Goal: Task Accomplishment & Management: Contribute content

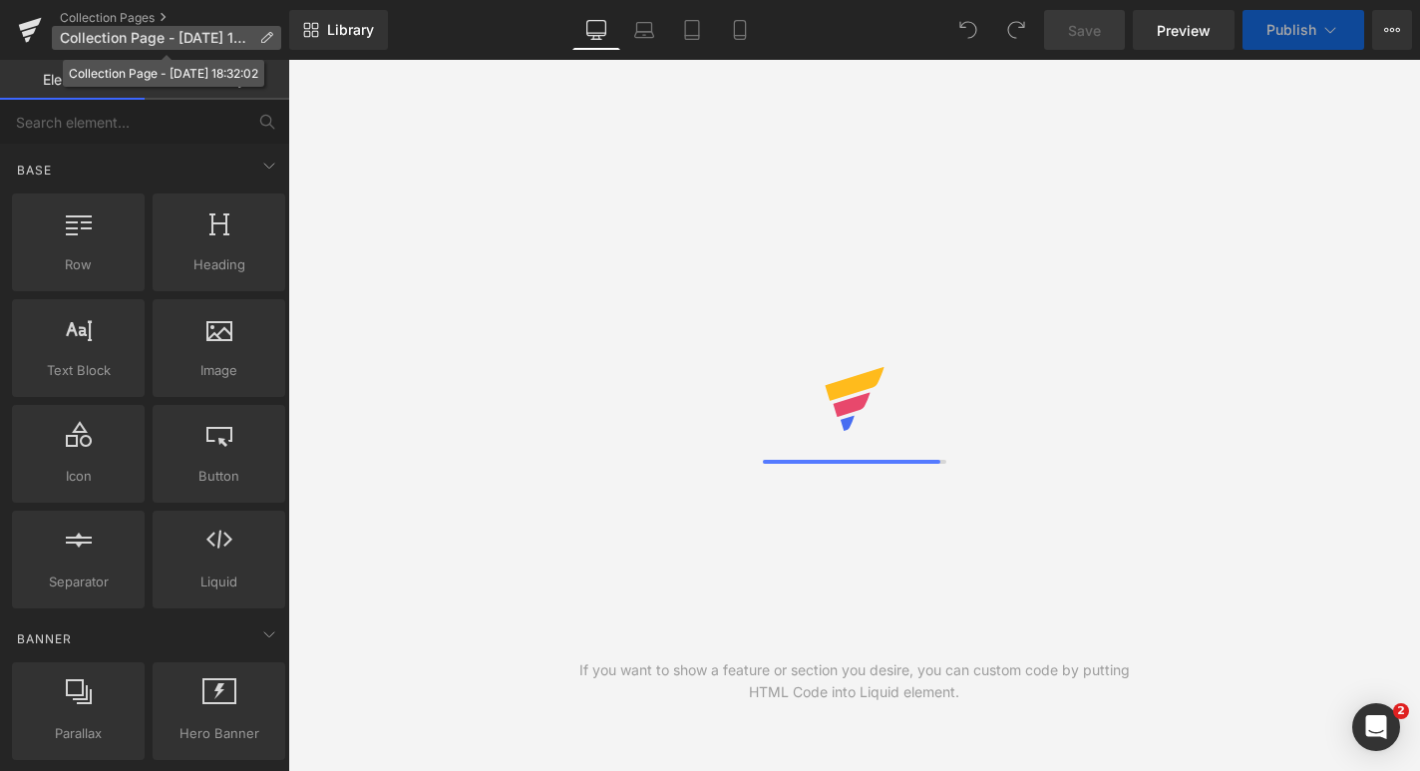
click at [265, 39] on icon at bounding box center [266, 38] width 14 height 14
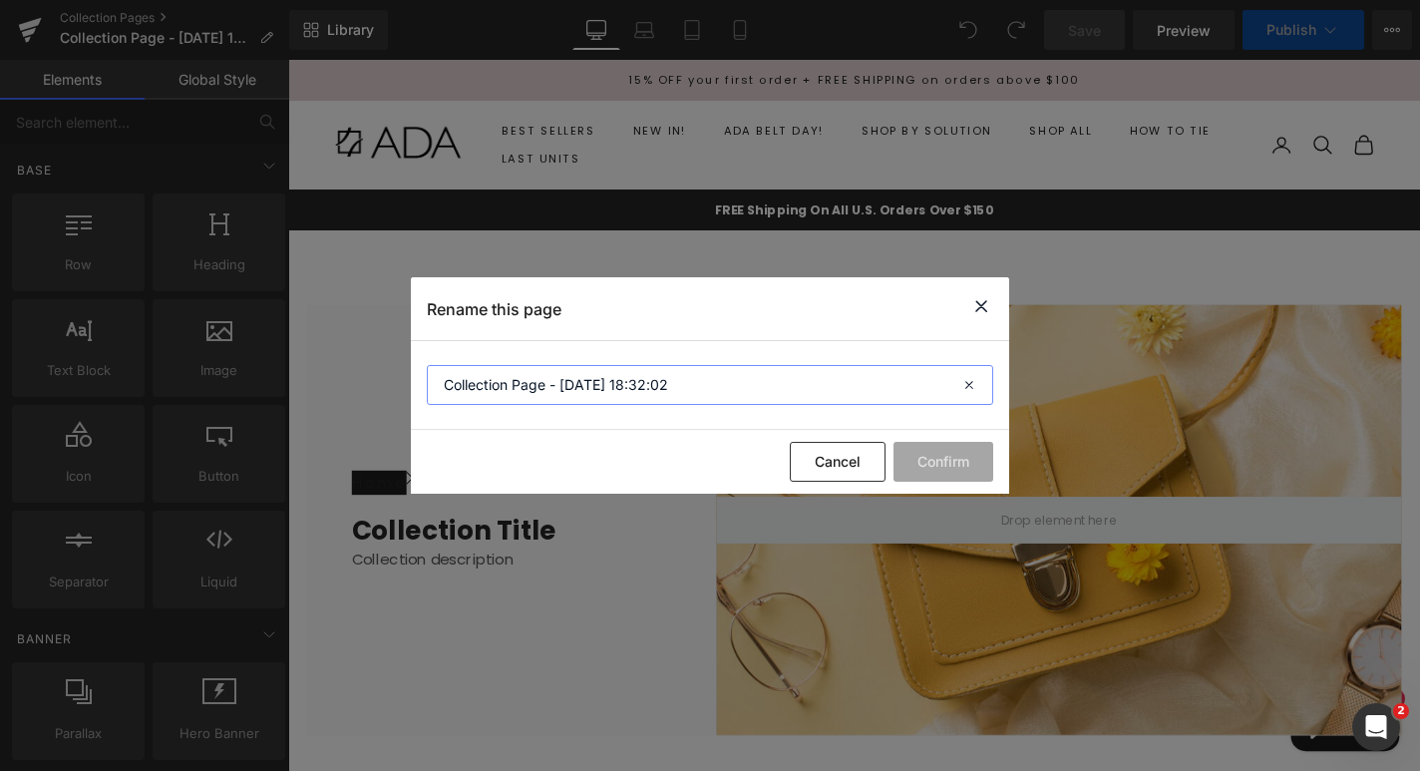
drag, startPoint x: 441, startPoint y: 380, endPoint x: 695, endPoint y: 394, distance: 254.6
click at [432, 380] on input "Collection Page - Aug 21, 18:32:02" at bounding box center [710, 385] width 566 height 40
click at [695, 394] on input "Collection Page - Aug 21, 18:32:02" at bounding box center [710, 385] width 566 height 40
drag, startPoint x: 679, startPoint y: 385, endPoint x: 563, endPoint y: 385, distance: 115.7
click at [563, 385] on input "Collection Page - Aug 21, 18:32:02" at bounding box center [710, 385] width 566 height 40
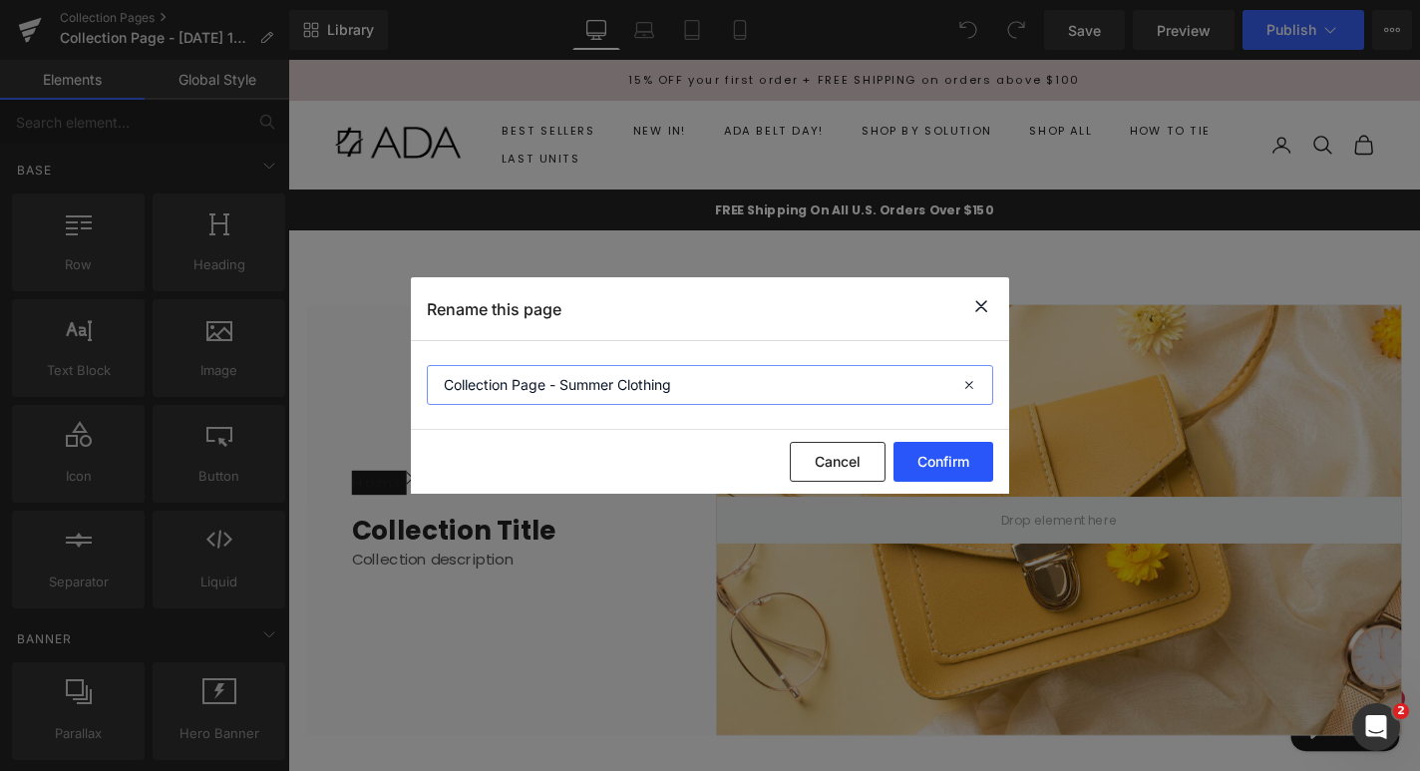
type input "Collection Page - Summer Clothing"
click at [940, 473] on button "Confirm" at bounding box center [943, 462] width 100 height 40
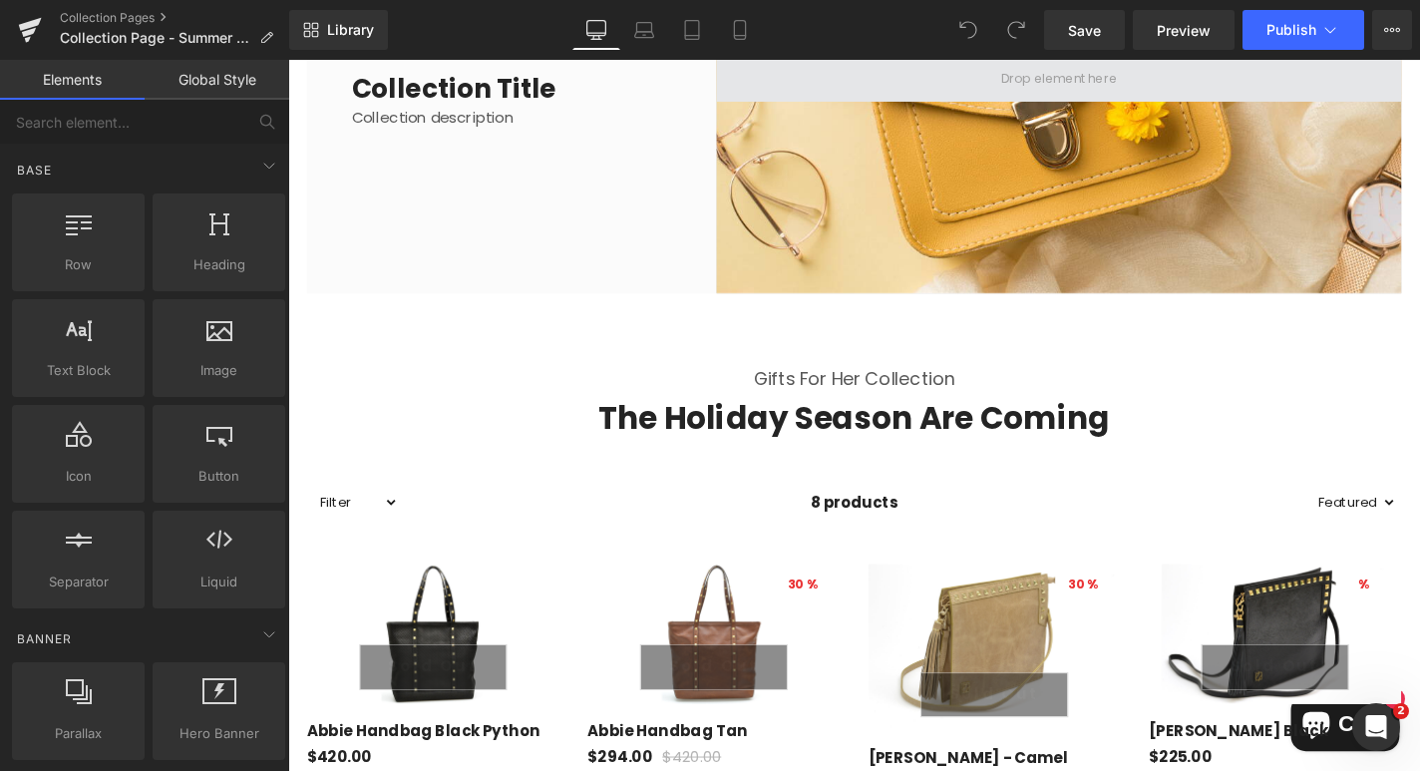
scroll to position [475, 0]
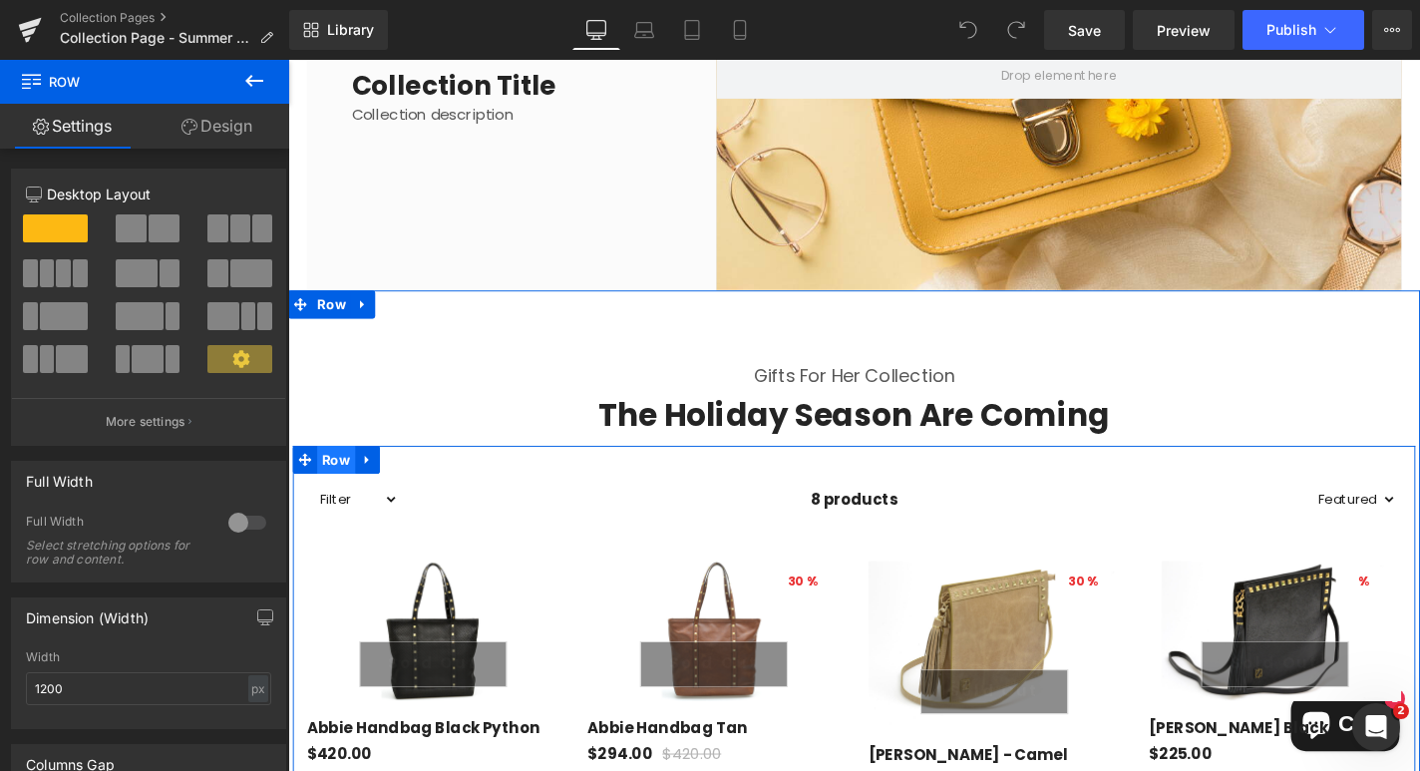
click at [343, 490] on span "Row" at bounding box center [339, 486] width 41 height 30
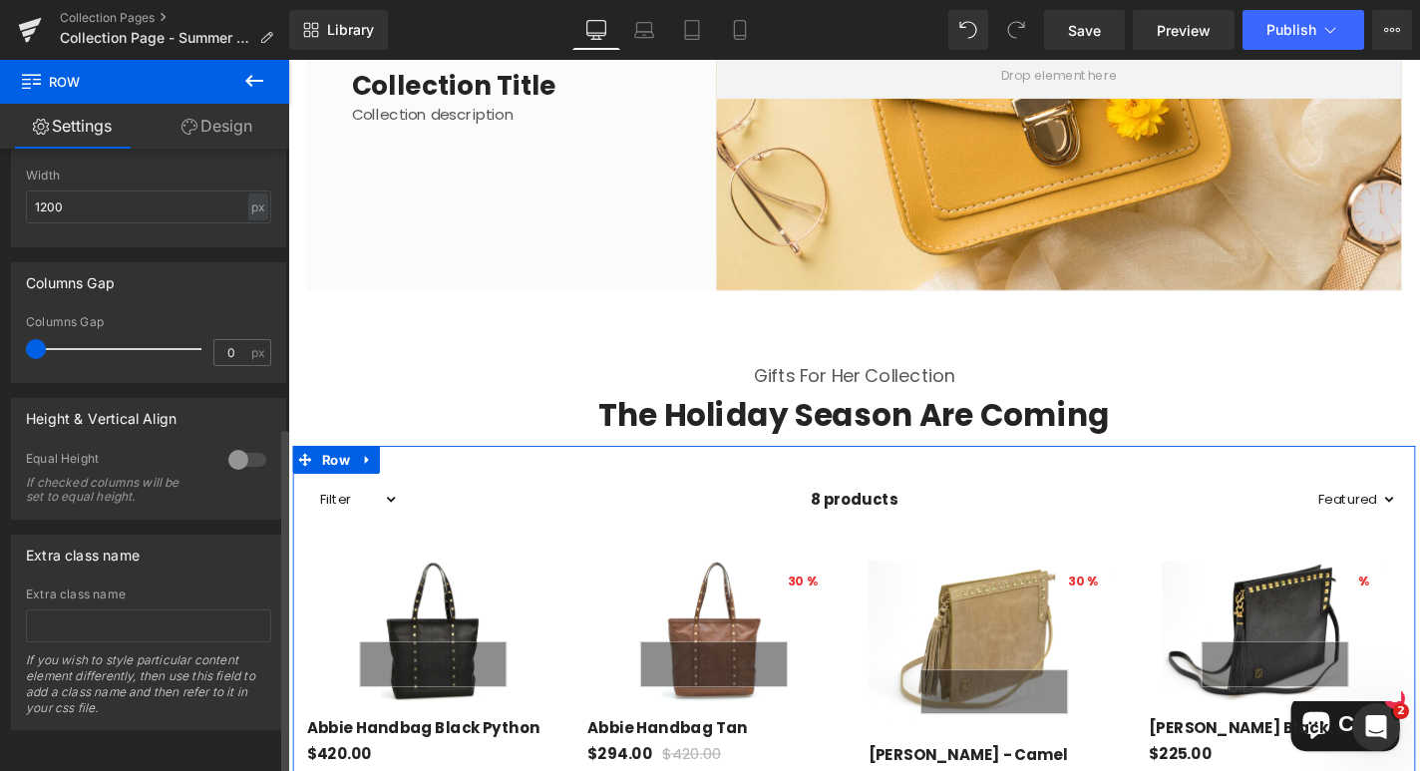
scroll to position [498, 0]
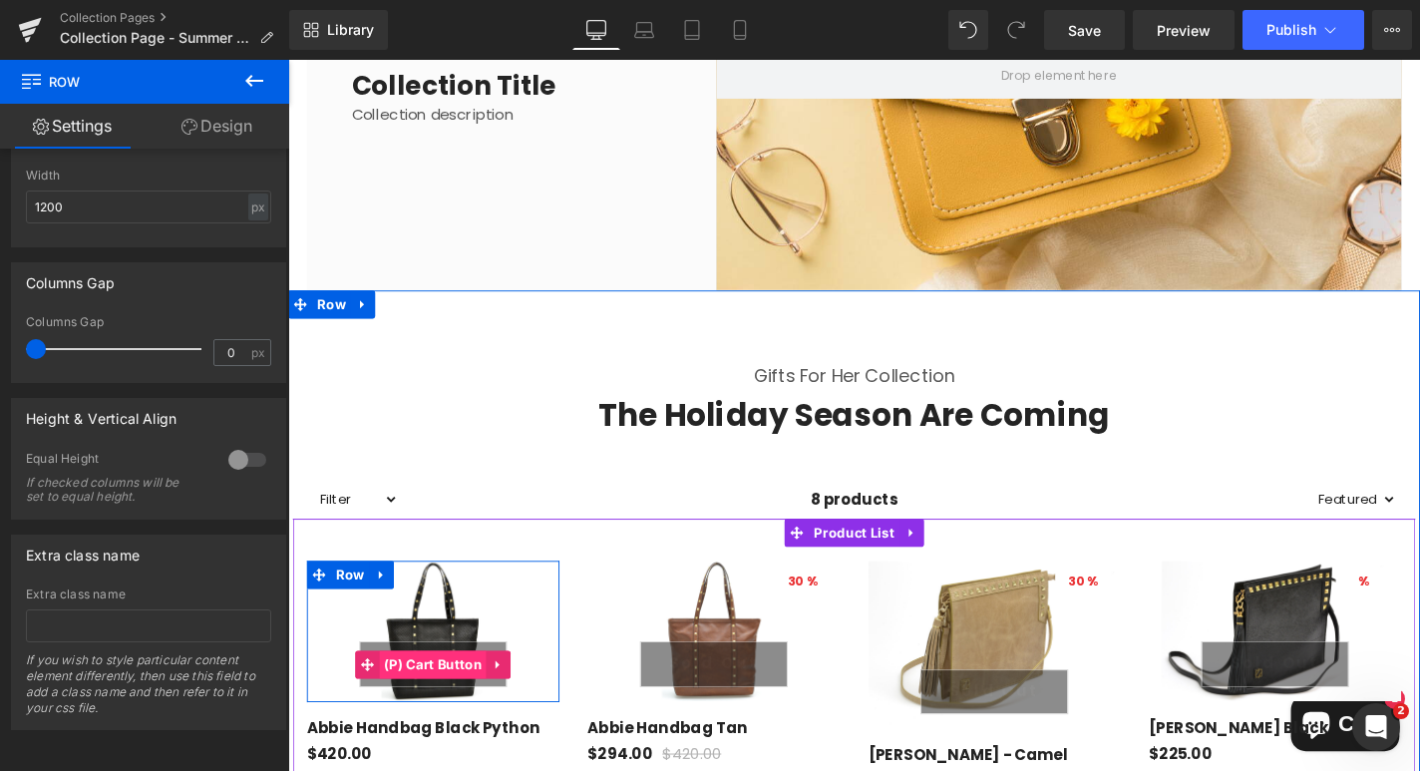
click at [447, 700] on span "(P) Cart Button" at bounding box center [443, 704] width 115 height 30
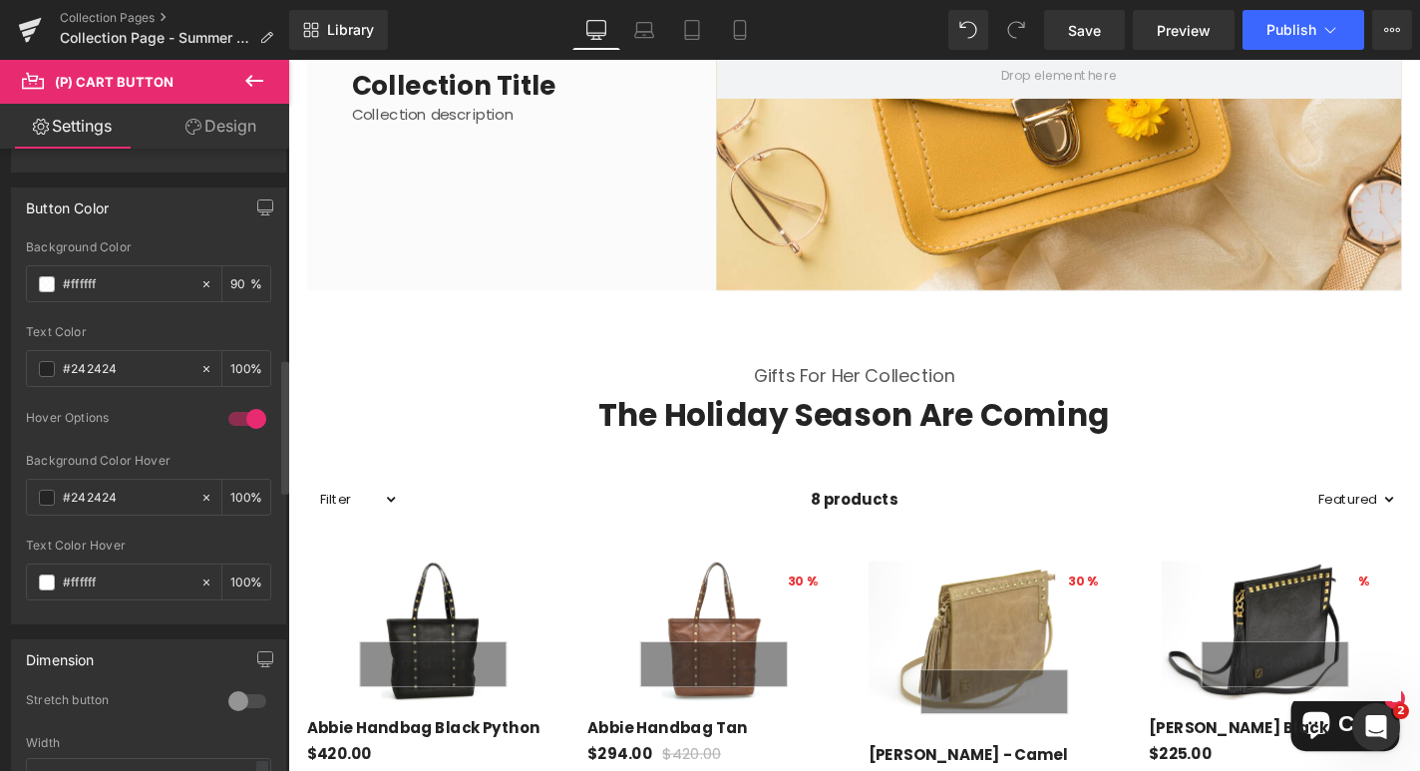
scroll to position [1034, 0]
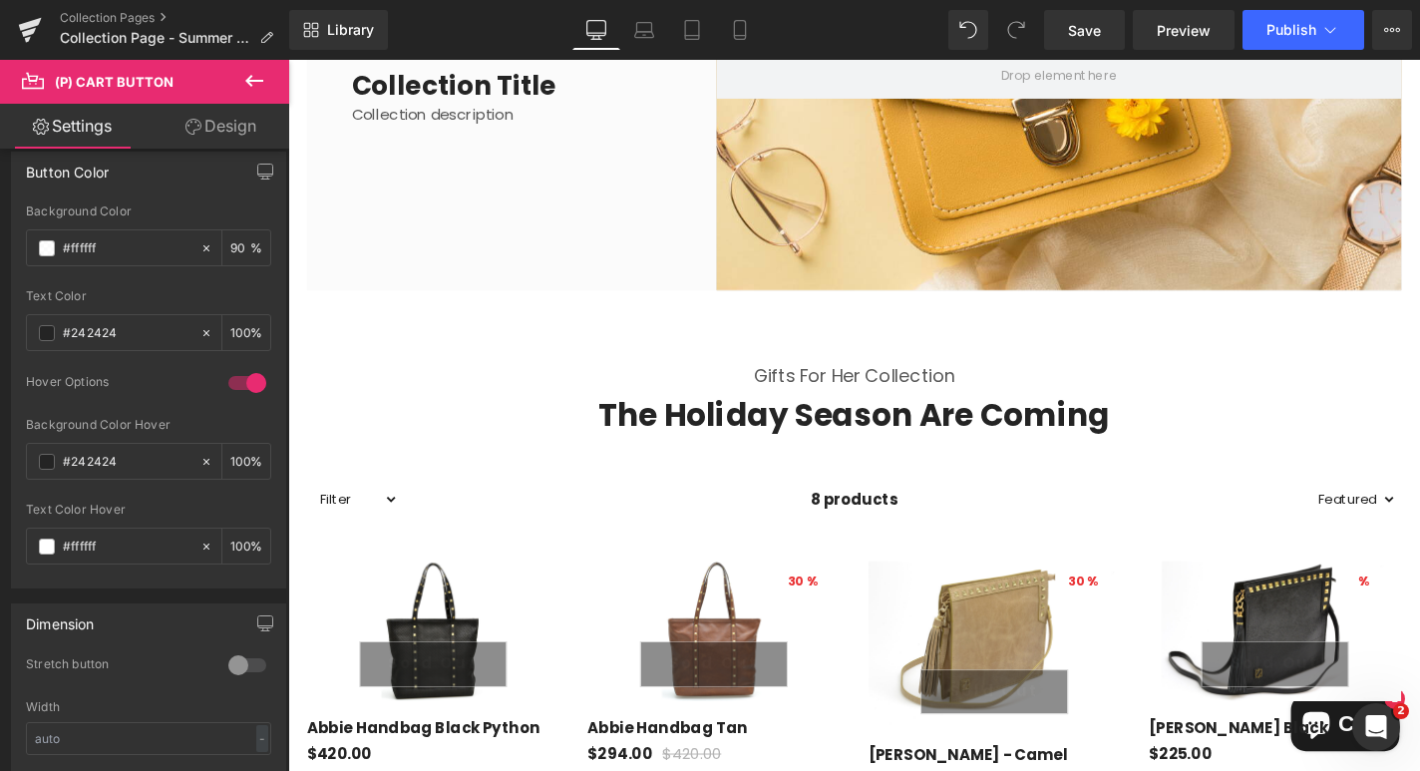
click at [110, 118] on link "Settings" at bounding box center [72, 126] width 145 height 45
click at [88, 126] on link "Settings" at bounding box center [72, 126] width 145 height 45
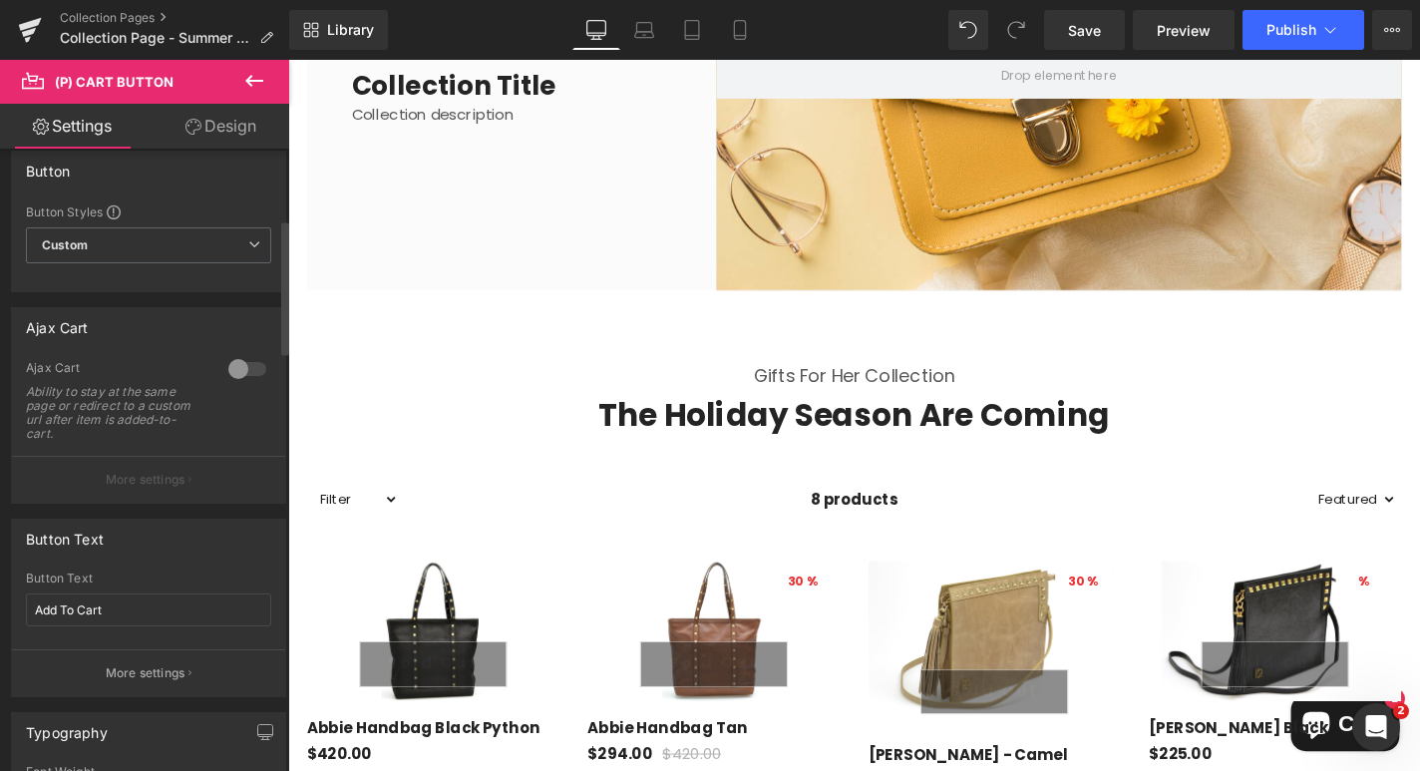
scroll to position [0, 0]
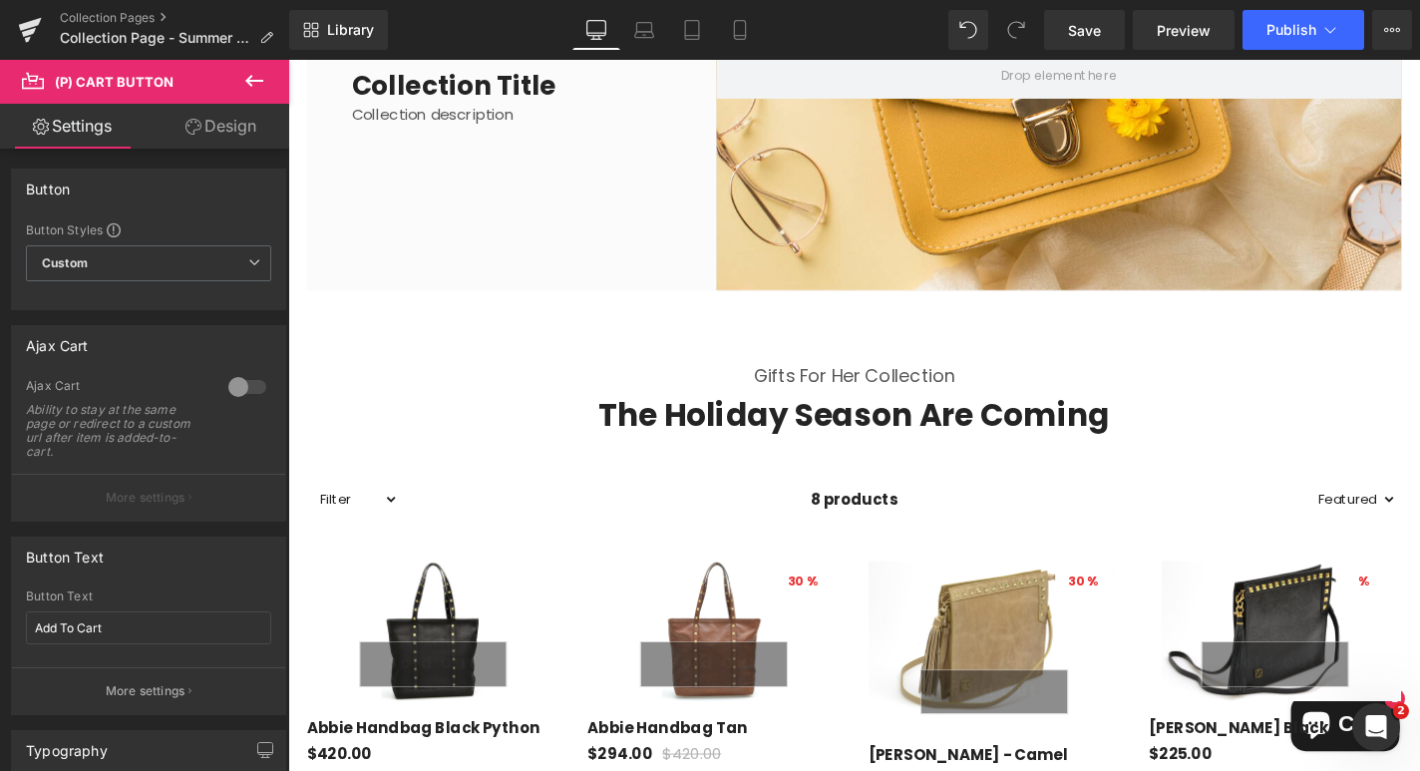
click at [84, 122] on link "Settings" at bounding box center [72, 126] width 145 height 45
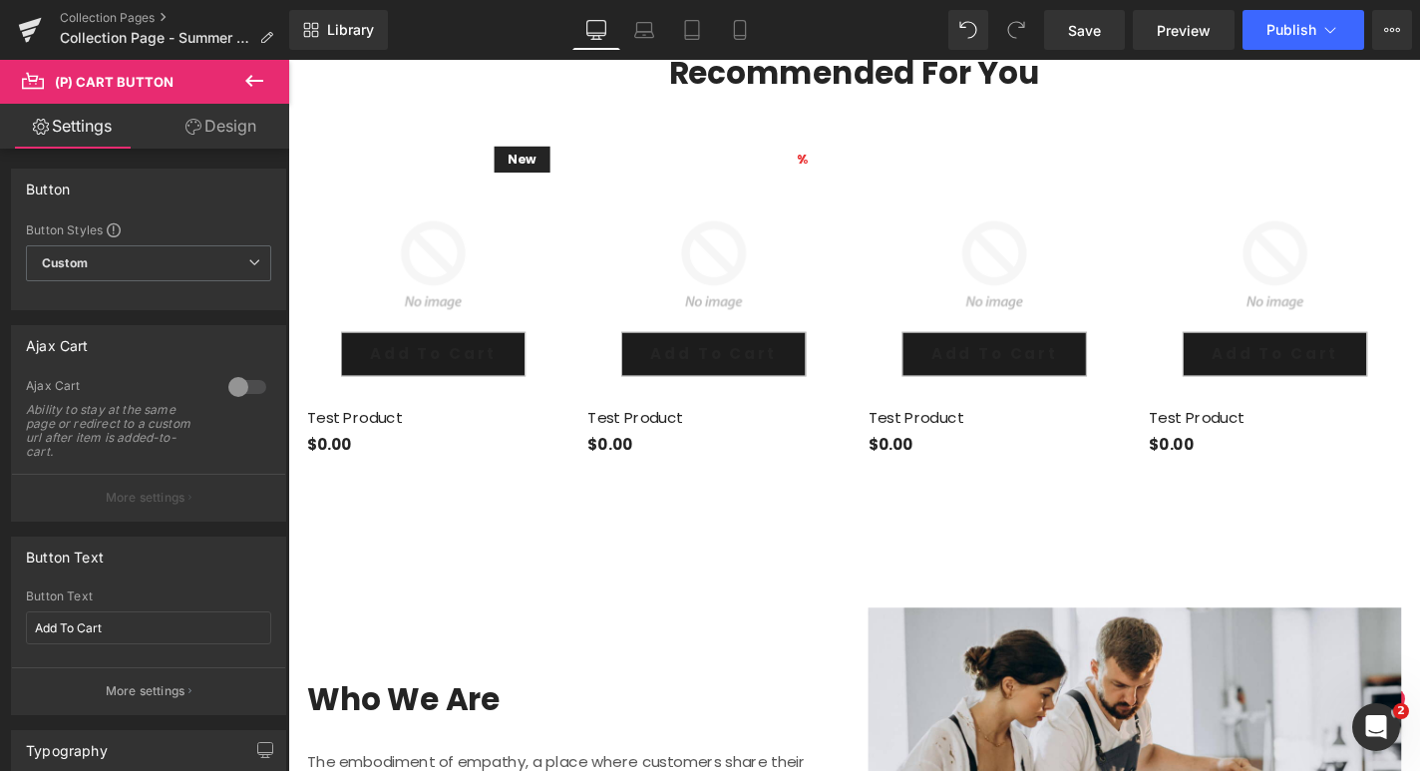
scroll to position [2483, 0]
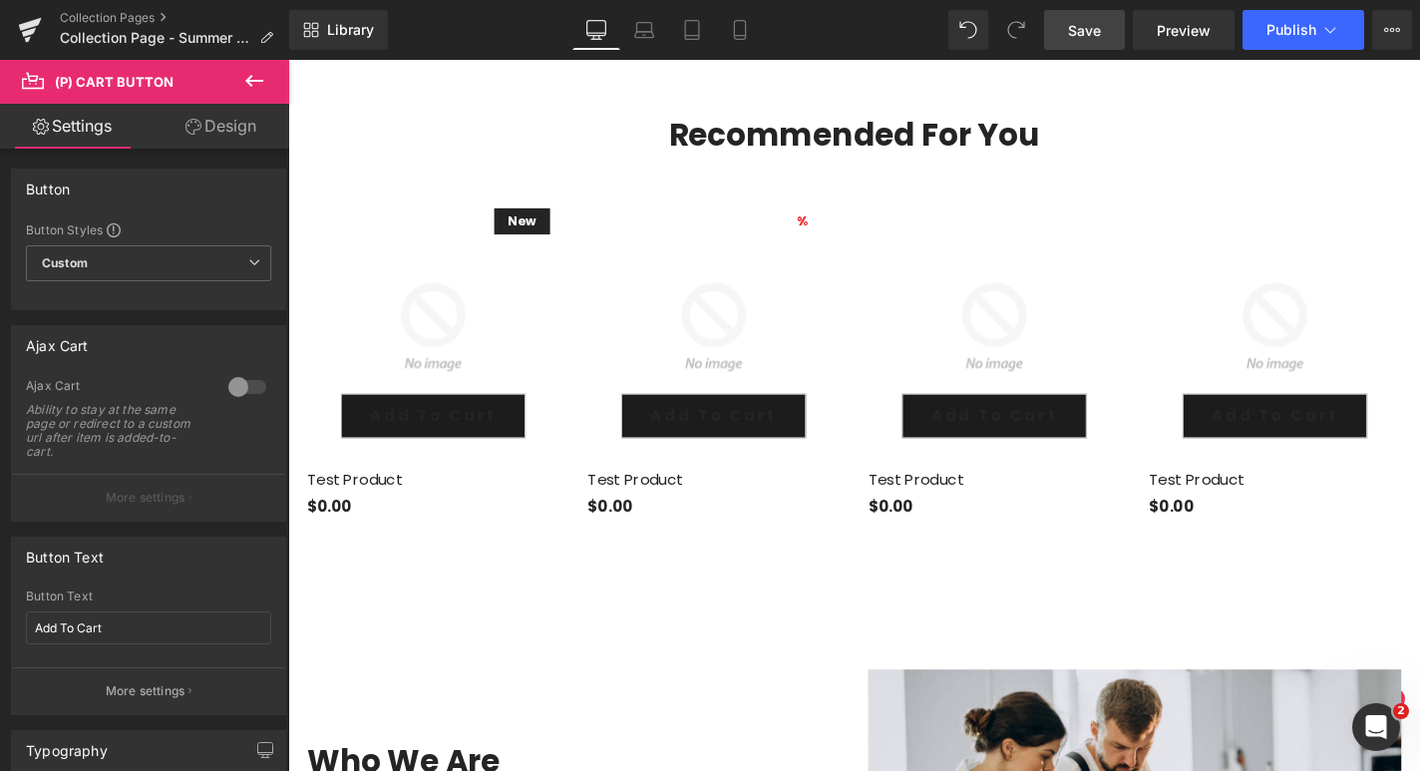
click at [1078, 48] on link "Save" at bounding box center [1084, 30] width 81 height 40
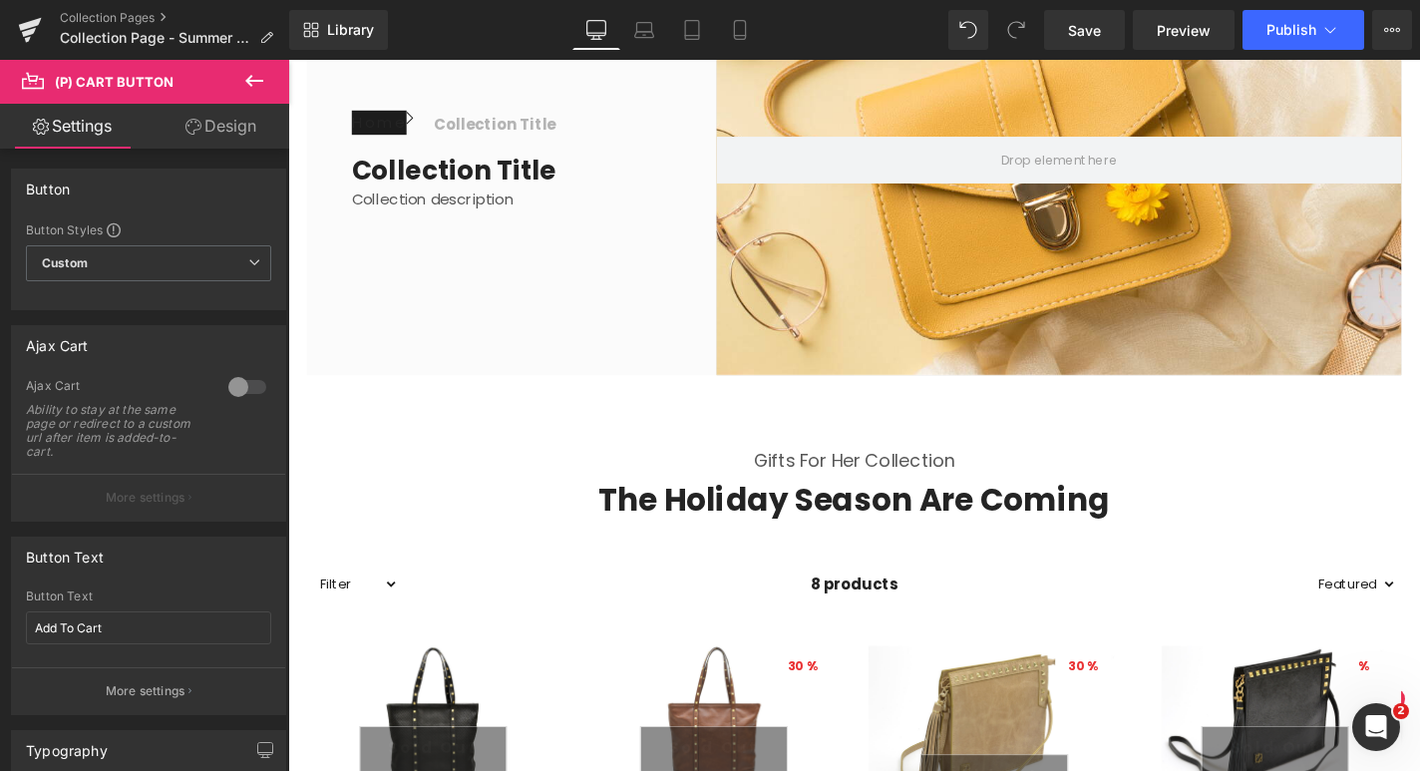
scroll to position [0, 0]
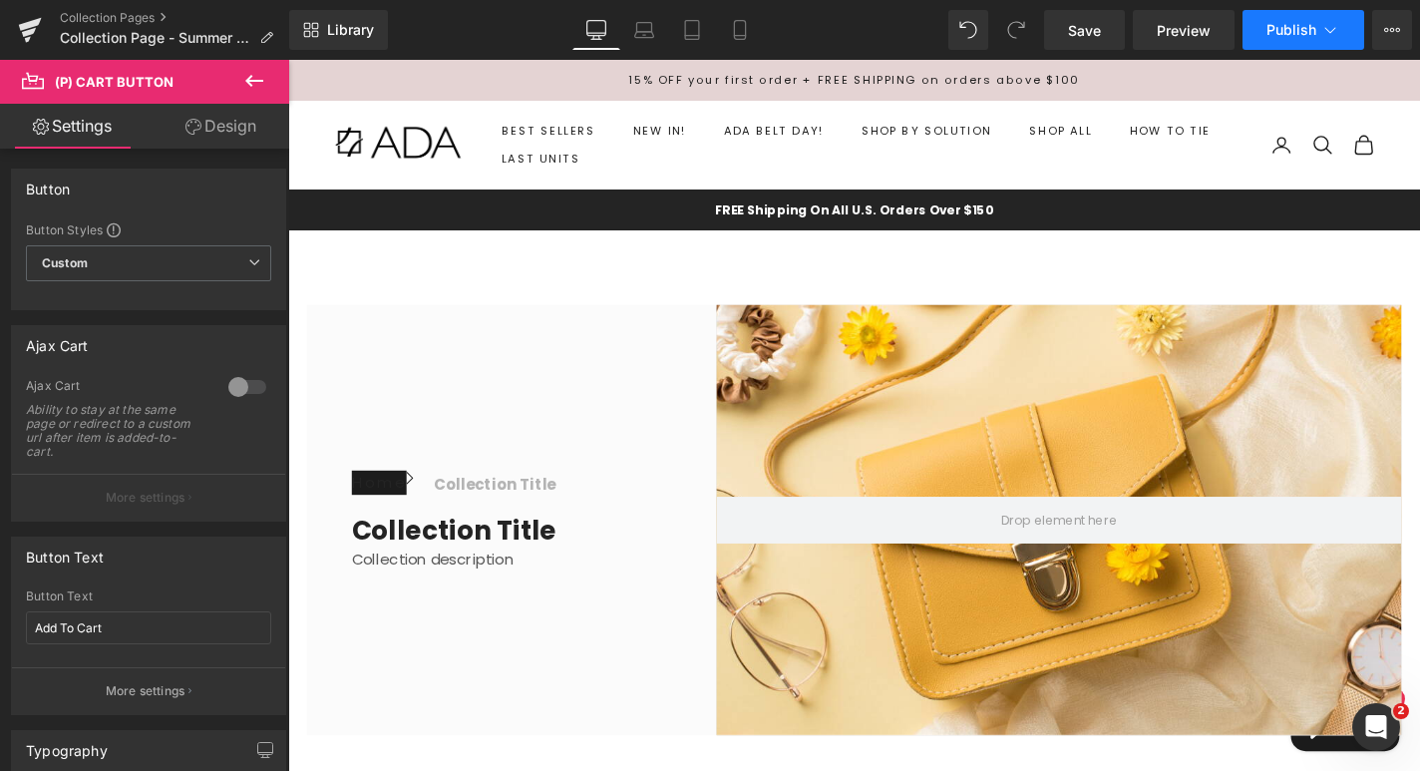
click at [1341, 28] on button "Publish" at bounding box center [1303, 30] width 122 height 40
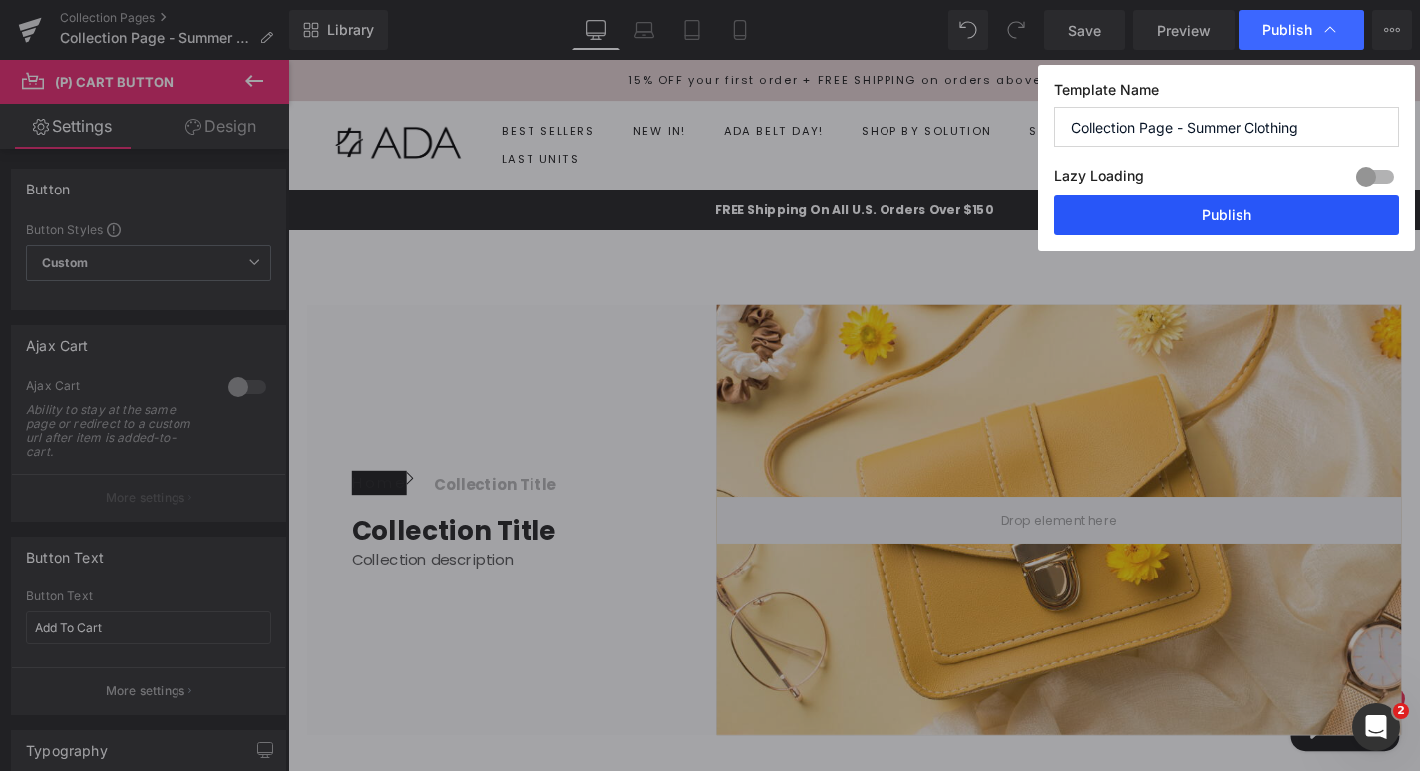
click at [1276, 215] on button "Publish" at bounding box center [1226, 215] width 345 height 40
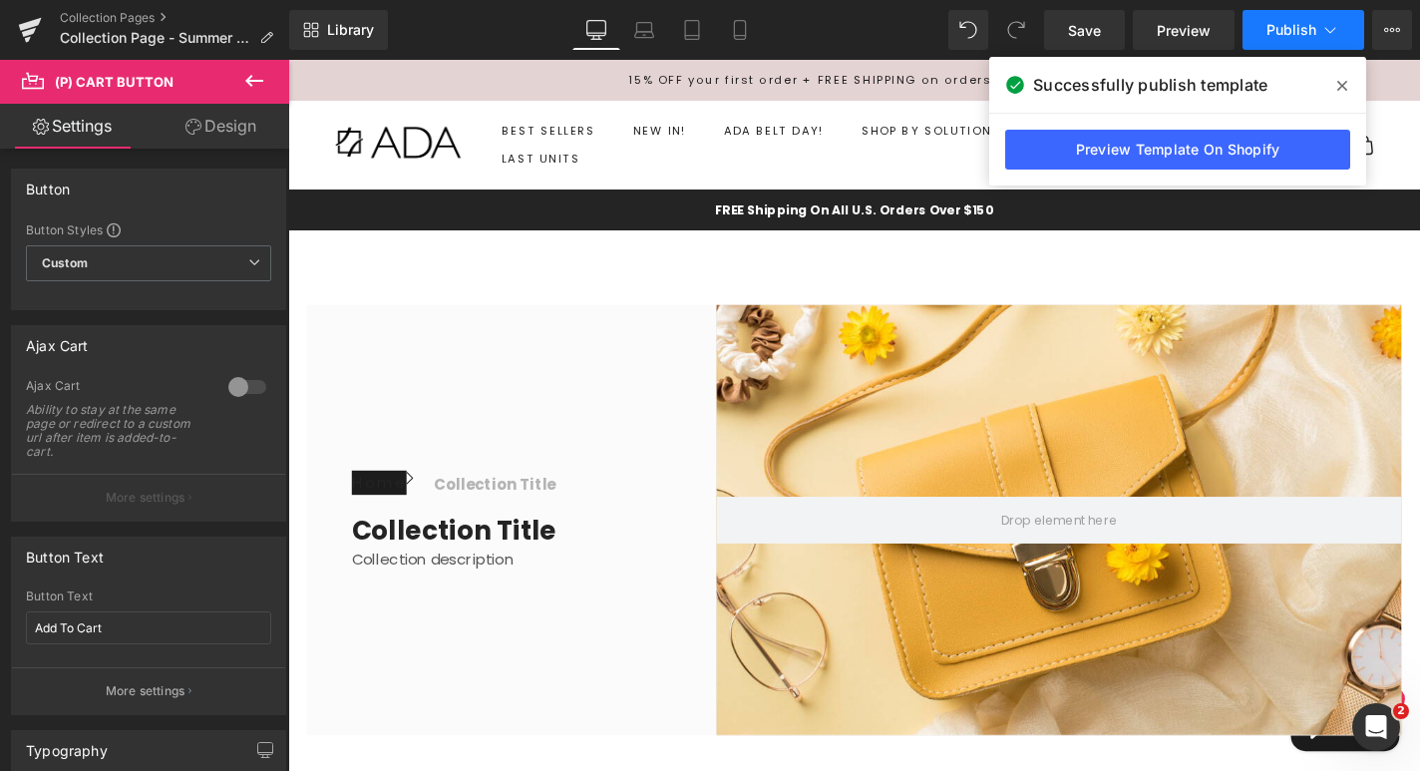
click at [1335, 37] on icon at bounding box center [1330, 30] width 20 height 20
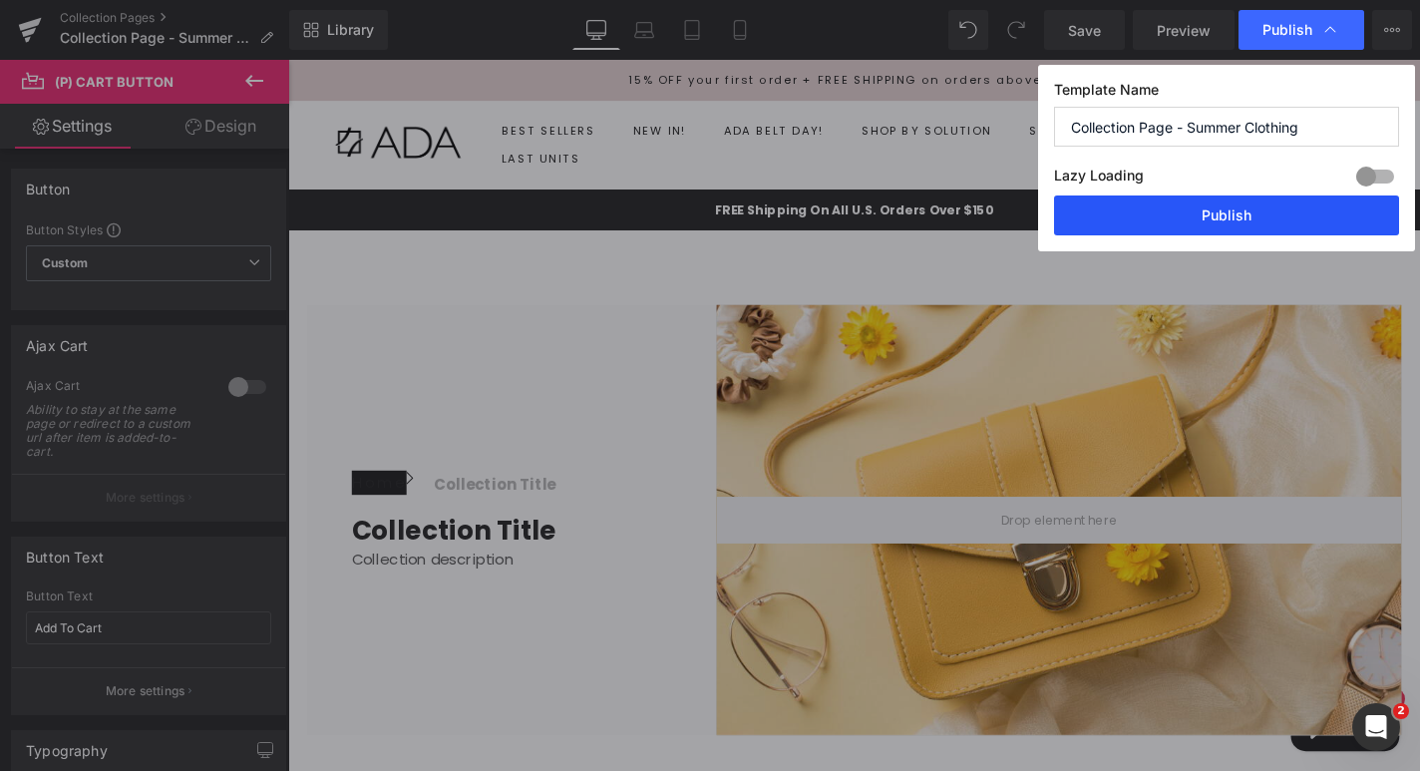
click at [1253, 223] on button "Publish" at bounding box center [1226, 215] width 345 height 40
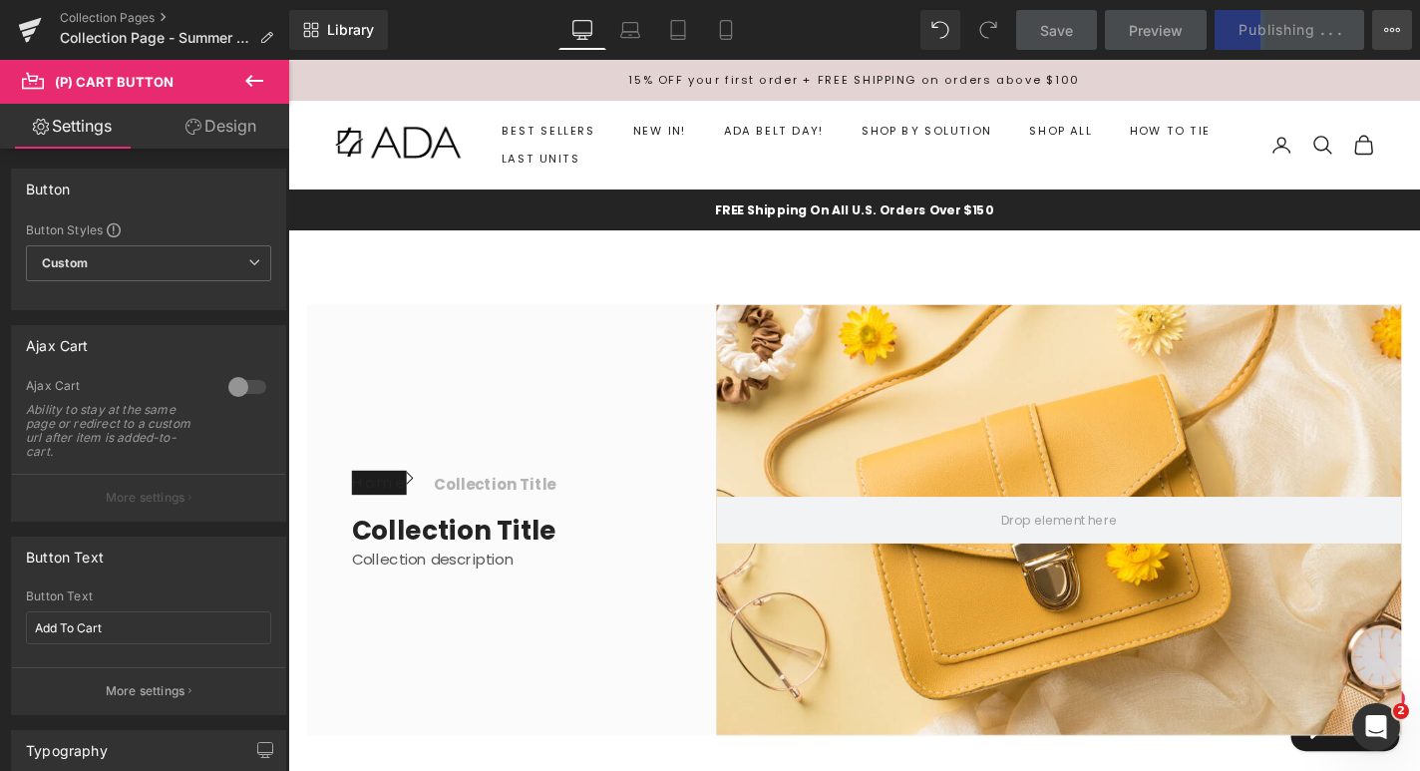
click at [1389, 28] on icon at bounding box center [1392, 30] width 16 height 16
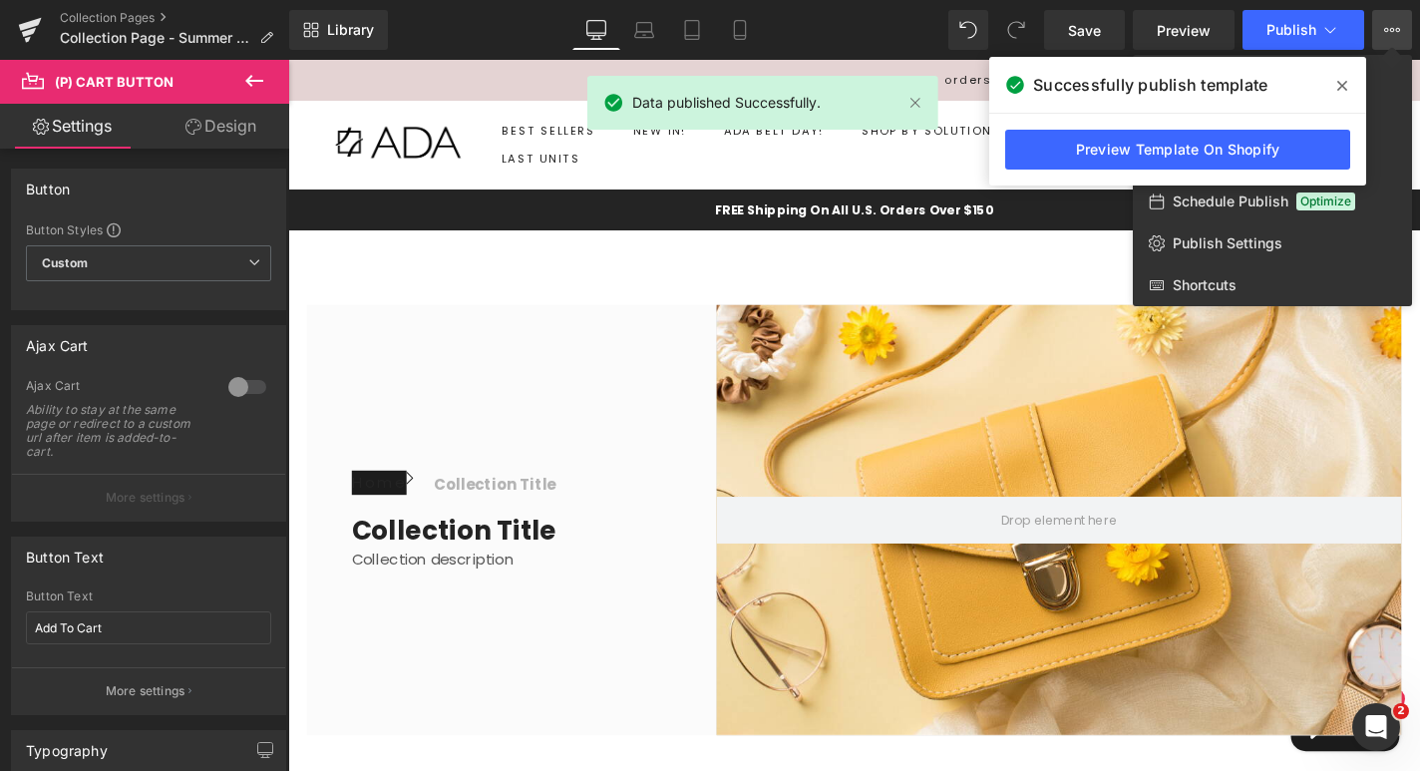
click at [1342, 86] on icon at bounding box center [1342, 86] width 10 height 10
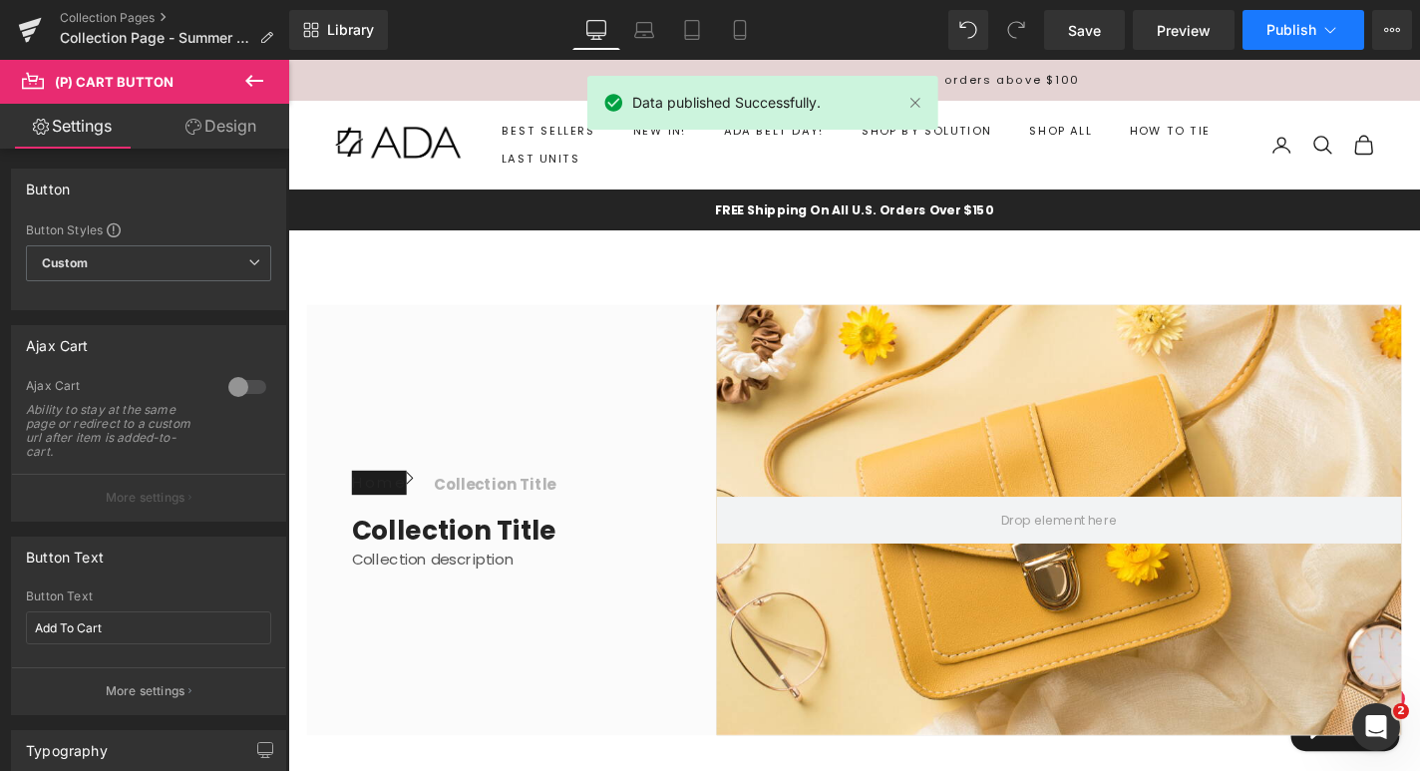
click at [1332, 28] on icon at bounding box center [1330, 30] width 20 height 20
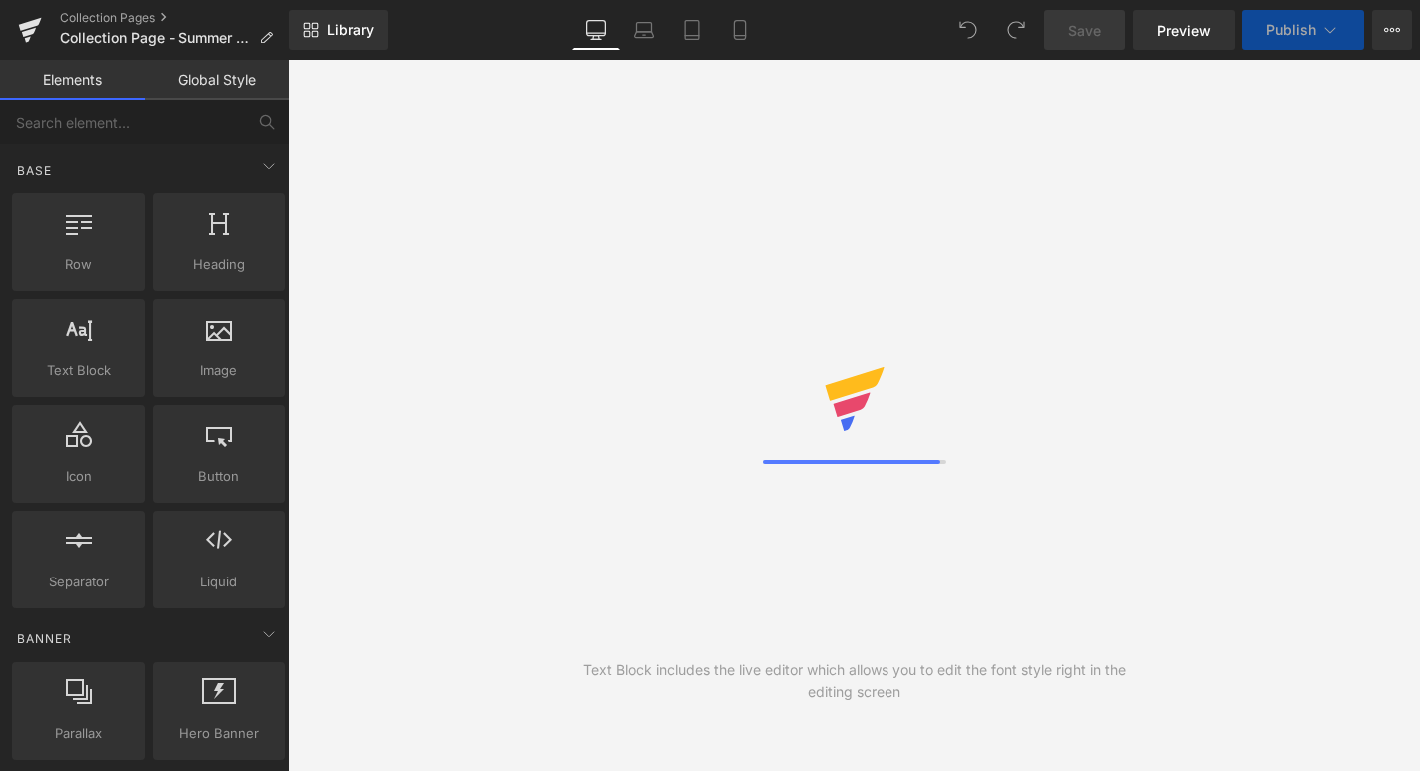
click at [1339, 36] on icon at bounding box center [1330, 30] width 20 height 20
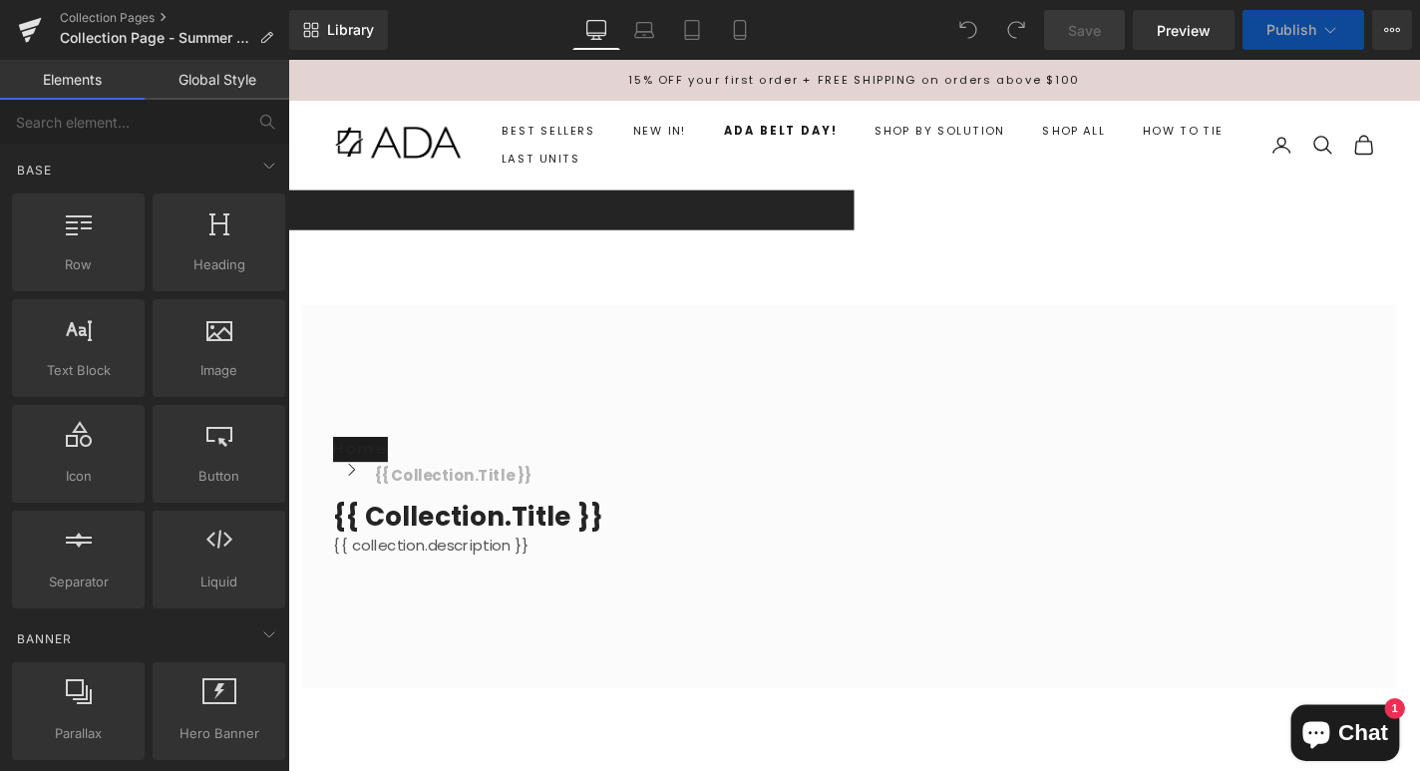
click at [1321, 34] on icon at bounding box center [1330, 30] width 20 height 20
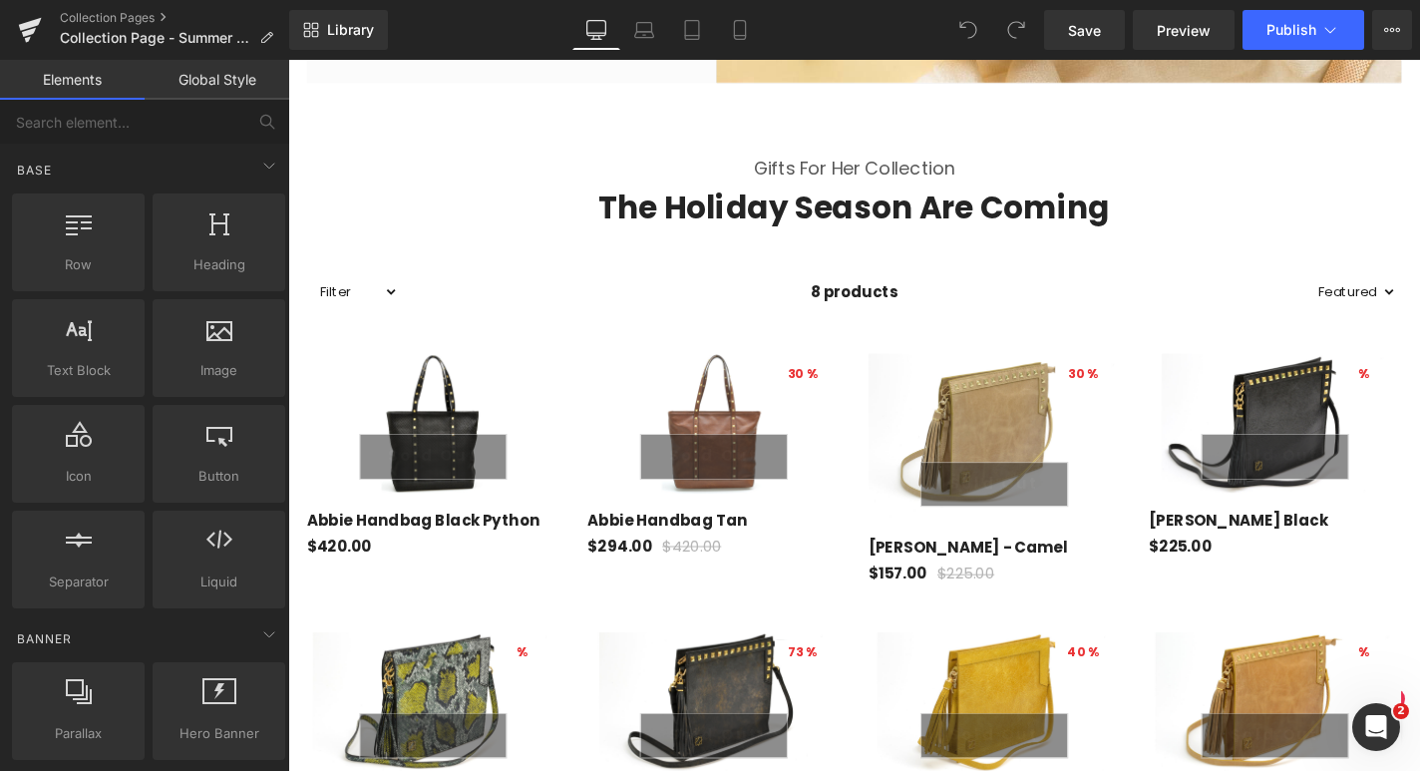
scroll to position [410, 0]
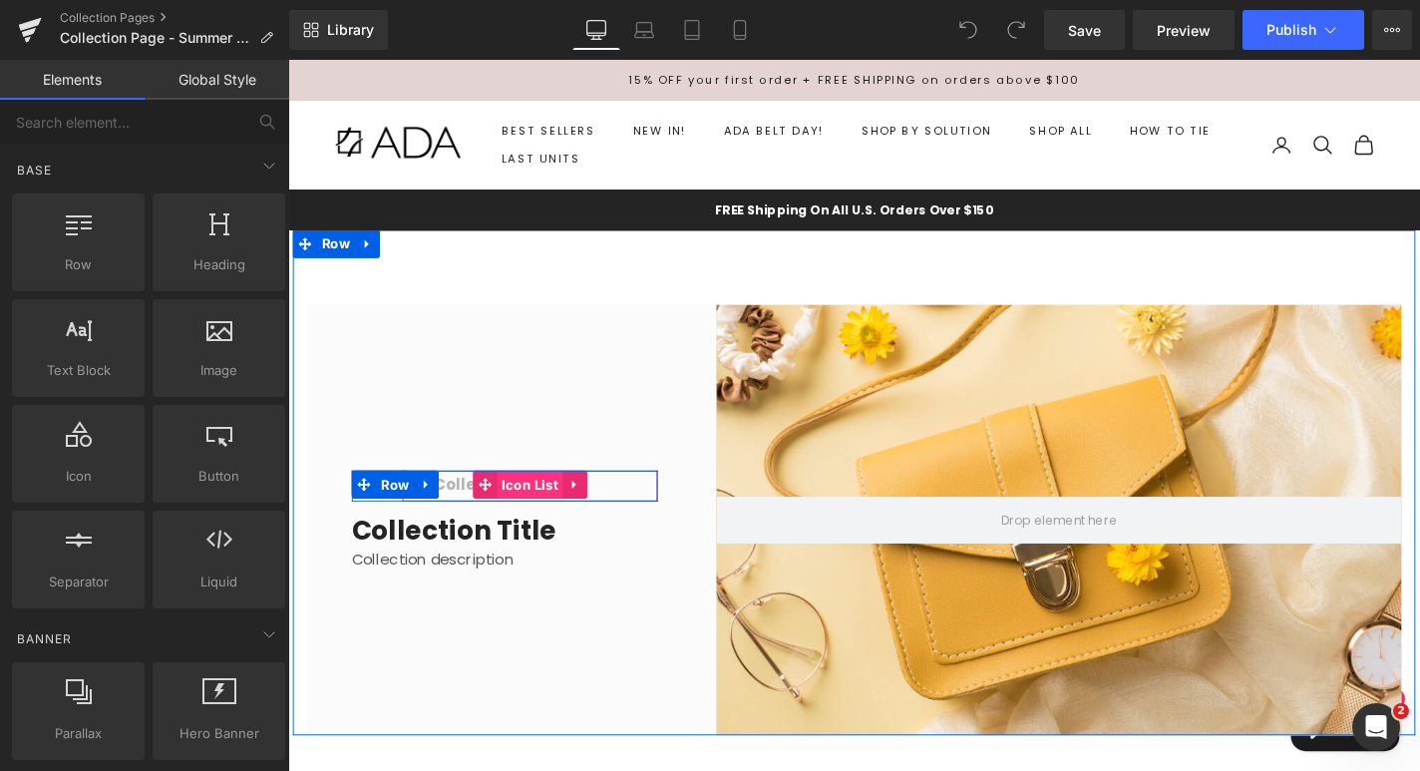
click at [521, 507] on span "Icon List" at bounding box center [546, 513] width 71 height 30
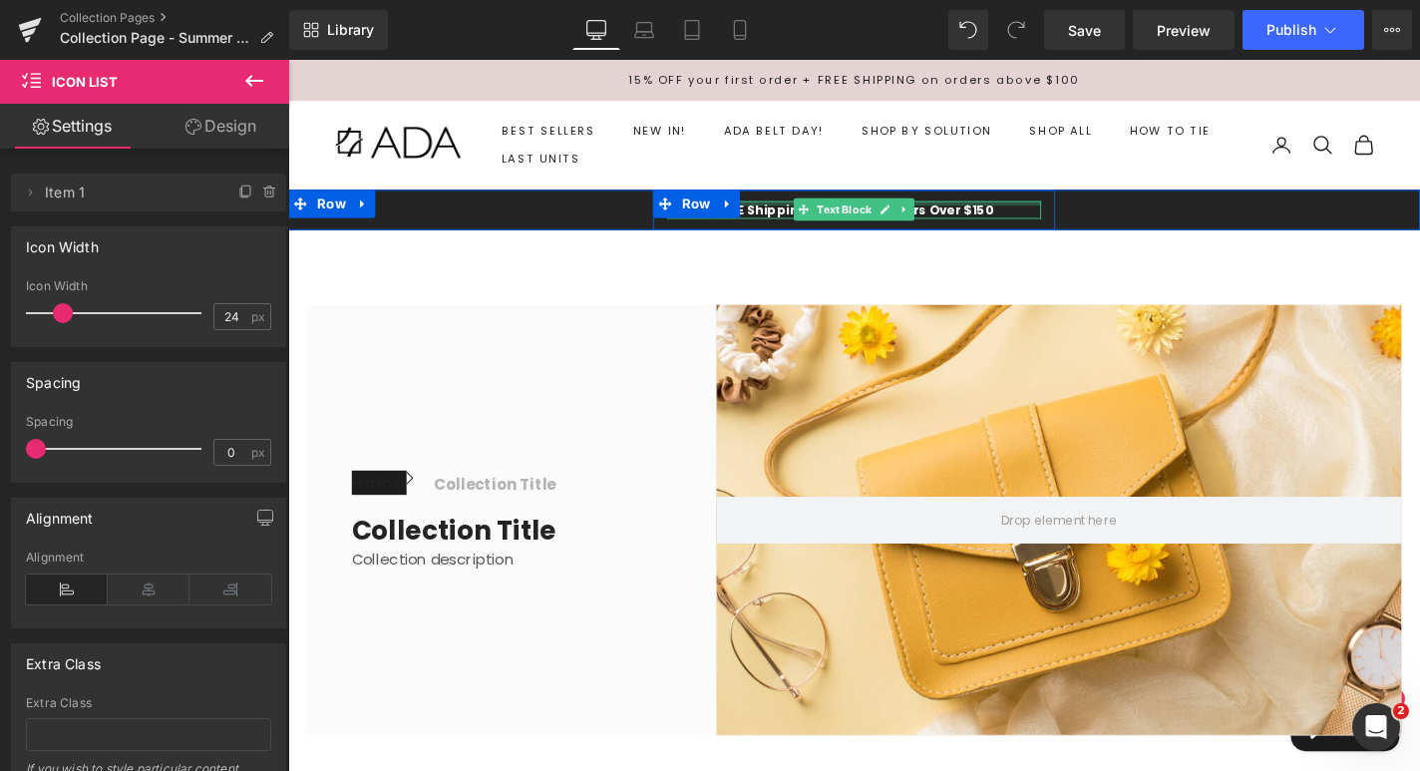
click at [1047, 214] on div at bounding box center [891, 212] width 399 height 5
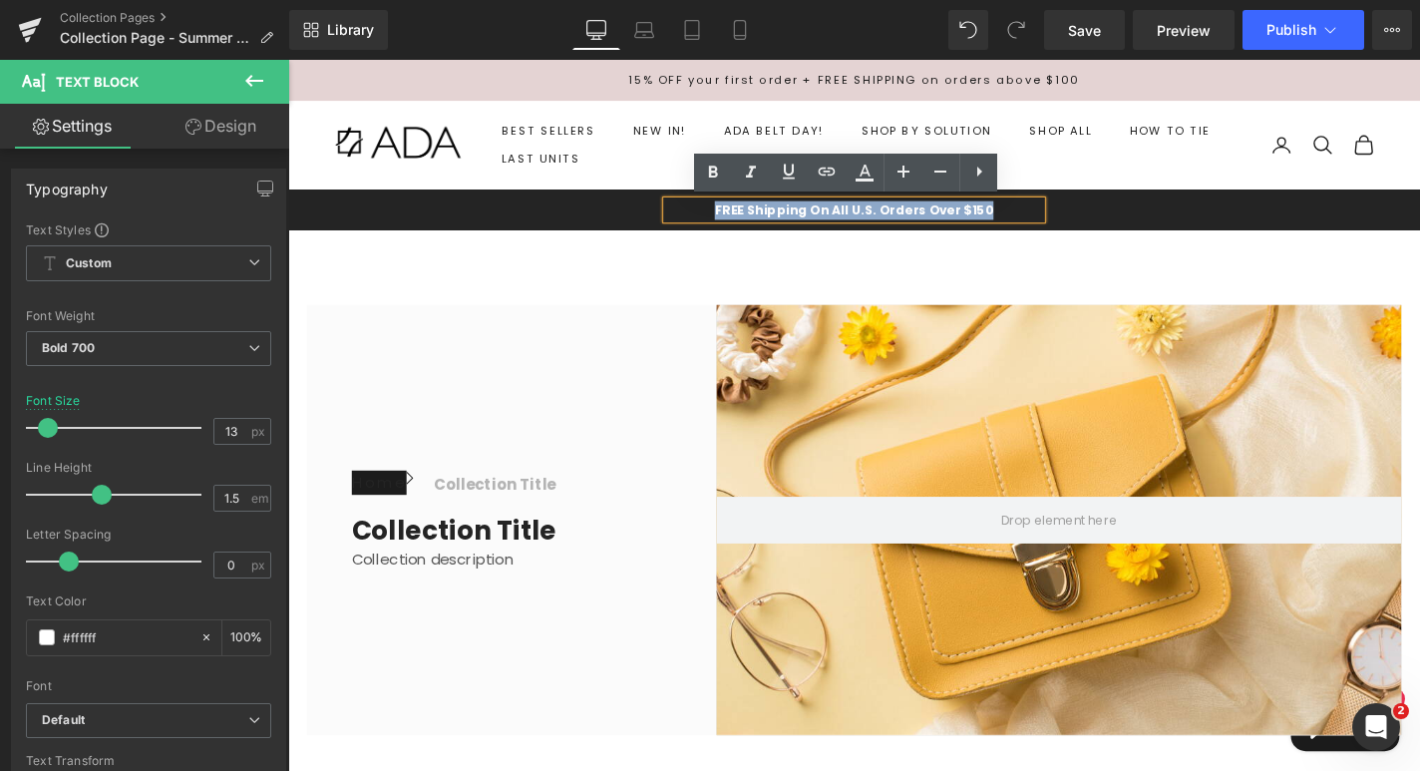
drag, startPoint x: 1030, startPoint y: 218, endPoint x: 758, endPoint y: 216, distance: 272.2
click at [758, 216] on p "FREE Shipping On All U.S. Orders Over $150" at bounding box center [891, 220] width 399 height 20
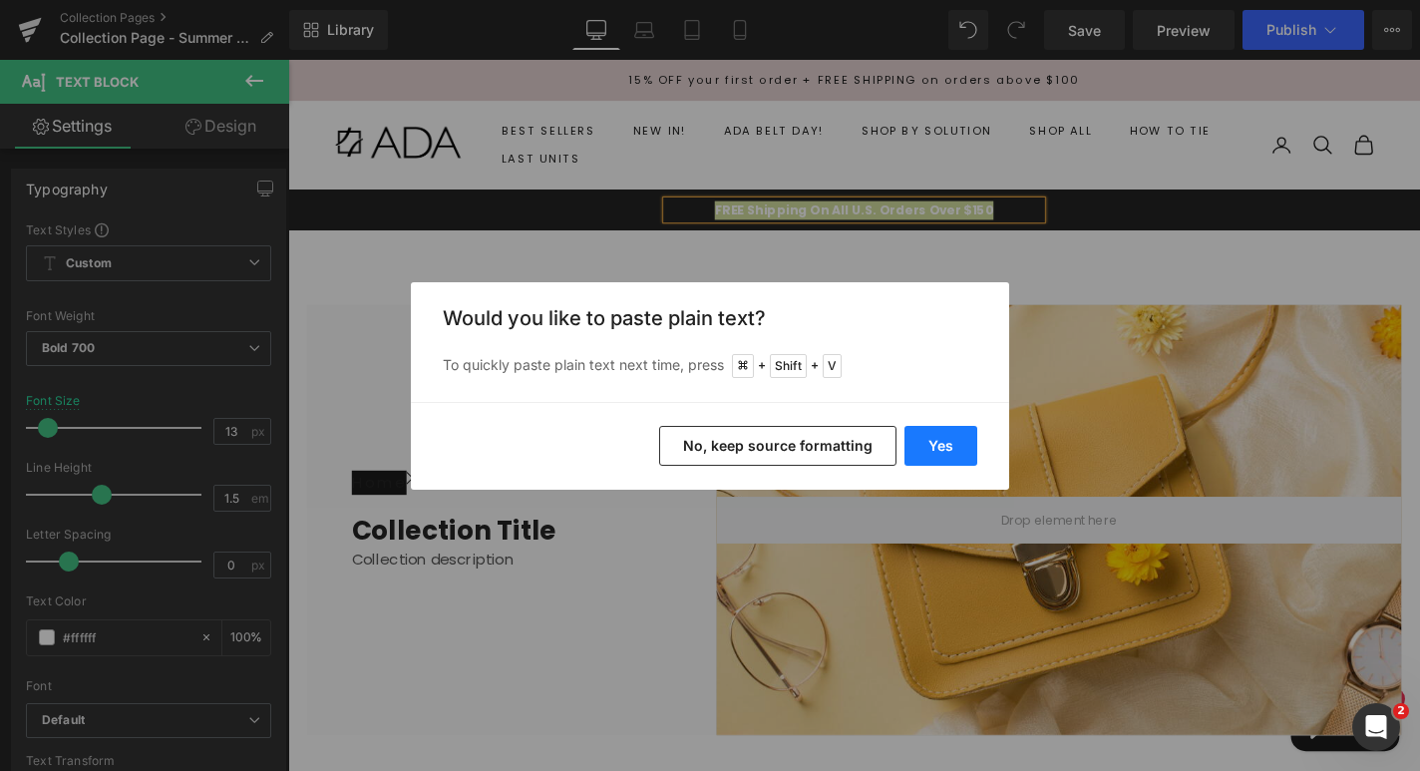
click at [939, 450] on button "Yes" at bounding box center [940, 446] width 73 height 40
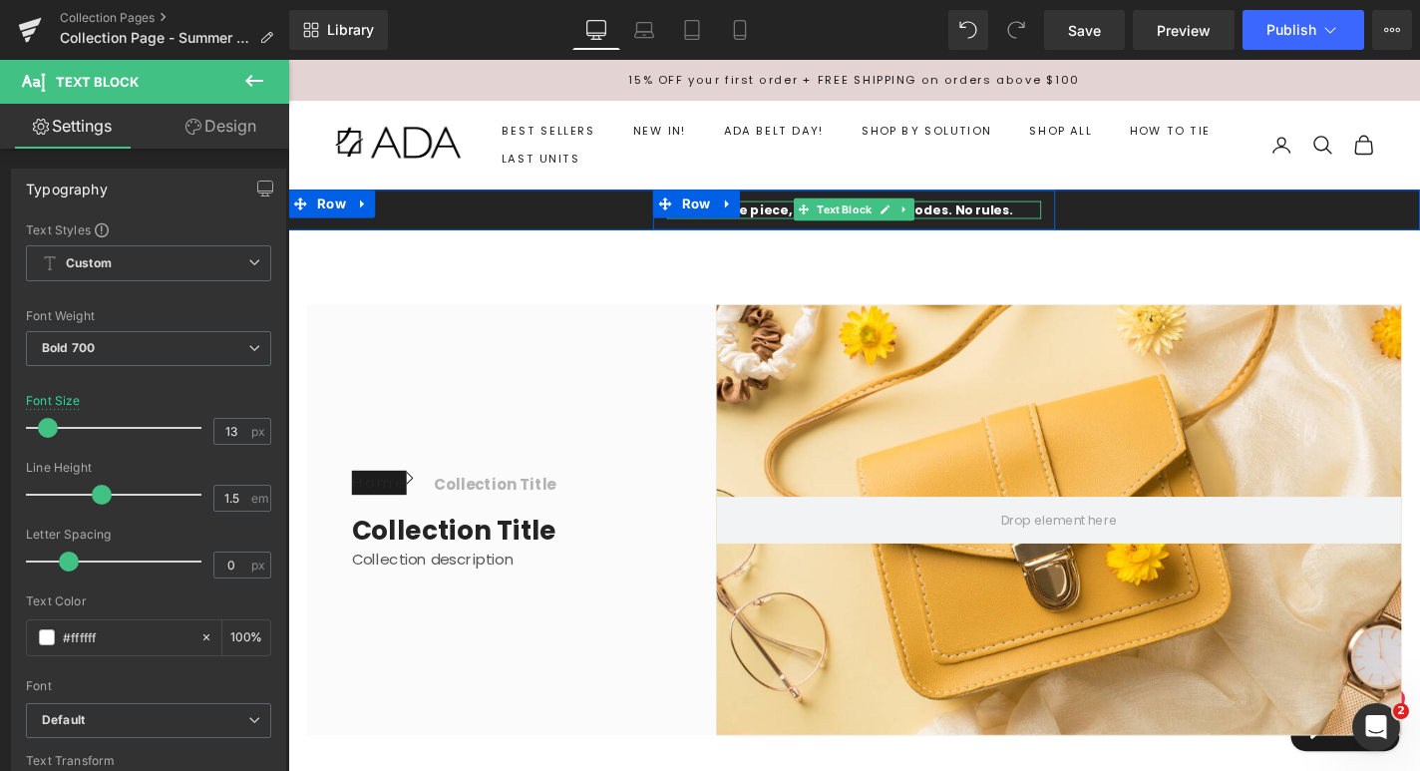
click at [1015, 219] on p "Buy one piece, get one FREE. No codes. No rules." at bounding box center [891, 220] width 399 height 20
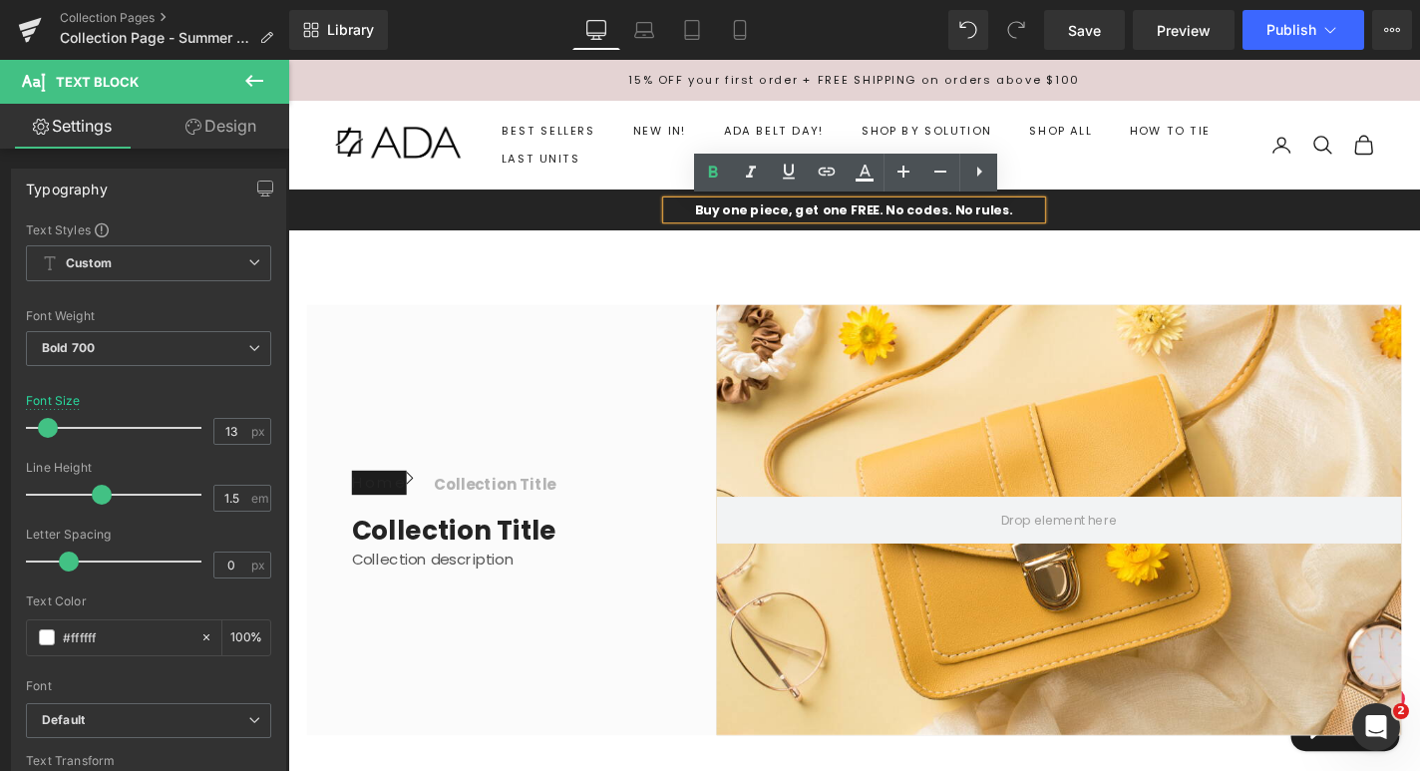
click at [1067, 218] on p "Buy one piece, get one FREE. No codes. No rules." at bounding box center [891, 220] width 399 height 20
drag, startPoint x: 1059, startPoint y: 218, endPoint x: 922, endPoint y: 217, distance: 136.6
click at [922, 217] on p "Buy one piece, get one FREE. No codes. No rules." at bounding box center [891, 220] width 399 height 20
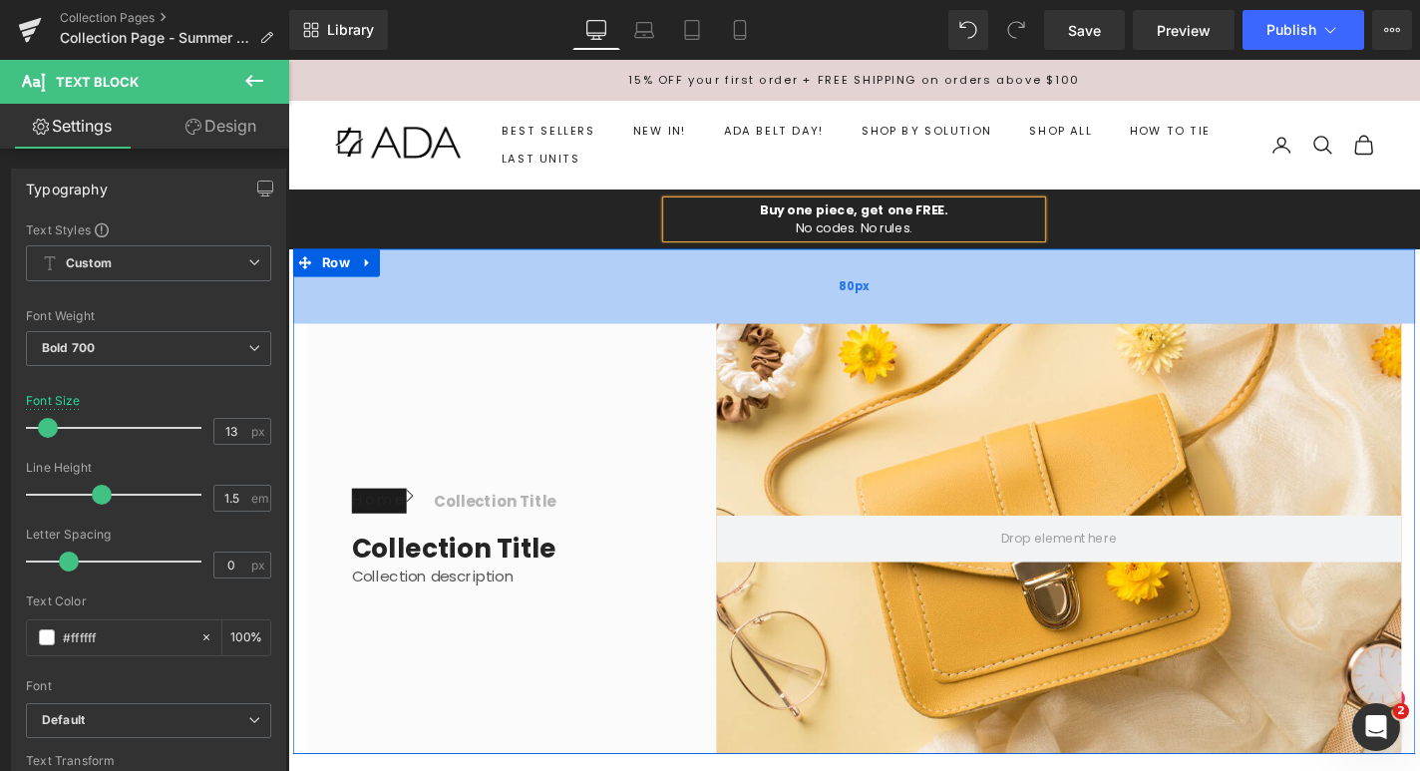
click at [1189, 295] on div "80px" at bounding box center [891, 301] width 1197 height 80
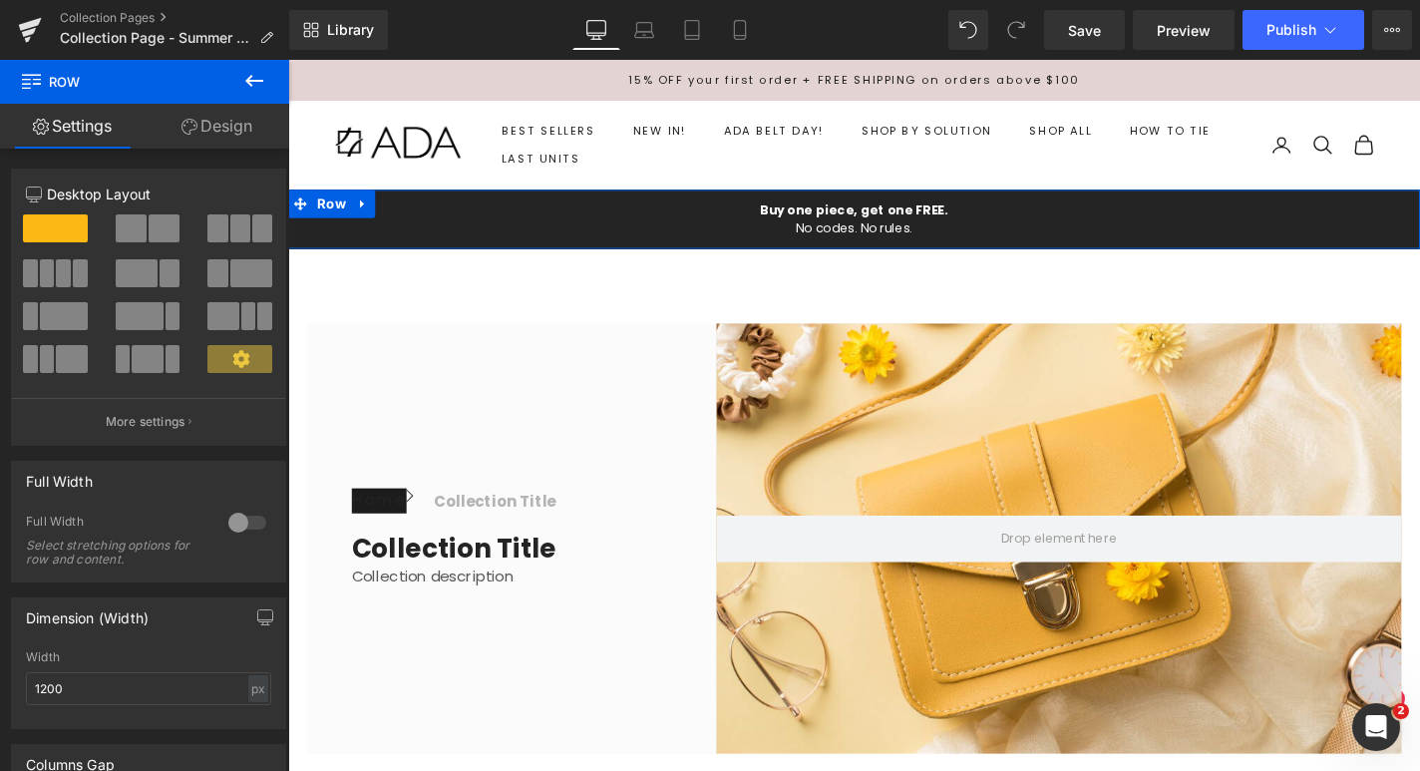
click at [1263, 227] on div "Buy one piece, get one FREE. No codes. No rules. Text Block Row" at bounding box center [891, 229] width 1206 height 63
click at [214, 134] on link "Design" at bounding box center [217, 126] width 145 height 45
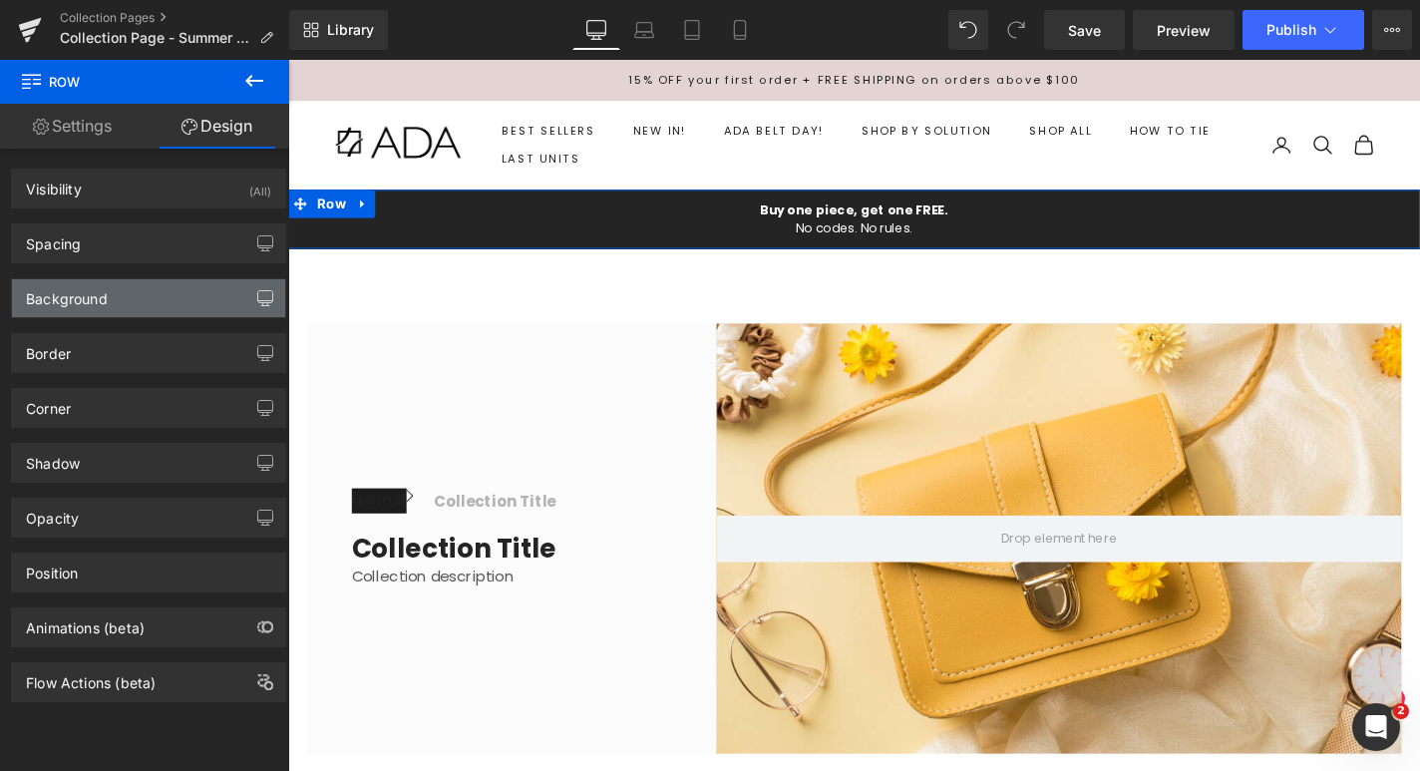
click at [249, 304] on button "button" at bounding box center [265, 298] width 32 height 38
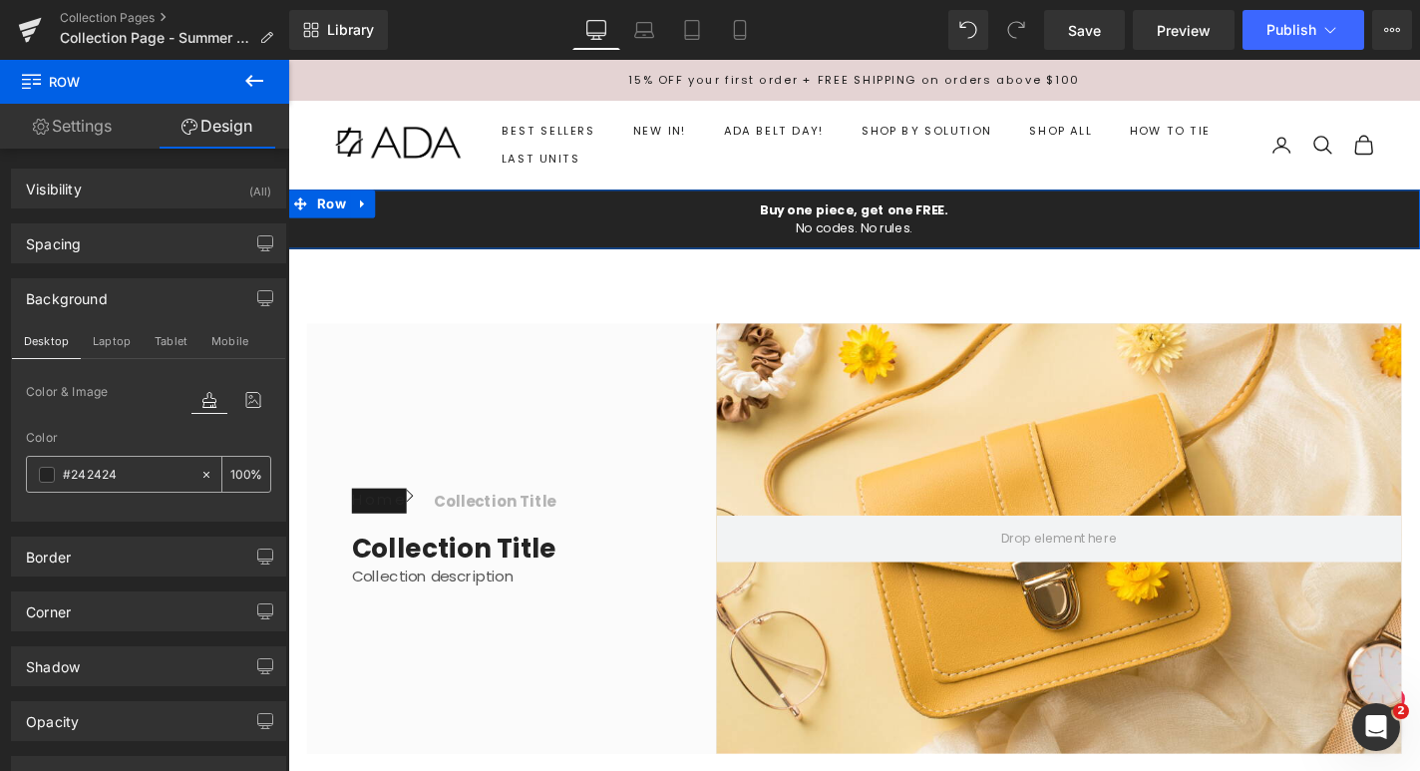
click at [43, 469] on span at bounding box center [47, 475] width 16 height 16
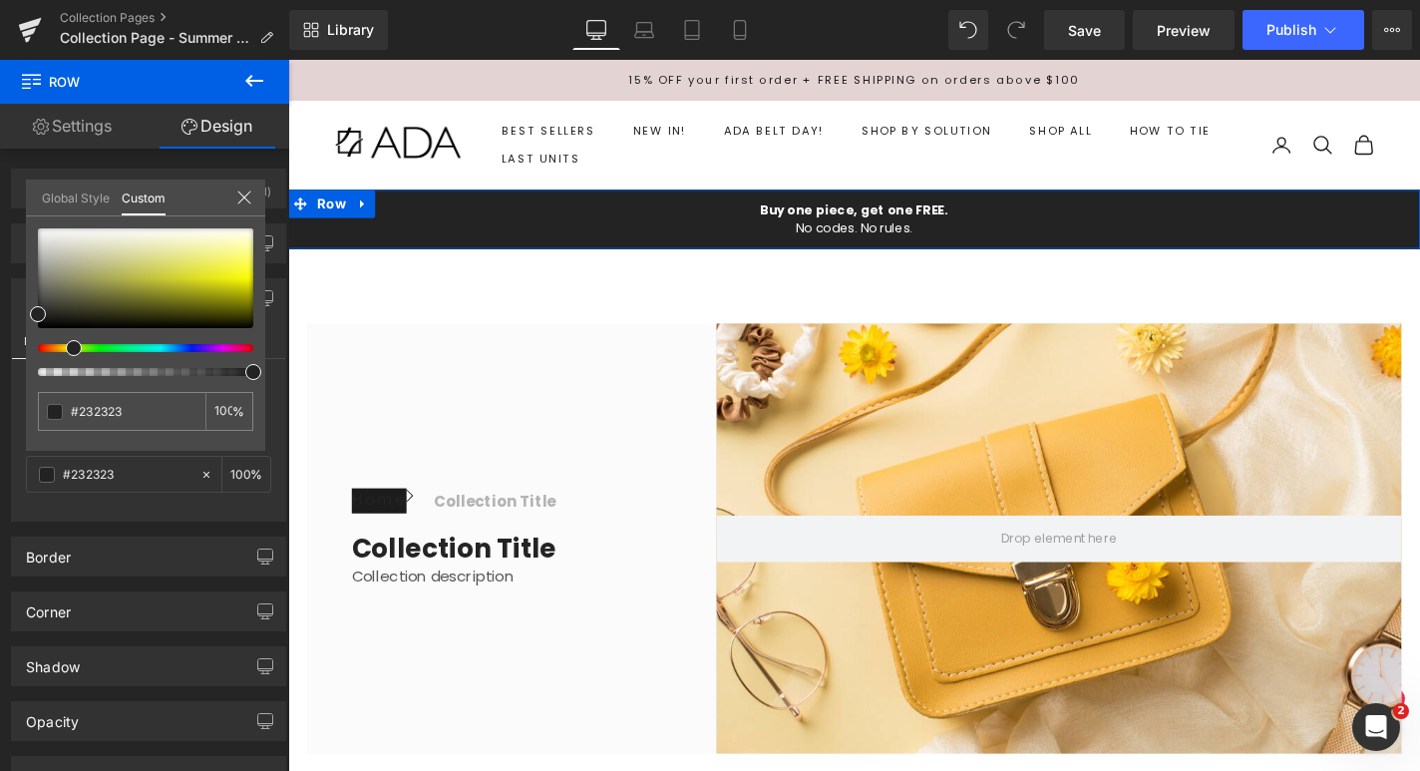
drag, startPoint x: 77, startPoint y: 350, endPoint x: 62, endPoint y: 350, distance: 15.0
click at [62, 350] on div at bounding box center [137, 348] width 215 height 8
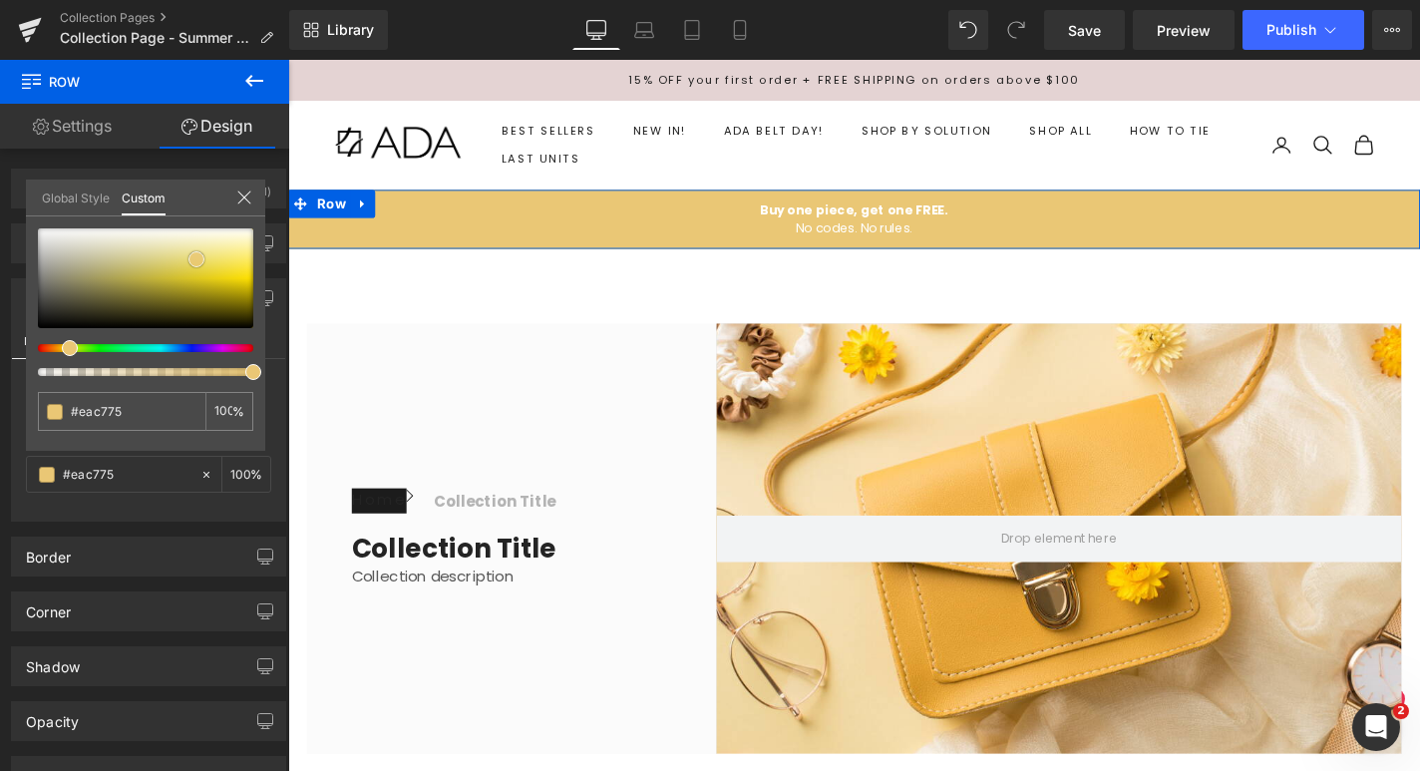
drag, startPoint x: 104, startPoint y: 264, endPoint x: 196, endPoint y: 259, distance: 92.9
click at [196, 259] on div at bounding box center [145, 278] width 215 height 100
click at [245, 200] on icon at bounding box center [244, 197] width 16 height 16
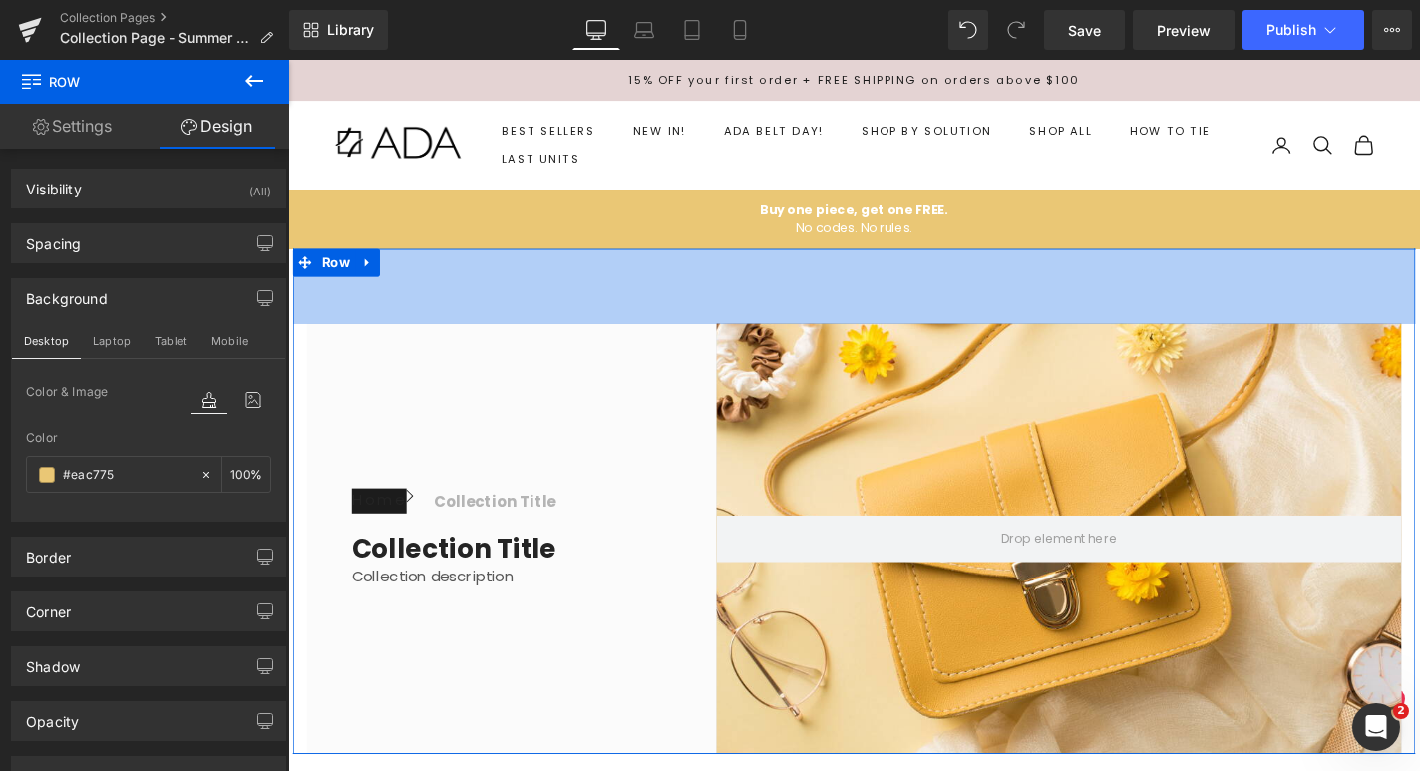
click at [438, 327] on div "80px" at bounding box center [891, 301] width 1197 height 80
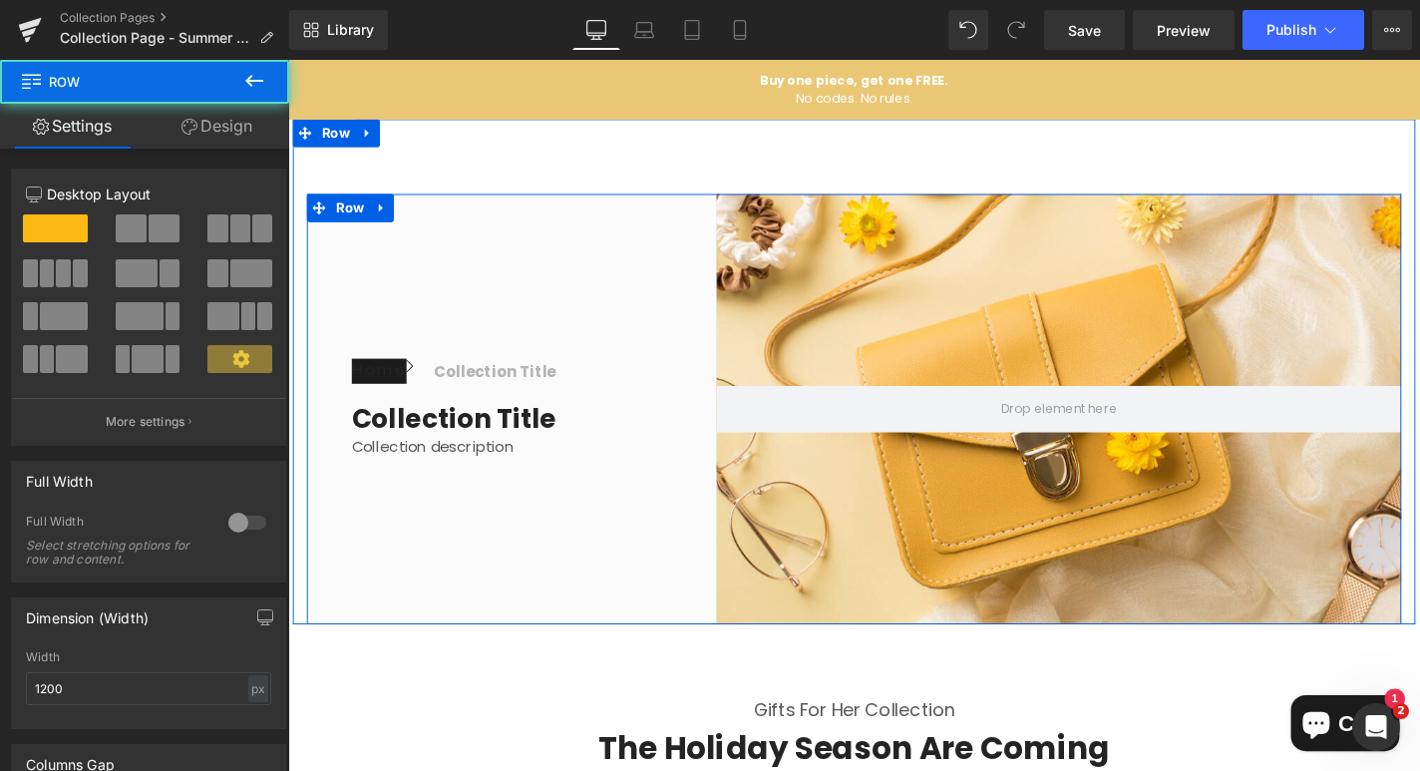
scroll to position [157, 0]
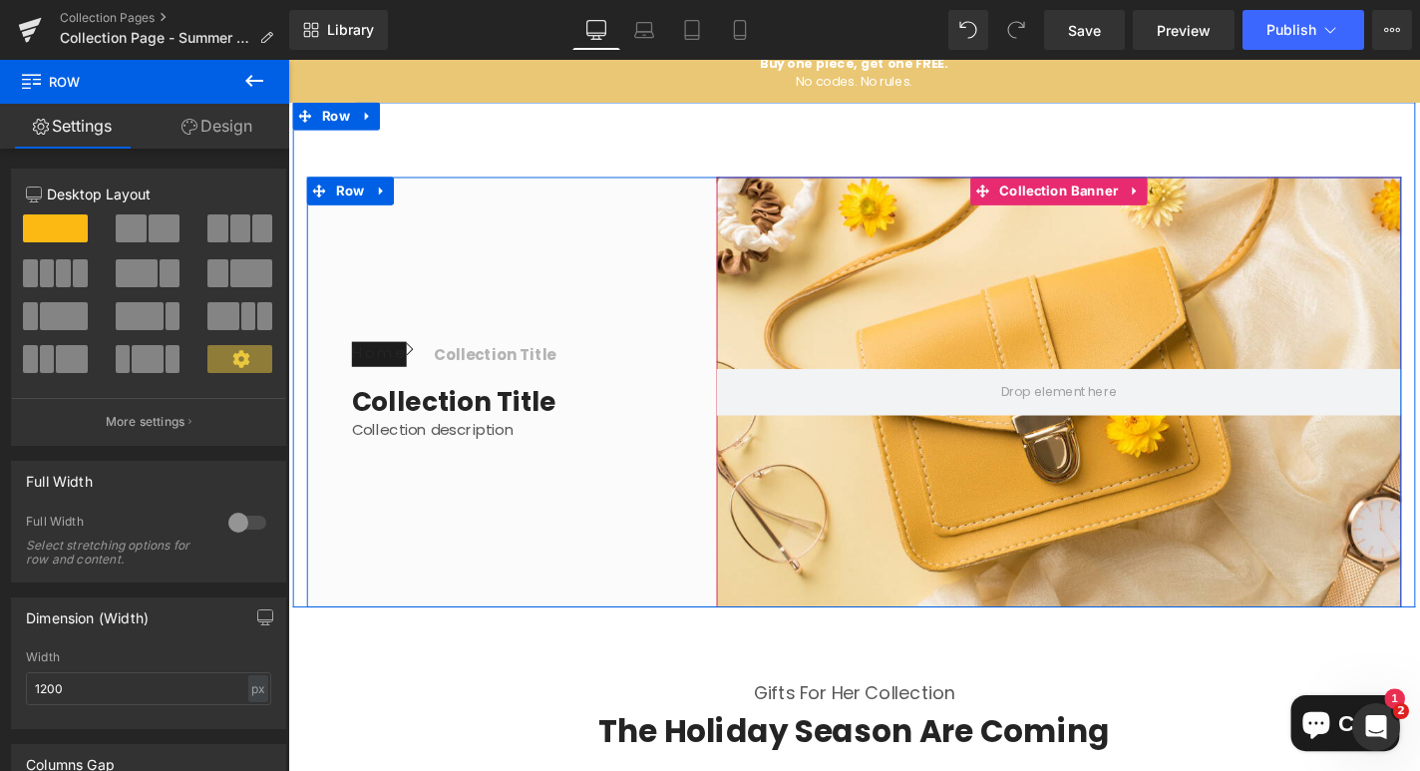
click at [948, 284] on div at bounding box center [1110, 413] width 730 height 459
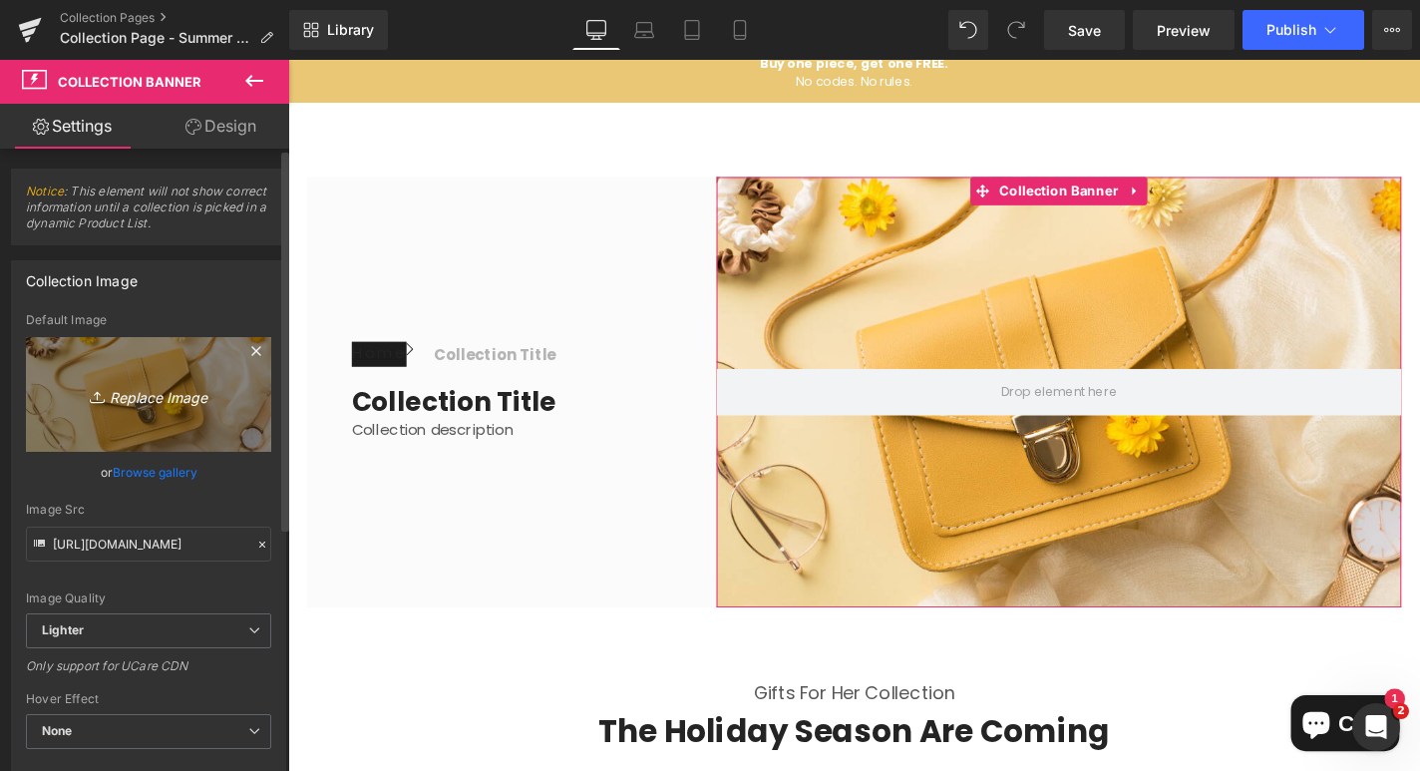
click at [170, 400] on icon "Replace Image" at bounding box center [149, 394] width 160 height 25
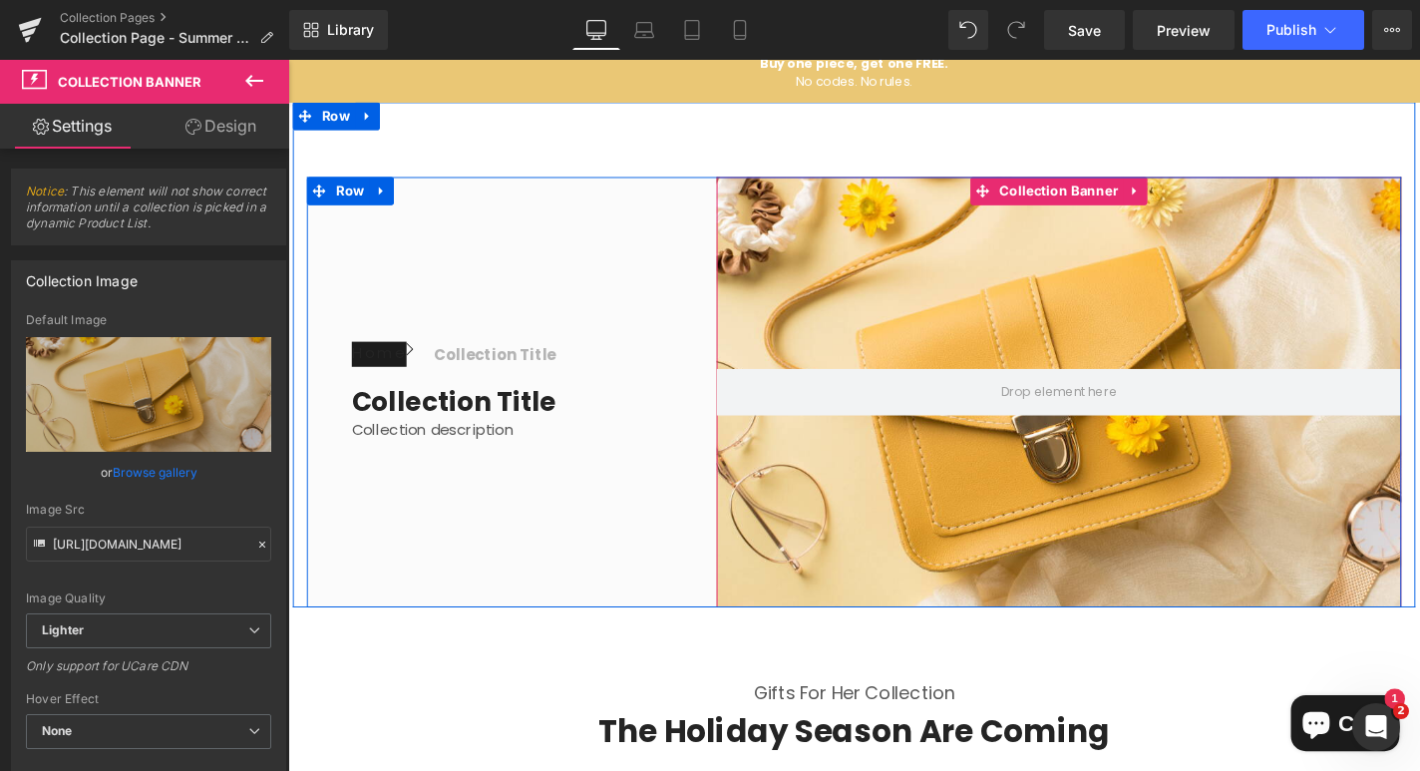
click at [1019, 343] on div at bounding box center [1110, 413] width 730 height 459
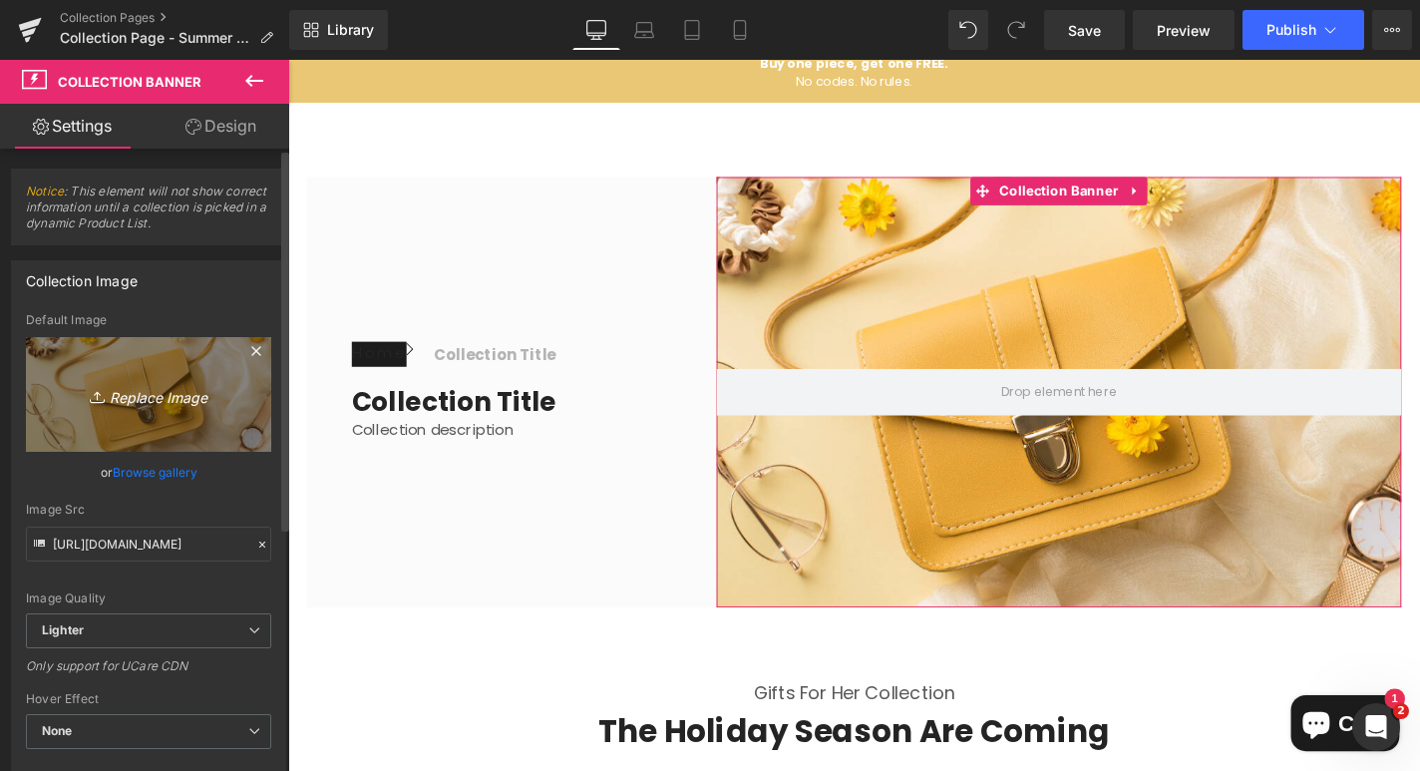
click at [157, 410] on link "Replace Image" at bounding box center [148, 394] width 245 height 115
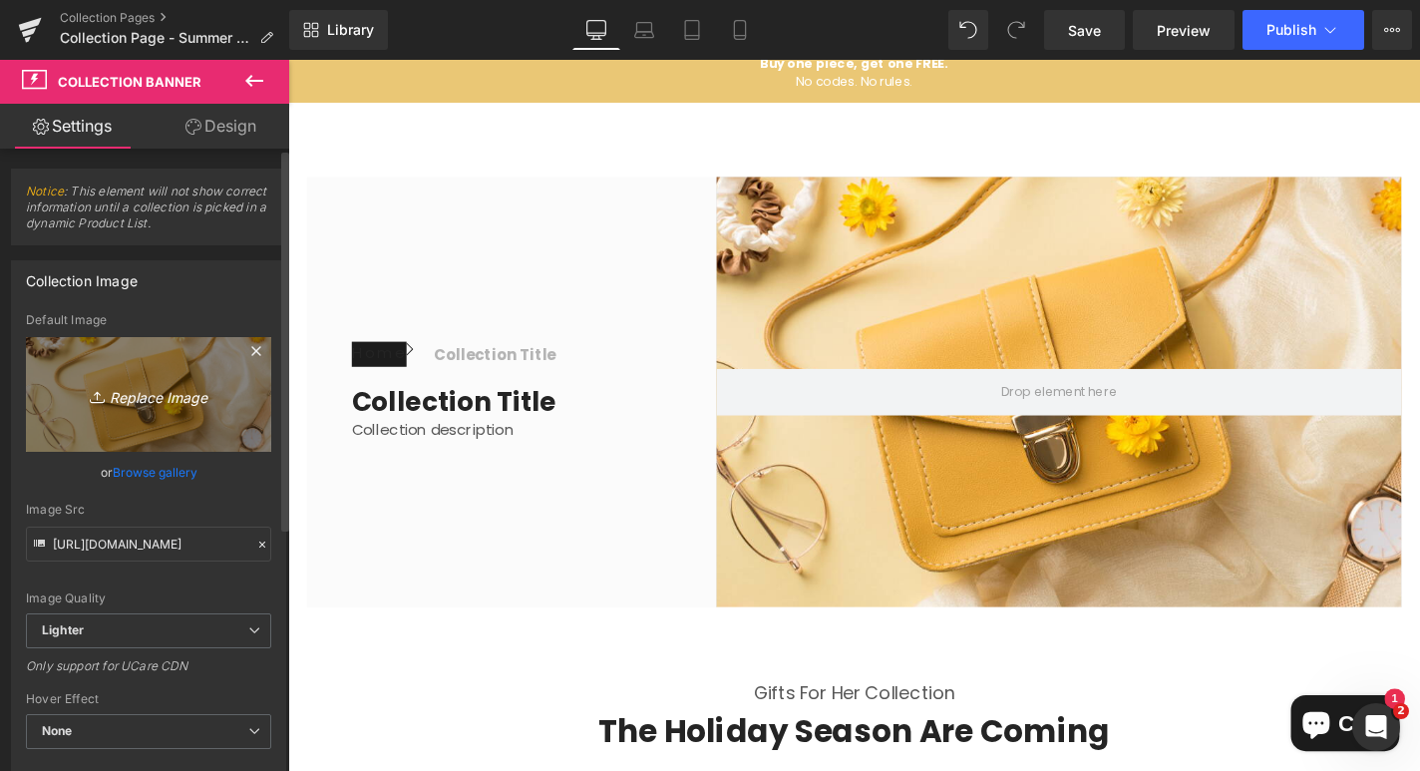
type input "C:\fakepath\LinenShortSleeveStripedButton-DownDress1.webp"
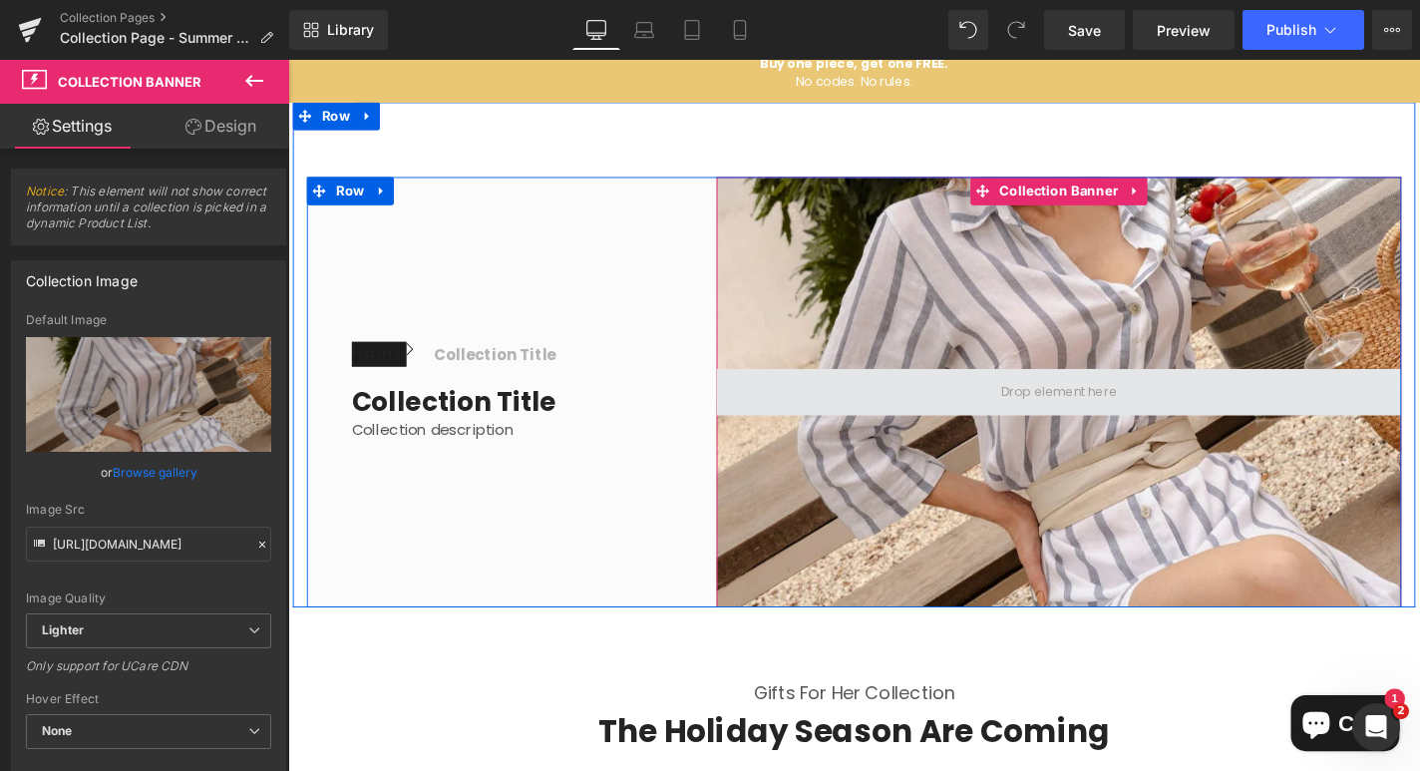
click at [1104, 427] on span at bounding box center [1110, 413] width 138 height 31
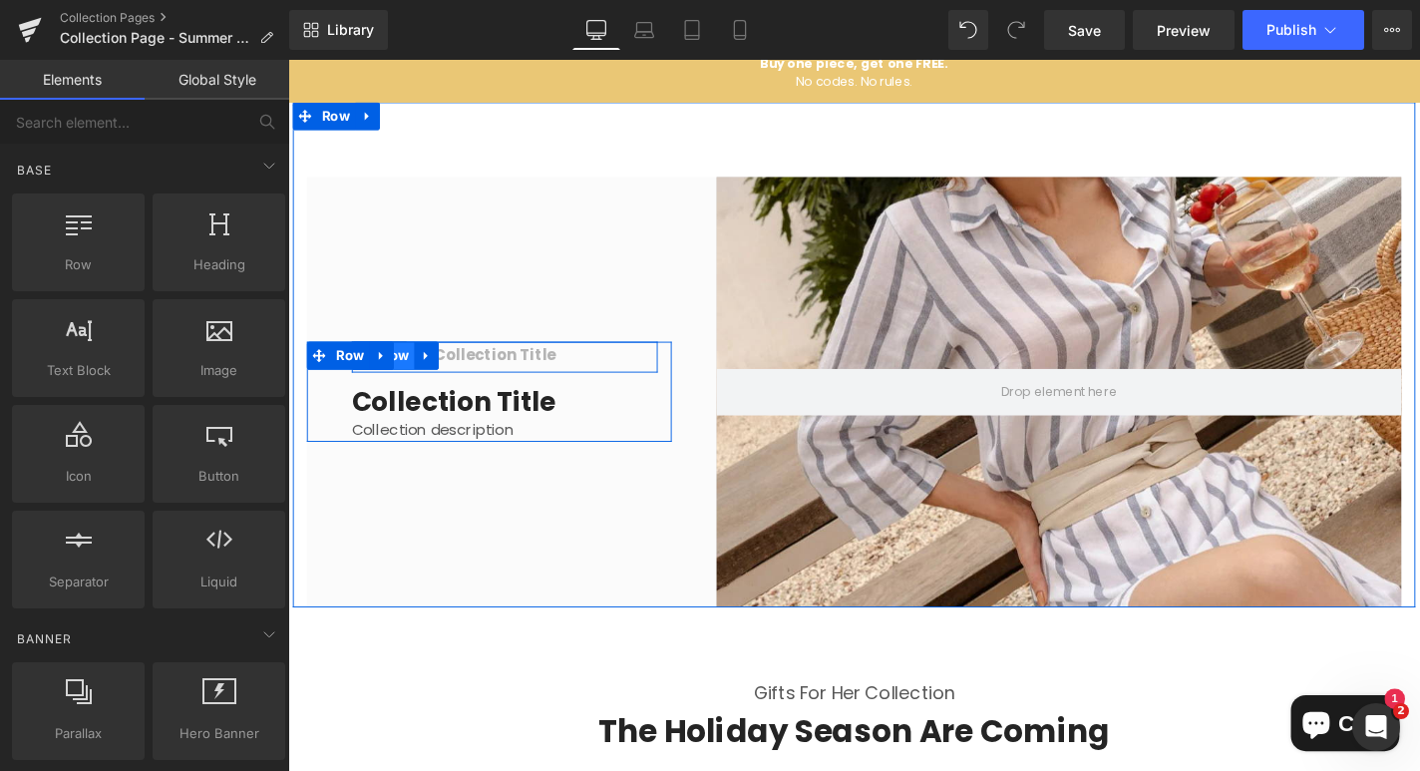
click at [418, 376] on span "Row" at bounding box center [402, 375] width 41 height 30
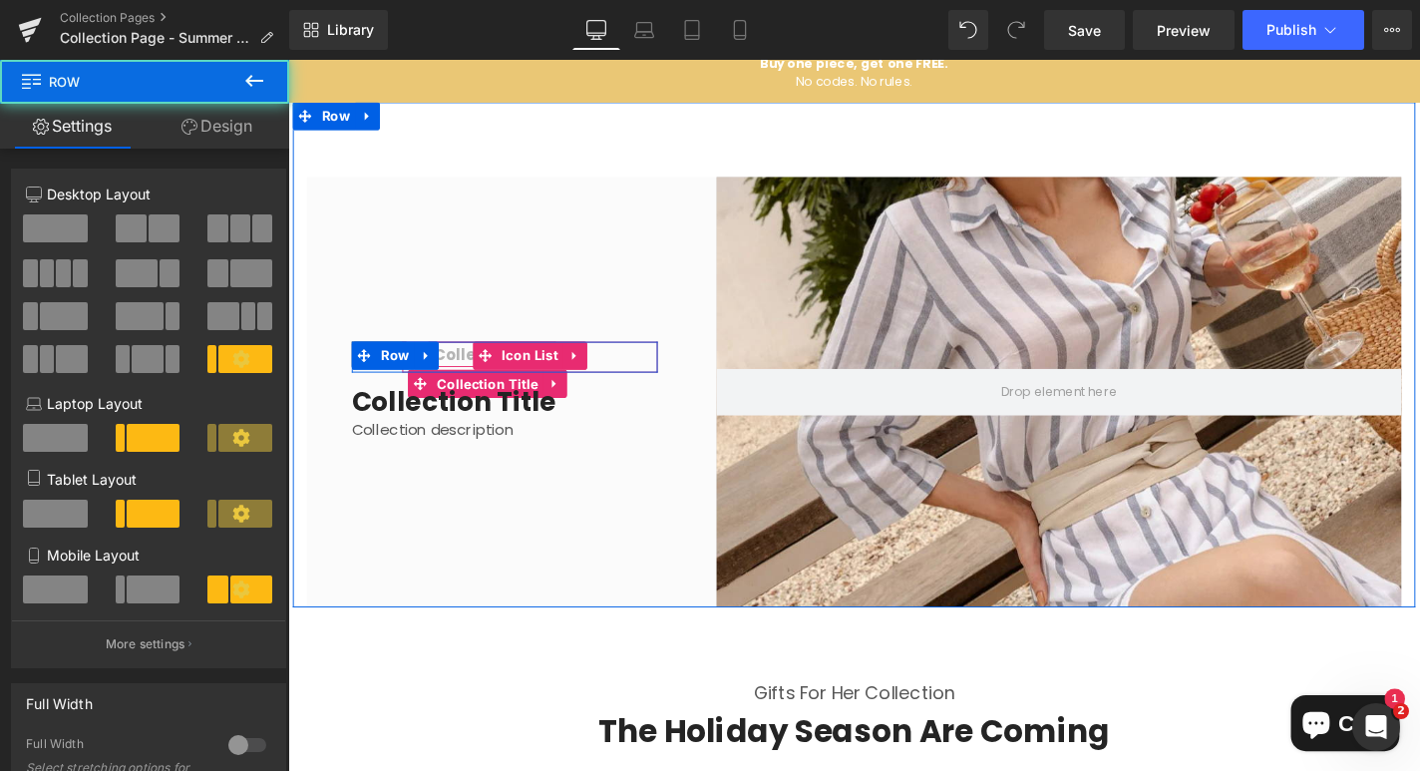
click at [484, 376] on h1 "Collection title" at bounding box center [508, 375] width 131 height 24
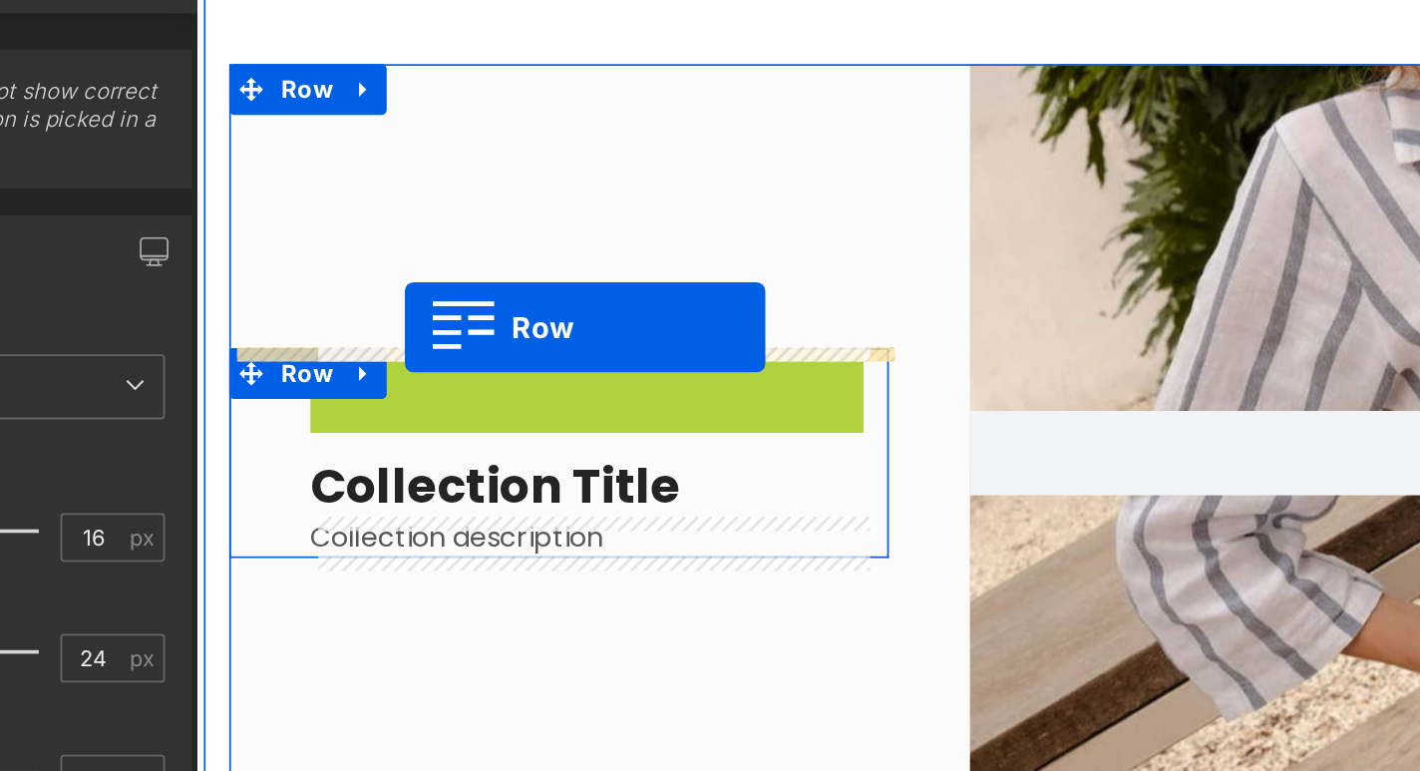
drag, startPoint x: 320, startPoint y: 171, endPoint x: 319, endPoint y: 133, distance: 37.9
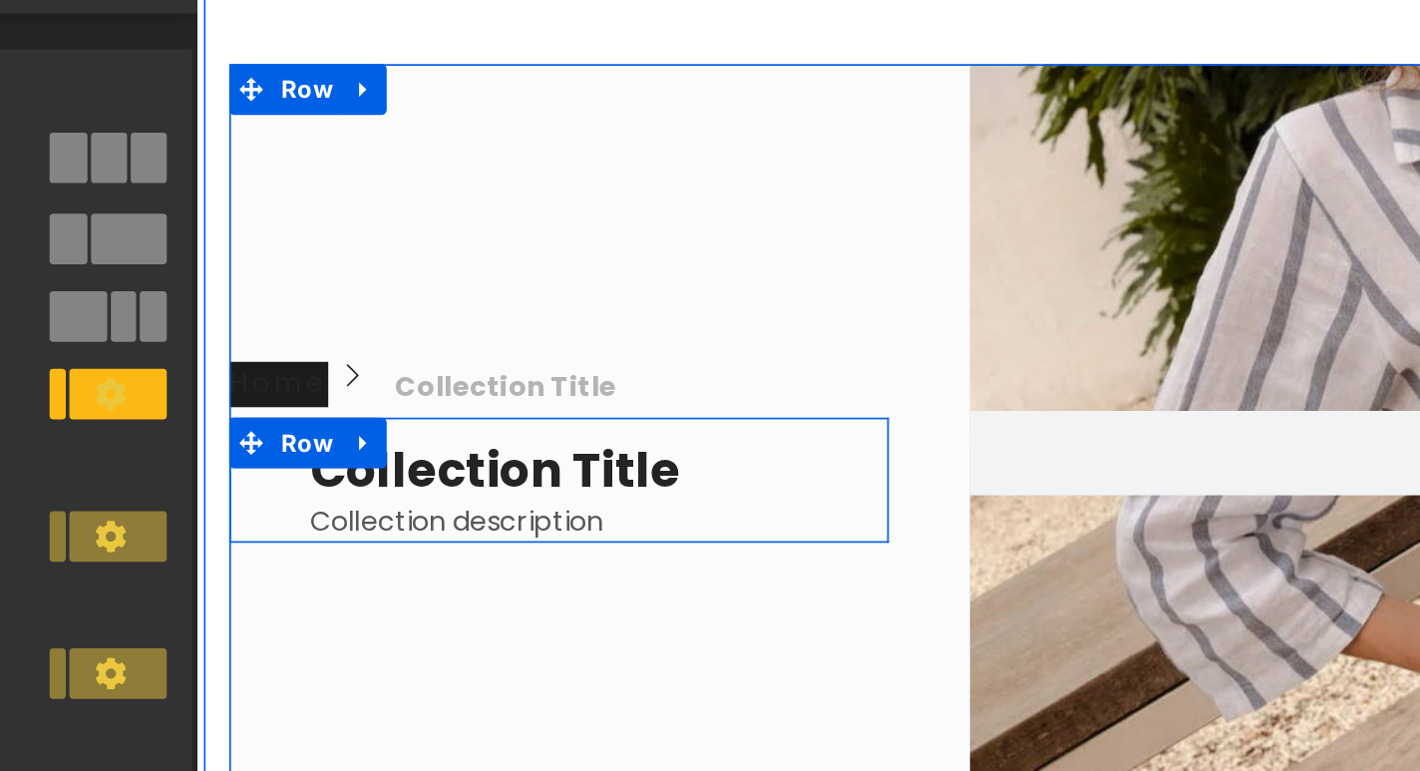
click at [396, 109] on div "Home Button Icon Collection title Collection Title Icon List Row Collection tit…" at bounding box center [409, 207] width 389 height 459
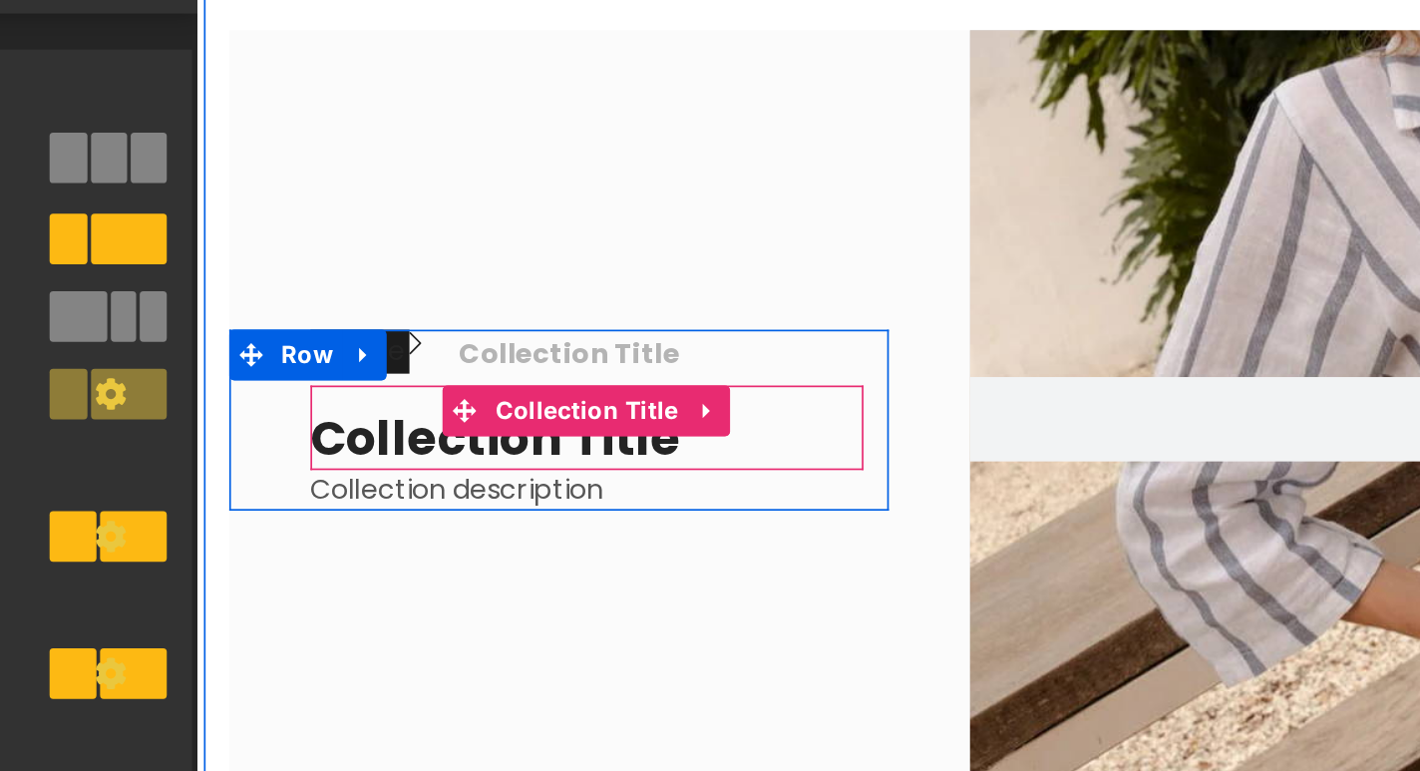
scroll to position [191, 0]
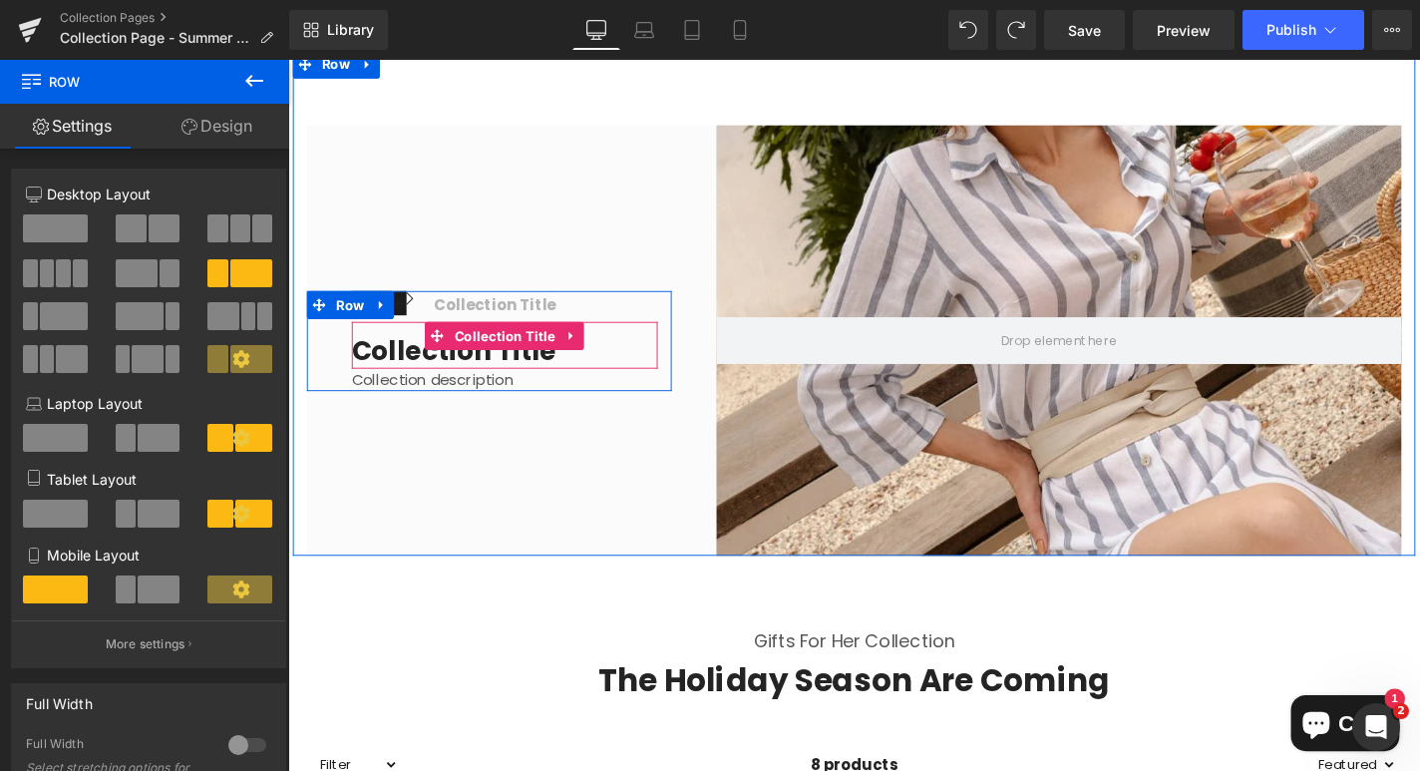
click at [493, 370] on h1 "Collection title" at bounding box center [519, 371] width 326 height 36
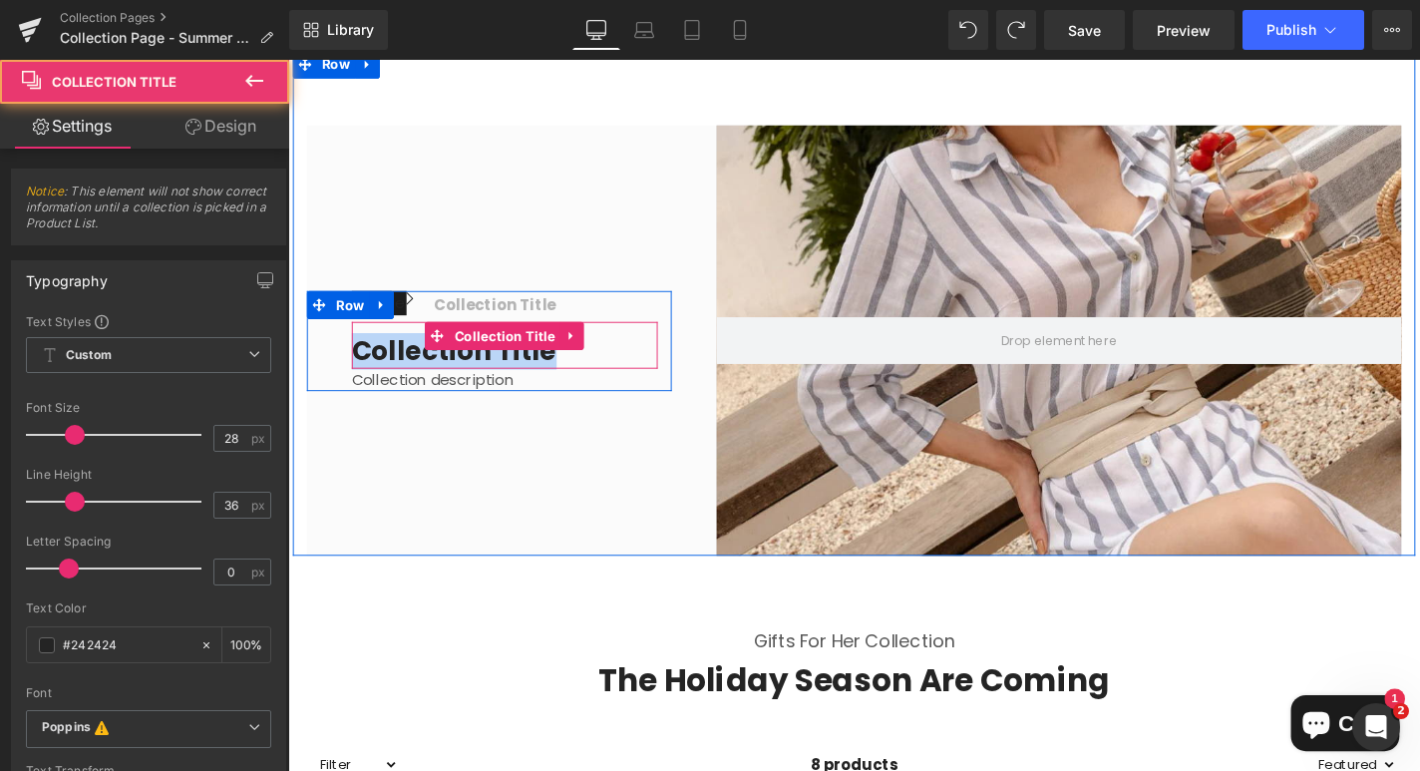
drag, startPoint x: 564, startPoint y: 376, endPoint x: 361, endPoint y: 376, distance: 203.4
click at [361, 376] on h1 "Collection title" at bounding box center [519, 371] width 326 height 36
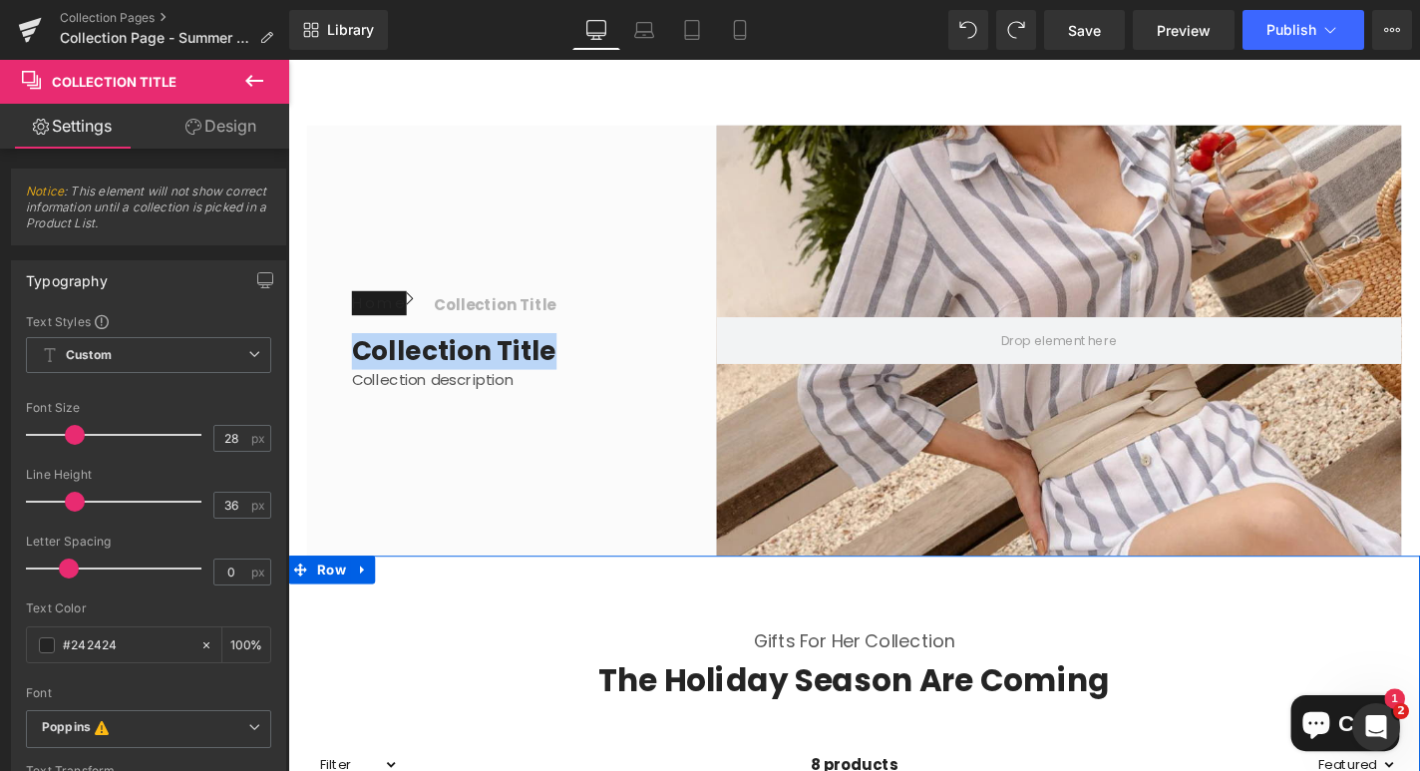
scroll to position [0, 0]
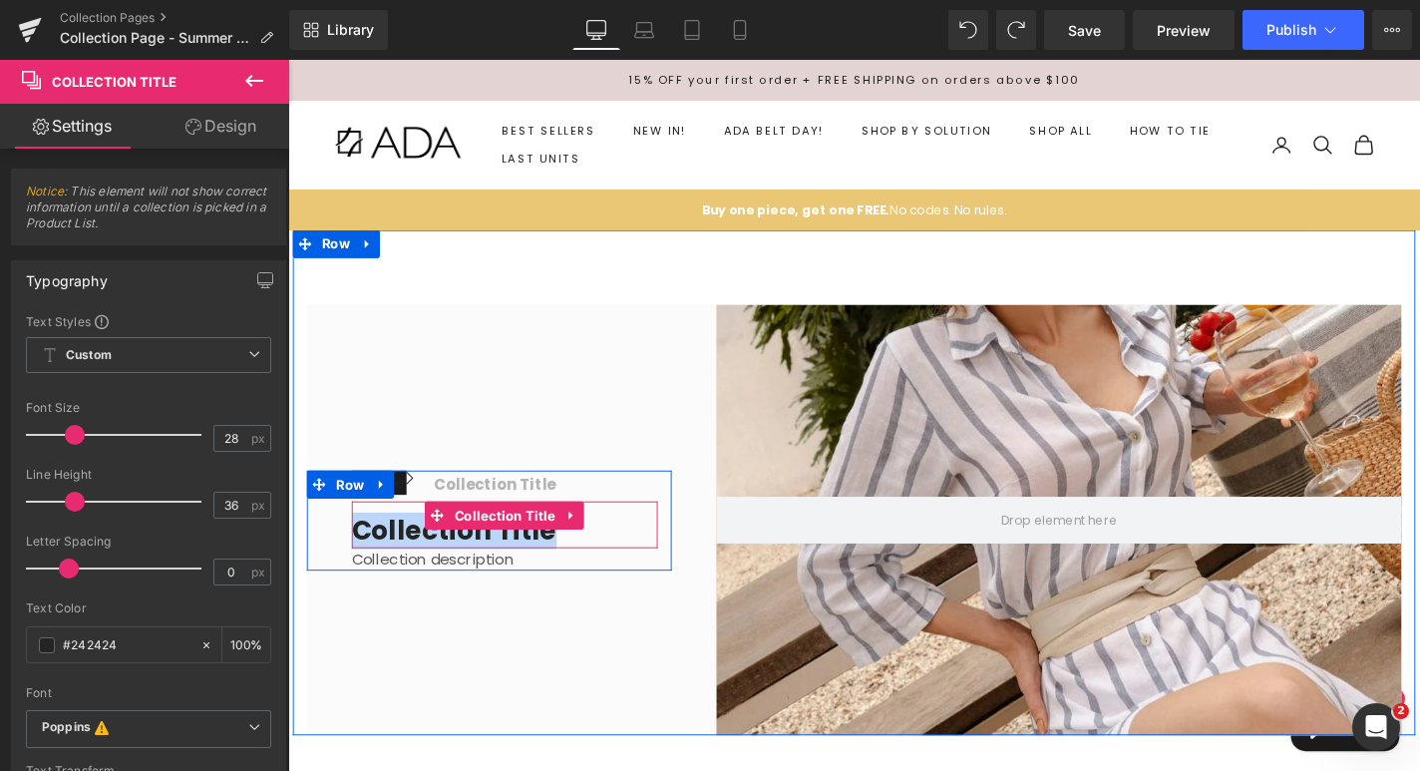
click at [491, 571] on h1 "Collection title" at bounding box center [519, 562] width 326 height 36
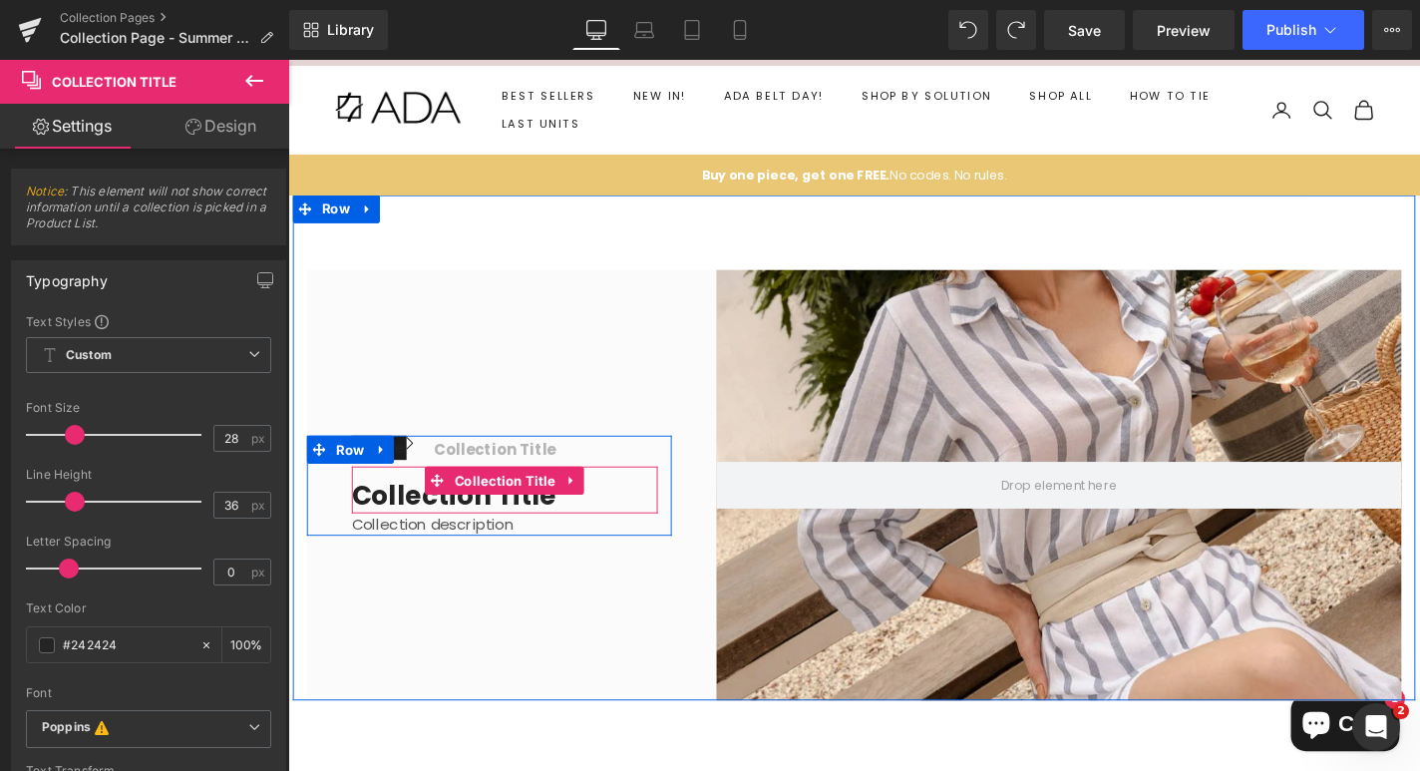
scroll to position [41, 0]
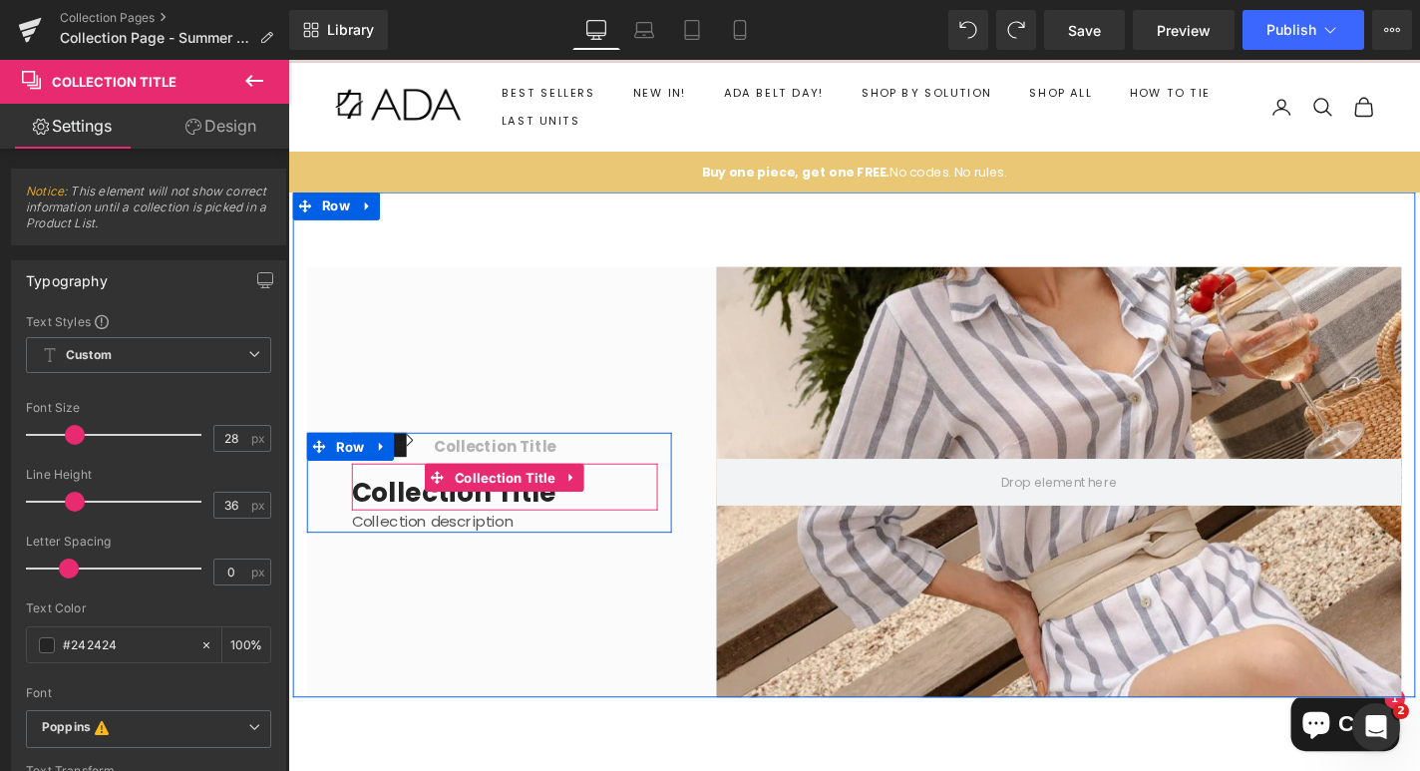
click at [567, 520] on h1 "Collection title" at bounding box center [519, 522] width 326 height 36
click at [564, 525] on h1 "Collection title" at bounding box center [519, 522] width 326 height 36
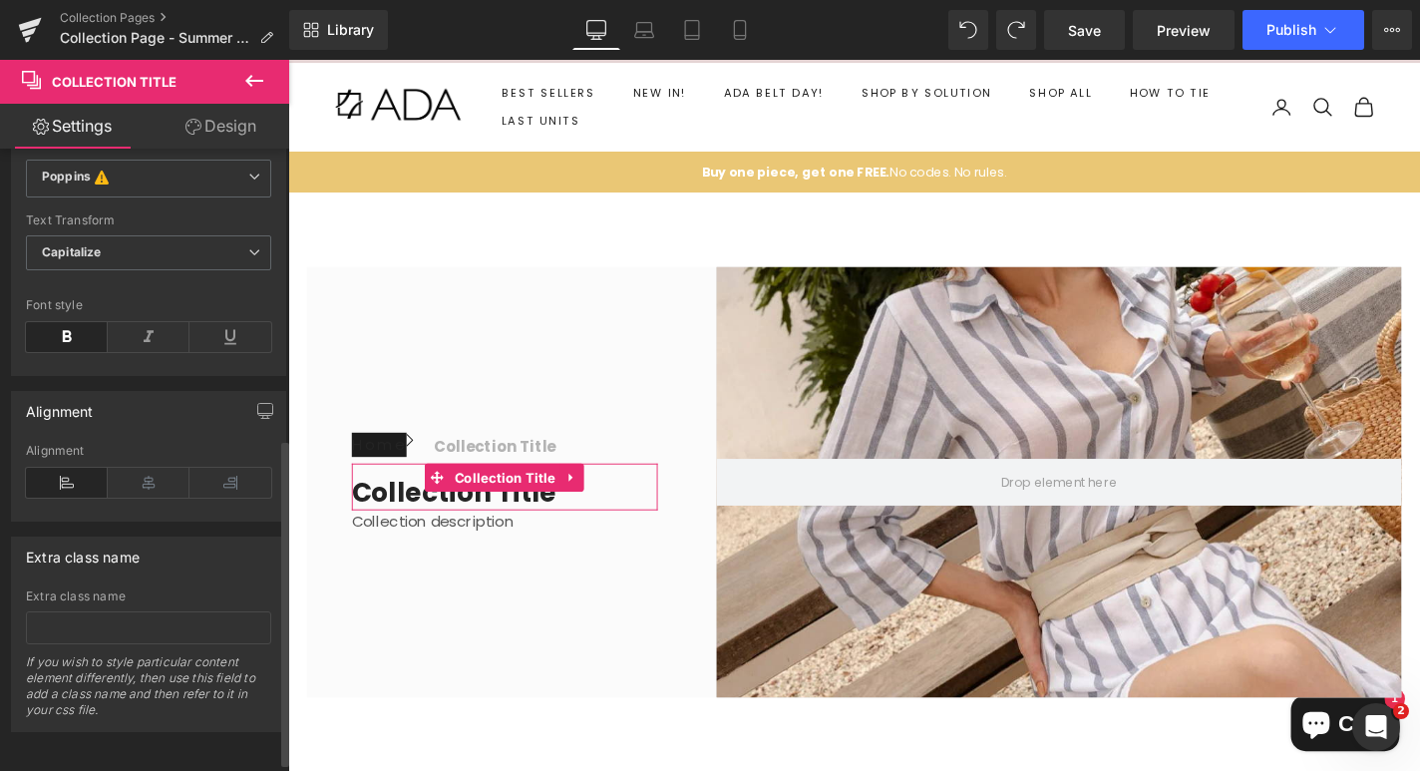
scroll to position [566, 0]
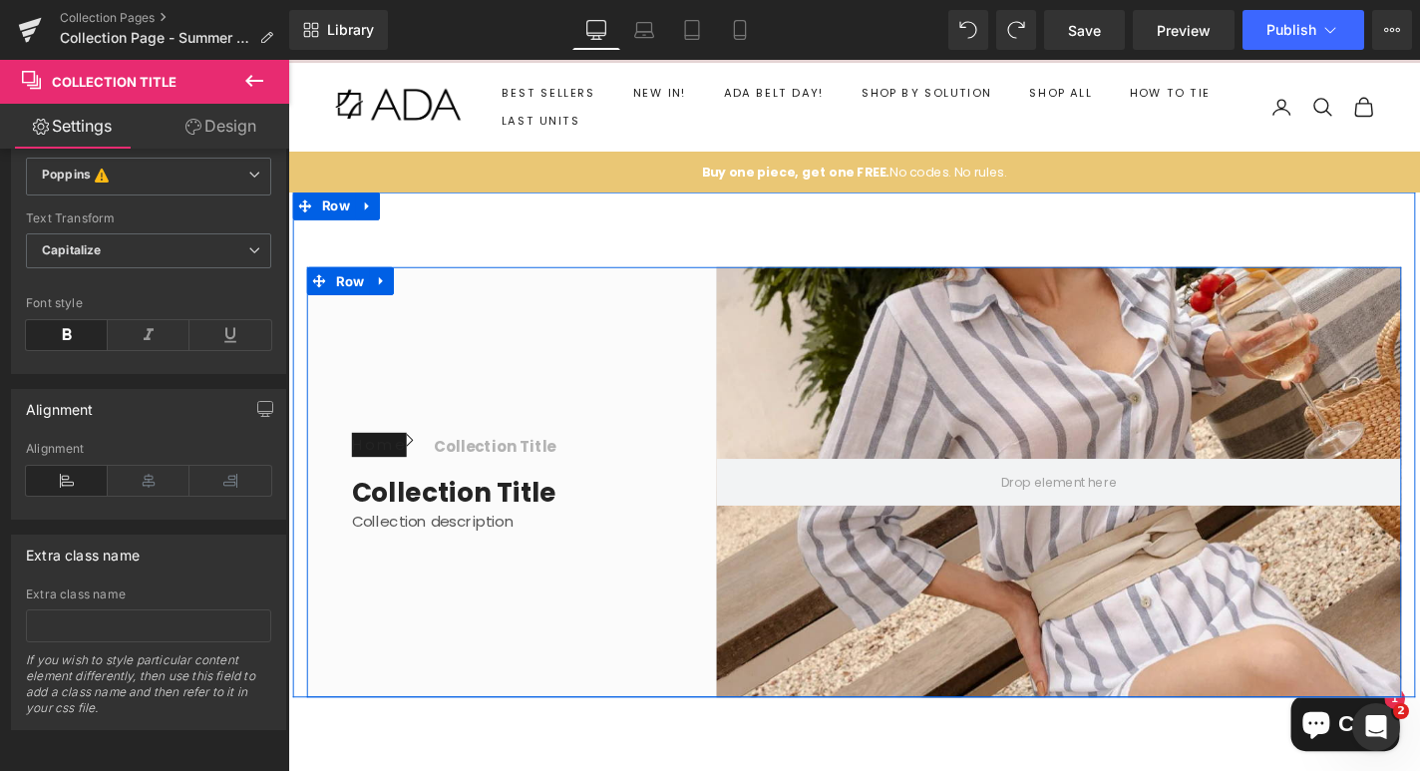
click at [565, 601] on div "Home Button Icon Collection title Collection Title Icon List Row Collection tit…" at bounding box center [502, 509] width 389 height 459
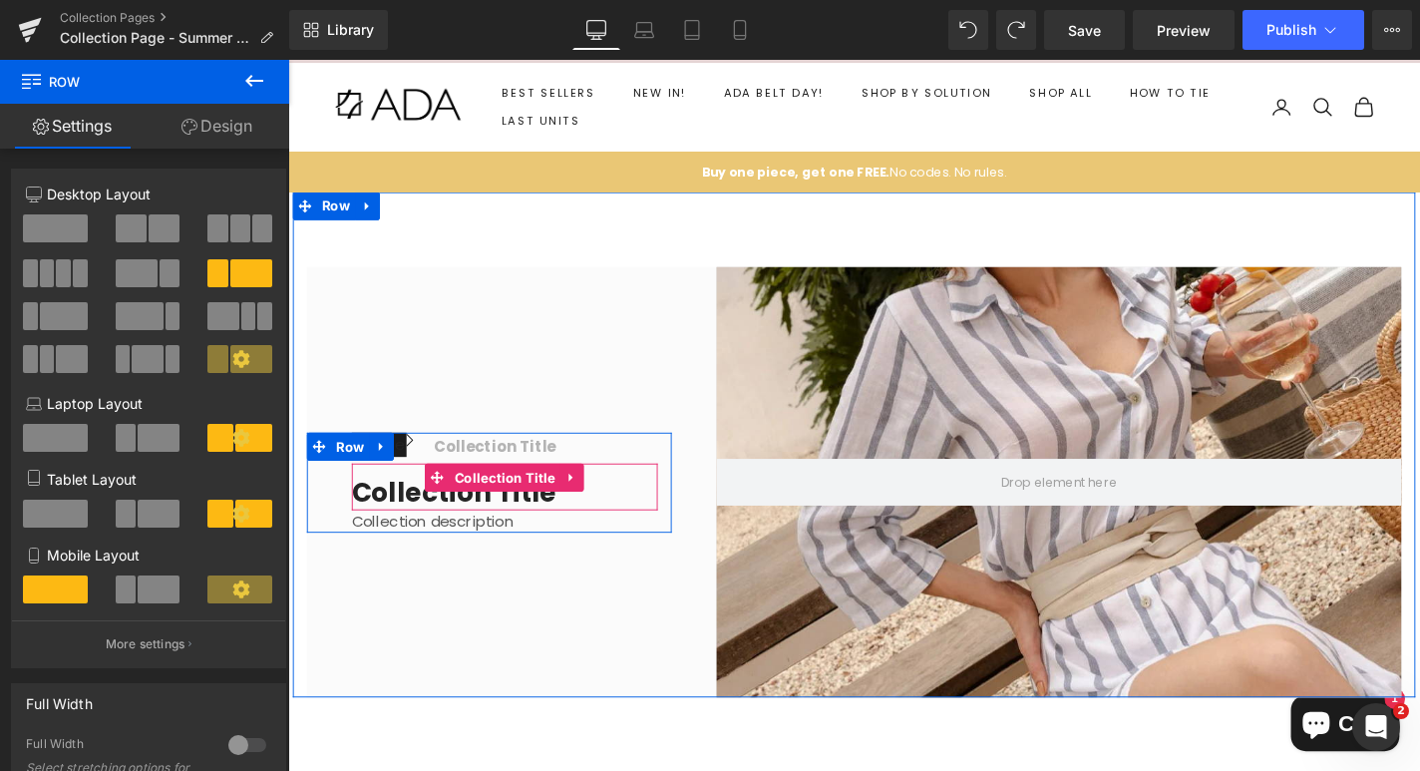
click at [389, 511] on h1 "Collection title" at bounding box center [519, 522] width 326 height 36
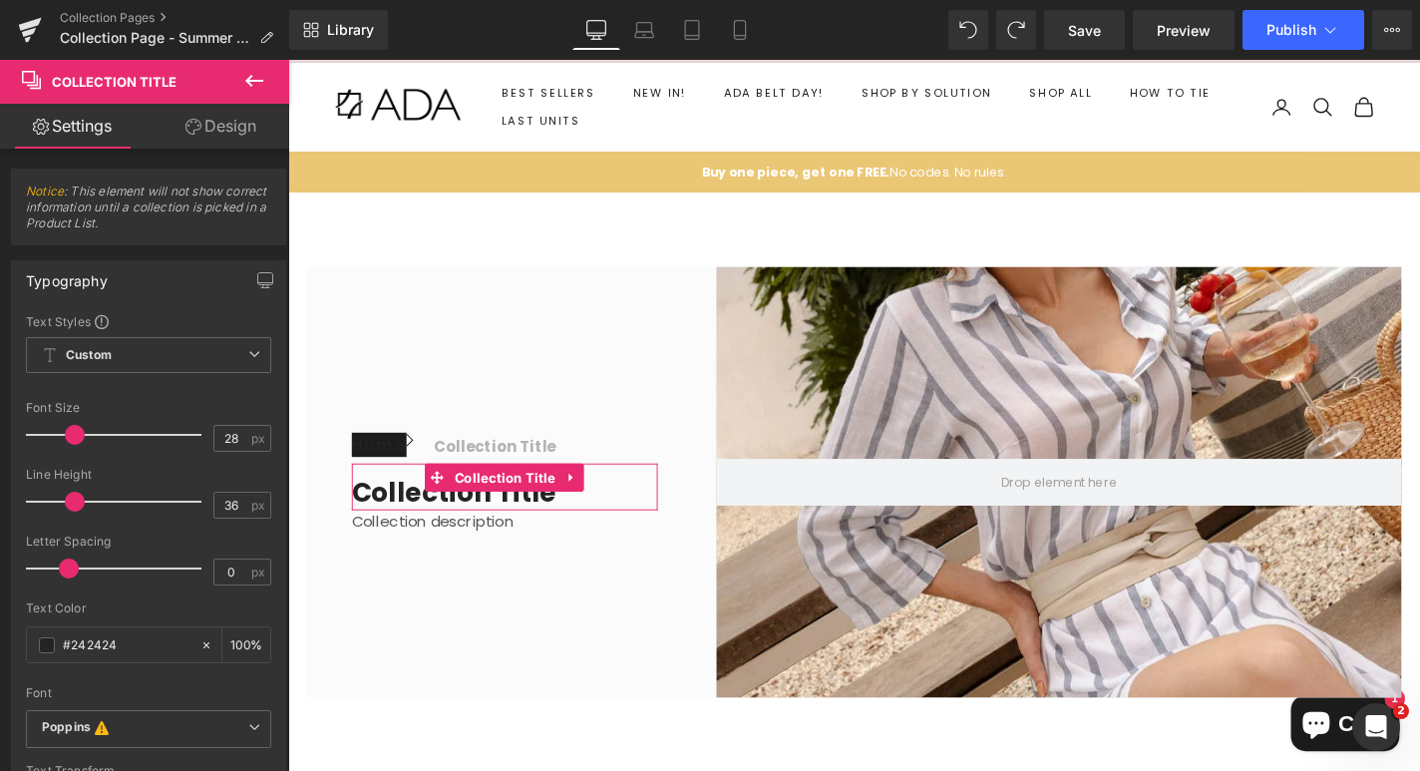
click at [245, 125] on link "Design" at bounding box center [221, 126] width 145 height 45
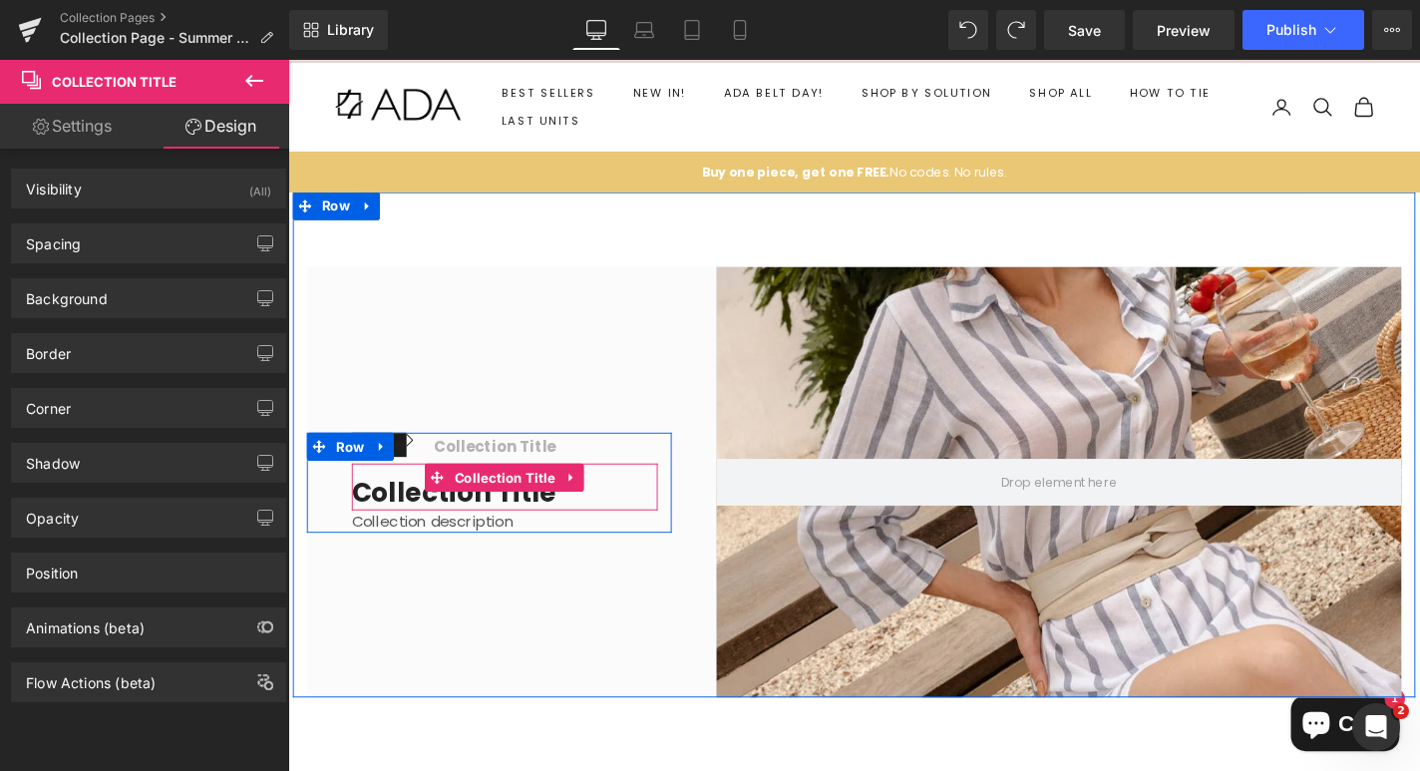
click at [615, 514] on h1 "Collection title" at bounding box center [519, 522] width 326 height 36
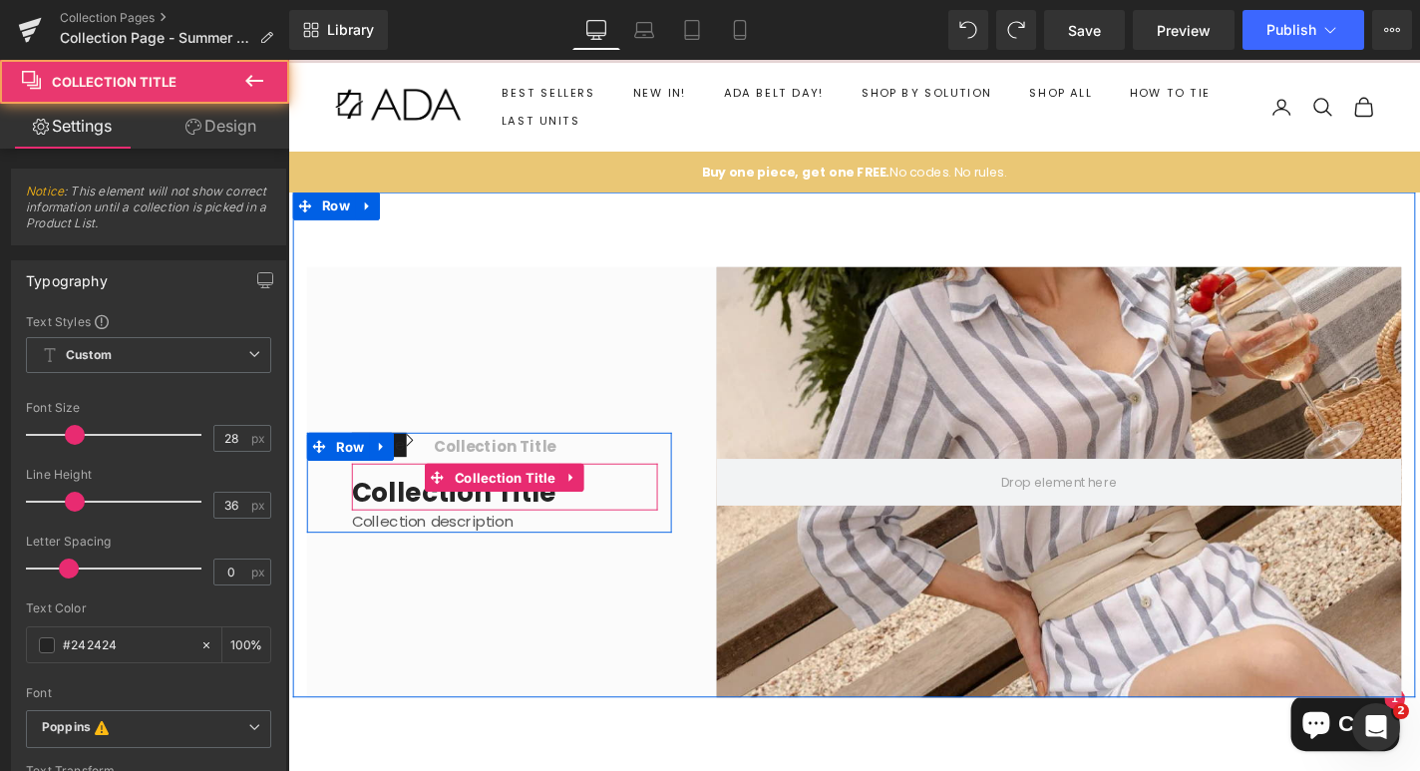
click at [402, 522] on h1 "Collection title" at bounding box center [519, 522] width 326 height 36
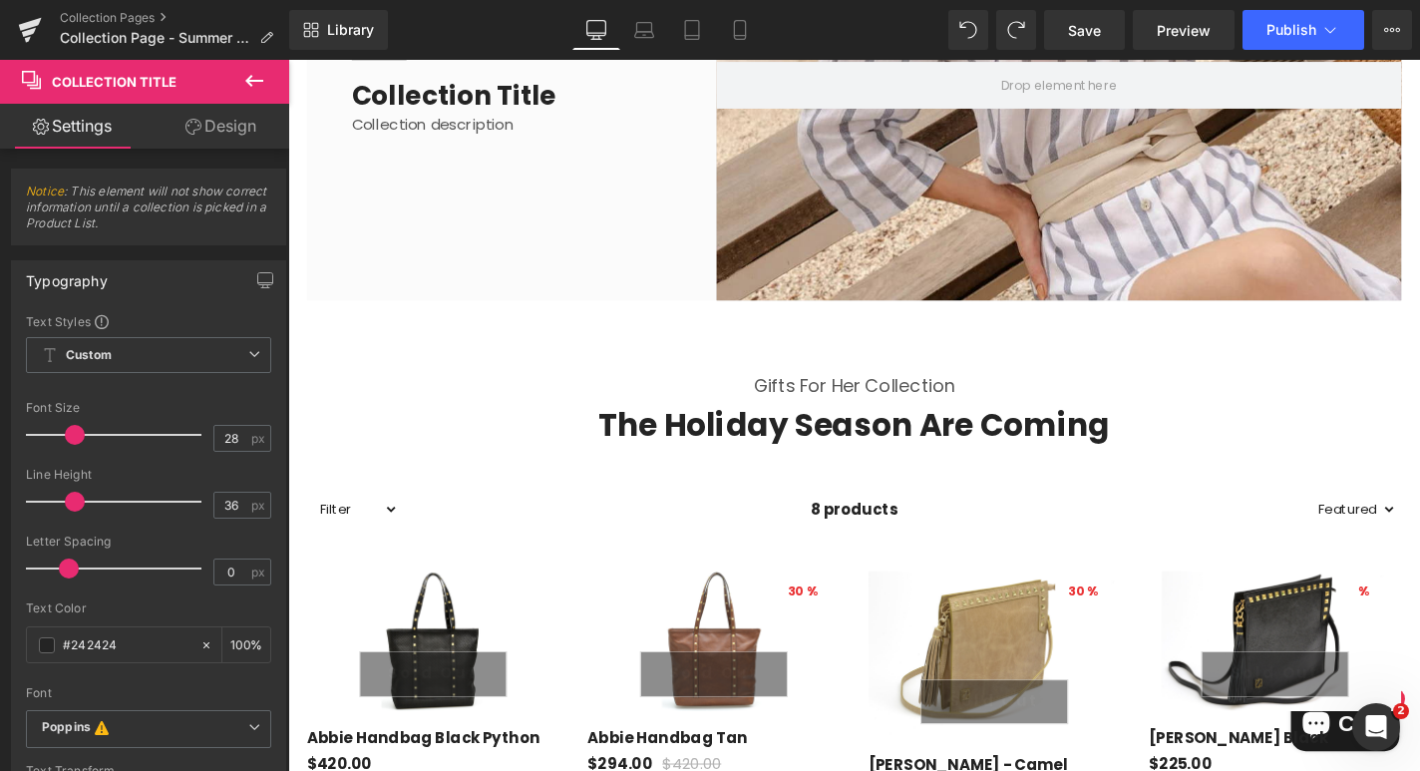
scroll to position [475, 0]
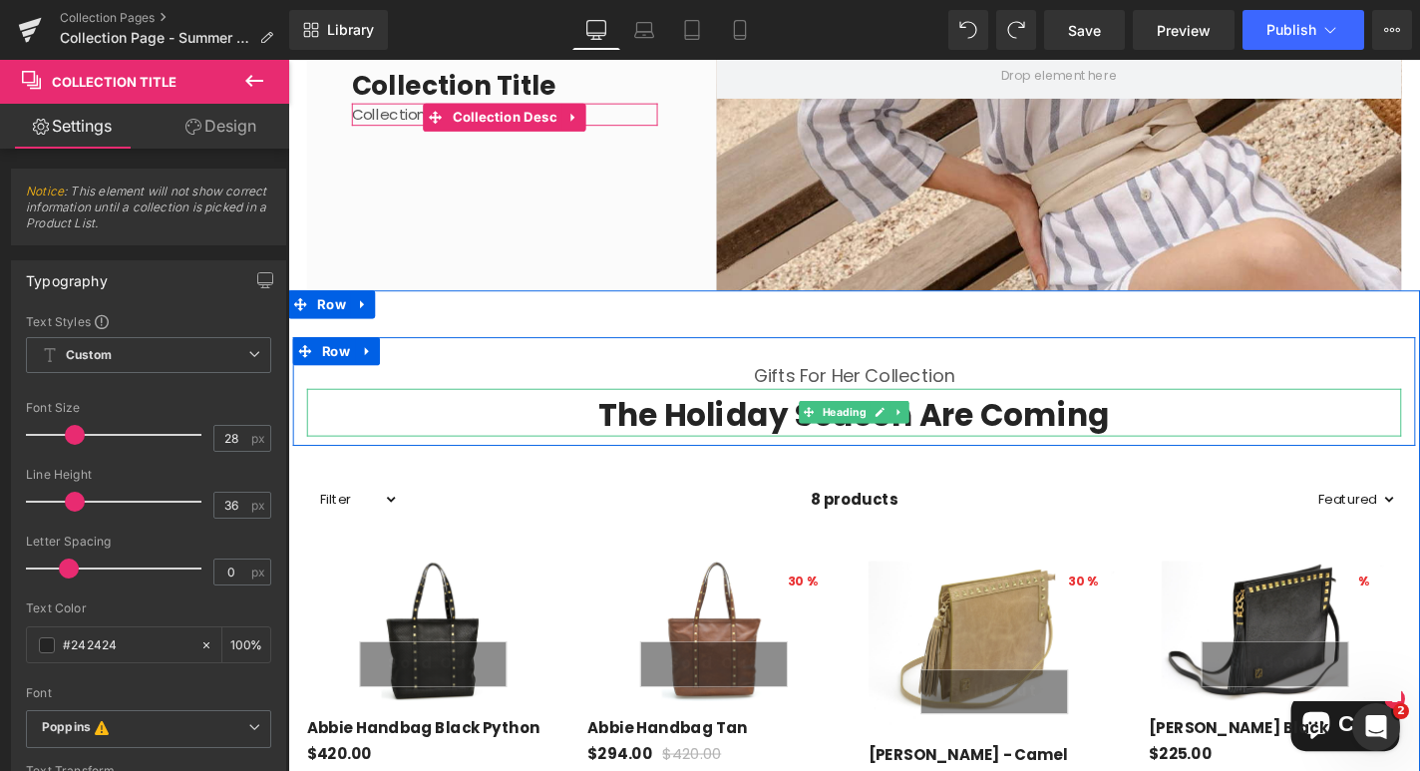
click at [770, 439] on h2 "The Holiday Season Are Coming" at bounding box center [891, 439] width 1167 height 43
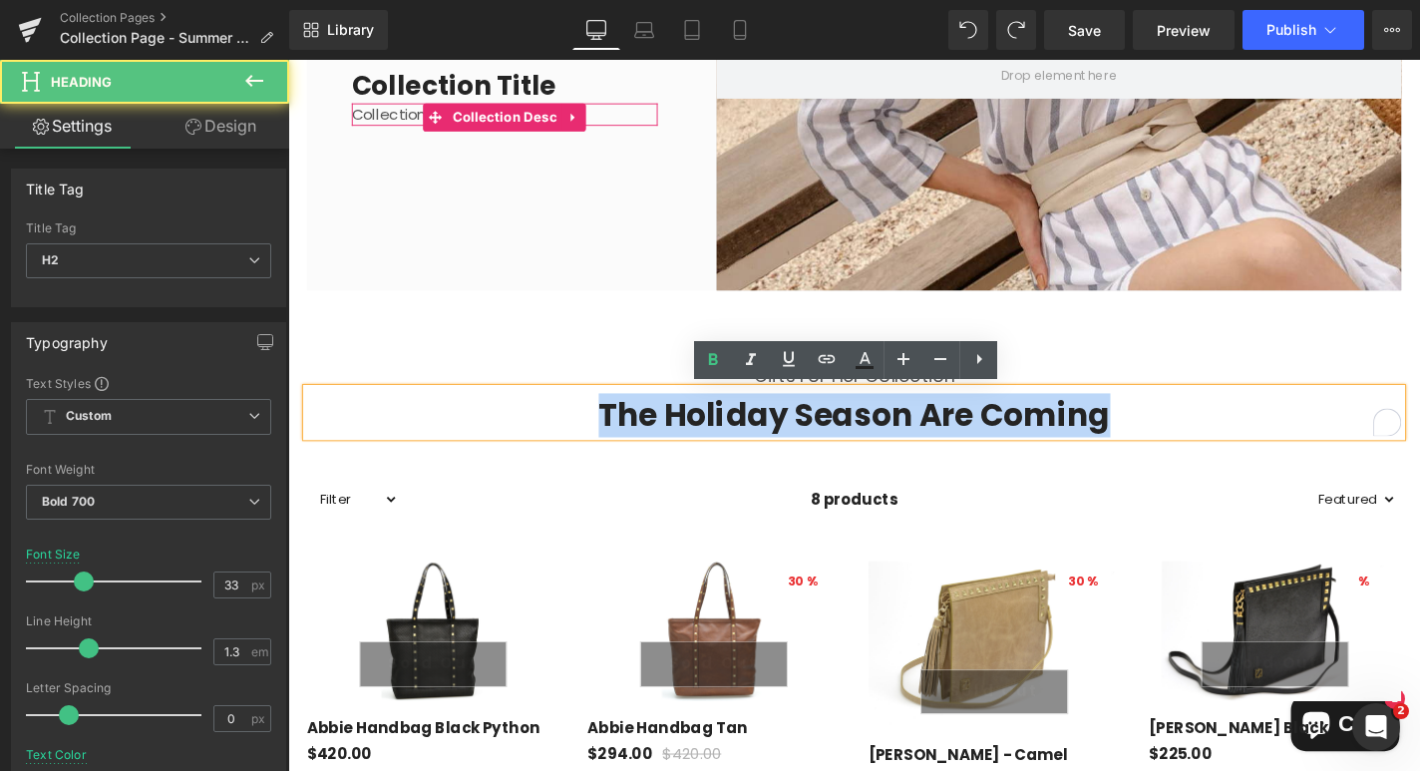
drag, startPoint x: 1159, startPoint y: 440, endPoint x: 625, endPoint y: 440, distance: 533.4
click at [625, 440] on h2 "The Holiday Season Are Coming" at bounding box center [891, 439] width 1167 height 43
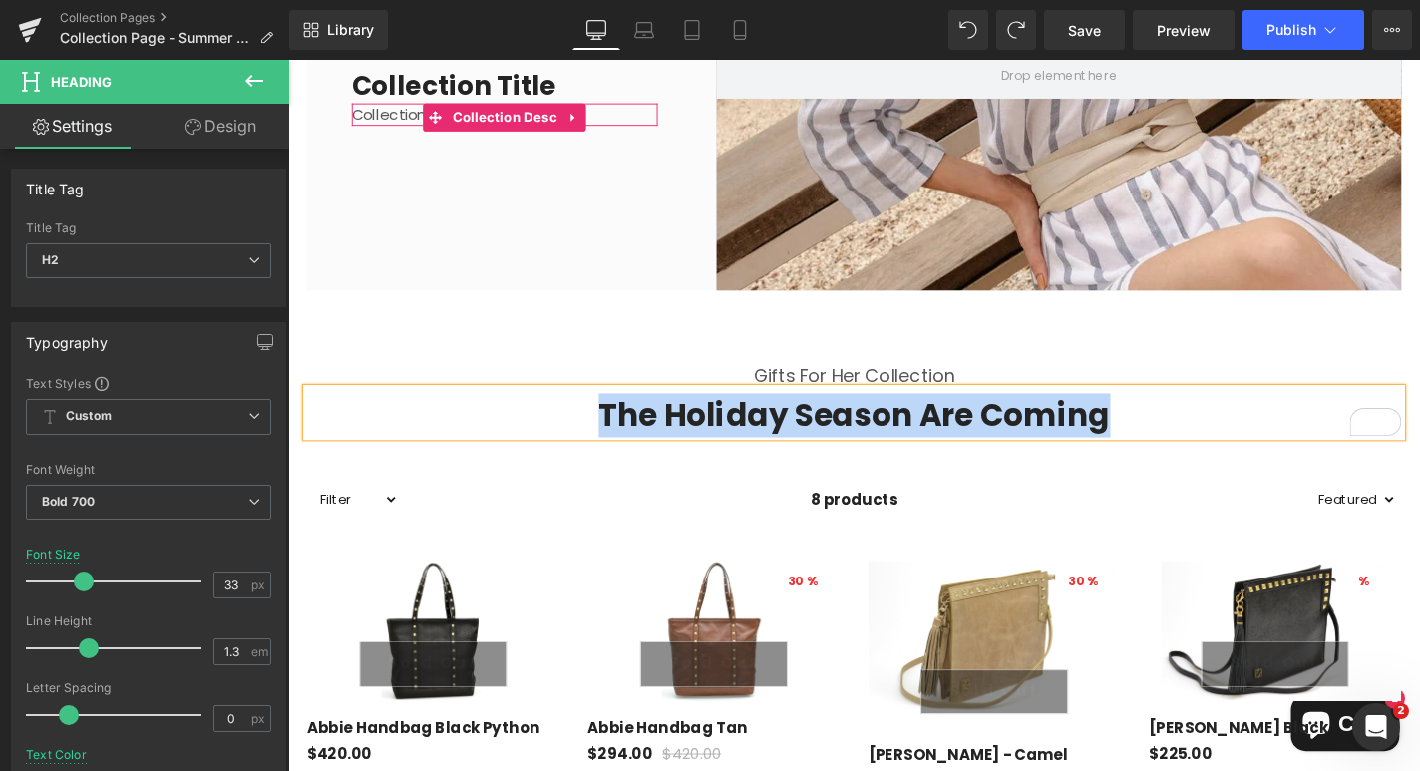
paste div "To enrich screen reader interactions, please activate Accessibility in Grammarl…"
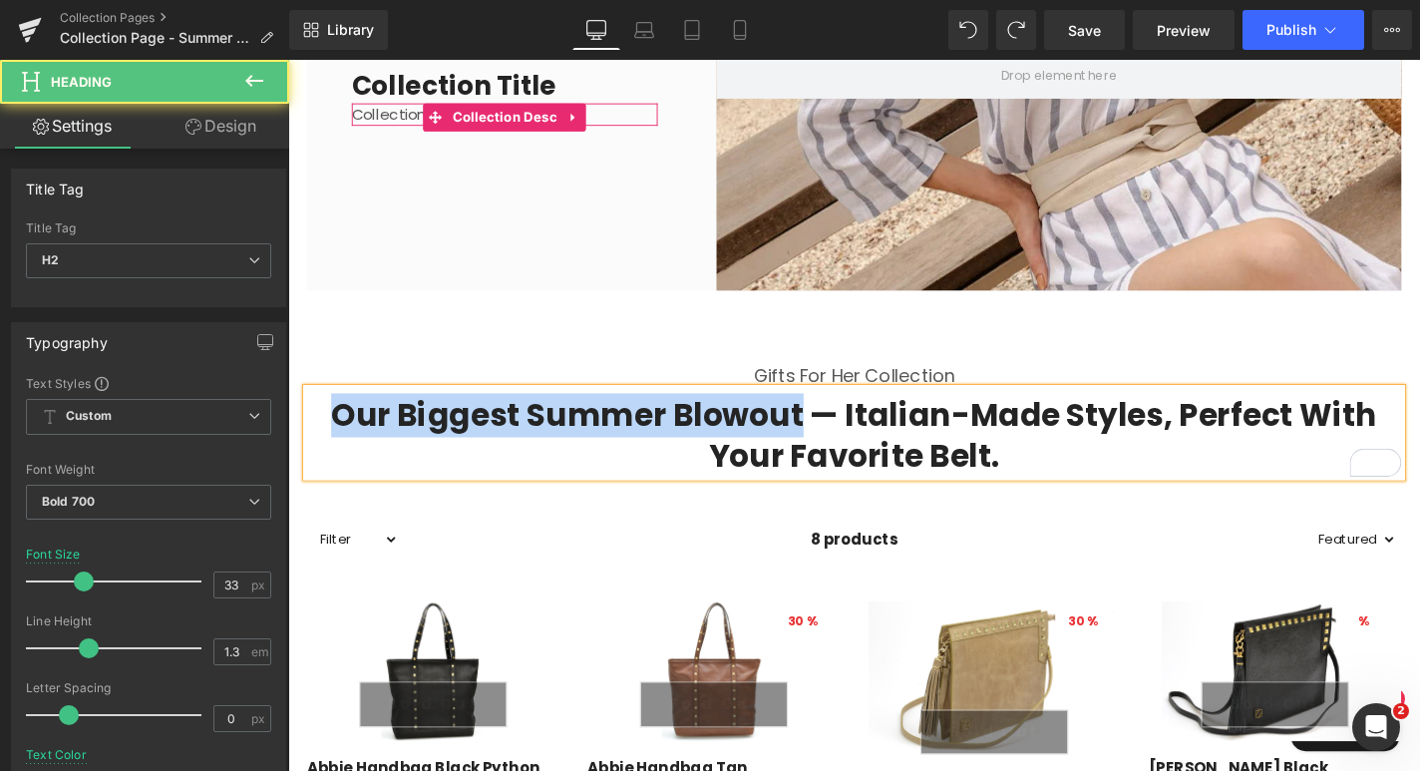
drag, startPoint x: 841, startPoint y: 437, endPoint x: 346, endPoint y: 426, distance: 494.7
click at [346, 426] on h2 "Our biggest summer blowout — Italian-made styles, perfect with your favorite be…" at bounding box center [891, 461] width 1167 height 86
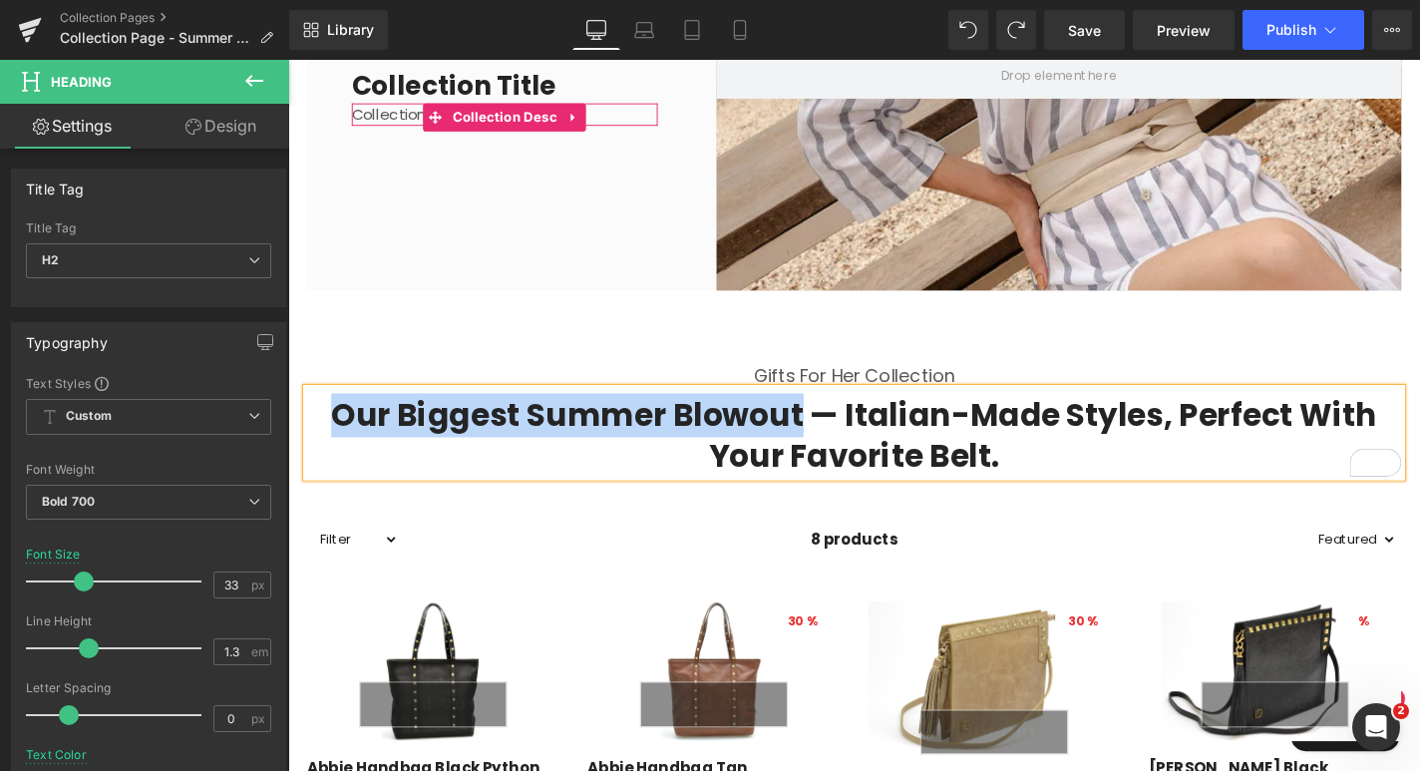
copy h2 "Our biggest summer blowout"
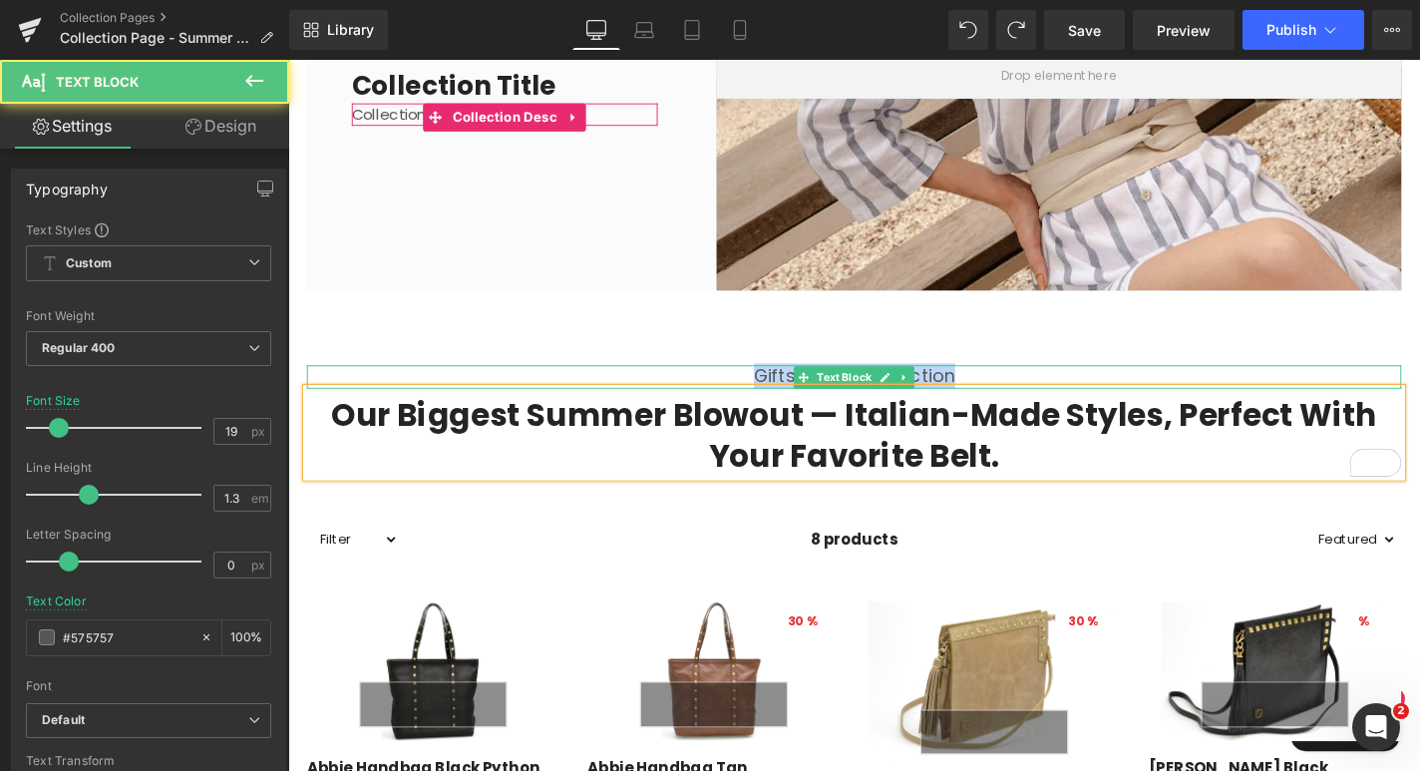
drag, startPoint x: 996, startPoint y: 396, endPoint x: 752, endPoint y: 391, distance: 244.3
click at [752, 391] on p "Gifts For Her Collection" at bounding box center [891, 397] width 1167 height 25
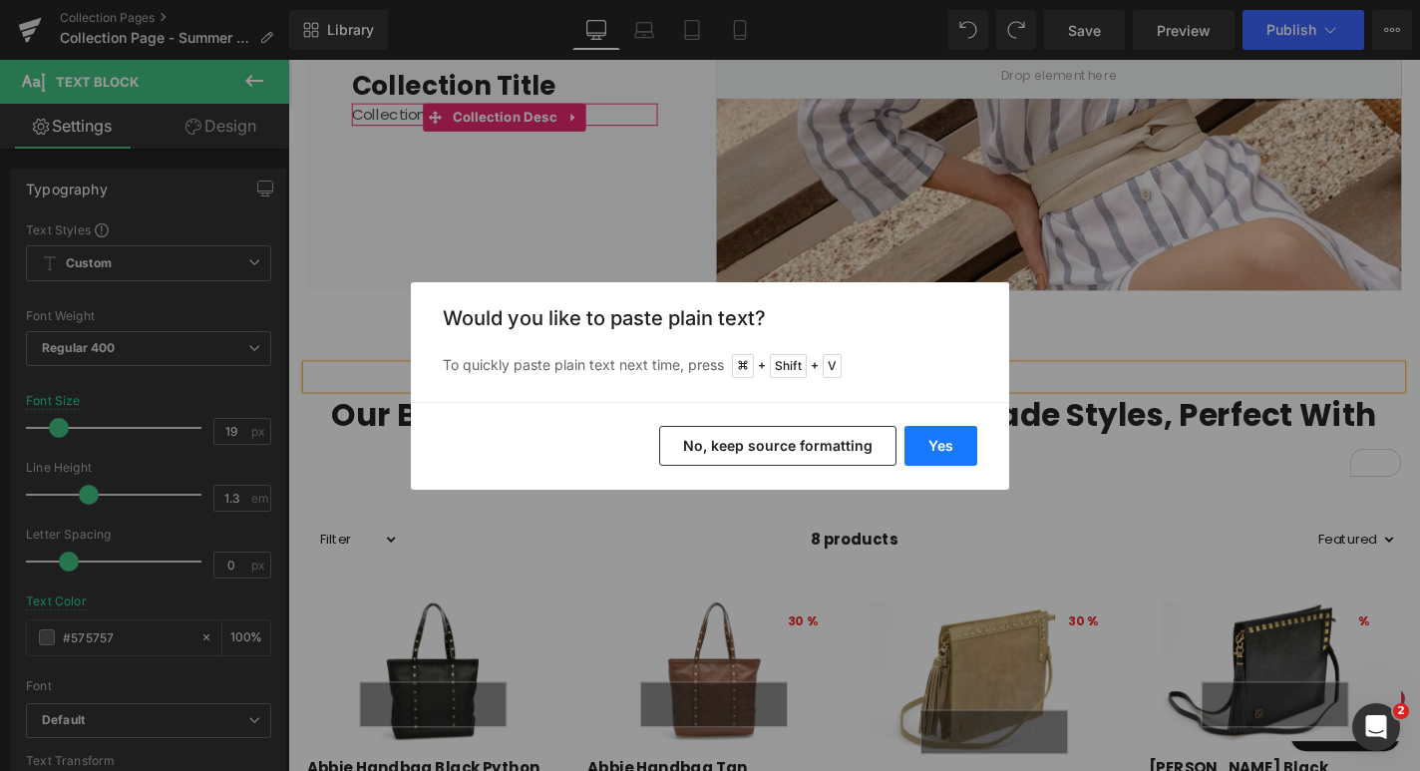
click at [936, 442] on button "Yes" at bounding box center [940, 446] width 73 height 40
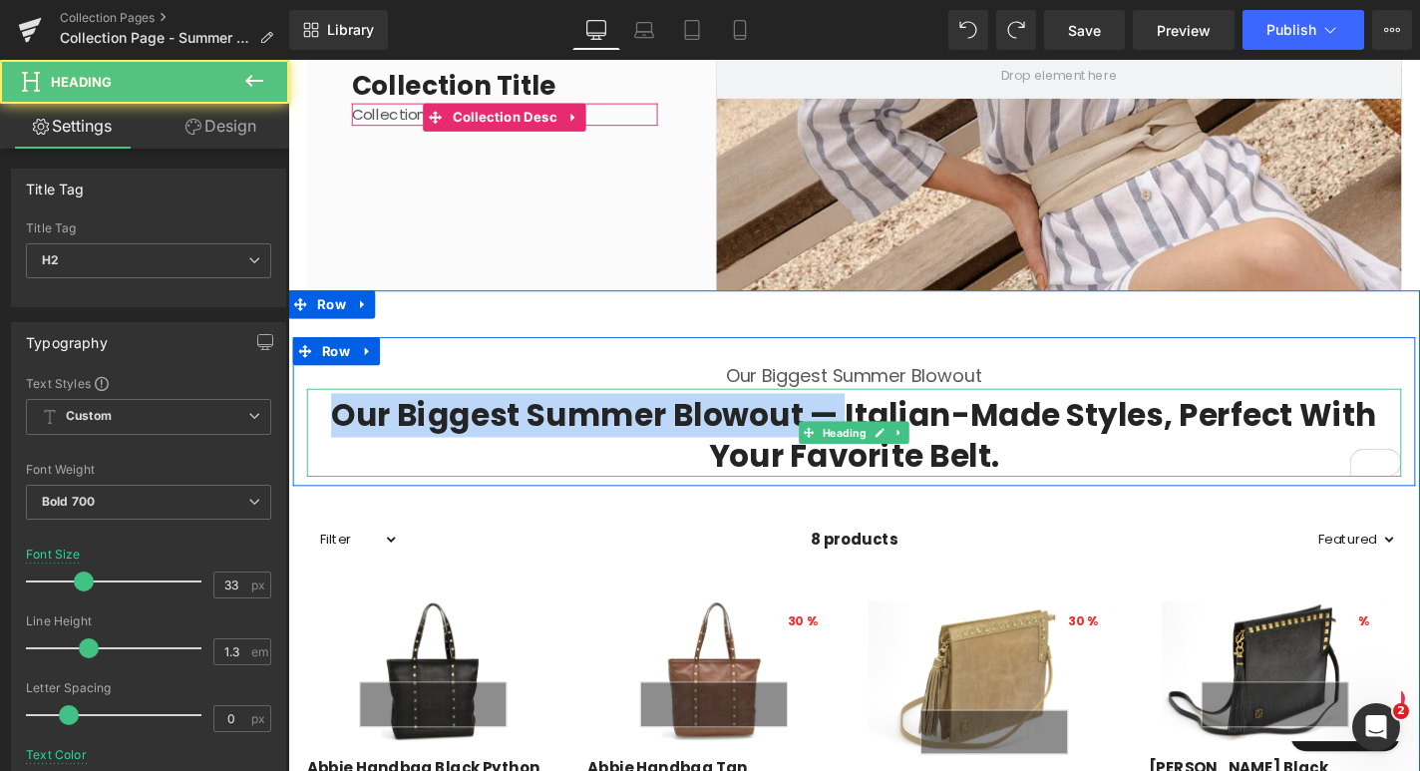
drag, startPoint x: 885, startPoint y: 433, endPoint x: 355, endPoint y: 434, distance: 530.4
click at [355, 434] on h2 "Our biggest summer blowout — Italian-made styles, perfect with your favorite be…" at bounding box center [891, 461] width 1167 height 86
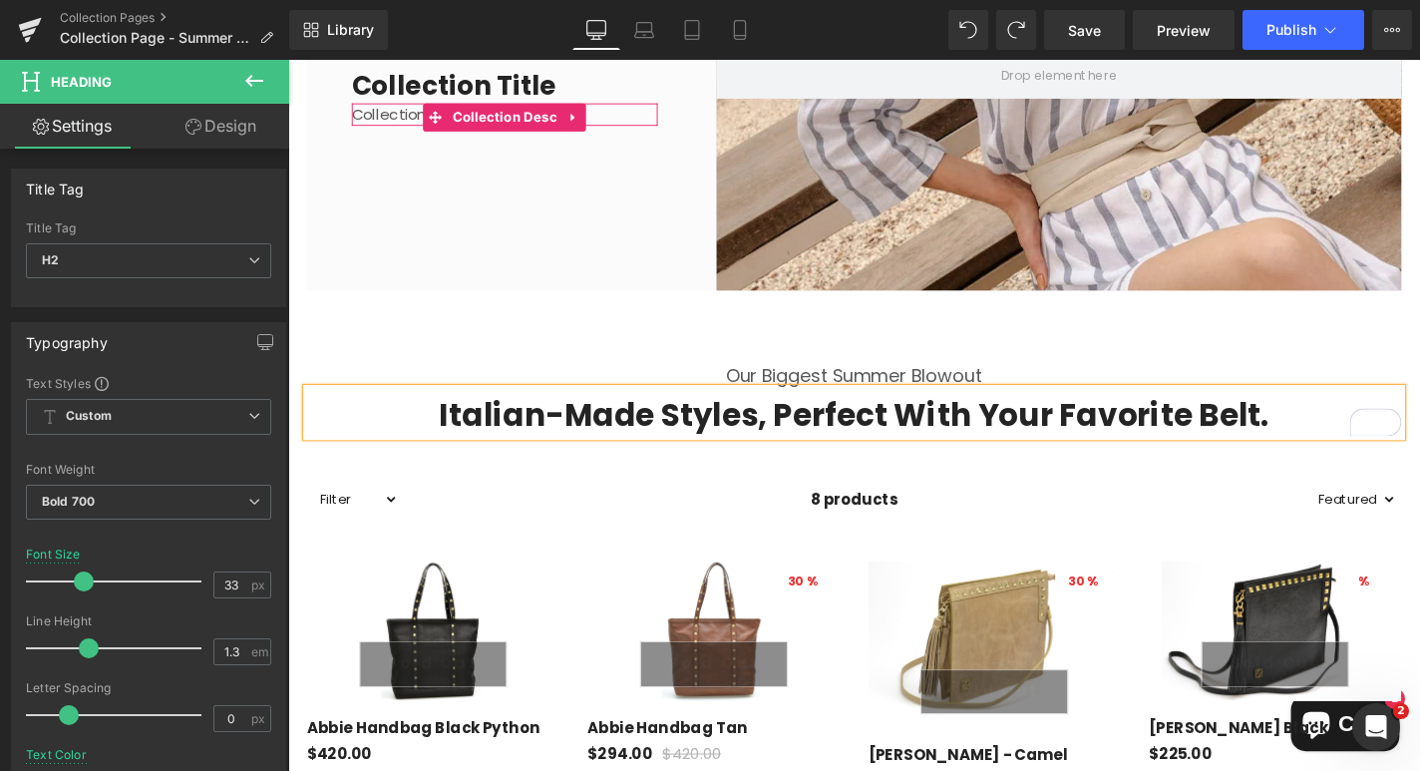
click at [1237, 382] on div "Our biggest summer blowout Text Block Italian-made styles, perfect with your fa…" at bounding box center [891, 413] width 1197 height 116
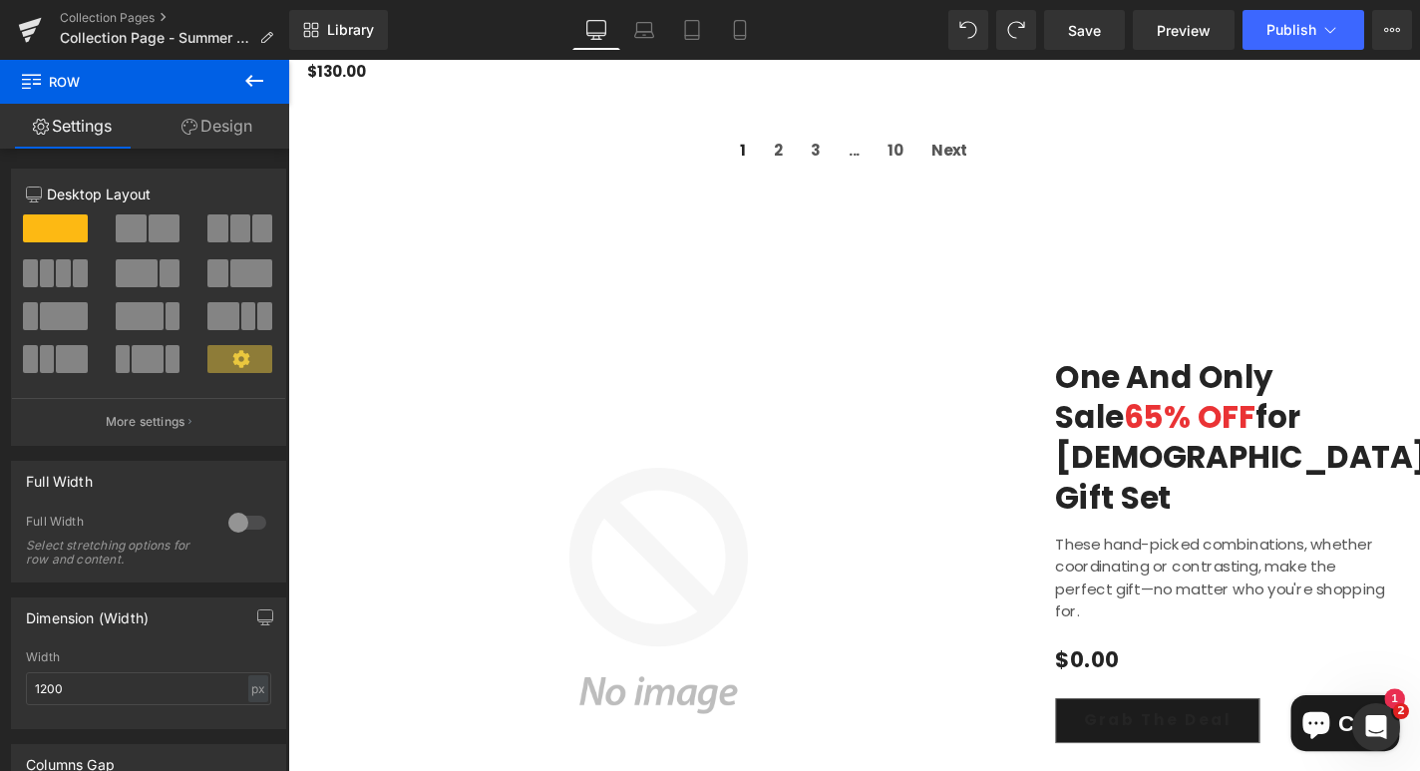
scroll to position [1589, 0]
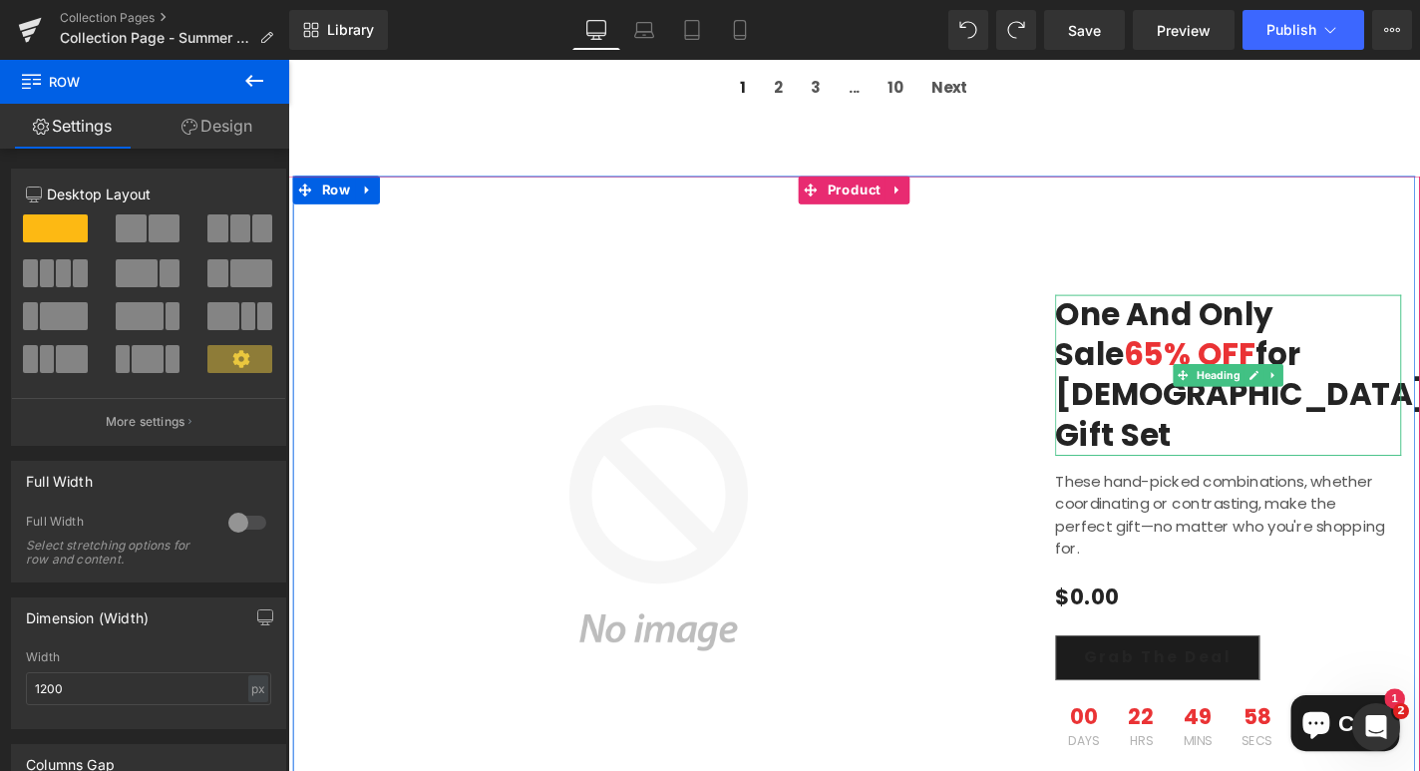
click at [1181, 357] on h2 "Sale 65% OFF for Ladies Gift Set" at bounding box center [1290, 417] width 369 height 129
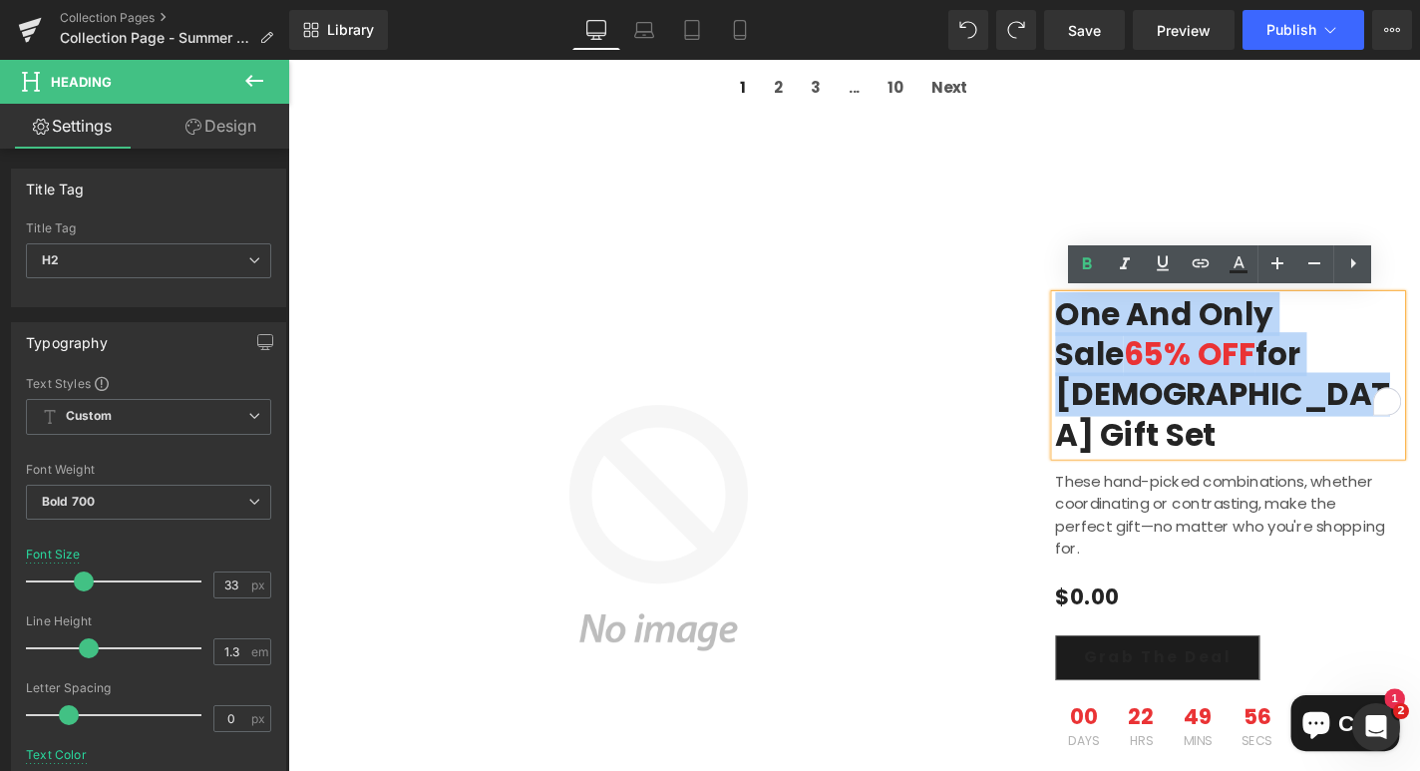
drag, startPoint x: 1342, startPoint y: 410, endPoint x: 1082, endPoint y: 321, distance: 275.0
click at [1082, 321] on div "Sale Off (P) Image One and Only Sale 65% OFF for Ladies Gift Set Heading Sale O…" at bounding box center [891, 558] width 1197 height 750
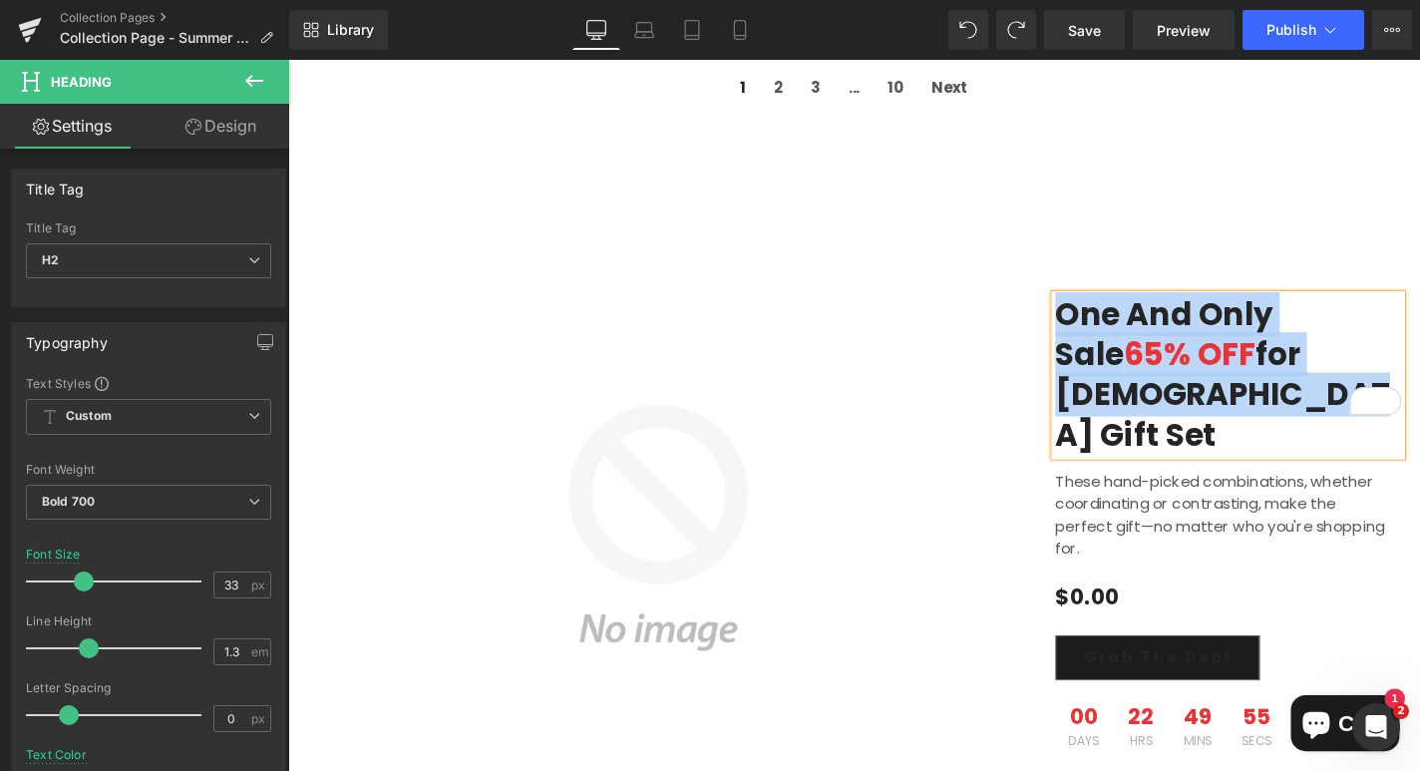
paste div "To enrich screen reader interactions, please activate Accessibility in Grammarl…"
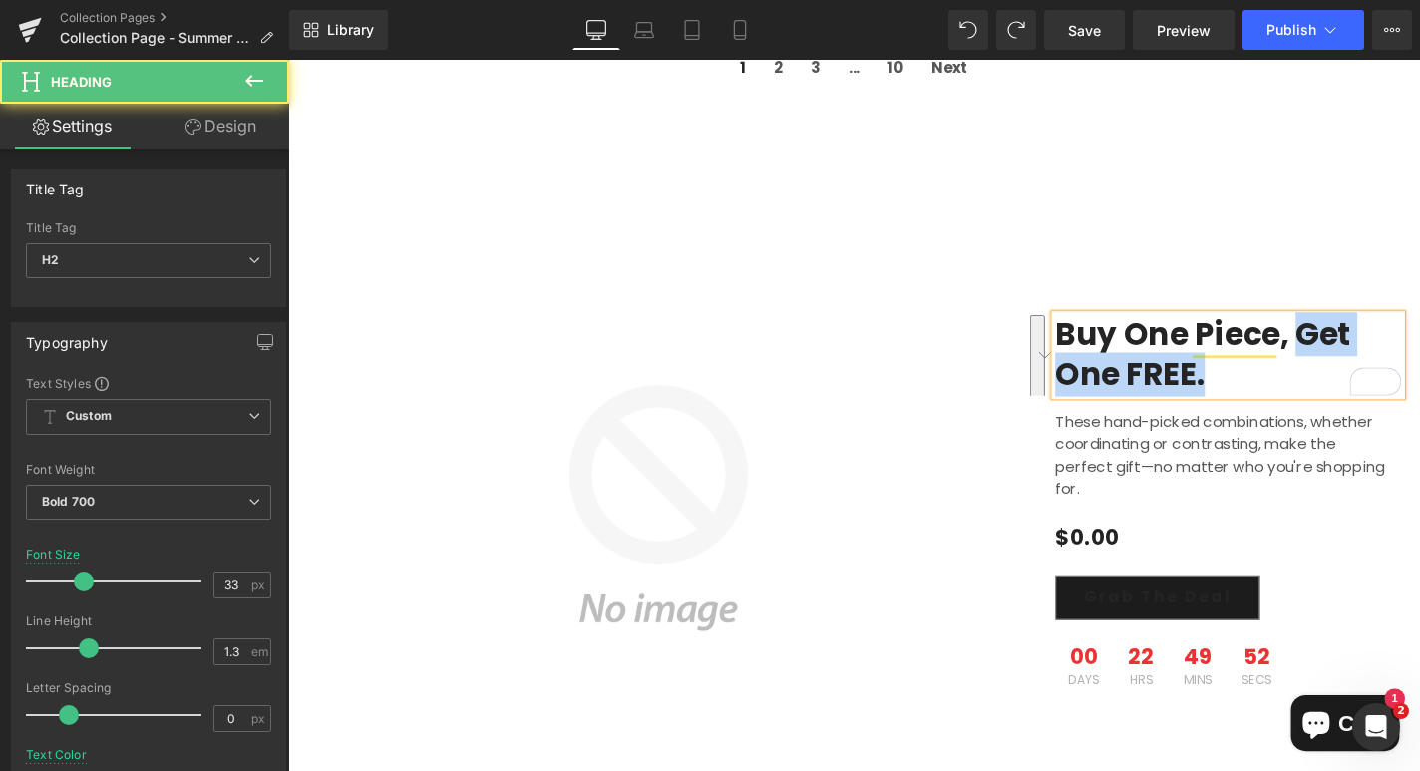
drag, startPoint x: 1357, startPoint y: 332, endPoint x: 1365, endPoint y: 373, distance: 41.7
click at [1365, 373] on h2 "Buy one piece, get one FREE." at bounding box center [1290, 375] width 369 height 86
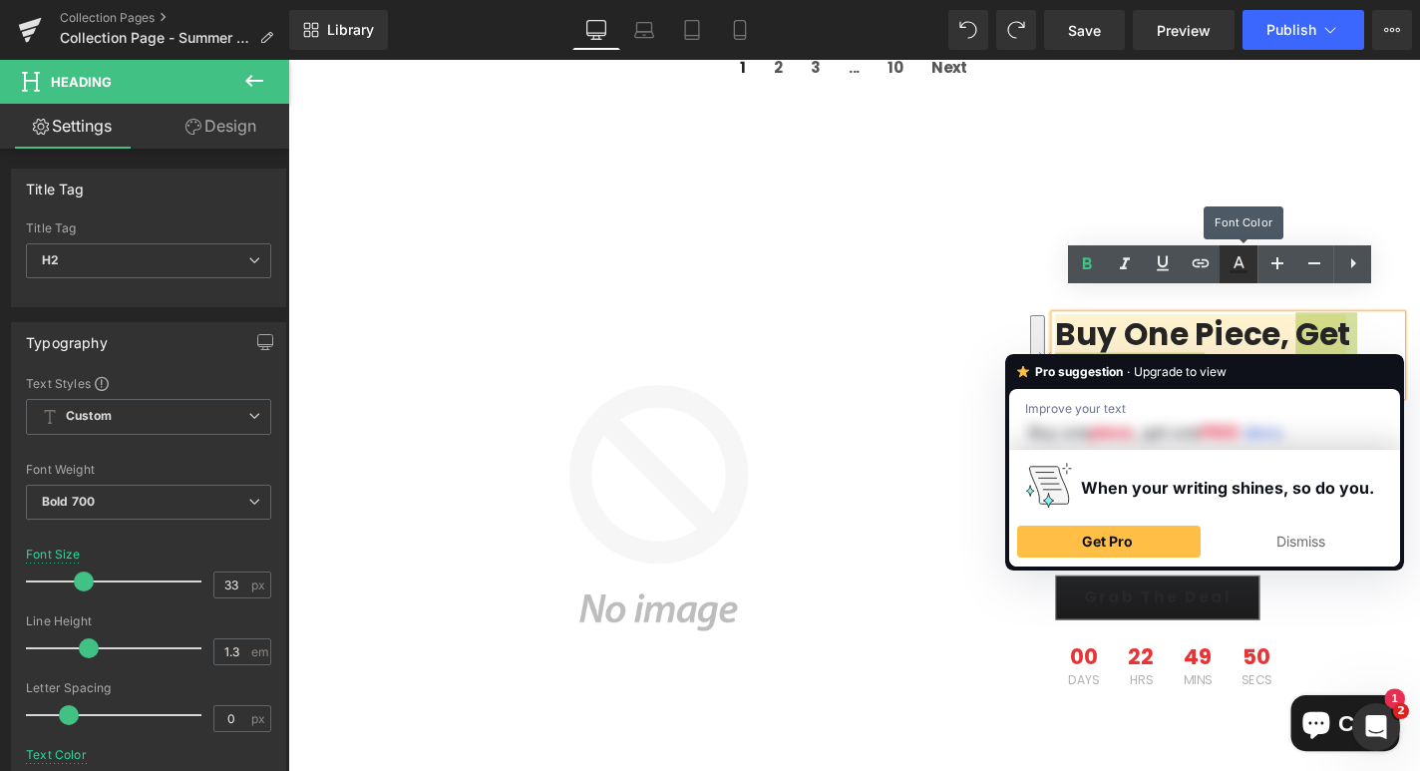
click at [1244, 268] on icon at bounding box center [1238, 264] width 24 height 24
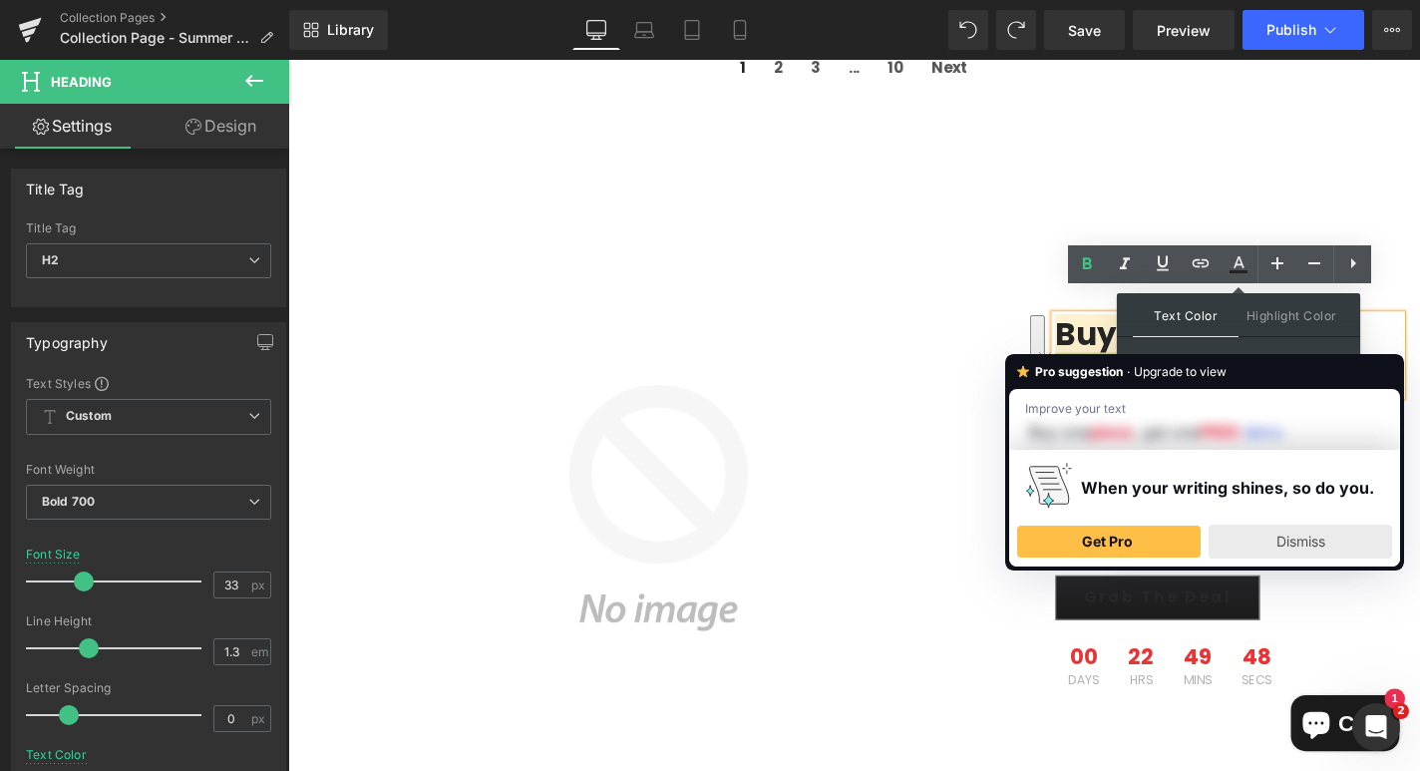
click at [1279, 542] on span "Dismiss" at bounding box center [1300, 540] width 49 height 17
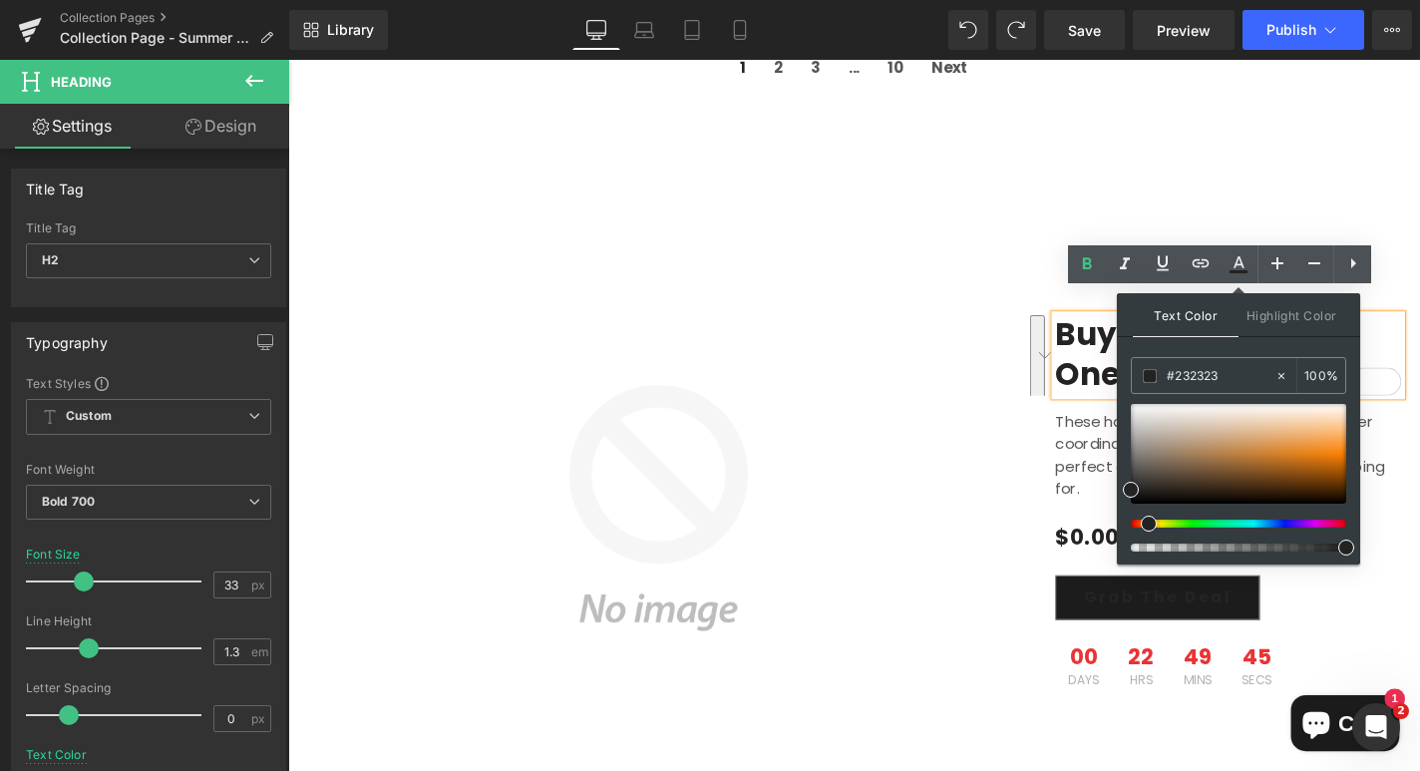
click at [1141, 523] on div at bounding box center [1230, 523] width 215 height 8
drag, startPoint x: 1253, startPoint y: 448, endPoint x: 1297, endPoint y: 460, distance: 45.5
click at [1297, 460] on div at bounding box center [1238, 454] width 215 height 100
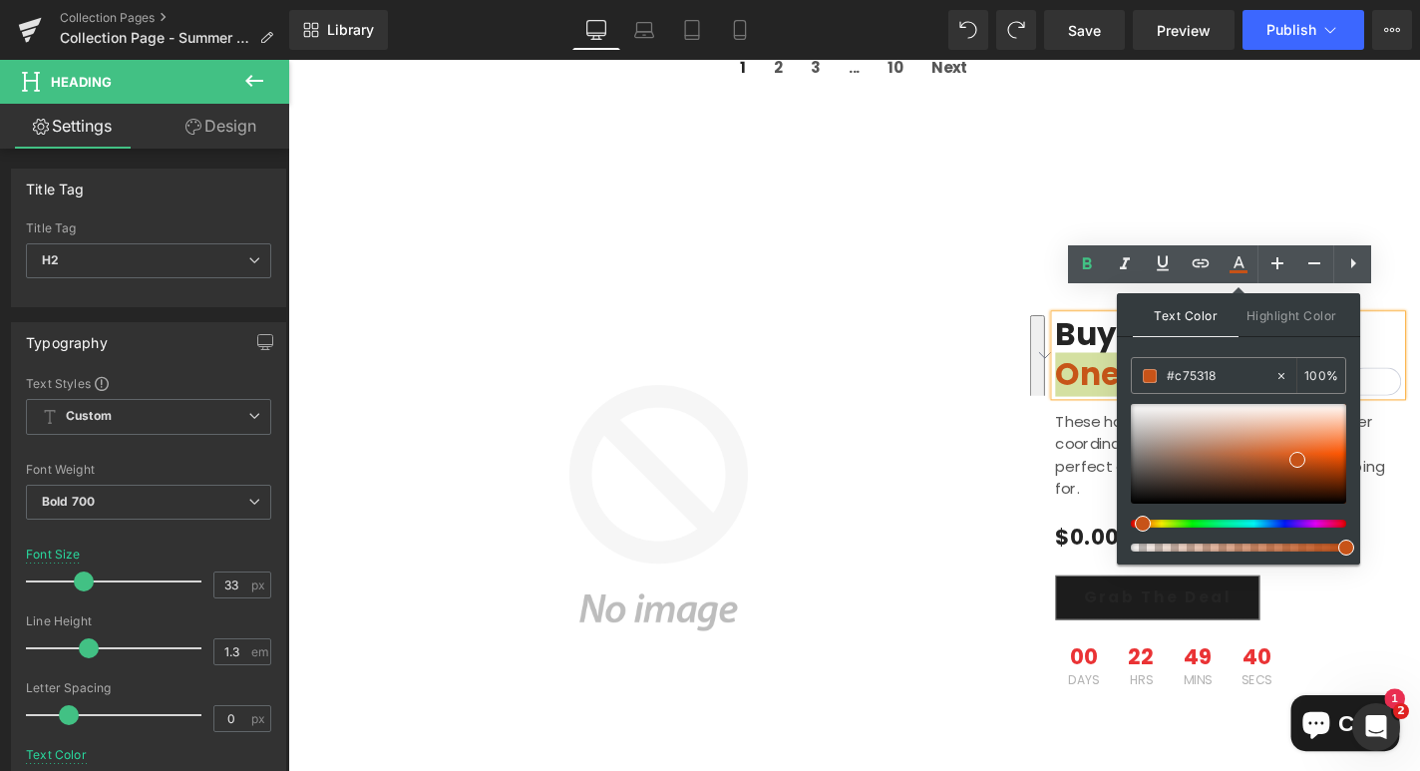
drag, startPoint x: 1328, startPoint y: 522, endPoint x: 1135, endPoint y: 539, distance: 194.2
click at [1135, 539] on div at bounding box center [1238, 478] width 215 height 148
click at [1322, 447] on div at bounding box center [1238, 454] width 215 height 100
click at [1328, 447] on span at bounding box center [1328, 447] width 16 height 16
click at [1419, 569] on div "Buy one piece, get one FREE. Heading Sale Off (P) Image These hand-picked combi…" at bounding box center [1290, 538] width 399 height 750
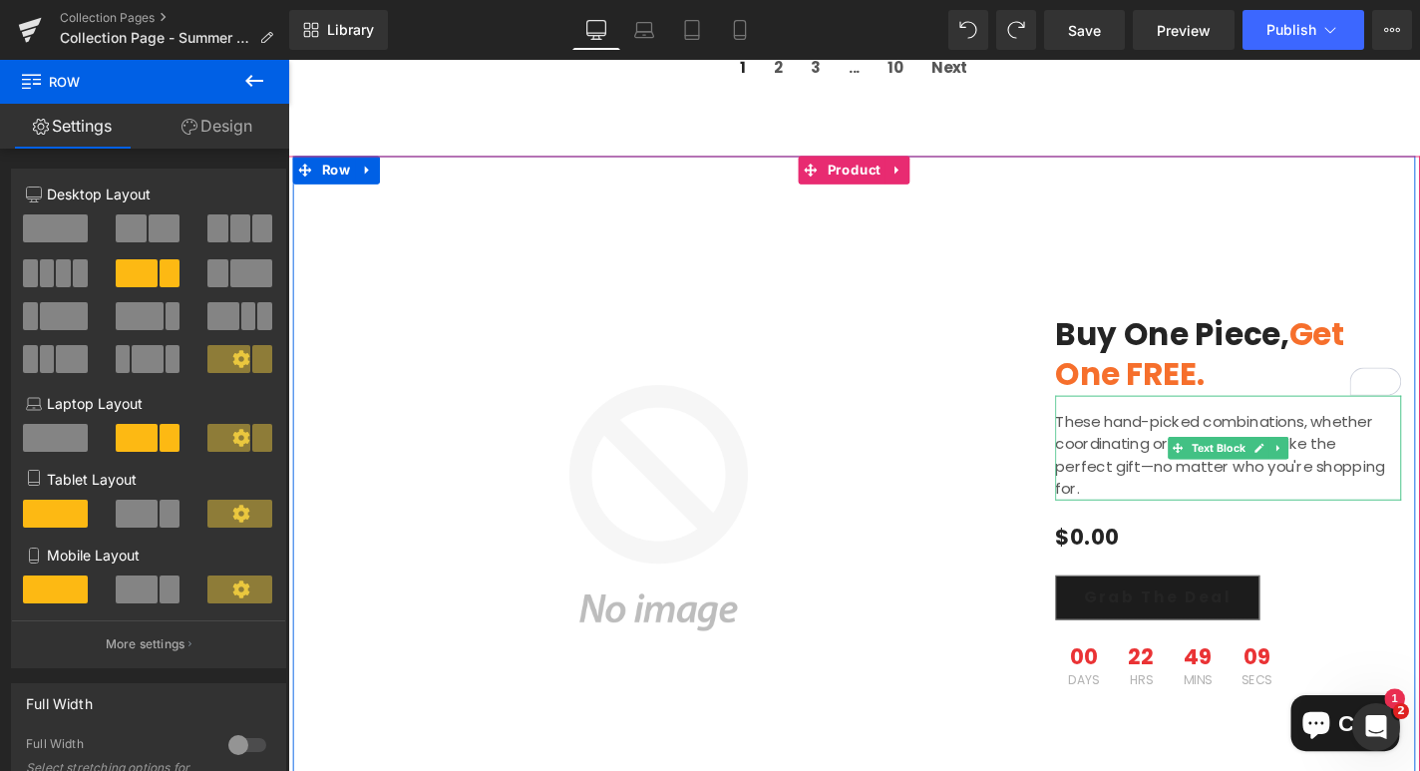
click at [1185, 446] on p "These hand-picked combinations, whether coordinating or contrasting, make the p…" at bounding box center [1285, 482] width 359 height 96
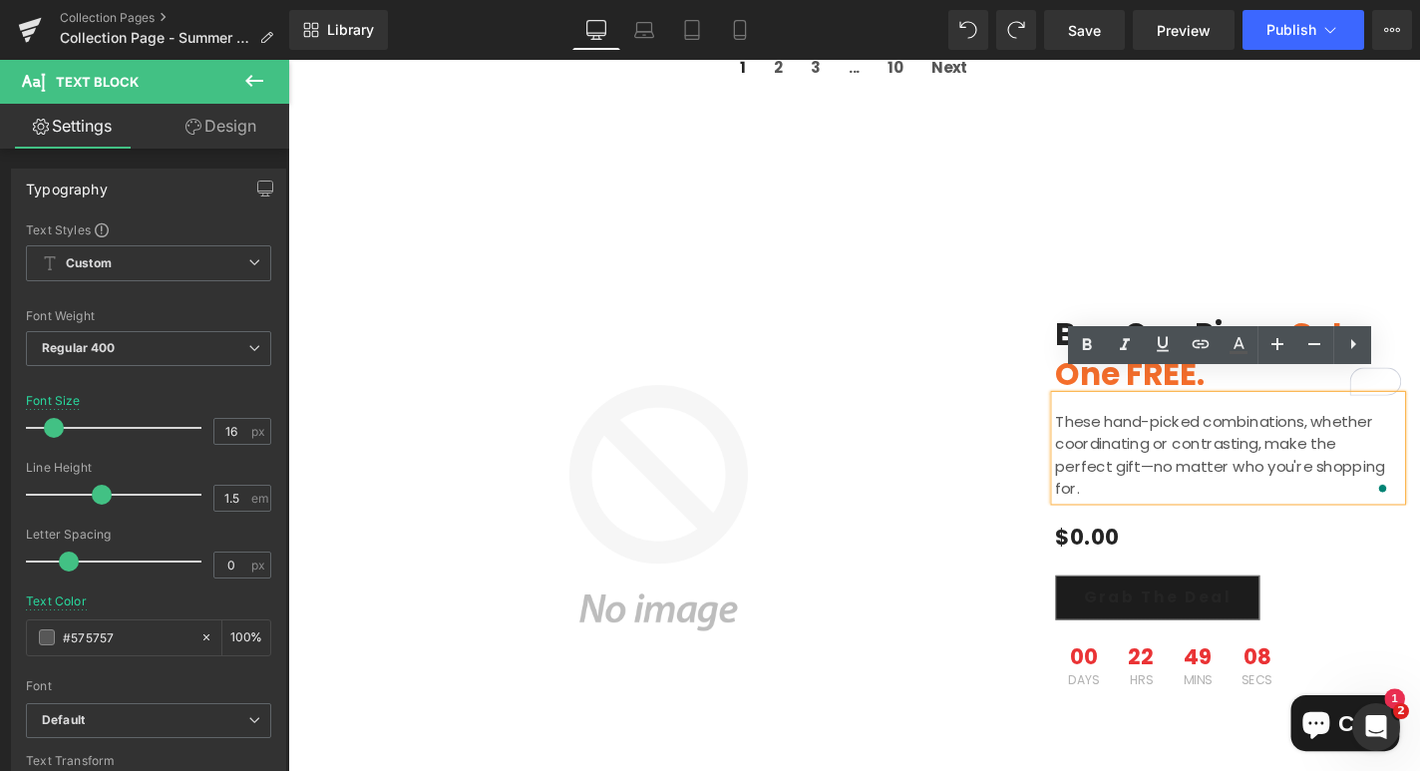
drag, startPoint x: 1145, startPoint y: 486, endPoint x: 1104, endPoint y: 428, distance: 70.8
click at [1106, 428] on div "These hand-picked combinations, whether coordinating or contrasting, make the p…" at bounding box center [1290, 474] width 369 height 112
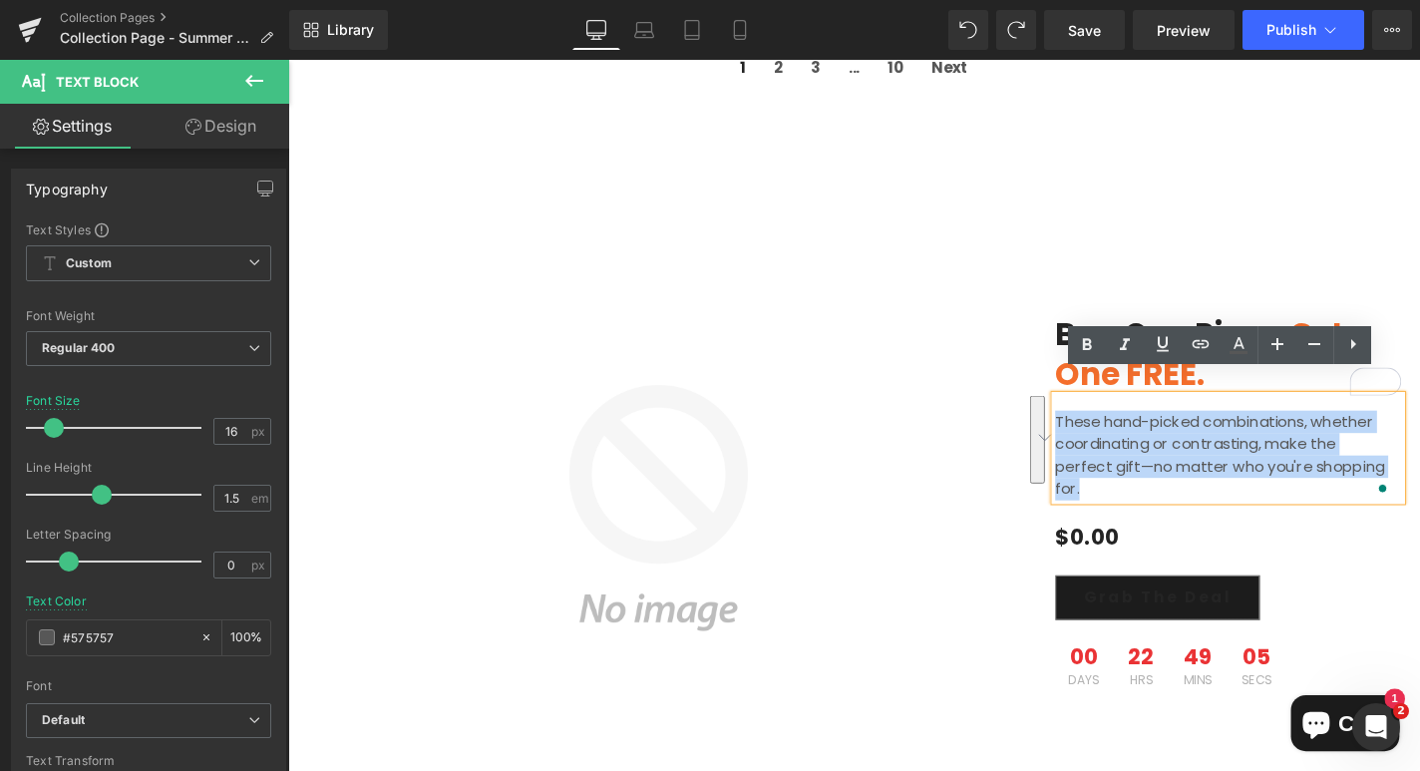
drag, startPoint x: 1109, startPoint y: 420, endPoint x: 1142, endPoint y: 485, distance: 72.7
click at [1142, 485] on p "These hand-picked combinations, whether coordinating or contrasting, make the p…" at bounding box center [1285, 482] width 359 height 96
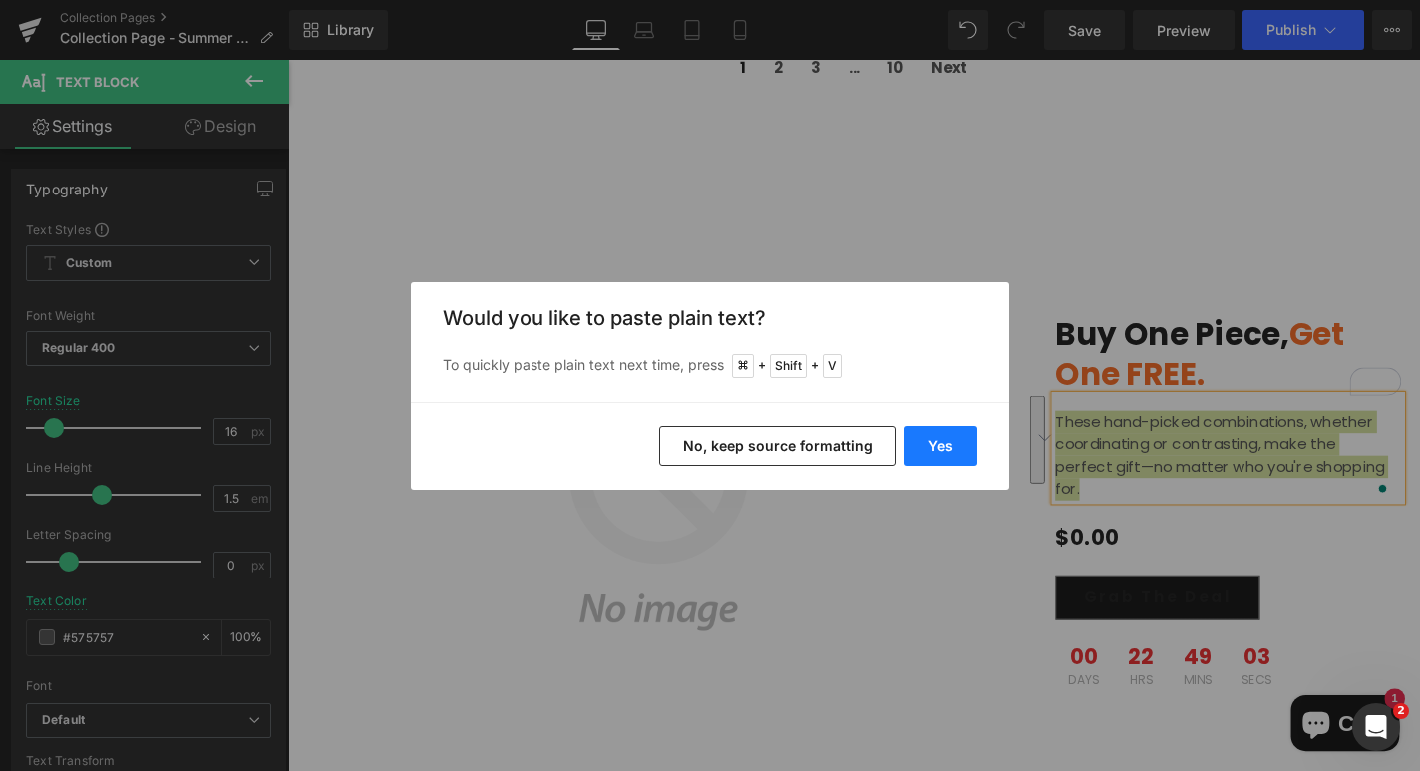
click at [937, 443] on button "Yes" at bounding box center [940, 446] width 73 height 40
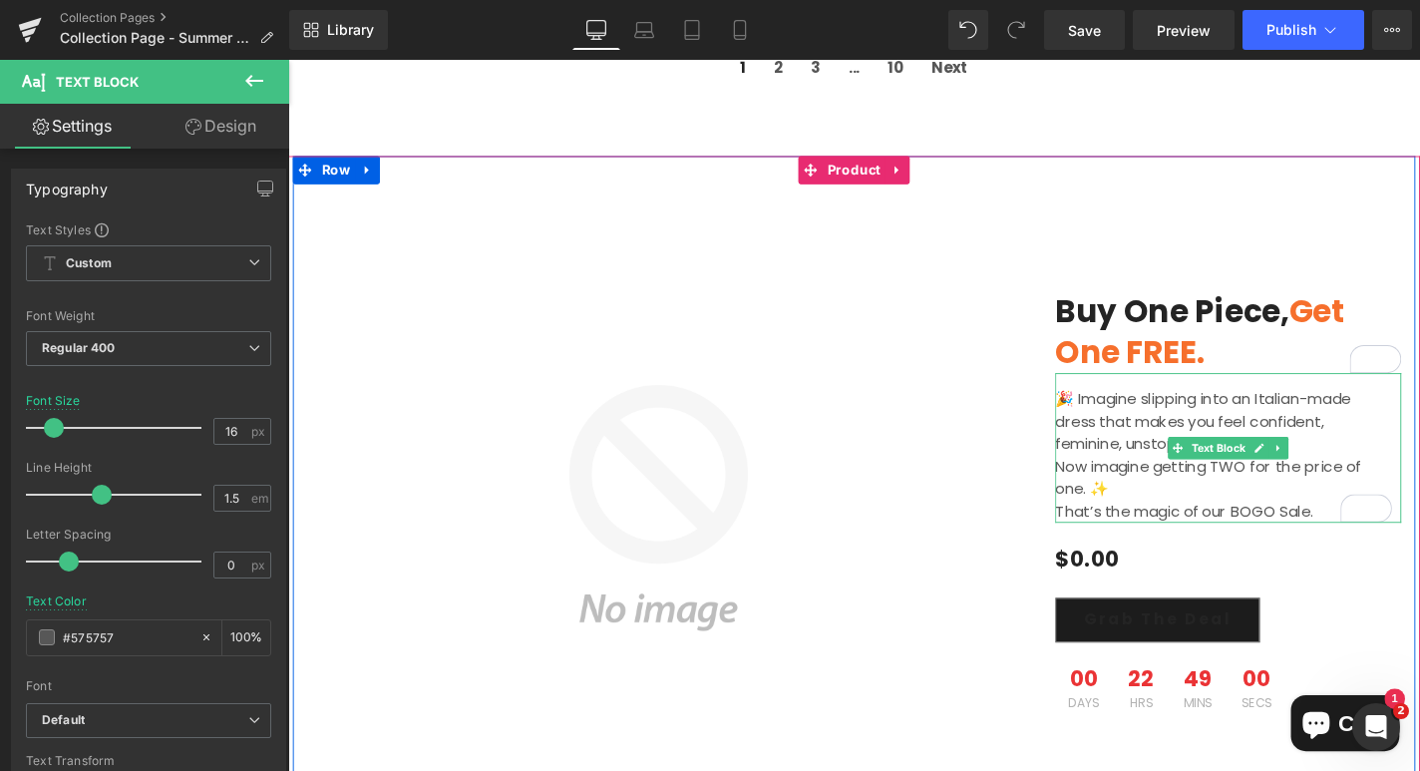
click at [1167, 482] on p "Now imagine getting TWO for the price of one. ✨" at bounding box center [1285, 506] width 359 height 48
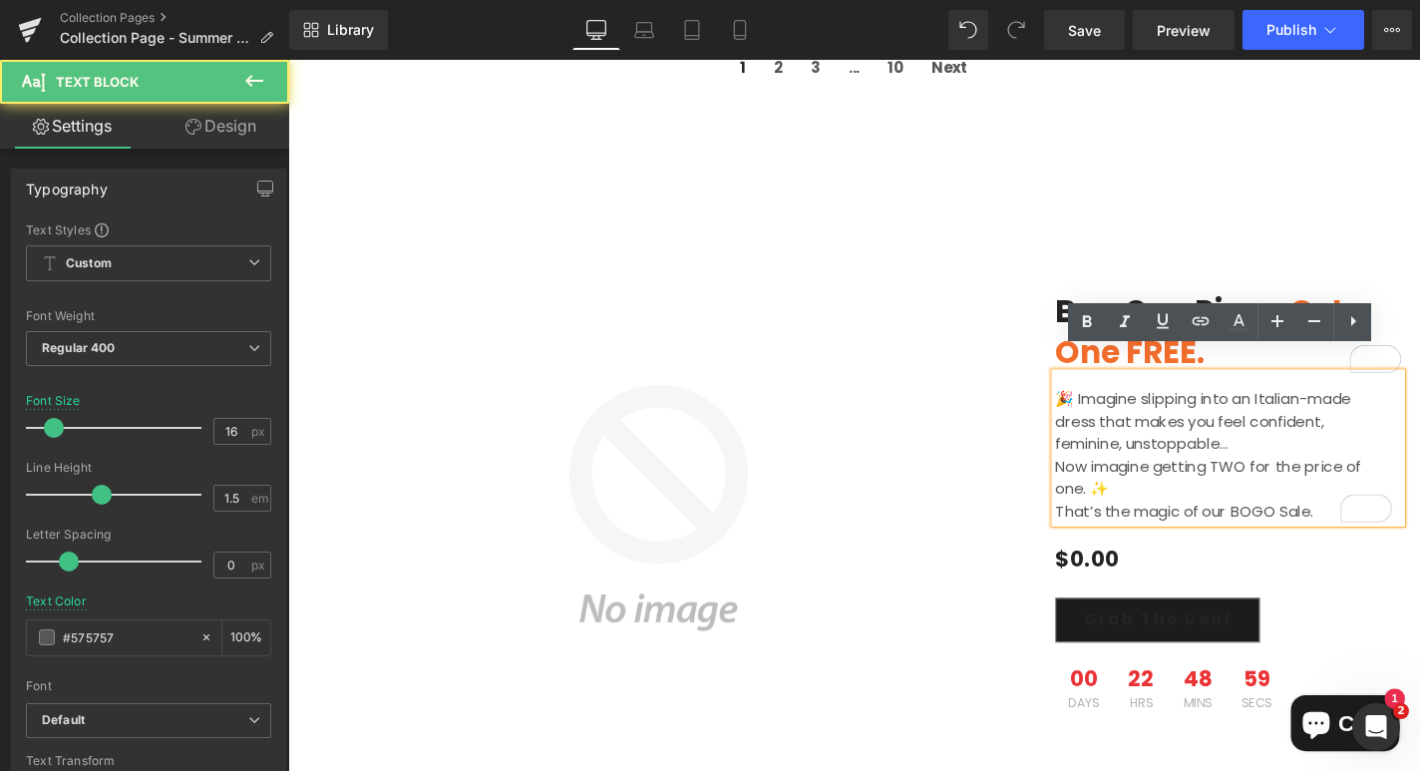
click at [1127, 410] on p "🎉 Imagine slipping into an Italian-made dress that makes you feel confident, fe…" at bounding box center [1285, 446] width 359 height 72
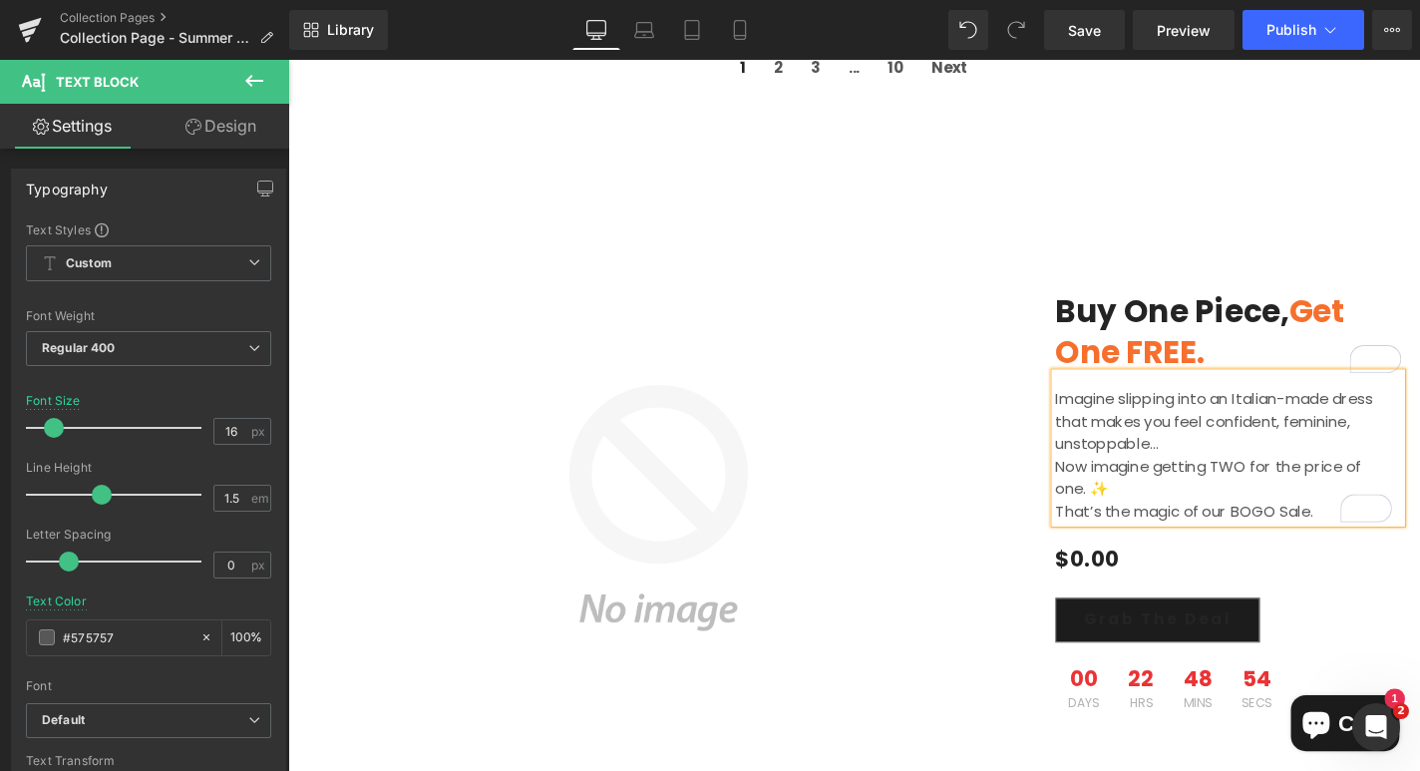
click at [1189, 488] on p "Now imagine getting TWO for the price of one. ✨" at bounding box center [1285, 506] width 359 height 48
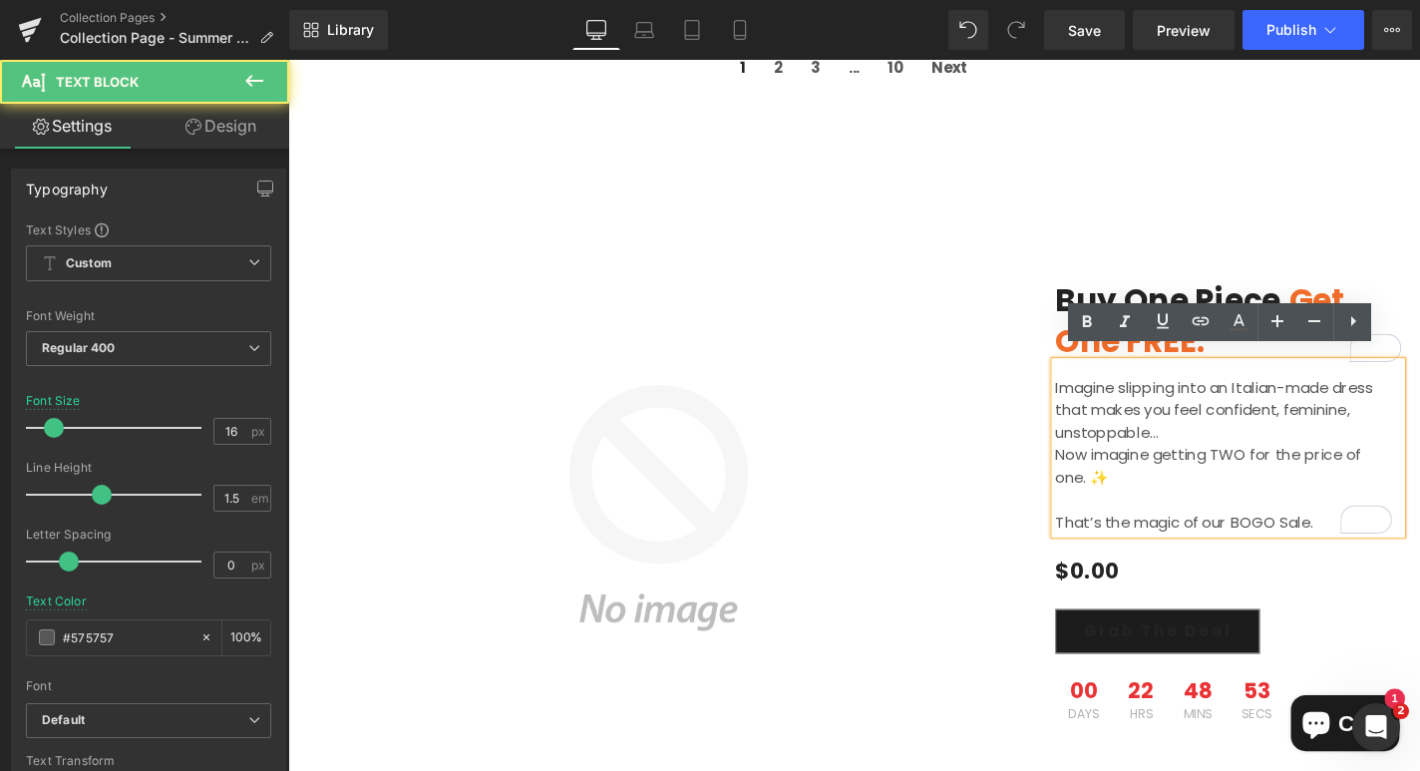
scroll to position [1598, 0]
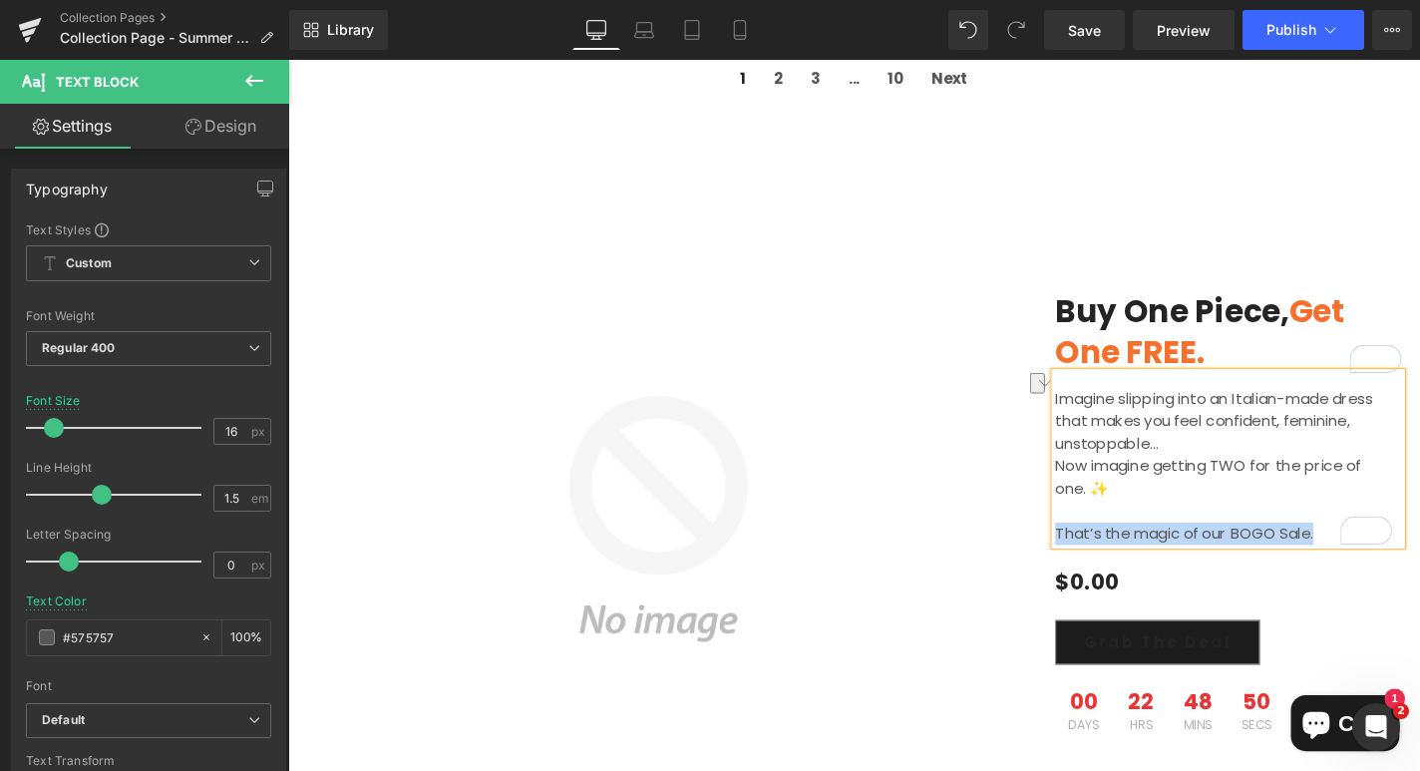
drag, startPoint x: 1381, startPoint y: 537, endPoint x: 1108, endPoint y: 543, distance: 273.3
click at [1108, 553] on p "That’s the magic of our BOGO Sale." at bounding box center [1285, 565] width 359 height 24
click at [1375, 174] on div "Buy one piece, get one FREE. Heading Sale Off (P) Image Imagine slipping into a…" at bounding box center [1290, 549] width 399 height 750
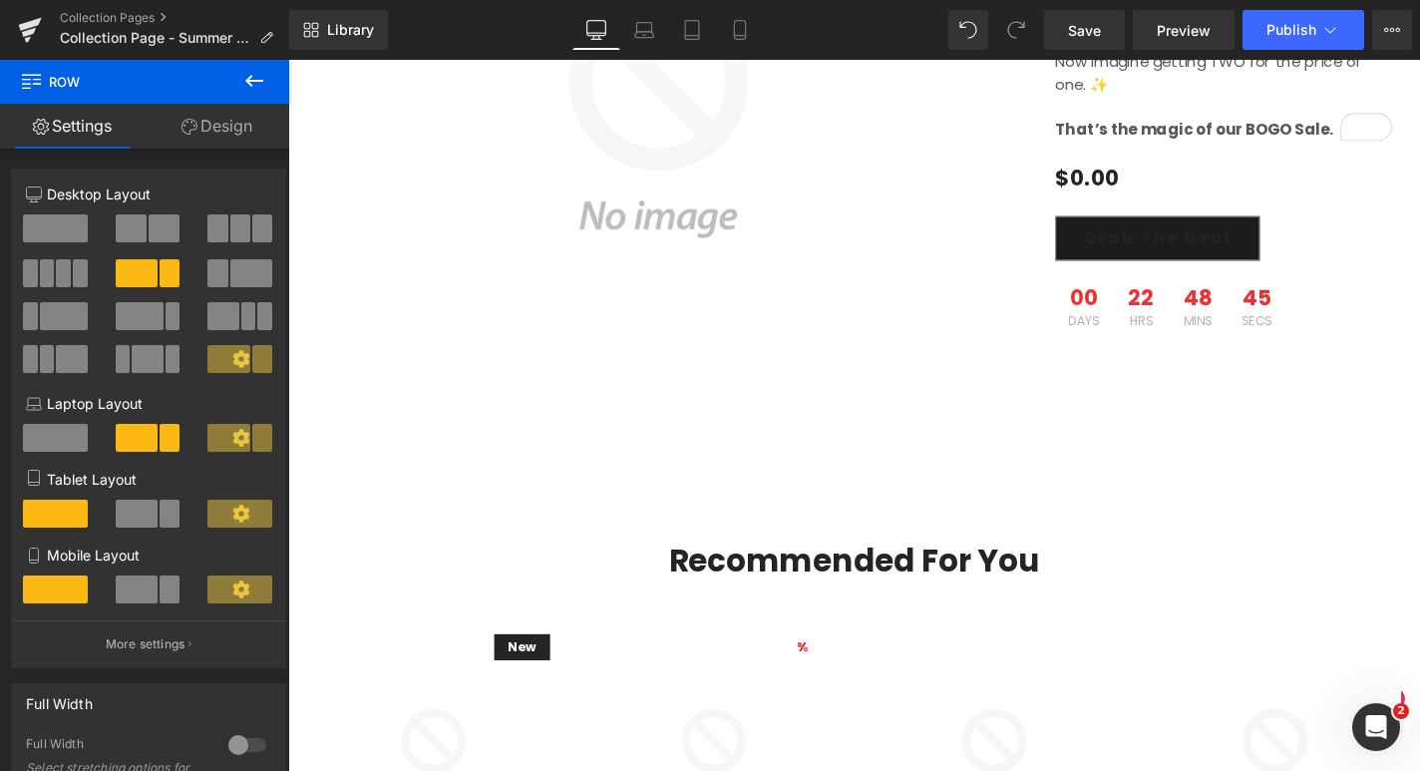
scroll to position [2040, 0]
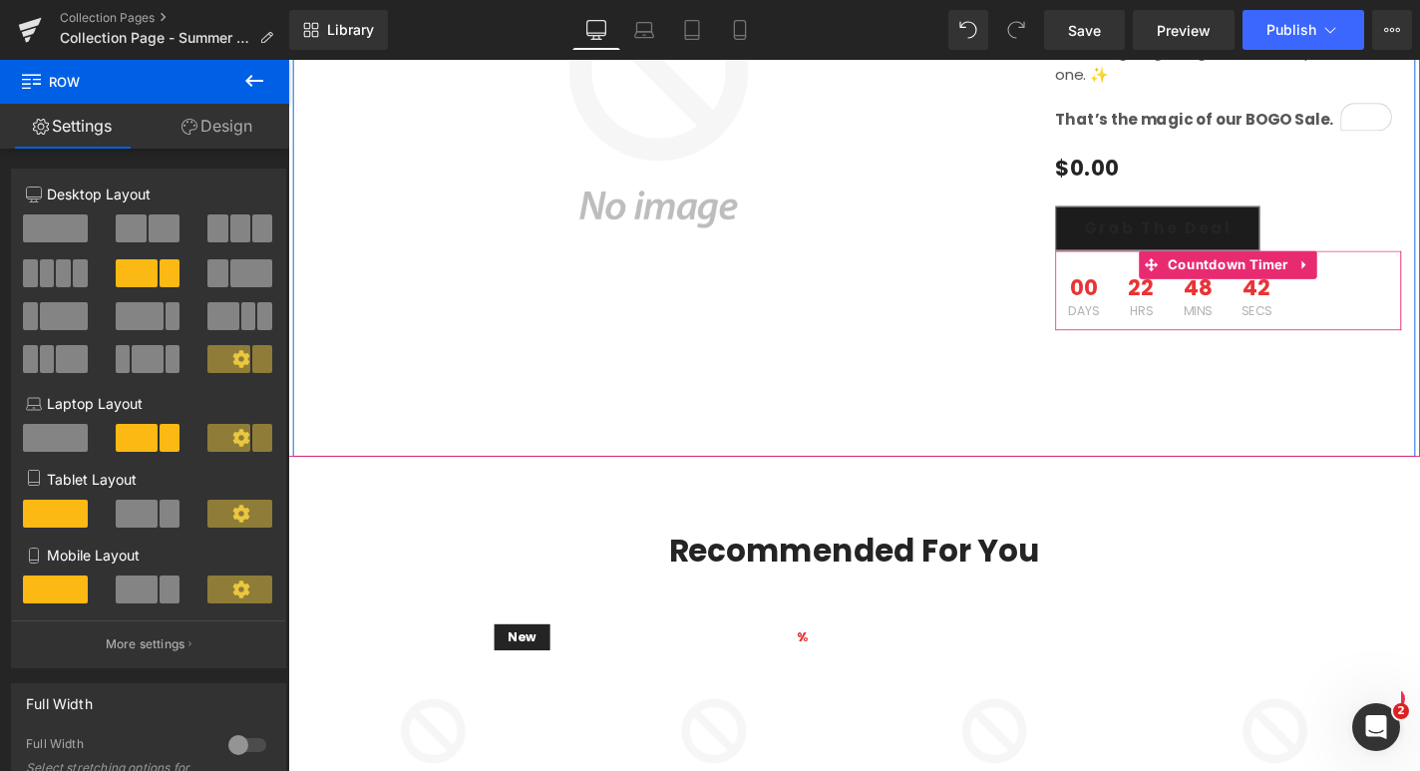
click at [1134, 291] on span "00" at bounding box center [1136, 306] width 33 height 30
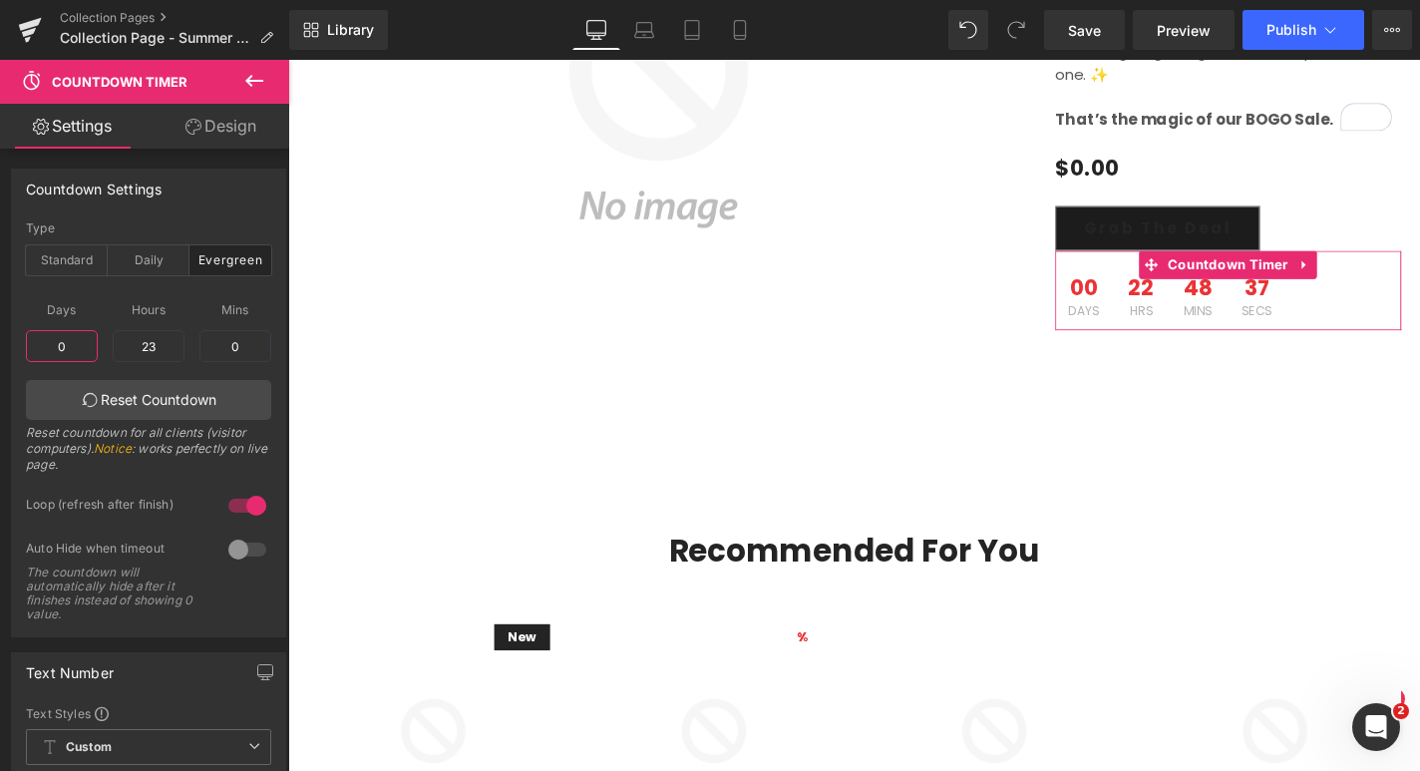
click at [81, 346] on input "0" at bounding box center [62, 346] width 72 height 32
click at [150, 266] on div "Daily" at bounding box center [149, 260] width 82 height 30
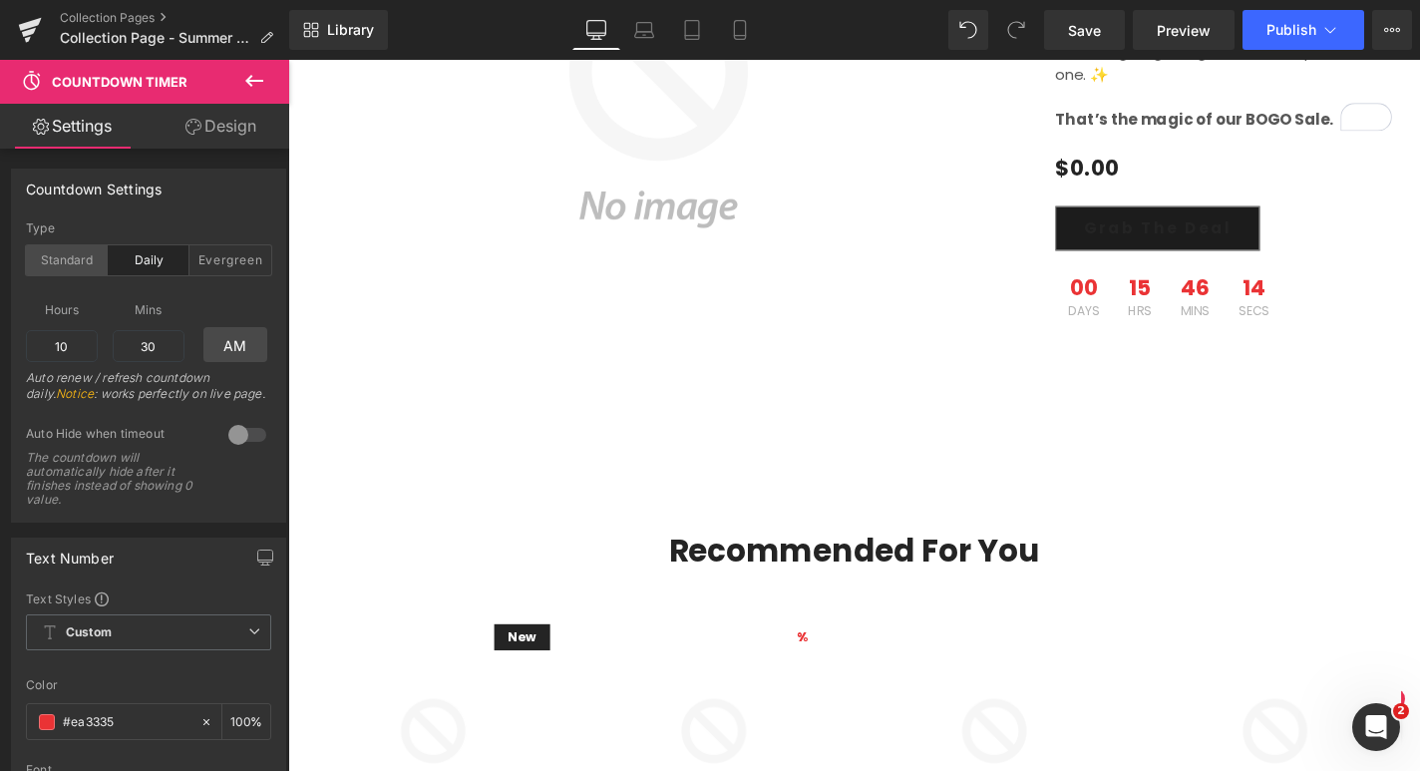
click at [73, 258] on div "Standard" at bounding box center [67, 260] width 82 height 30
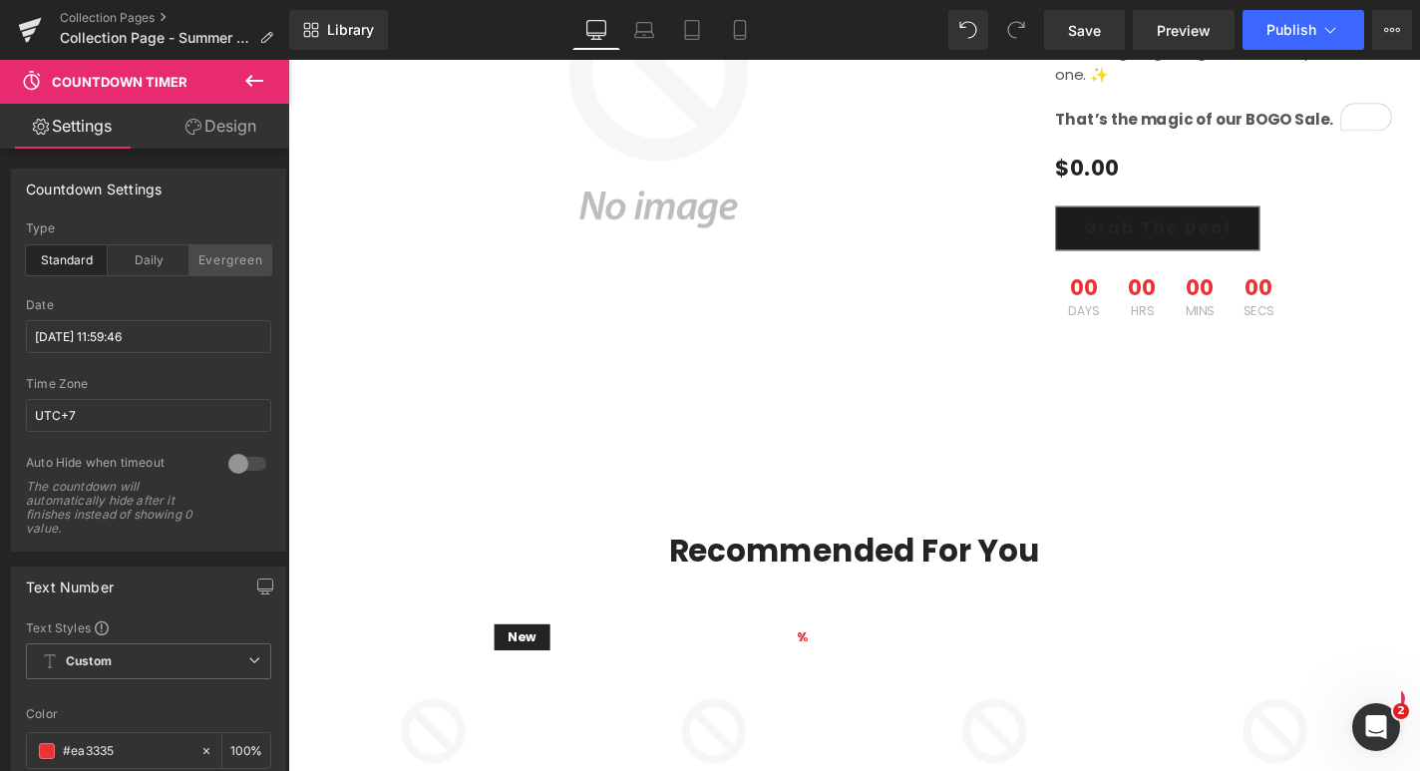
click at [214, 263] on div "Evergreen" at bounding box center [230, 260] width 82 height 30
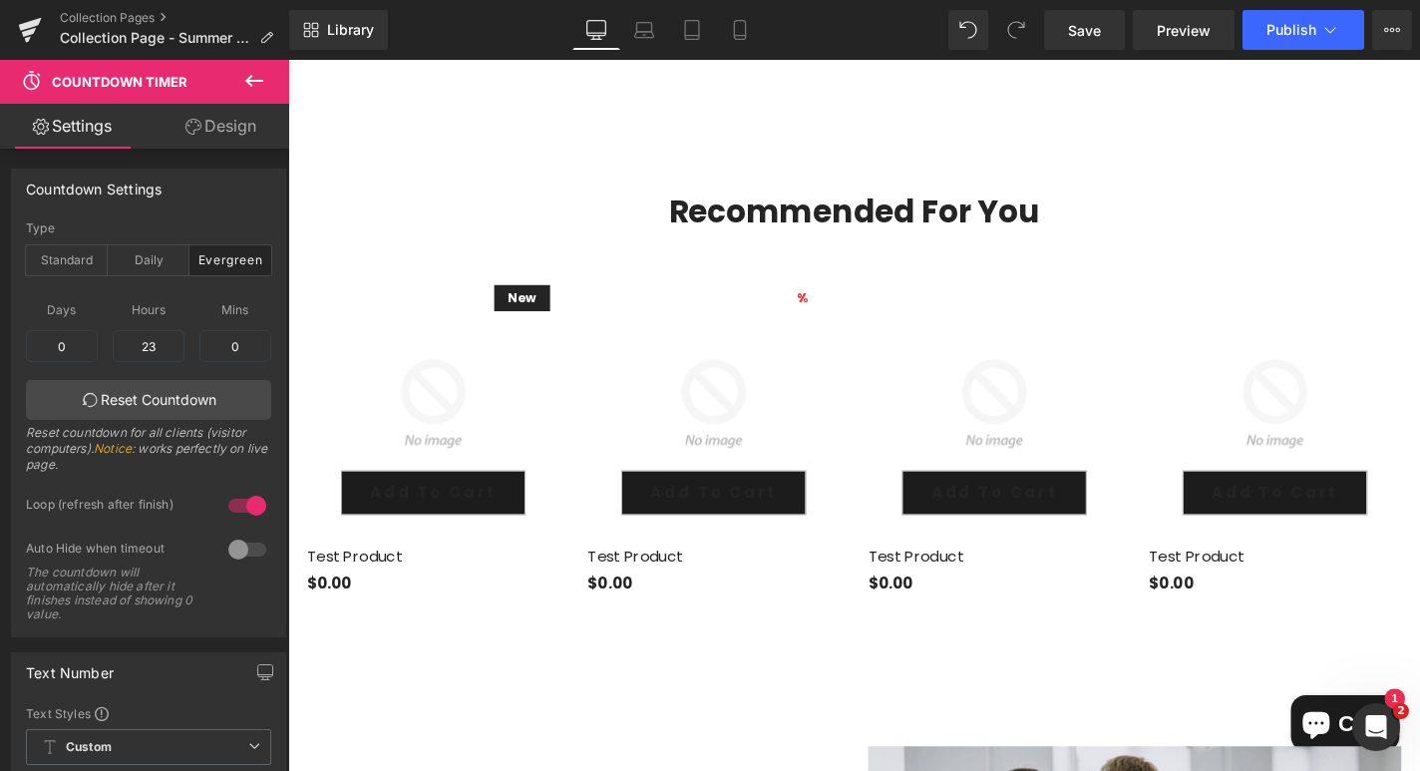
scroll to position [2398, 0]
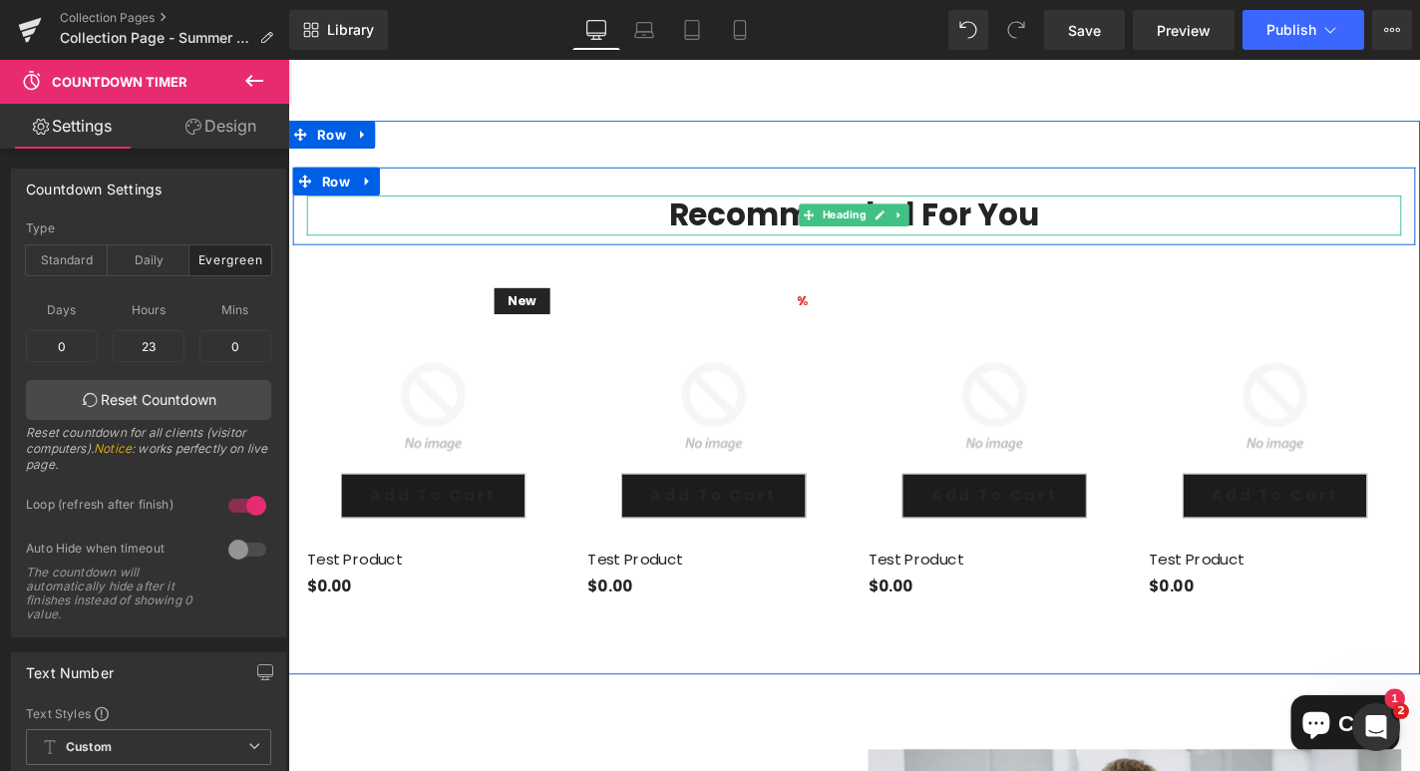
click at [1071, 204] on h2 "Recommended For You" at bounding box center [891, 225] width 1167 height 43
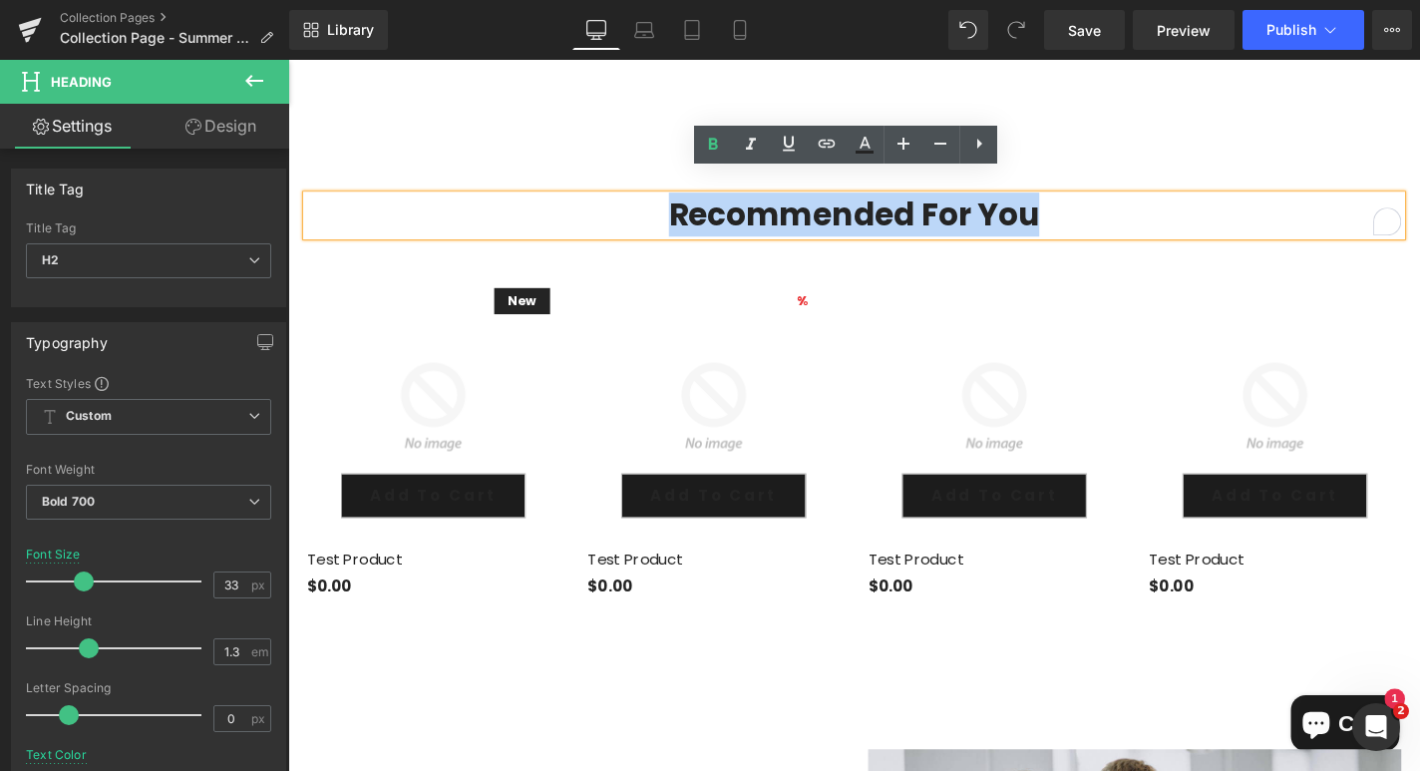
drag, startPoint x: 1099, startPoint y: 204, endPoint x: 624, endPoint y: 187, distance: 474.9
click at [624, 204] on h2 "Recommended For You" at bounding box center [891, 225] width 1167 height 43
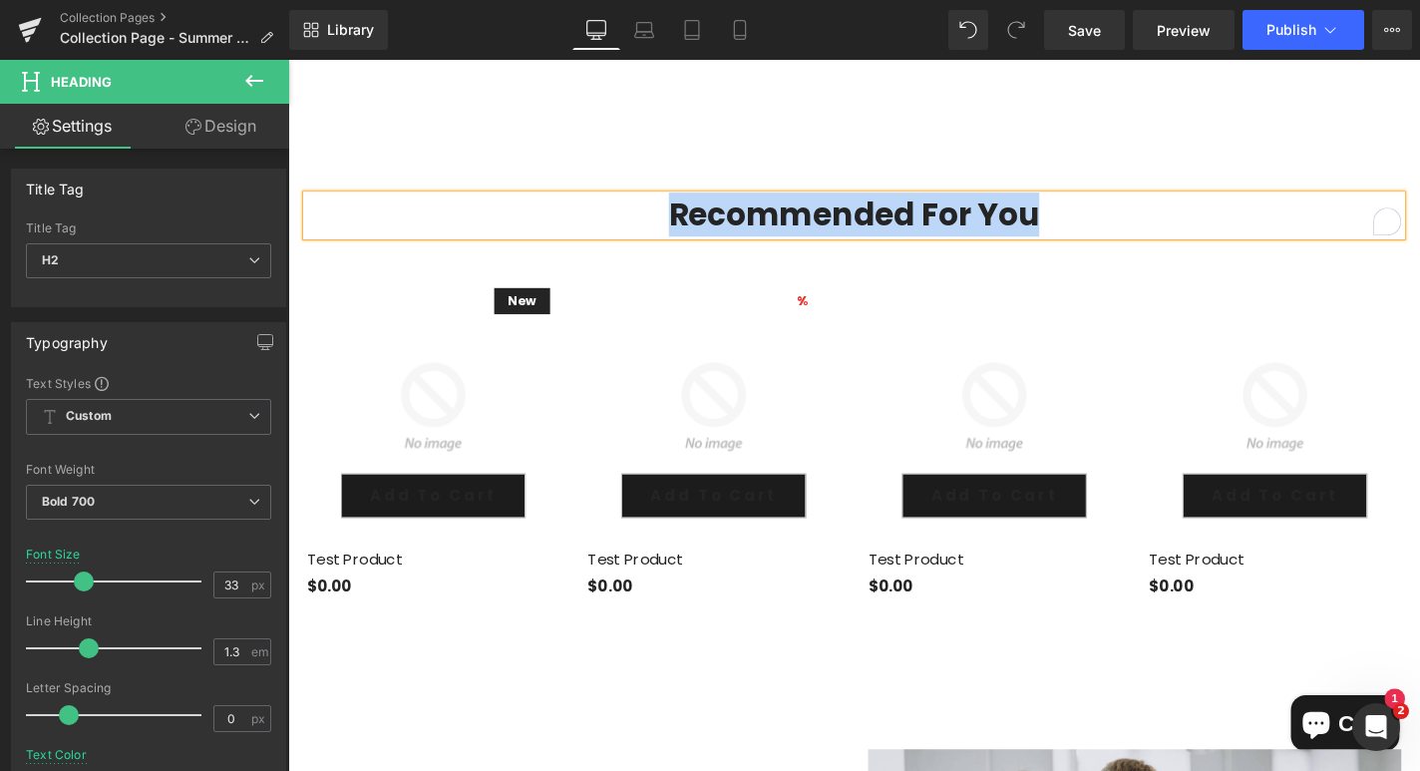
copy h2 "Recommended For You"
paste div "To enrich screen reader interactions, please activate Accessibility in Grammarl…"
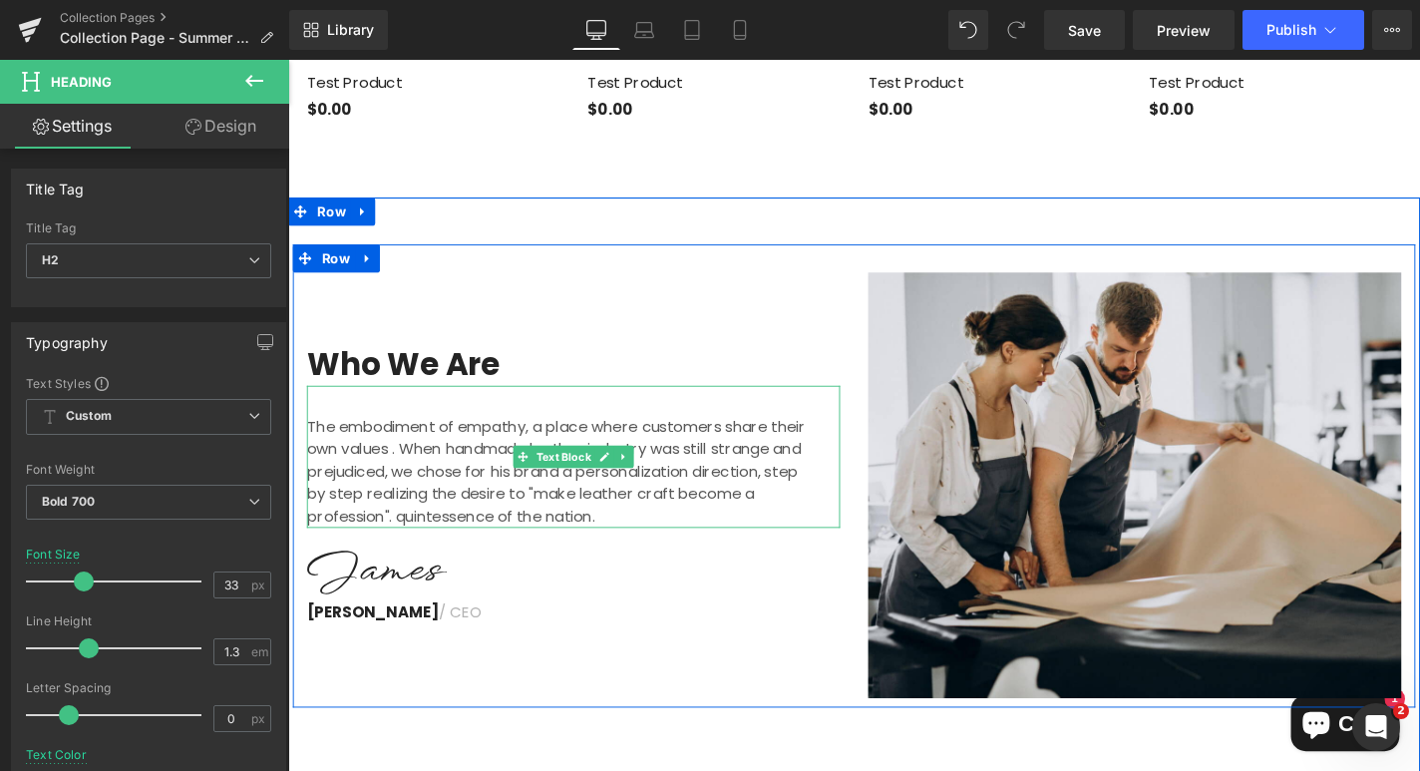
scroll to position [2910, 0]
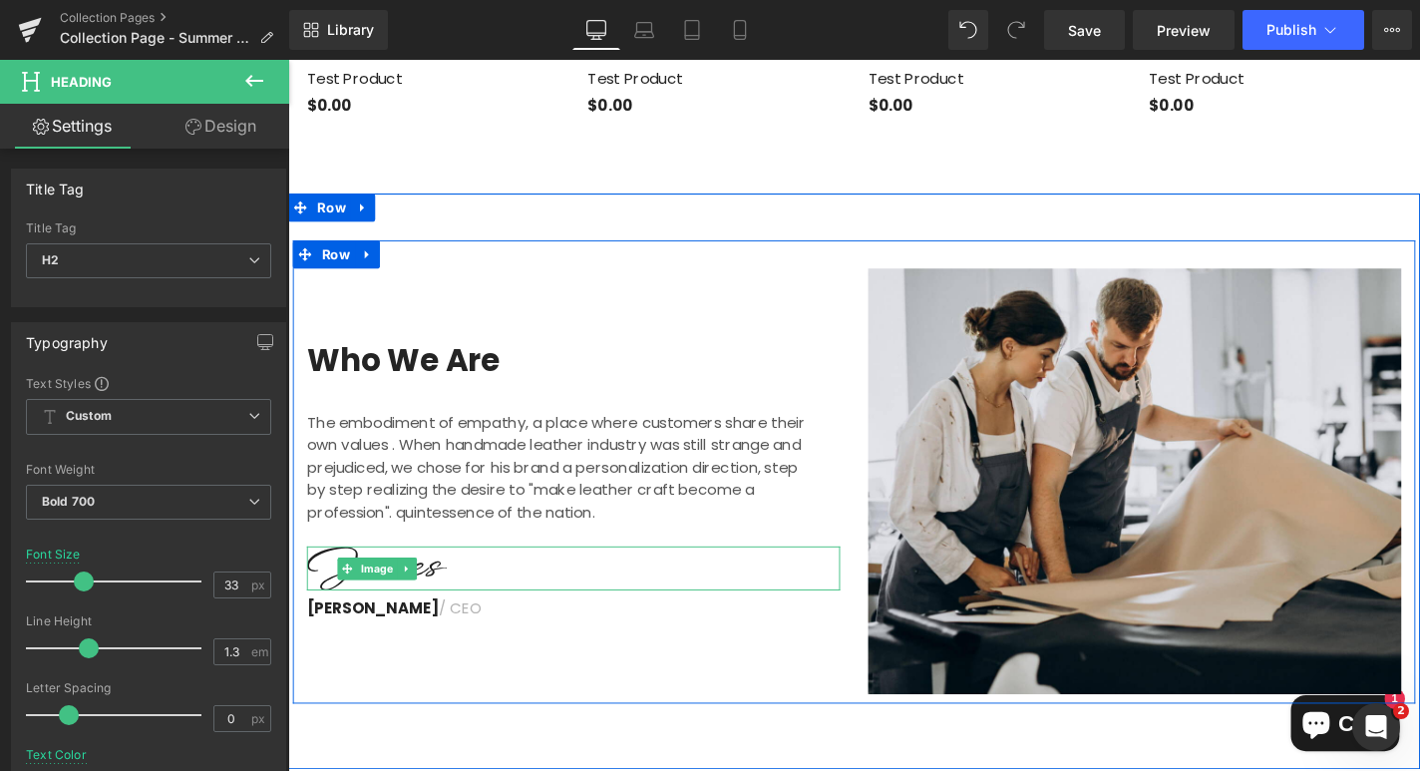
click at [456, 578] on img at bounding box center [383, 601] width 150 height 47
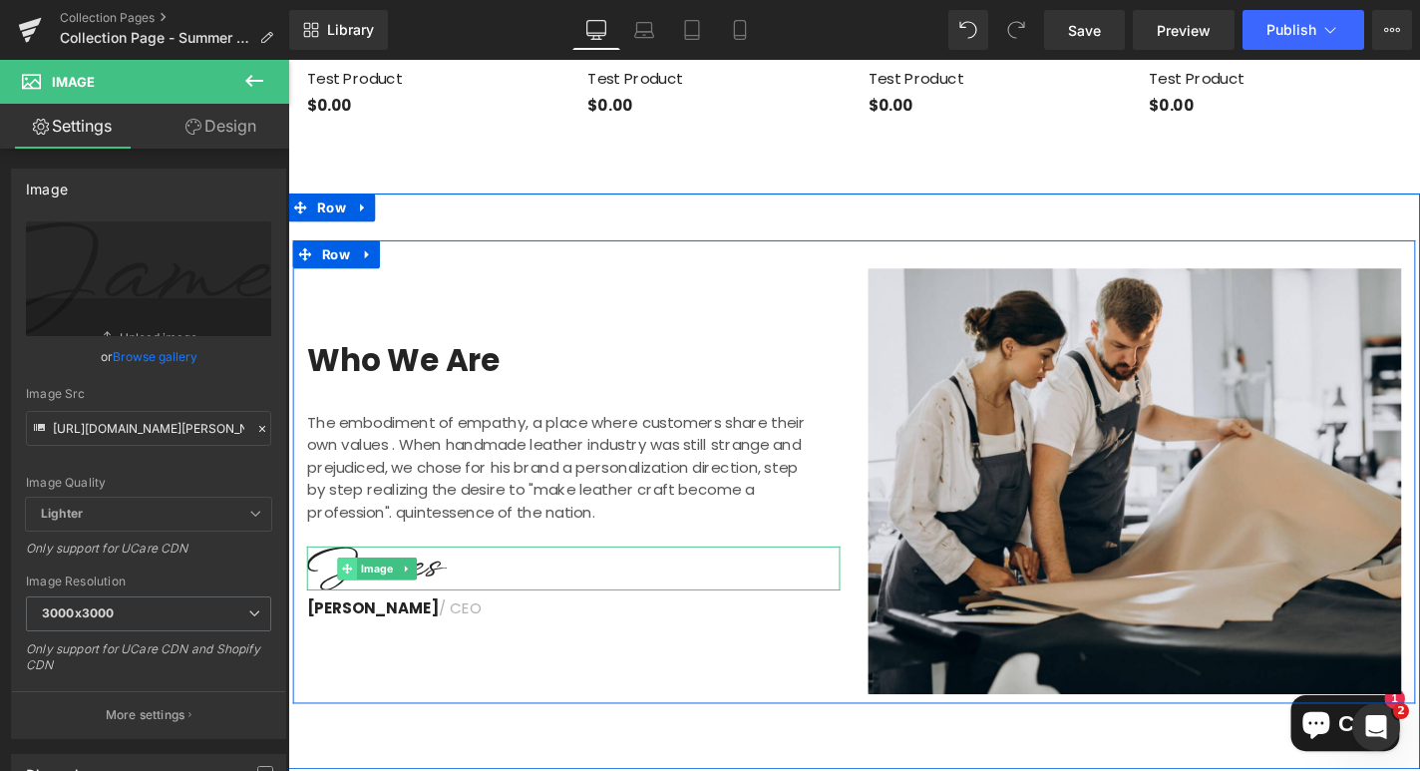
click at [358, 590] on span at bounding box center [351, 602] width 21 height 24
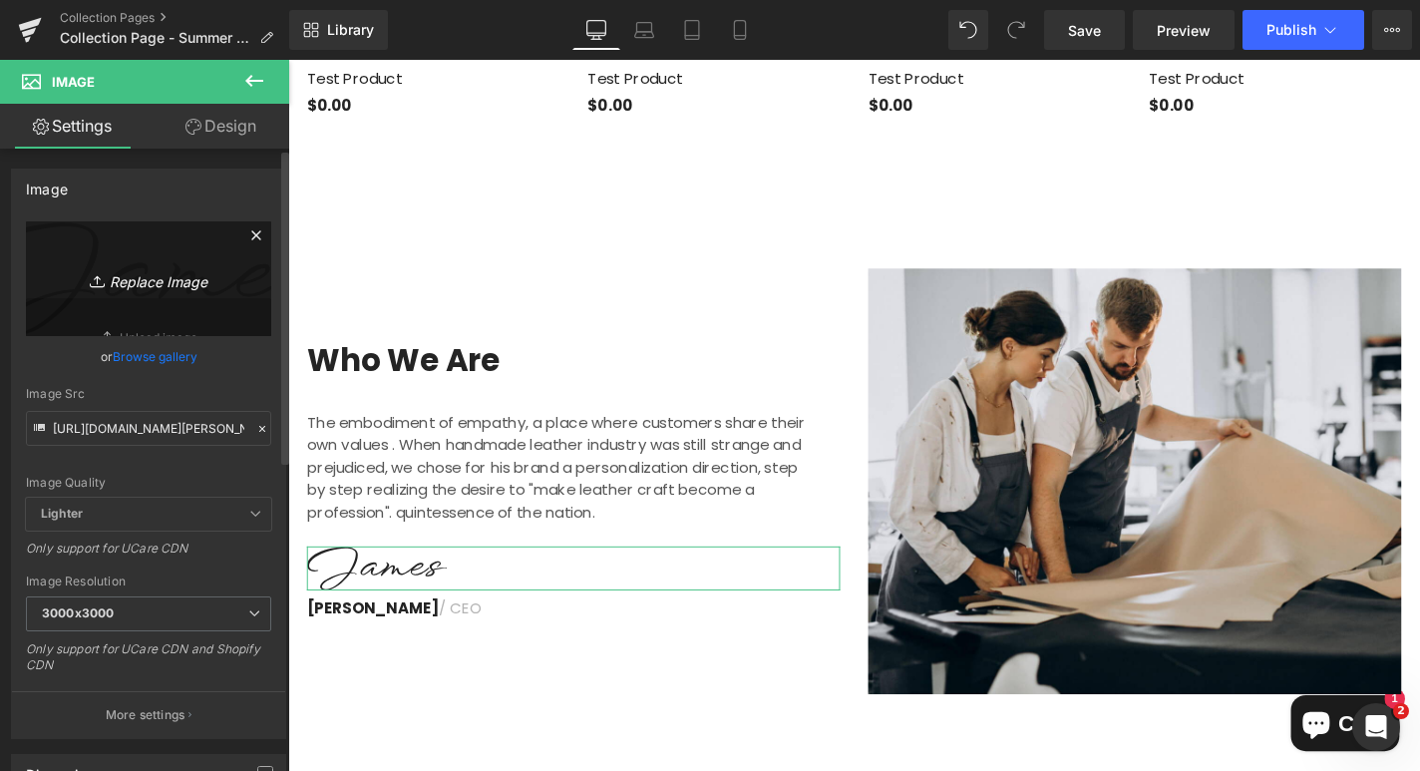
click at [132, 277] on icon "Replace Image" at bounding box center [149, 278] width 160 height 25
type input "C:\fakepath\with love [PERSON_NAME] signature.webp"
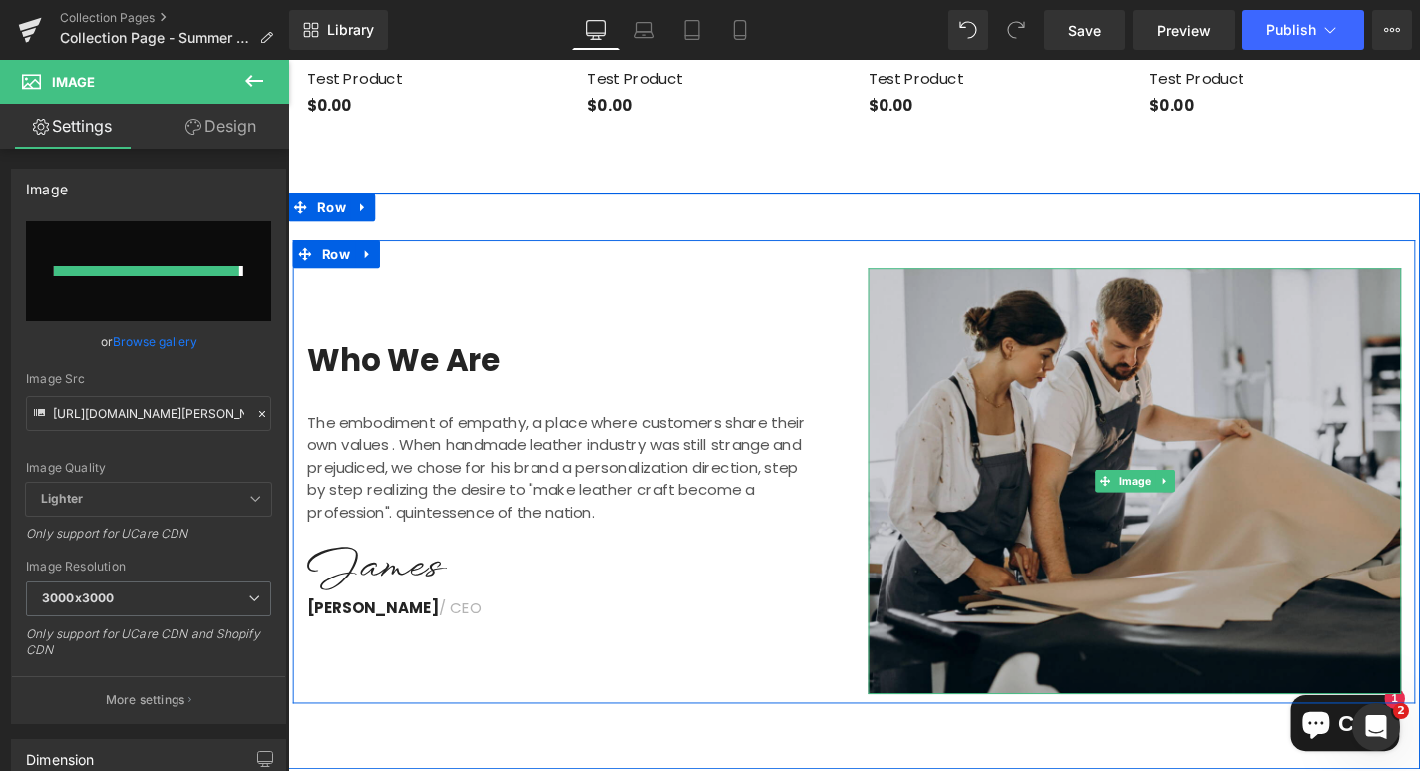
type input "[URL][DOMAIN_NAME]"
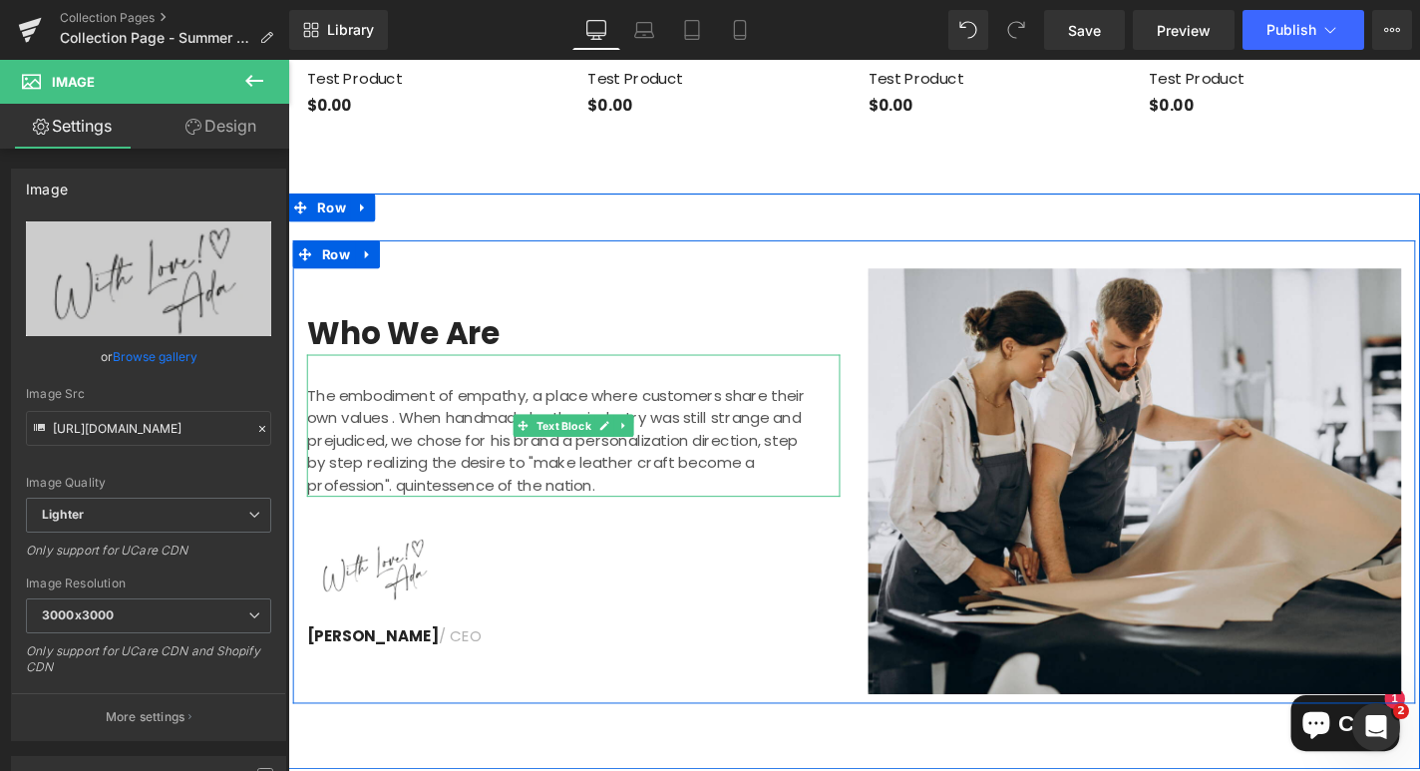
click at [484, 424] on p "The embodiment of empathy, a place where customers share their own values ​. Wh…" at bounding box center [576, 466] width 536 height 120
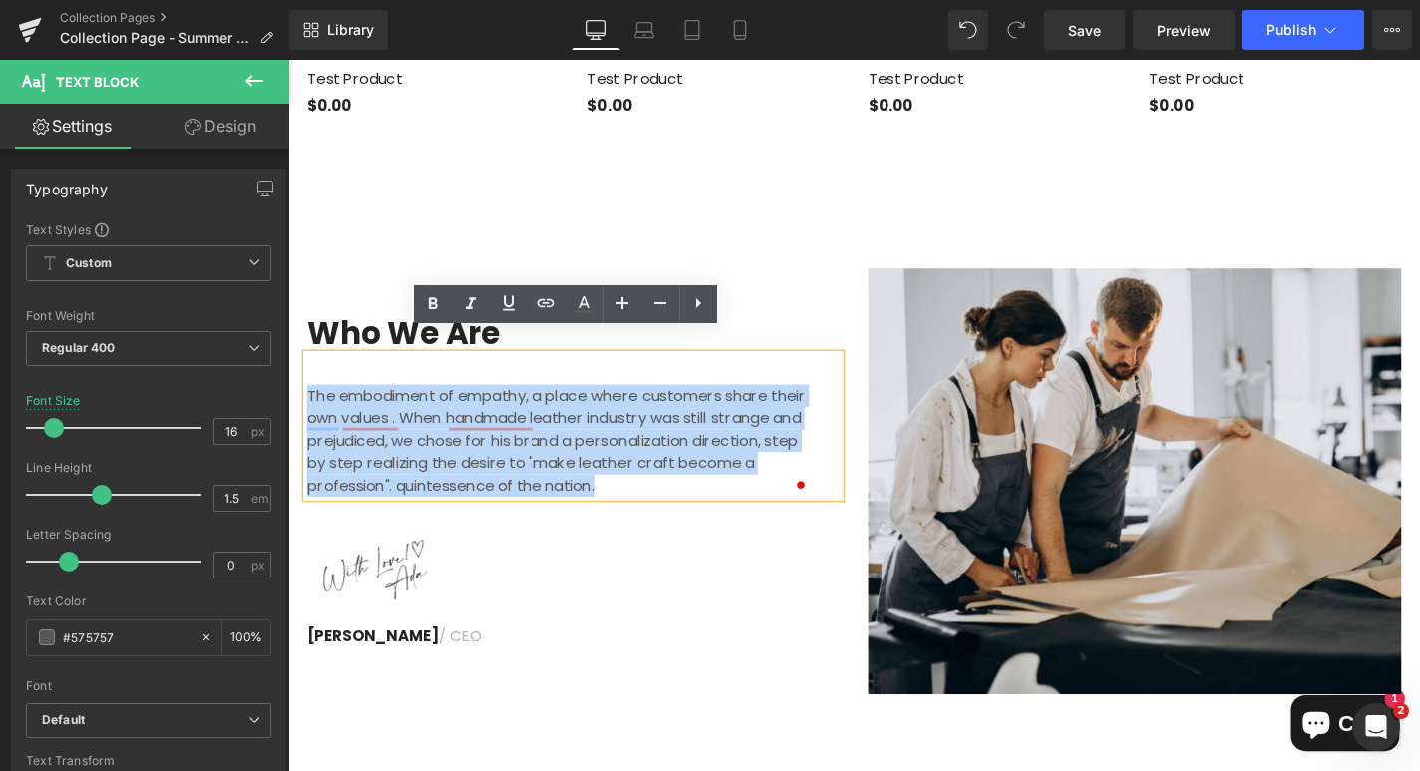
drag, startPoint x: 625, startPoint y: 490, endPoint x: 311, endPoint y: 392, distance: 328.9
click at [311, 406] on p "The embodiment of empathy, a place where customers share their own values ​. Wh…" at bounding box center [576, 466] width 536 height 120
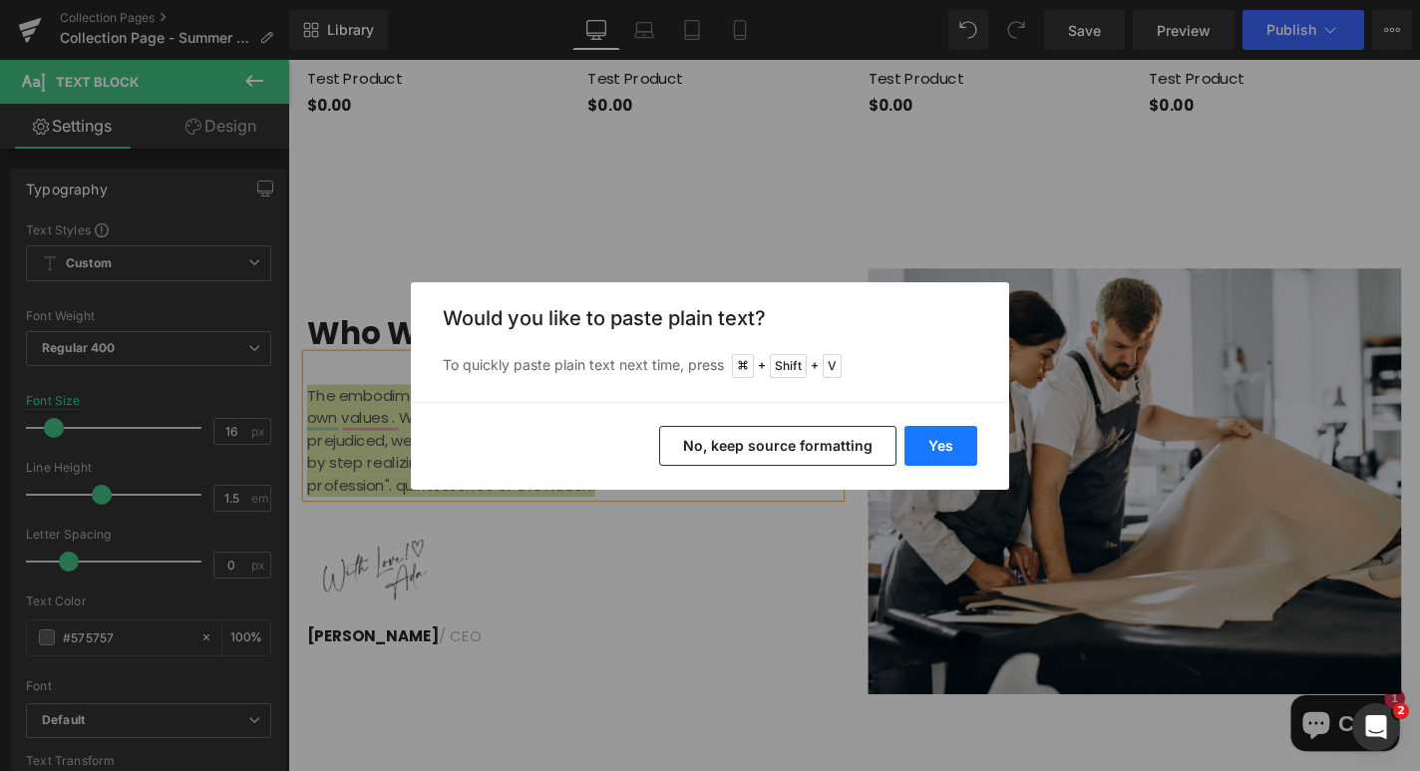
click at [934, 446] on button "Yes" at bounding box center [940, 446] width 73 height 40
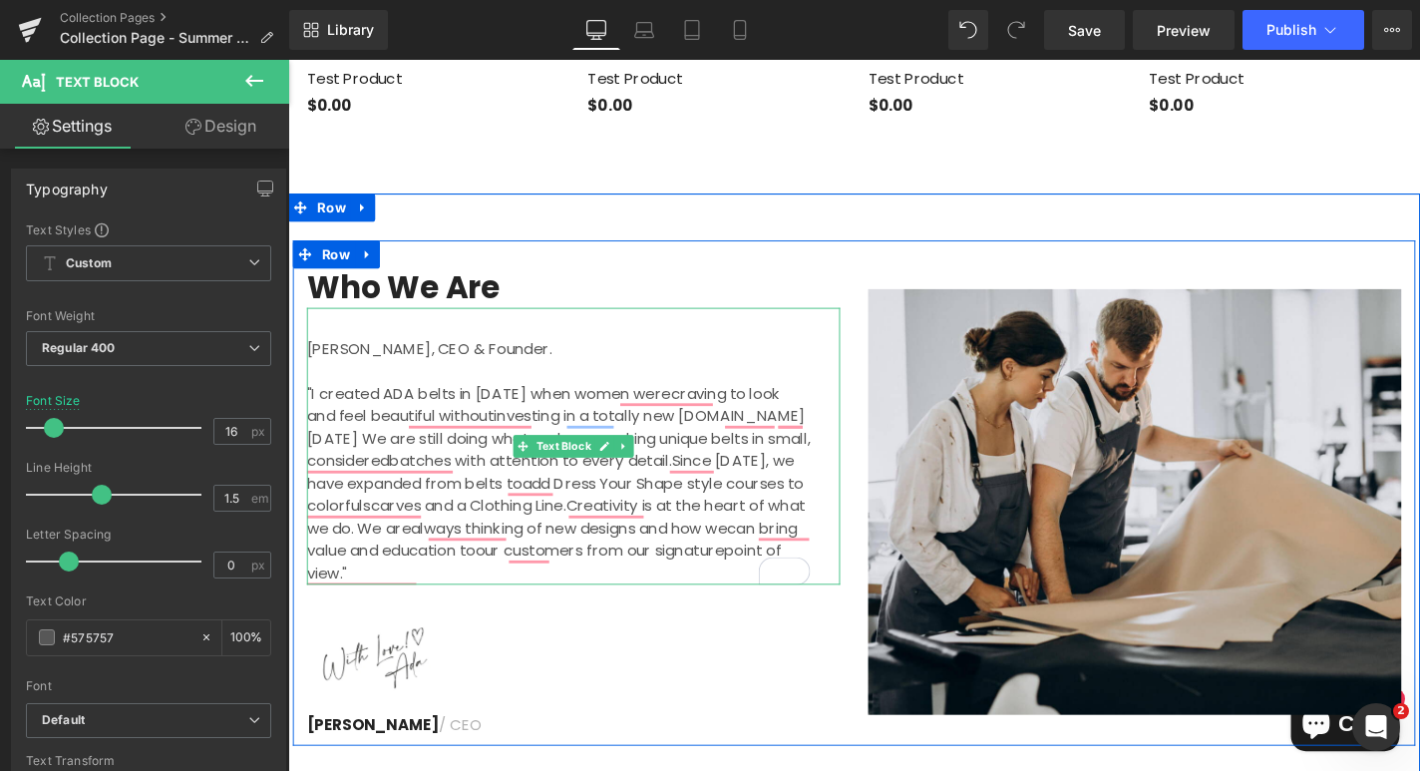
click at [497, 356] on p "[PERSON_NAME], CEO & Founder." at bounding box center [576, 368] width 536 height 24
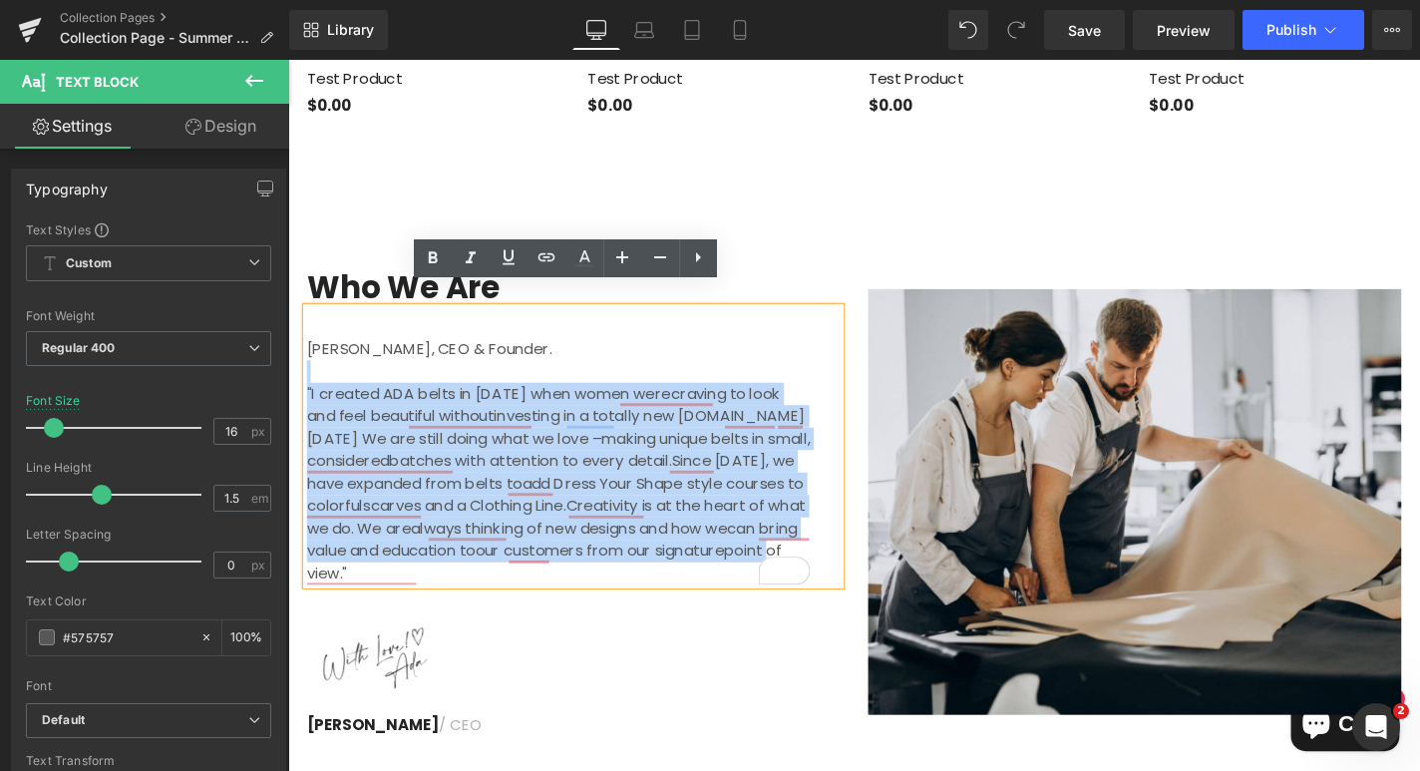
drag, startPoint x: 558, startPoint y: 345, endPoint x: 307, endPoint y: 348, distance: 251.3
click at [308, 348] on div "[PERSON_NAME], CEO & Founder. "I created ADA belts in [DATE] when women werecra…" at bounding box center [592, 471] width 568 height 295
click at [394, 356] on p "[PERSON_NAME], CEO & Founder." at bounding box center [576, 368] width 536 height 24
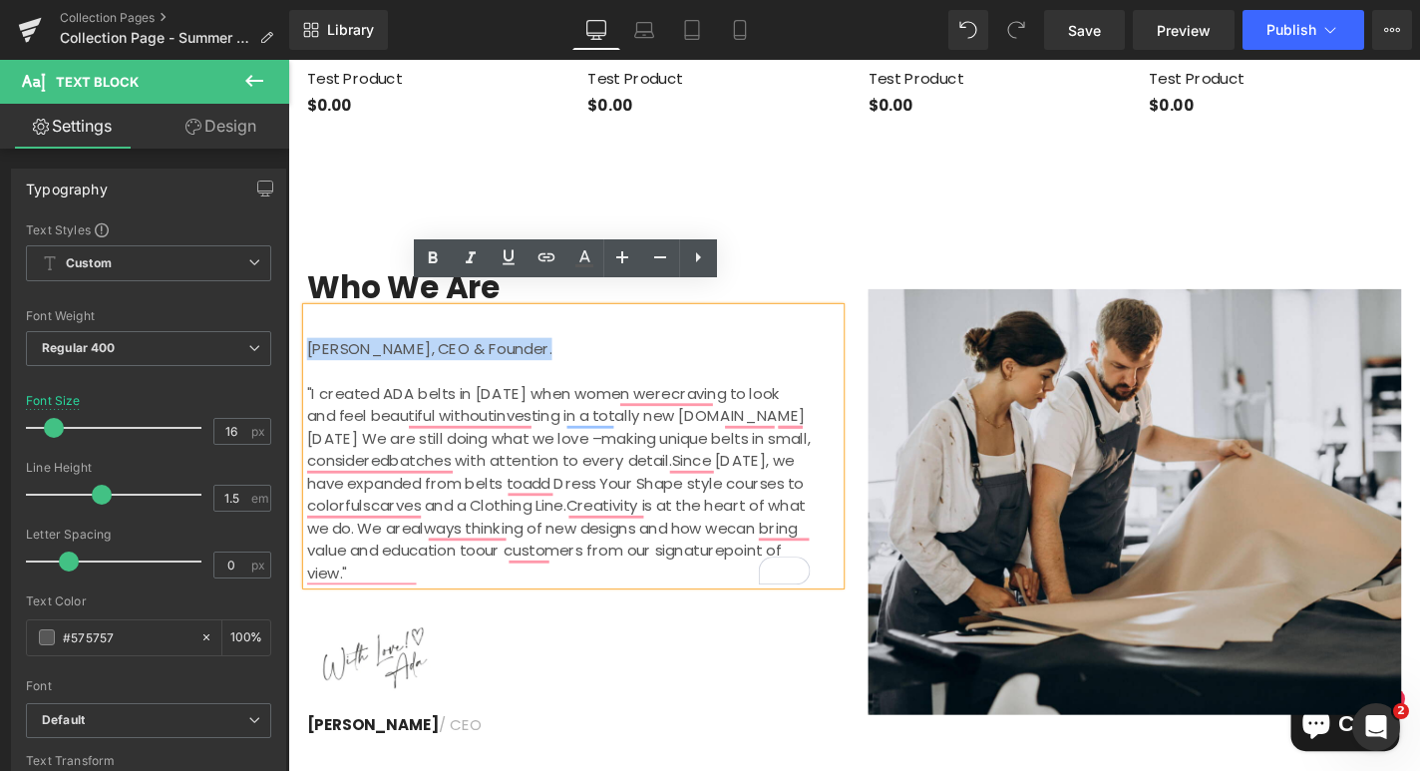
drag, startPoint x: 542, startPoint y: 344, endPoint x: 312, endPoint y: 342, distance: 230.3
click at [311, 356] on p "[PERSON_NAME], CEO & Founder." at bounding box center [576, 368] width 536 height 24
copy p "[PERSON_NAME], CEO & Founder."
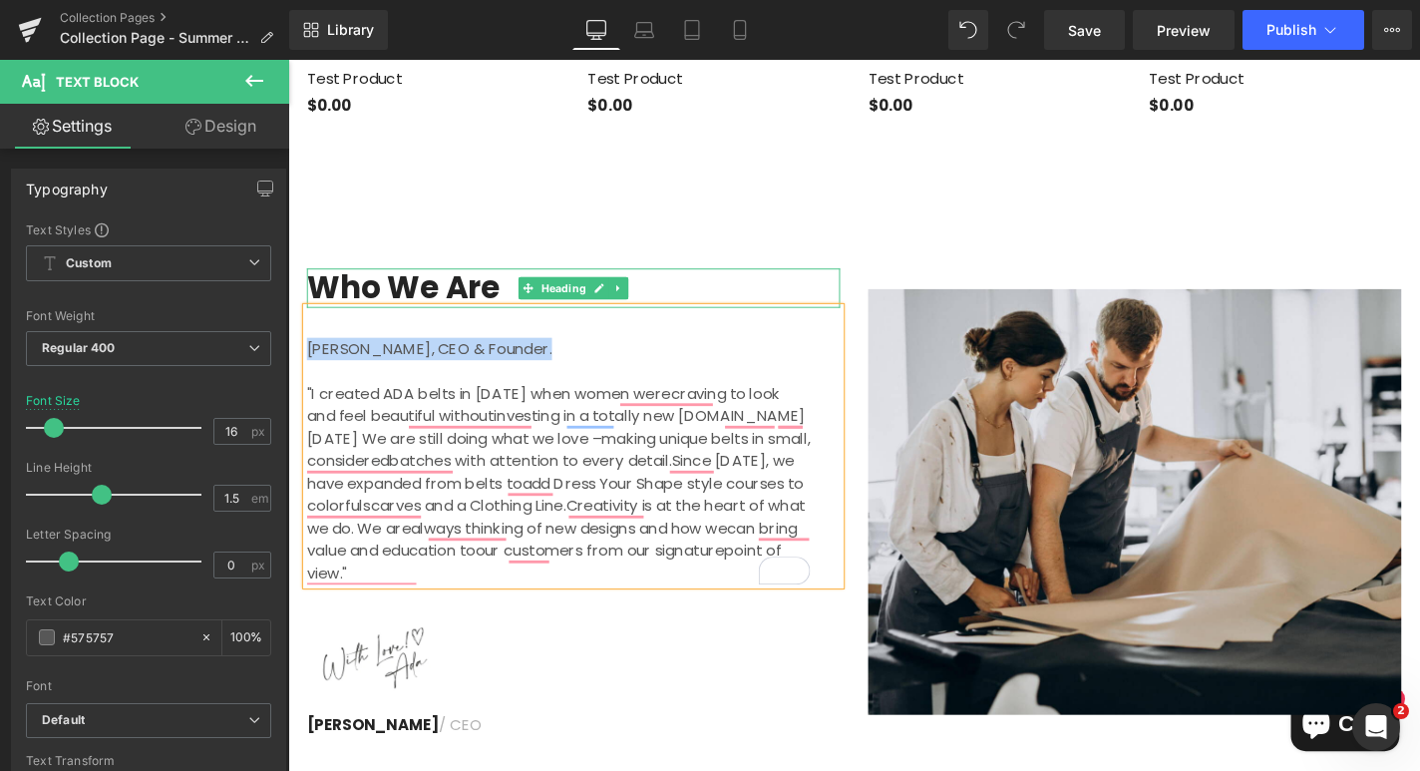
click at [448, 282] on h2 "Who We Are" at bounding box center [592, 303] width 568 height 43
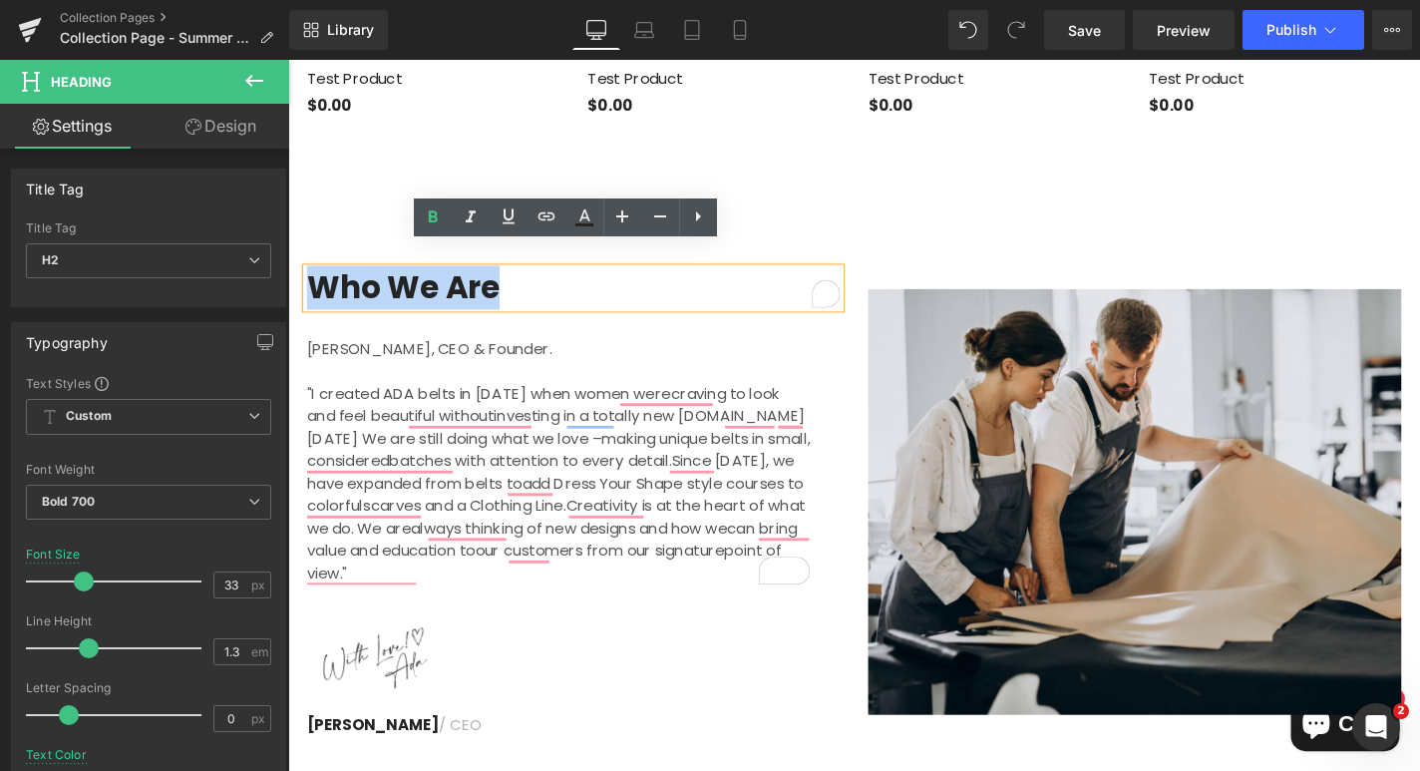
drag, startPoint x: 511, startPoint y: 278, endPoint x: 311, endPoint y: 278, distance: 199.4
click at [311, 282] on h2 "Who We Are" at bounding box center [592, 303] width 568 height 43
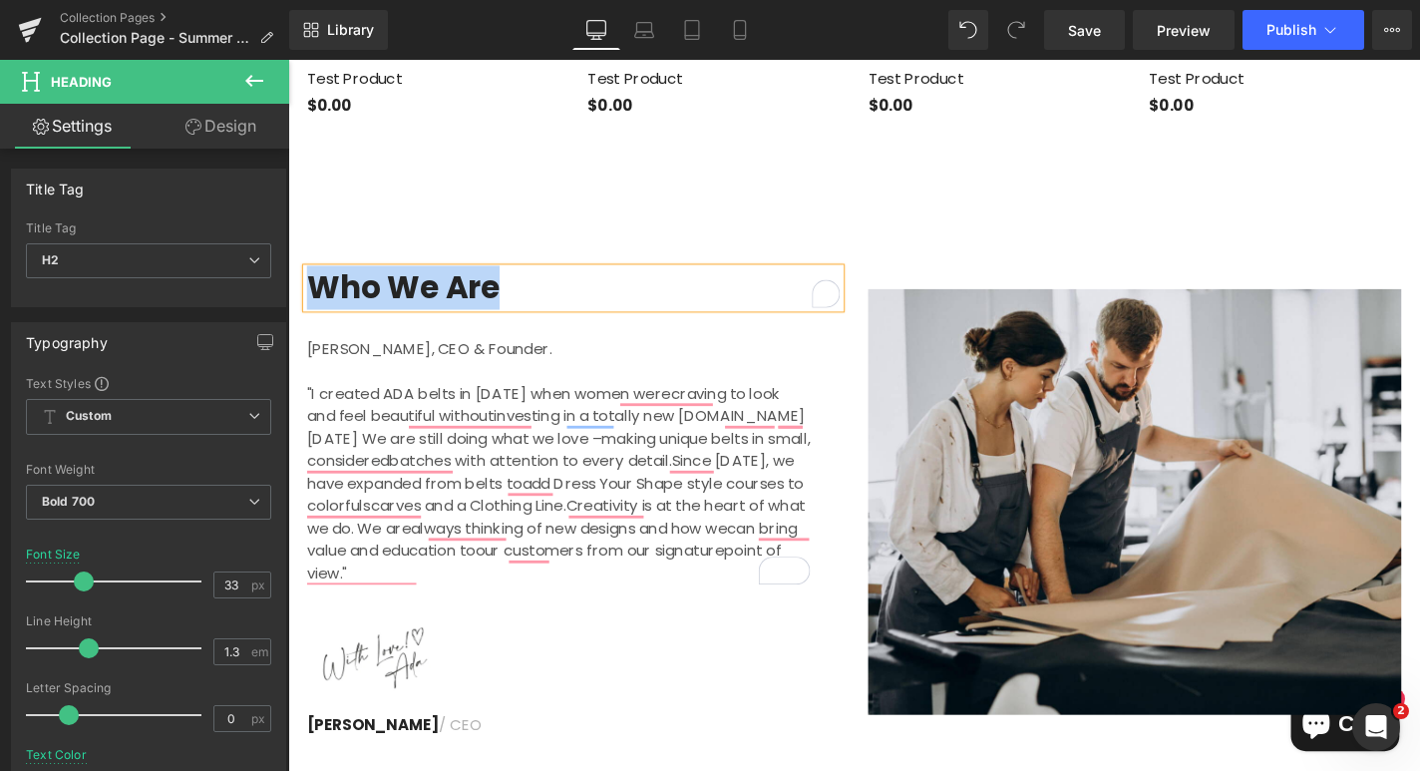
paste div "To enrich screen reader interactions, please activate Accessibility in Grammarl…"
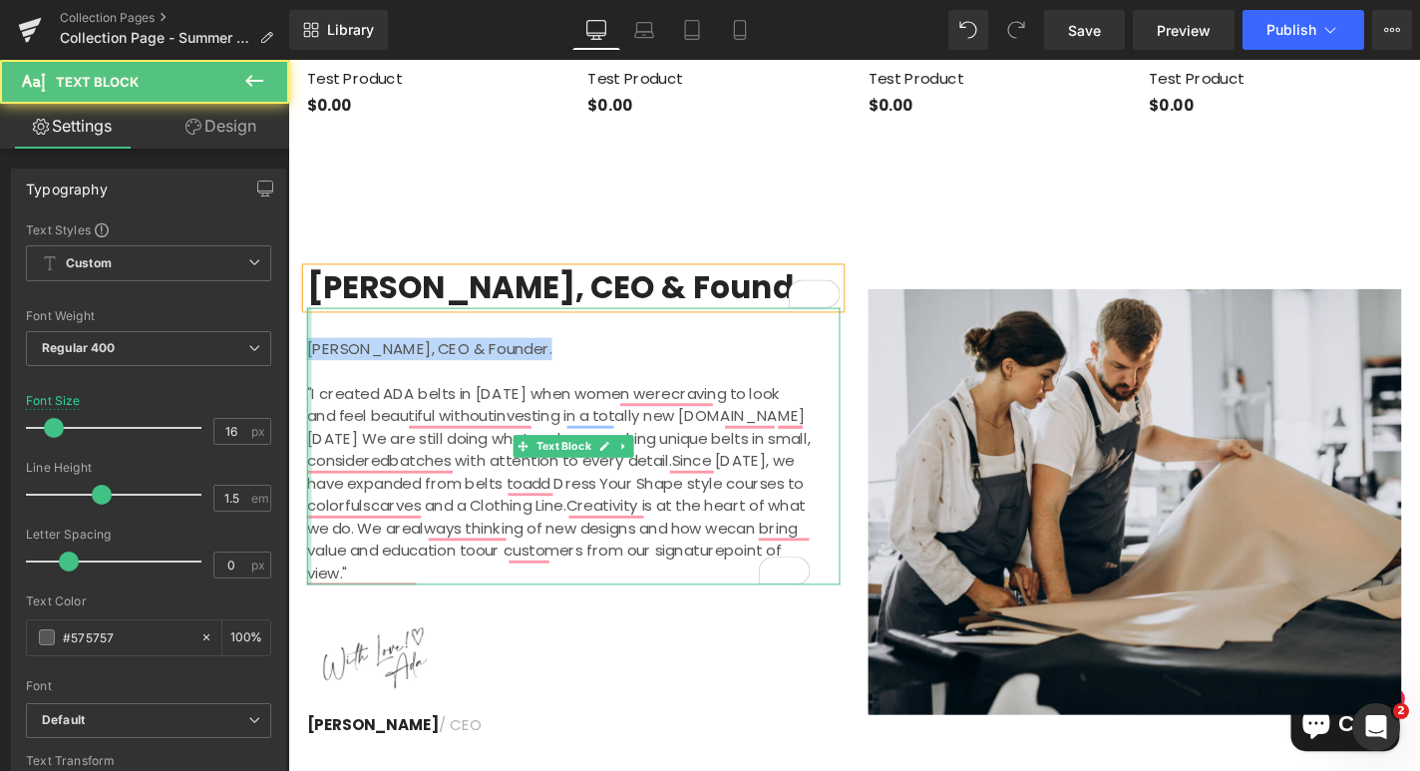
drag, startPoint x: 564, startPoint y: 345, endPoint x: 309, endPoint y: 345, distance: 255.3
click at [309, 345] on div "Ada Deferrari, CEO & Founder. "I created ADA belts in 2008 when women werecravi…" at bounding box center [592, 471] width 568 height 295
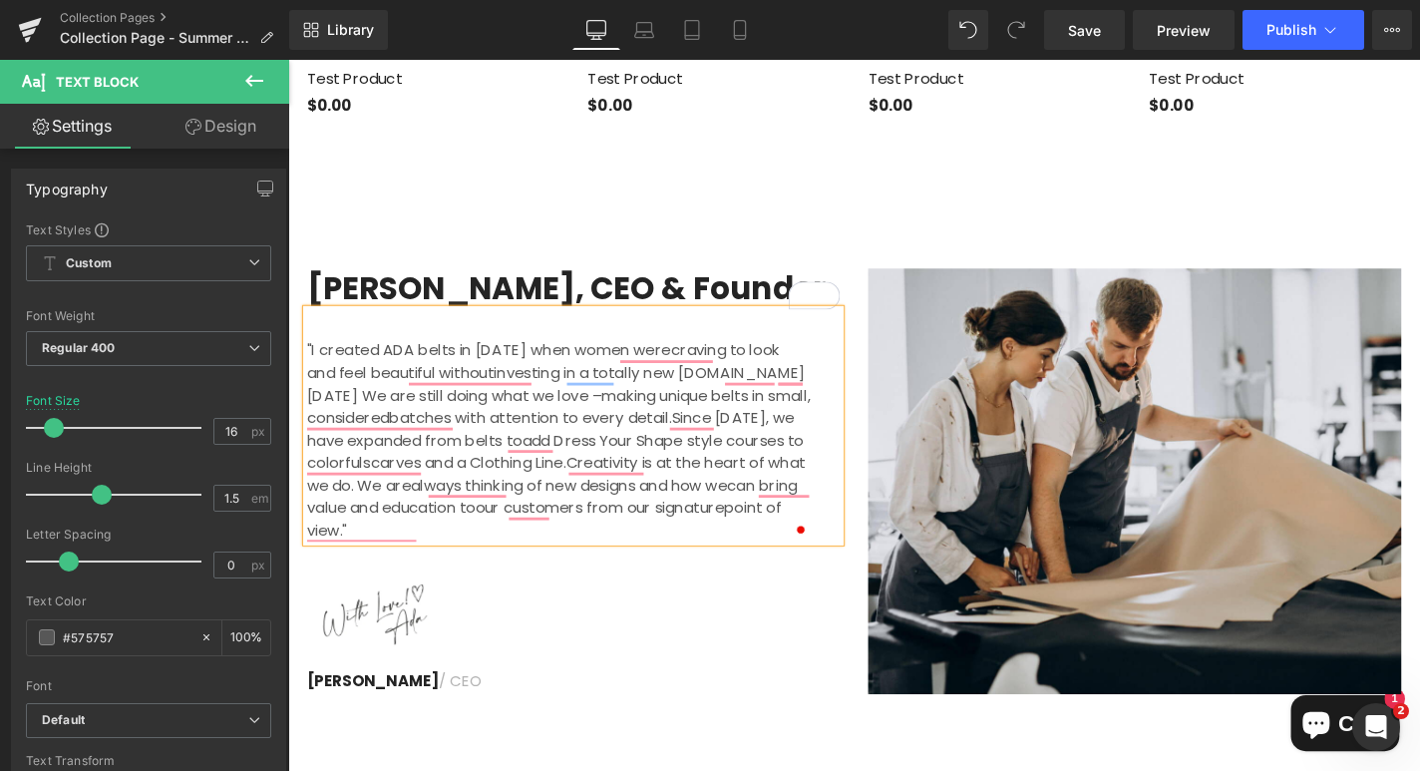
scroll to position [2911, 0]
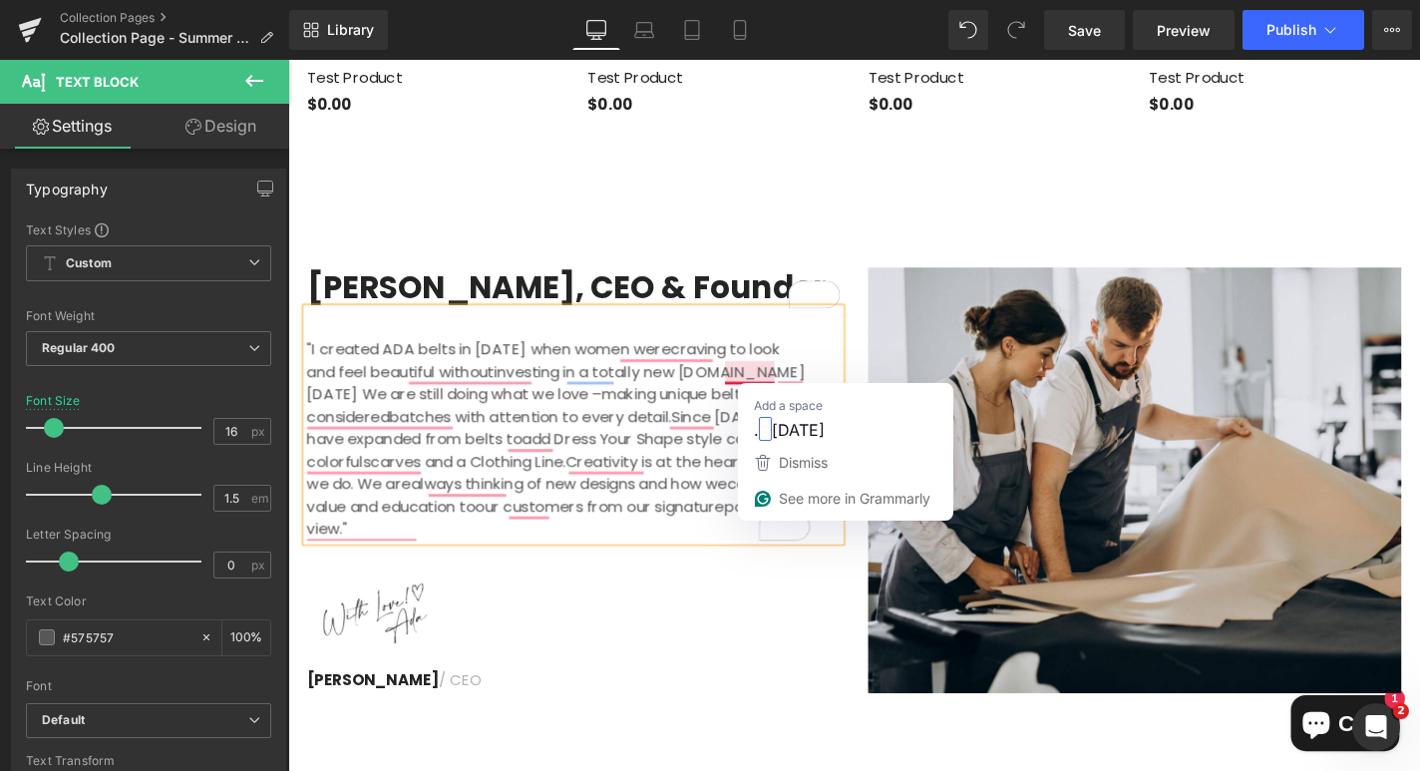
click at [757, 368] on span ""I created ADA belts in 2008 when women werecraving to look and feel beautiful …" at bounding box center [576, 464] width 536 height 214
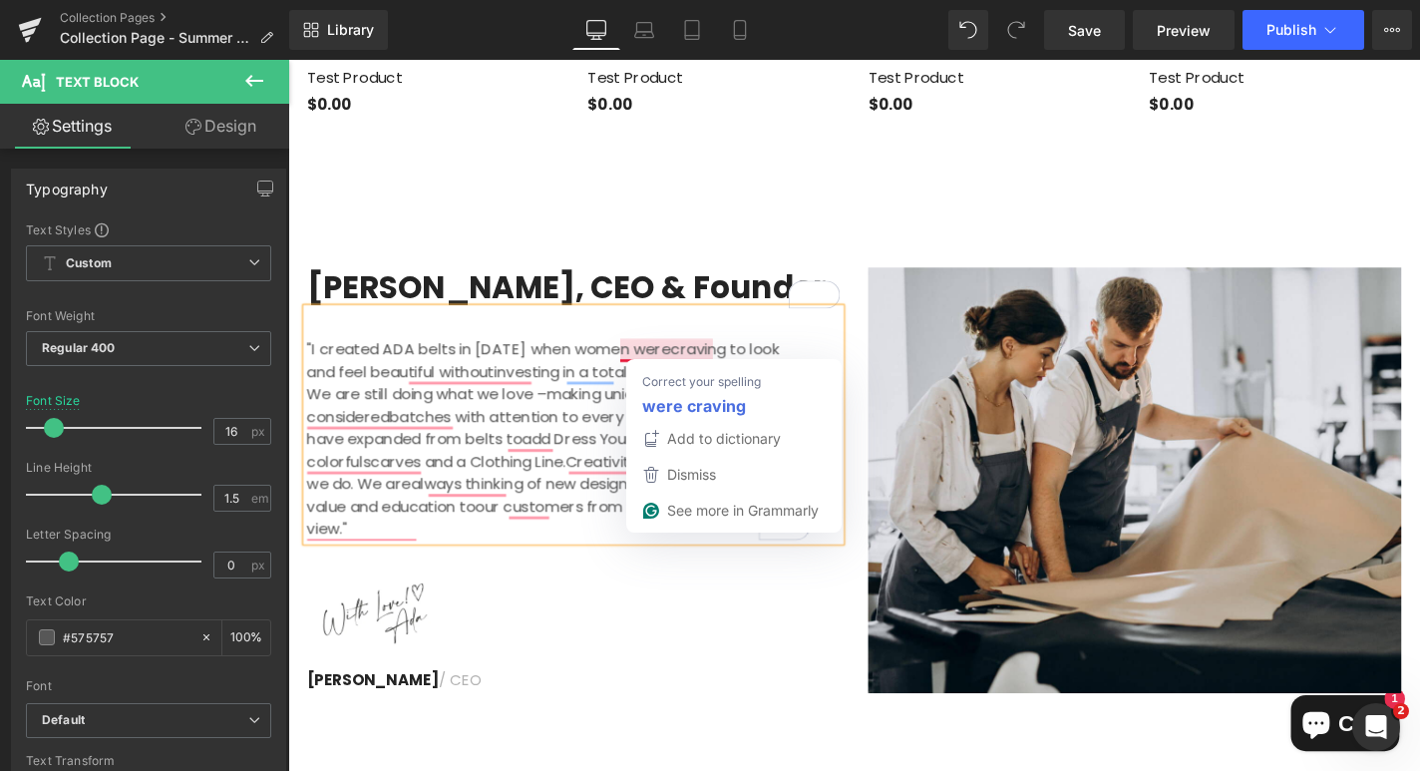
click at [682, 357] on span ""I created ADA belts in 2008 when women werecraving to look and feel beautiful …" at bounding box center [575, 464] width 535 height 214
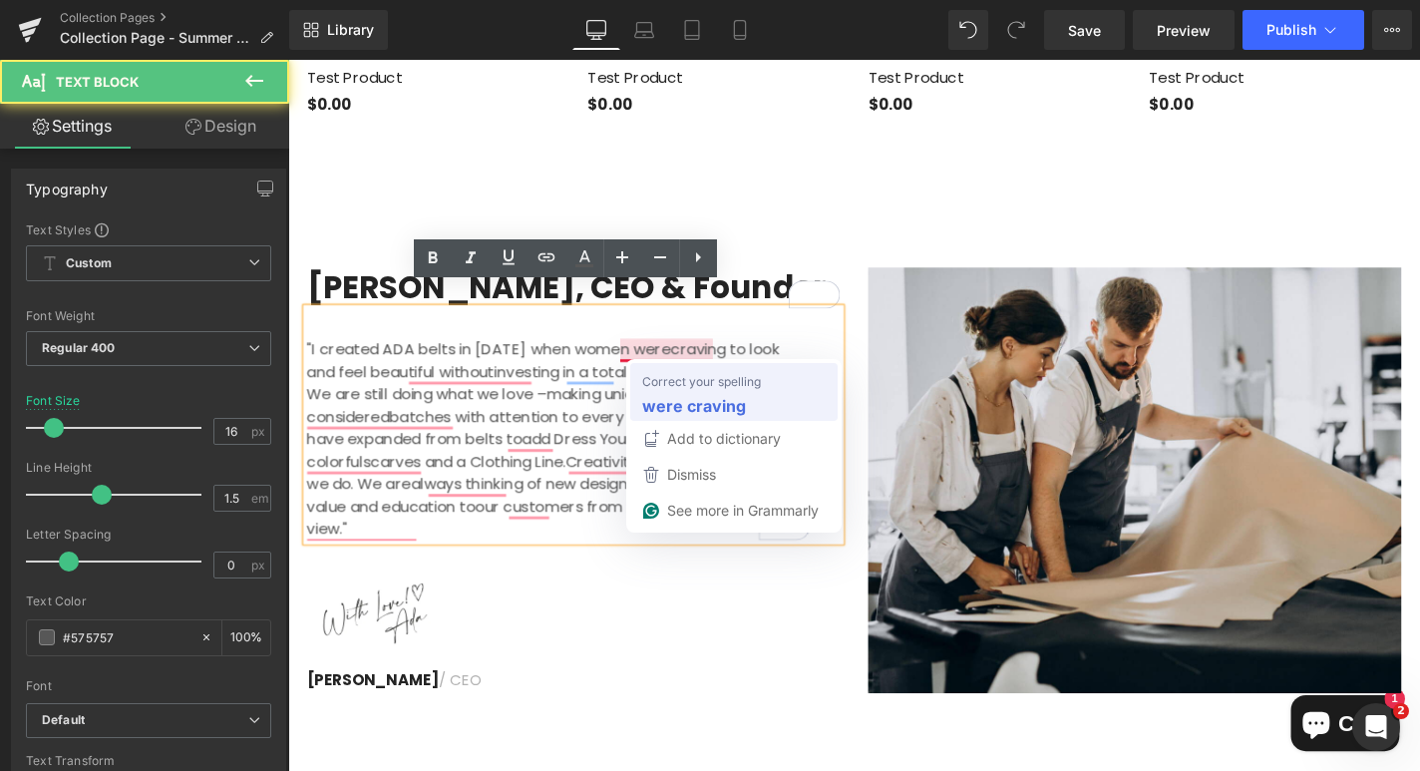
click at [682, 406] on strong "were craving" at bounding box center [694, 405] width 104 height 25
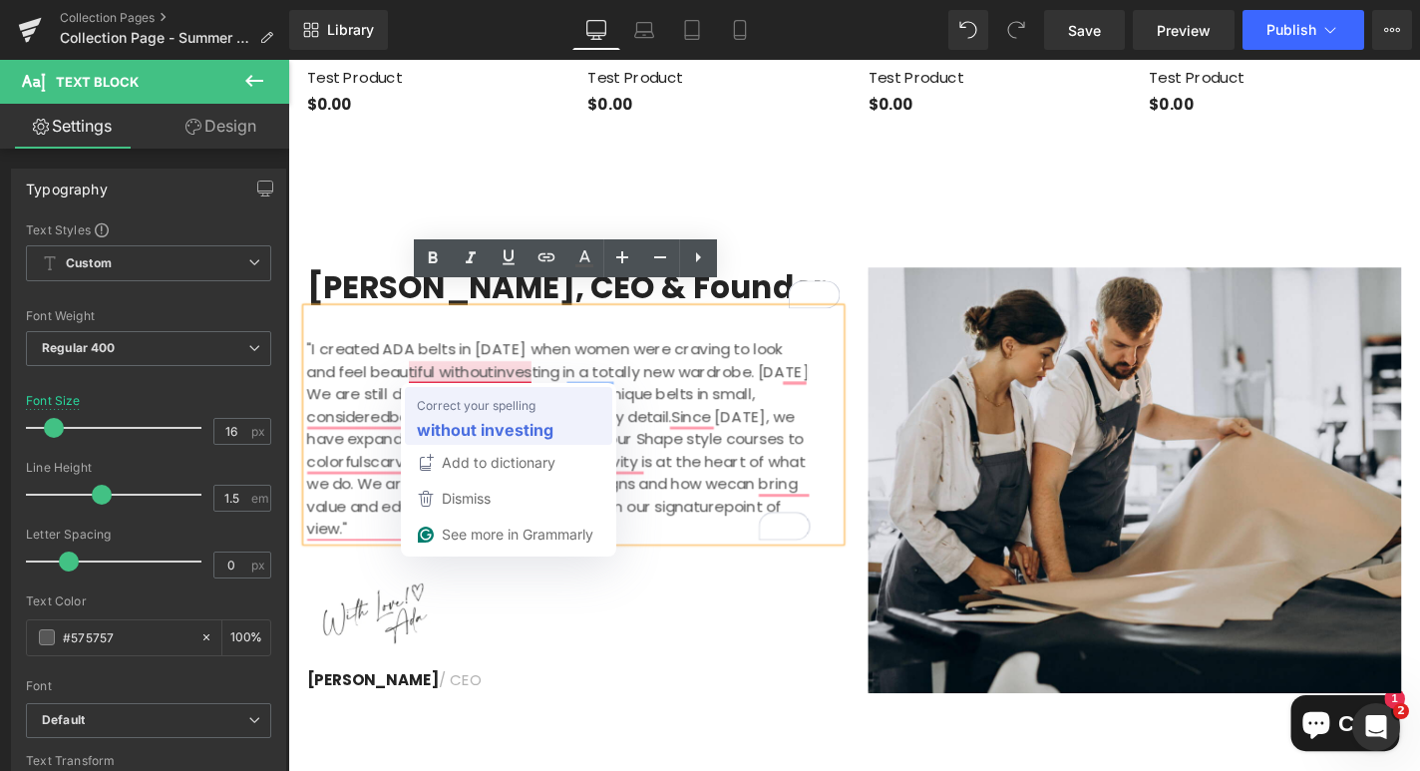
click at [470, 431] on strong "without investing" at bounding box center [485, 429] width 137 height 25
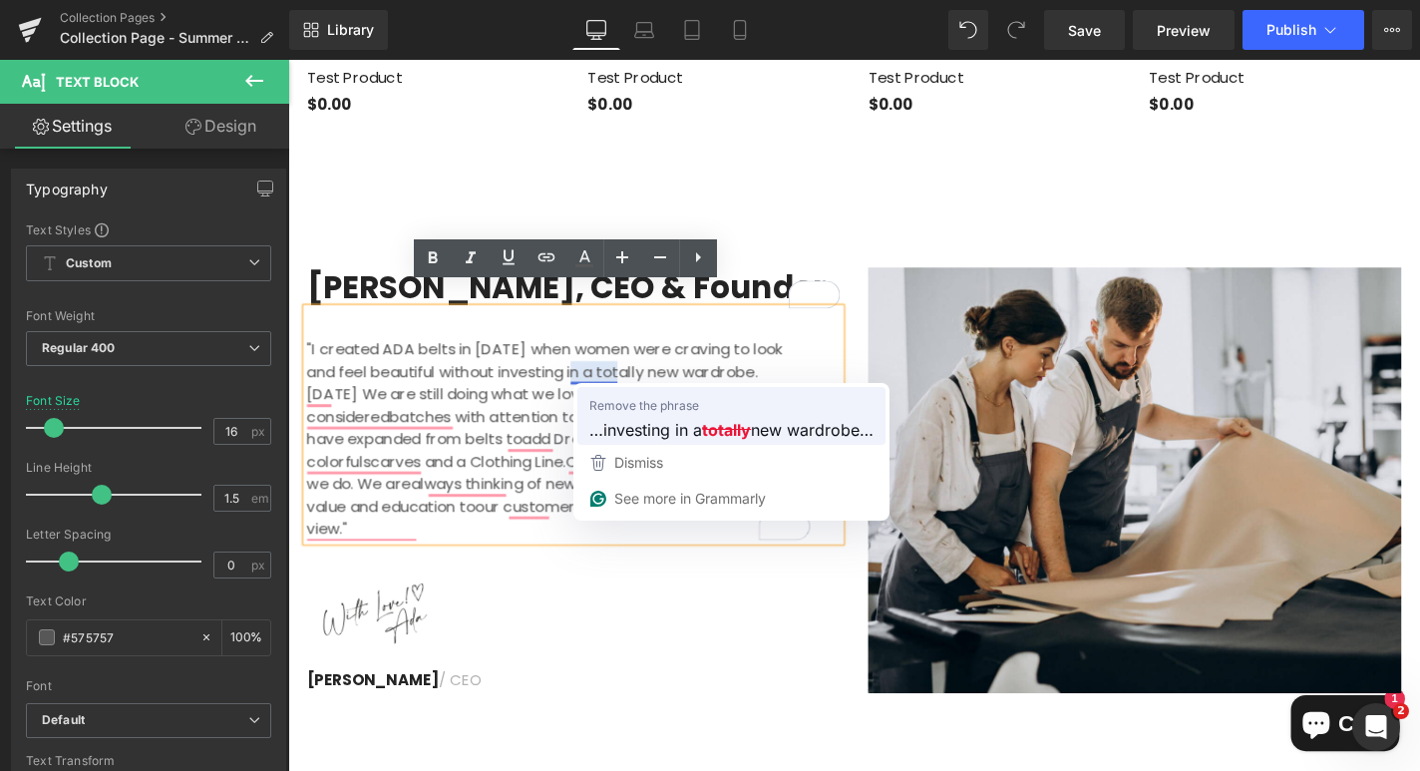
click at [670, 424] on span "…investing in a" at bounding box center [645, 429] width 113 height 25
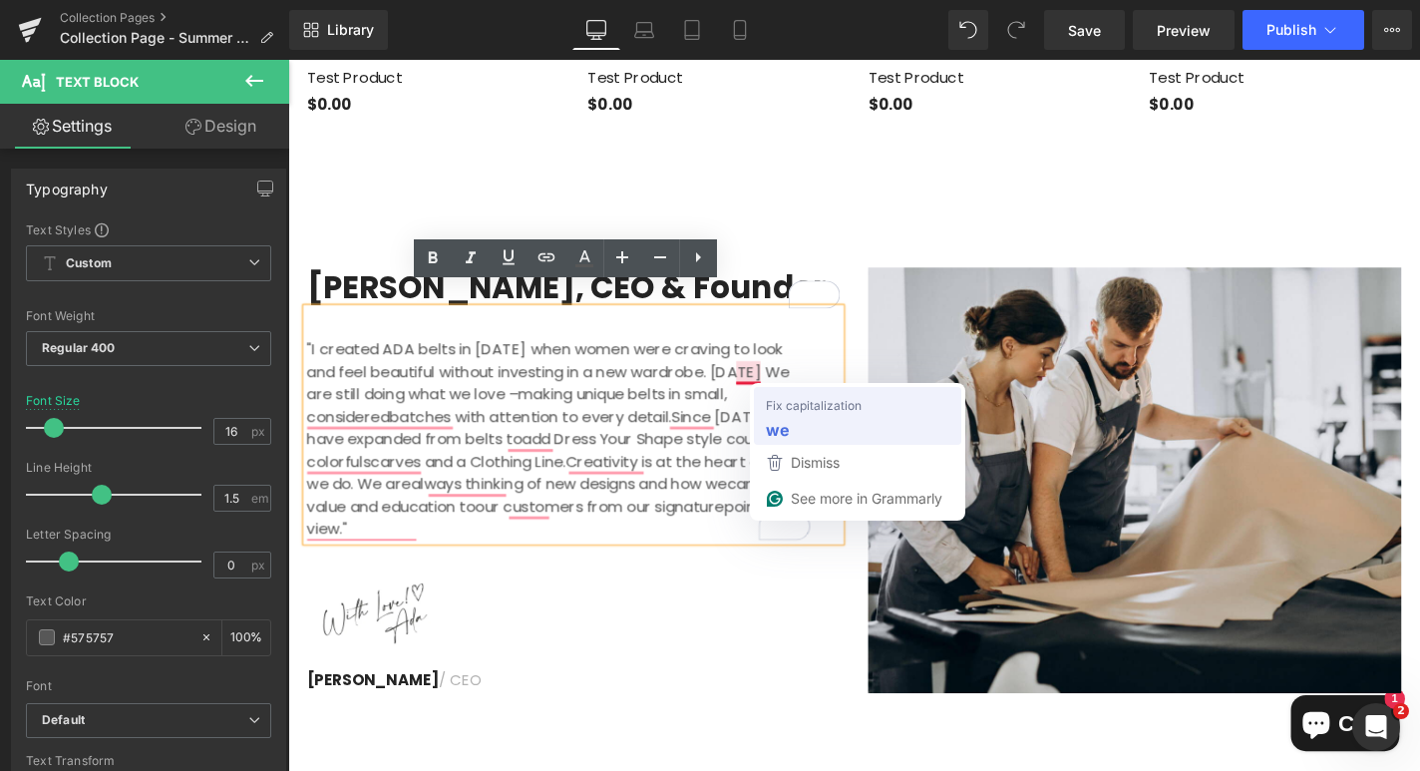
click at [760, 430] on li "Fix capitalization we" at bounding box center [857, 416] width 207 height 58
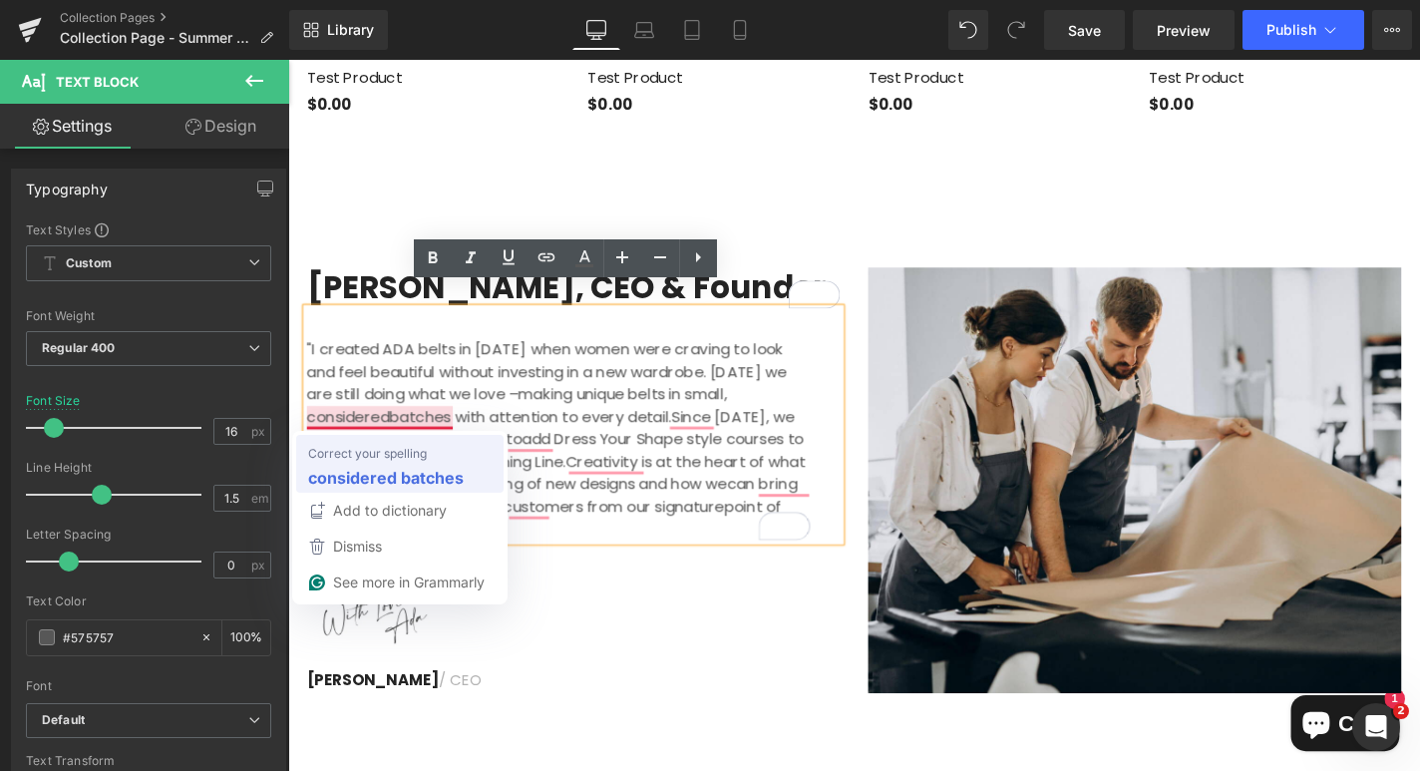
click at [426, 480] on strong "considered batches" at bounding box center [386, 477] width 156 height 25
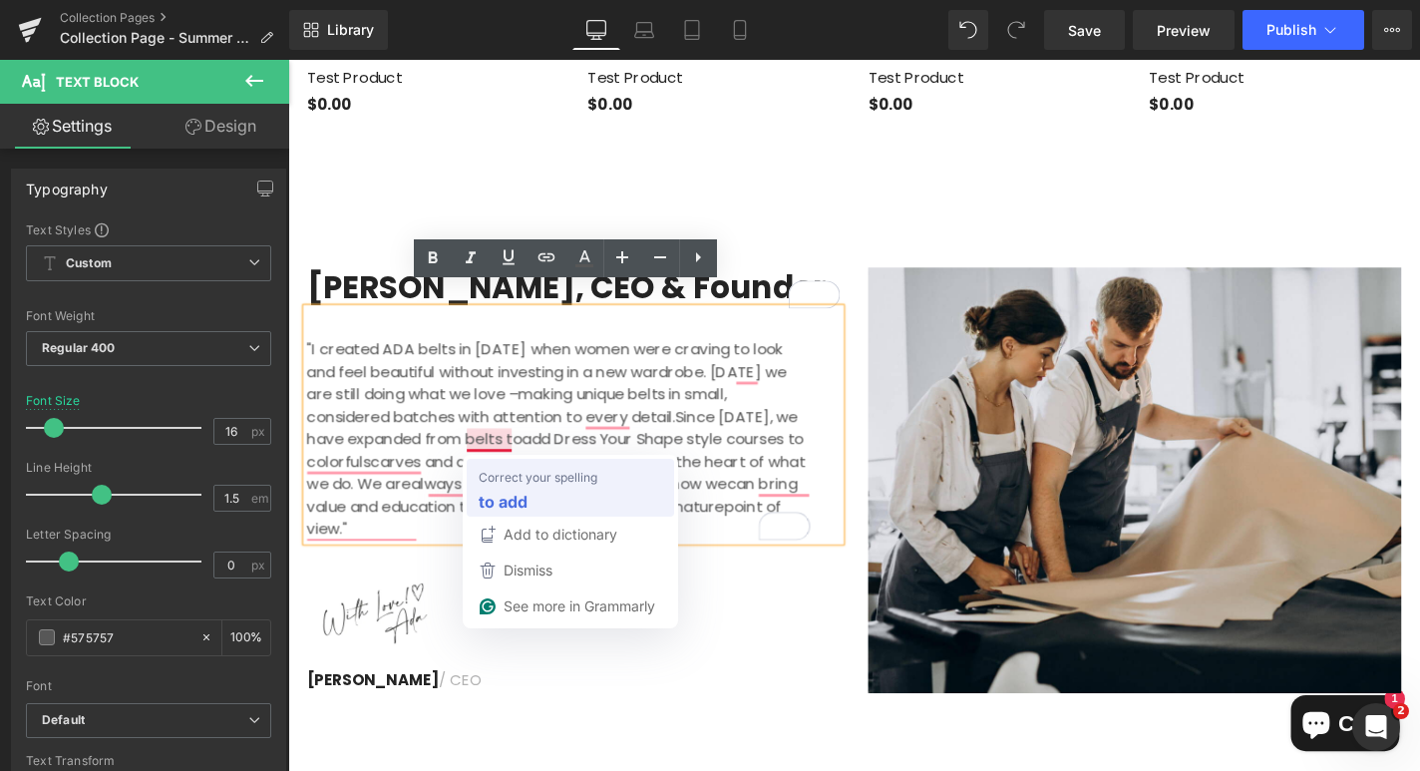
click at [494, 509] on strong "to add" at bounding box center [503, 501] width 49 height 25
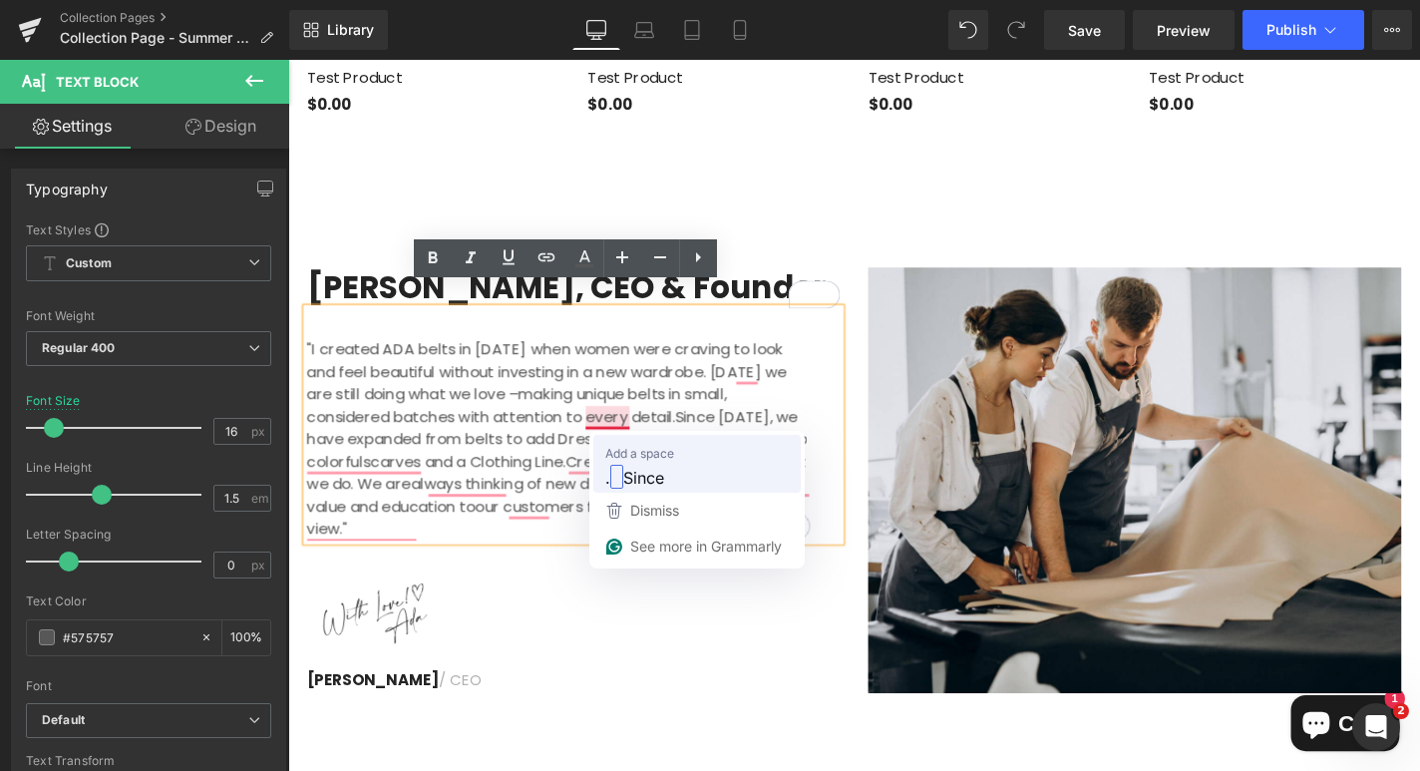
click at [618, 472] on strong at bounding box center [616, 477] width 13 height 24
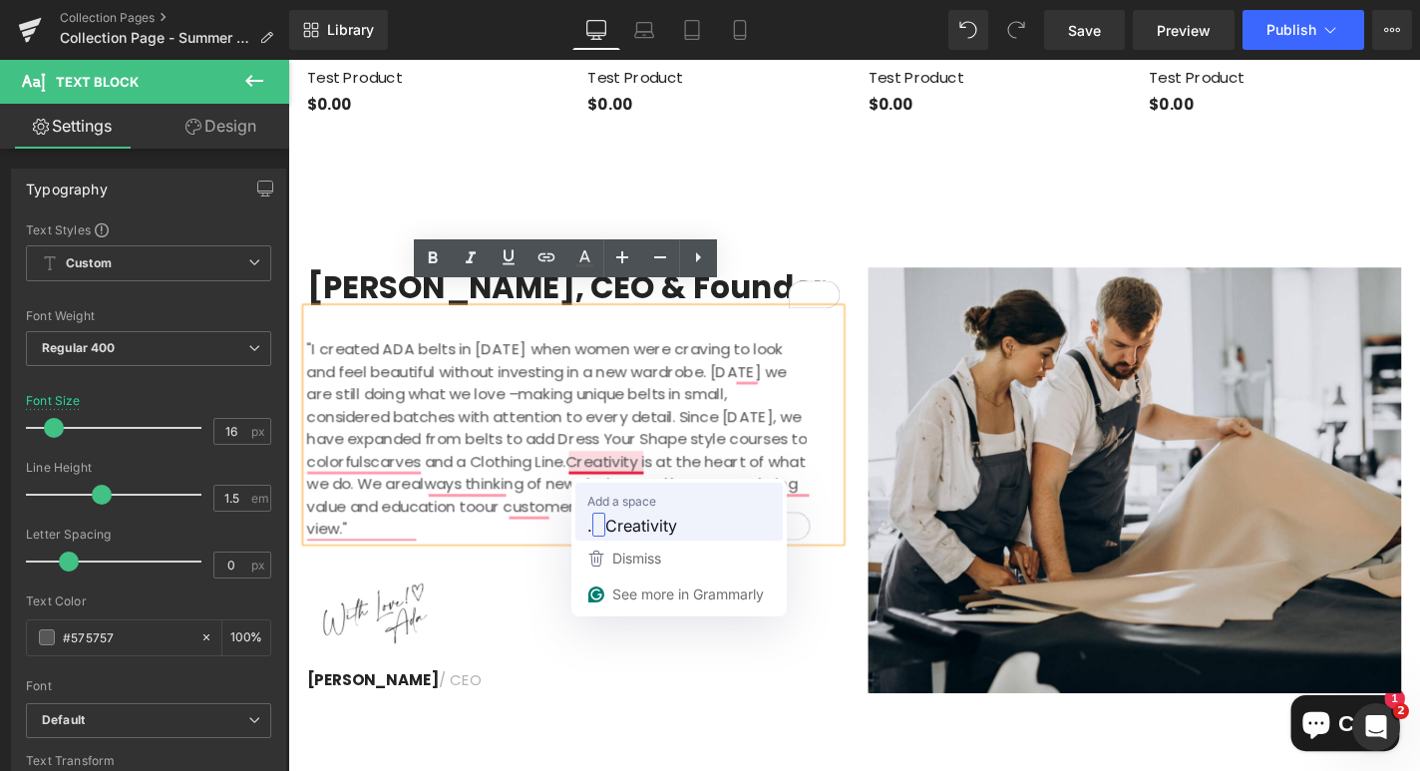
click at [625, 518] on span "Creativity" at bounding box center [641, 525] width 72 height 25
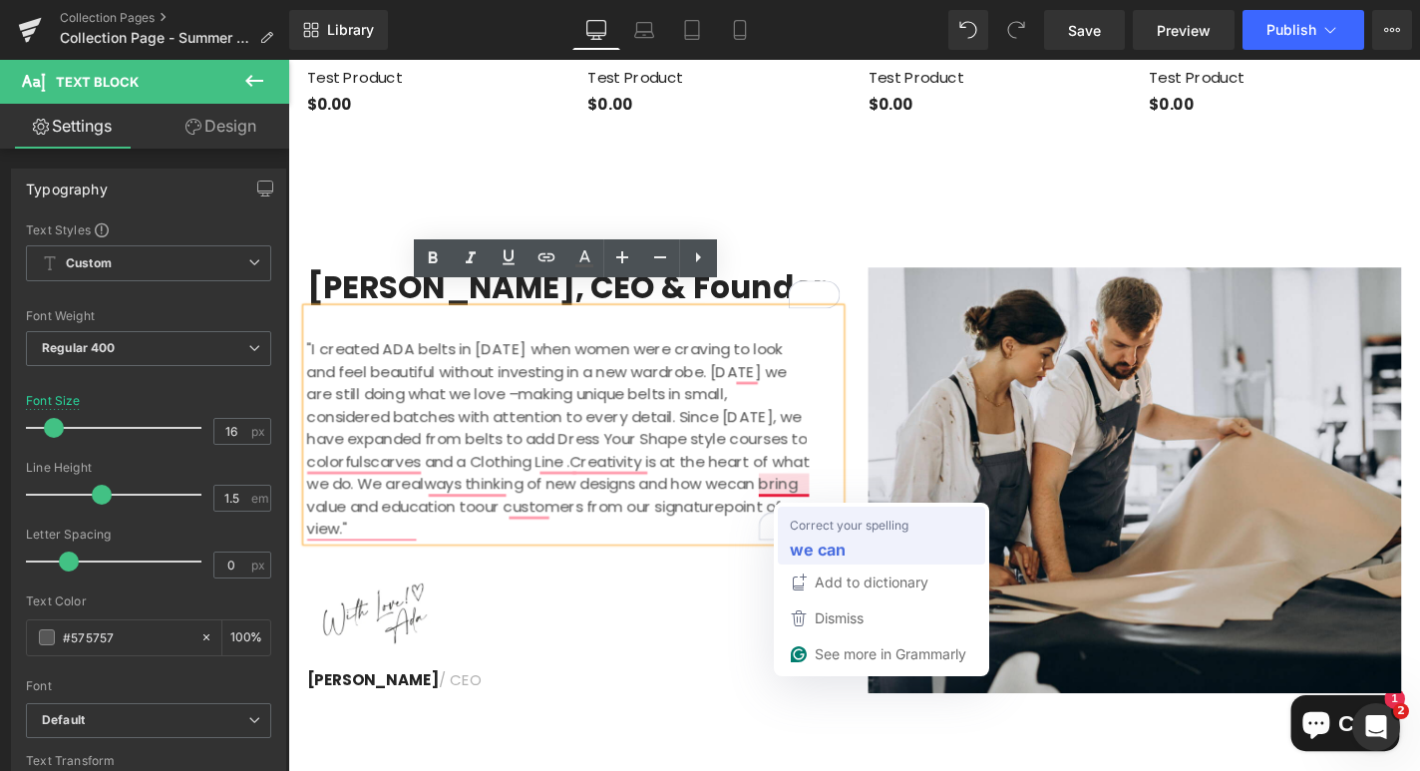
click at [800, 527] on span "Correct your spelling" at bounding box center [849, 524] width 119 height 20
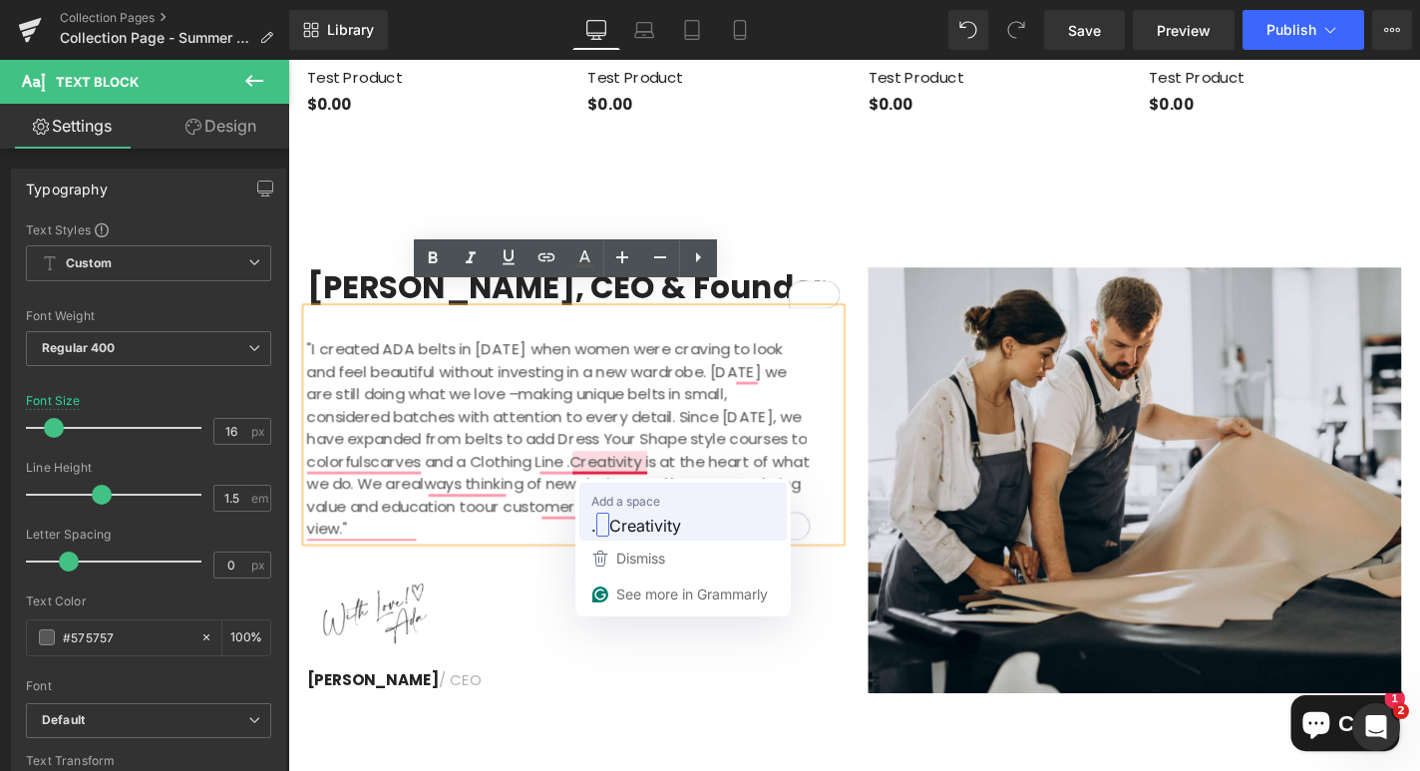
click at [627, 513] on span "Creativity" at bounding box center [645, 525] width 72 height 25
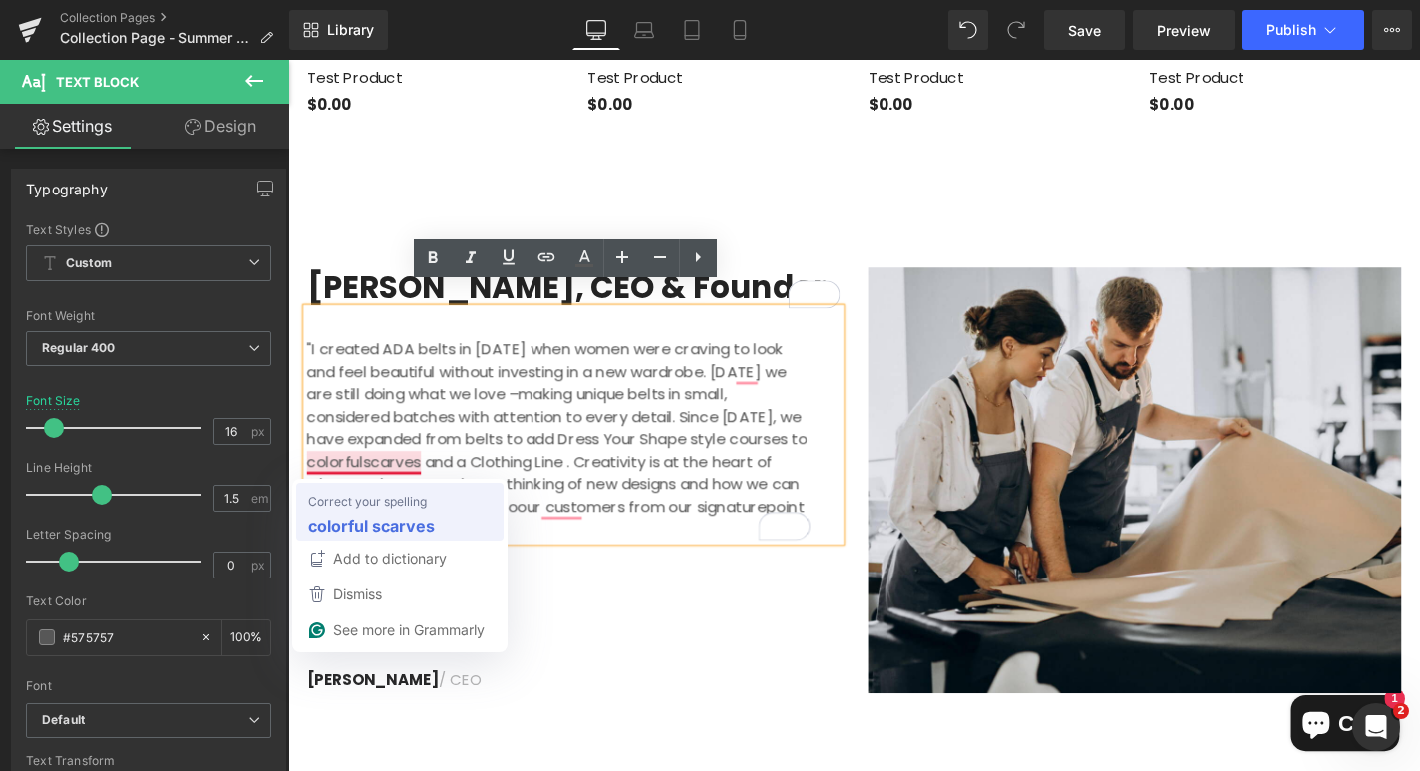
click at [397, 524] on strong "colorful scarves" at bounding box center [371, 525] width 127 height 25
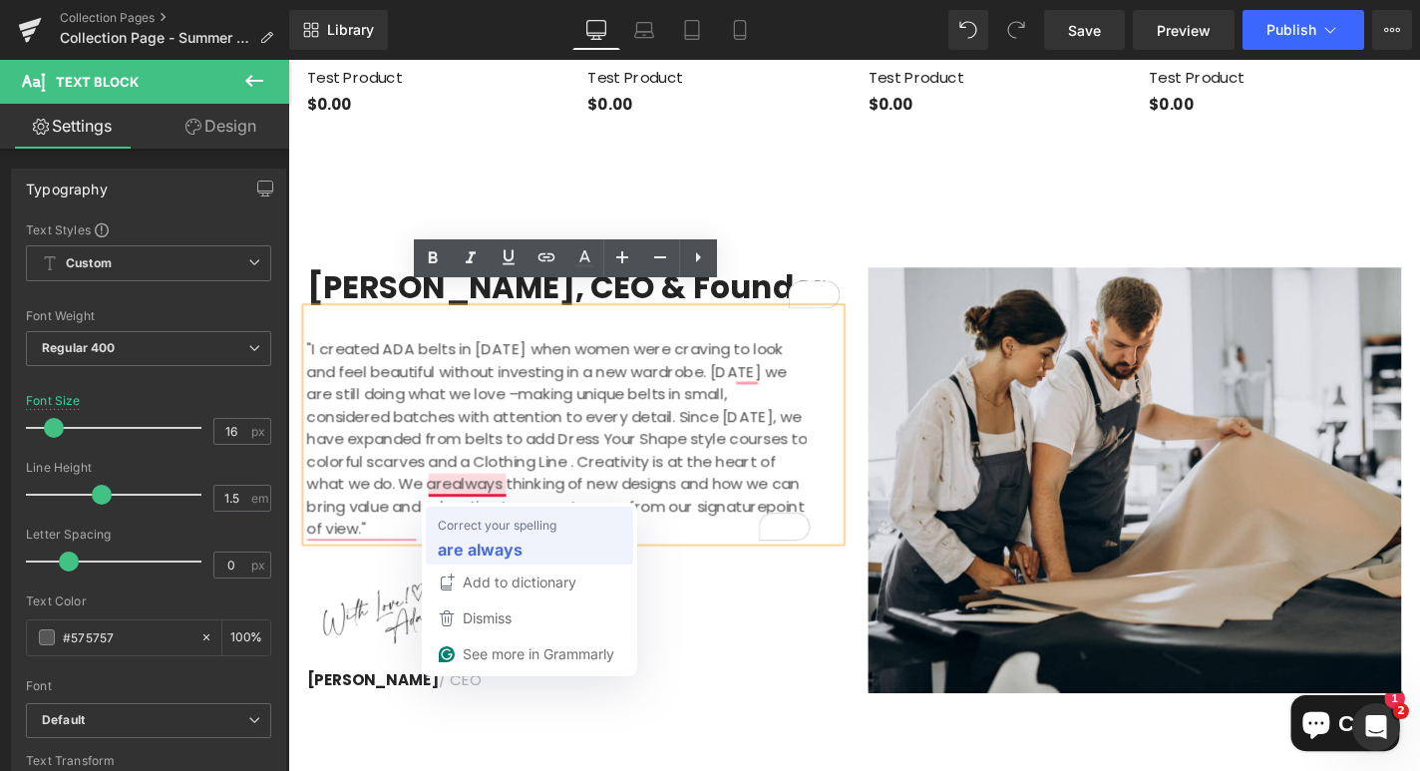
click at [473, 542] on strong "are always" at bounding box center [480, 548] width 85 height 25
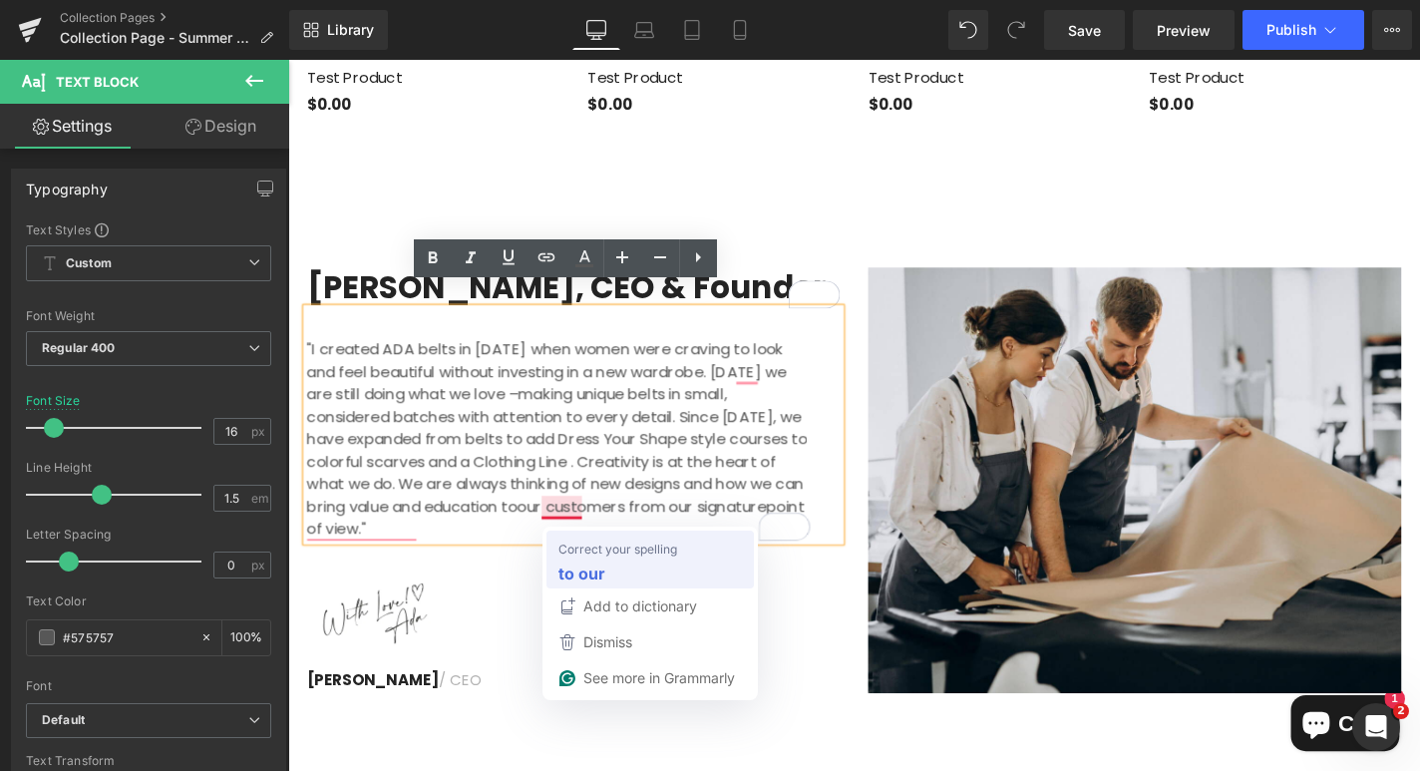
click at [558, 569] on strong "to our" at bounding box center [581, 572] width 47 height 25
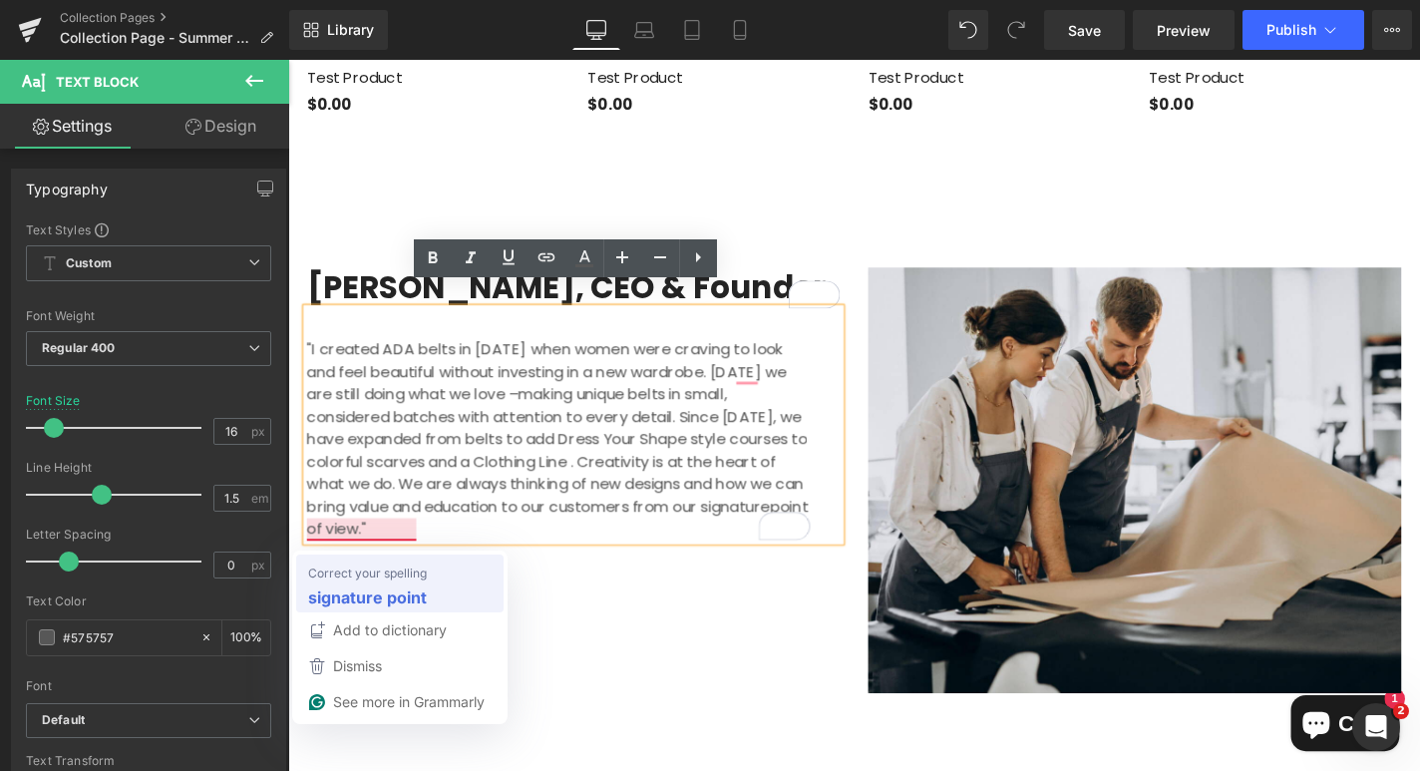
click at [374, 593] on strong "signature point" at bounding box center [367, 596] width 119 height 25
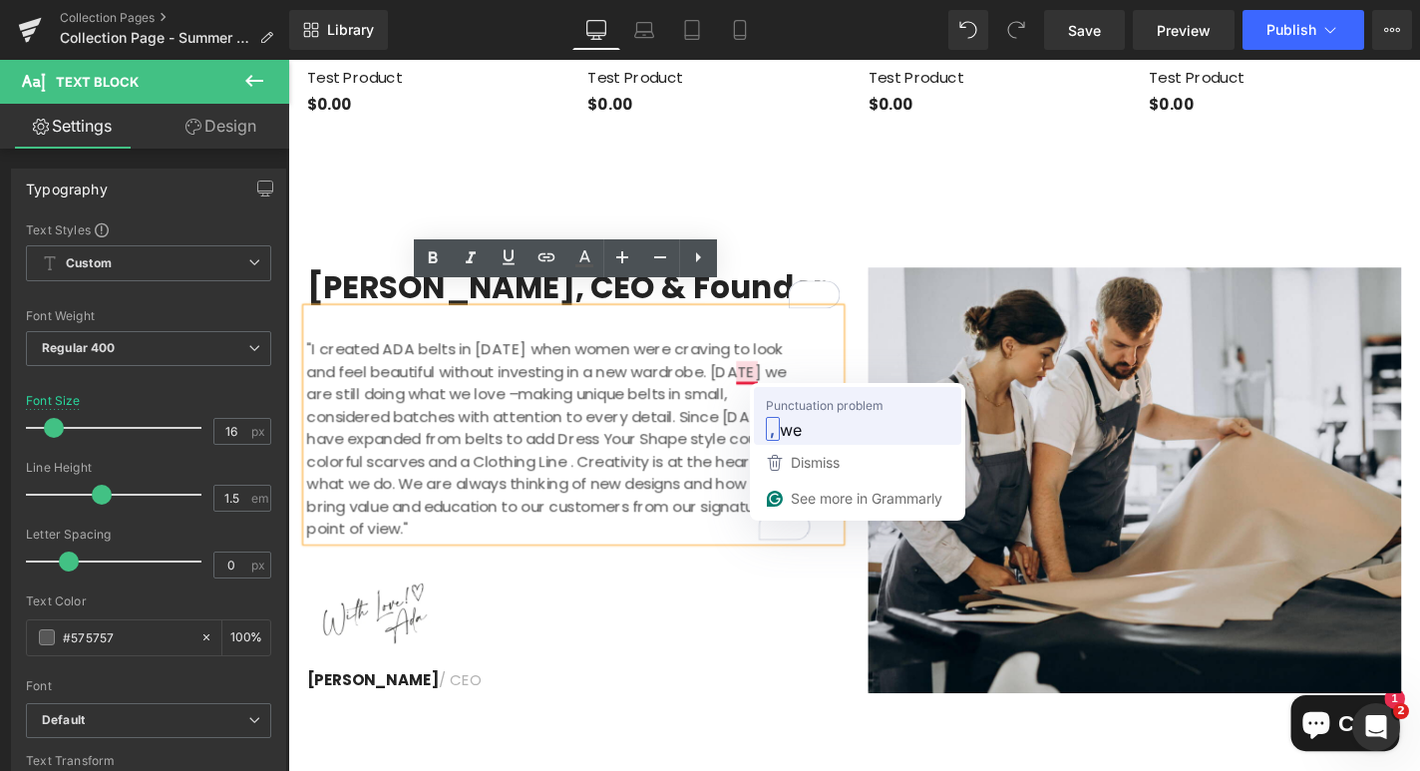
click at [782, 418] on span "we" at bounding box center [791, 429] width 22 height 25
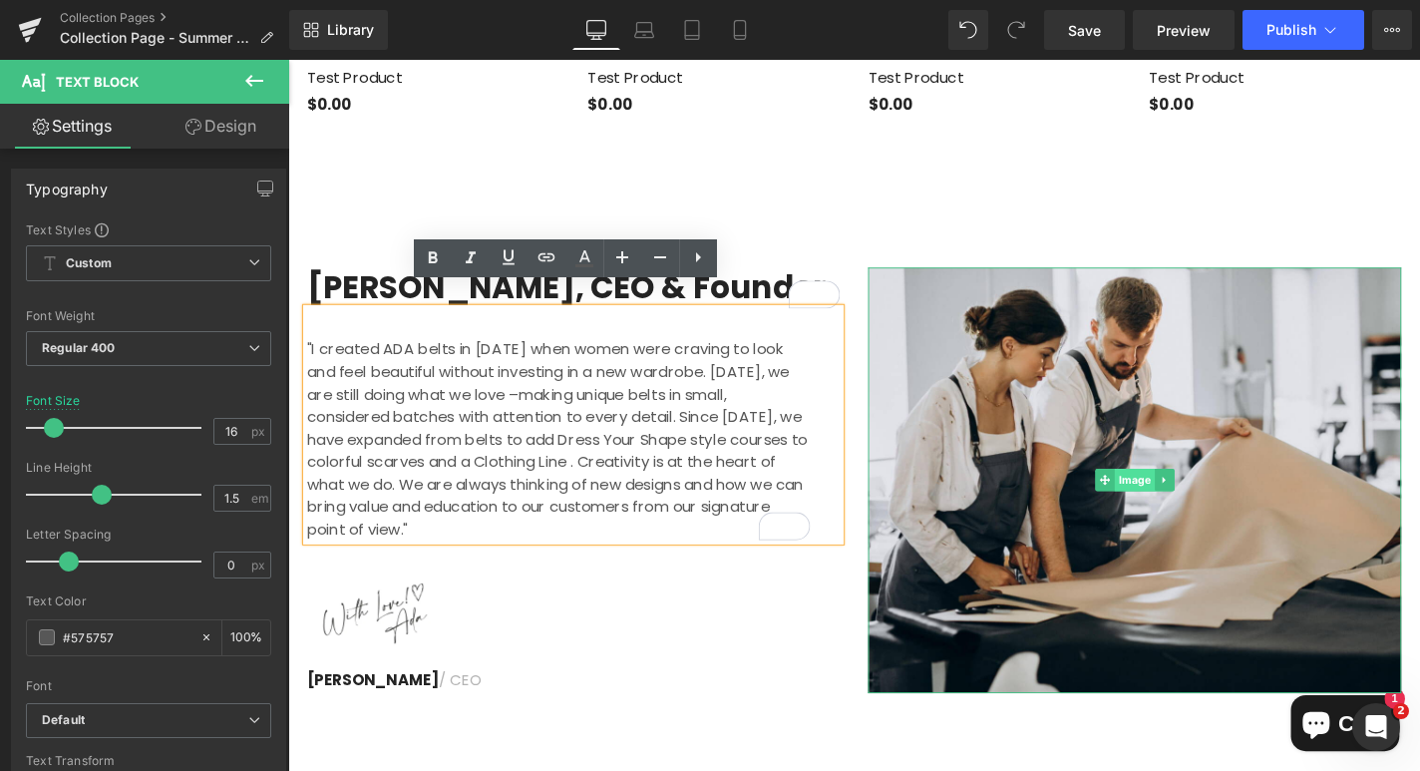
click at [1185, 496] on span "Image" at bounding box center [1191, 508] width 43 height 24
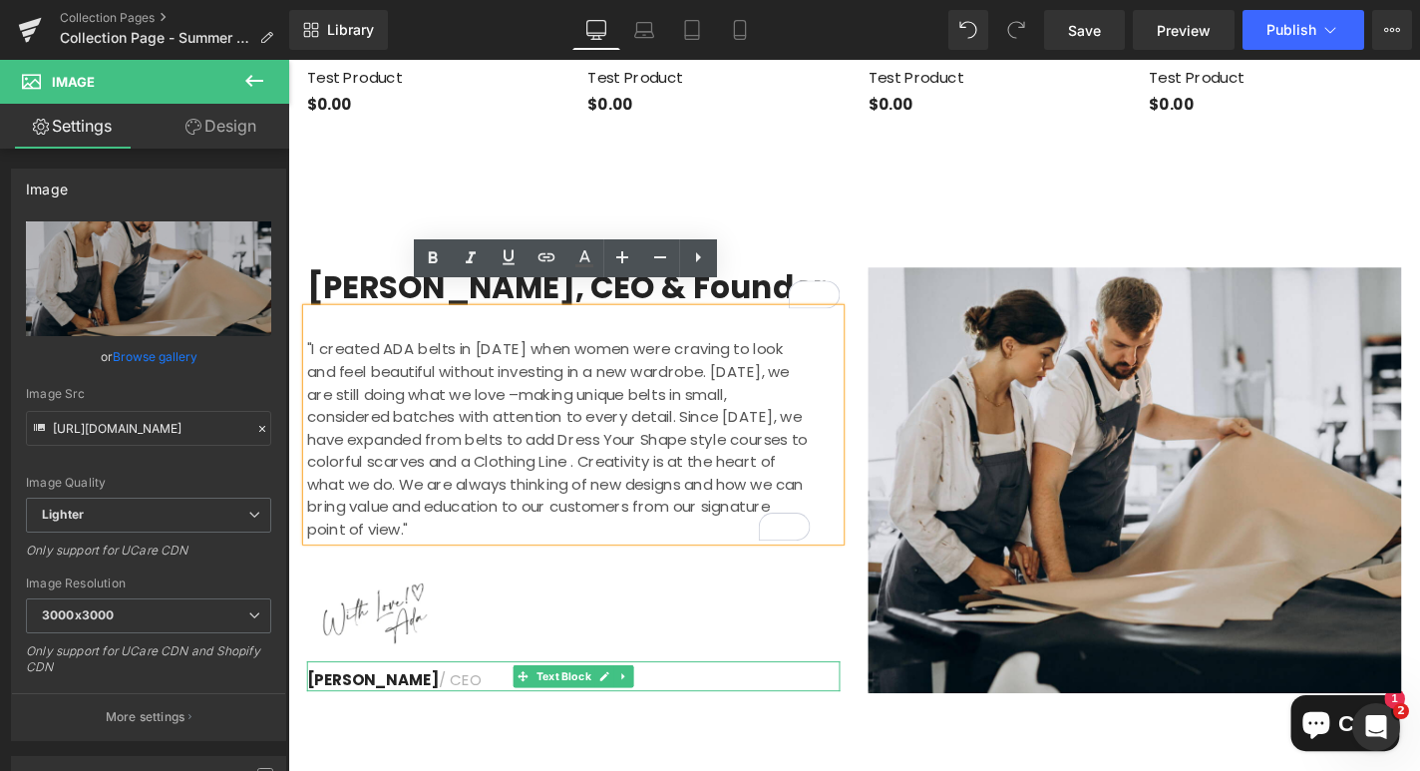
click at [379, 709] on span "James Frank" at bounding box center [378, 720] width 141 height 23
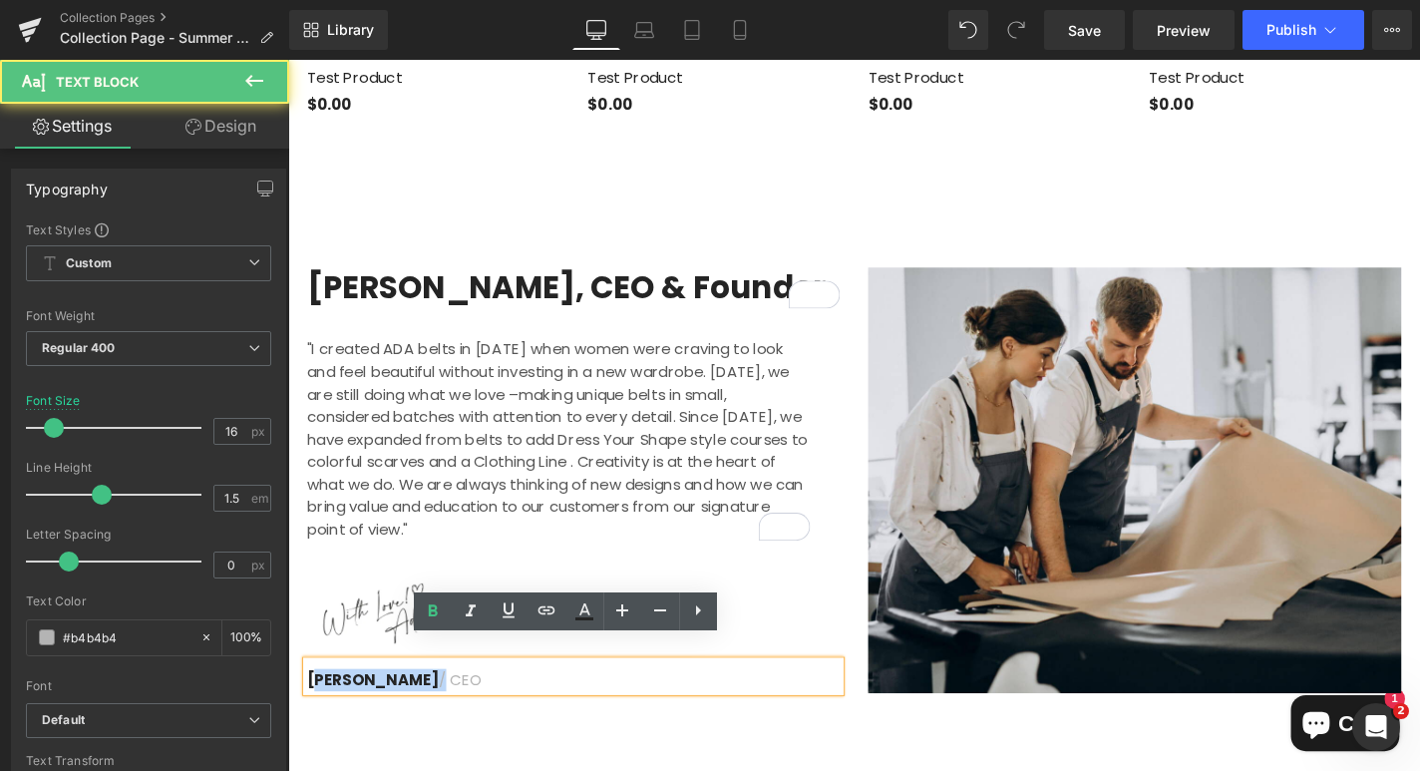
drag, startPoint x: 415, startPoint y: 696, endPoint x: 313, endPoint y: 696, distance: 101.7
click at [313, 709] on p "James Frank / CEO" at bounding box center [592, 721] width 568 height 24
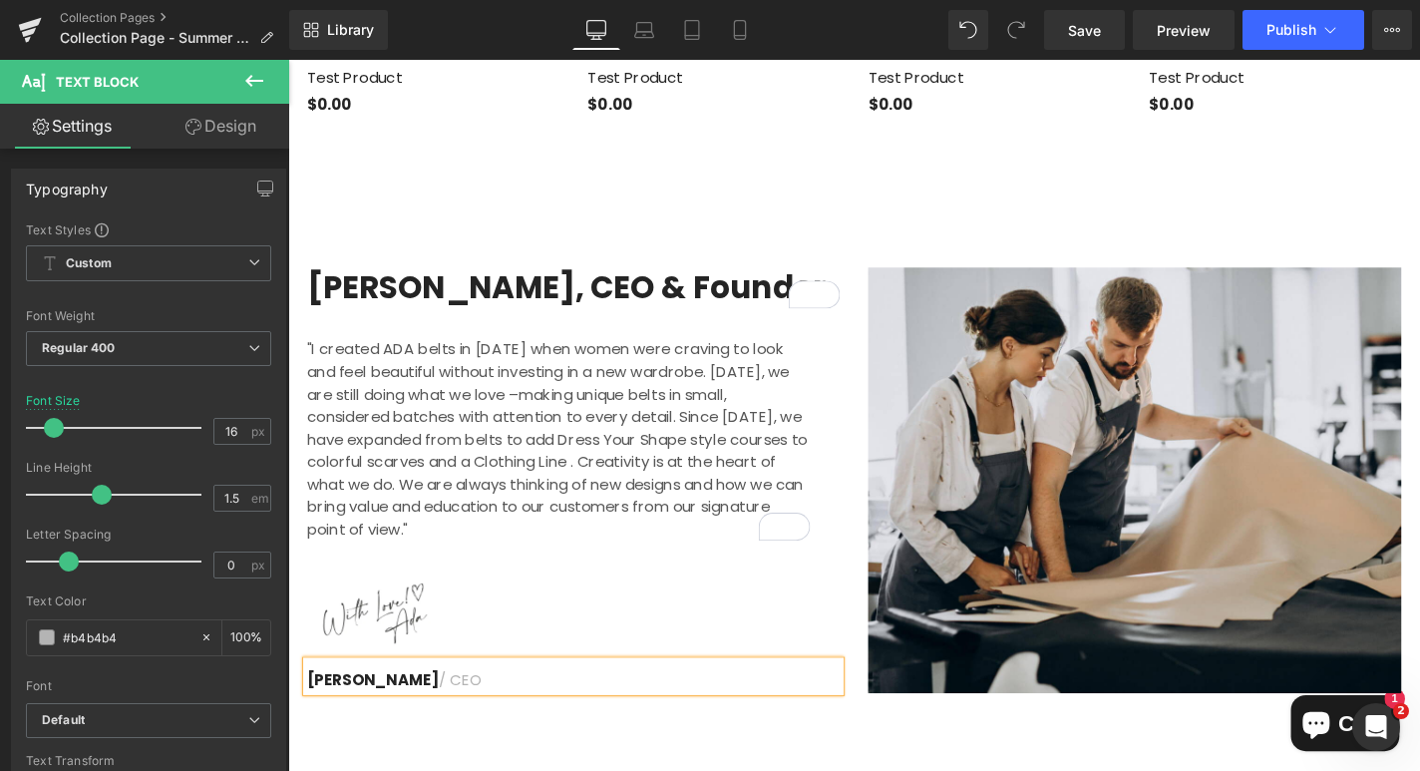
click at [466, 709] on p "Ada Deferrari / CEO" at bounding box center [592, 721] width 568 height 24
click at [541, 760] on div "Ada Deferrari, CEO & Founder. Heading "I created ADA belts in 2008 when women w…" at bounding box center [891, 507] width 1206 height 613
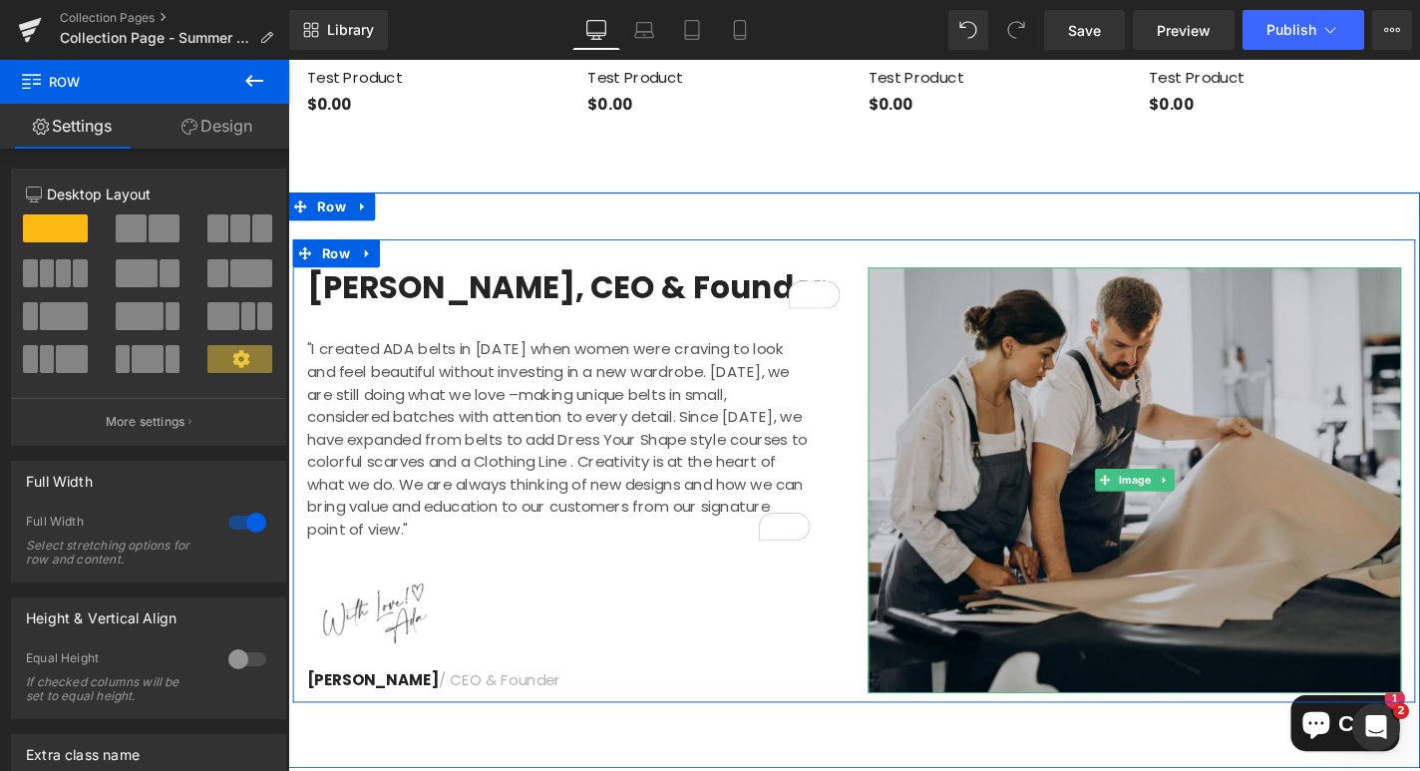
click at [1104, 395] on img at bounding box center [1190, 508] width 568 height 454
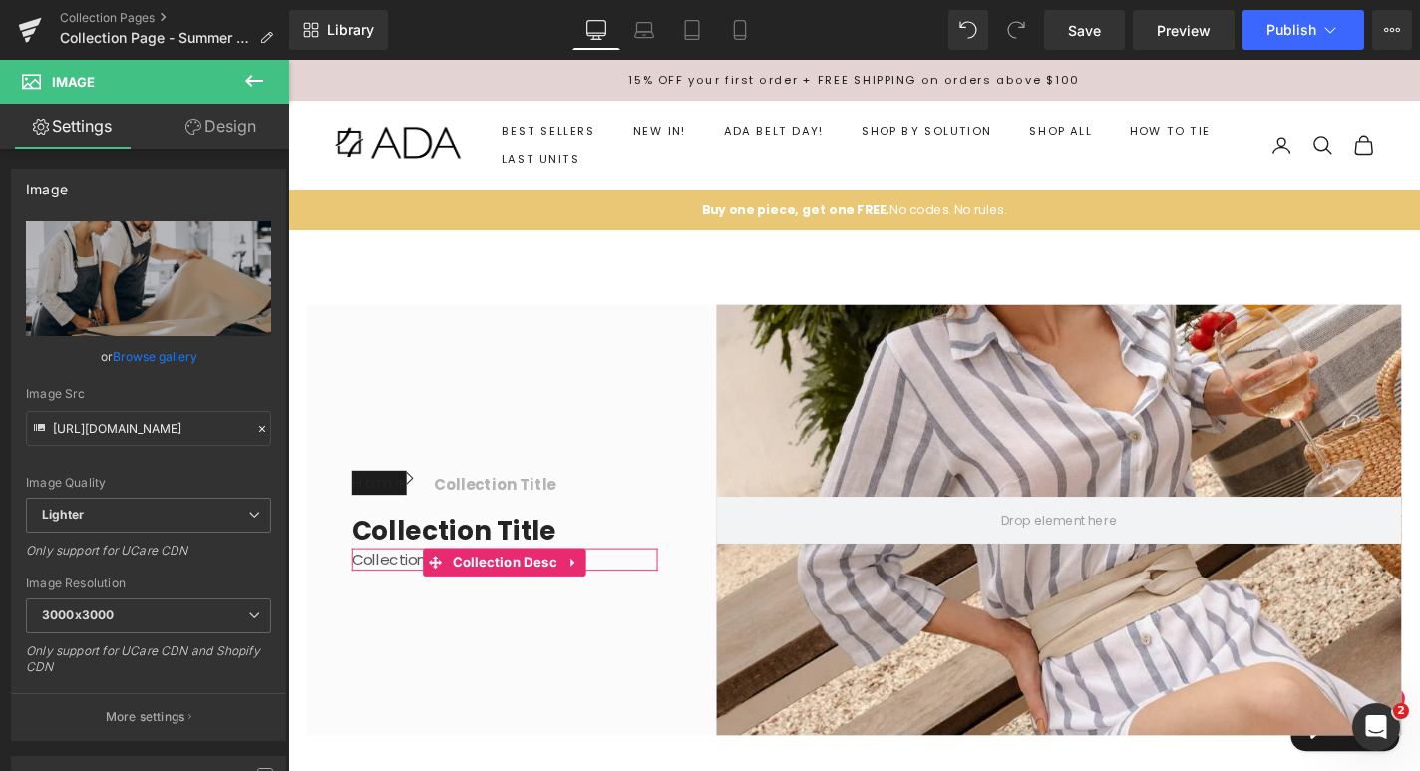
scroll to position [2911, 0]
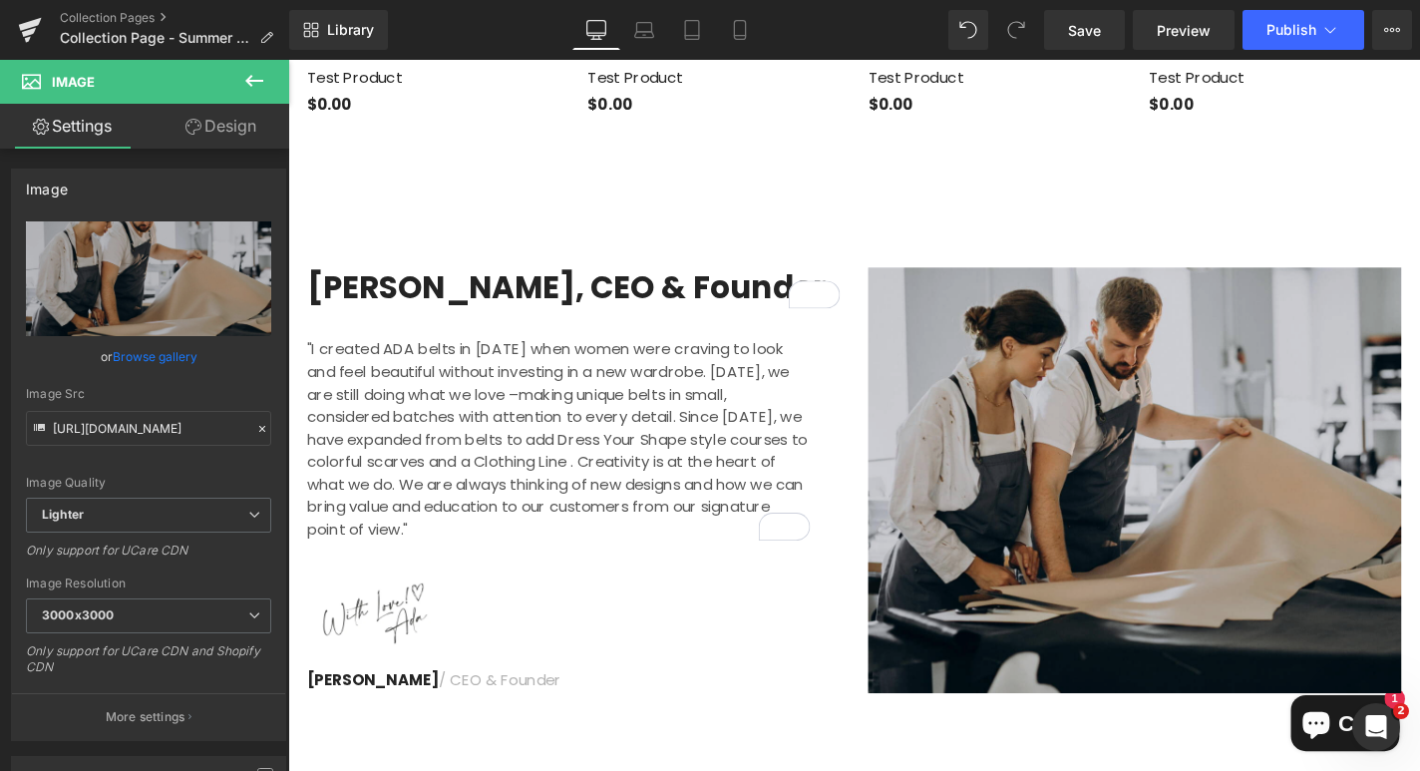
click at [1173, 496] on span "Image" at bounding box center [1191, 508] width 43 height 24
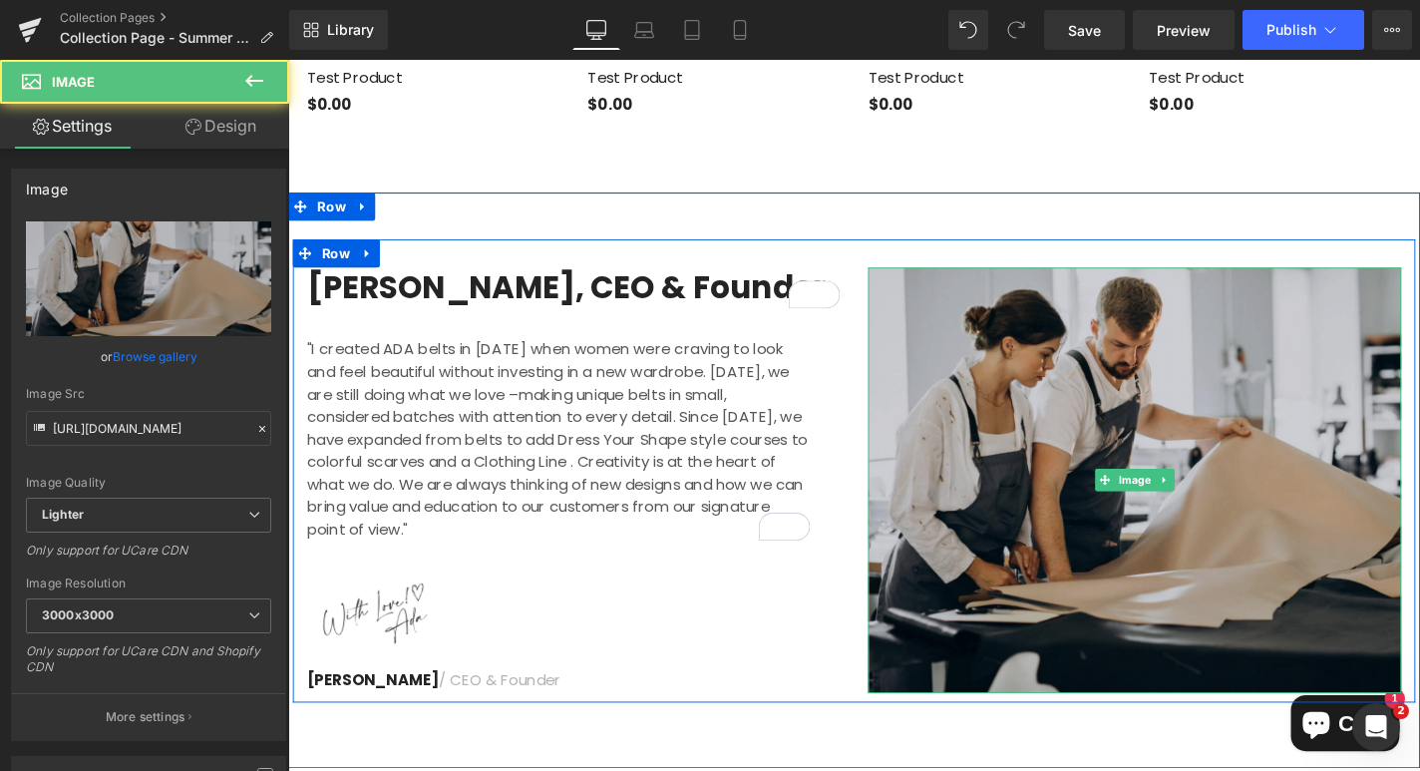
scroll to position [0, 0]
click at [1173, 496] on span "Image" at bounding box center [1191, 508] width 43 height 24
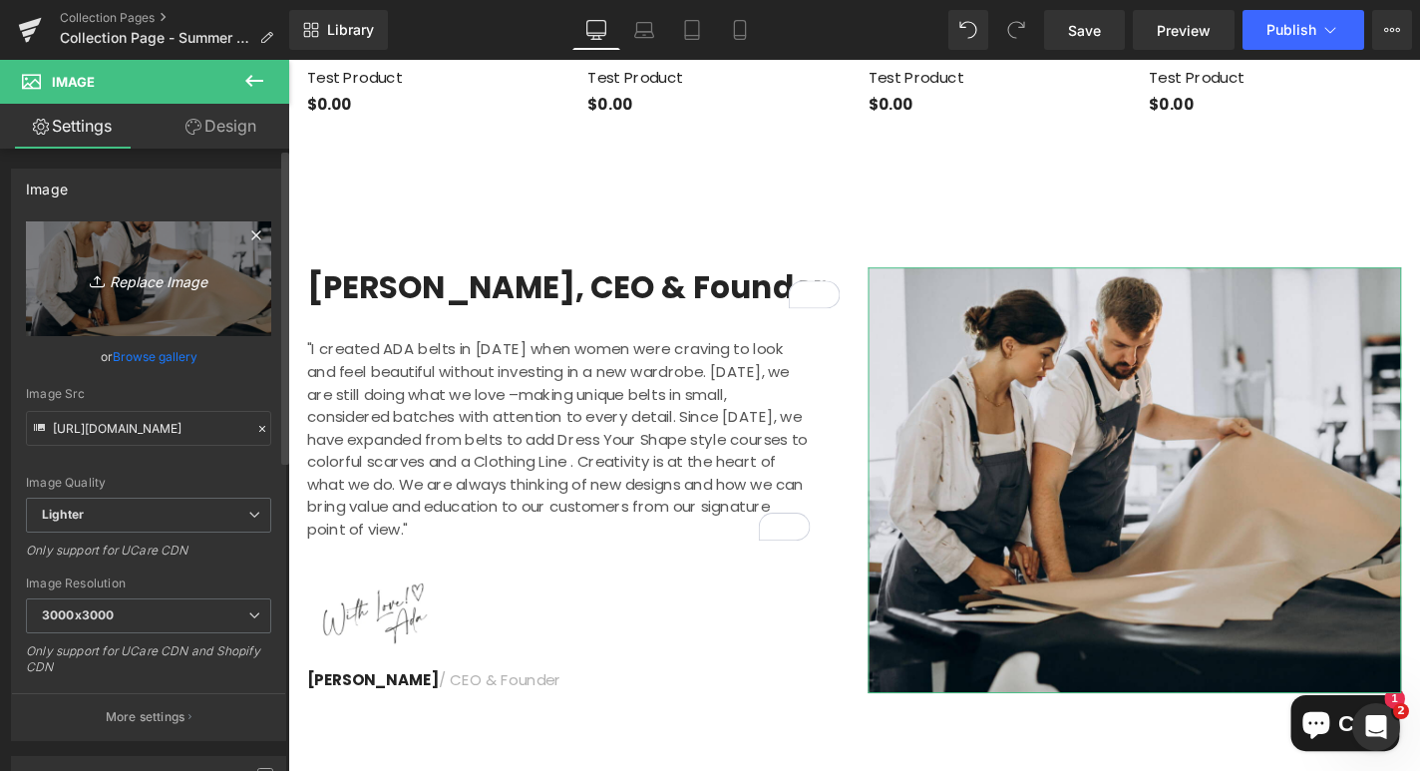
click at [135, 280] on icon "Replace Image" at bounding box center [149, 278] width 160 height 25
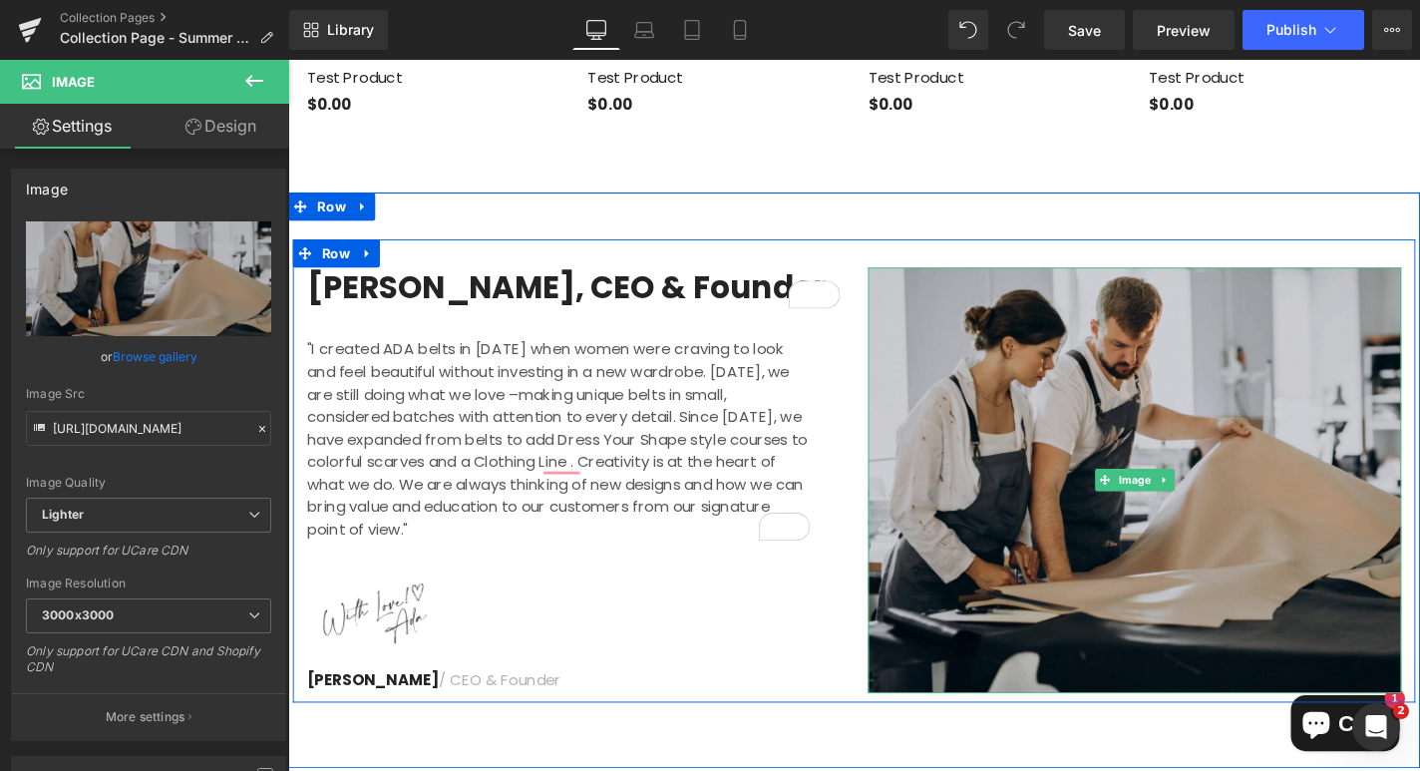
click at [1197, 518] on img at bounding box center [1190, 508] width 568 height 454
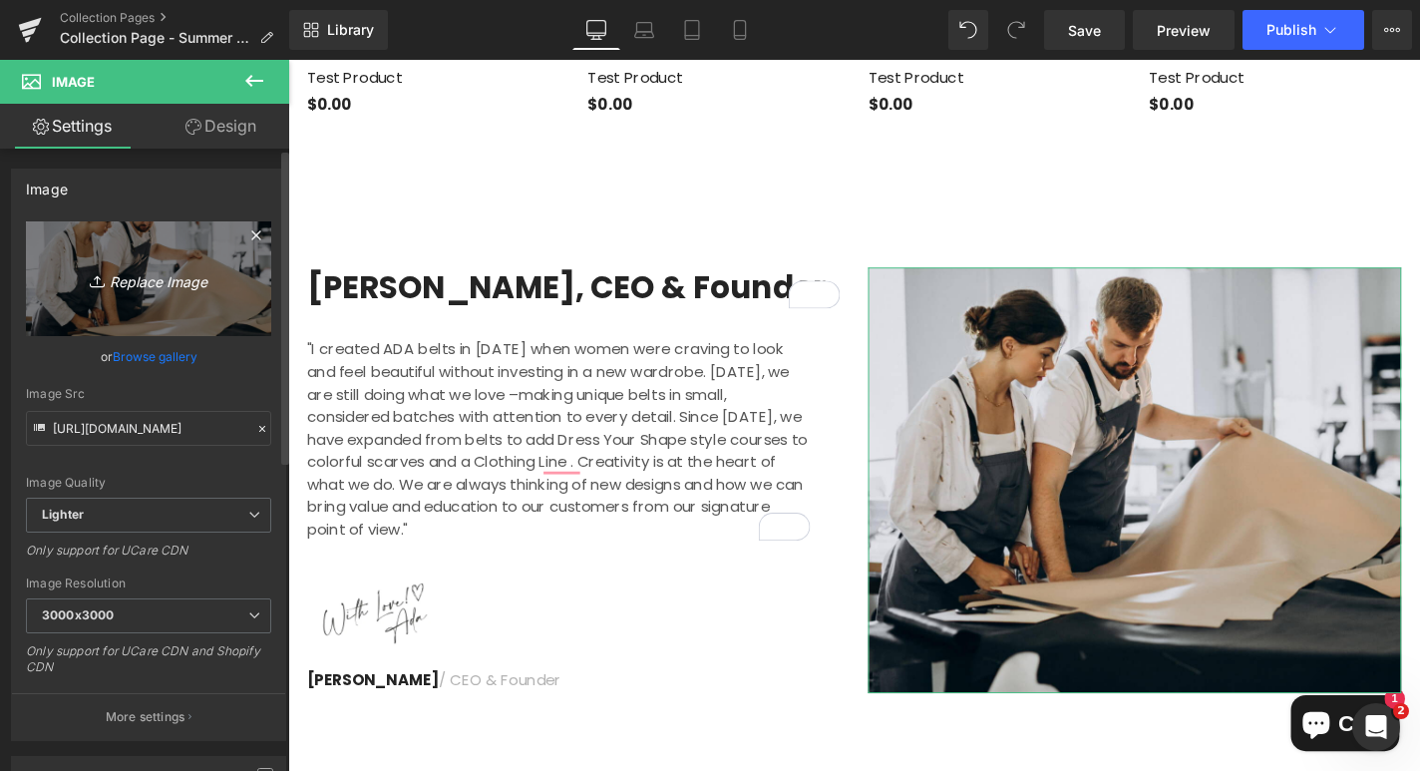
click at [152, 284] on icon "Replace Image" at bounding box center [149, 278] width 160 height 25
type input "C:\fakepath\DSC05939.jpg"
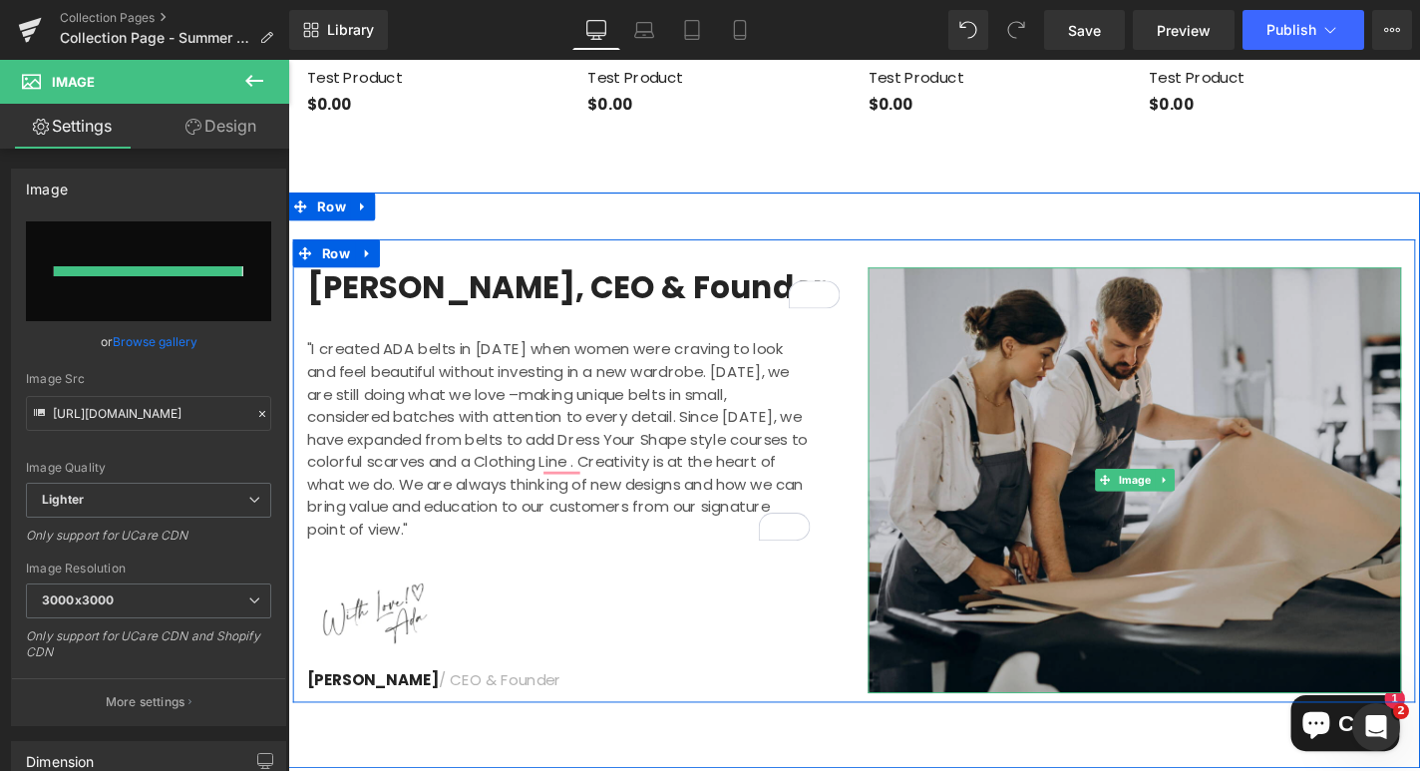
type input "https://ucarecdn.com/0b5b0e44-6b22-44a2-b539-f53aabee231c/-/format/auto/-/previ…"
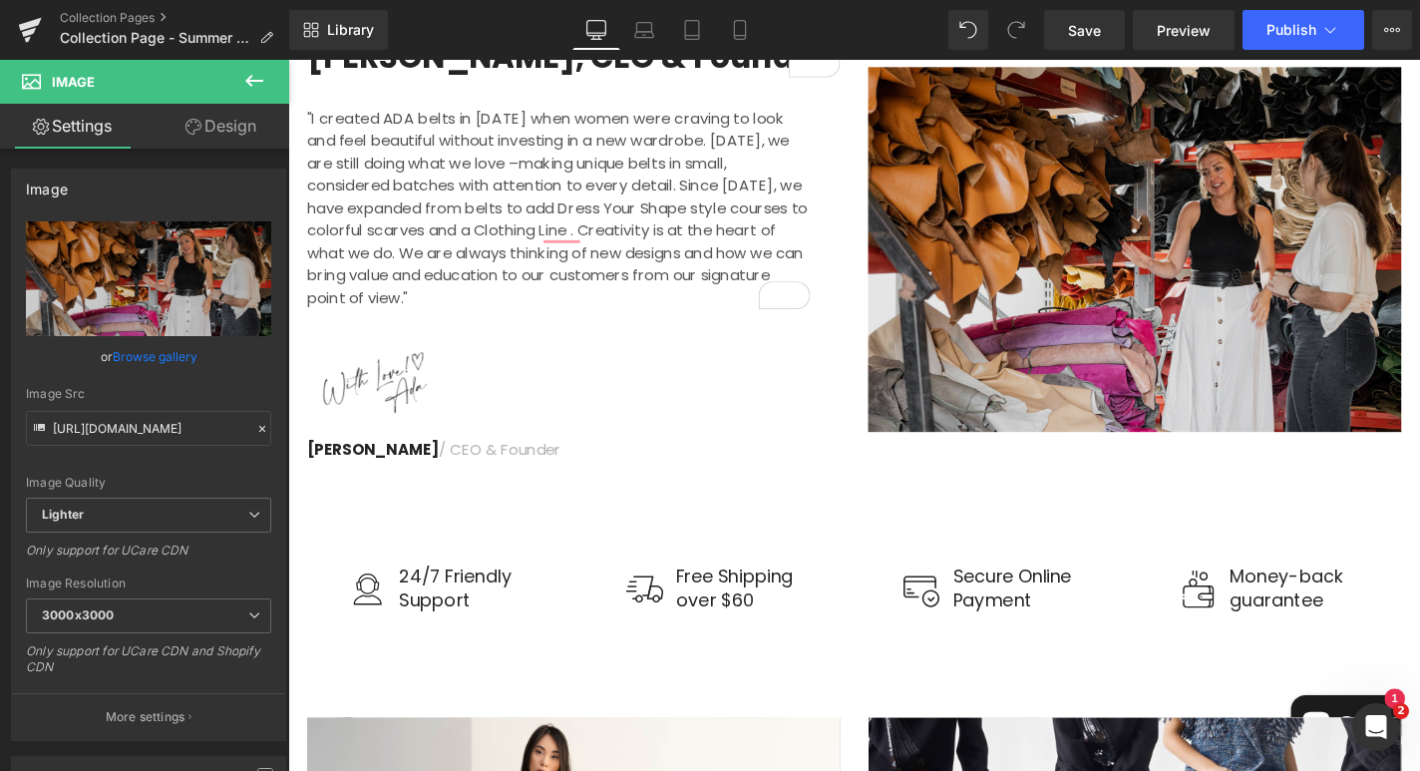
scroll to position [3255, 0]
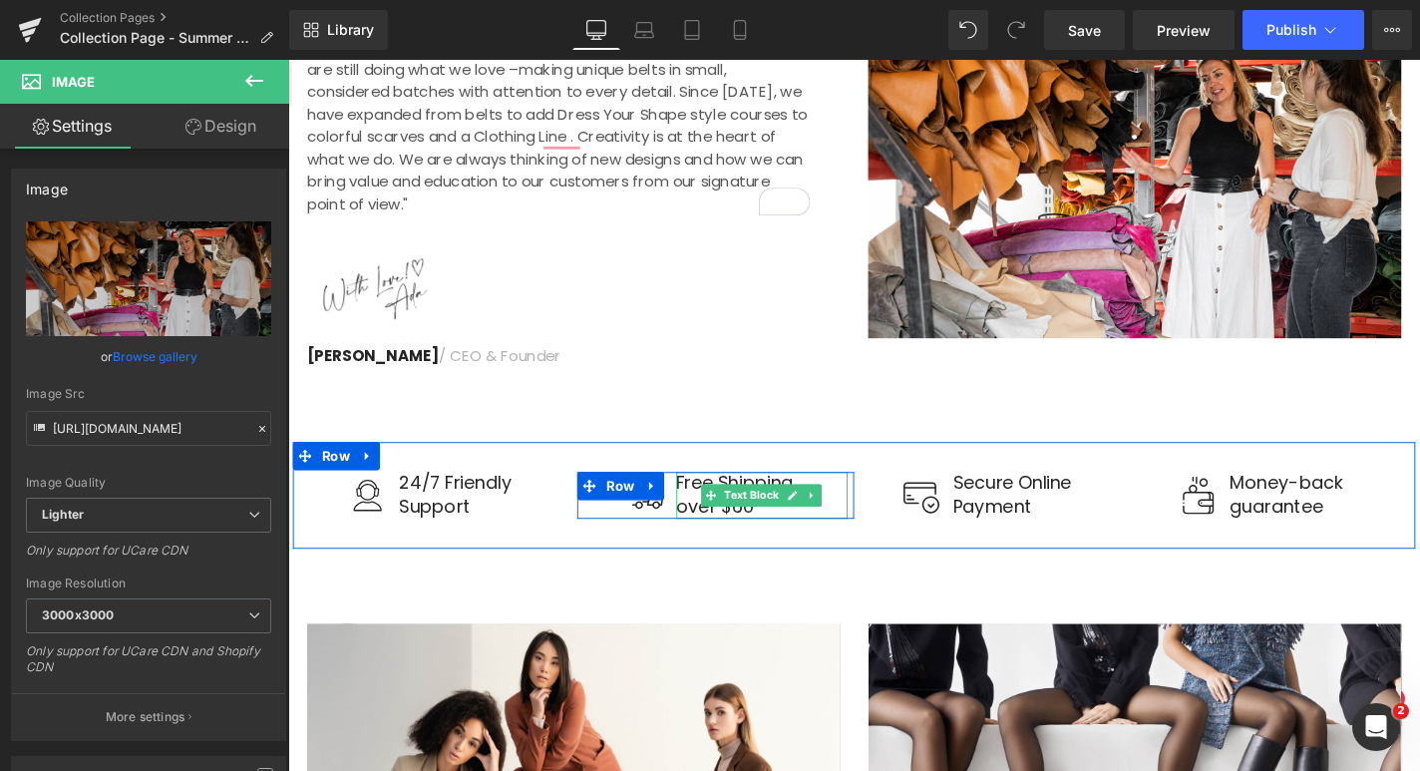
click at [718, 524] on p "over $60" at bounding box center [793, 536] width 182 height 25
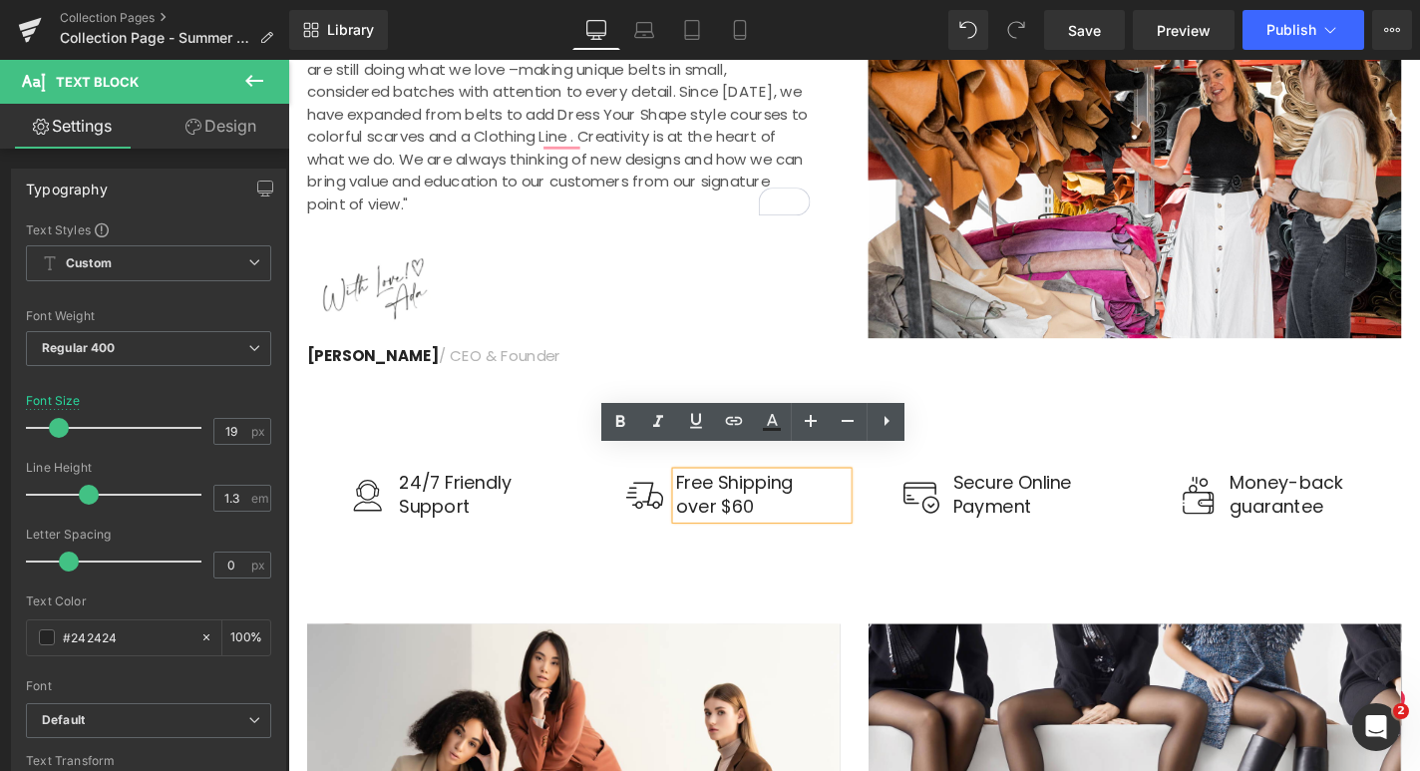
click at [772, 524] on p "over $60" at bounding box center [793, 536] width 182 height 25
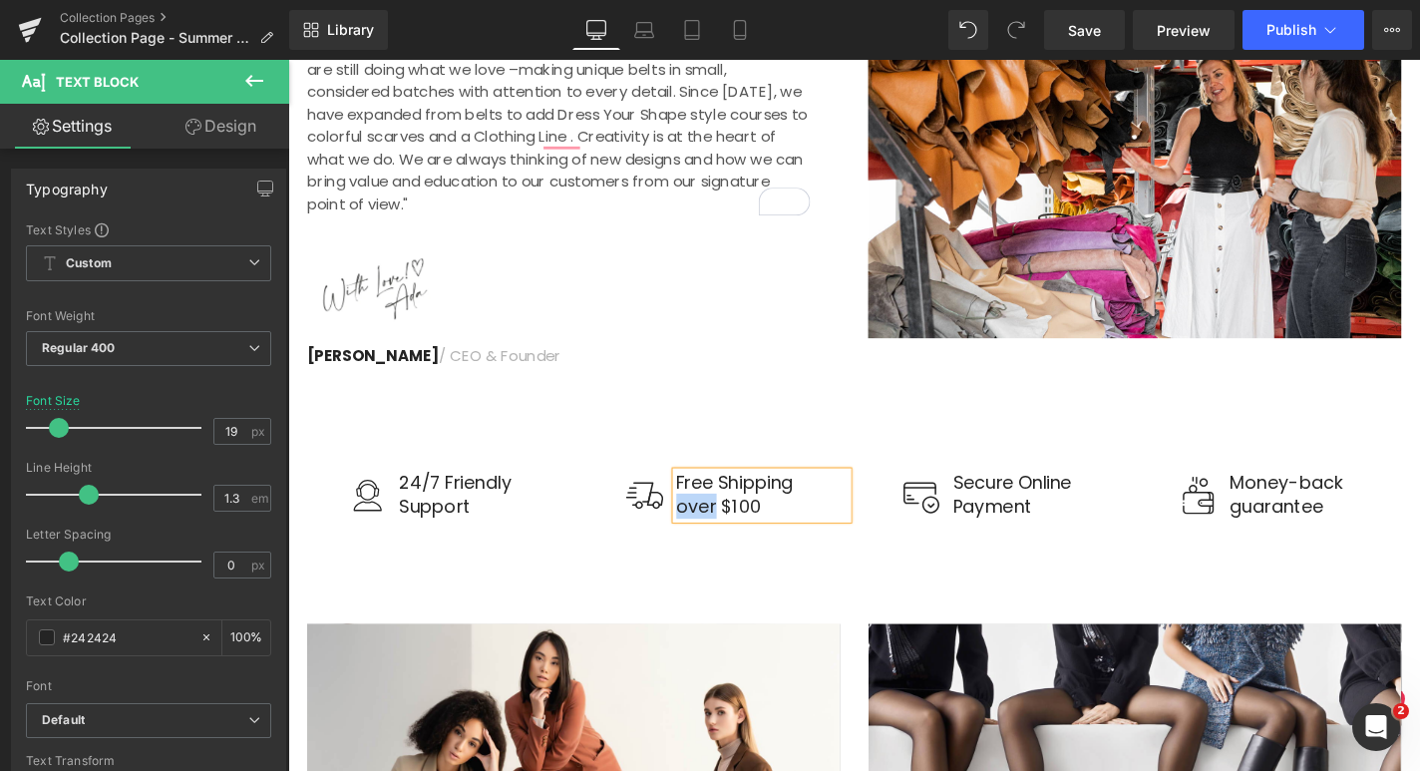
drag, startPoint x: 741, startPoint y: 513, endPoint x: 706, endPoint y: 513, distance: 34.9
click at [706, 524] on p "over $100" at bounding box center [793, 536] width 182 height 25
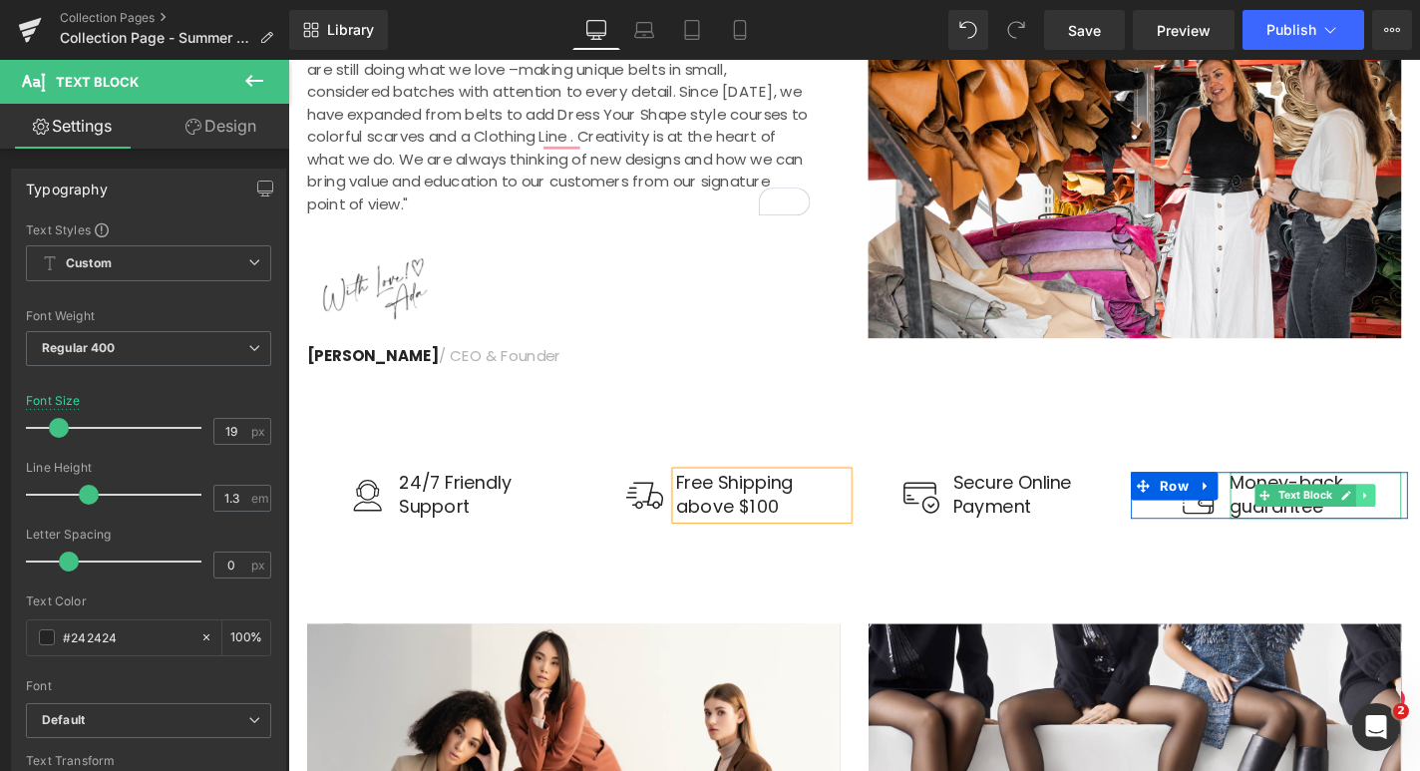
click at [1419, 513] on link at bounding box center [1437, 525] width 21 height 24
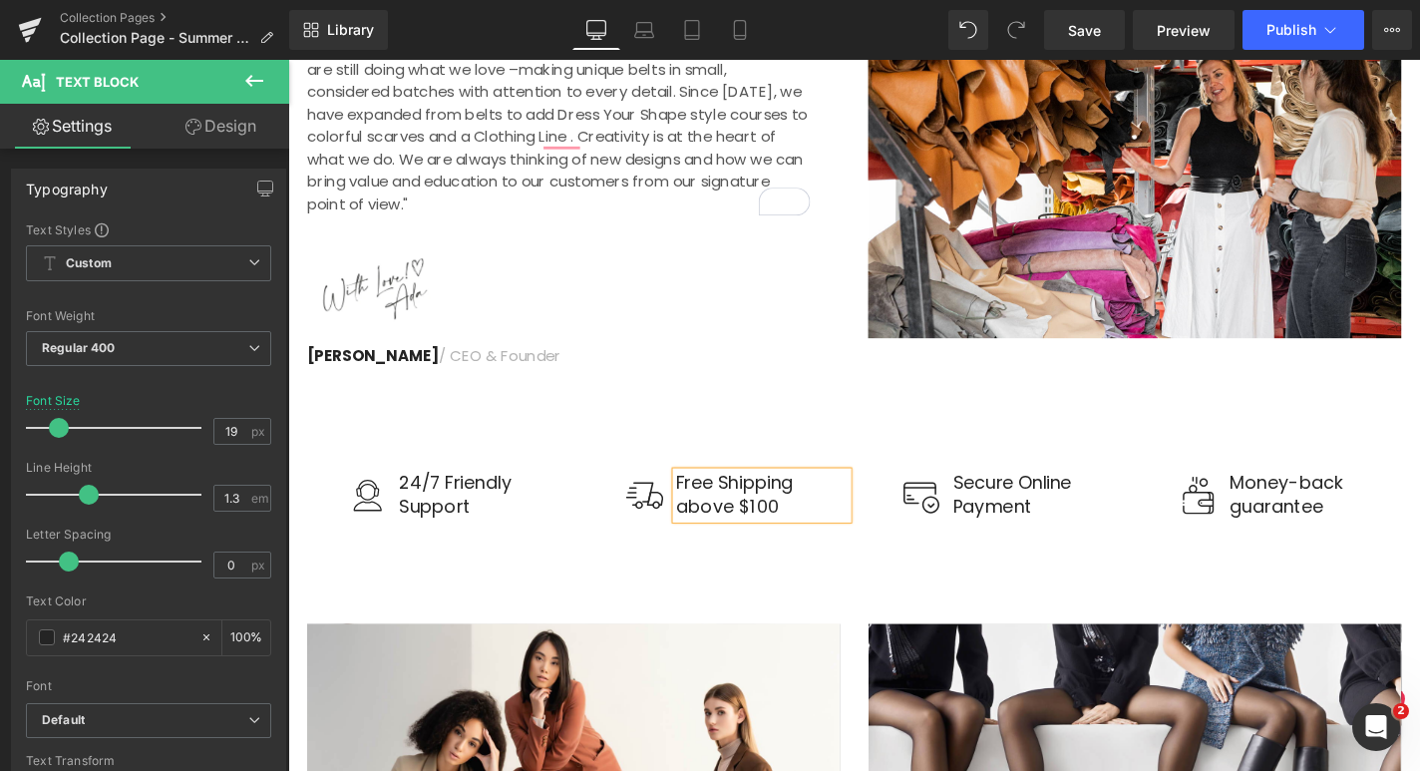
click at [288, 60] on div at bounding box center [288, 60] width 0 height 0
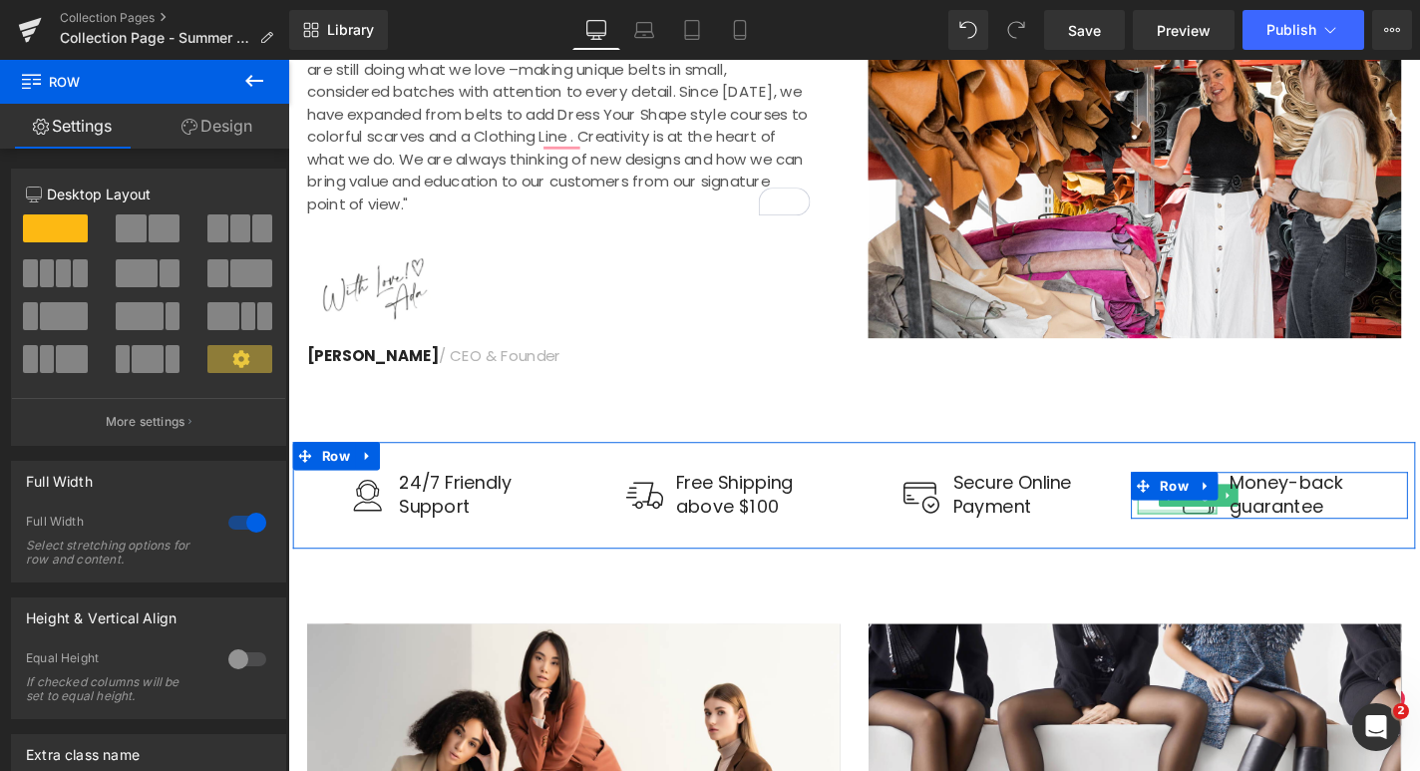
click at [1258, 539] on div at bounding box center [1236, 541] width 85 height 5
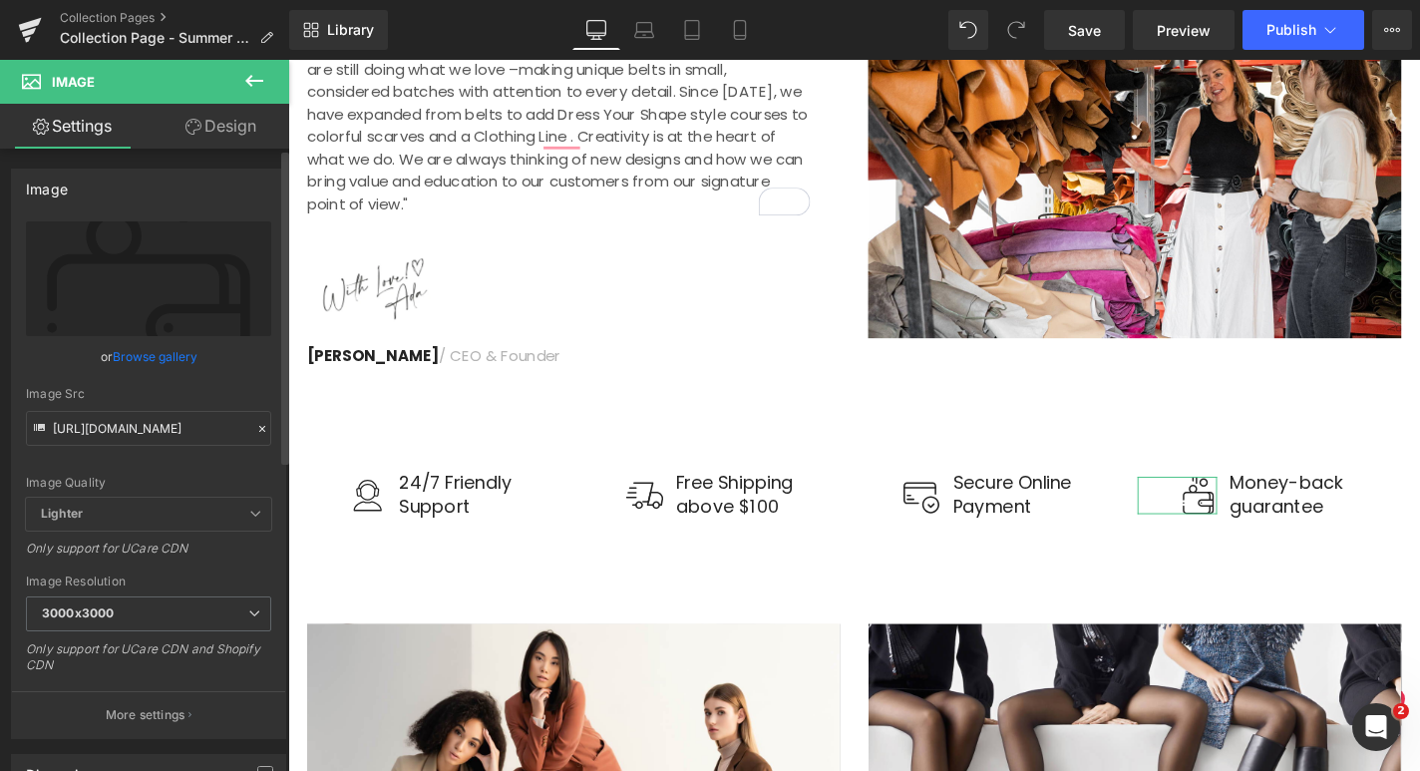
click at [154, 361] on link "Browse gallery" at bounding box center [155, 356] width 85 height 35
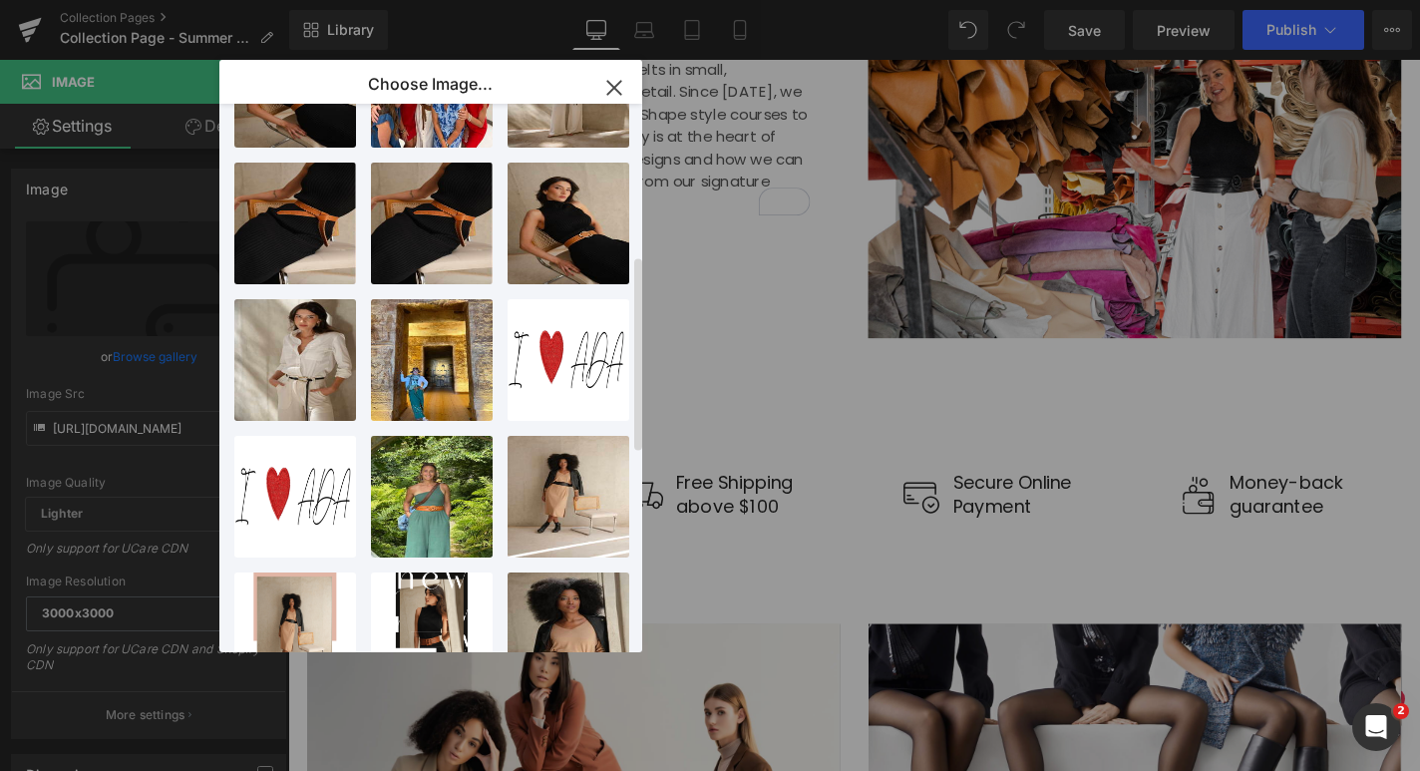
scroll to position [363, 0]
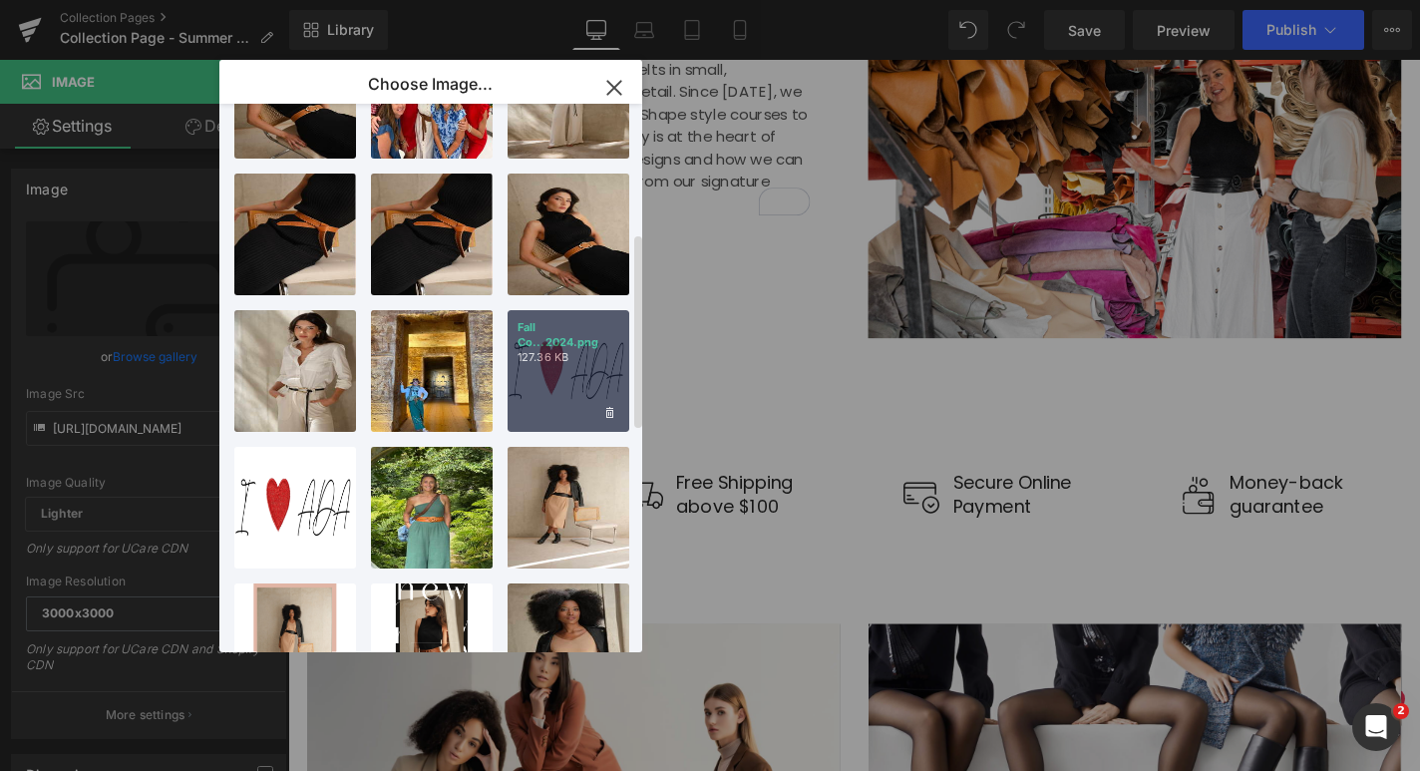
click at [571, 400] on div "Fall Co...2024.png 127.36 KB" at bounding box center [569, 371] width 122 height 122
type input "https://ucarecdn.com/c5b68ad8-c707-4fea-b2c9-9f4890ce1157/-/format/auto/-/previ…"
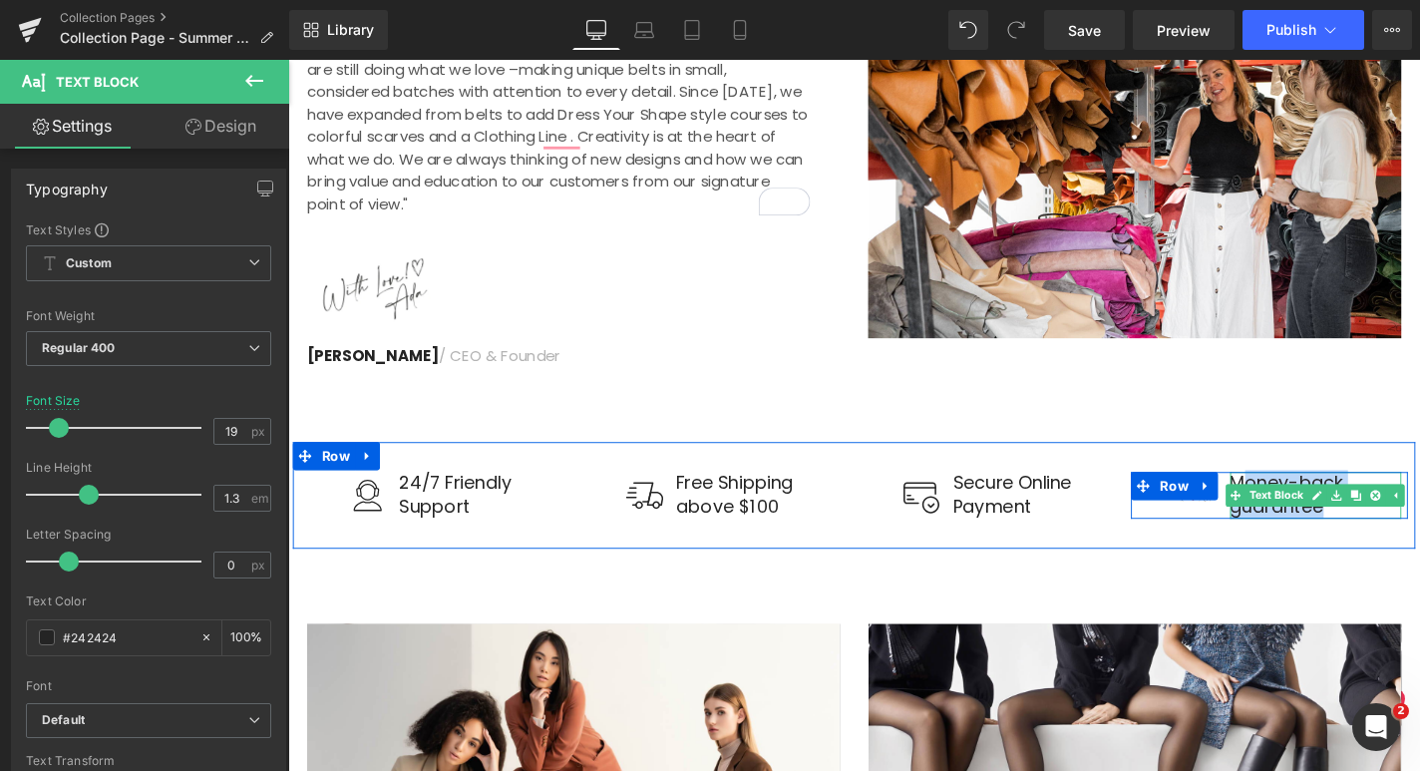
drag, startPoint x: 1397, startPoint y: 515, endPoint x: 1304, endPoint y: 485, distance: 97.7
click at [1304, 500] on div "Money-back guarantee" at bounding box center [1383, 524] width 182 height 49
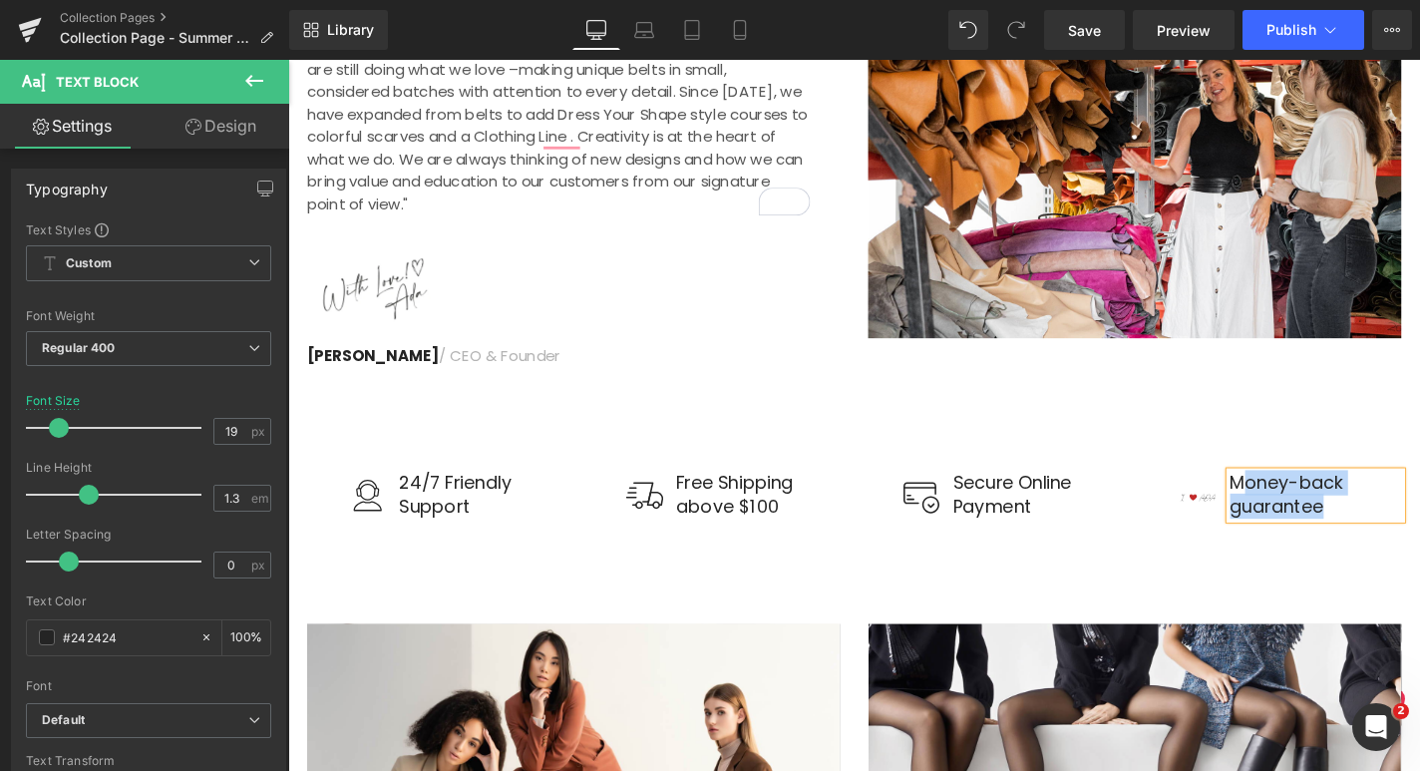
click at [1304, 500] on p "Money-back" at bounding box center [1383, 512] width 182 height 25
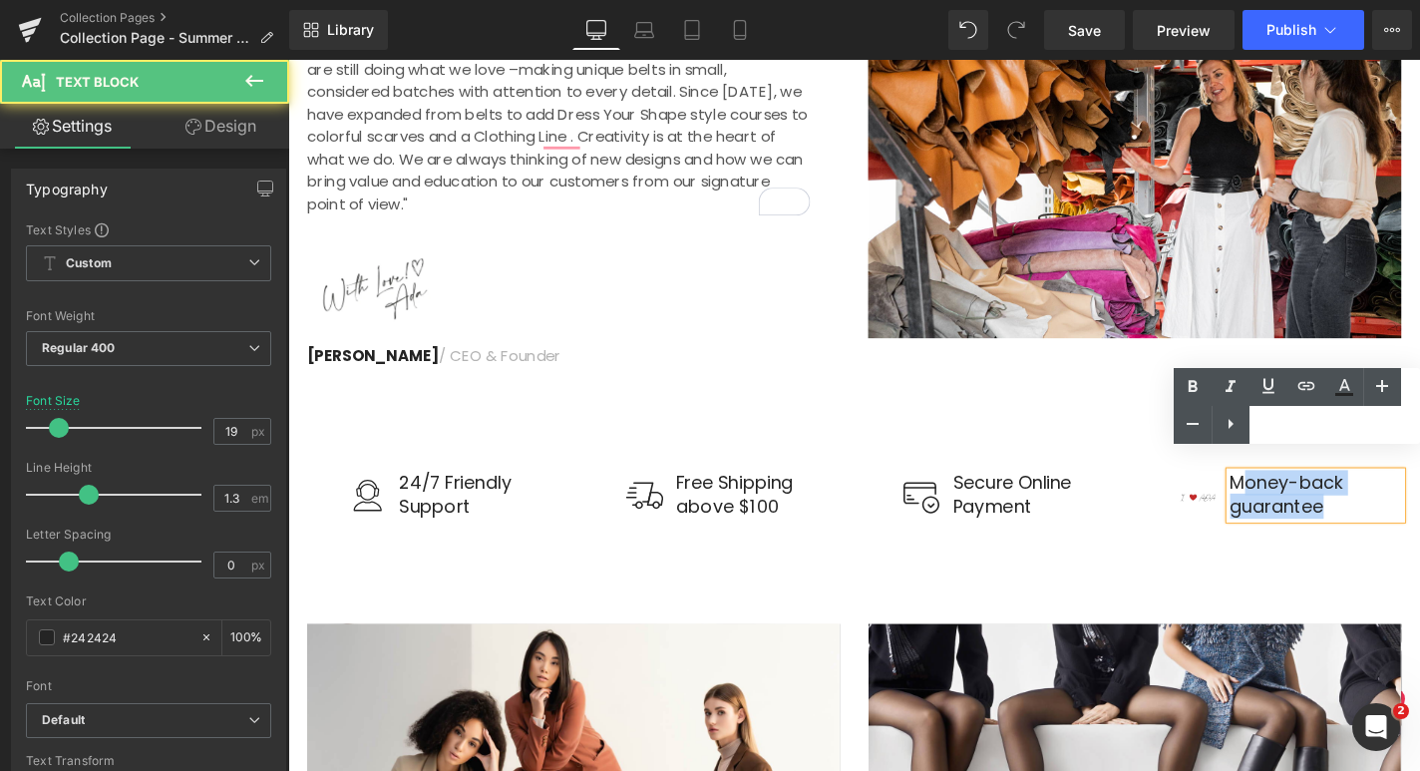
drag, startPoint x: 1396, startPoint y: 517, endPoint x: 1300, endPoint y: 493, distance: 98.9
click at [1300, 500] on div "Money-back guarantee" at bounding box center [1383, 524] width 182 height 49
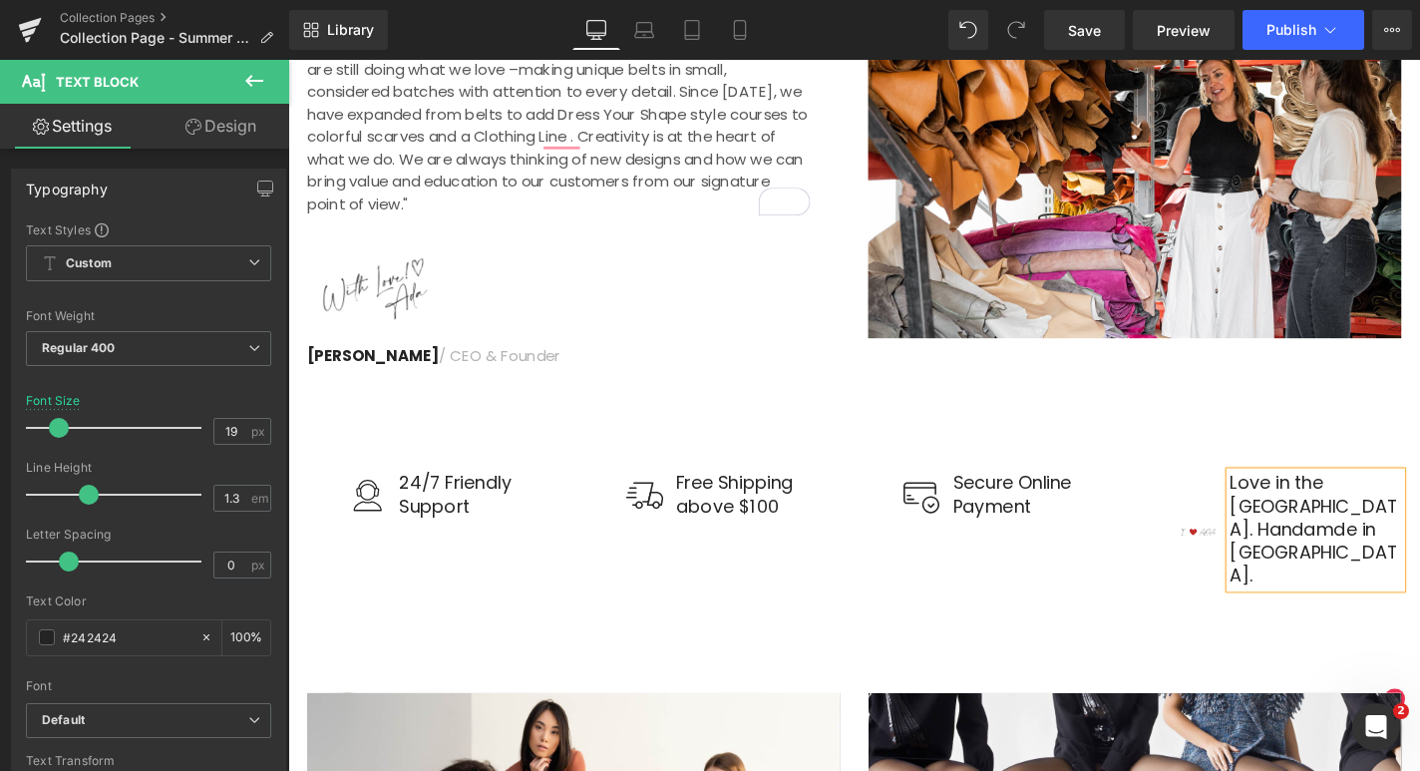
click at [1331, 500] on p "Love in the USA. Handamde in Argentina." at bounding box center [1383, 562] width 182 height 124
click at [1373, 518] on p "Loved in the USA. Handamde in Argentina." at bounding box center [1383, 562] width 182 height 124
drag, startPoint x: 1411, startPoint y: 509, endPoint x: 1347, endPoint y: 507, distance: 63.8
click at [1347, 507] on p "Loved in the USA. Handamade in Argentina." at bounding box center [1383, 562] width 182 height 124
drag, startPoint x: 1457, startPoint y: 490, endPoint x: 1295, endPoint y: 490, distance: 161.5
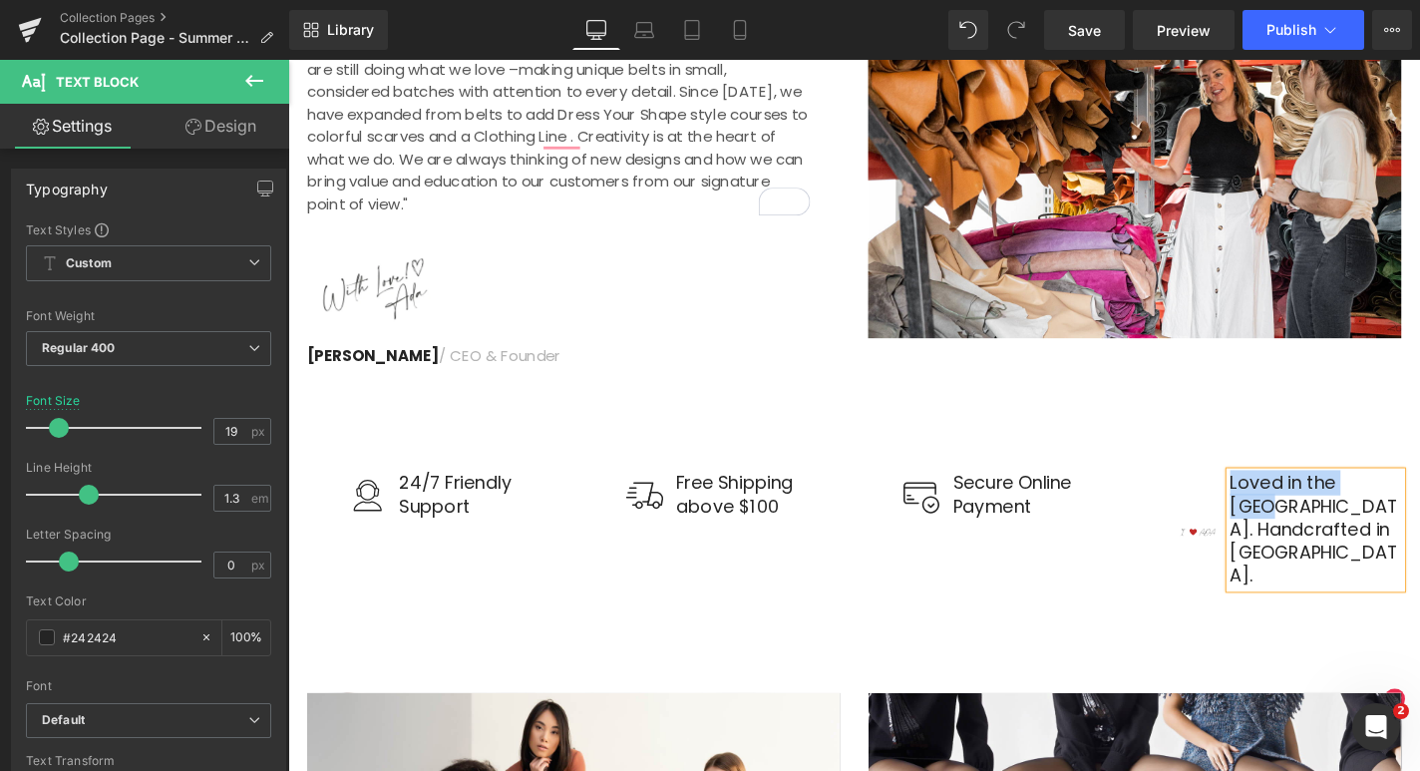
click at [1295, 500] on p "Loved in the USA. Handcrafted in Argentina." at bounding box center [1383, 562] width 182 height 124
copy p "Loved in the USA."
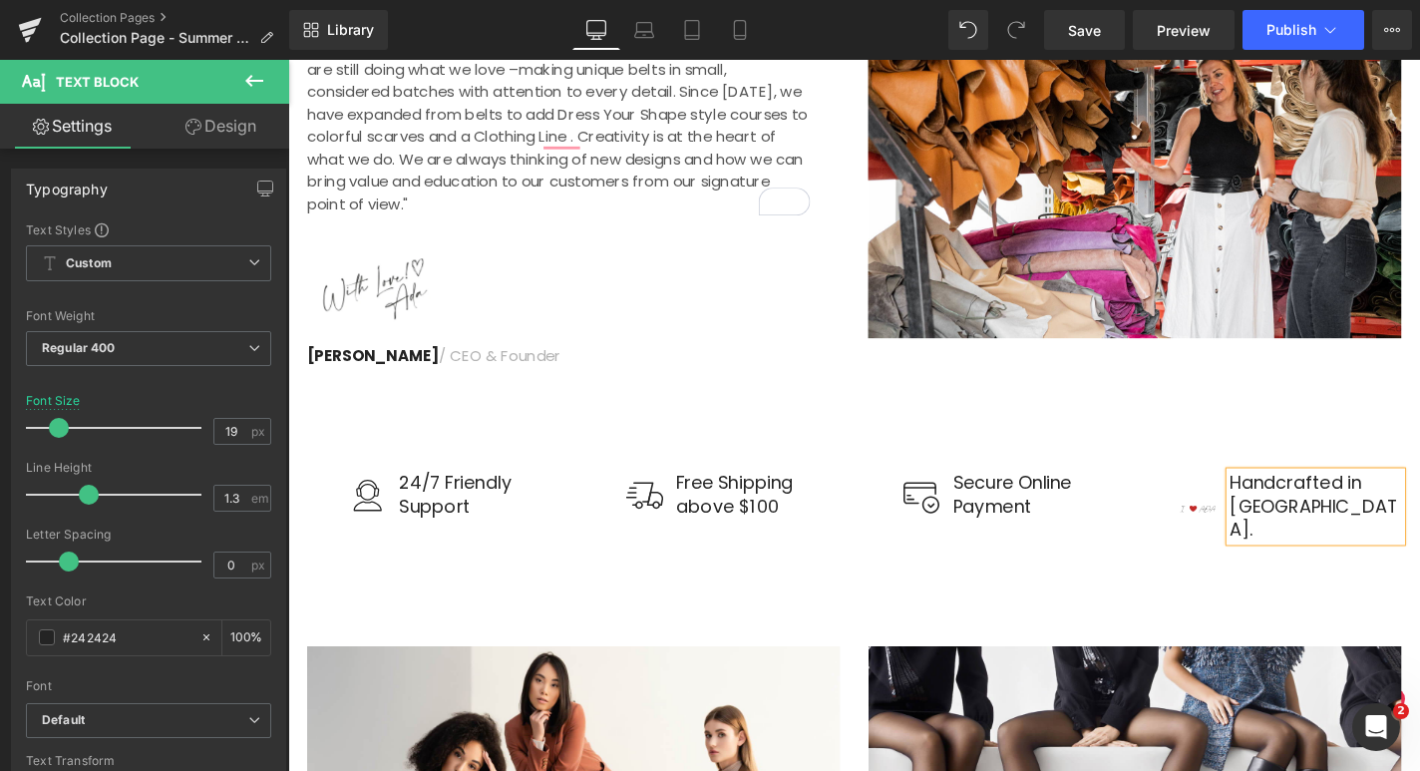
click at [1397, 510] on p "Handcrafted in Argentina." at bounding box center [1383, 537] width 182 height 74
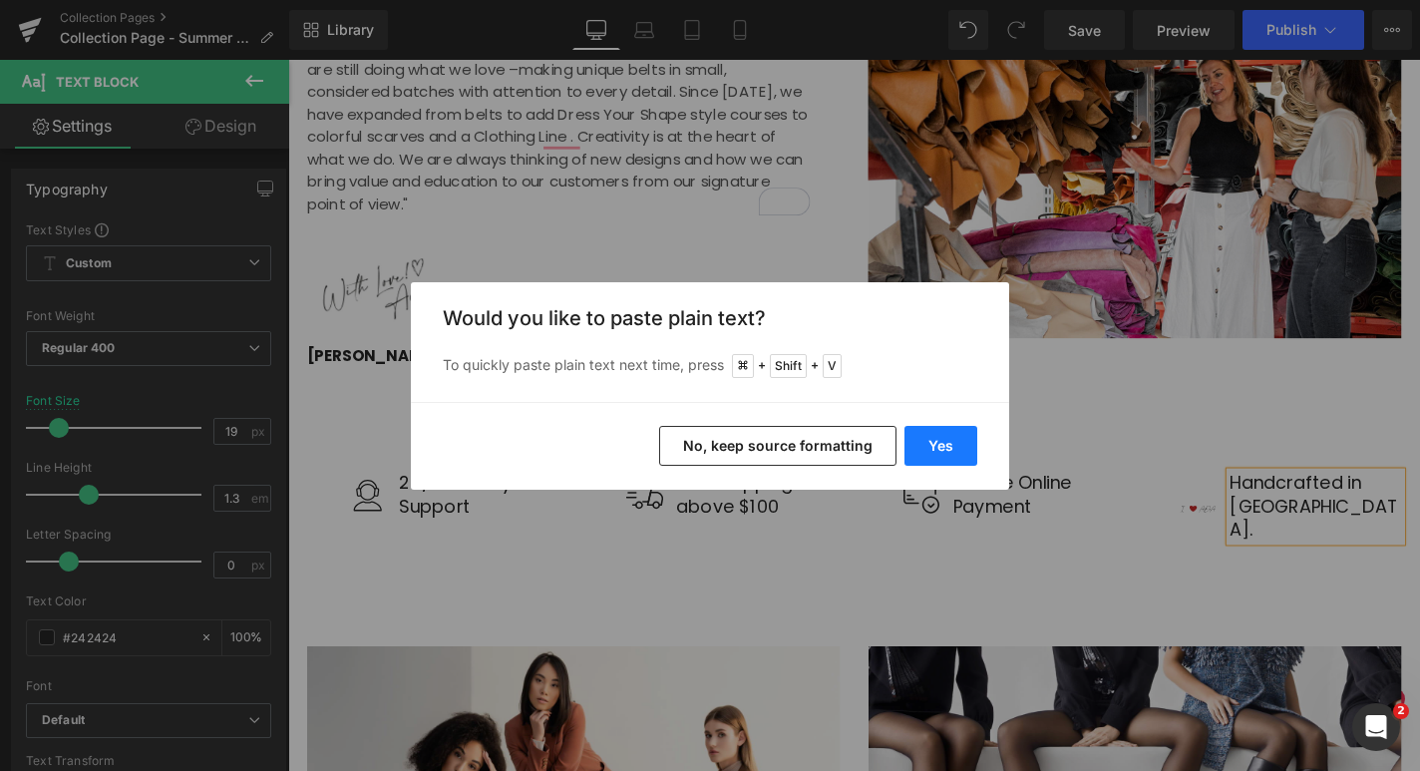
click at [953, 448] on button "Yes" at bounding box center [940, 446] width 73 height 40
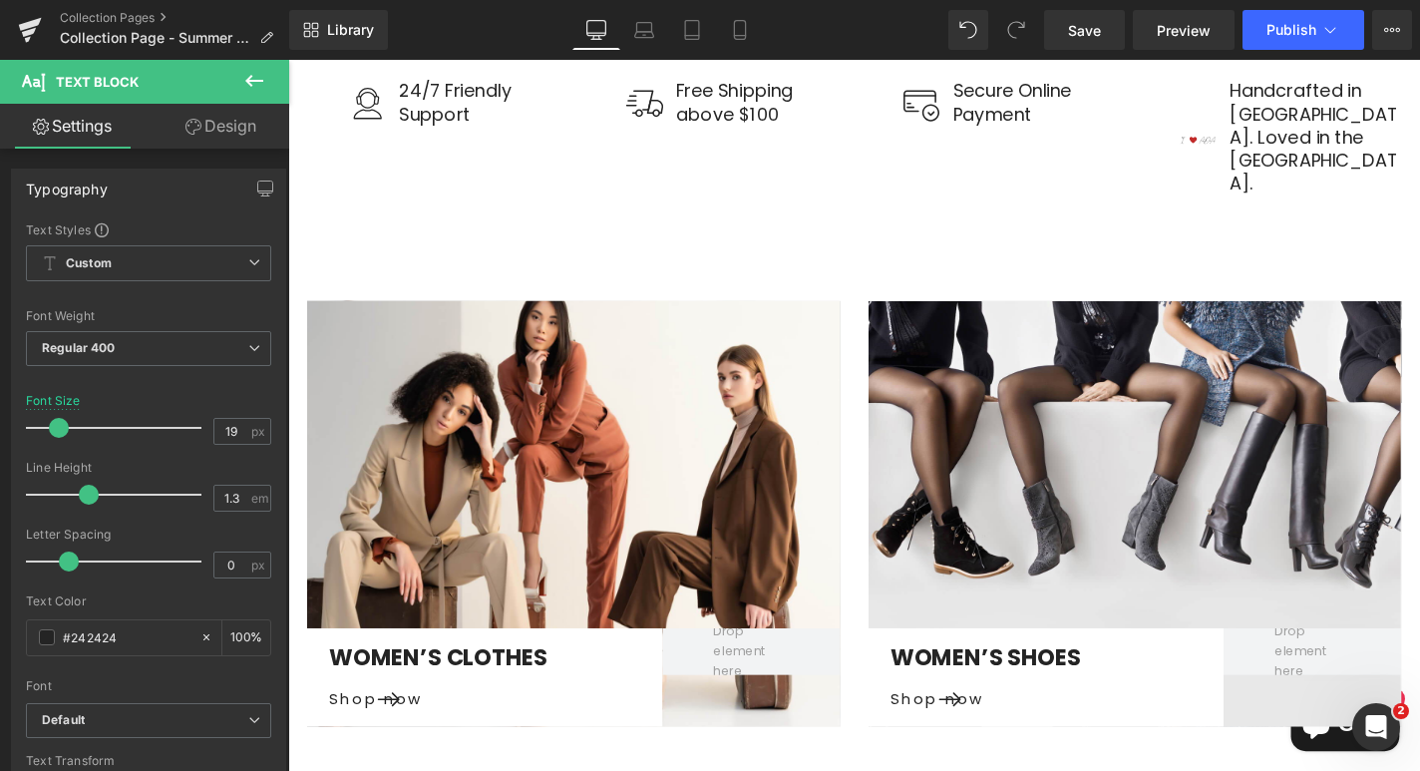
scroll to position [3682, 0]
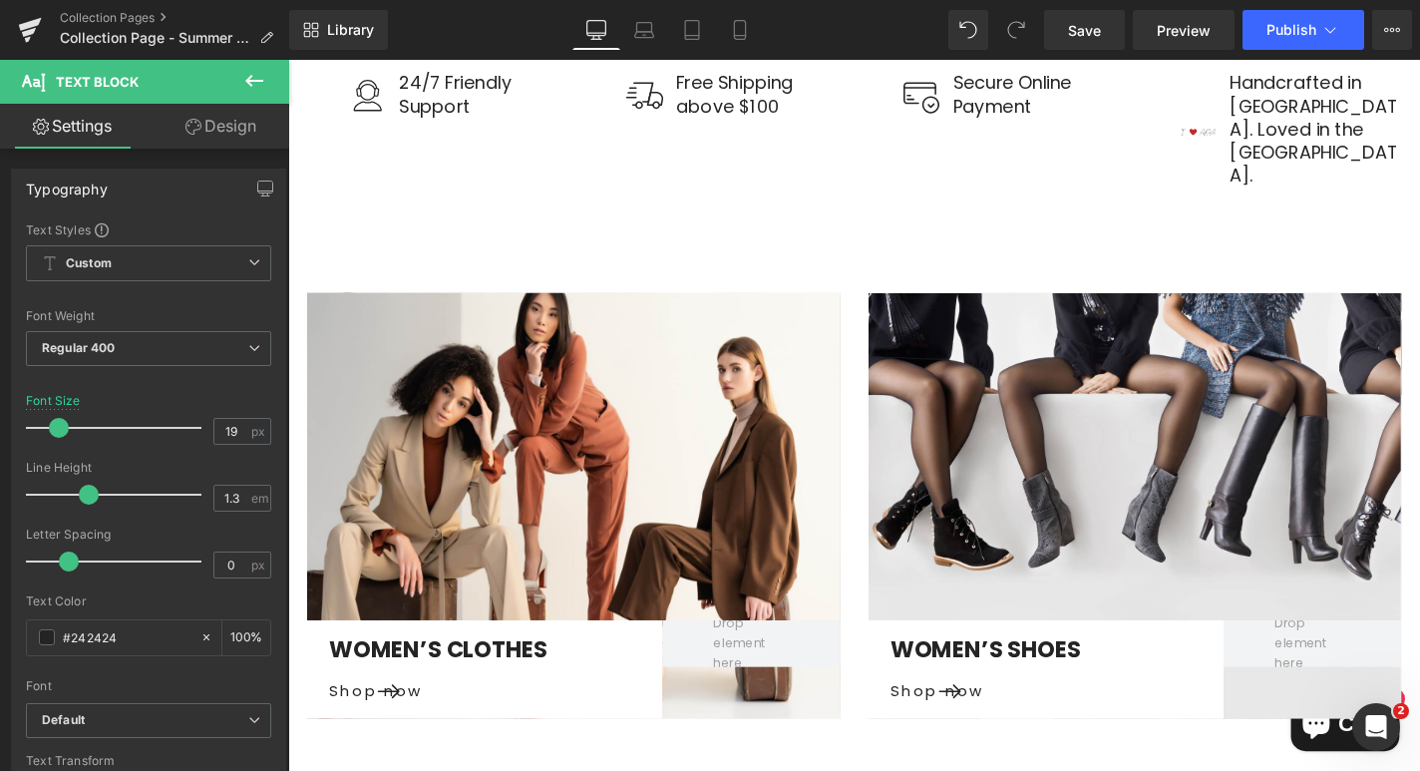
click at [567, 404] on div at bounding box center [592, 535] width 568 height 455
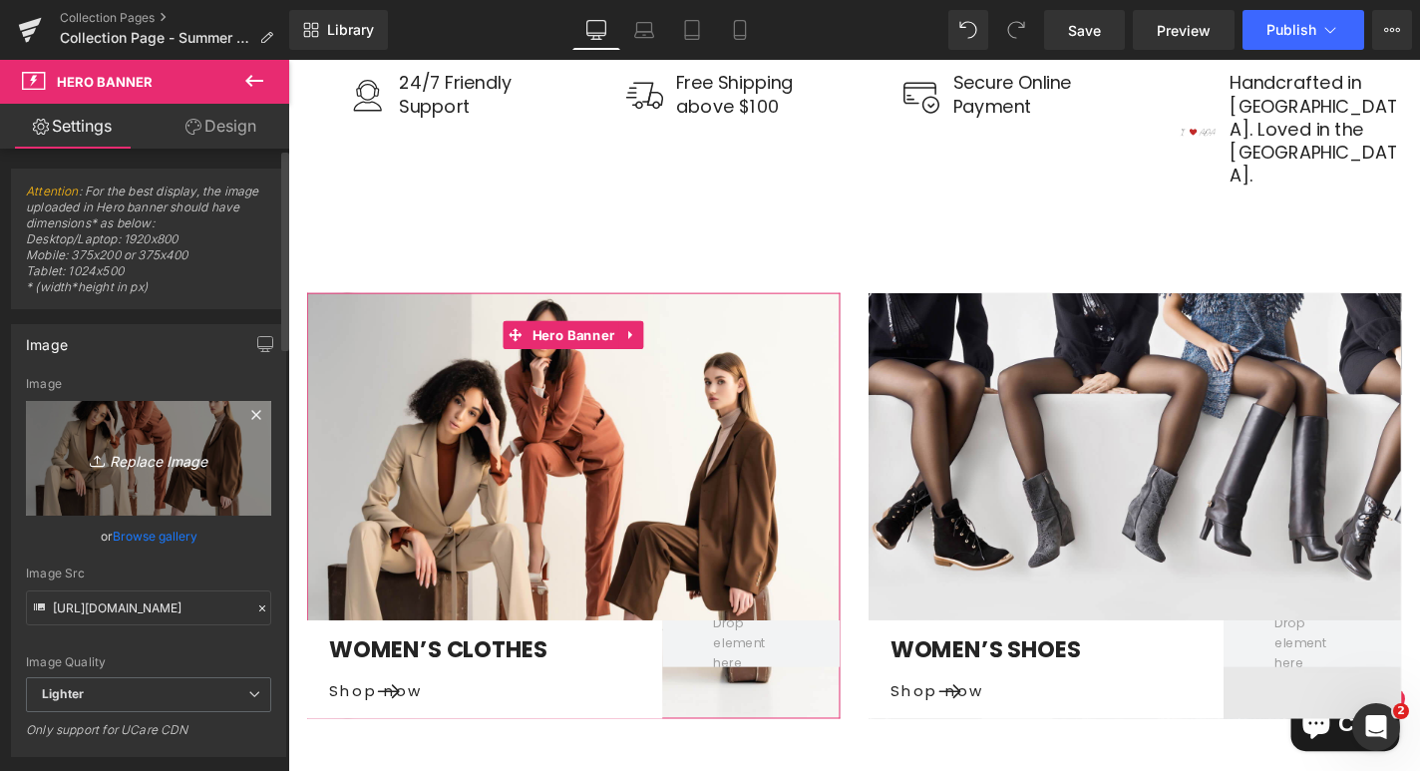
click at [171, 459] on icon "Replace Image" at bounding box center [149, 458] width 160 height 25
type input "C:\fakepath\summer sale html-03.png"
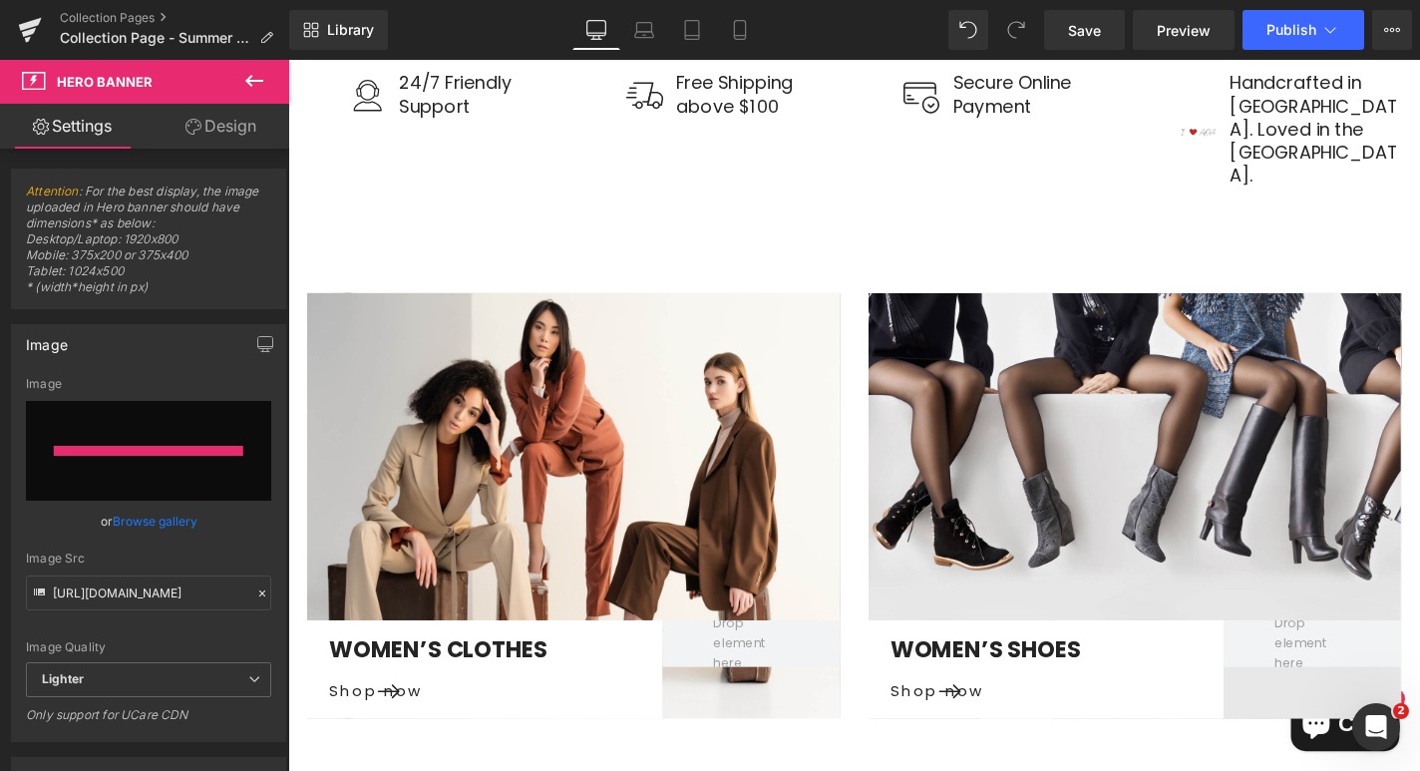
type input "https://ucarecdn.com/9ba060f5-5b0e-4ad5-bf95-2903a3ce80b9/-/format/auto/-/previ…"
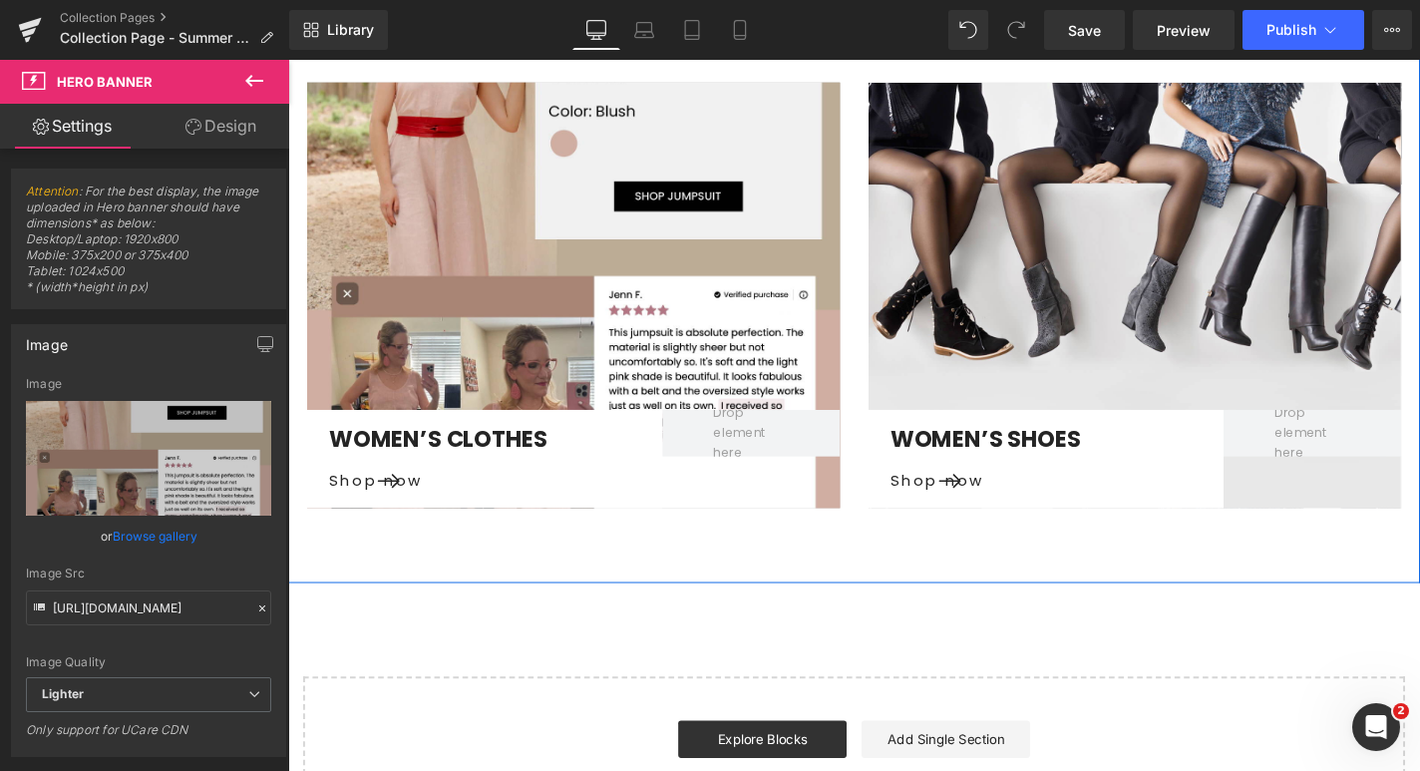
scroll to position [3937, 0]
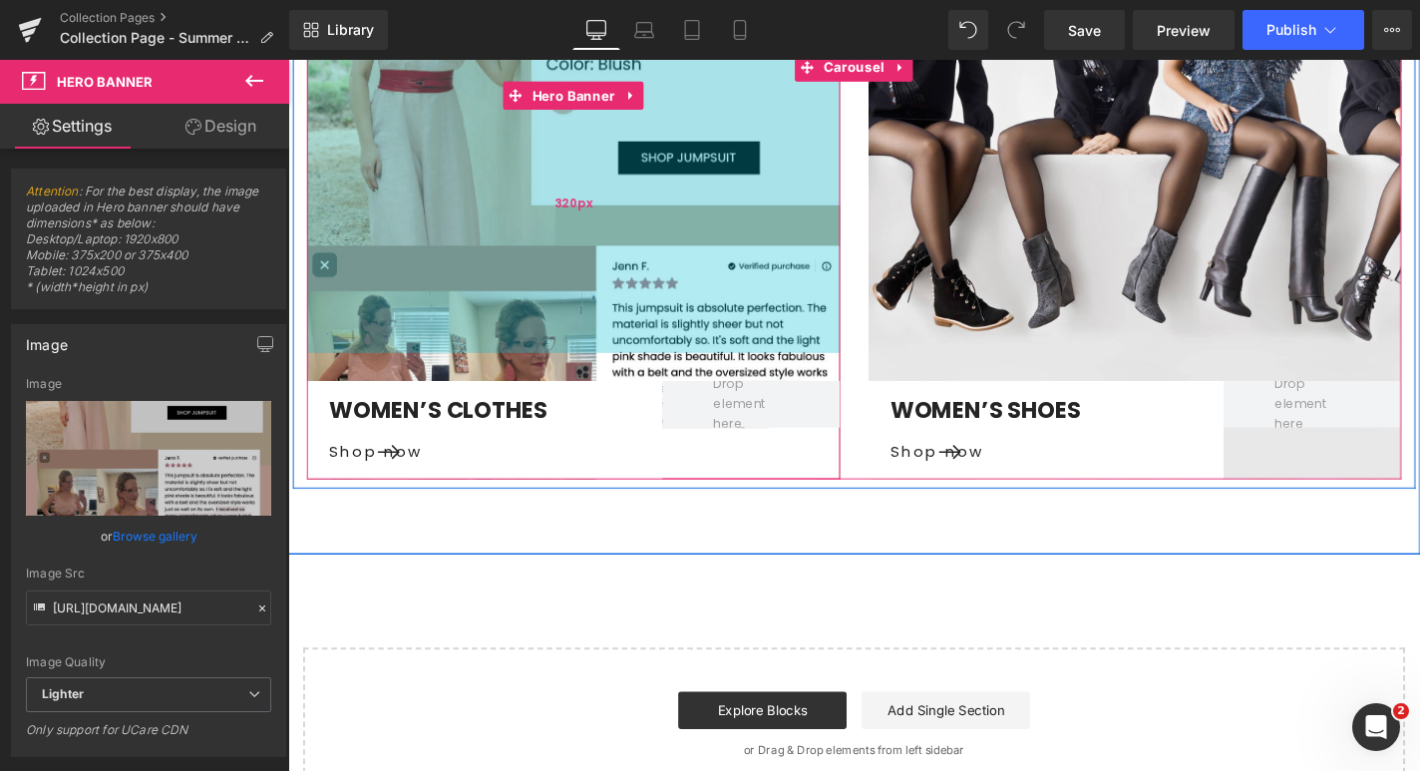
click at [593, 226] on div "320px" at bounding box center [592, 212] width 568 height 319
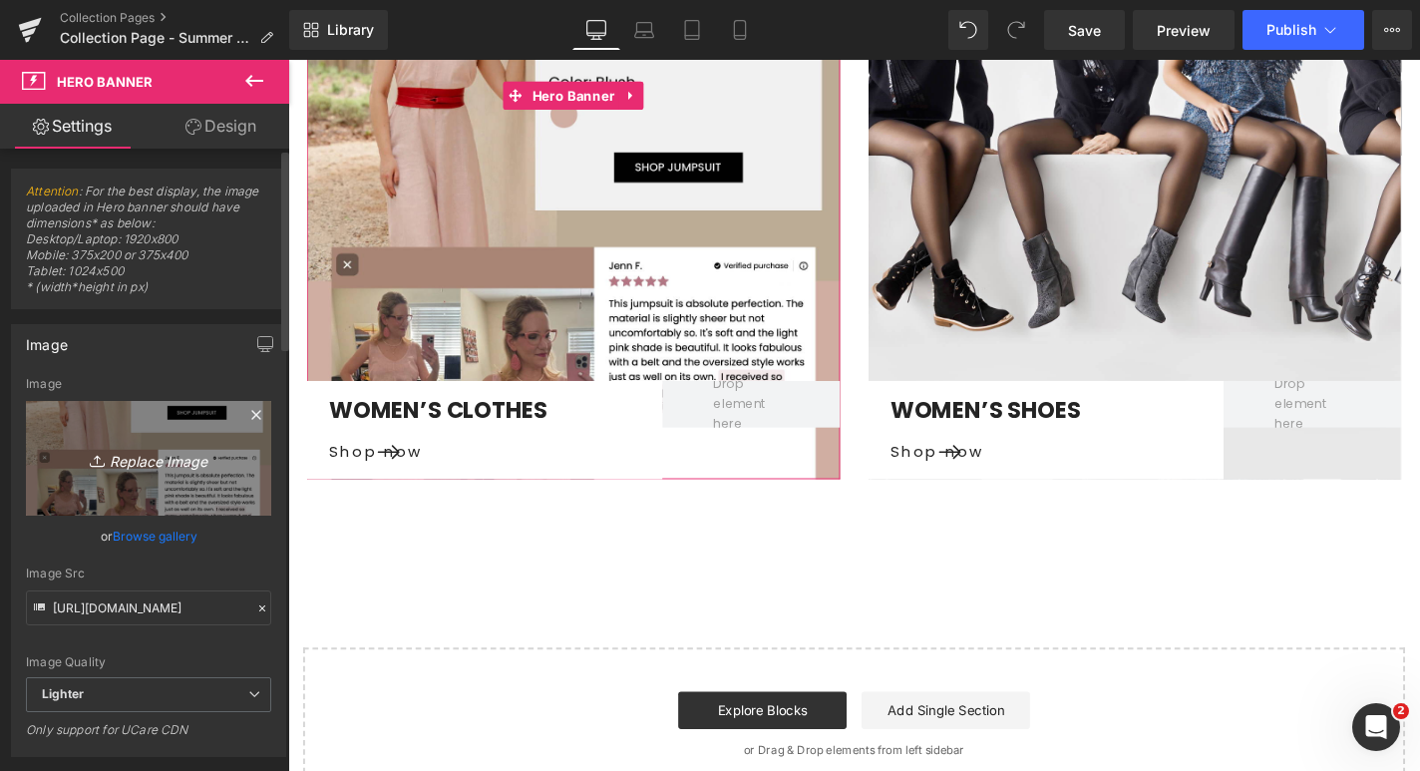
click at [172, 469] on icon "Replace Image" at bounding box center [149, 458] width 160 height 25
type input "C:\fakepath\March Linen Clothing HTML.jpg"
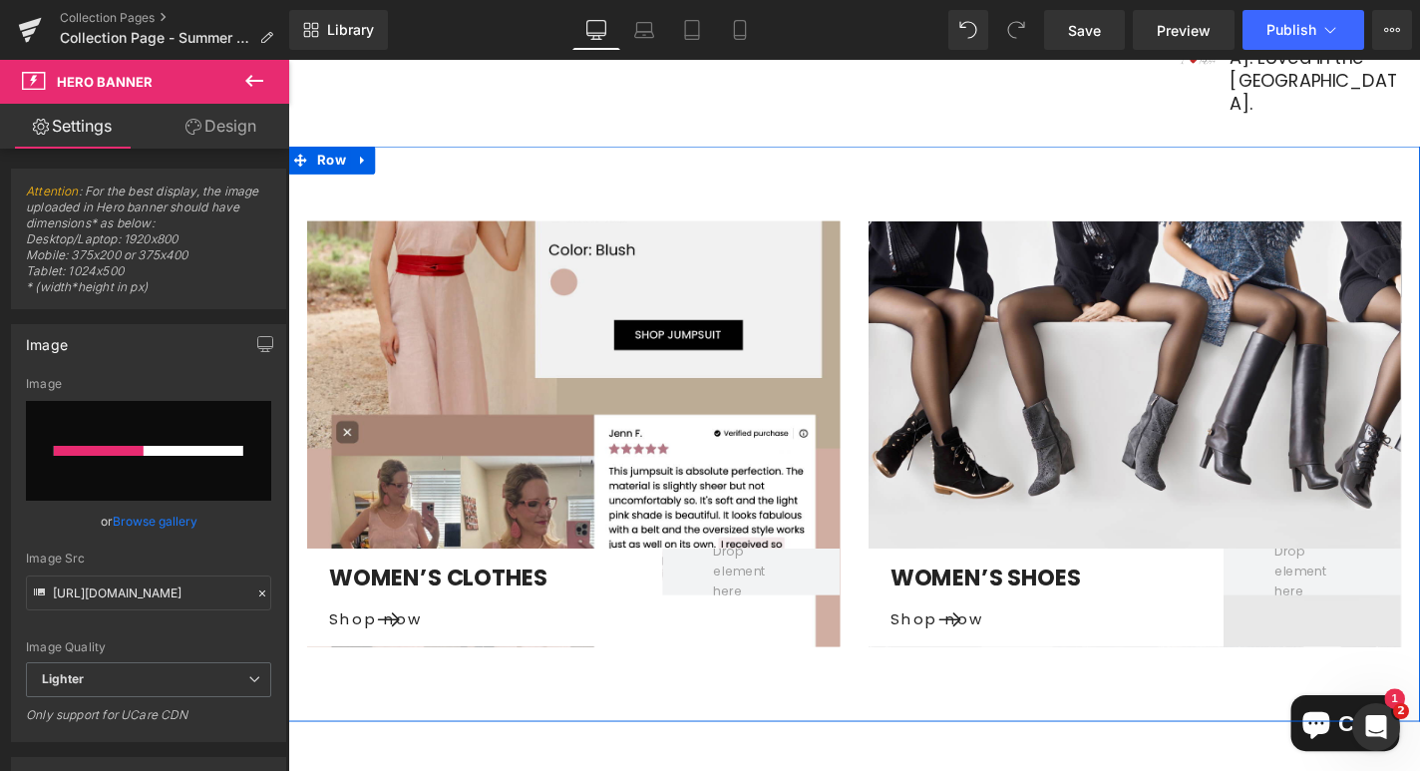
scroll to position [3757, 0]
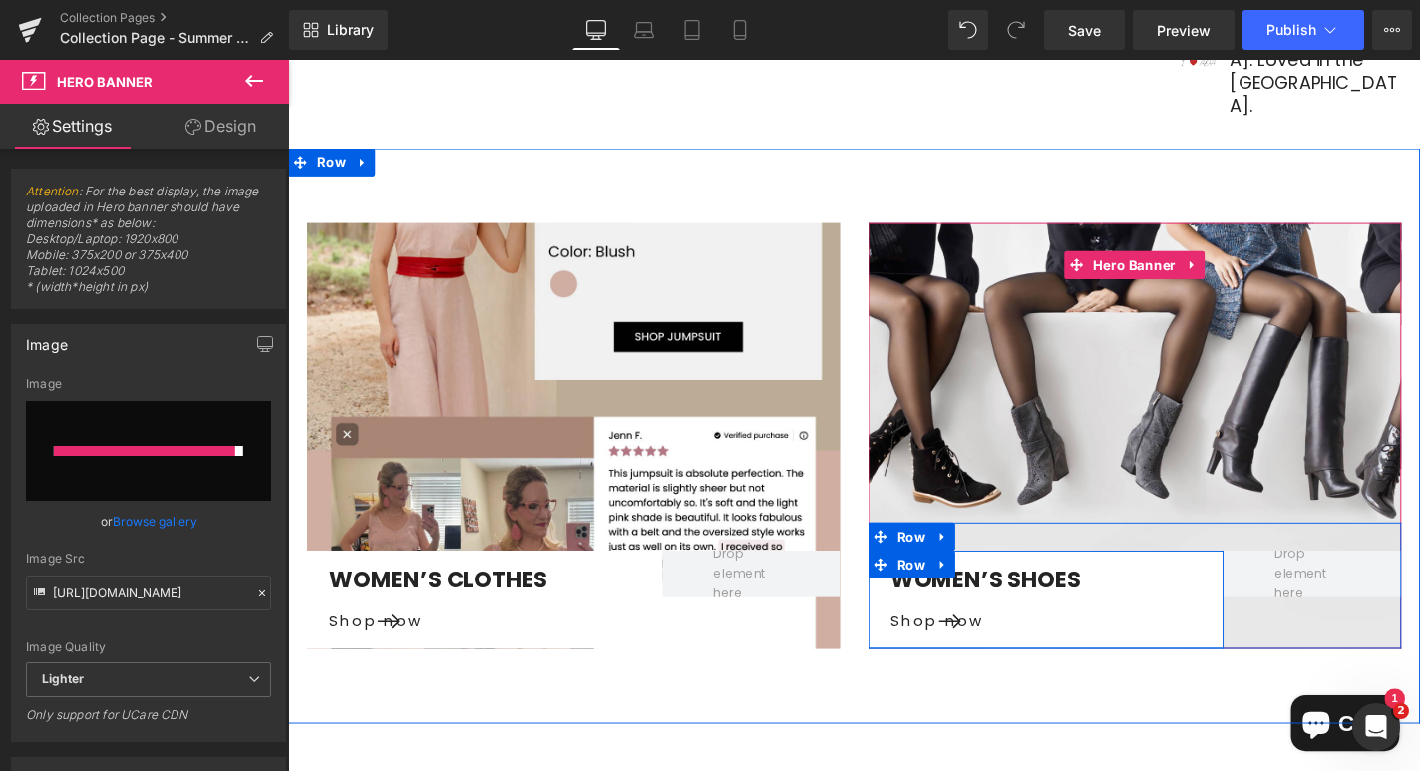
type input "https://ucarecdn.com/be841f16-a2ae-45b2-a09b-2bff21f835ed/-/format/auto/-/previ…"
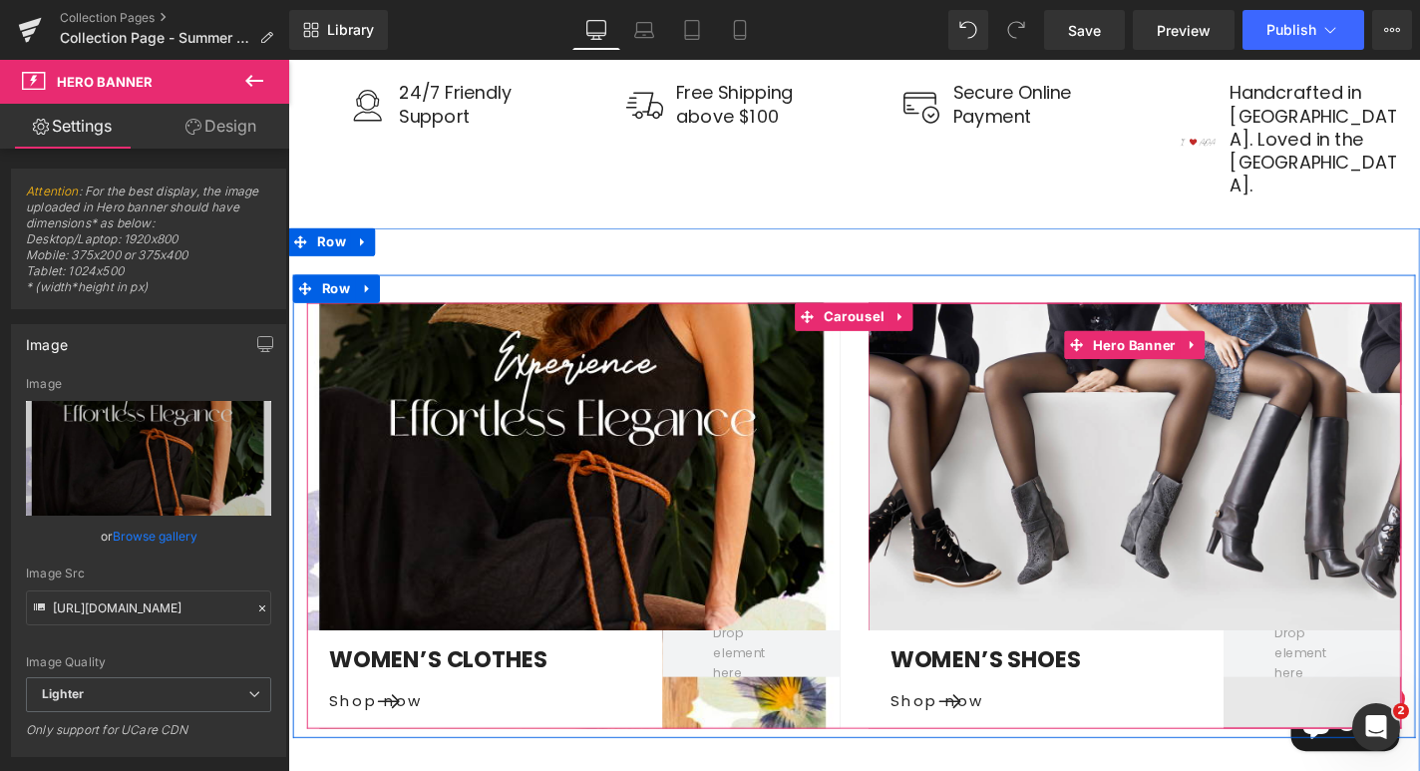
scroll to position [3670, 0]
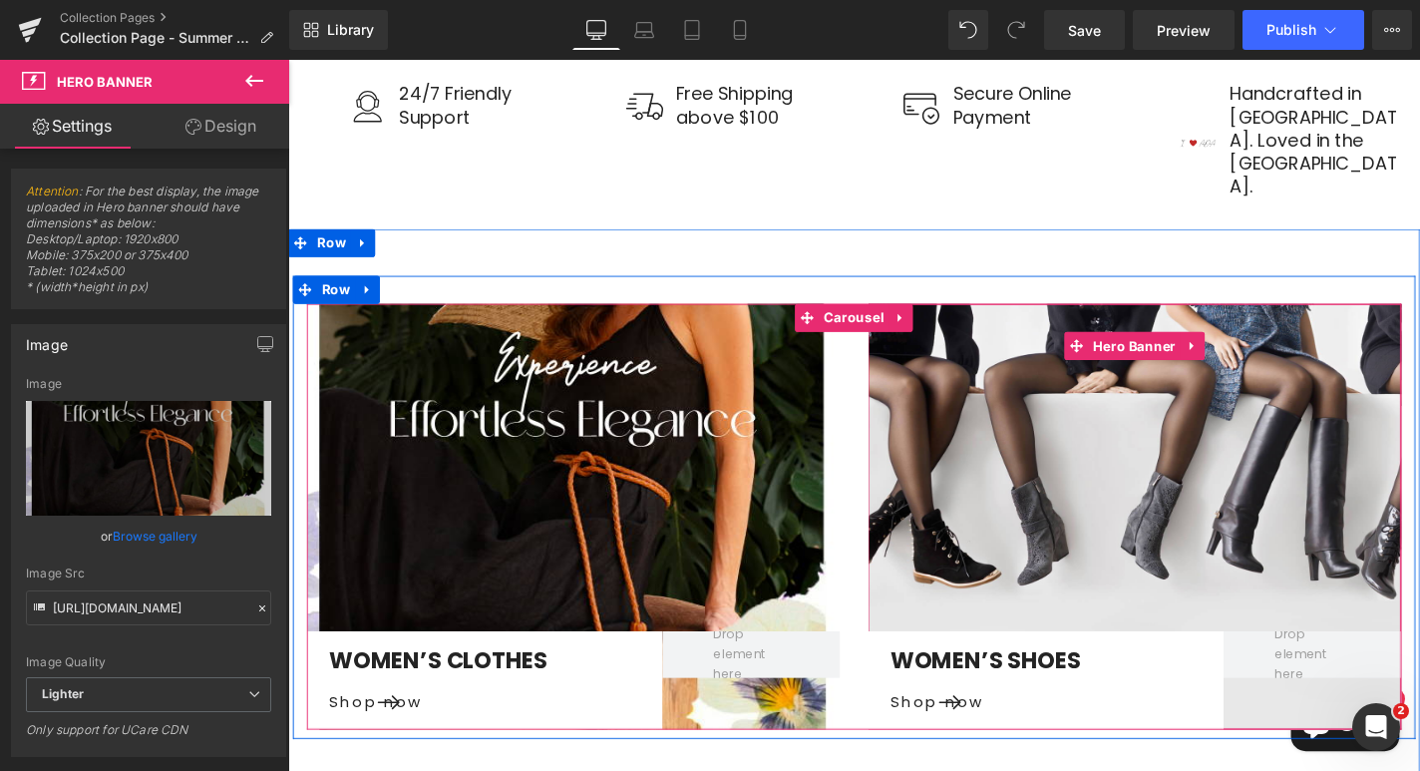
click at [1171, 355] on div at bounding box center [1190, 547] width 568 height 455
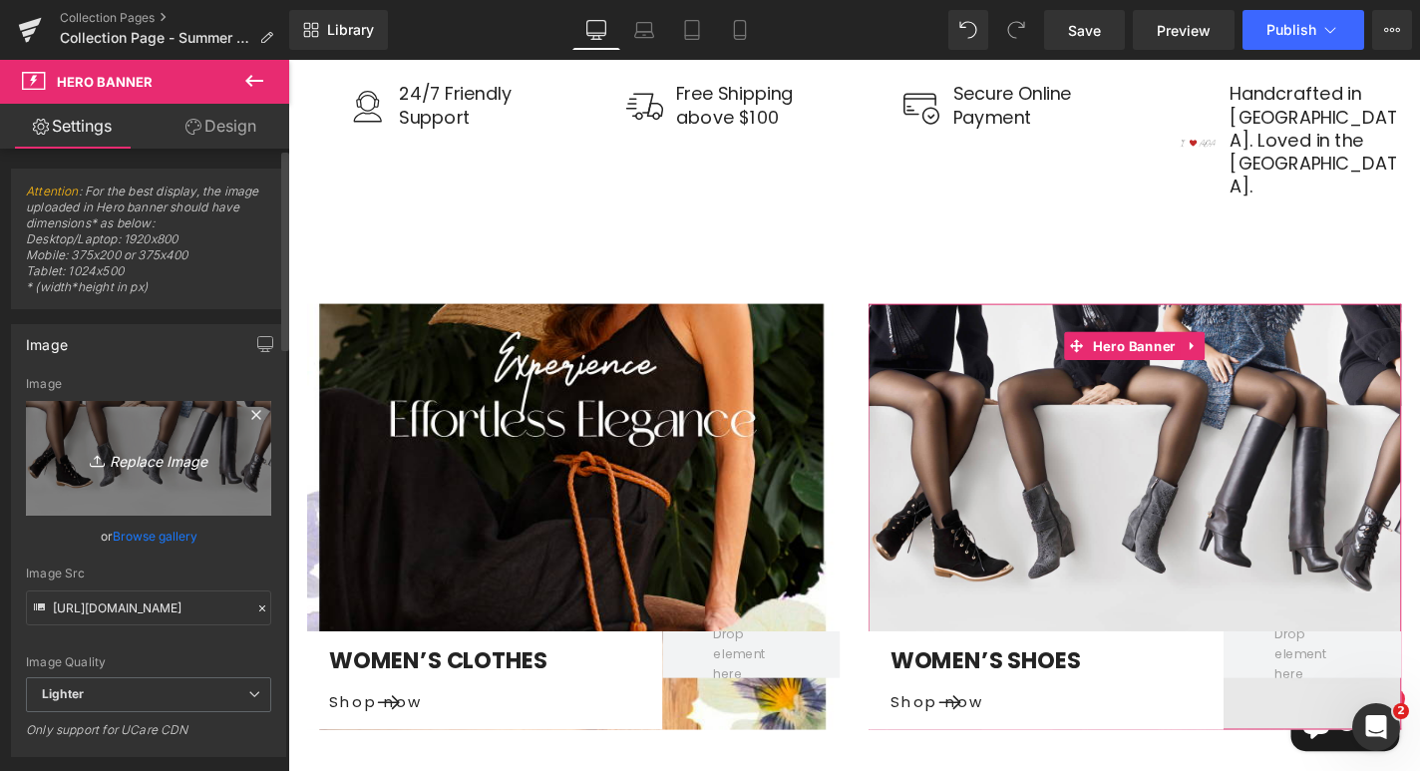
click at [184, 461] on icon "Replace Image" at bounding box center [149, 458] width 160 height 25
type input "C:\fakepath\March Linen Clothing HTML 2.jpg"
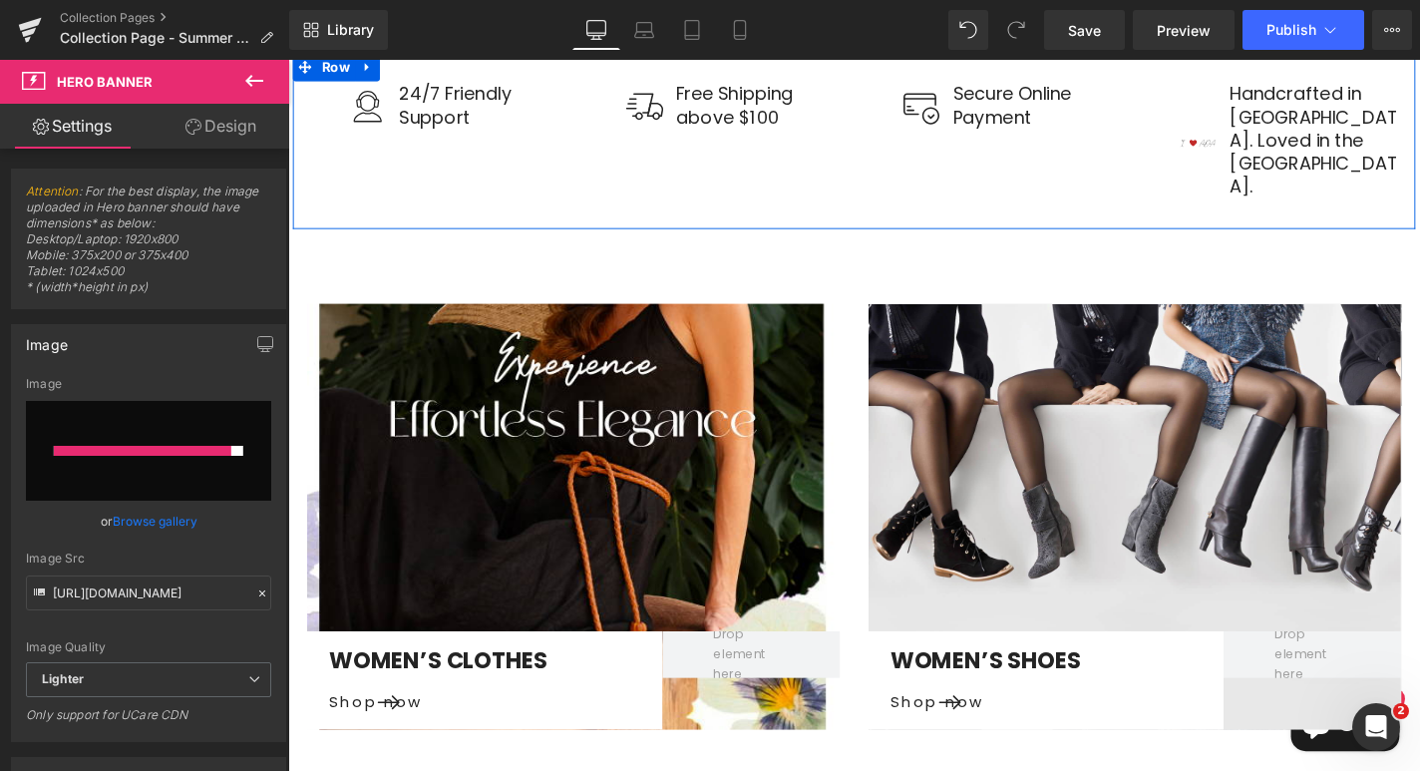
type input "https://ucarecdn.com/fc51e848-6659-42e8-b523-dacccfdd210e/-/format/auto/-/previ…"
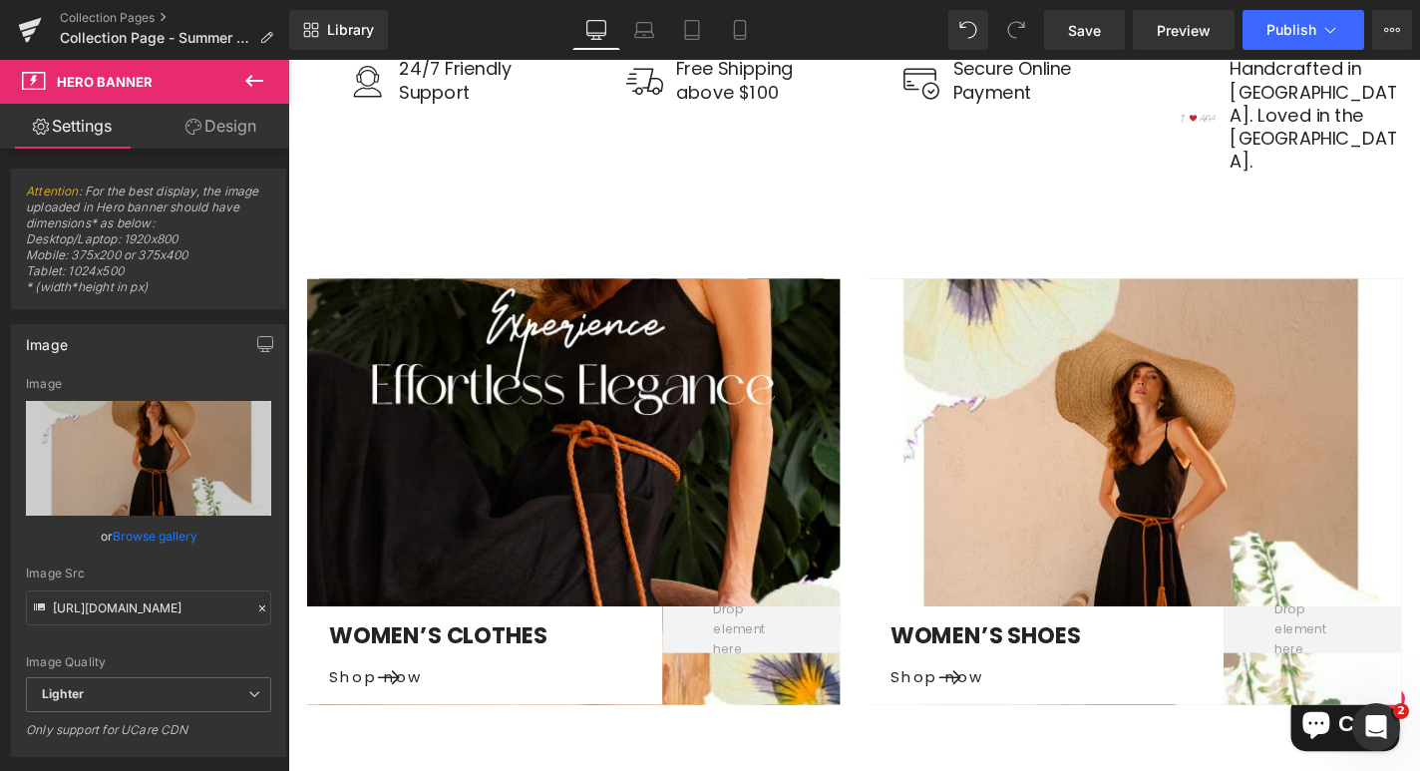
scroll to position [3730, 0]
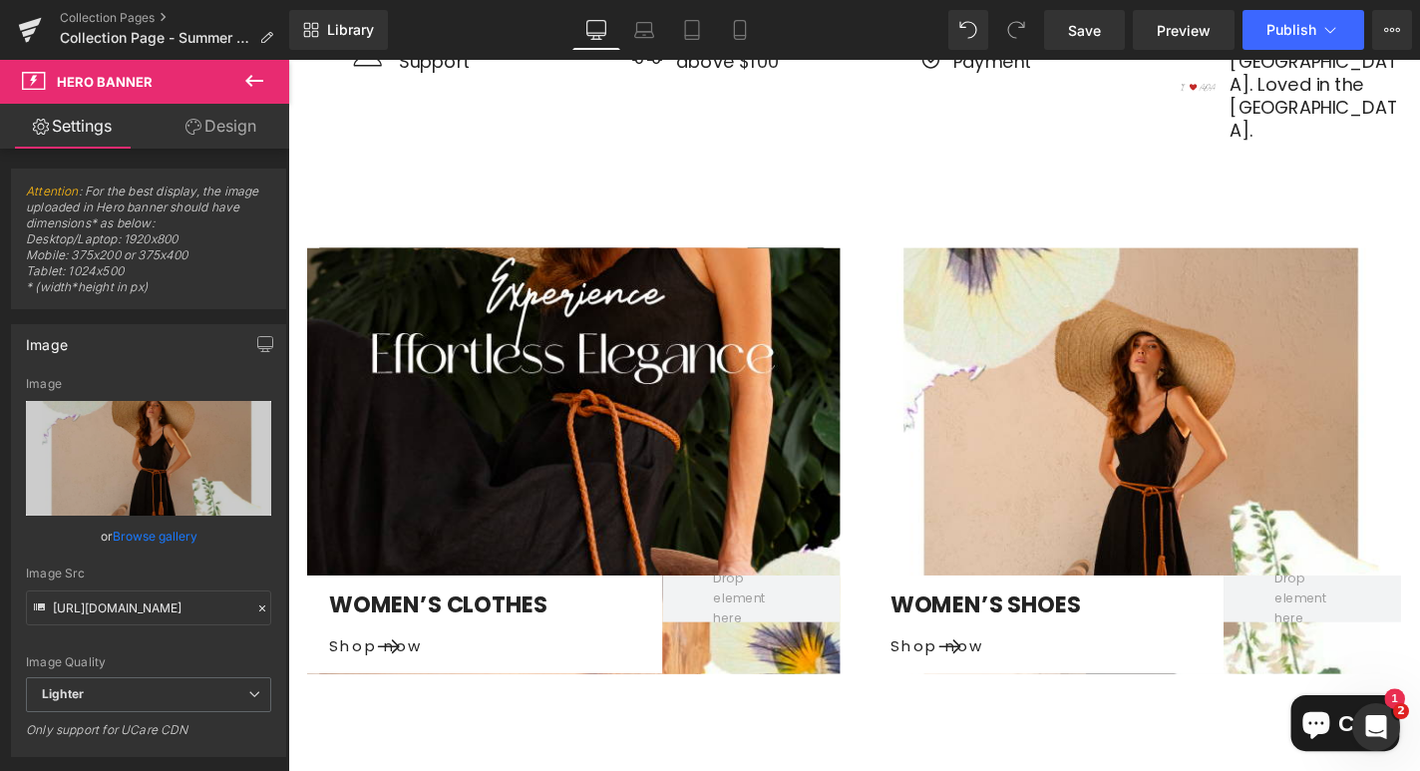
click at [667, 330] on div "Women’S Clothes Text Block Shop now Button Row Row Hero Banner 320px" at bounding box center [592, 487] width 568 height 455
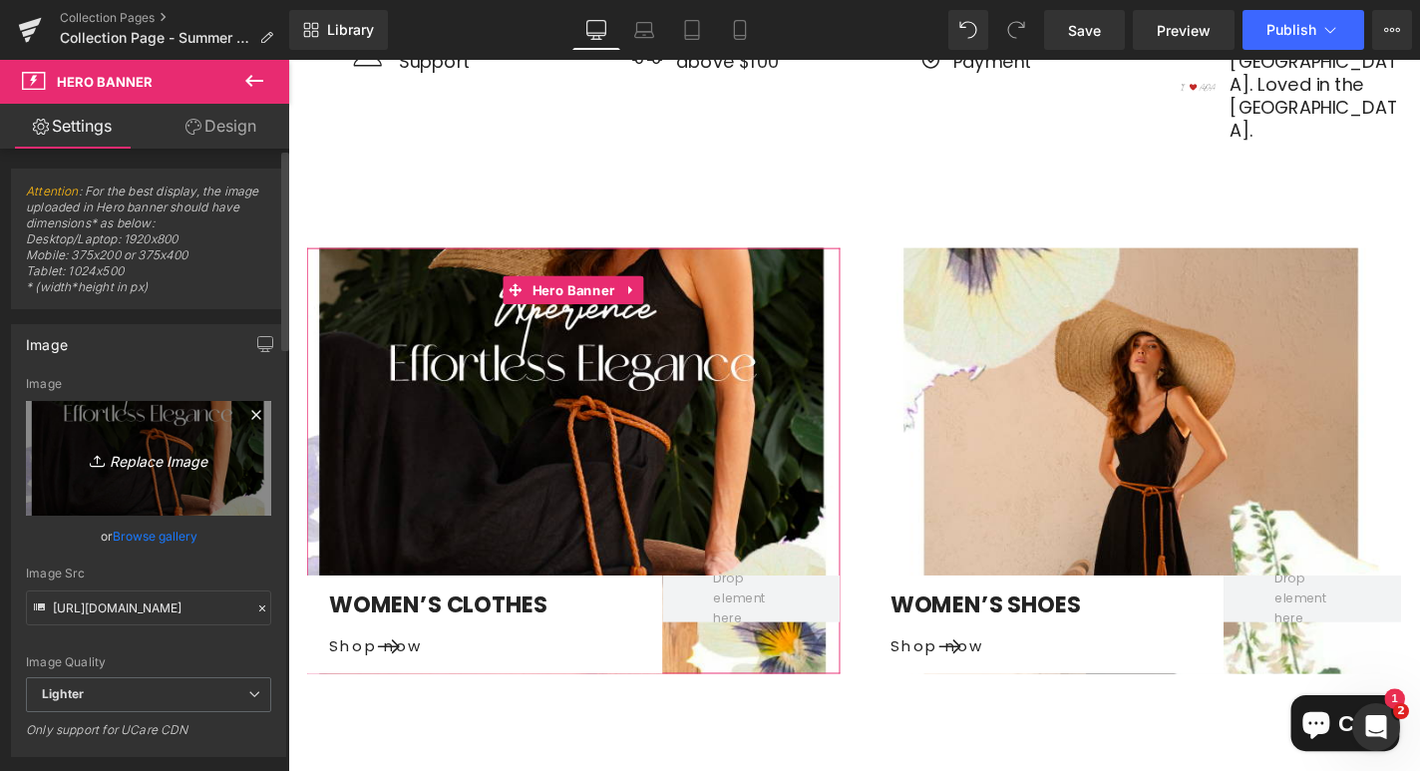
click at [158, 454] on icon "Replace Image" at bounding box center [149, 458] width 160 height 25
type input "C:\fakepath\@monkeesofbiltmore fuchsia wrap belt.png"
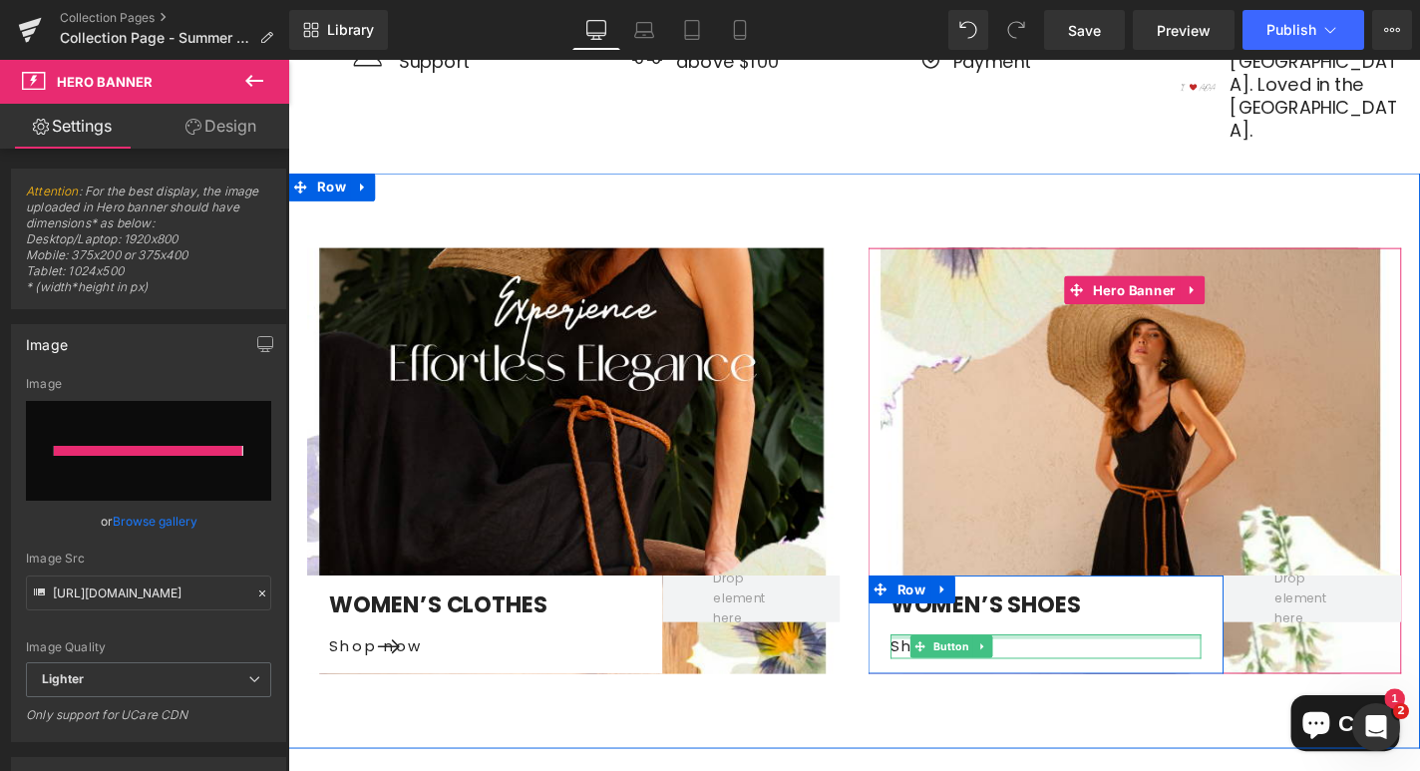
type input "https://ucarecdn.com/fd83ad70-d822-4e5a-824e-21b2e7a21301/-/format/auto/-/previ…"
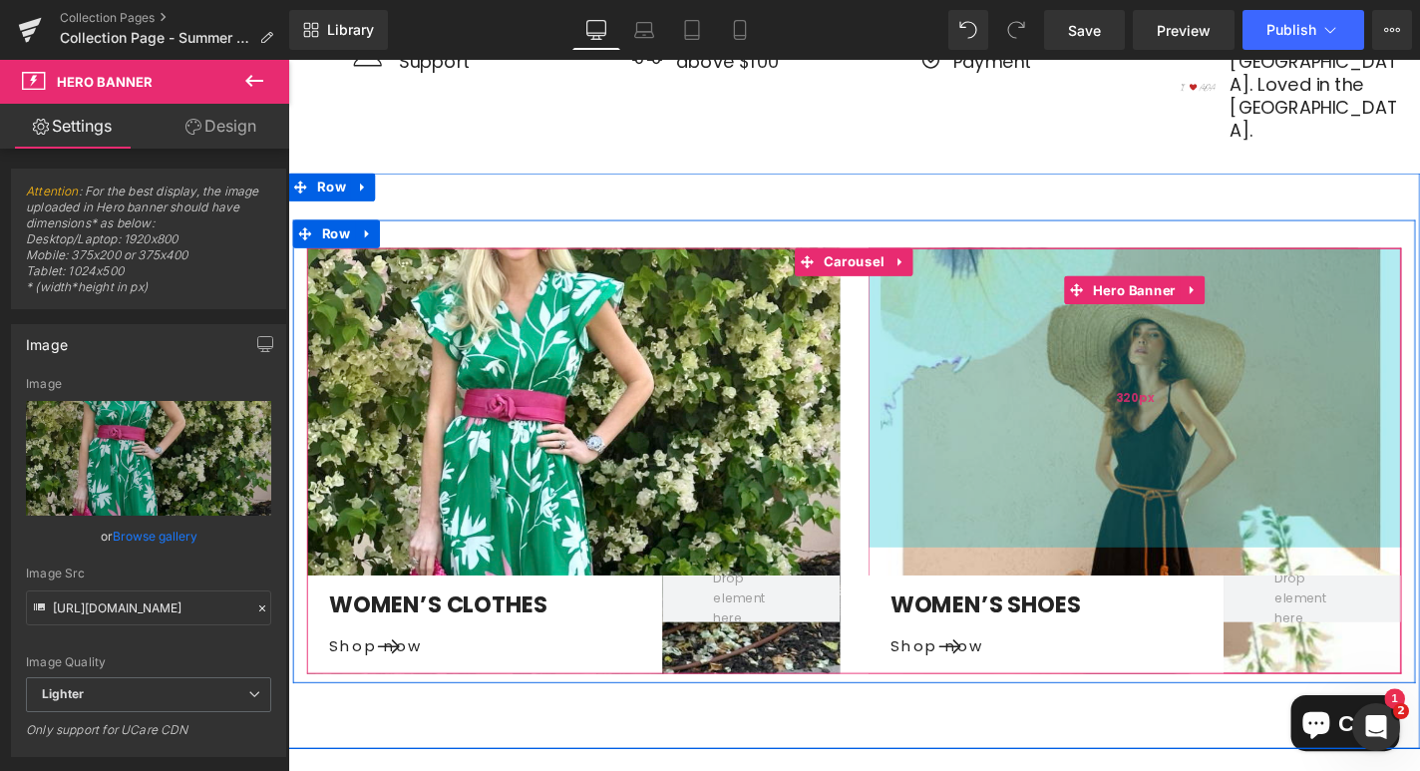
click at [1099, 421] on div "320px" at bounding box center [1190, 419] width 568 height 319
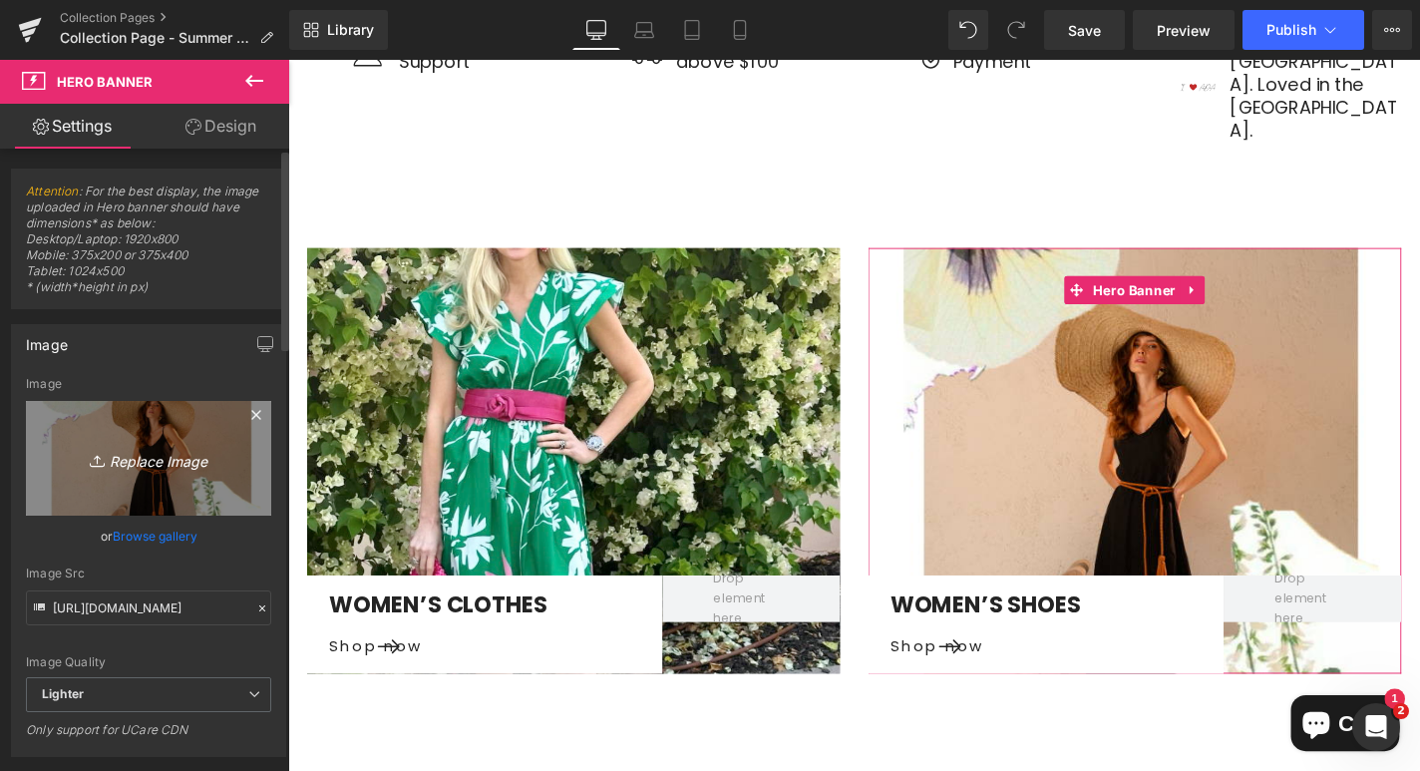
click at [161, 462] on icon "Replace Image" at bounding box center [149, 458] width 160 height 25
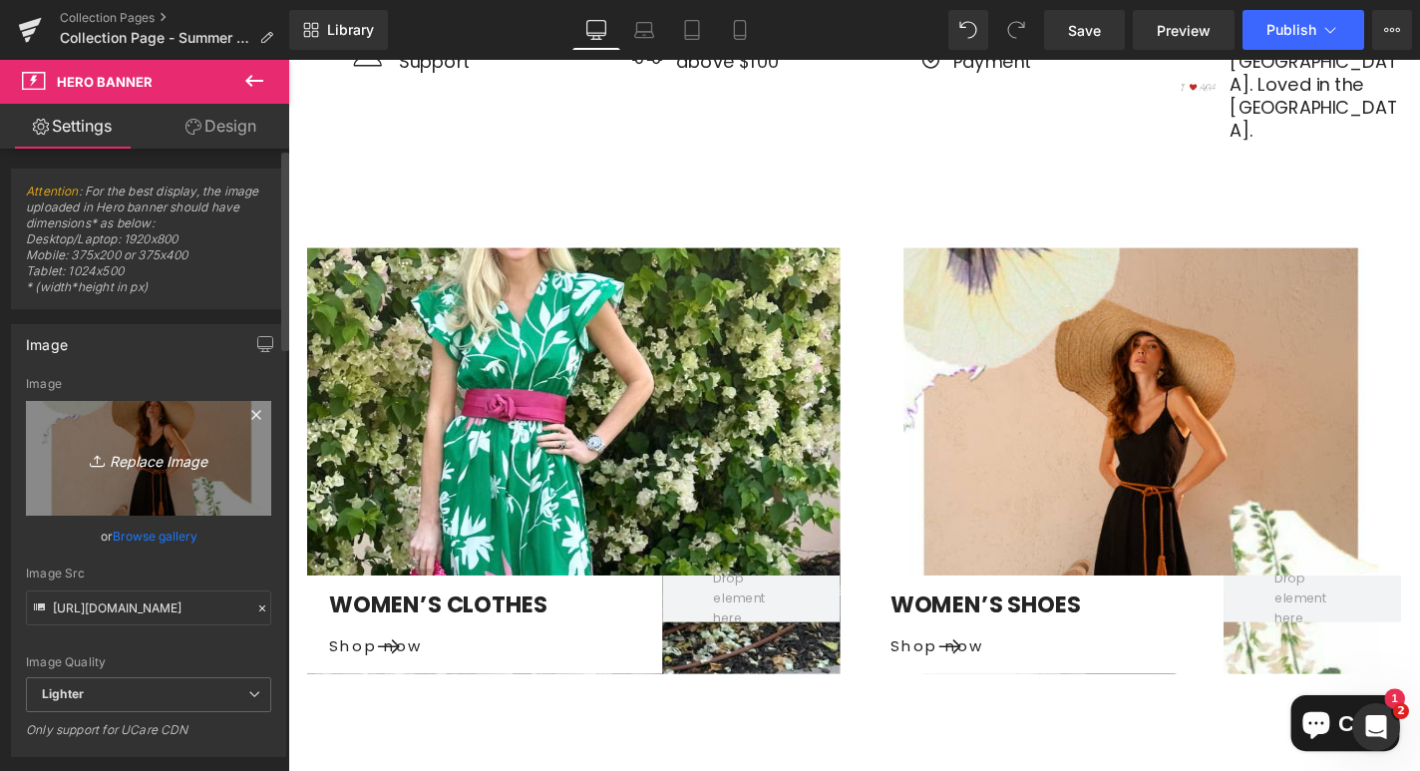
type input "C:\fakepath\lilac lavender wrap belt.webp"
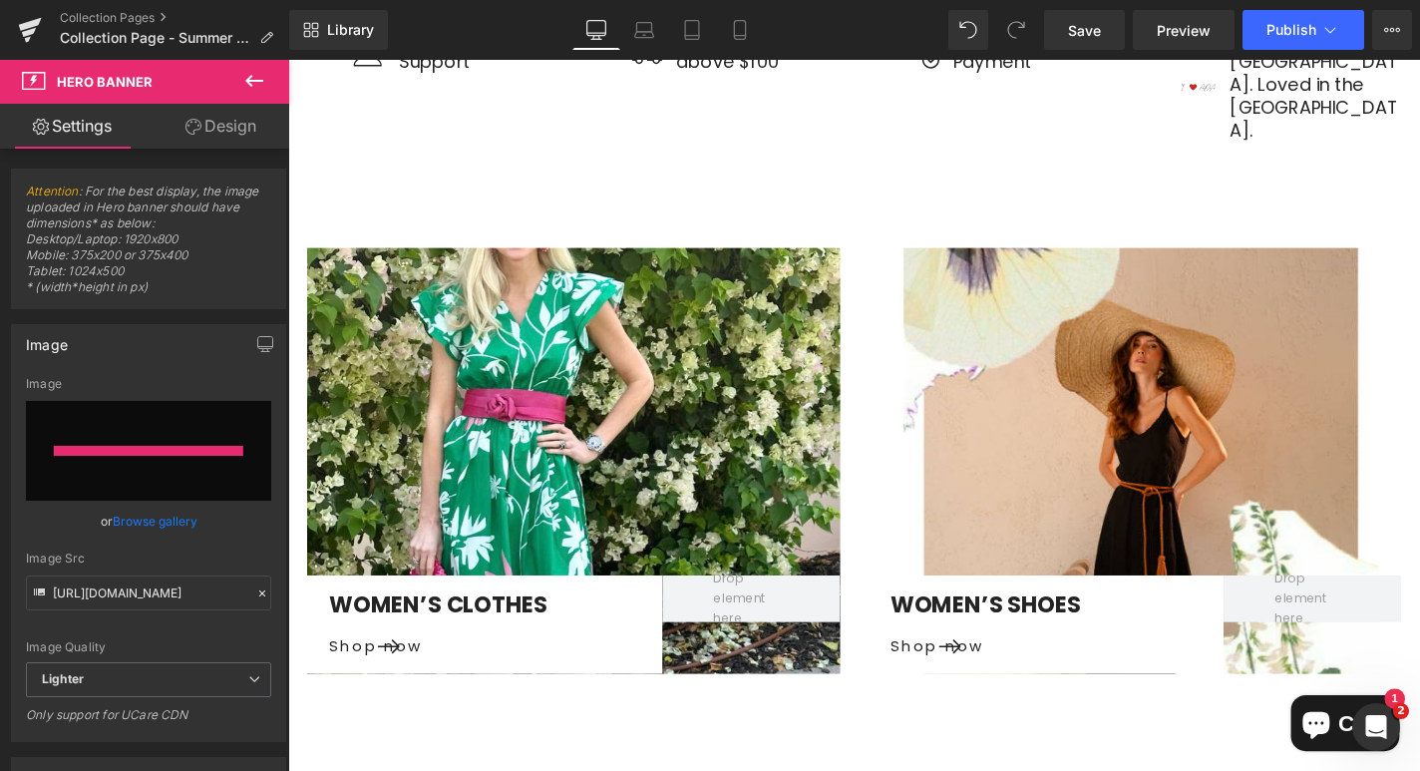
type input "https://ucarecdn.com/1752d0a7-a1cd-4d81-a499-5556533d57f7/-/format/auto/-/previ…"
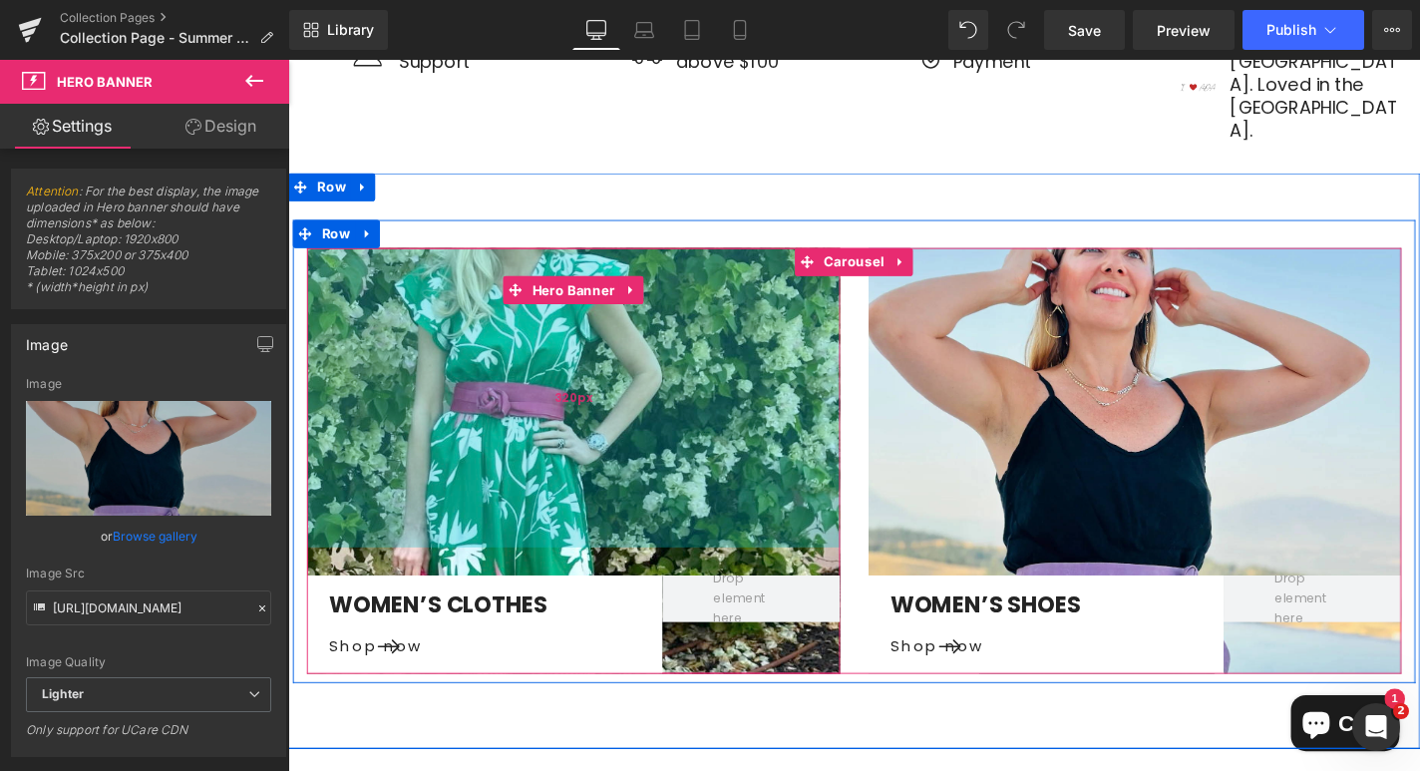
click at [656, 367] on div "320px" at bounding box center [592, 419] width 568 height 319
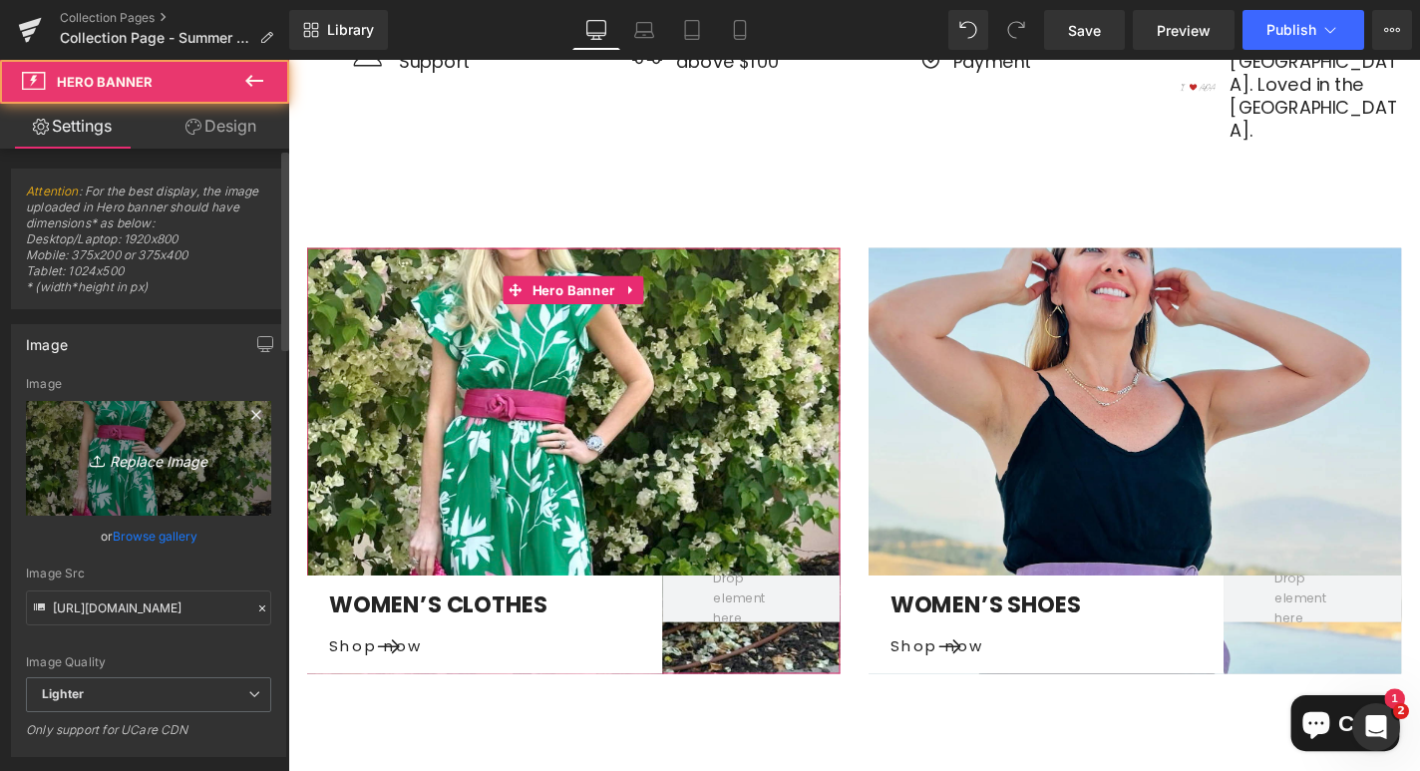
click at [155, 455] on icon "Replace Image" at bounding box center [149, 458] width 160 height 25
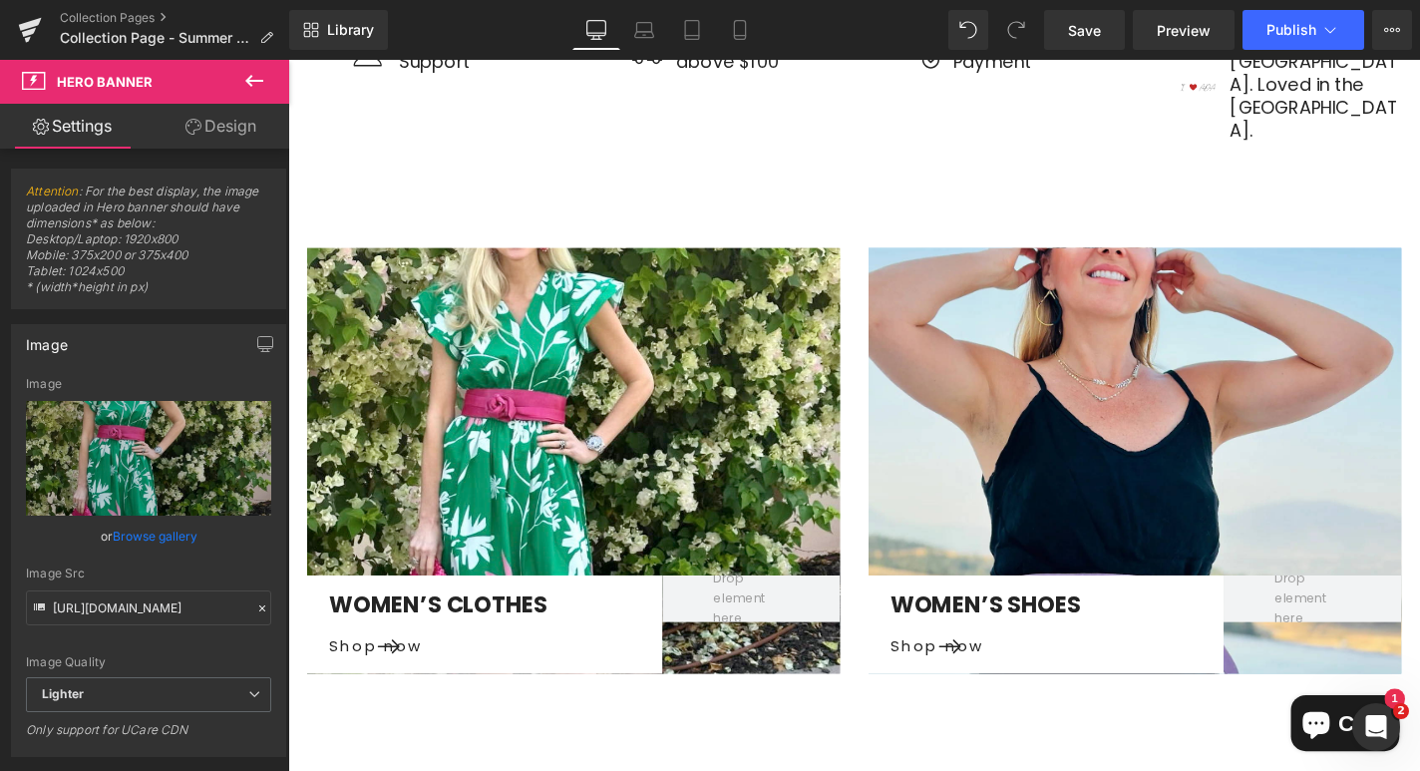
type input "C:\fakepath\celebrity-summer-look-html.jpg"
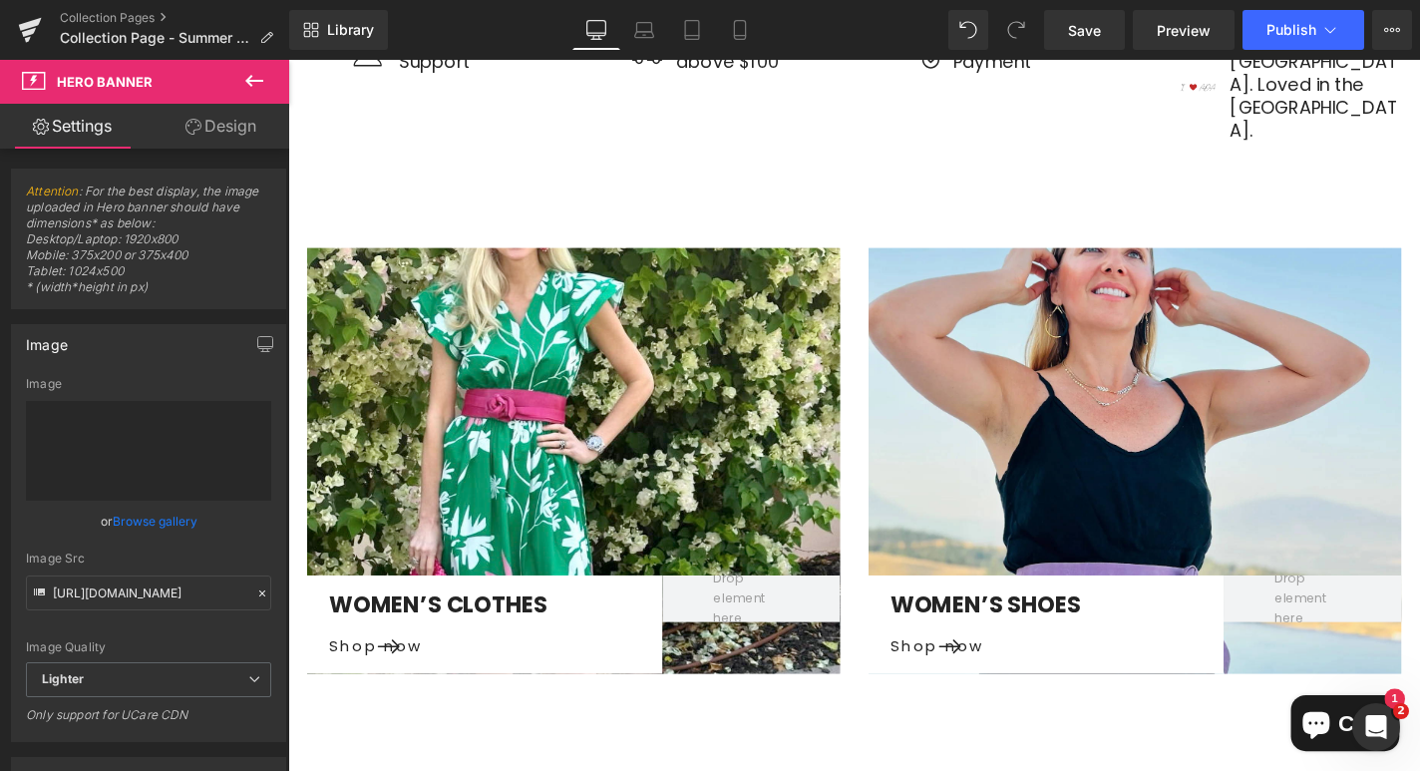
type input "https://ucarecdn.com/96d7f6de-c040-4837-9f50-62ec62e026ed/-/format/auto/-/previ…"
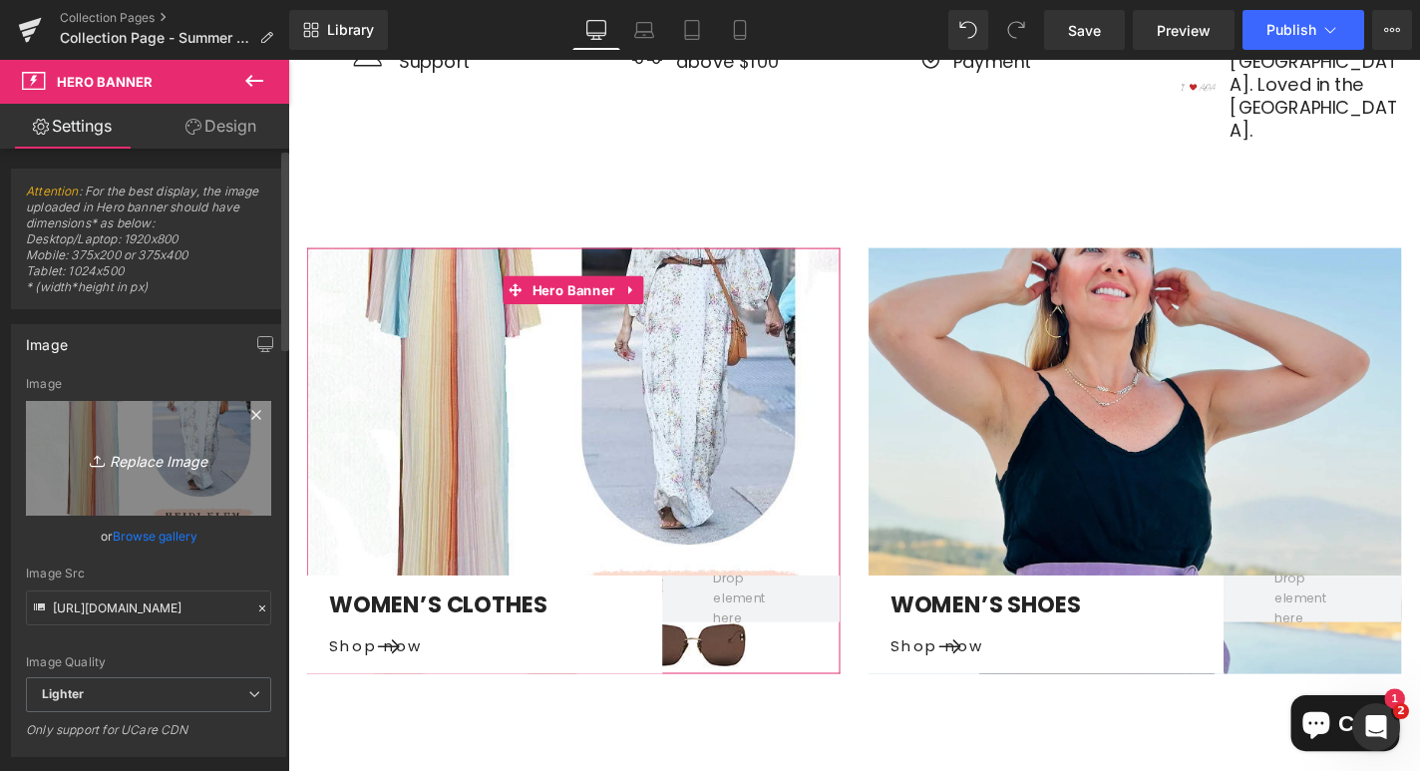
click at [158, 466] on icon "Replace Image" at bounding box center [149, 458] width 160 height 25
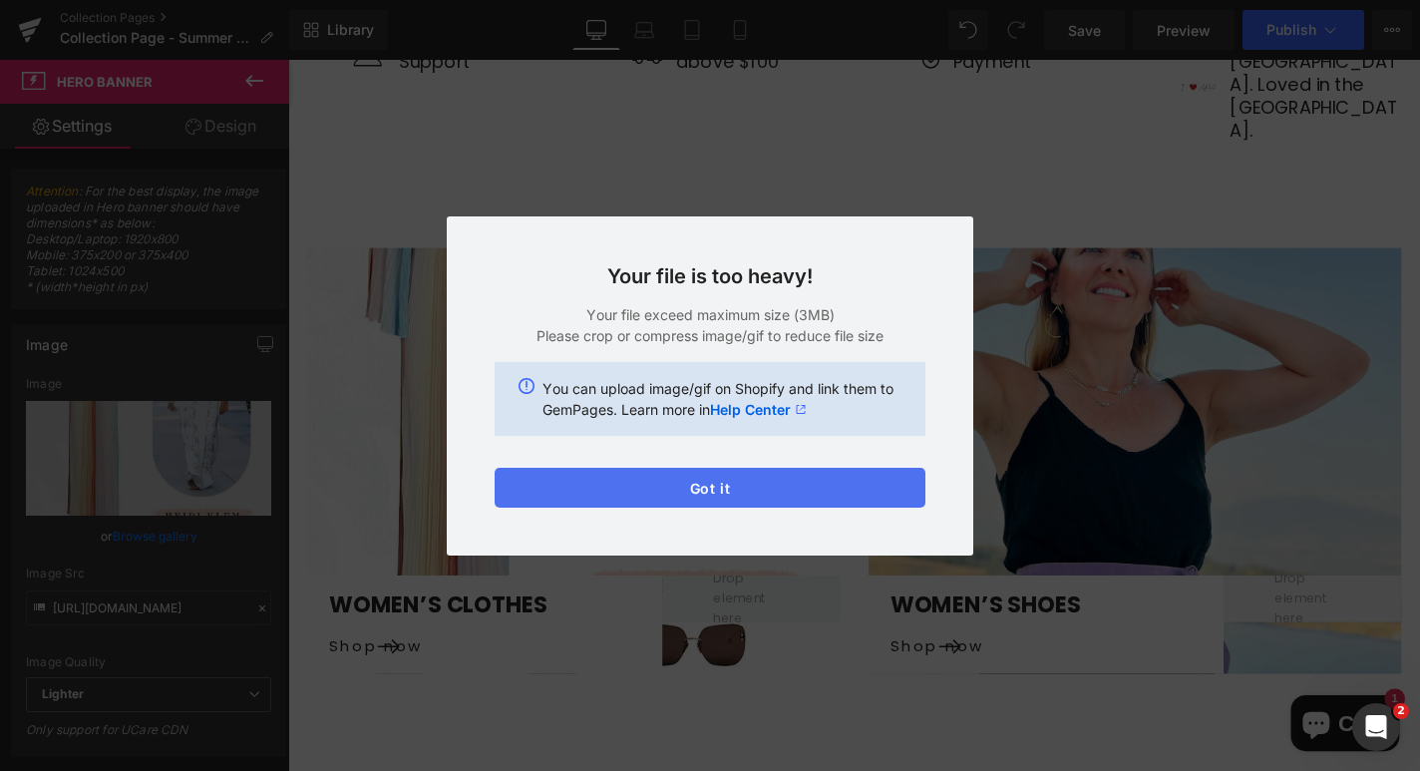
click at [821, 497] on button "Got it" at bounding box center [710, 488] width 431 height 40
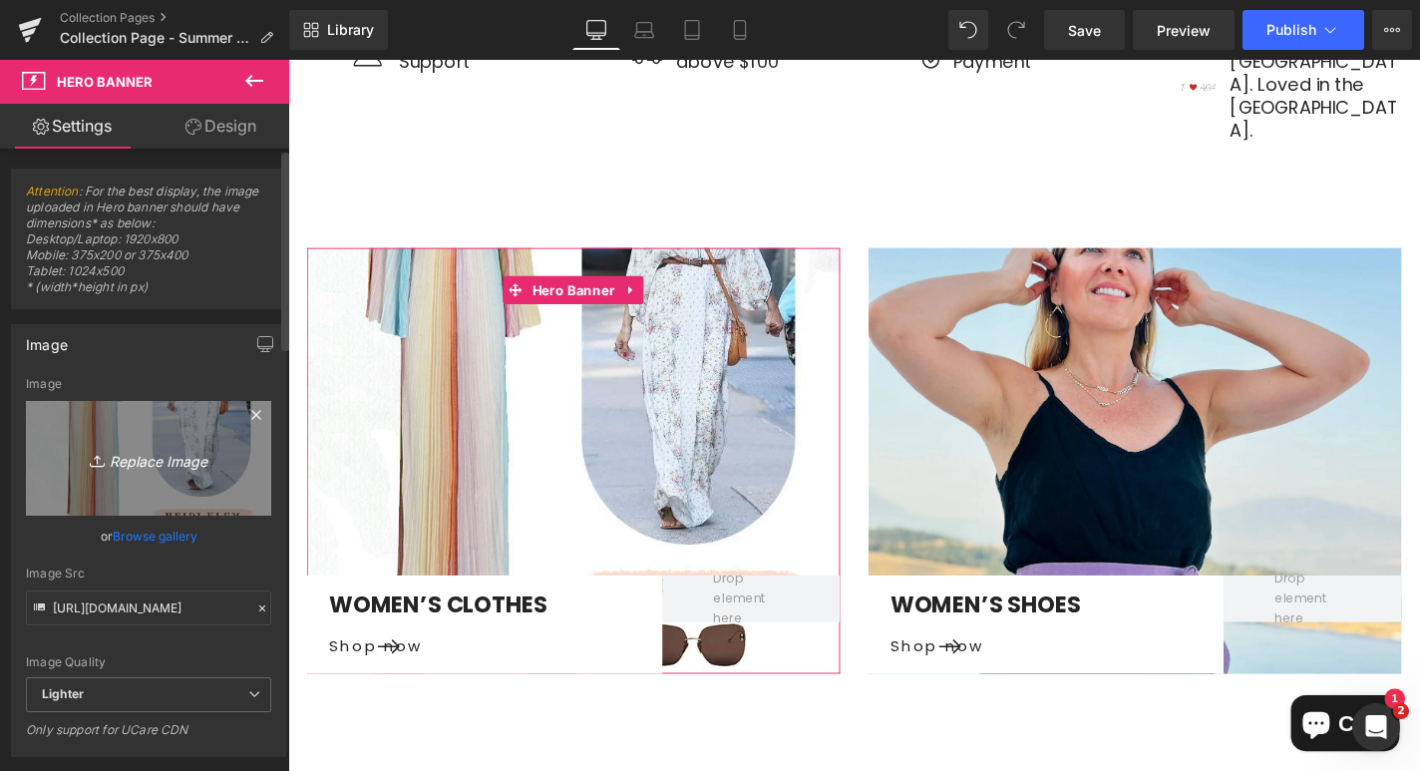
click at [175, 461] on icon "Replace Image" at bounding box center [149, 458] width 160 height 25
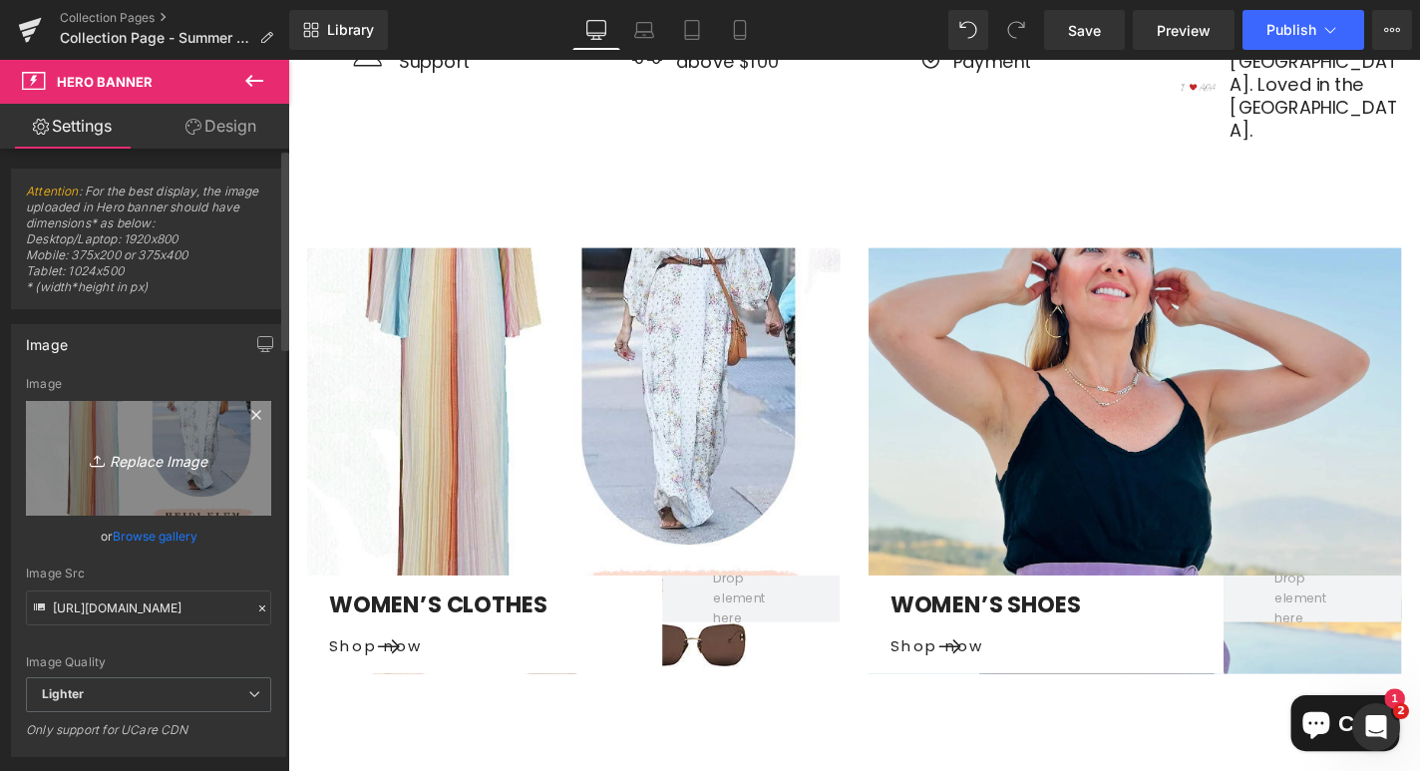
type input "C:\fakepath\June Summer Vacation HTML.jpg"
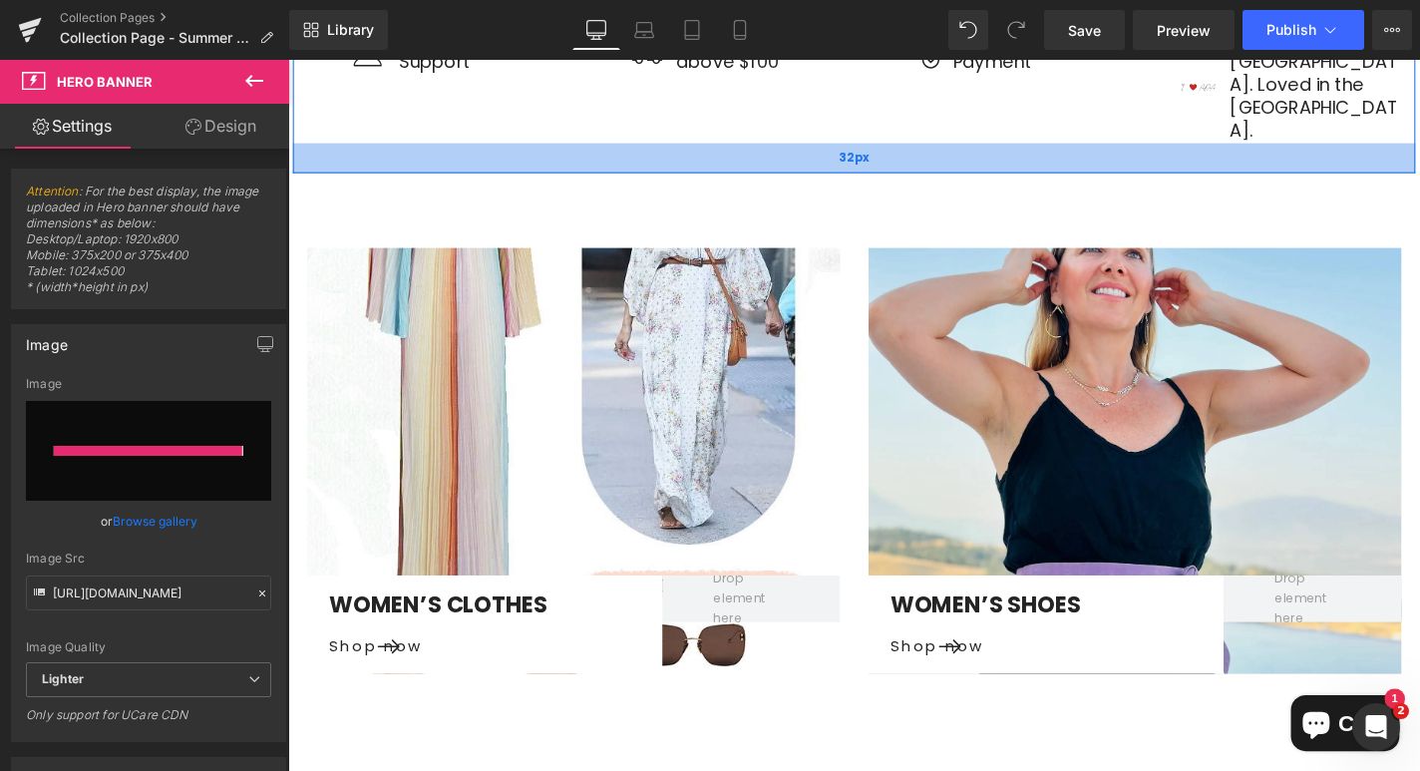
type input "https://ucarecdn.com/01ab40e7-ab30-4a18-8189-c1a1643355ac/-/format/auto/-/previ…"
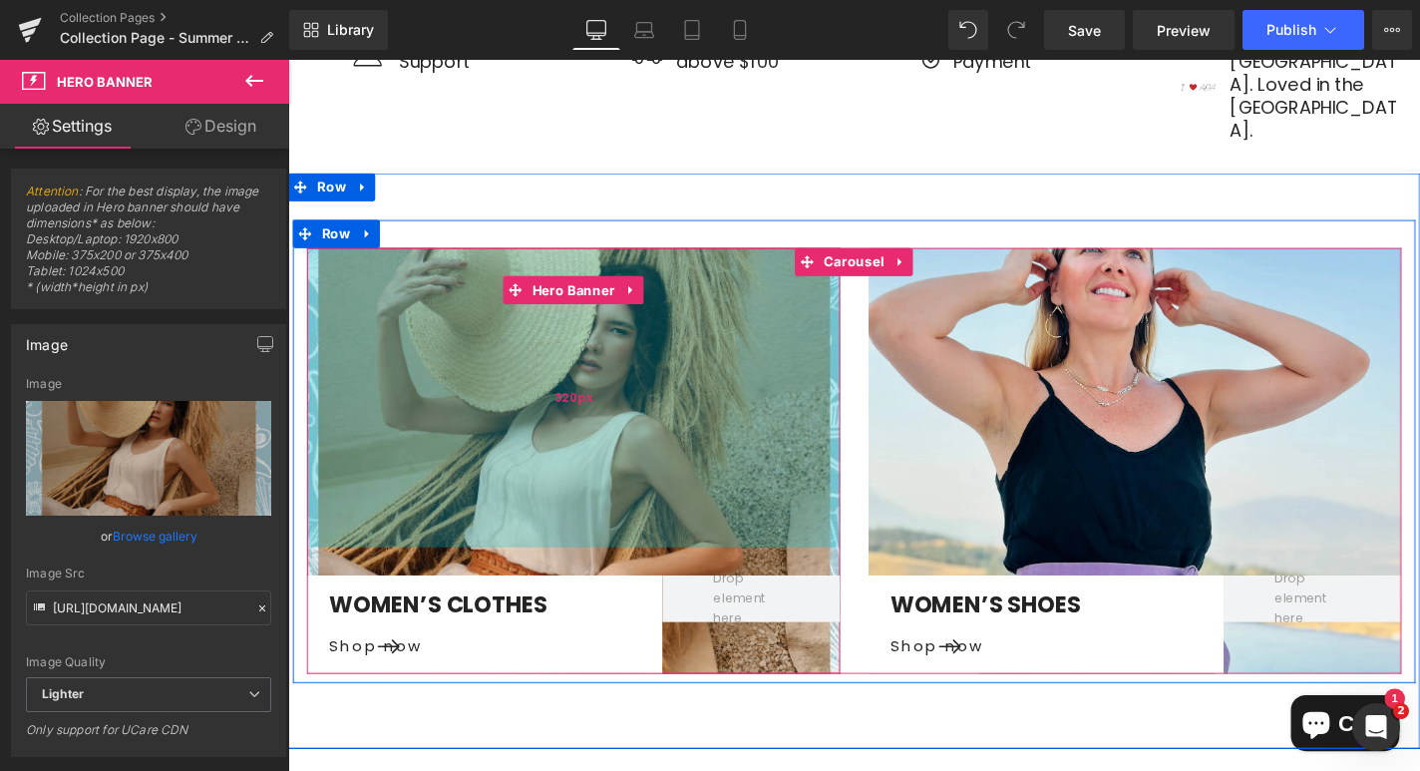
click at [611, 341] on div "320px" at bounding box center [592, 419] width 568 height 319
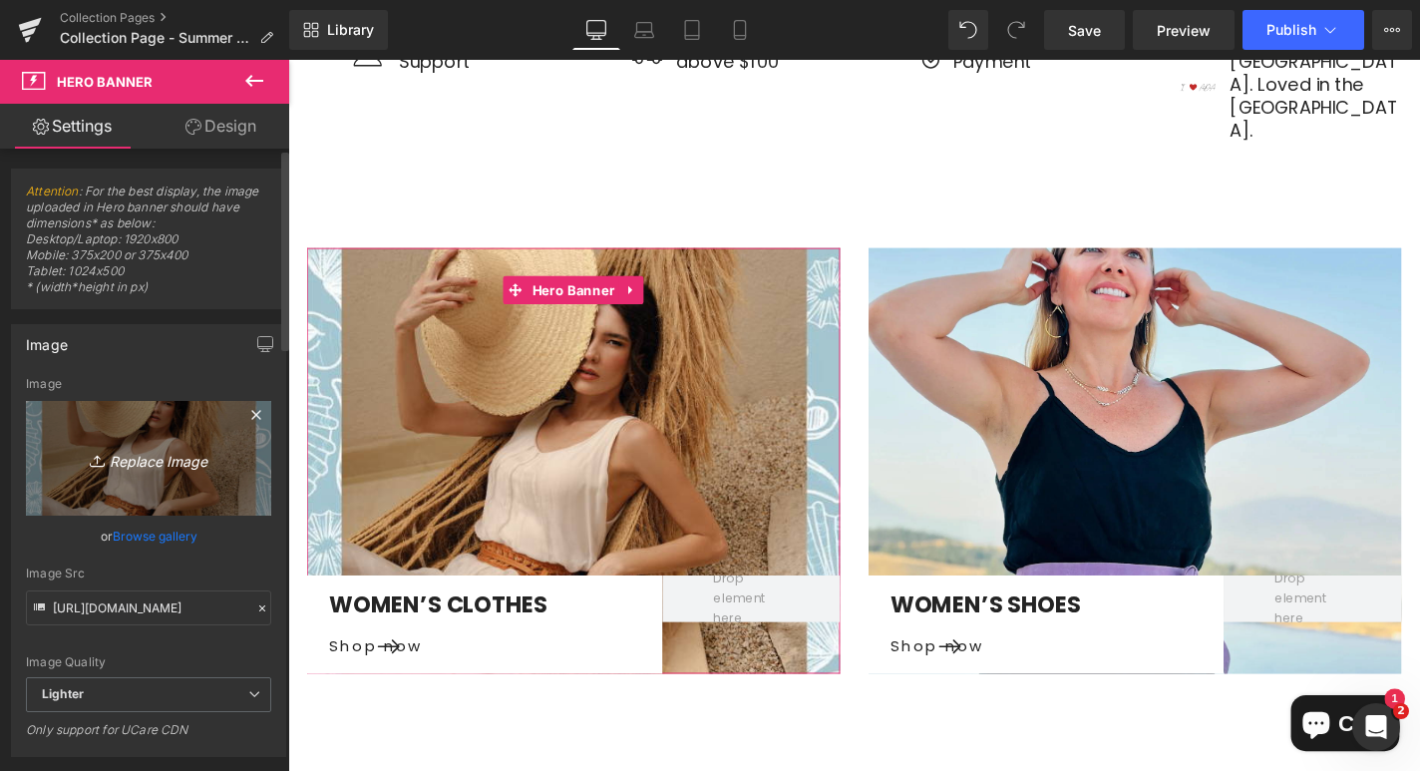
click at [127, 459] on icon "Replace Image" at bounding box center [149, 458] width 160 height 25
type input "C:\fakepath\wrap blue.webp"
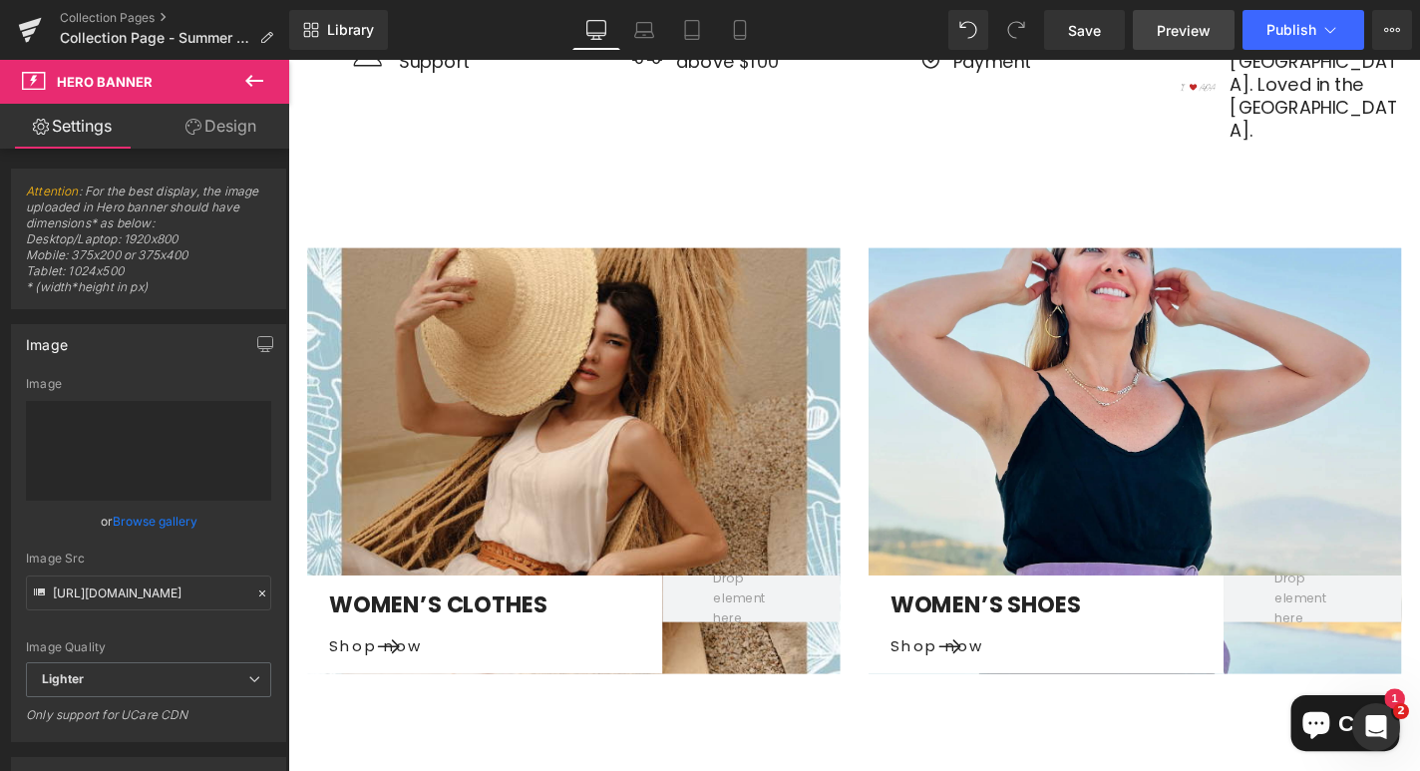
type input "https://ucarecdn.com/0c6bdea2-c6ba-499c-bef1-e8acbc77a4e2/-/format/auto/-/previ…"
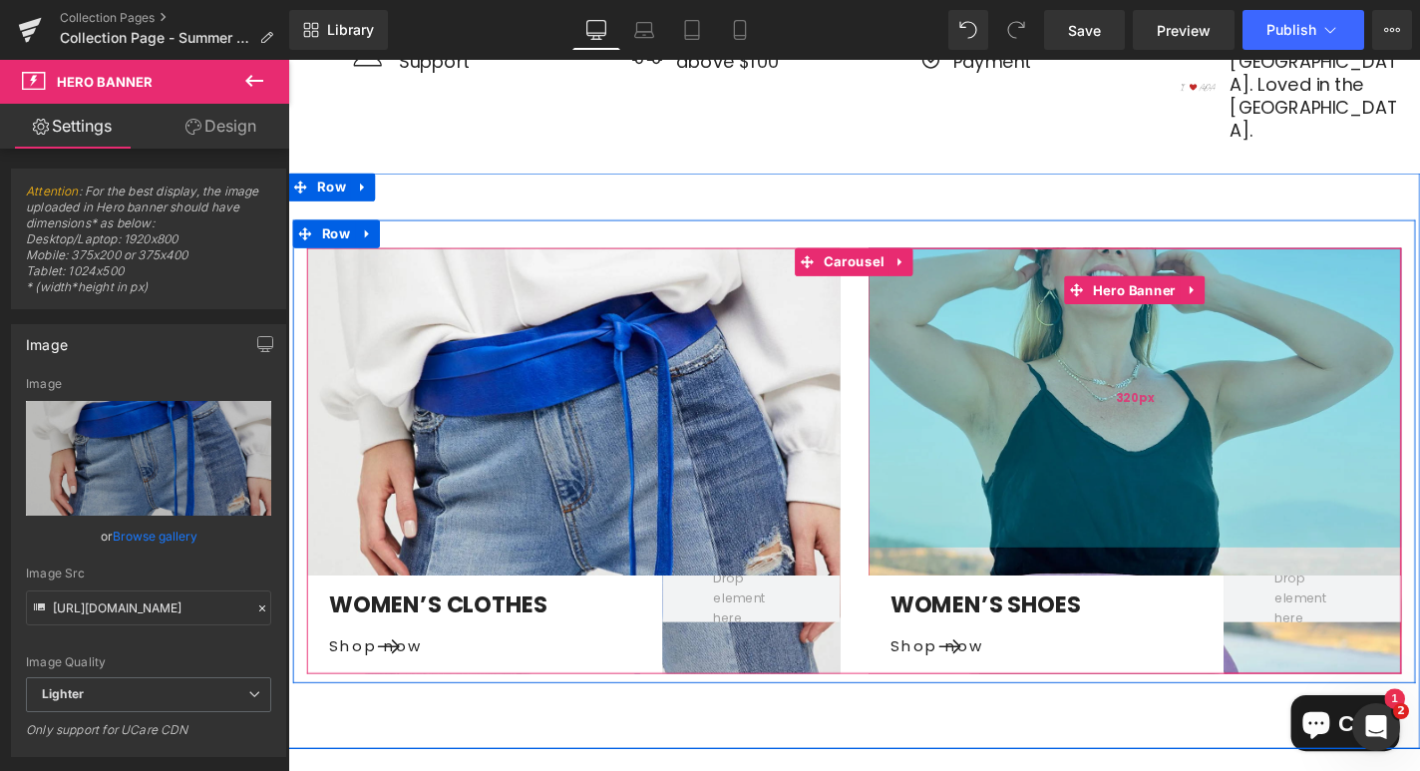
click at [1121, 329] on div "320px" at bounding box center [1190, 419] width 568 height 319
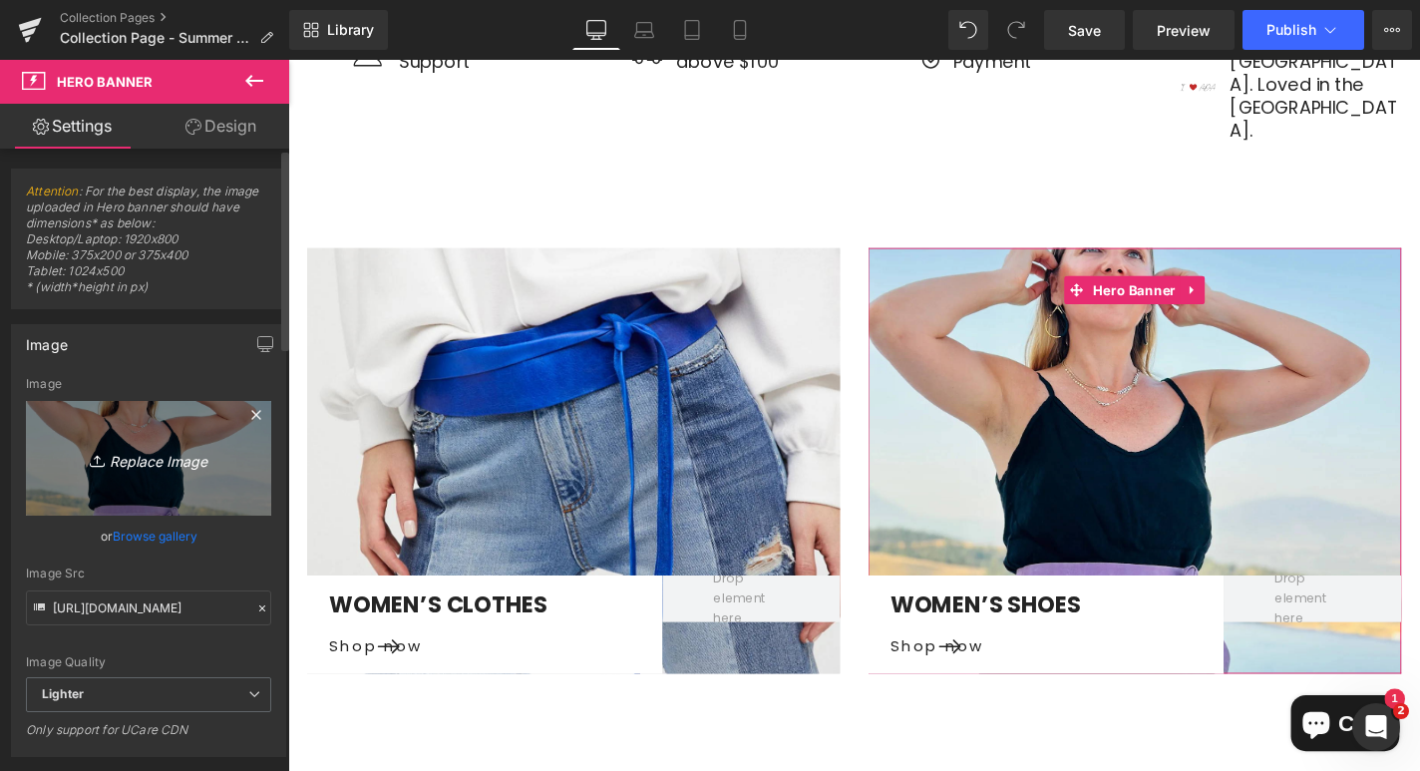
click at [100, 455] on icon at bounding box center [100, 461] width 20 height 20
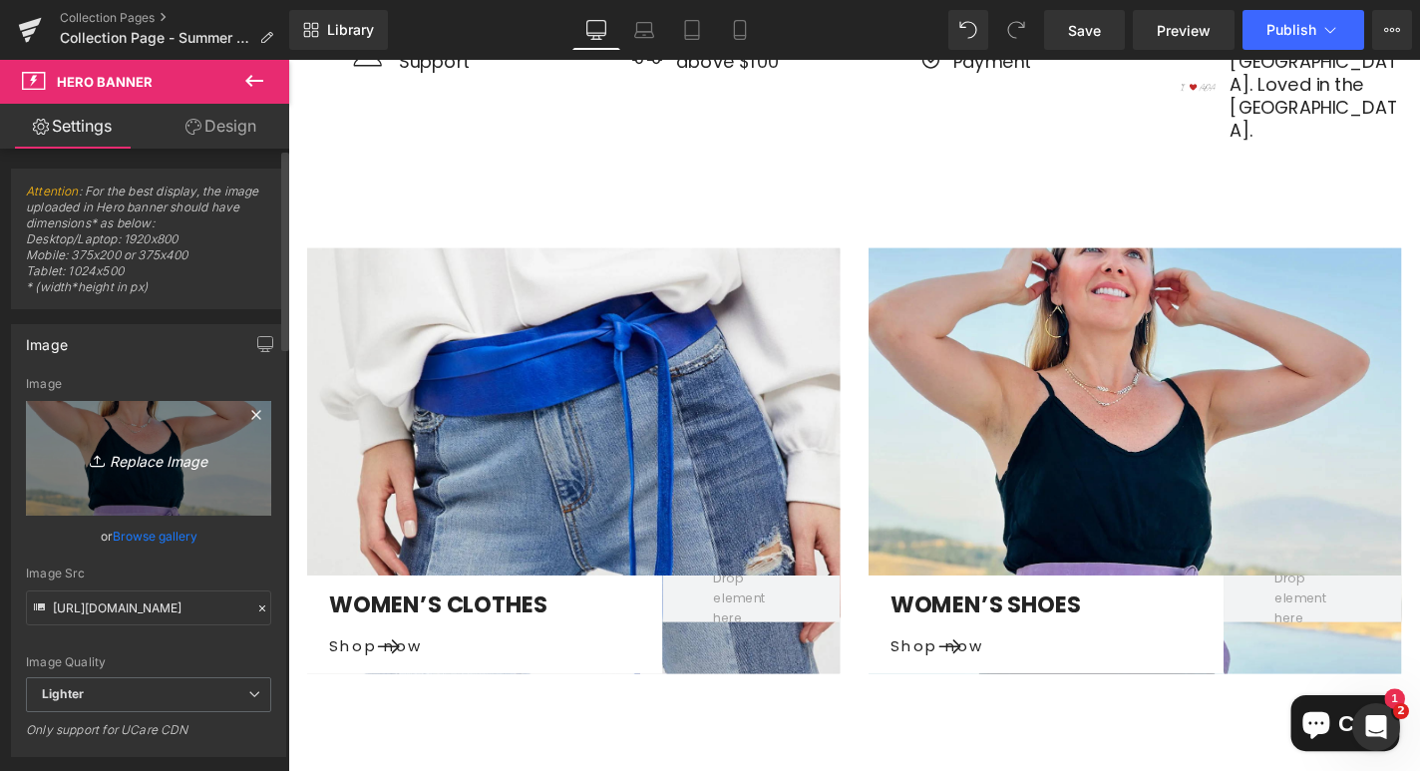
type input "C:\fakepath\wrap-belt-lilac-2.webp"
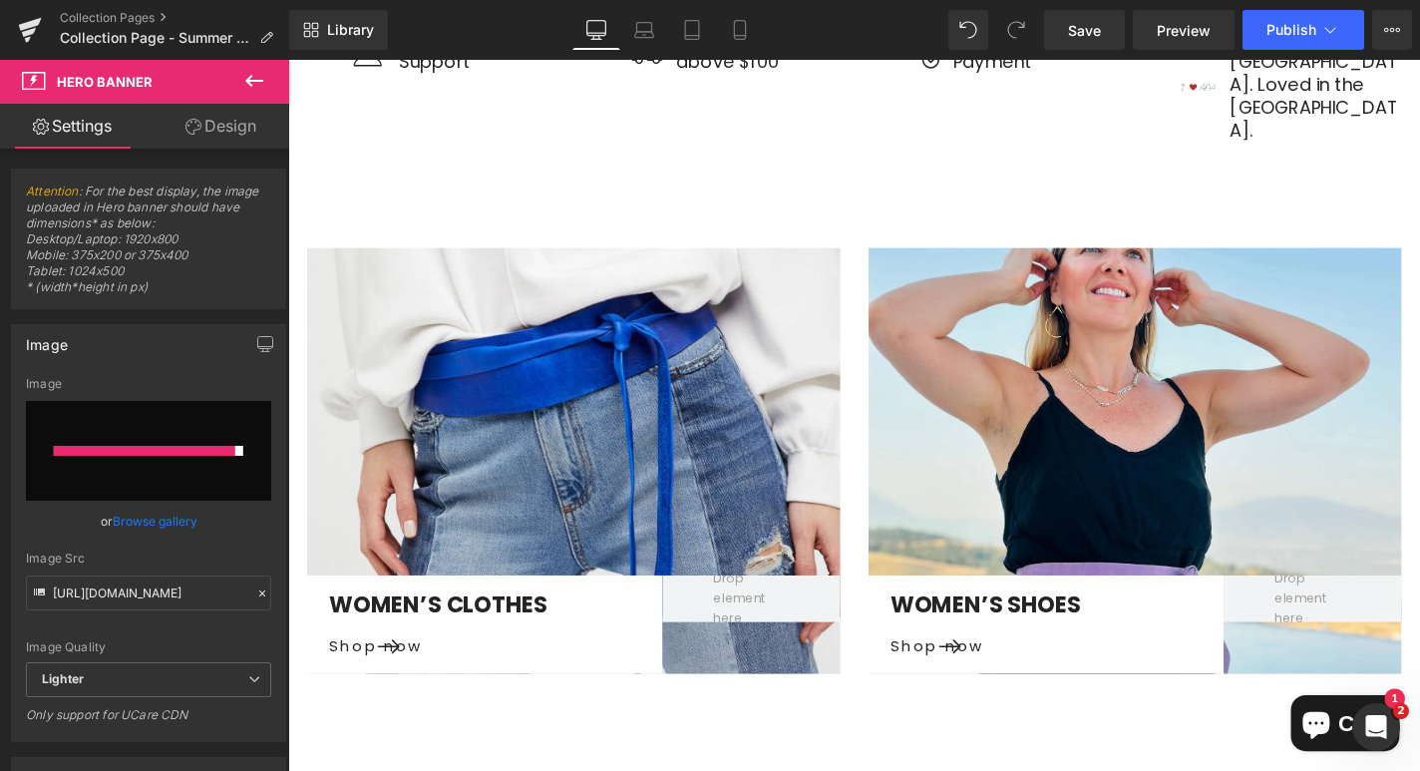
type input "[URL][DOMAIN_NAME]"
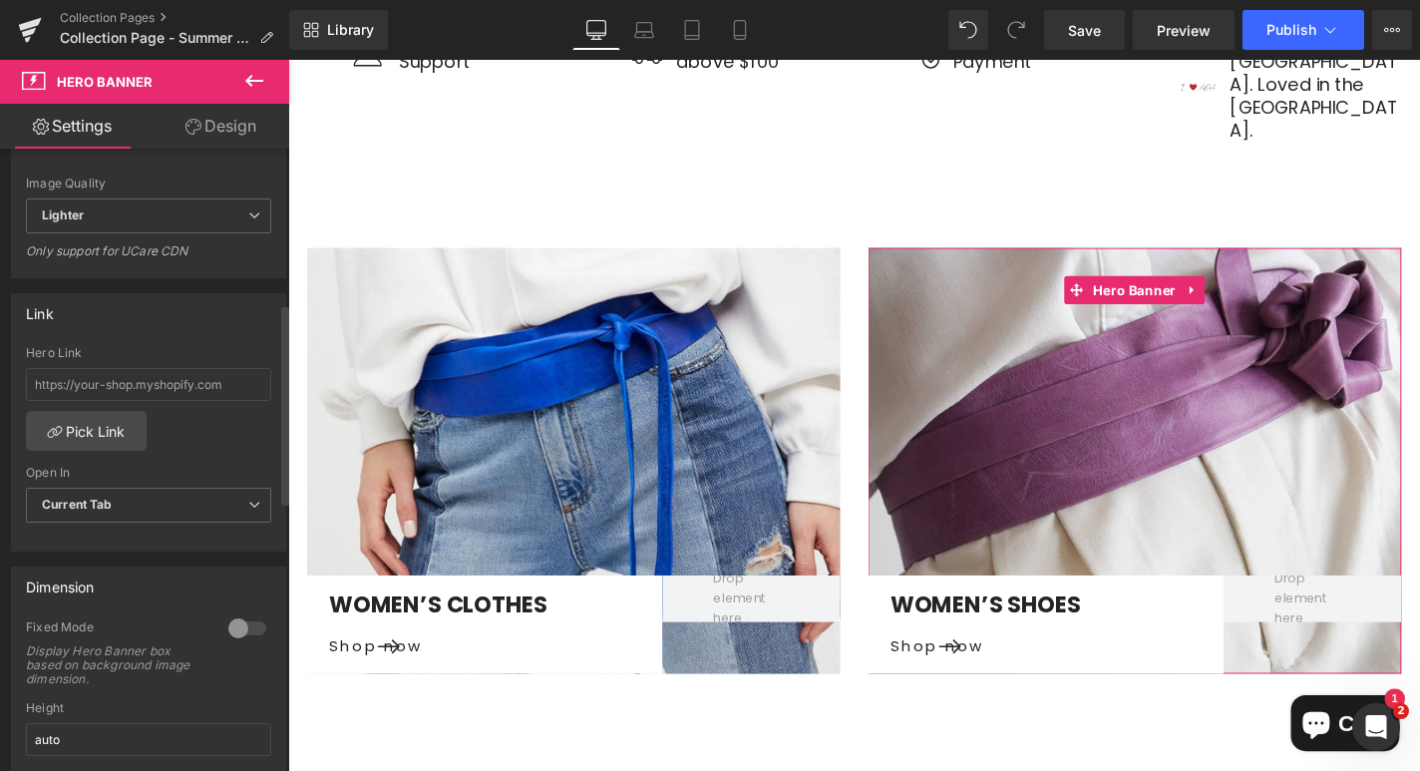
scroll to position [480, 0]
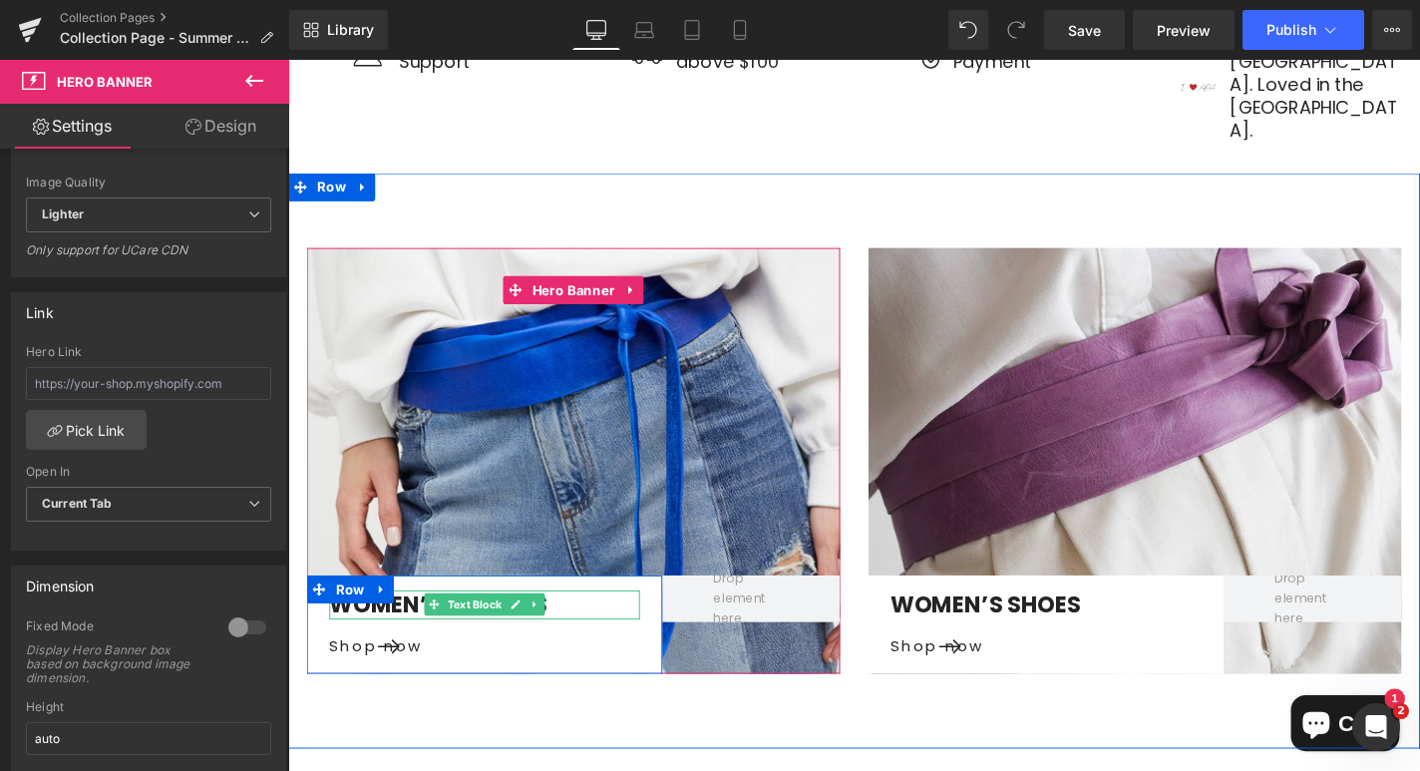
click at [419, 625] on p "Women’S Clothes" at bounding box center [497, 640] width 331 height 31
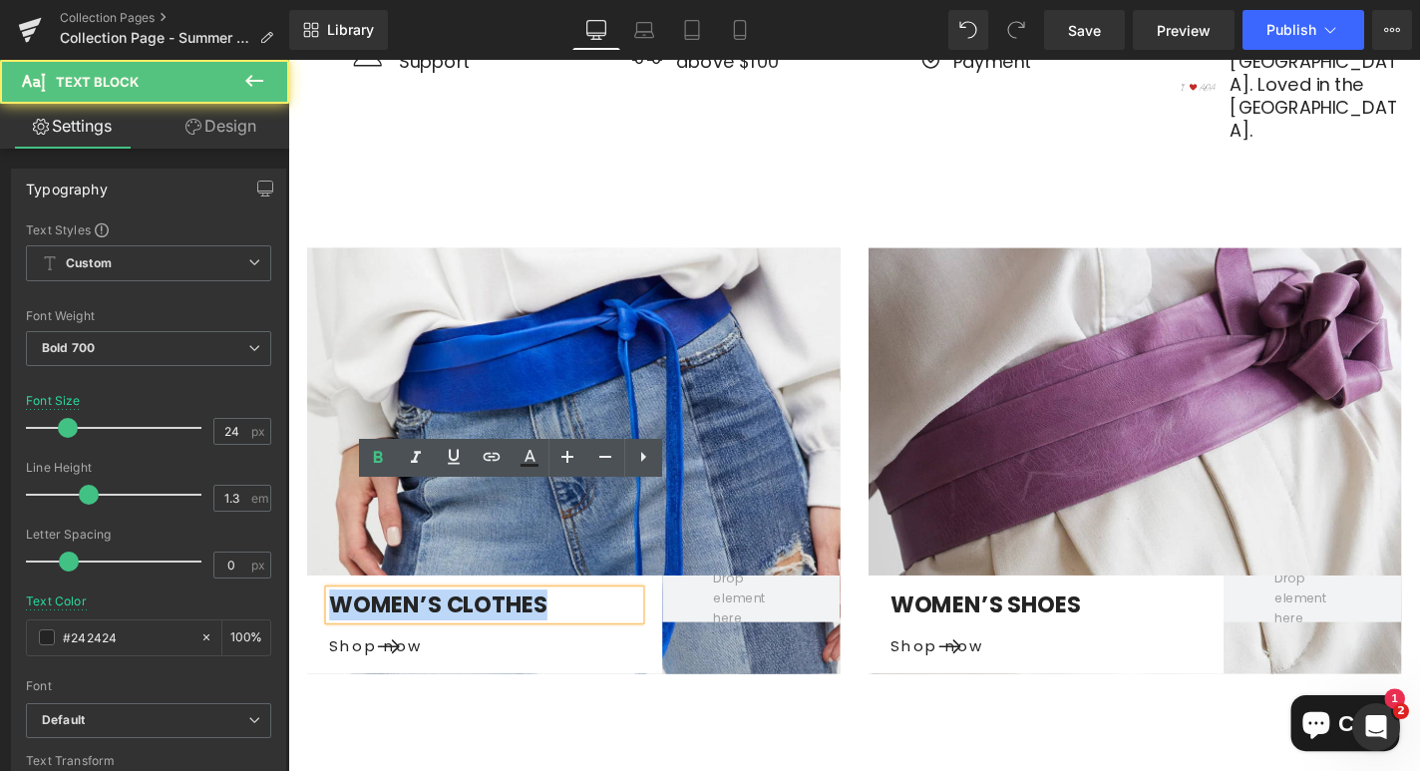
drag, startPoint x: 573, startPoint y: 566, endPoint x: 334, endPoint y: 566, distance: 239.3
click at [334, 625] on p "Women’S Clothes" at bounding box center [497, 640] width 331 height 31
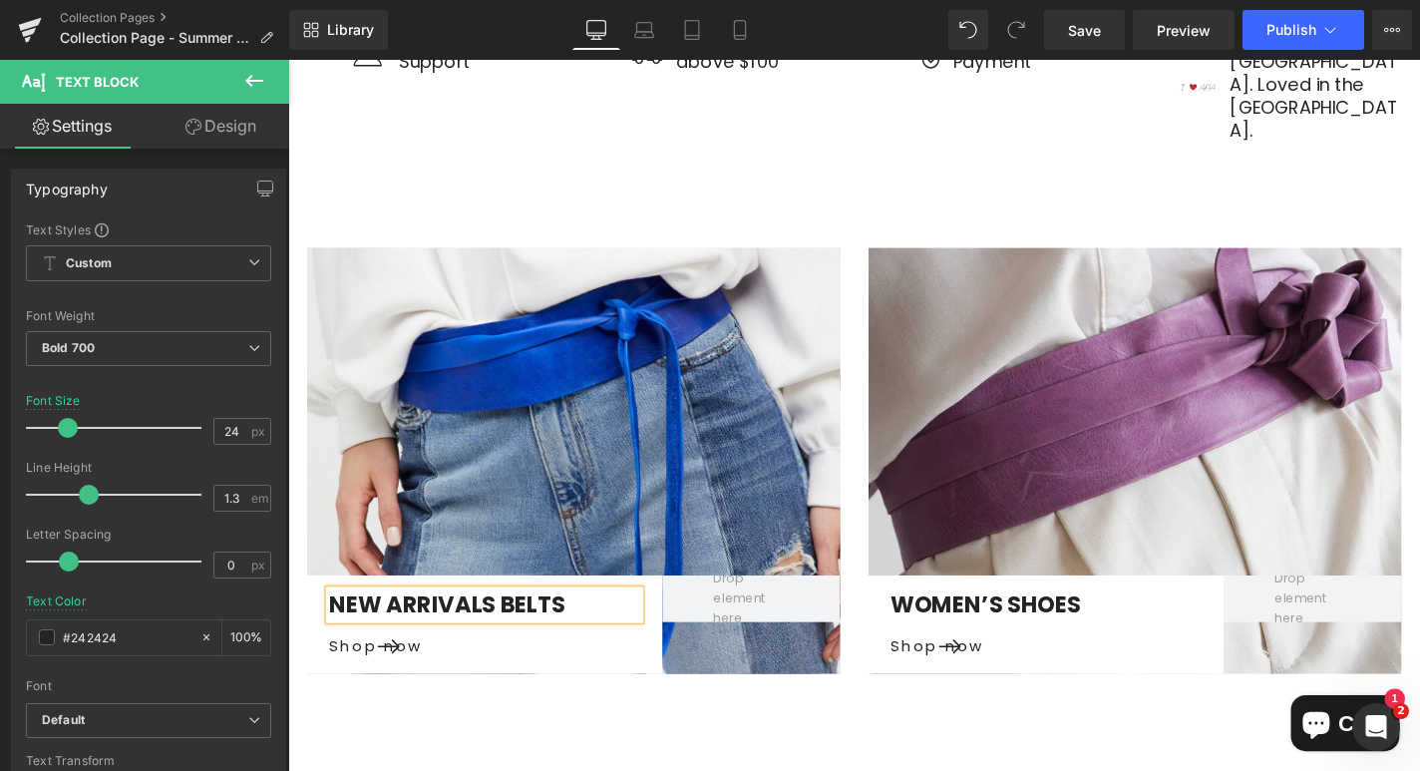
click at [513, 625] on p "NEW ARRIVALS BELTS" at bounding box center [497, 640] width 331 height 31
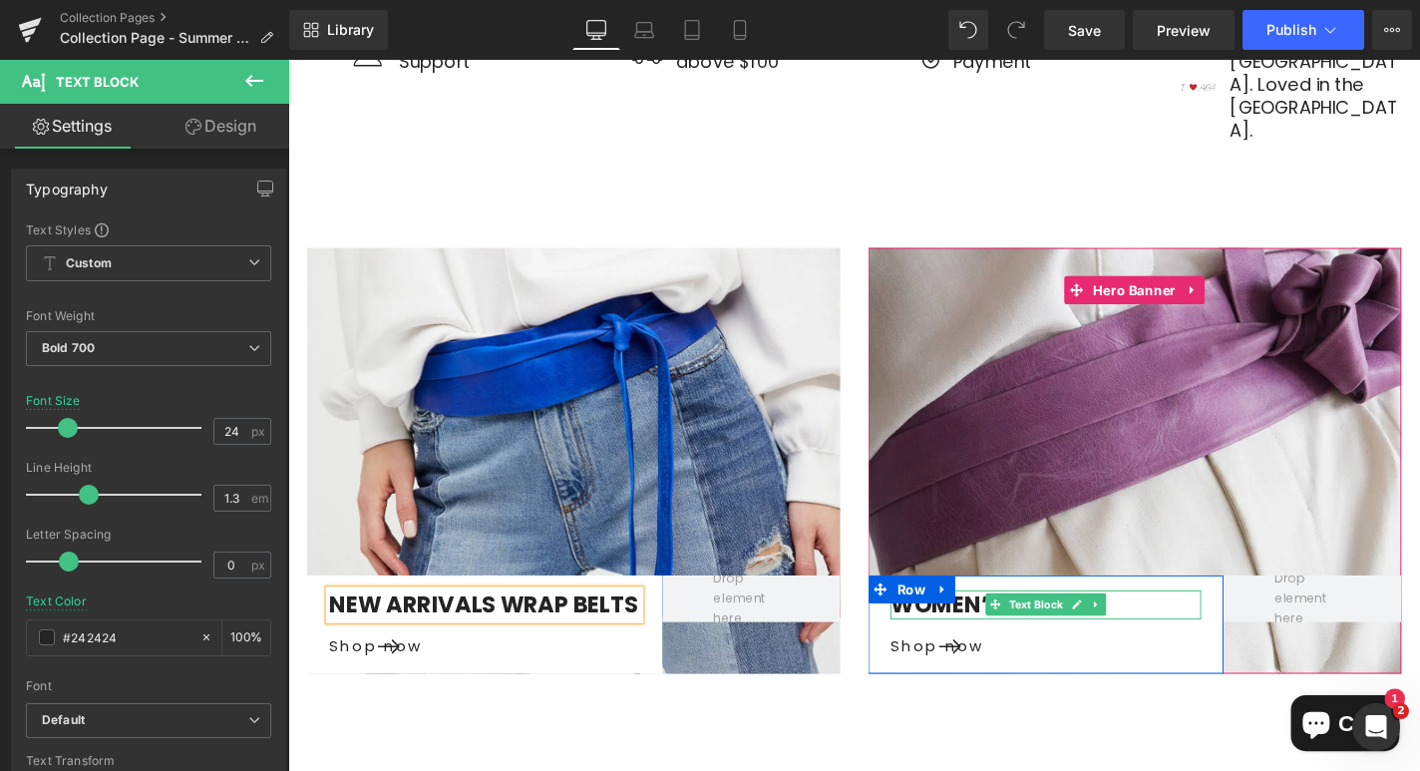
click at [1019, 625] on p "Women’S Shoes" at bounding box center [1095, 640] width 331 height 31
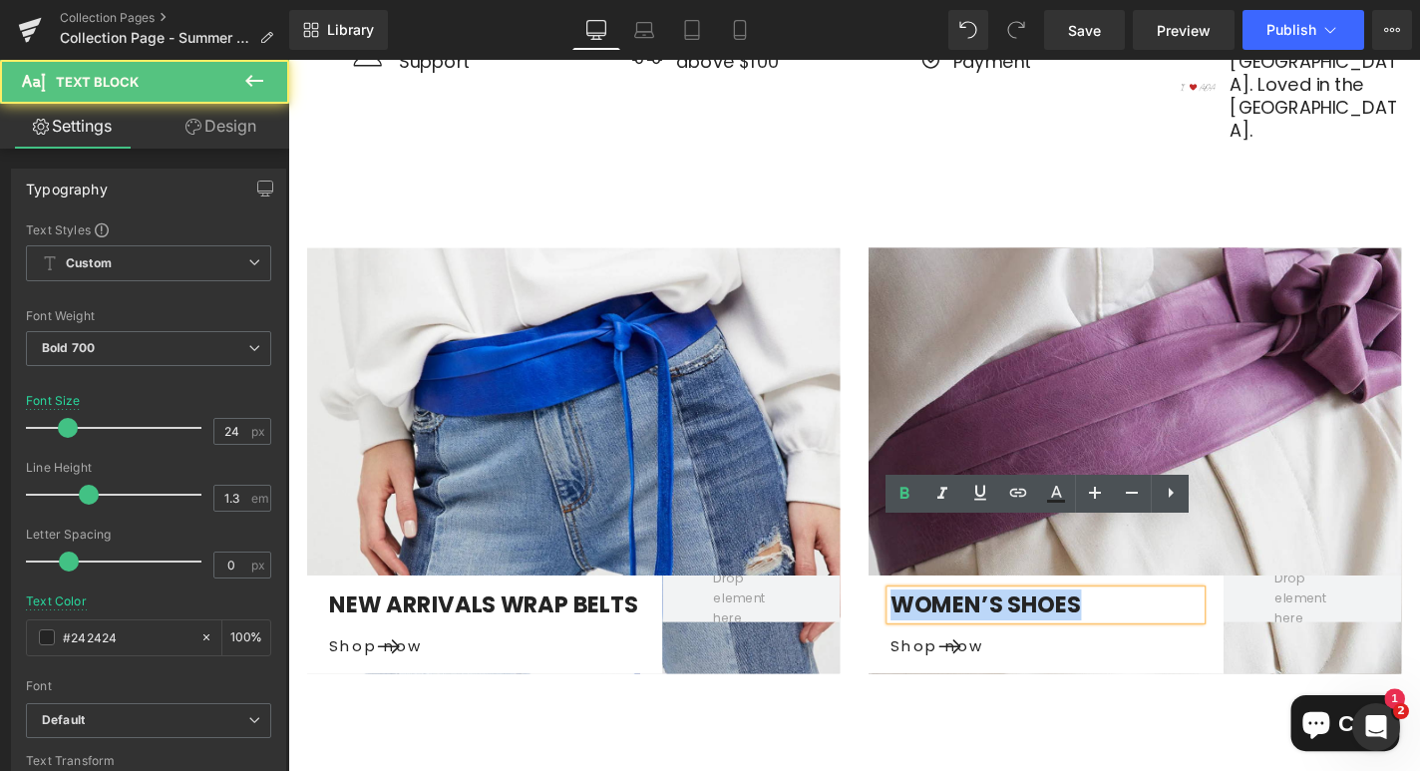
drag, startPoint x: 1139, startPoint y: 565, endPoint x: 937, endPoint y: 568, distance: 201.4
click at [937, 625] on p "Women’S Shoes" at bounding box center [1095, 640] width 331 height 31
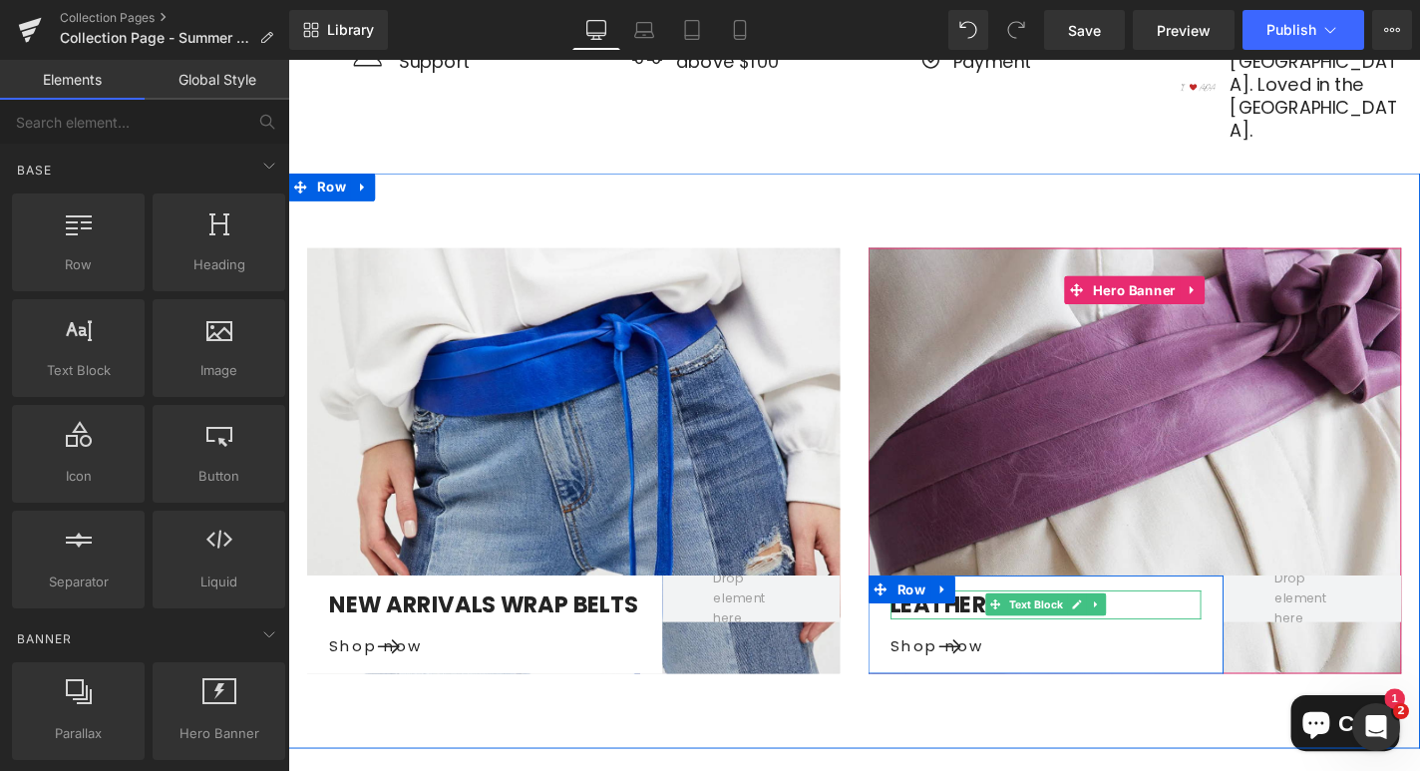
click at [1007, 625] on p "LEATHER BELTS" at bounding box center [1095, 640] width 331 height 31
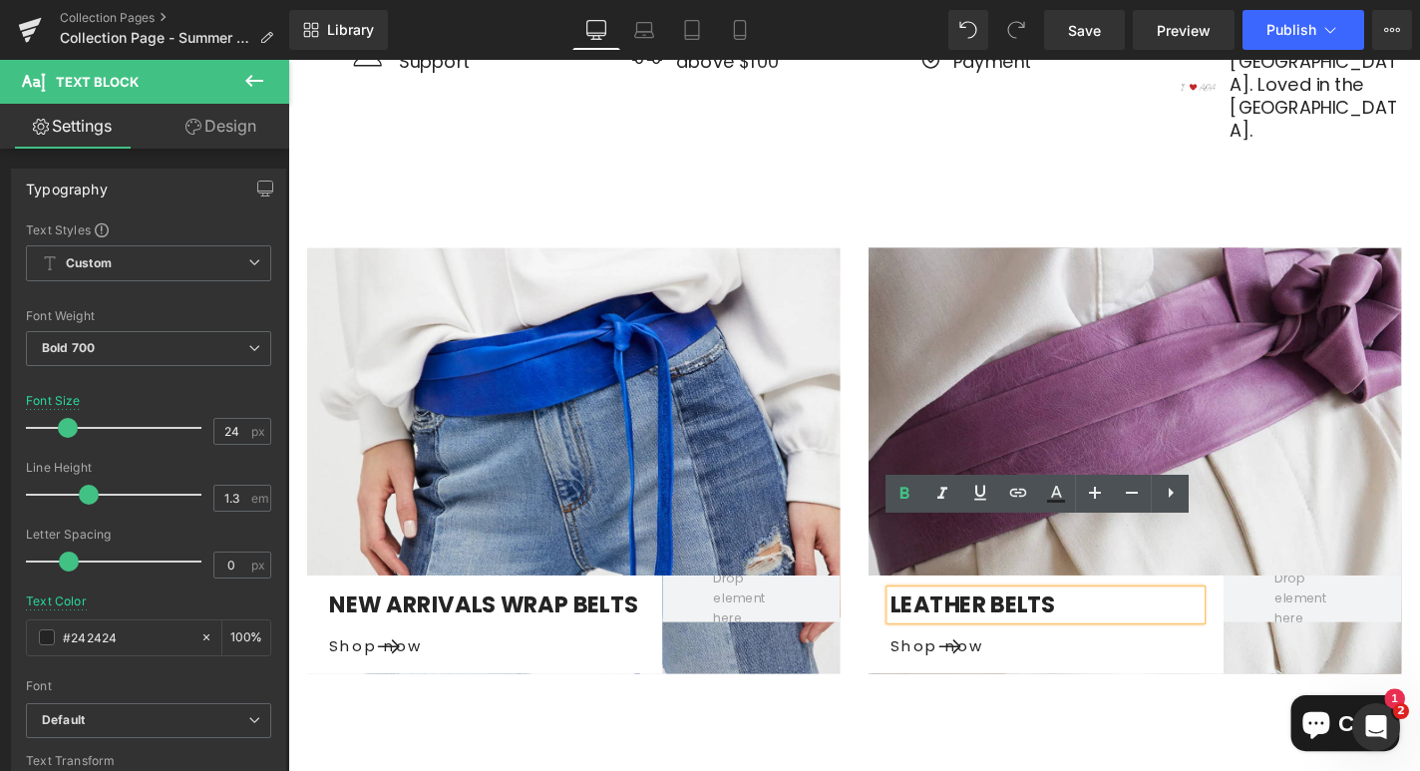
click at [930, 625] on p "LEATHER BELTS" at bounding box center [1095, 640] width 331 height 31
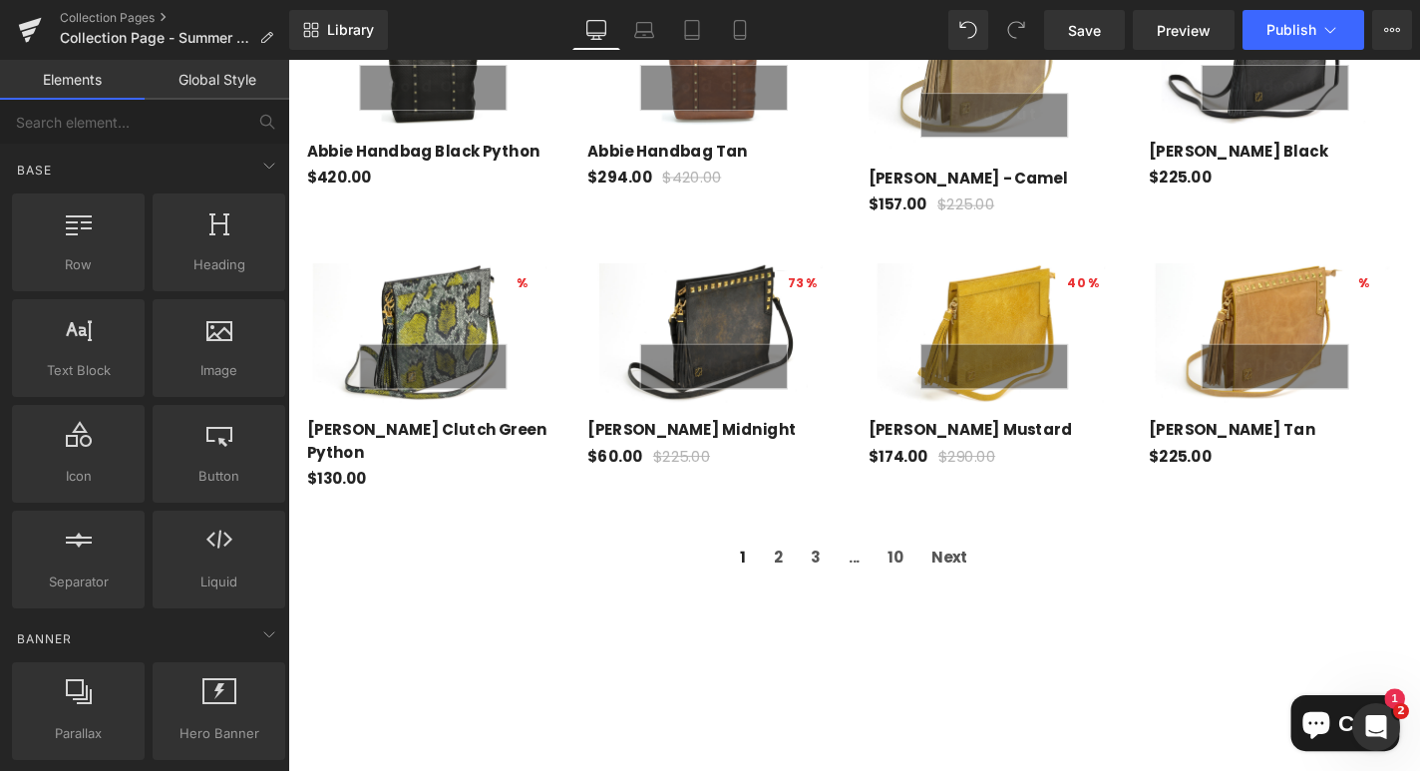
scroll to position [1017, 0]
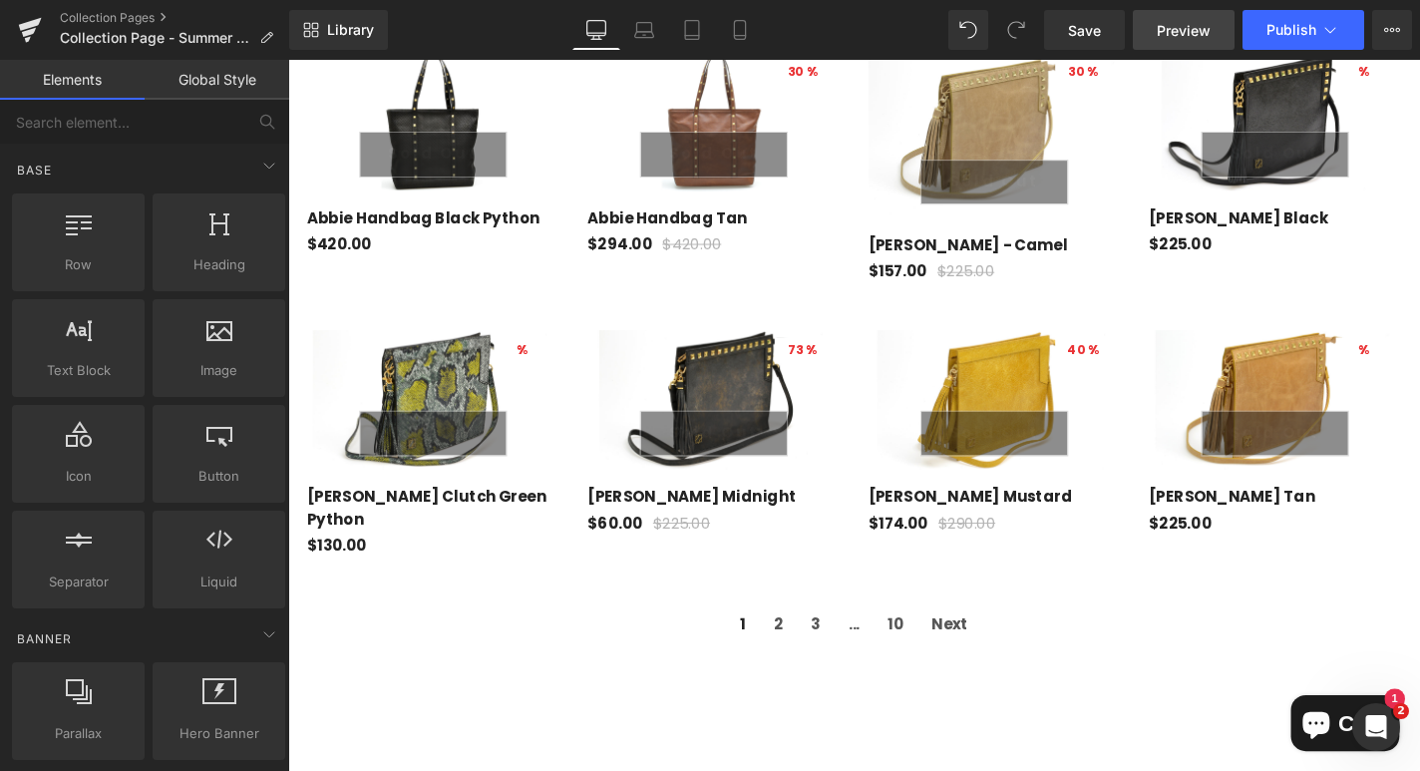
click at [1161, 29] on span "Preview" at bounding box center [1184, 30] width 54 height 21
click at [1325, 29] on icon at bounding box center [1330, 30] width 11 height 6
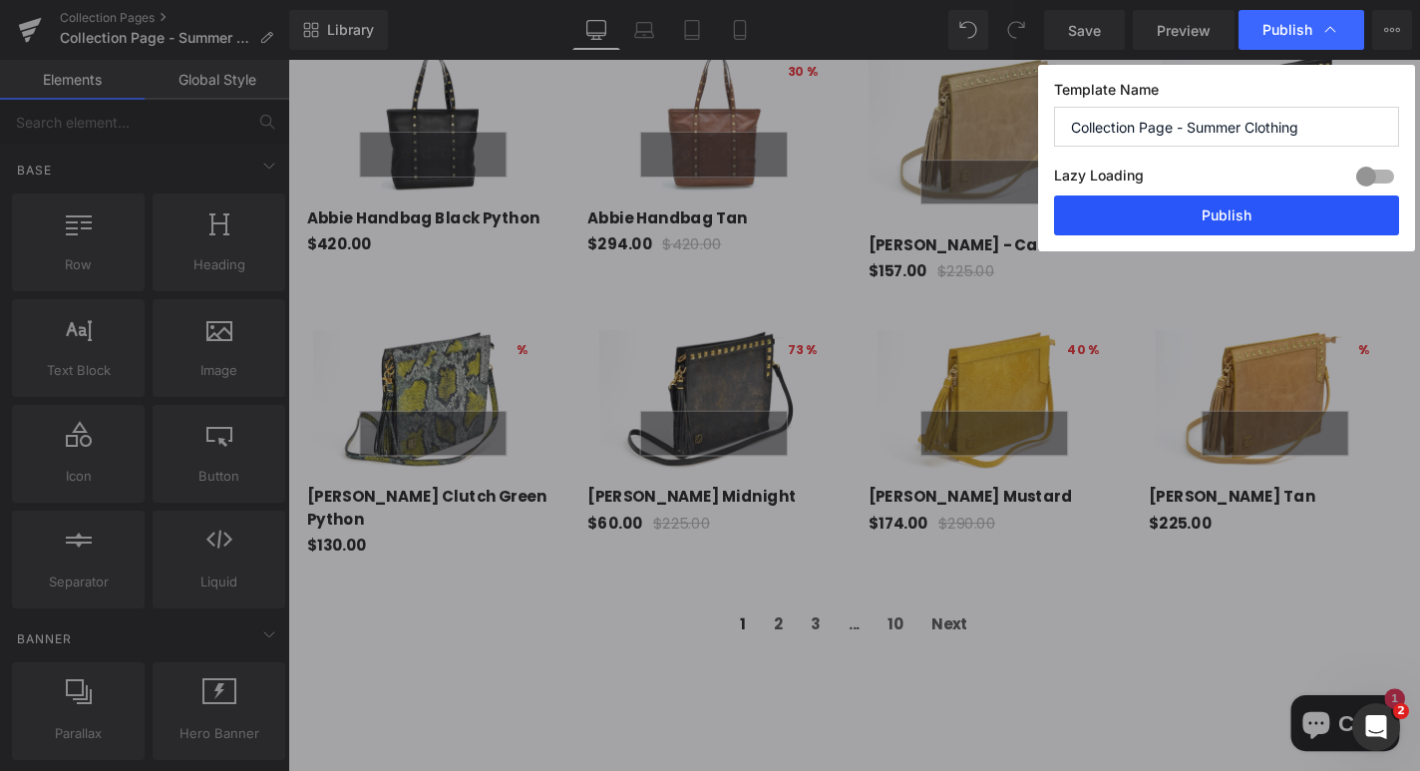
click at [1236, 215] on button "Publish" at bounding box center [1226, 215] width 345 height 40
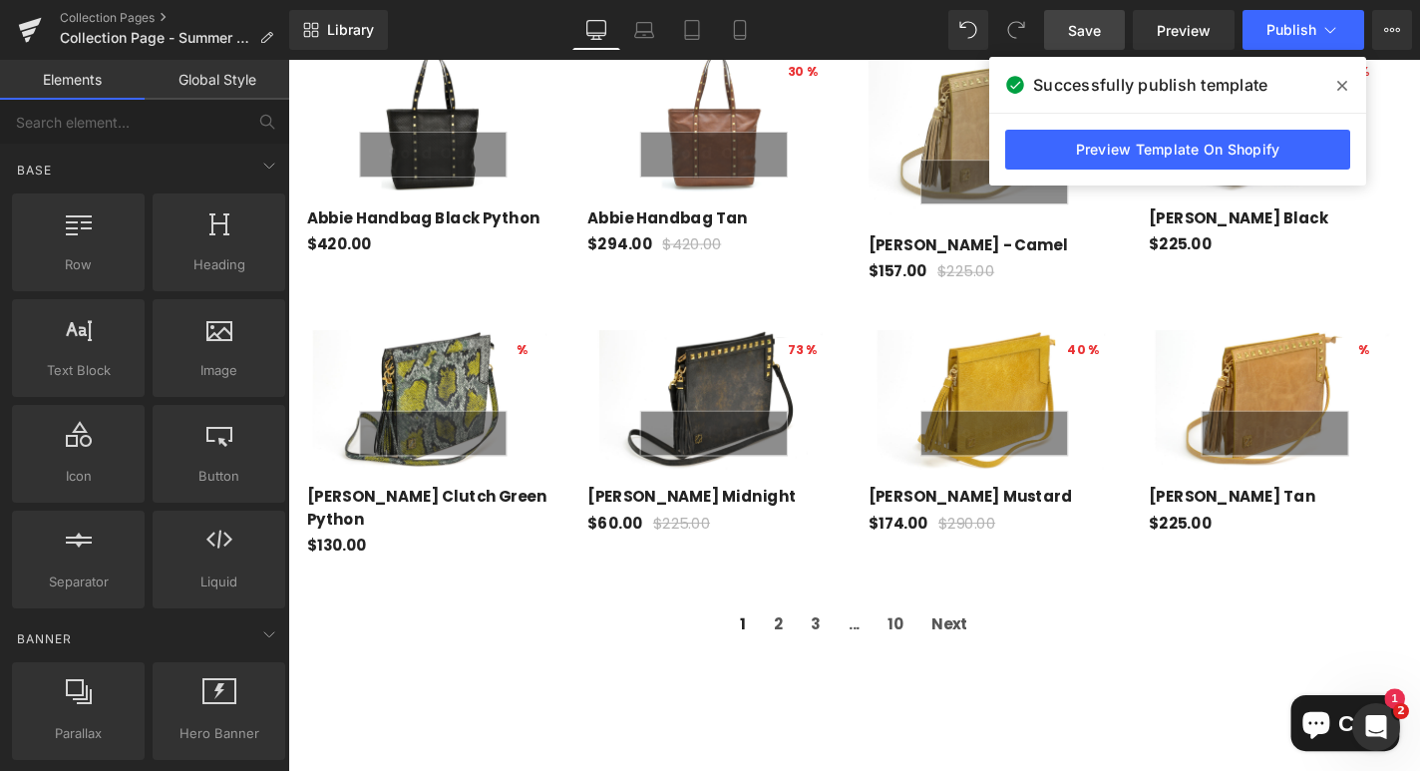
click at [1096, 35] on span "Save" at bounding box center [1084, 30] width 33 height 21
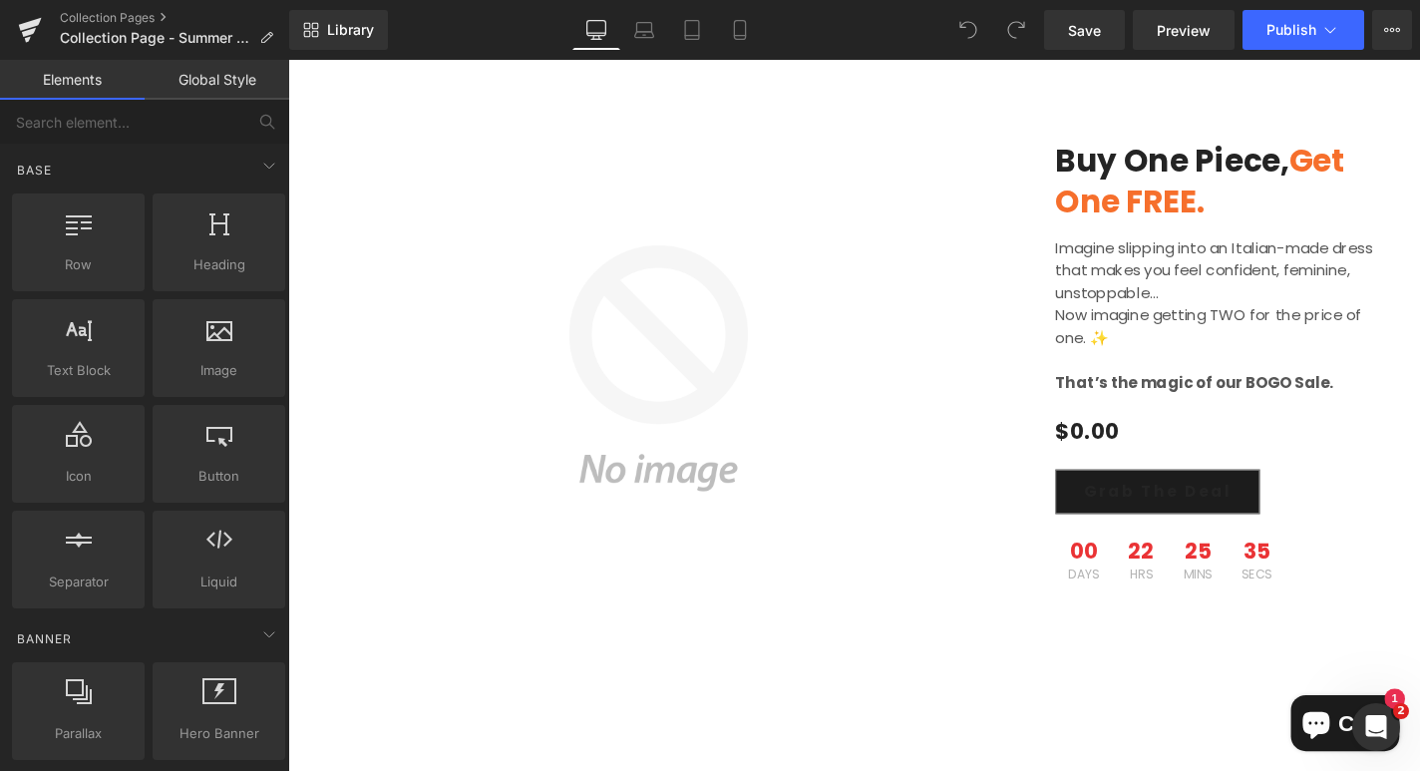
scroll to position [1776, 0]
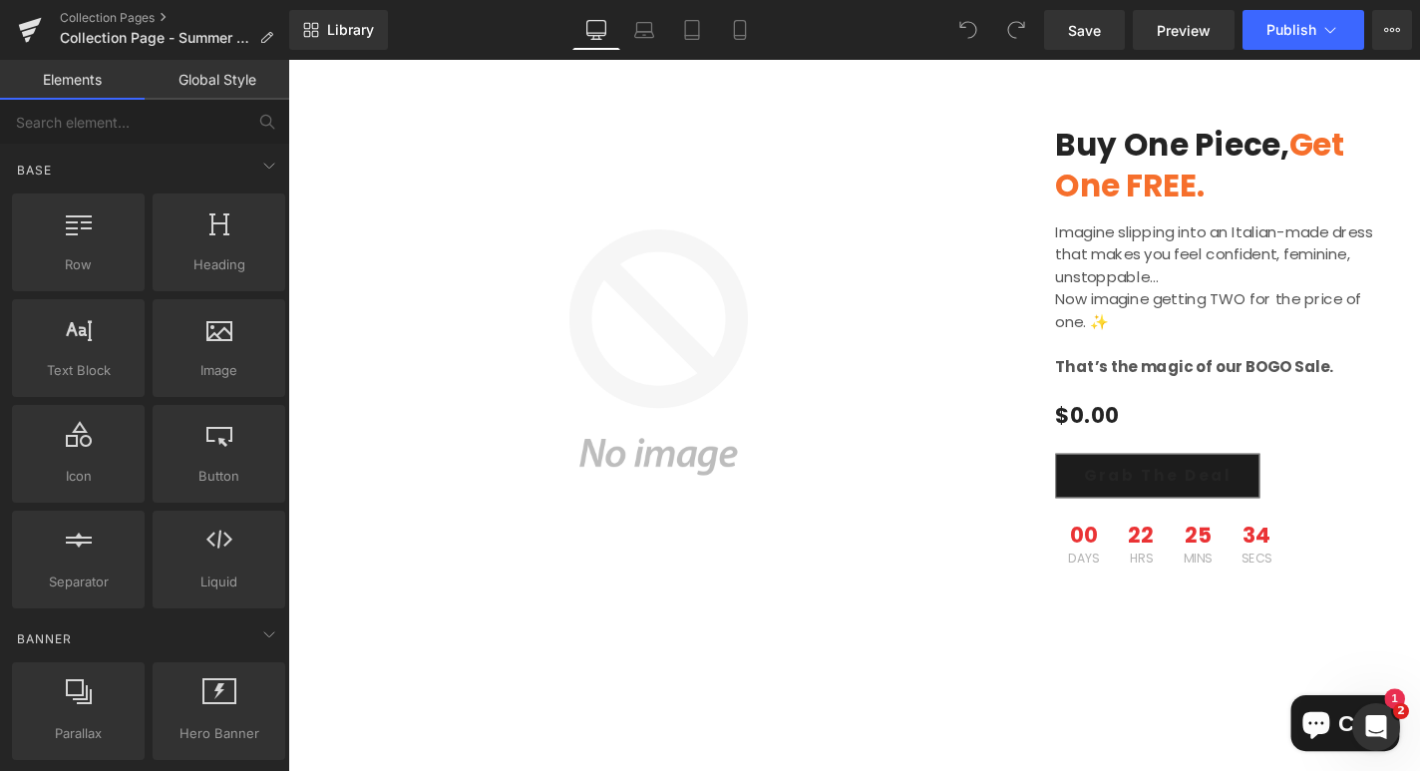
click at [676, 452] on img at bounding box center [683, 372] width 750 height 750
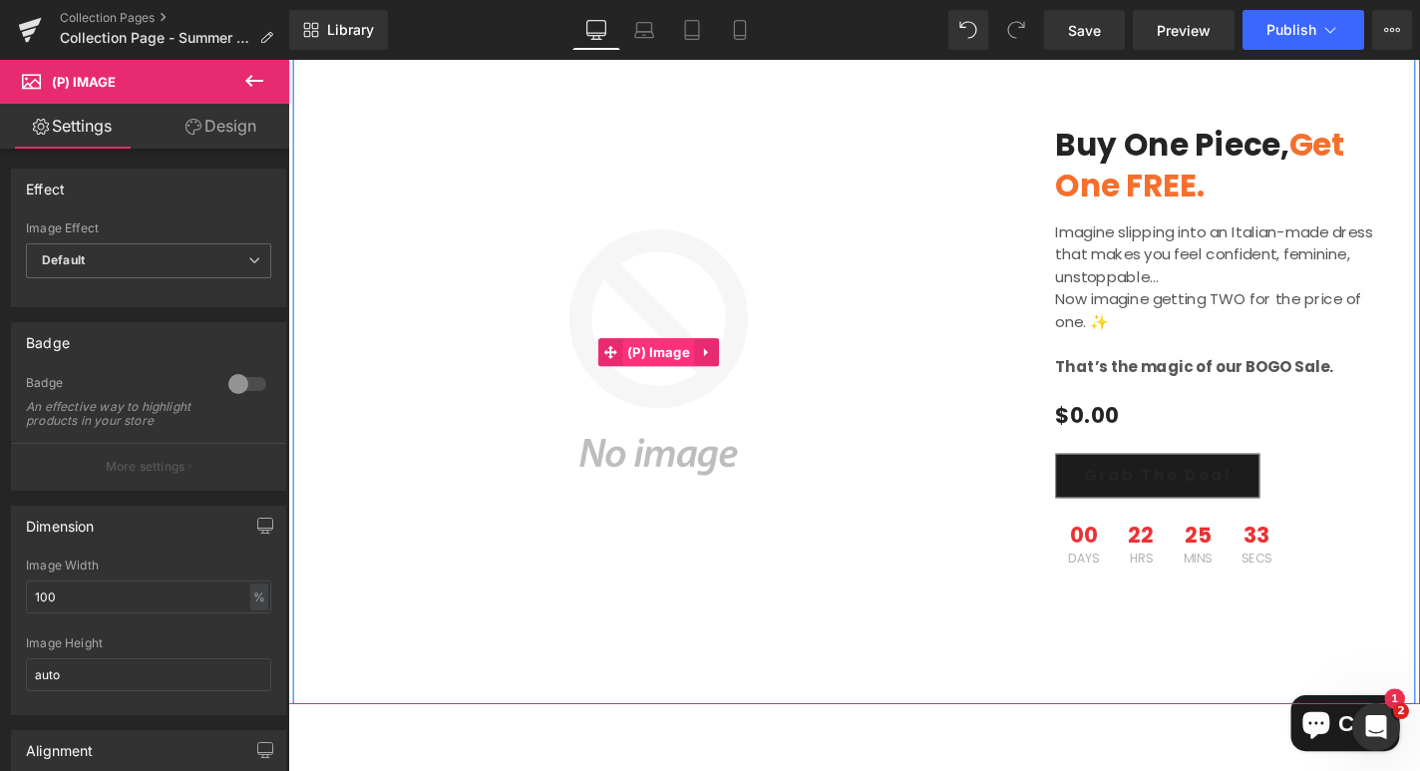
click at [697, 357] on span "(P) Image" at bounding box center [683, 372] width 77 height 30
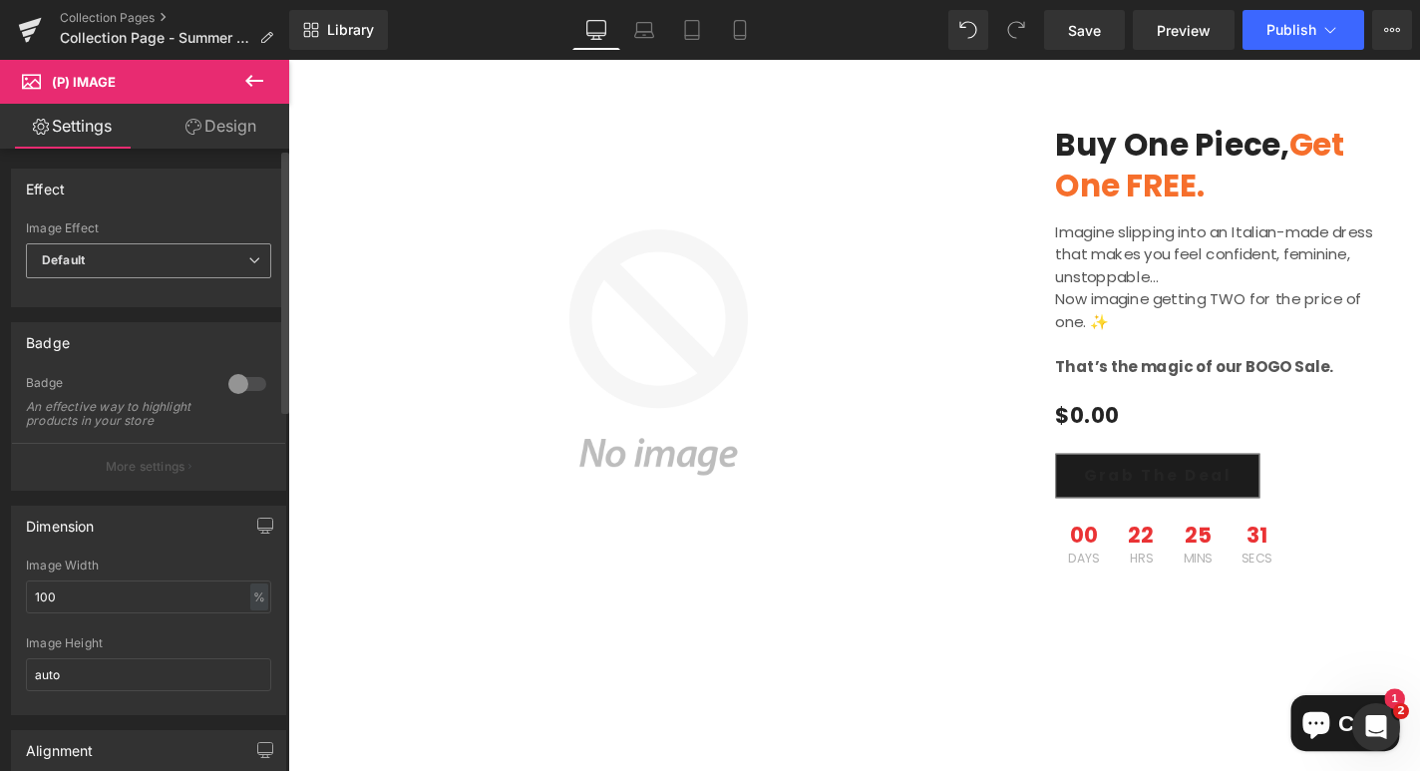
click at [217, 267] on span "Default" at bounding box center [148, 260] width 245 height 35
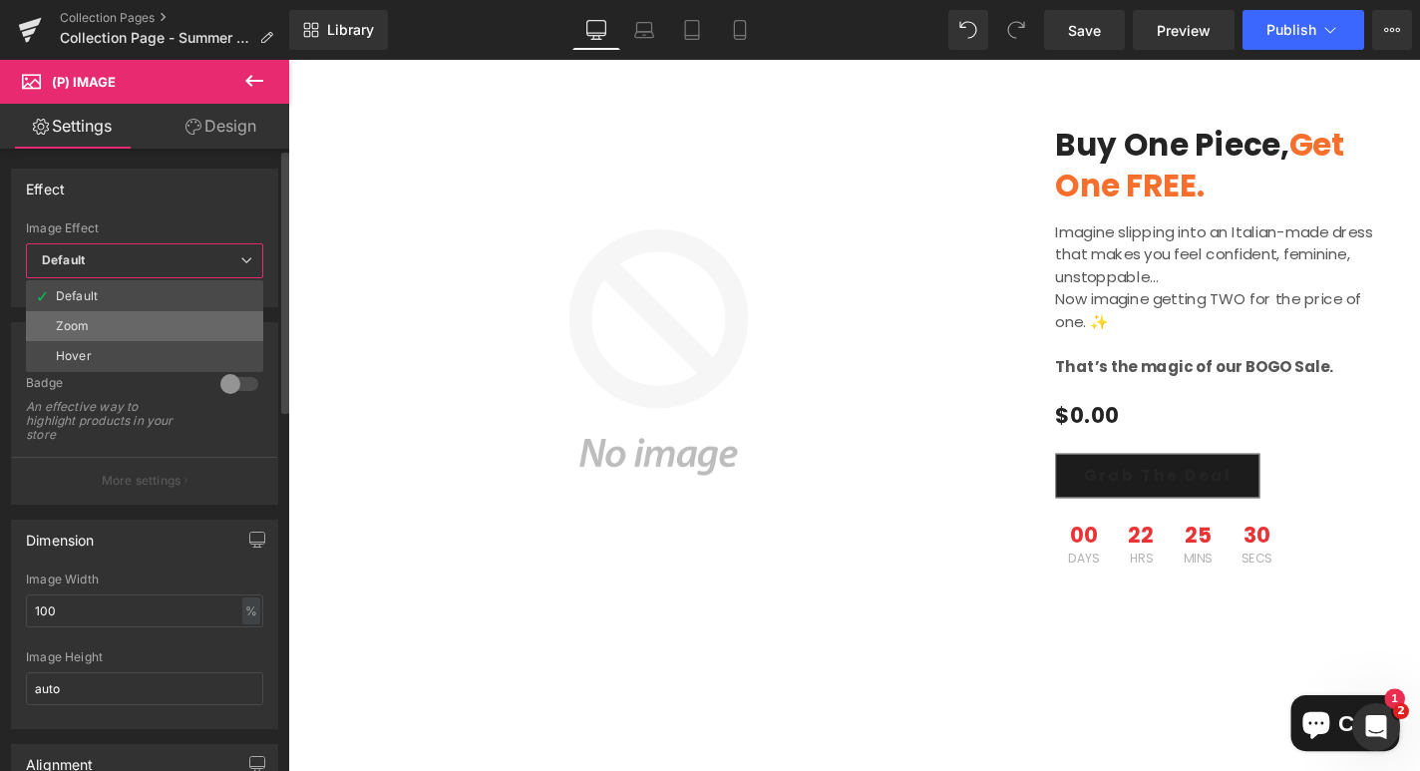
click at [162, 322] on li "Zoom" at bounding box center [144, 326] width 237 height 30
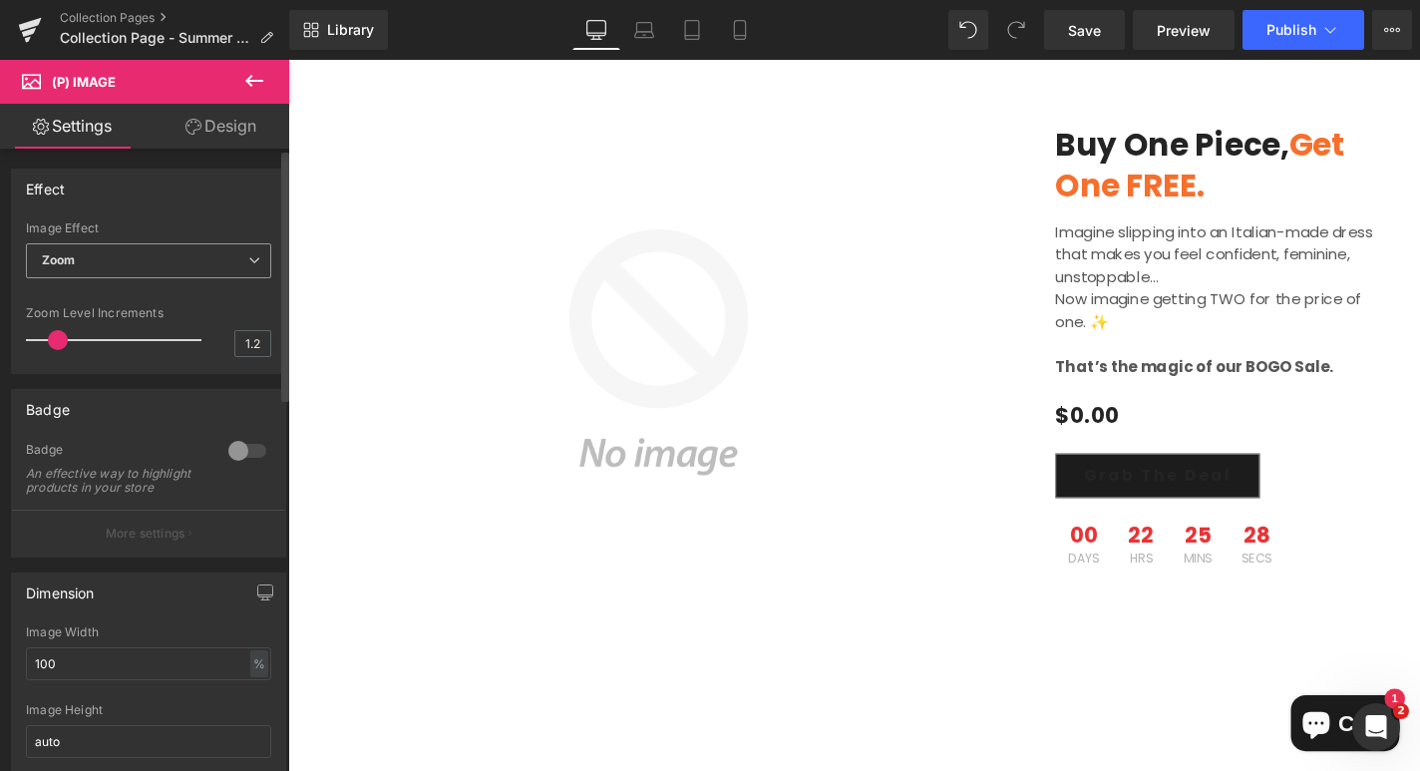
click at [209, 270] on span "Zoom" at bounding box center [148, 260] width 245 height 35
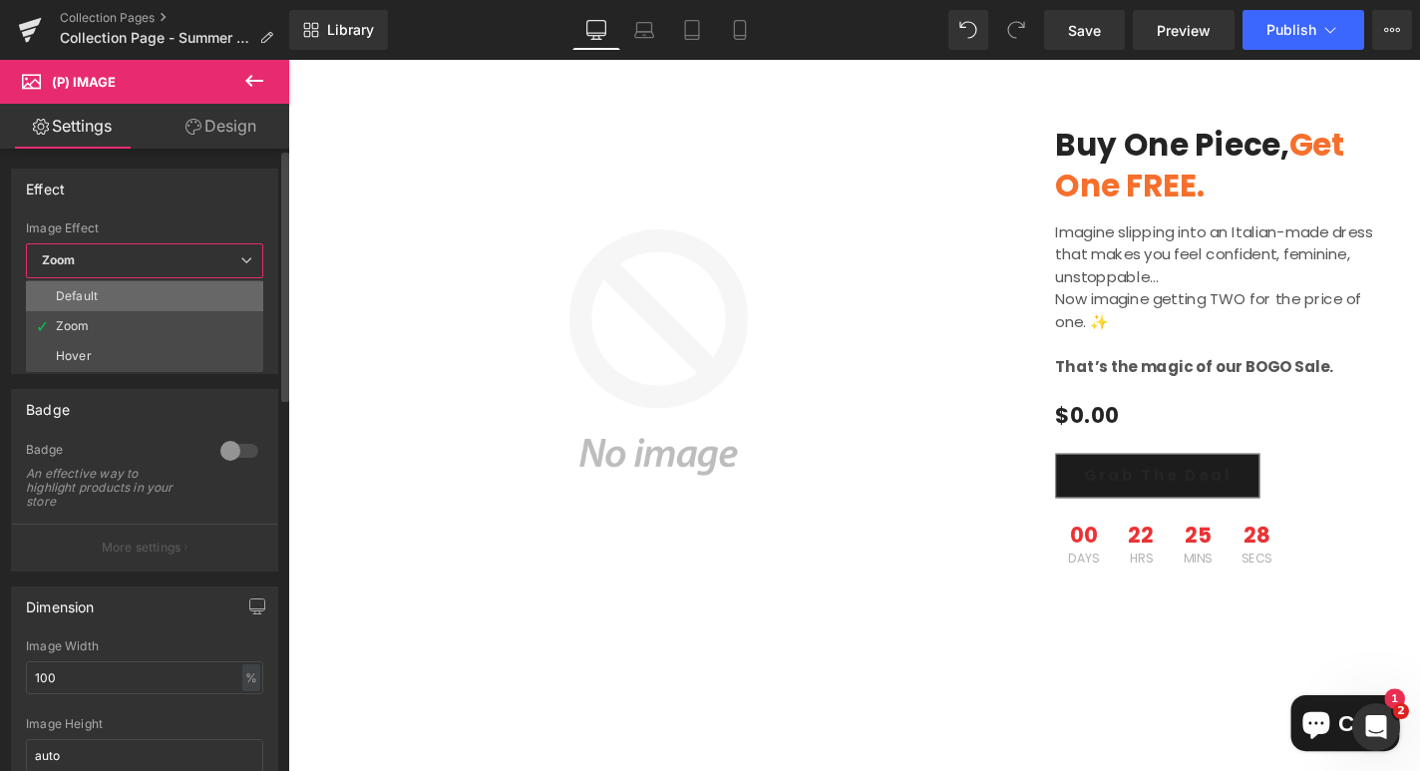
click at [140, 295] on li "Default" at bounding box center [144, 296] width 237 height 30
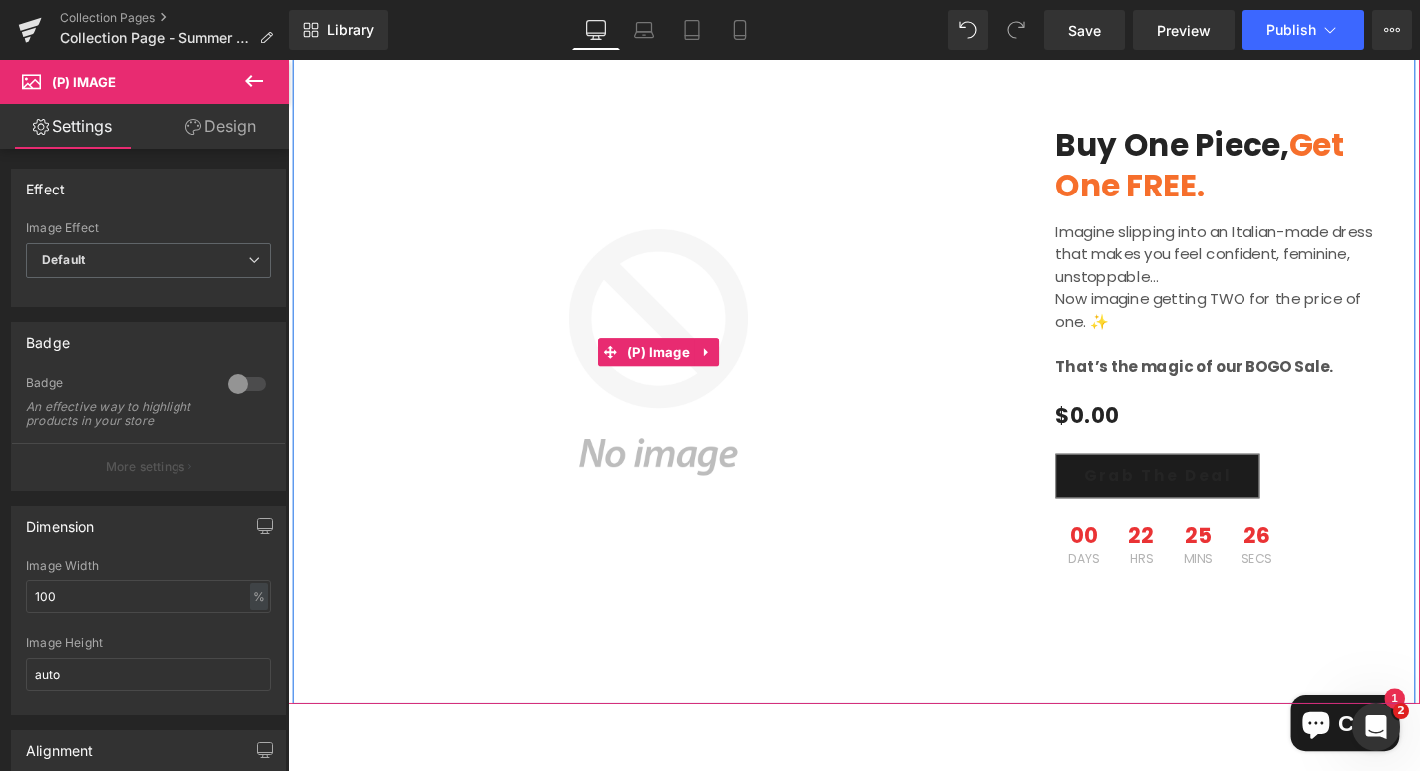
click at [586, 482] on img at bounding box center [683, 372] width 750 height 750
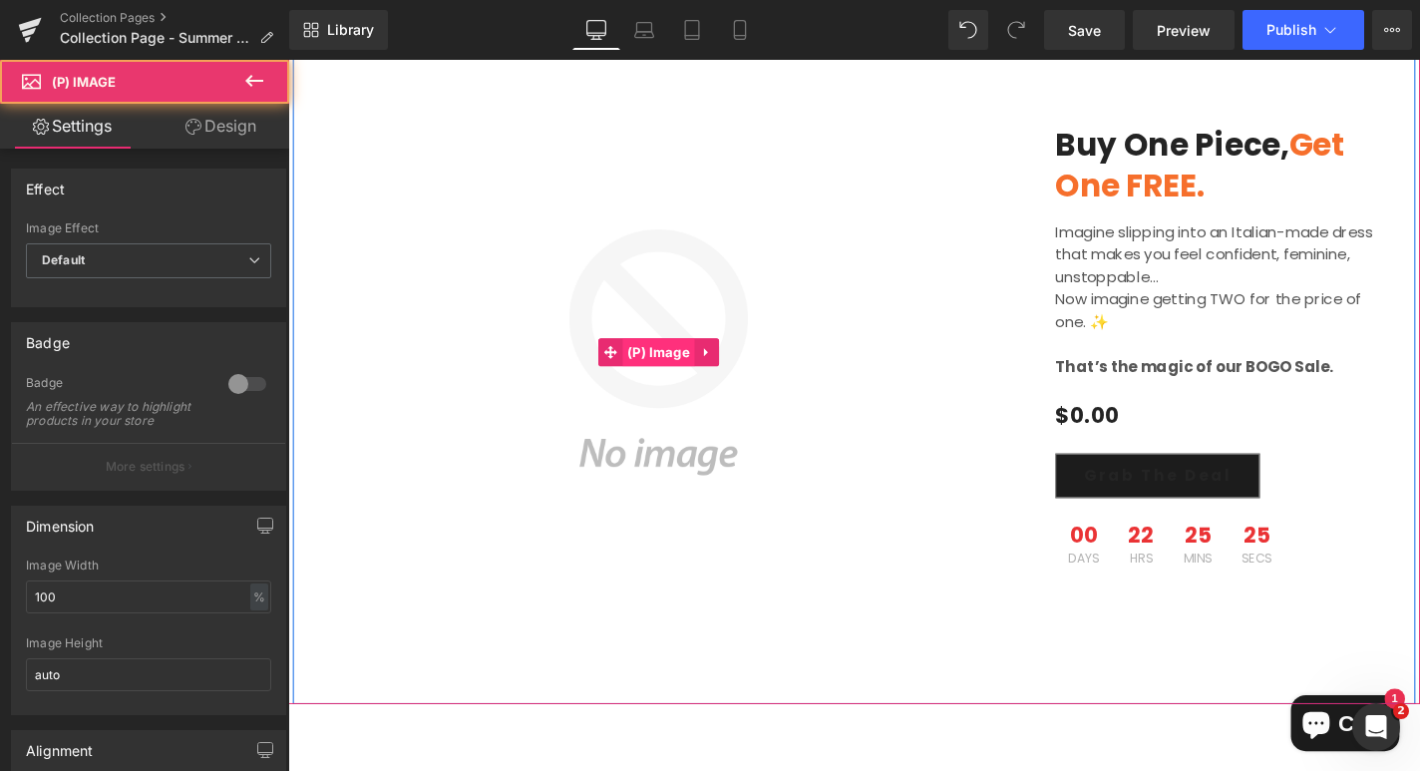
click at [698, 357] on span "(P) Image" at bounding box center [683, 372] width 77 height 30
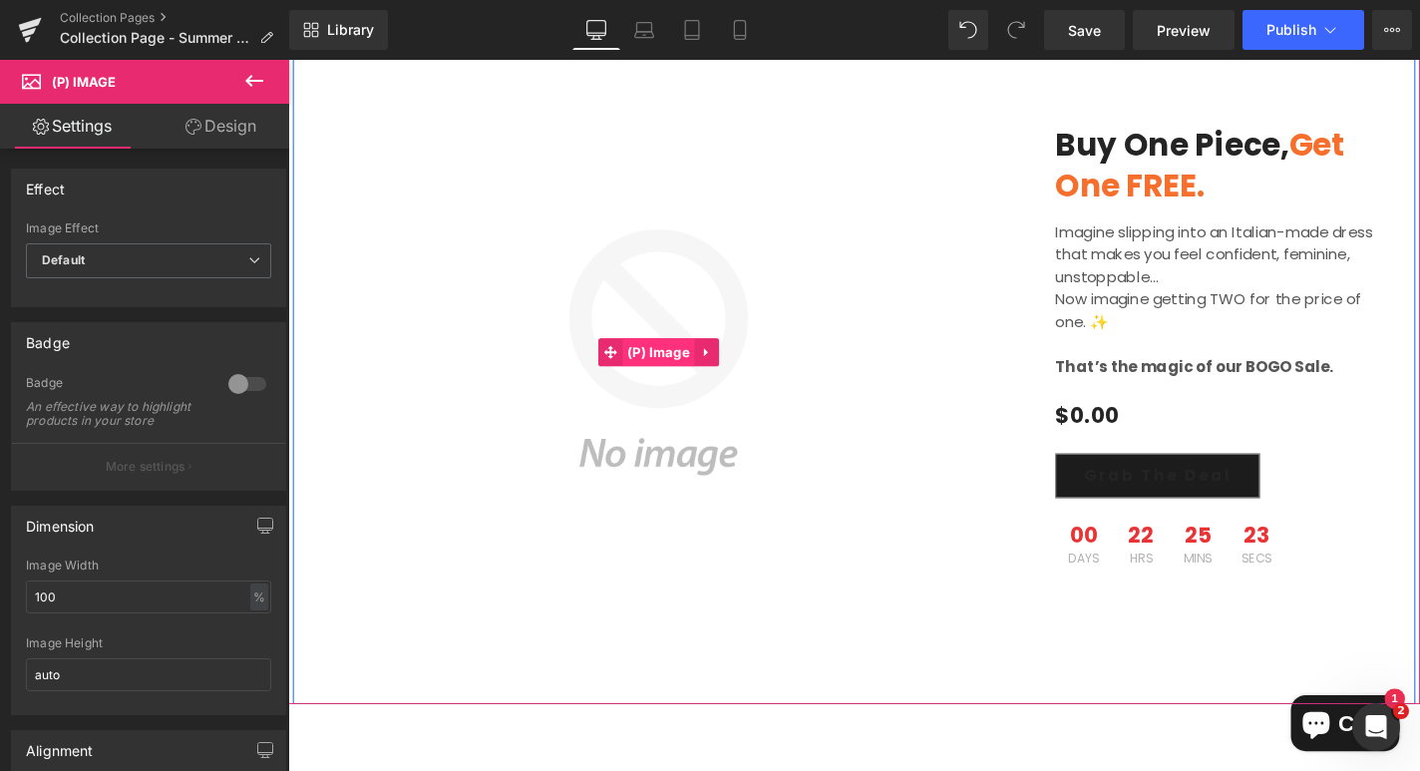
click at [657, 357] on span "(P) Image" at bounding box center [683, 372] width 77 height 30
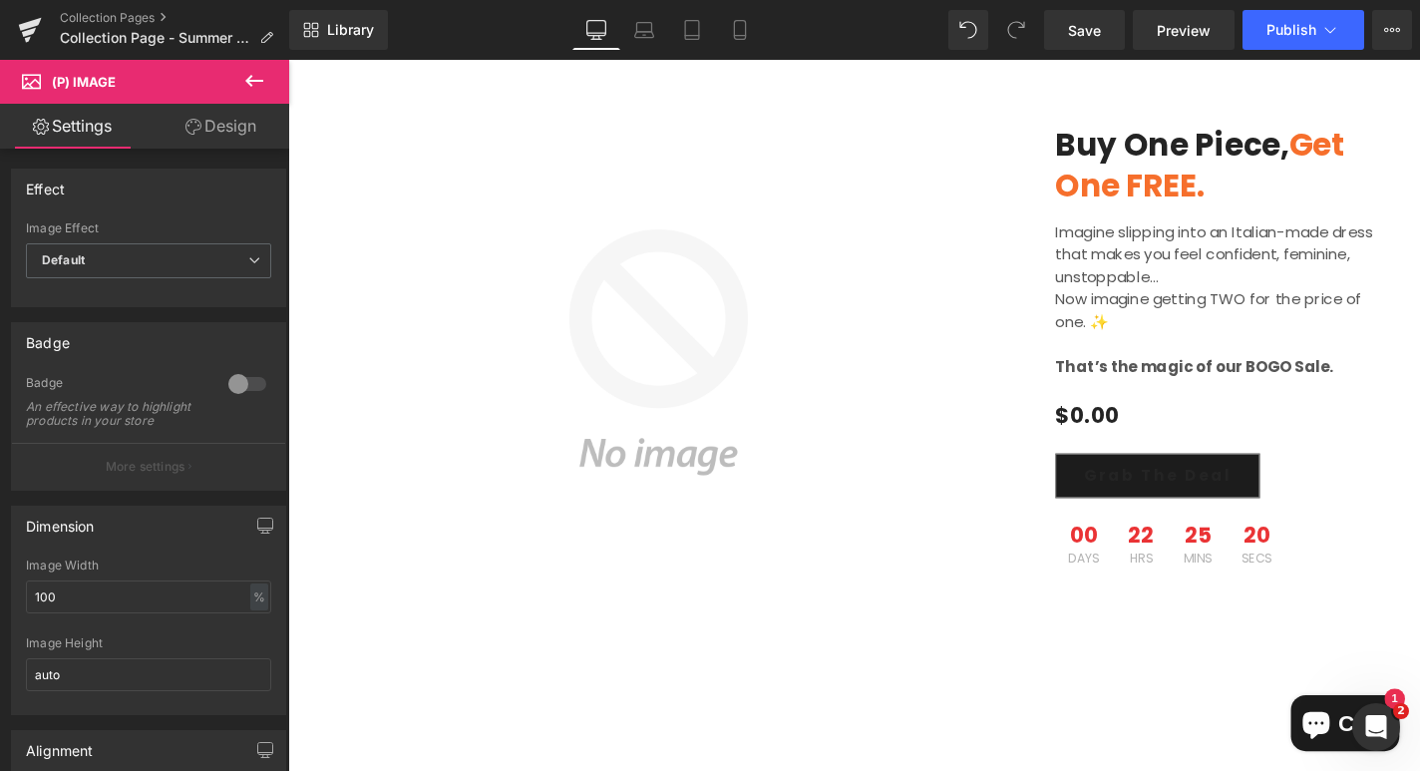
click at [149, 84] on span "(P) Image" at bounding box center [119, 82] width 199 height 44
click at [249, 79] on icon at bounding box center [254, 81] width 24 height 24
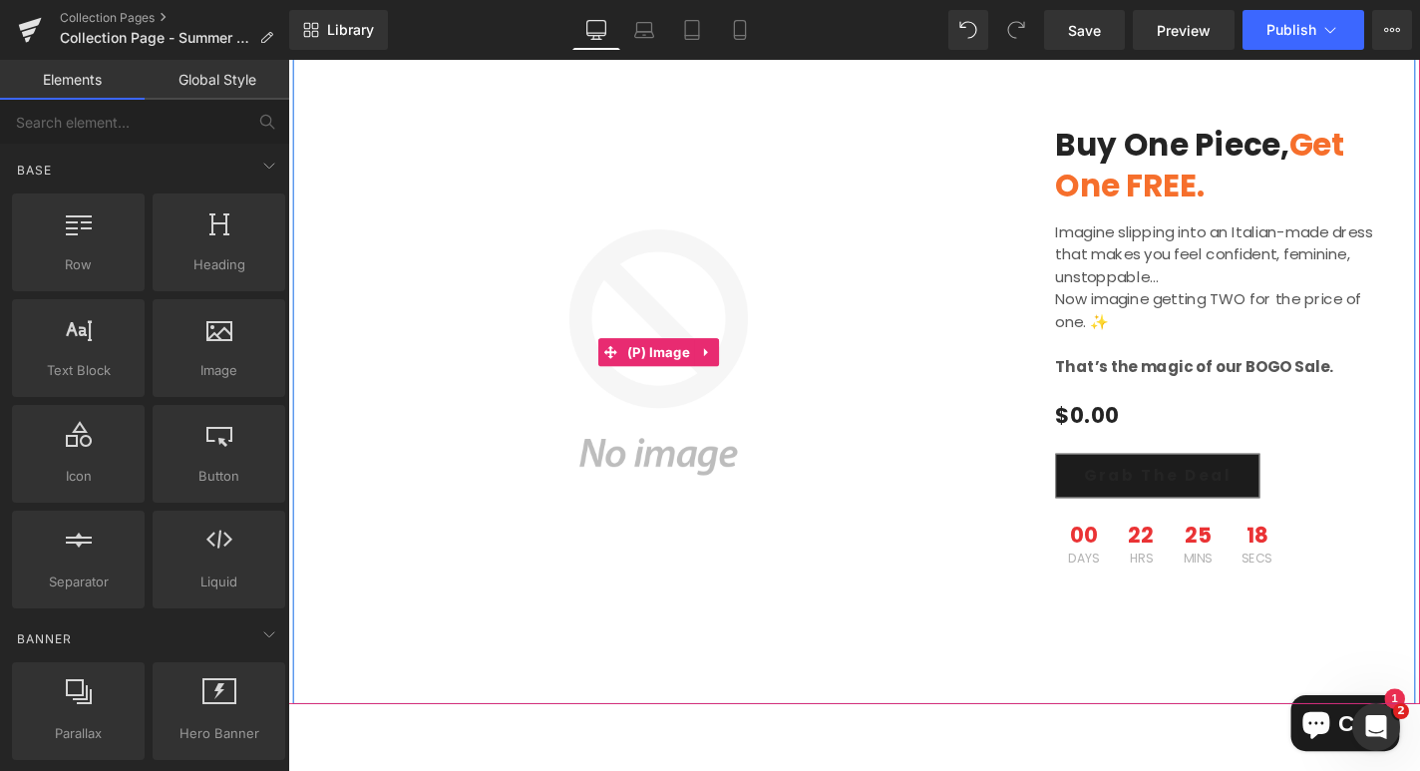
click at [671, 456] on img at bounding box center [683, 372] width 750 height 750
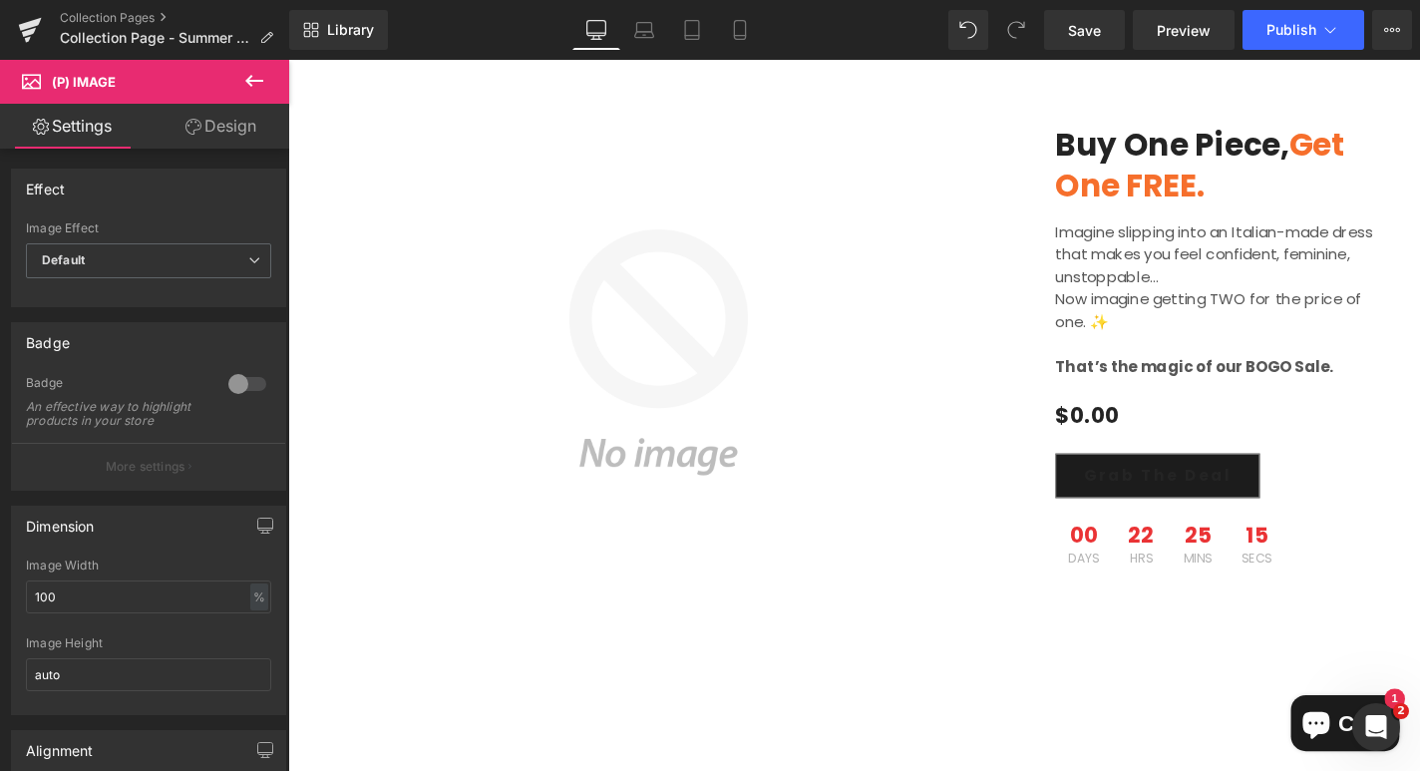
click at [242, 113] on link "Design" at bounding box center [221, 126] width 145 height 45
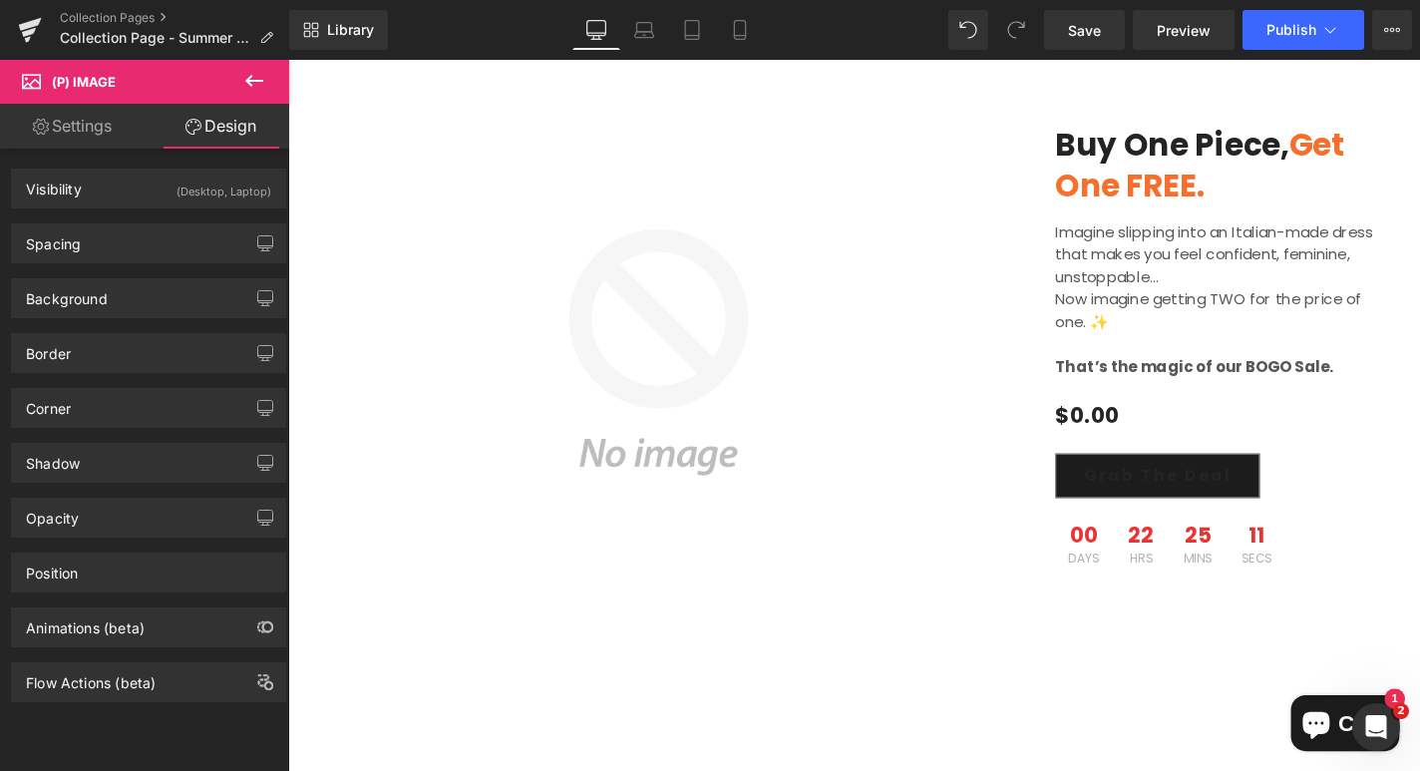
click at [55, 133] on link "Settings" at bounding box center [72, 126] width 145 height 45
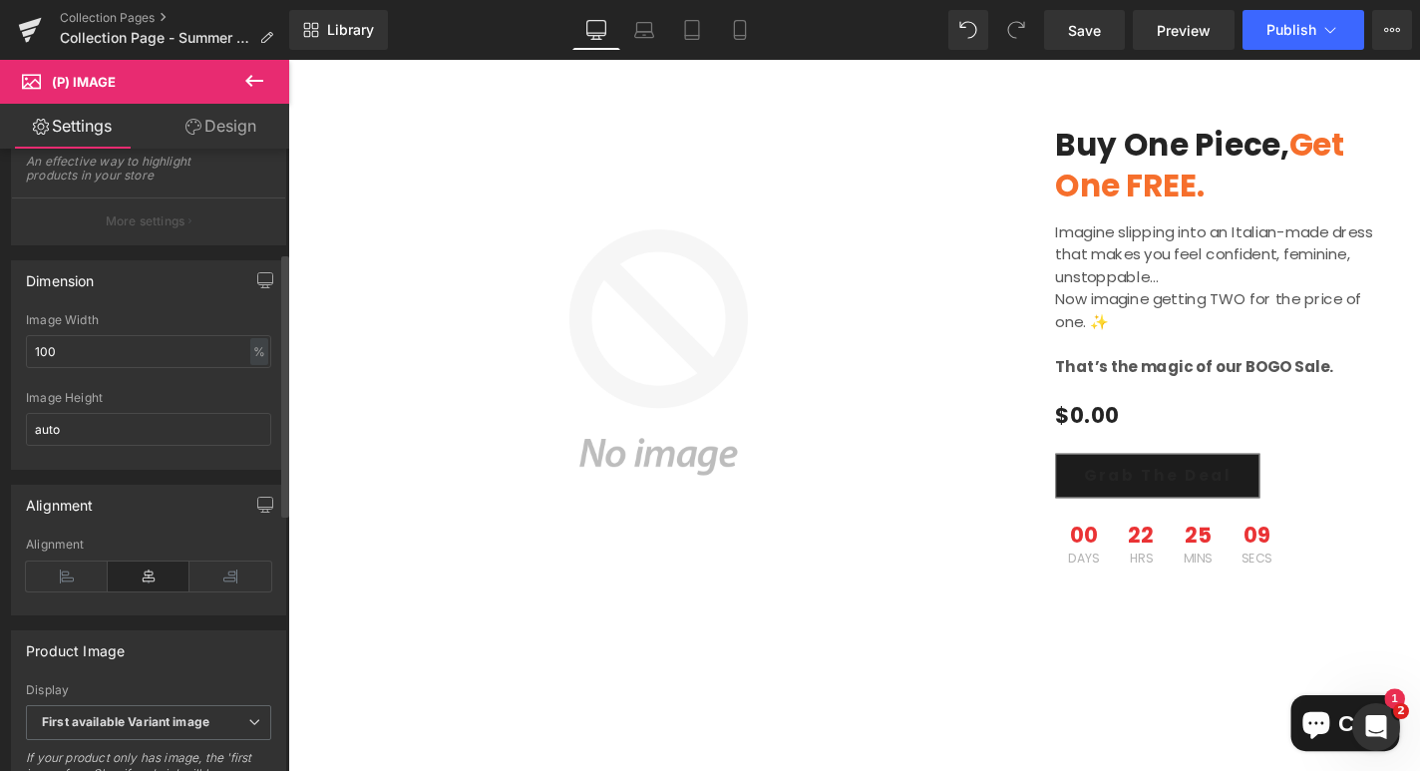
scroll to position [269, 0]
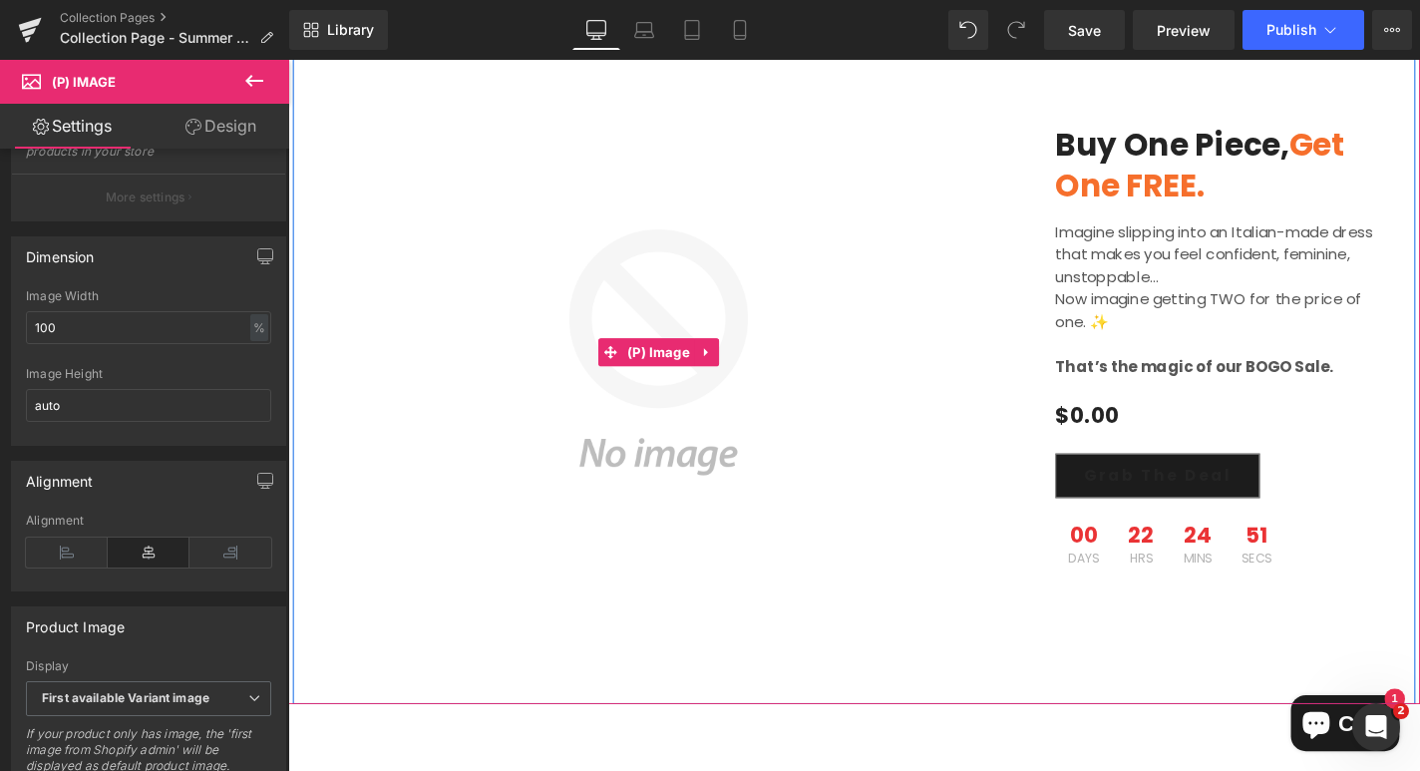
click at [665, 431] on img at bounding box center [683, 372] width 750 height 750
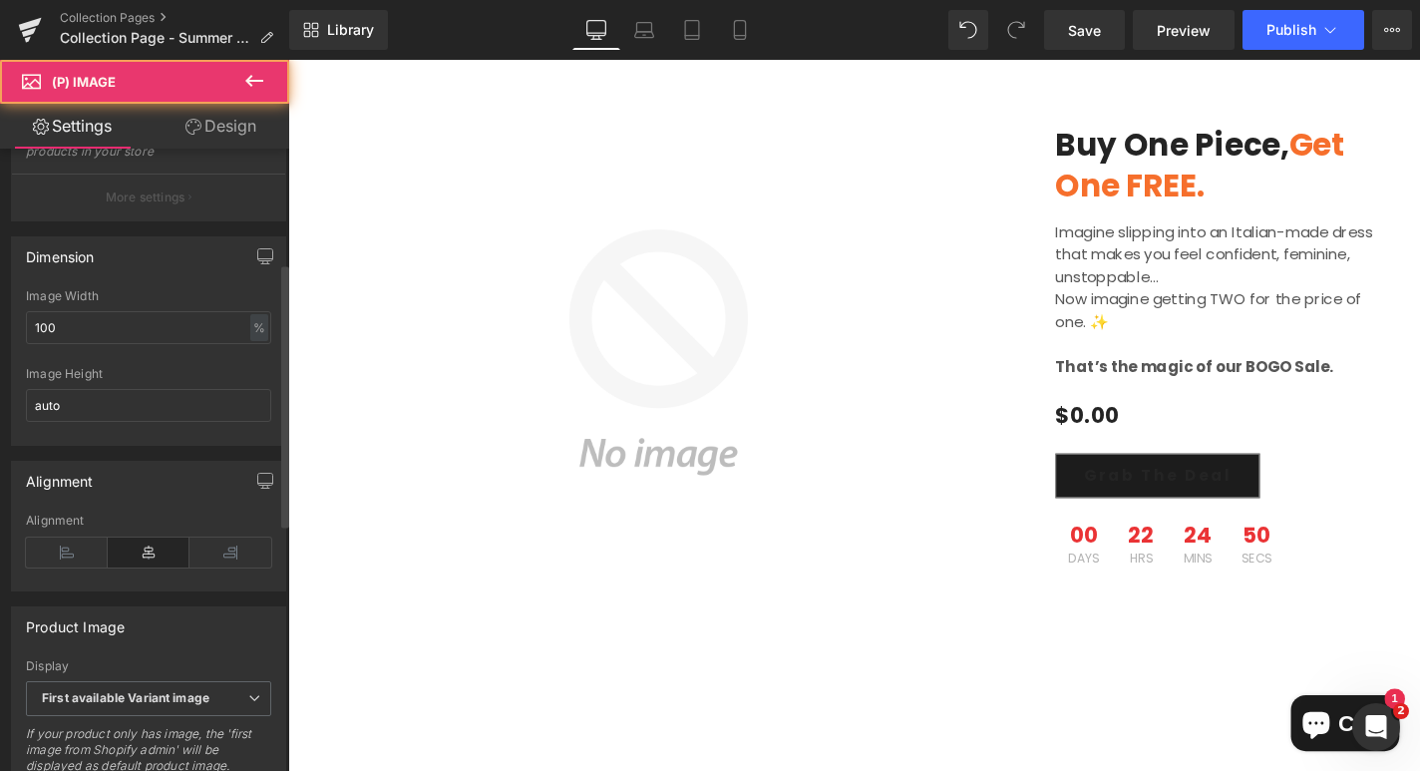
scroll to position [0, 0]
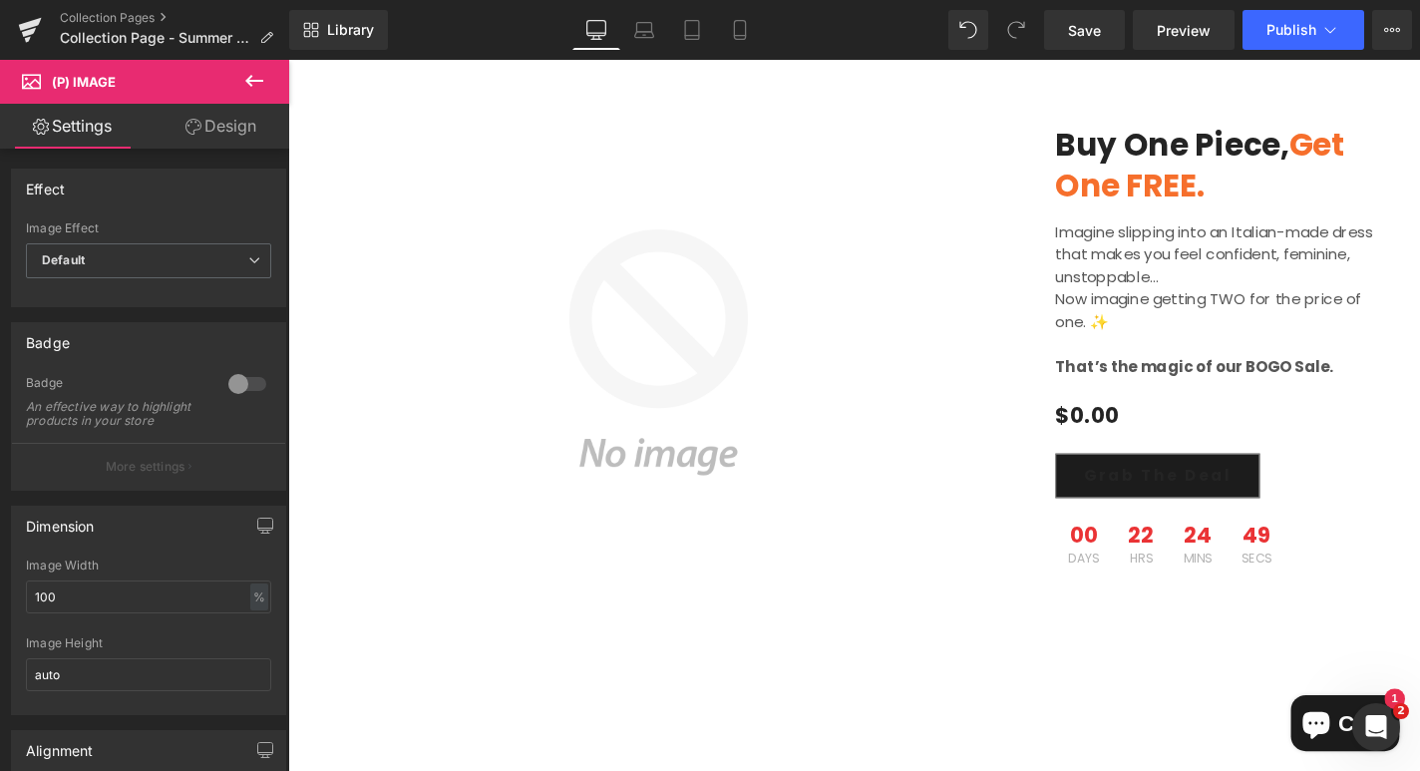
click at [245, 134] on link "Design" at bounding box center [221, 126] width 145 height 45
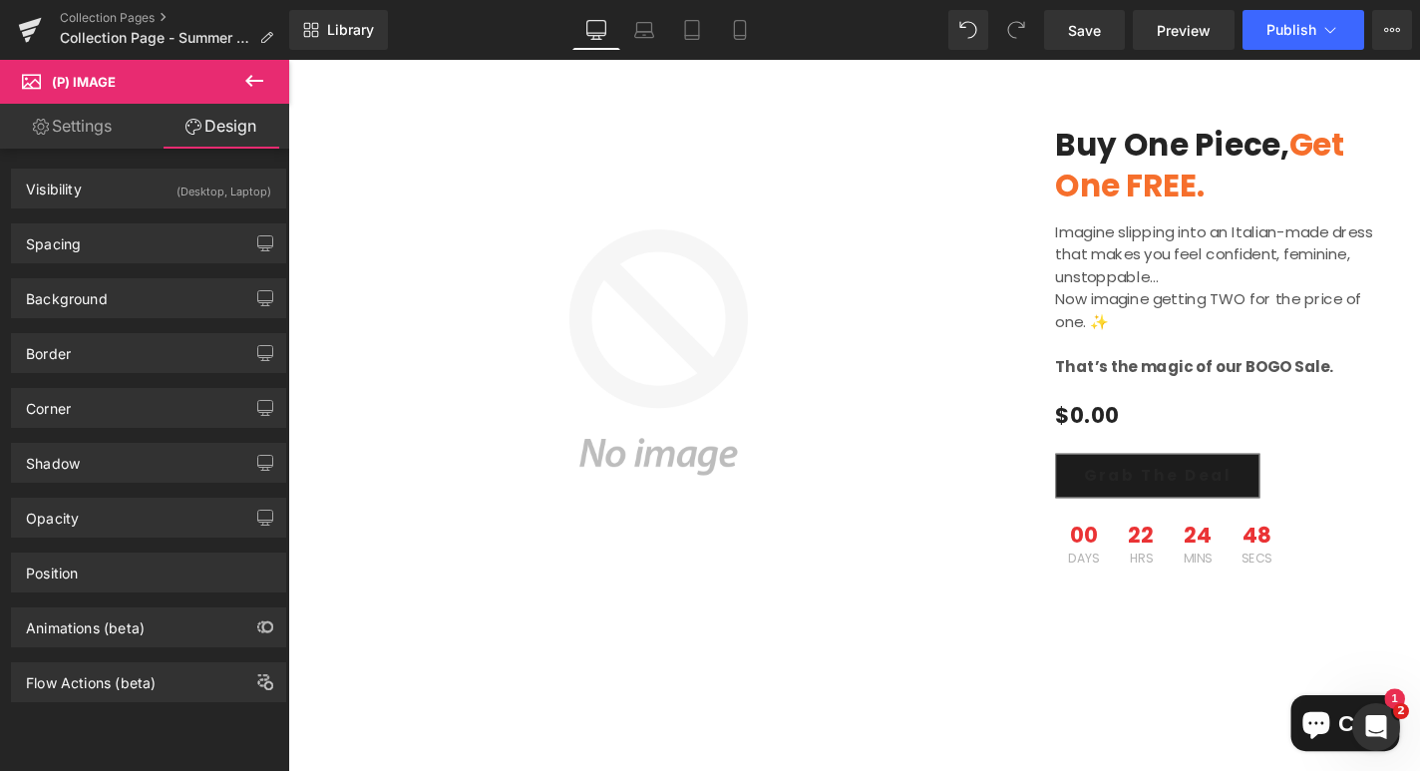
click at [106, 144] on link "Settings" at bounding box center [72, 126] width 145 height 45
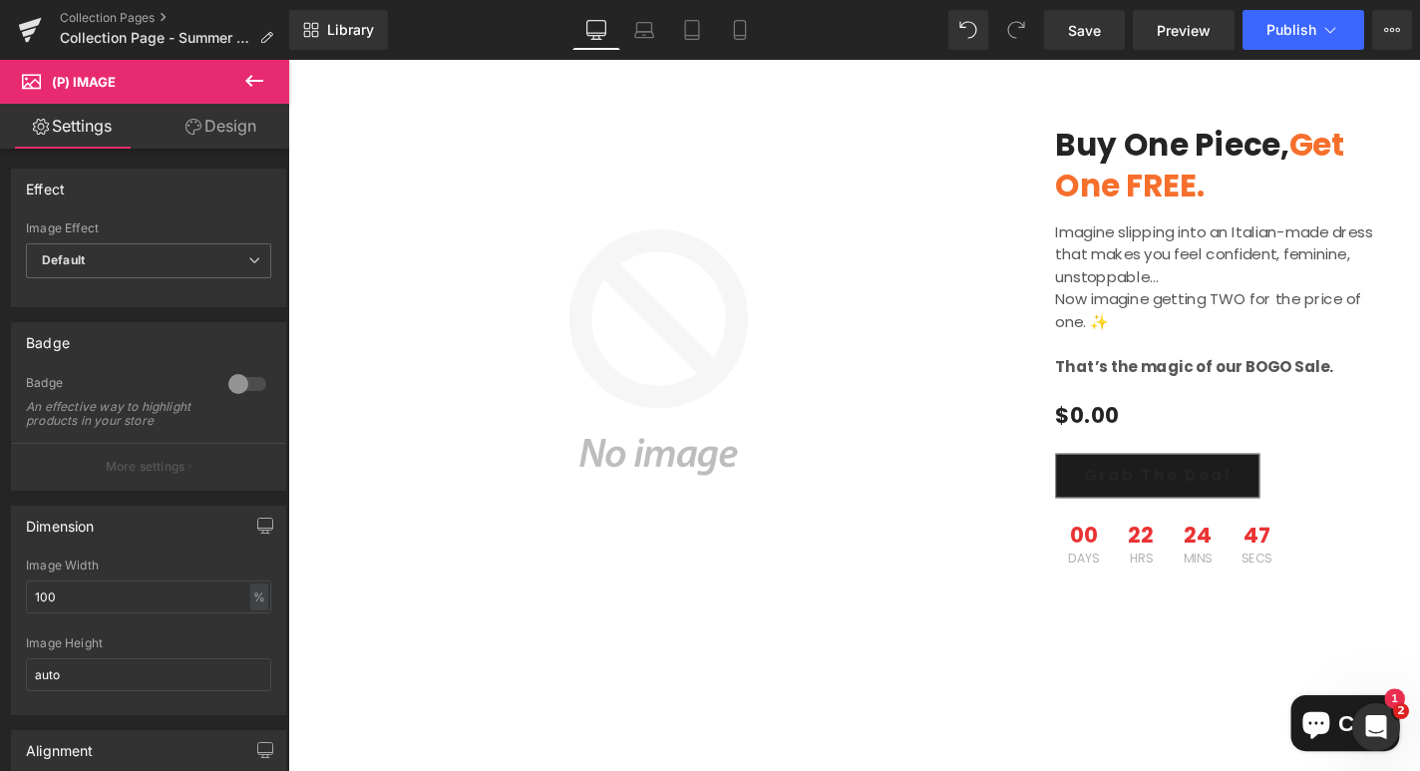
click at [256, 79] on icon at bounding box center [254, 81] width 24 height 24
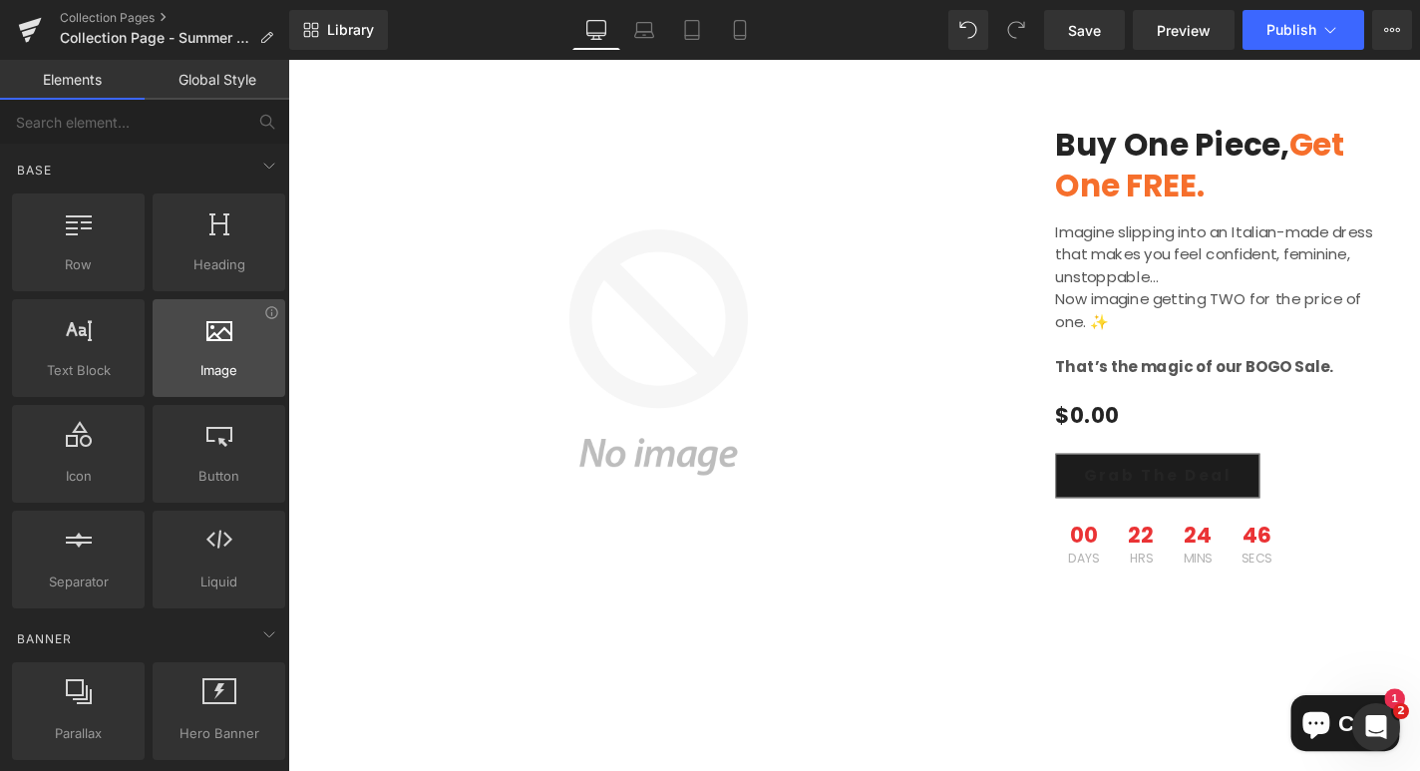
click at [221, 334] on icon at bounding box center [219, 328] width 26 height 26
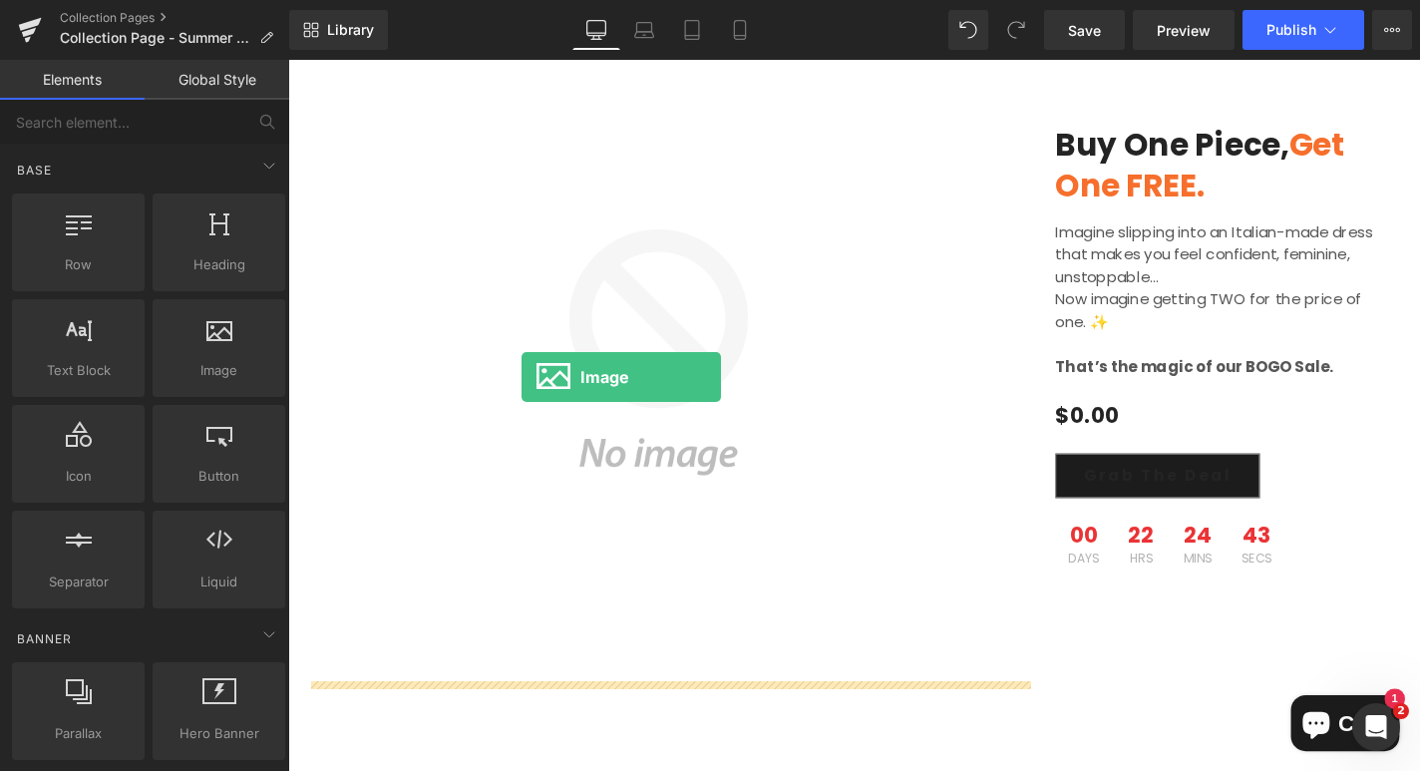
drag, startPoint x: 528, startPoint y: 420, endPoint x: 536, endPoint y: 398, distance: 23.3
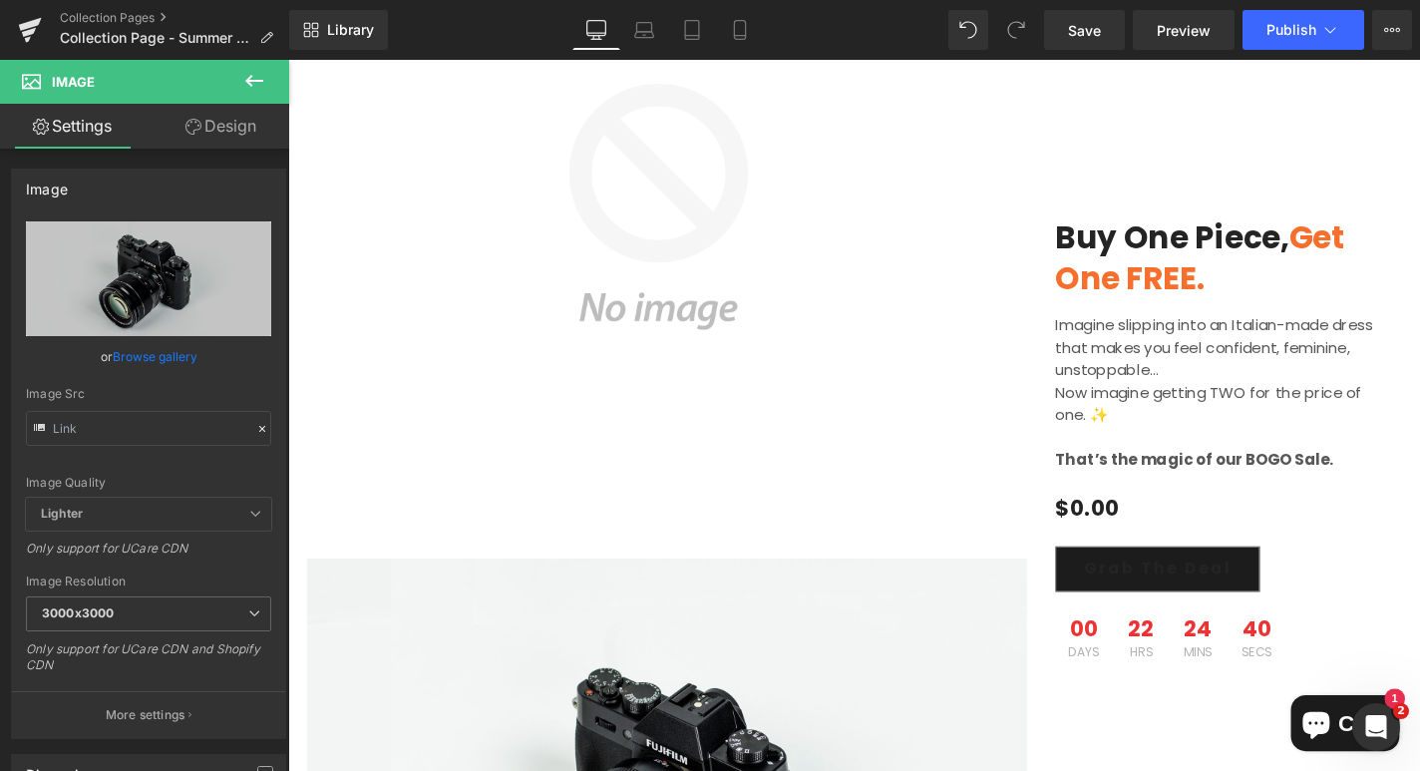
scroll to position [1929, 0]
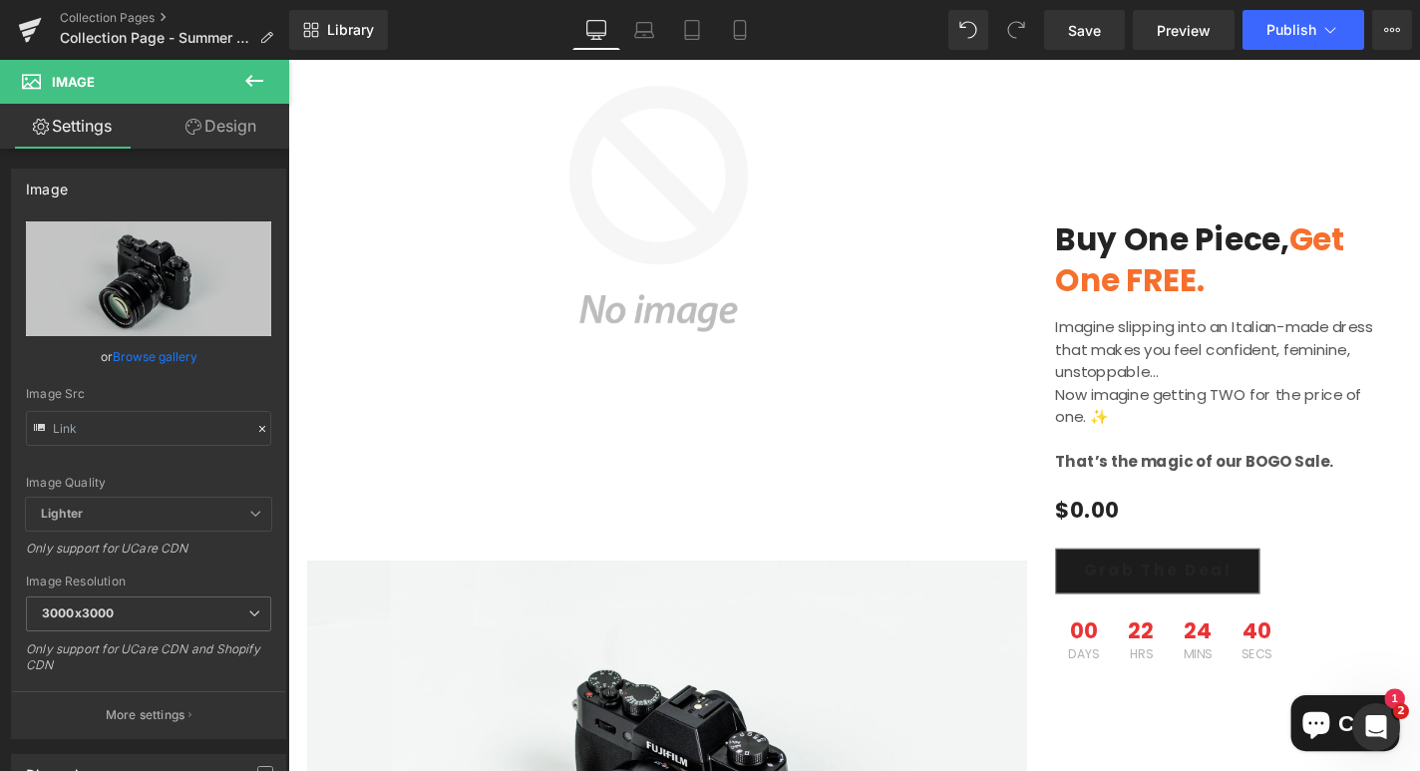
click at [682, 295] on img at bounding box center [683, 218] width 750 height 750
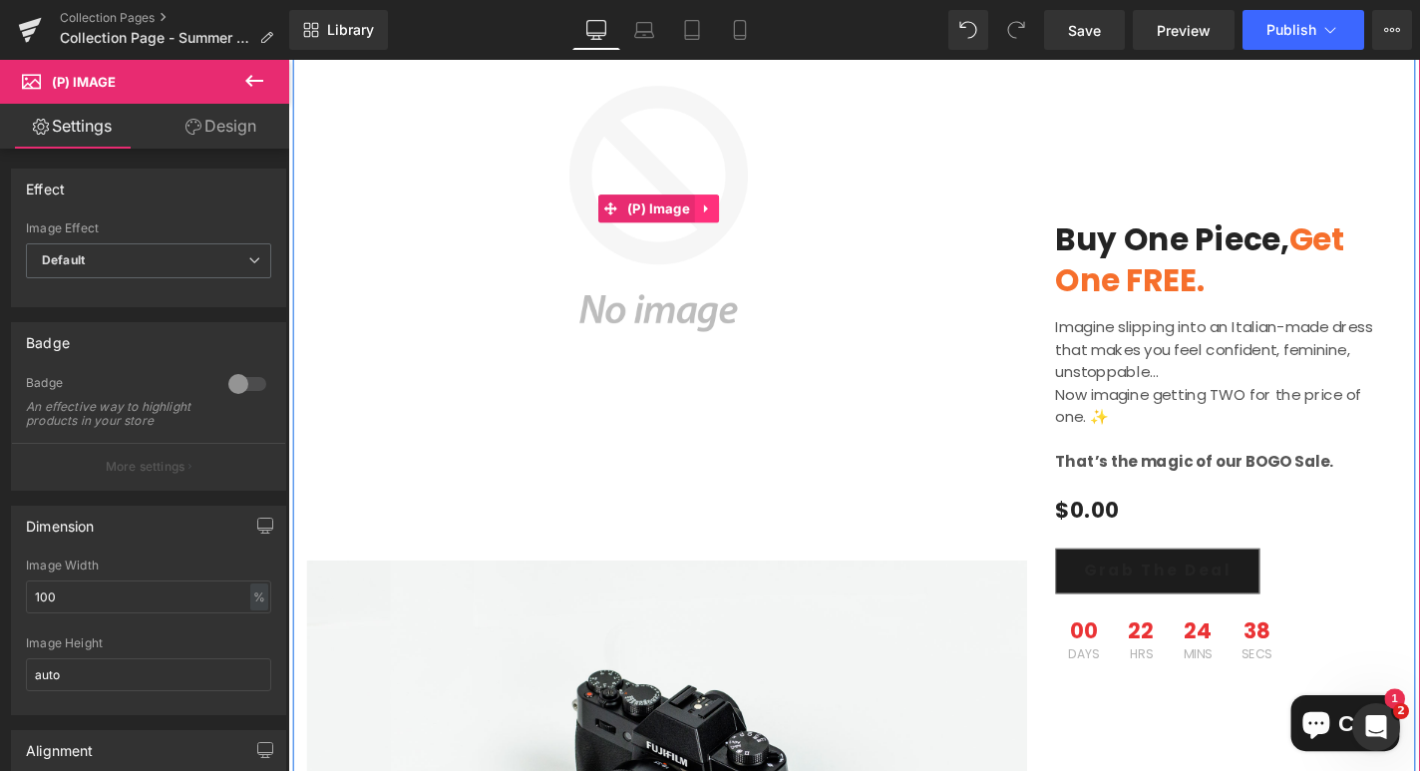
click at [732, 213] on icon at bounding box center [733, 217] width 4 height 9
click at [742, 211] on icon at bounding box center [747, 218] width 14 height 14
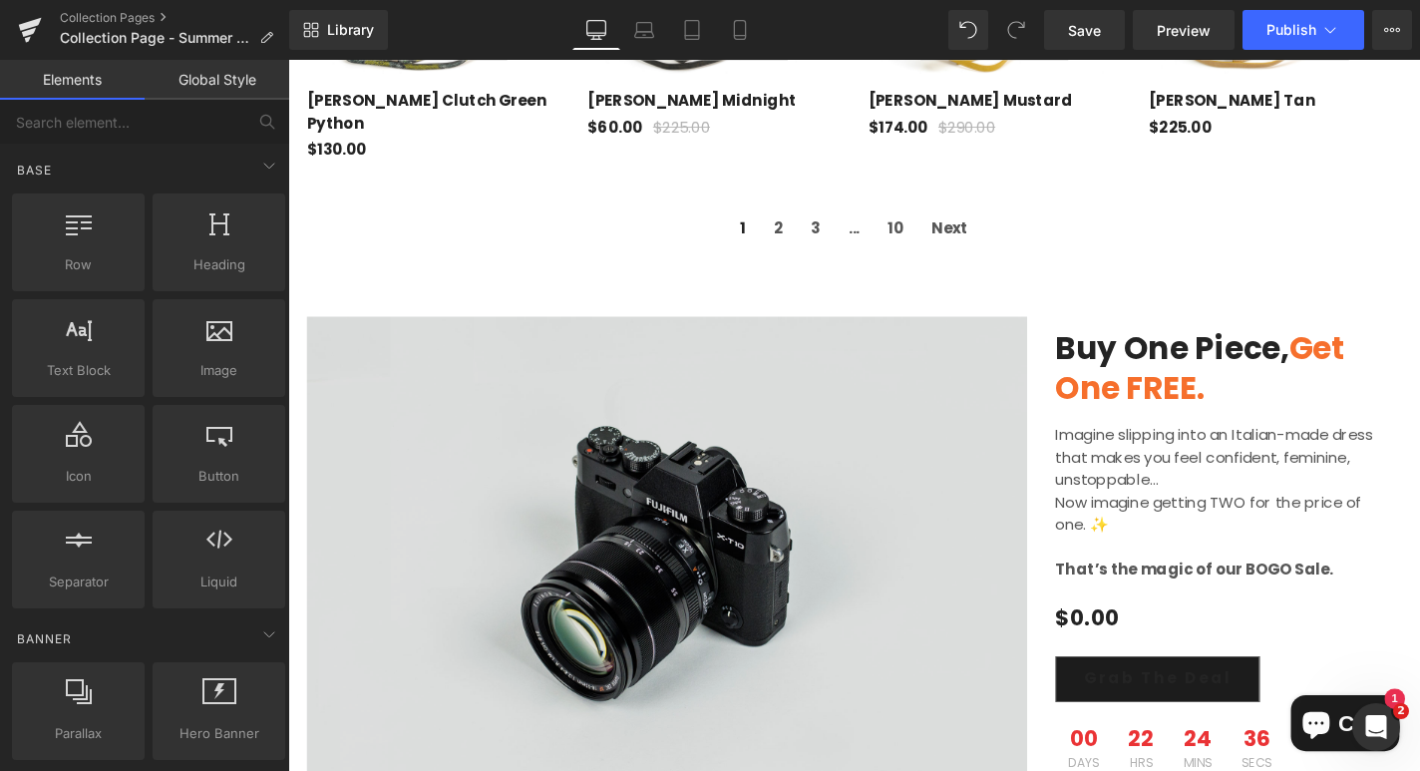
scroll to position [1417, 0]
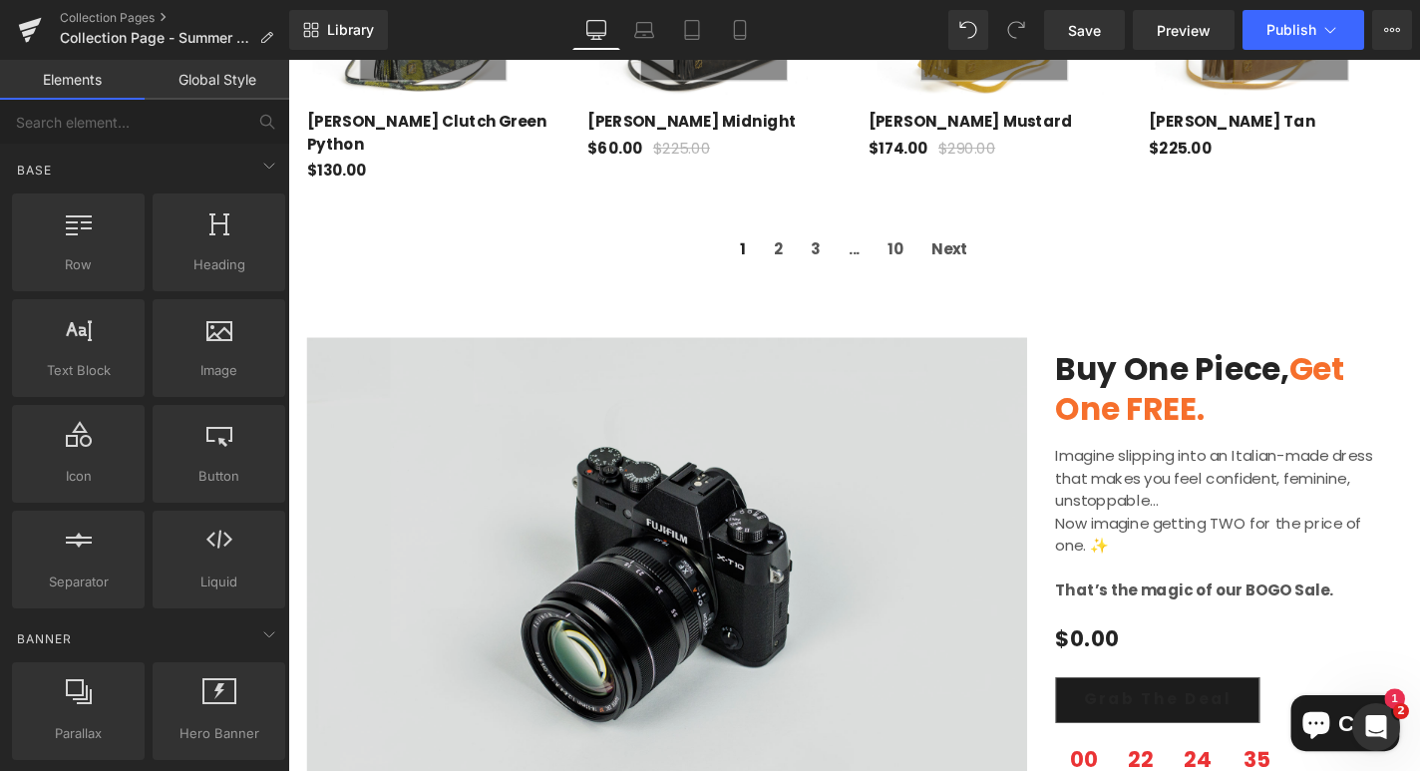
click at [653, 528] on img at bounding box center [692, 610] width 768 height 509
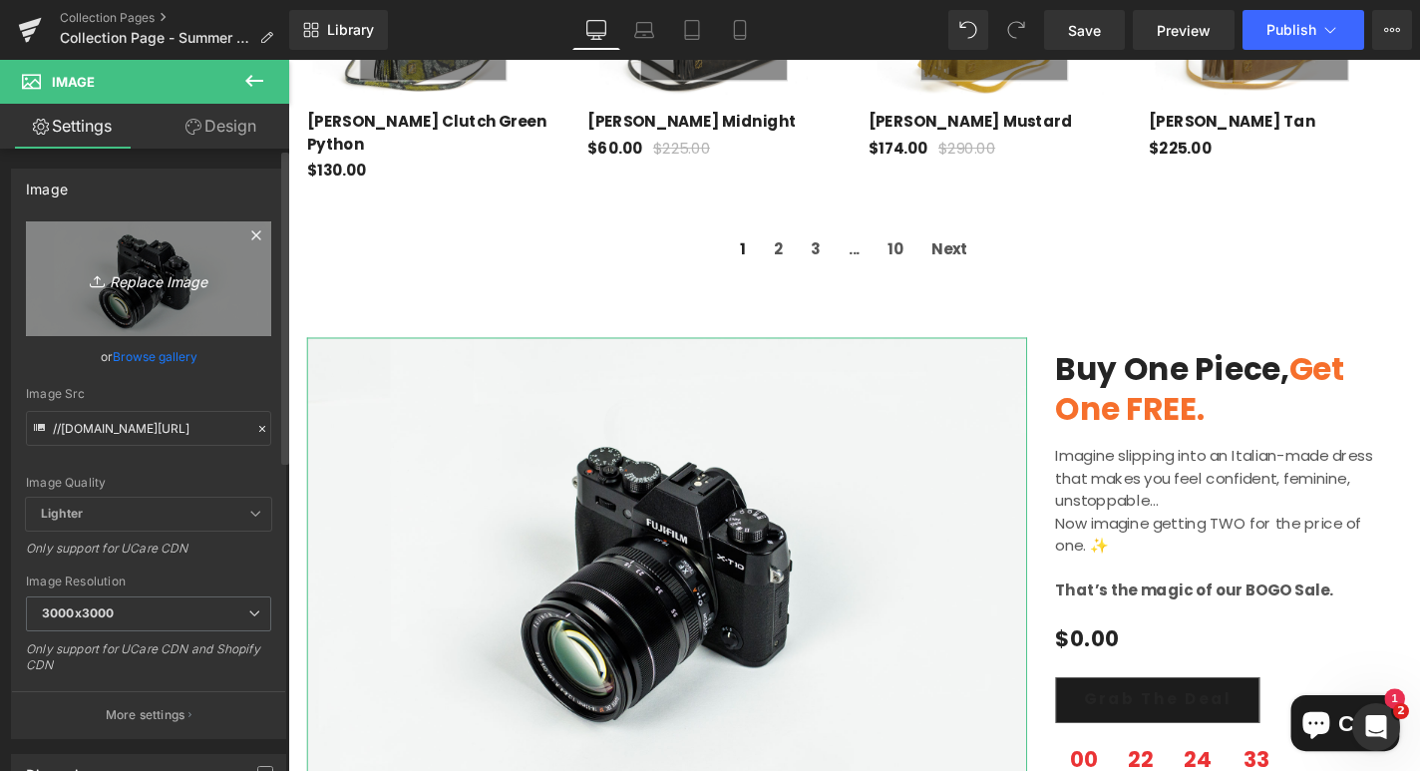
click at [129, 287] on icon "Replace Image" at bounding box center [149, 278] width 160 height 25
type input "C:\fakepath\LinenShortSleeveStripedButton-DownDress1.webp"
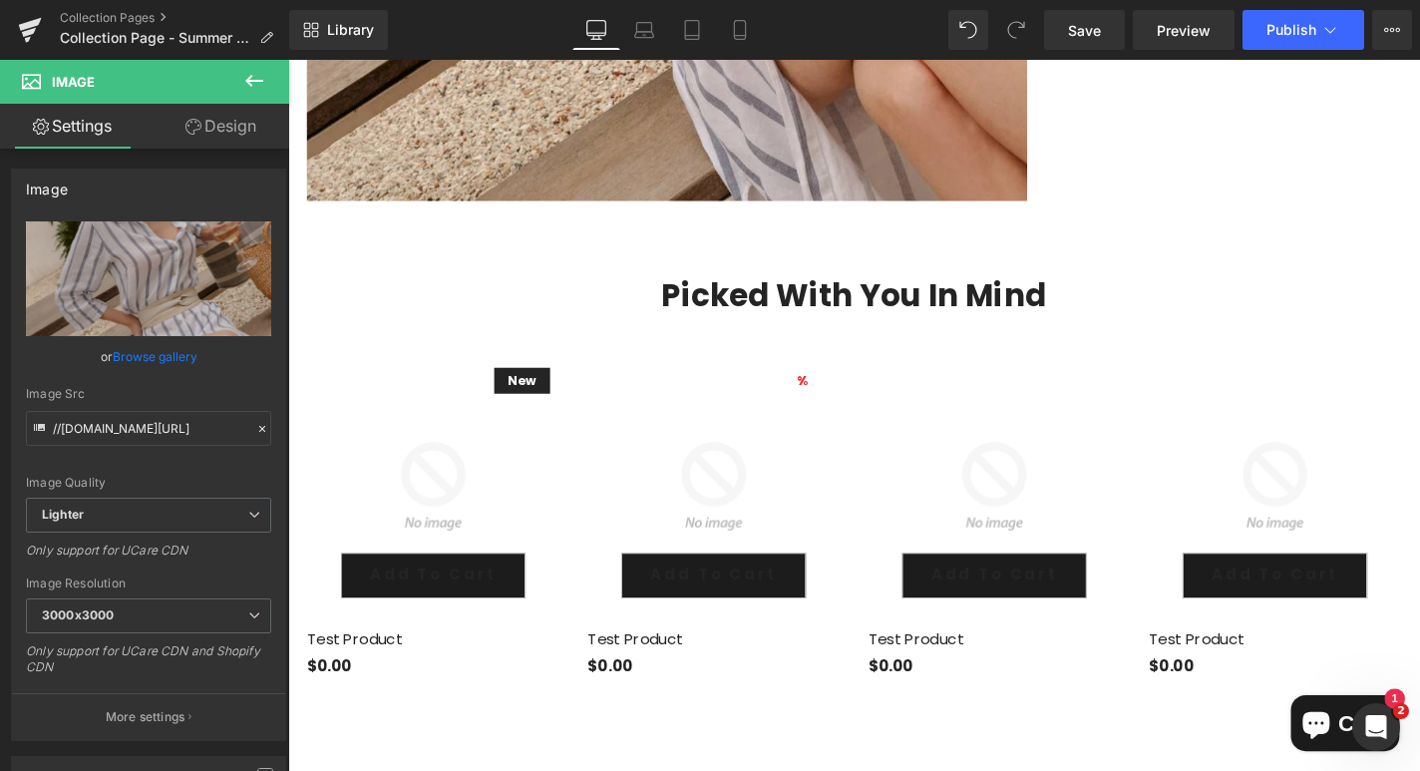
scroll to position [2532, 0]
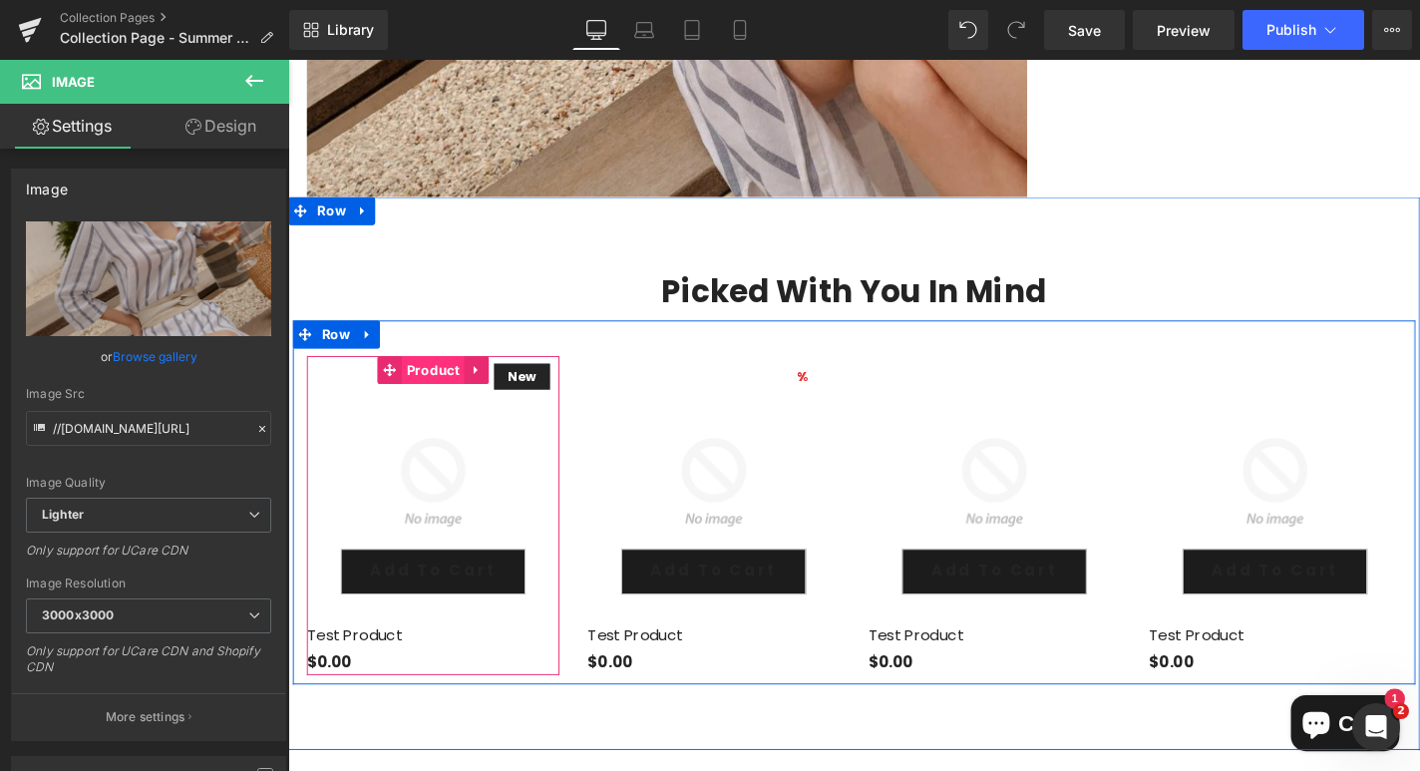
click at [430, 376] on span "Product" at bounding box center [442, 391] width 67 height 30
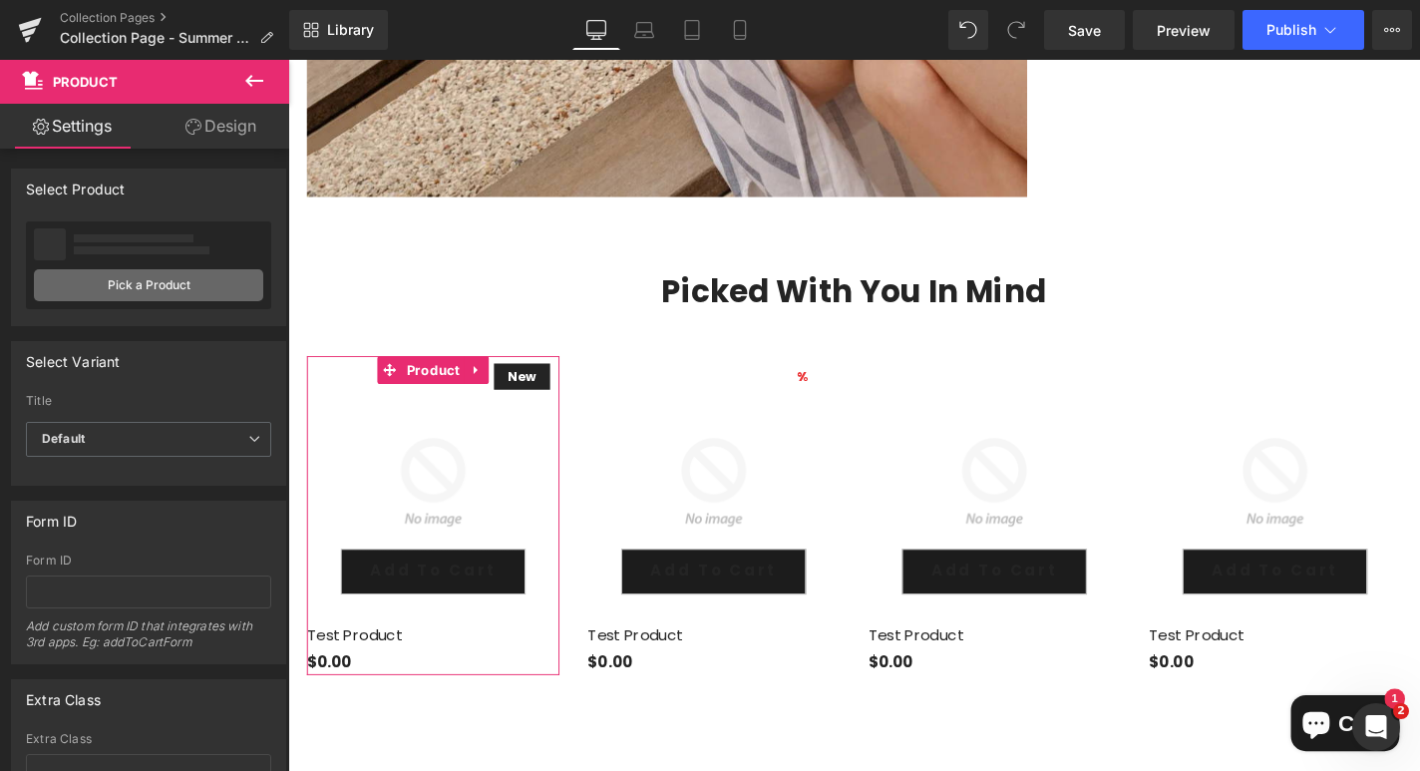
click at [164, 287] on link "Pick a Product" at bounding box center [148, 285] width 229 height 32
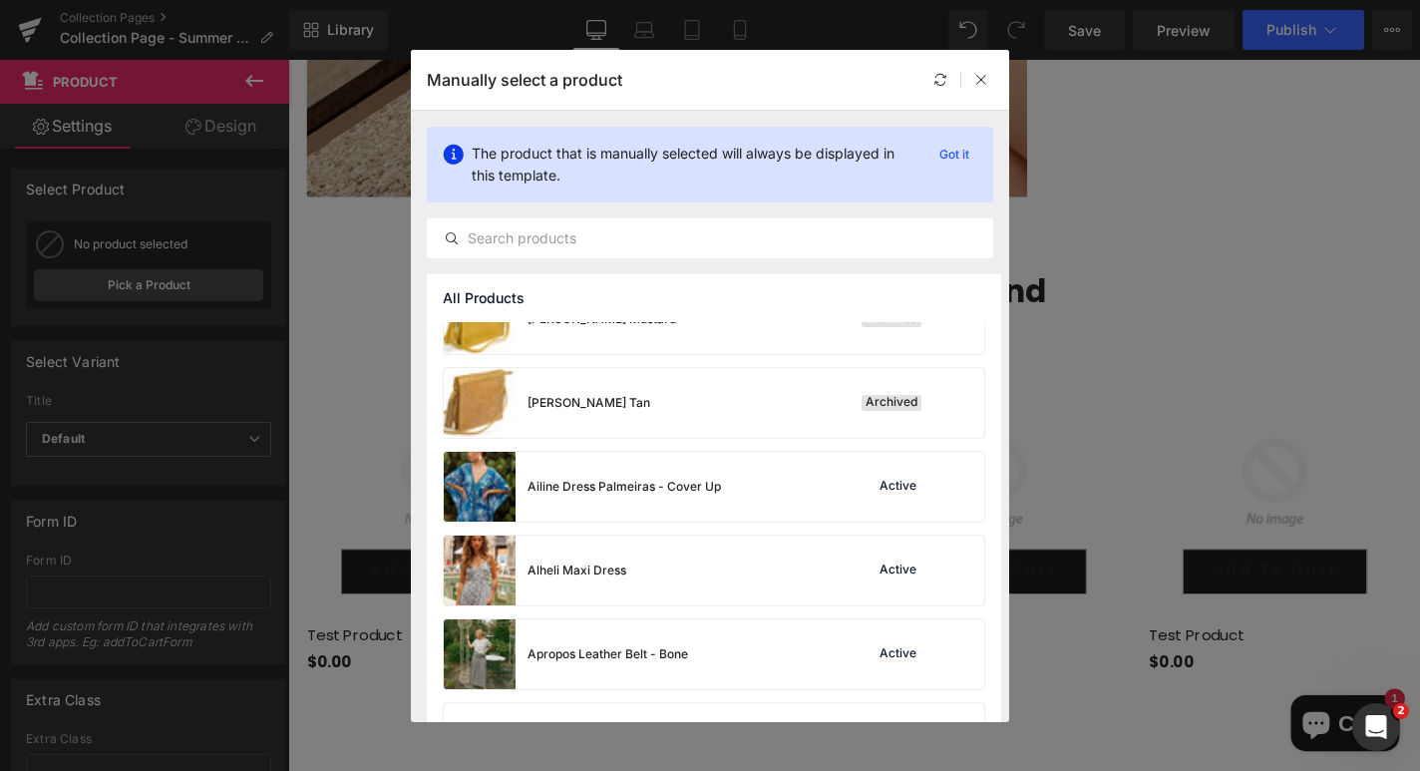
scroll to position [543, 0]
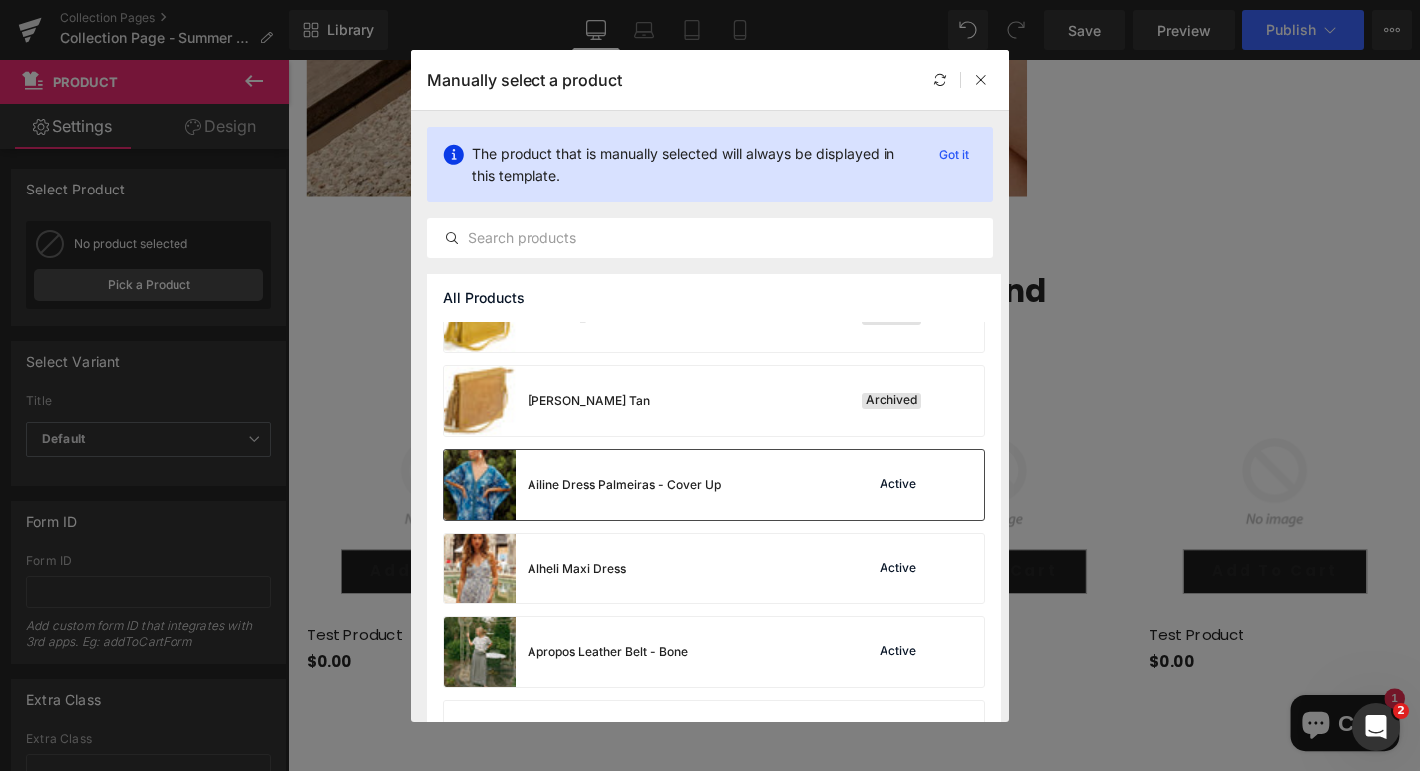
click at [729, 498] on div "Ailine Dress Palmeiras - Cover Up Active" at bounding box center [714, 485] width 540 height 70
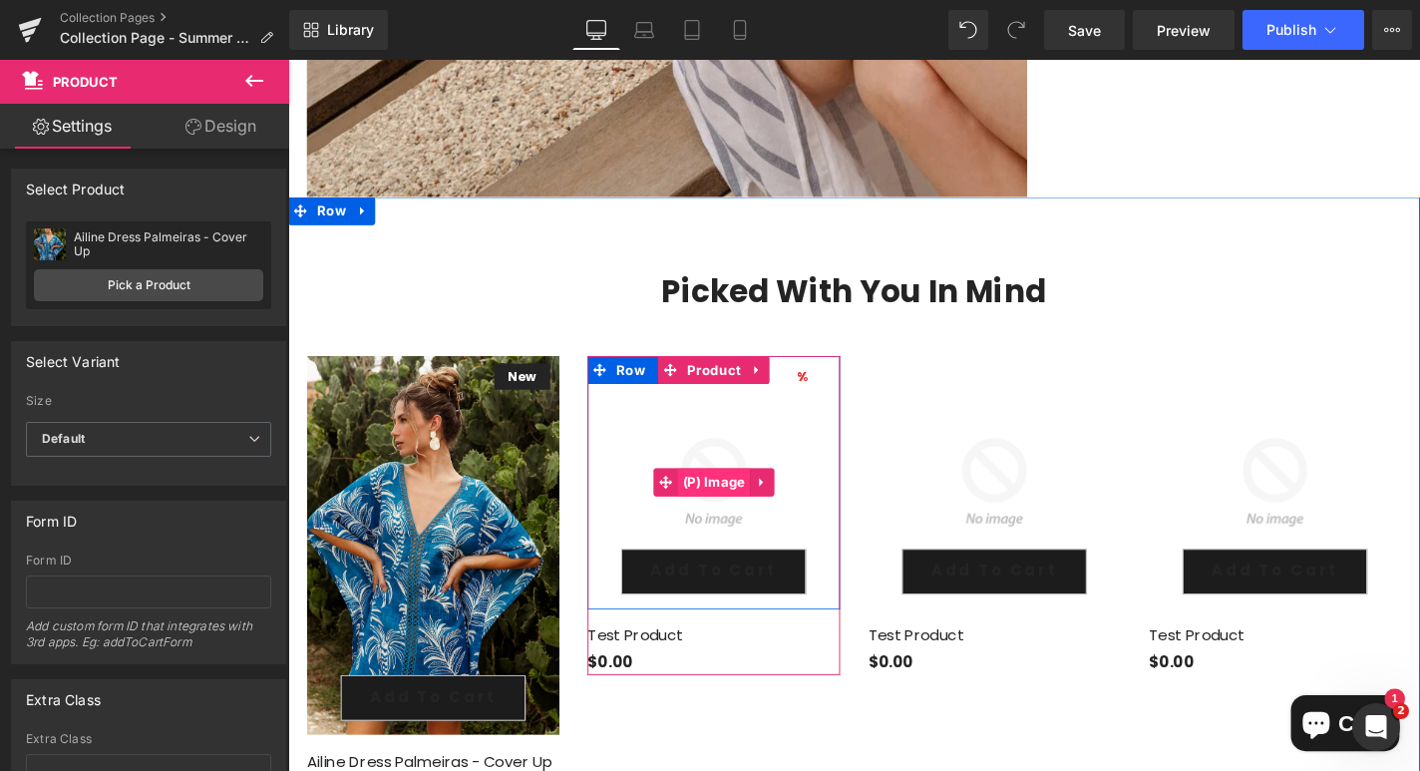
click at [740, 496] on span "(P) Image" at bounding box center [742, 511] width 77 height 30
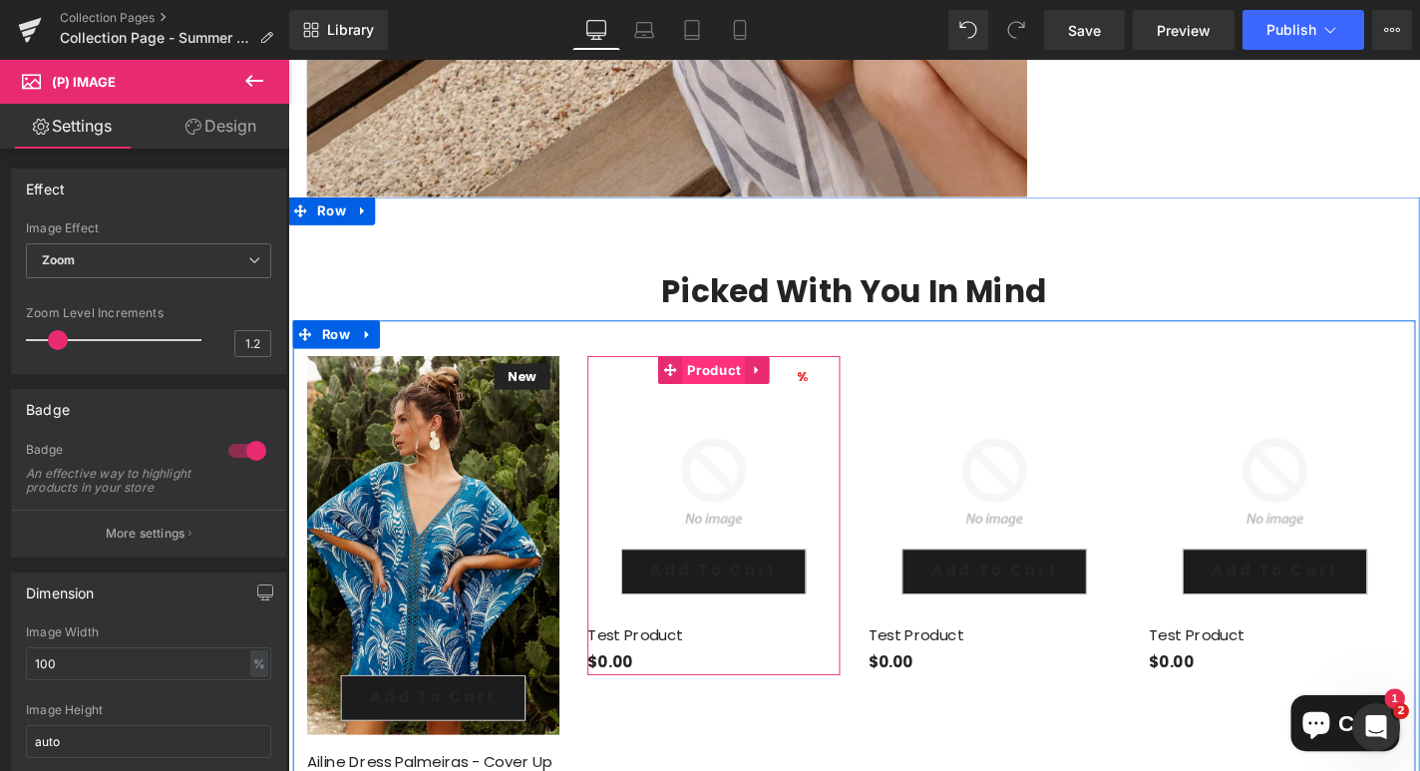
click at [731, 376] on span "Product" at bounding box center [741, 391] width 67 height 30
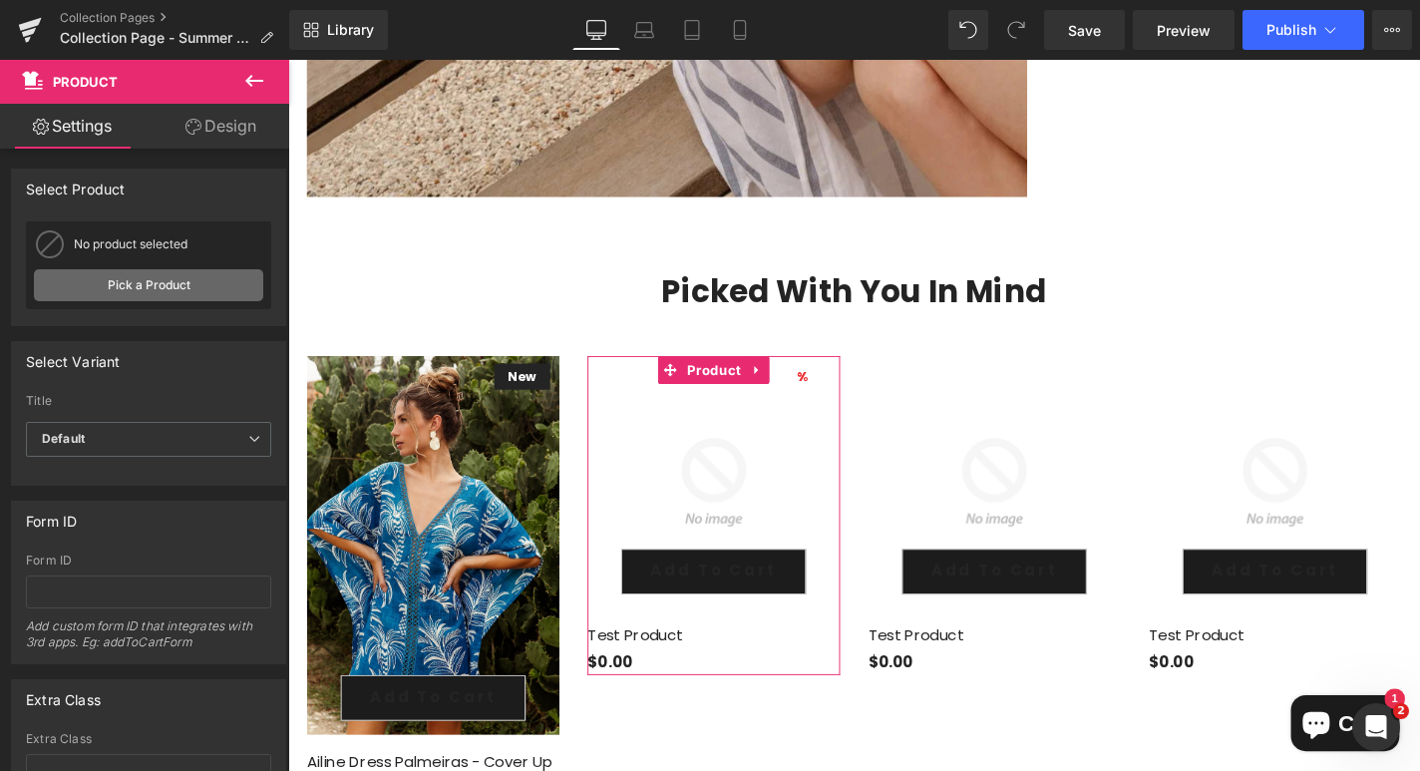
click at [205, 295] on link "Pick a Product" at bounding box center [148, 285] width 229 height 32
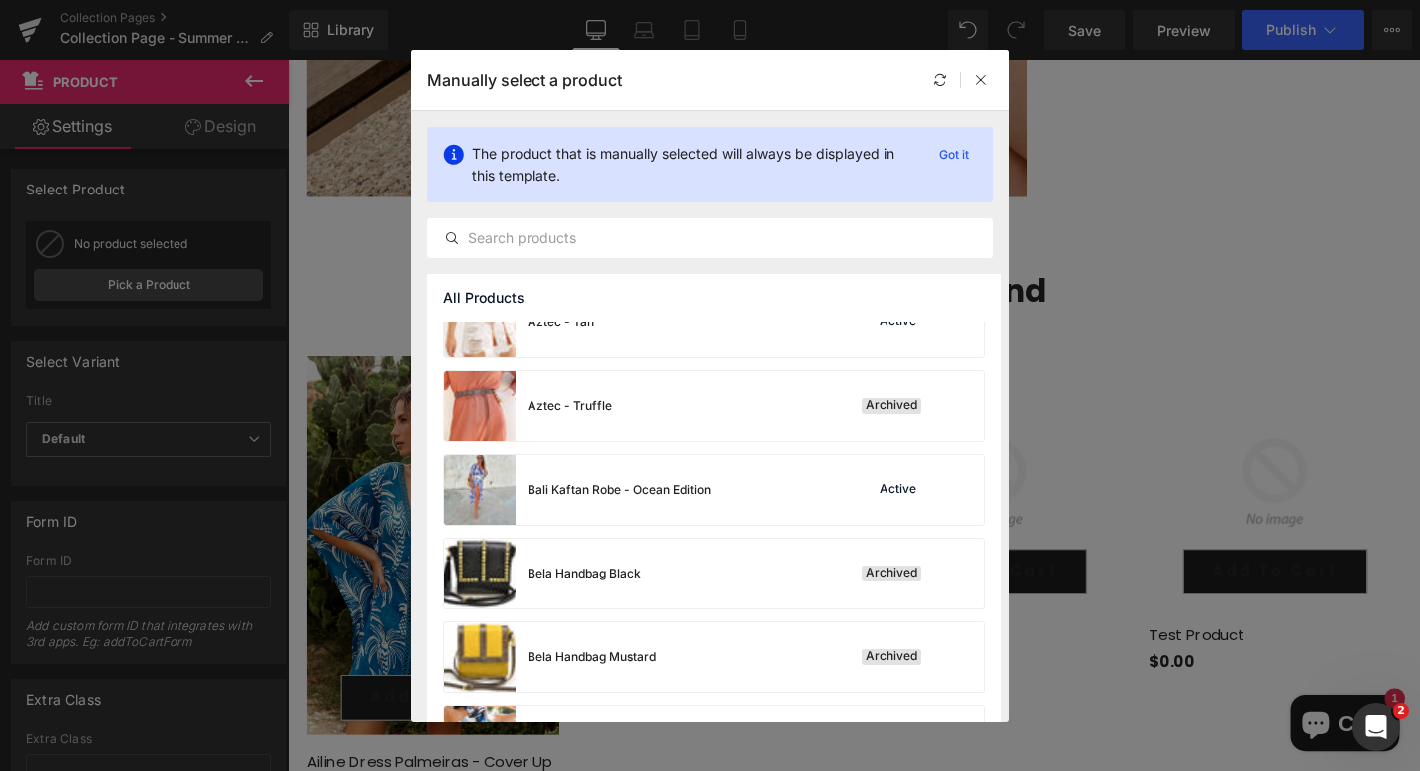
scroll to position [1546, 0]
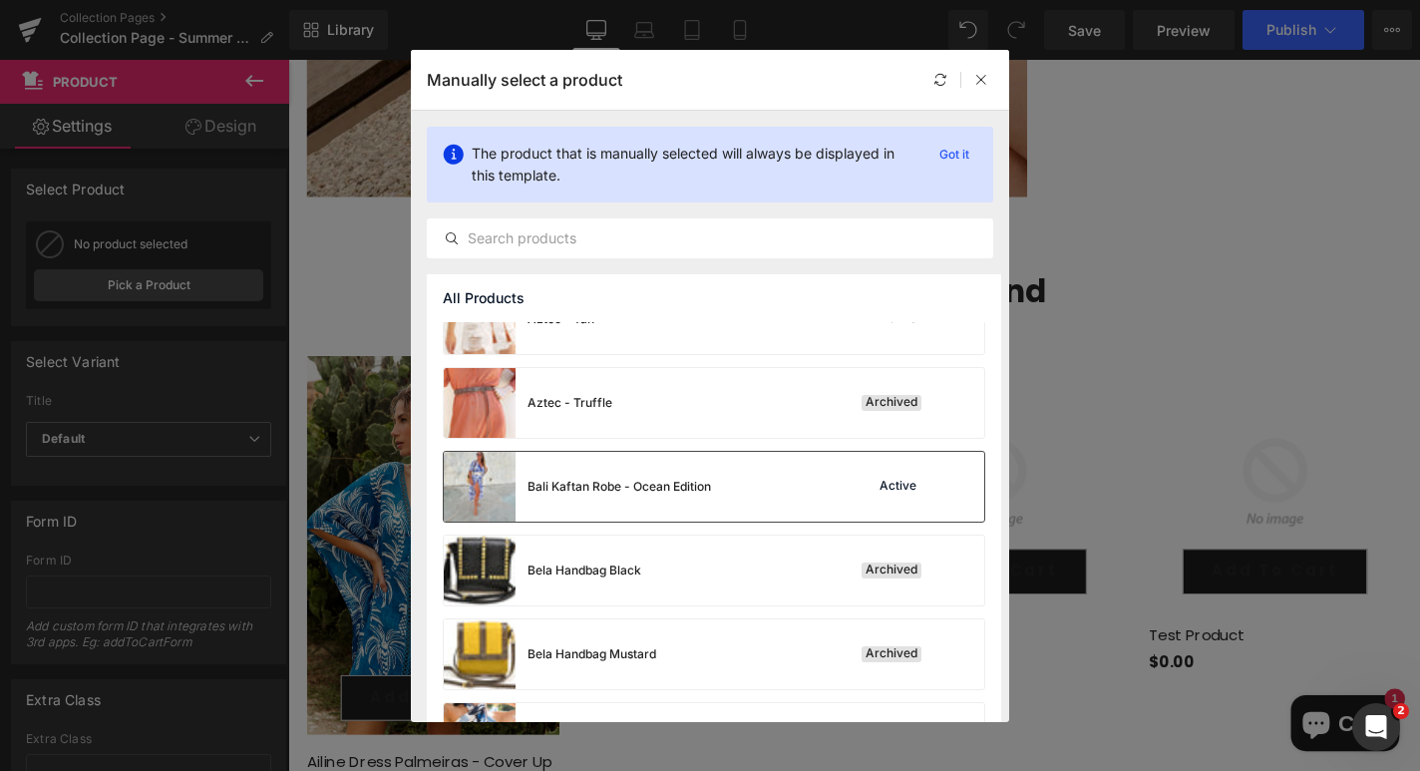
click at [651, 506] on div "Bali Kaftan Robe - Ocean Edition" at bounding box center [577, 487] width 267 height 70
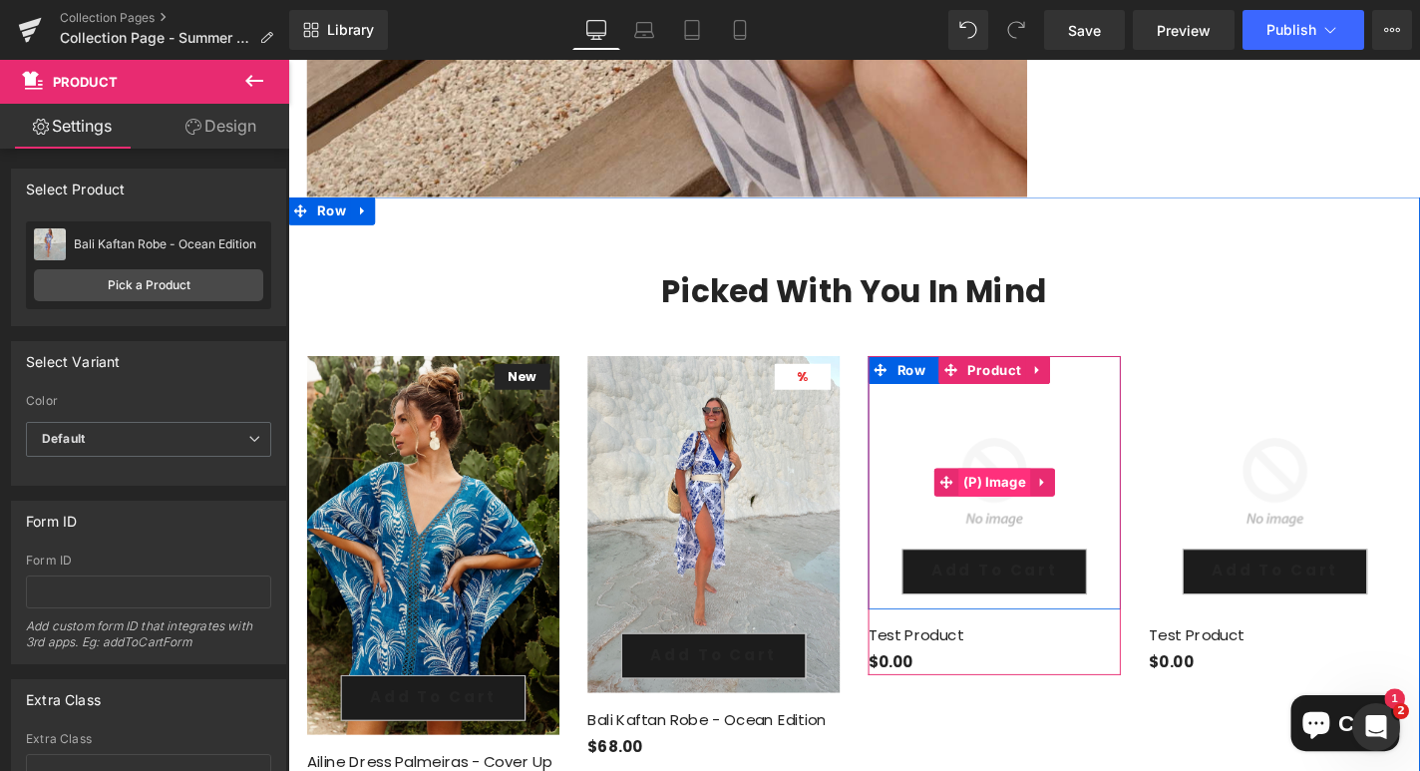
click at [1037, 496] on span "(P) Image" at bounding box center [1041, 511] width 77 height 30
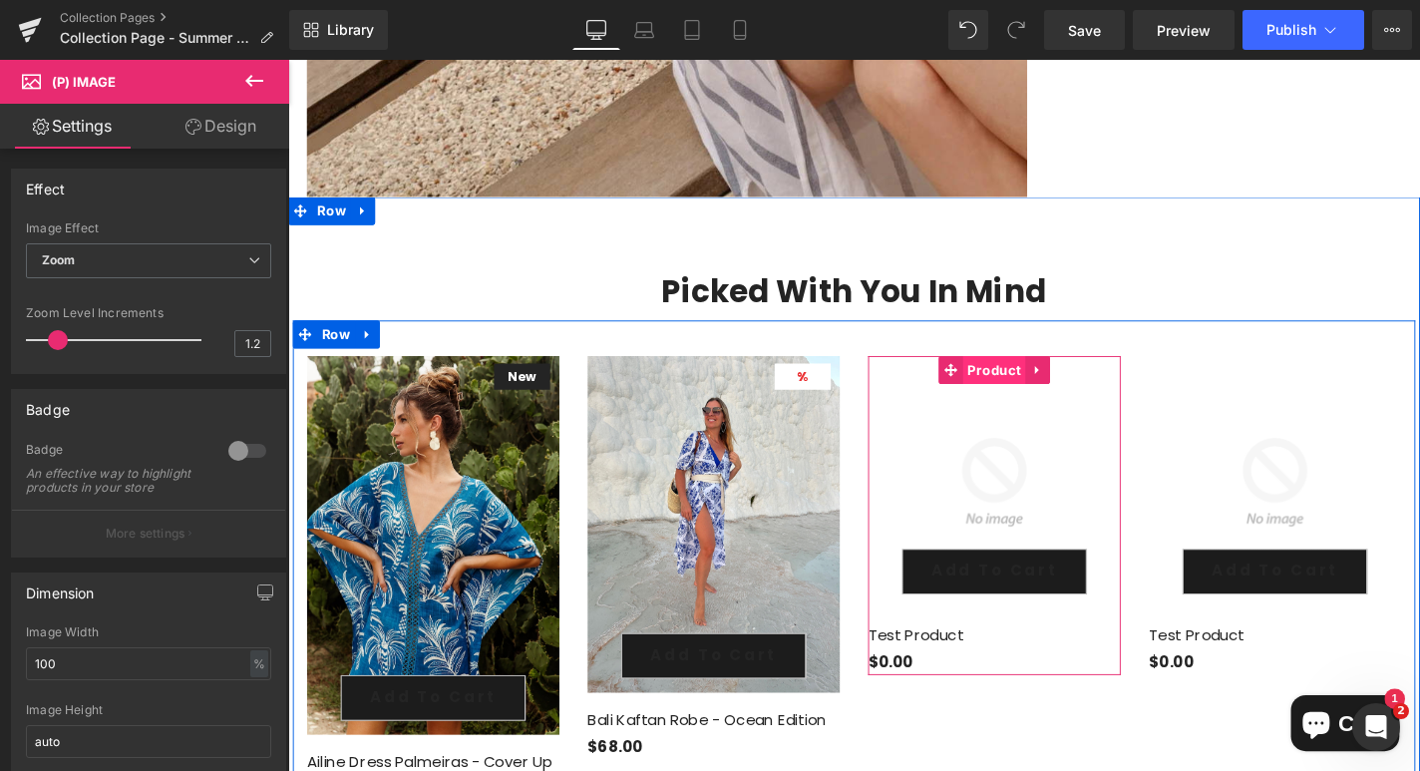
click at [1041, 376] on span "Product" at bounding box center [1040, 391] width 67 height 30
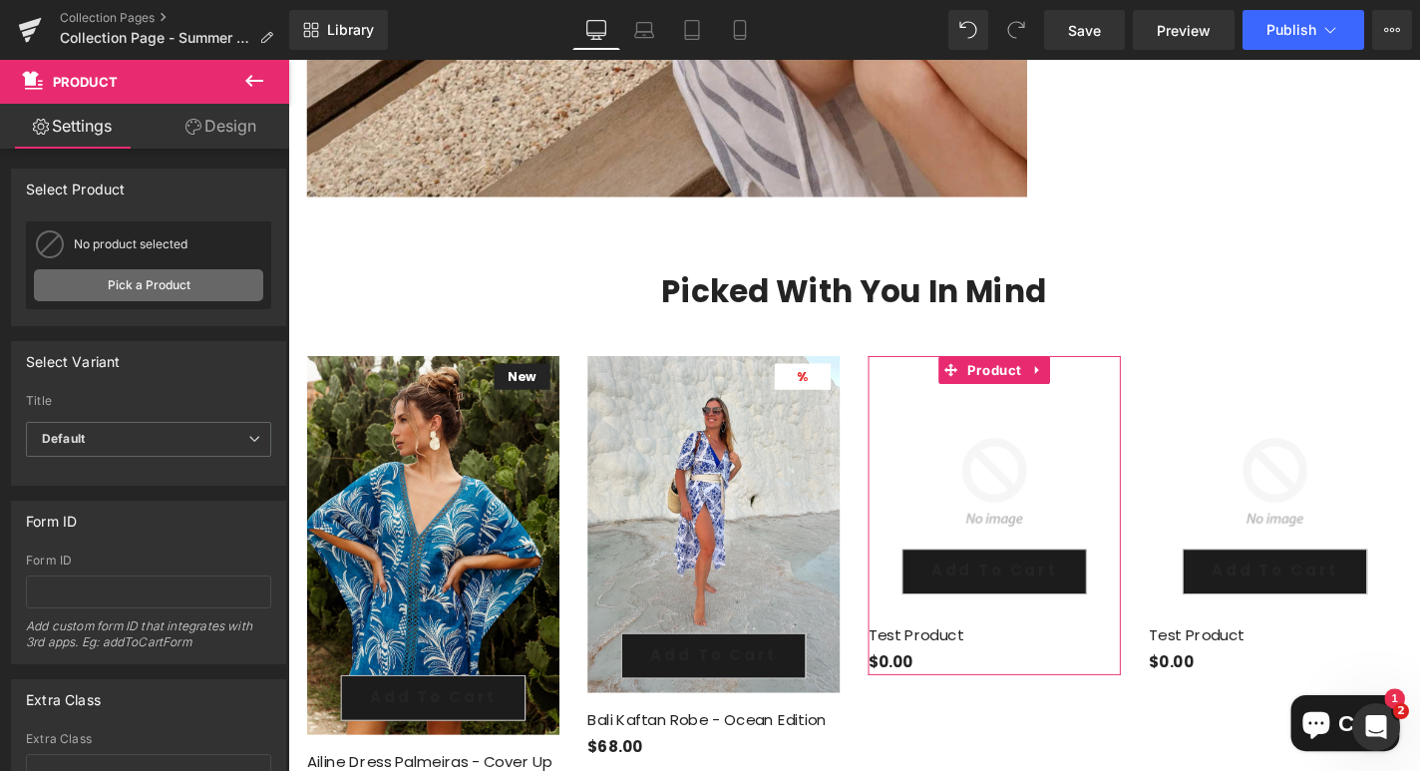
click at [148, 284] on link "Pick a Product" at bounding box center [148, 285] width 229 height 32
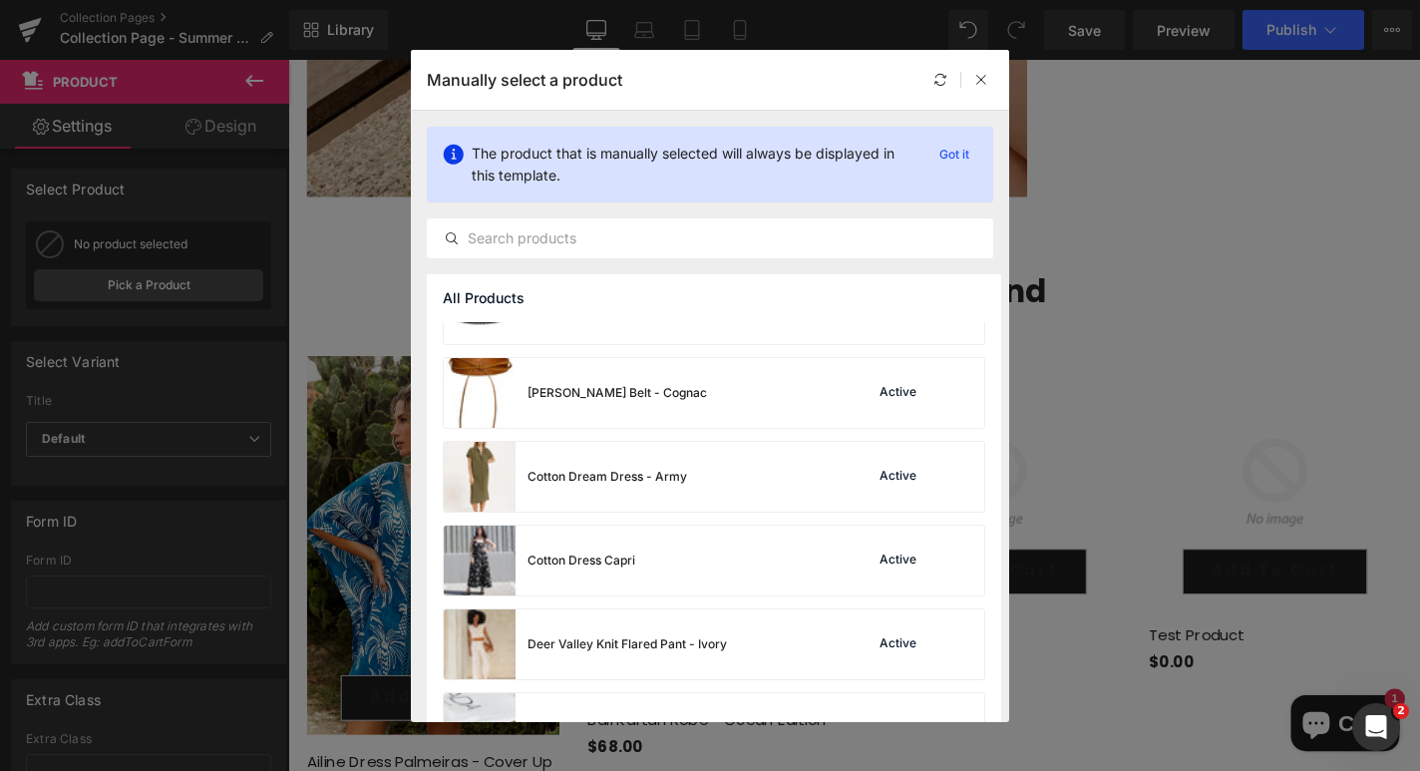
scroll to position [3908, 0]
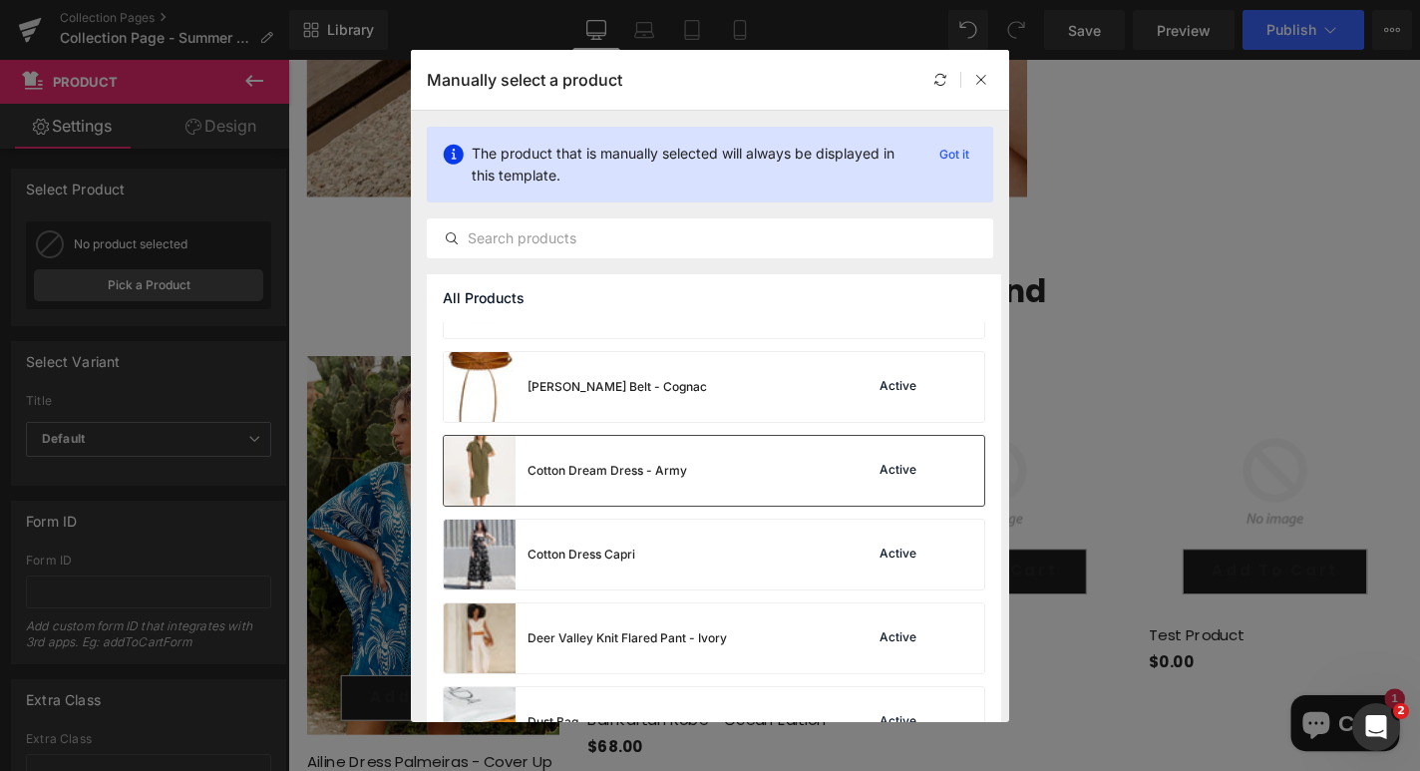
click at [640, 459] on div "Cotton Dream Dress - Army" at bounding box center [565, 471] width 243 height 70
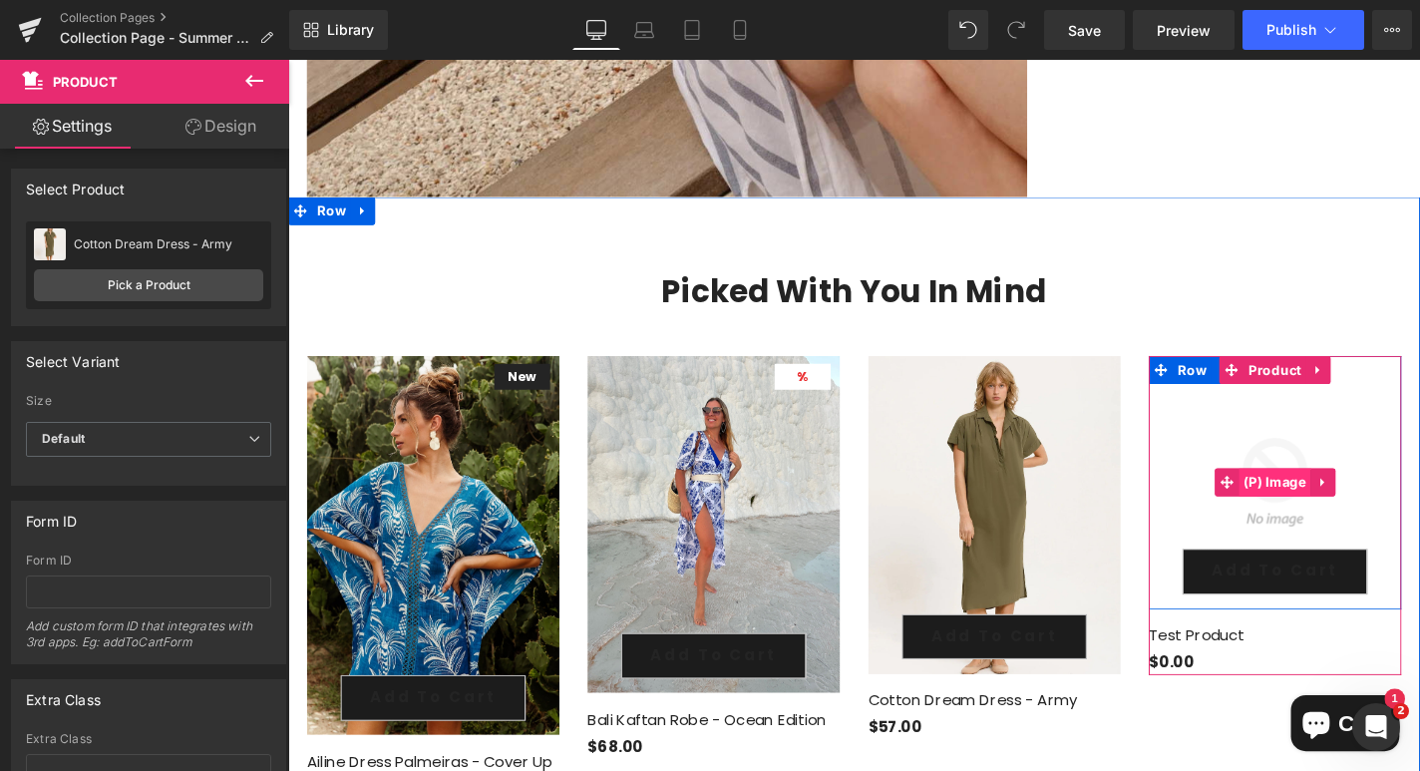
click at [1346, 496] on span "(P) Image" at bounding box center [1340, 511] width 77 height 30
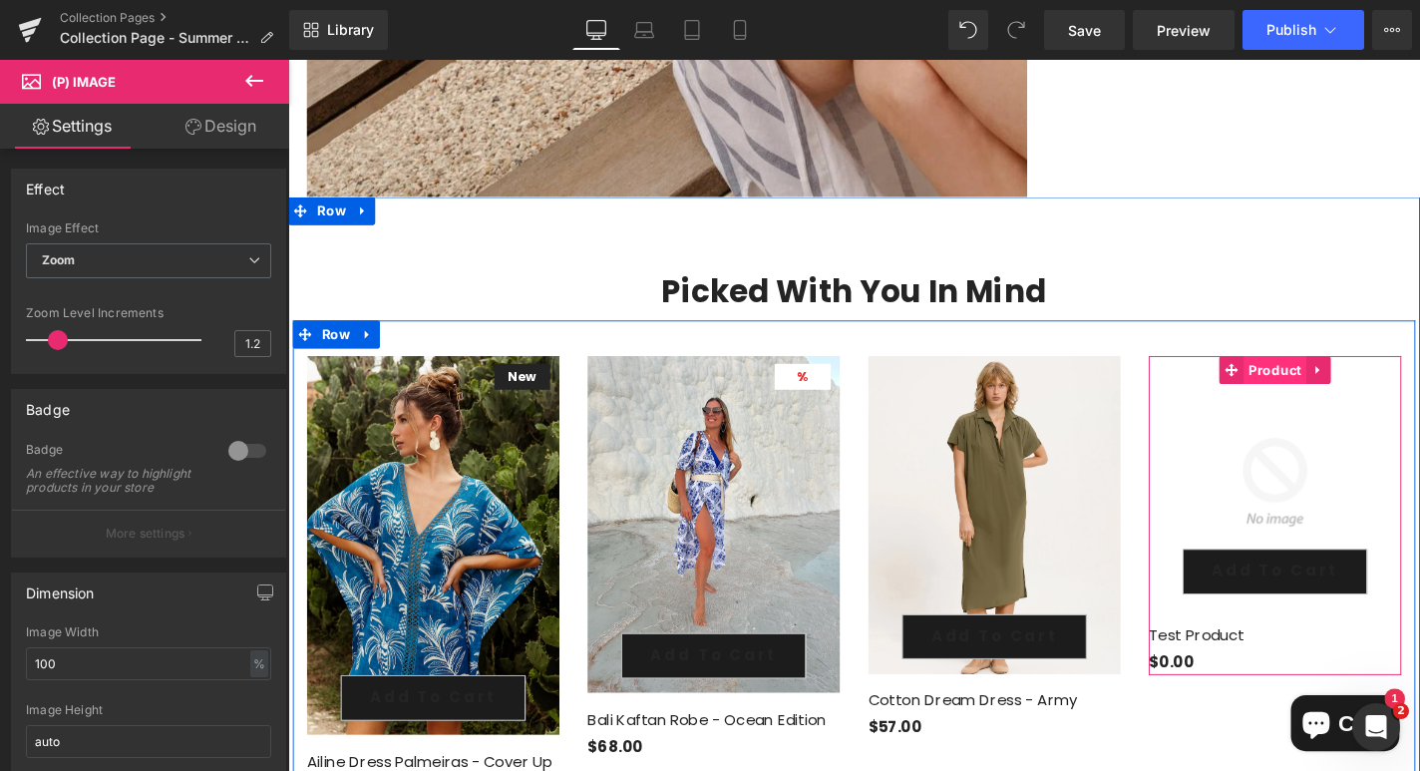
click at [1334, 376] on span "Product" at bounding box center [1339, 391] width 67 height 30
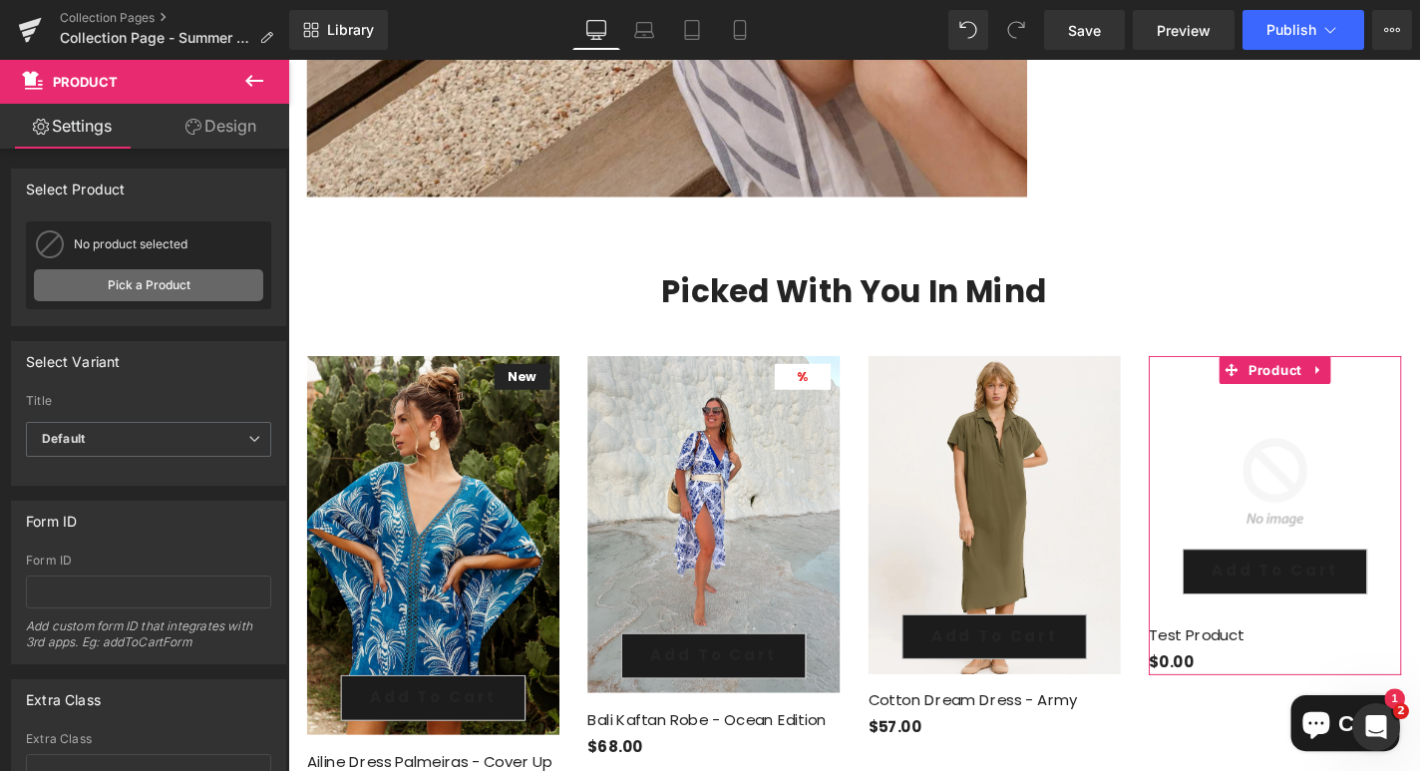
click at [143, 285] on link "Pick a Product" at bounding box center [148, 285] width 229 height 32
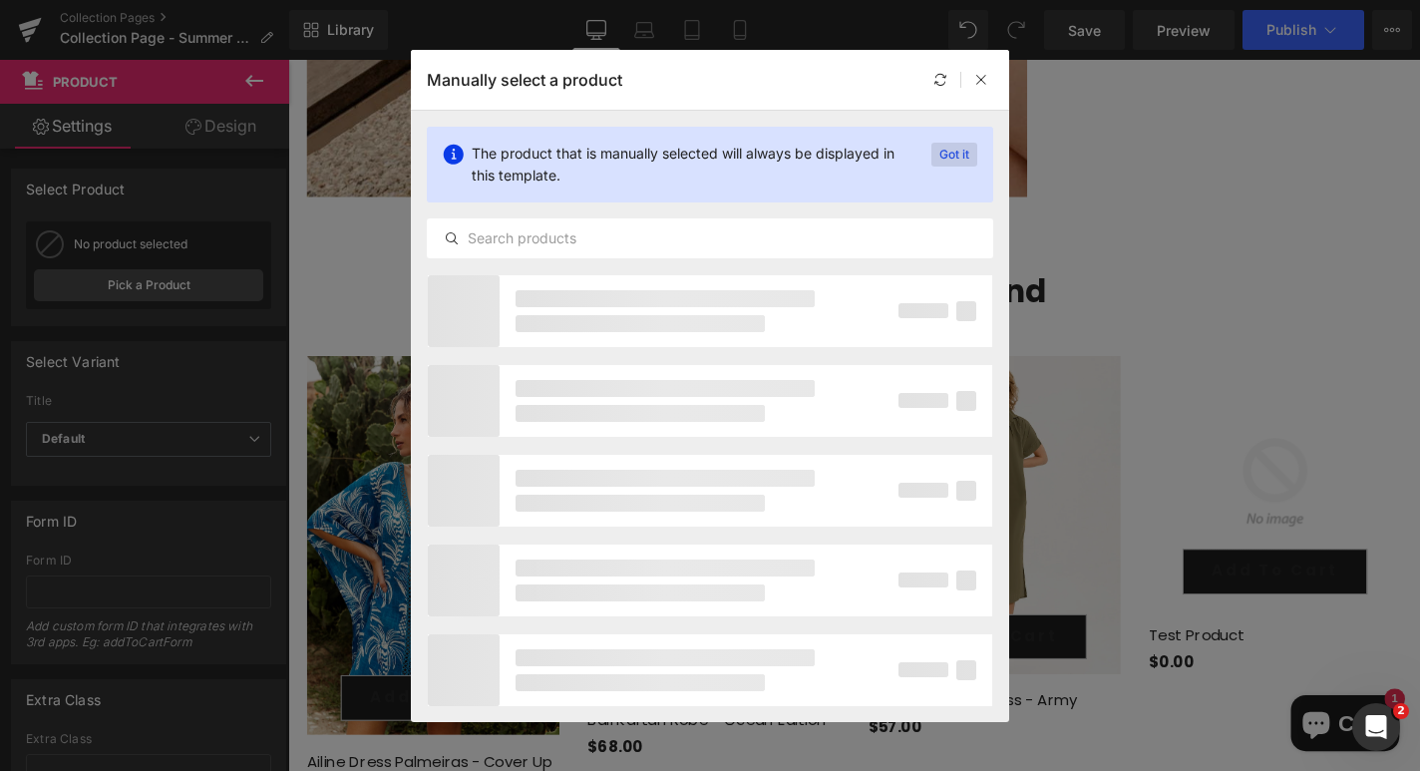
click at [962, 155] on p "Got it" at bounding box center [954, 155] width 46 height 24
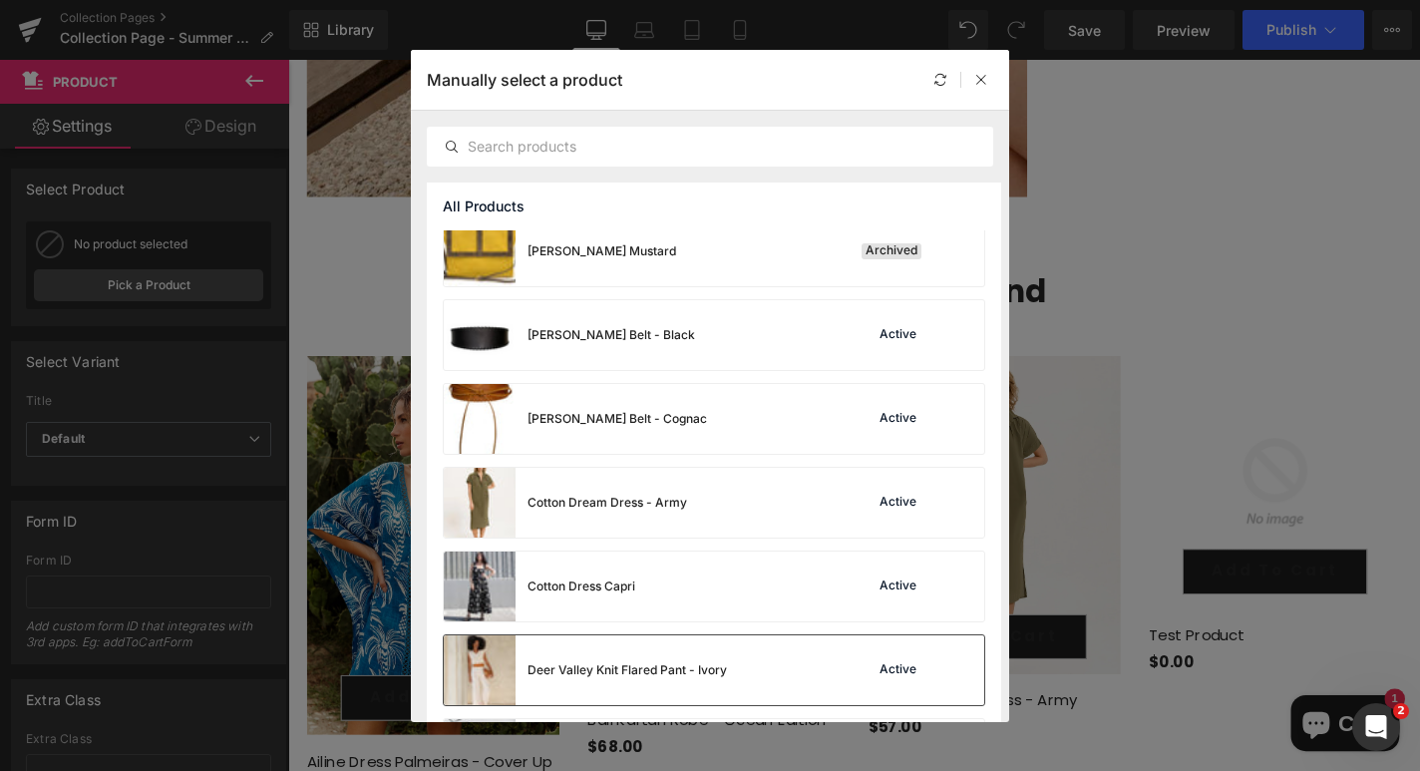
scroll to position [3791, 0]
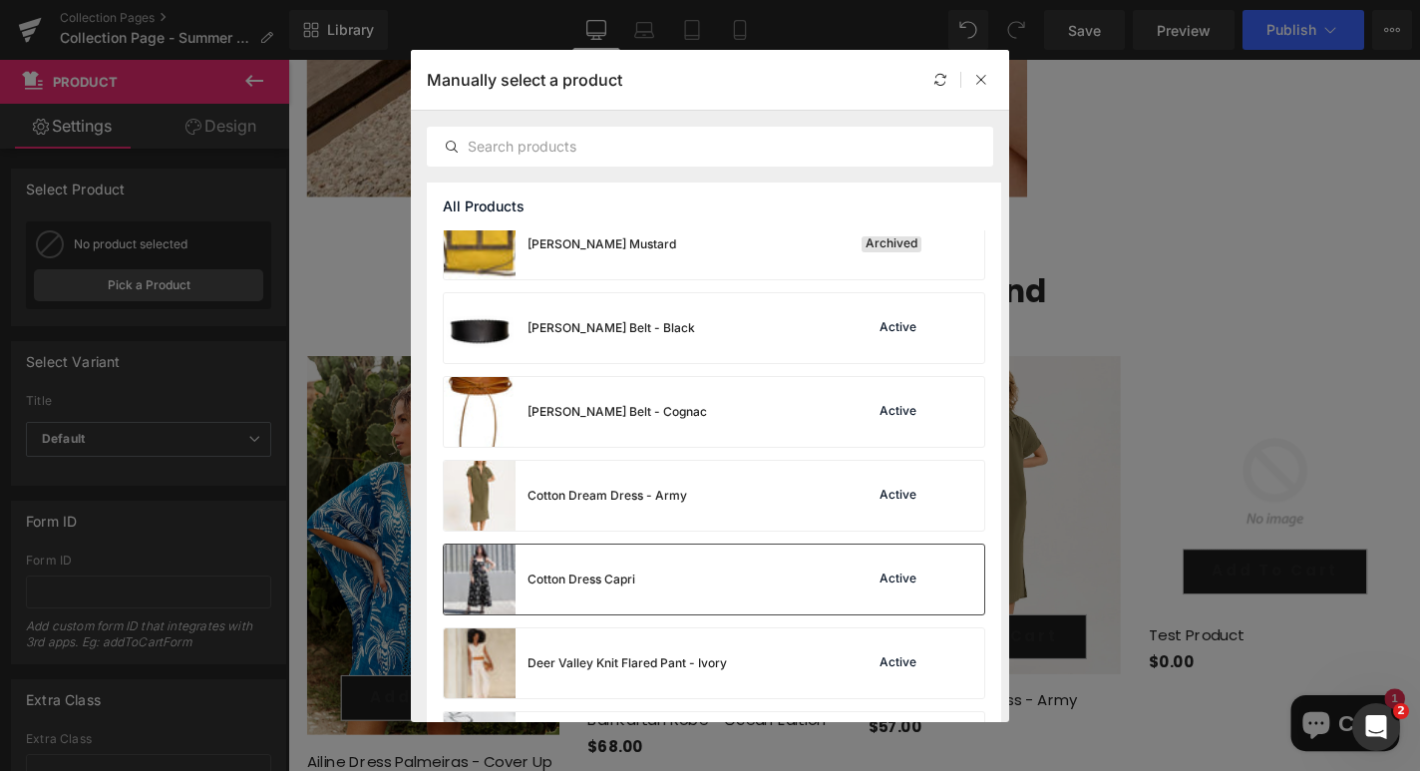
click at [649, 593] on div "Cotton Dress Capri Active" at bounding box center [714, 579] width 540 height 70
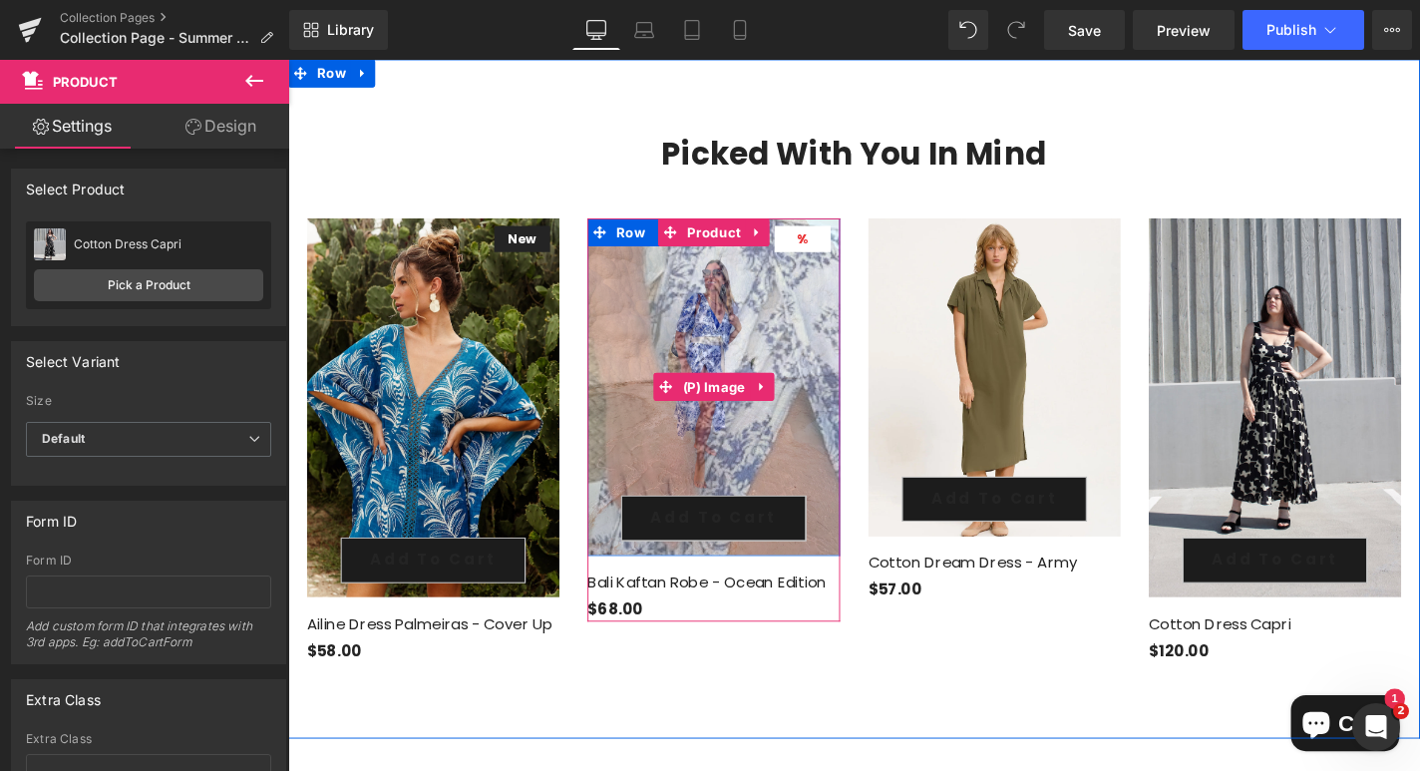
scroll to position [2732, 0]
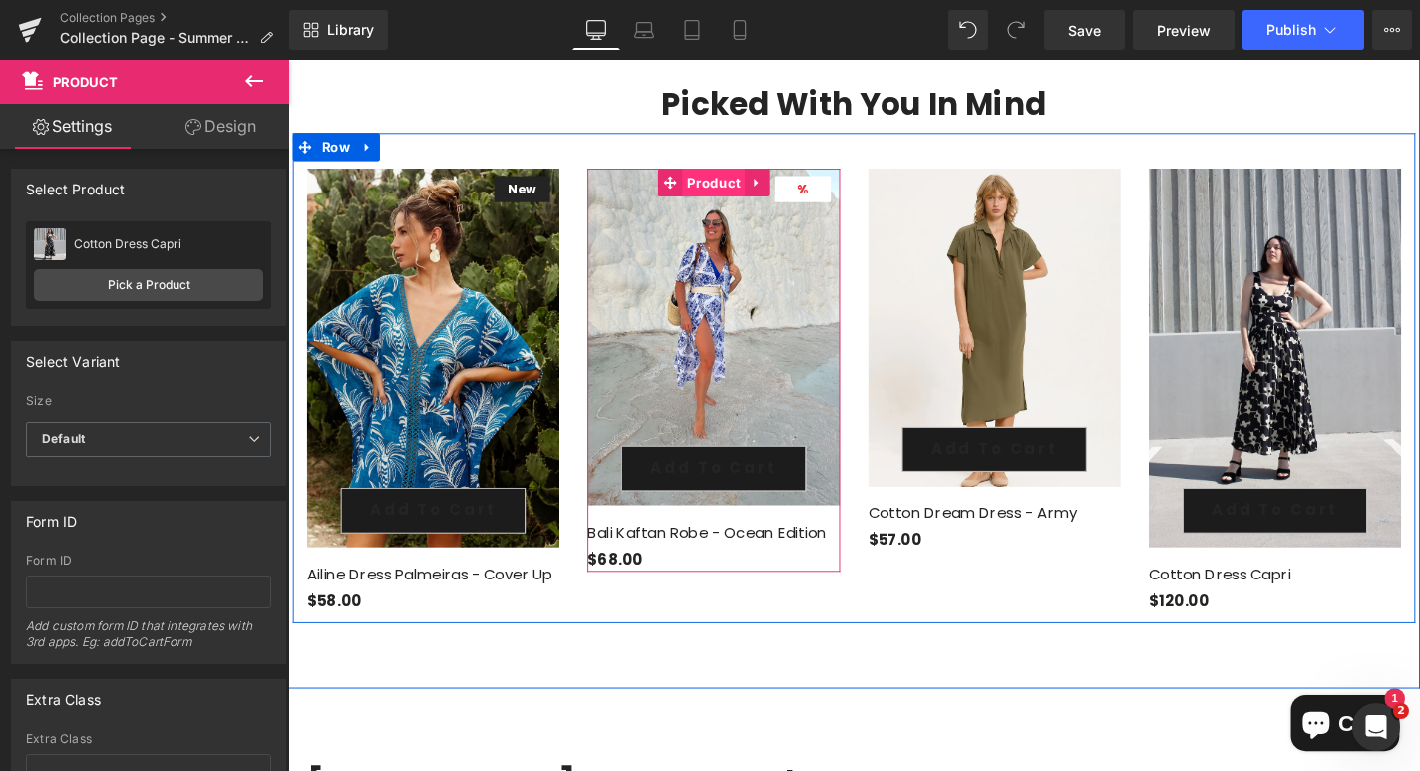
click at [739, 175] on span "Product" at bounding box center [741, 190] width 67 height 30
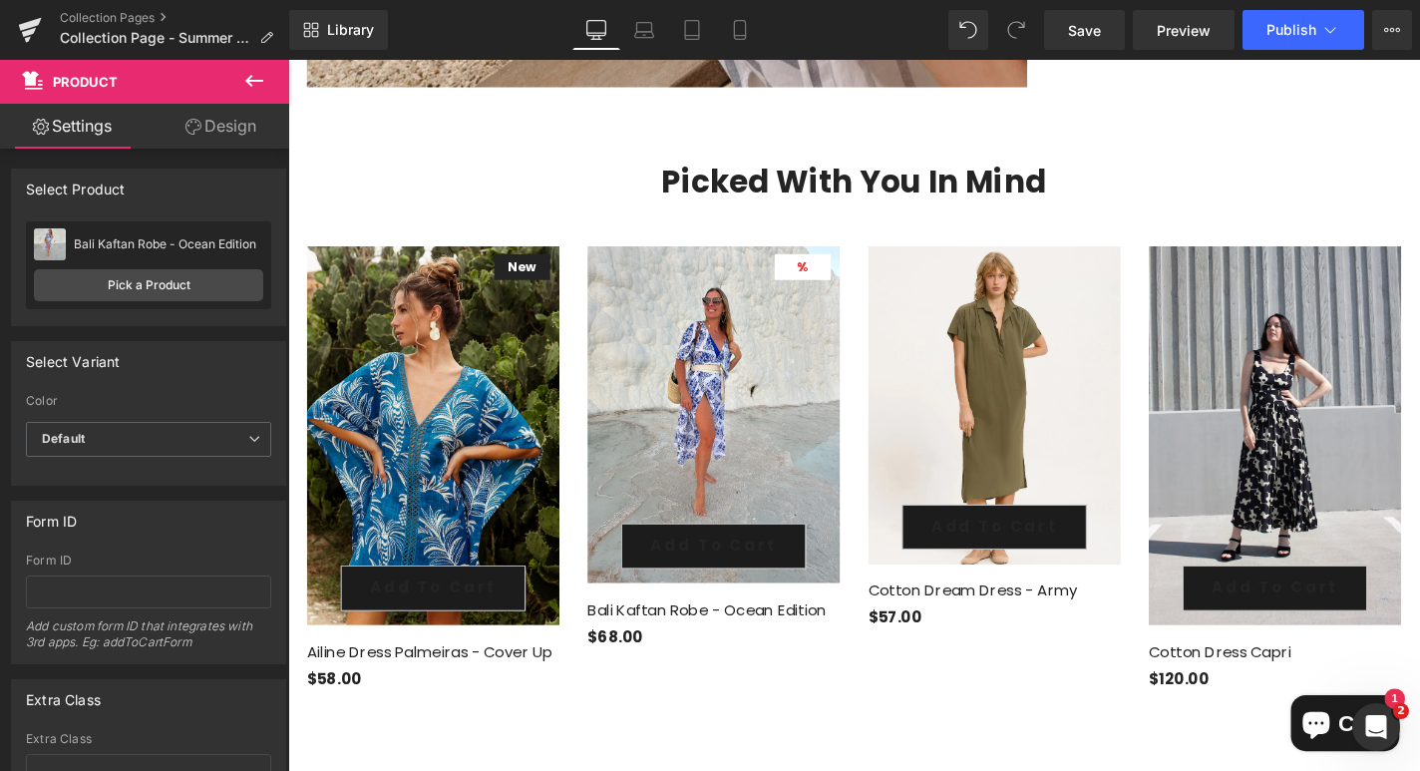
scroll to position [2648, 0]
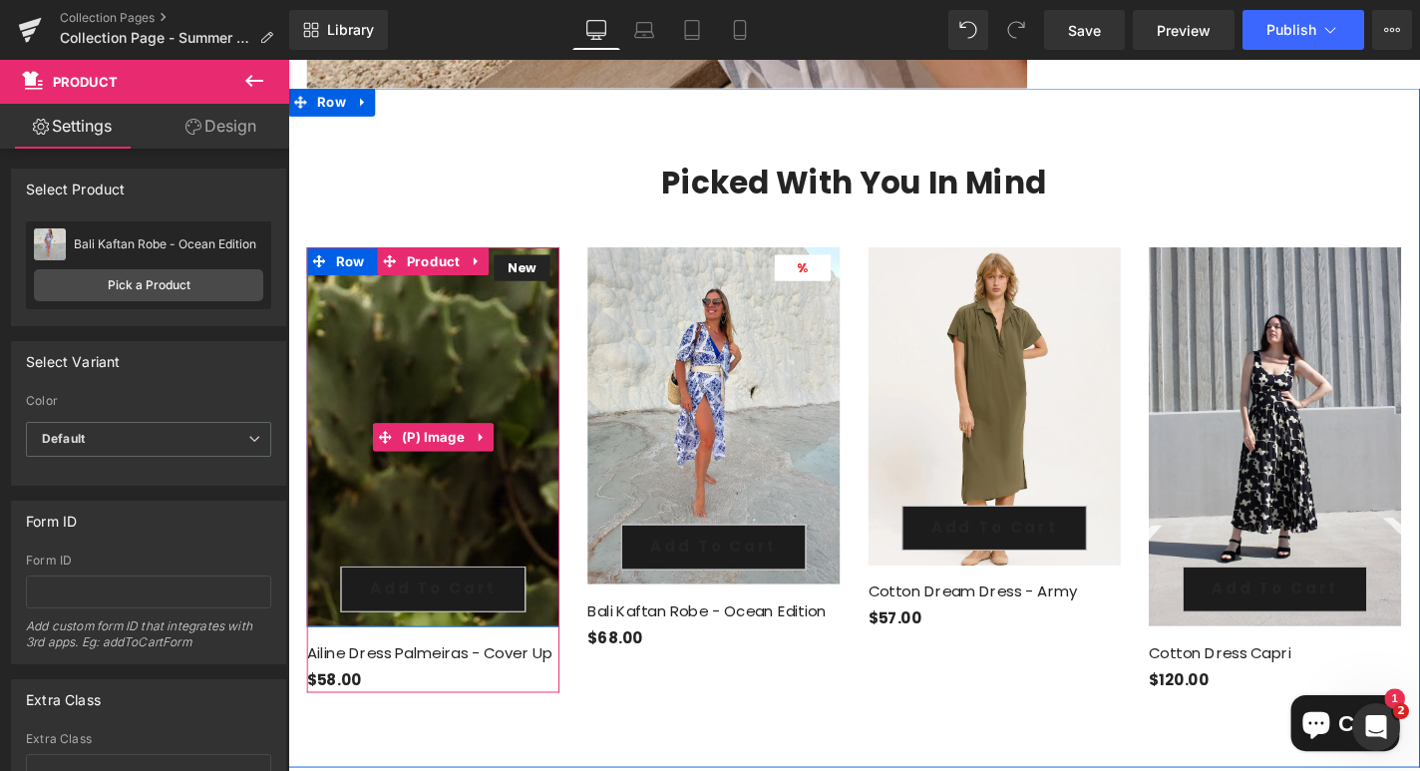
click at [549, 272] on b "New" at bounding box center [537, 281] width 30 height 19
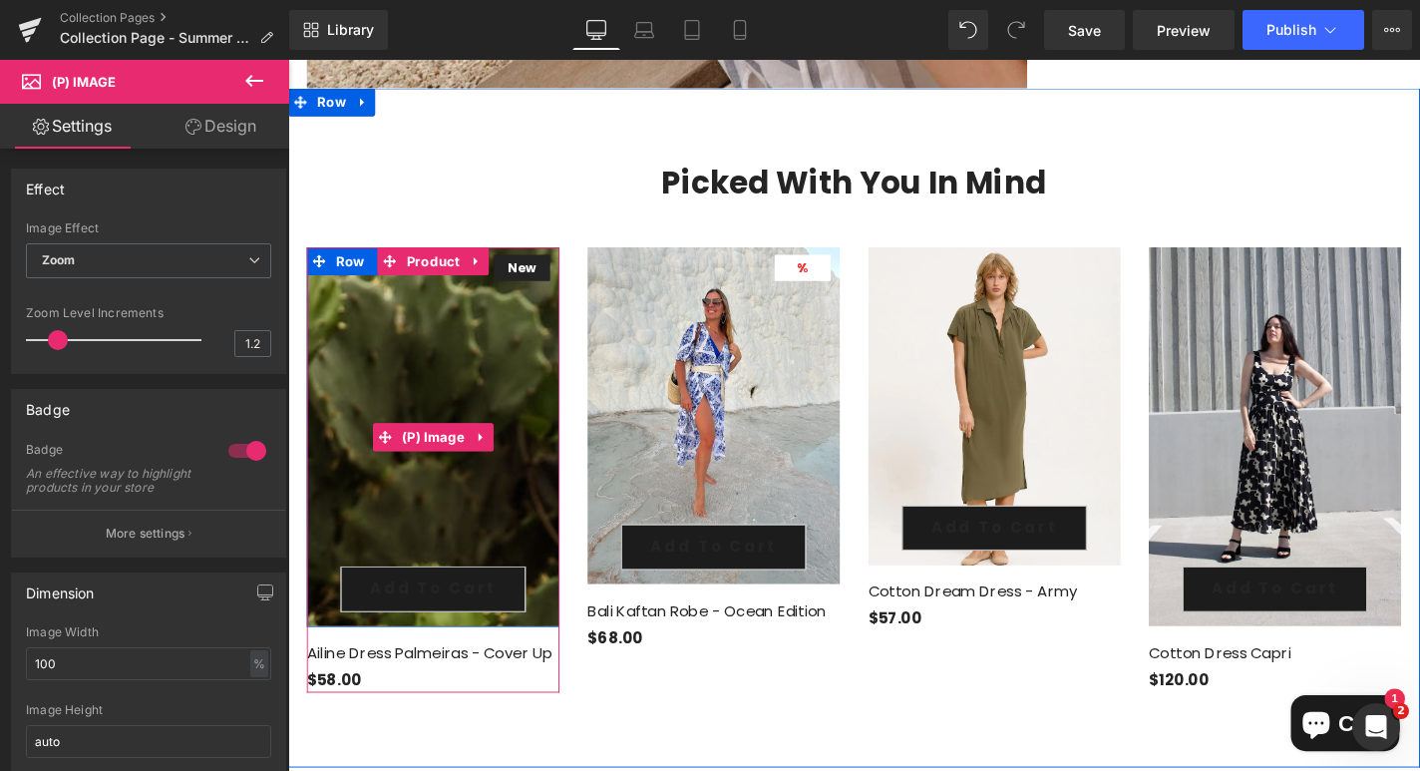
click at [543, 272] on b "New" at bounding box center [537, 281] width 30 height 19
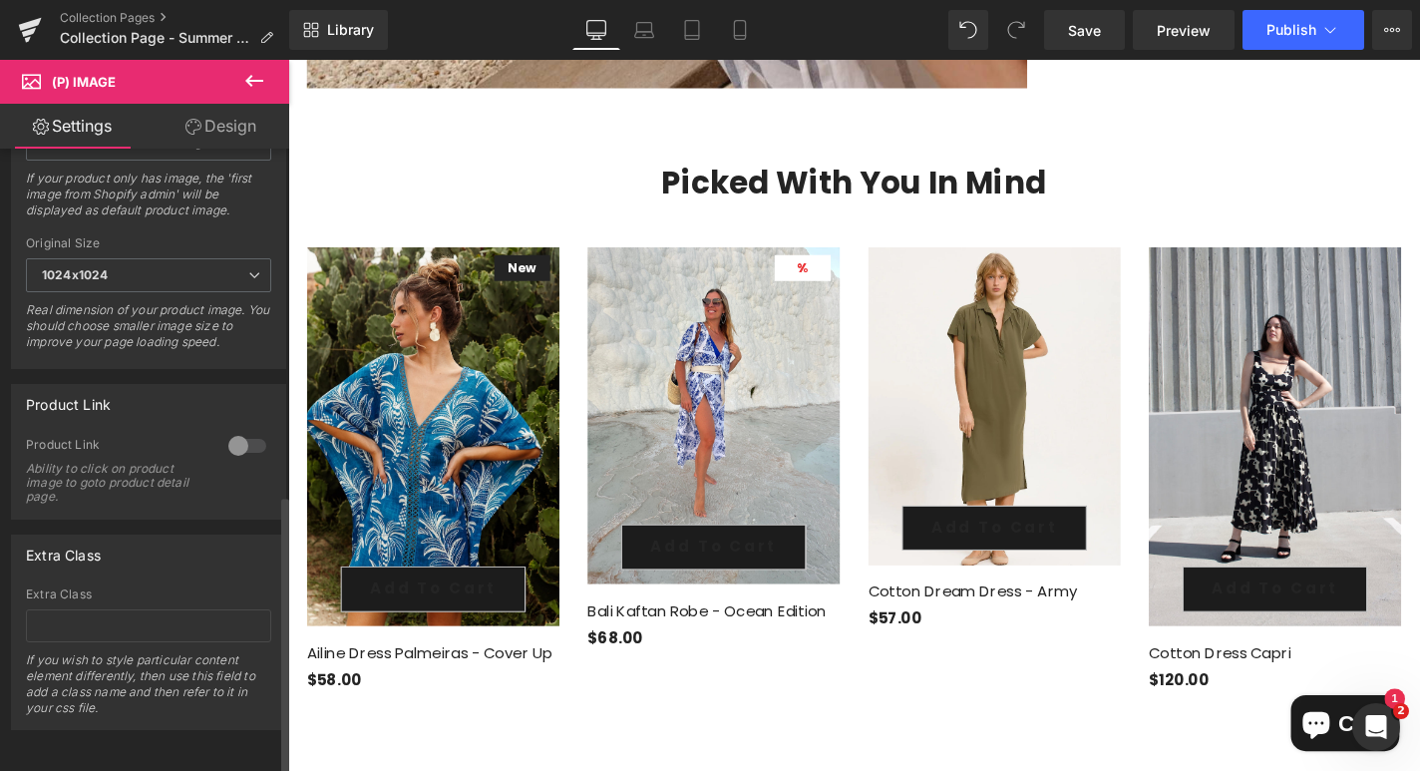
scroll to position [920, 0]
click at [249, 437] on div at bounding box center [247, 446] width 48 height 32
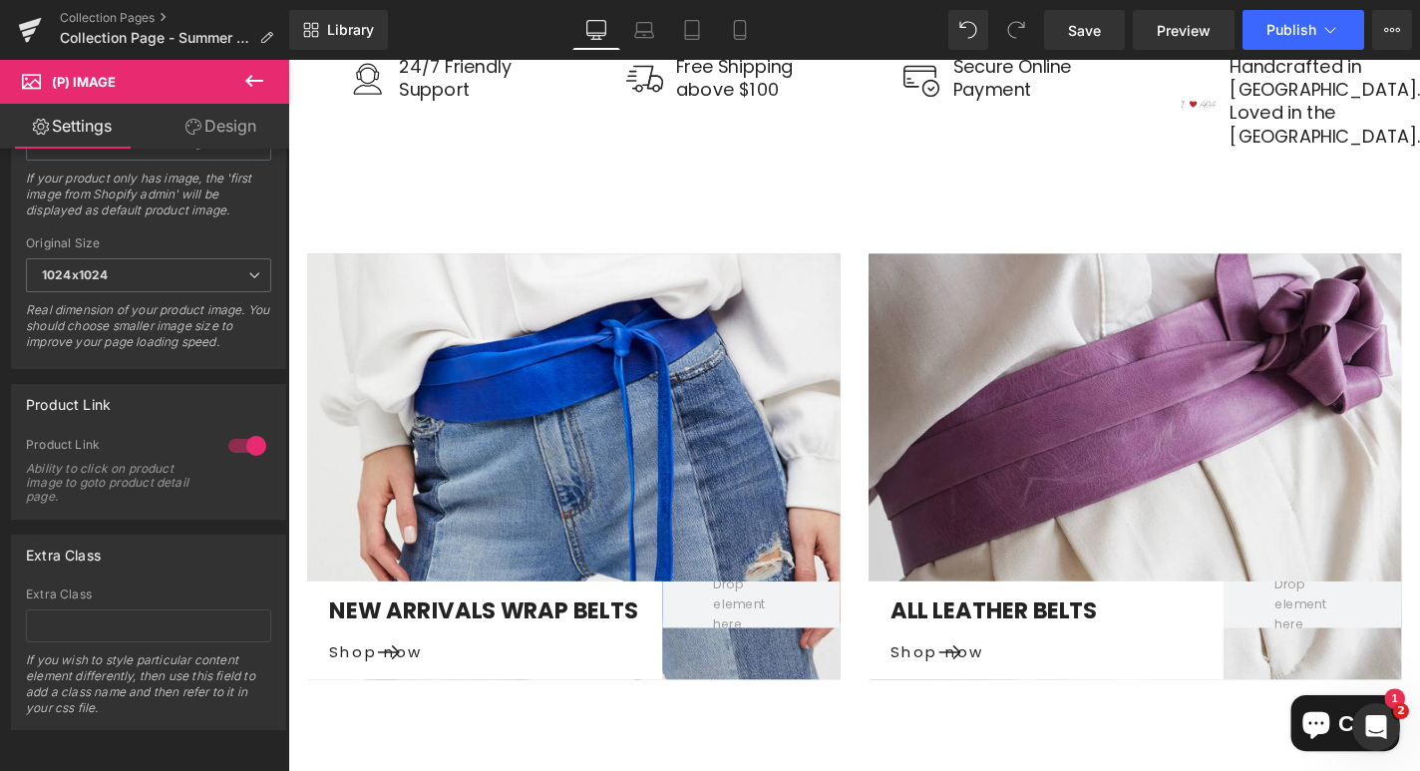
scroll to position [4172, 0]
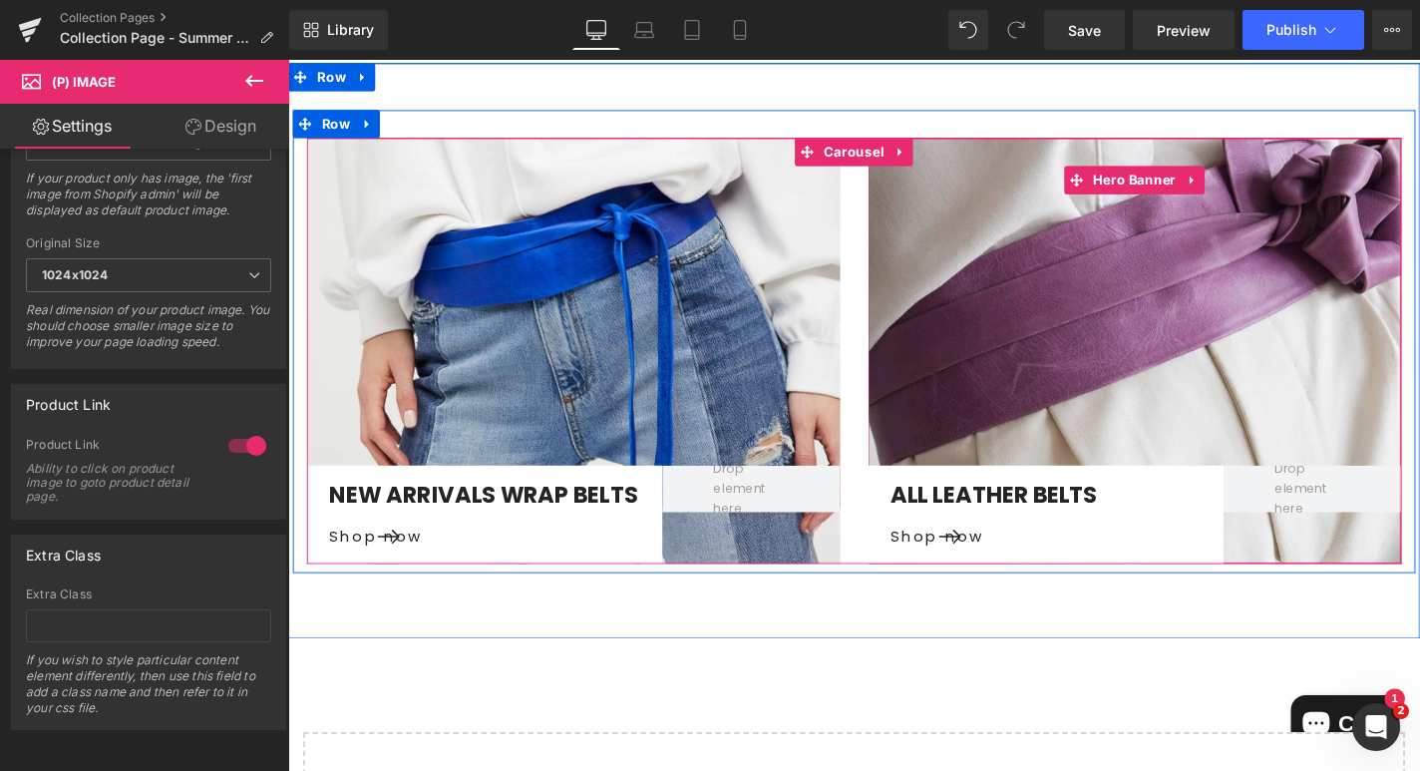
click at [1095, 301] on div at bounding box center [1190, 371] width 568 height 455
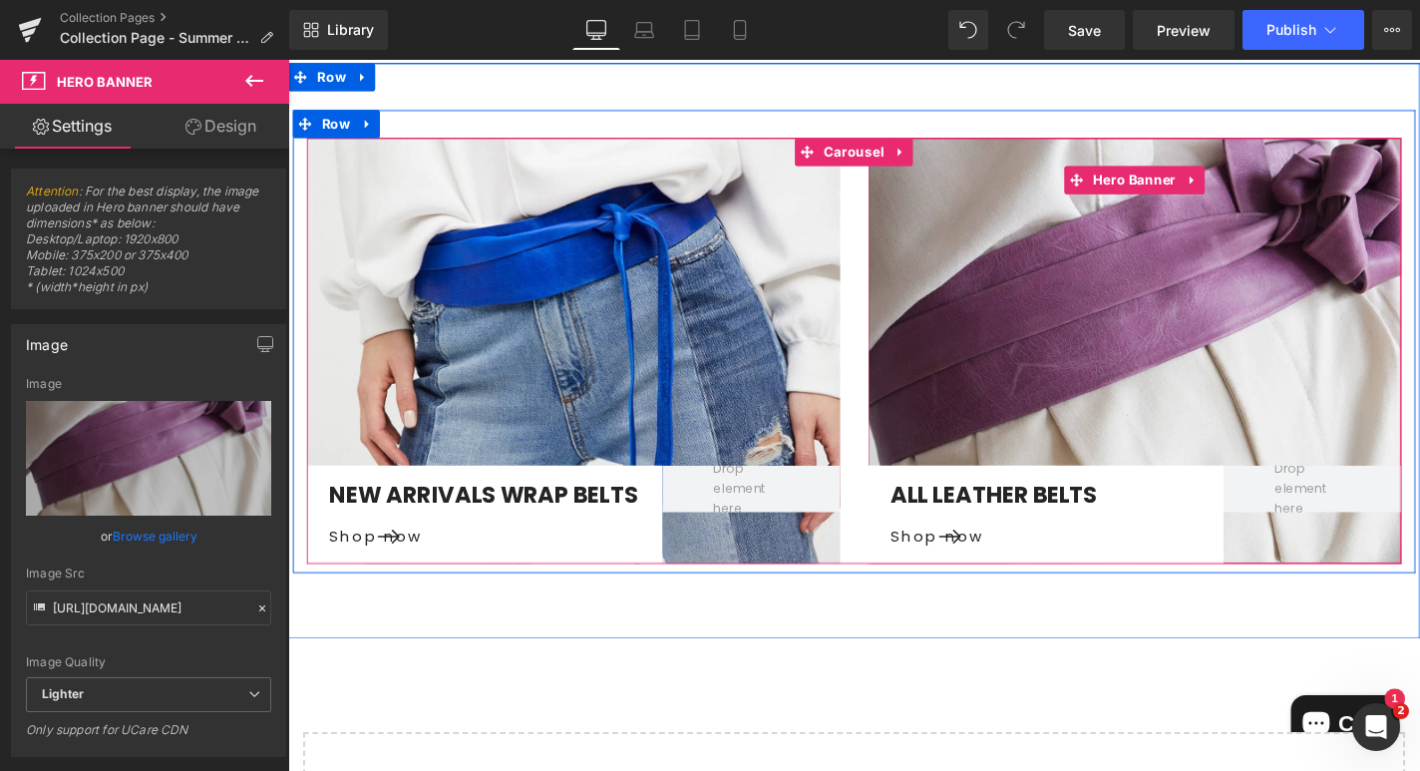
click at [1072, 271] on div at bounding box center [1190, 371] width 568 height 455
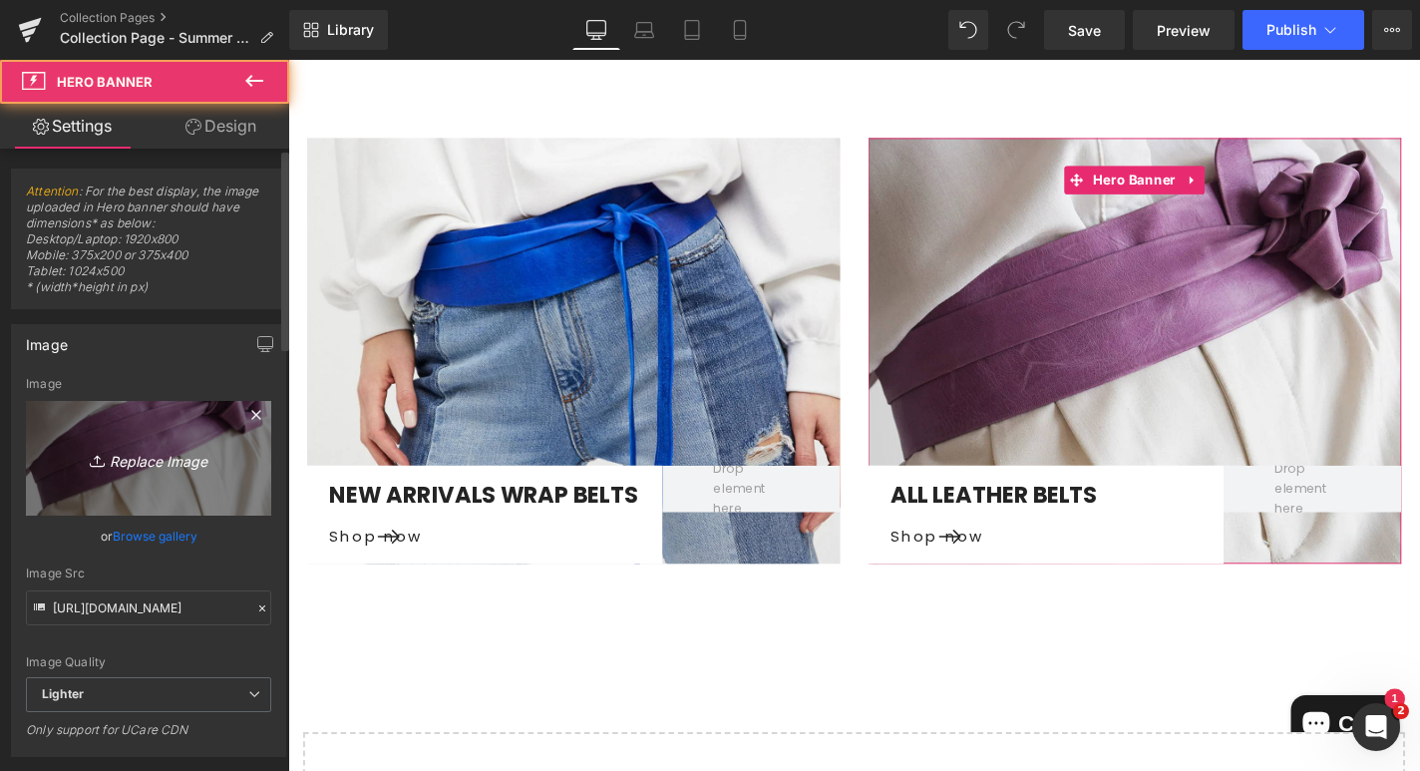
click at [113, 461] on icon "Replace Image" at bounding box center [149, 458] width 160 height 25
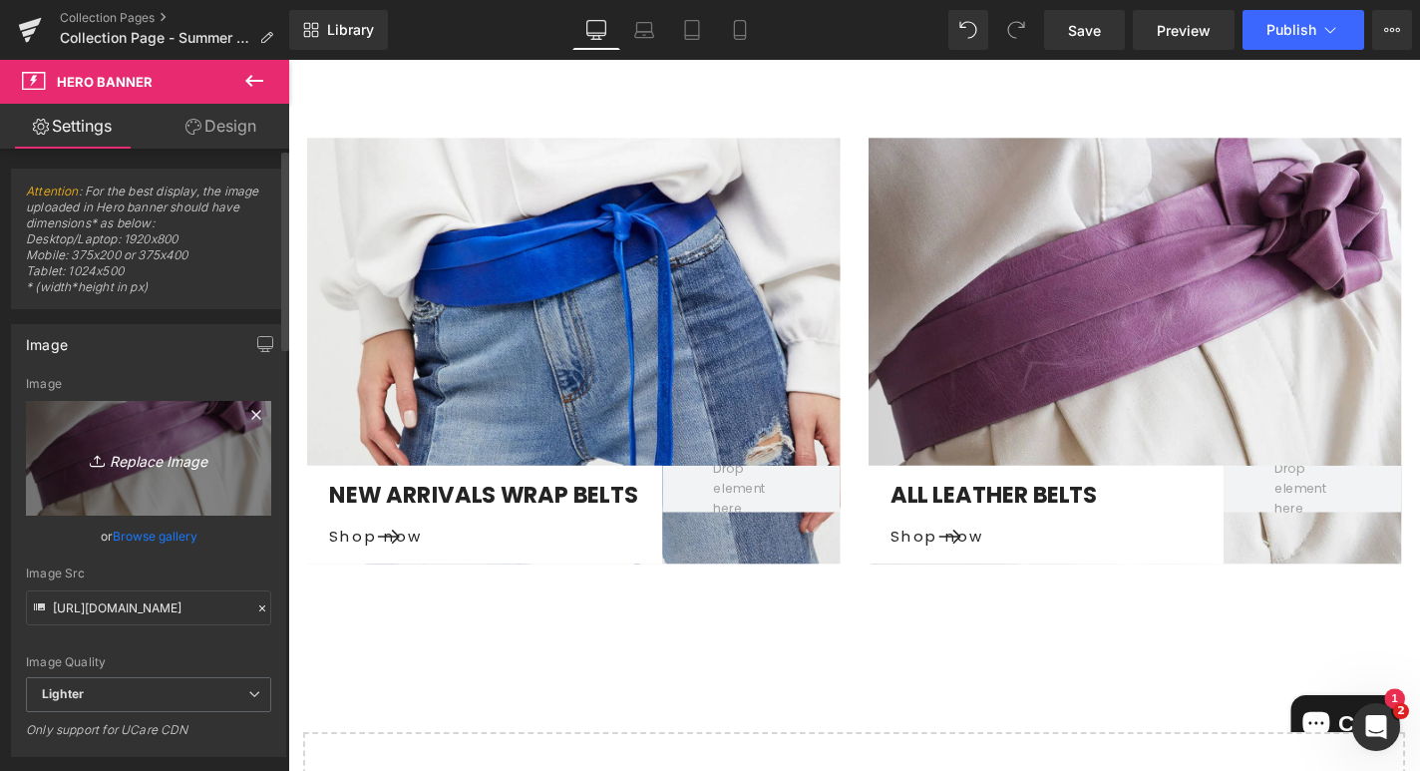
type input "C:\fakepath\Lindsay_Albanese_Josie_belt_ada_collection_21dad39b-2384-478a-b2d0-…"
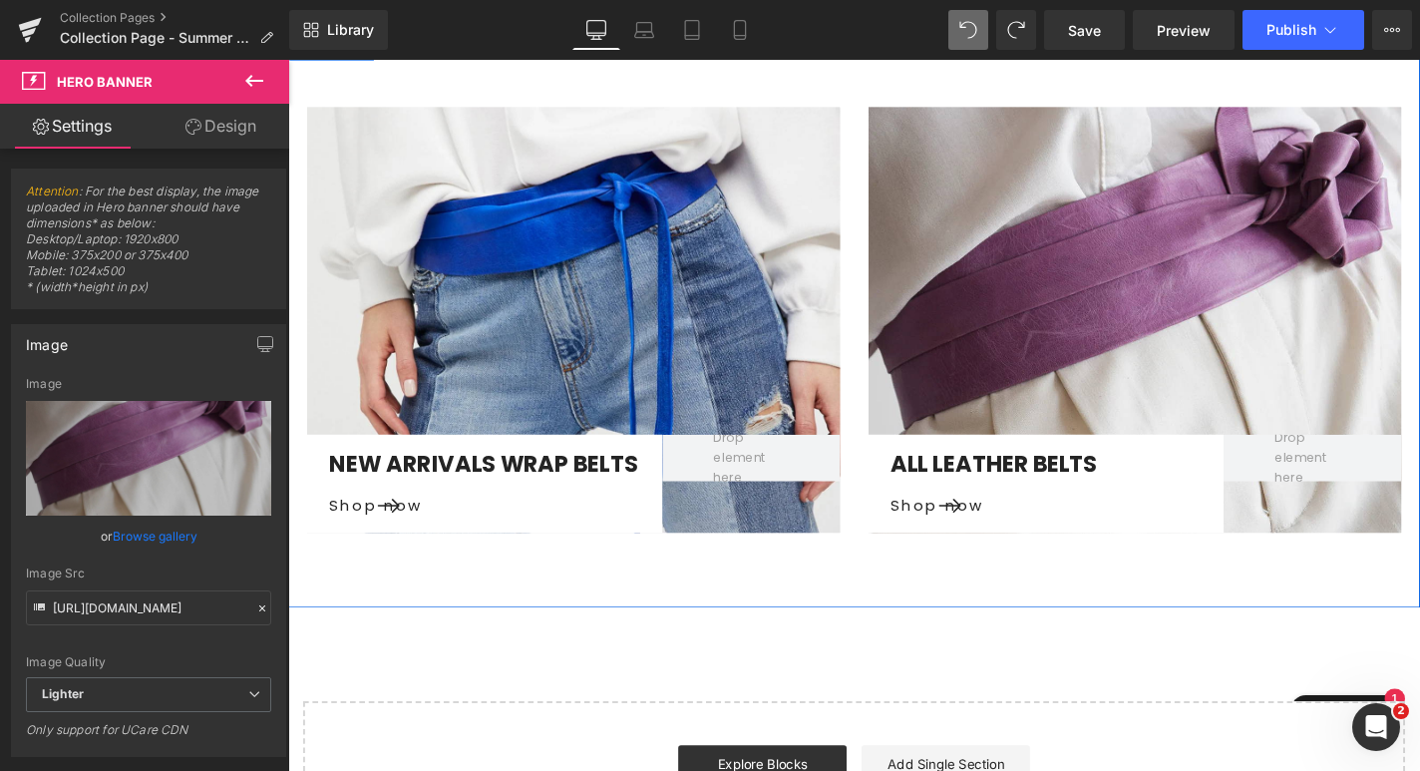
scroll to position [4206, 0]
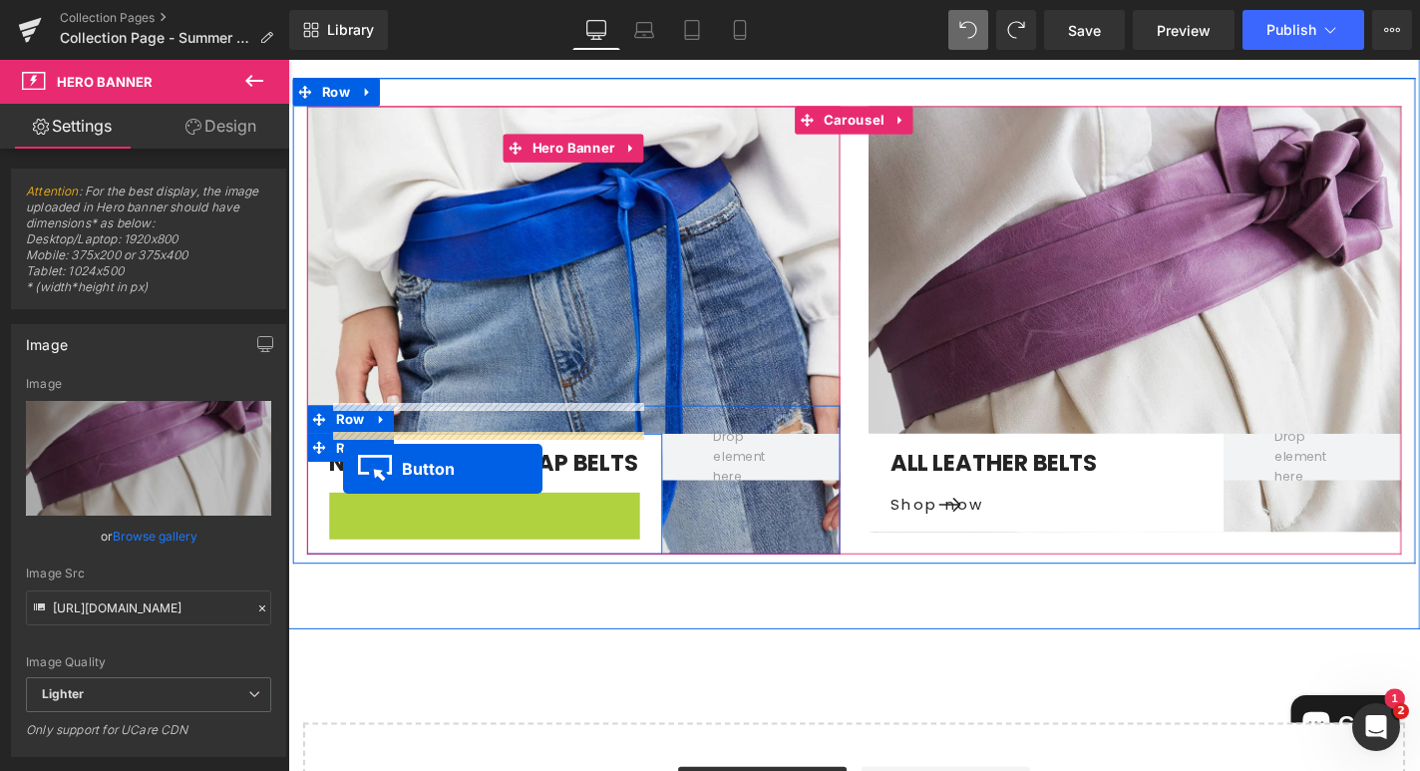
drag, startPoint x: 397, startPoint y: 487, endPoint x: 340, endPoint y: 496, distance: 57.5
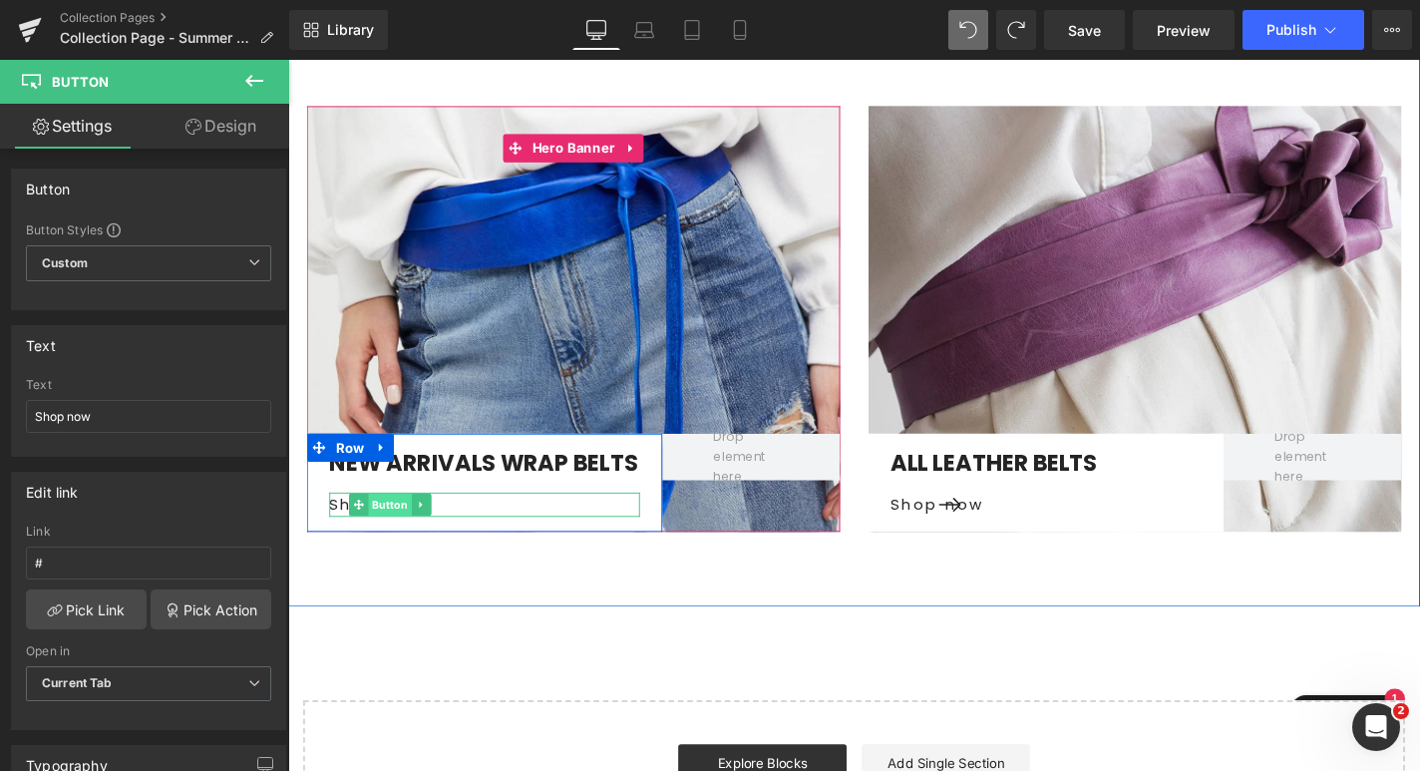
click at [394, 522] on span "Button" at bounding box center [397, 534] width 46 height 24
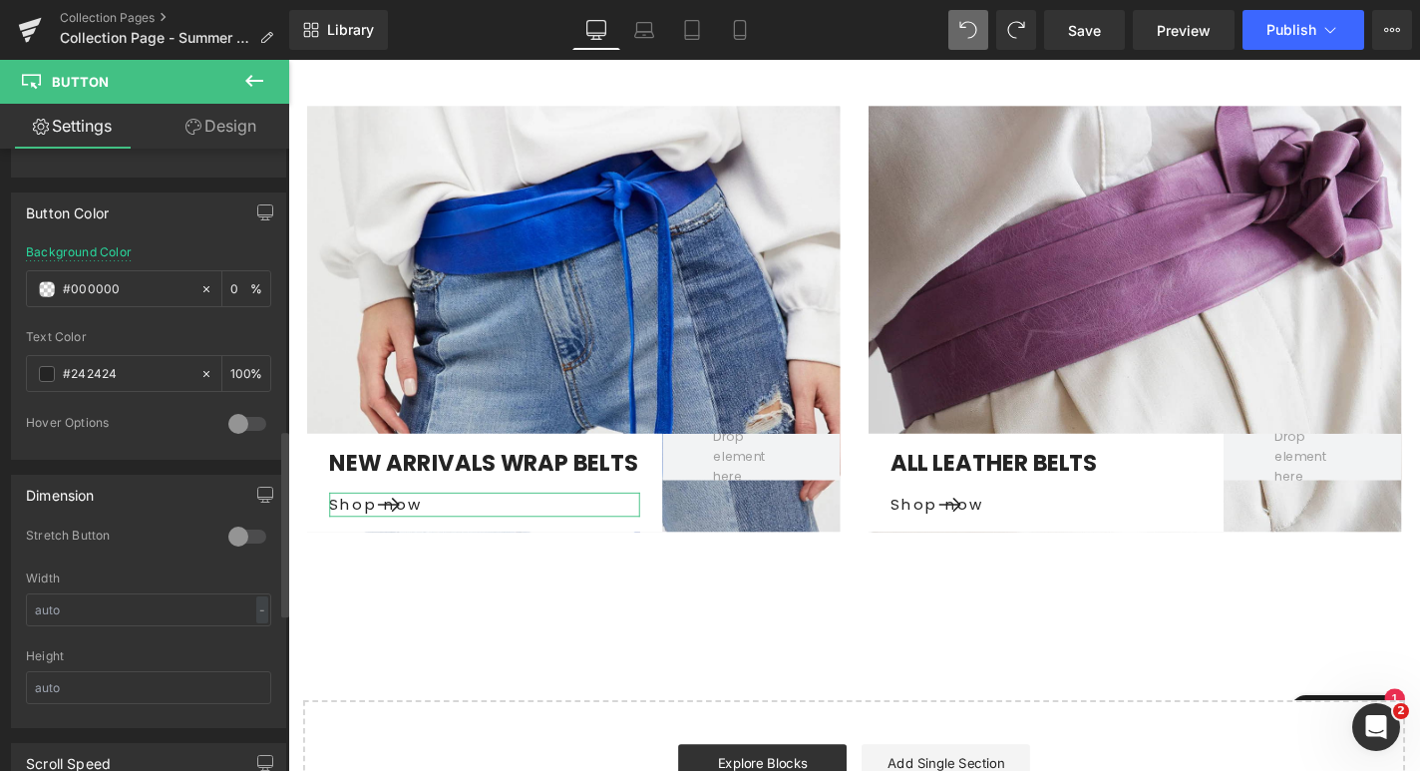
scroll to position [934, 0]
click at [42, 363] on span at bounding box center [47, 371] width 16 height 16
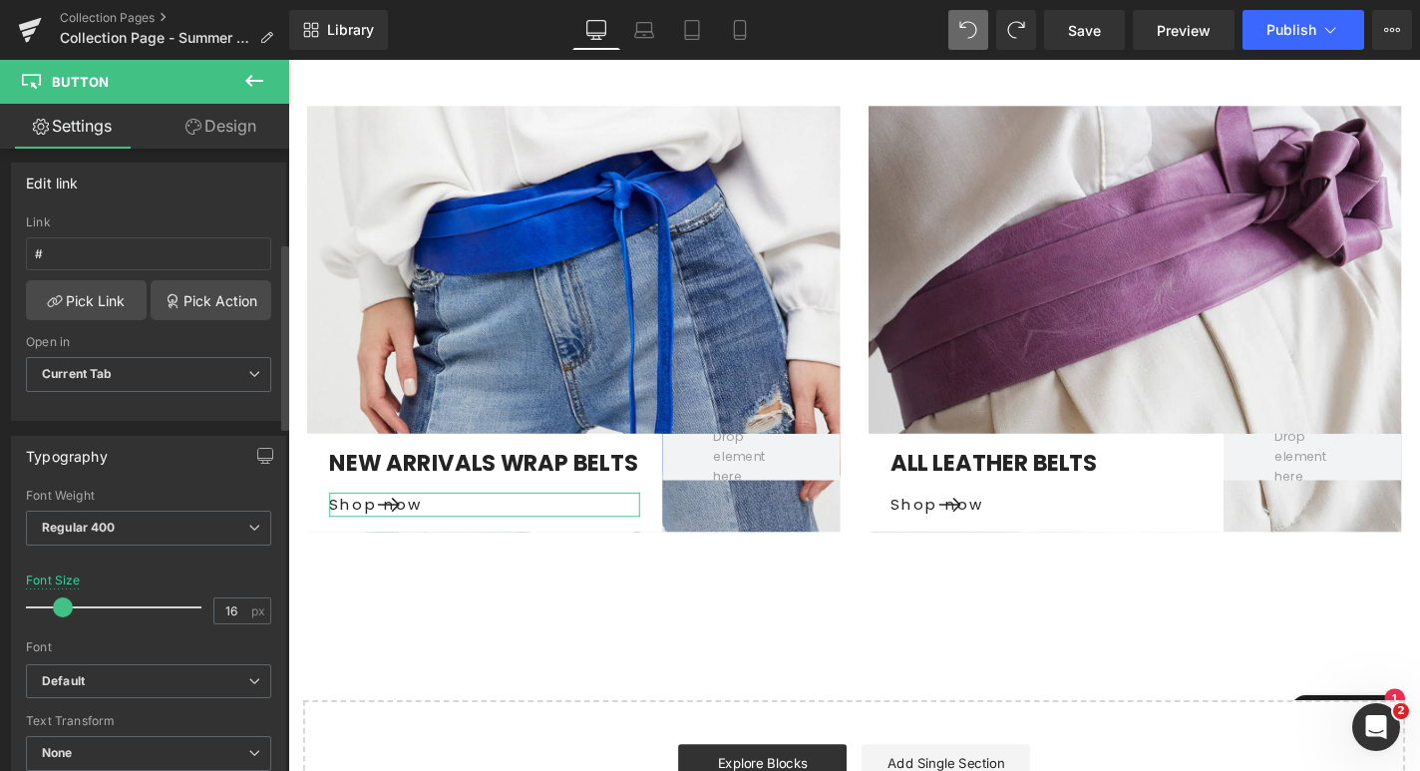
scroll to position [304, 0]
click at [179, 300] on link "Pick Action" at bounding box center [211, 305] width 121 height 40
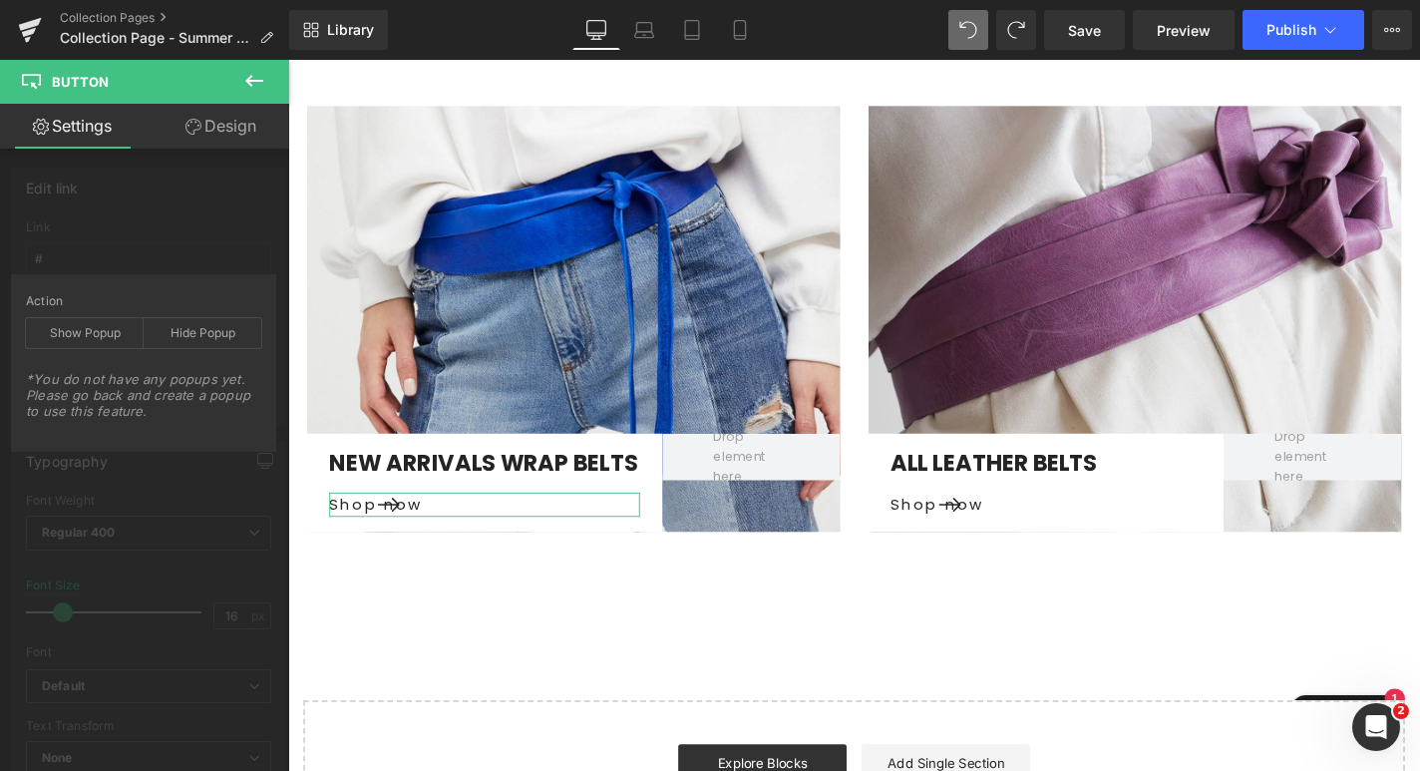
click at [151, 261] on div "Edit link # Link # Pick Link Pick Action Current Tab New Tab Open in Current Ta…" at bounding box center [149, 289] width 298 height 273
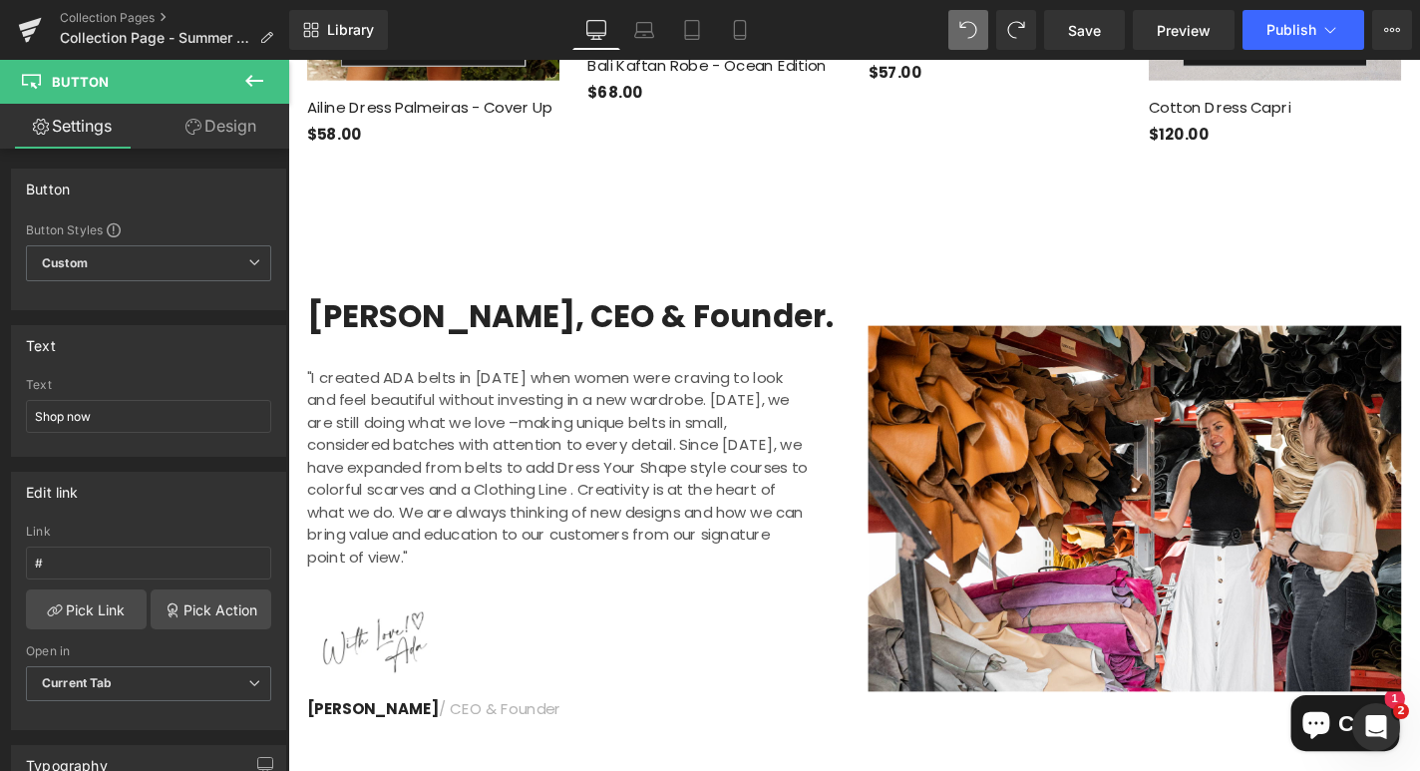
scroll to position [2870, 0]
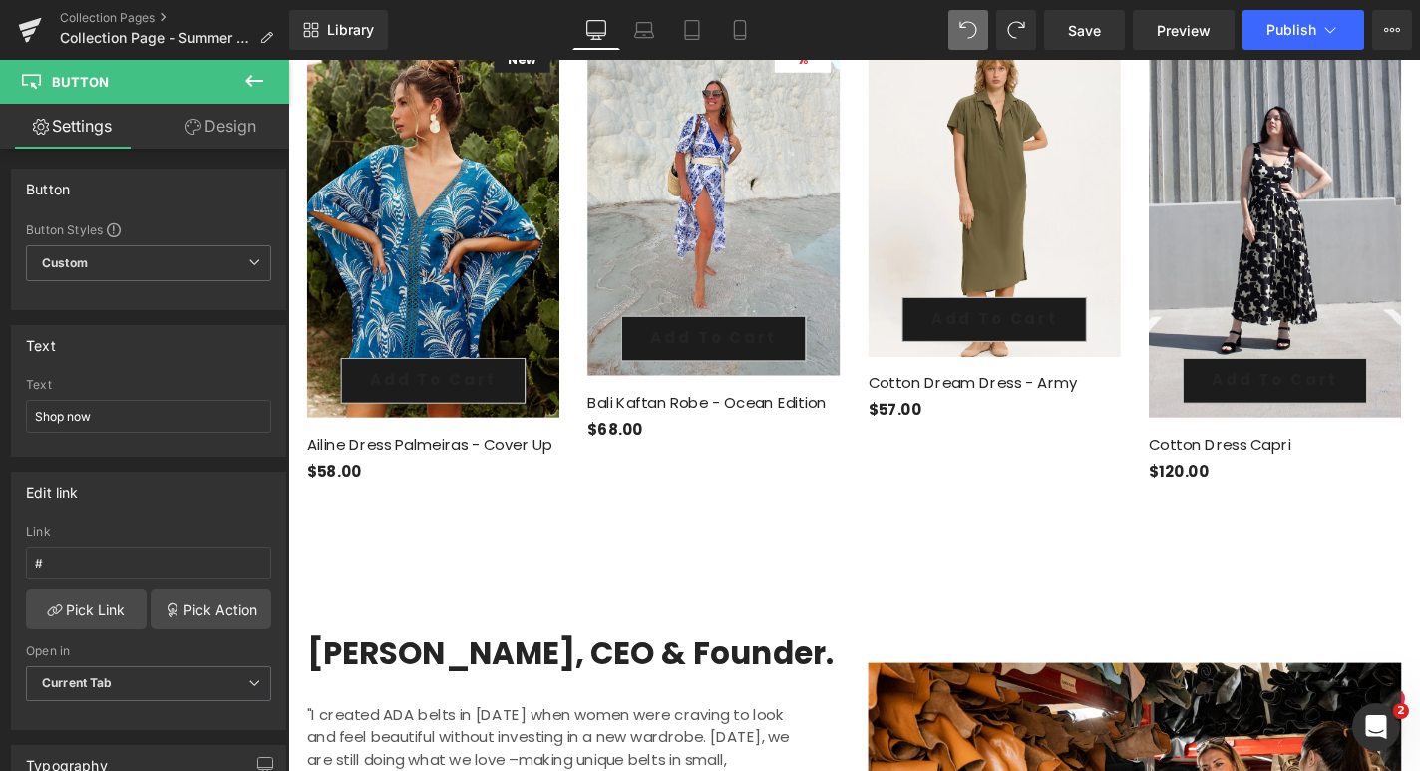
click at [766, 328] on div at bounding box center [891, 439] width 1206 height 758
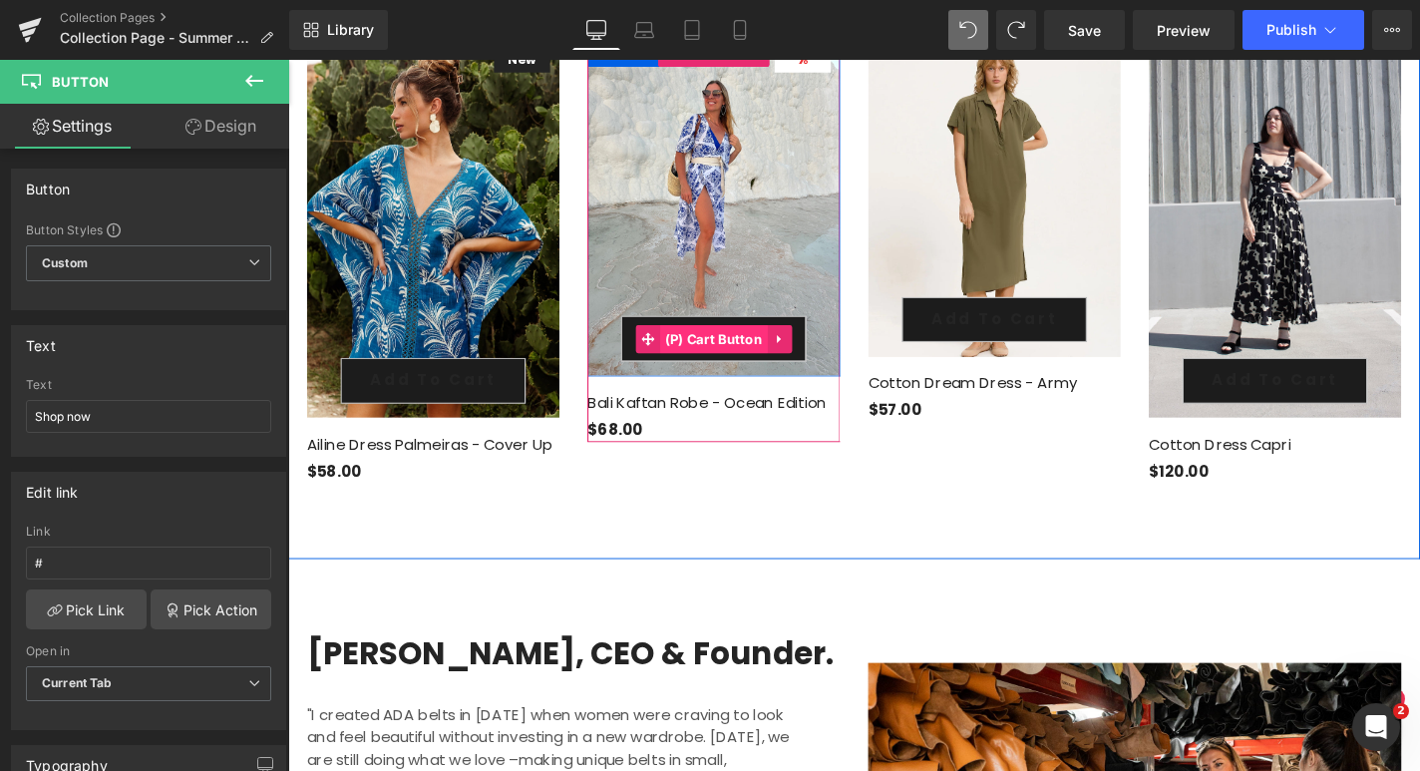
click at [735, 343] on span "(P) Cart Button" at bounding box center [742, 358] width 115 height 30
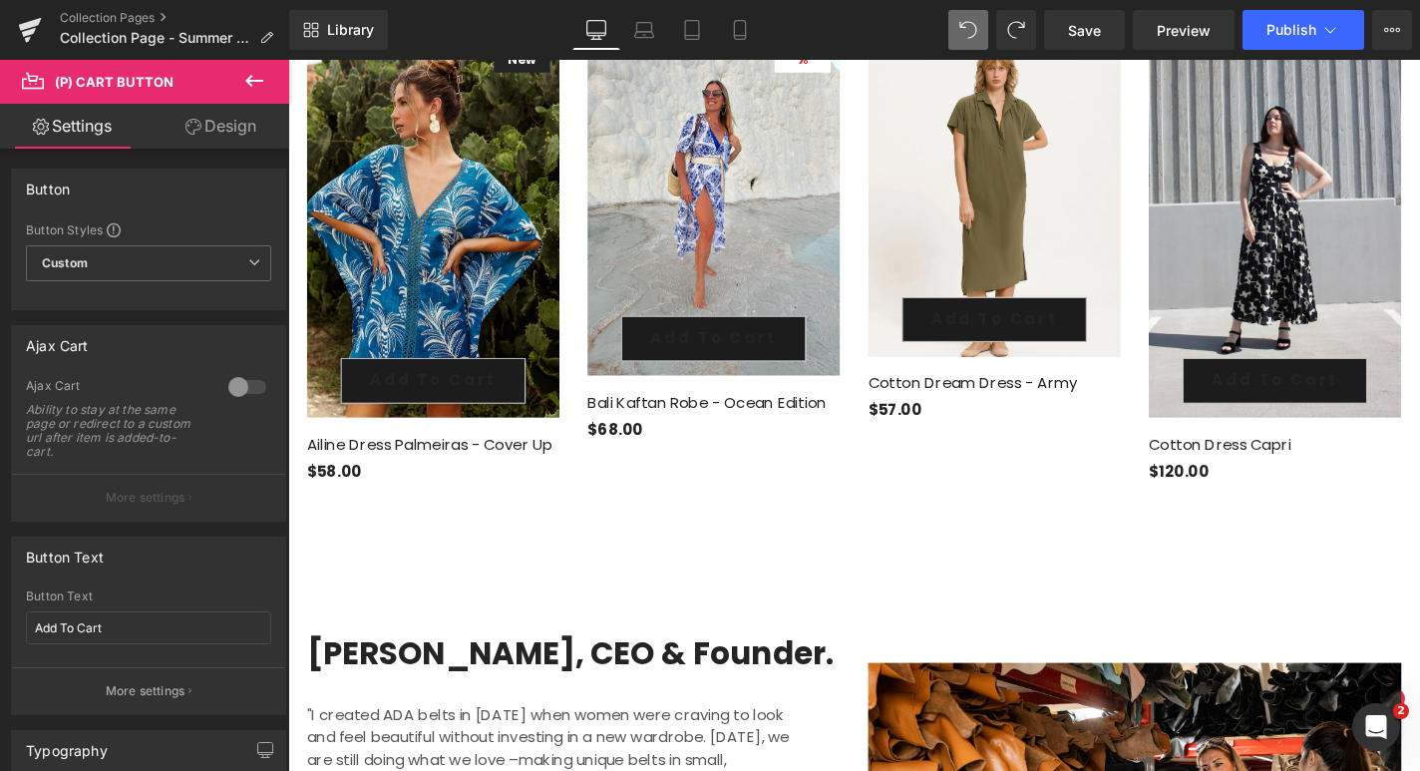
click at [205, 127] on link "Design" at bounding box center [221, 126] width 145 height 45
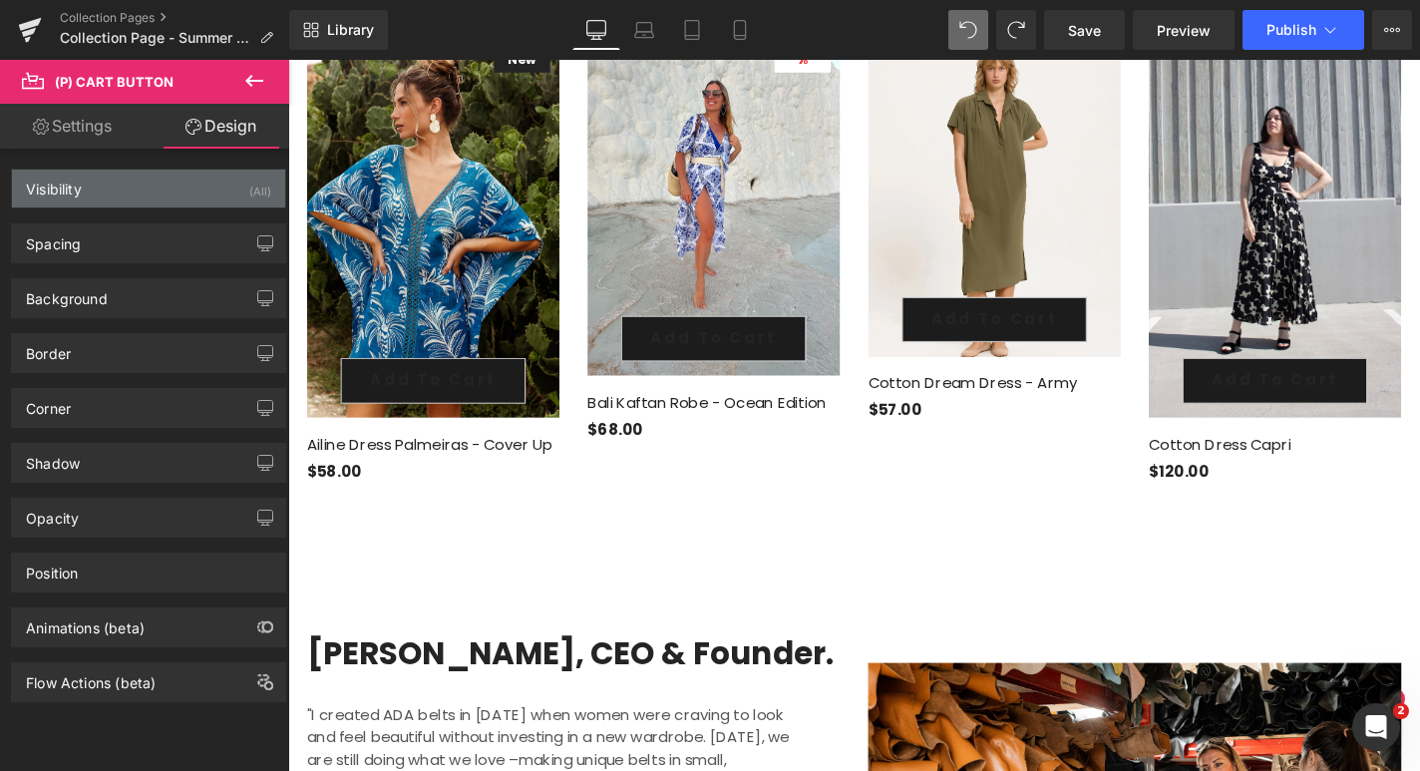
click at [118, 190] on div "Visibility (All)" at bounding box center [148, 189] width 273 height 38
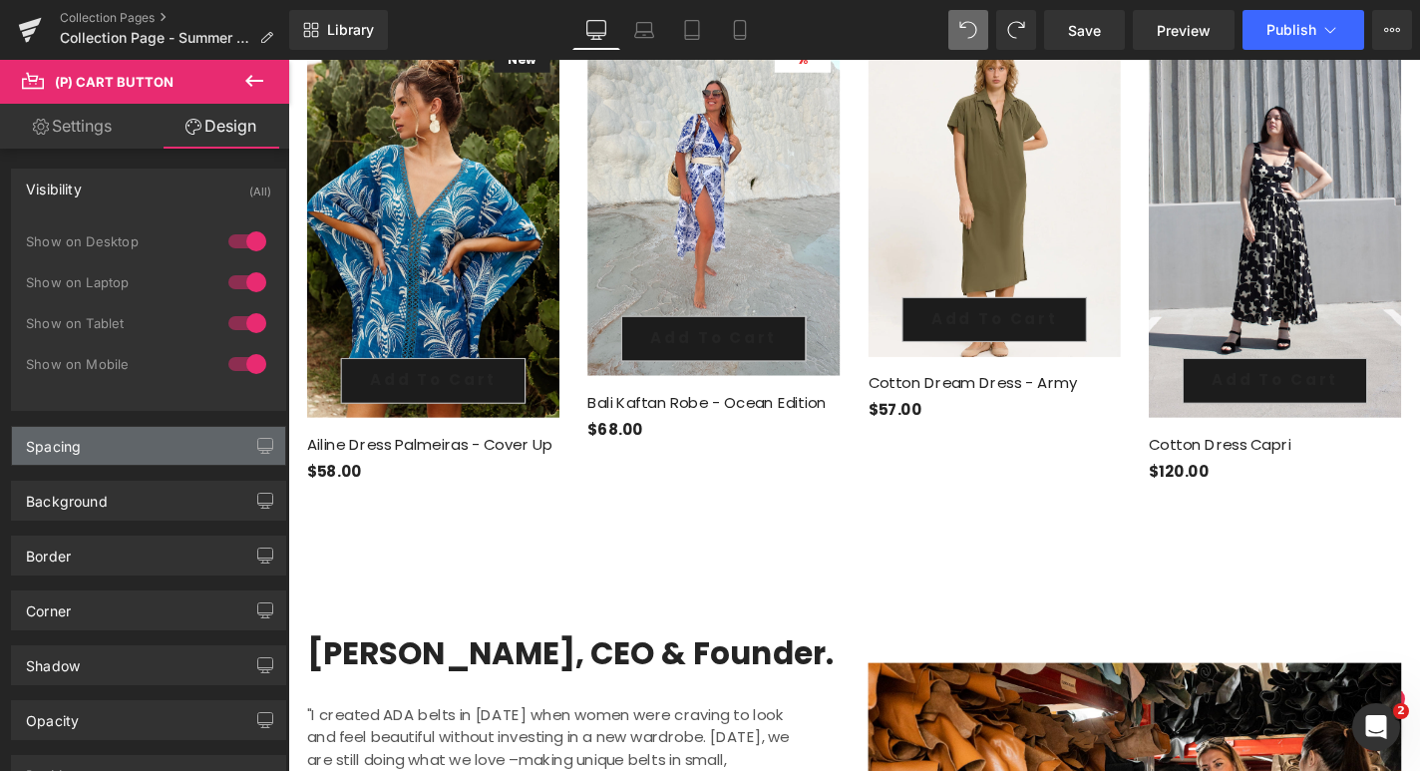
click at [114, 455] on div "Spacing" at bounding box center [148, 446] width 273 height 38
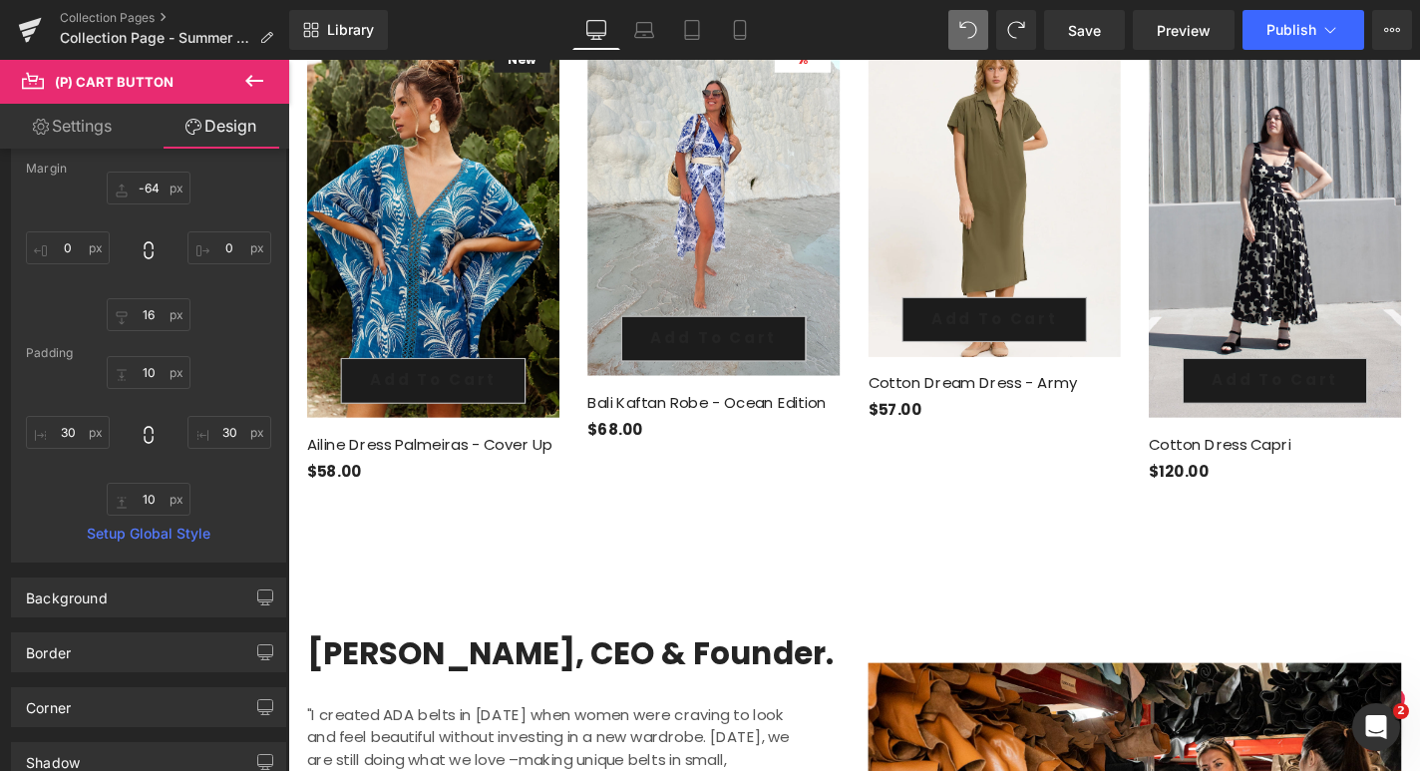
scroll to position [339, 0]
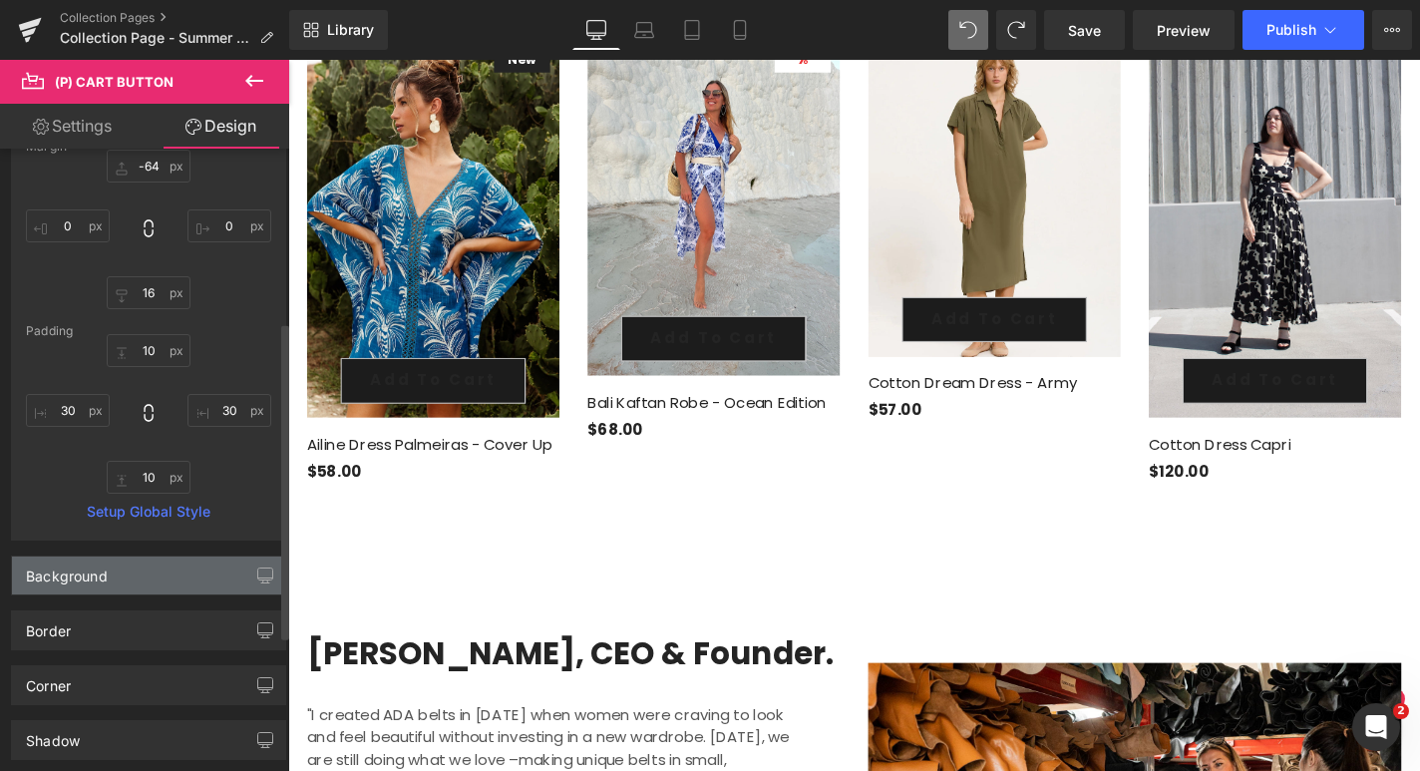
click at [108, 581] on div "Background" at bounding box center [148, 575] width 273 height 38
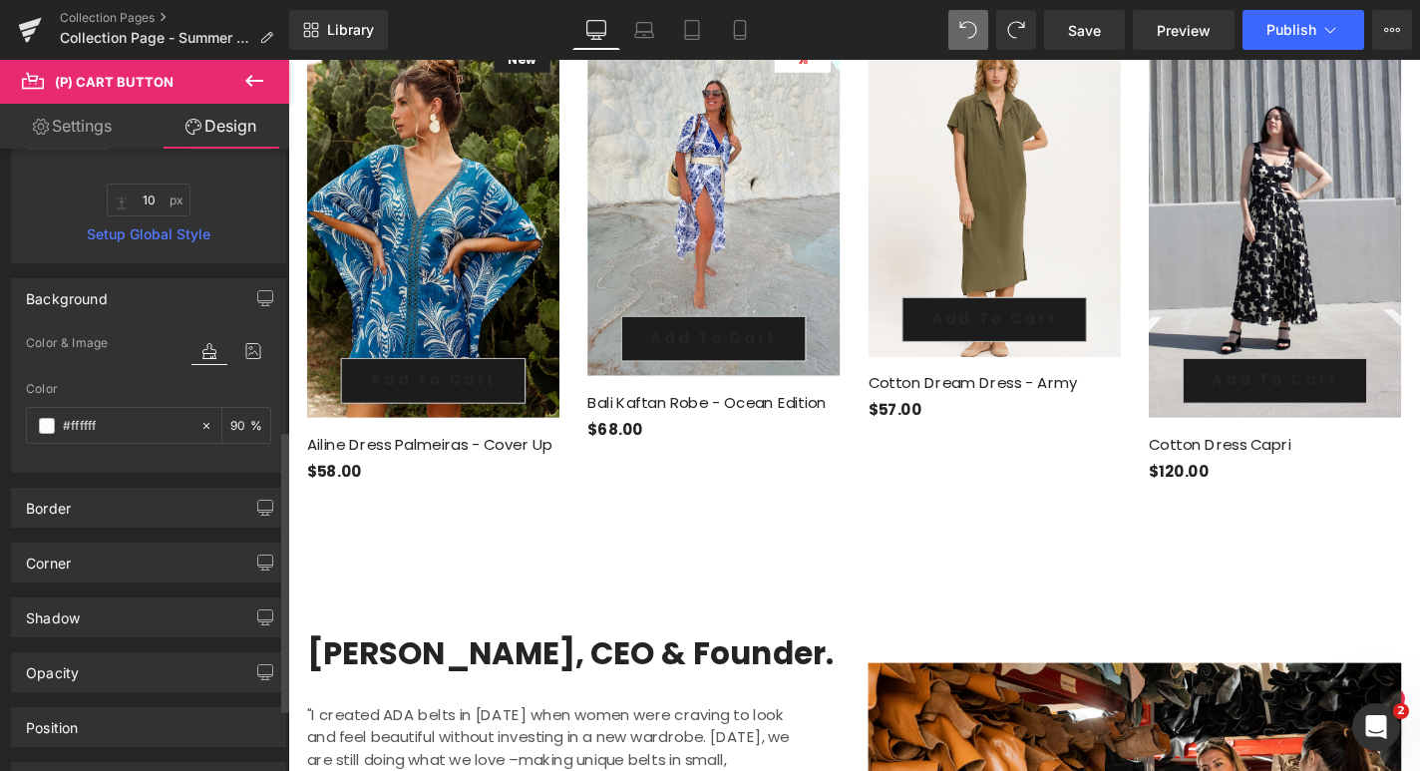
scroll to position [620, 0]
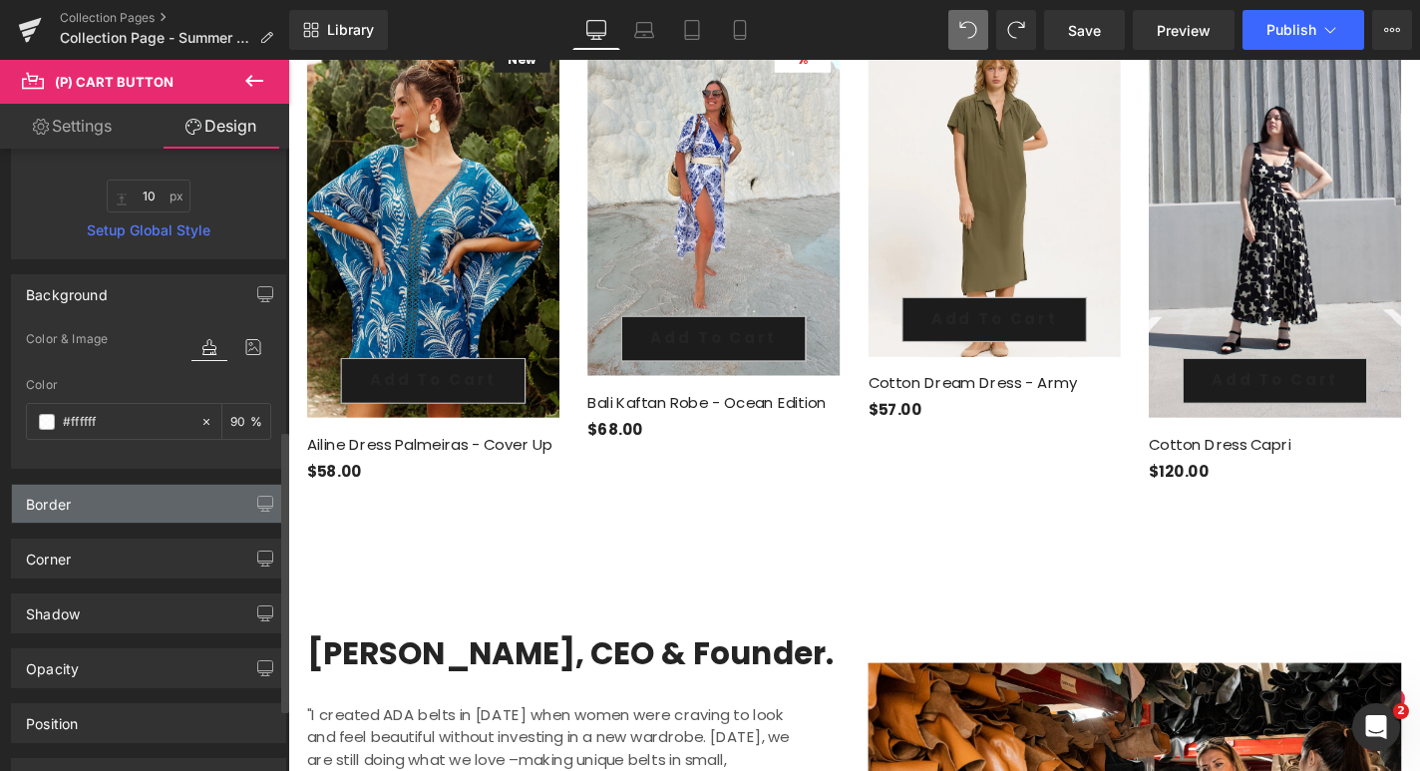
click at [107, 510] on div "Border" at bounding box center [148, 504] width 273 height 38
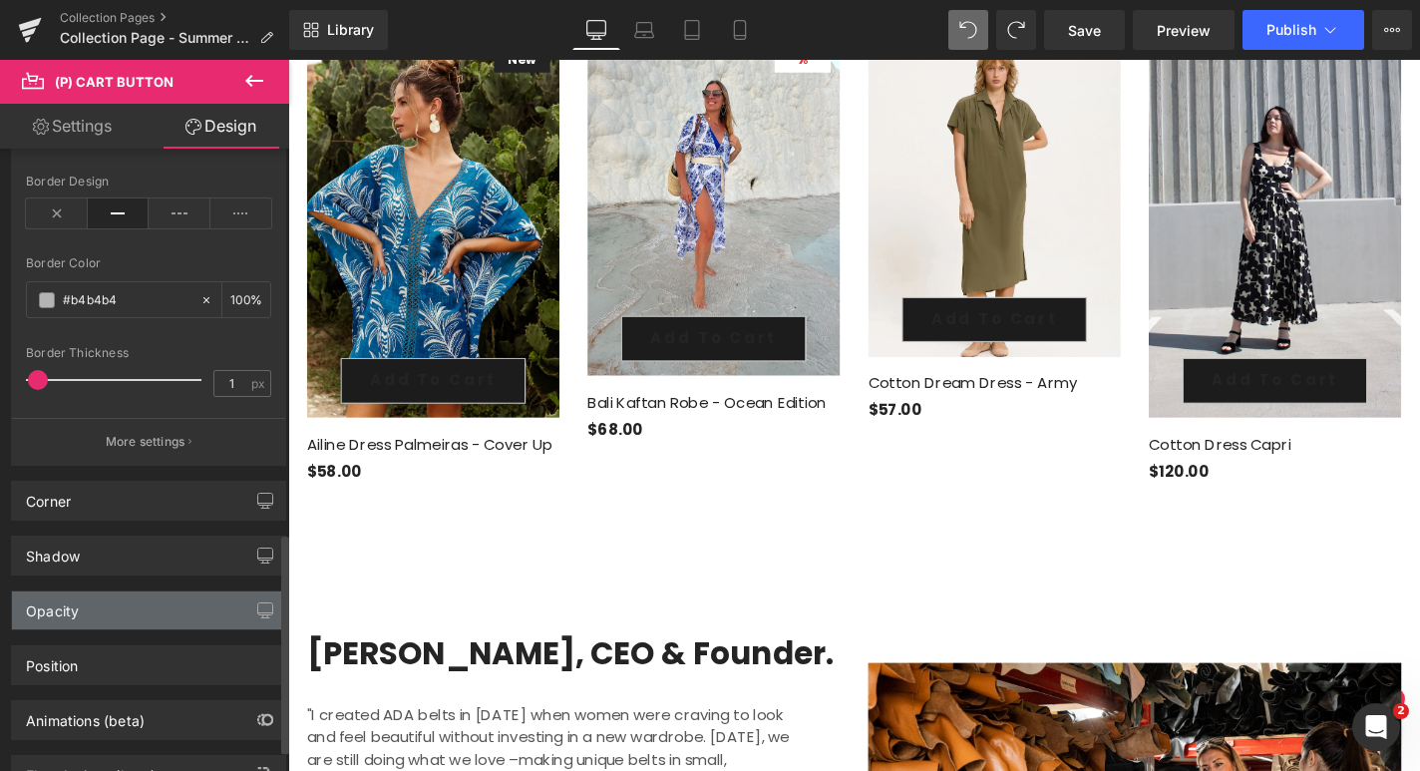
scroll to position [1151, 0]
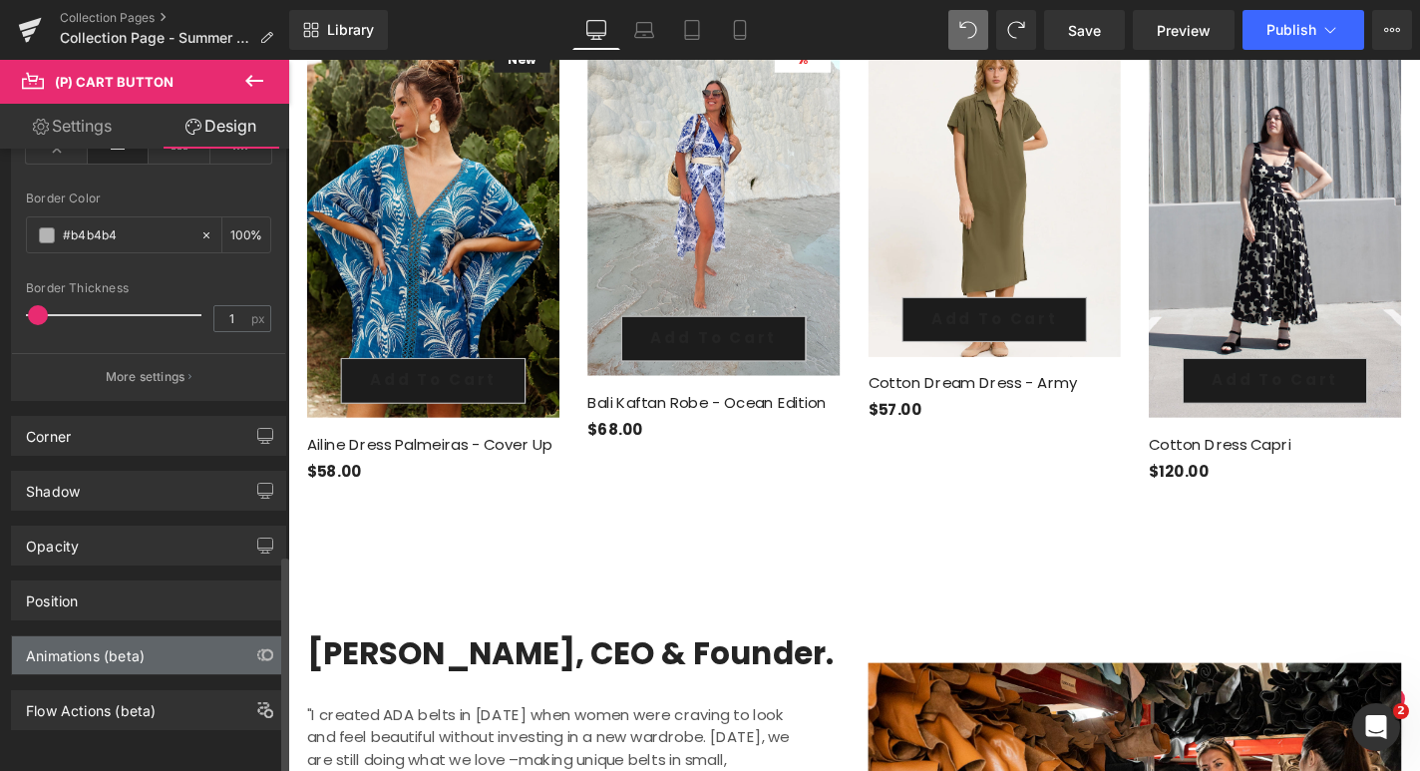
click at [97, 644] on div "Animations (beta)" at bounding box center [85, 650] width 119 height 28
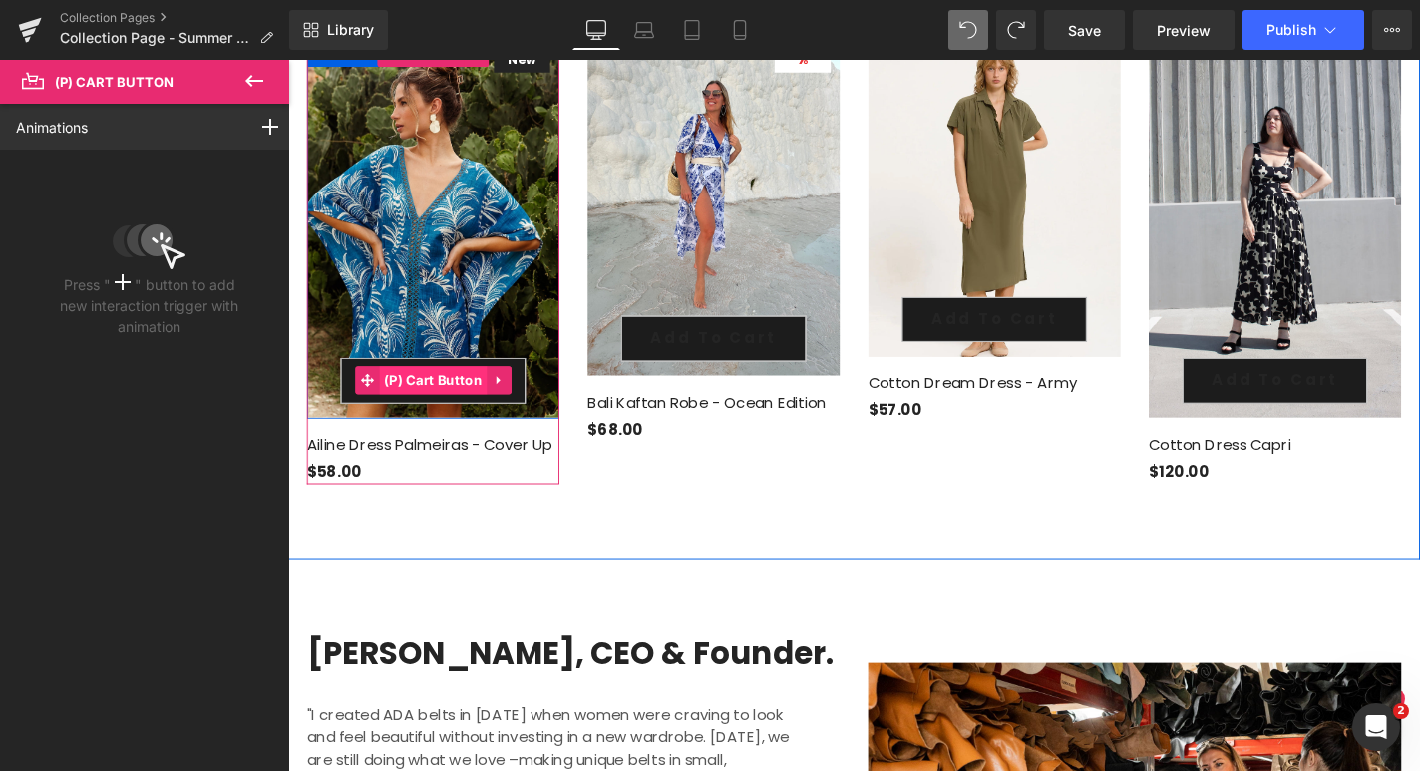
click at [405, 387] on span "(P) Cart Button" at bounding box center [443, 402] width 115 height 30
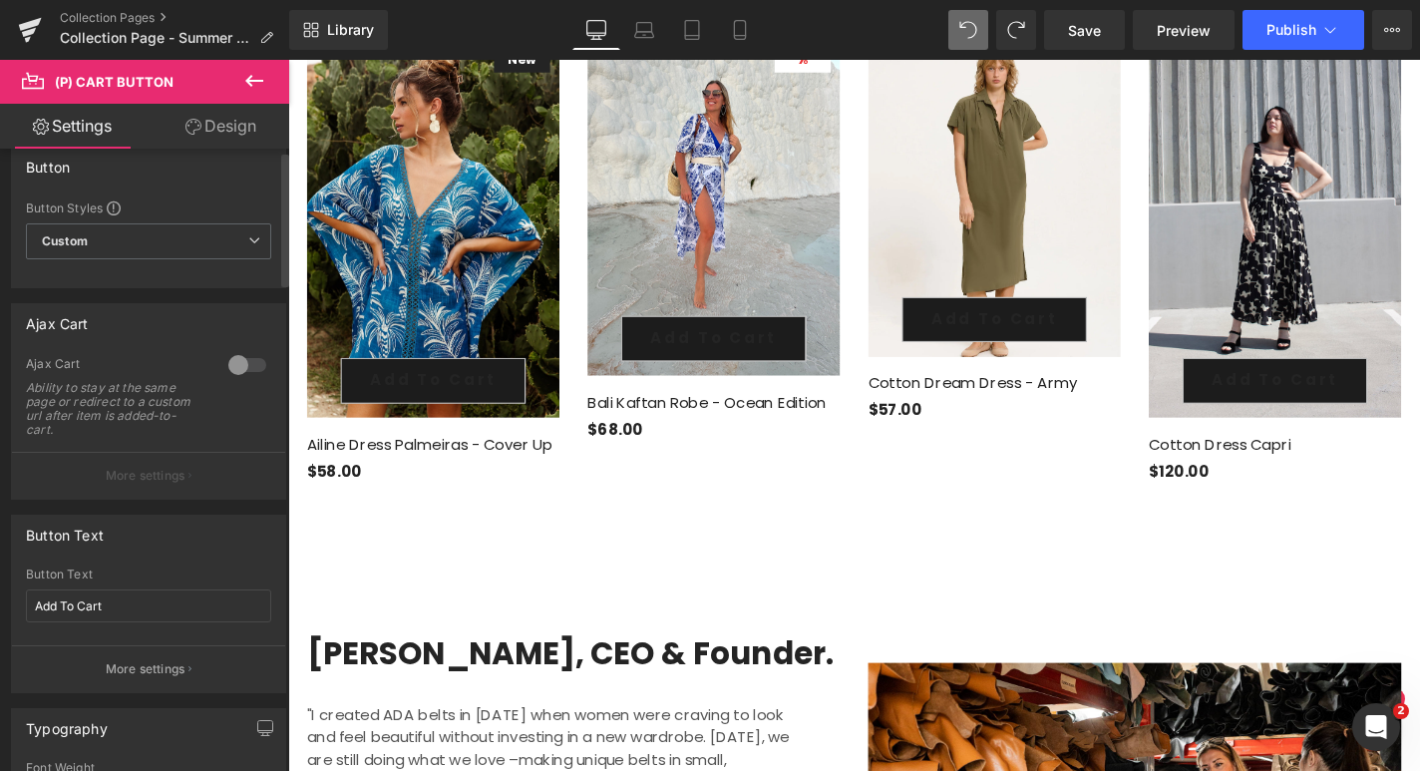
scroll to position [31, 0]
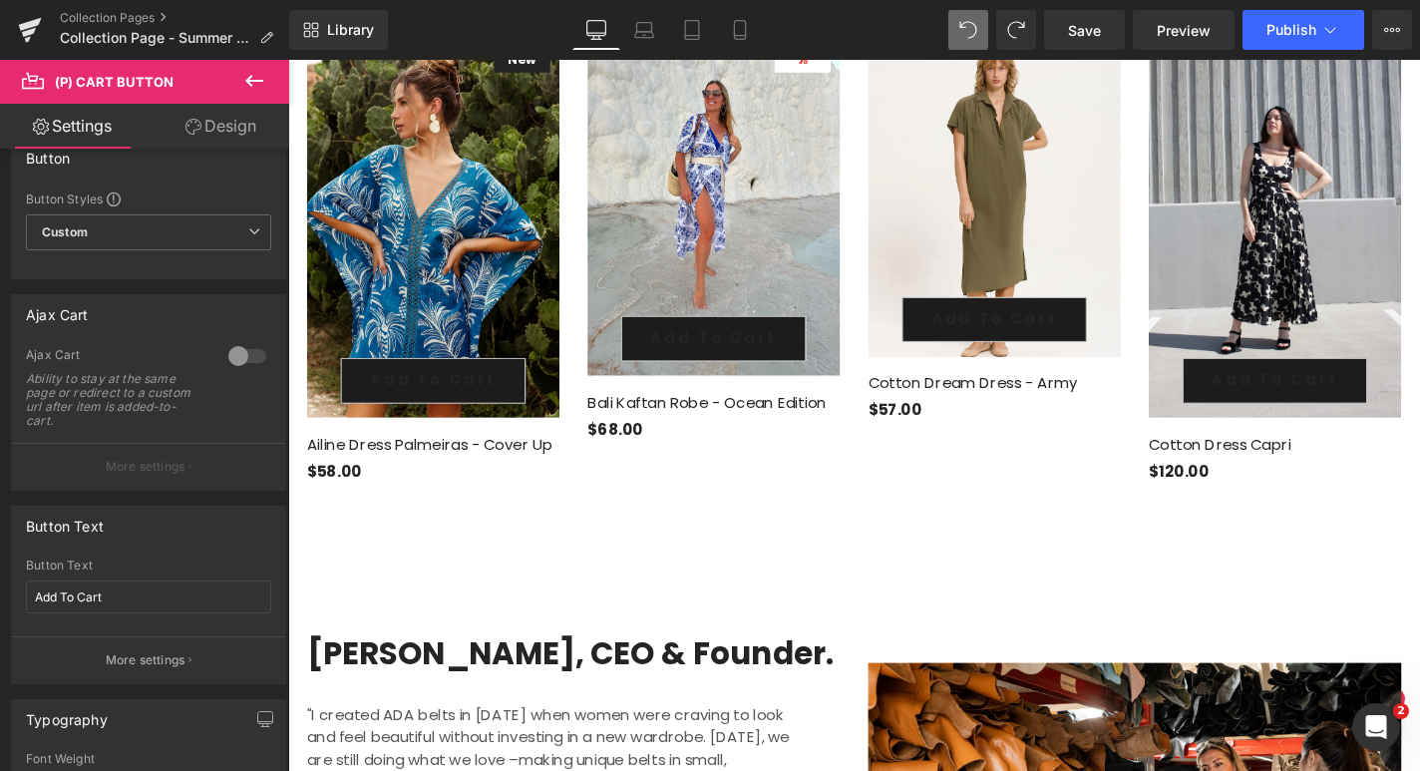
click at [217, 123] on link "Design" at bounding box center [221, 126] width 145 height 45
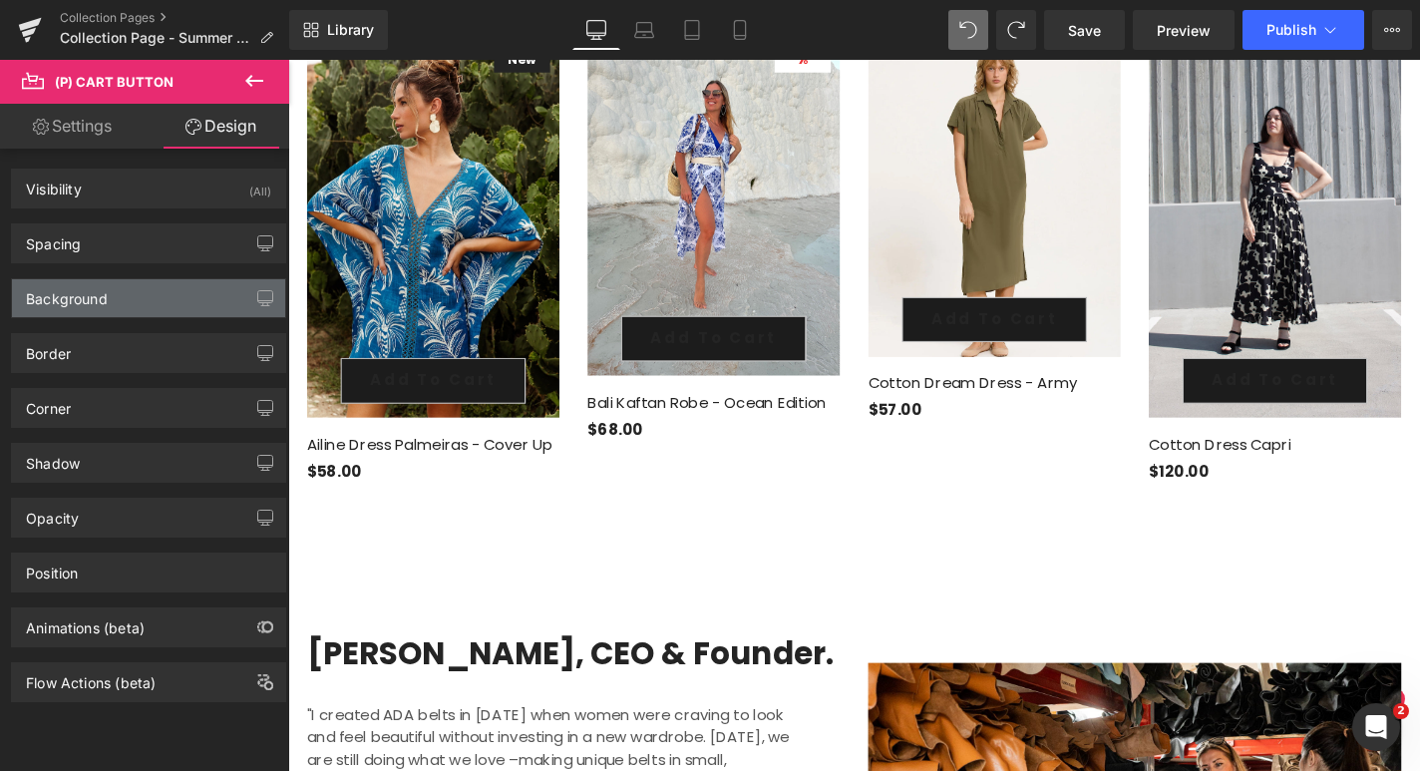
click at [155, 294] on div "Background" at bounding box center [148, 298] width 273 height 38
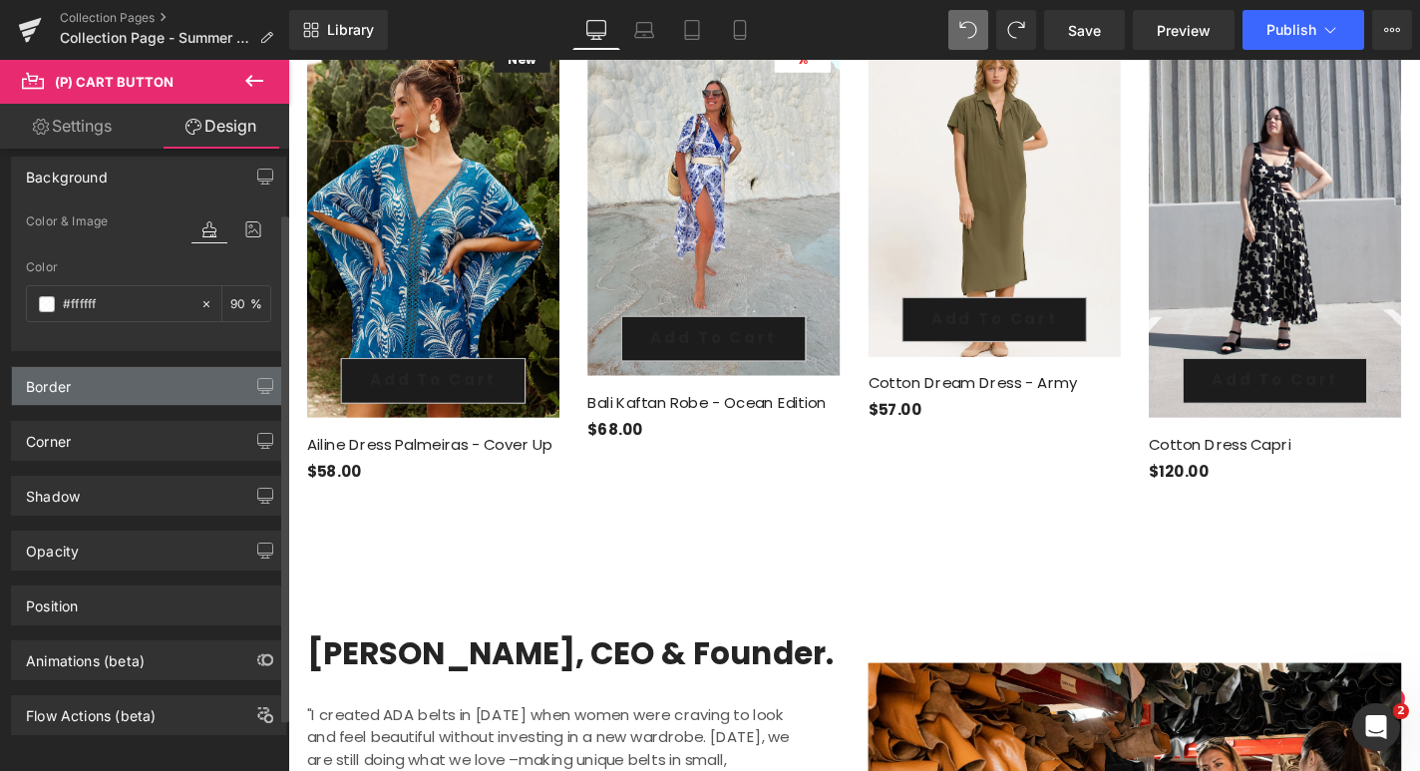
scroll to position [143, 0]
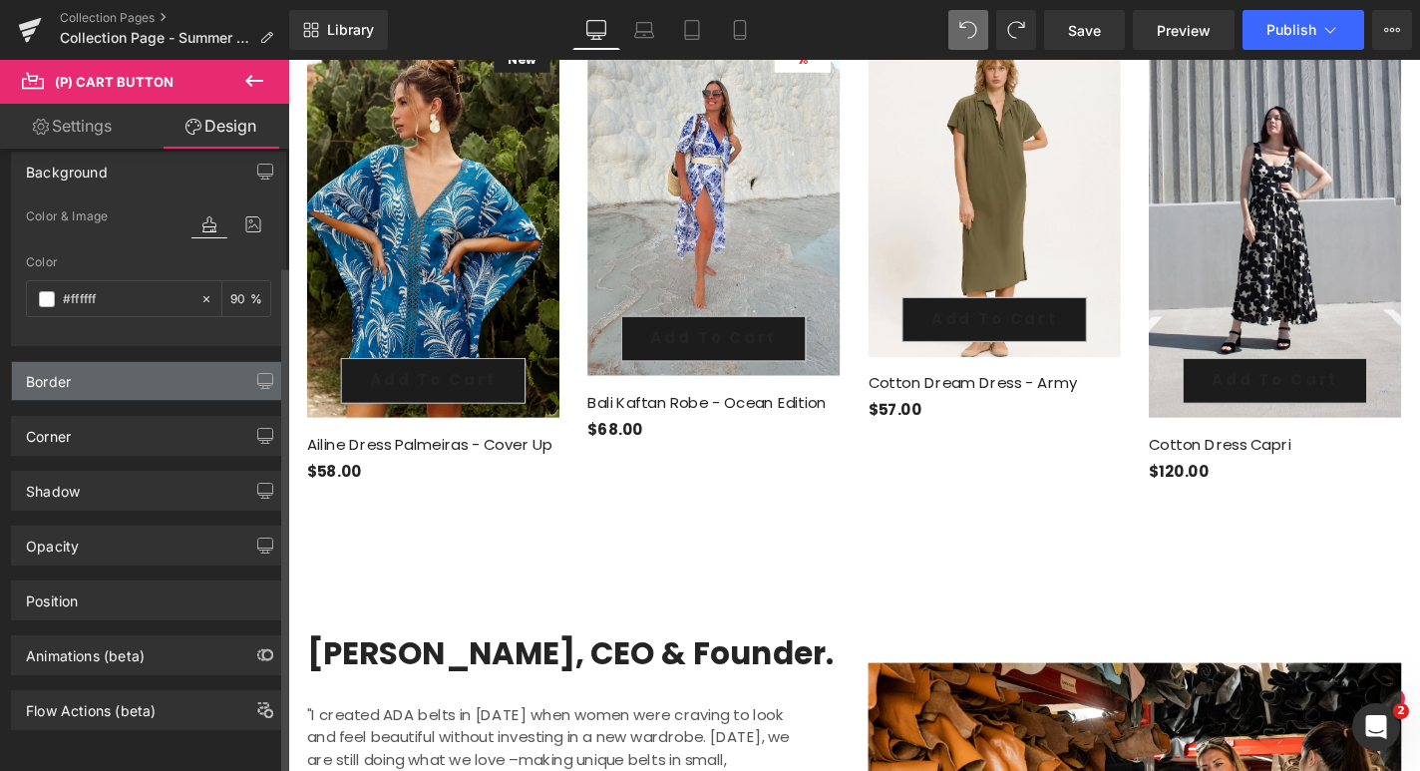
click at [156, 372] on div "Border" at bounding box center [148, 381] width 273 height 38
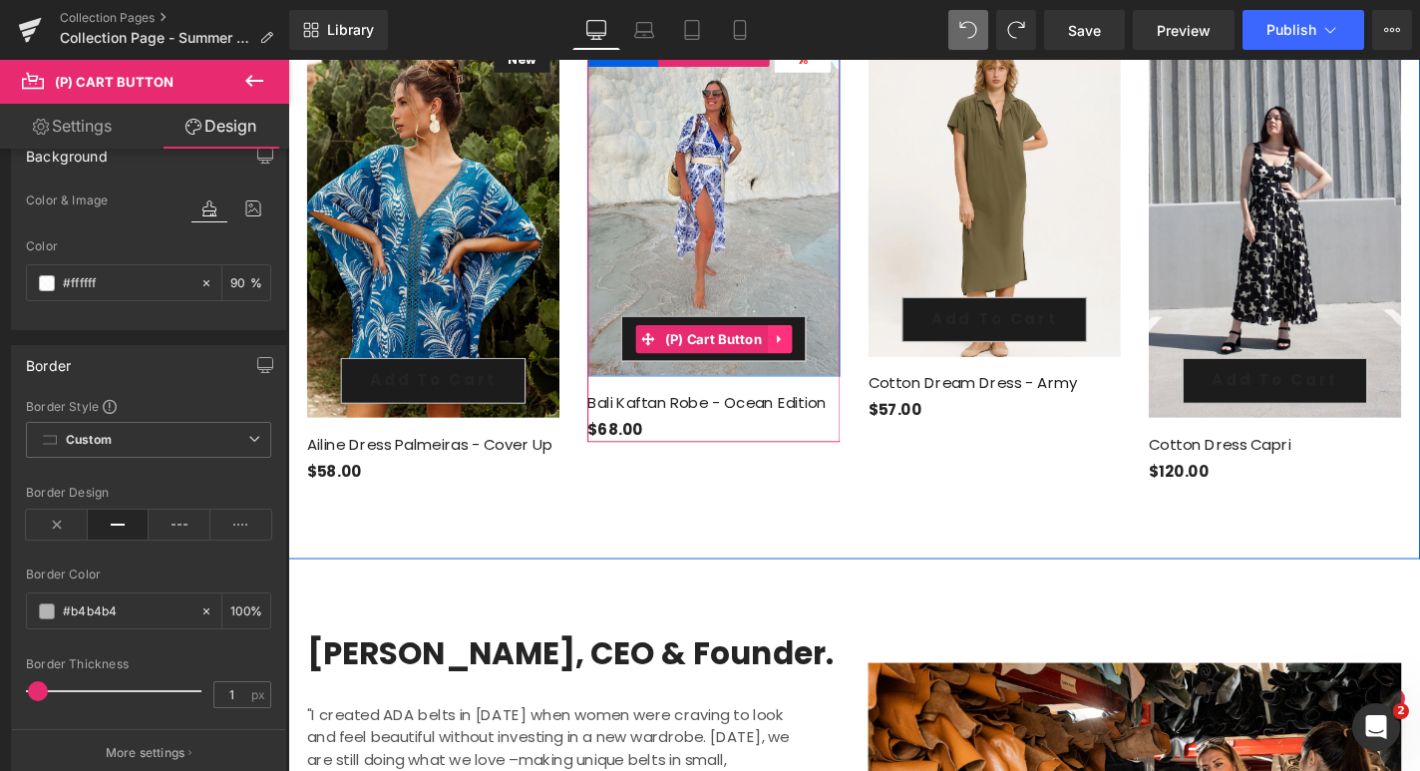
click at [808, 350] on icon at bounding box center [812, 357] width 14 height 15
click at [688, 343] on span "(P) Cart Button" at bounding box center [703, 358] width 115 height 30
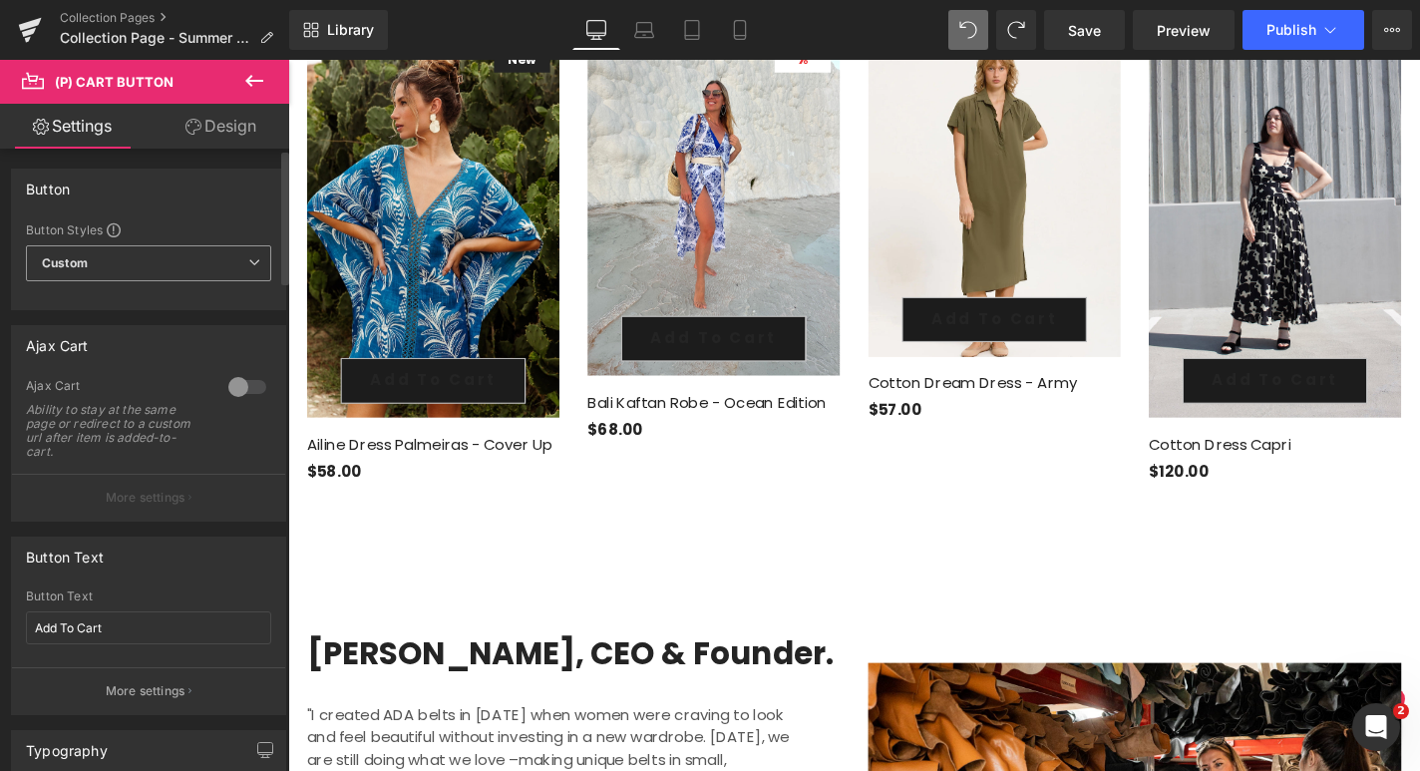
click at [228, 264] on span "Custom Setup Global Style" at bounding box center [148, 263] width 245 height 36
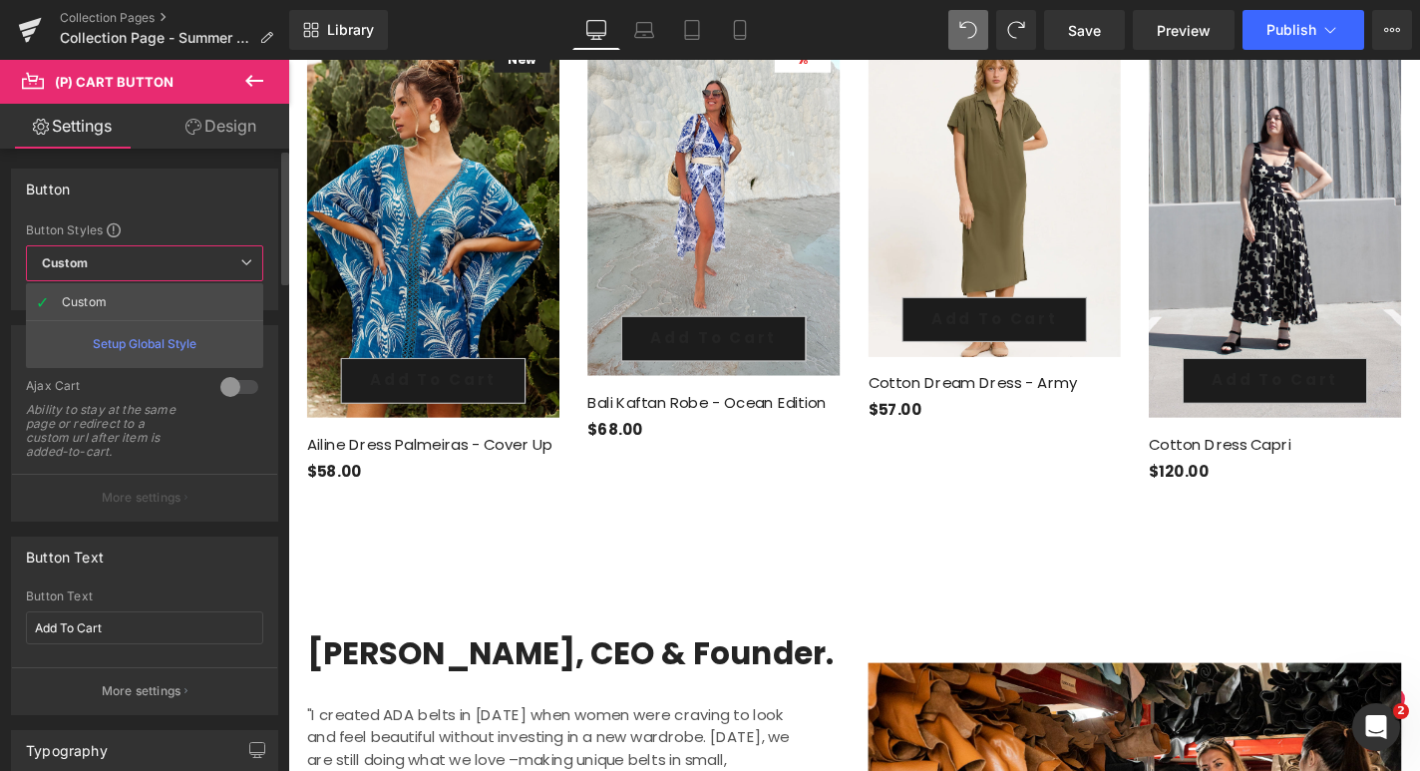
click at [215, 214] on div "Button Button Styles Custom Custom Setup Global Style Custom Setup Global Style…" at bounding box center [144, 240] width 267 height 142
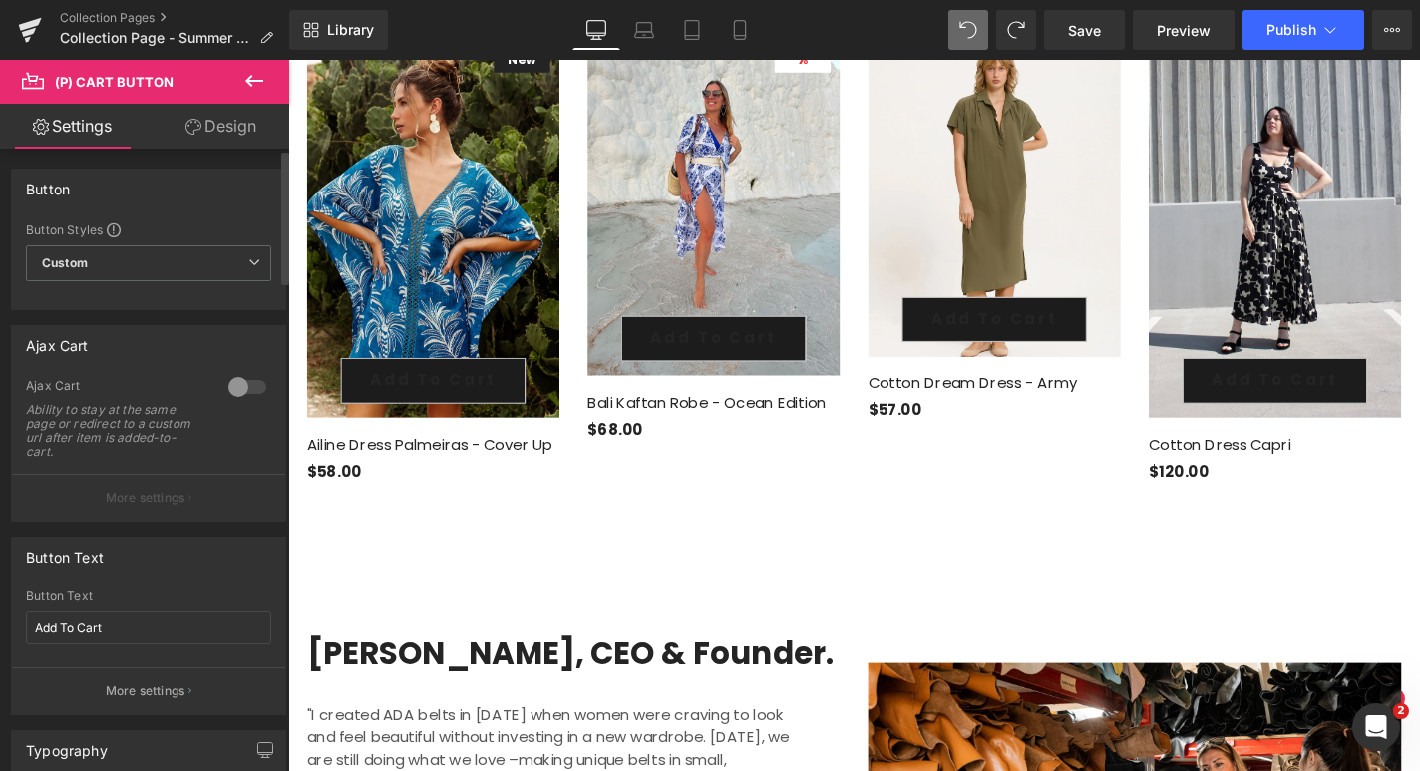
click at [229, 383] on div at bounding box center [247, 387] width 48 height 32
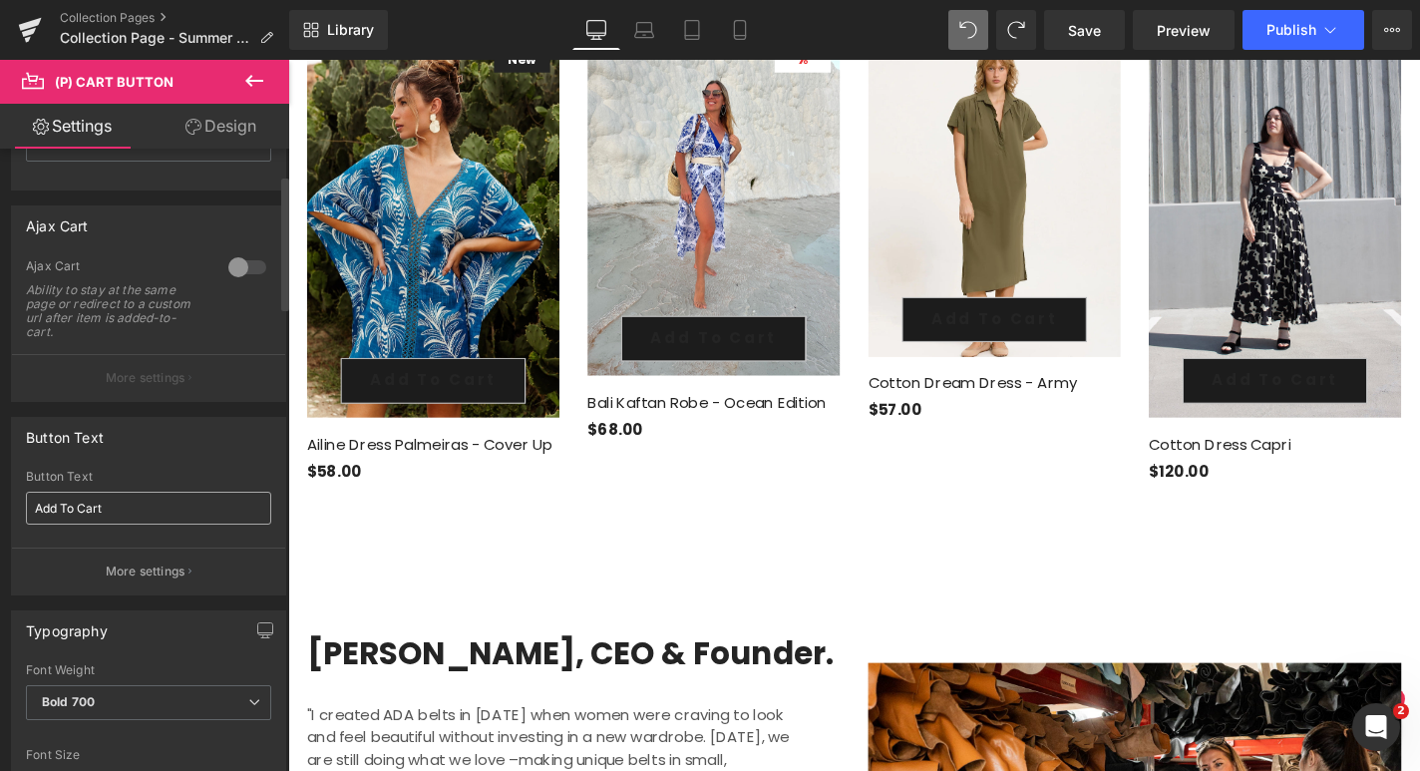
scroll to position [118, 0]
drag, startPoint x: 118, startPoint y: 516, endPoint x: 3, endPoint y: 511, distance: 114.8
click at [3, 511] on div "Button Text Add To Cart Button Text Add To Cart More settings" at bounding box center [149, 500] width 298 height 193
paste input "2 to cart, get 1 FREE!"
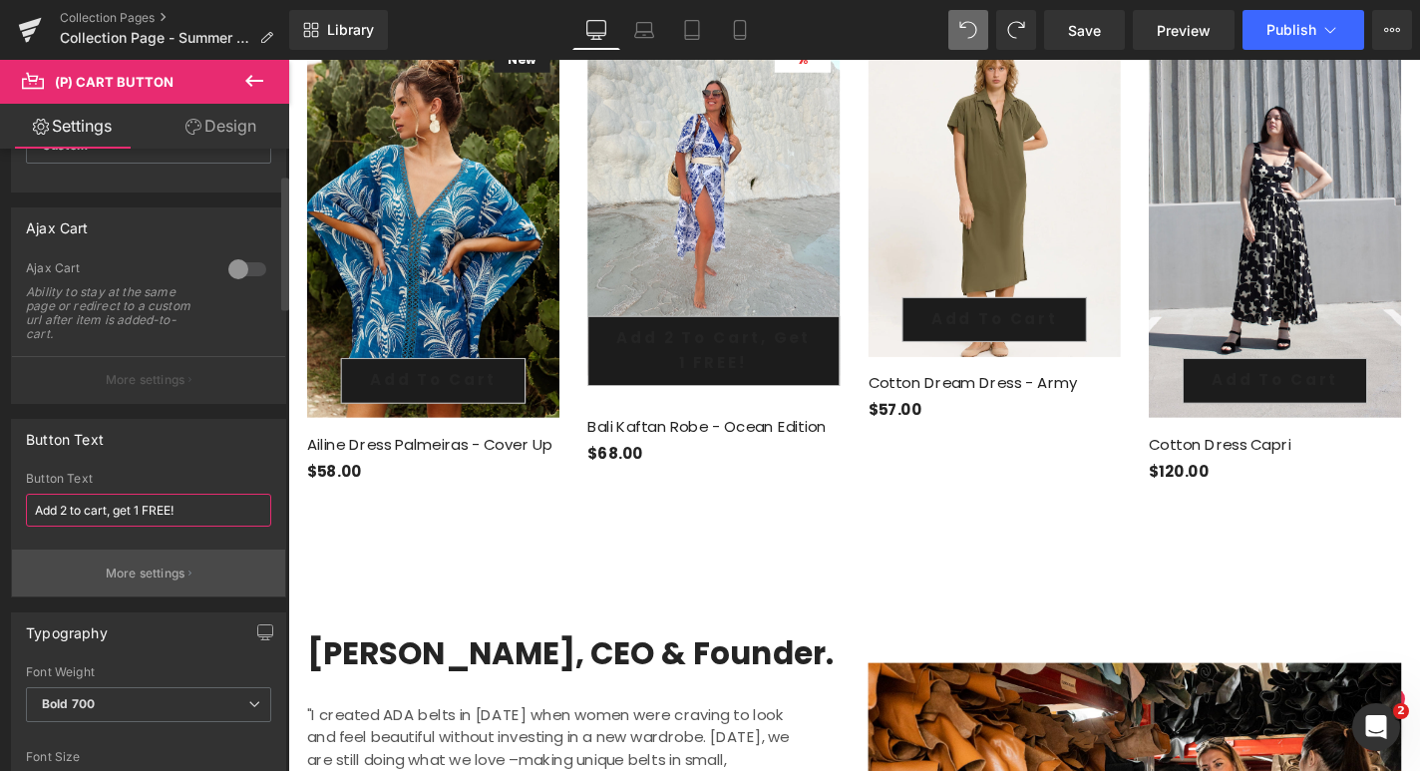
type input "Add 2 to cart, get 1 FREE!"
click at [198, 570] on button "More settings" at bounding box center [148, 572] width 273 height 47
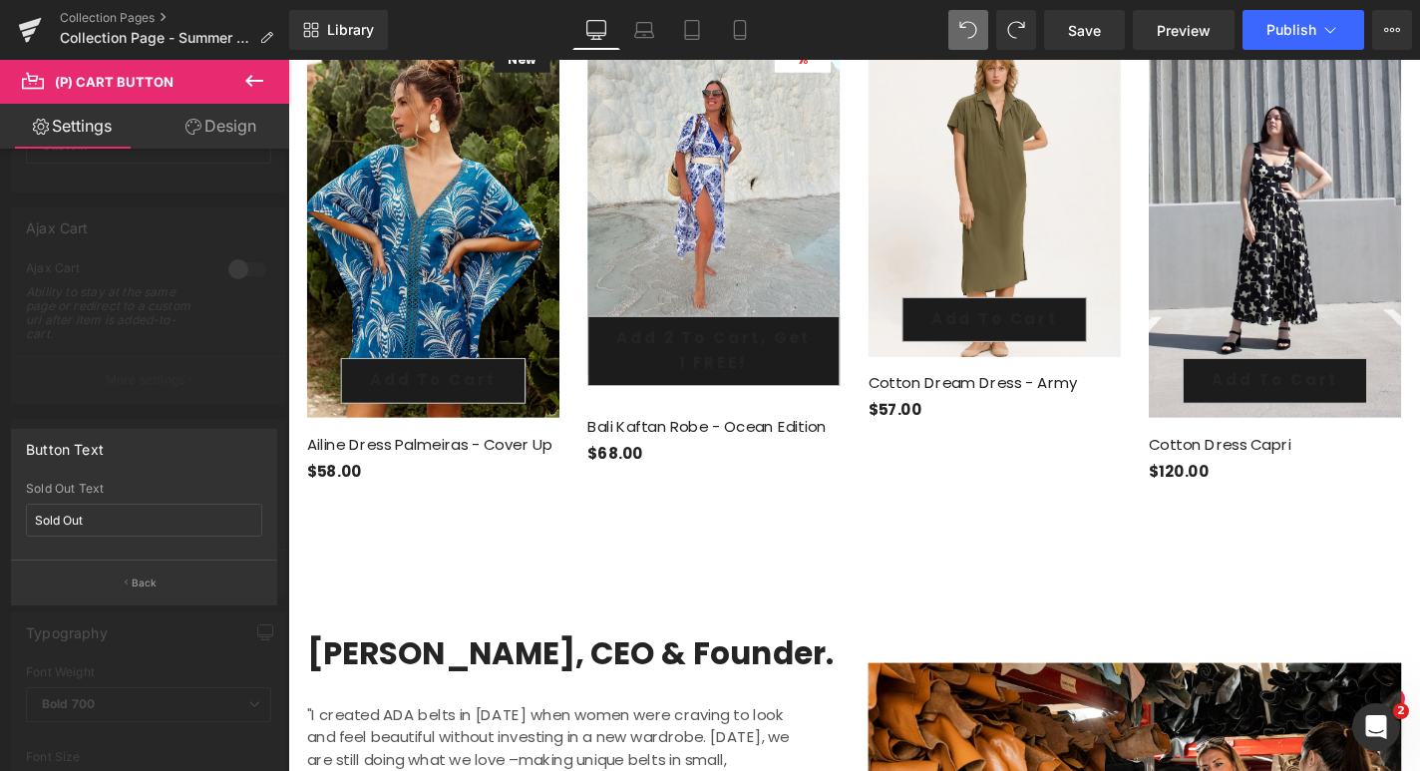
click at [219, 414] on div at bounding box center [144, 420] width 289 height 721
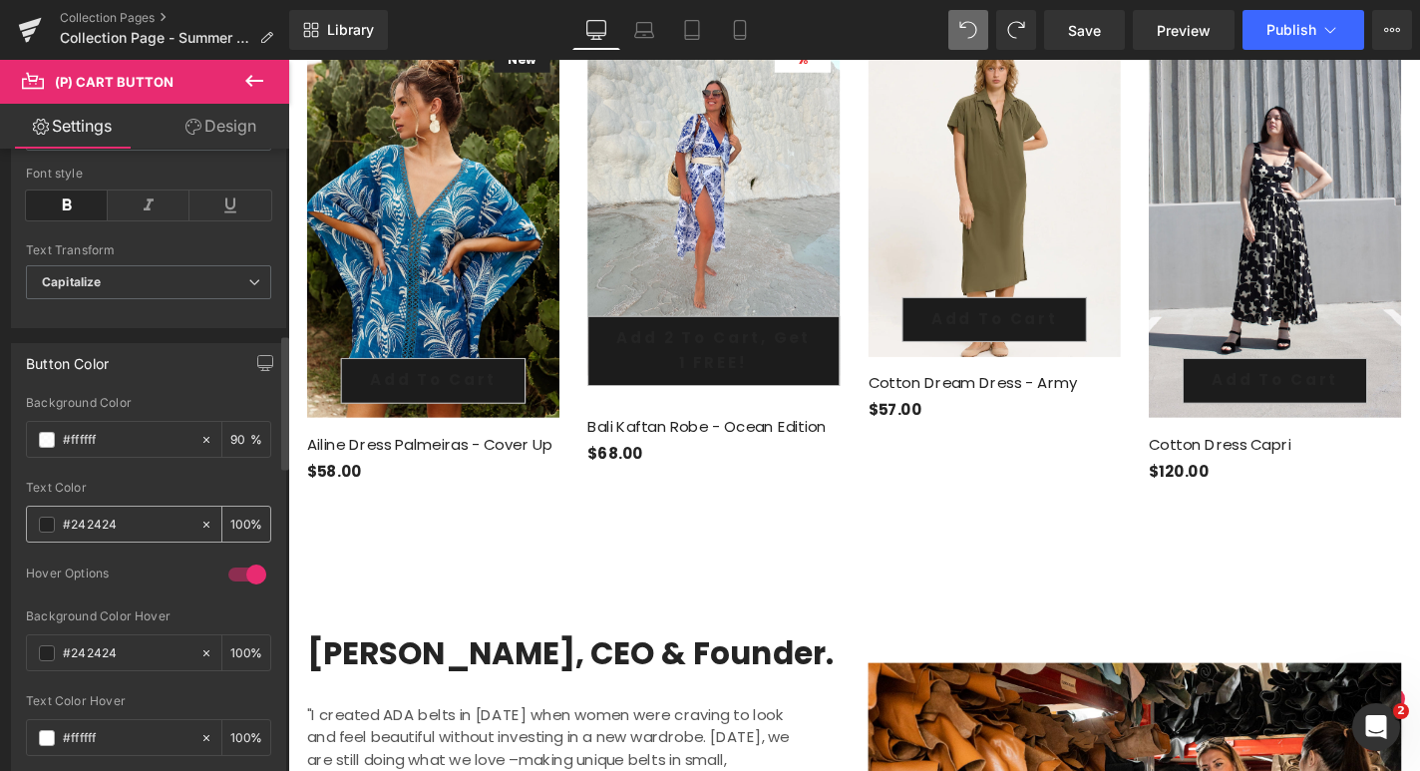
scroll to position [858, 0]
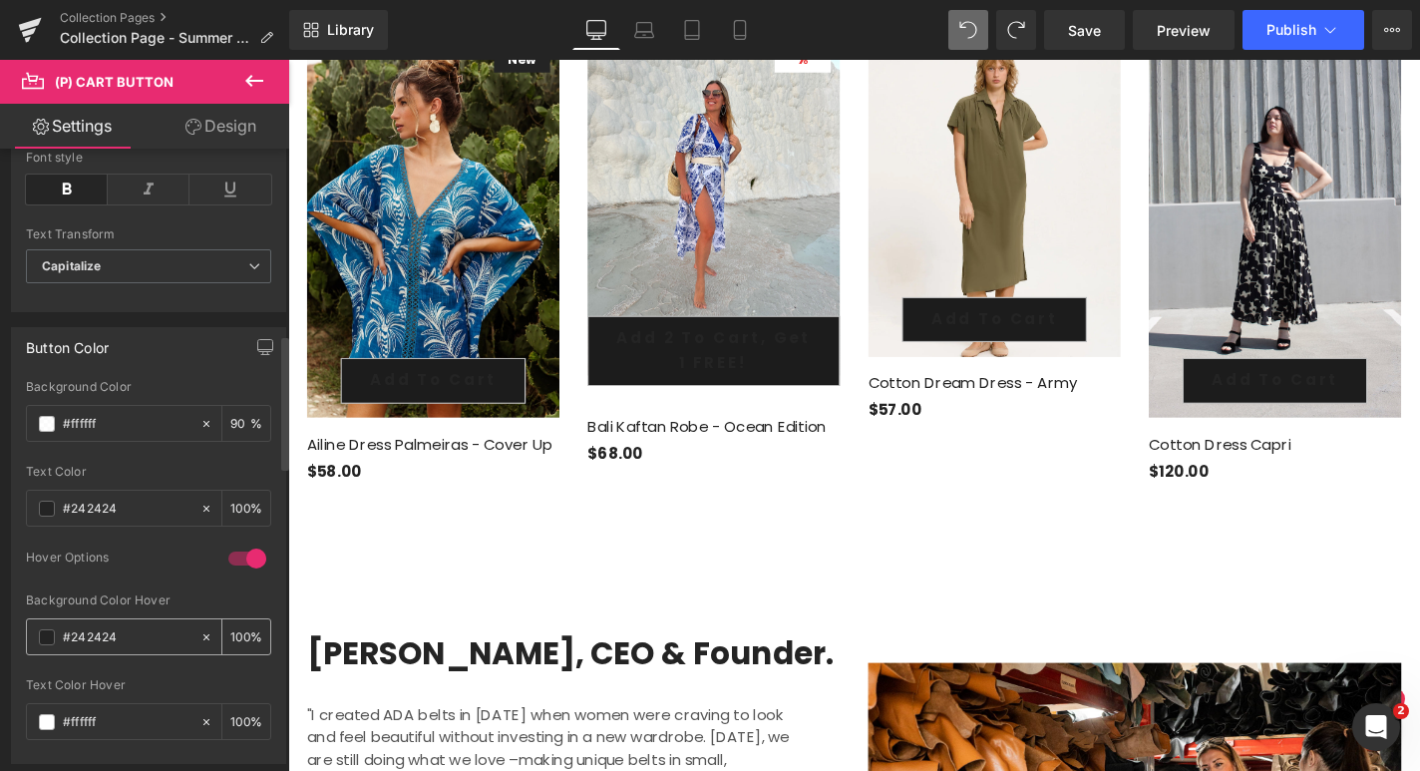
click at [47, 638] on span at bounding box center [47, 637] width 16 height 16
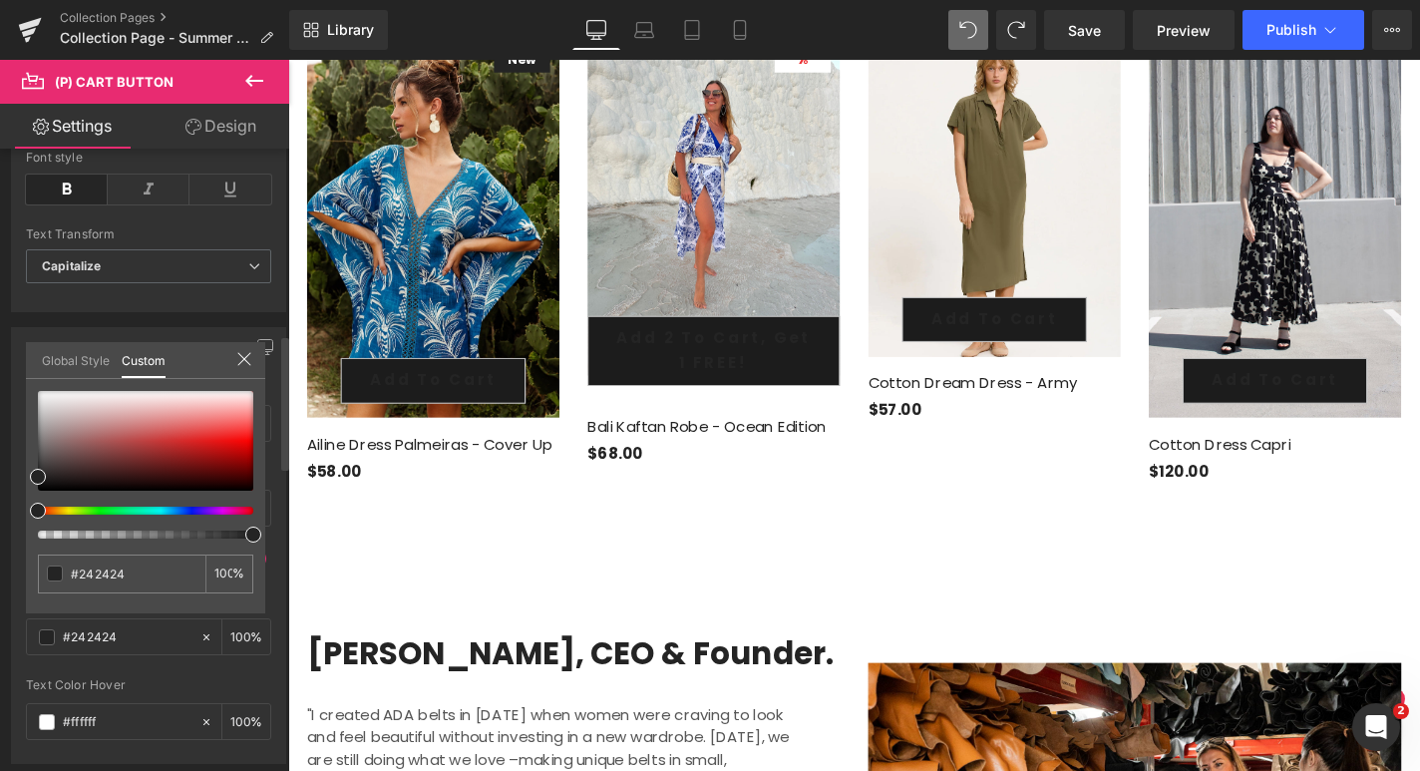
click at [204, 511] on div at bounding box center [137, 511] width 215 height 8
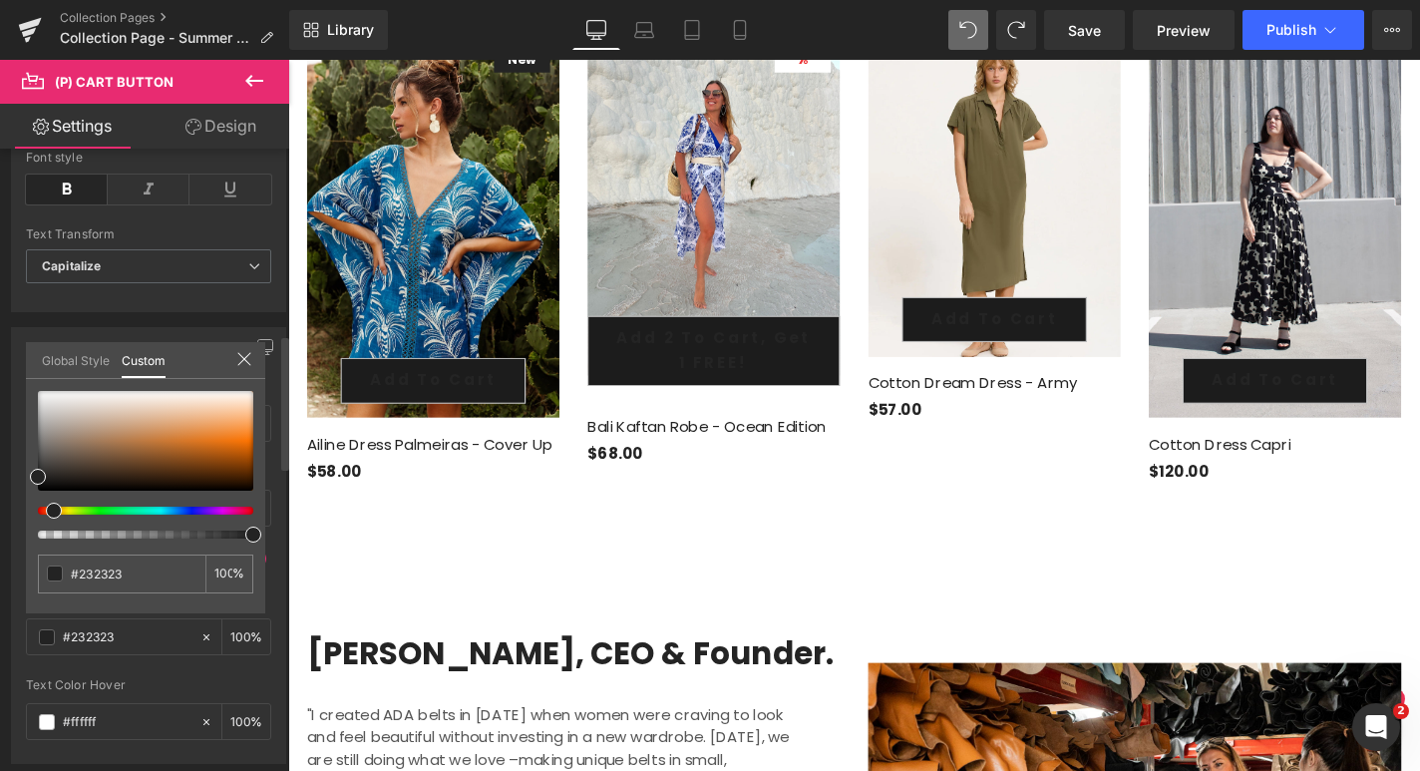
drag, startPoint x: 218, startPoint y: 513, endPoint x: 53, endPoint y: 519, distance: 165.6
click at [53, 519] on div at bounding box center [145, 465] width 215 height 148
drag, startPoint x: 125, startPoint y: 458, endPoint x: 225, endPoint y: 438, distance: 102.7
click at [225, 438] on div at bounding box center [145, 441] width 215 height 100
click at [291, 524] on div at bounding box center [891, 439] width 1206 height 758
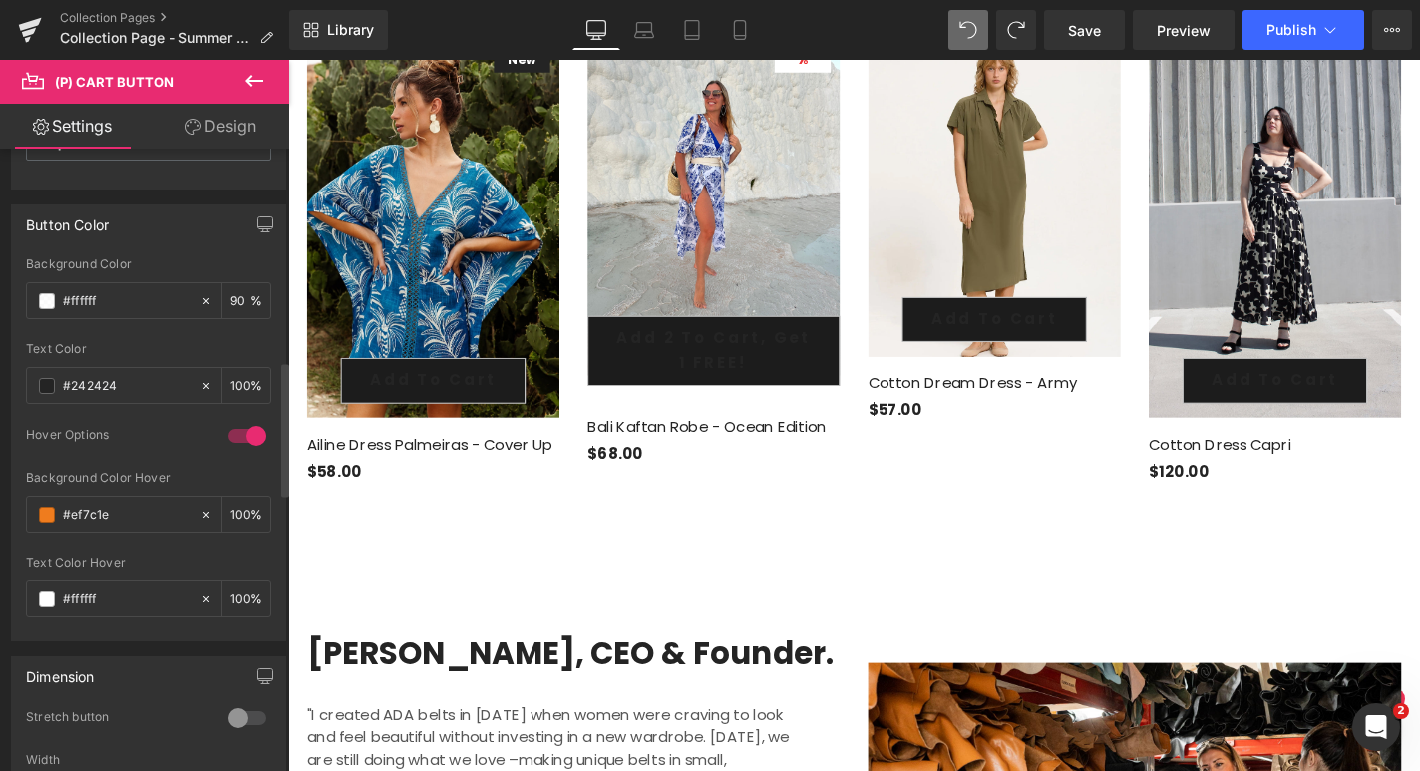
scroll to position [984, 0]
click at [1088, 31] on span "Save" at bounding box center [1084, 30] width 33 height 21
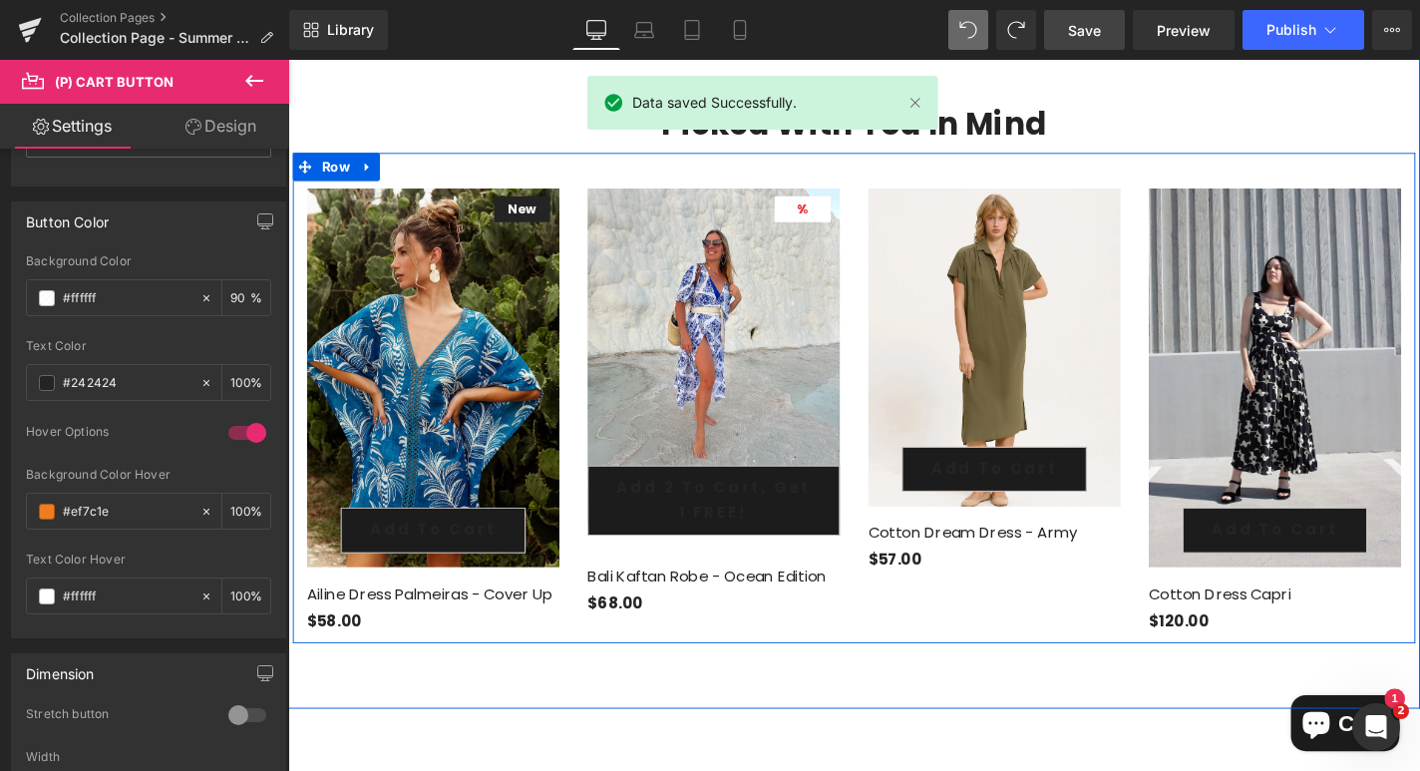
scroll to position [2705, 0]
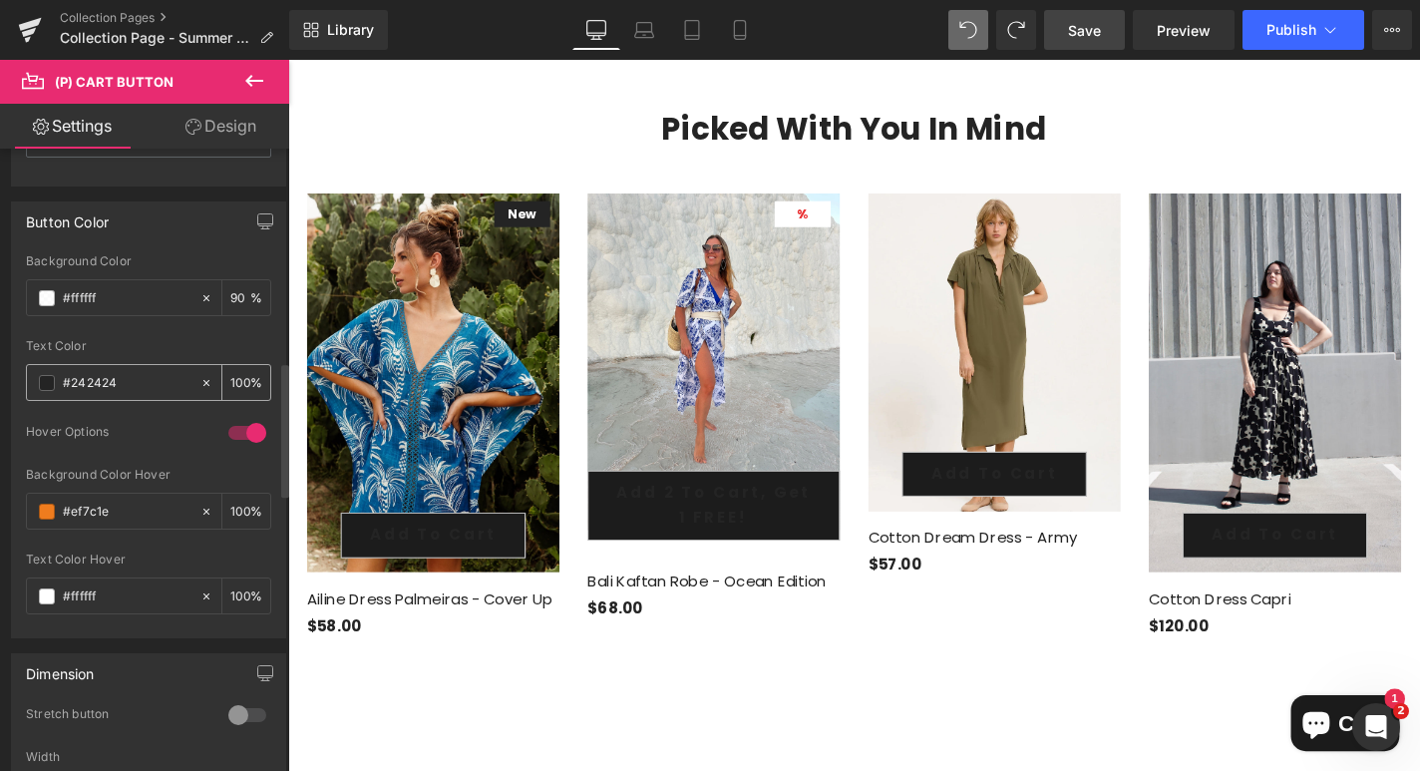
click at [51, 380] on span at bounding box center [47, 383] width 16 height 16
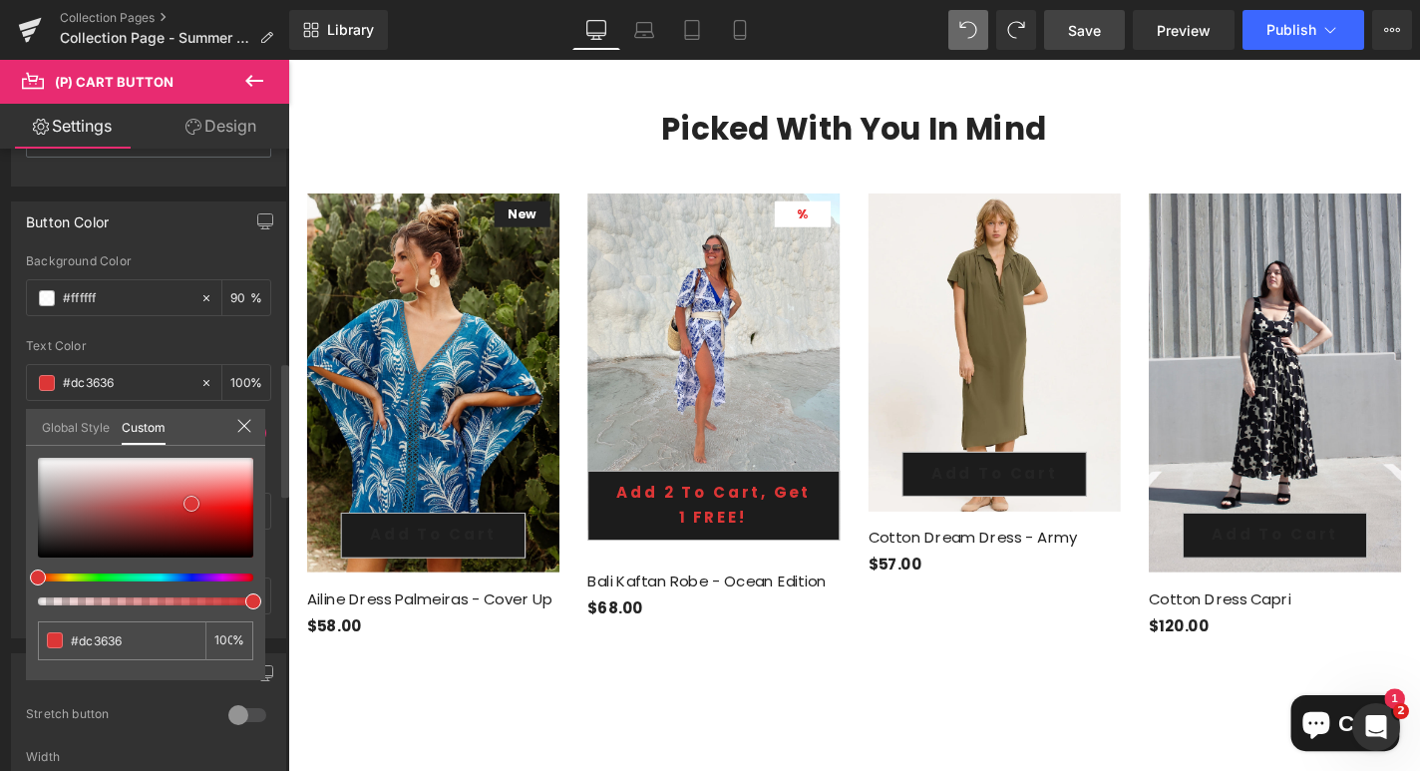
drag, startPoint x: 94, startPoint y: 484, endPoint x: 191, endPoint y: 504, distance: 99.7
click at [191, 504] on div at bounding box center [145, 508] width 215 height 100
click at [51, 573] on div at bounding box center [137, 577] width 215 height 8
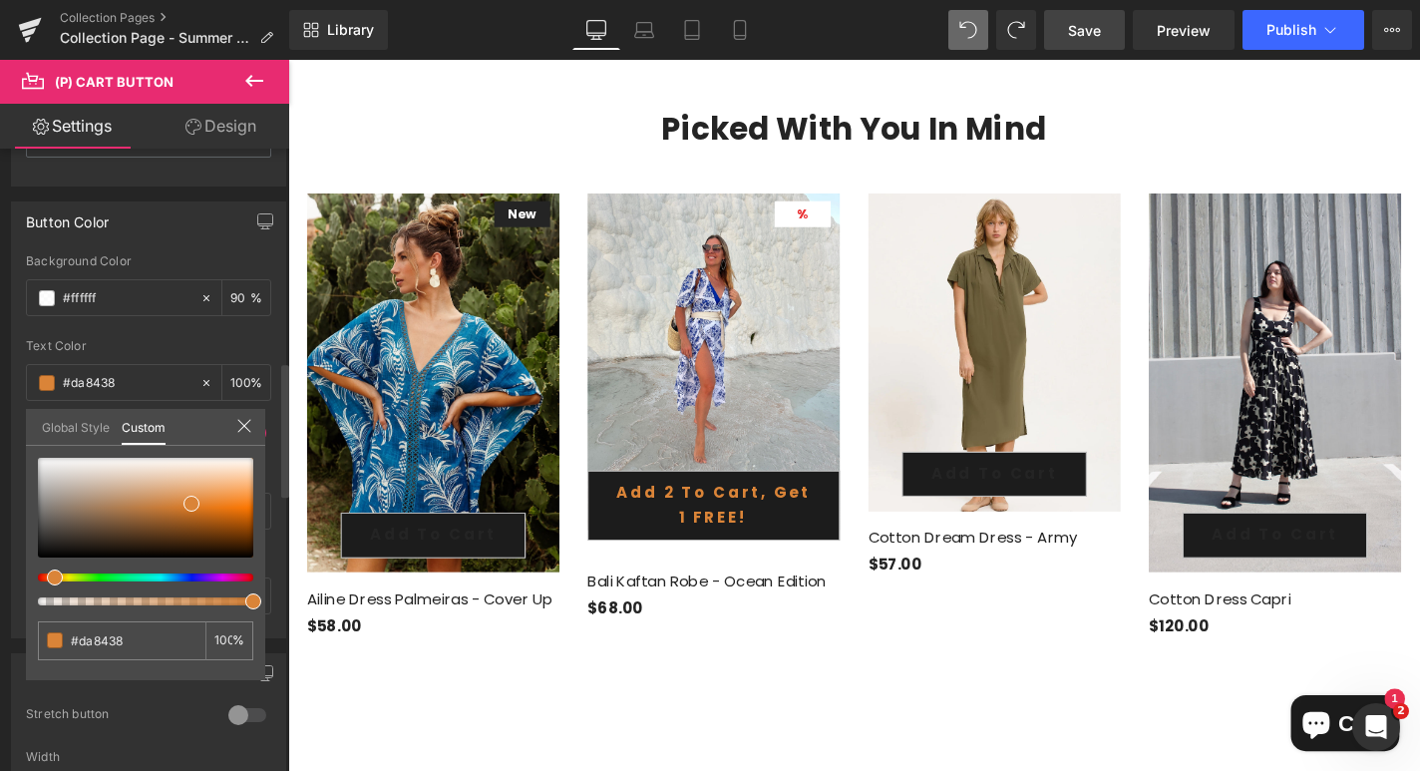
drag, startPoint x: 57, startPoint y: 575, endPoint x: 46, endPoint y: 575, distance: 11.0
click at [47, 575] on span at bounding box center [55, 577] width 16 height 16
drag, startPoint x: 188, startPoint y: 497, endPoint x: 205, endPoint y: 489, distance: 18.7
click at [205, 489] on span at bounding box center [208, 495] width 16 height 16
click at [633, 695] on div at bounding box center [891, 439] width 1206 height 758
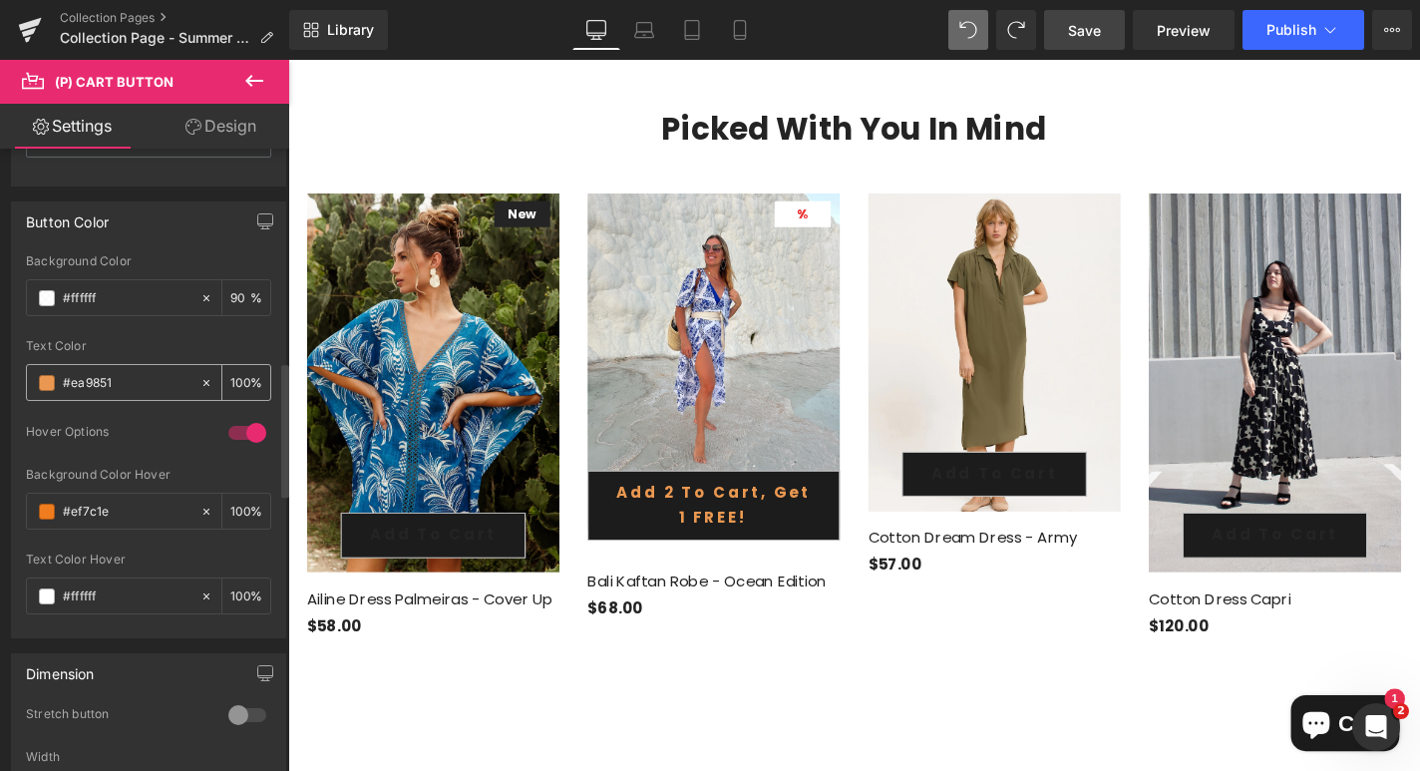
drag, startPoint x: 133, startPoint y: 383, endPoint x: 72, endPoint y: 383, distance: 60.8
click at [72, 383] on input "#242424" at bounding box center [127, 383] width 128 height 22
type input "#ea9851"
drag, startPoint x: 115, startPoint y: 513, endPoint x: 69, endPoint y: 510, distance: 46.0
click at [69, 510] on input "#242424" at bounding box center [127, 512] width 128 height 22
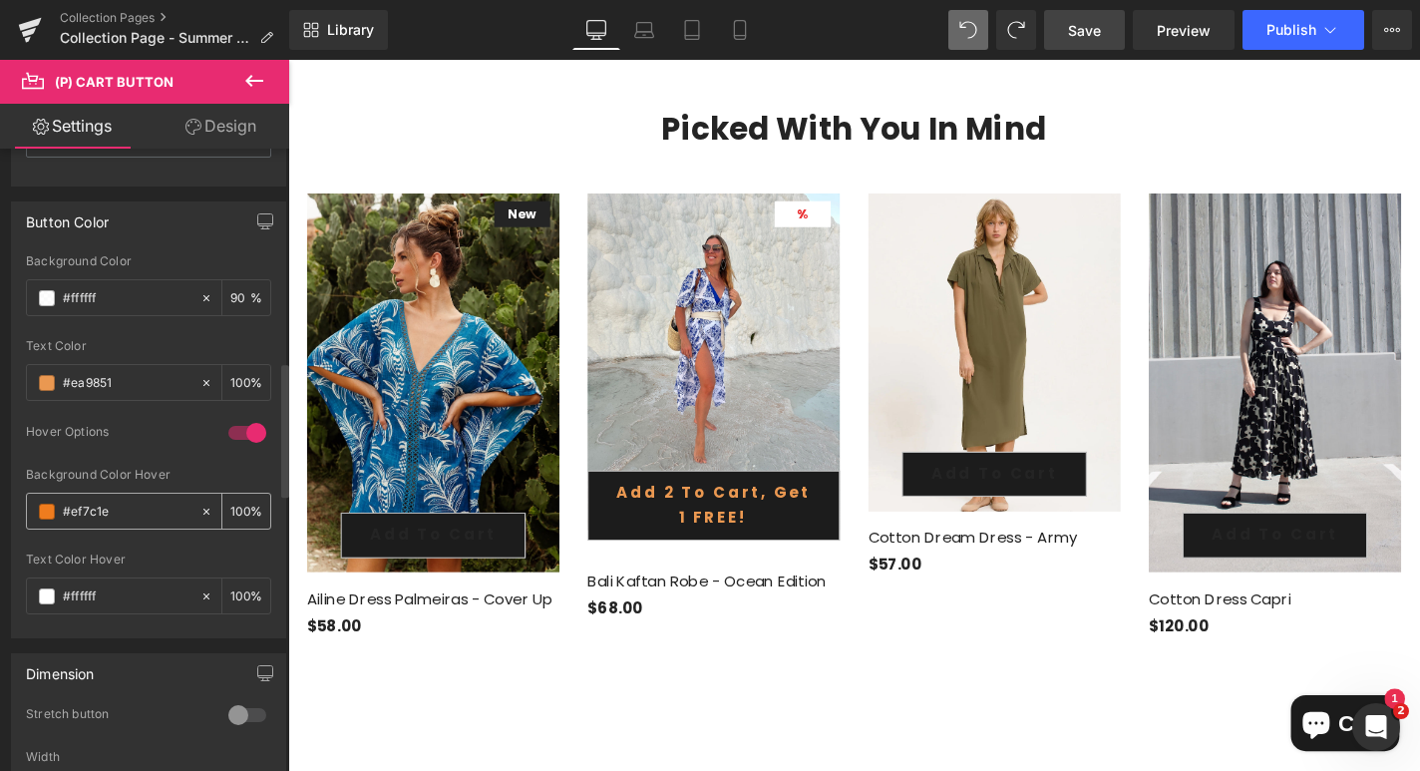
type input "#ef7c1e"
drag, startPoint x: 125, startPoint y: 383, endPoint x: 74, endPoint y: 383, distance: 50.9
click at [74, 383] on input "#ea9851" at bounding box center [127, 383] width 128 height 22
paste input "f7c1e"
type input "#ef7c1e"
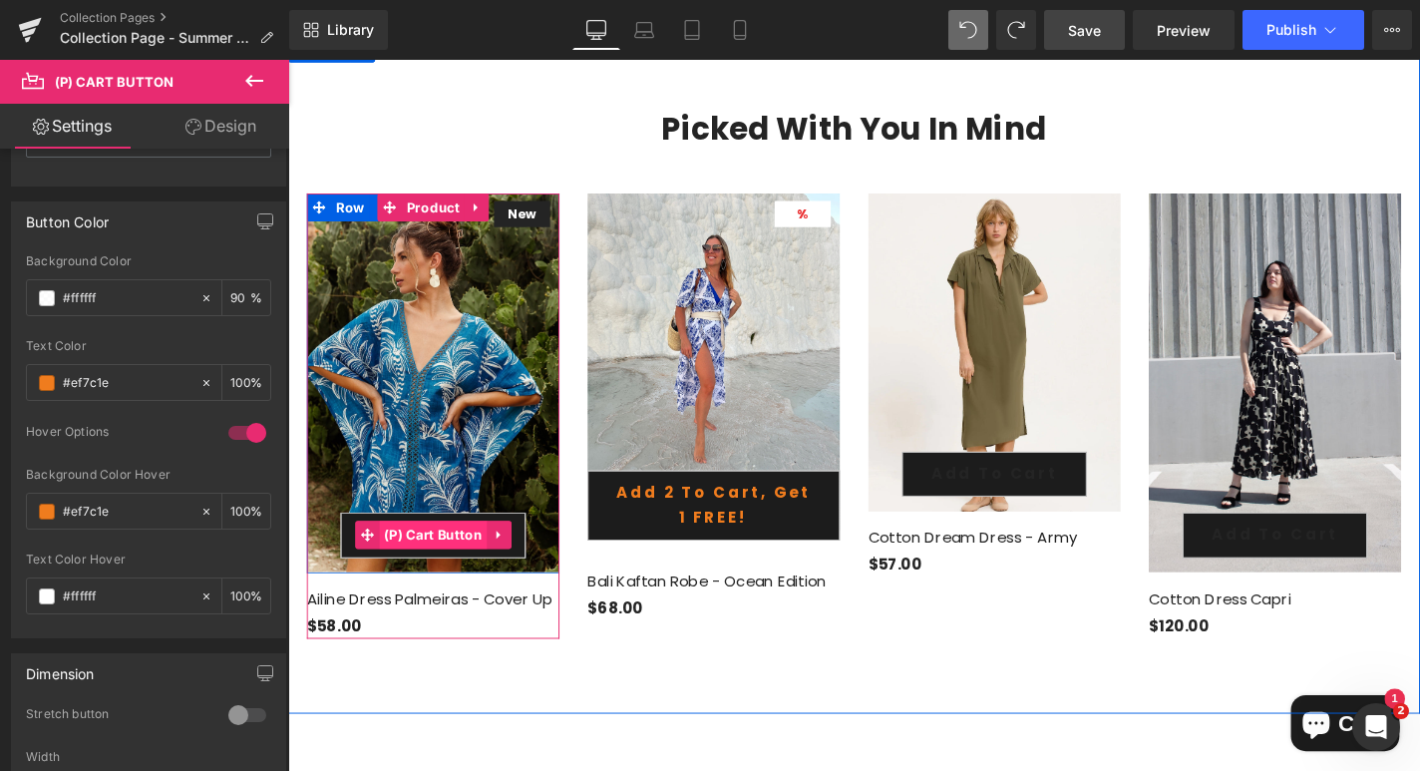
click at [494, 551] on span "(P) Cart Button" at bounding box center [443, 566] width 115 height 30
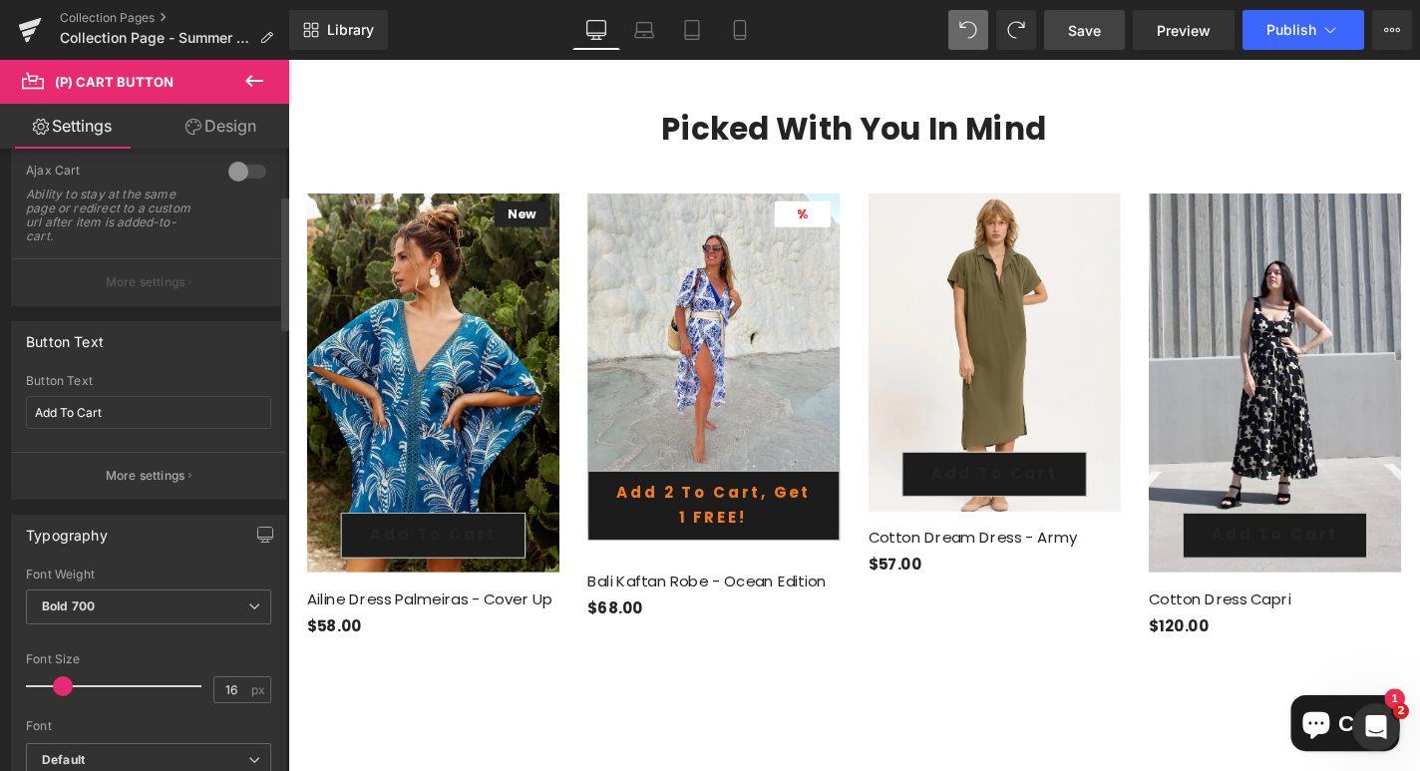
scroll to position [217, 0]
drag, startPoint x: 130, startPoint y: 412, endPoint x: -7, endPoint y: 406, distance: 136.7
click at [0, 406] on html "(P) Cart Button You are previewing how the will restyle your page. You can not …" at bounding box center [710, 385] width 1420 height 771
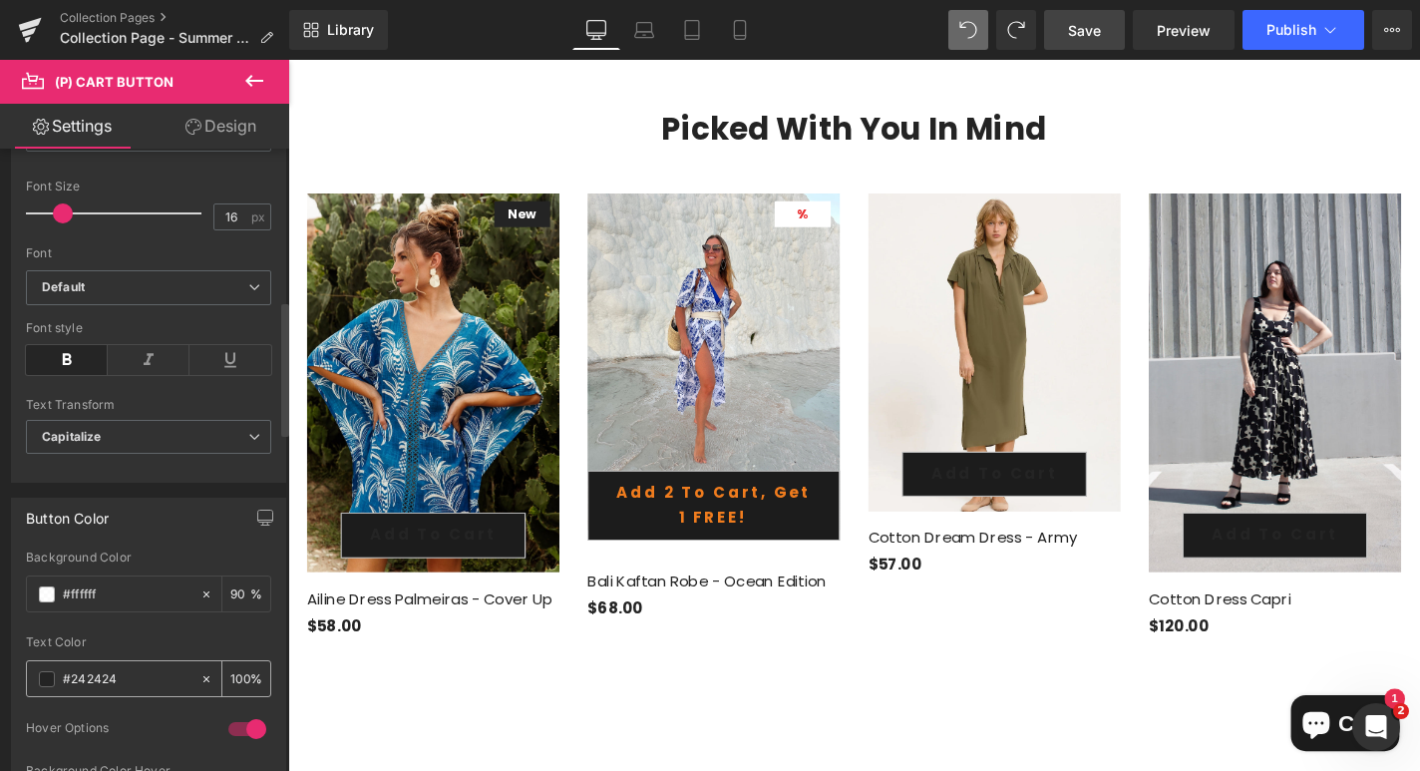
scroll to position [705, 0]
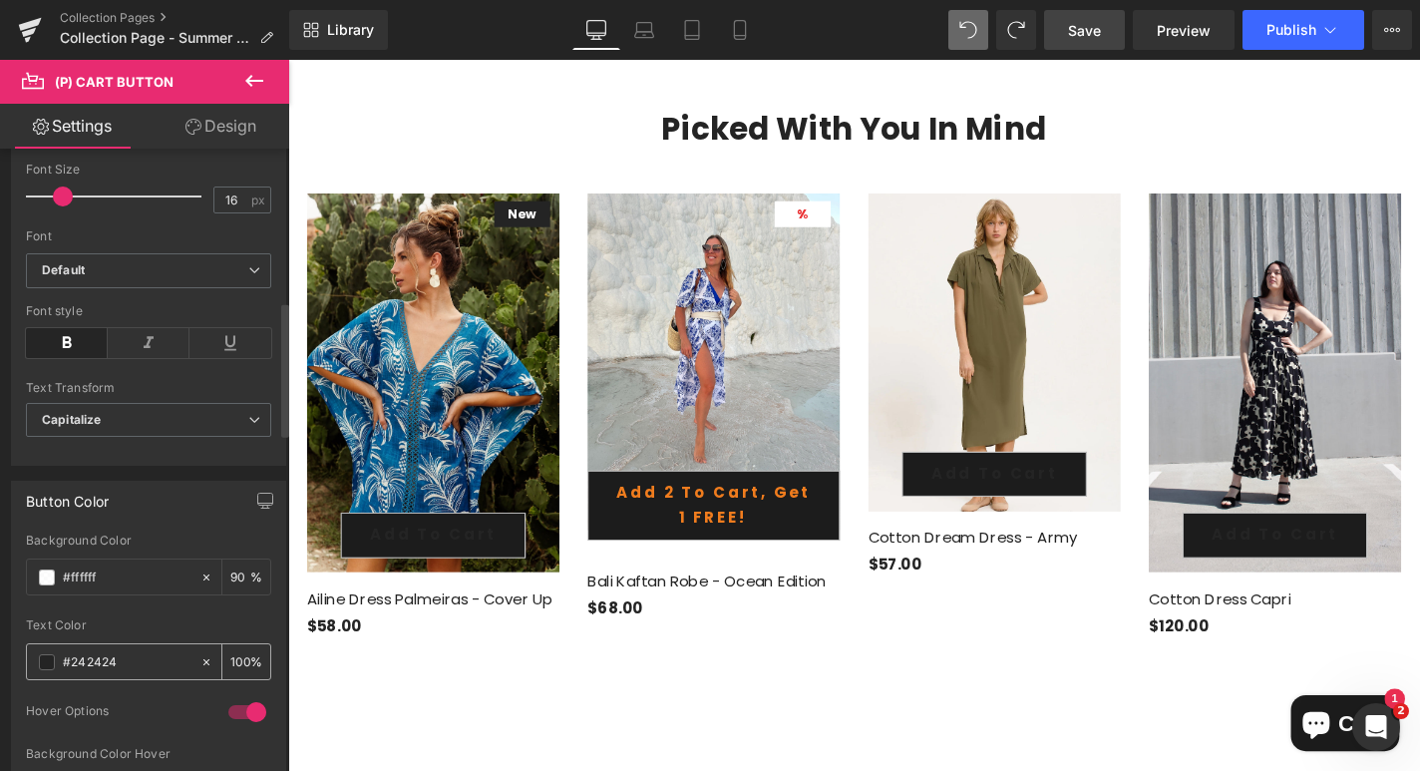
click at [50, 661] on span at bounding box center [47, 662] width 16 height 16
drag, startPoint x: 124, startPoint y: 662, endPoint x: 69, endPoint y: 663, distance: 54.8
paste input "ef7c1e"
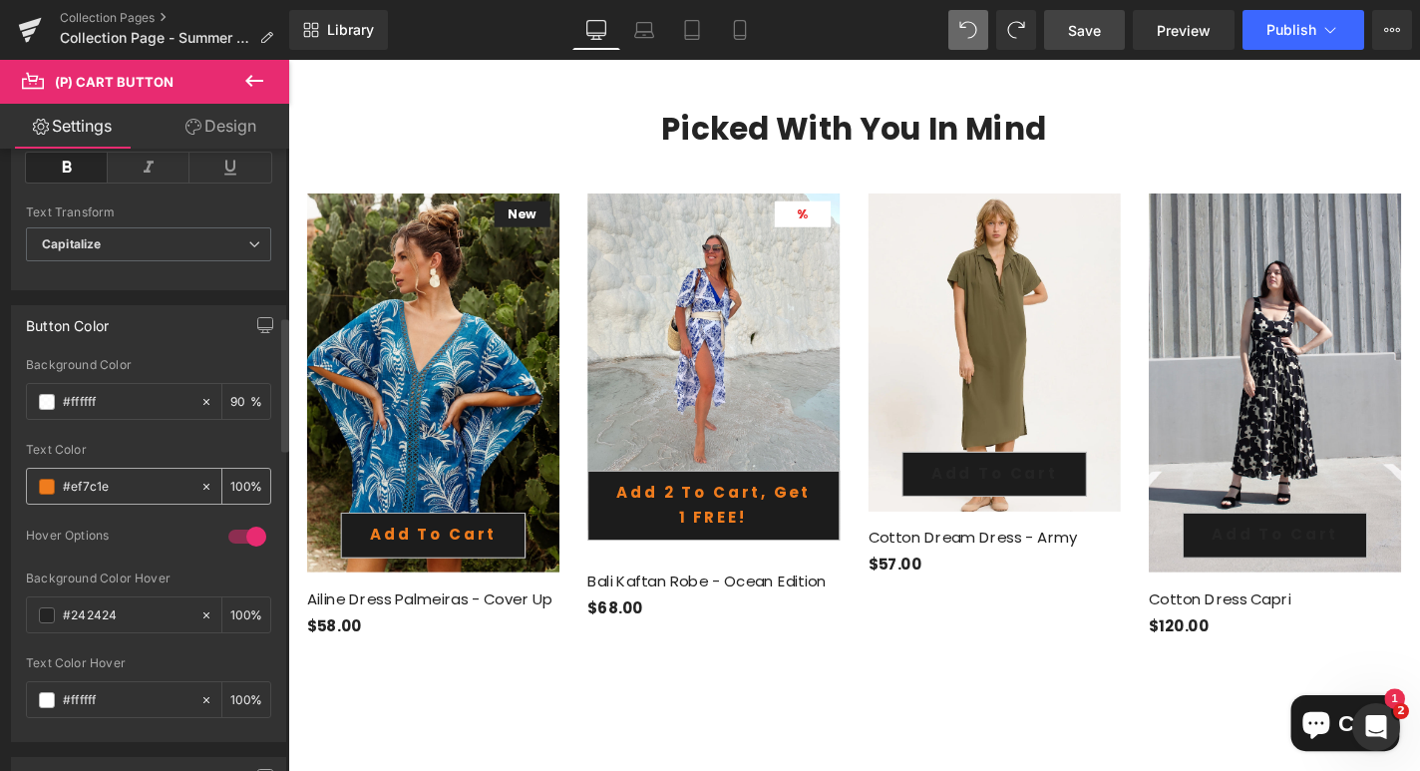
scroll to position [886, 0]
type input "#ef7c1e"
drag, startPoint x: 126, startPoint y: 608, endPoint x: 69, endPoint y: 608, distance: 56.8
click at [69, 608] on input "#242424" at bounding box center [127, 609] width 128 height 22
paste input "ef7c1e"
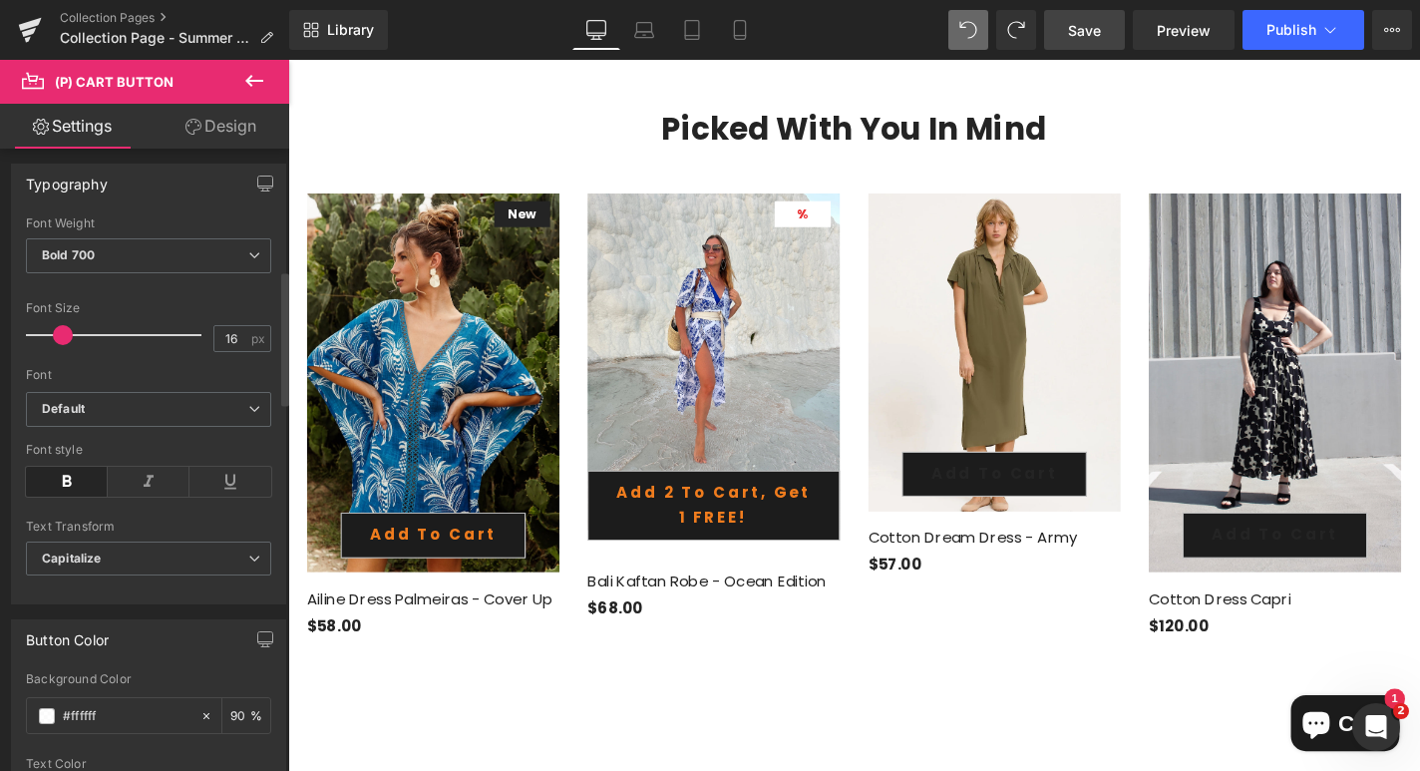
scroll to position [560, 0]
type input "#ef7c1e"
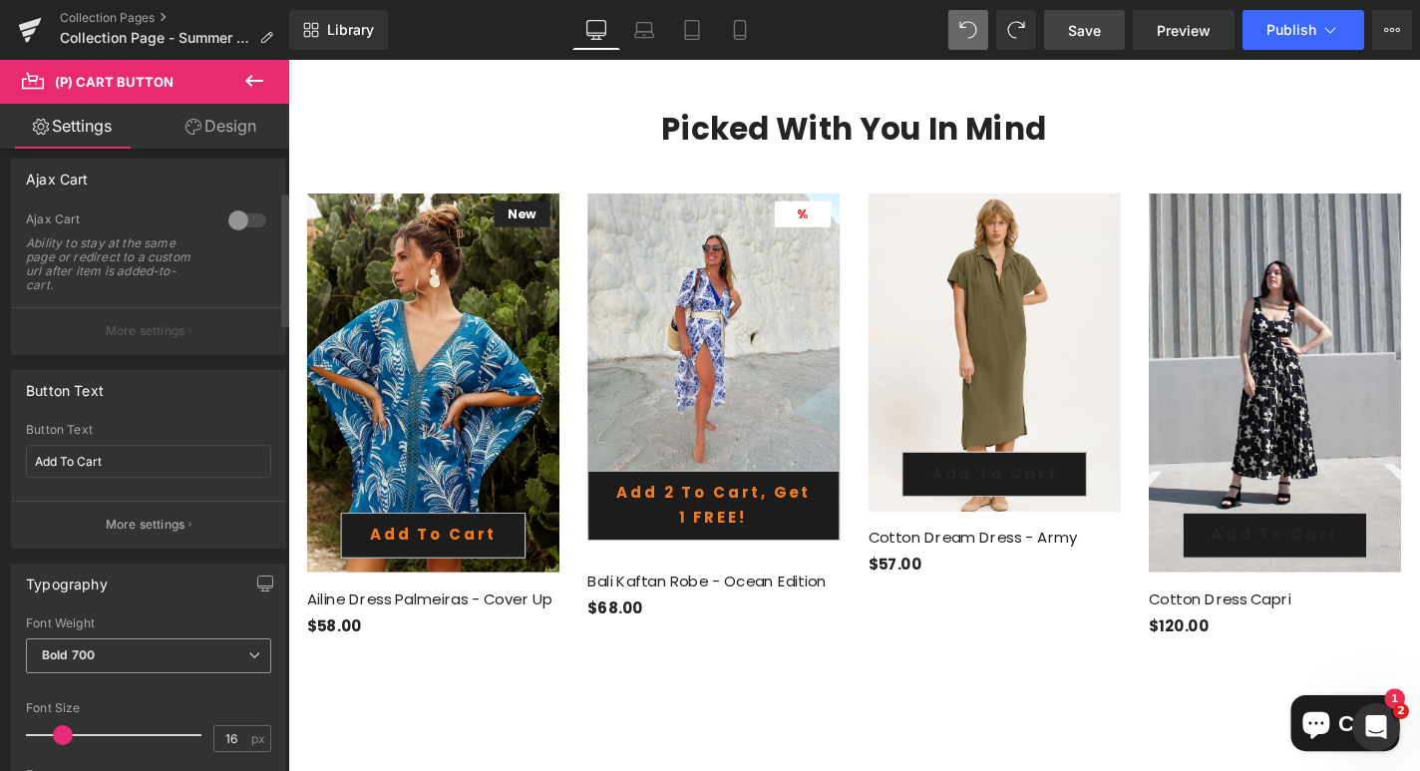
scroll to position [168, 0]
drag, startPoint x: 122, startPoint y: 464, endPoint x: 12, endPoint y: 444, distance: 111.5
click at [14, 447] on div "Add To Cart Button Text Add To Cart More settings" at bounding box center [148, 484] width 273 height 125
paste input "2 to cart, get 1 FREE!"
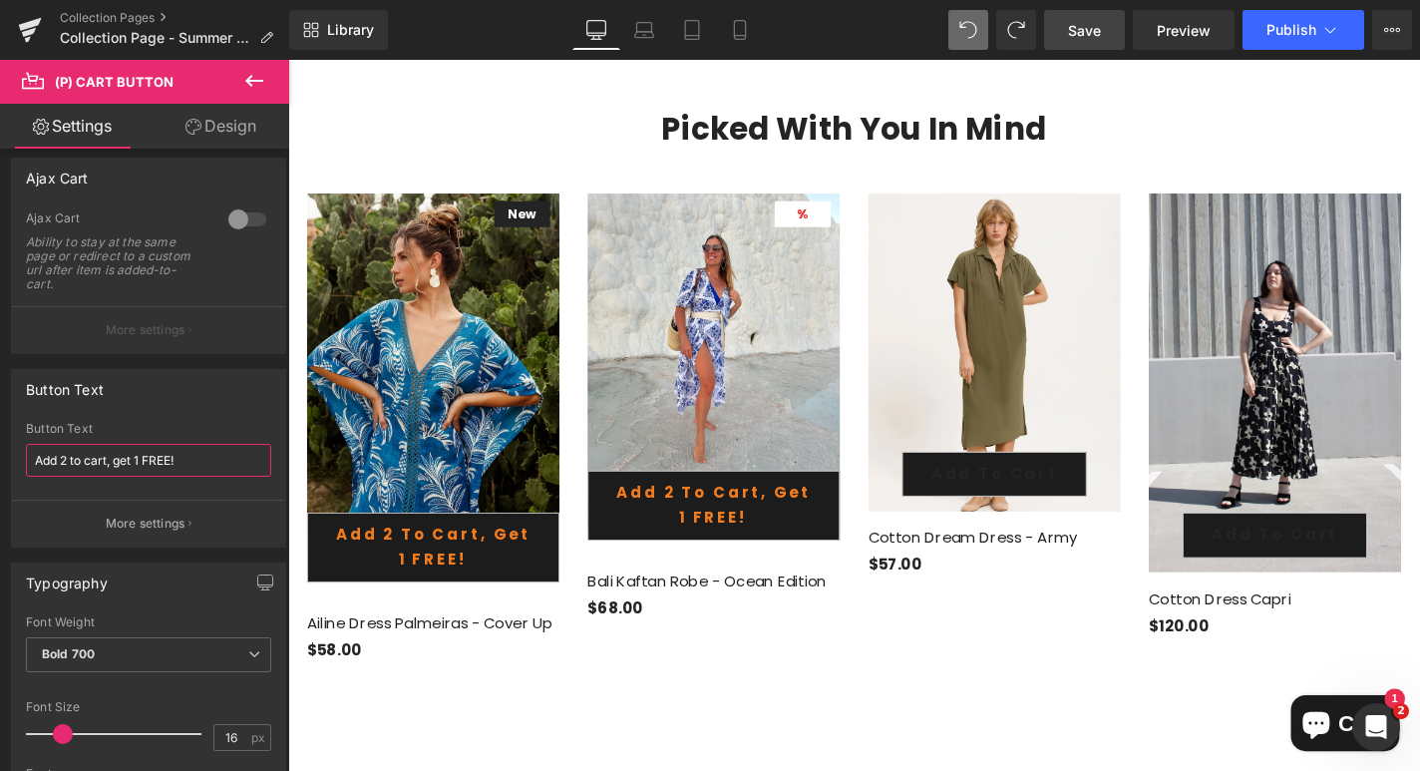
type input "Add 2 to cart, get 1 FREE!"
click at [1028, 475] on div at bounding box center [891, 439] width 1206 height 758
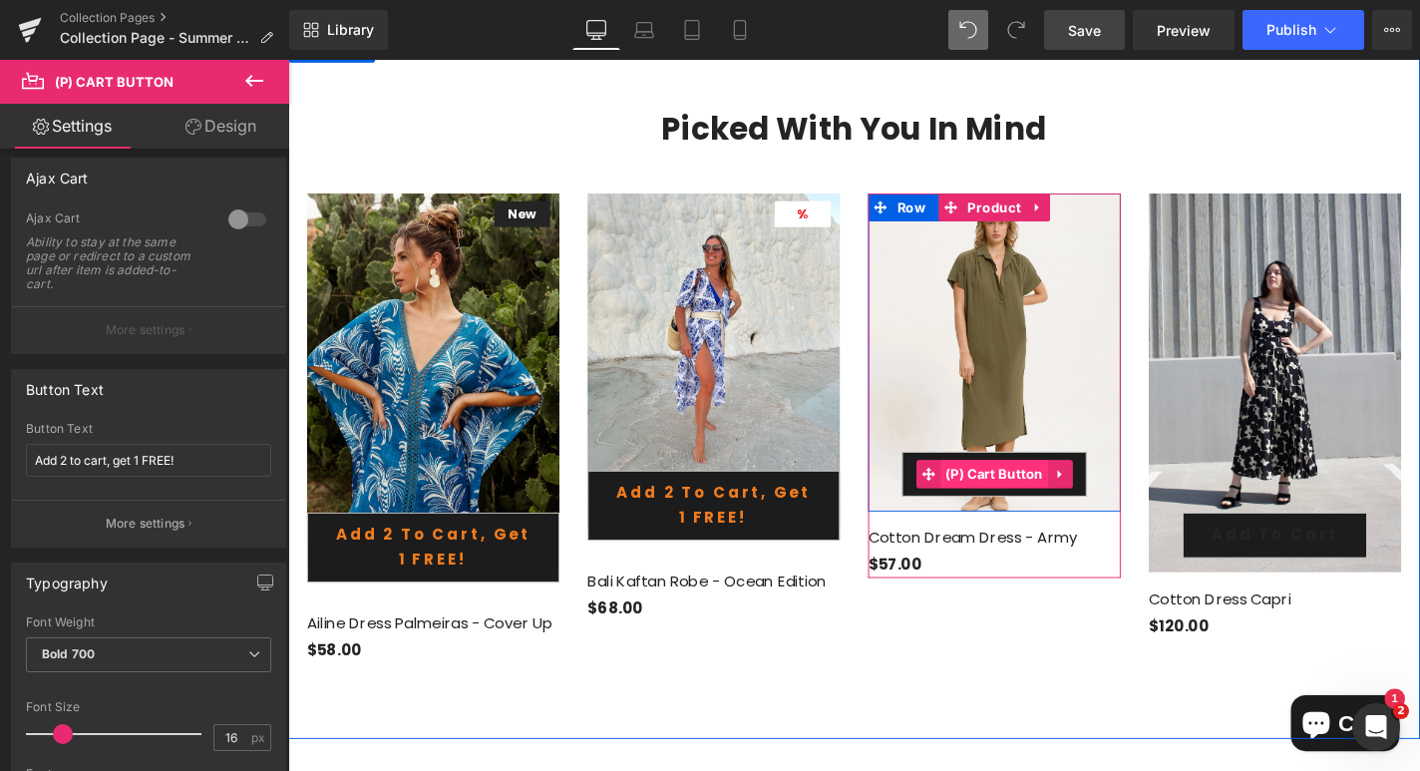
click at [1037, 487] on span "(P) Cart Button" at bounding box center [1041, 502] width 115 height 30
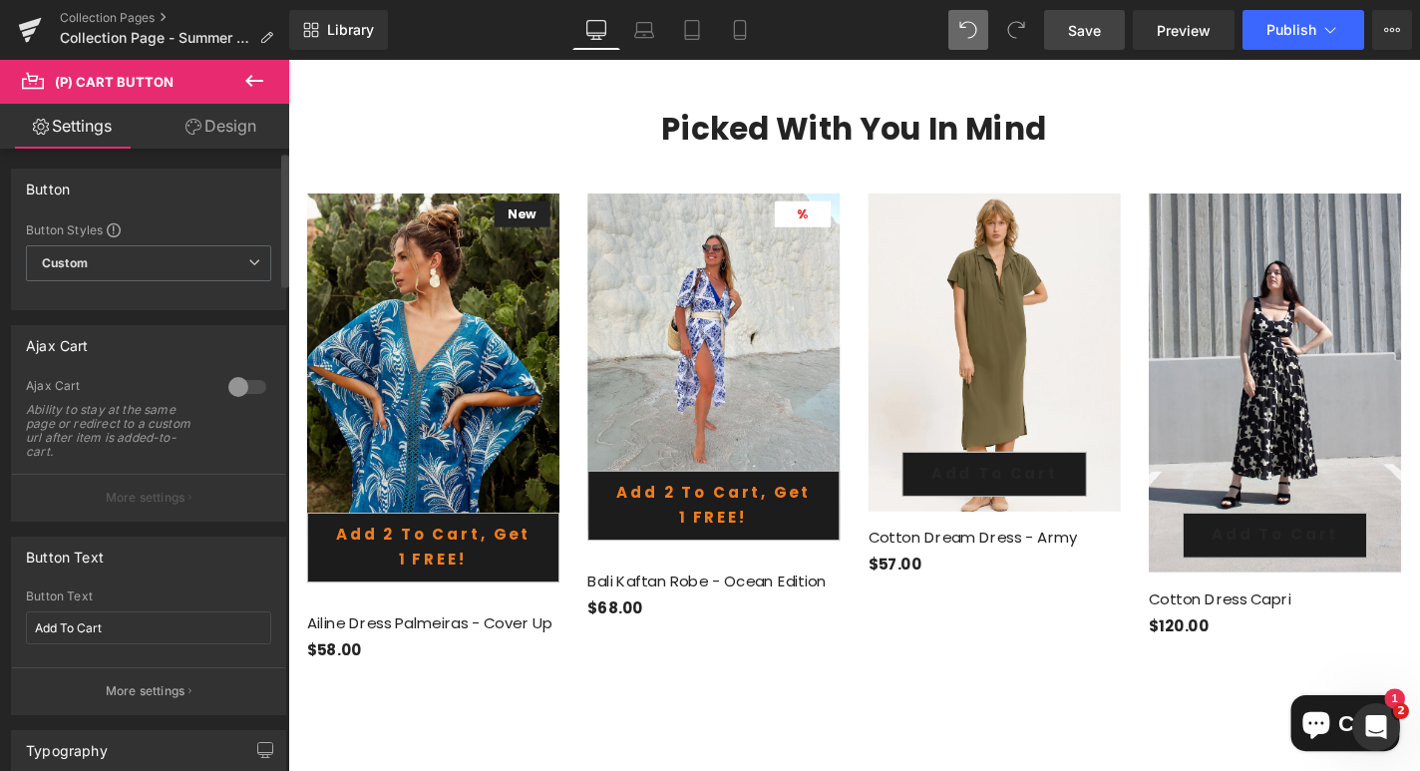
scroll to position [21, 0]
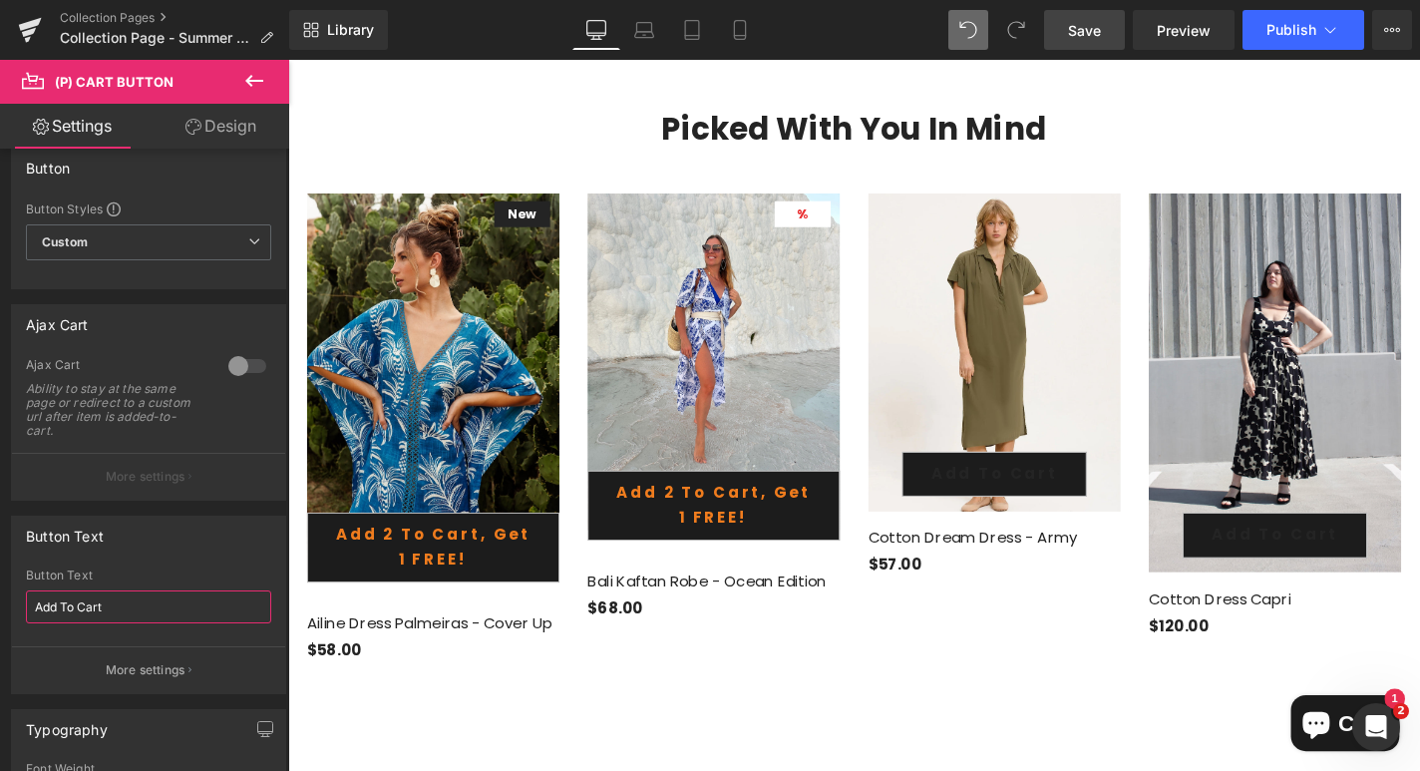
drag, startPoint x: 117, startPoint y: 600, endPoint x: -7, endPoint y: 598, distance: 123.7
click at [0, 598] on html "(P) Cart Button You are previewing how the will restyle your page. You can not …" at bounding box center [710, 385] width 1420 height 771
paste input "2 to cart, get 1 FREE!"
type input "Add 2 to cart, get 1 FREE!"
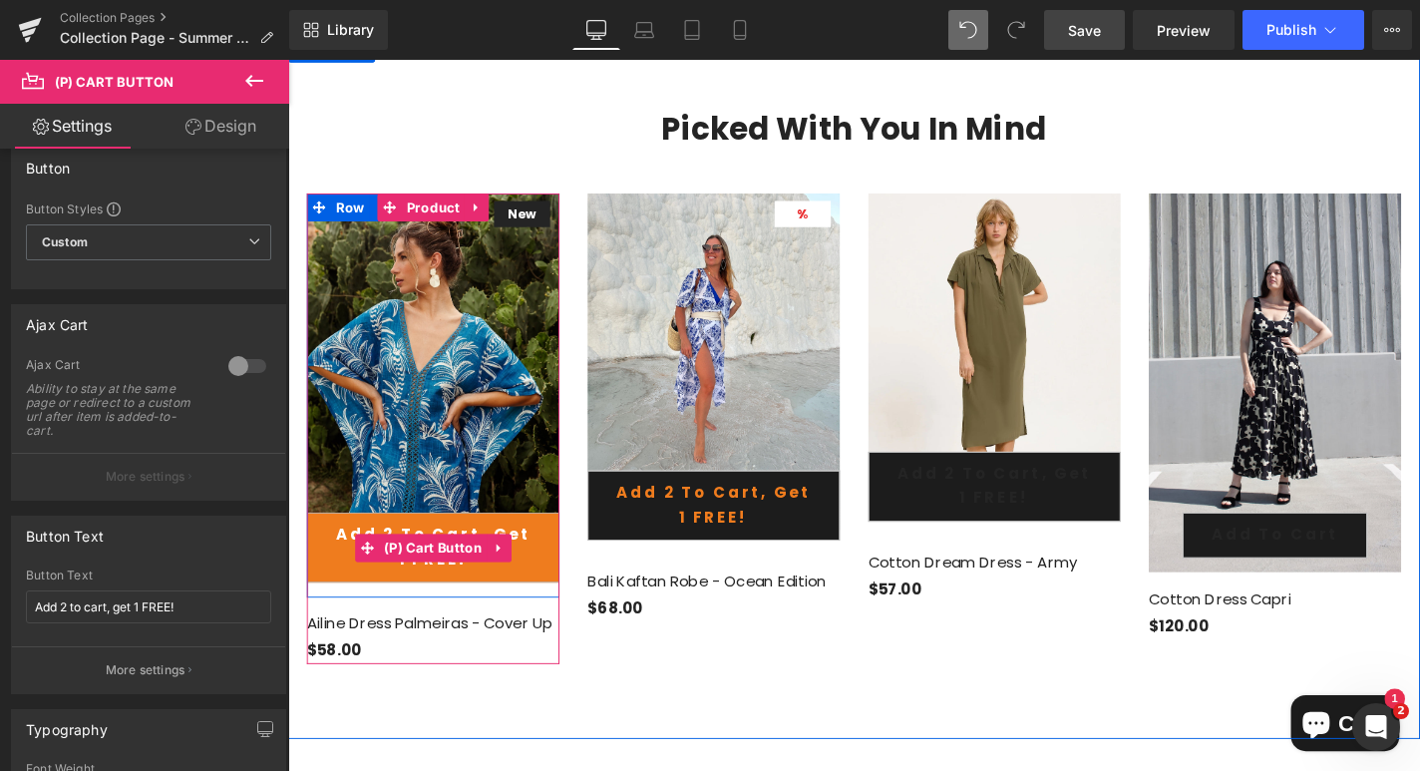
click at [333, 572] on button "Add 2 to cart, get 1 FREE!" at bounding box center [442, 579] width 269 height 75
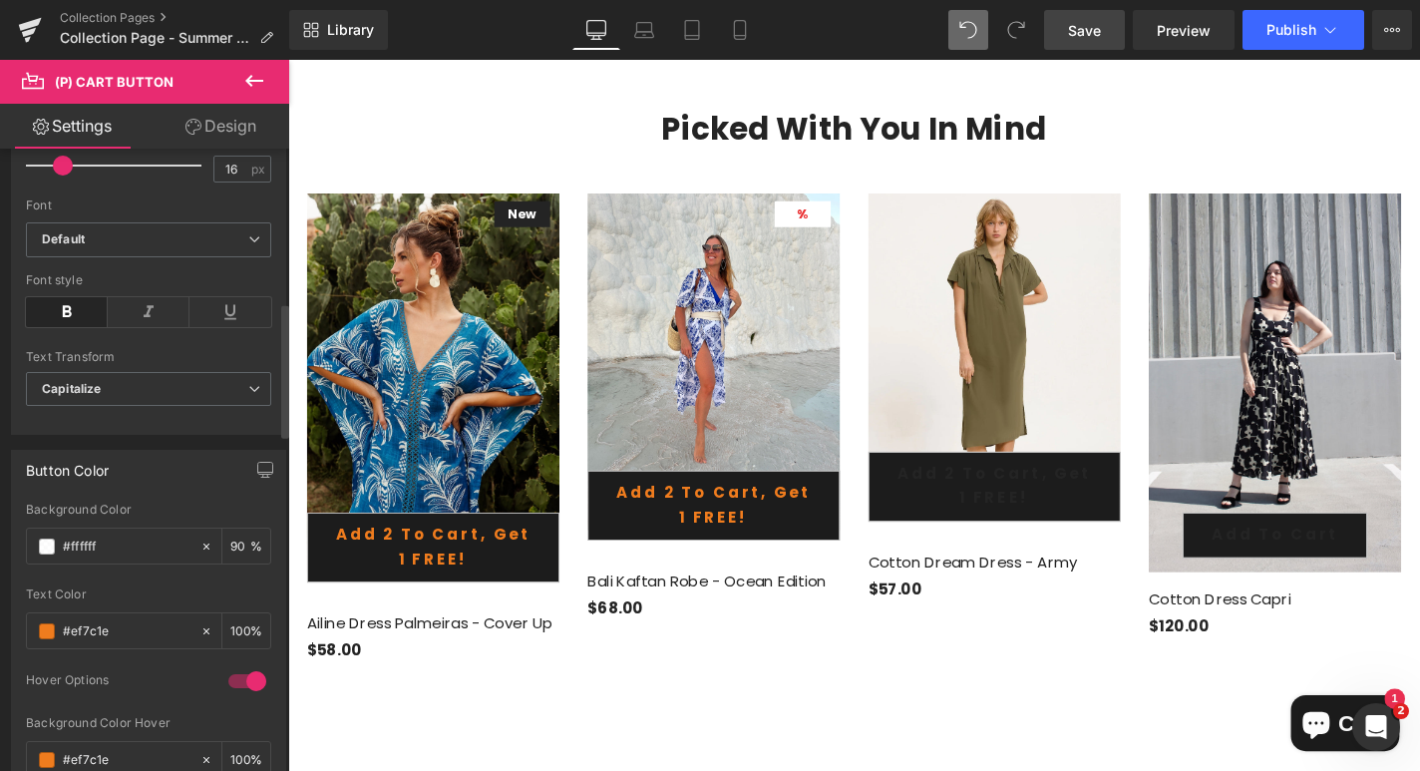
scroll to position [743, 0]
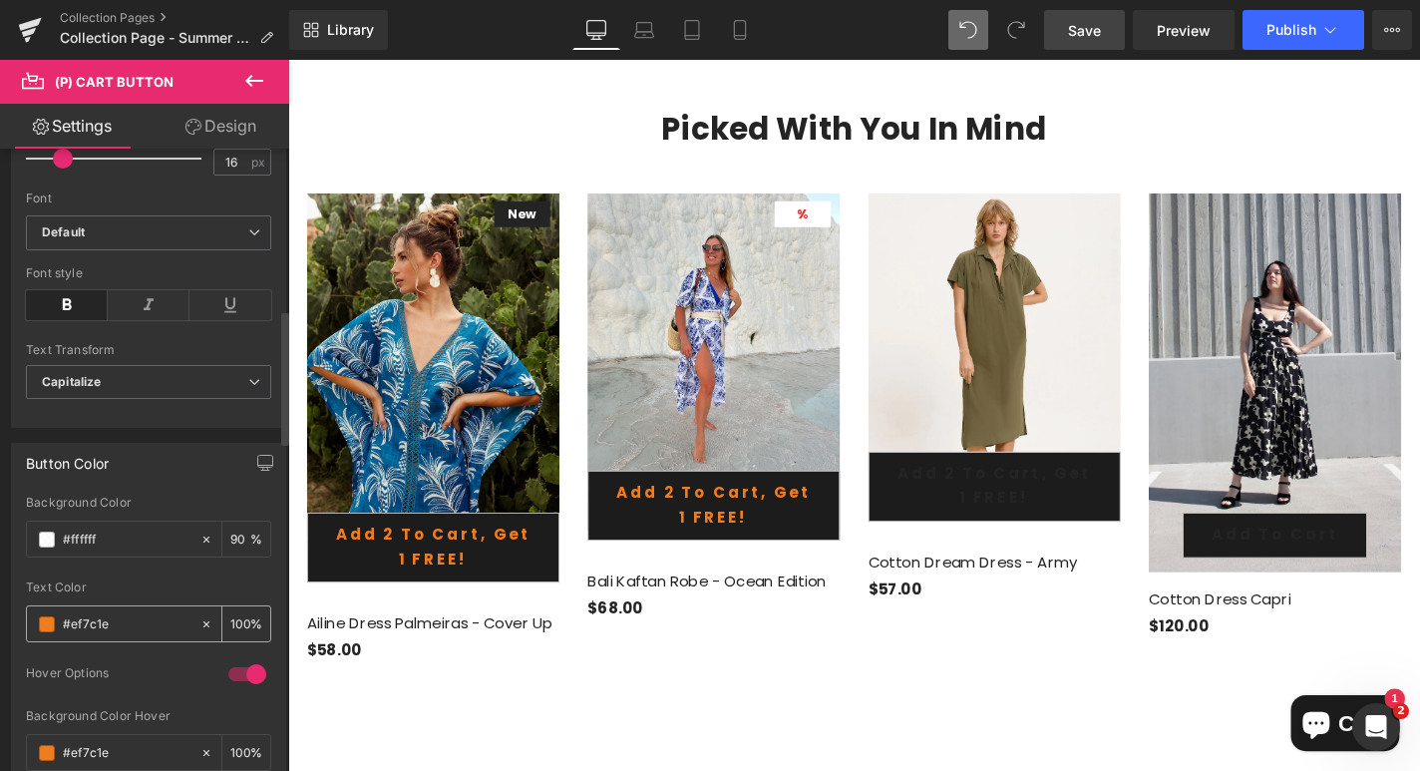
drag, startPoint x: 115, startPoint y: 627, endPoint x: 73, endPoint y: 626, distance: 41.9
click at [73, 626] on input "#ef7c1e" at bounding box center [127, 624] width 128 height 22
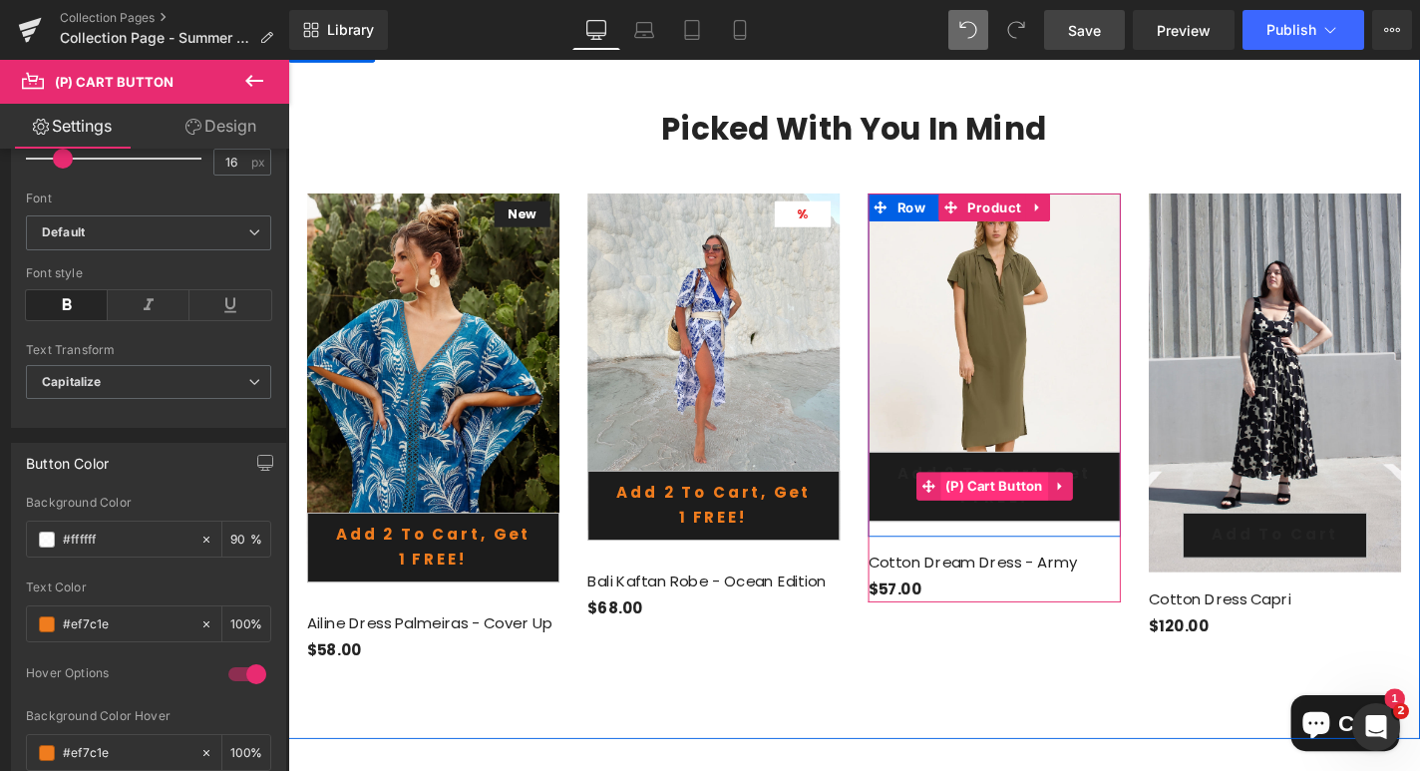
click at [1047, 500] on span "(P) Cart Button" at bounding box center [1041, 515] width 115 height 30
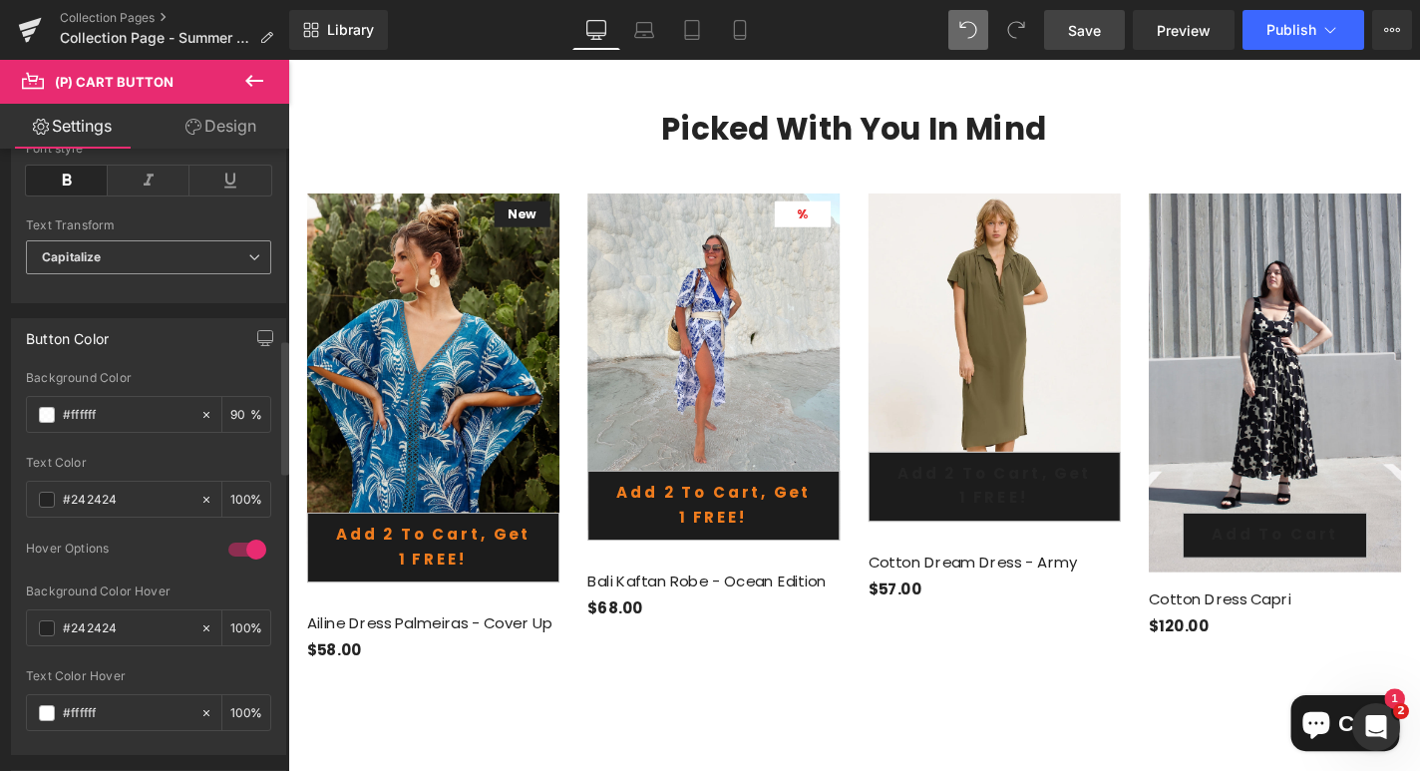
scroll to position [903, 0]
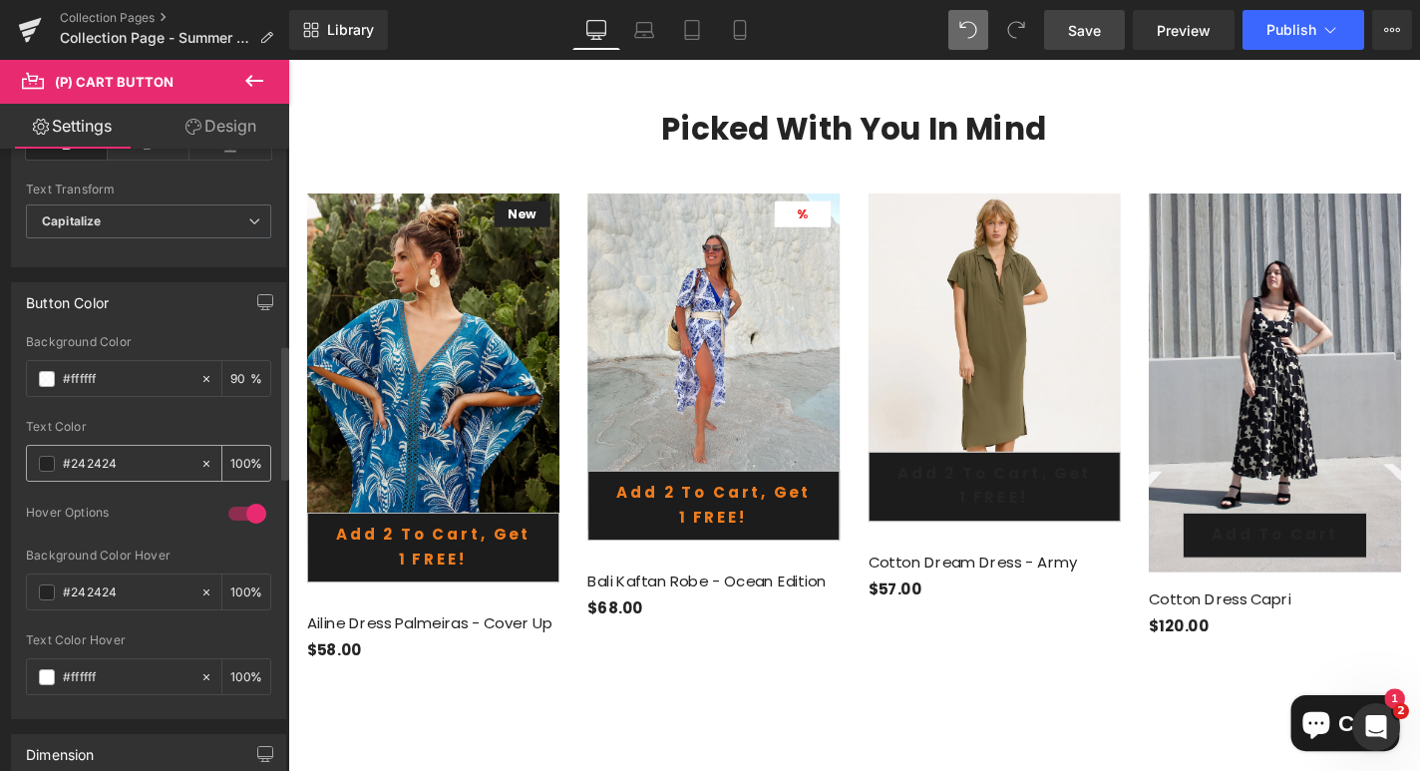
drag, startPoint x: 124, startPoint y: 466, endPoint x: 71, endPoint y: 463, distance: 52.9
click at [71, 463] on input "#242424" at bounding box center [127, 464] width 128 height 22
paste input "ef7c1e"
type input "#ef7c1e"
drag, startPoint x: 117, startPoint y: 588, endPoint x: 73, endPoint y: 591, distance: 44.0
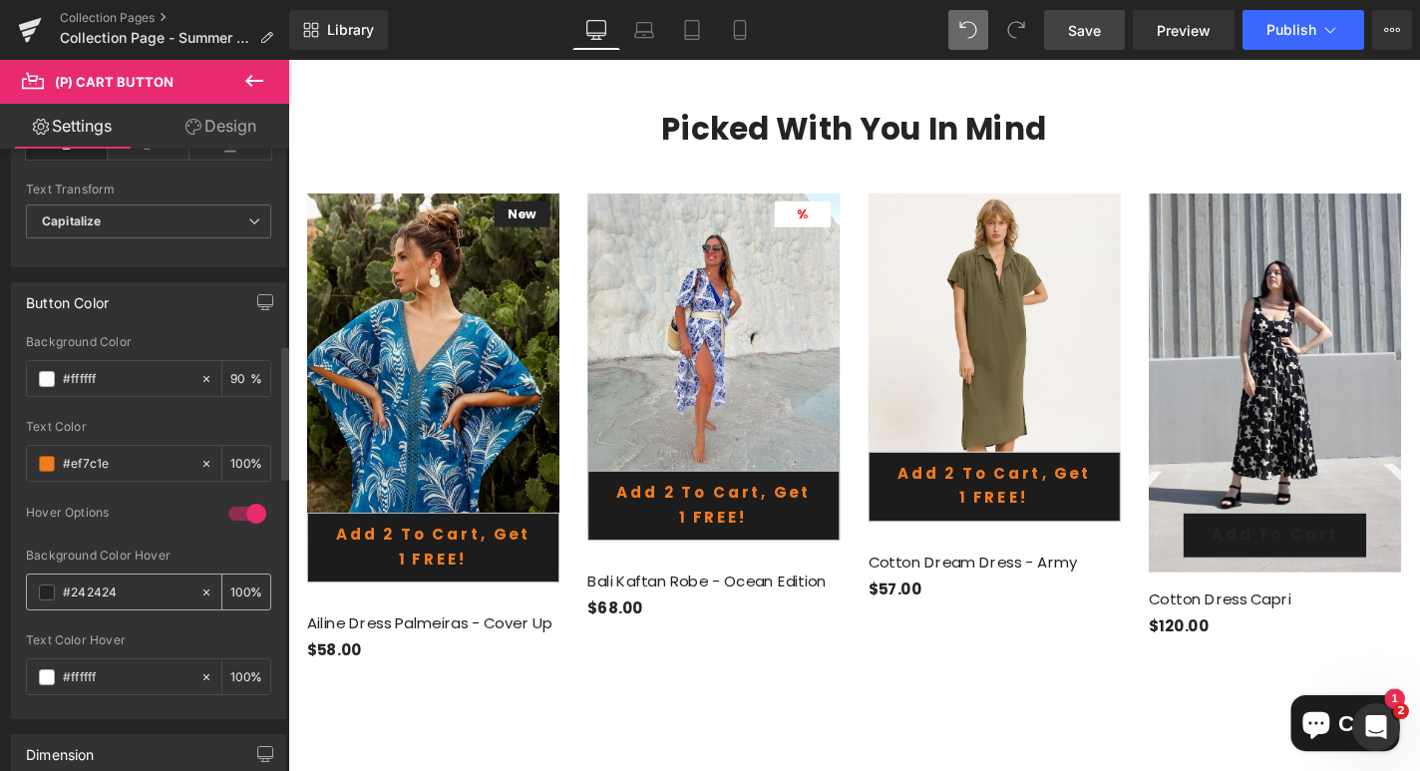
click at [73, 591] on input "#242424" at bounding box center [127, 592] width 128 height 22
paste input "ef7c1e"
type input "#ef7c1e"
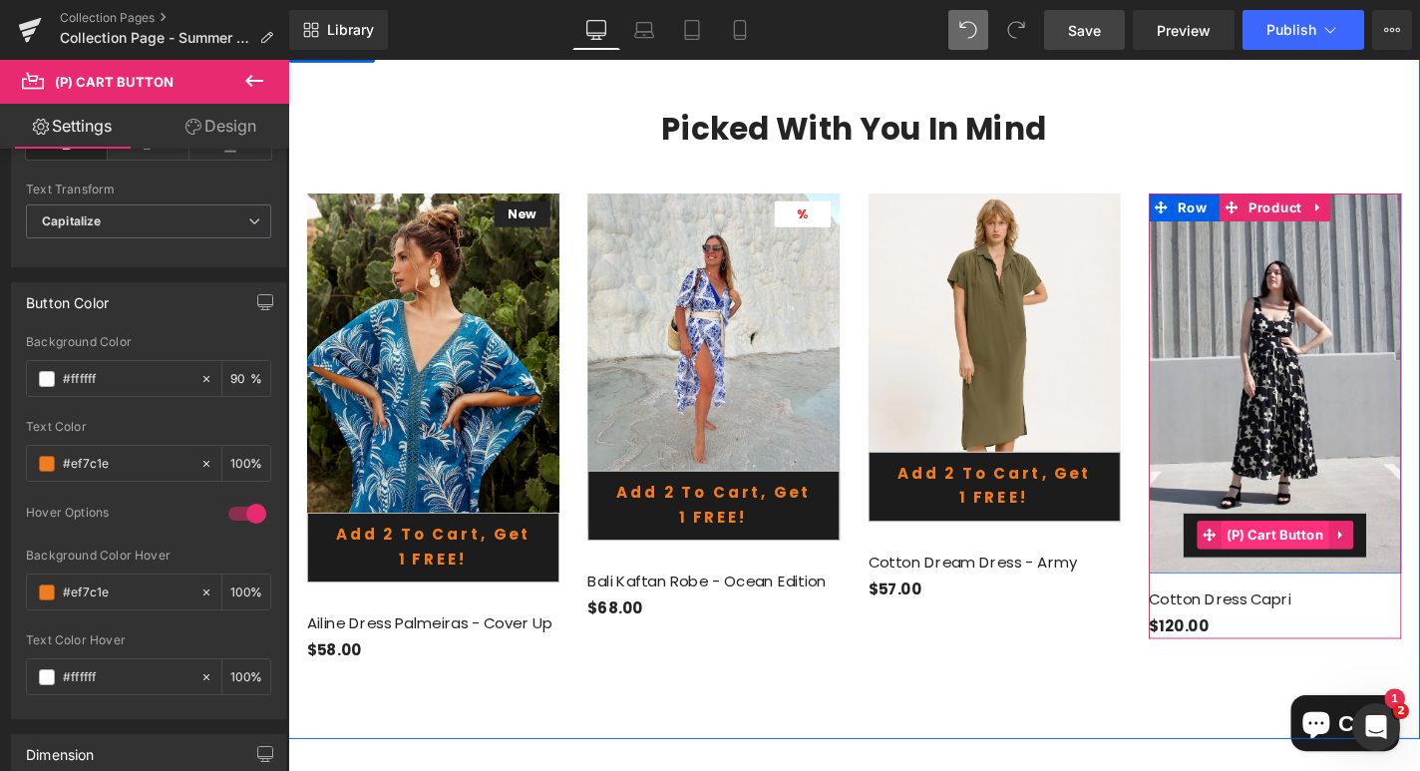
click at [1355, 551] on span "(P) Cart Button" at bounding box center [1340, 566] width 115 height 30
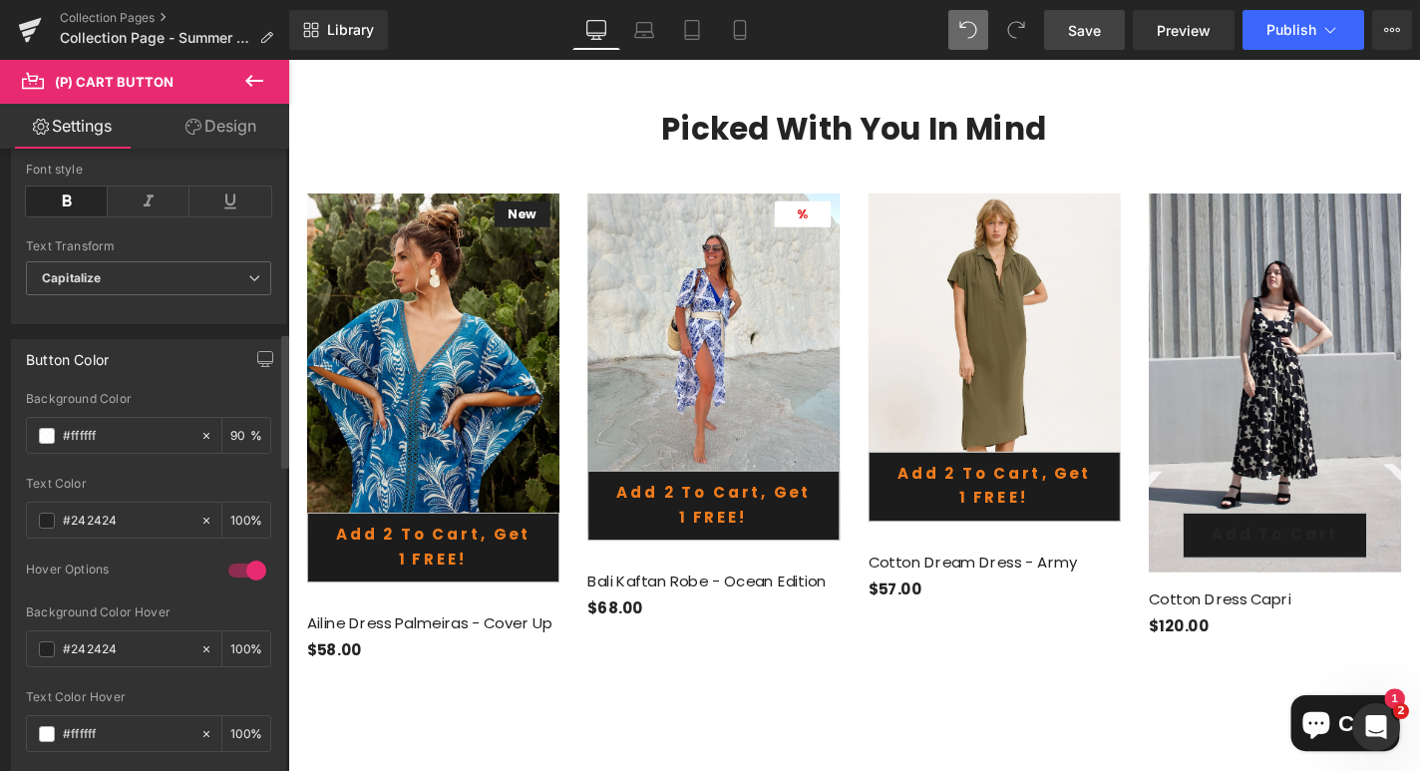
scroll to position [851, 0]
drag, startPoint x: 129, startPoint y: 519, endPoint x: 70, endPoint y: 515, distance: 59.0
click at [70, 515] on input "#242424" at bounding box center [127, 517] width 128 height 22
paste input "ef7c1e"
type input "#ef7c1e"
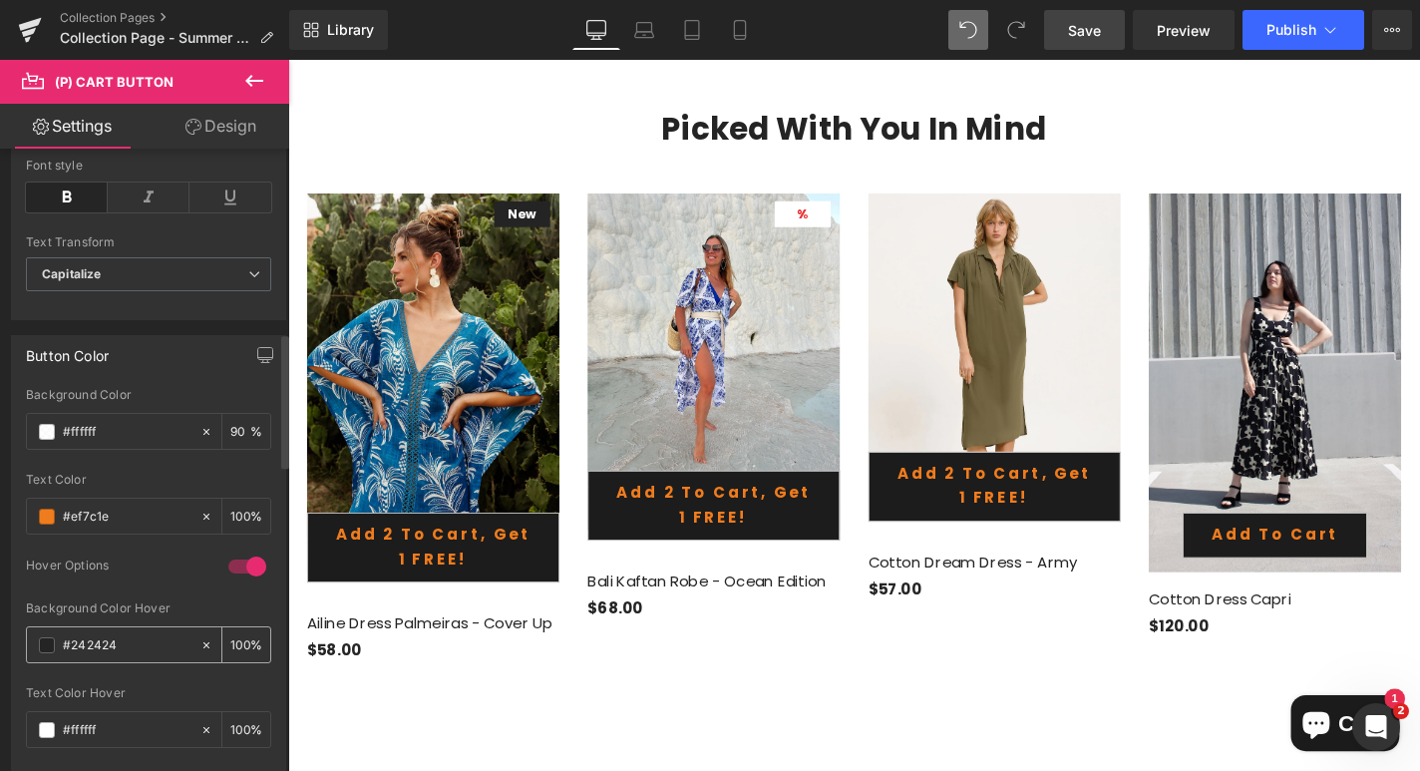
drag, startPoint x: 115, startPoint y: 643, endPoint x: 72, endPoint y: 642, distance: 42.9
click at [72, 642] on input "#242424" at bounding box center [127, 645] width 128 height 22
paste input "ef7c1e"
type input "#ef7c1e"
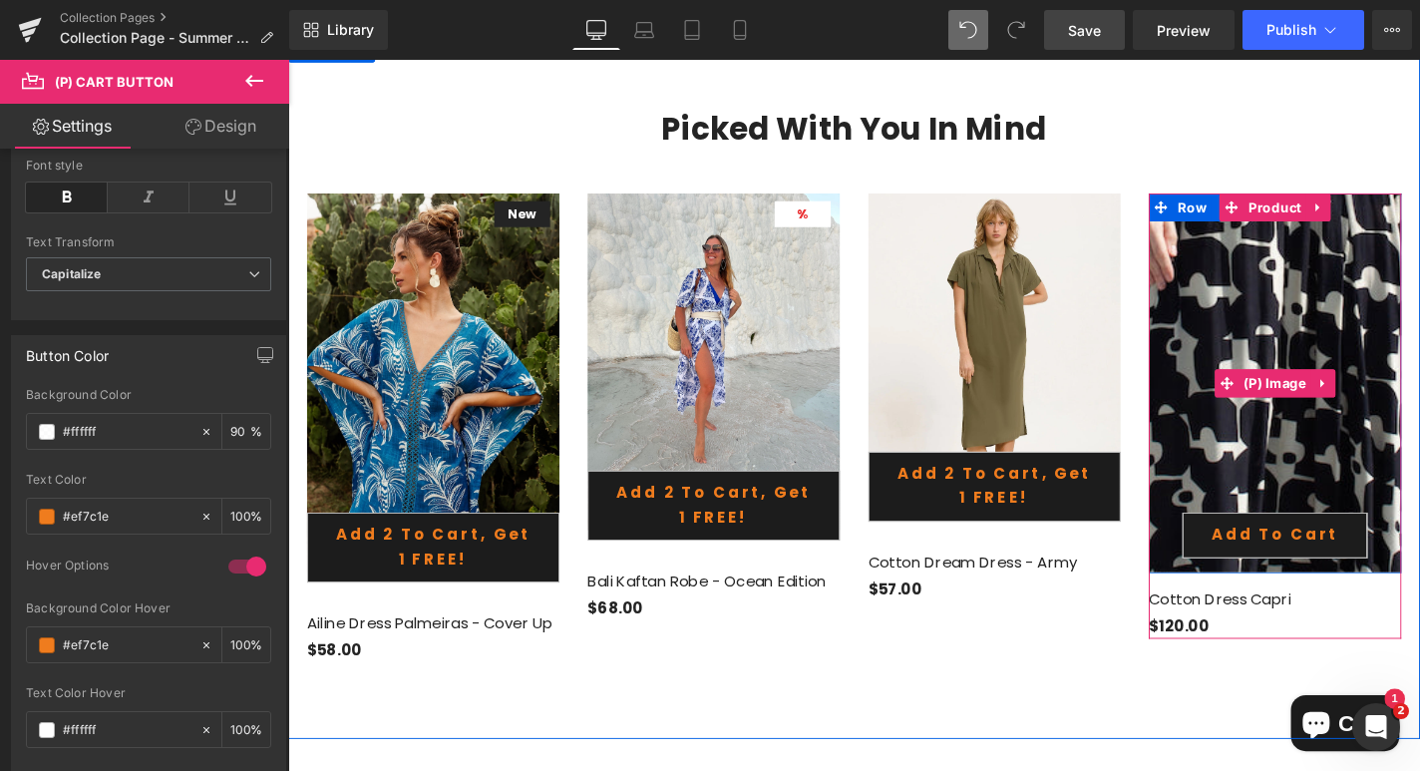
click at [1341, 427] on img at bounding box center [1336, 230] width 1292 height 1938
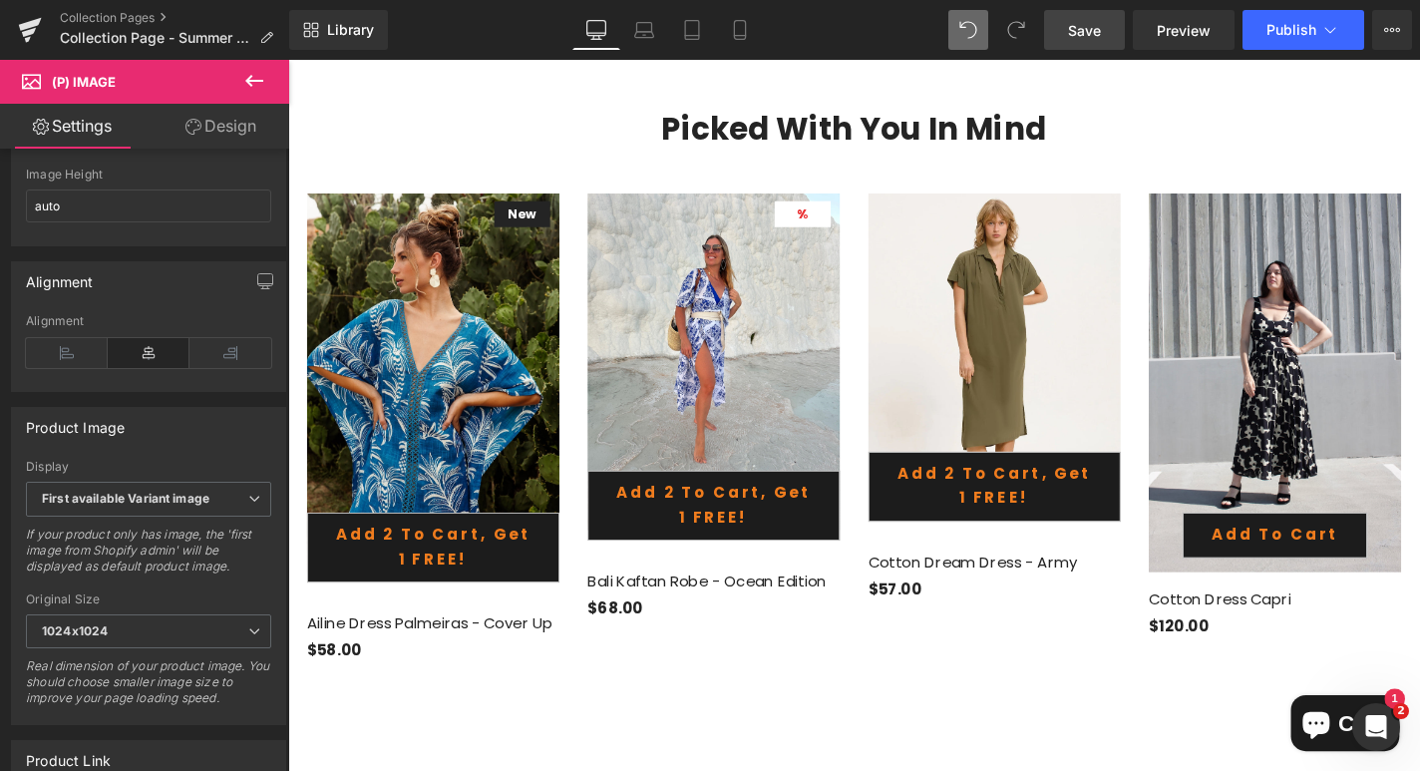
scroll to position [543, 0]
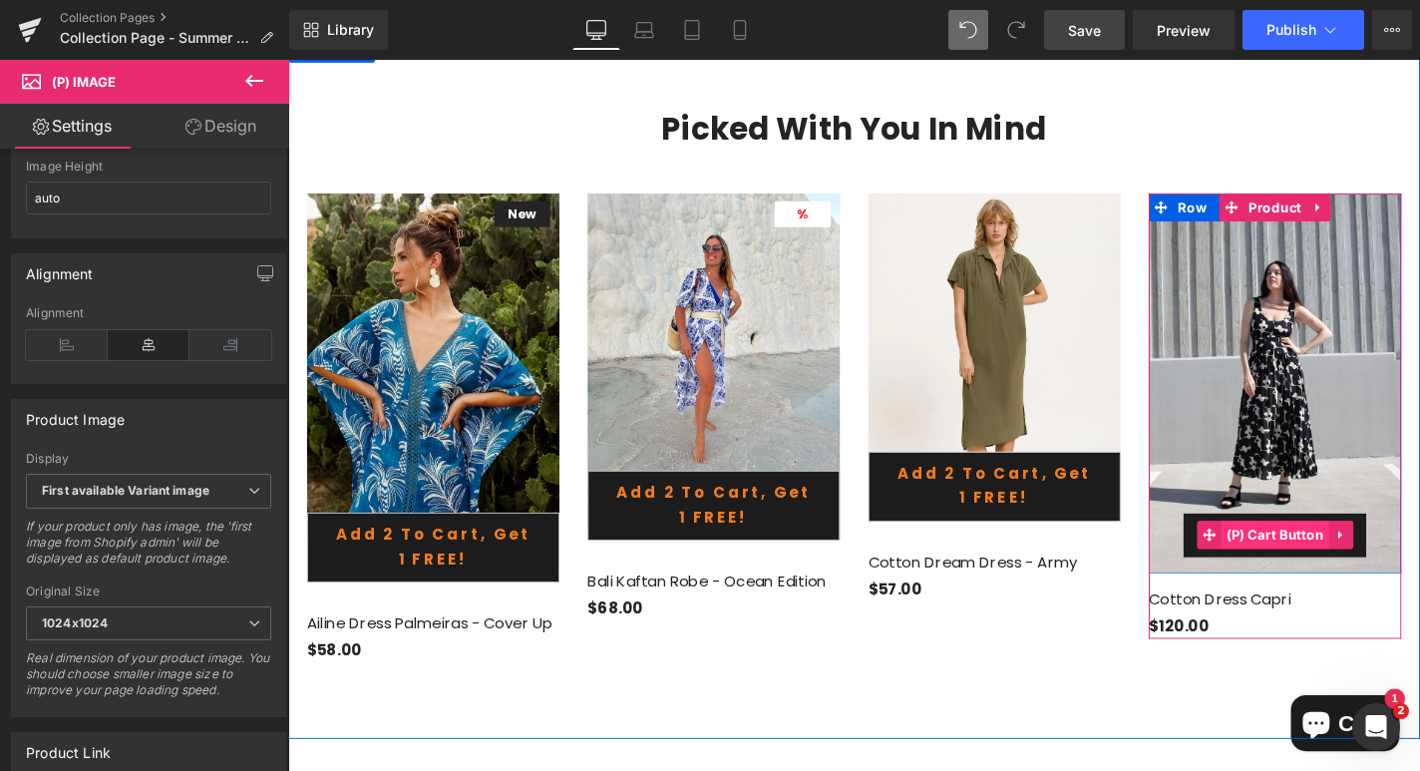
click at [1330, 551] on span "(P) Cart Button" at bounding box center [1340, 566] width 115 height 30
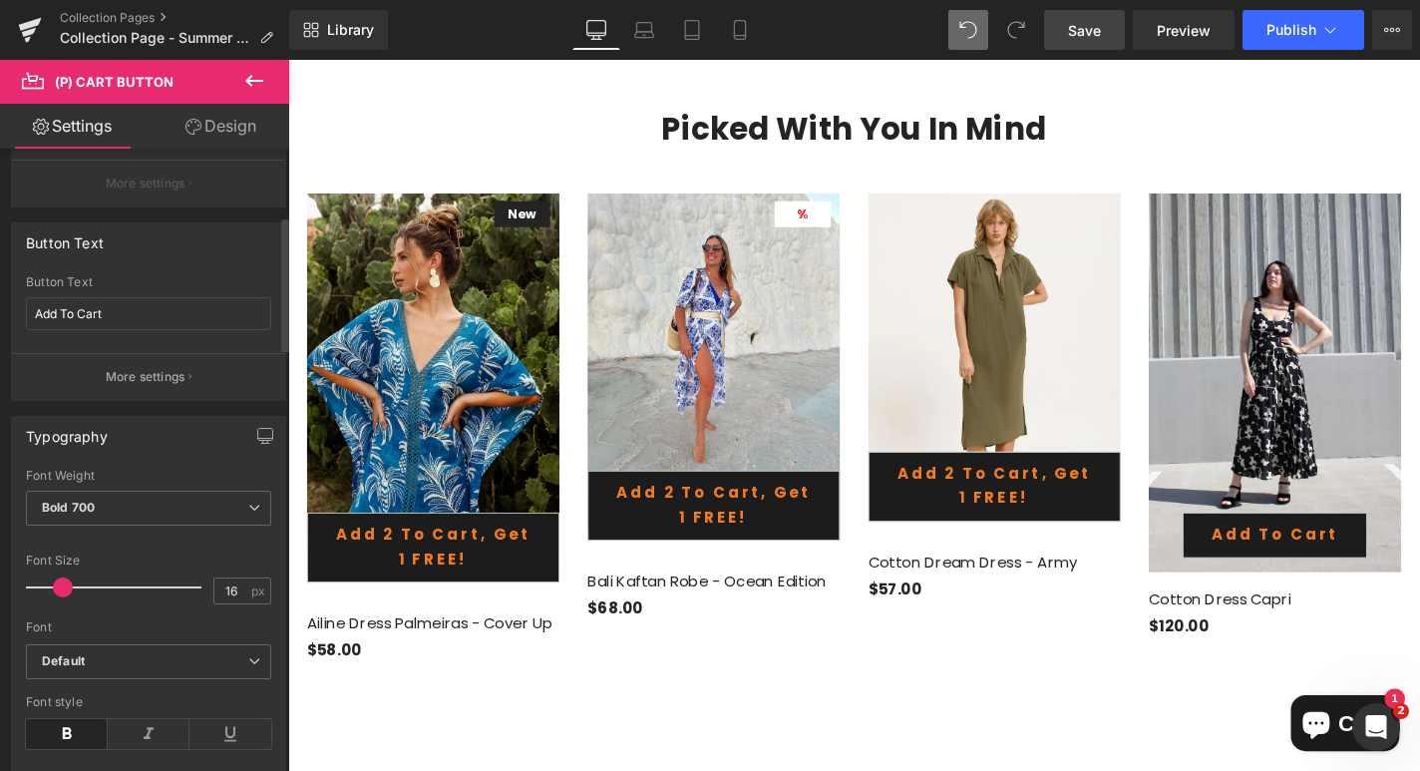
scroll to position [323, 0]
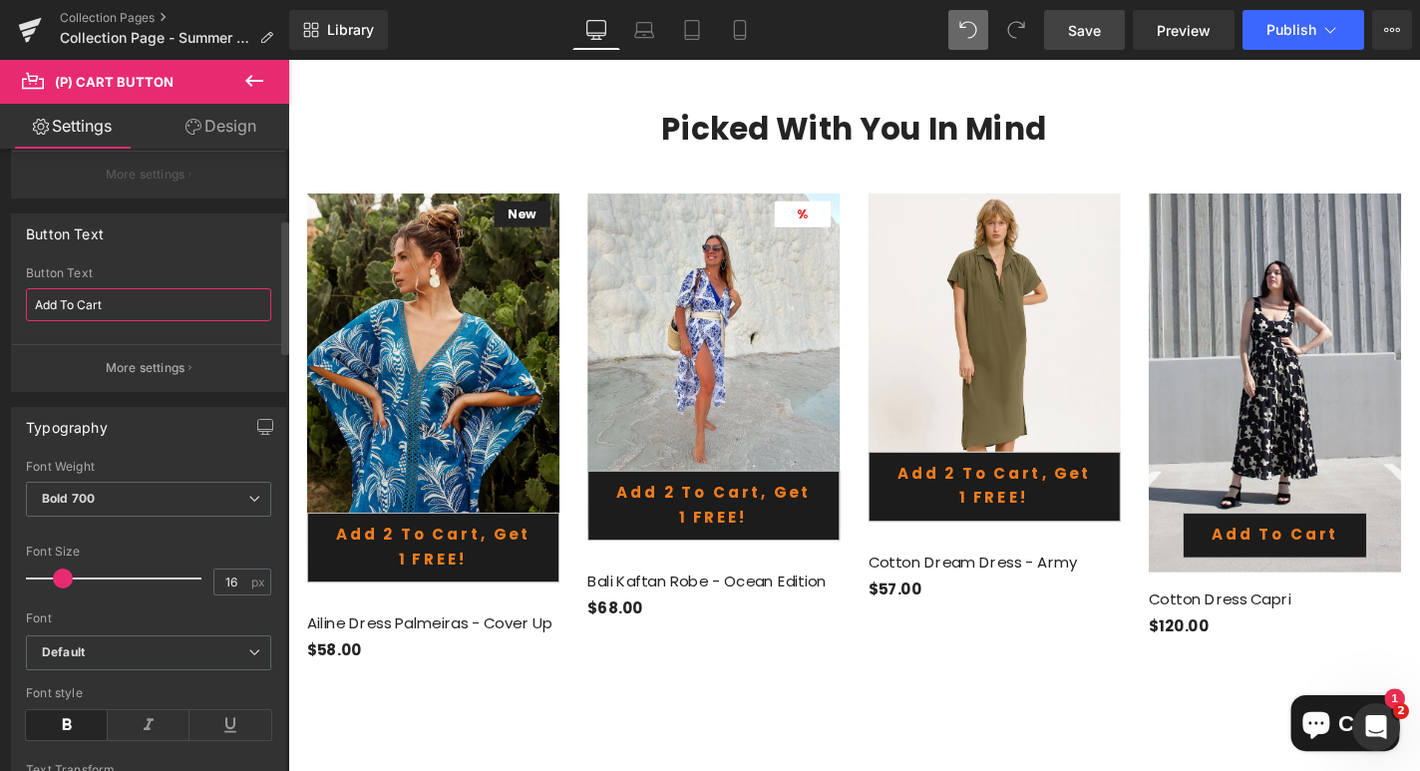
drag, startPoint x: 118, startPoint y: 310, endPoint x: 0, endPoint y: 278, distance: 121.9
click at [0, 278] on div "Button Text Add To Cart Button Text Add To Cart More settings" at bounding box center [149, 294] width 298 height 193
paste input "2 to cart, get 1 FREE!"
type input "Add 2 to cart, get 1 FREE!"
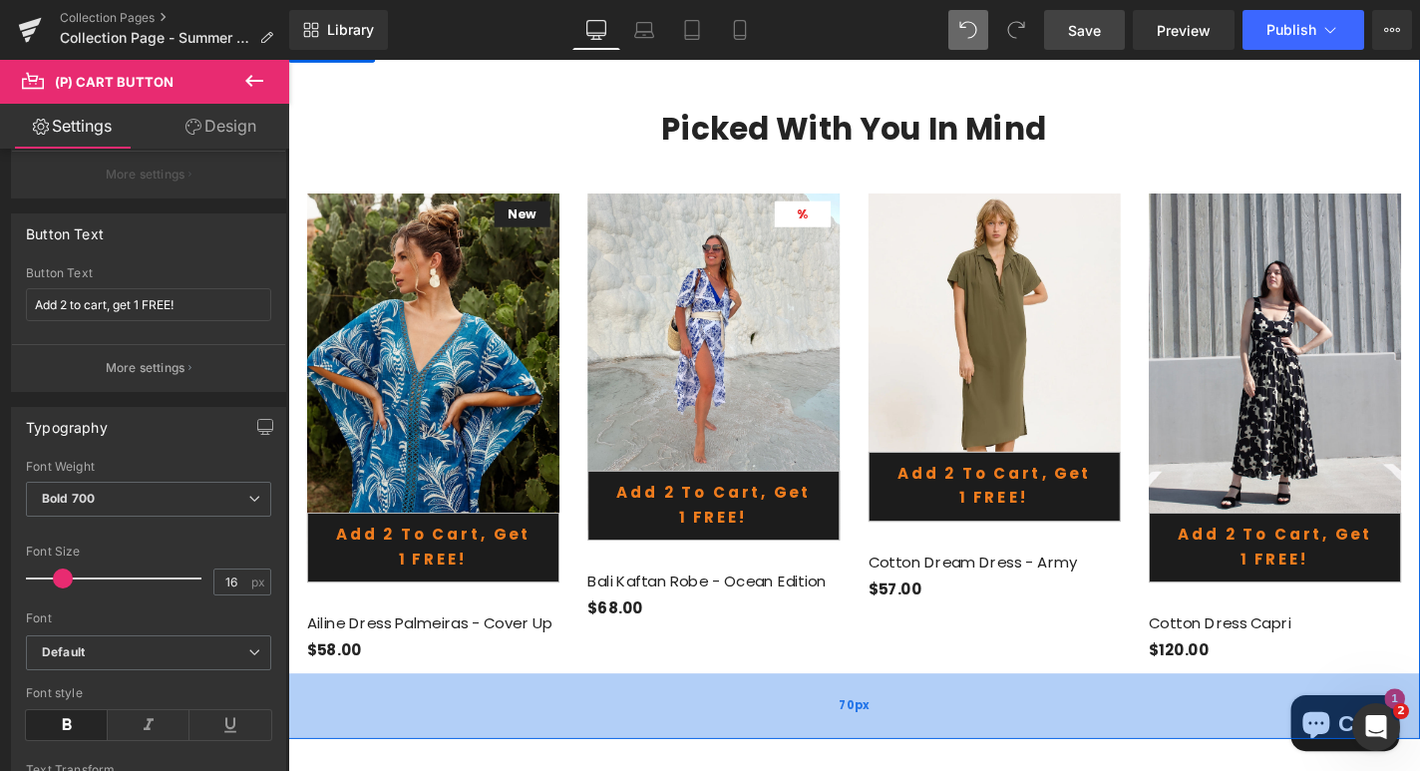
click at [420, 750] on div "70px" at bounding box center [891, 749] width 1206 height 70
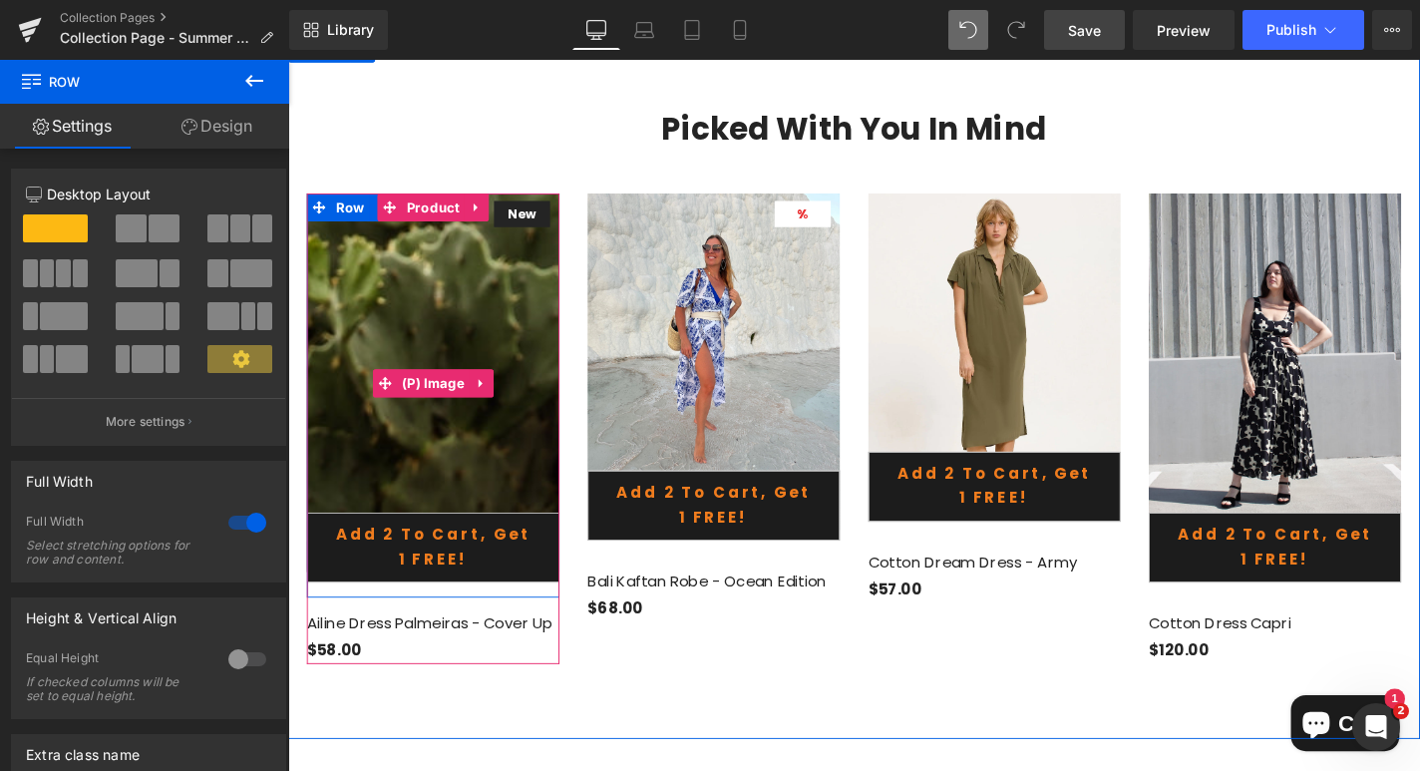
click at [532, 215] on b "New" at bounding box center [537, 224] width 30 height 19
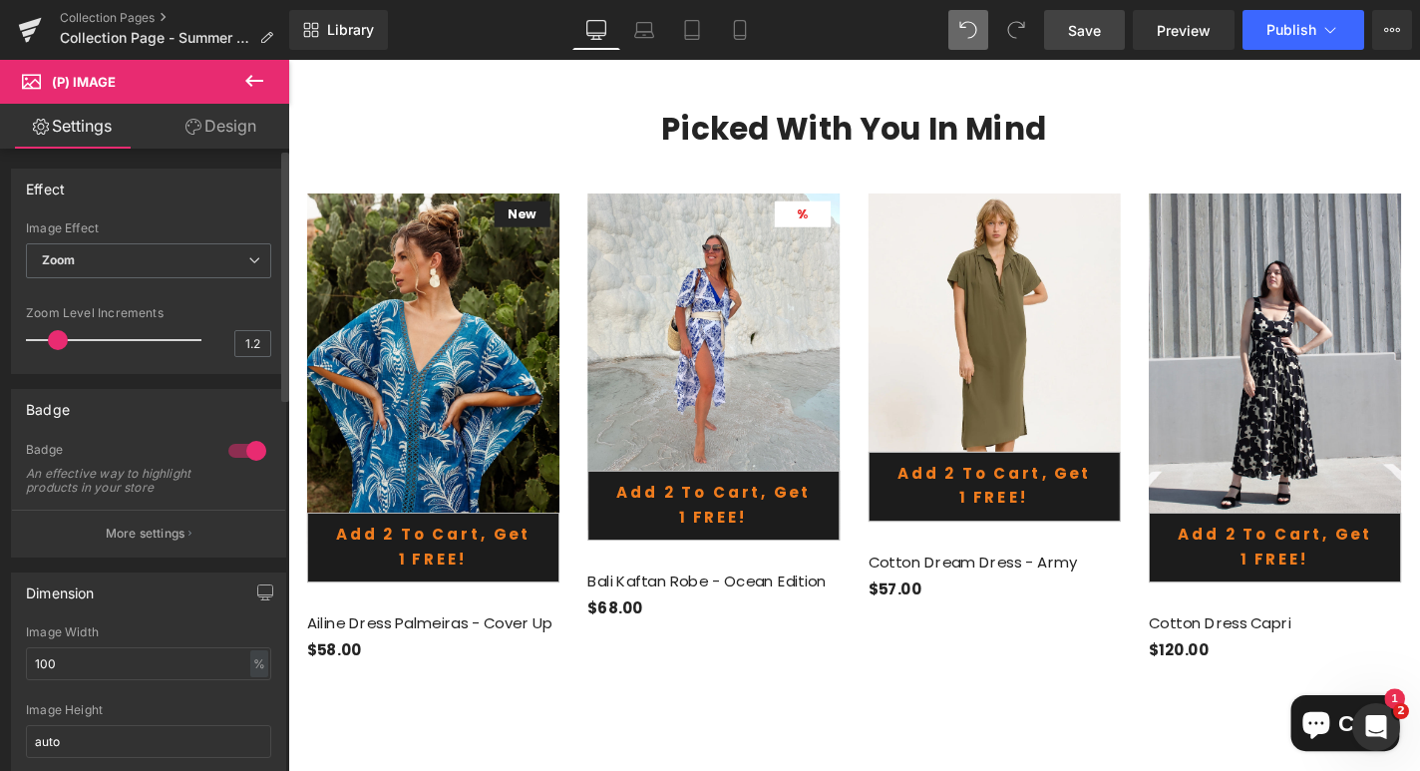
click at [242, 451] on div at bounding box center [247, 451] width 48 height 32
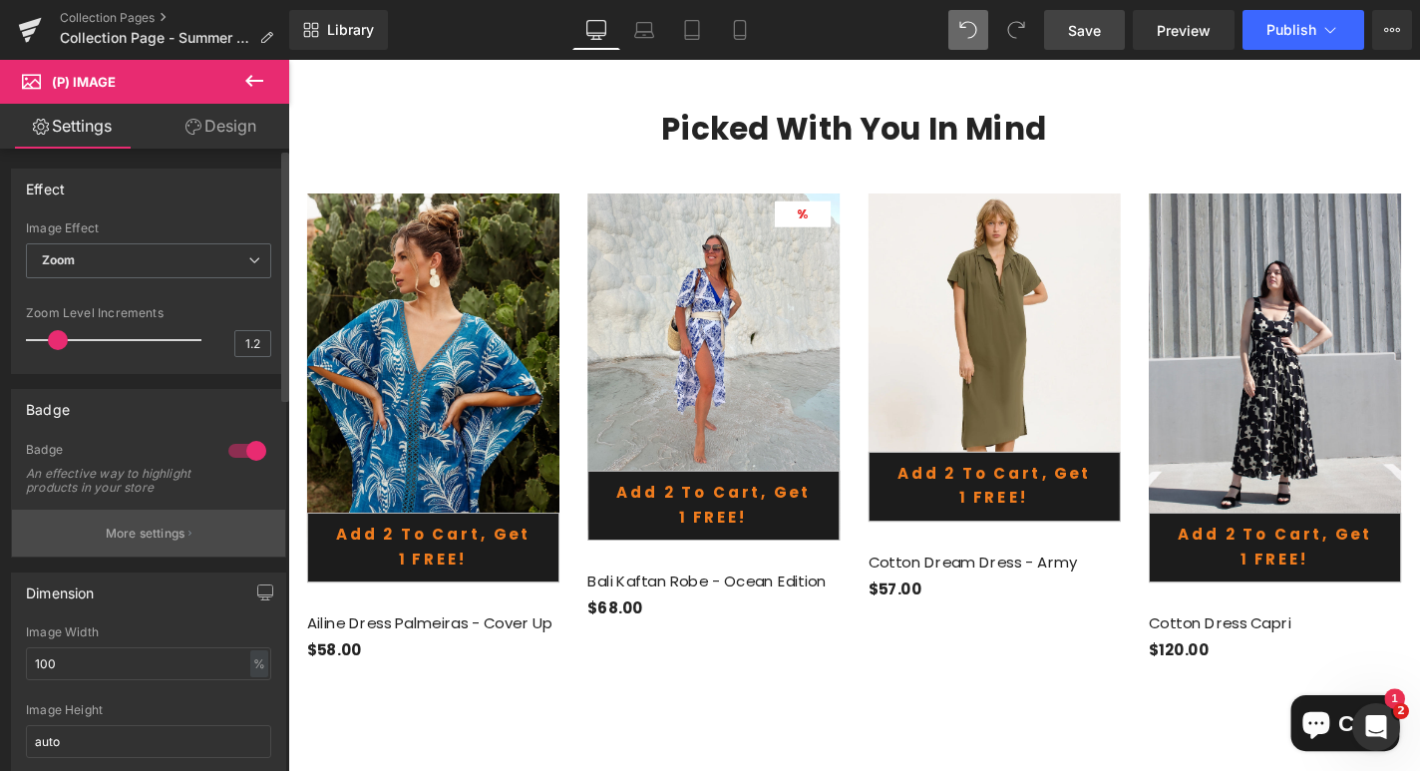
click at [171, 542] on p "More settings" at bounding box center [146, 533] width 80 height 18
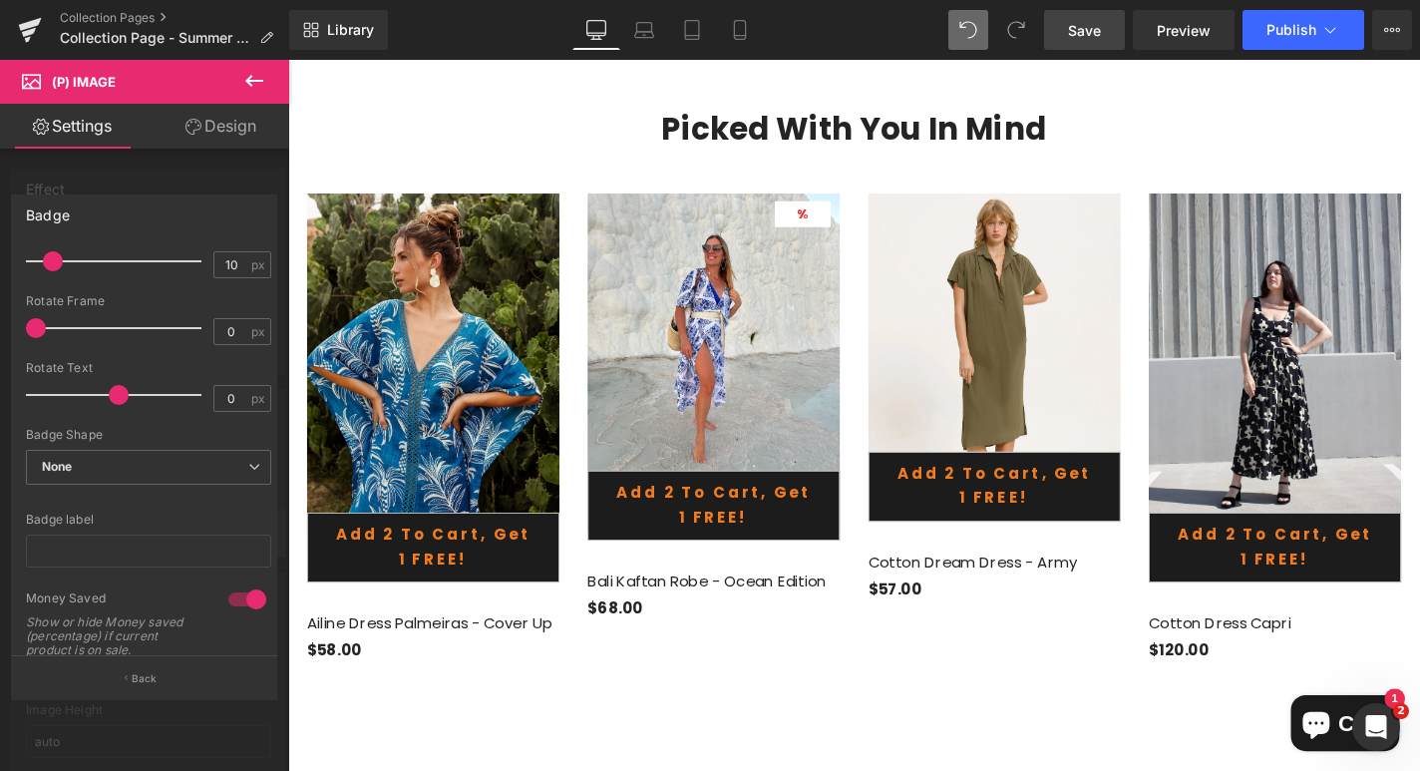
scroll to position [262, 0]
click at [123, 547] on input "text" at bounding box center [148, 547] width 245 height 33
type input "S"
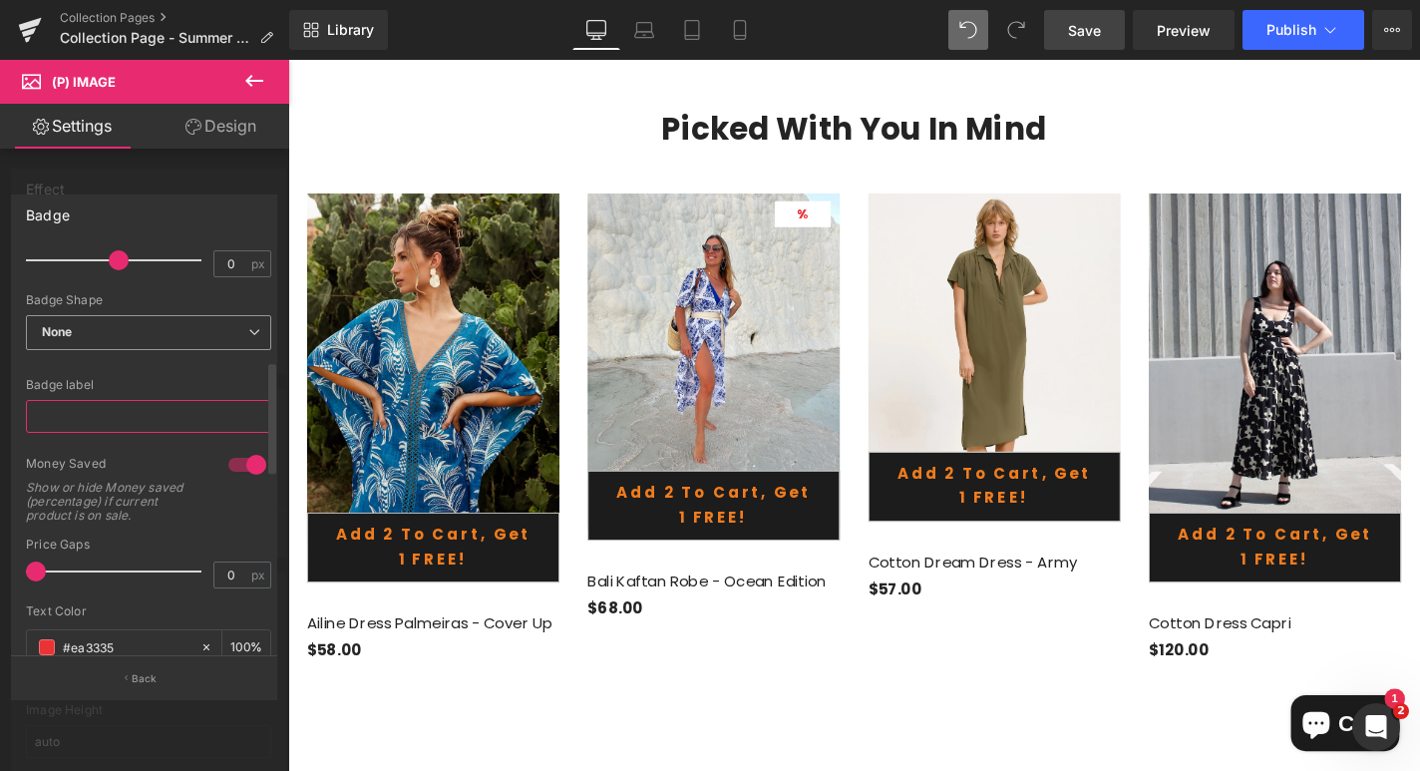
scroll to position [406, 0]
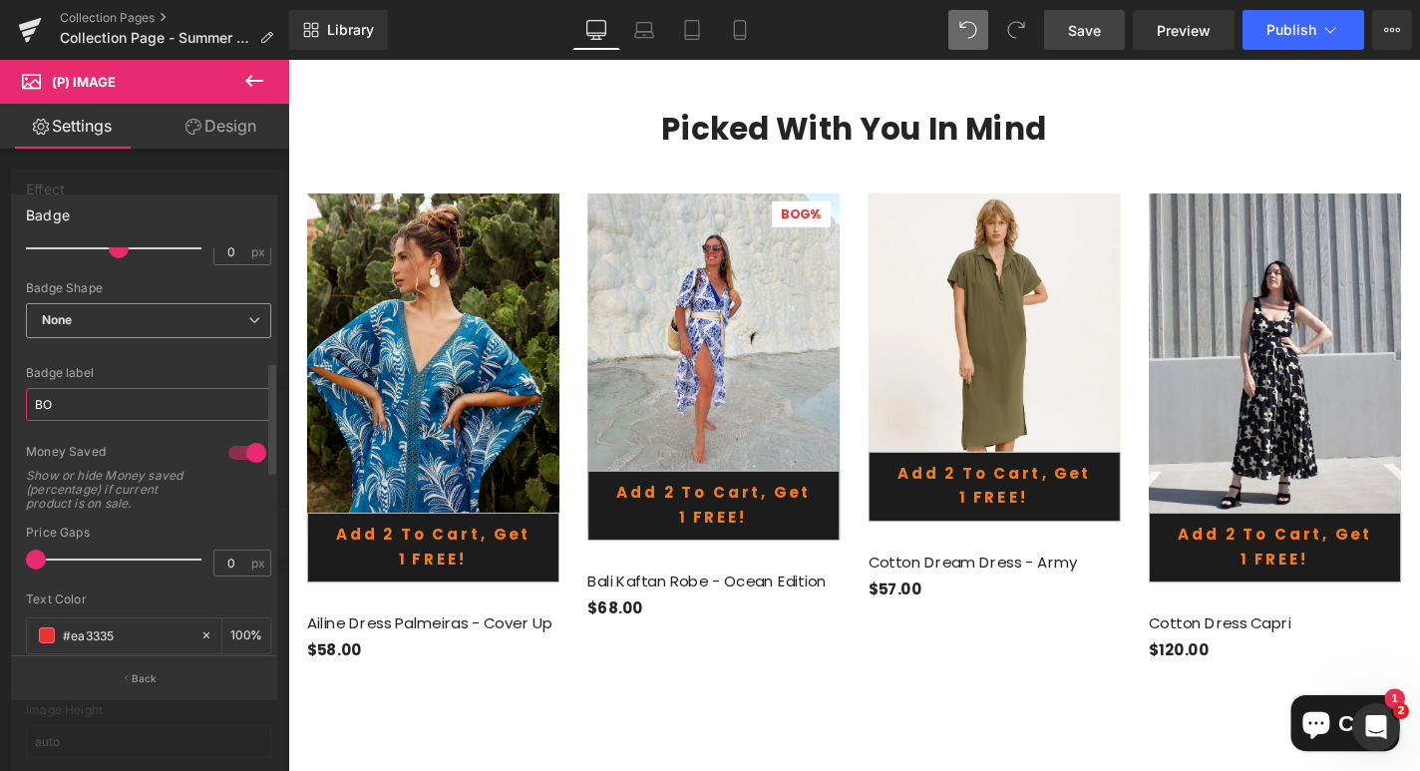
type input "B"
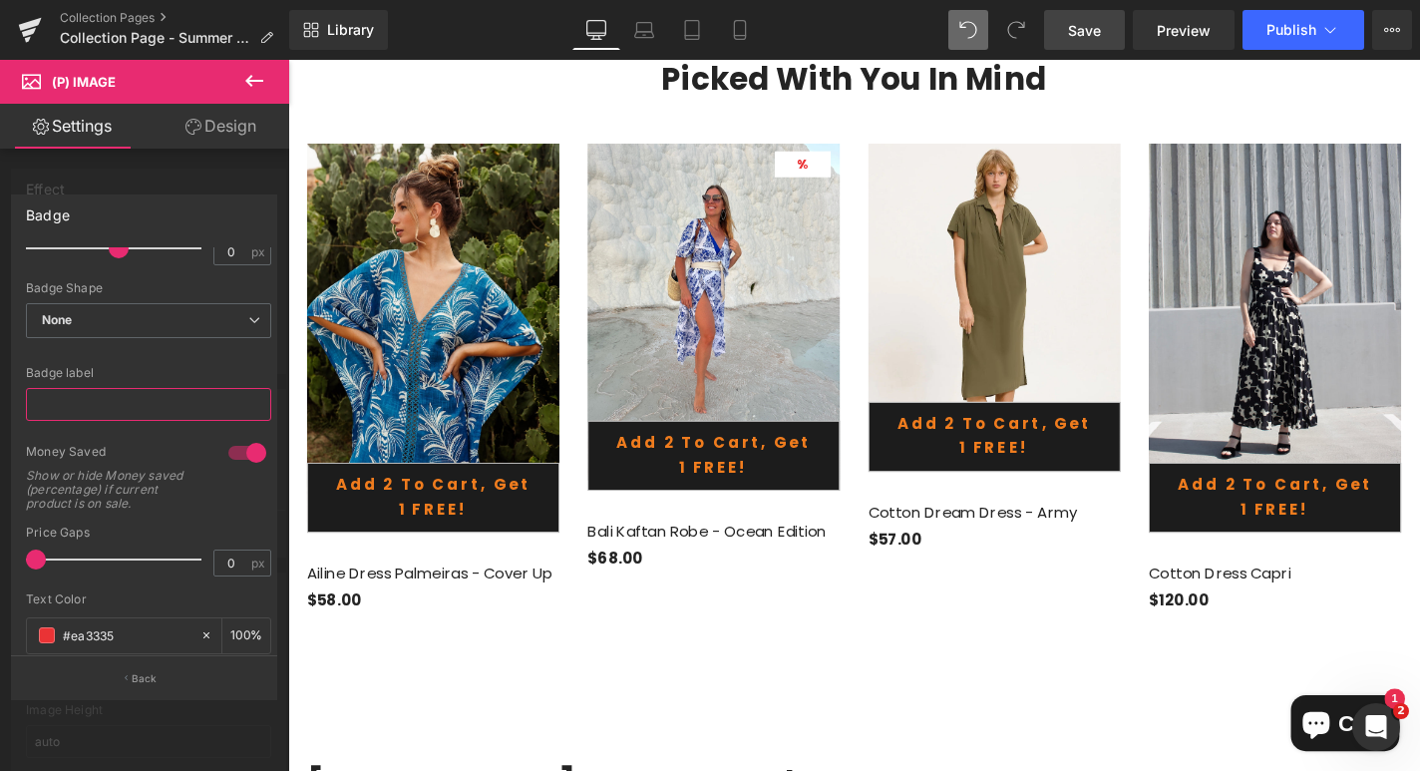
scroll to position [2749, 0]
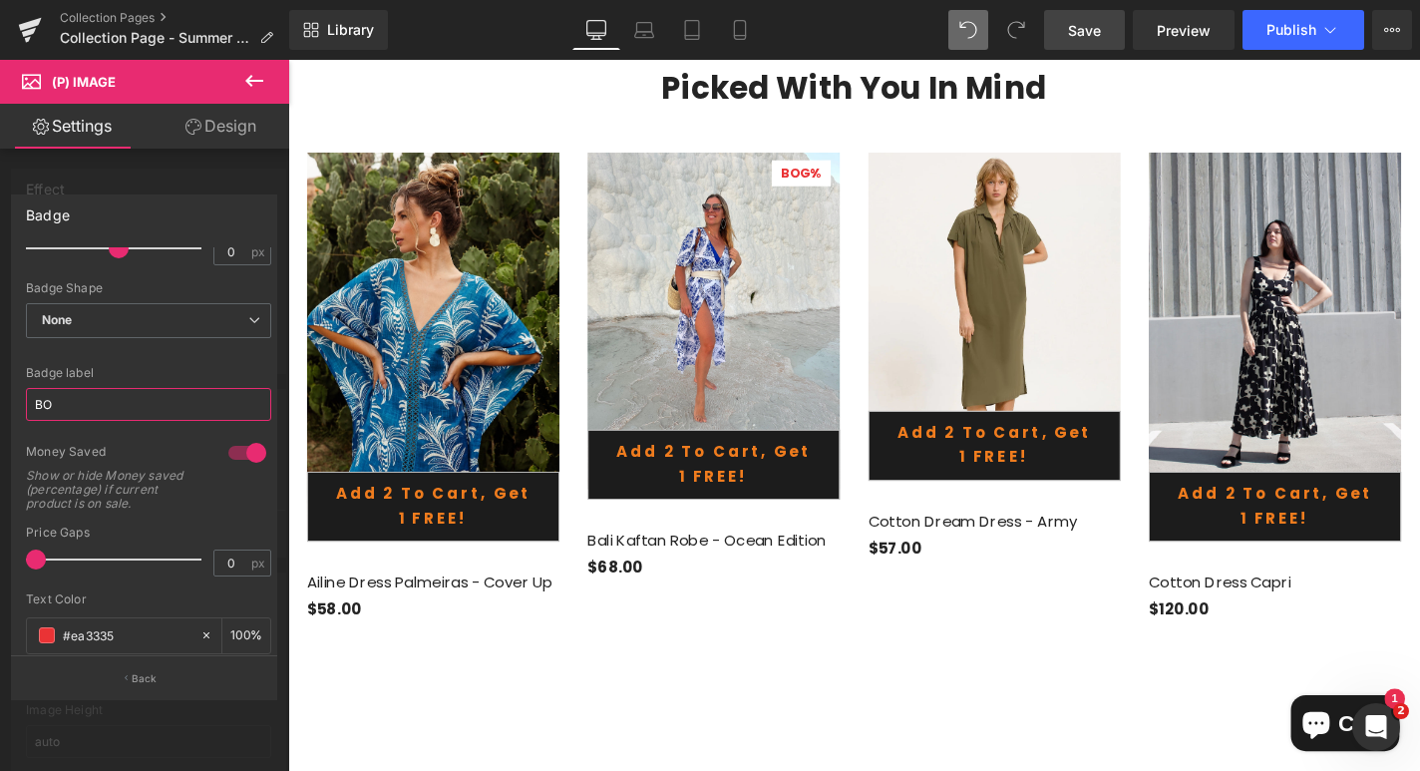
type input "B"
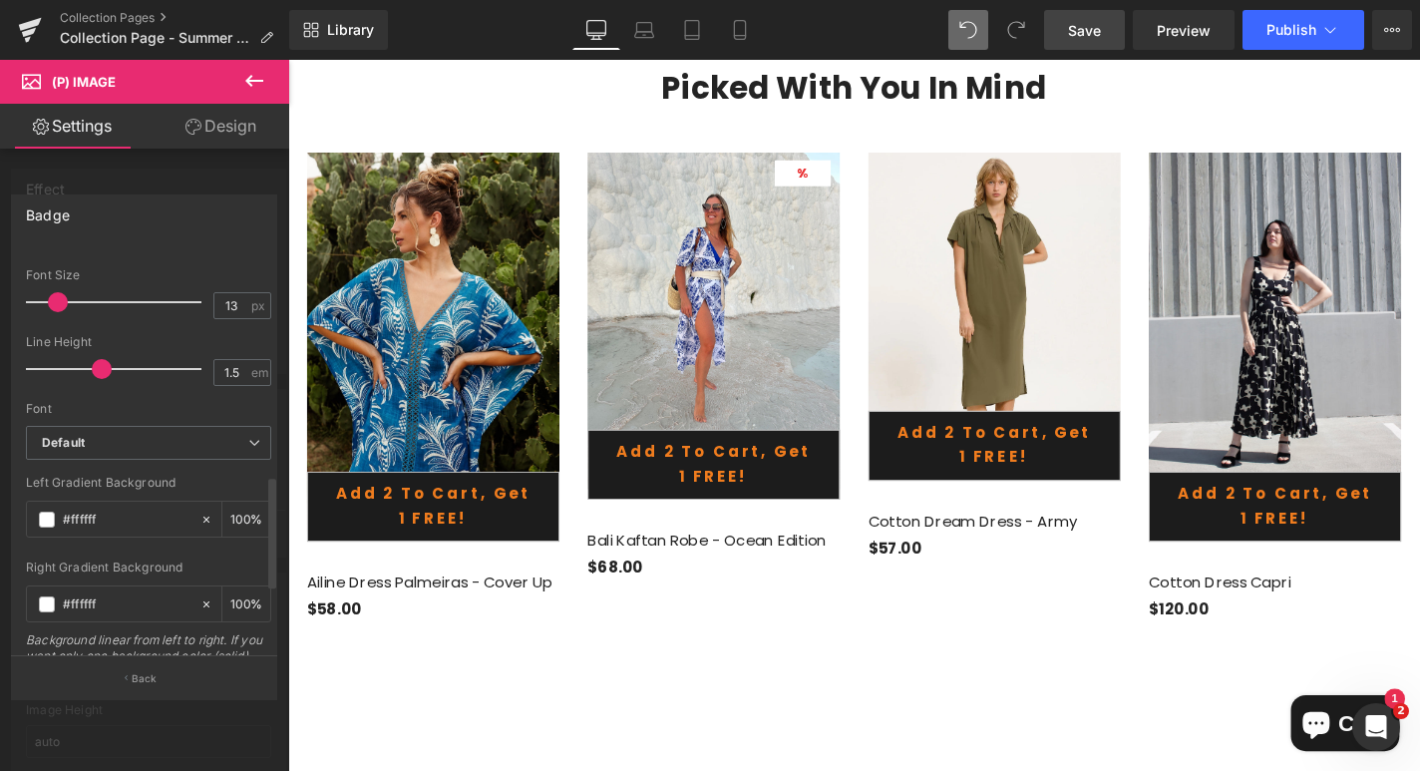
scroll to position [1042, 0]
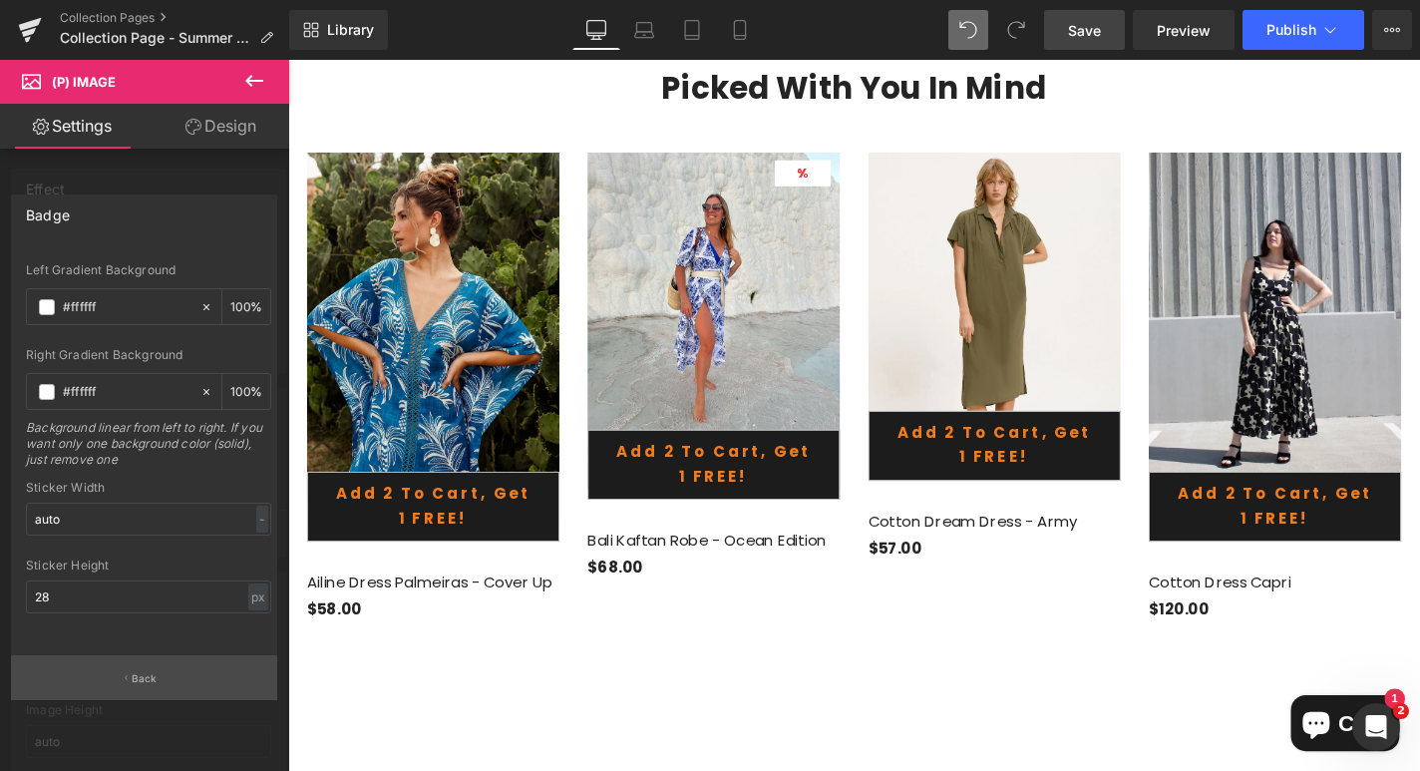
click at [153, 682] on p "Back" at bounding box center [145, 678] width 26 height 15
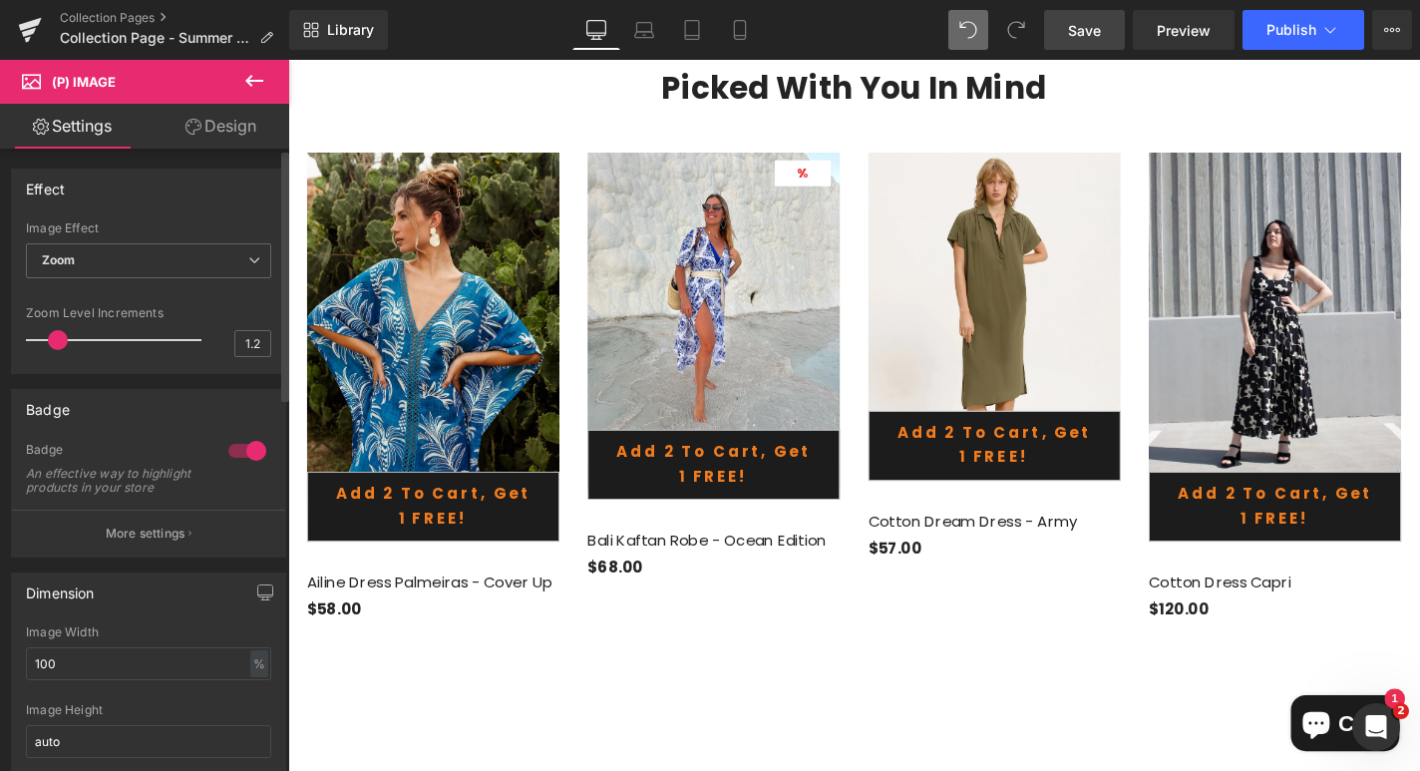
click at [236, 452] on div at bounding box center [247, 451] width 48 height 32
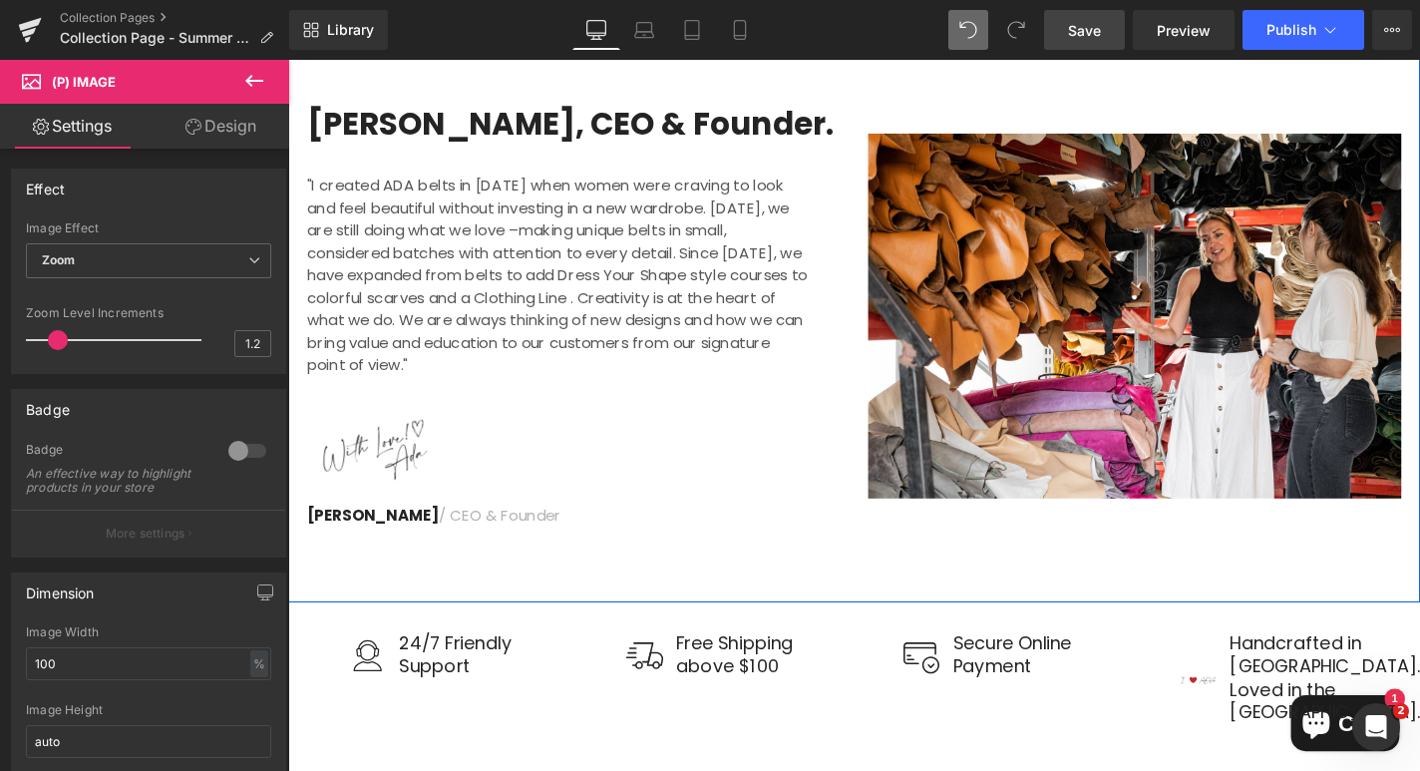
scroll to position [3472, 0]
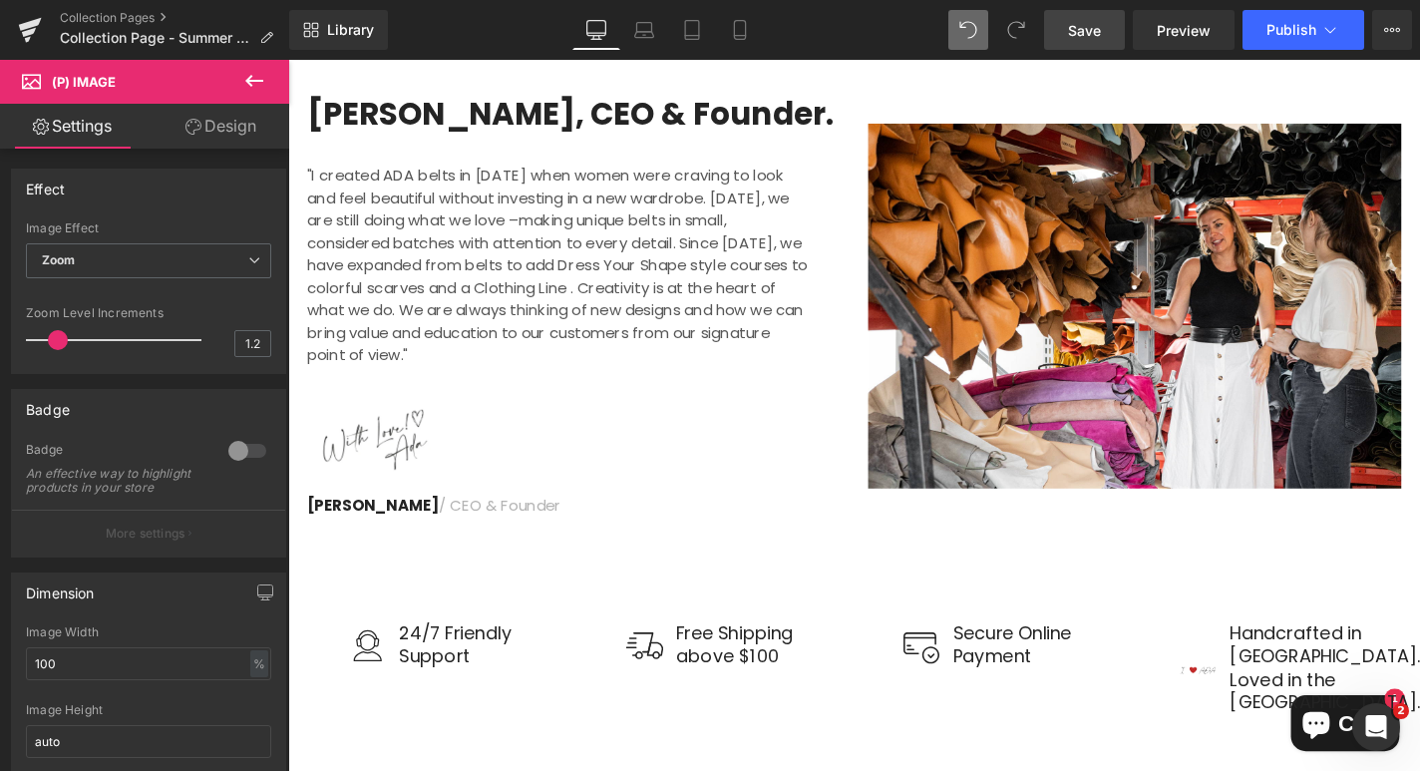
click at [1079, 23] on span "Save" at bounding box center [1084, 30] width 33 height 21
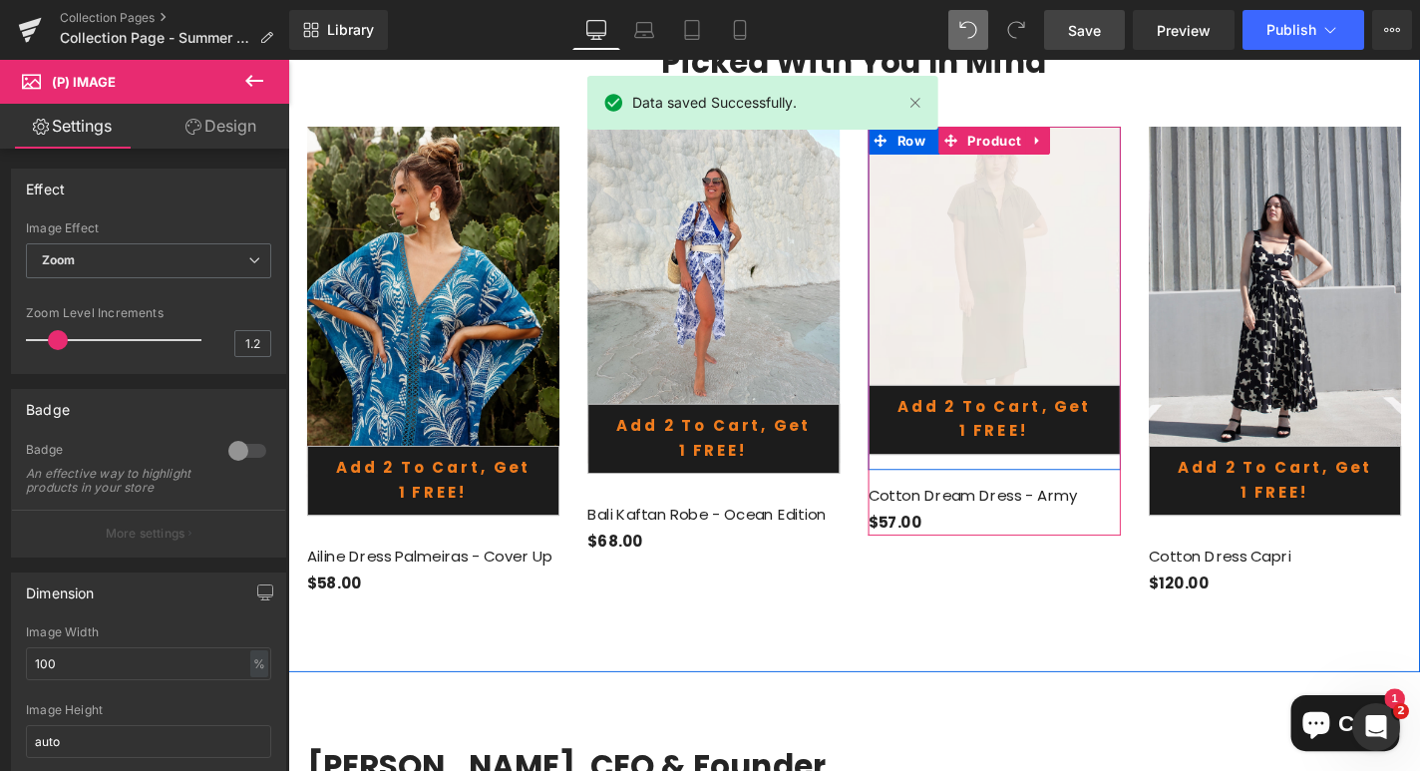
scroll to position [2781, 0]
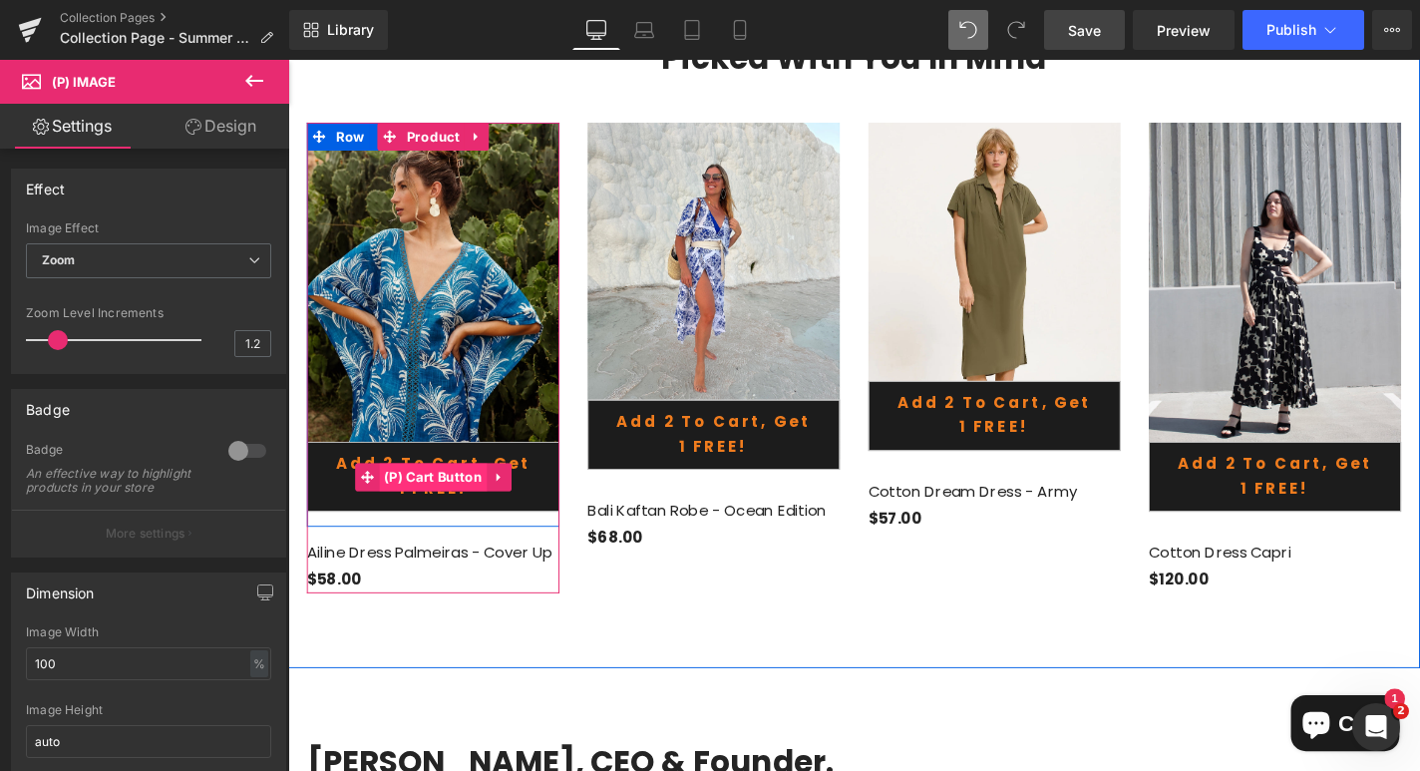
click at [449, 490] on span "(P) Cart Button" at bounding box center [443, 505] width 115 height 30
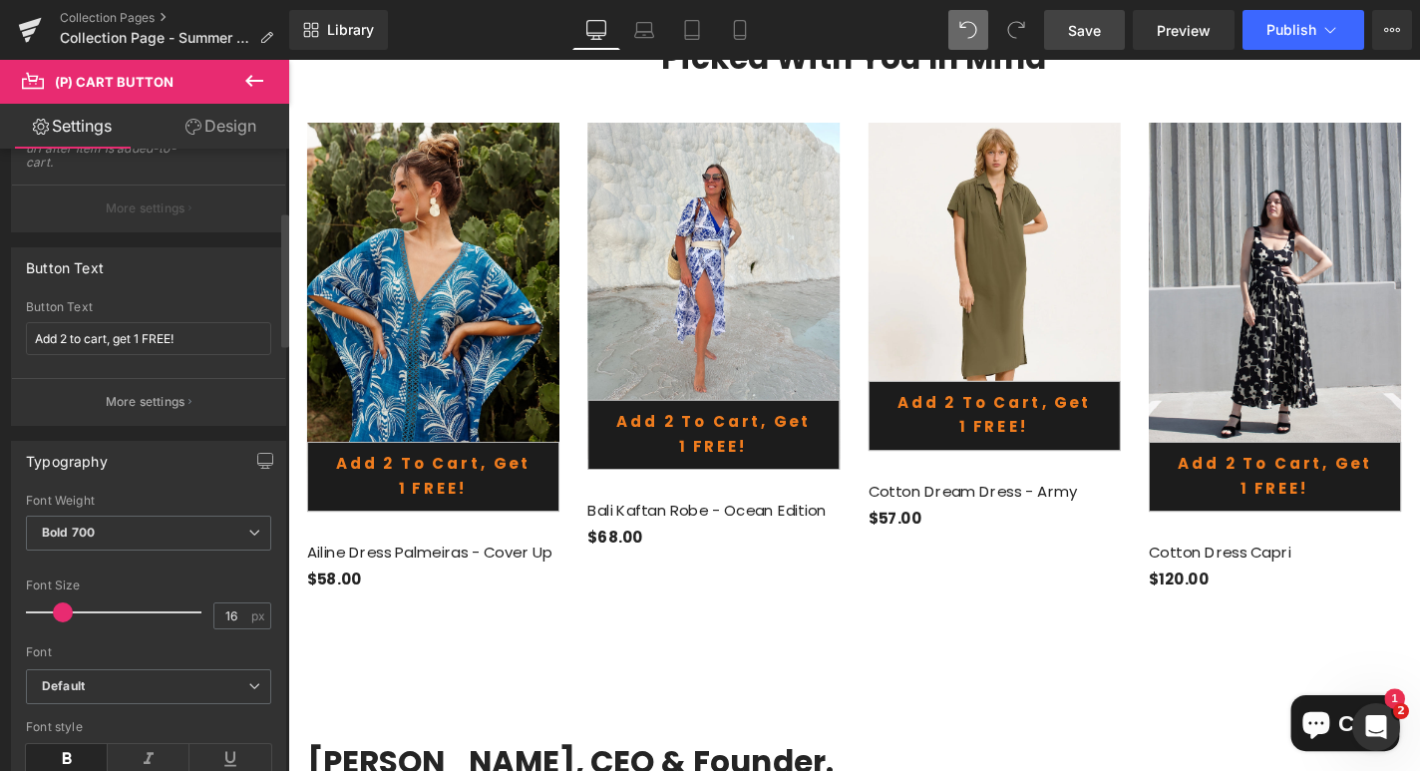
scroll to position [284, 0]
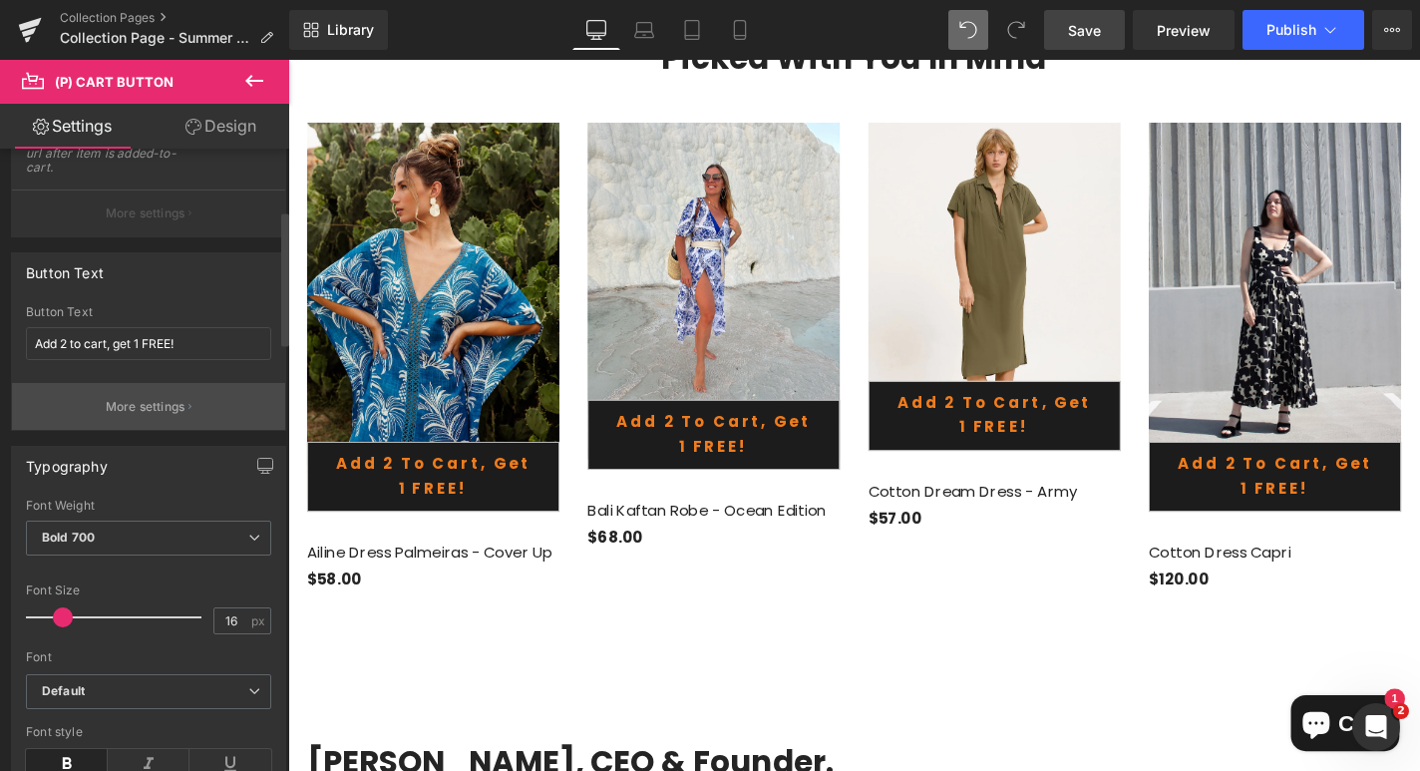
click at [171, 409] on p "More settings" at bounding box center [146, 407] width 80 height 18
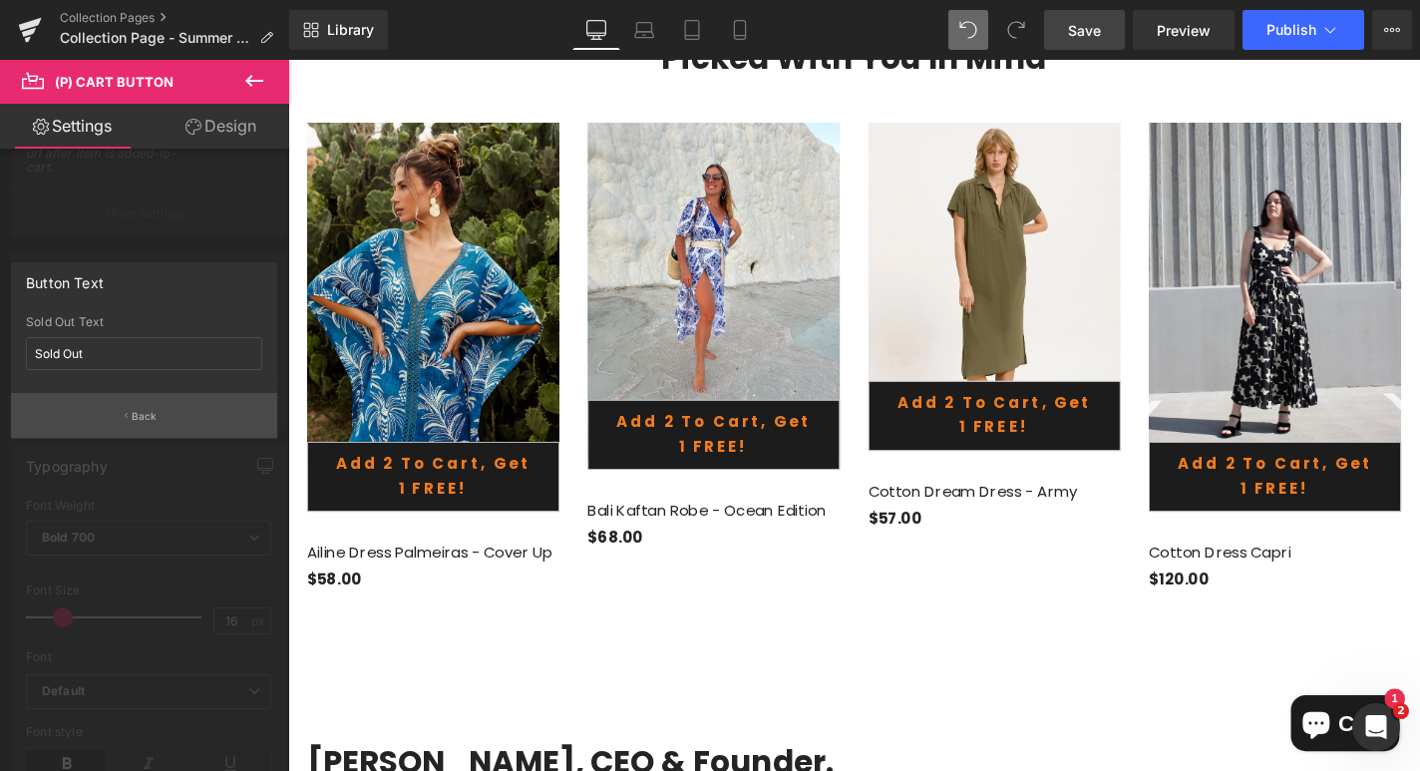
click at [159, 415] on button "Back" at bounding box center [144, 415] width 266 height 45
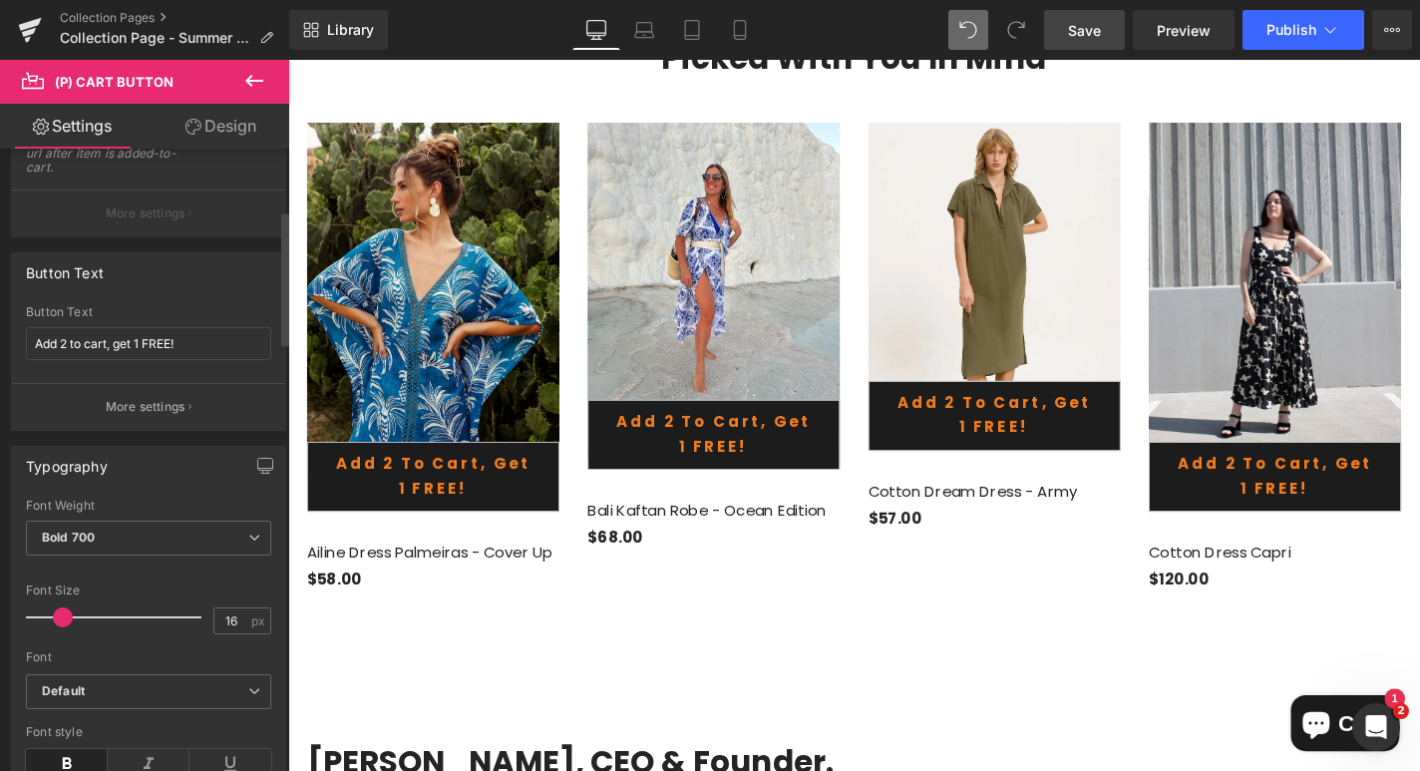
click at [159, 415] on button "More settings" at bounding box center [148, 406] width 273 height 47
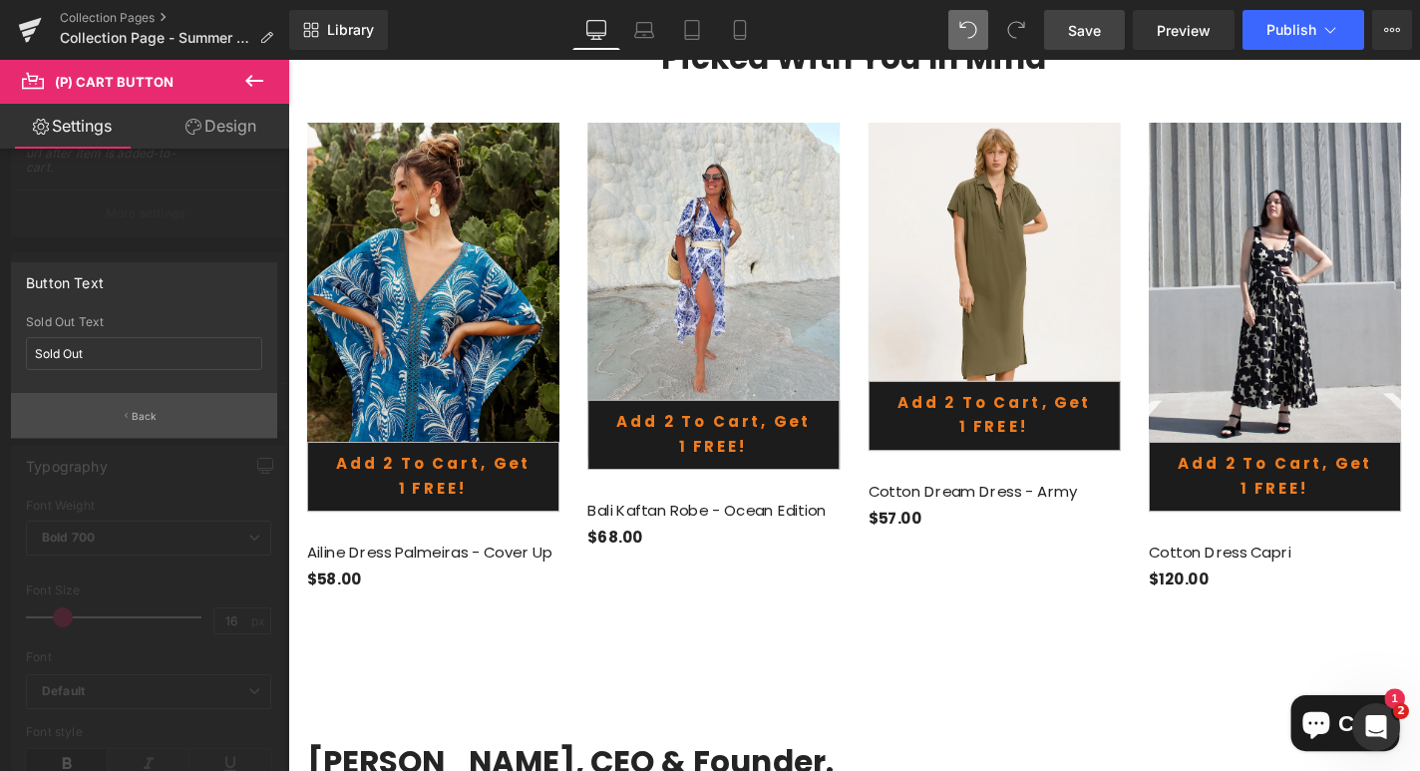
click at [146, 409] on p "Back" at bounding box center [145, 416] width 26 height 15
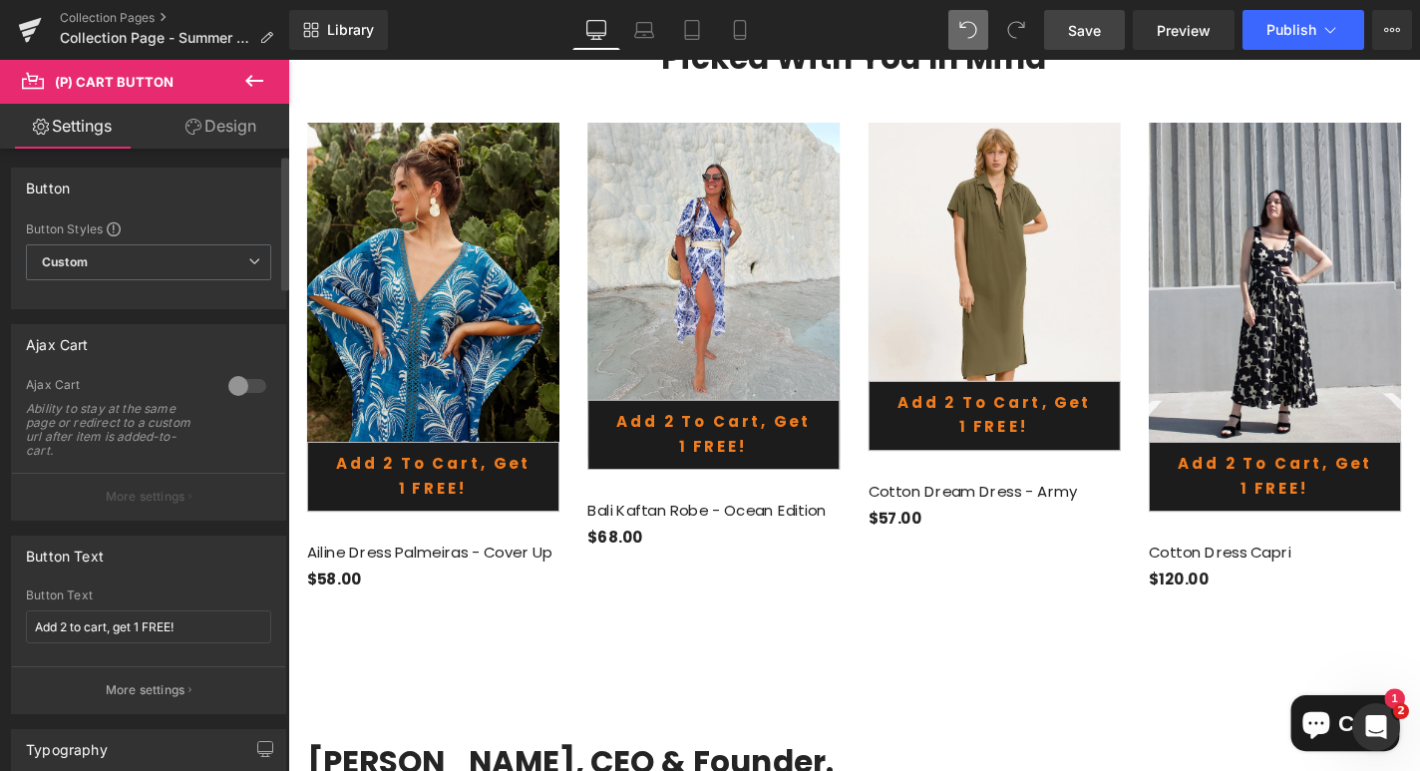
scroll to position [0, 0]
click at [219, 120] on link "Design" at bounding box center [221, 126] width 145 height 45
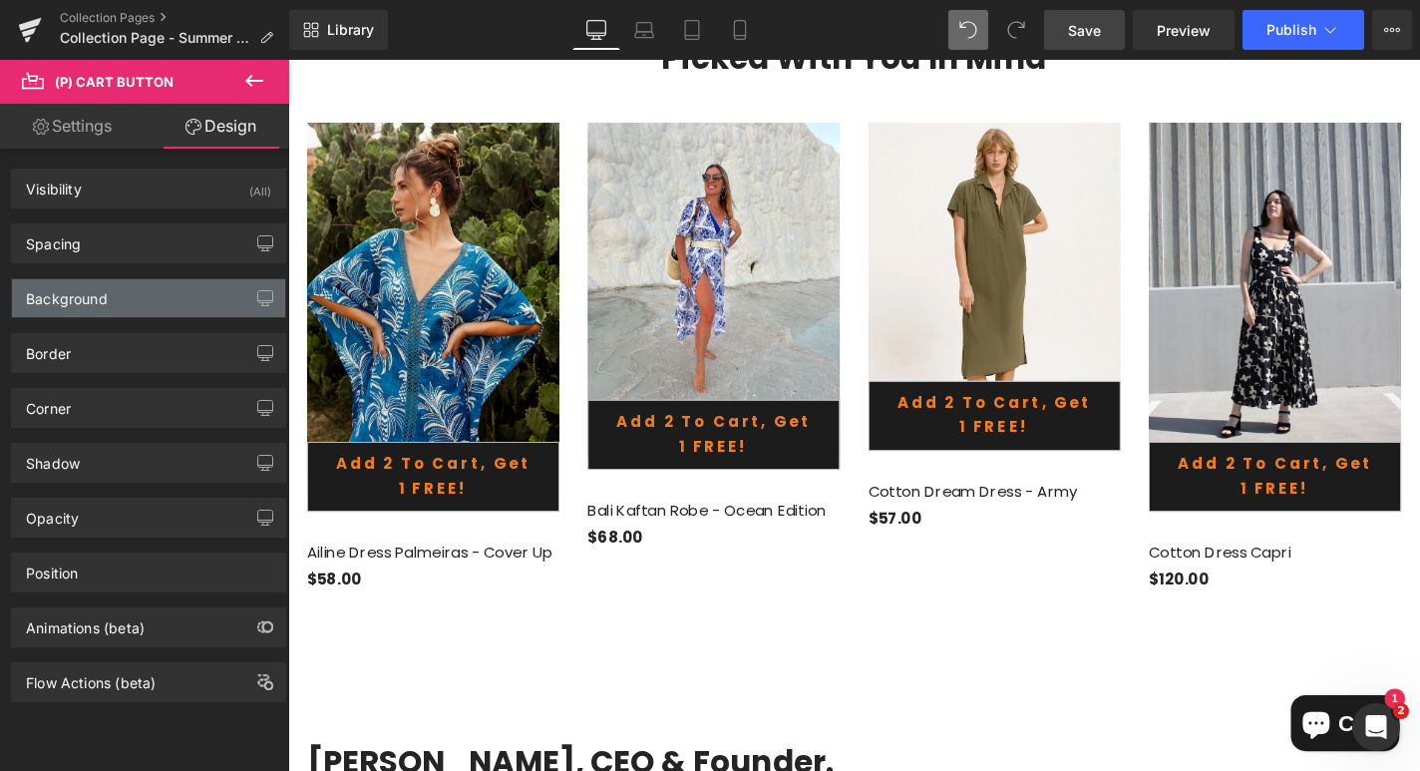
click at [143, 291] on div "Background" at bounding box center [148, 298] width 273 height 38
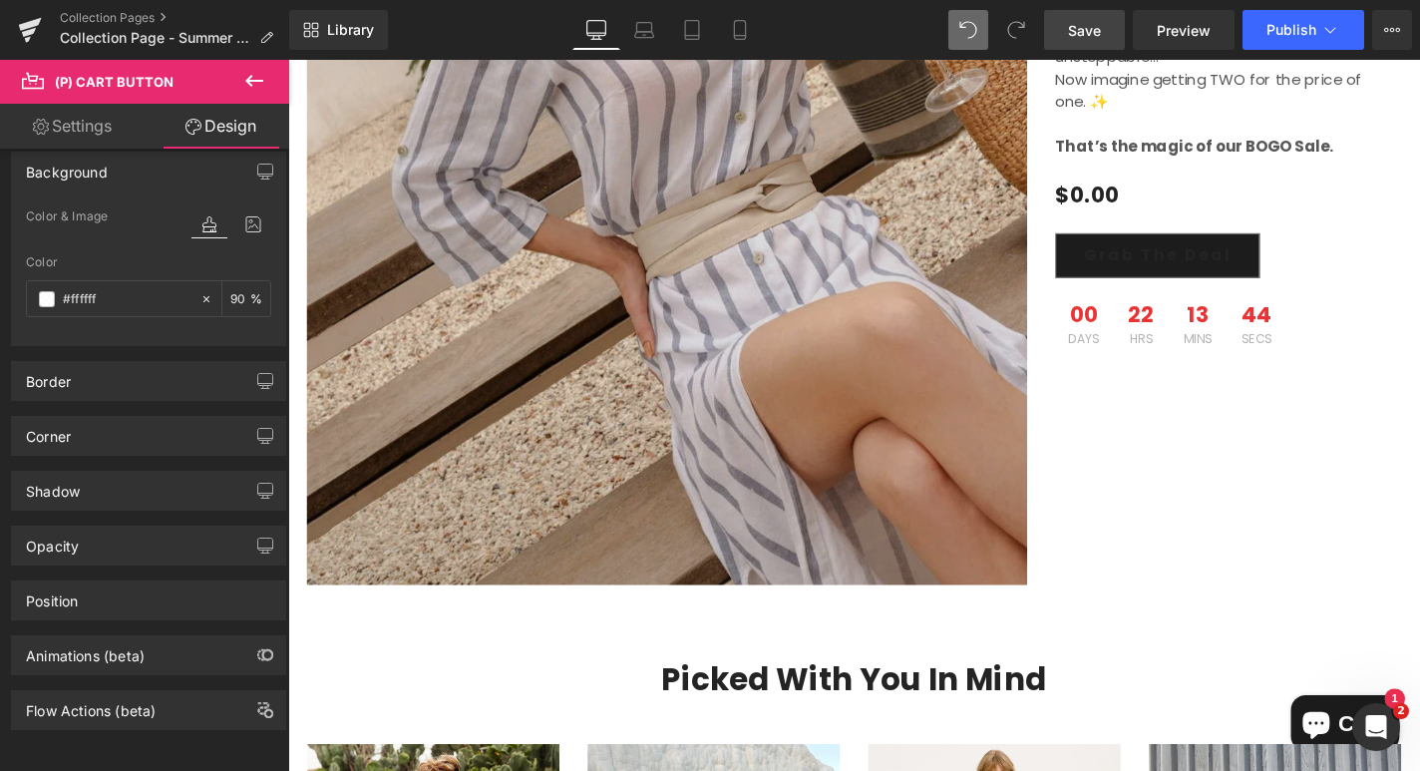
scroll to position [2115, 0]
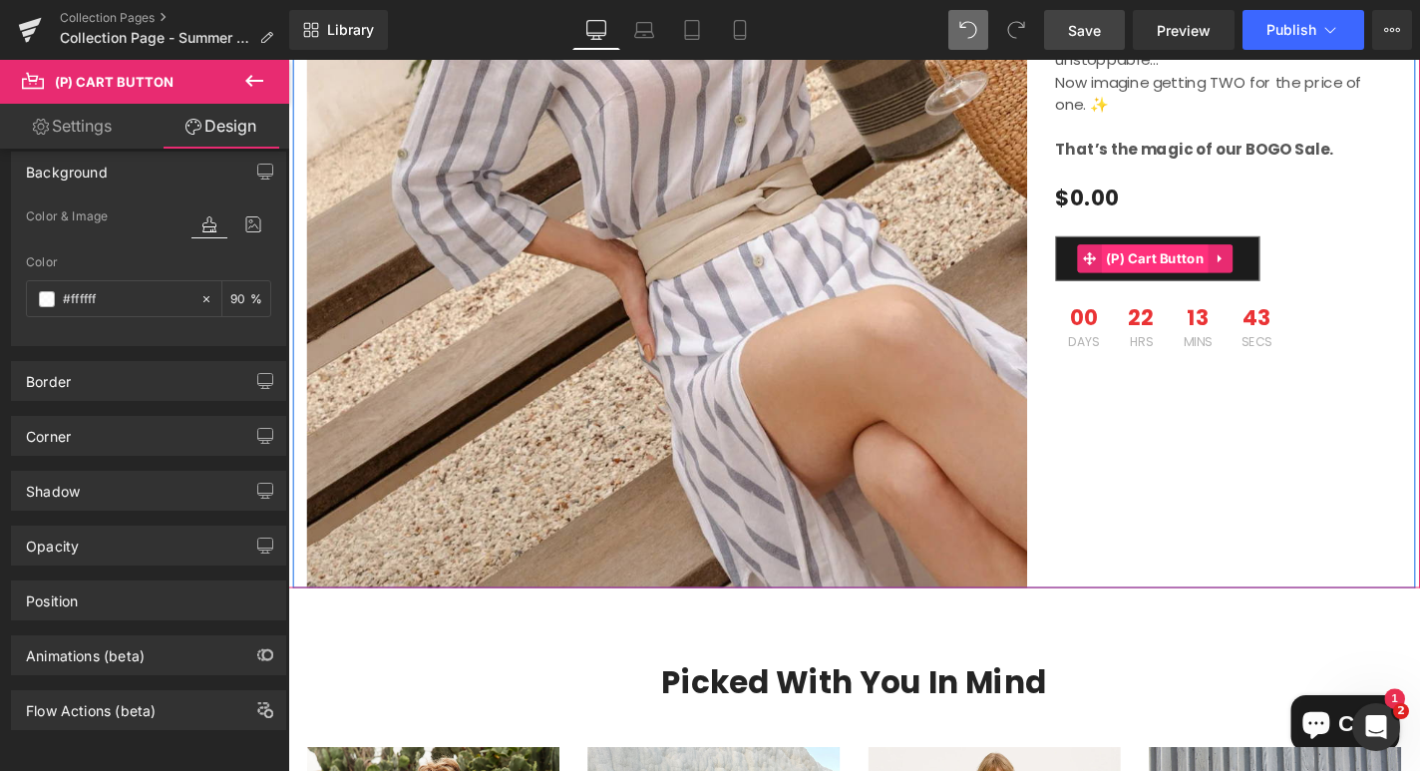
click at [1187, 257] on span "(P) Cart Button" at bounding box center [1213, 272] width 115 height 30
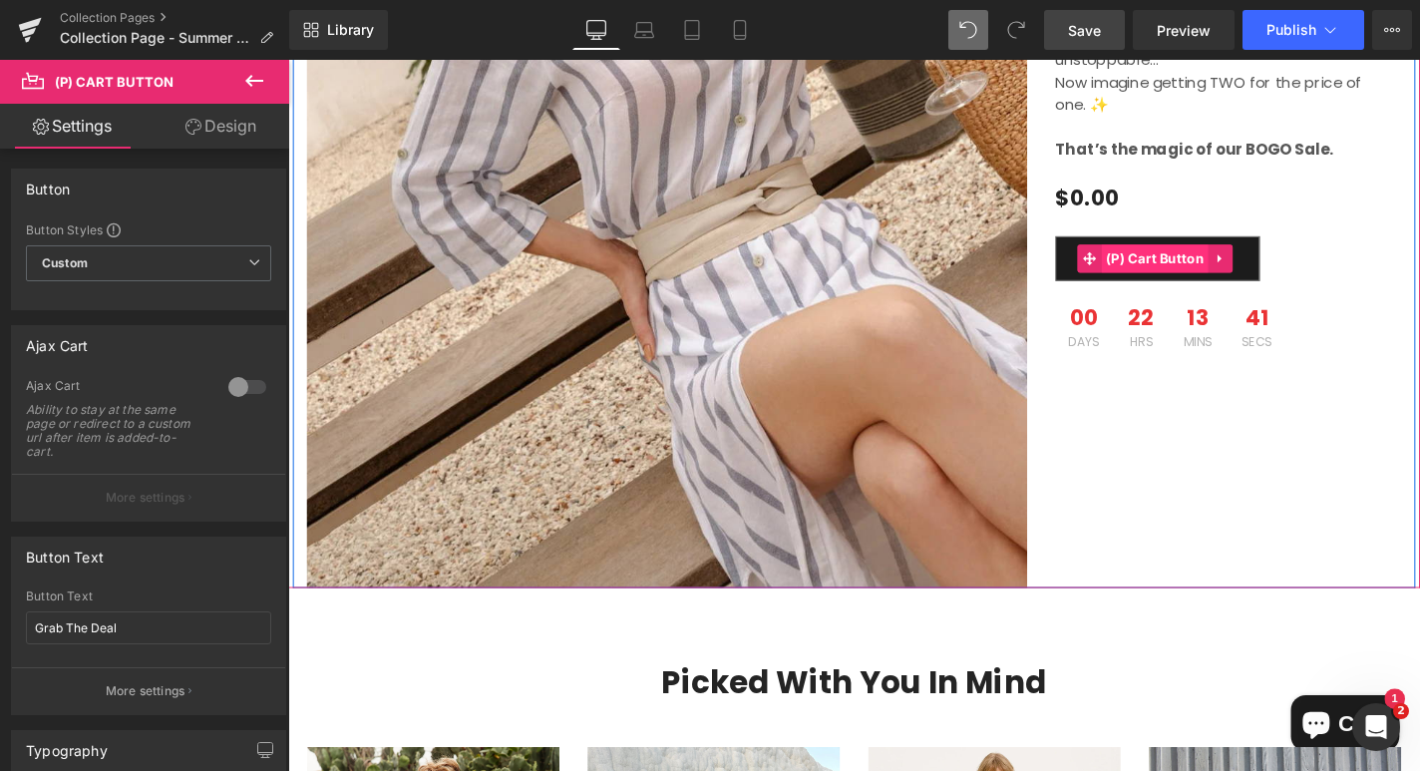
click at [1213, 257] on span "(P) Cart Button" at bounding box center [1213, 272] width 115 height 30
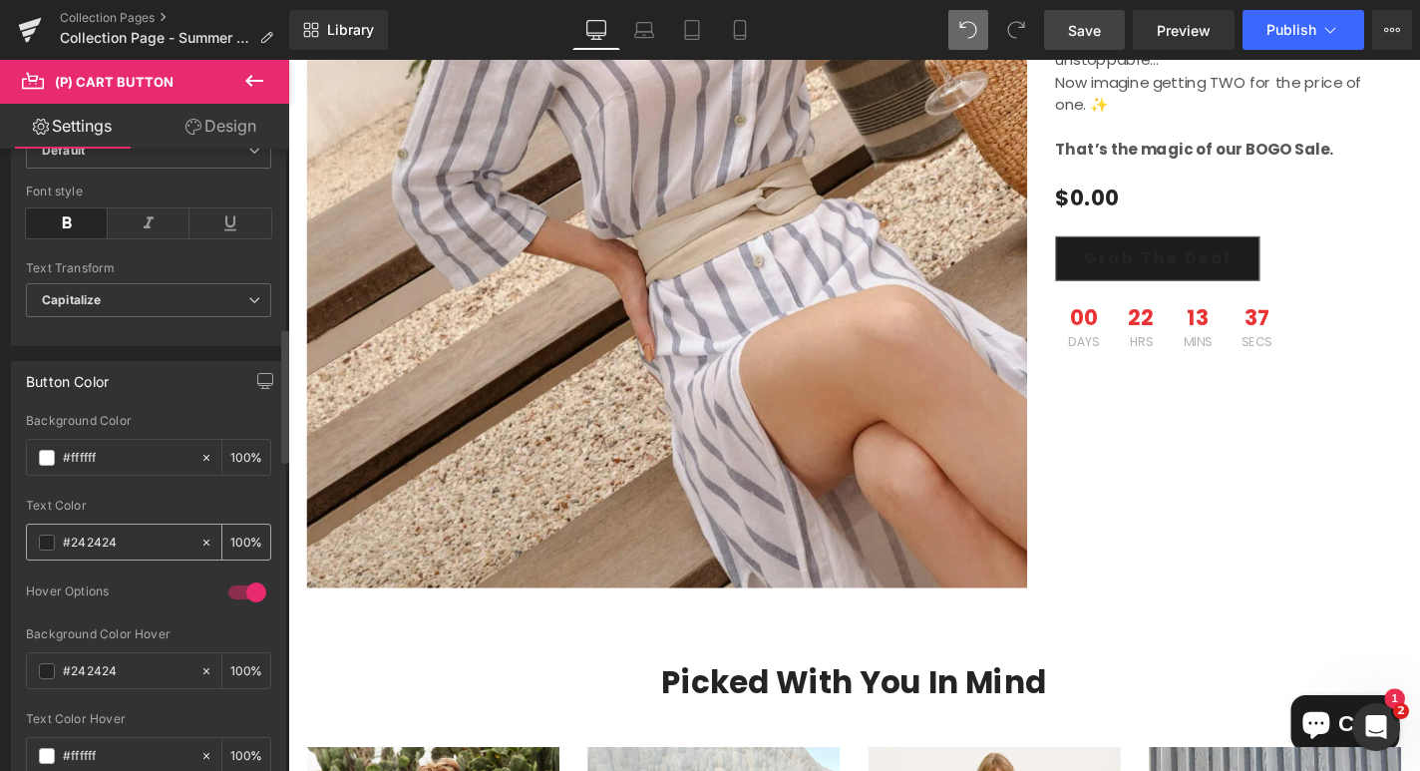
scroll to position [877, 0]
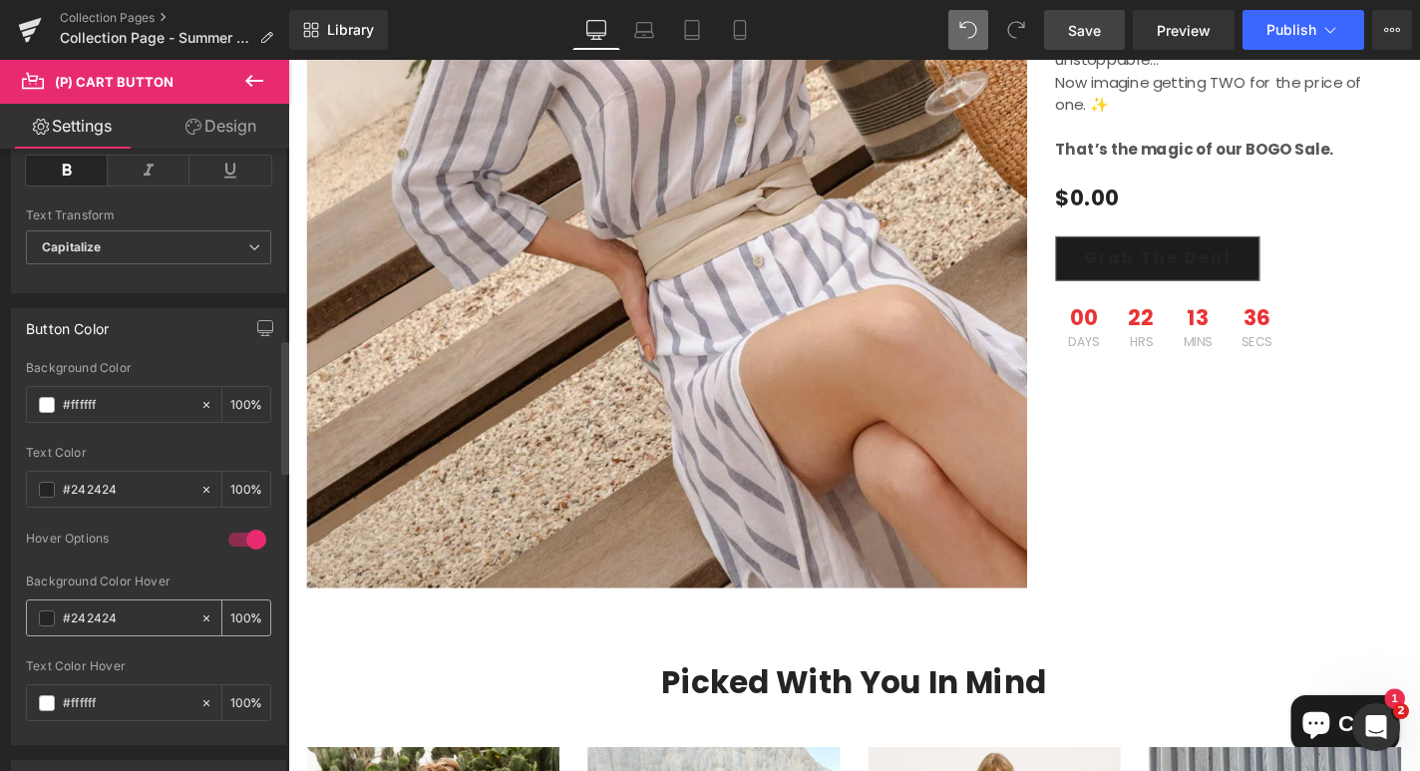
click at [50, 616] on span at bounding box center [47, 618] width 16 height 16
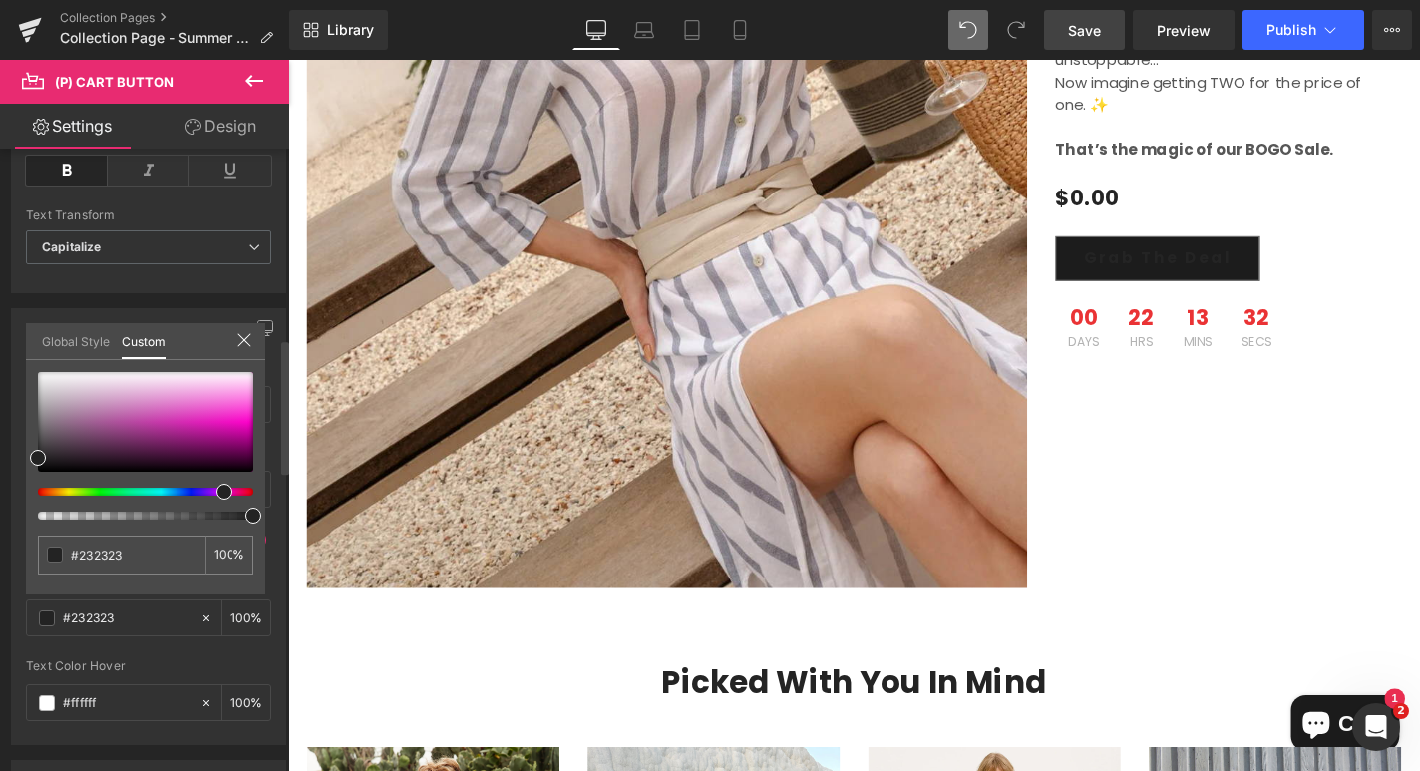
click at [216, 490] on div at bounding box center [137, 492] width 215 height 8
click at [229, 436] on div at bounding box center [145, 422] width 215 height 100
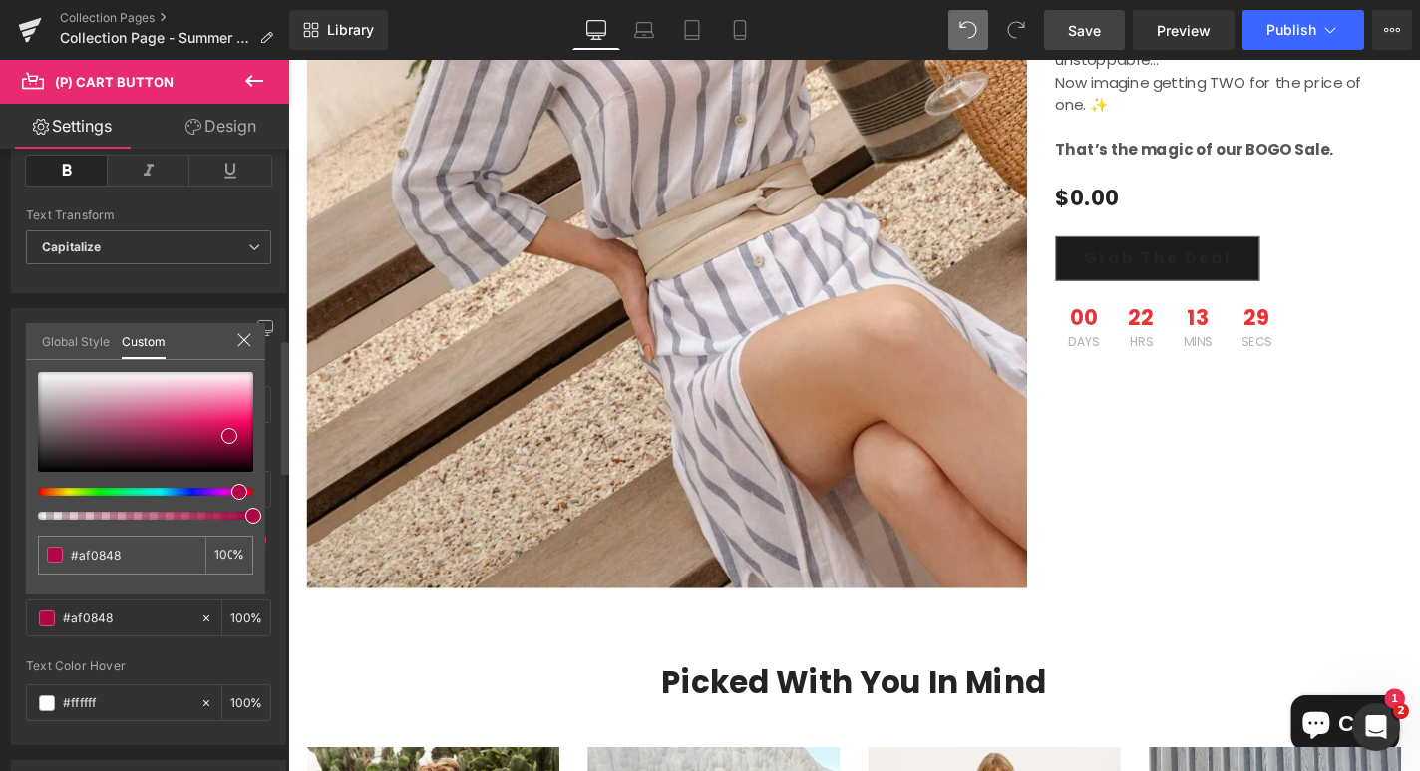
click at [232, 492] on span at bounding box center [239, 492] width 16 height 16
drag, startPoint x: 227, startPoint y: 430, endPoint x: 226, endPoint y: 417, distance: 13.0
click at [226, 417] on span at bounding box center [228, 423] width 16 height 16
drag, startPoint x: 145, startPoint y: 554, endPoint x: 82, endPoint y: 554, distance: 62.8
click at [82, 554] on input "#242424" at bounding box center [124, 554] width 106 height 21
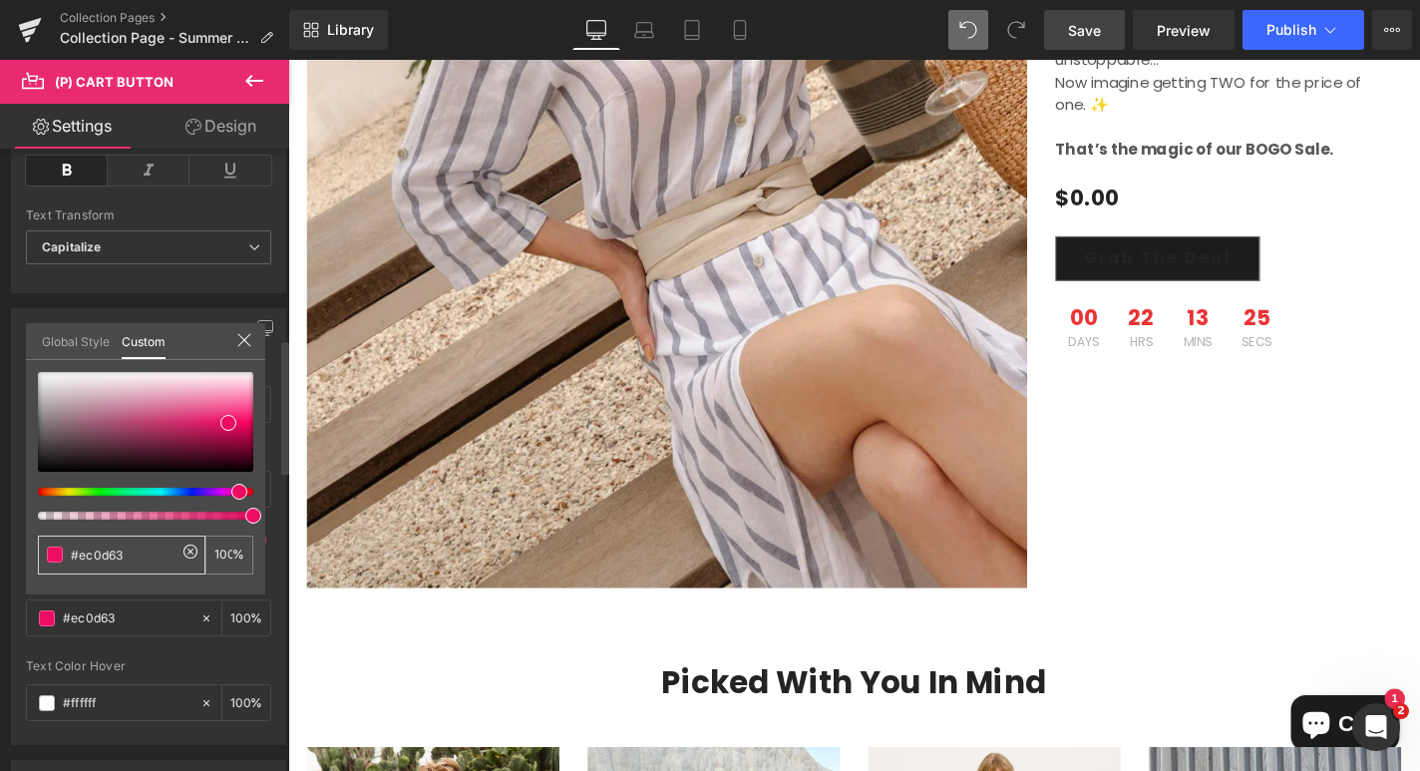
type input "#ec0d63"
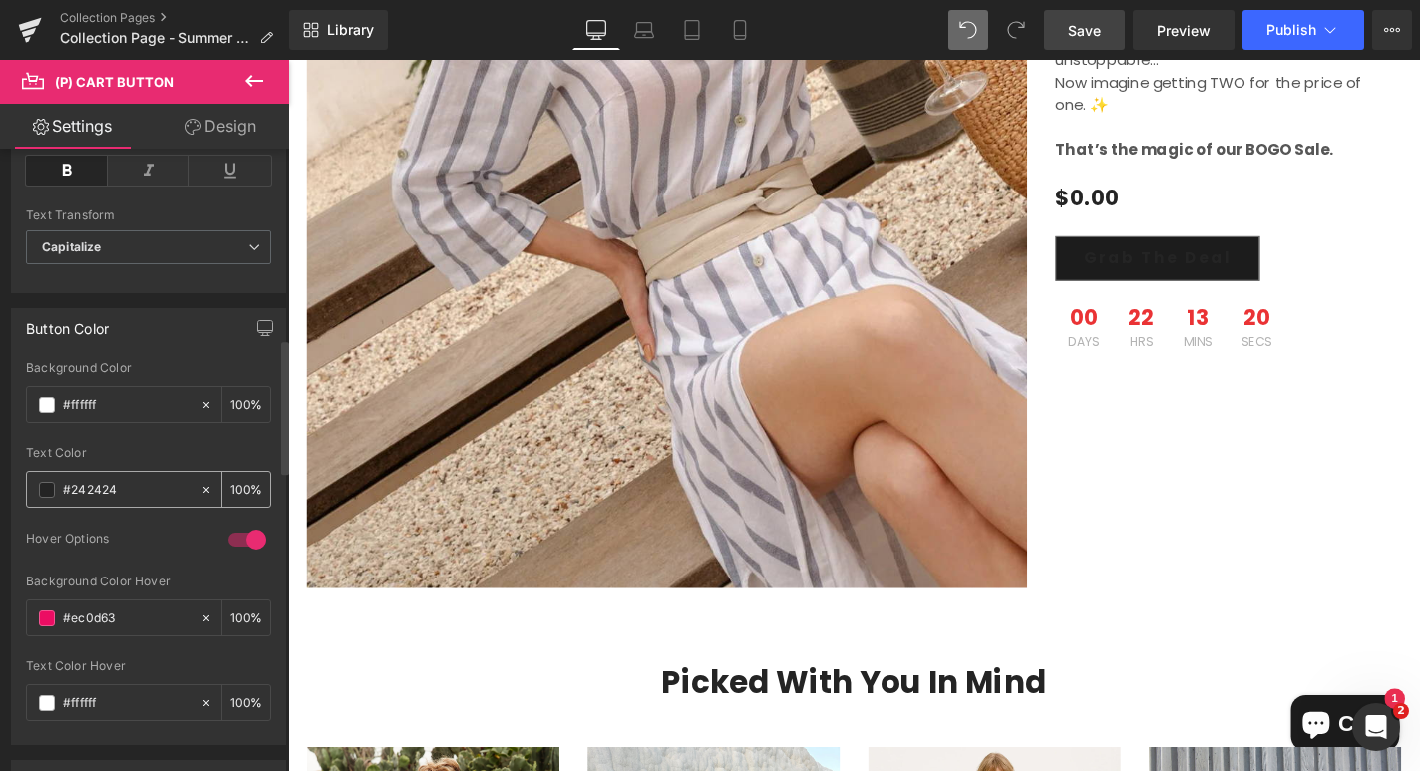
drag, startPoint x: 125, startPoint y: 489, endPoint x: 72, endPoint y: 489, distance: 52.8
click at [72, 489] on input "#242424" at bounding box center [127, 490] width 128 height 22
paste input "ec0d63"
drag, startPoint x: 118, startPoint y: 488, endPoint x: 73, endPoint y: 489, distance: 44.9
click at [73, 489] on input "#ec0d63" at bounding box center [127, 490] width 128 height 22
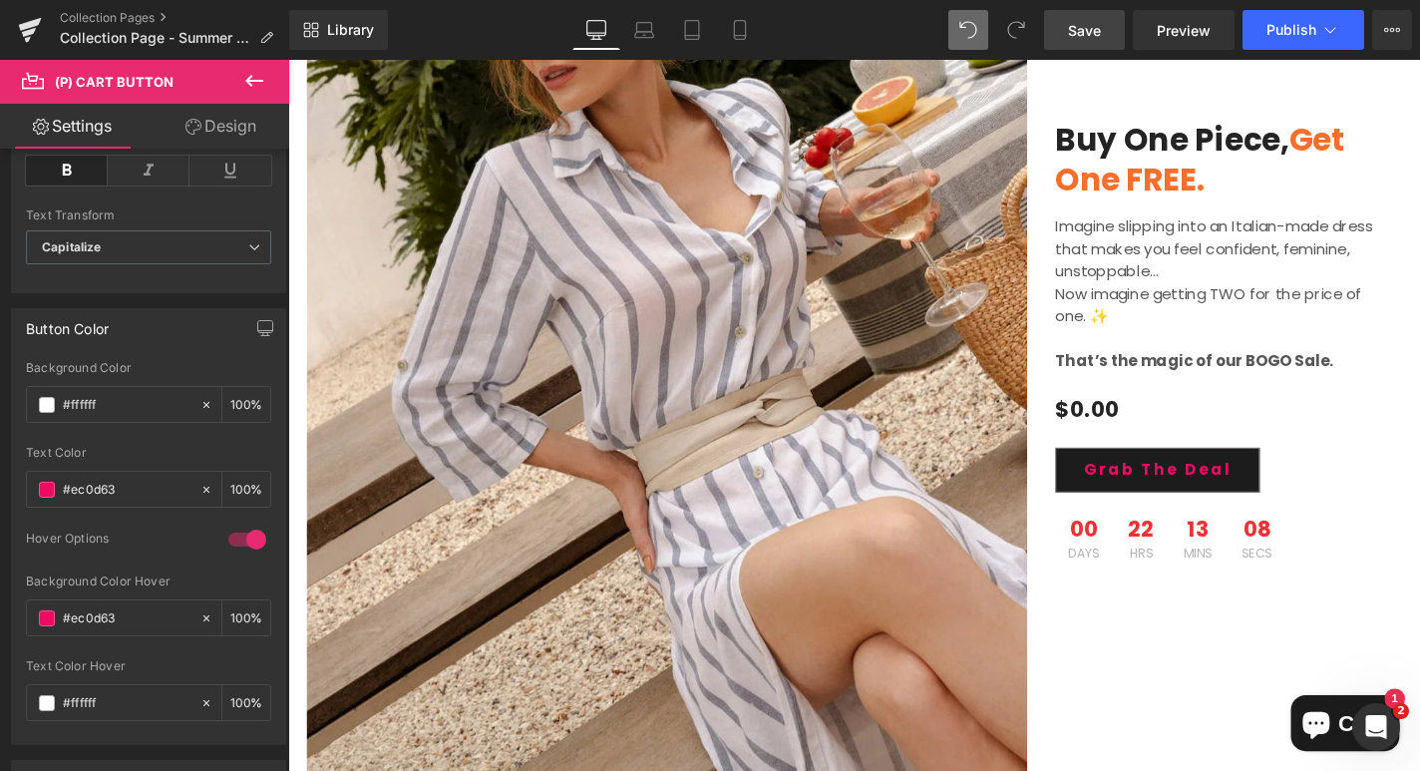
scroll to position [2136, 0]
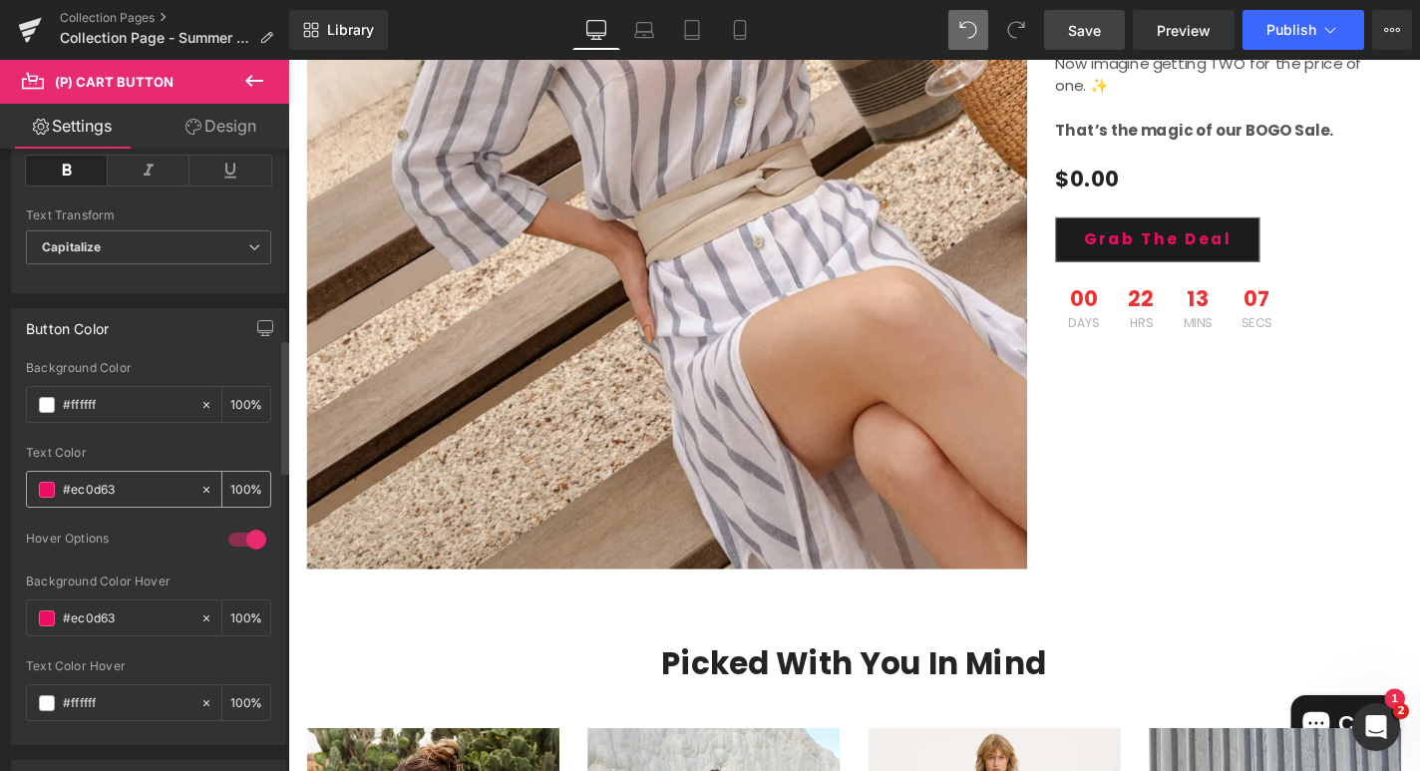
type input "#ec0d63"
click at [41, 489] on span at bounding box center [47, 490] width 16 height 16
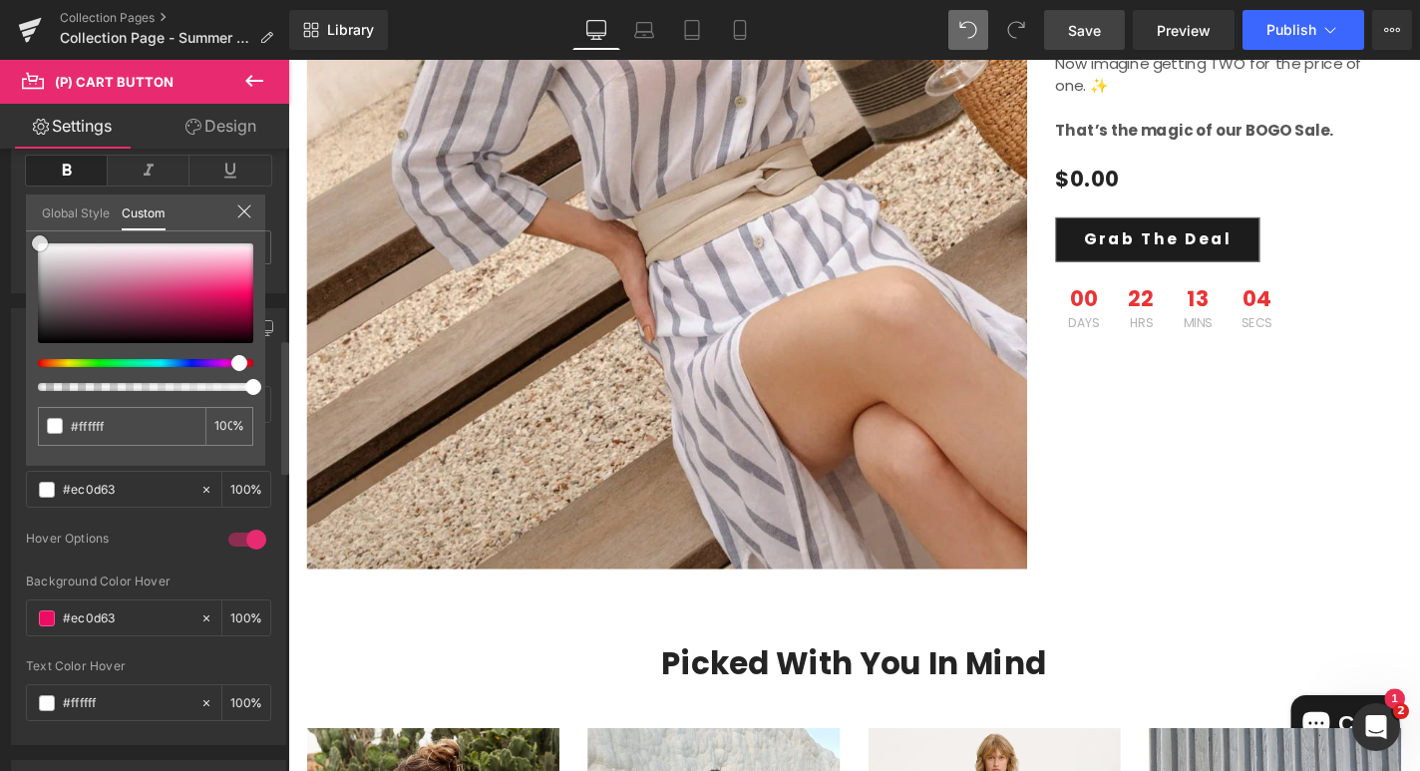
drag, startPoint x: 139, startPoint y: 281, endPoint x: 40, endPoint y: 243, distance: 105.7
click at [40, 243] on div at bounding box center [145, 293] width 215 height 100
click at [243, 207] on icon at bounding box center [244, 211] width 16 height 16
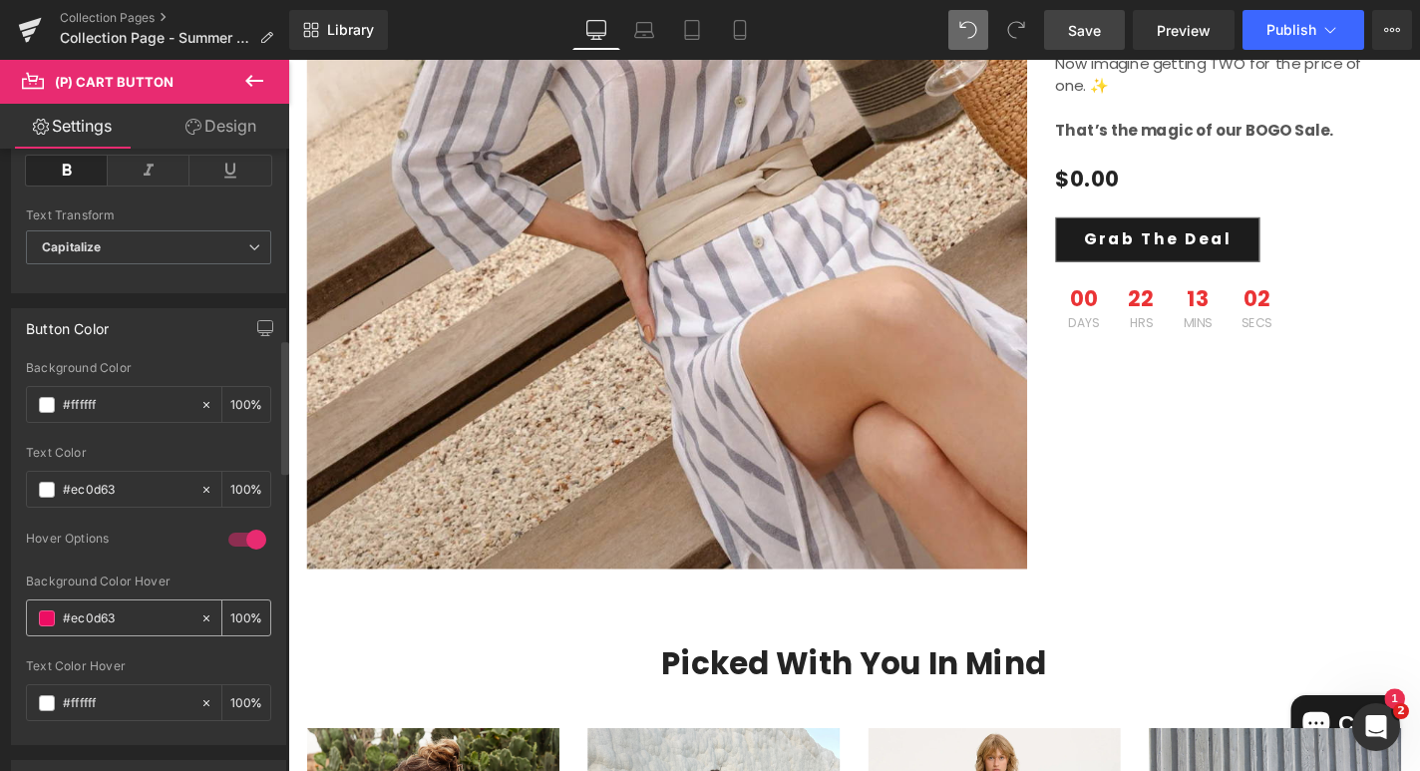
click at [47, 618] on span at bounding box center [47, 618] width 16 height 16
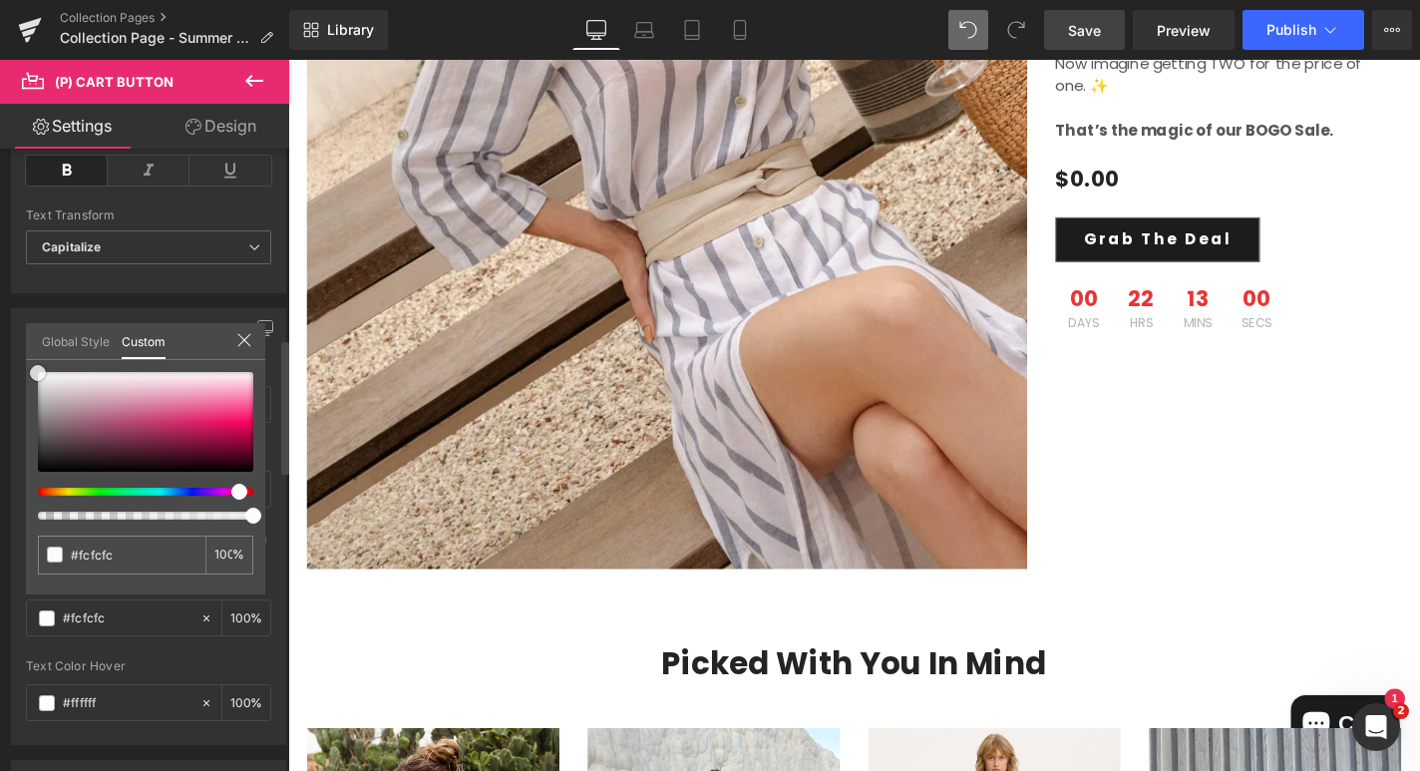
drag, startPoint x: 145, startPoint y: 406, endPoint x: 30, endPoint y: 372, distance: 119.6
click at [38, 372] on div at bounding box center [145, 422] width 215 height 100
click at [243, 339] on icon at bounding box center [244, 340] width 16 height 16
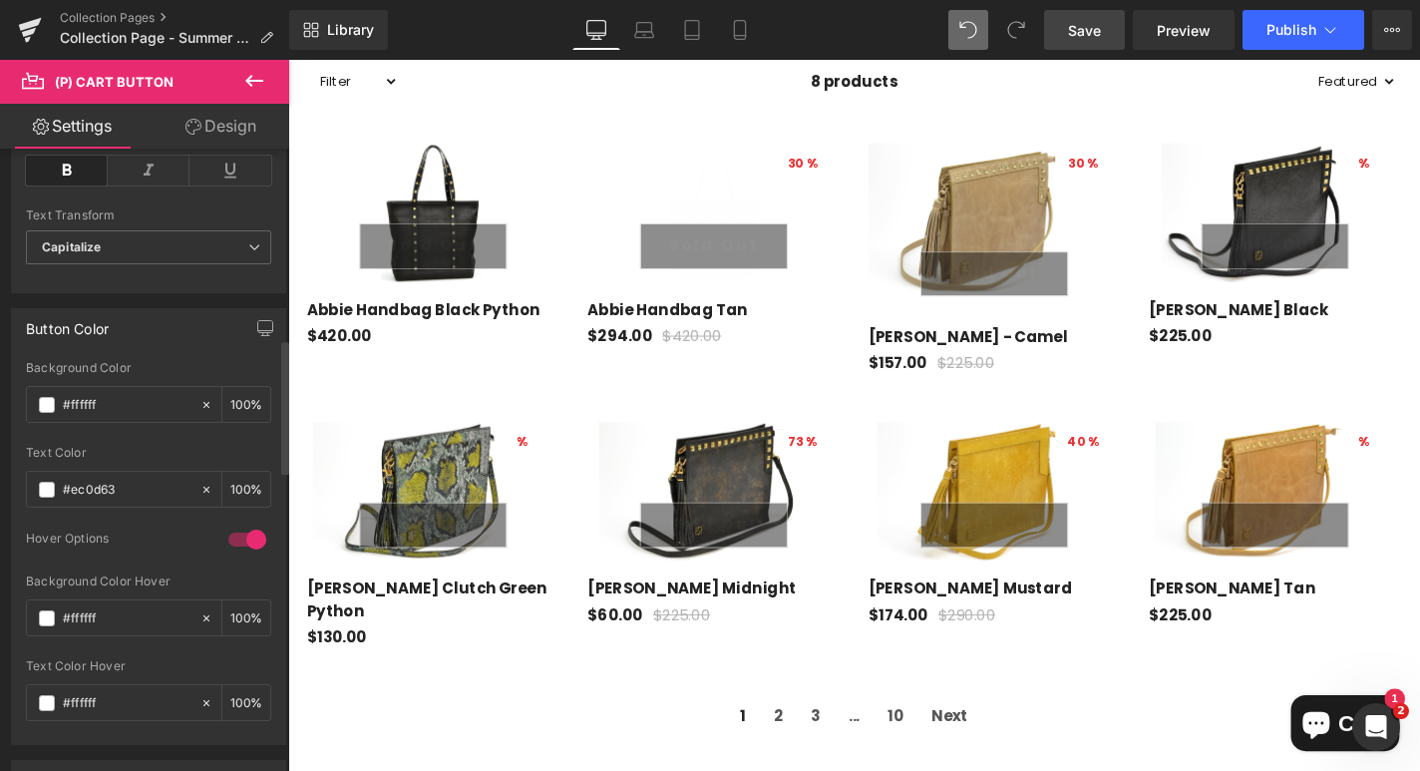
scroll to position [926, 0]
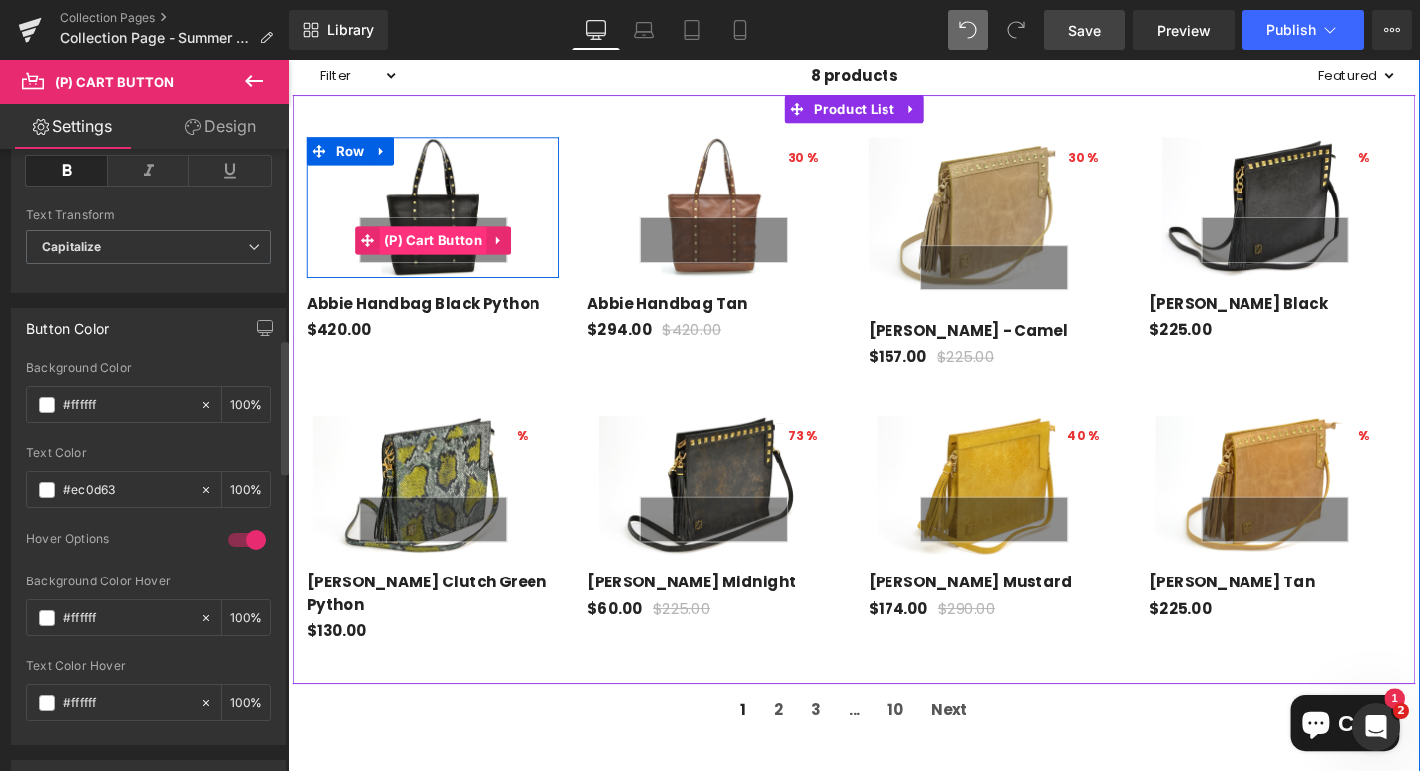
click at [450, 259] on span "(P) Cart Button" at bounding box center [443, 252] width 115 height 30
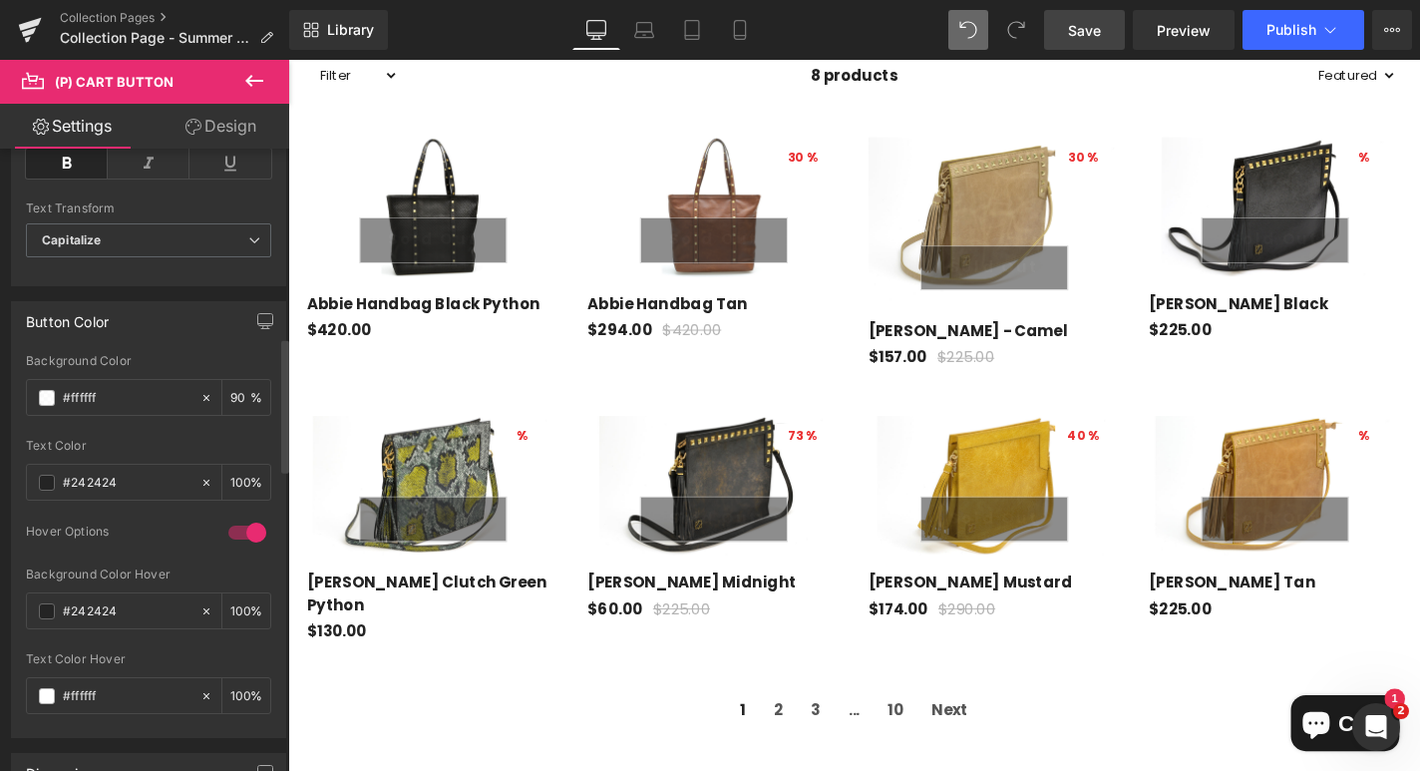
scroll to position [886, 0]
click at [50, 482] on span at bounding box center [47, 481] width 16 height 16
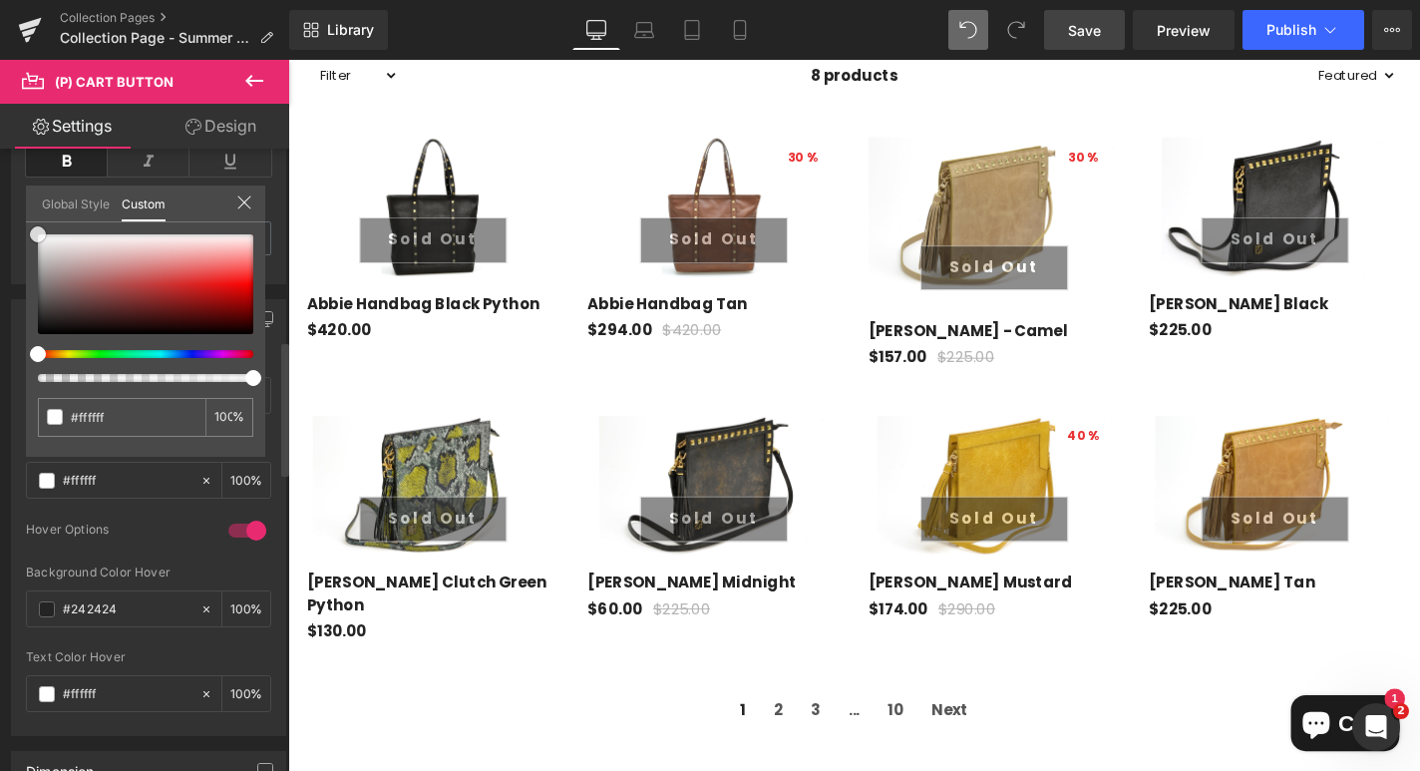
drag, startPoint x: 41, startPoint y: 318, endPoint x: 40, endPoint y: 213, distance: 104.7
click at [40, 213] on div "Global Style Custom Setup Global Style #242424 100 %" at bounding box center [145, 215] width 239 height 61
click at [243, 200] on icon at bounding box center [244, 202] width 16 height 16
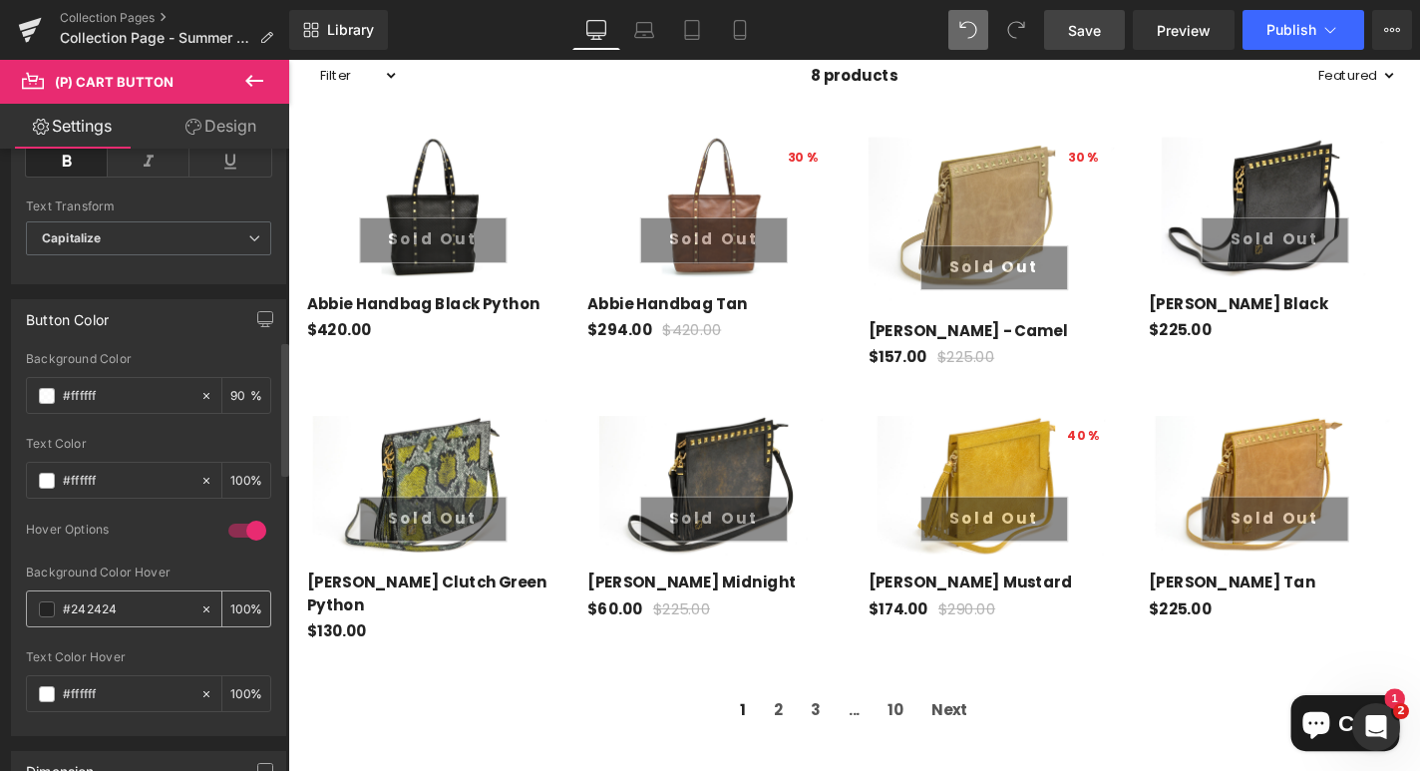
click at [48, 611] on span at bounding box center [47, 609] width 16 height 16
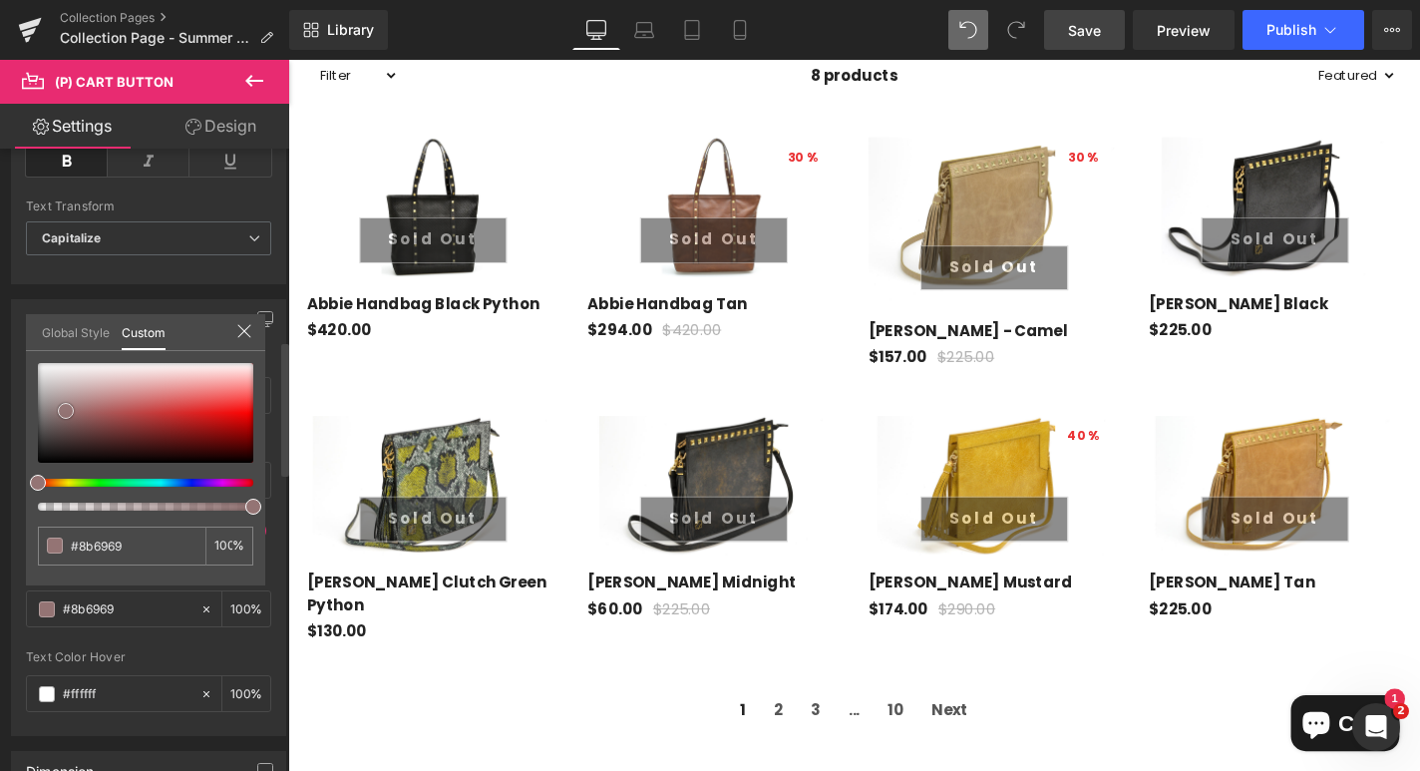
drag, startPoint x: 99, startPoint y: 433, endPoint x: 60, endPoint y: 398, distance: 52.2
click at [60, 398] on div at bounding box center [145, 413] width 215 height 100
drag, startPoint x: 60, startPoint y: 398, endPoint x: 223, endPoint y: 395, distance: 163.5
click at [223, 395] on span at bounding box center [223, 395] width 16 height 16
click at [40, 485] on span at bounding box center [44, 483] width 16 height 16
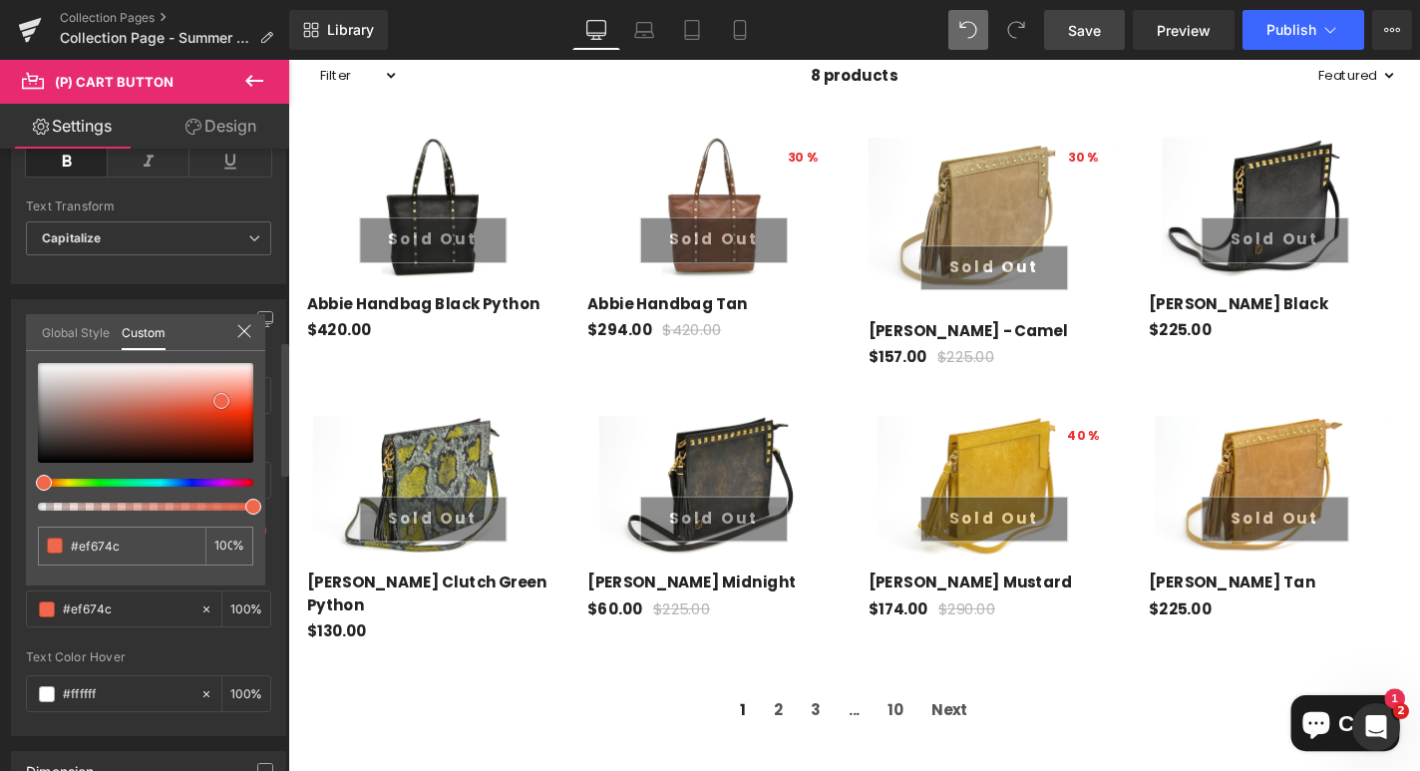
click at [223, 398] on span at bounding box center [221, 401] width 16 height 16
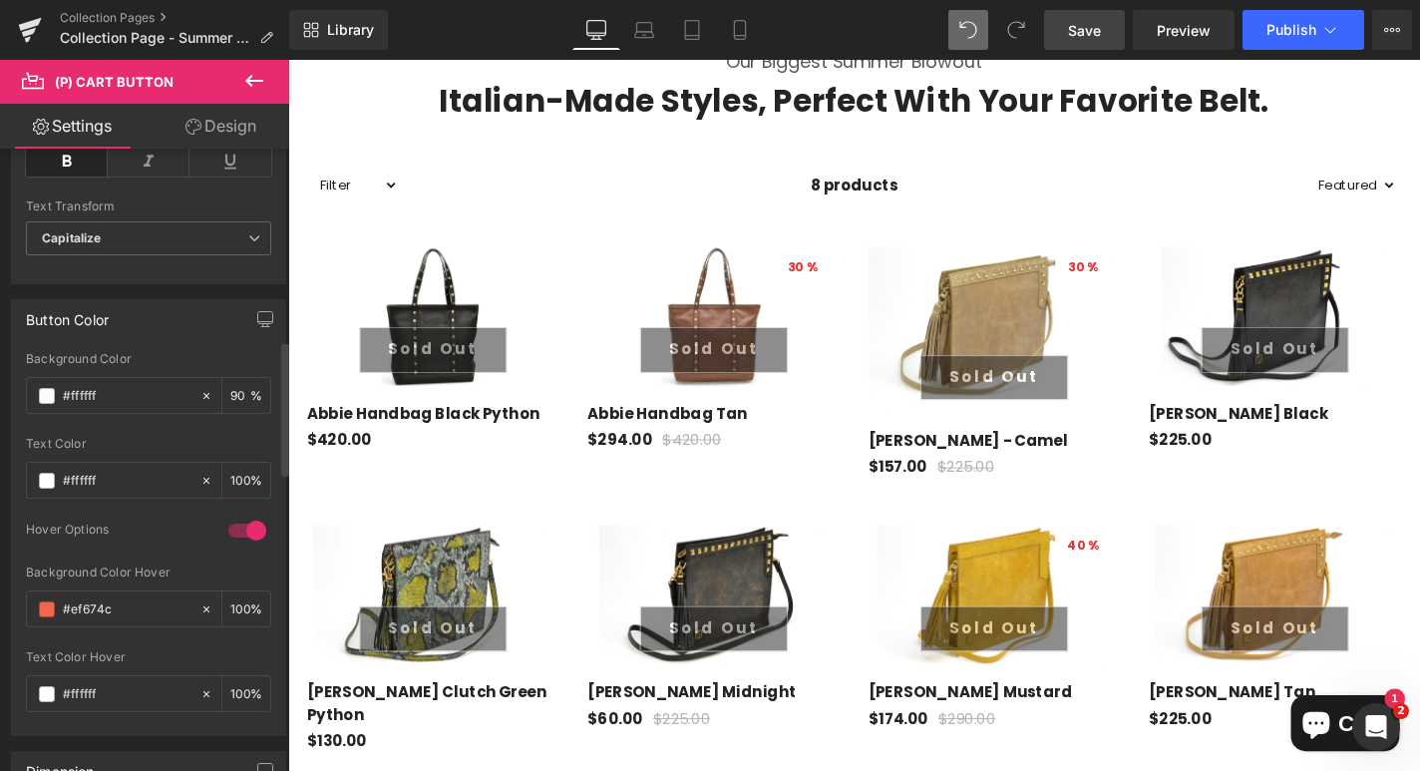
scroll to position [801, 0]
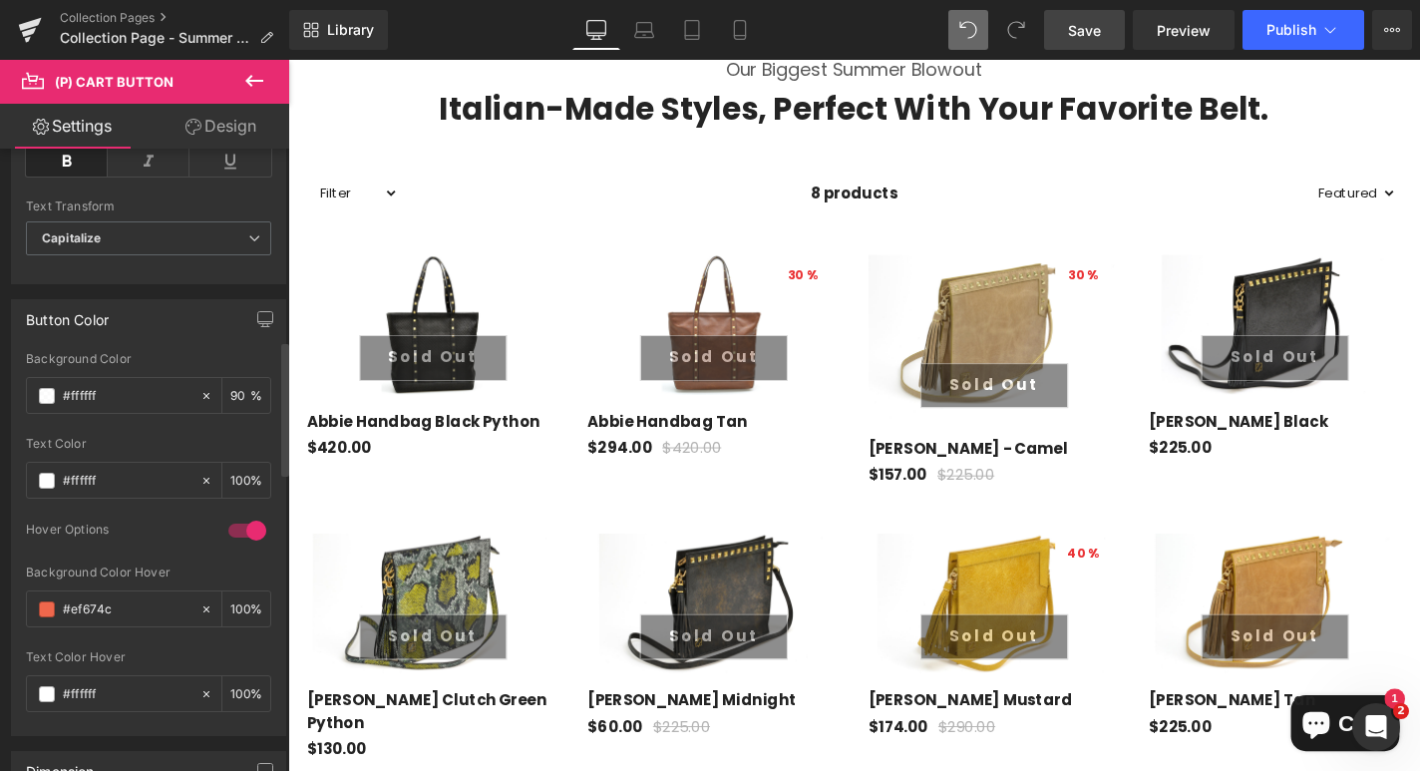
click at [835, 284] on div at bounding box center [891, 439] width 1206 height 758
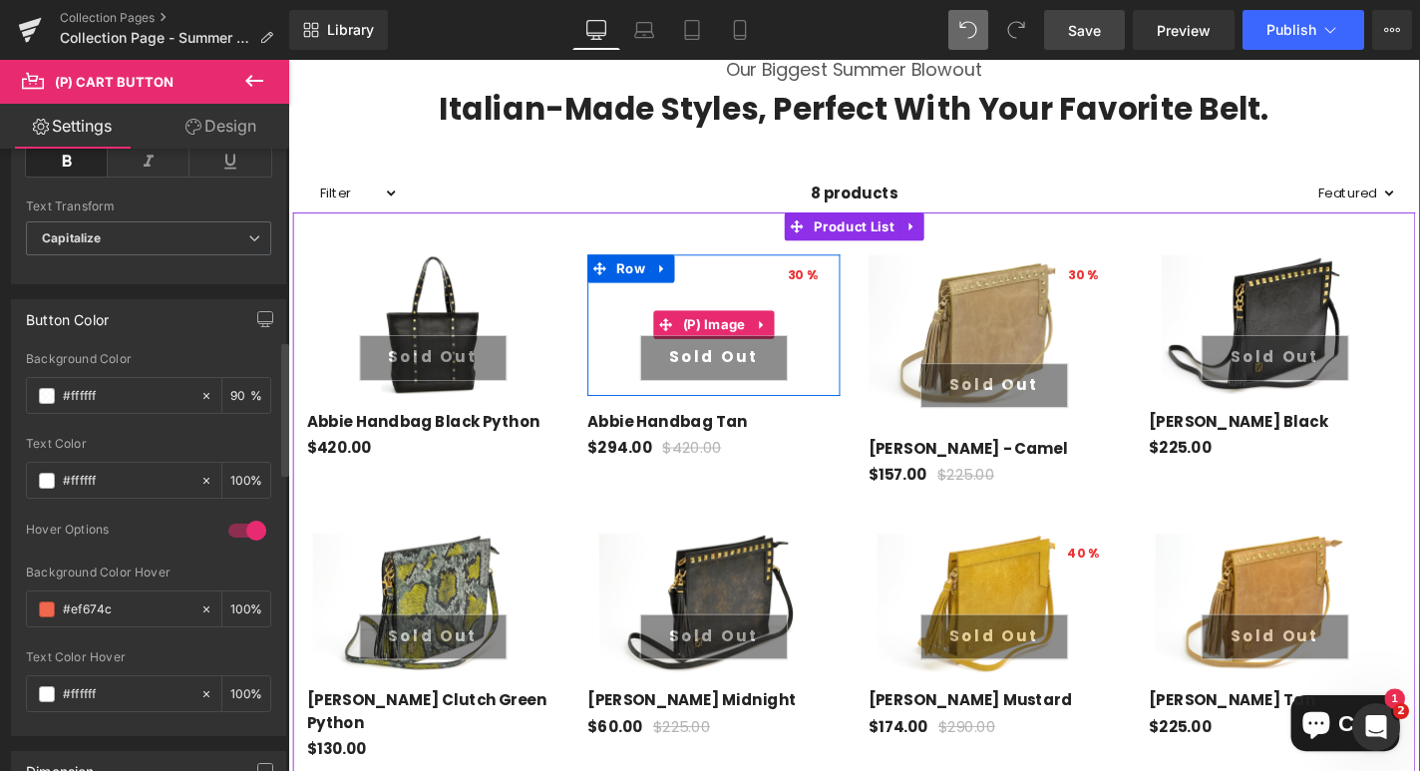
click at [827, 292] on span "30" at bounding box center [829, 288] width 17 height 19
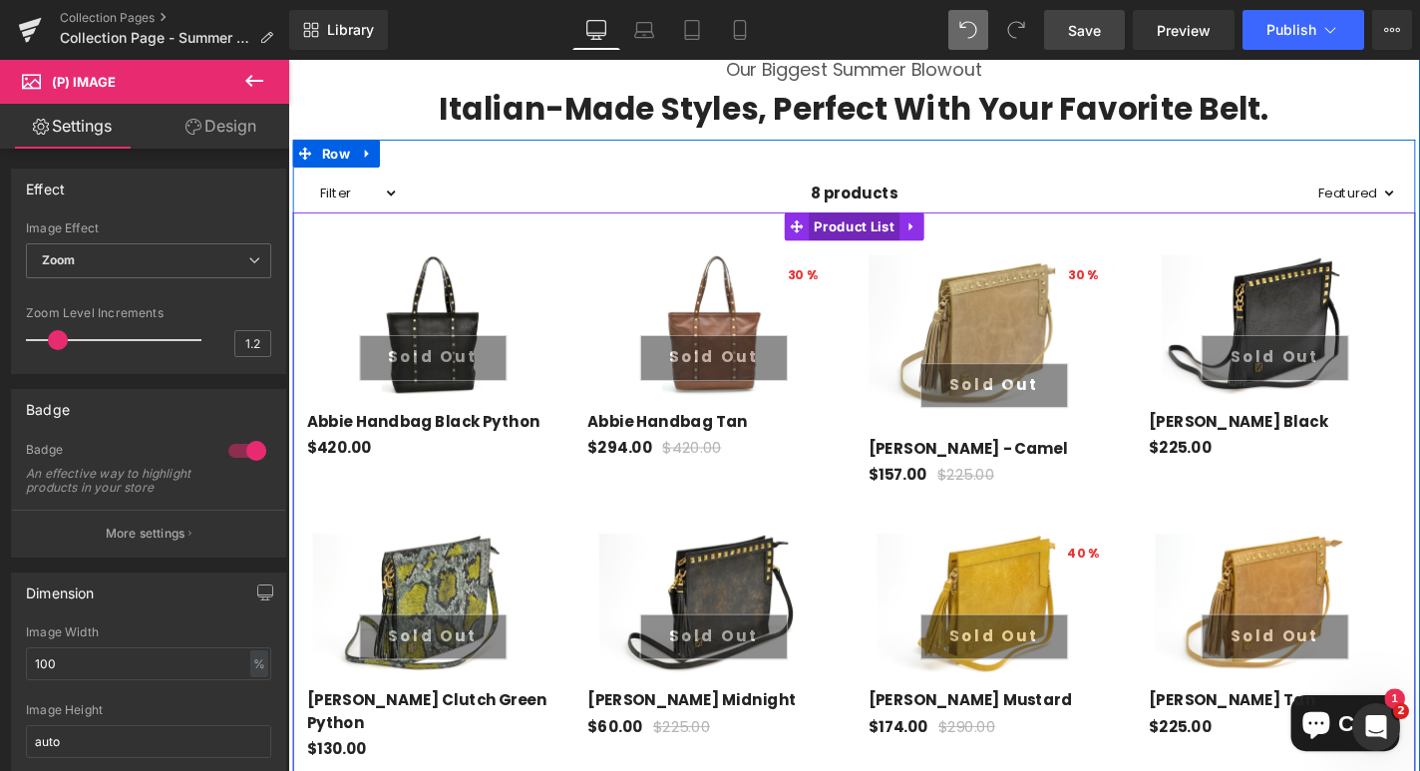
click at [902, 232] on span "Product List" at bounding box center [892, 237] width 97 height 30
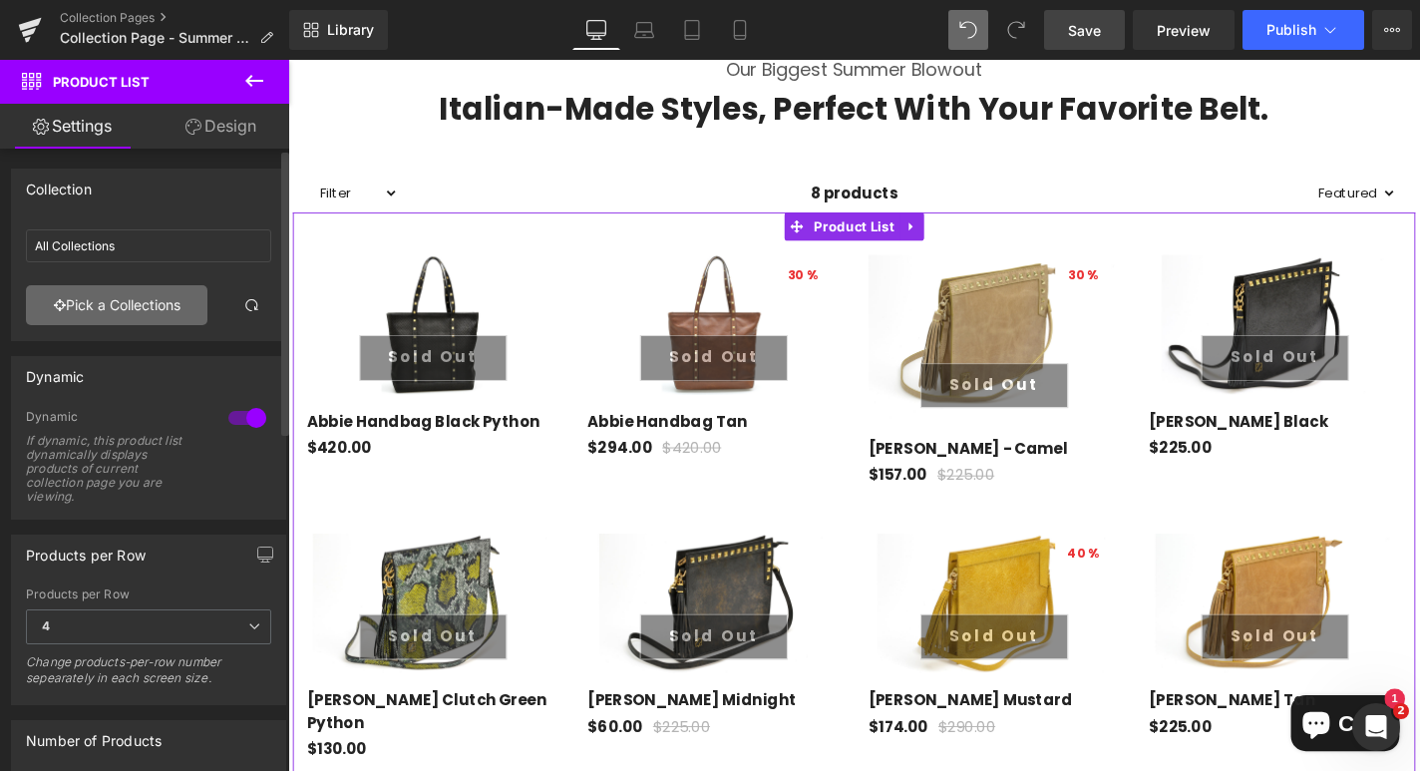
click at [154, 307] on link "Pick a Collections" at bounding box center [116, 305] width 181 height 40
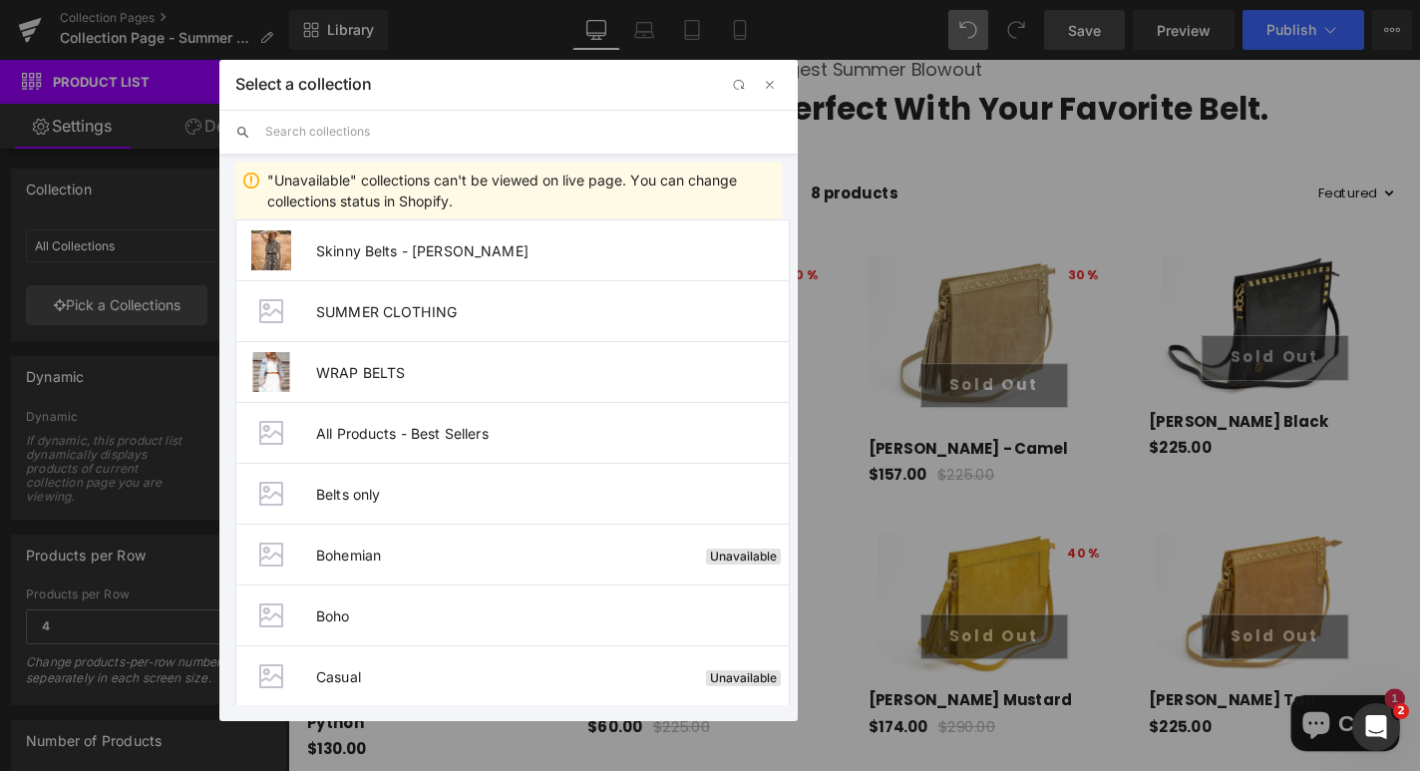
scroll to position [1049, 0]
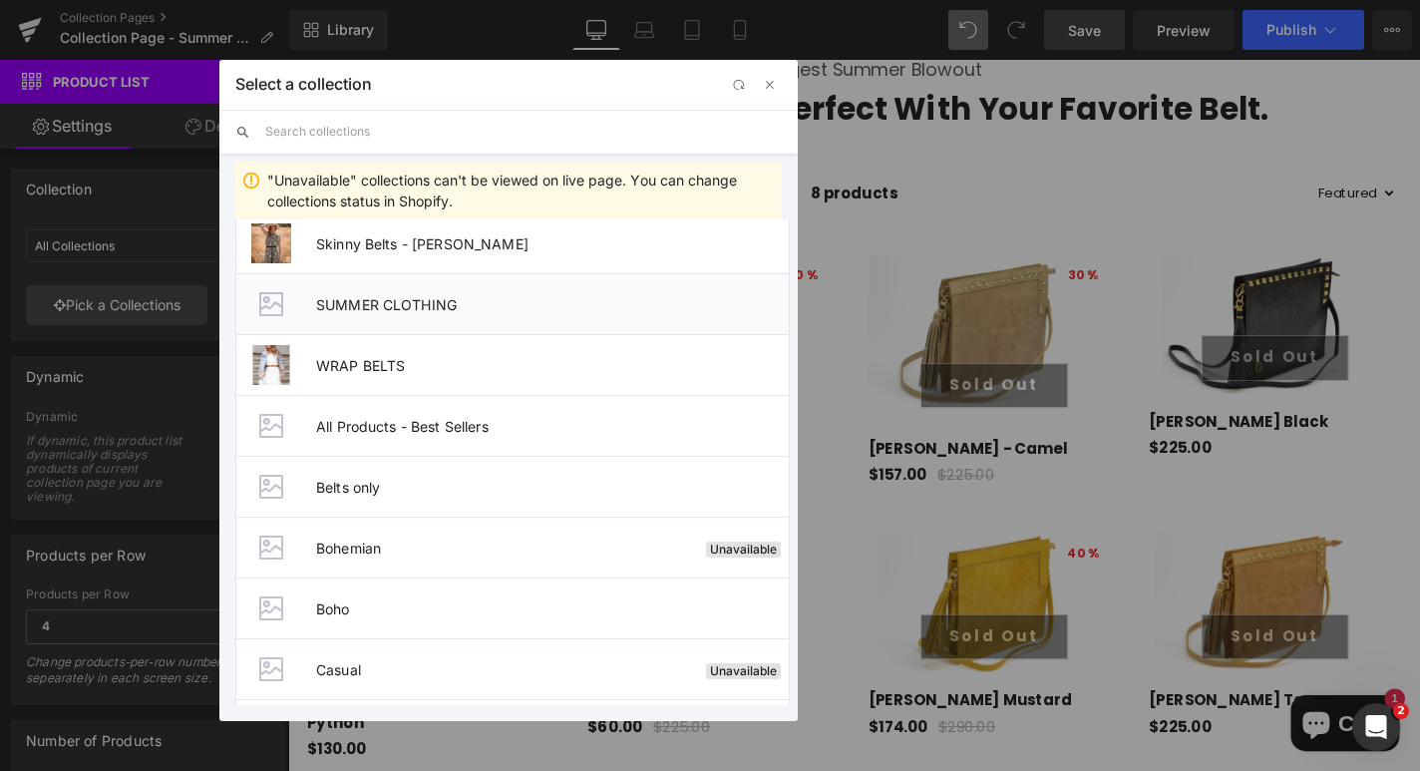
click at [368, 300] on span "SUMMER CLOTHING" at bounding box center [552, 304] width 473 height 17
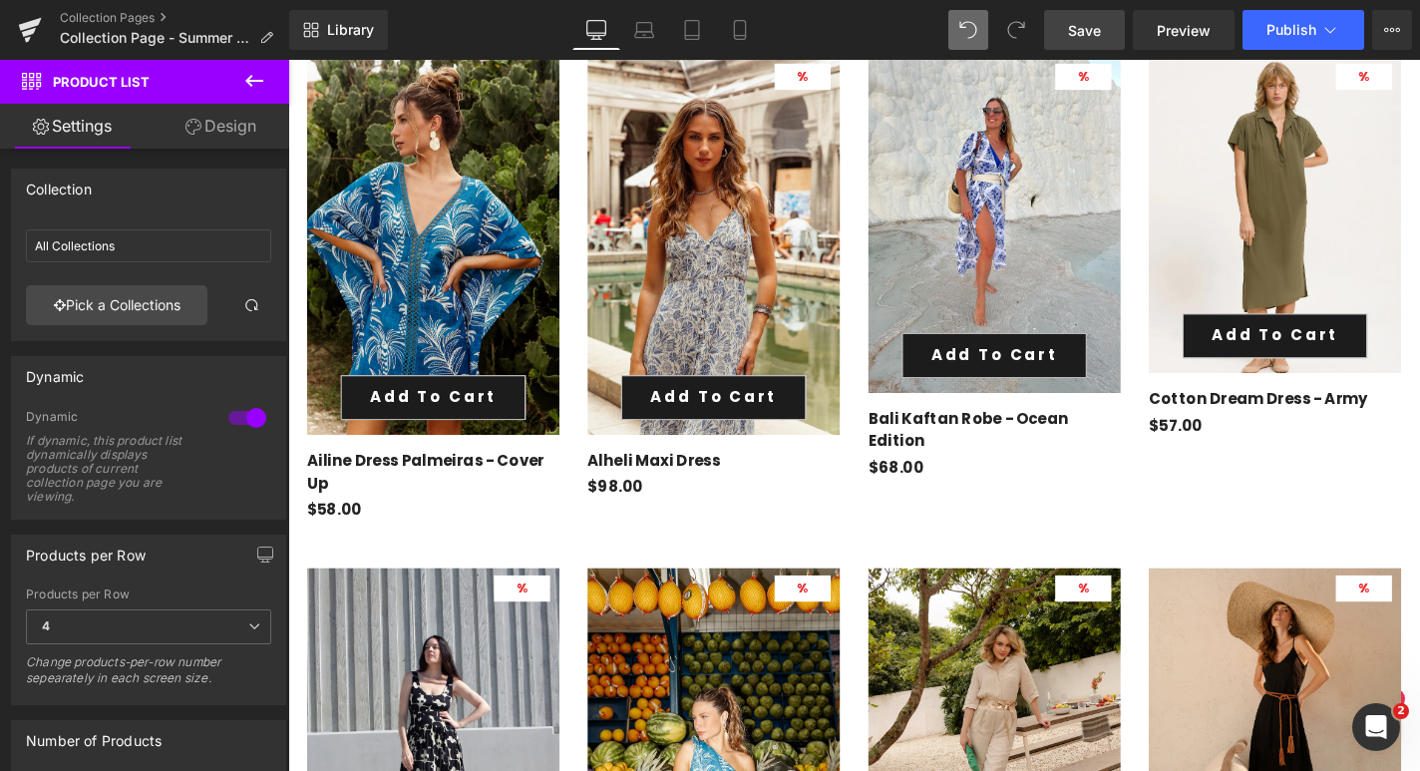
scroll to position [1010, 0]
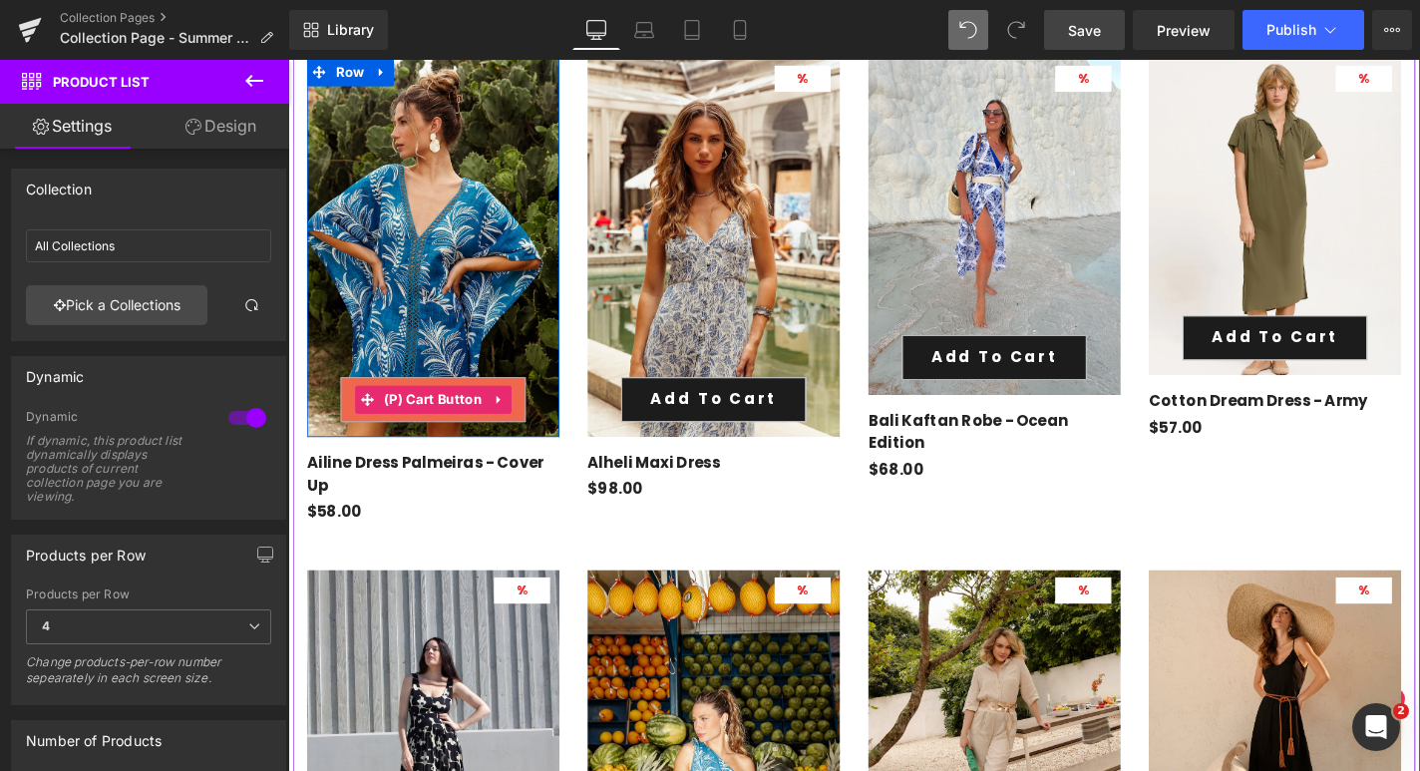
click at [426, 437] on button "Add To Cart" at bounding box center [442, 422] width 197 height 48
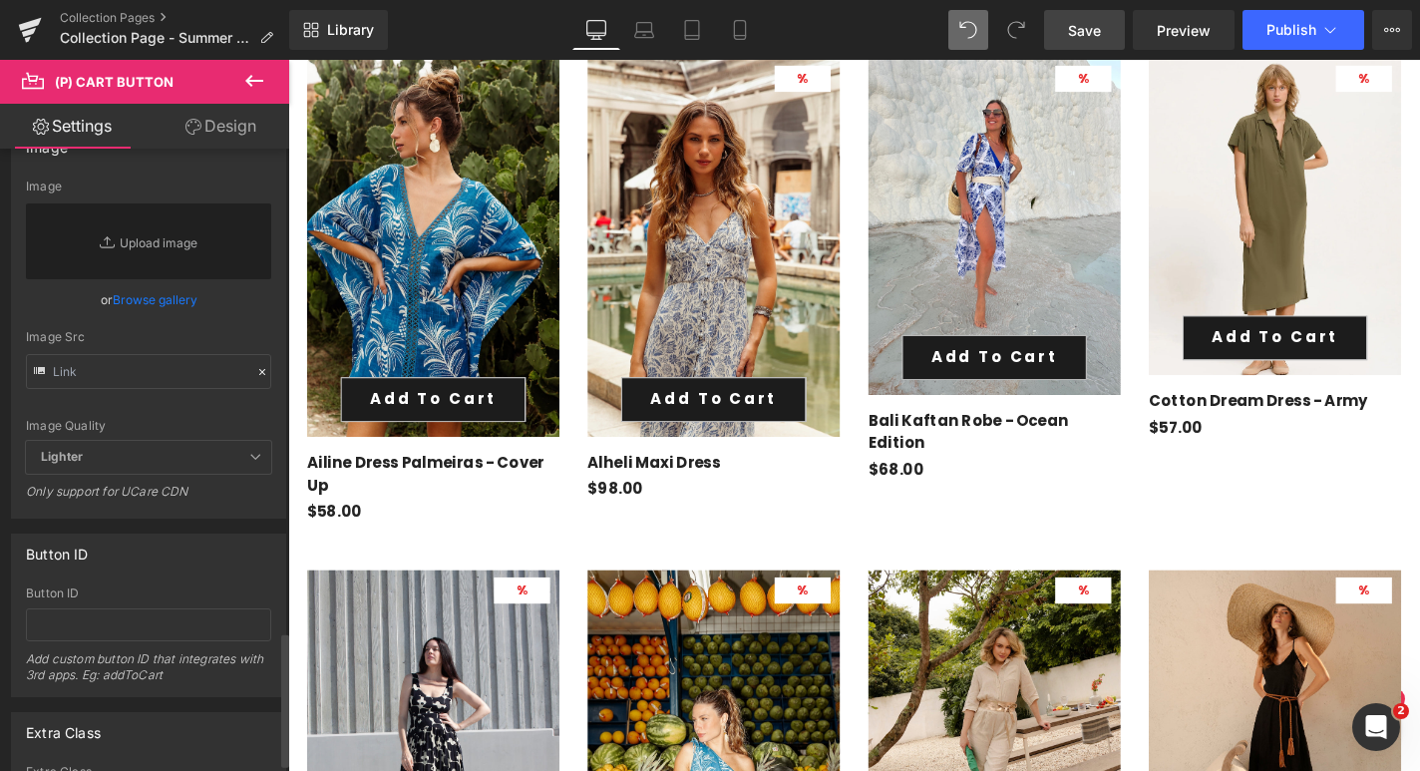
scroll to position [2268, 0]
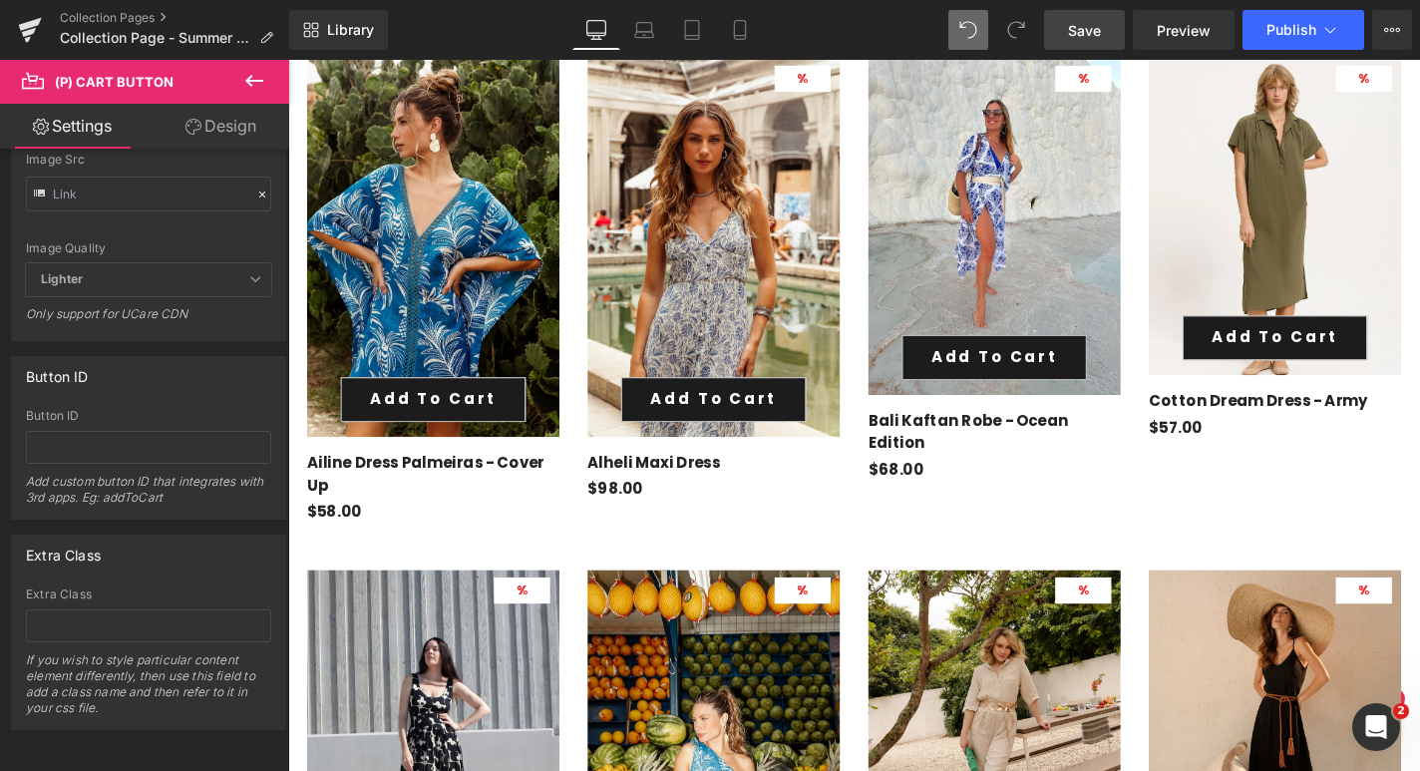
click at [230, 129] on link "Design" at bounding box center [221, 126] width 145 height 45
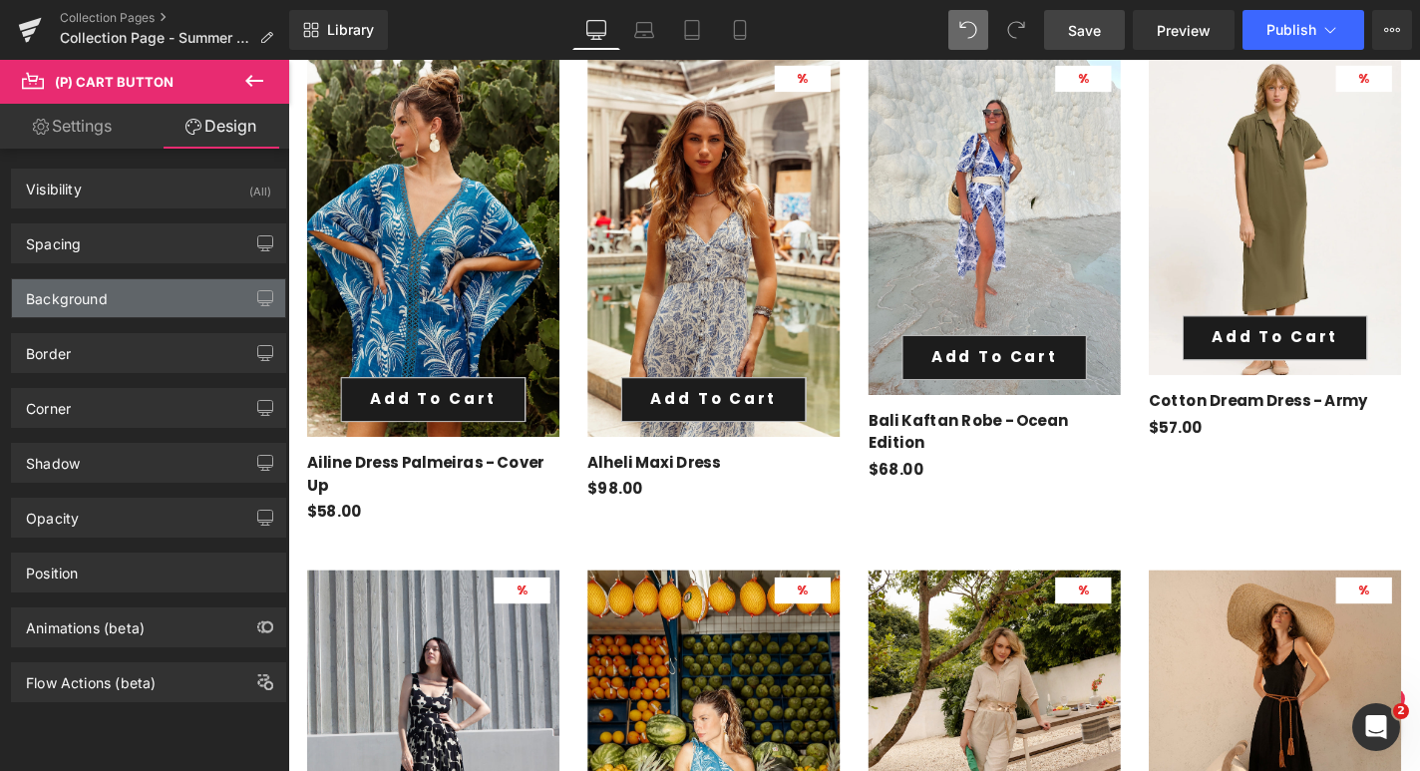
click at [128, 306] on div "Background" at bounding box center [148, 298] width 273 height 38
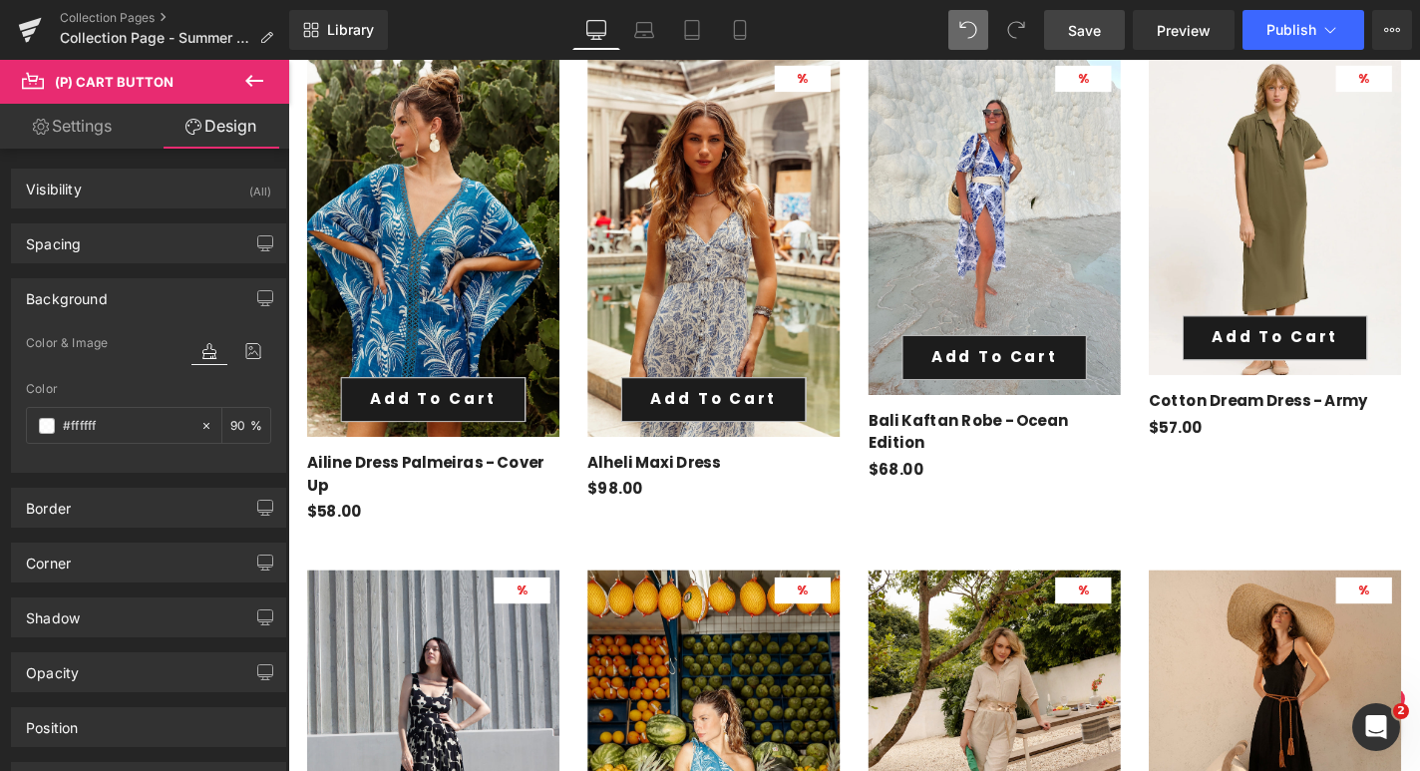
click at [128, 306] on div "Background" at bounding box center [148, 298] width 273 height 38
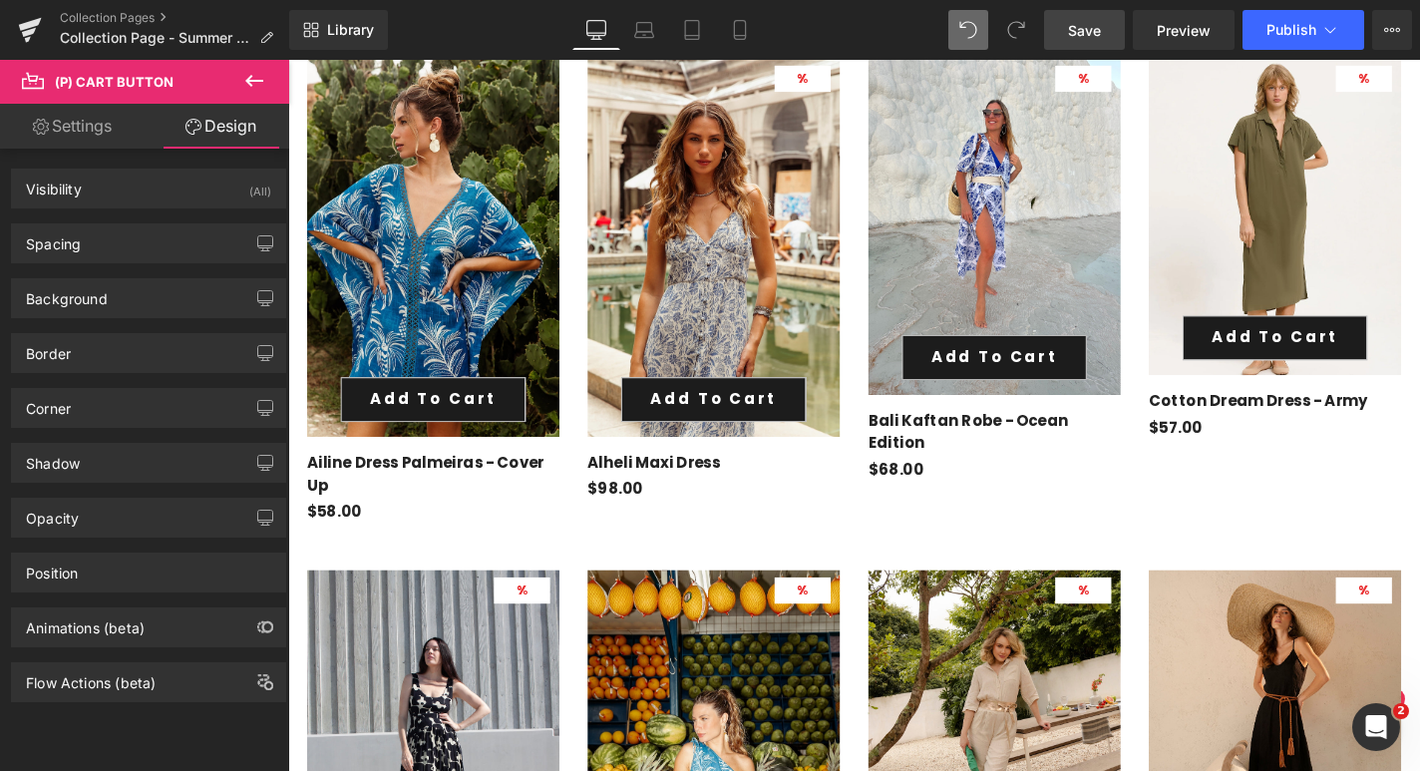
click at [86, 136] on link "Settings" at bounding box center [72, 126] width 145 height 45
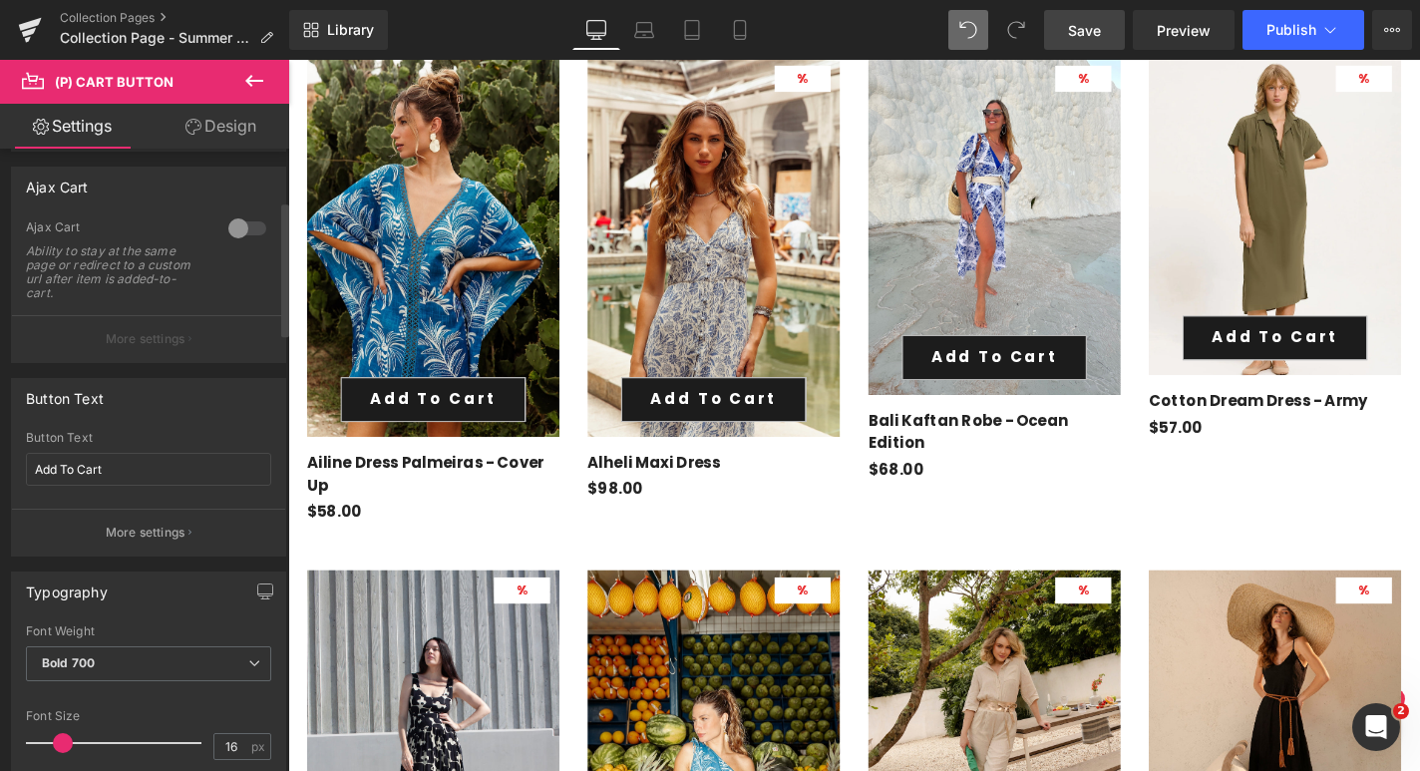
scroll to position [0, 0]
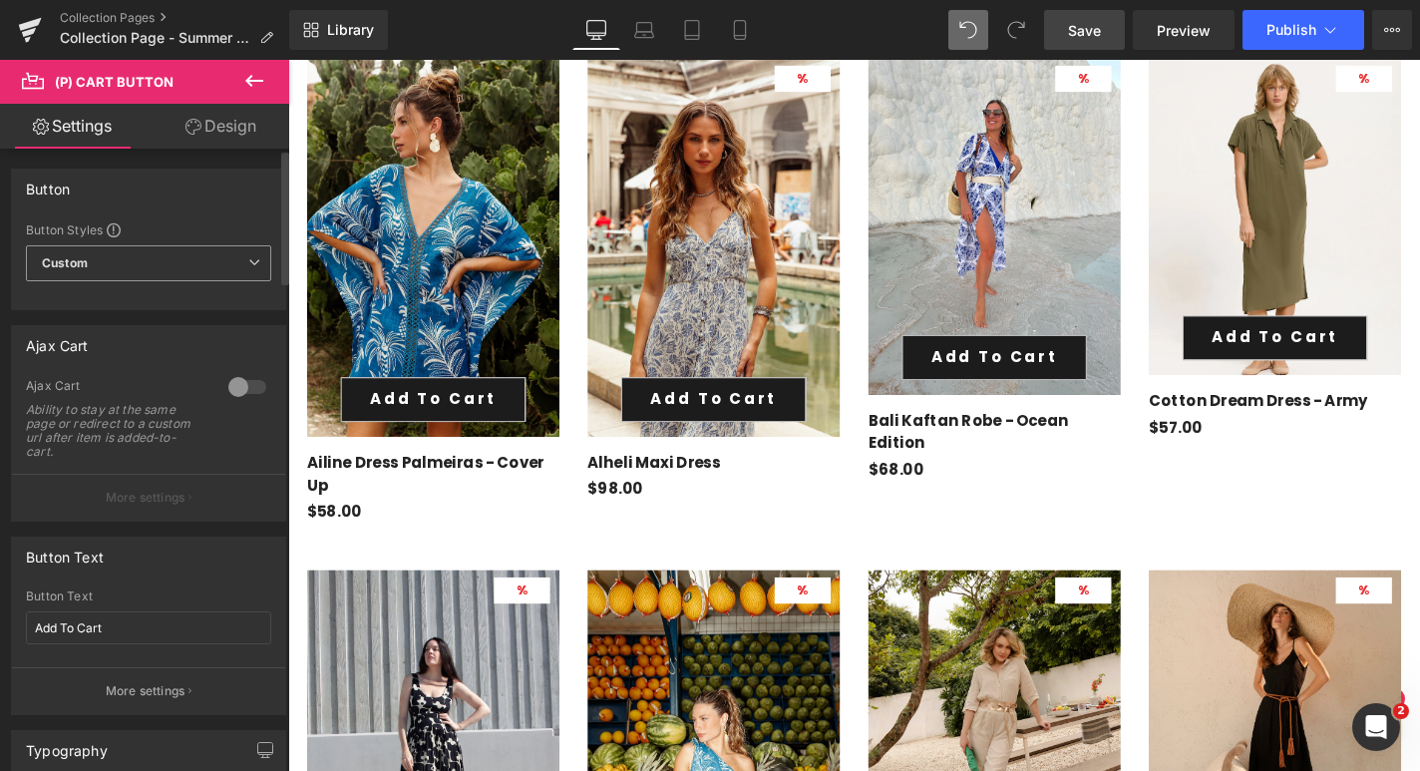
click at [106, 259] on span "Custom Setup Global Style" at bounding box center [148, 263] width 245 height 36
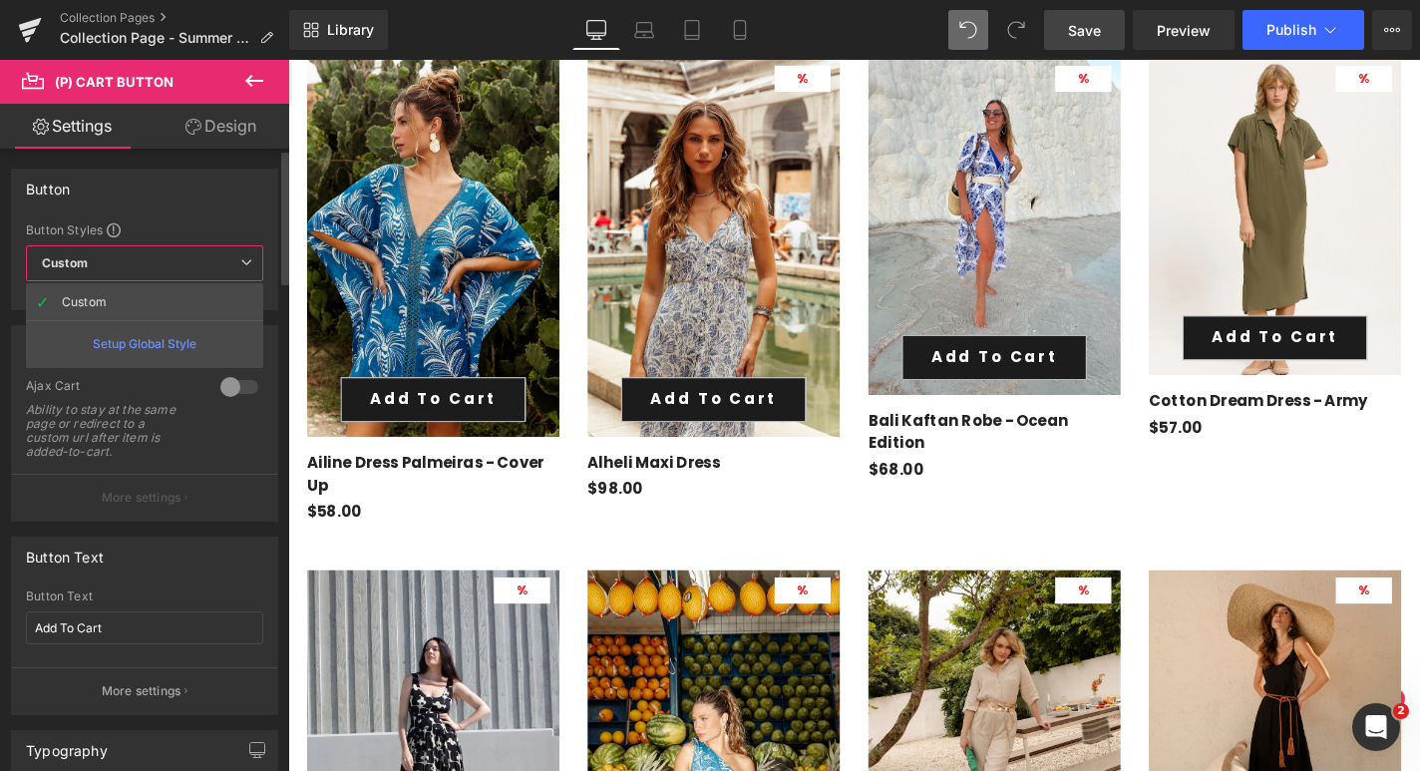
click at [106, 259] on span "Custom Setup Global Style" at bounding box center [144, 263] width 237 height 36
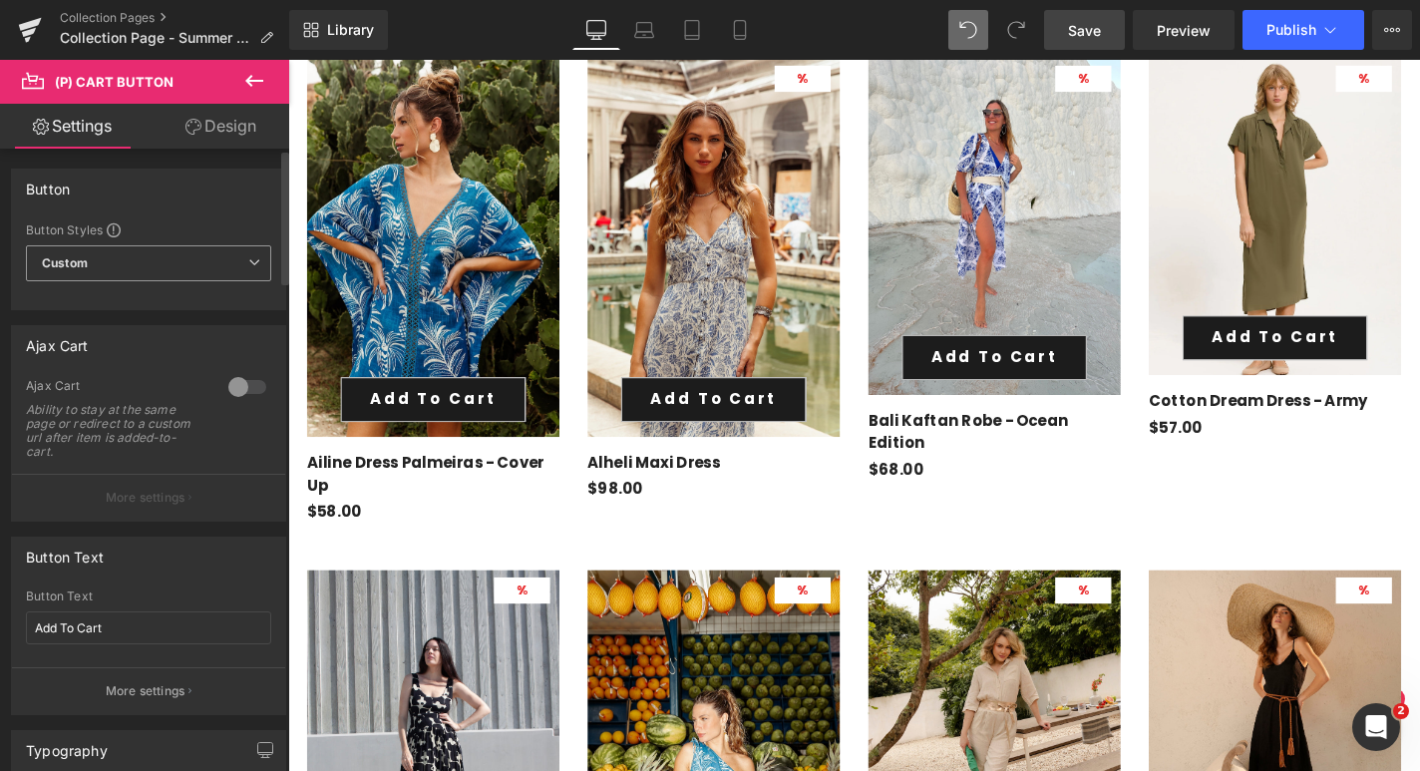
click at [182, 262] on span "Custom Setup Global Style" at bounding box center [148, 263] width 245 height 36
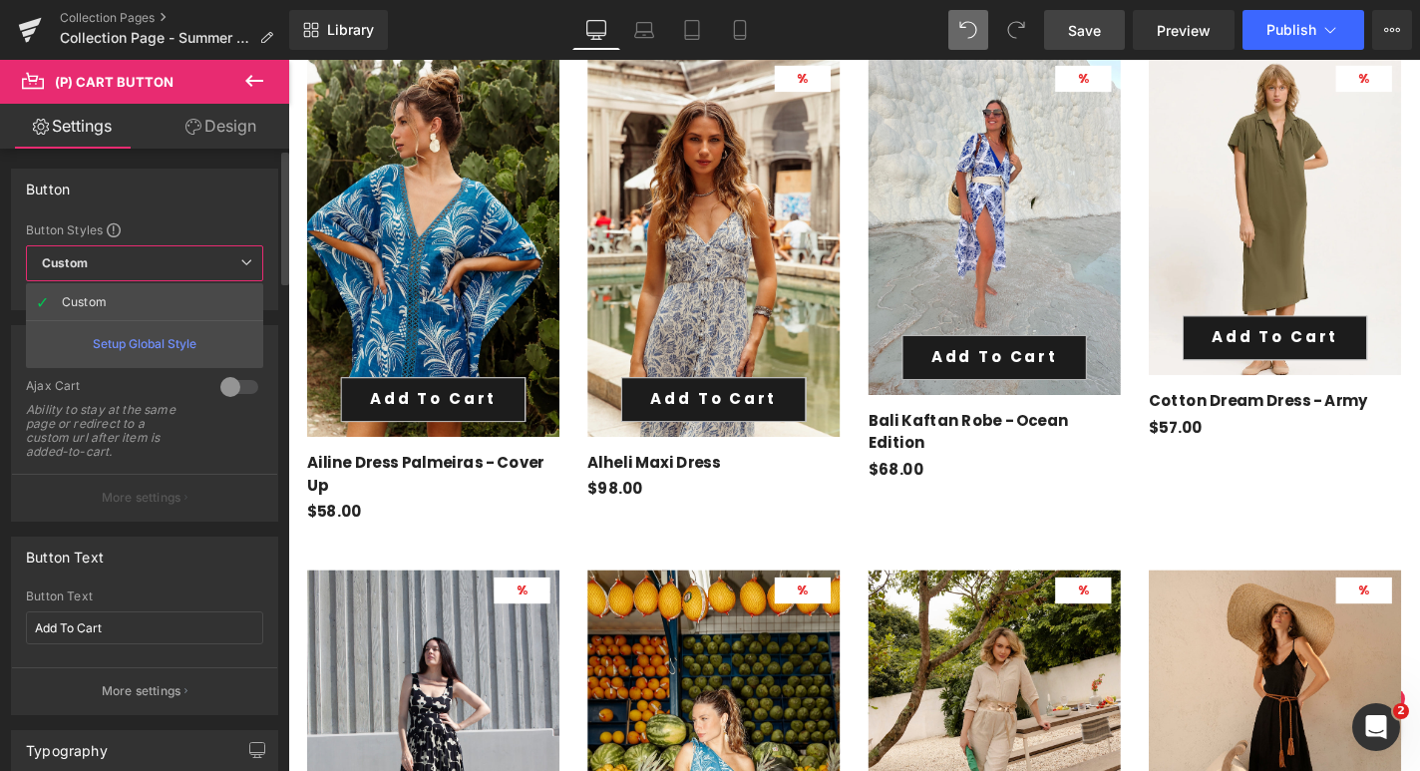
click at [147, 338] on div "Setup Global Style" at bounding box center [144, 343] width 237 height 47
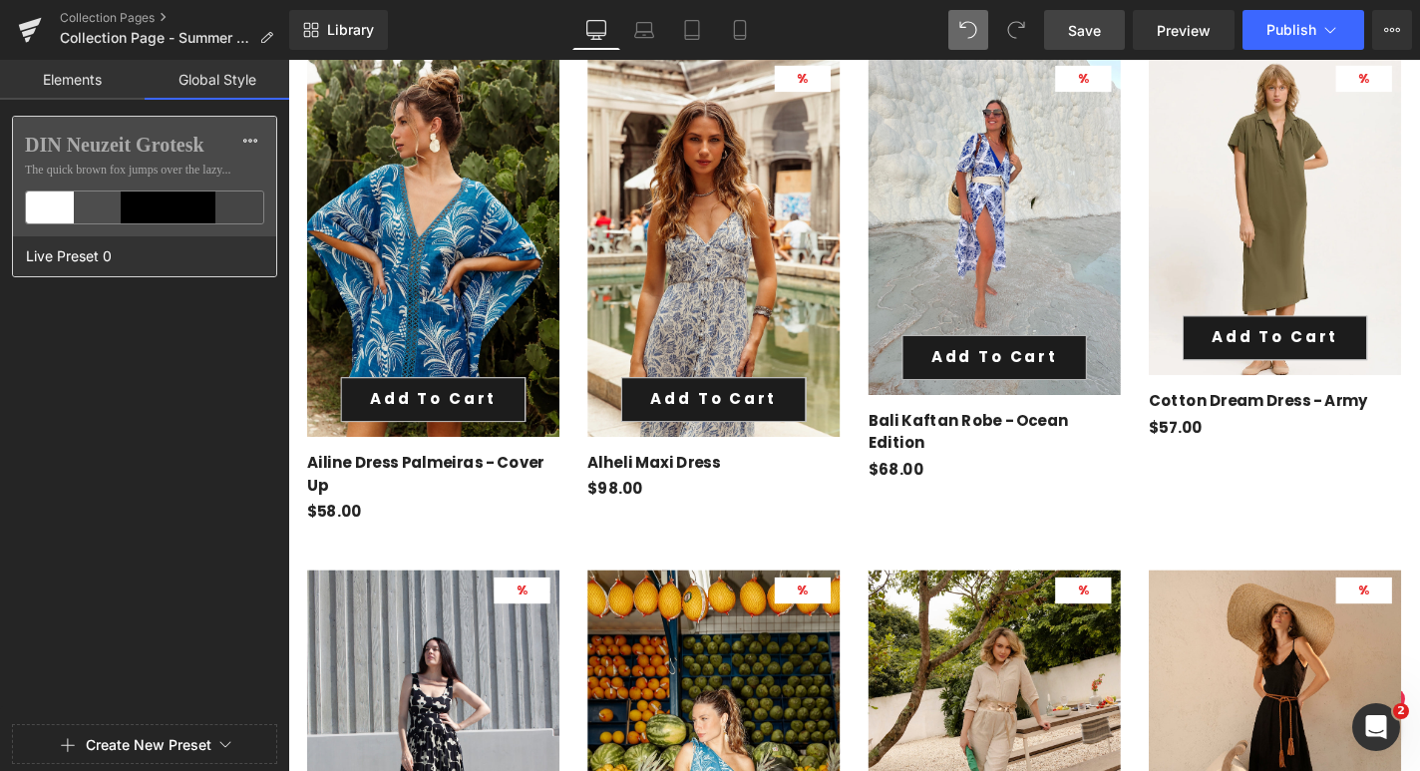
click at [154, 201] on div at bounding box center [145, 207] width 48 height 32
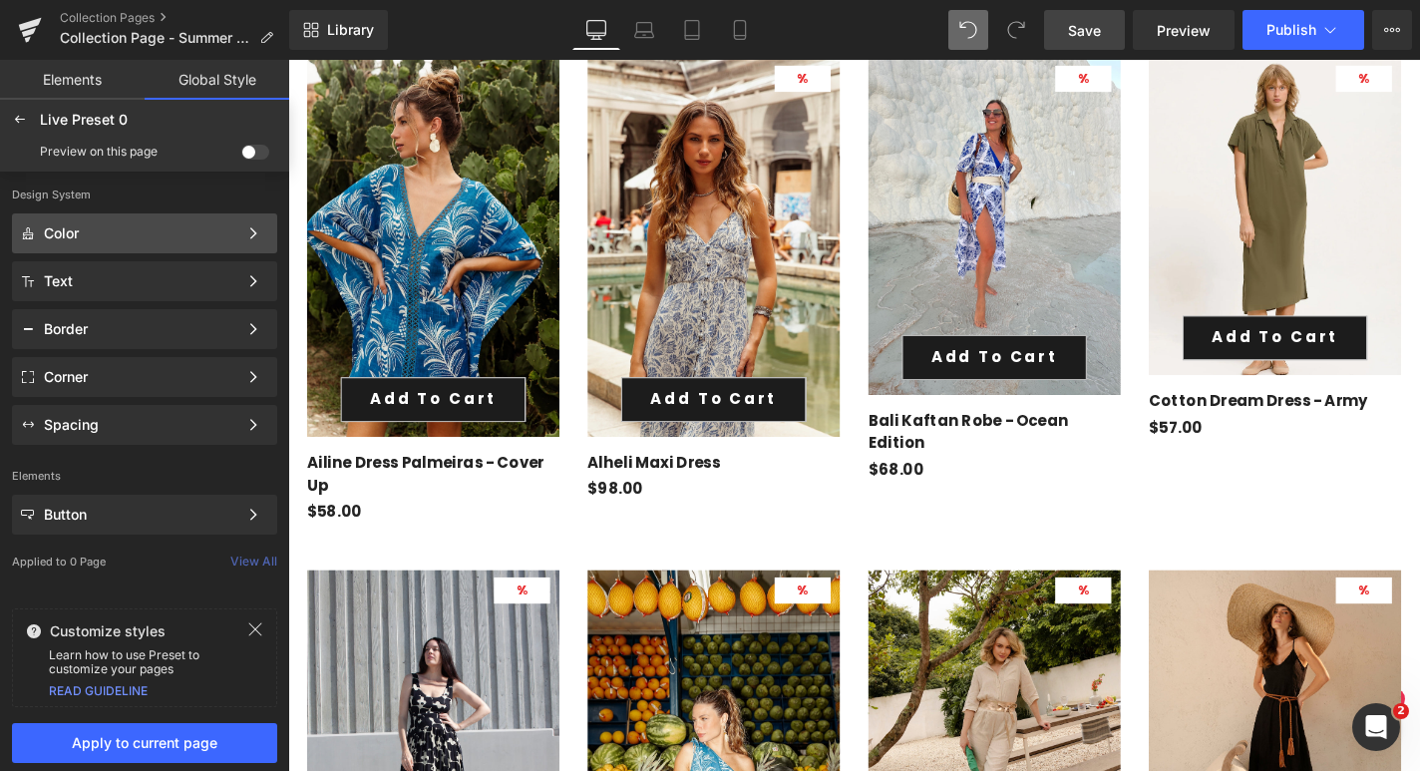
click at [147, 229] on div "Color" at bounding box center [140, 233] width 193 height 16
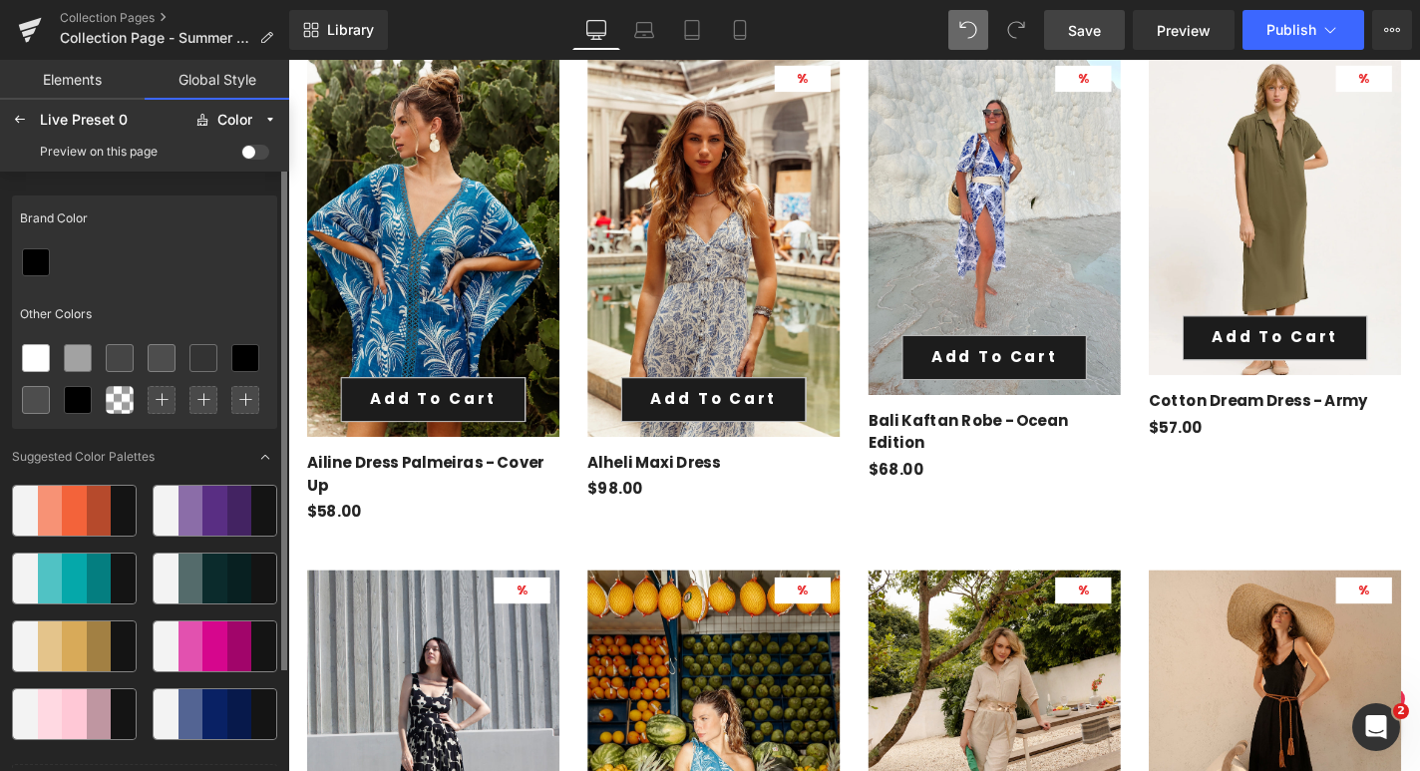
click at [77, 512] on div at bounding box center [74, 511] width 25 height 50
click at [140, 219] on div "Brand Color" at bounding box center [144, 218] width 265 height 46
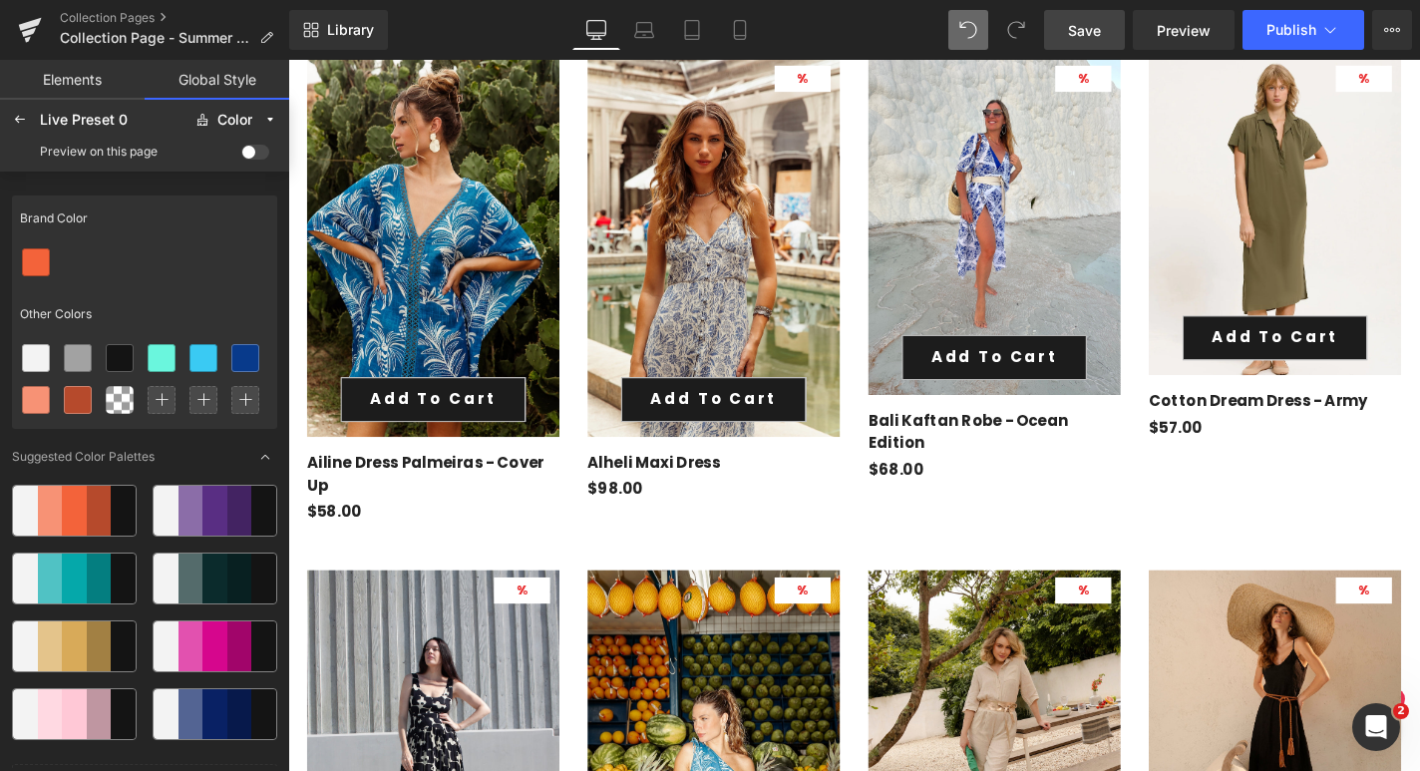
click at [248, 151] on span at bounding box center [255, 152] width 28 height 15
click at [241, 156] on input "checkbox" at bounding box center [241, 156] width 0 height 0
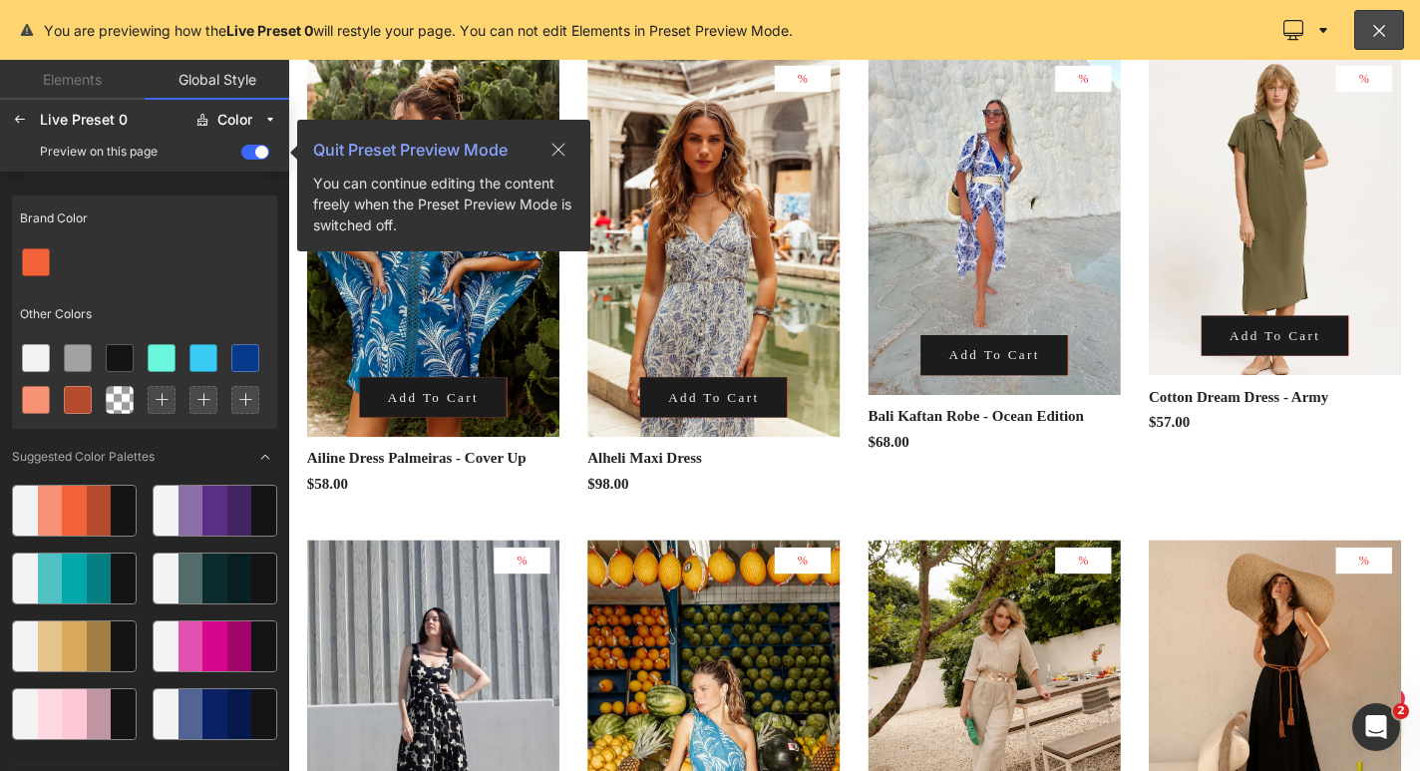
click at [248, 151] on span at bounding box center [255, 152] width 28 height 15
click at [241, 156] on input "checkbox" at bounding box center [241, 156] width 0 height 0
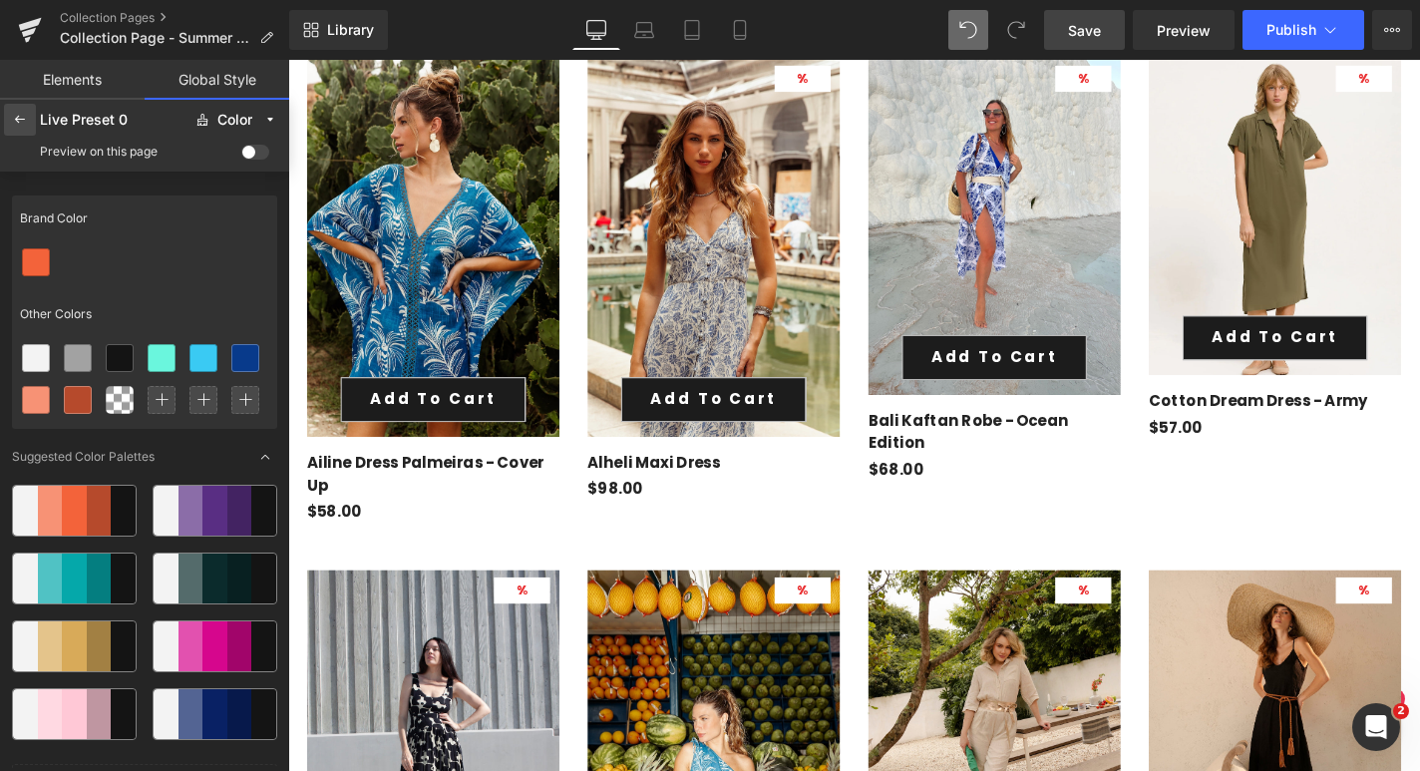
click at [22, 121] on icon at bounding box center [20, 120] width 16 height 16
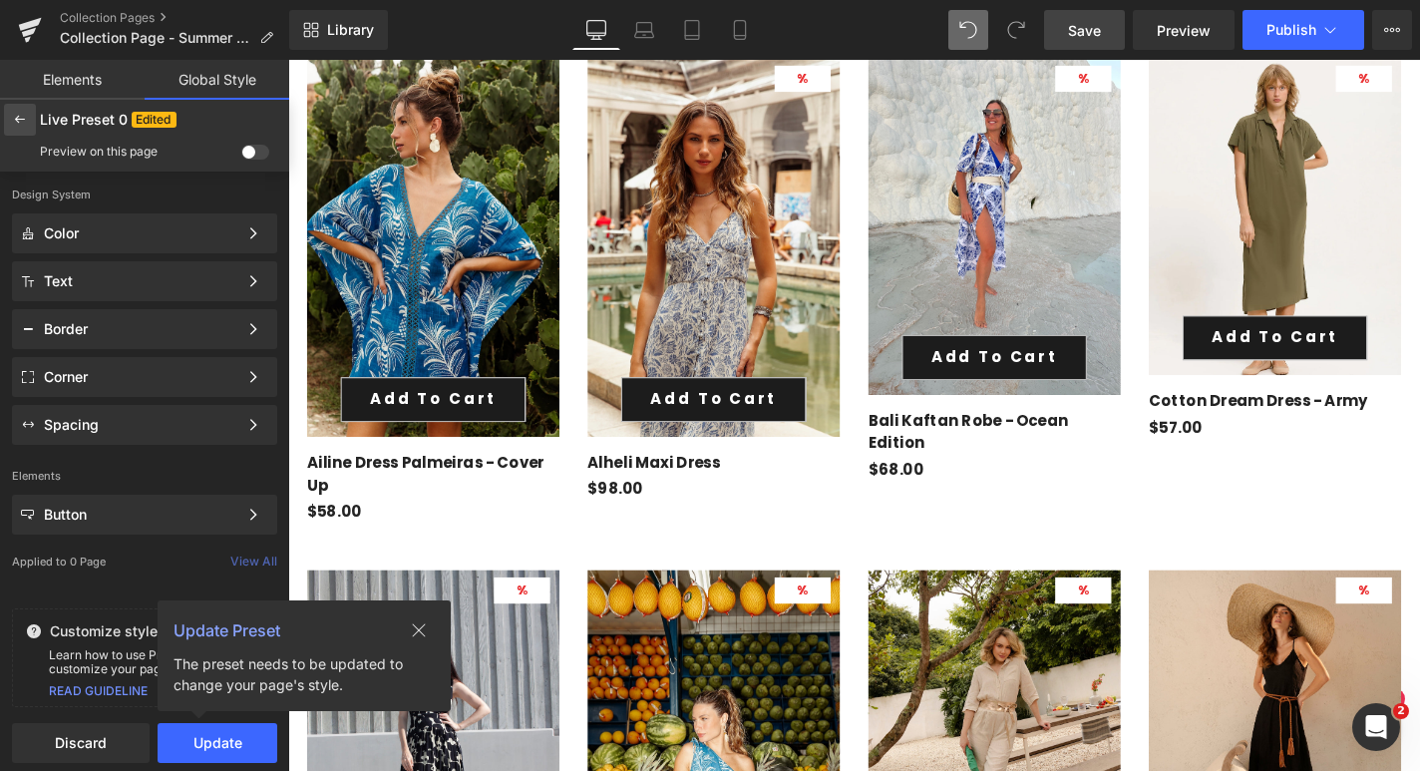
click at [15, 130] on div at bounding box center [20, 120] width 32 height 32
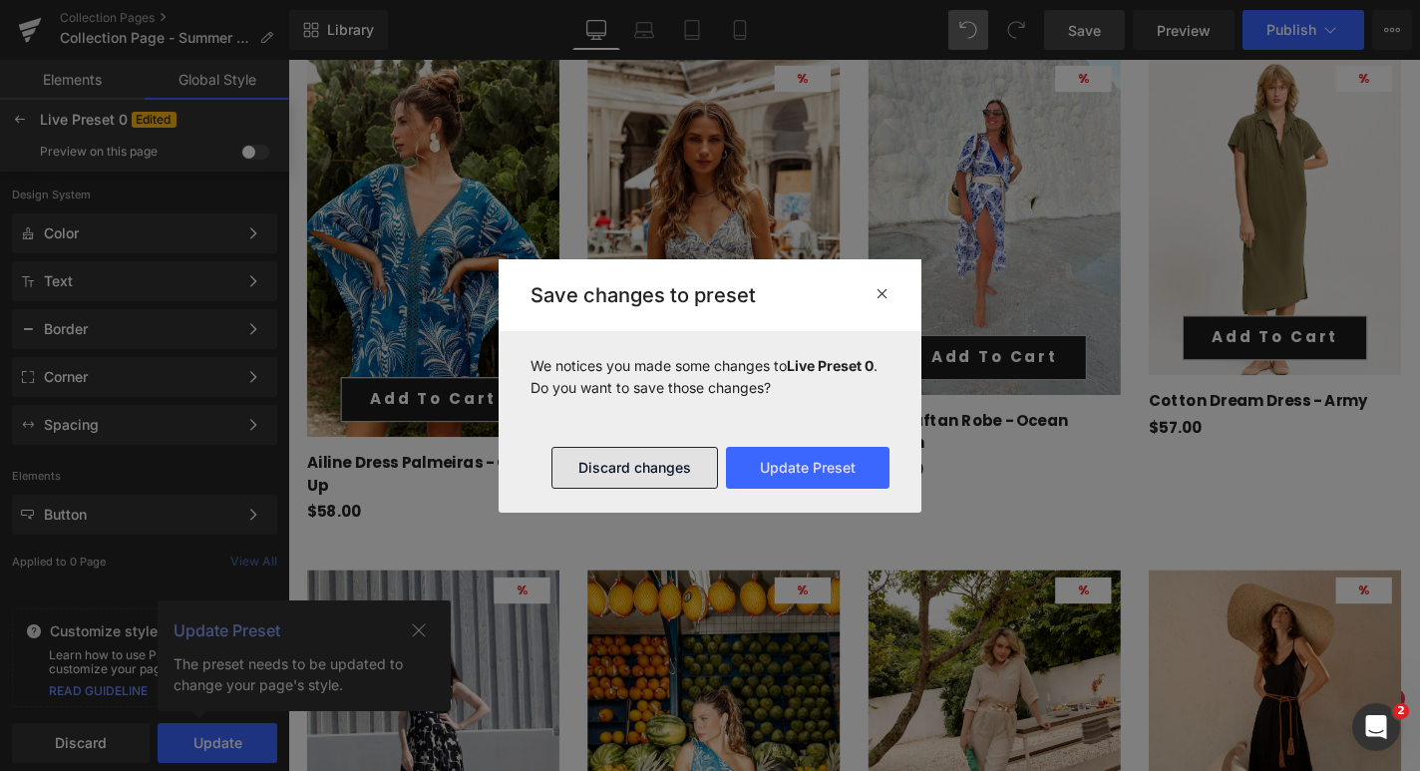
click at [674, 464] on button "Discard changes" at bounding box center [634, 468] width 167 height 42
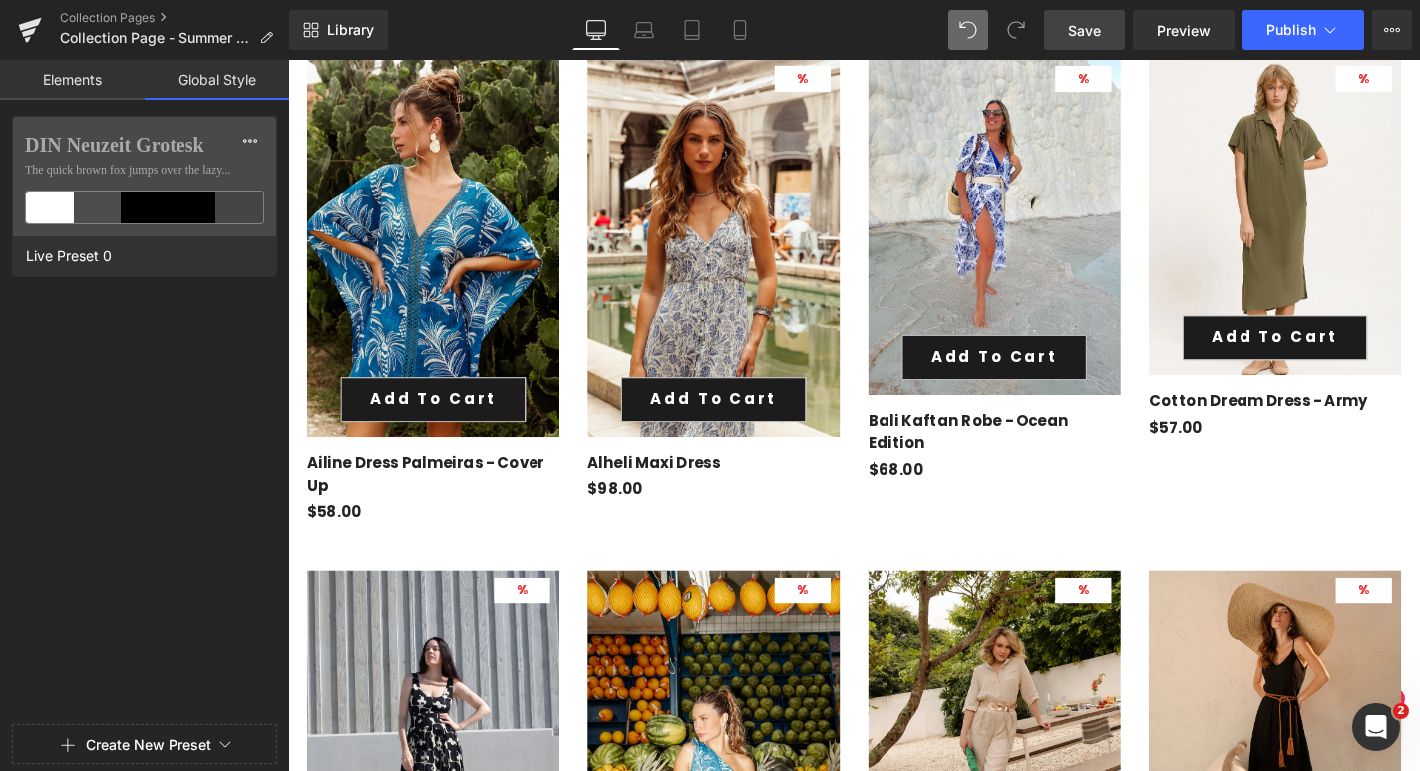
click at [85, 83] on link "Elements" at bounding box center [72, 80] width 145 height 40
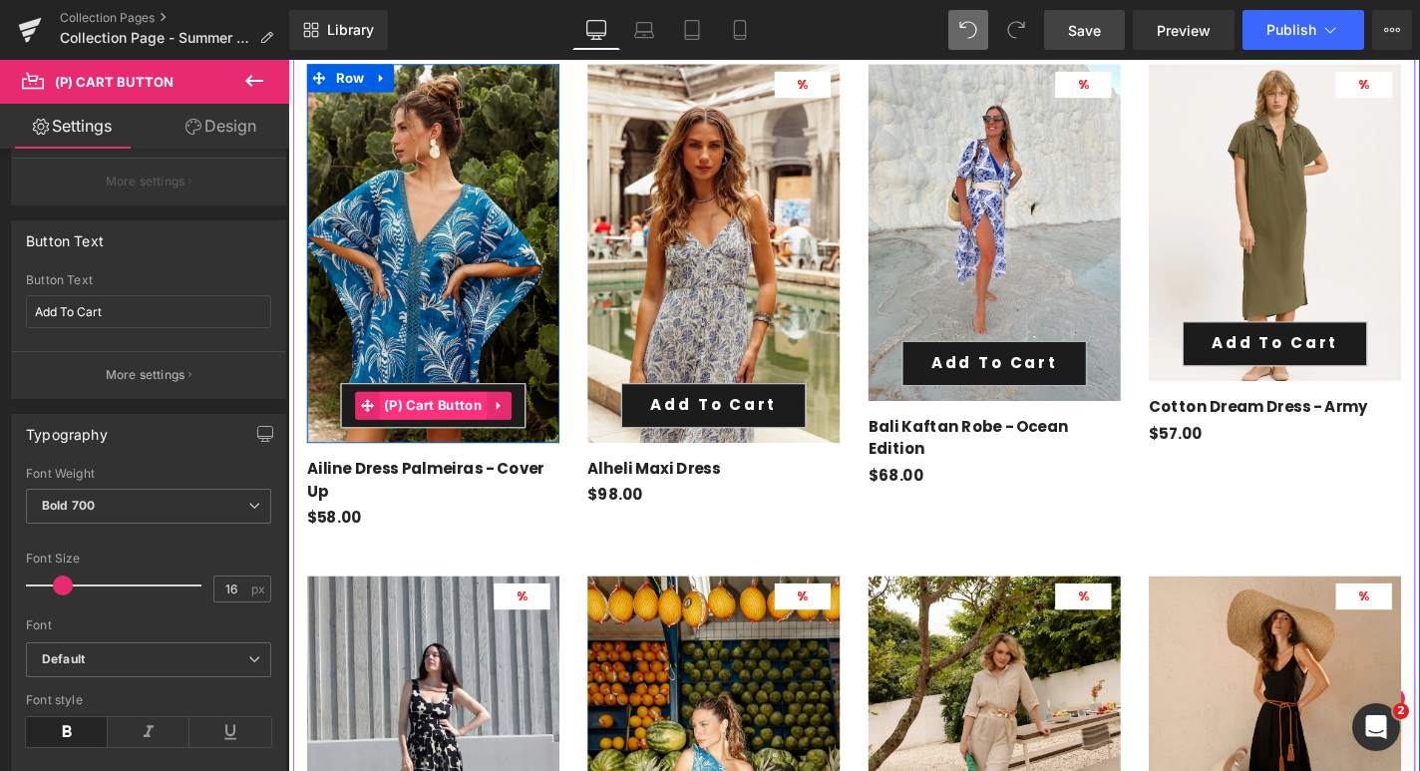
scroll to position [1005, 0]
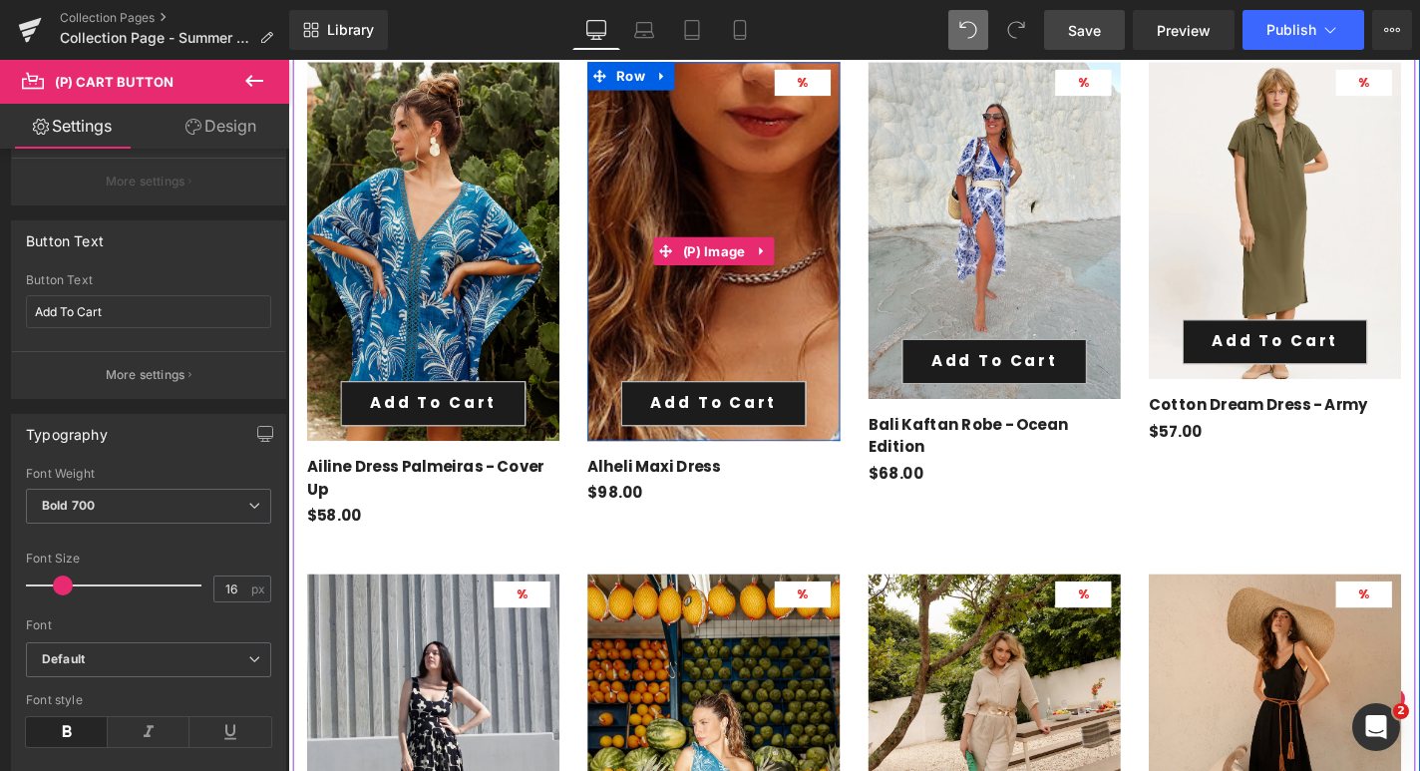
click at [714, 186] on img at bounding box center [847, 561] width 1292 height 1938
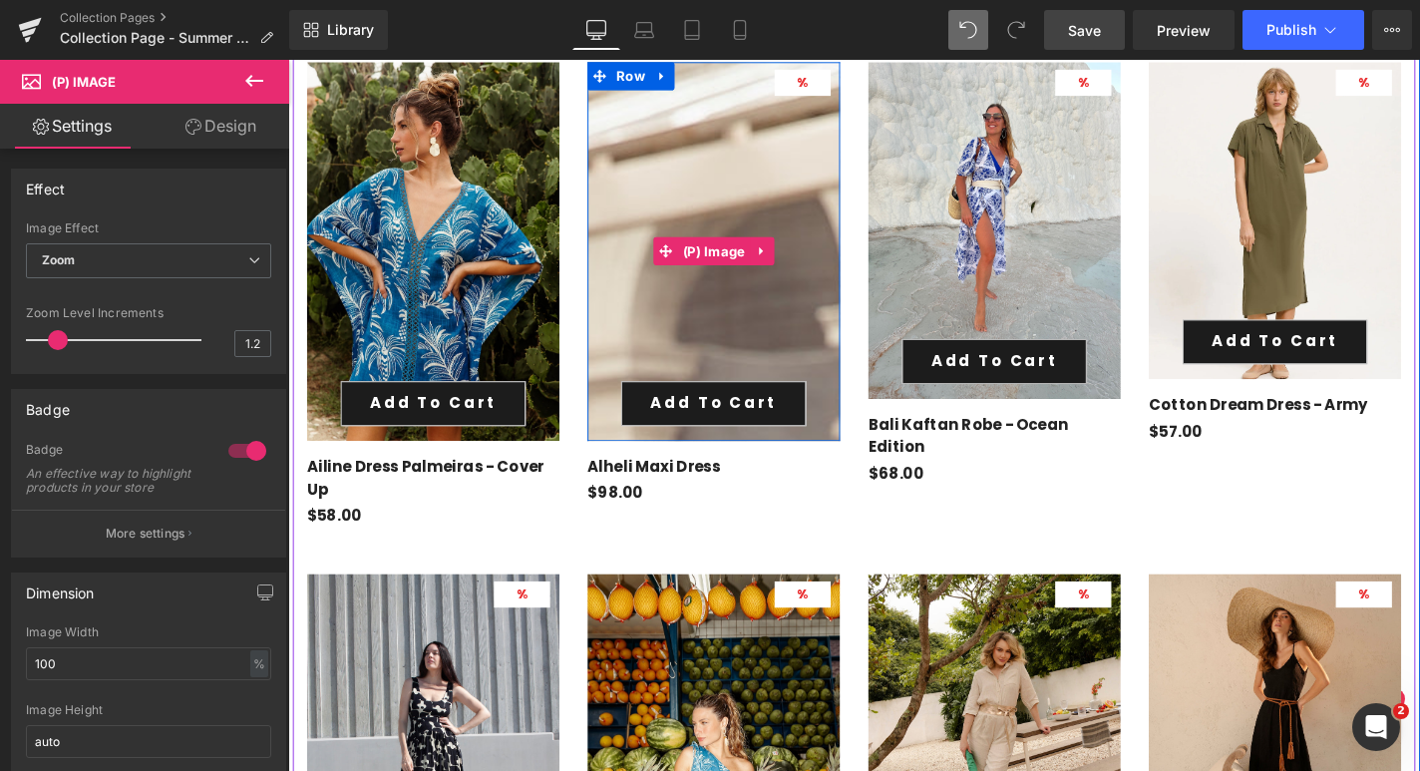
click at [832, 80] on span "%" at bounding box center [837, 84] width 12 height 19
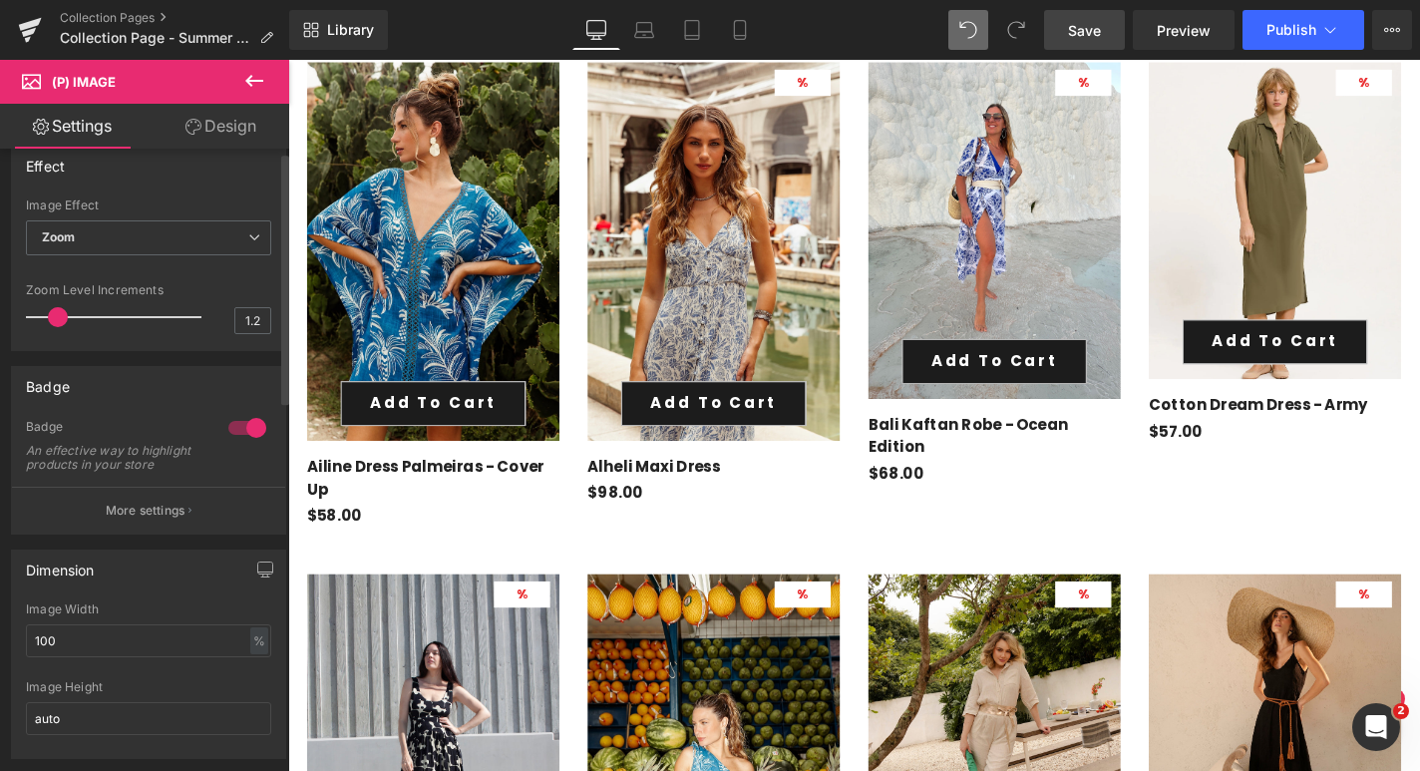
scroll to position [0, 0]
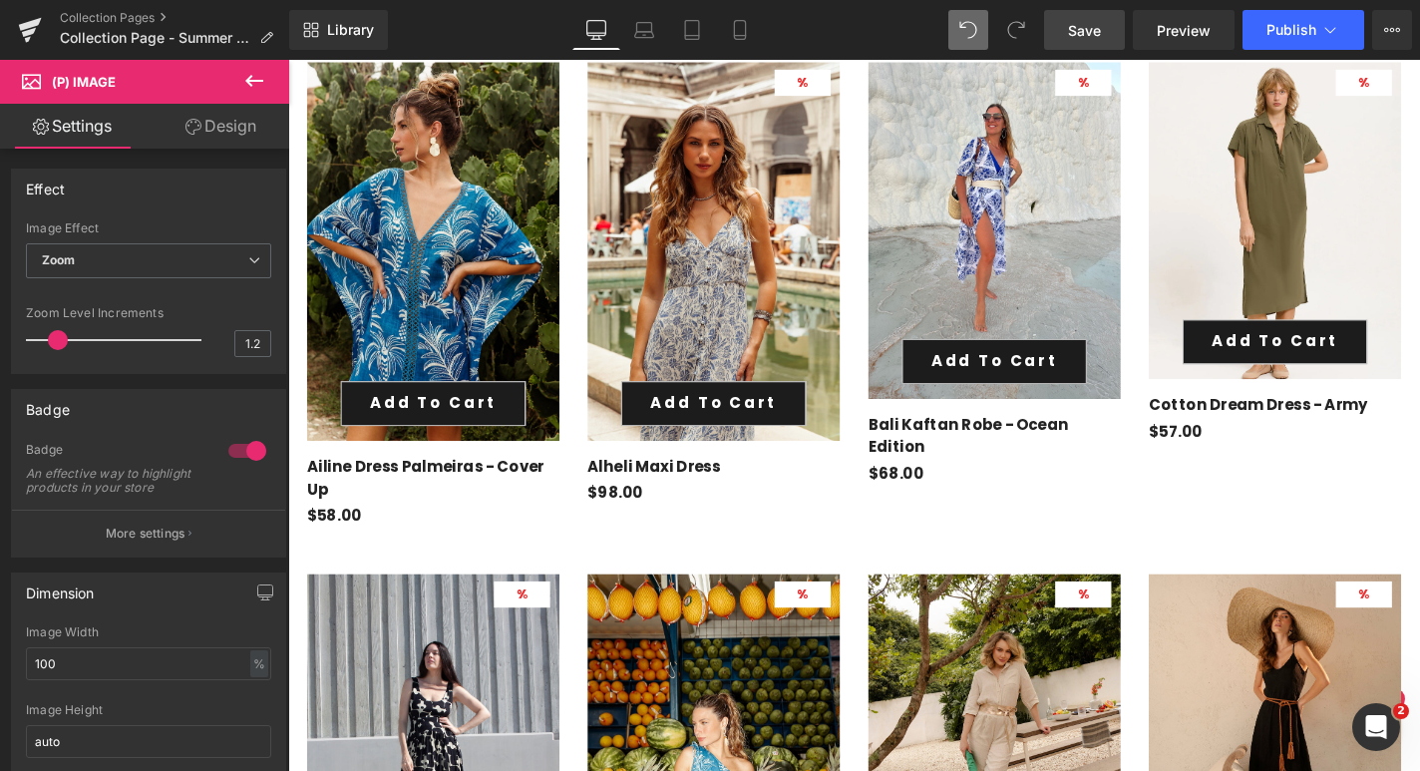
click at [225, 135] on link "Design" at bounding box center [221, 126] width 145 height 45
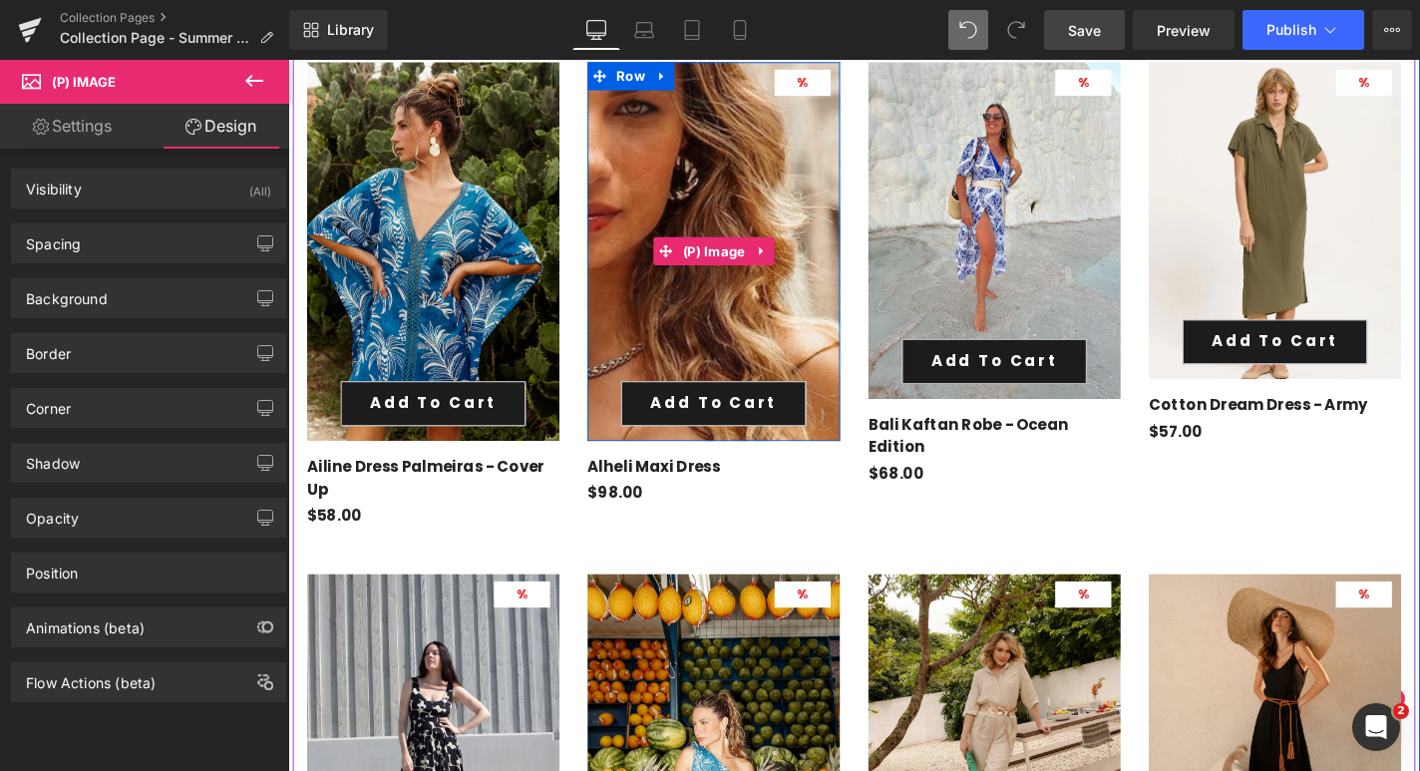
click at [765, 160] on img at bounding box center [655, 663] width 1292 height 1938
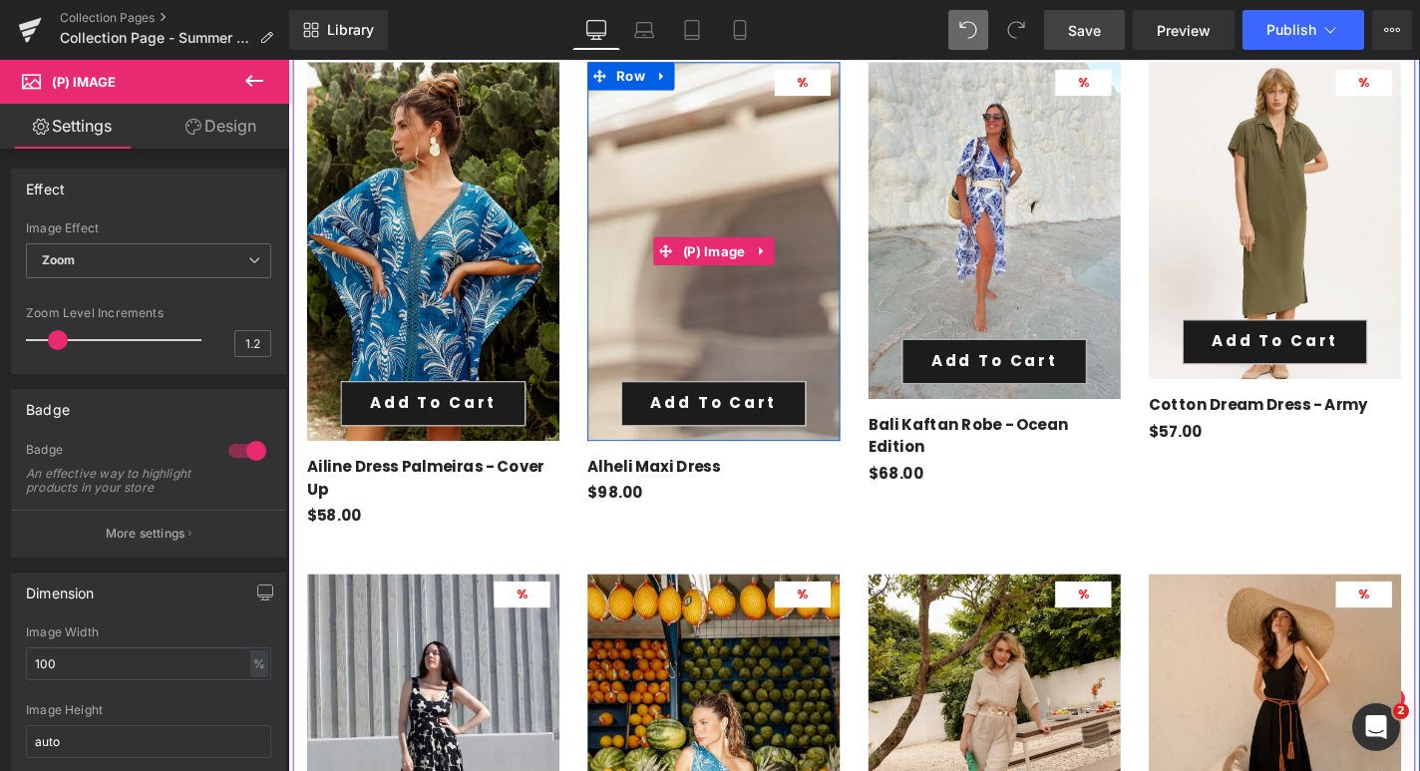
click at [831, 84] on span "%" at bounding box center [837, 84] width 12 height 19
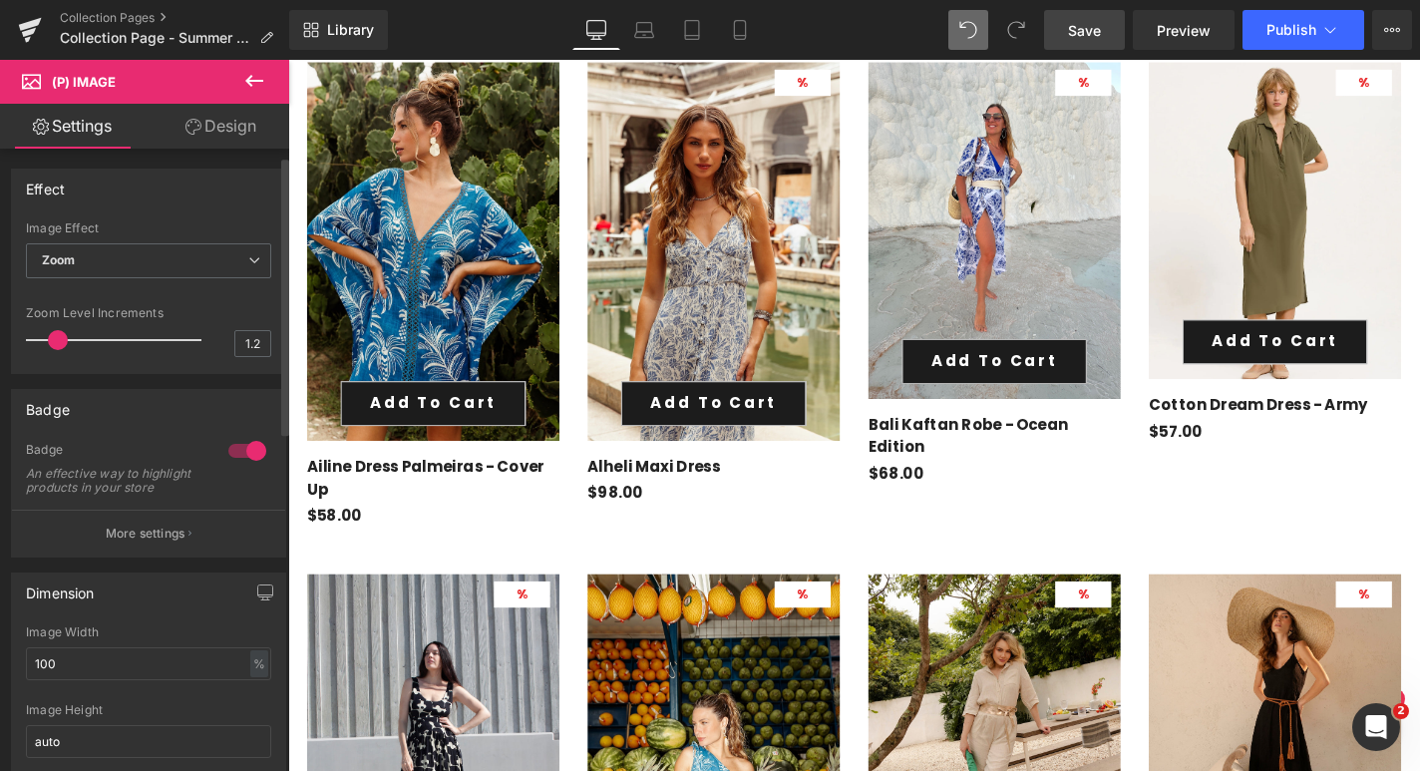
scroll to position [61, 0]
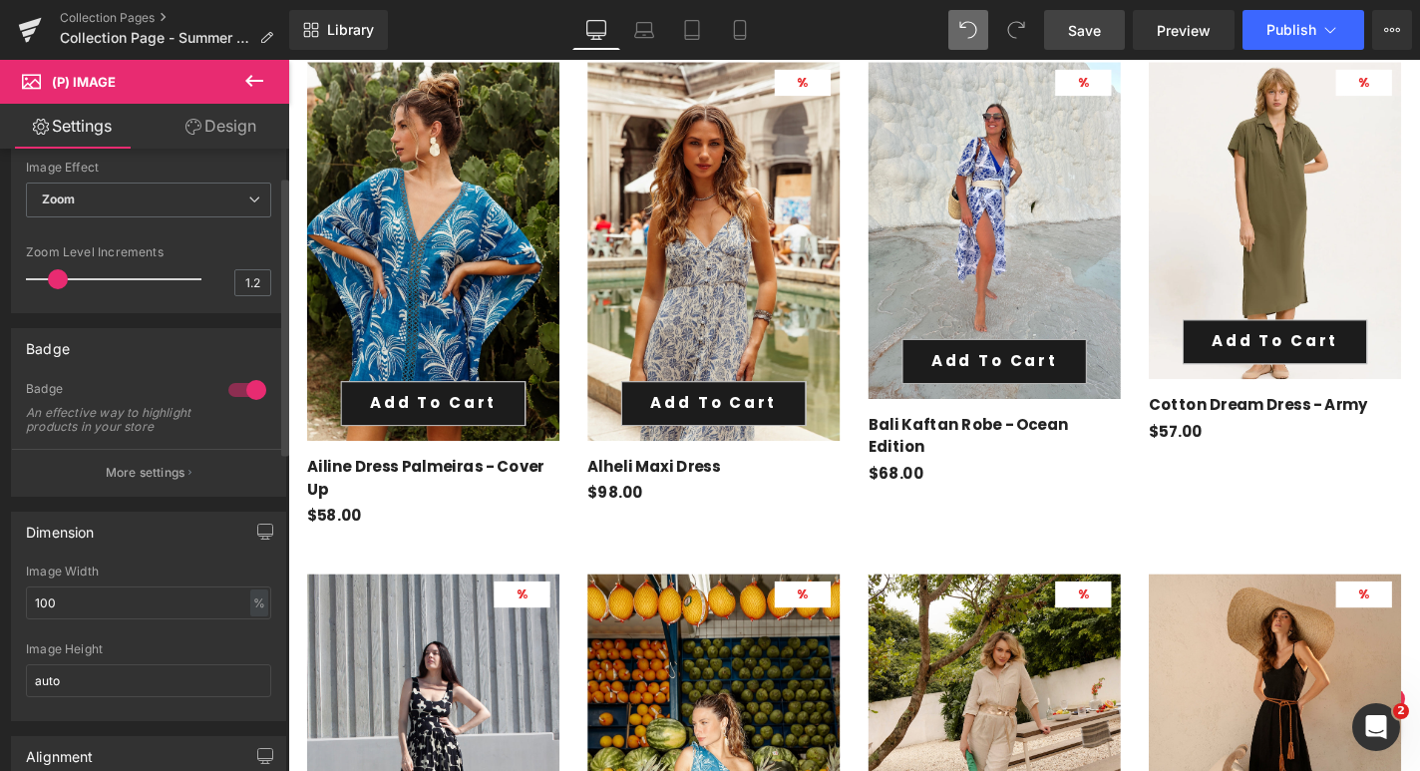
click at [244, 388] on div at bounding box center [247, 390] width 48 height 32
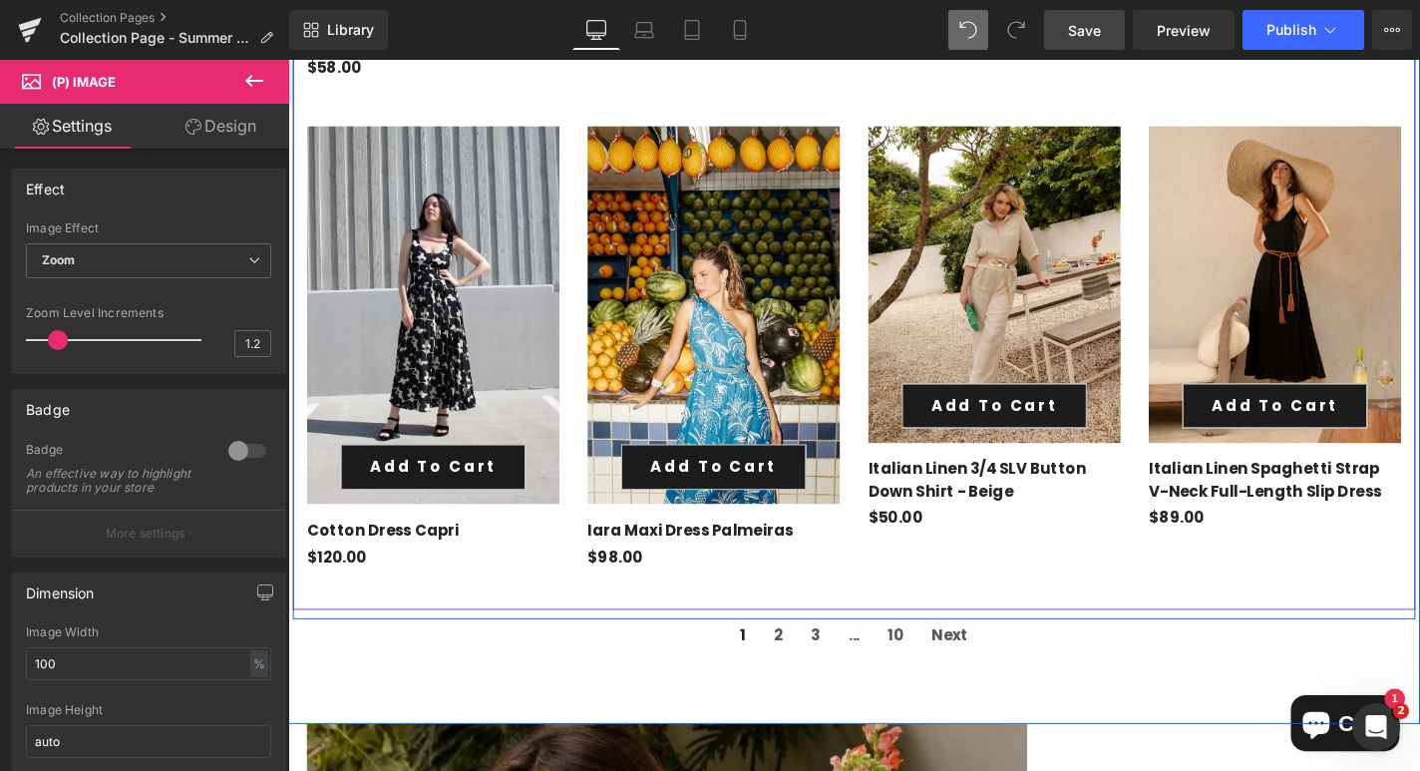
scroll to position [1656, 0]
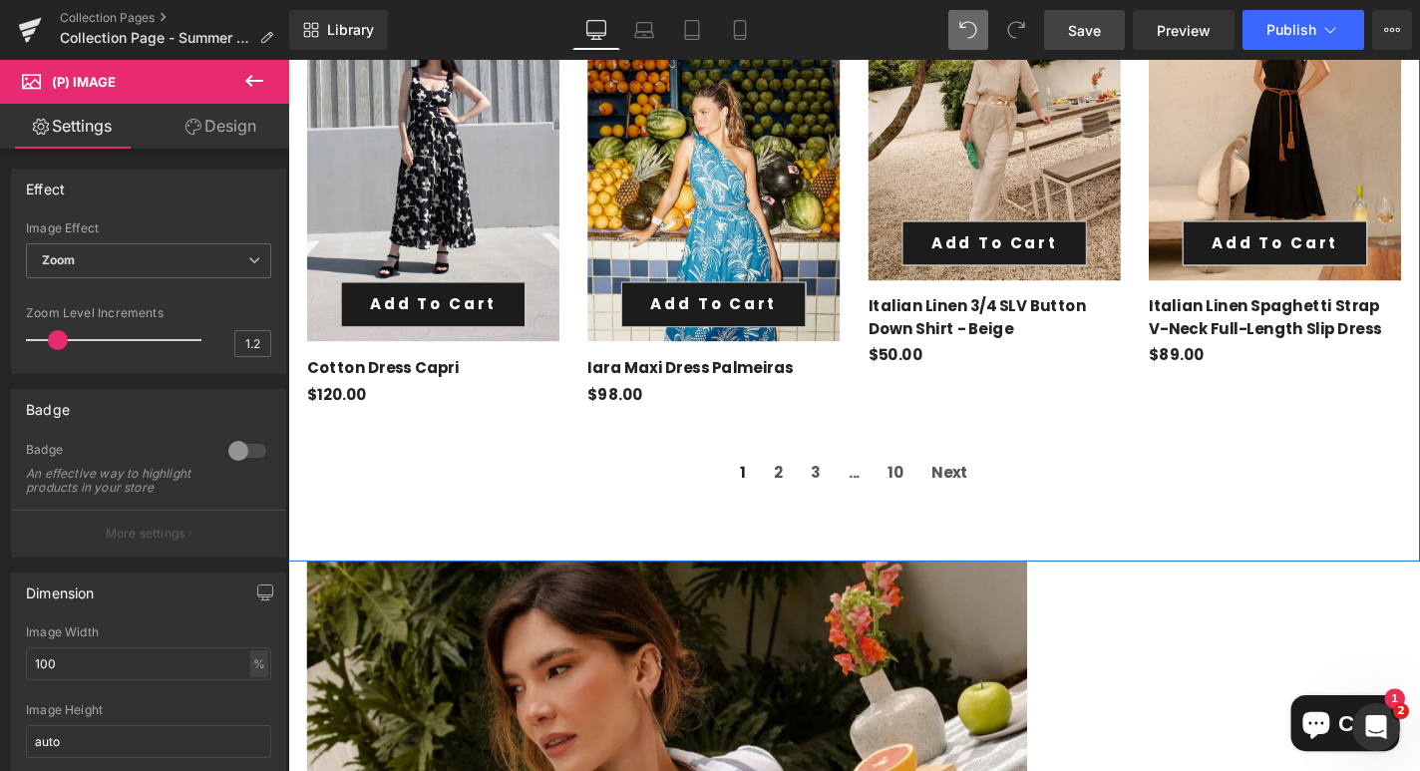
click at [1083, 592] on div "70px" at bounding box center [891, 559] width 1206 height 70
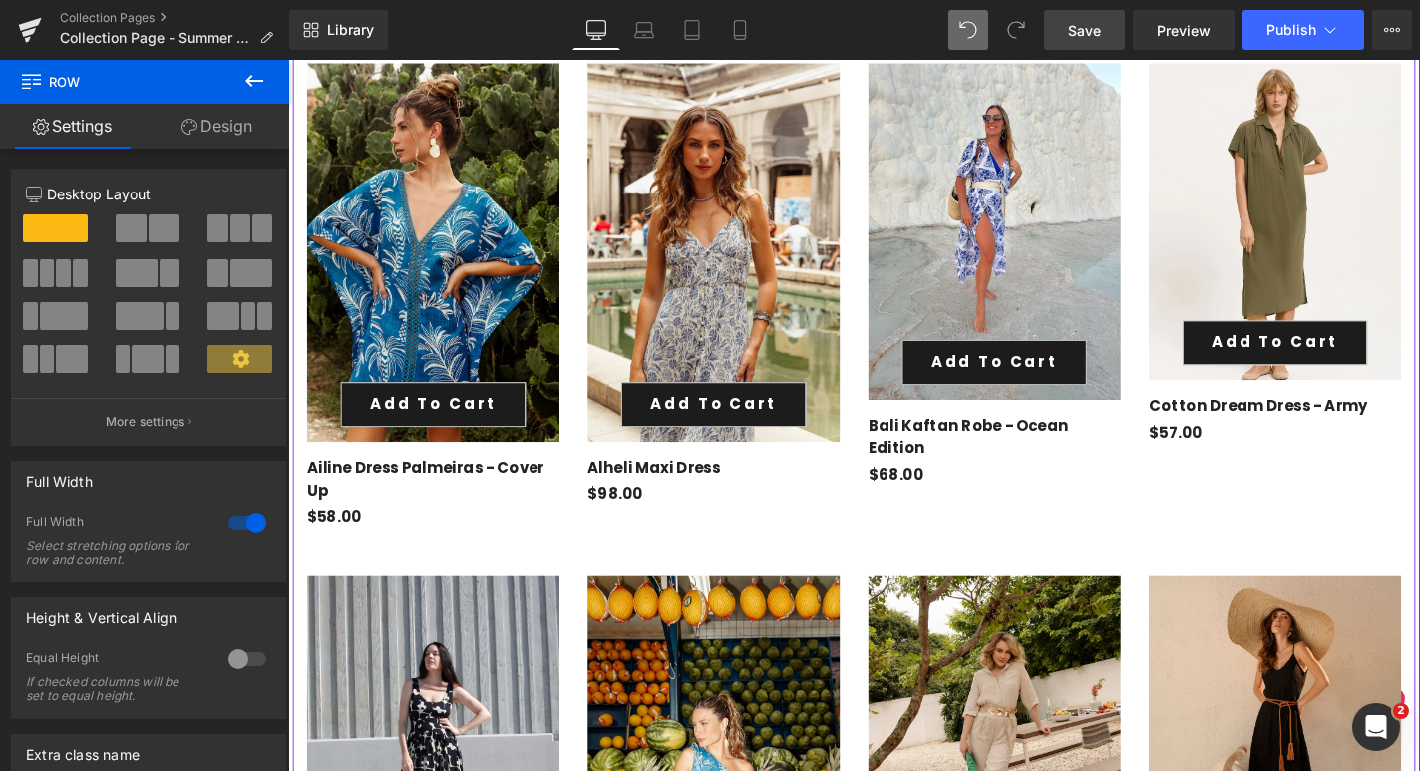
scroll to position [652, 0]
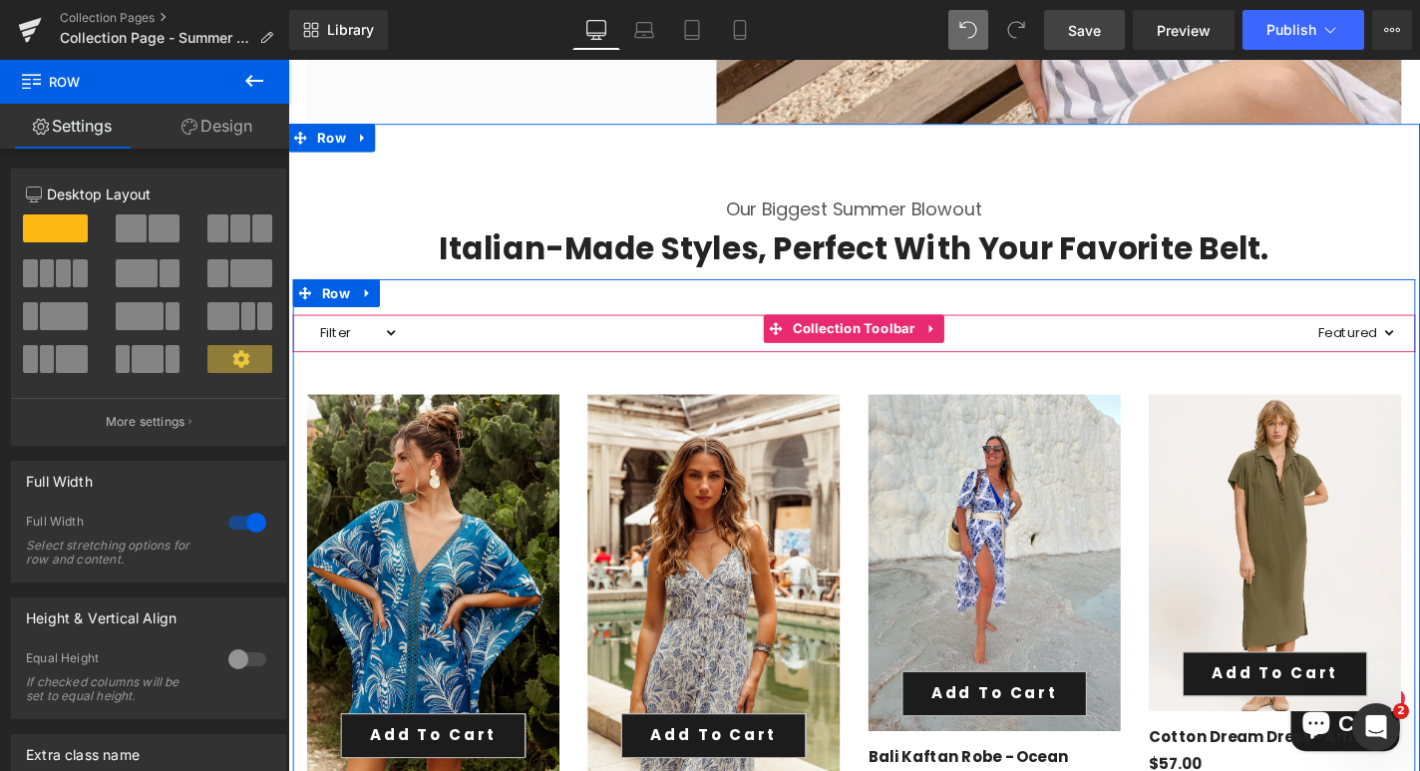
click at [675, 352] on div "12 products" at bounding box center [891, 351] width 971 height 40
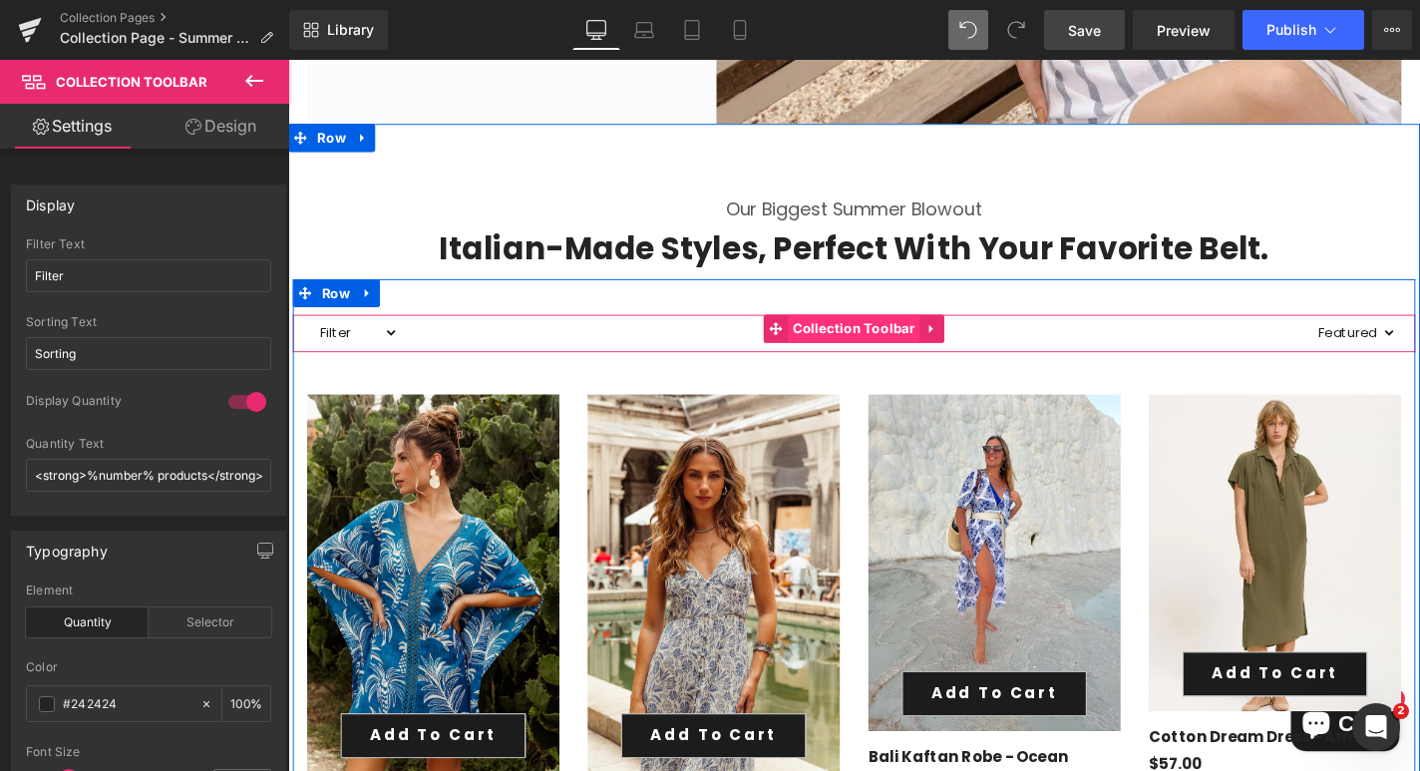
click at [907, 337] on span "Collection Toolbar" at bounding box center [891, 346] width 141 height 30
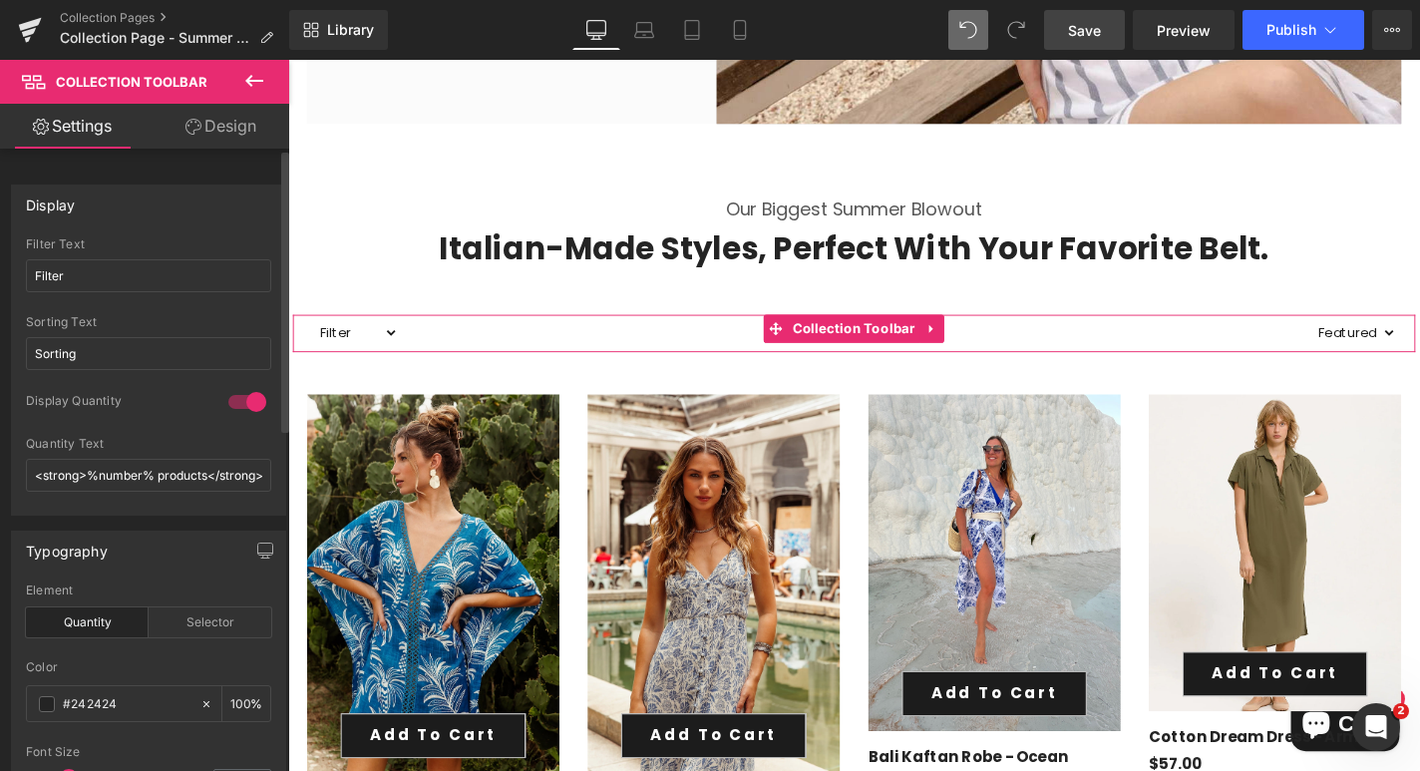
click at [244, 404] on div at bounding box center [247, 402] width 48 height 32
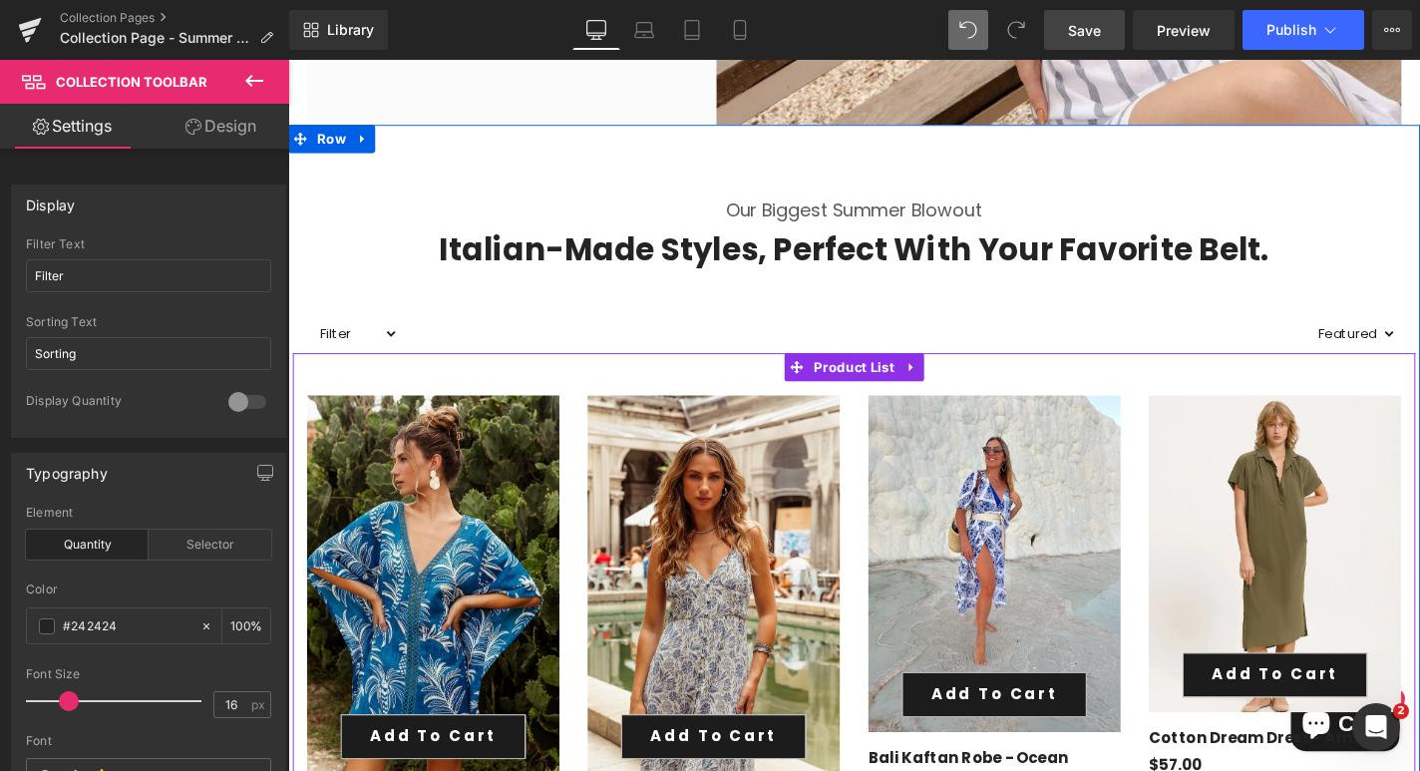
scroll to position [649, 0]
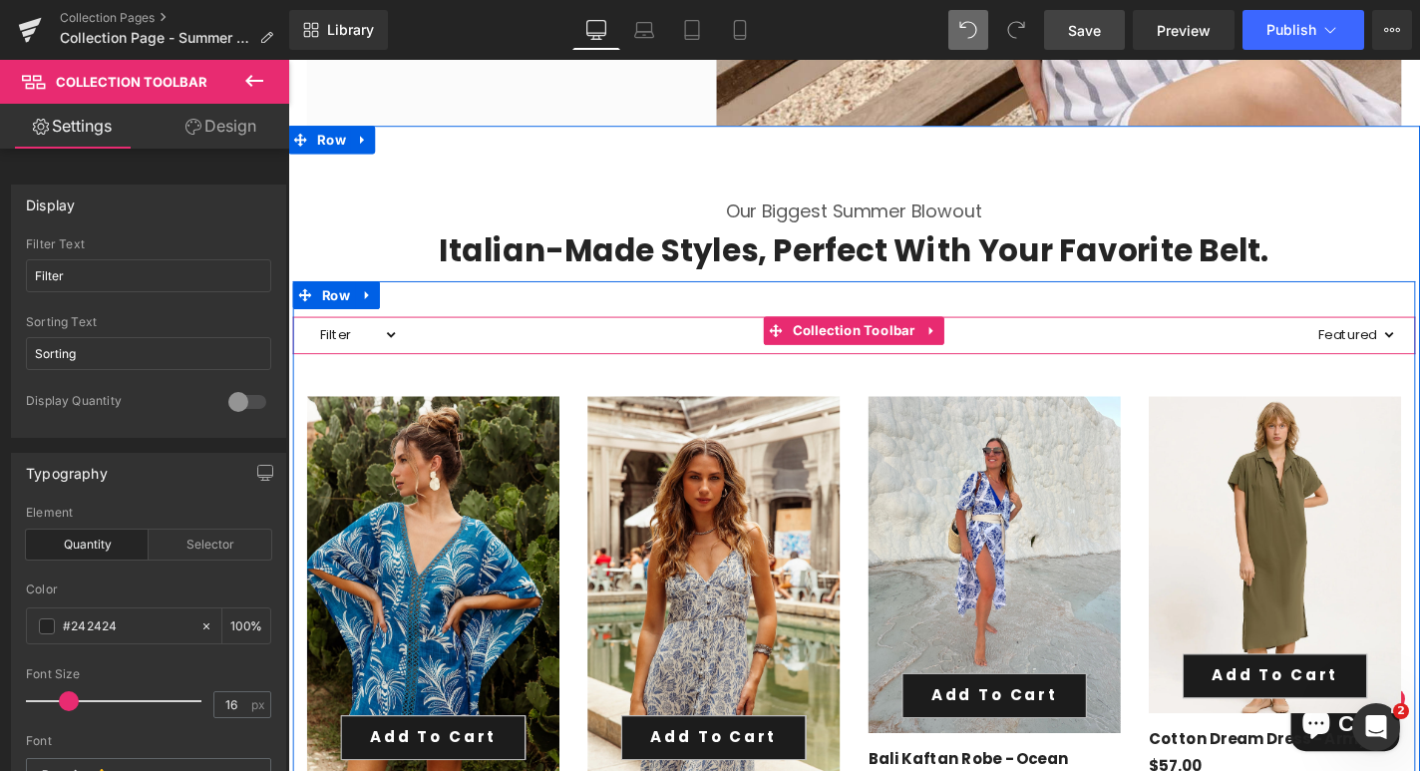
click at [369, 349] on select "Filter dress sale warehouse" at bounding box center [359, 353] width 93 height 28
click at [350, 348] on select "Filter dress sale warehouse" at bounding box center [359, 353] width 93 height 28
click at [1417, 356] on select "Sorting Best selling Featured Alphabetically, A-Z Alphabetically, Z-A Price, lo…" at bounding box center [1423, 353] width 93 height 28
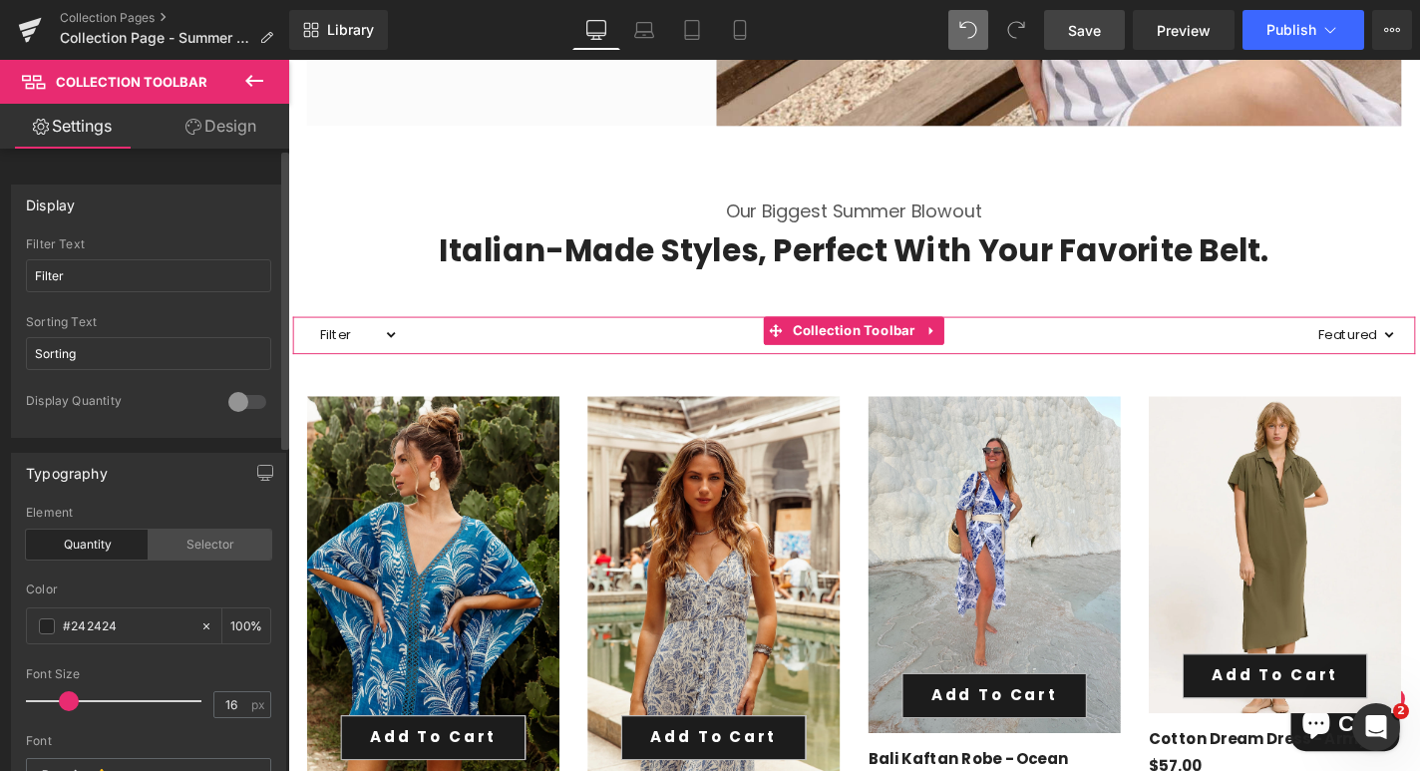
click at [178, 536] on div "Selector" at bounding box center [210, 544] width 123 height 30
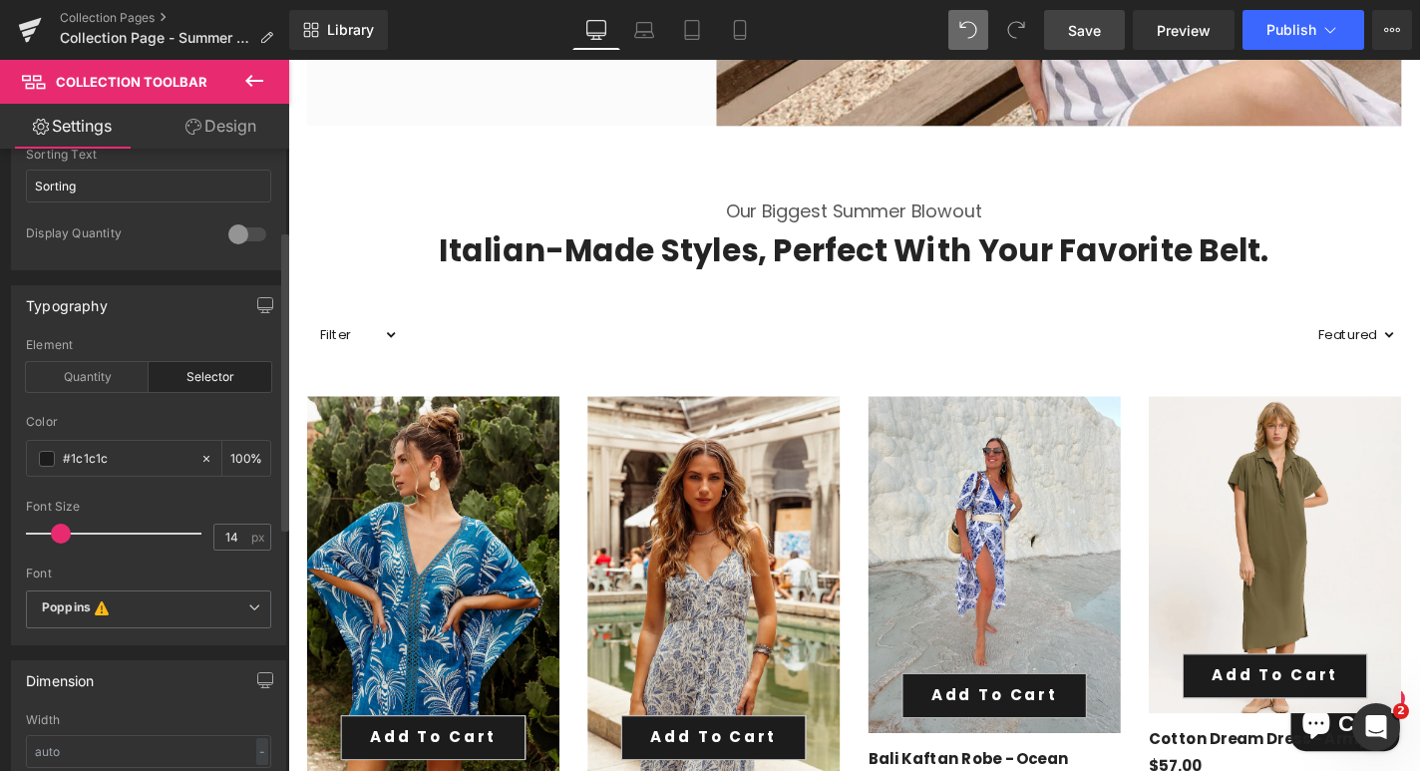
scroll to position [173, 0]
click at [49, 530] on span at bounding box center [53, 527] width 20 height 20
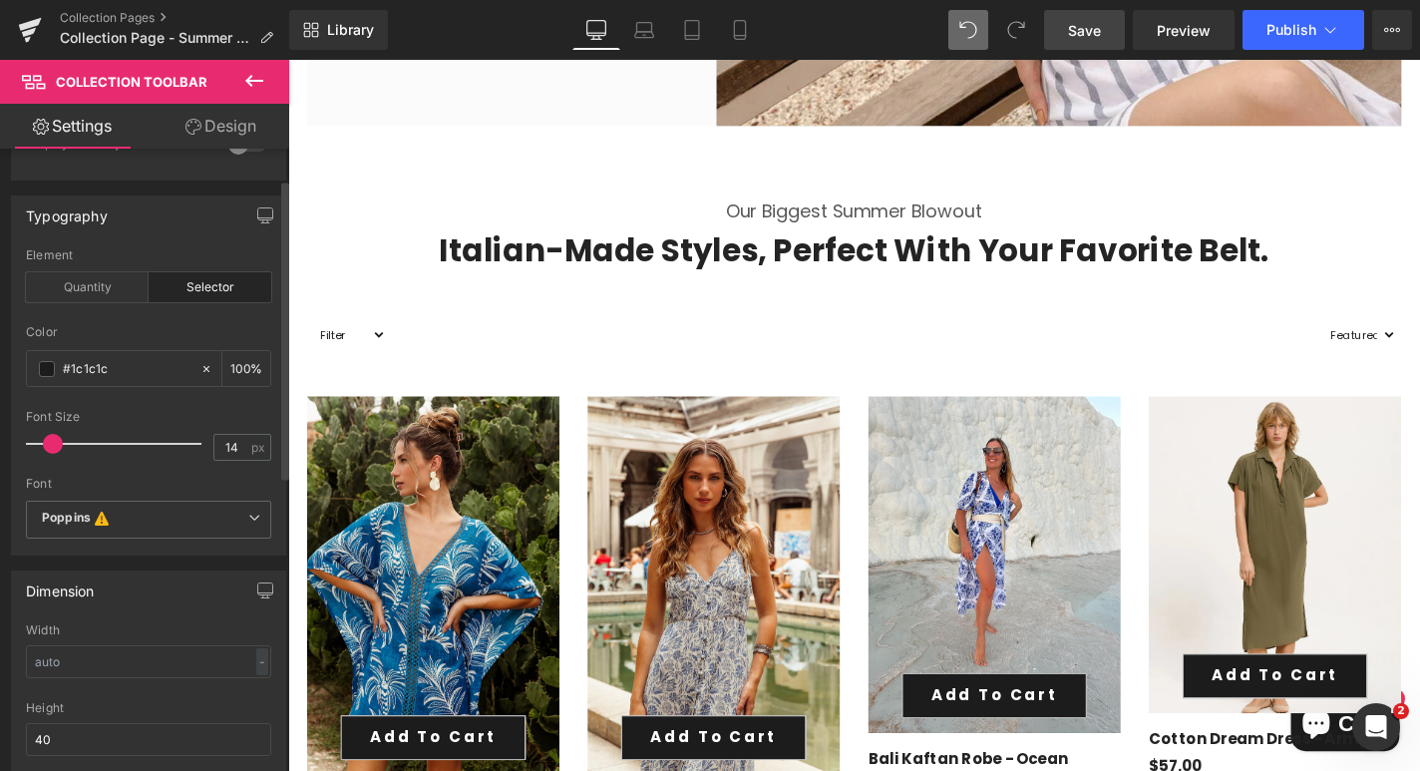
scroll to position [0, 0]
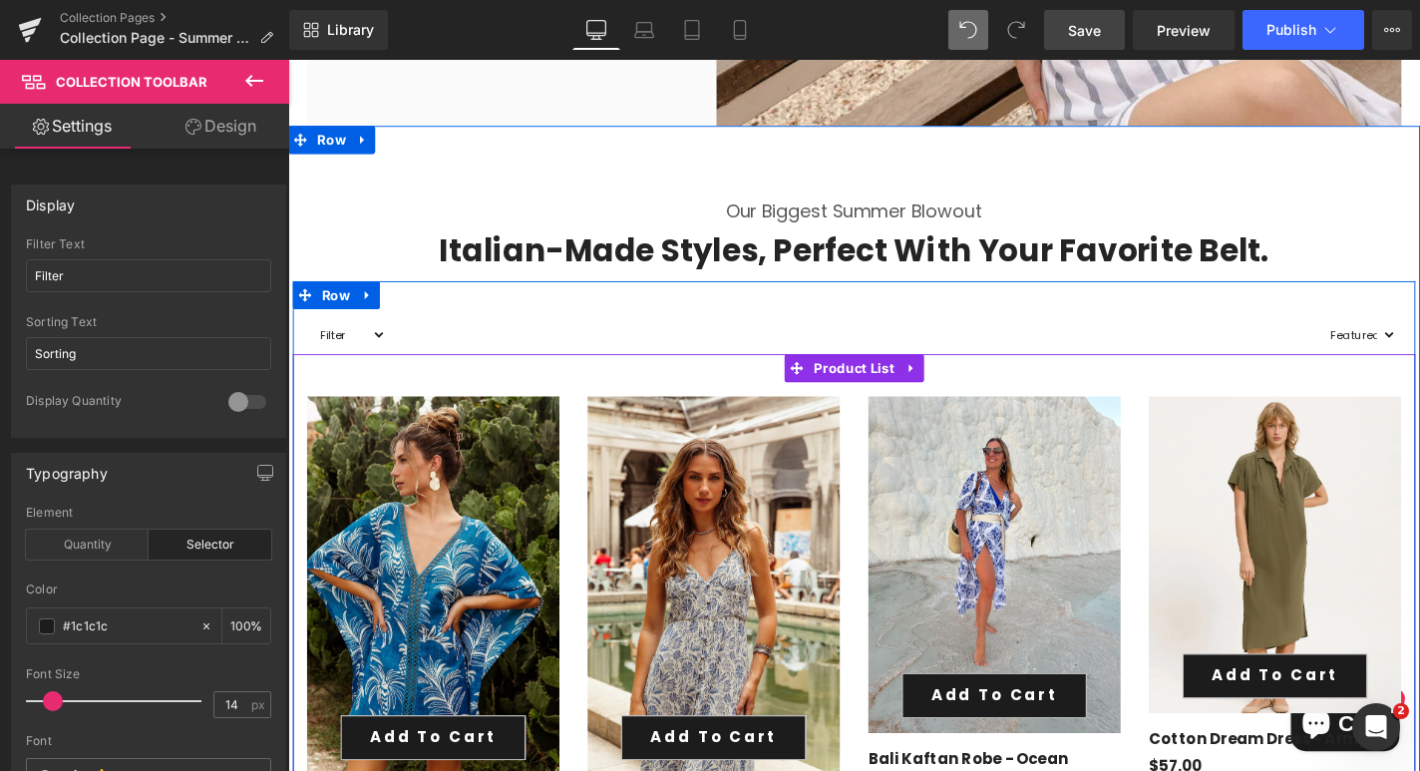
click at [881, 385] on span "Product List" at bounding box center [892, 389] width 97 height 30
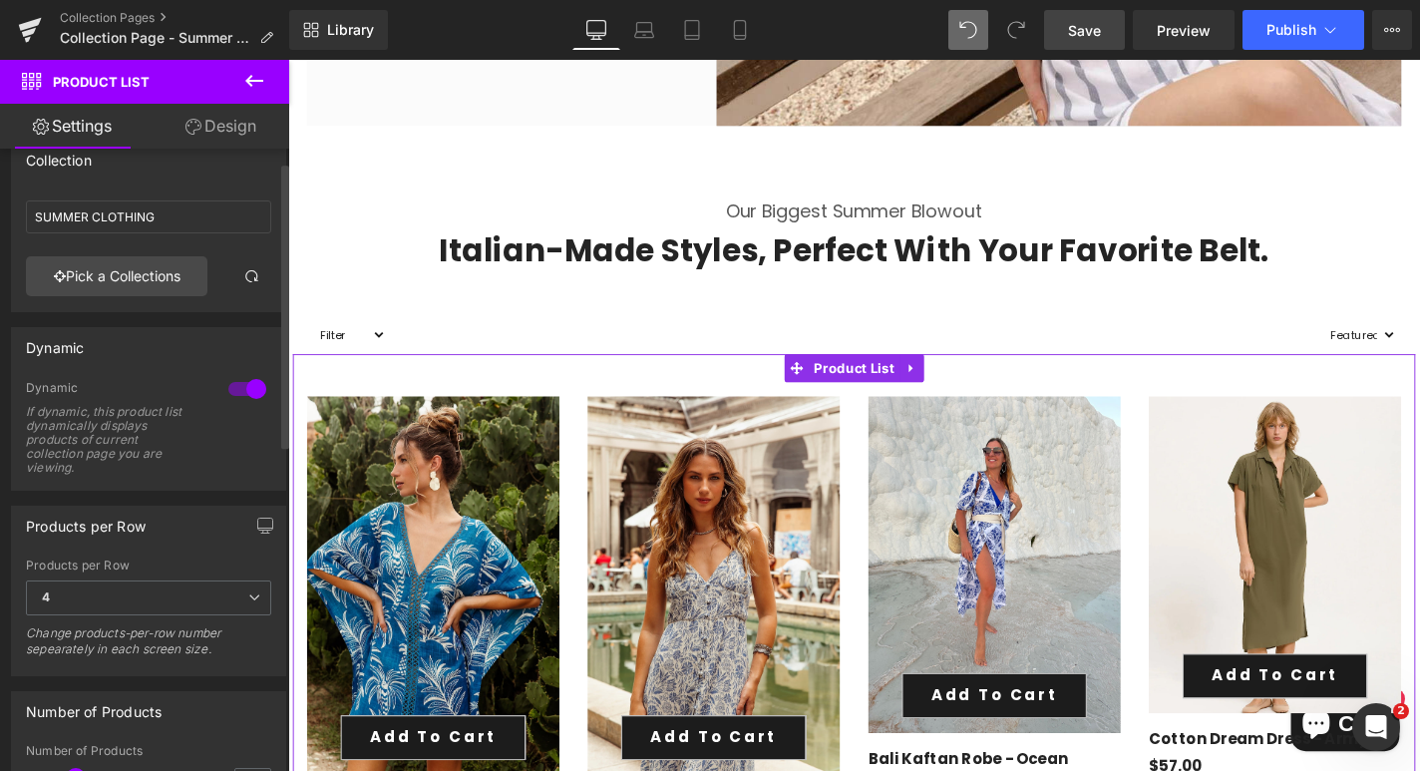
scroll to position [42, 0]
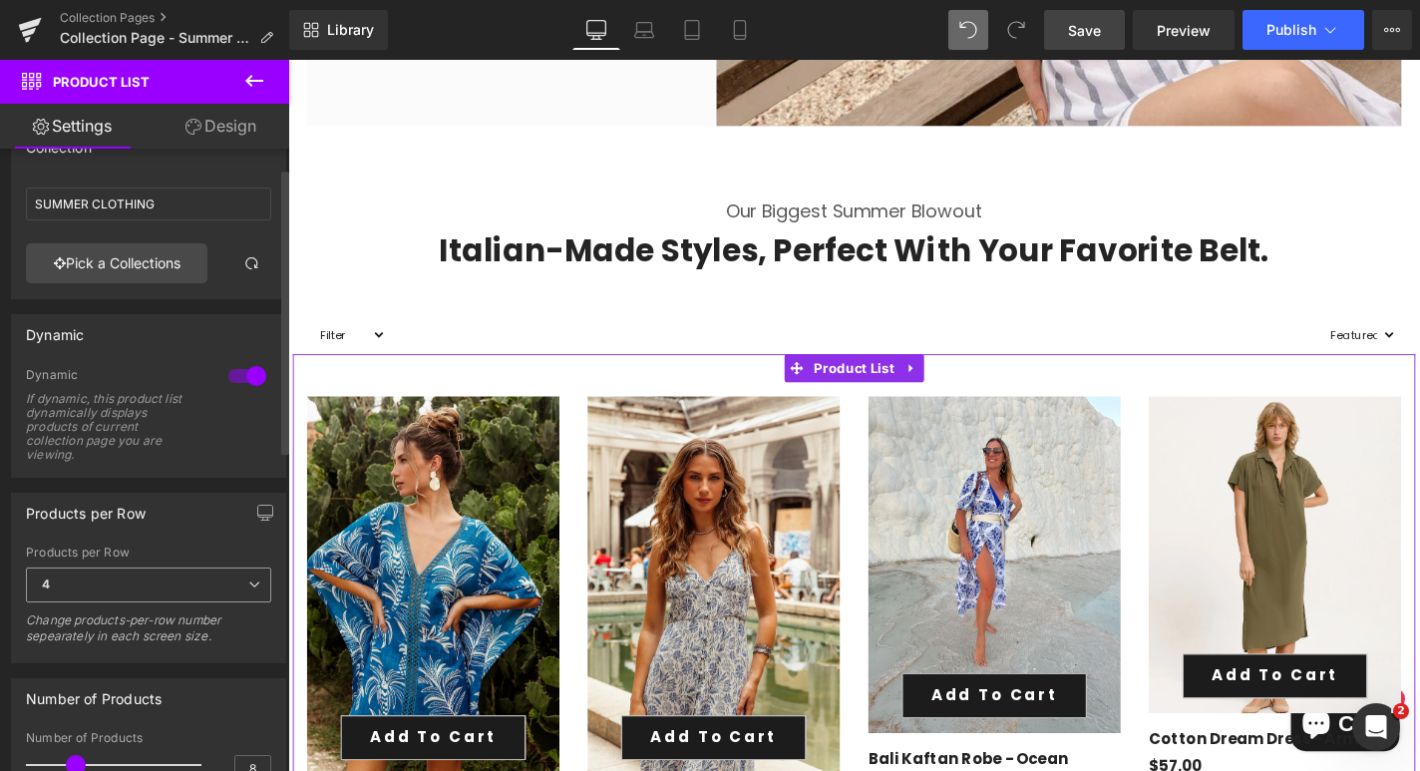
click at [248, 578] on icon at bounding box center [254, 584] width 12 height 12
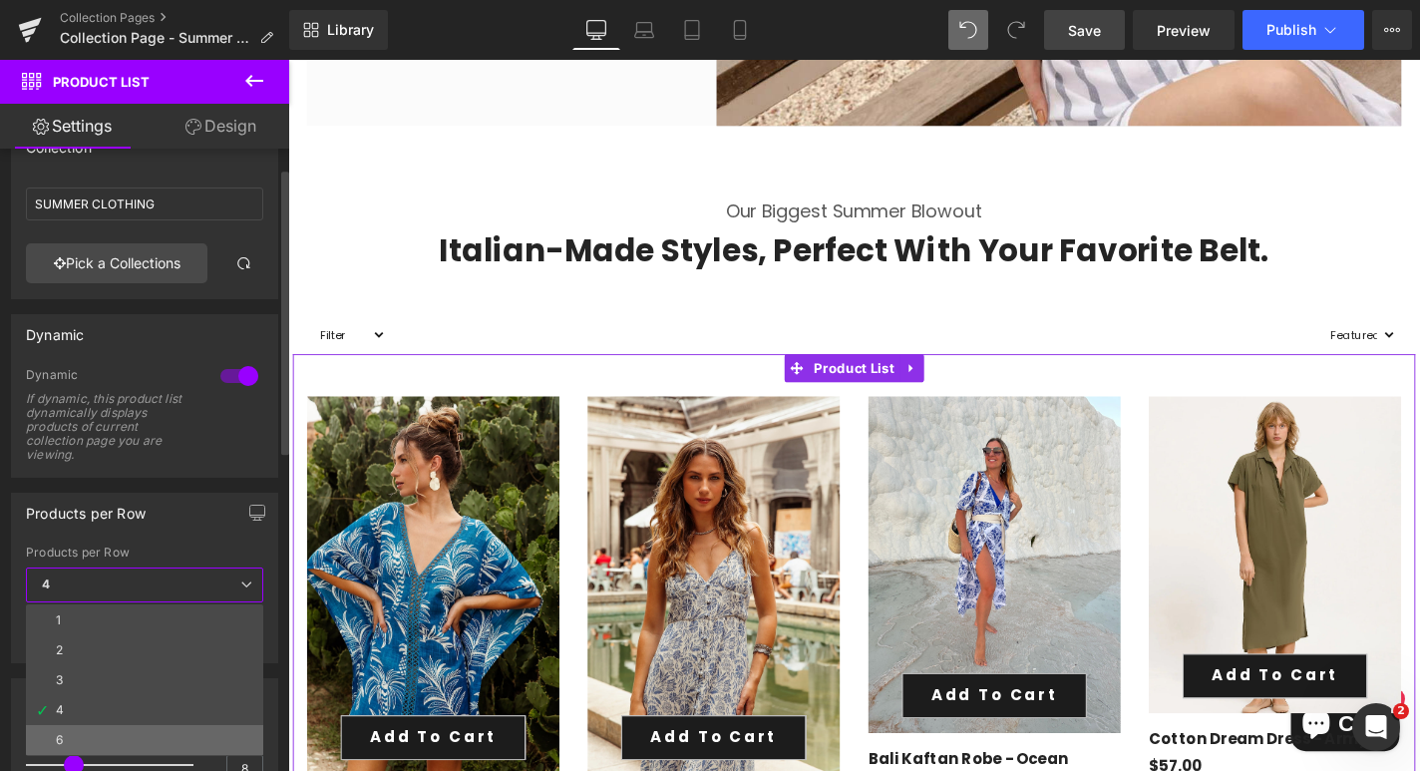
click at [157, 741] on li "6" at bounding box center [144, 740] width 237 height 30
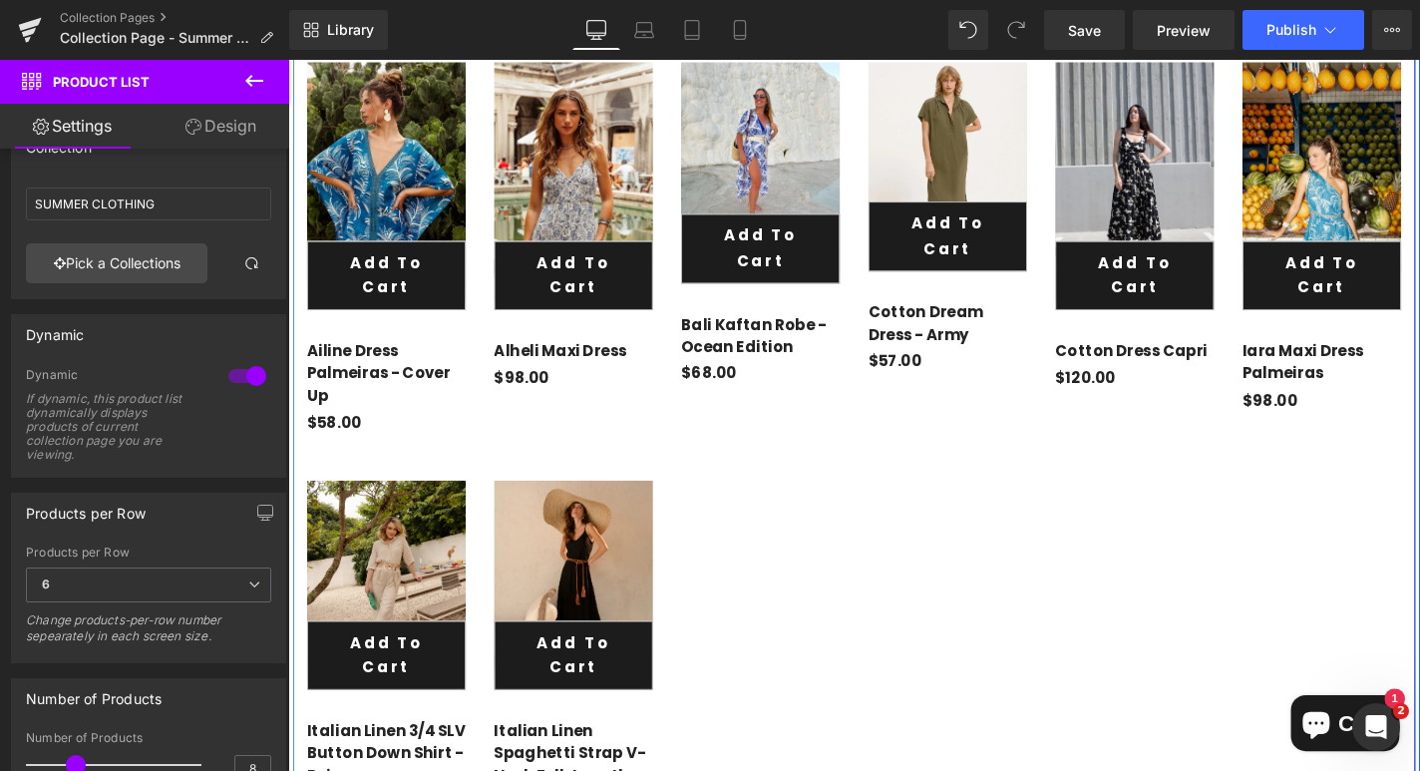
scroll to position [1022, 0]
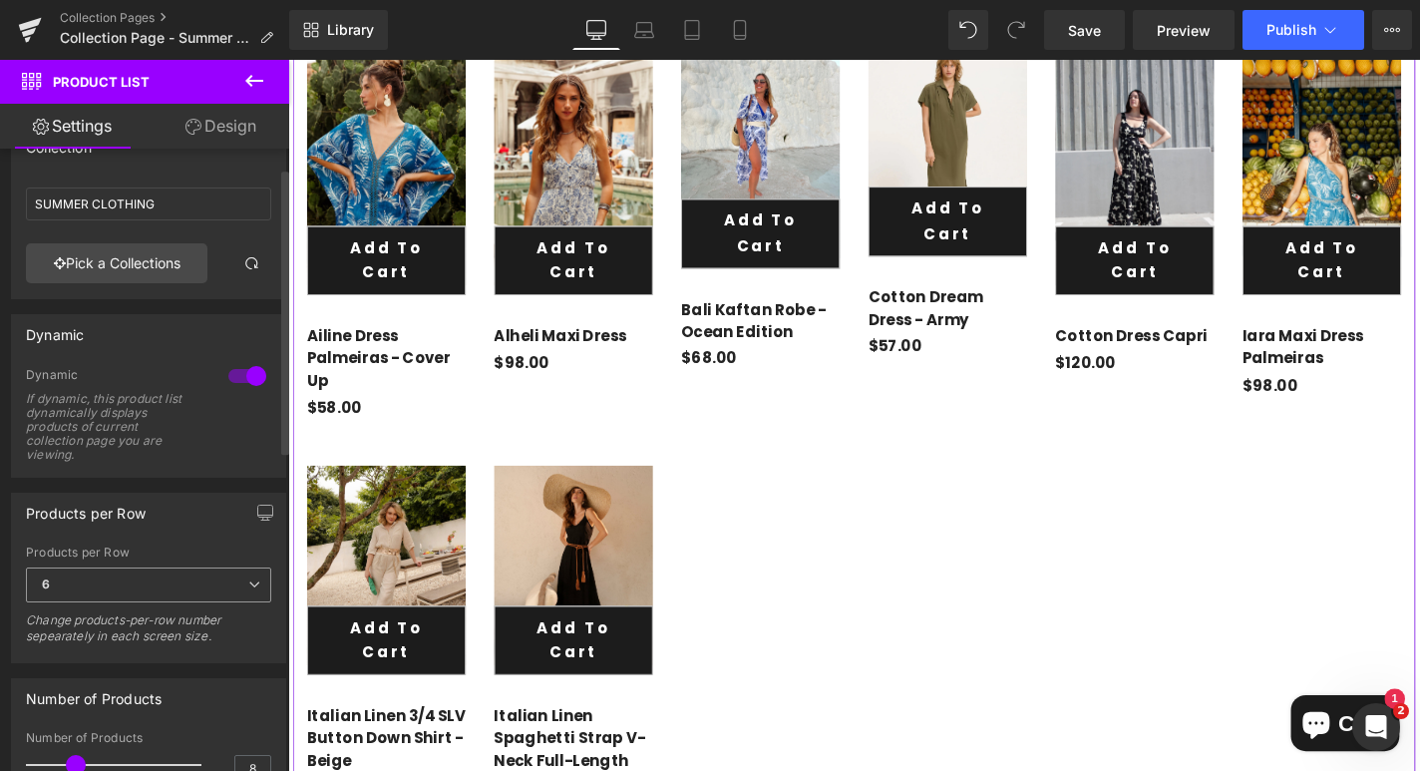
click at [236, 580] on span "6" at bounding box center [148, 584] width 245 height 35
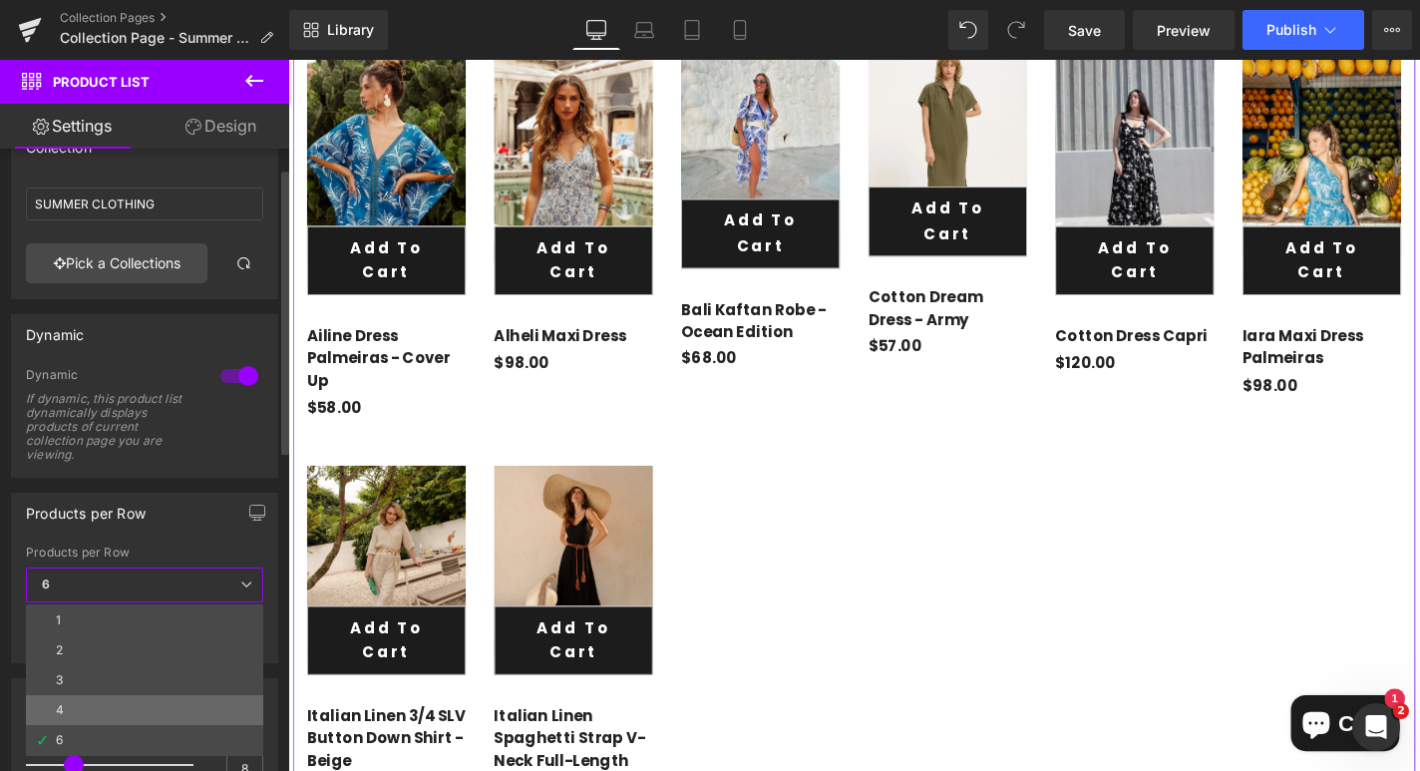
click at [170, 699] on li "4" at bounding box center [144, 710] width 237 height 30
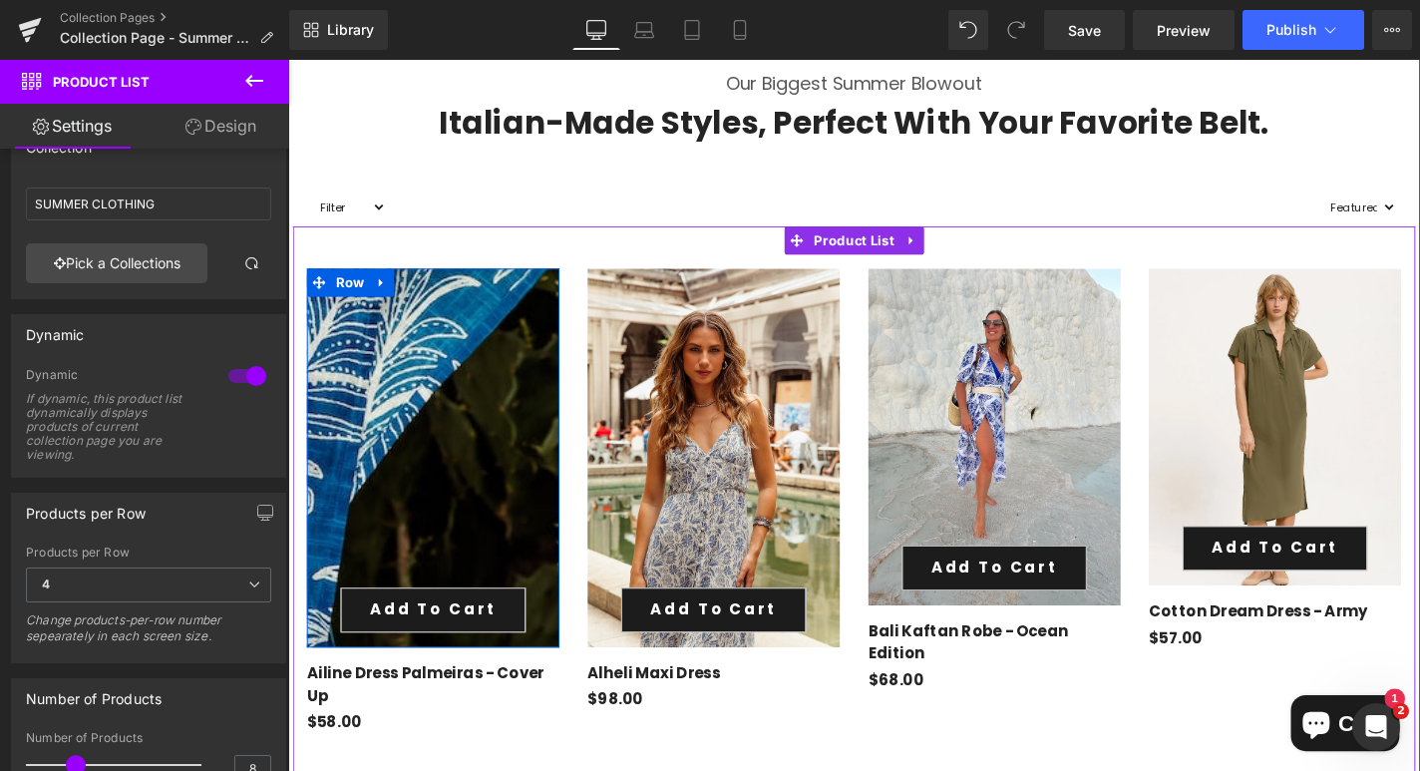
scroll to position [783, 0]
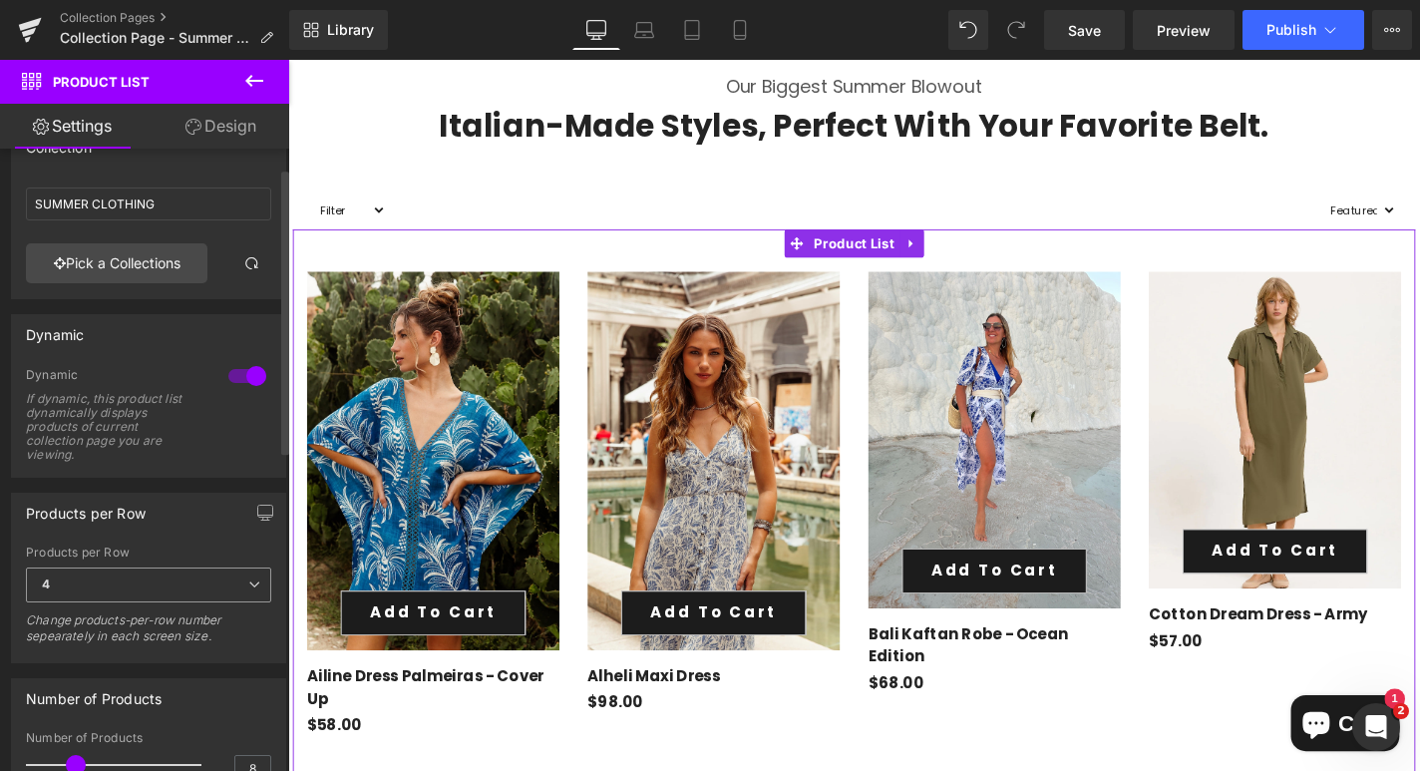
click at [232, 579] on span "4" at bounding box center [148, 584] width 245 height 35
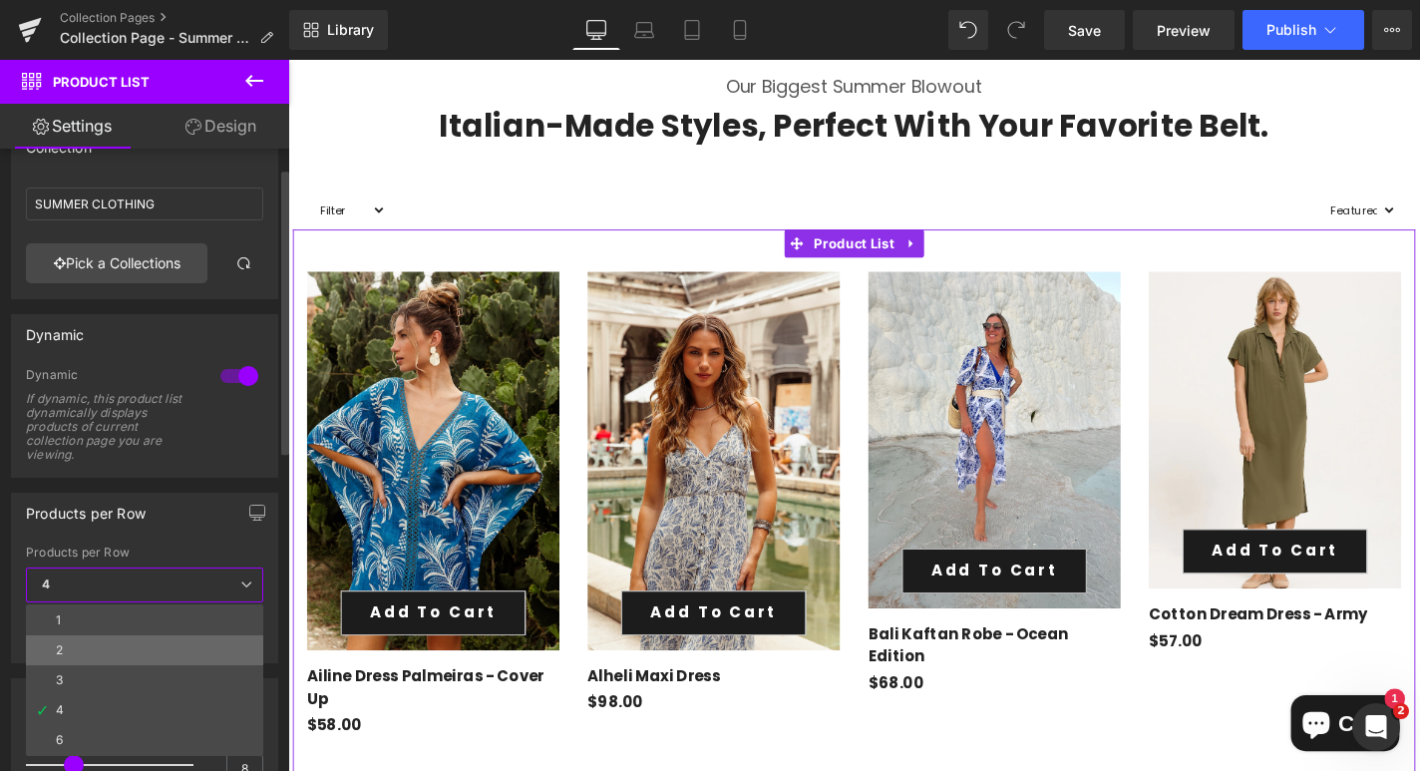
click at [171, 641] on li "2" at bounding box center [144, 650] width 237 height 30
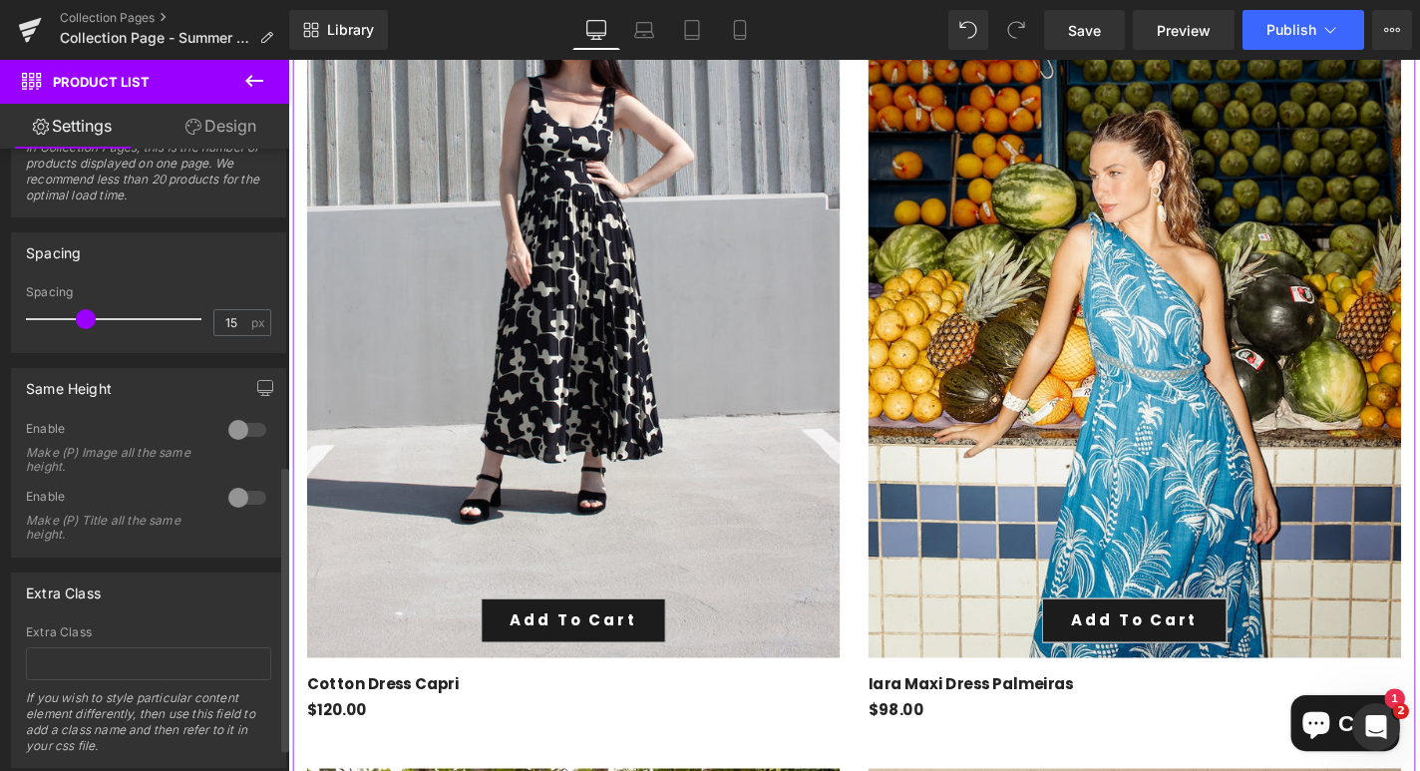
scroll to position [689, 0]
click at [233, 428] on div at bounding box center [247, 428] width 48 height 32
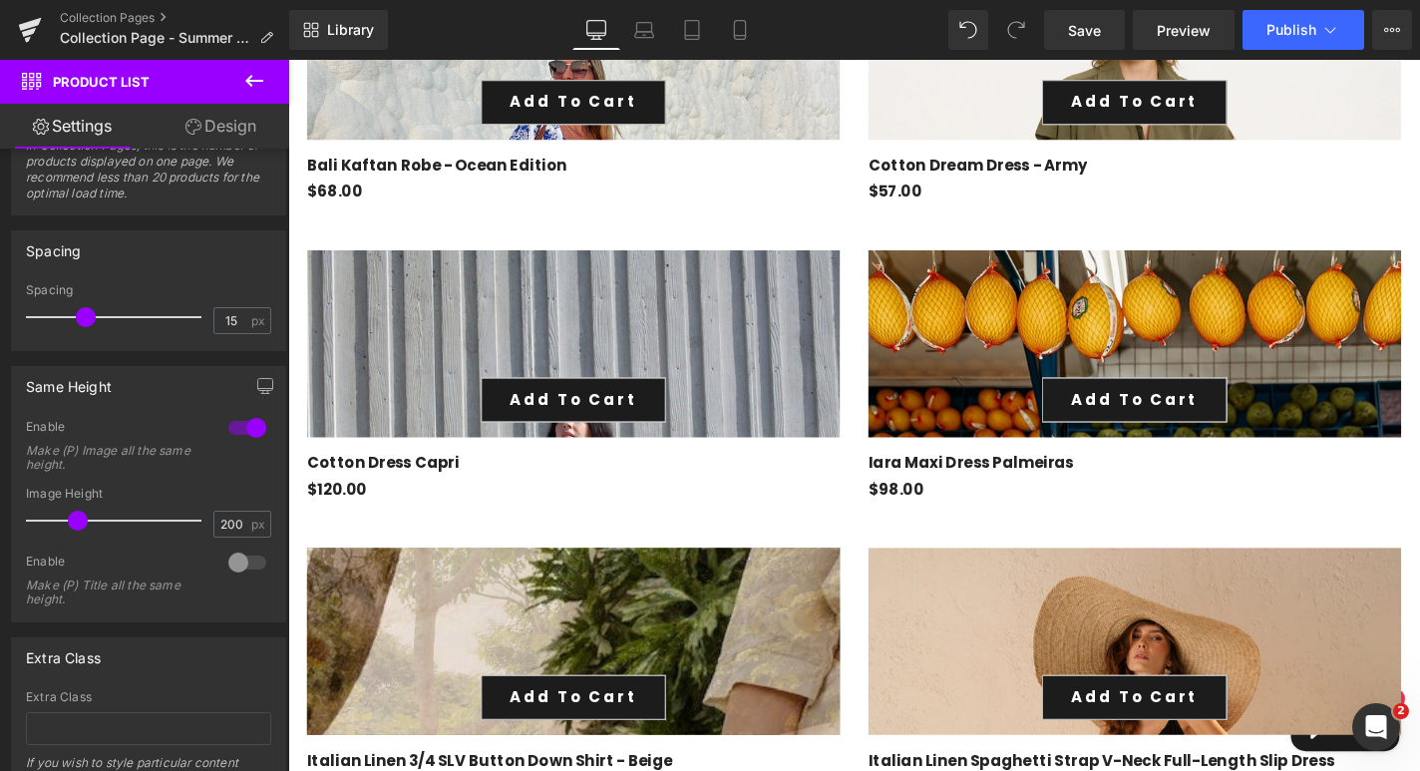
scroll to position [1411, 0]
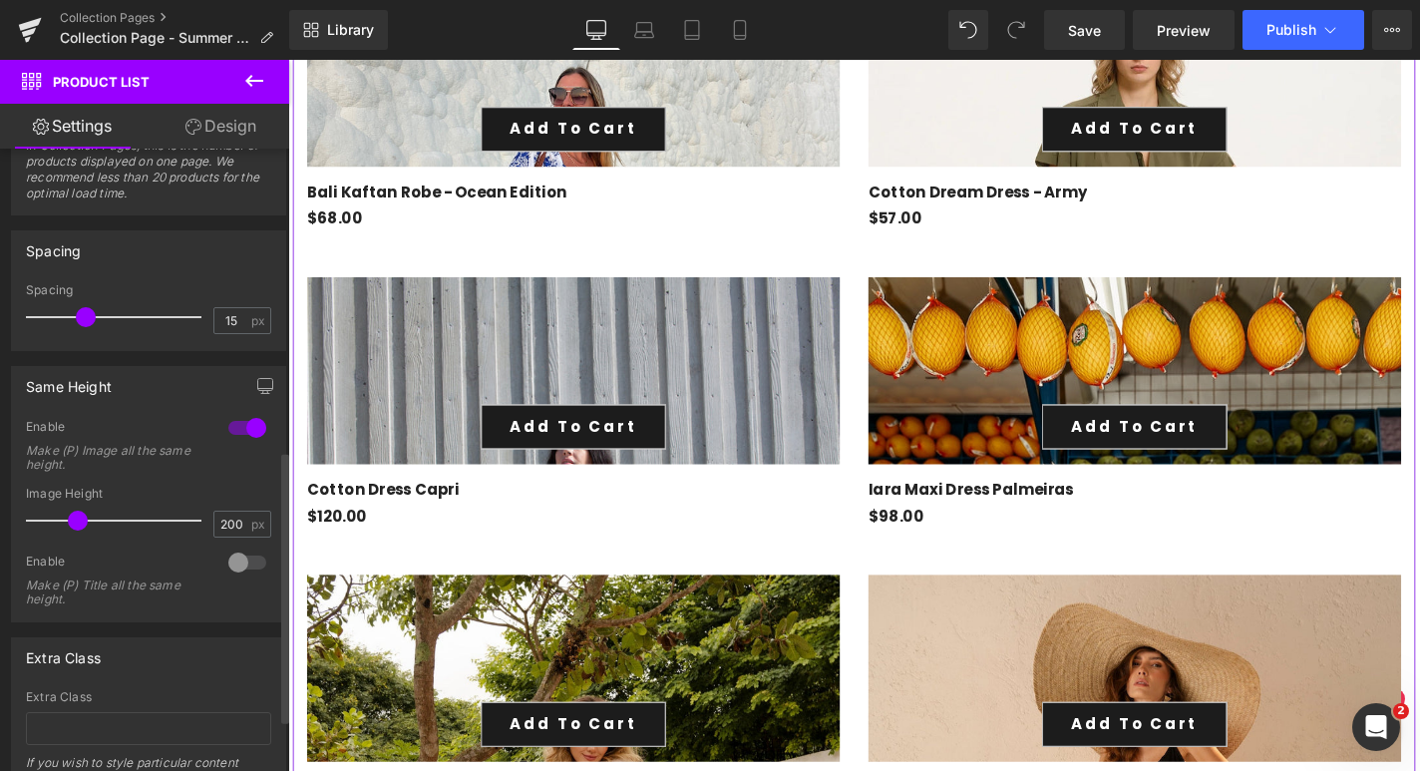
click at [239, 436] on div at bounding box center [247, 428] width 48 height 32
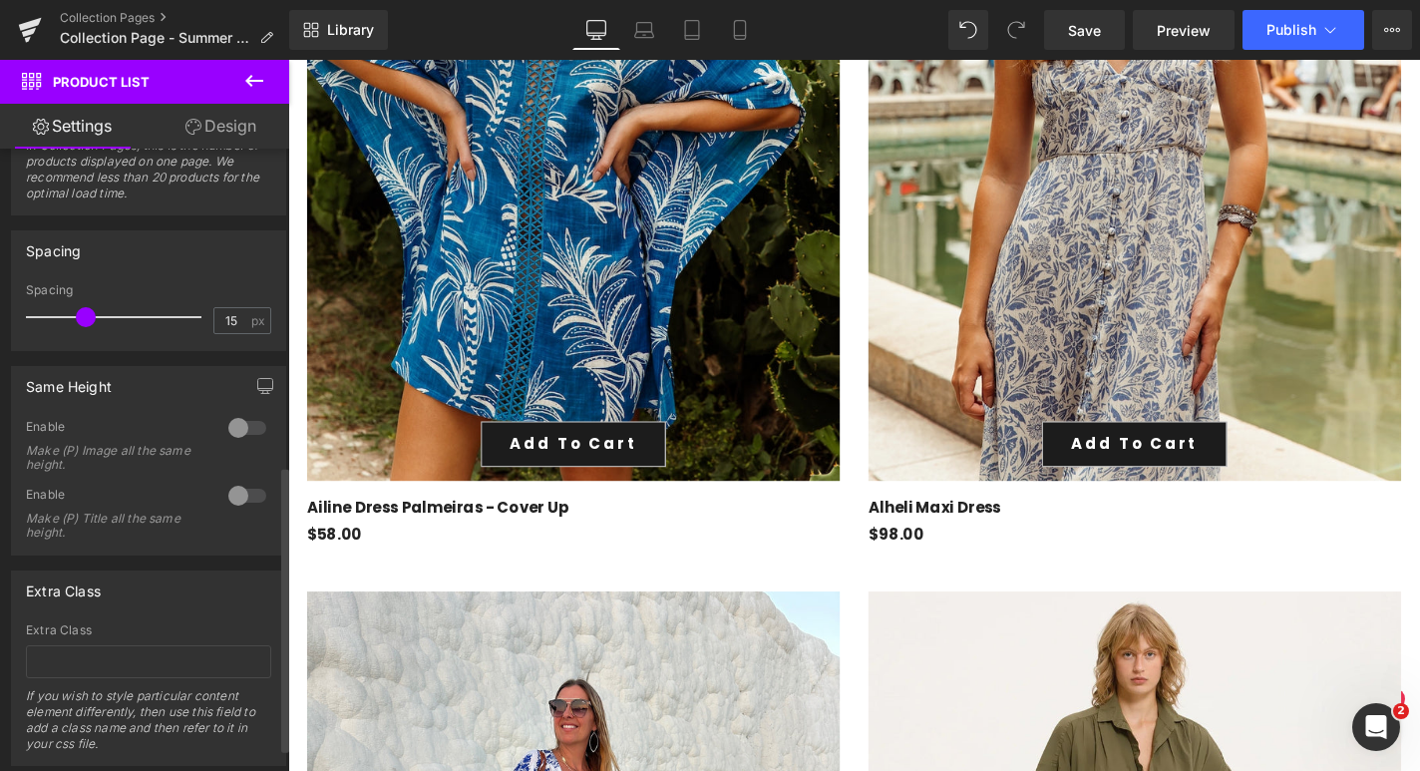
click at [239, 494] on div at bounding box center [247, 496] width 48 height 32
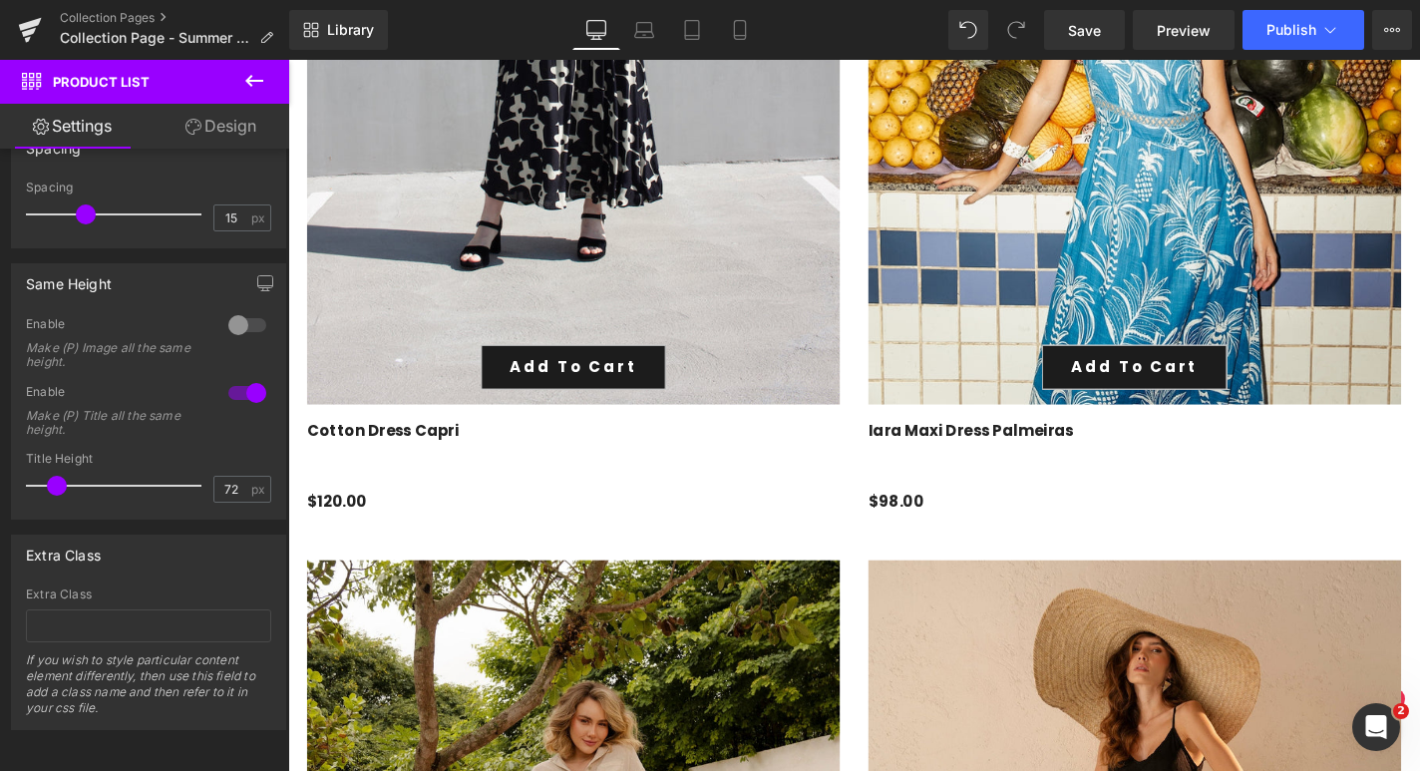
scroll to position [3443, 0]
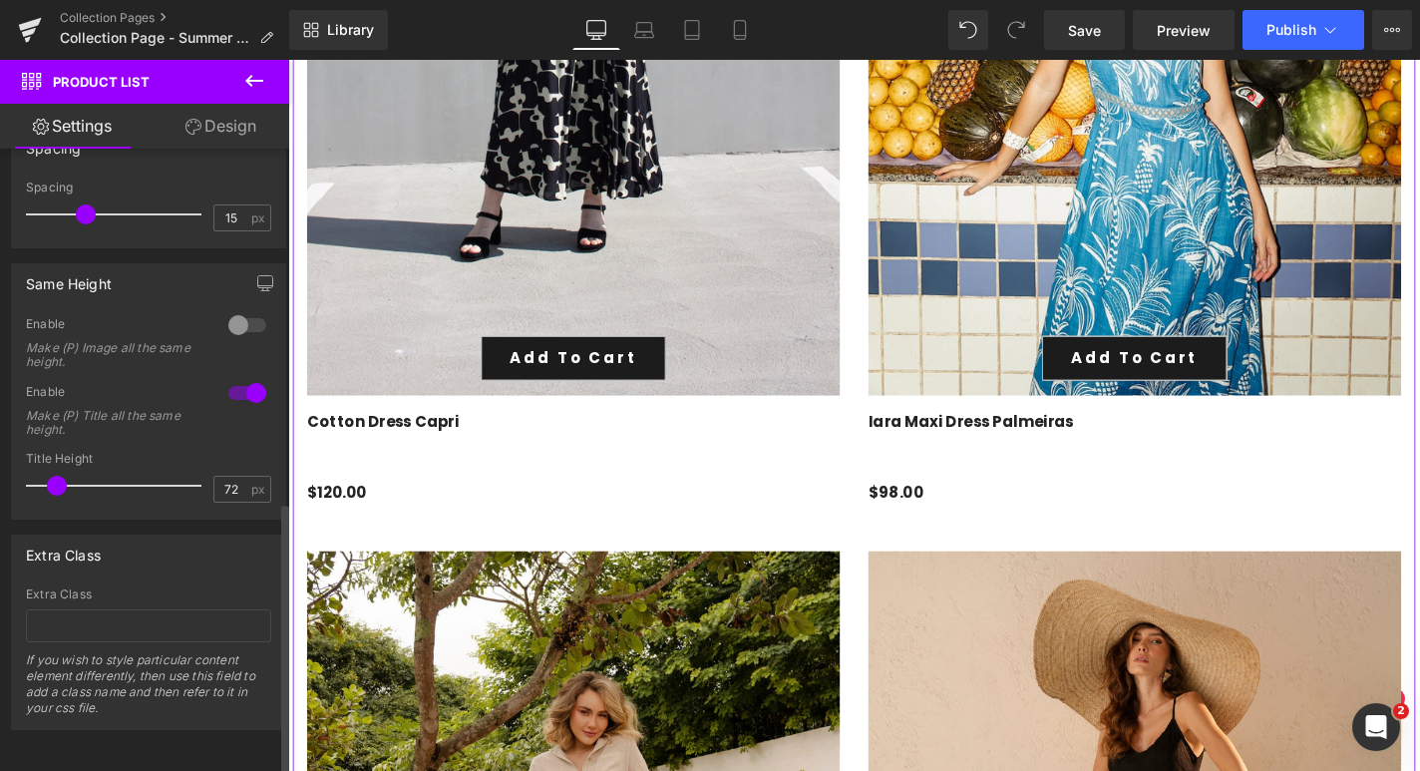
click at [240, 377] on div at bounding box center [247, 393] width 48 height 32
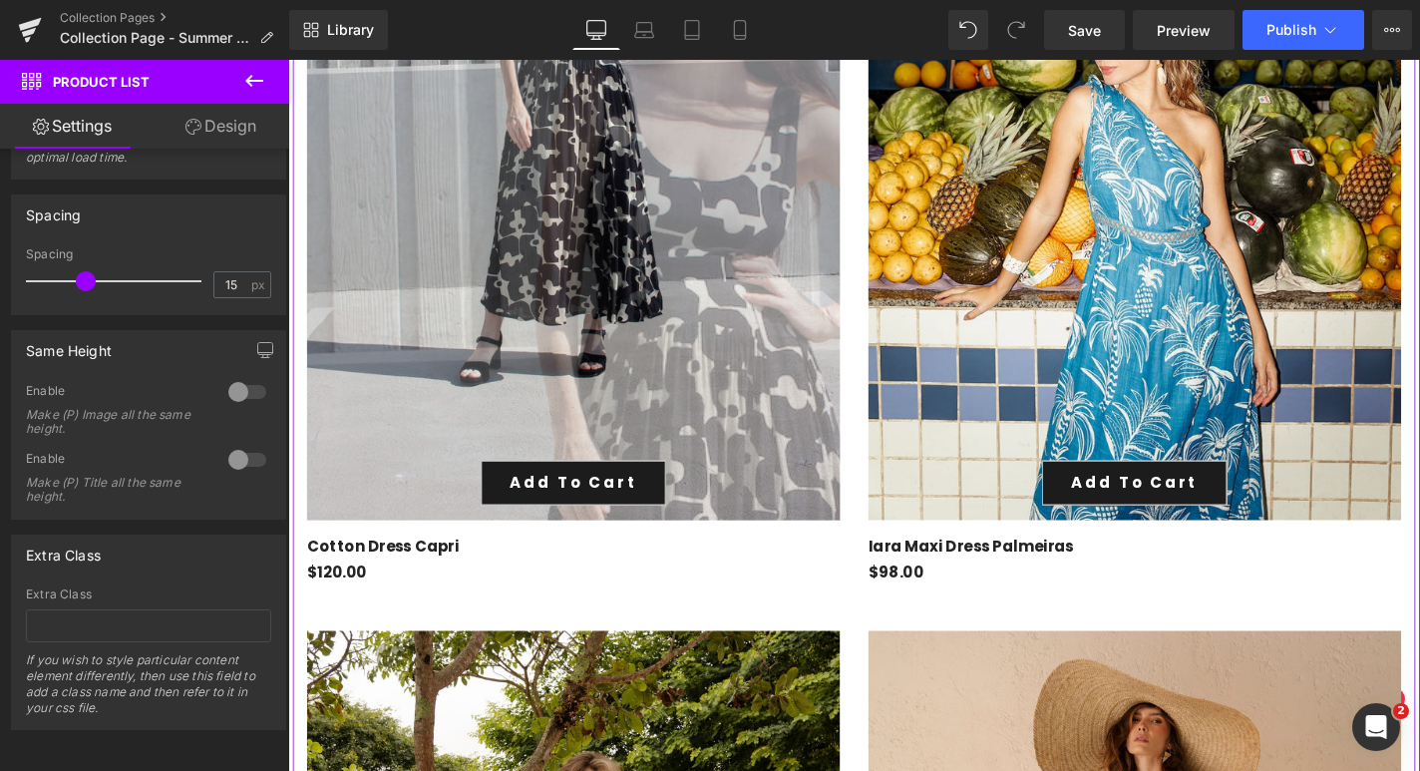
scroll to position [3237, 0]
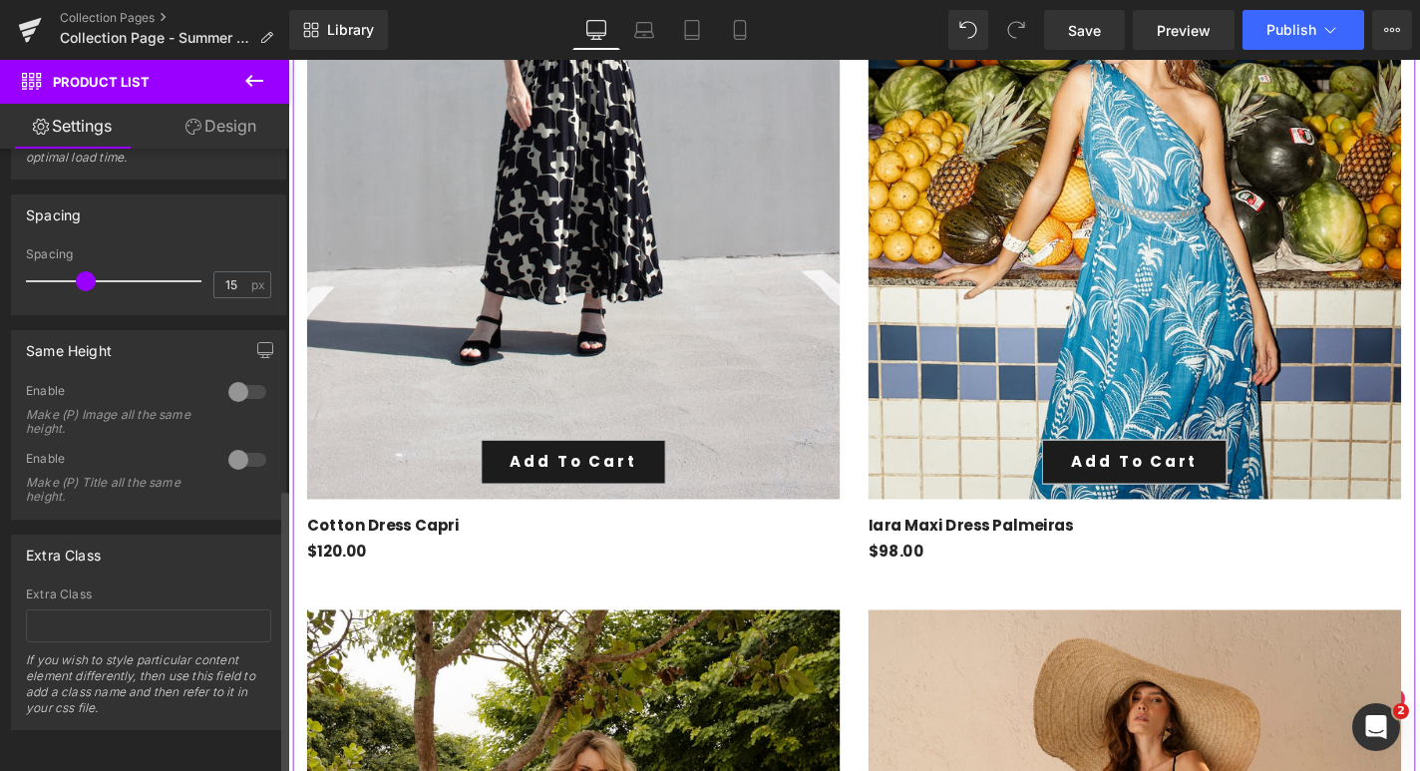
click at [235, 444] on div at bounding box center [247, 460] width 48 height 32
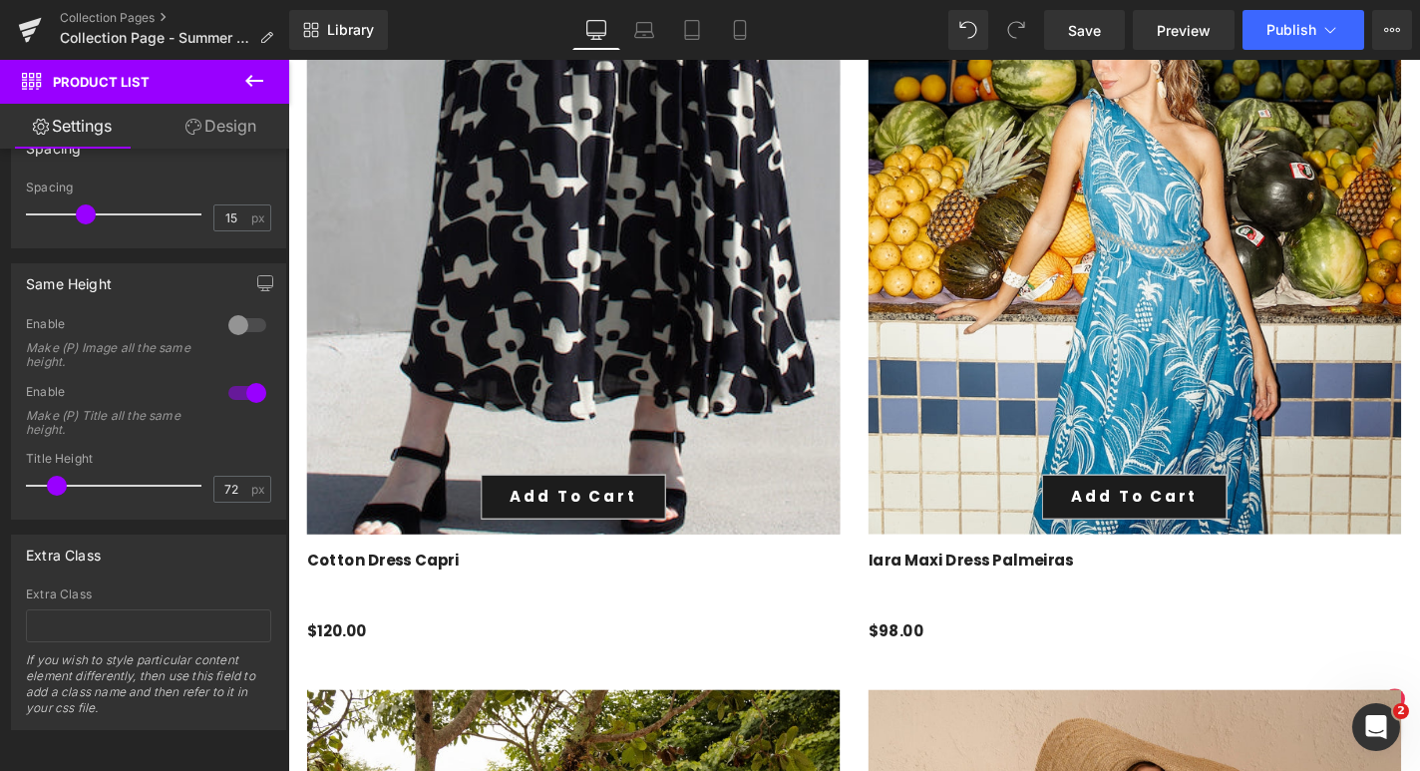
scroll to position [3303, 0]
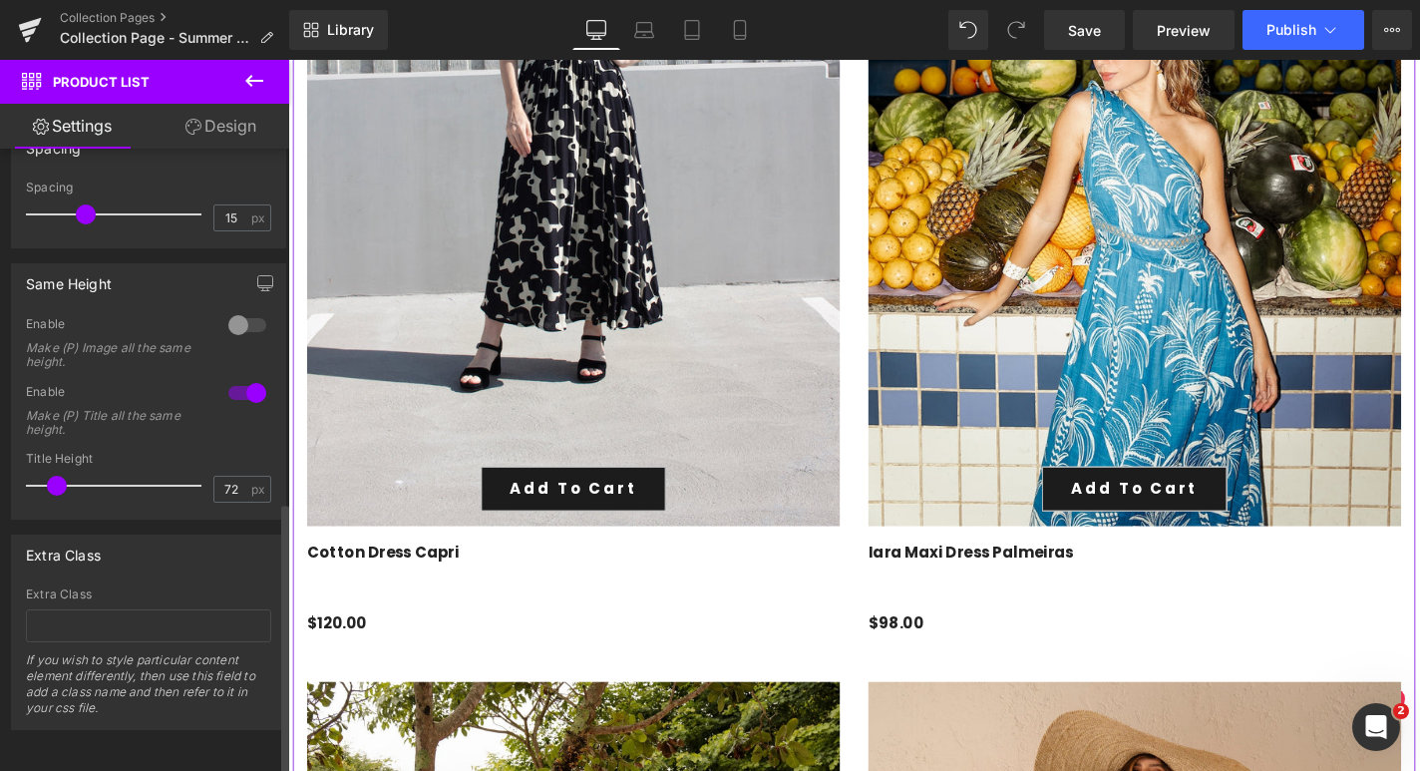
click at [245, 381] on div at bounding box center [247, 393] width 48 height 32
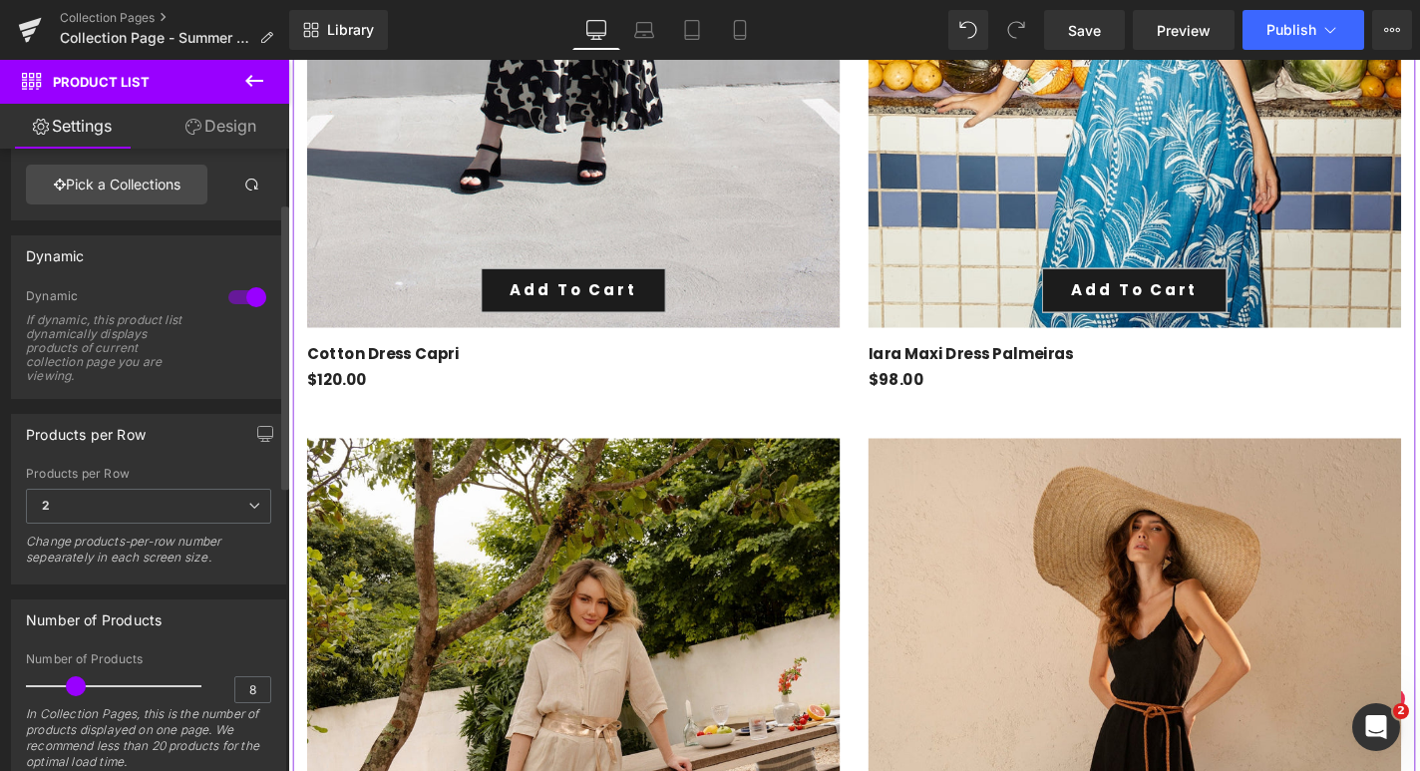
scroll to position [118, 0]
click at [232, 498] on span "2" at bounding box center [148, 509] width 245 height 35
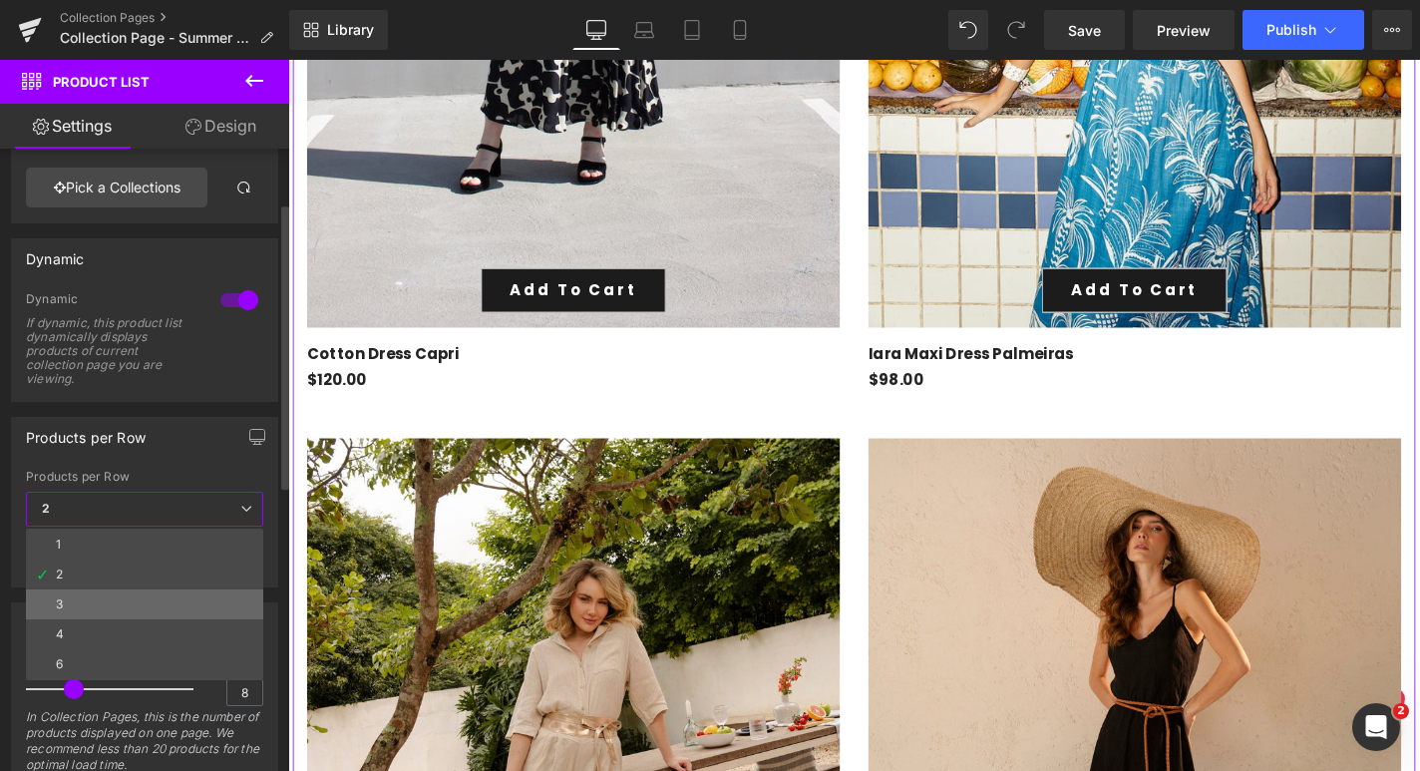
click at [158, 603] on li "3" at bounding box center [144, 604] width 237 height 30
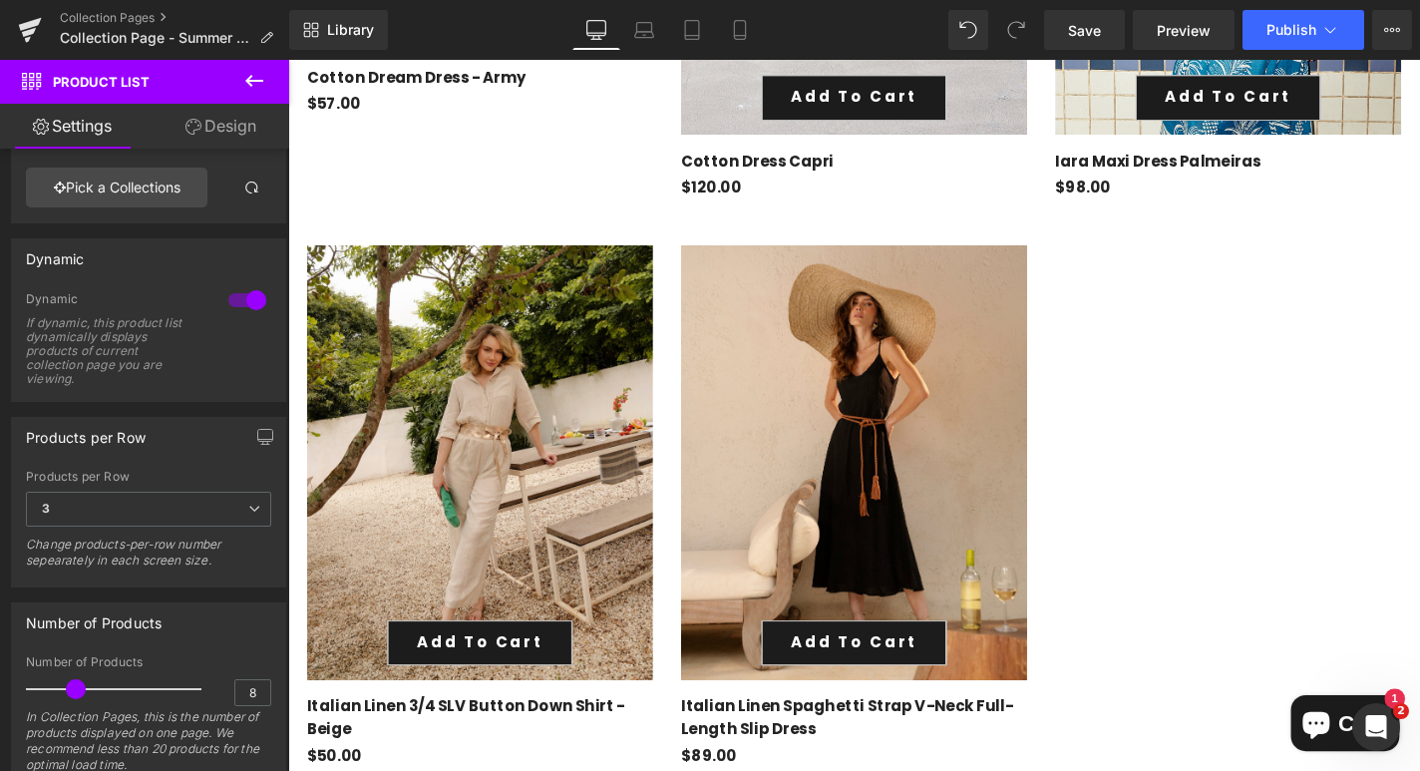
scroll to position [2153, 0]
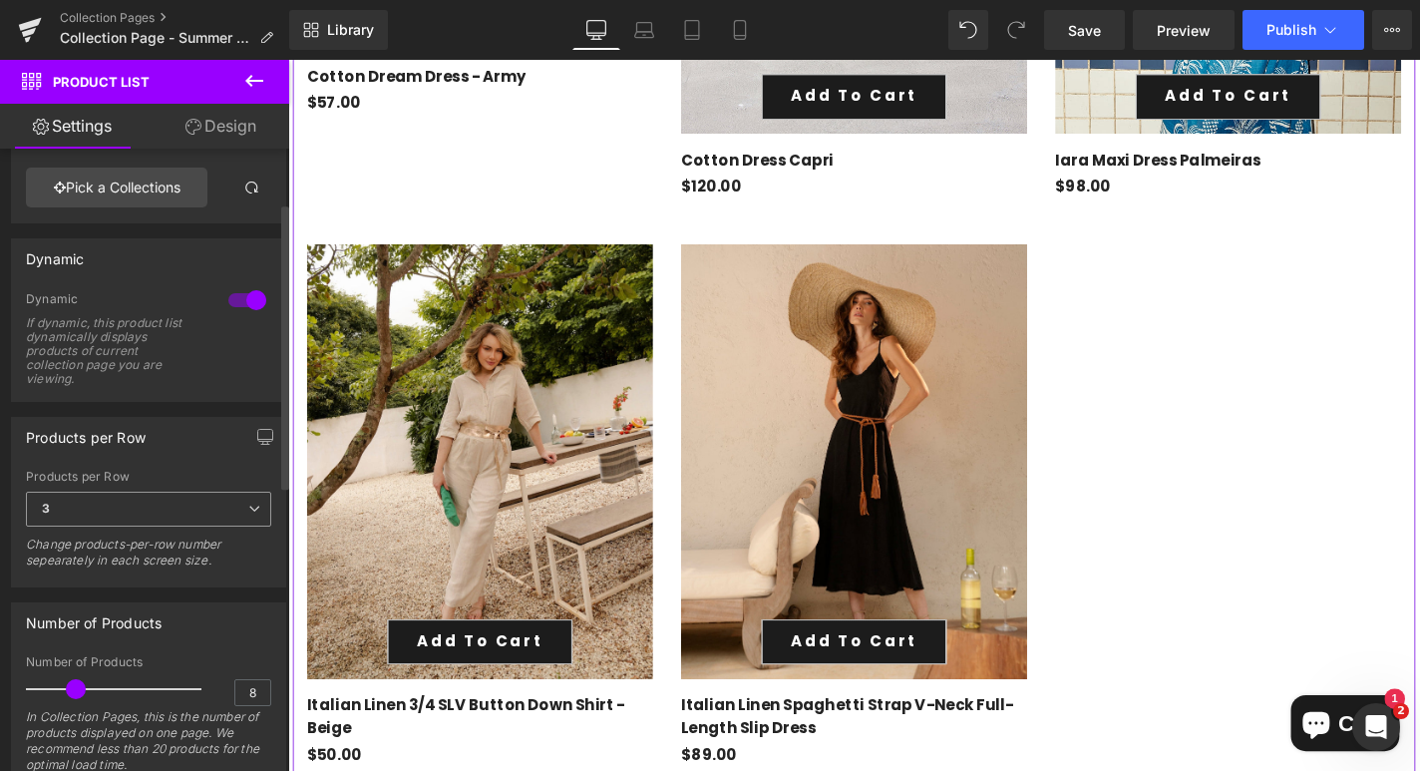
click at [248, 503] on icon at bounding box center [254, 509] width 12 height 12
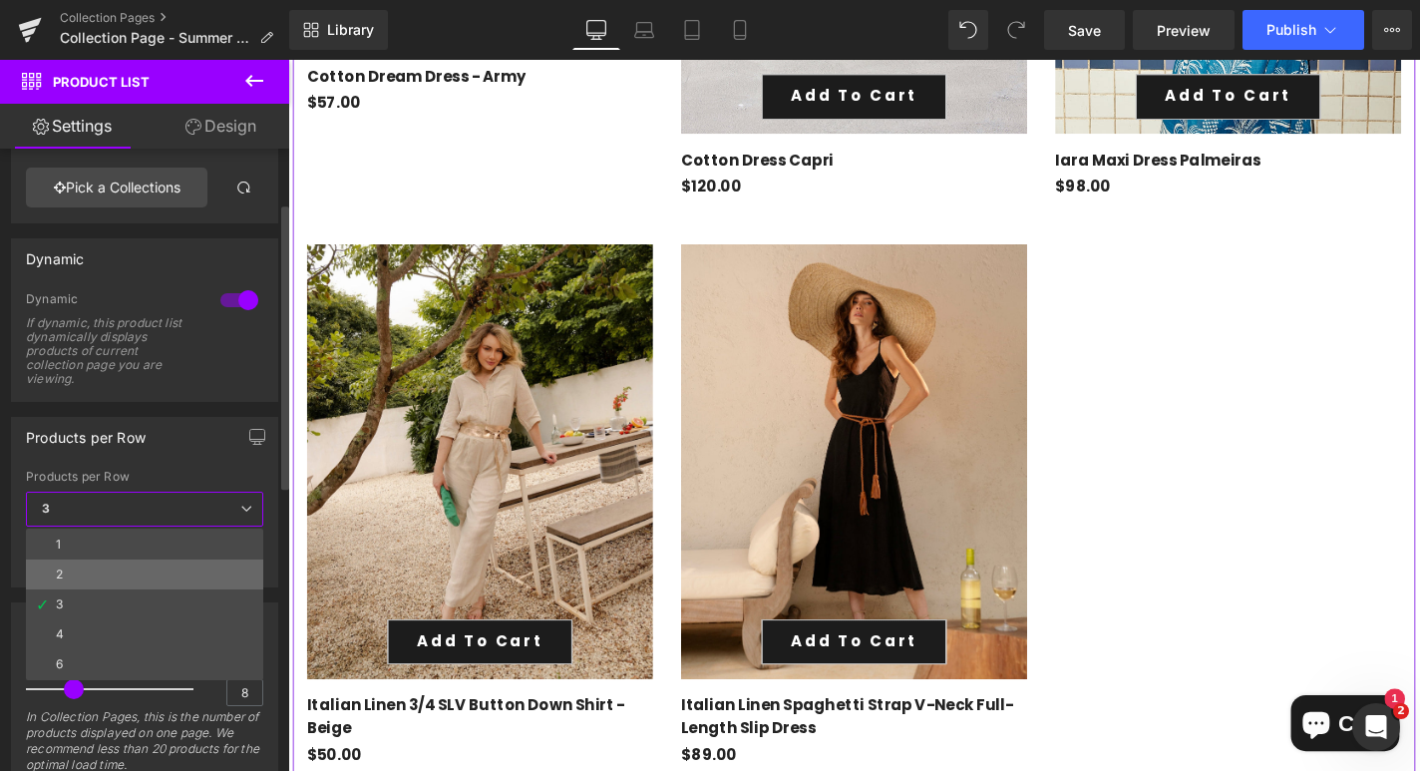
click at [187, 571] on li "2" at bounding box center [144, 574] width 237 height 30
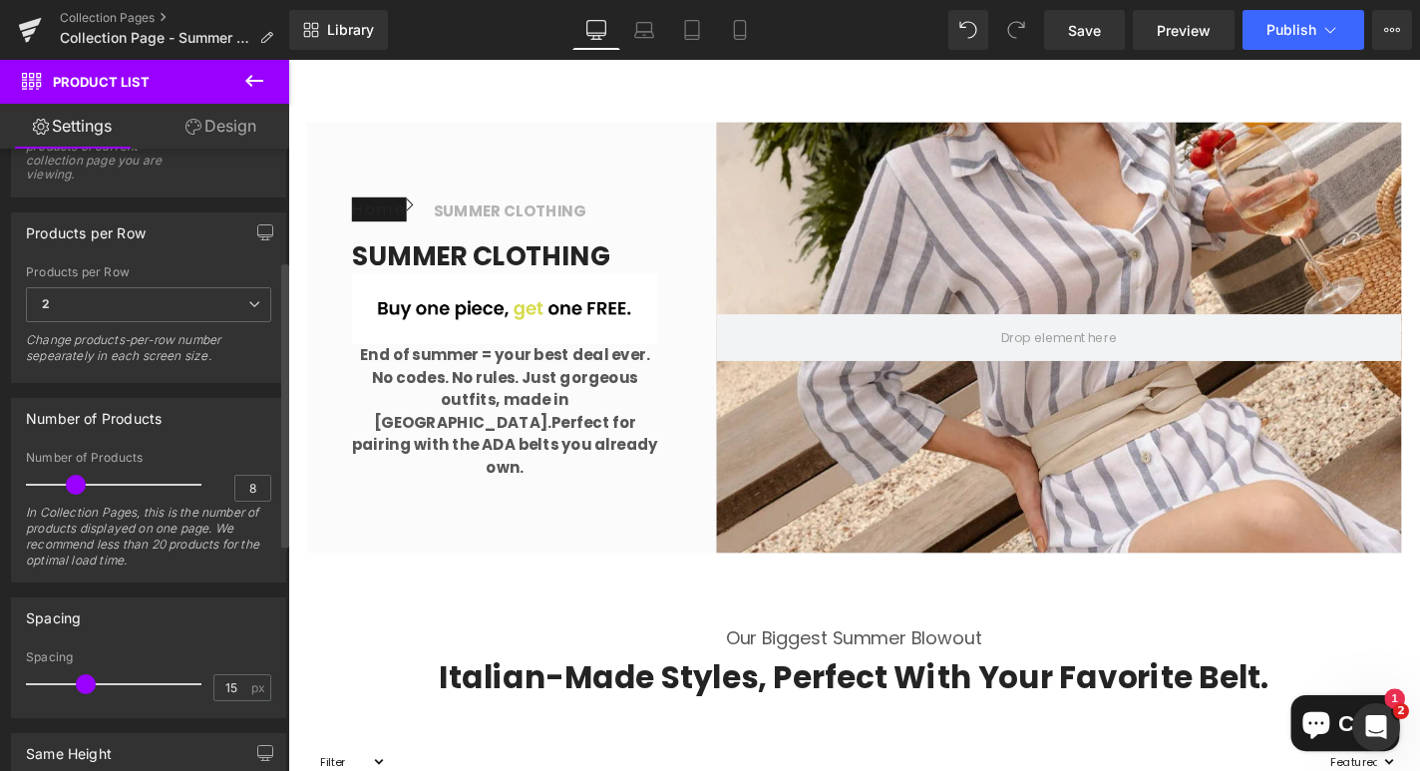
scroll to position [329, 0]
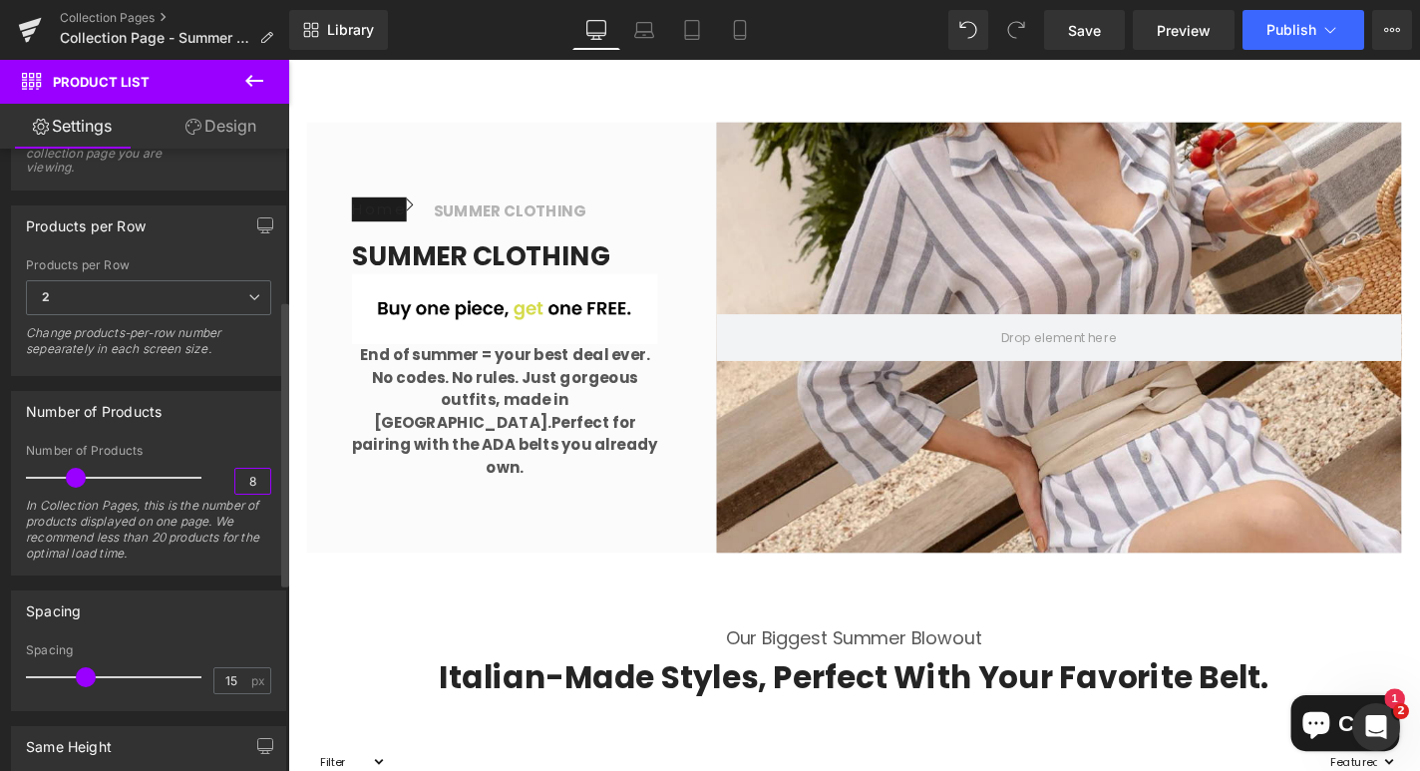
click at [247, 478] on input "8" at bounding box center [252, 481] width 35 height 25
drag, startPoint x: 76, startPoint y: 478, endPoint x: 141, endPoint y: 475, distance: 64.9
click at [141, 475] on span at bounding box center [145, 478] width 20 height 20
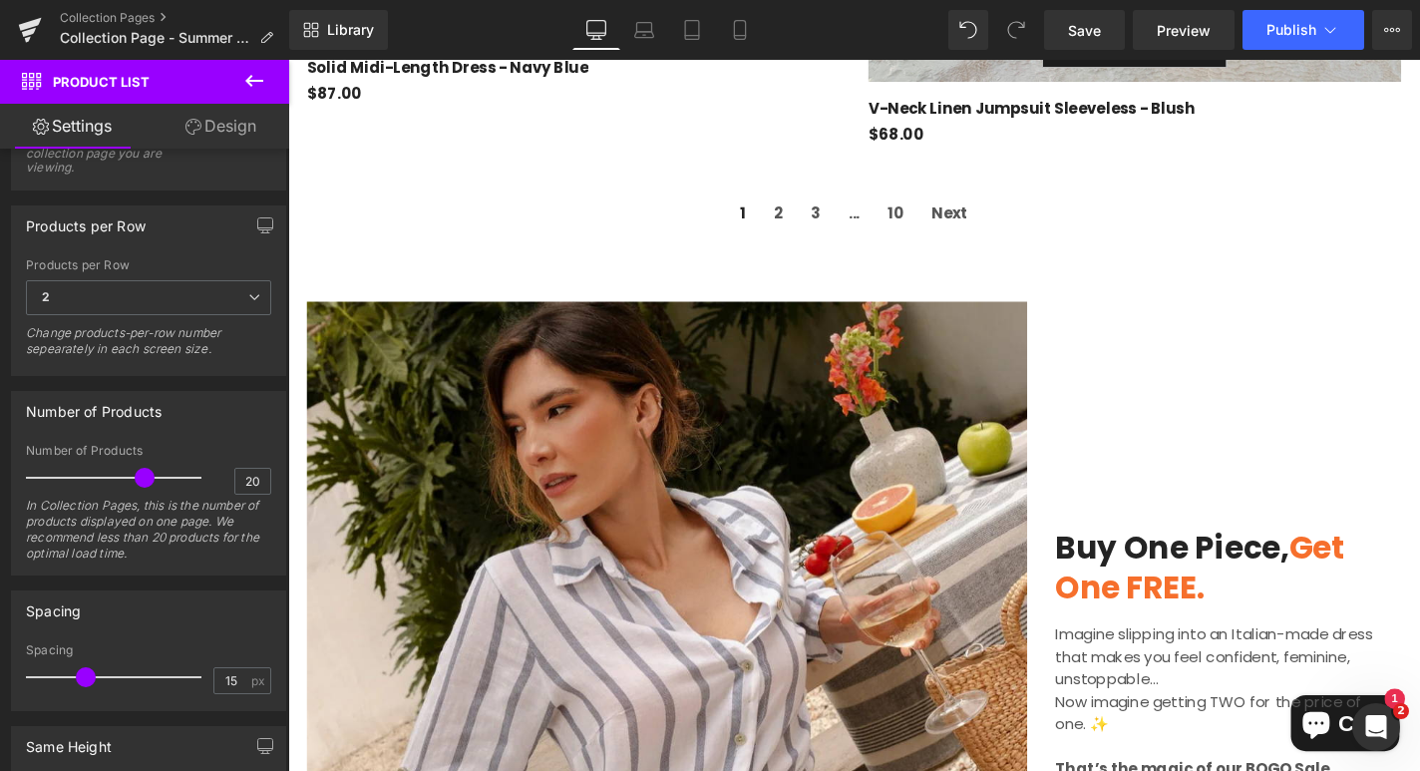
scroll to position [9870, 0]
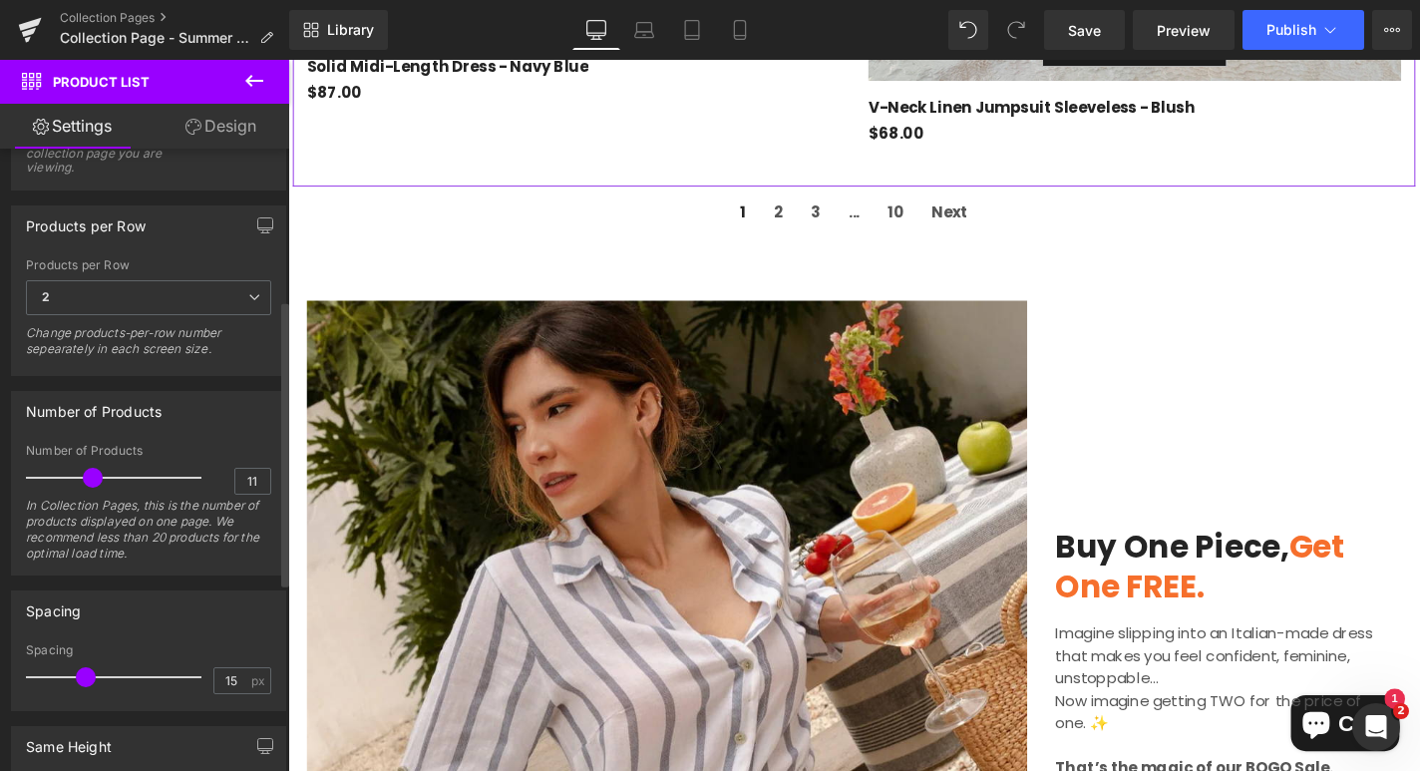
type input "10"
drag, startPoint x: 143, startPoint y: 479, endPoint x: 90, endPoint y: 482, distance: 52.9
click at [90, 482] on span at bounding box center [88, 478] width 20 height 20
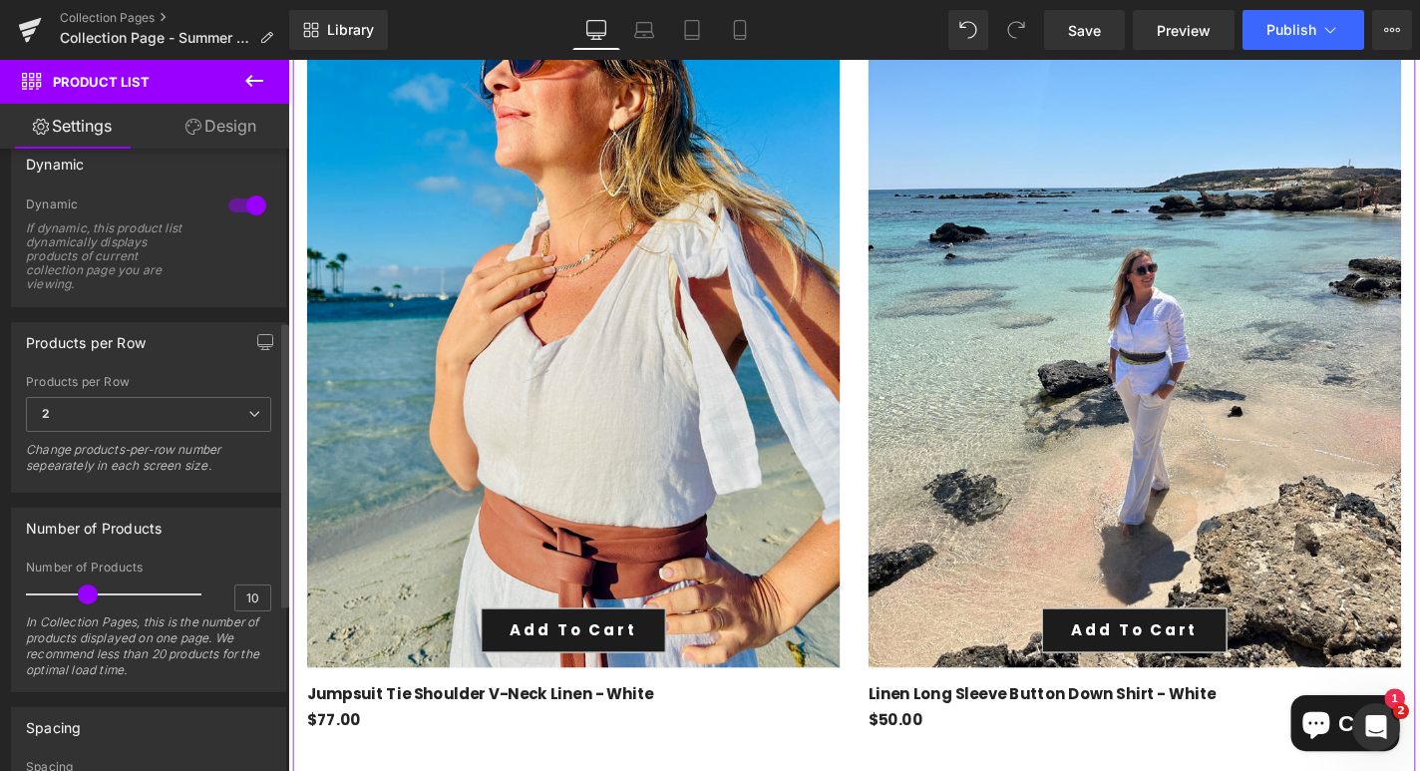
scroll to position [0, 0]
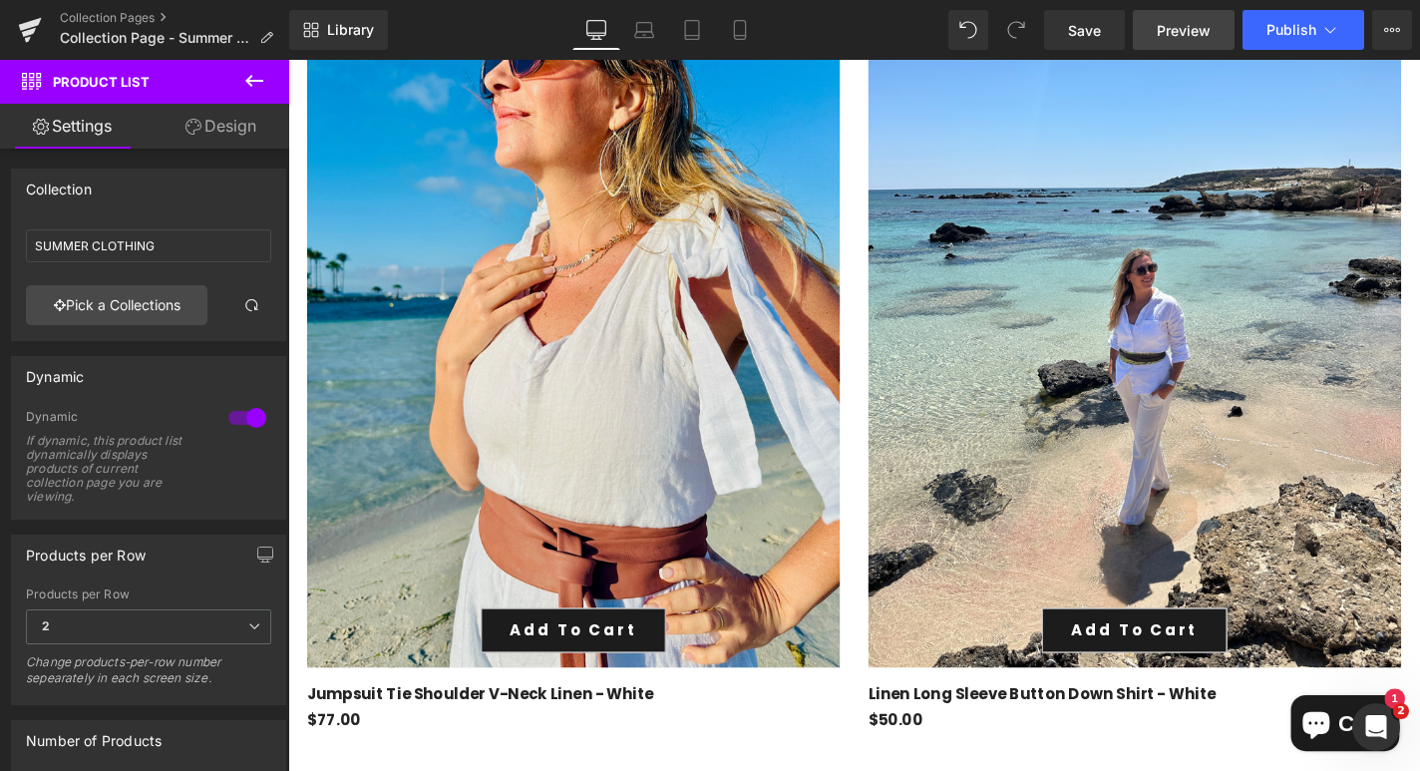
click at [1181, 27] on span "Preview" at bounding box center [1184, 30] width 54 height 21
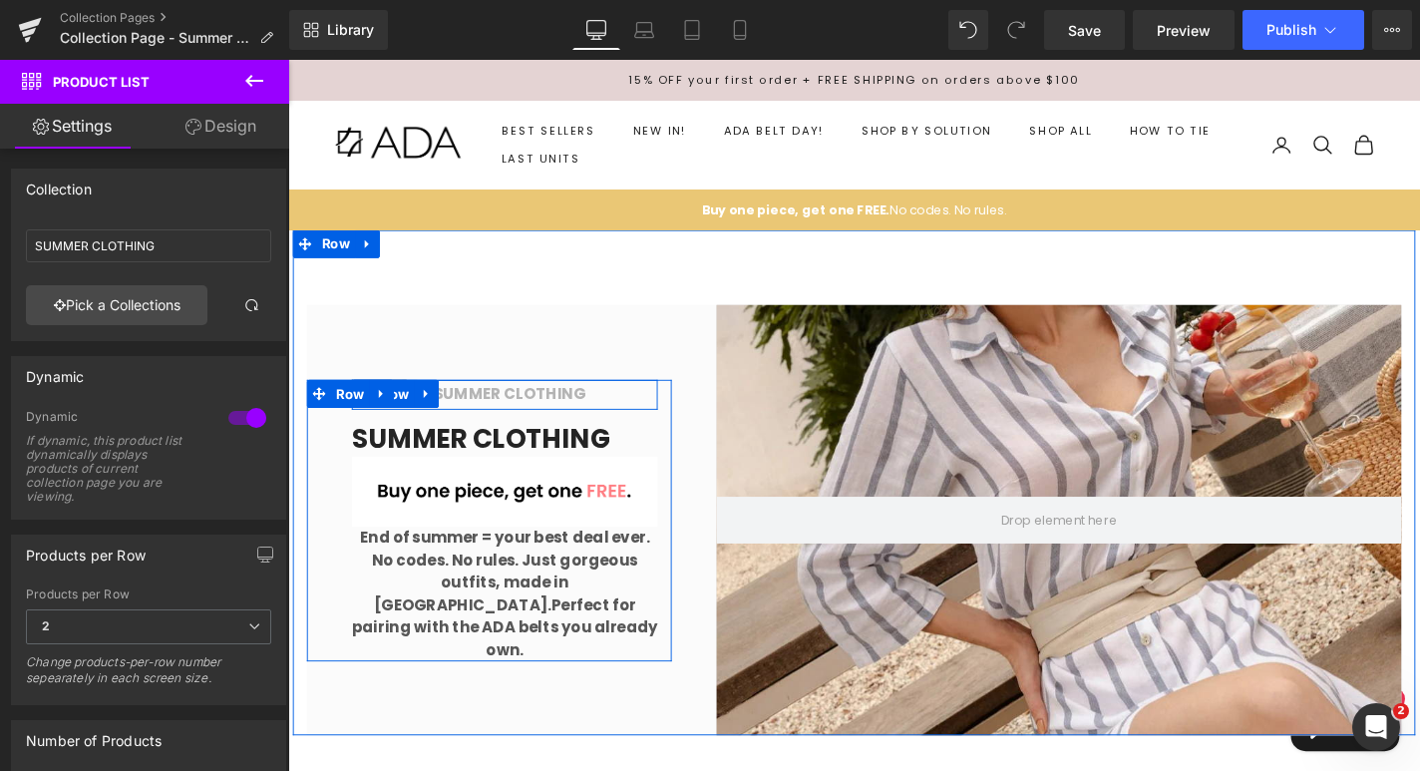
click at [414, 431] on span "Row" at bounding box center [402, 416] width 41 height 30
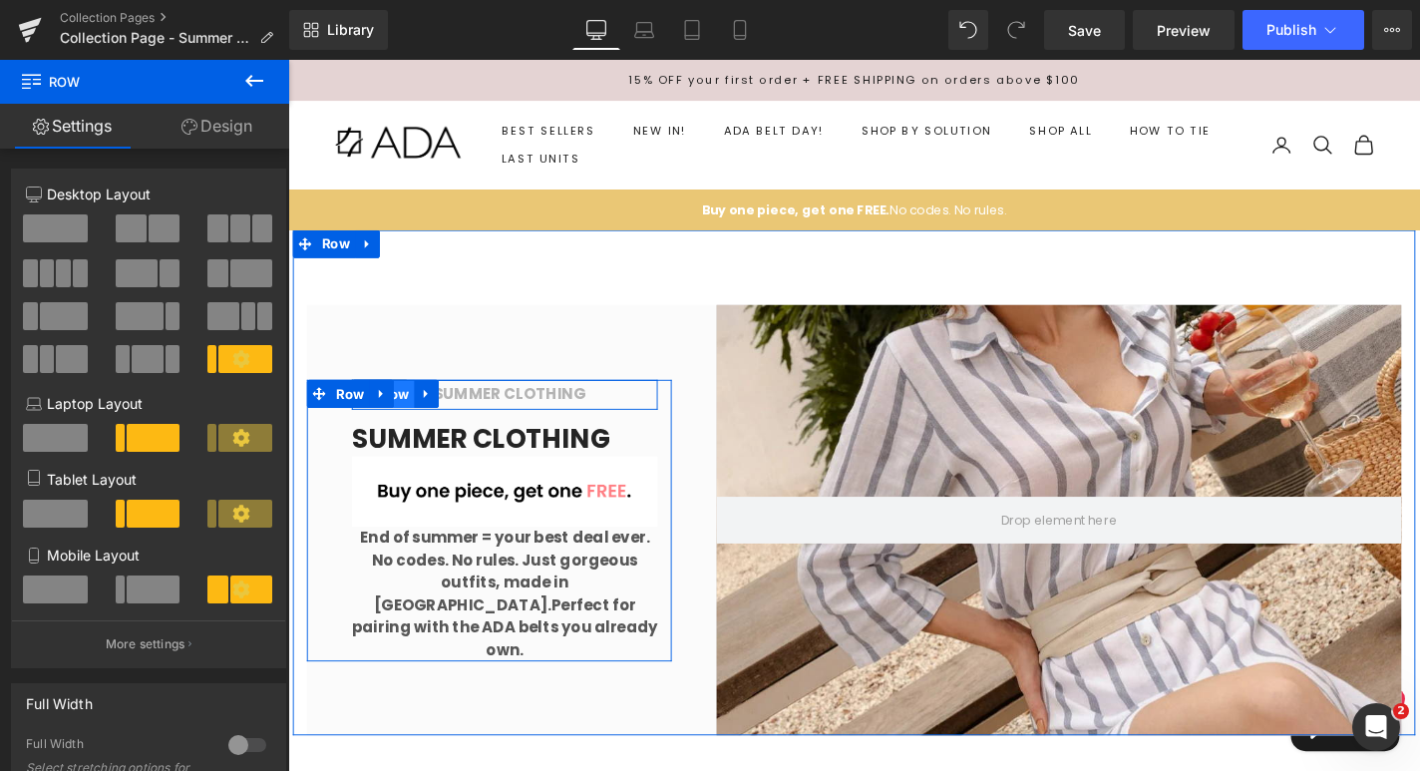
click at [405, 431] on span "Row" at bounding box center [402, 416] width 41 height 30
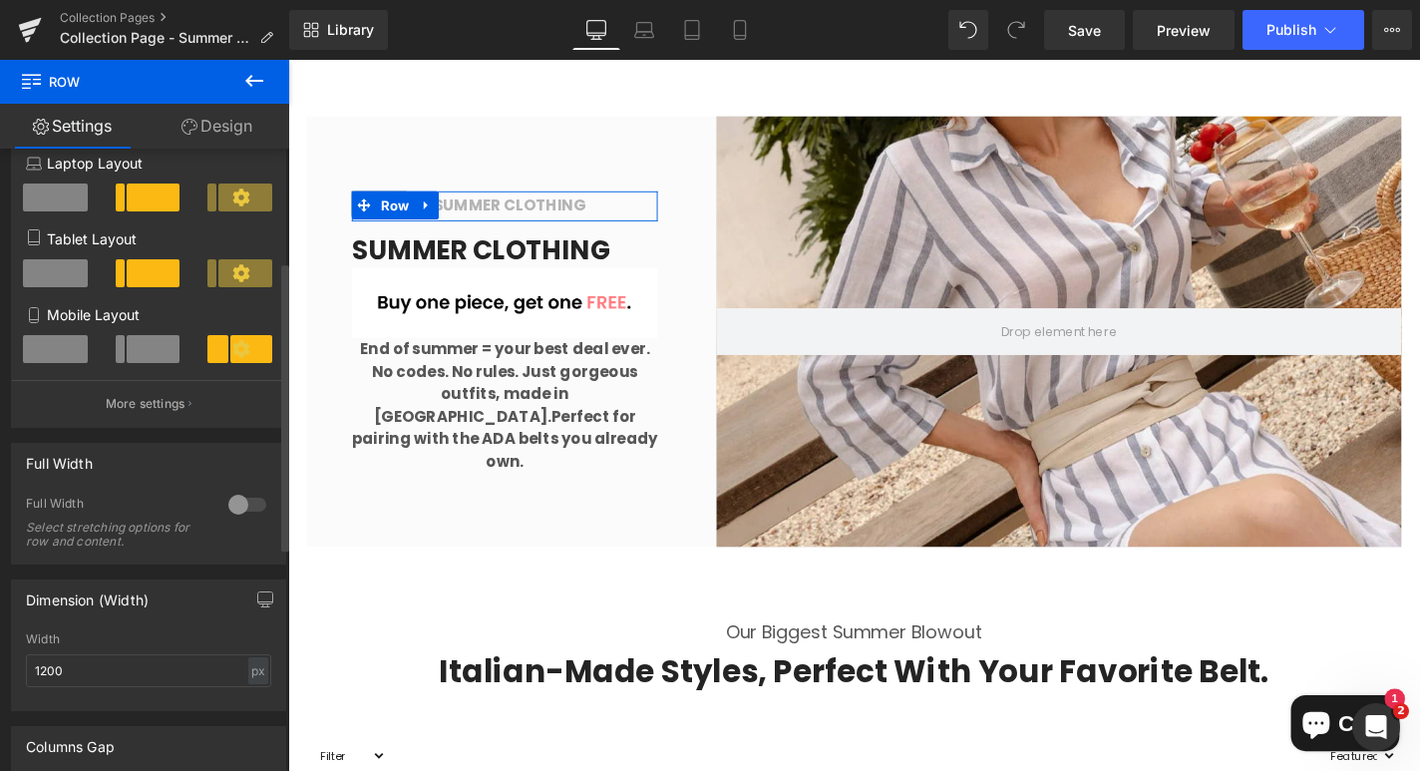
scroll to position [723, 0]
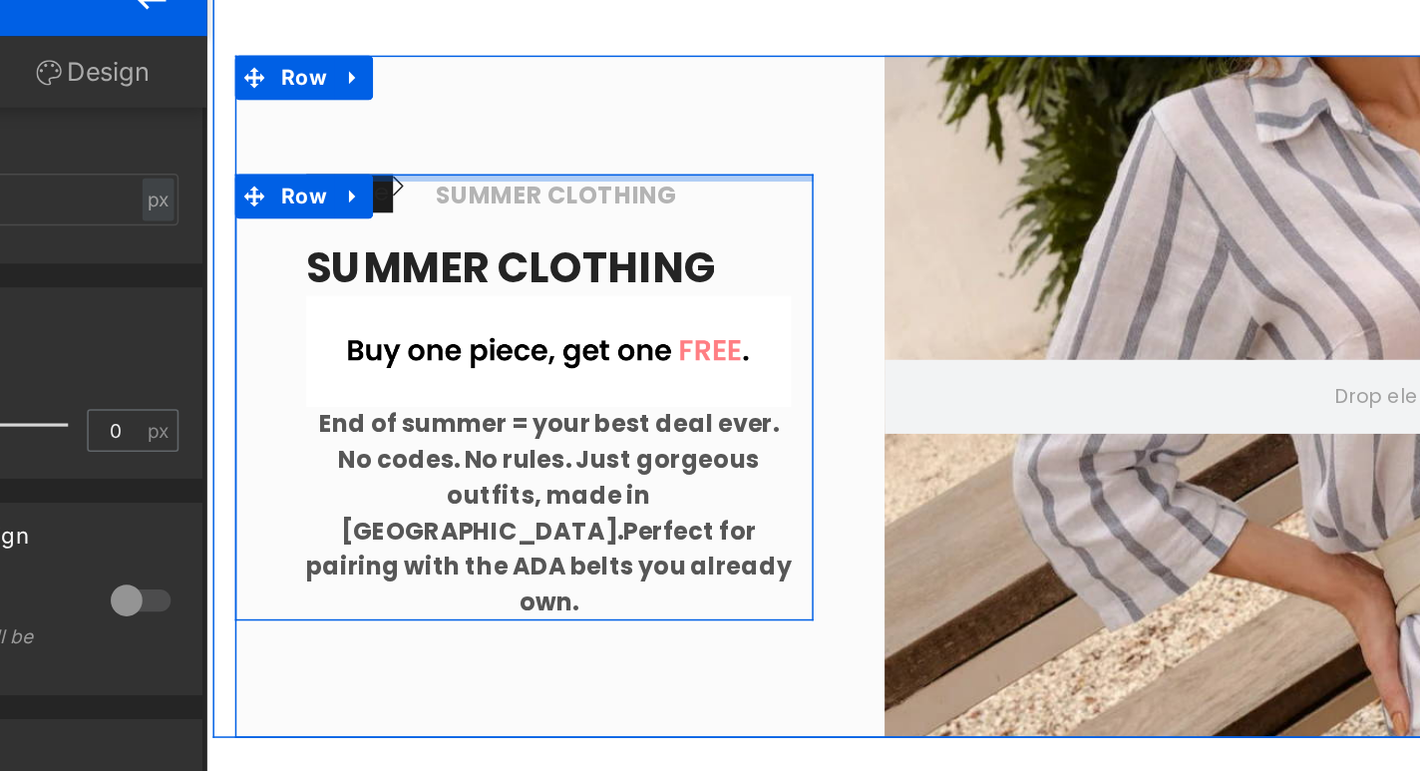
click at [318, 112] on div at bounding box center [419, 109] width 389 height 5
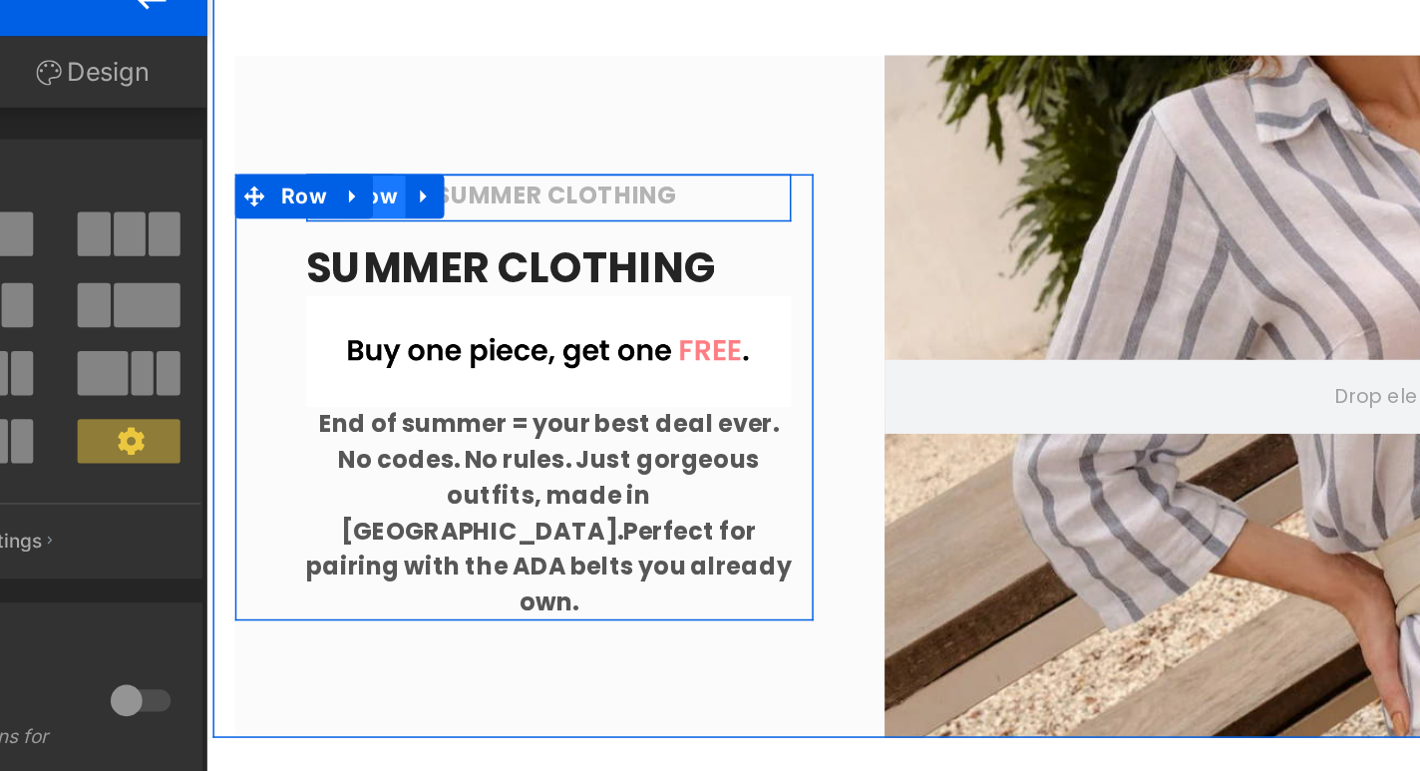
click at [321, 136] on span "Row" at bounding box center [319, 122] width 41 height 30
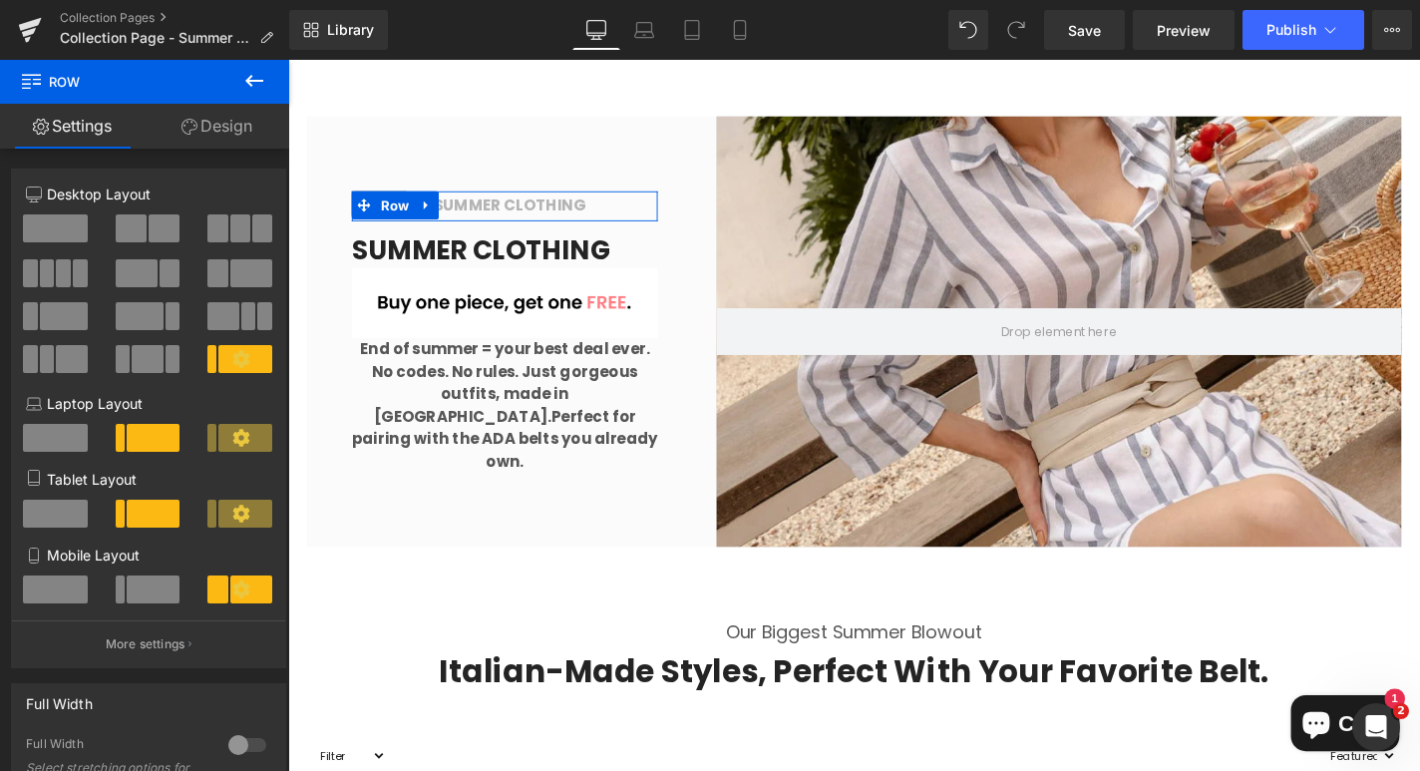
click at [230, 124] on link "Design" at bounding box center [217, 126] width 145 height 45
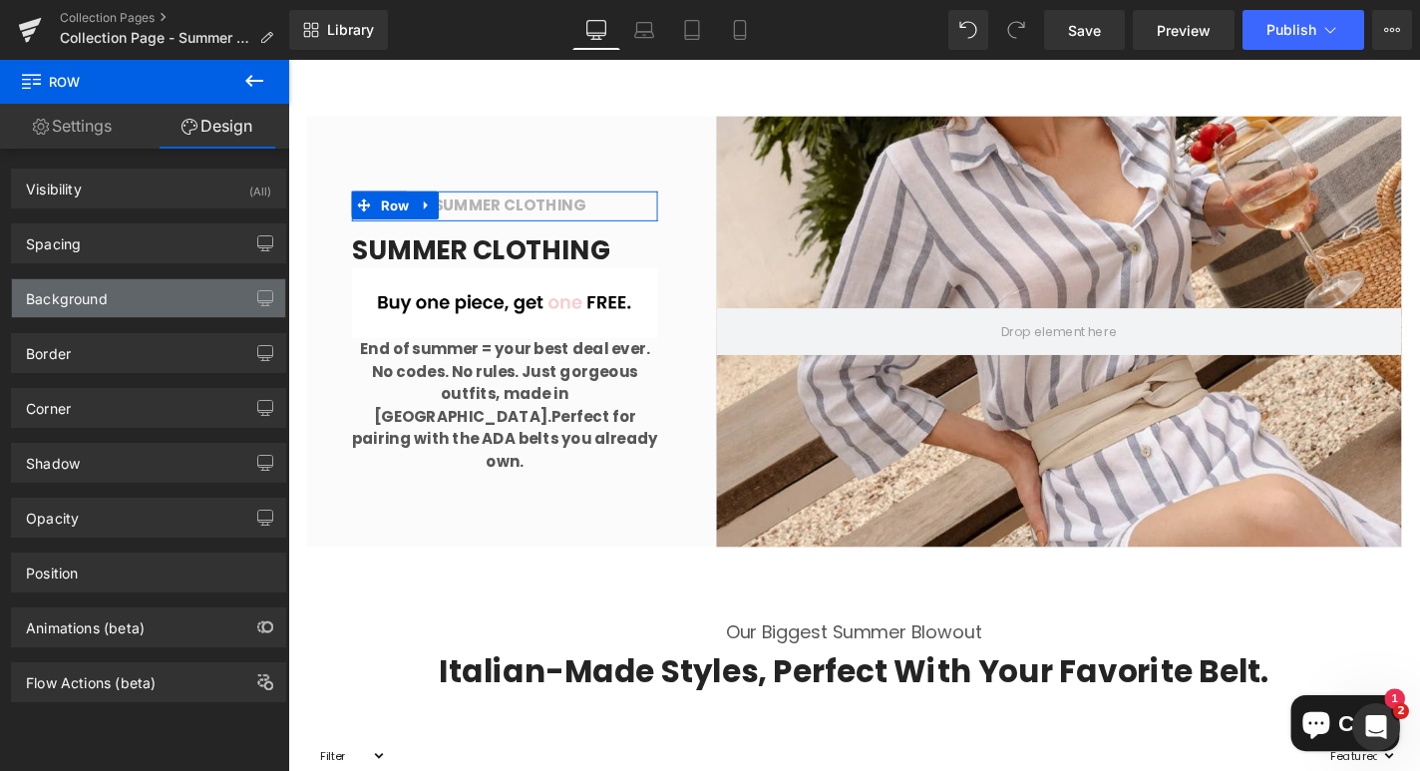
click at [100, 308] on div "Background" at bounding box center [148, 298] width 273 height 38
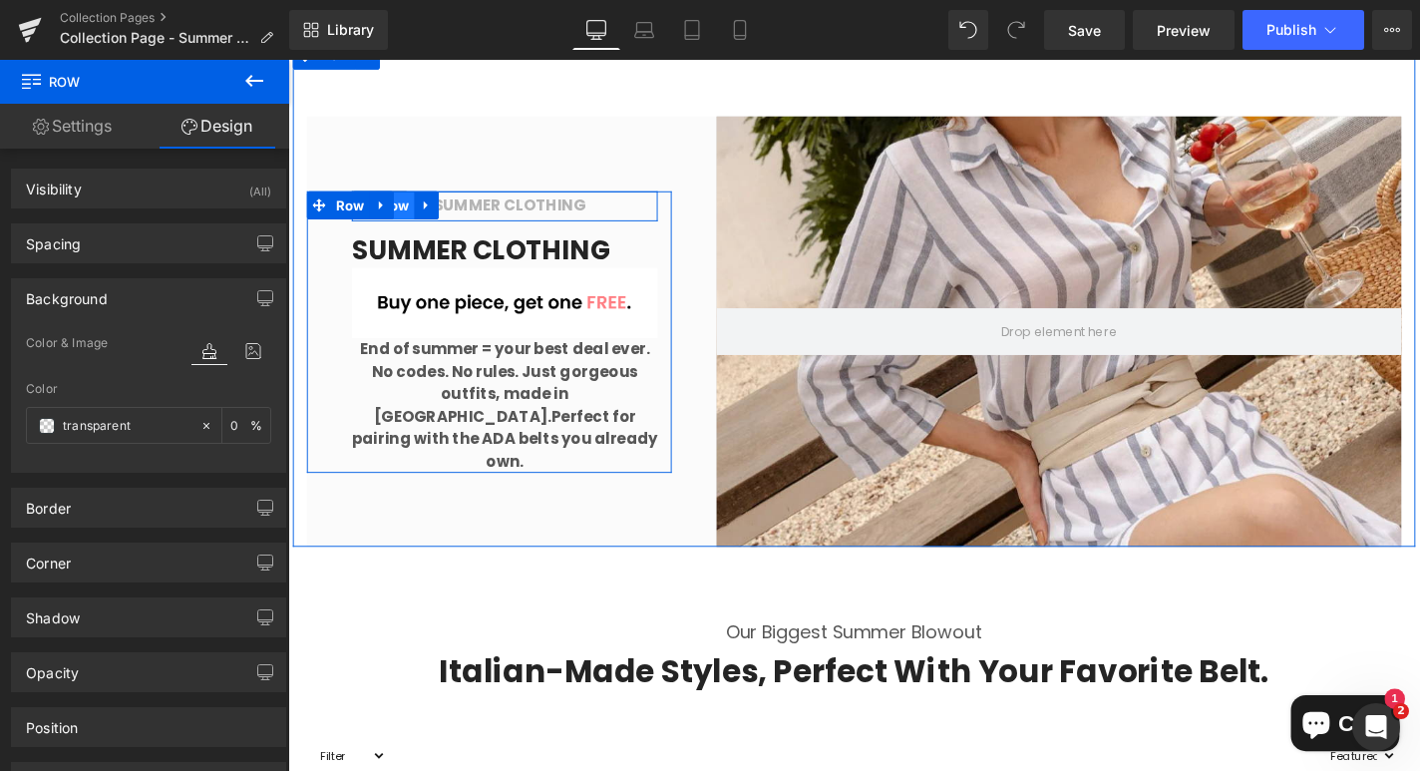
click at [409, 229] on span "Row" at bounding box center [402, 214] width 41 height 30
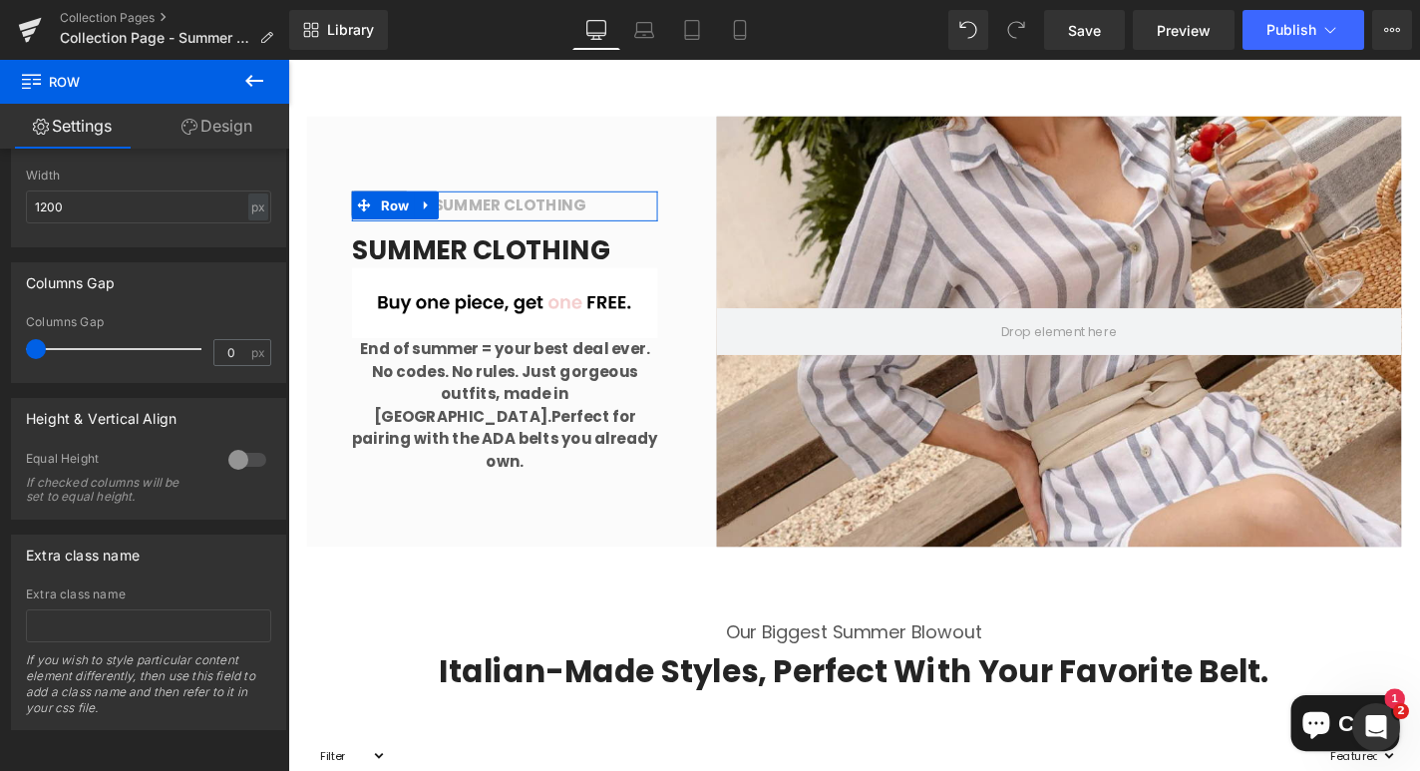
click at [218, 137] on link "Design" at bounding box center [217, 126] width 145 height 45
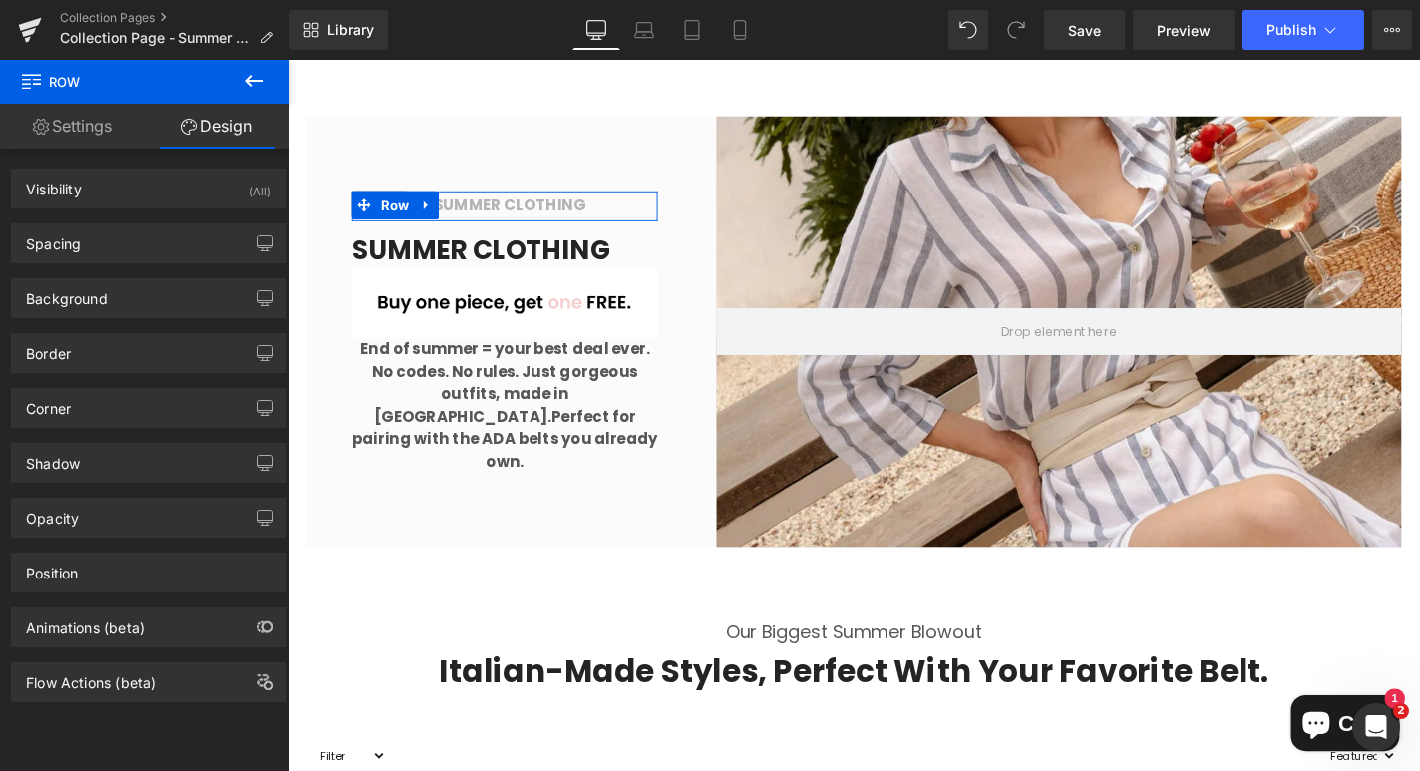
type input "transparent"
type input "0"
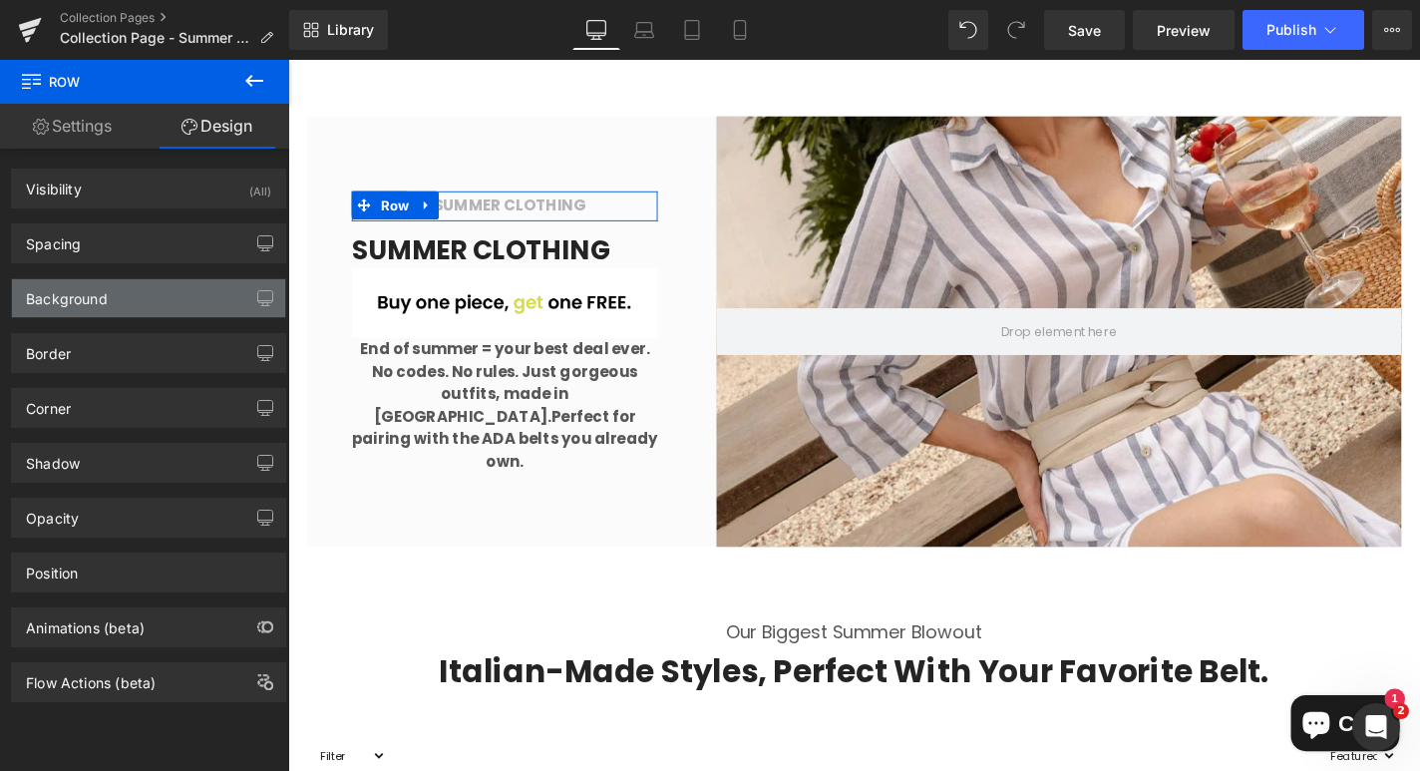
click at [111, 300] on div "Background" at bounding box center [148, 298] width 273 height 38
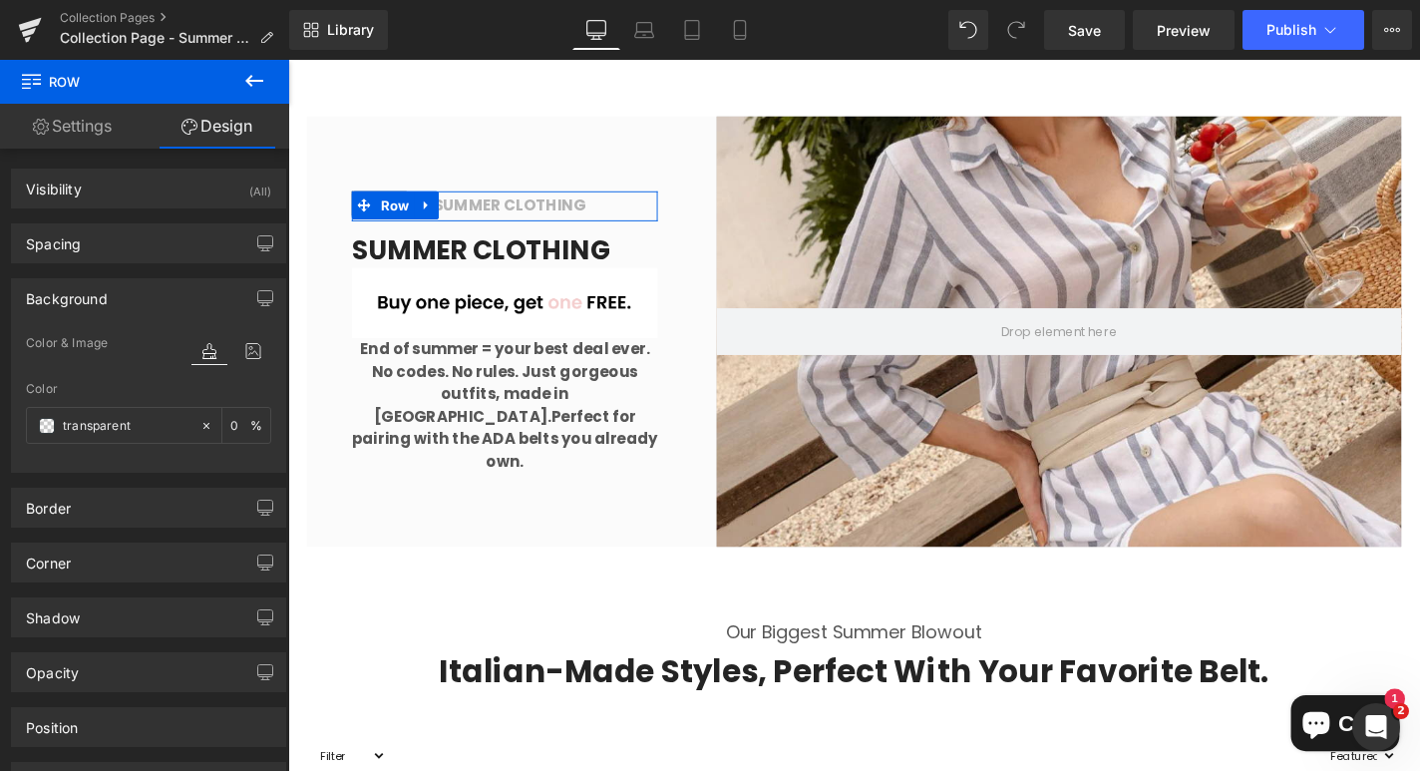
scroll to position [143, 0]
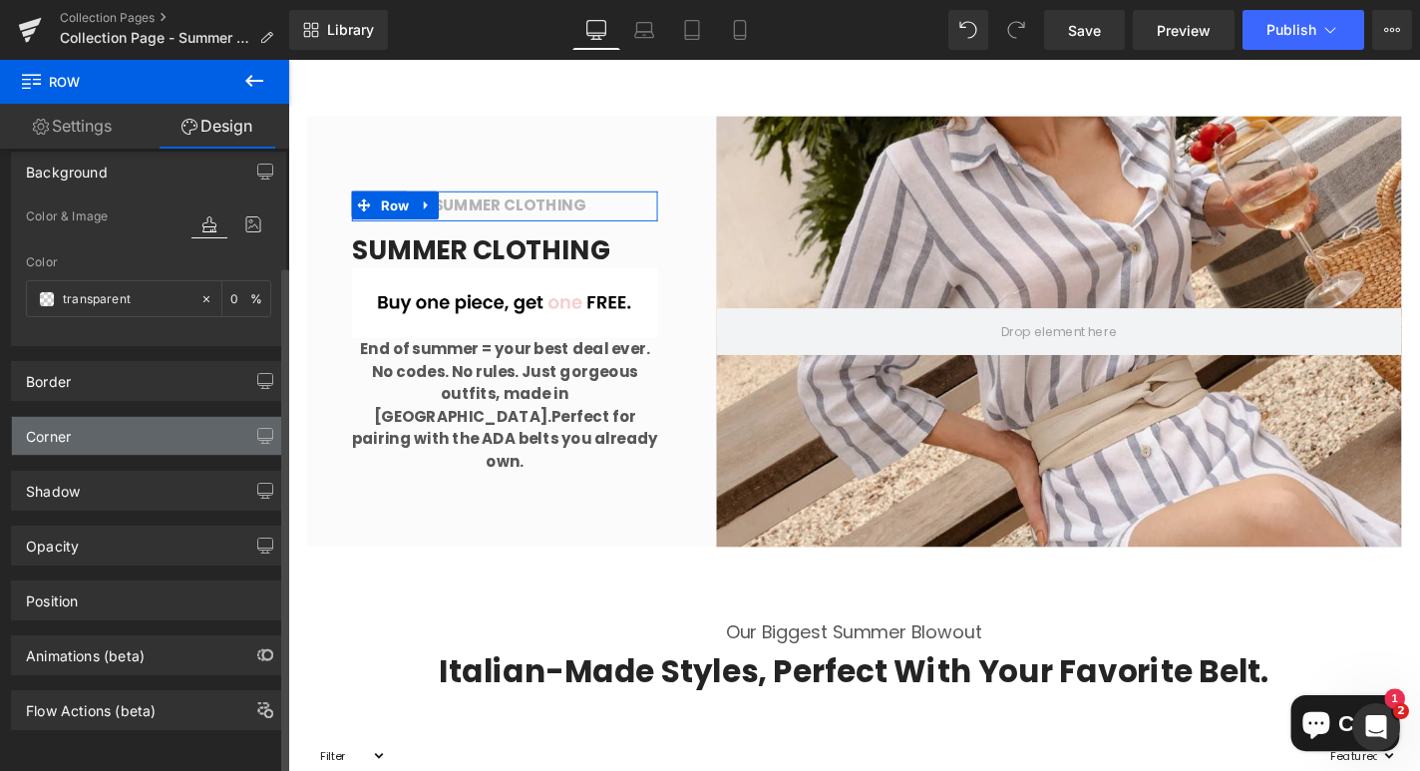
click at [125, 417] on div "Corner" at bounding box center [148, 436] width 273 height 38
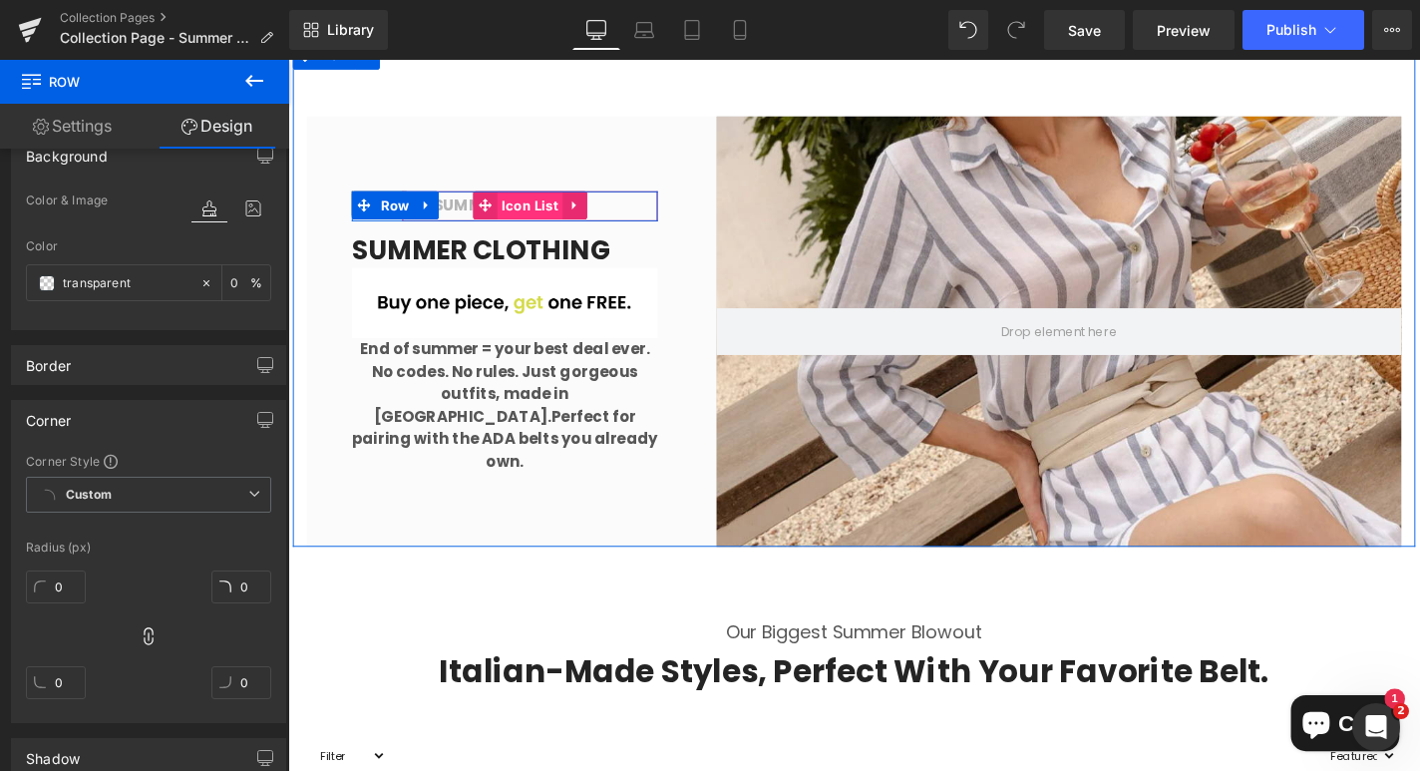
click at [526, 229] on span "Icon List" at bounding box center [546, 214] width 71 height 30
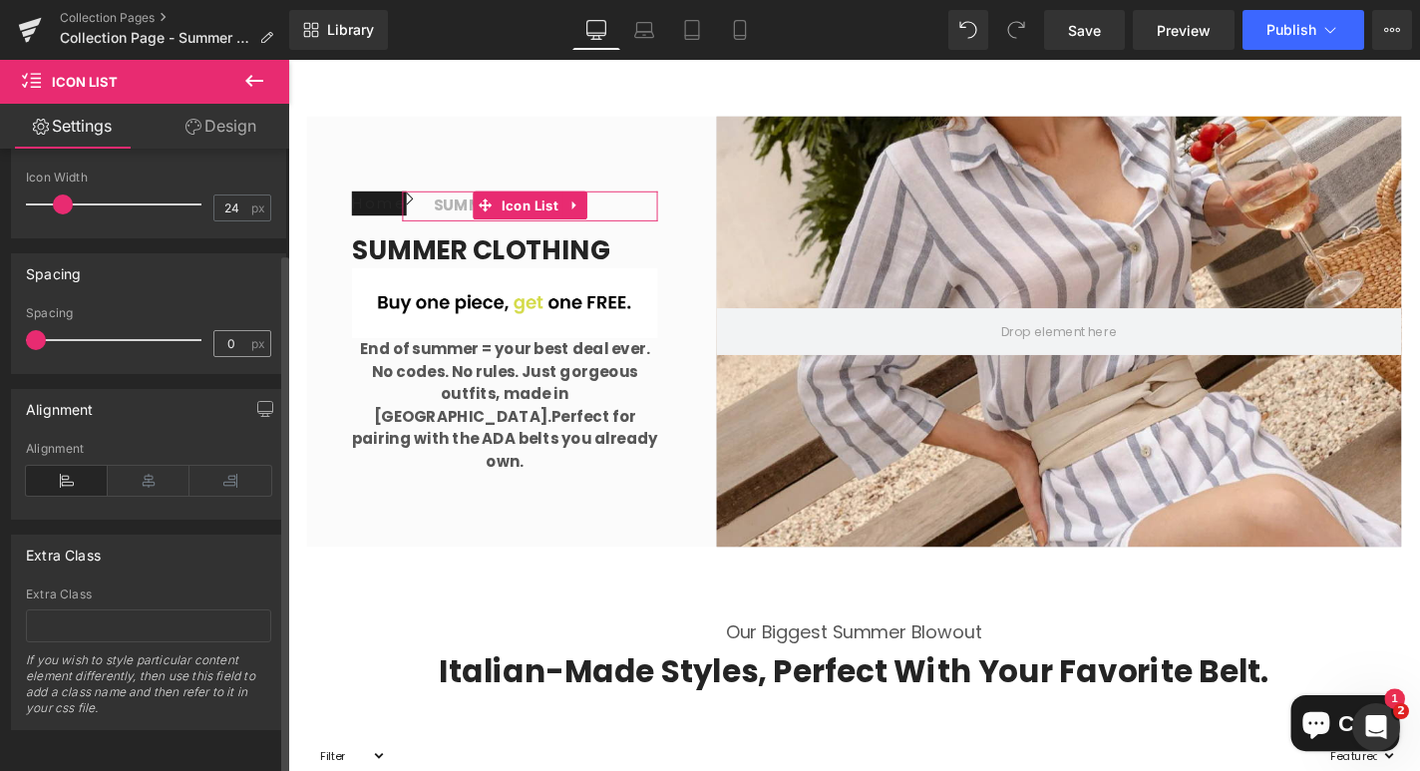
scroll to position [0, 0]
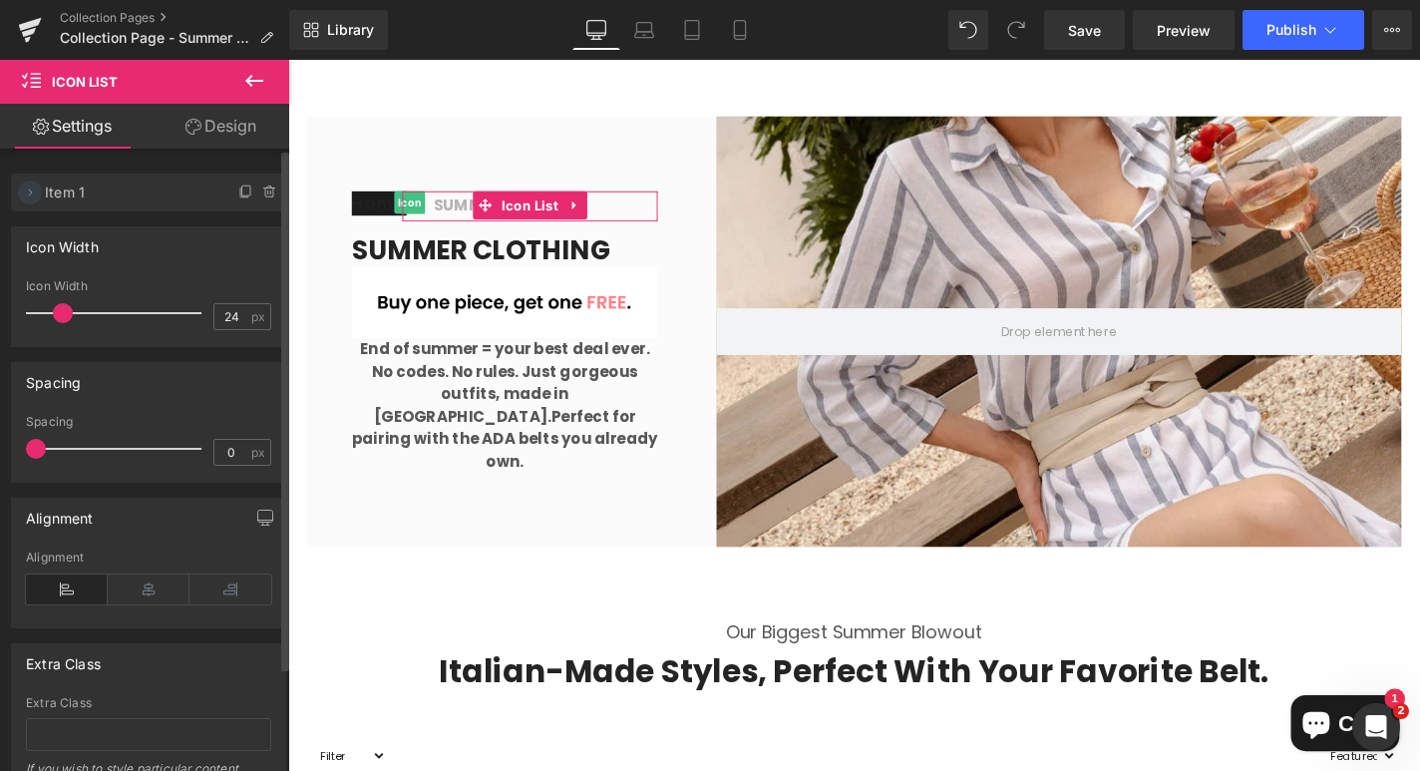
click at [32, 196] on icon at bounding box center [30, 192] width 16 height 16
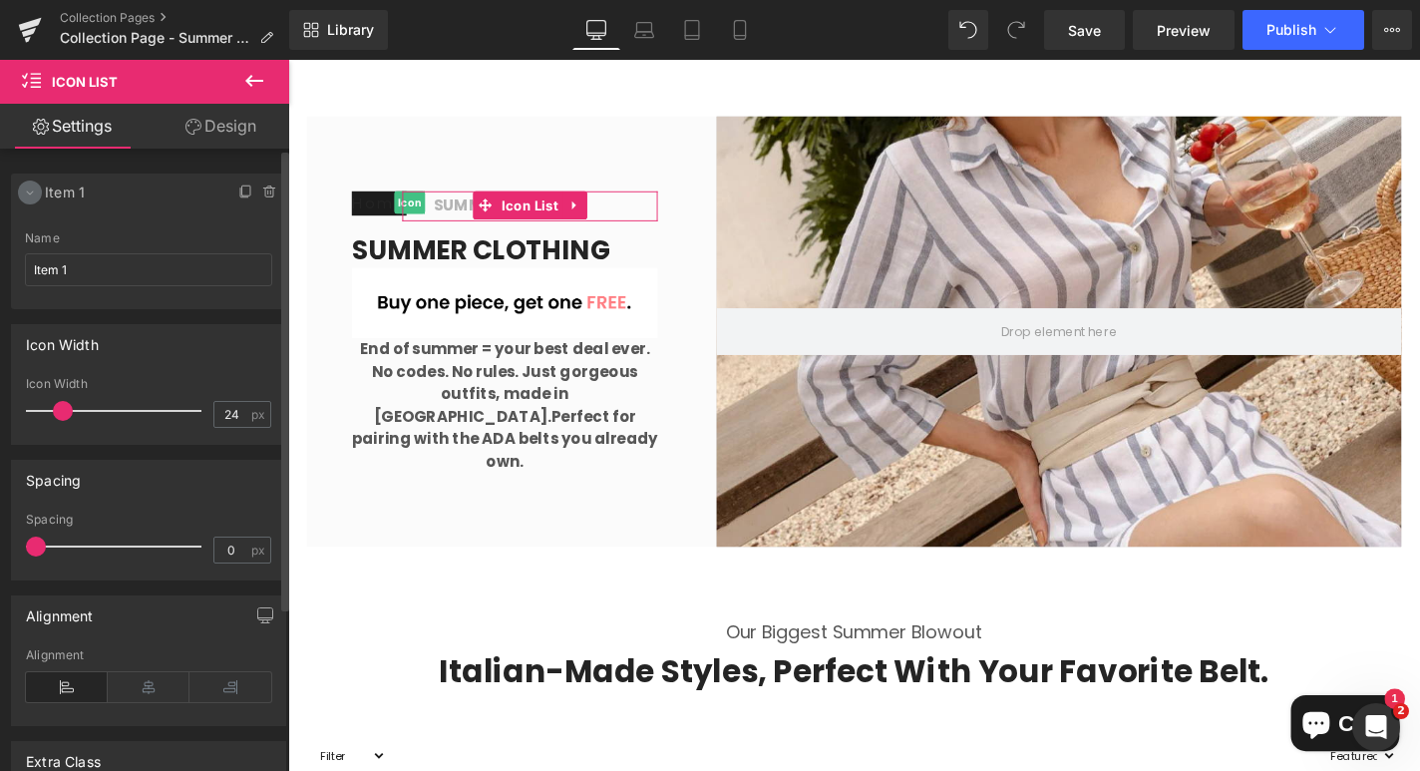
click at [32, 196] on icon at bounding box center [30, 192] width 16 height 16
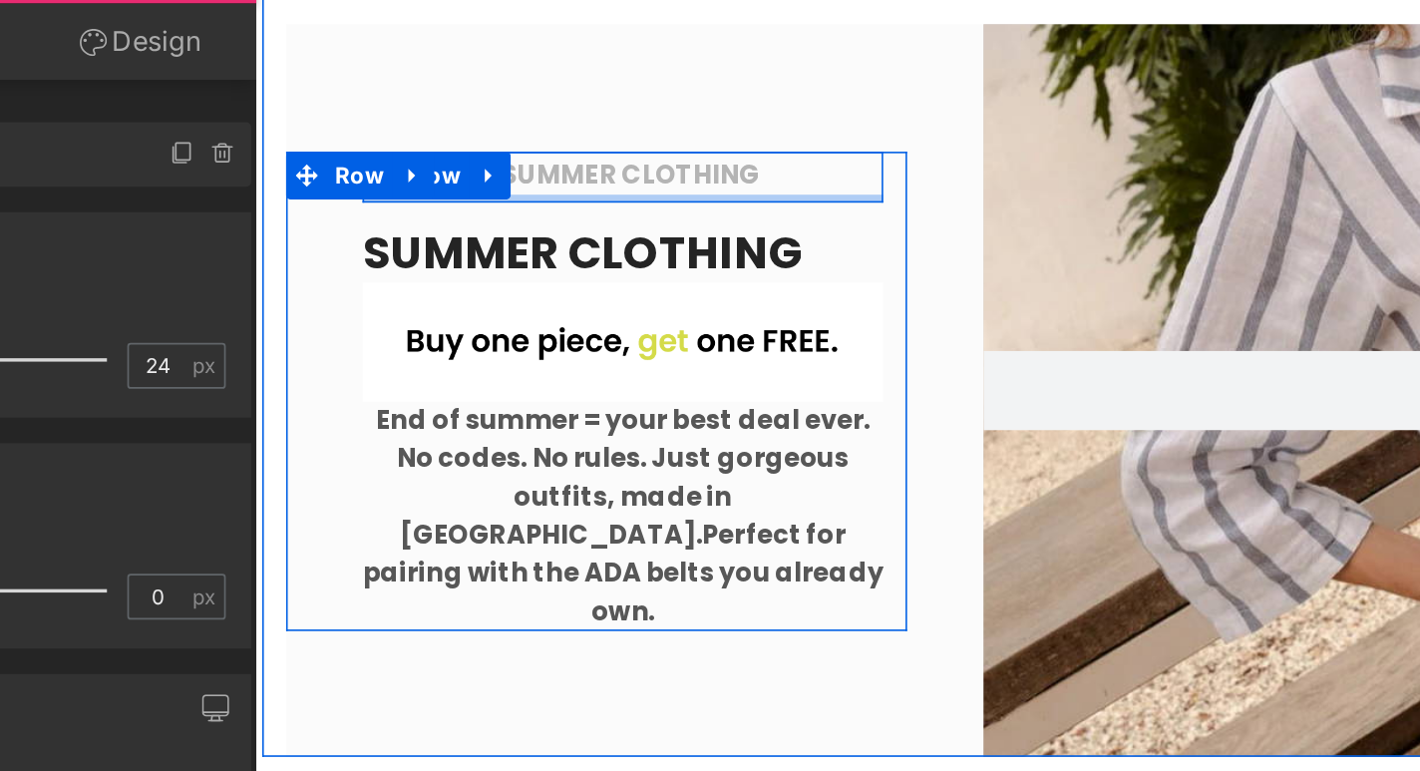
click at [387, 101] on div at bounding box center [485, 98] width 326 height 5
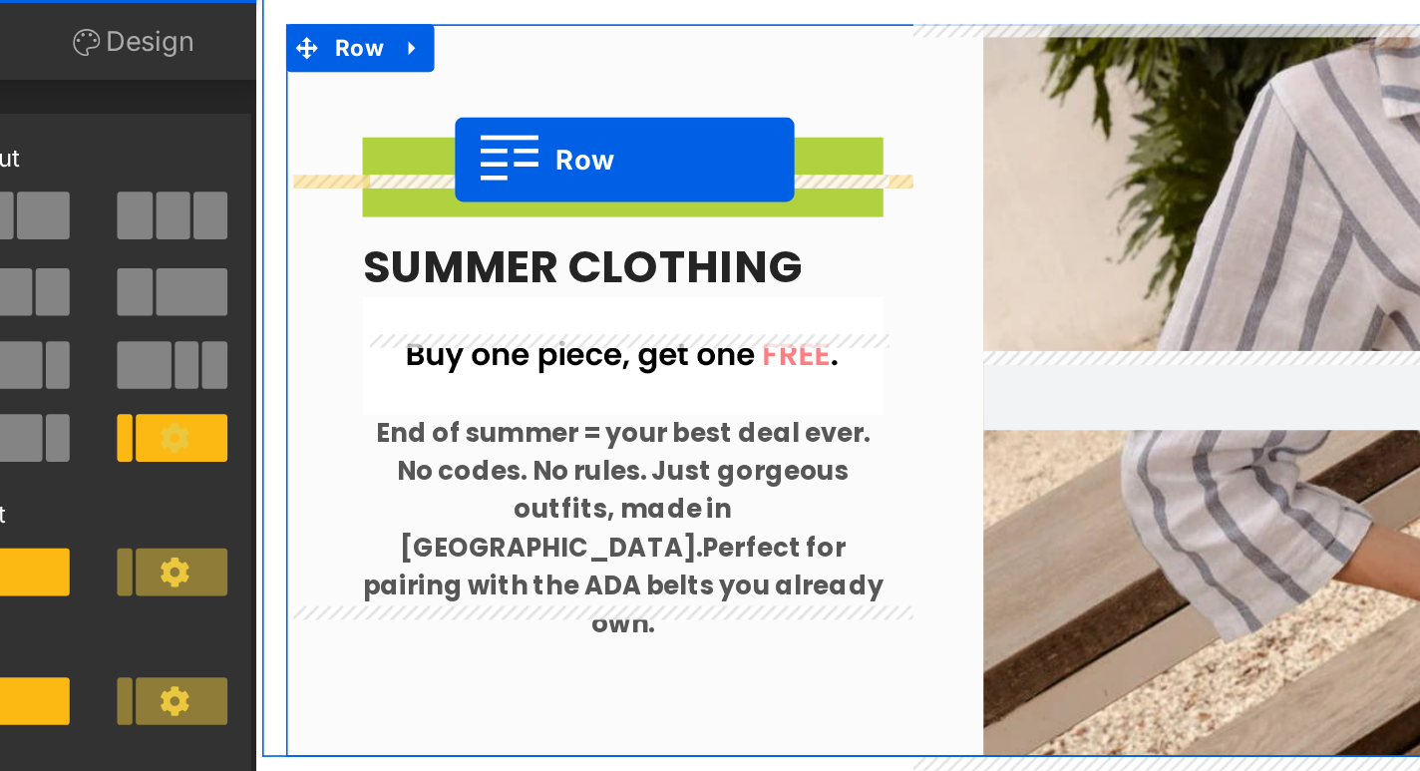
drag, startPoint x: 373, startPoint y: 105, endPoint x: 380, endPoint y: 74, distance: 31.7
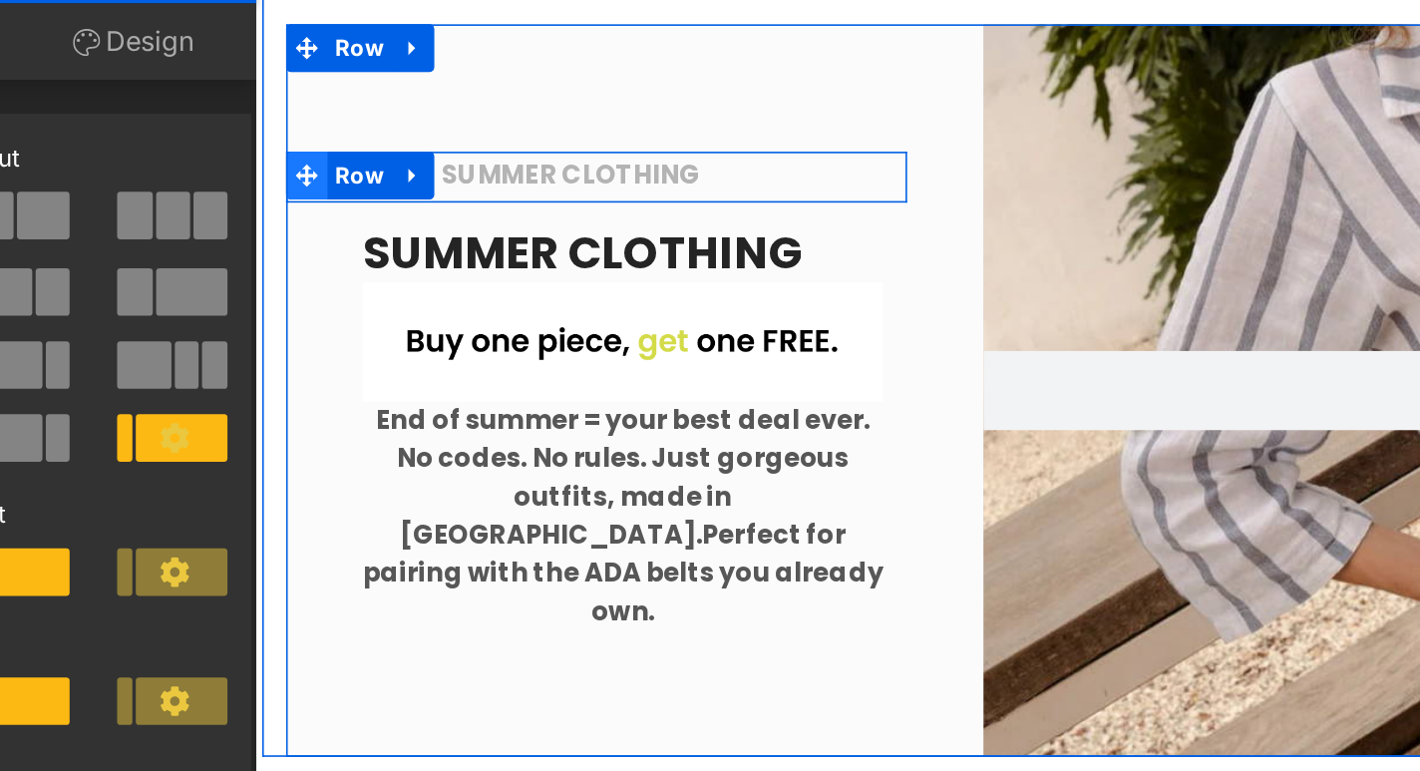
click at [284, 99] on span at bounding box center [287, 84] width 26 height 30
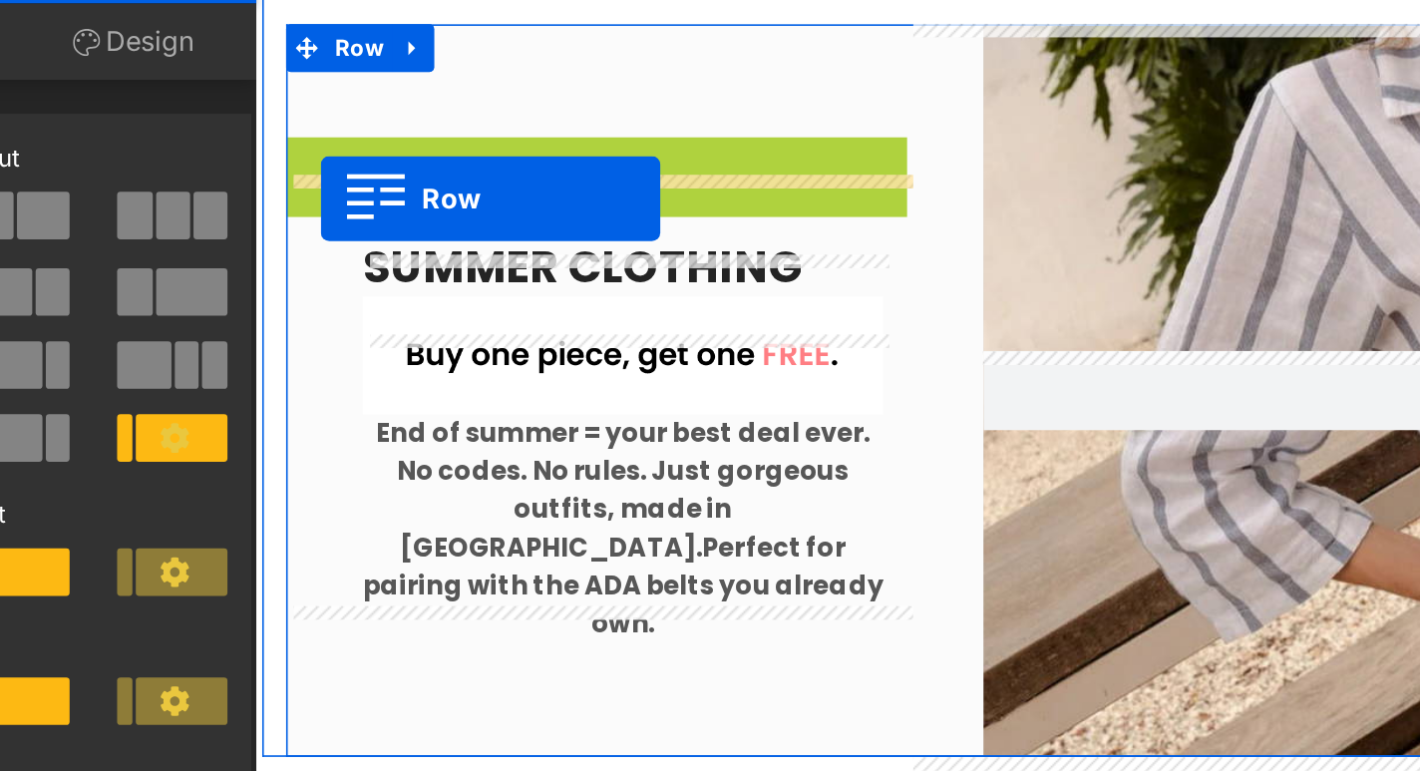
drag, startPoint x: 284, startPoint y: 119, endPoint x: 296, endPoint y: 99, distance: 23.3
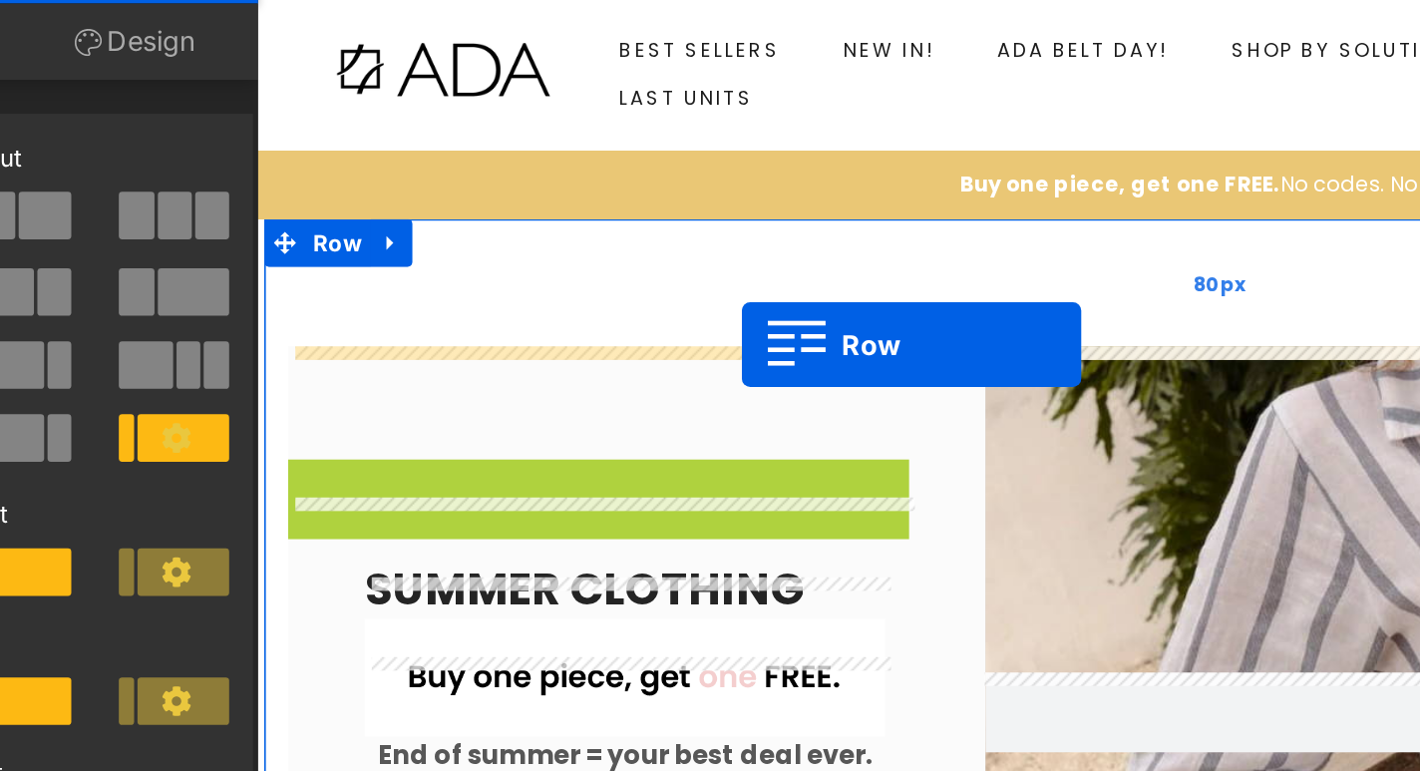
drag, startPoint x: 288, startPoint y: 108, endPoint x: 560, endPoint y: 189, distance: 284.2
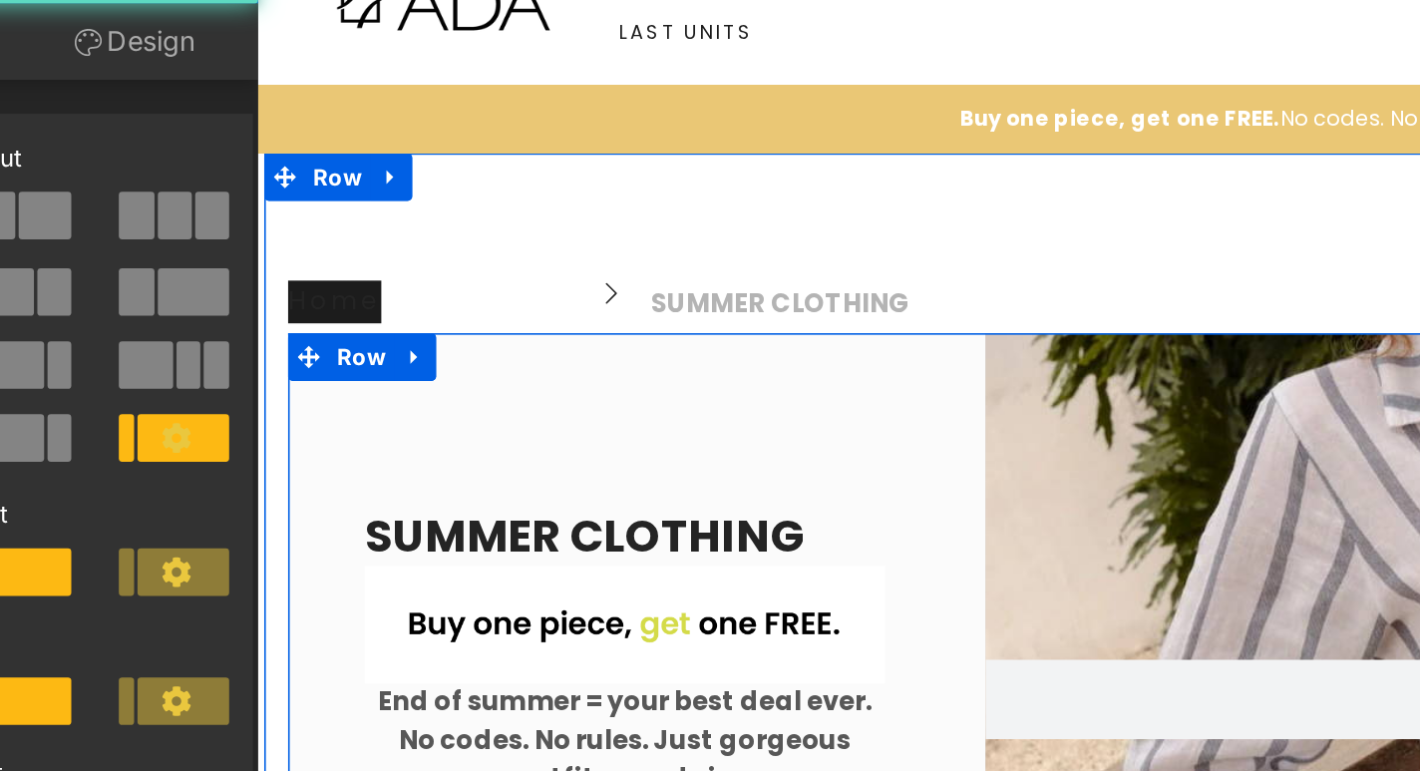
scroll to position [50, 0]
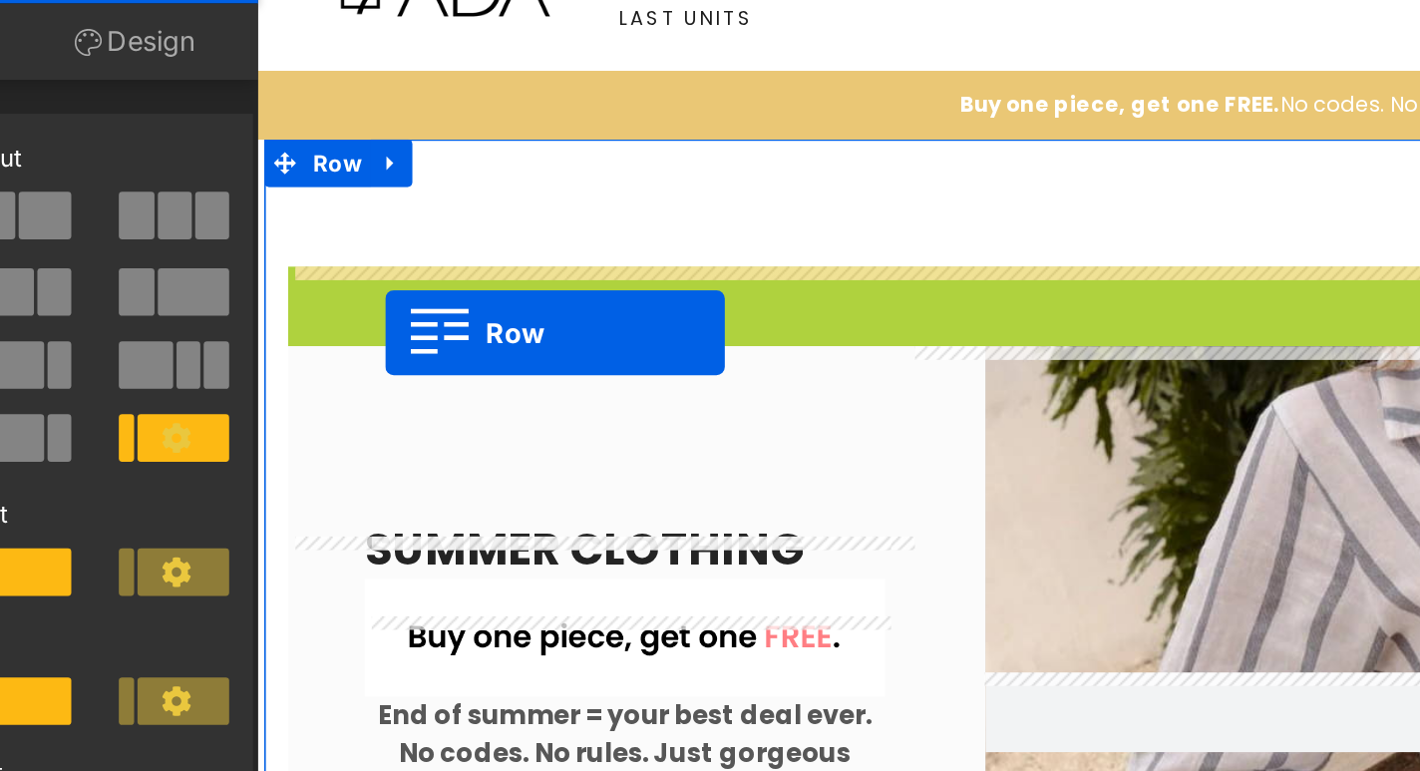
drag, startPoint x: 316, startPoint y: 159, endPoint x: 336, endPoint y: 182, distance: 31.1
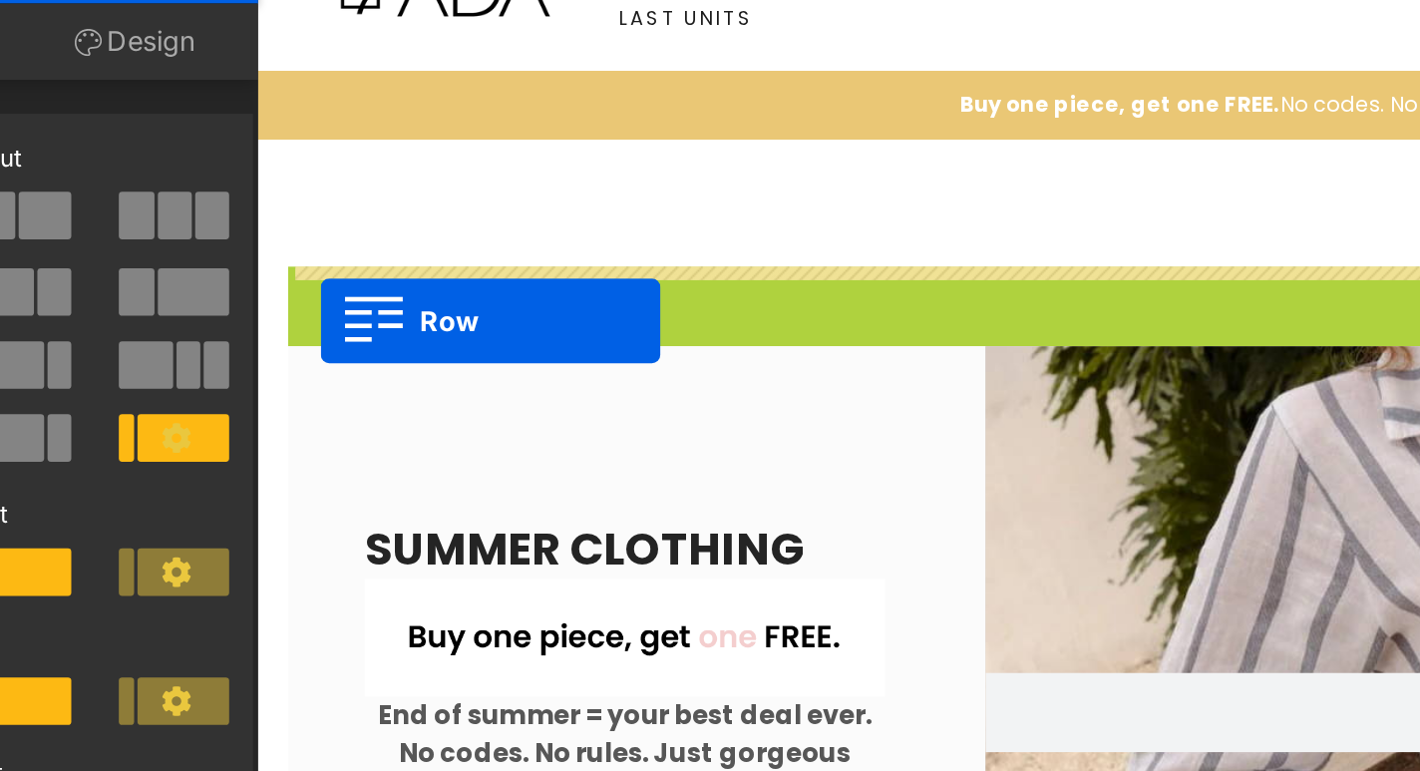
drag, startPoint x: 289, startPoint y: 159, endPoint x: 296, endPoint y: 175, distance: 18.3
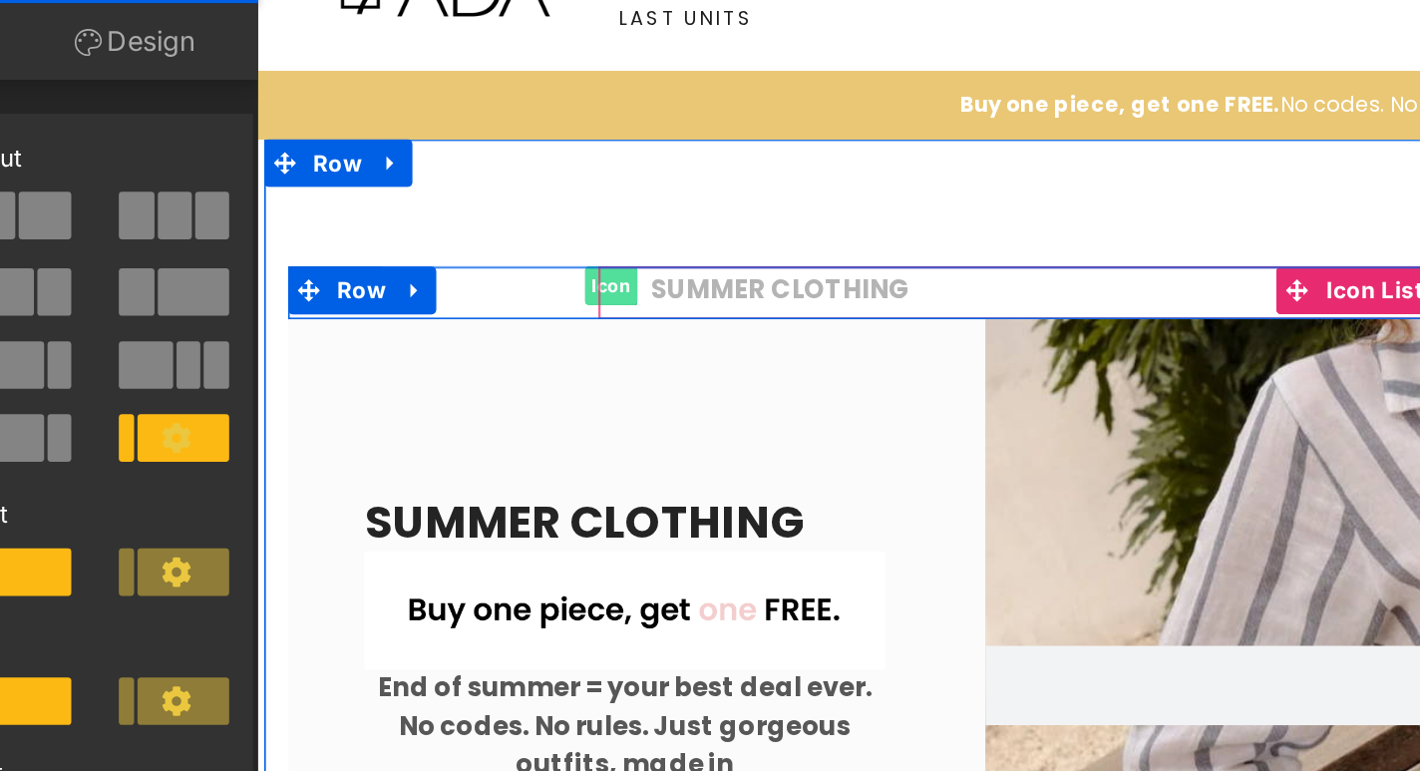
click at [476, 148] on span "Icon" at bounding box center [479, 153] width 33 height 24
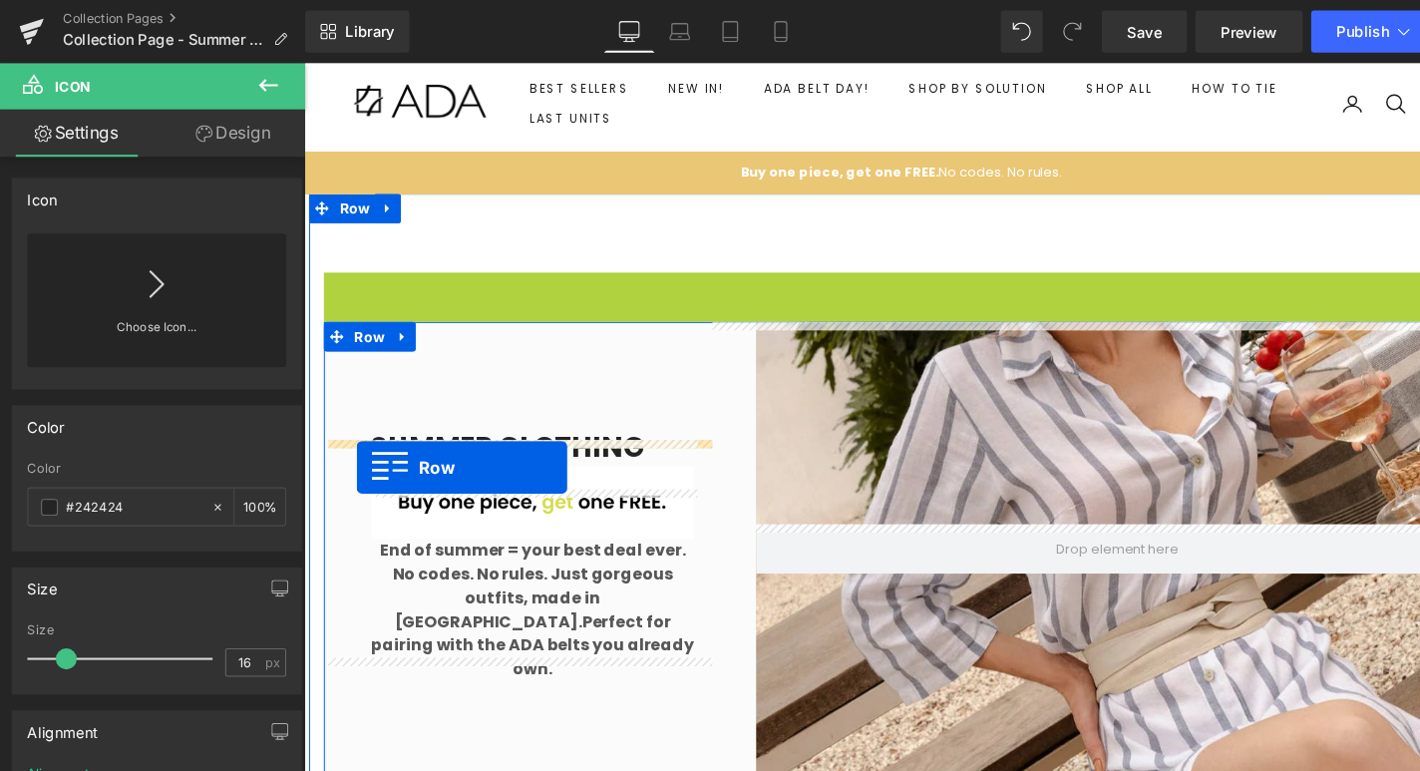
drag, startPoint x: 333, startPoint y: 287, endPoint x: 359, endPoint y: 465, distance: 179.4
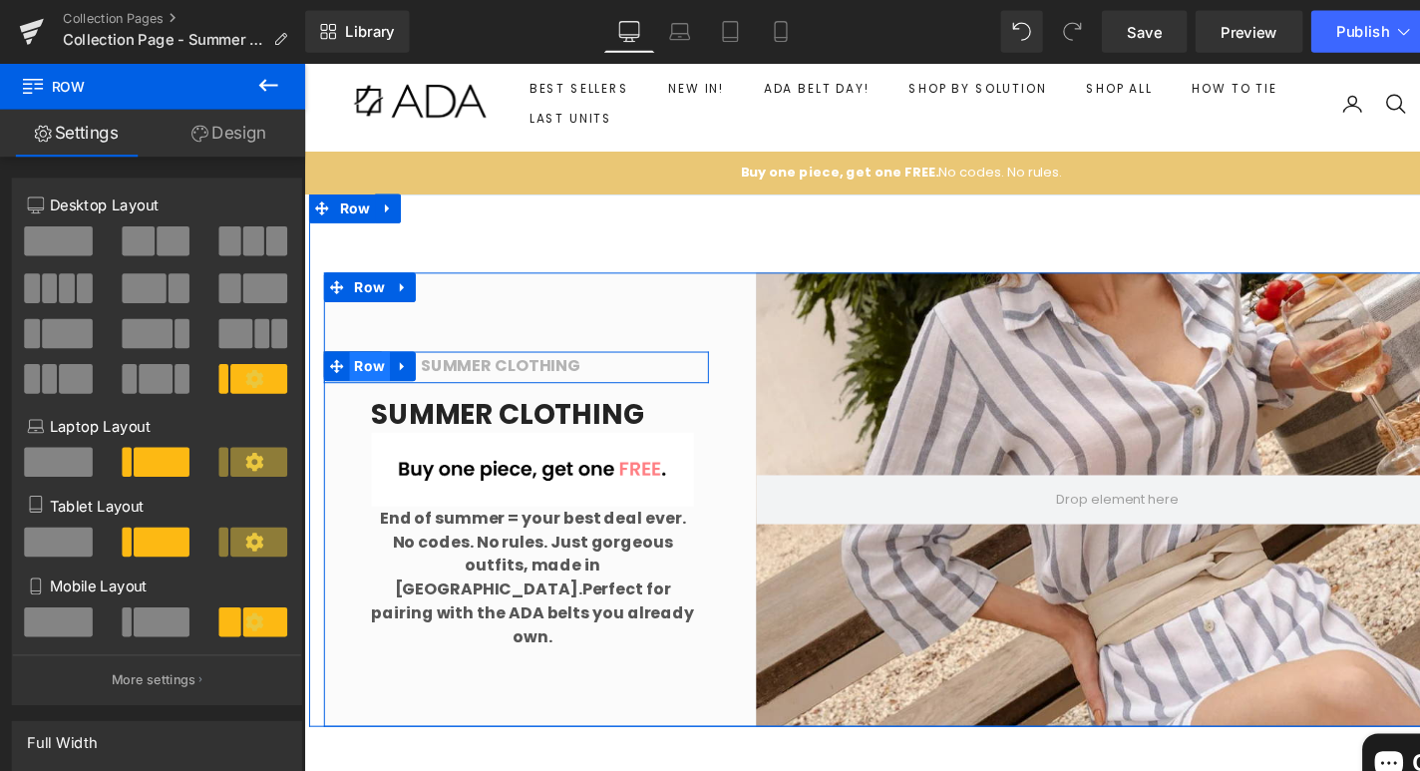
click at [376, 384] on span "Row" at bounding box center [369, 369] width 41 height 30
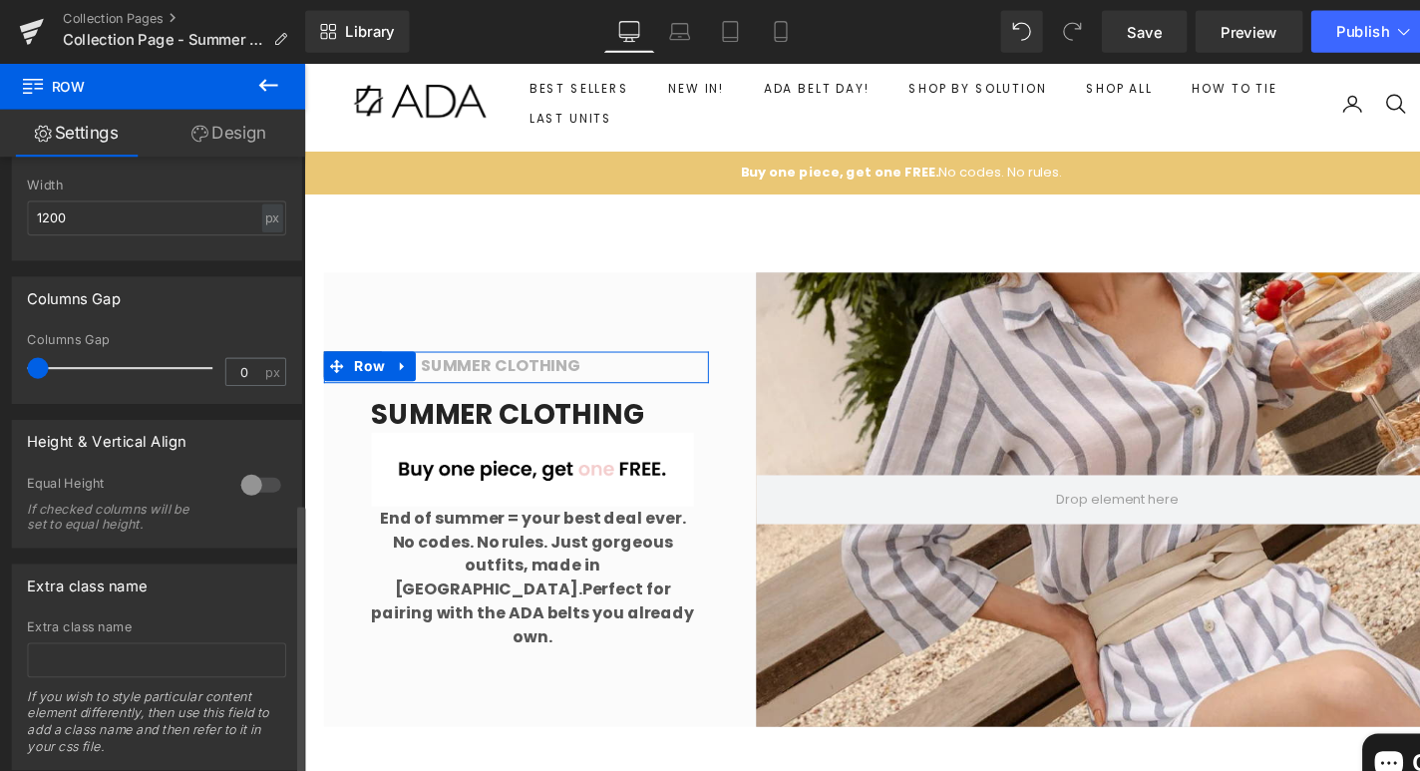
scroll to position [723, 0]
click at [200, 119] on link "Design" at bounding box center [217, 126] width 145 height 45
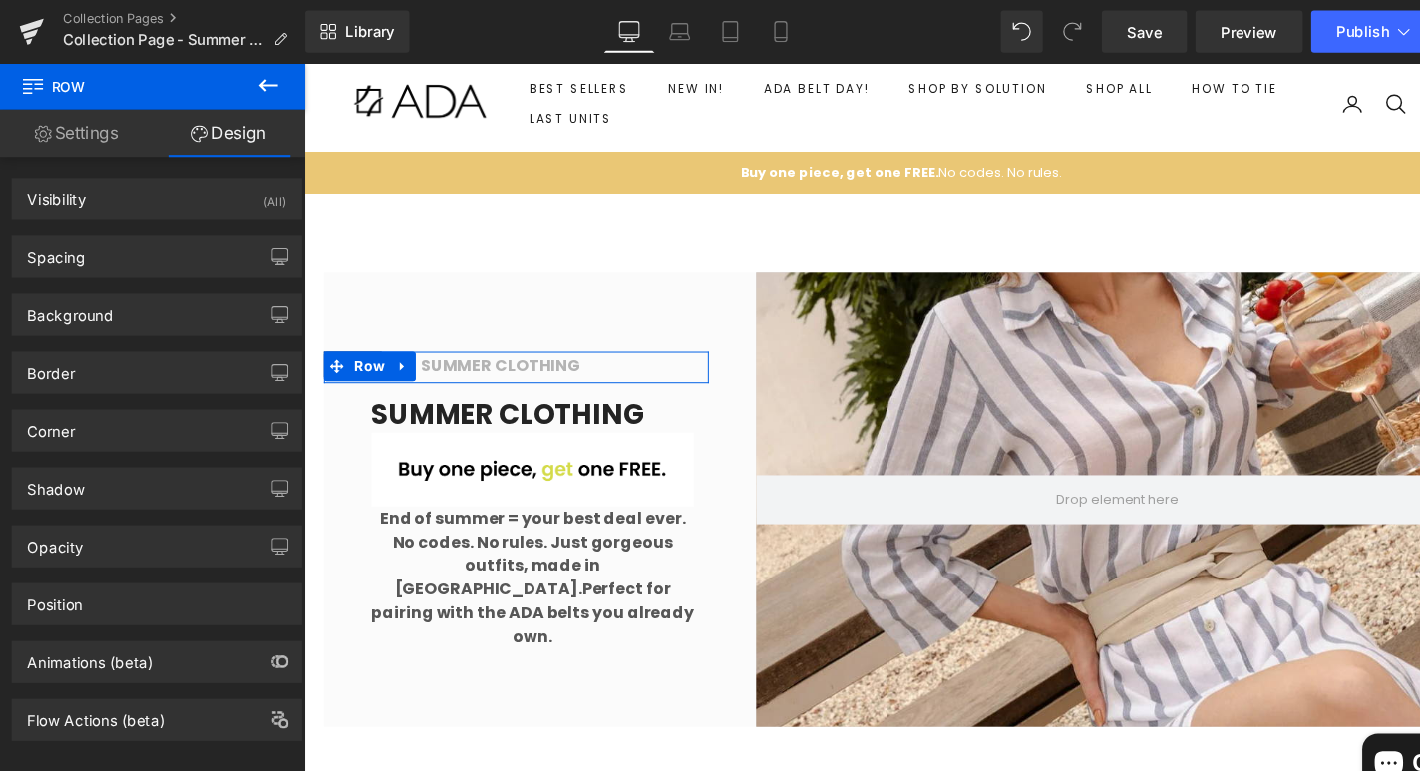
scroll to position [0, 0]
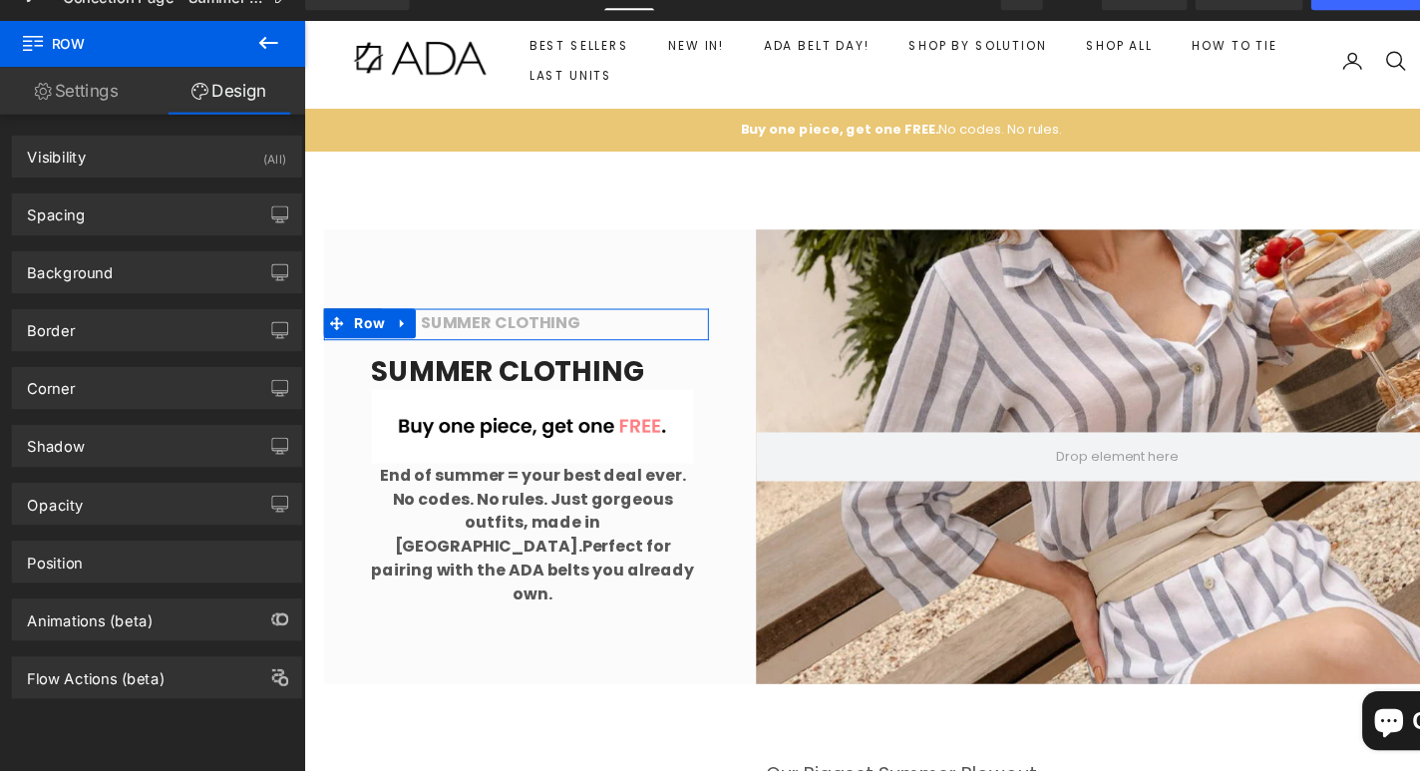
click at [88, 376] on div "Corner Corner Style Custom Custom Setup Global Style Custom Setup Global Style …" at bounding box center [149, 400] width 298 height 55
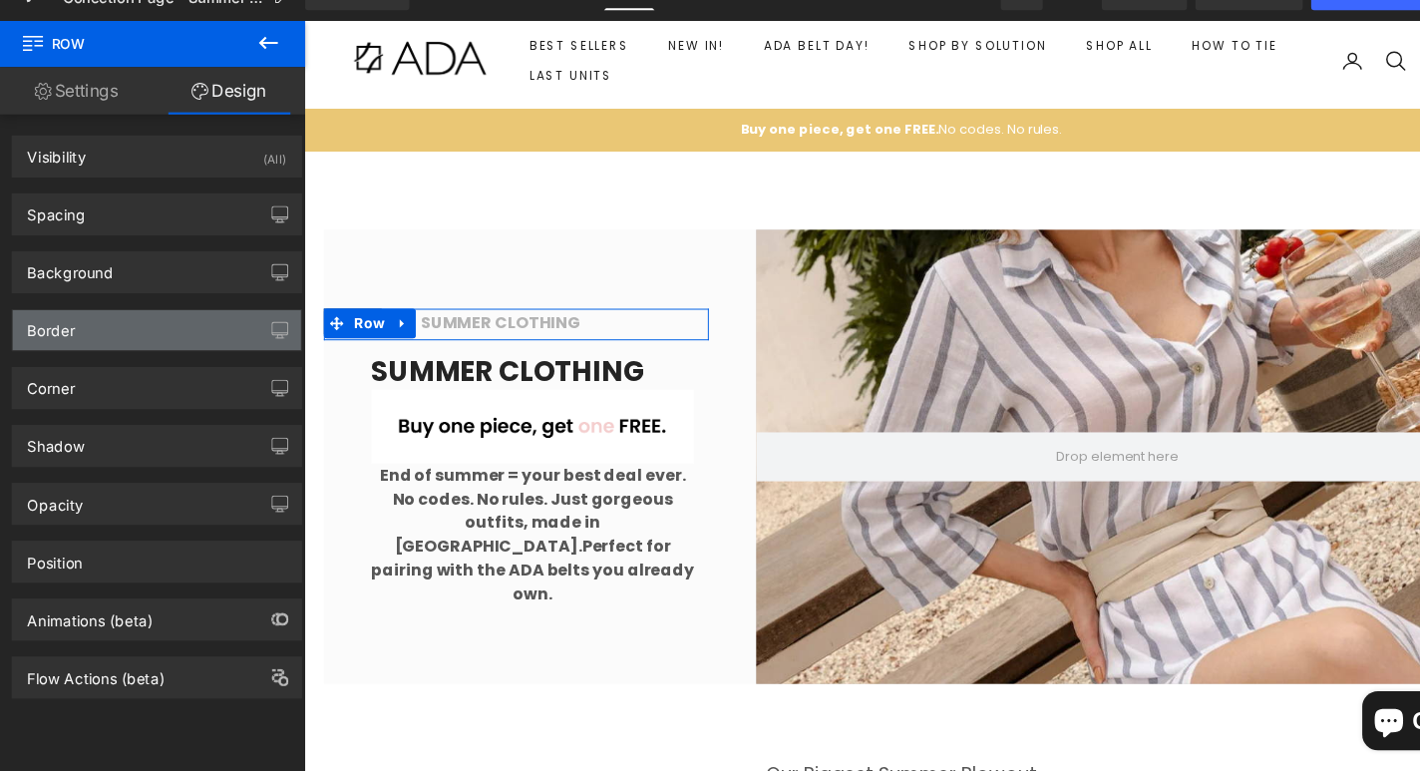
click at [99, 357] on div "Border" at bounding box center [148, 353] width 273 height 38
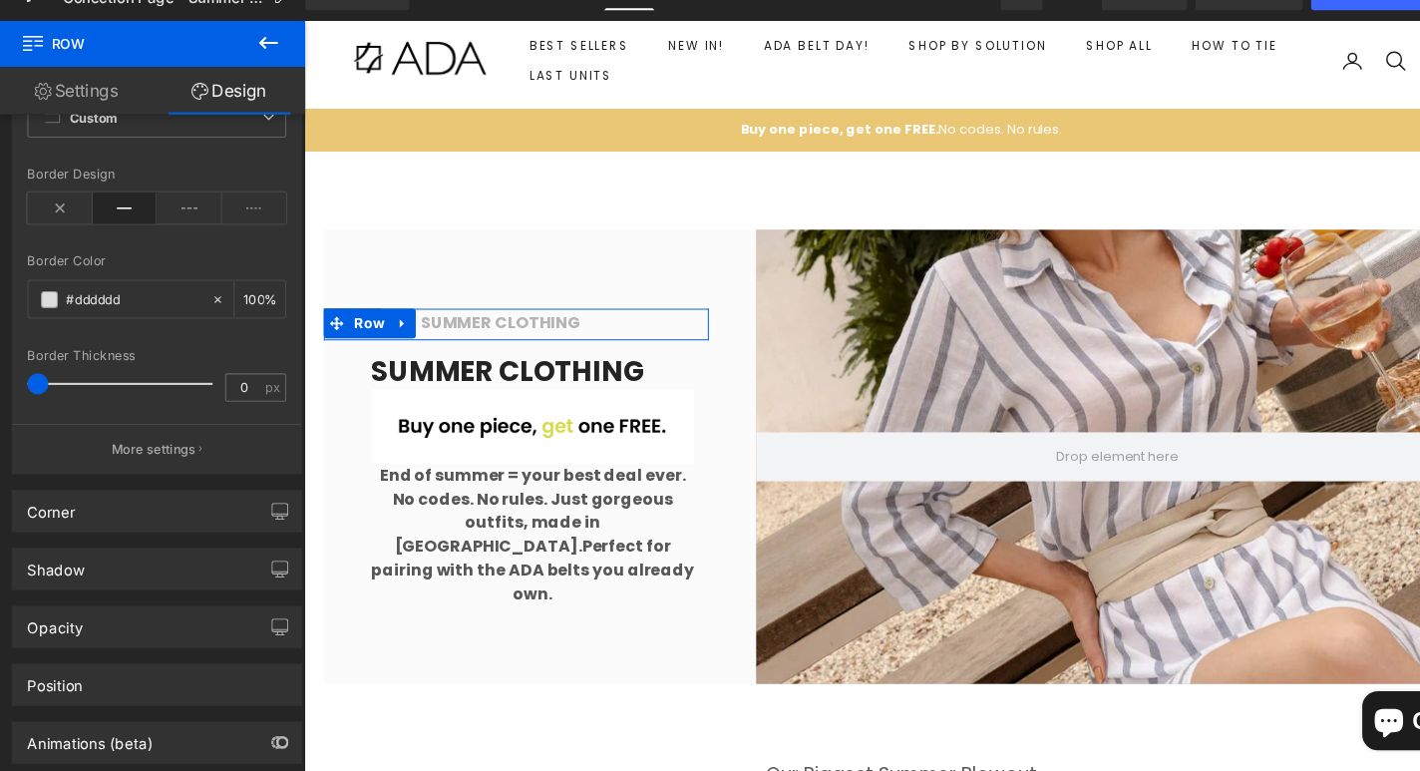
scroll to position [289, 0]
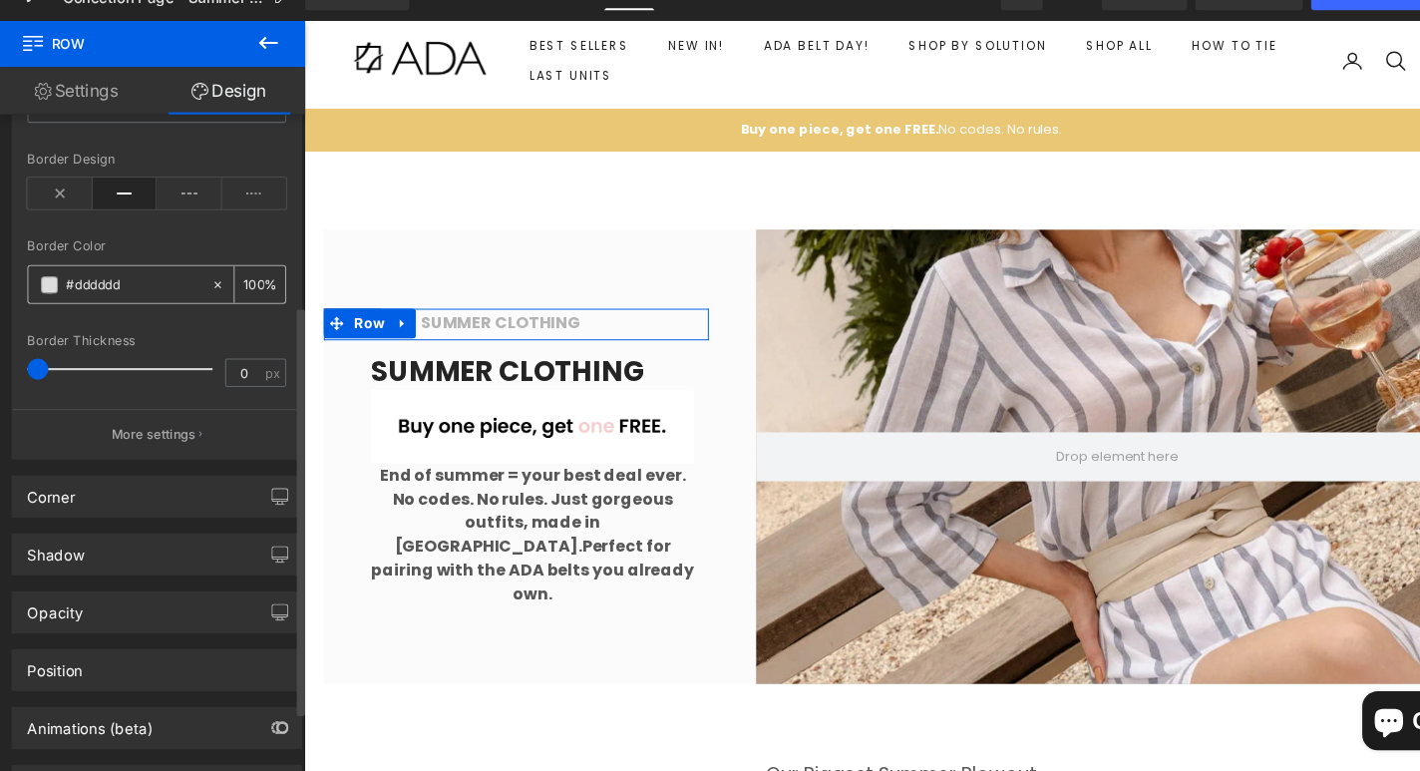
click at [48, 310] on span at bounding box center [47, 310] width 16 height 16
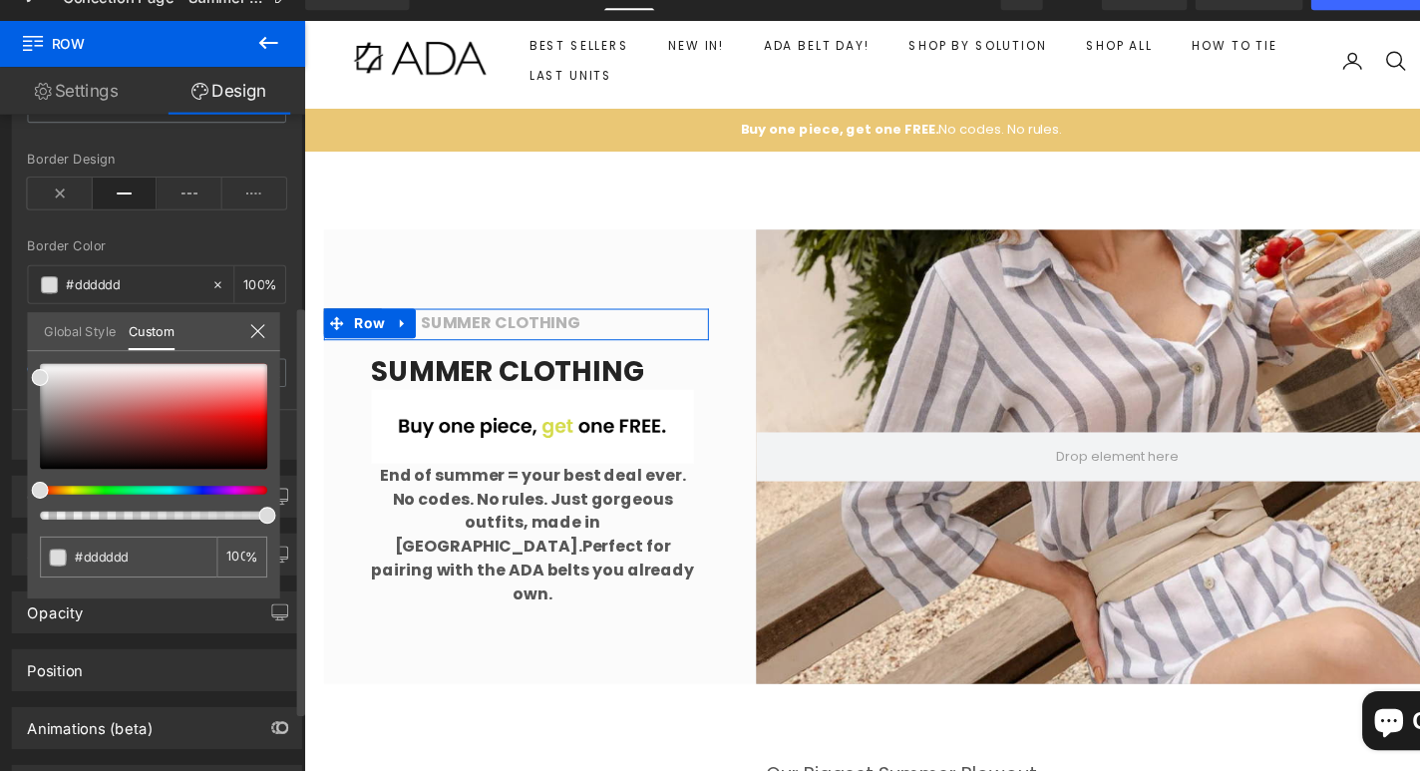
drag, startPoint x: 83, startPoint y: 500, endPoint x: 223, endPoint y: 505, distance: 140.7
click at [223, 505] on div at bounding box center [145, 459] width 215 height 148
click at [223, 505] on div at bounding box center [137, 505] width 215 height 8
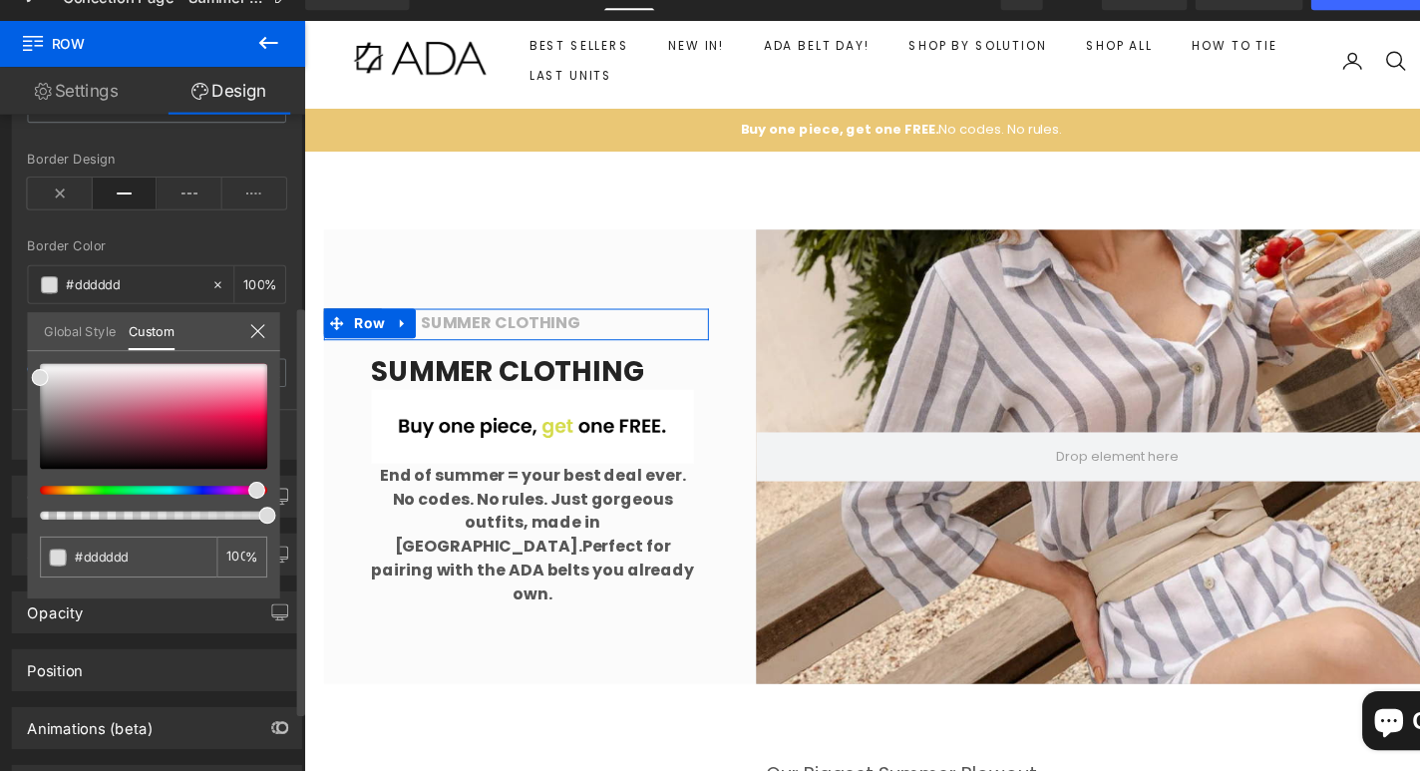
click at [237, 507] on span at bounding box center [243, 505] width 16 height 16
type input "#cc1448"
type input "#d01449"
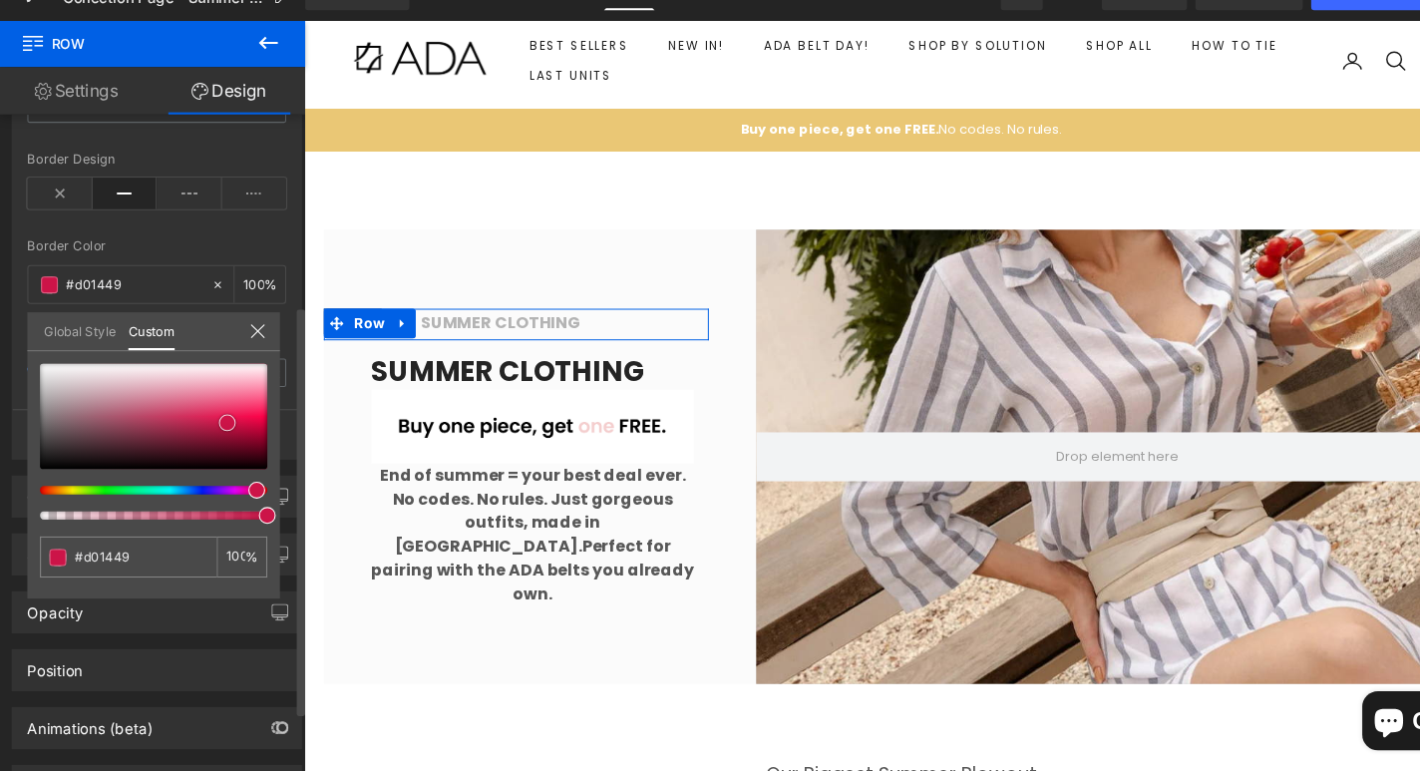
type input "#d5154b"
type input "#da154d"
type input "#e31650"
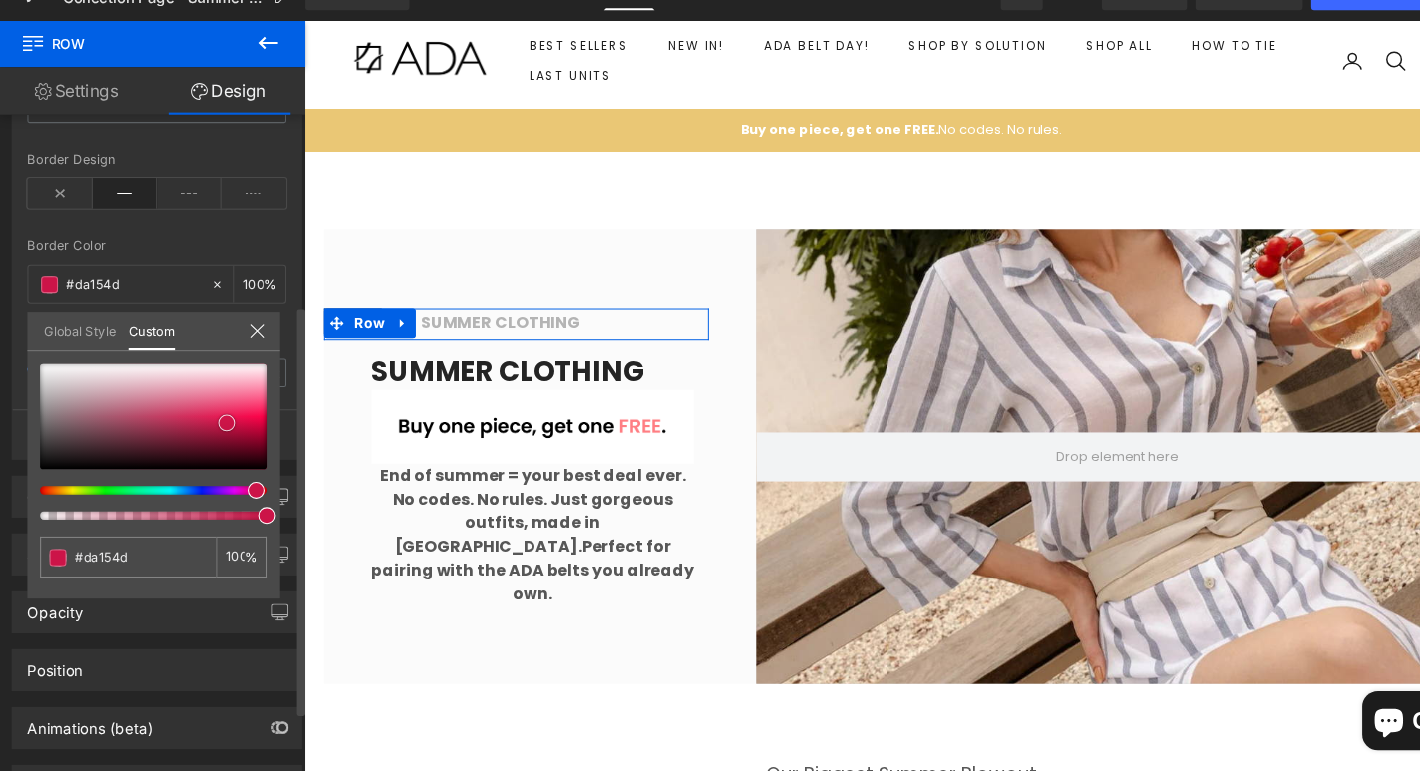
type input "#e31650"
type input "#e81652"
type input "#e91a55"
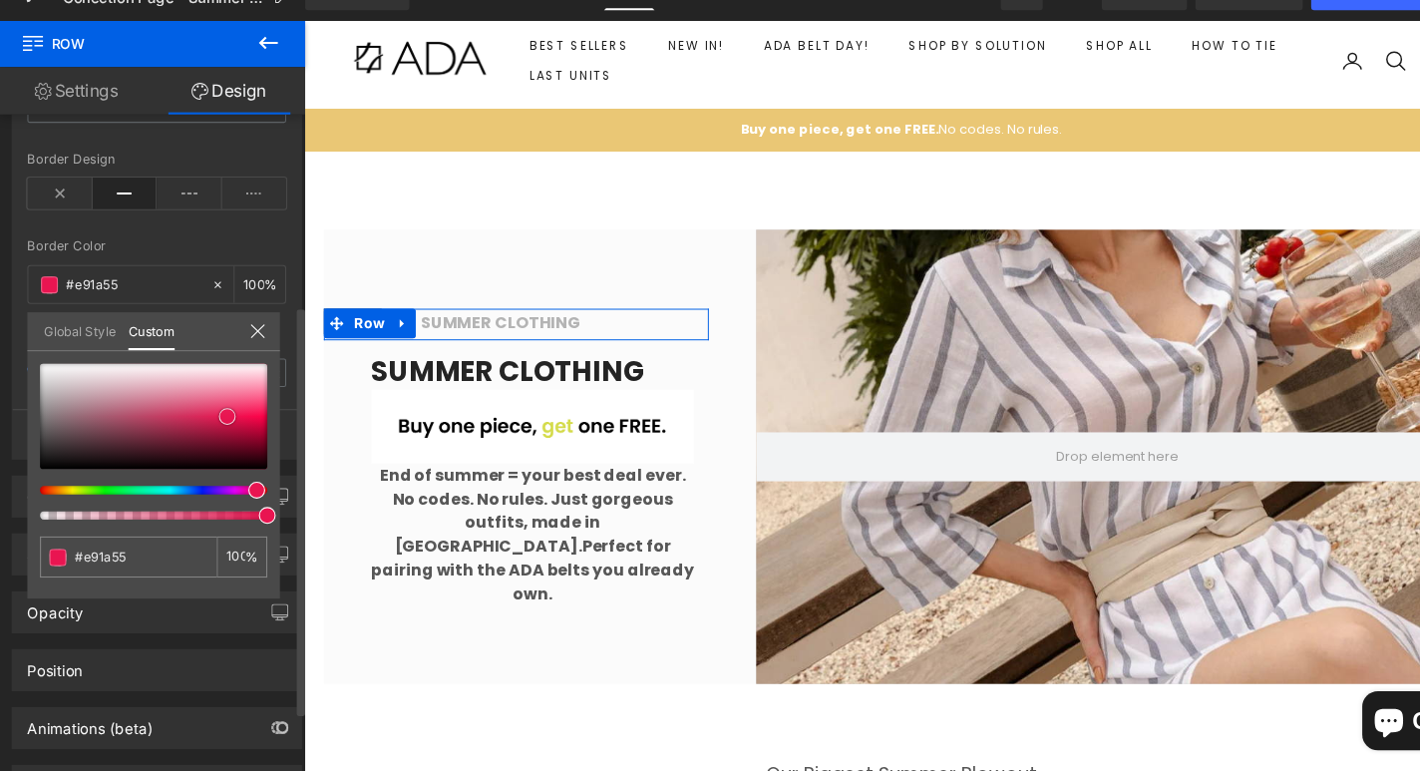
type input "#e72159"
type input "#e9245c"
click at [215, 432] on div at bounding box center [145, 435] width 215 height 100
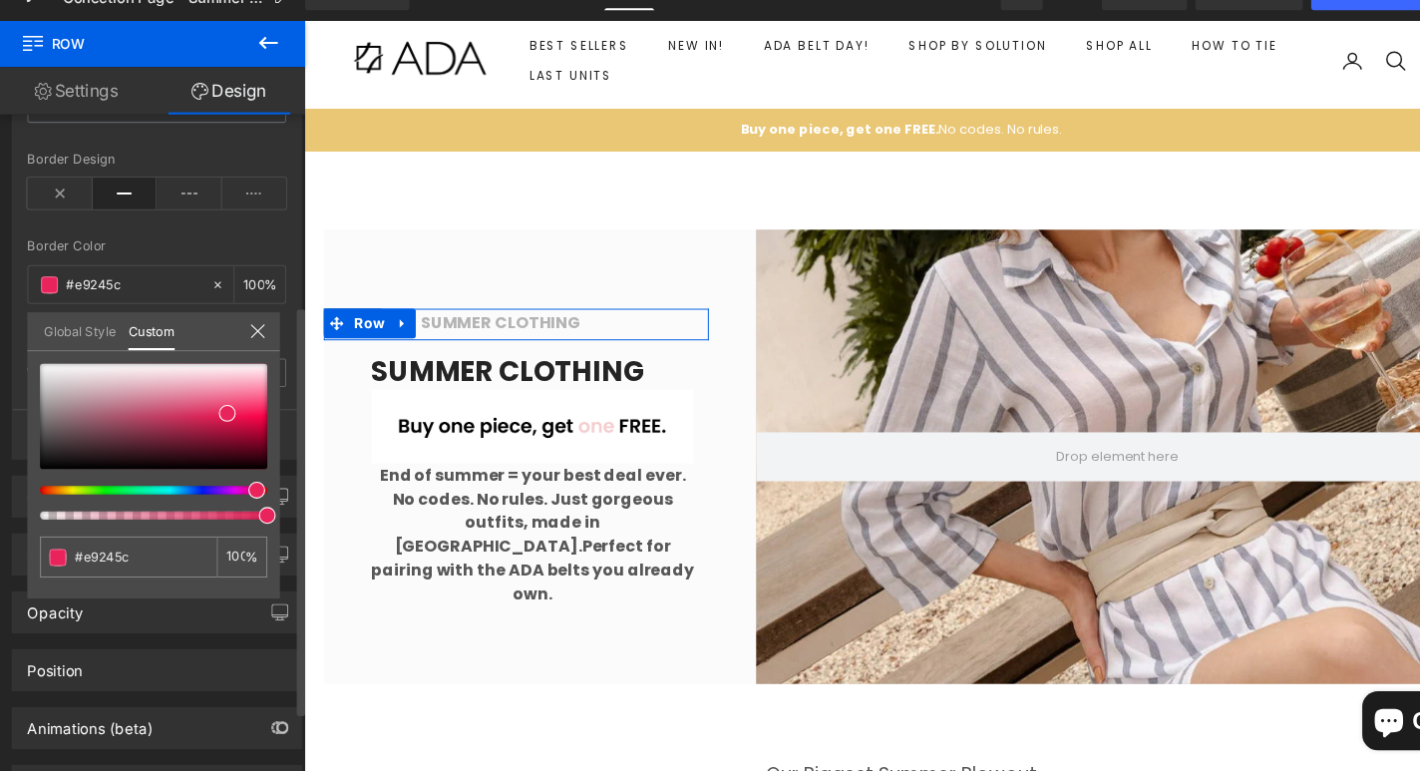
click at [261, 579] on div "#e9245c 100 %" at bounding box center [145, 496] width 239 height 222
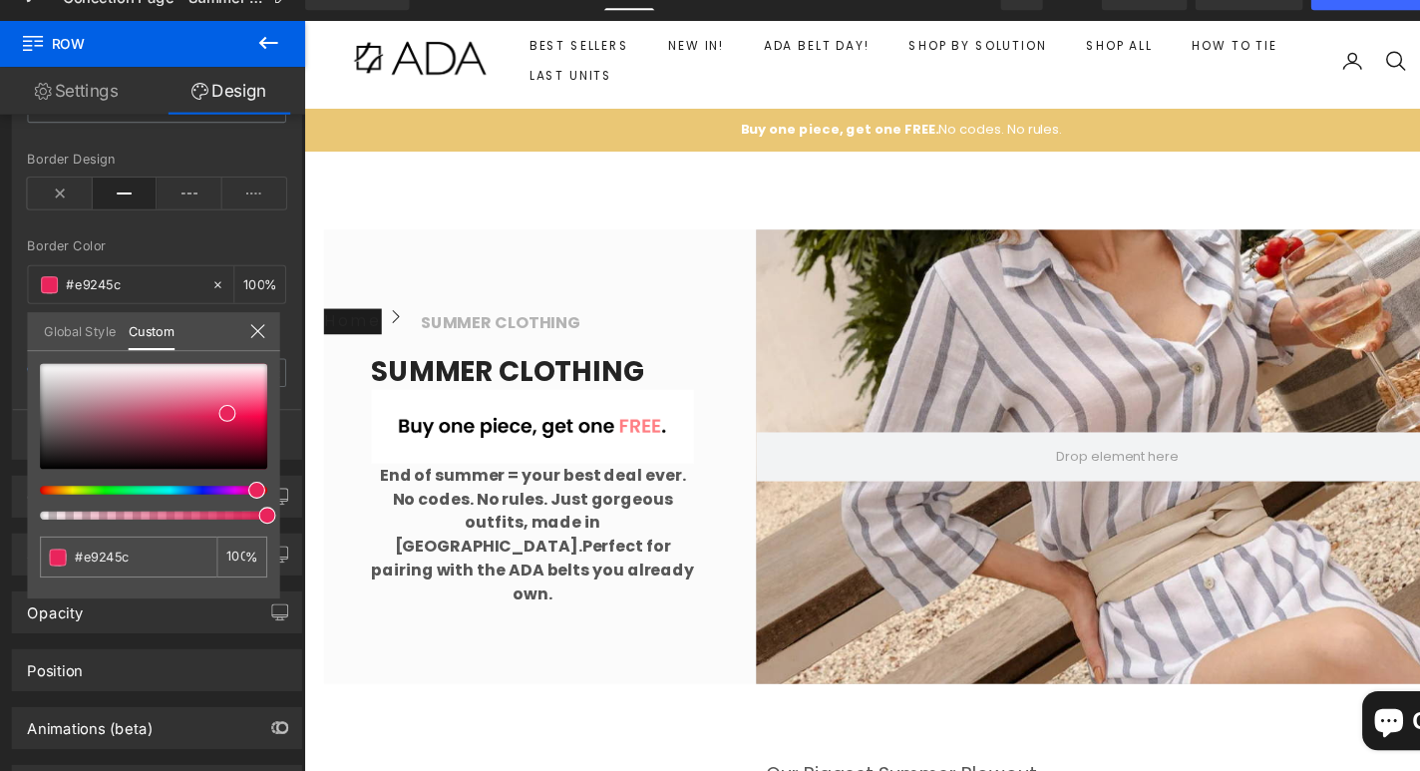
click at [357, 596] on div at bounding box center [906, 399] width 1206 height 758
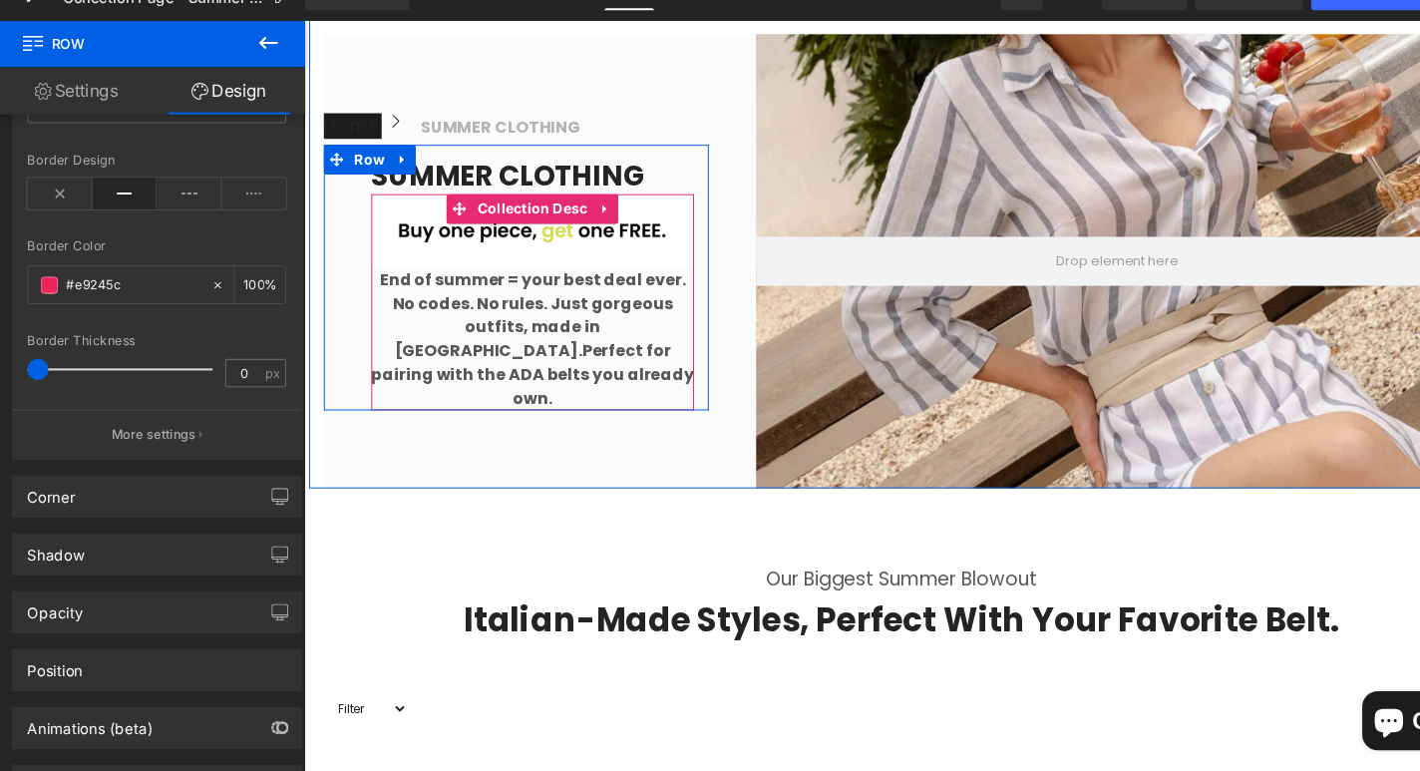
scroll to position [300, 0]
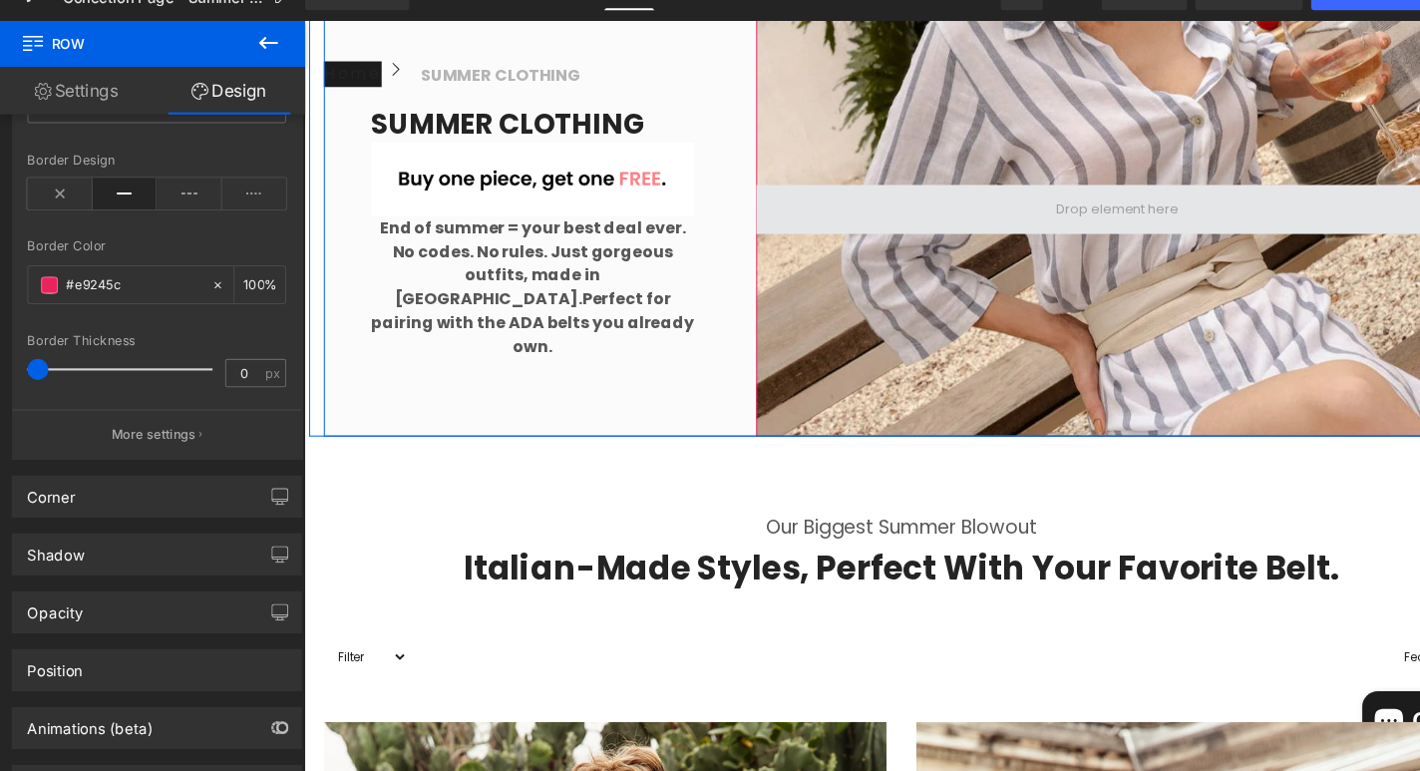
click at [961, 203] on span at bounding box center [1125, 210] width 730 height 50
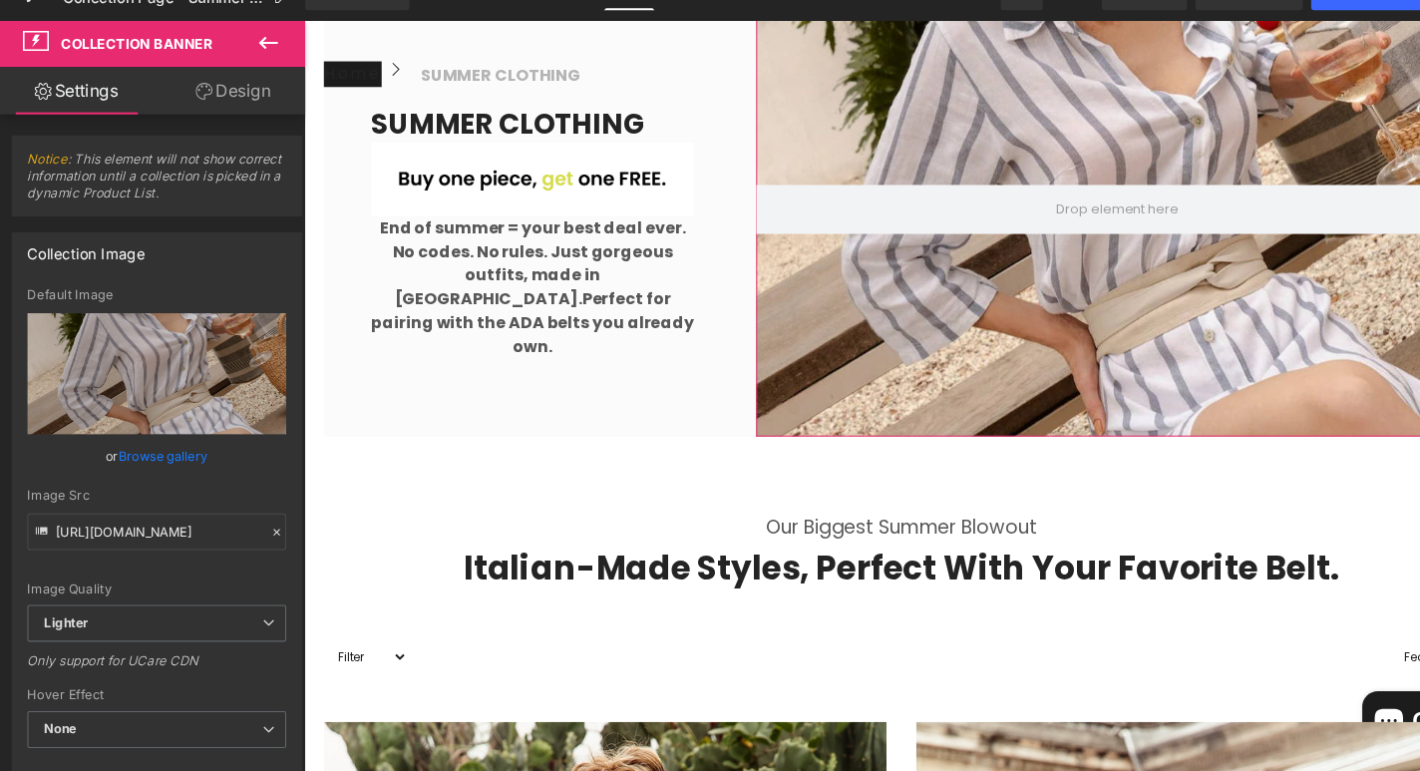
click at [229, 135] on link "Design" at bounding box center [221, 126] width 145 height 45
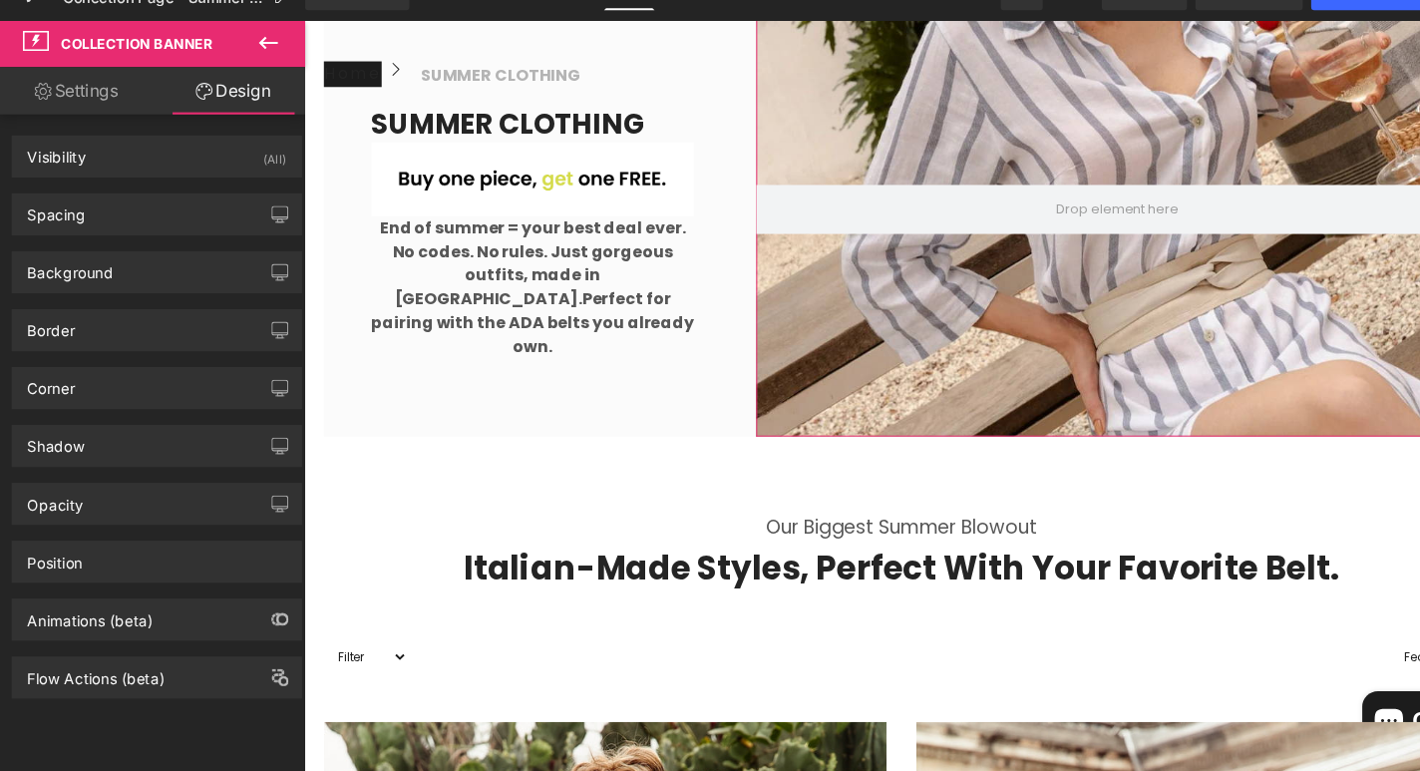
click at [101, 122] on link "Settings" at bounding box center [72, 126] width 145 height 45
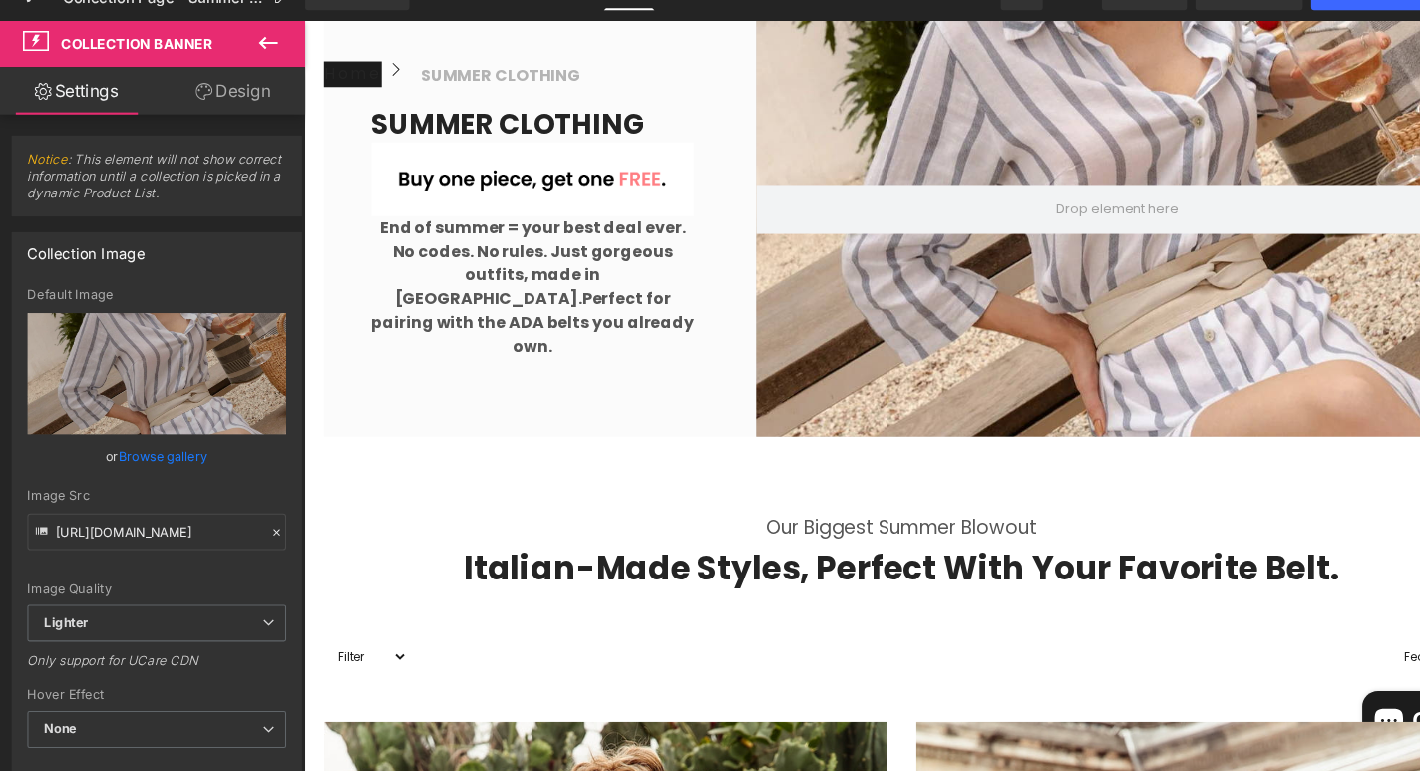
click at [245, 78] on icon at bounding box center [254, 81] width 24 height 24
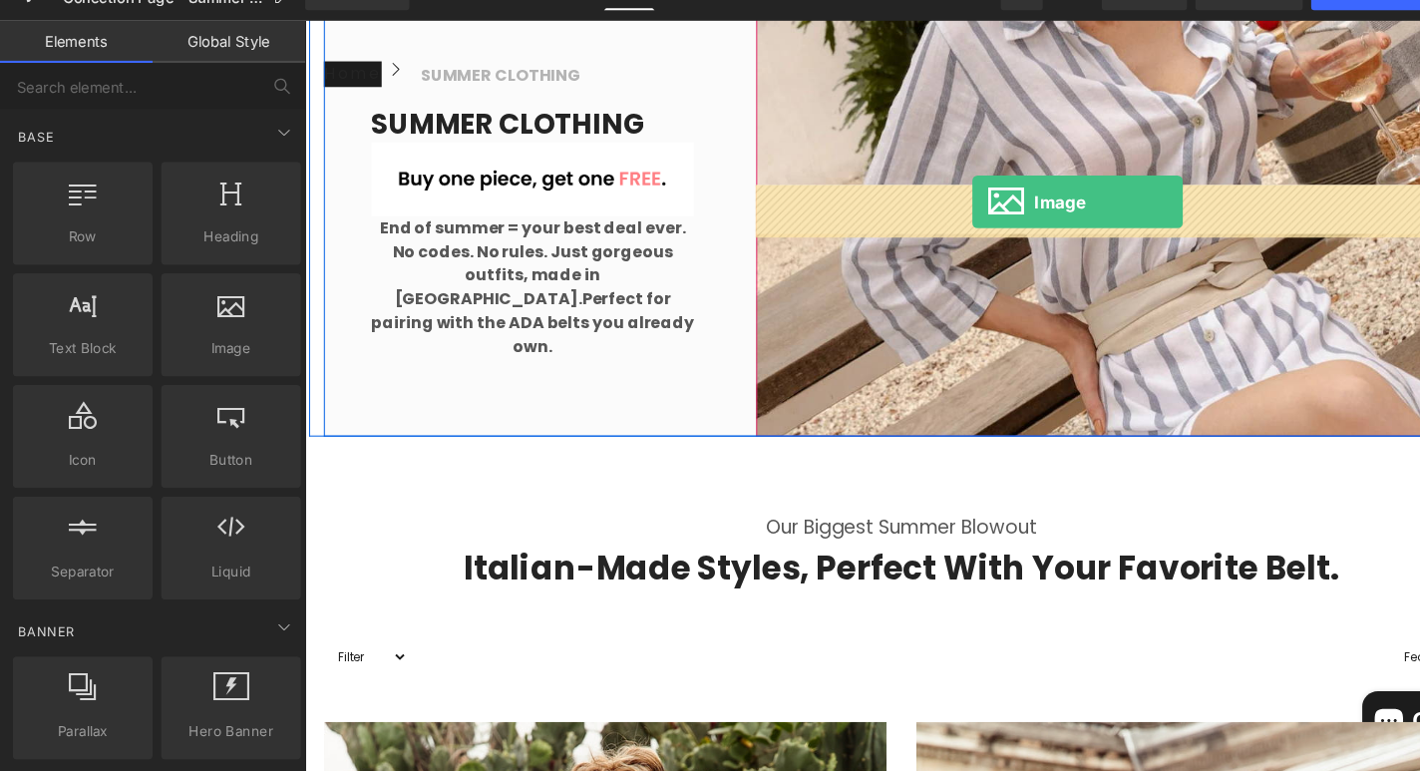
drag, startPoint x: 519, startPoint y: 364, endPoint x: 978, endPoint y: 202, distance: 486.3
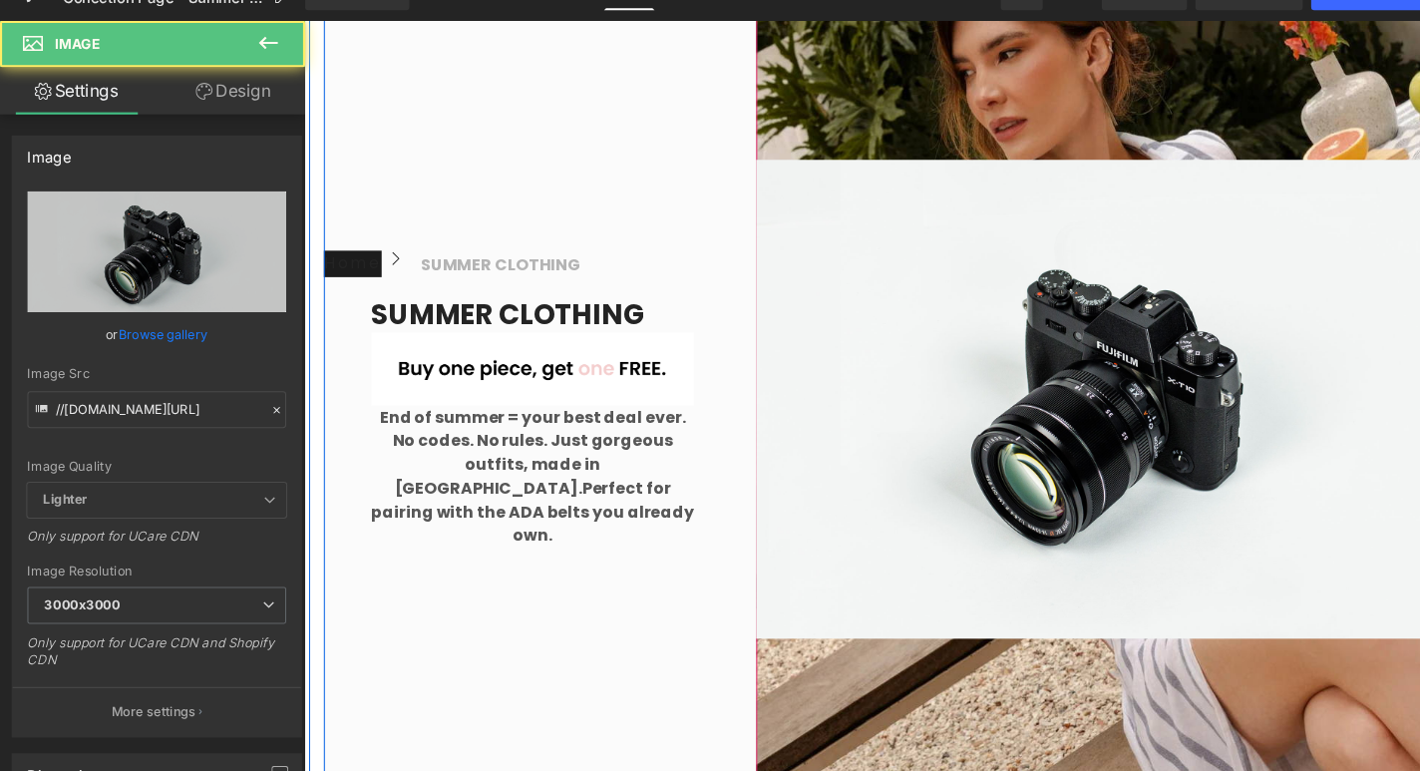
scroll to position [541, 0]
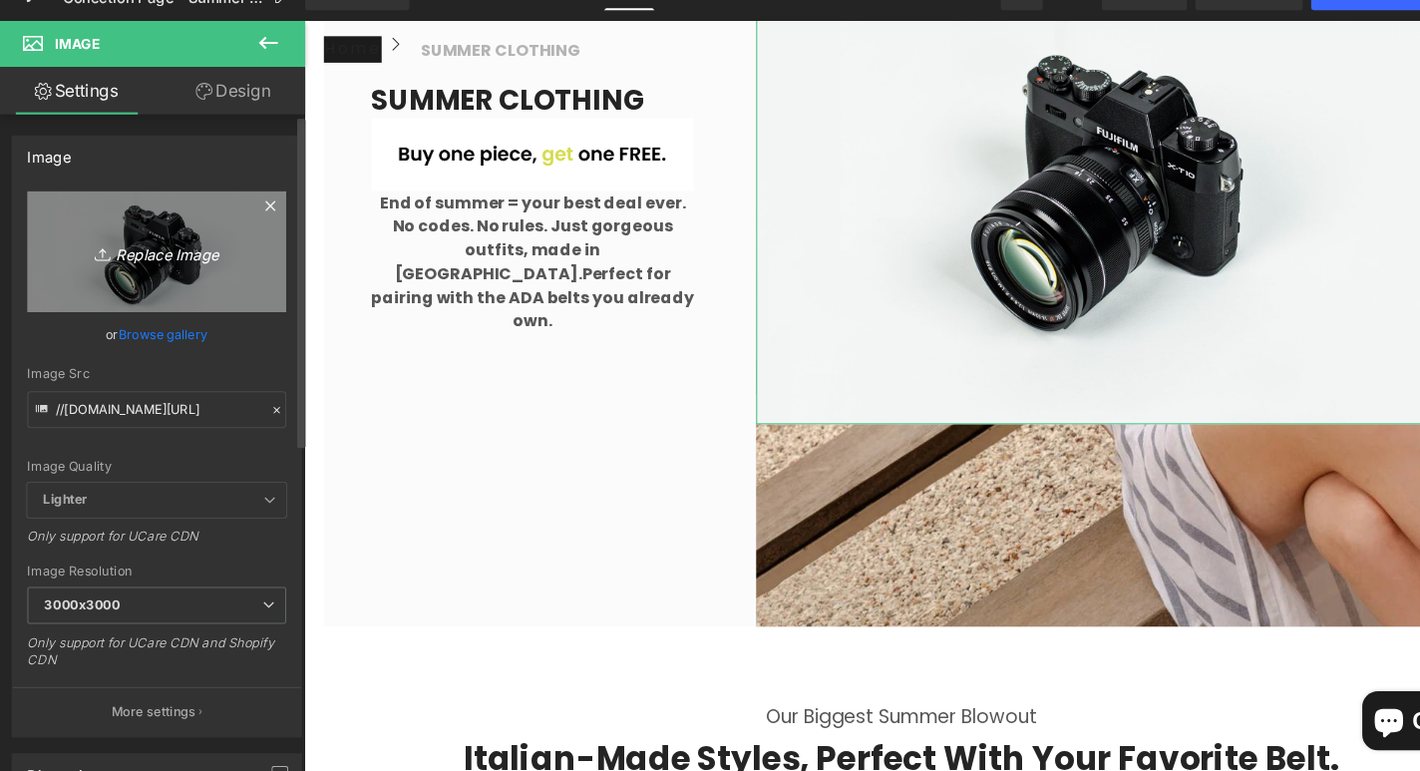
click at [174, 281] on icon "Replace Image" at bounding box center [149, 278] width 160 height 25
type input "C:\fakepath\end-of-summer.gif"
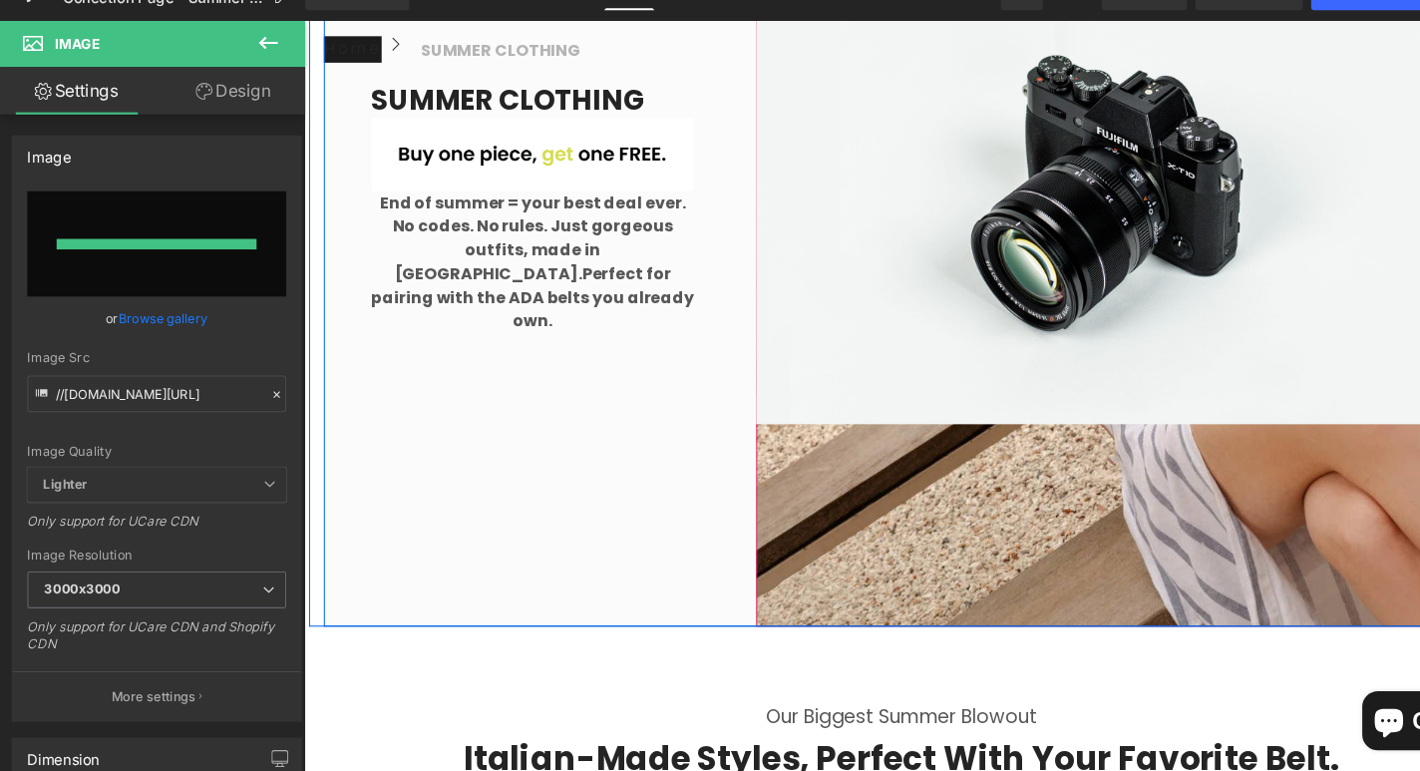
type input "https://ucarecdn.com/cdb8f9ee-73bb-4491-b6b2-f87b18dccb78/end-of-summer.gif"
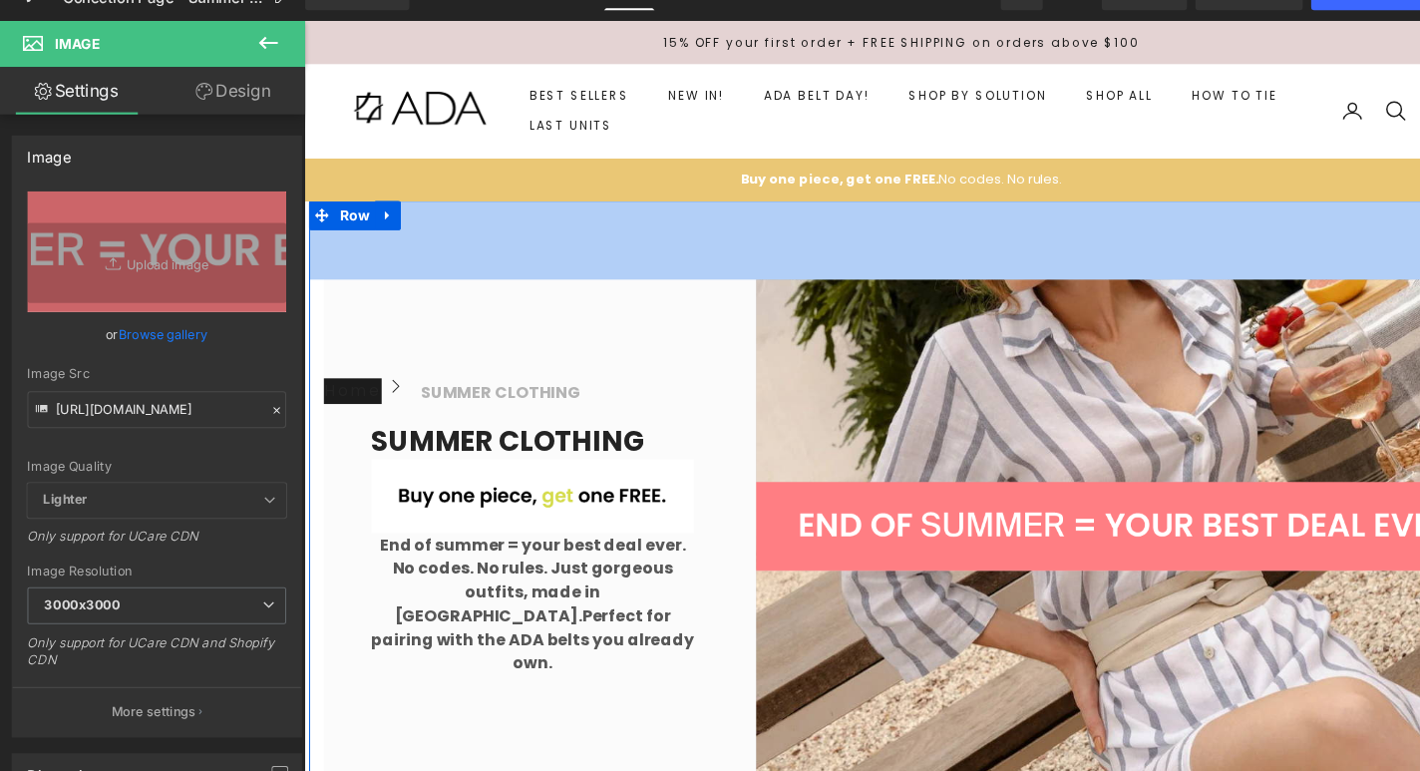
scroll to position [0, 0]
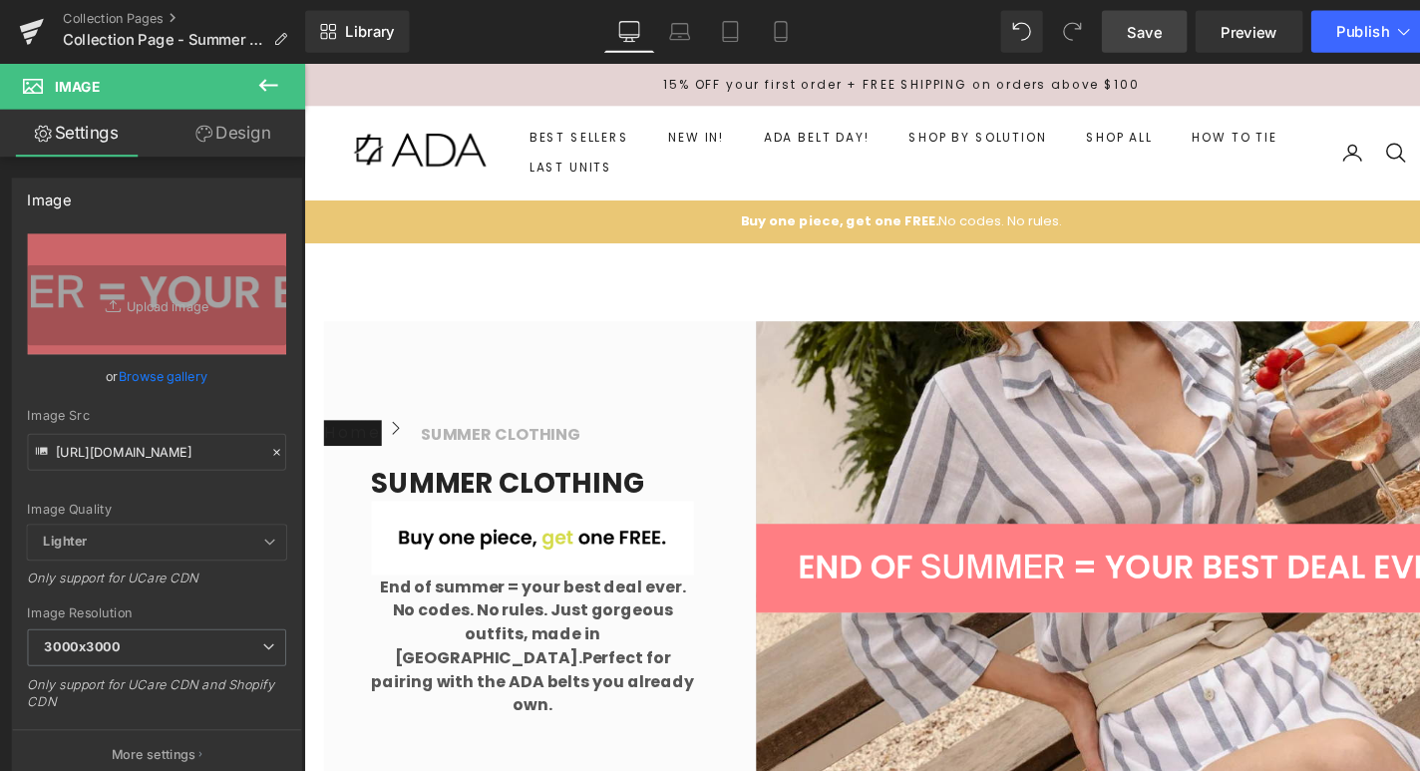
click at [1093, 31] on span "Save" at bounding box center [1084, 30] width 33 height 21
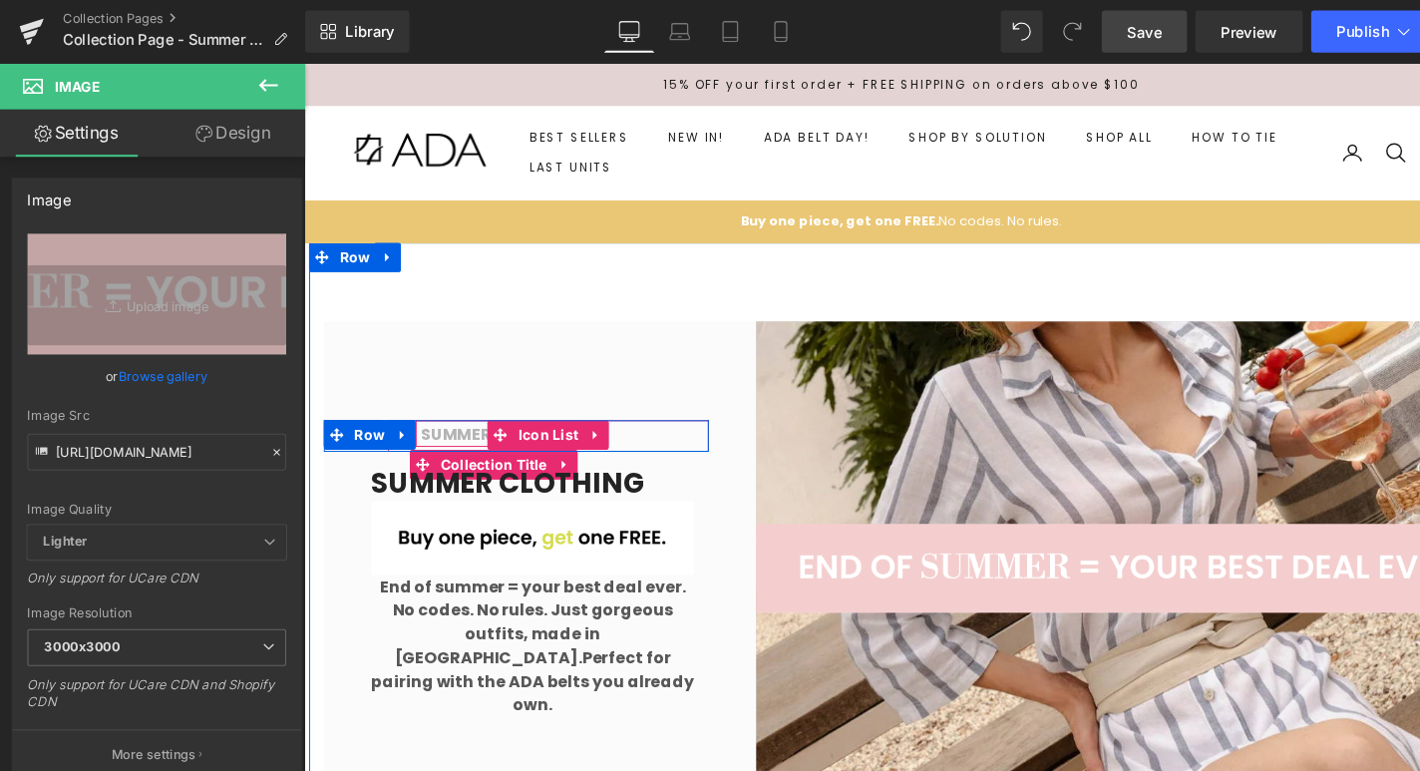
click at [463, 451] on h1 "SUMMER CLOTHING" at bounding box center [502, 439] width 162 height 24
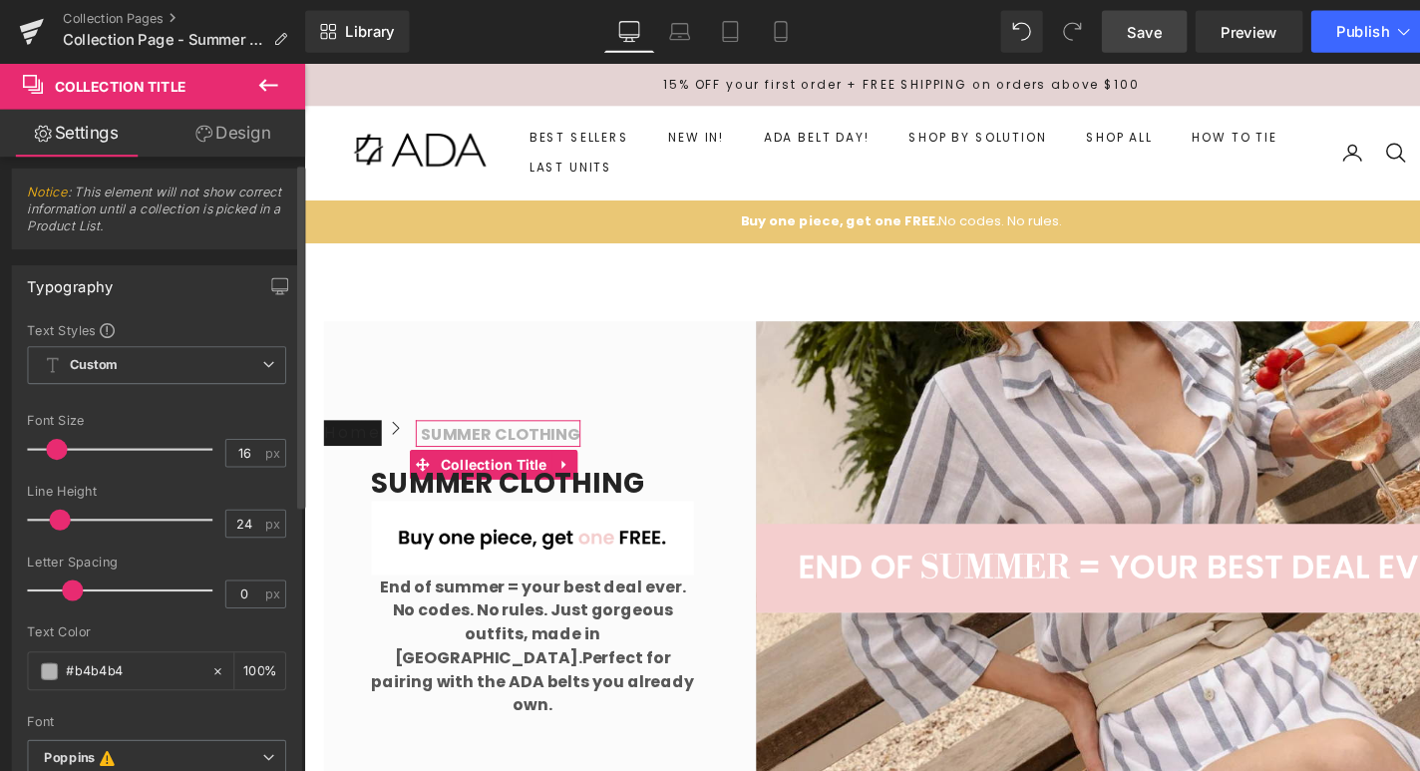
scroll to position [10, 0]
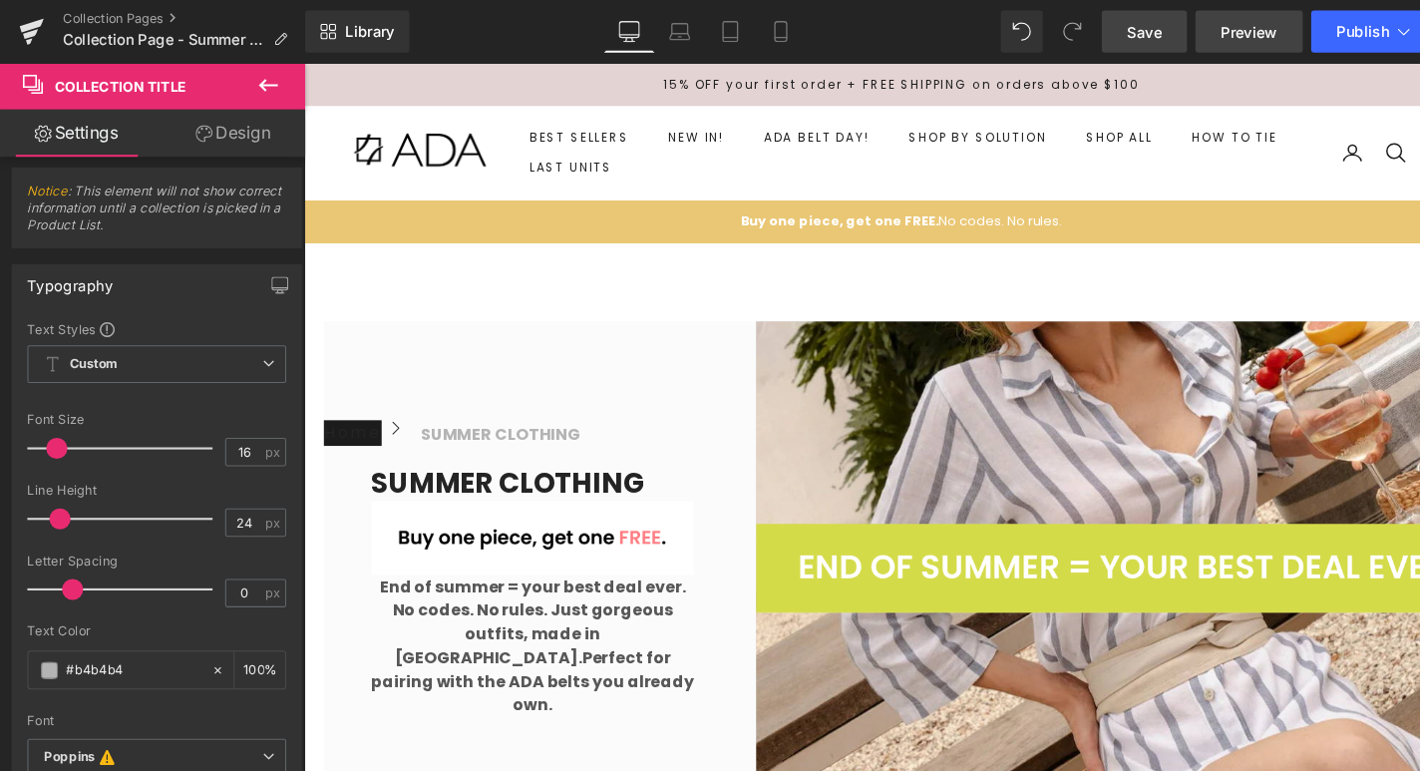
click at [1187, 33] on span "Preview" at bounding box center [1184, 30] width 54 height 21
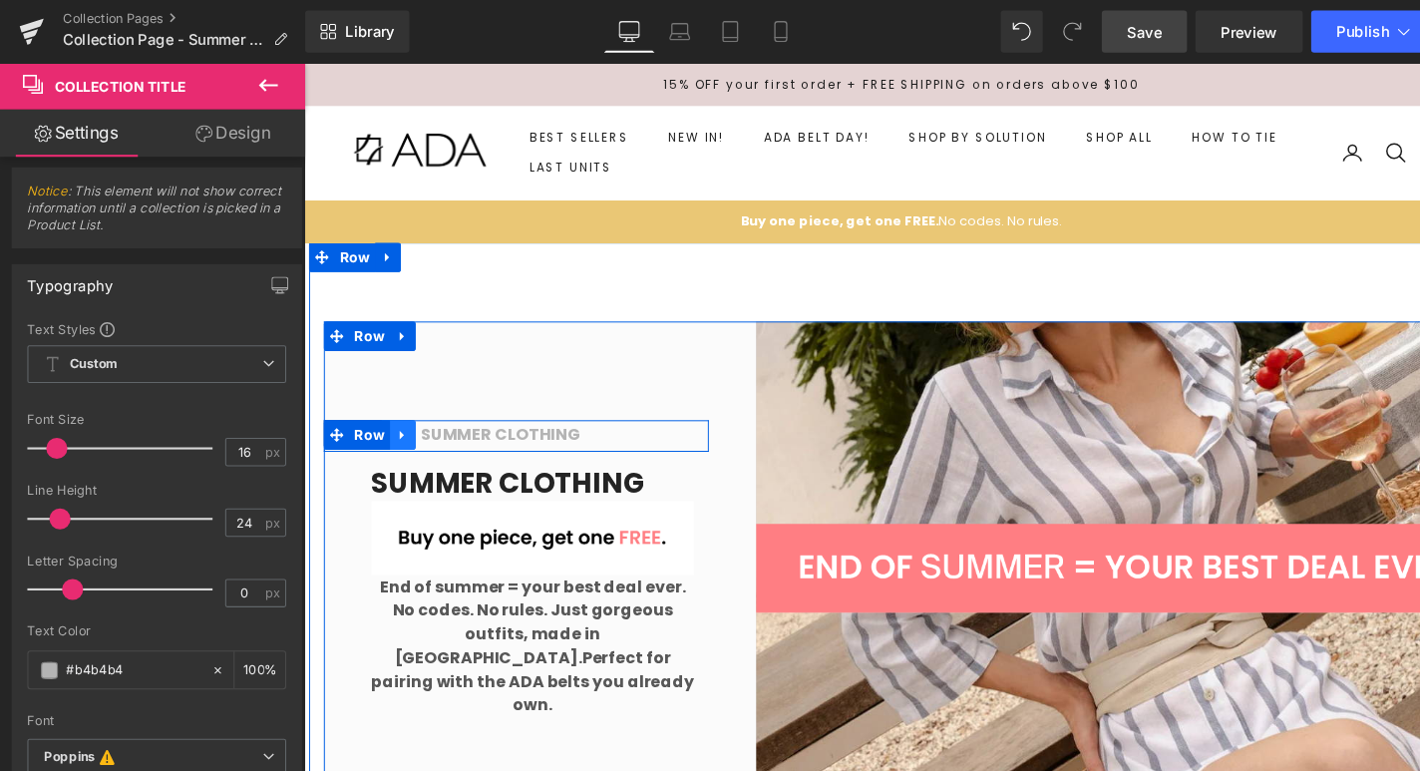
click at [394, 454] on link at bounding box center [403, 439] width 26 height 30
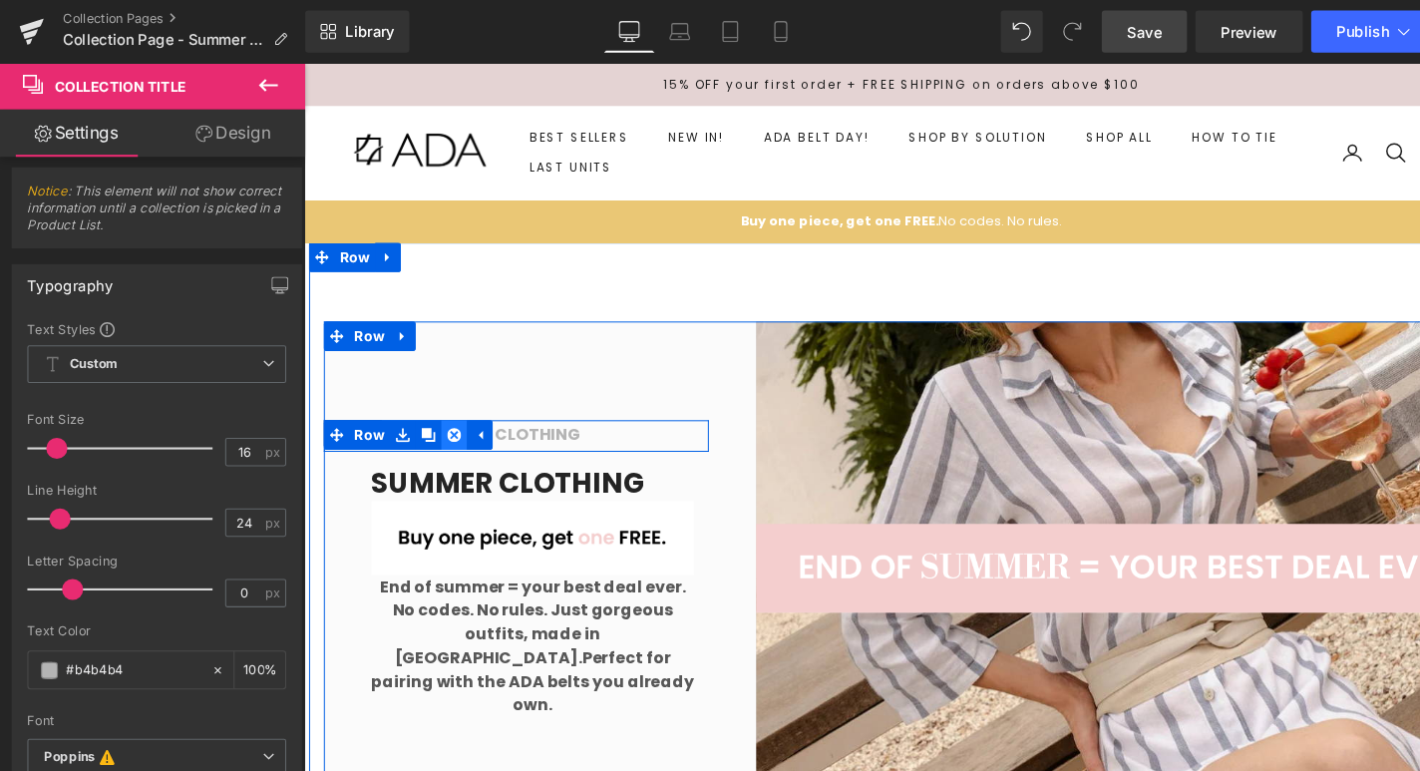
click at [448, 446] on icon at bounding box center [455, 439] width 14 height 14
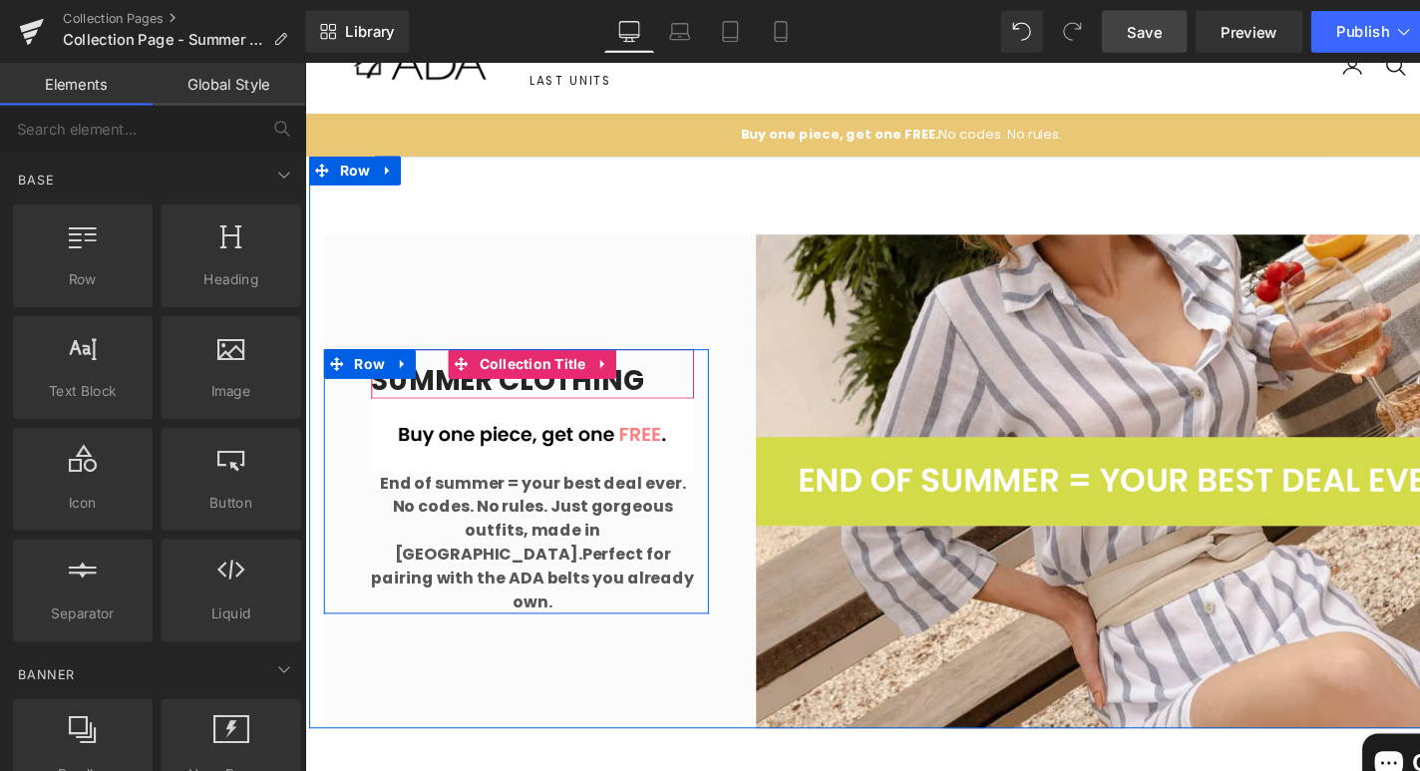
scroll to position [89, 0]
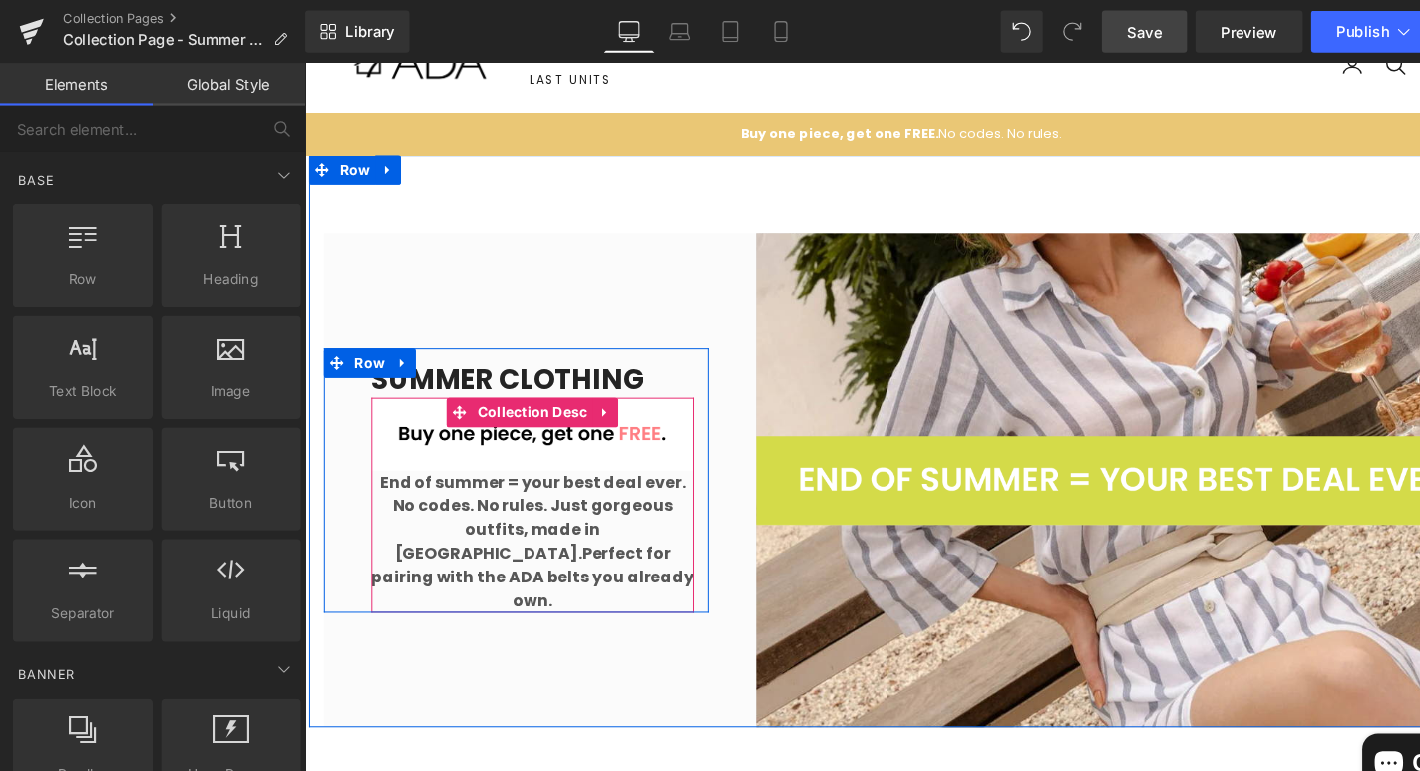
click at [495, 464] on img at bounding box center [534, 438] width 326 height 74
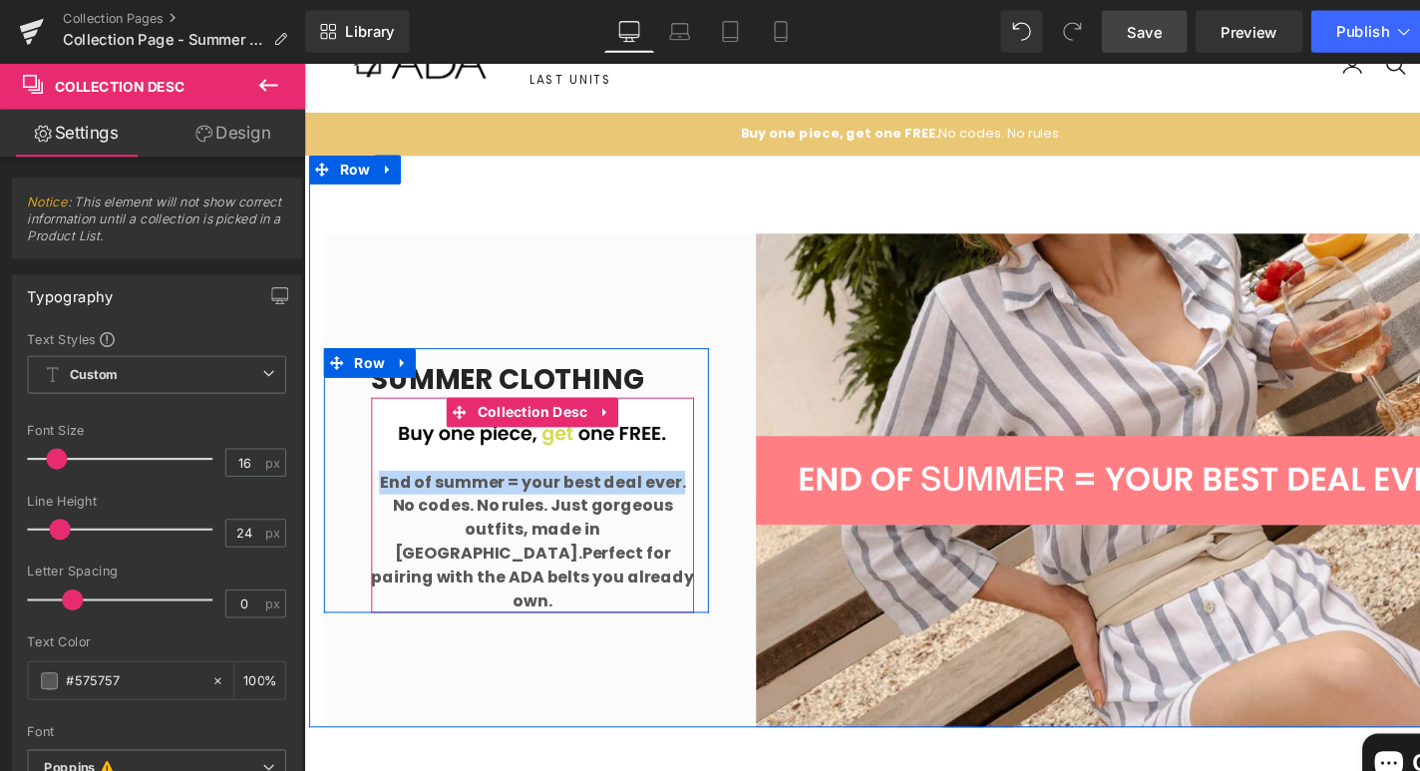
drag, startPoint x: 683, startPoint y: 509, endPoint x: 385, endPoint y: 508, distance: 298.1
click at [385, 498] on strong "End of summer = your best deal ever." at bounding box center [534, 449] width 326 height 97
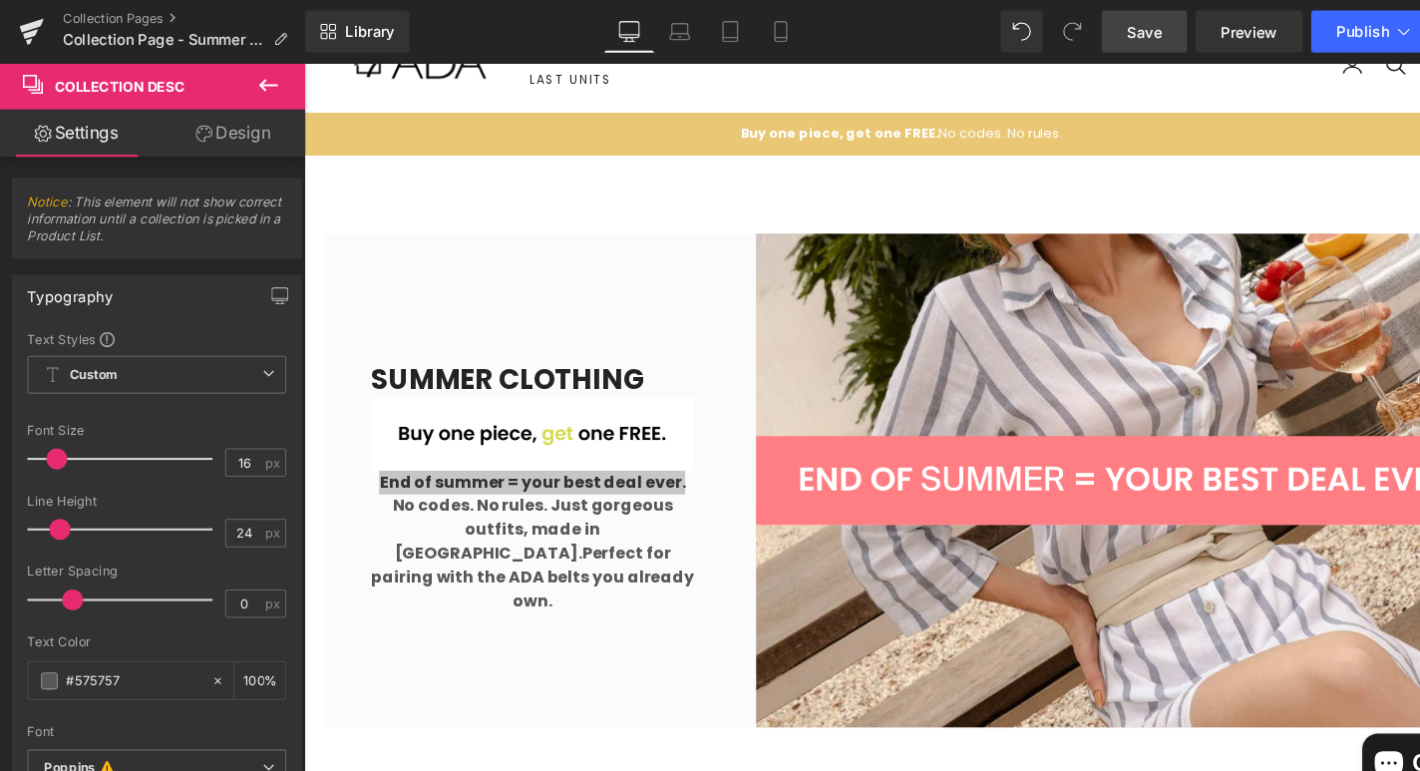
click at [1104, 25] on link "Save" at bounding box center [1084, 30] width 81 height 40
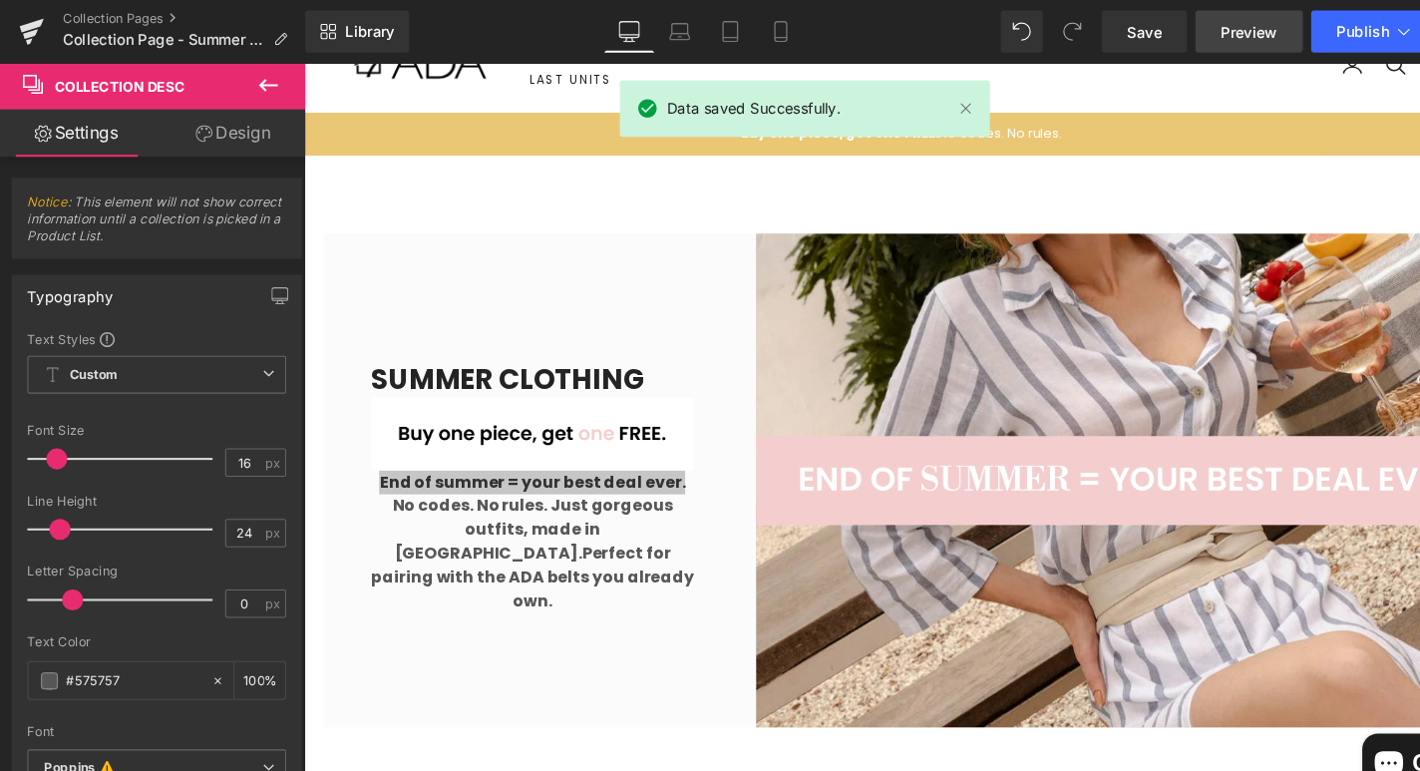
click at [1200, 28] on span "Preview" at bounding box center [1184, 30] width 54 height 21
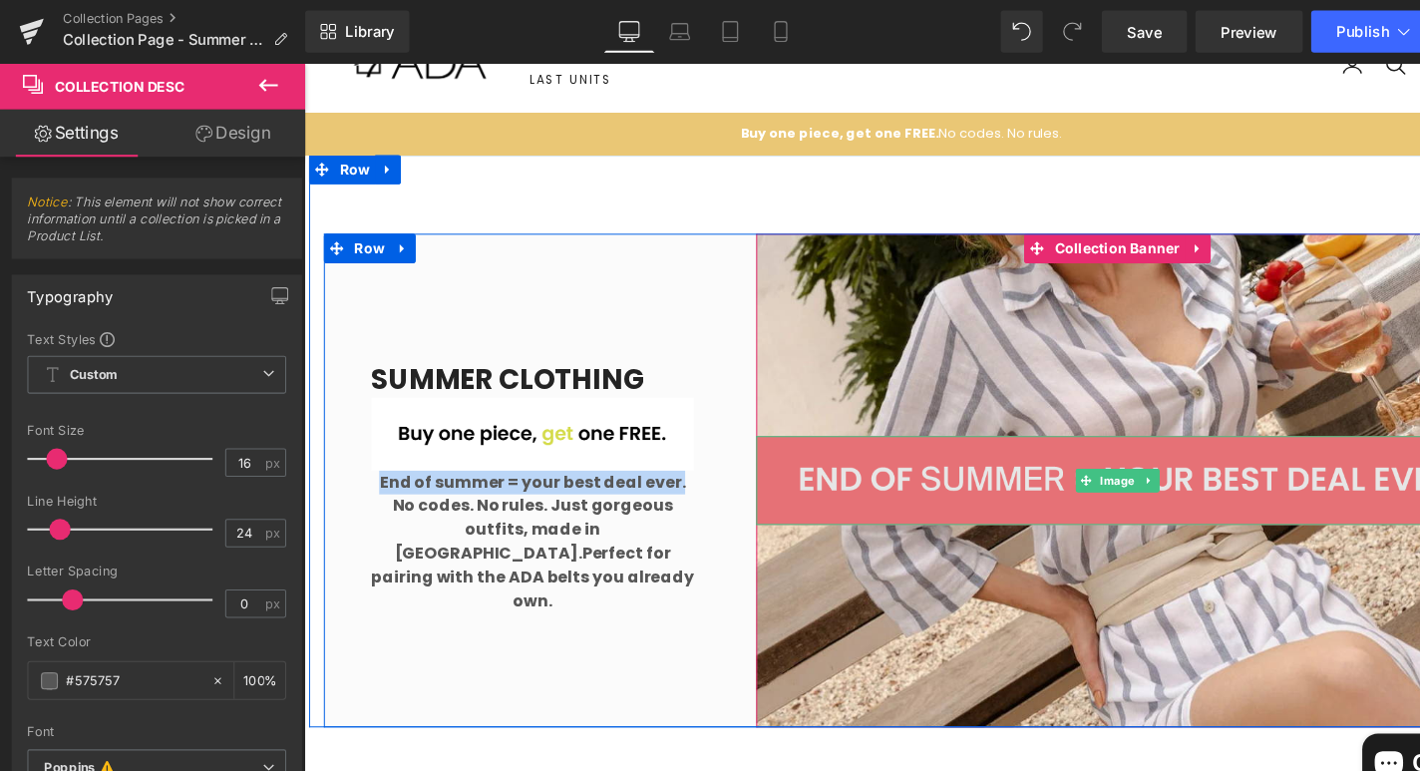
click at [1064, 479] on img at bounding box center [1125, 485] width 730 height 90
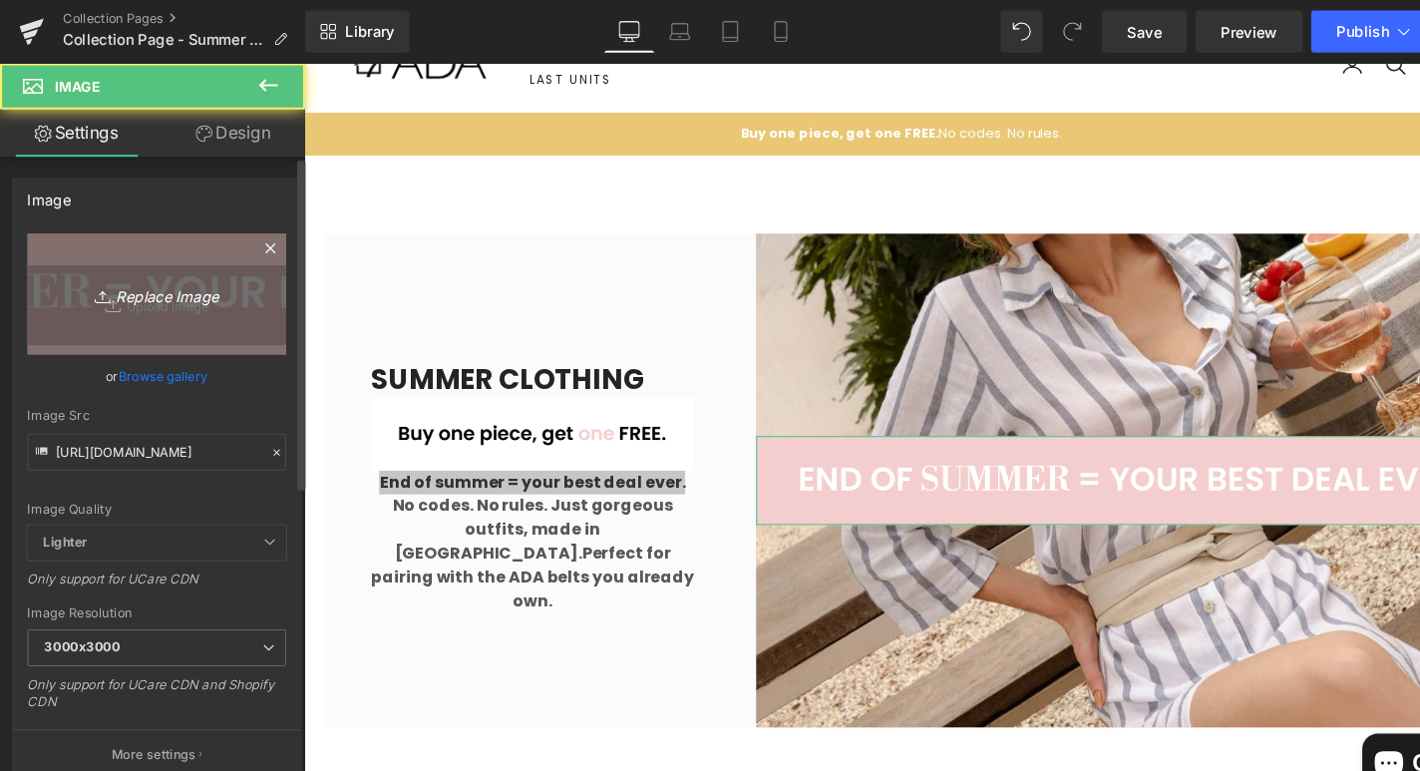
click at [165, 279] on icon "Replace Image" at bounding box center [149, 278] width 160 height 25
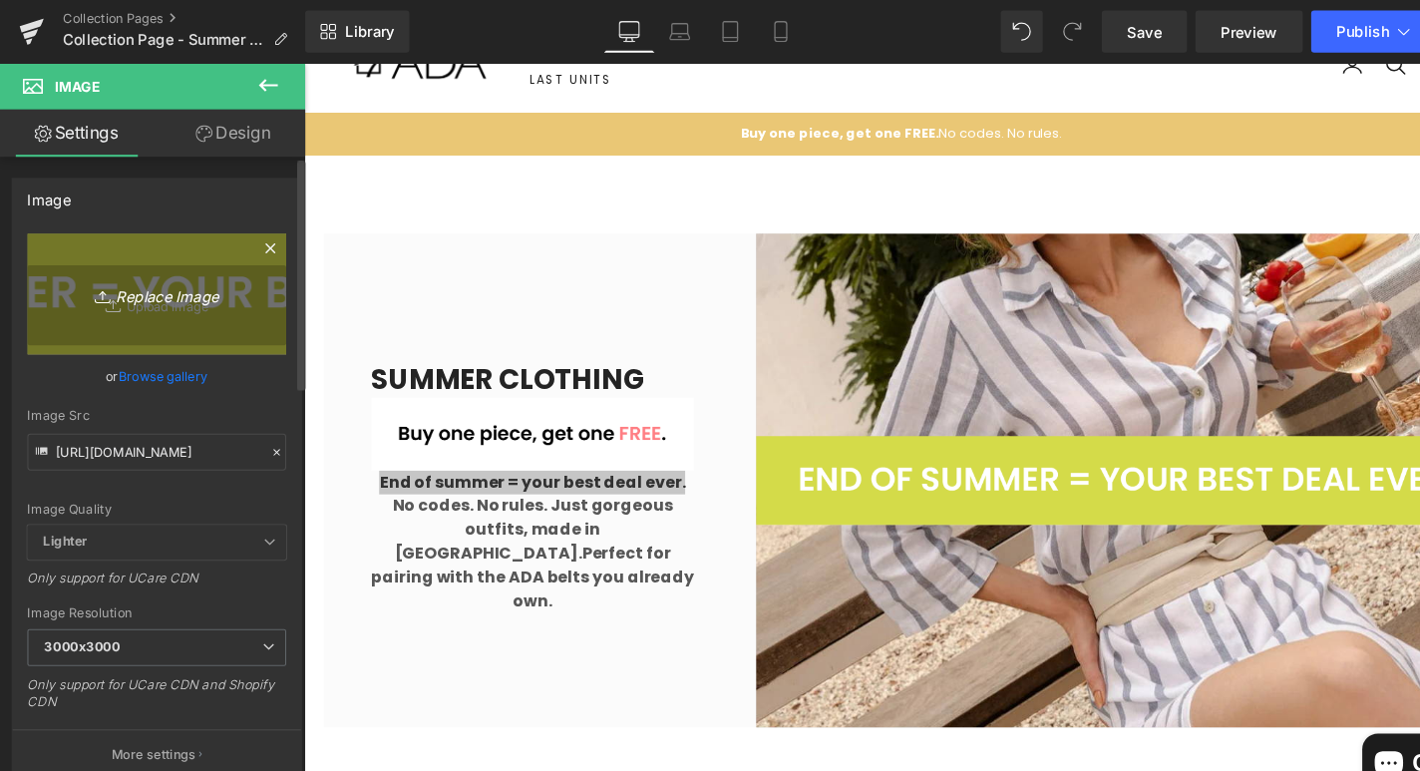
type input "C:\fakepath\get-one-free.gif"
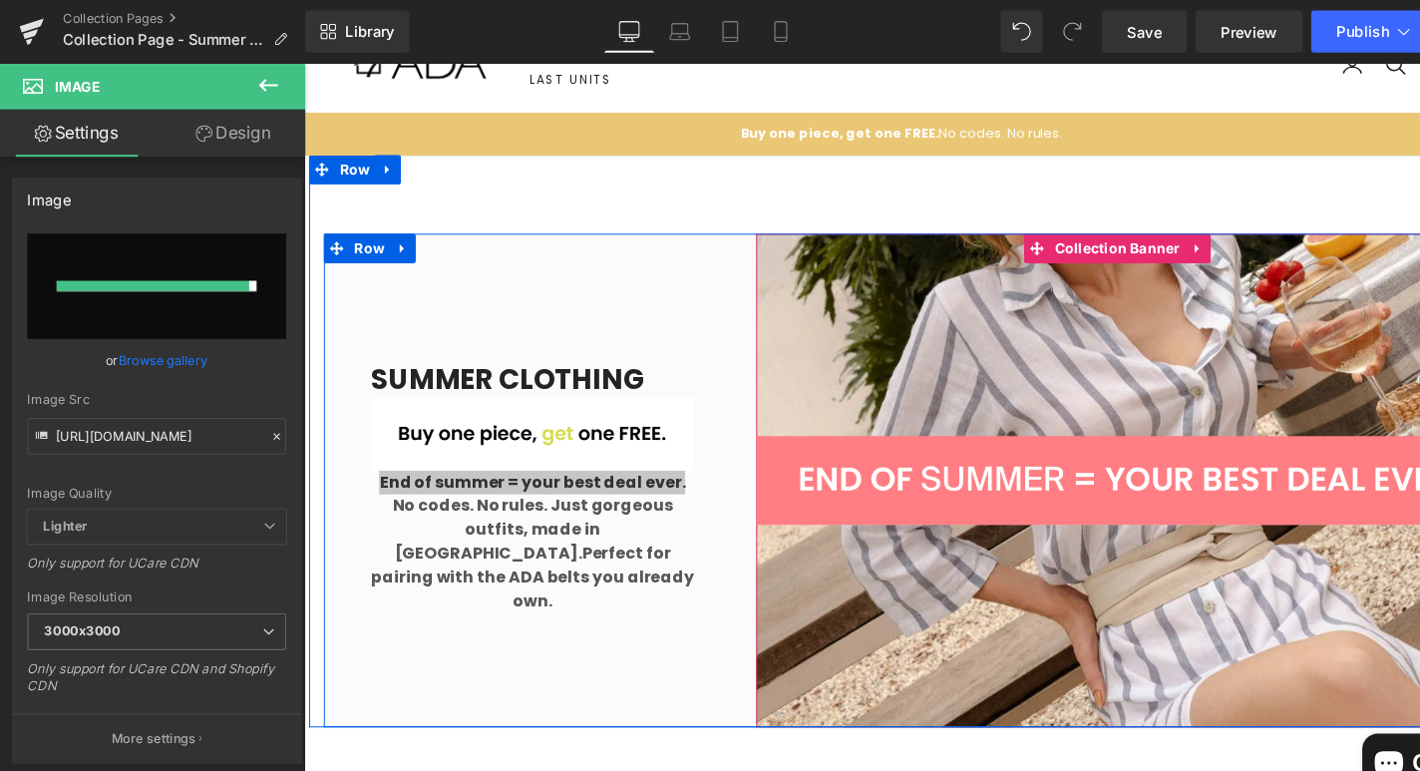
type input "https://ucarecdn.com/ce8fe5f1-06d3-4900-9098-0c5c579a3635/get-one-free.gif"
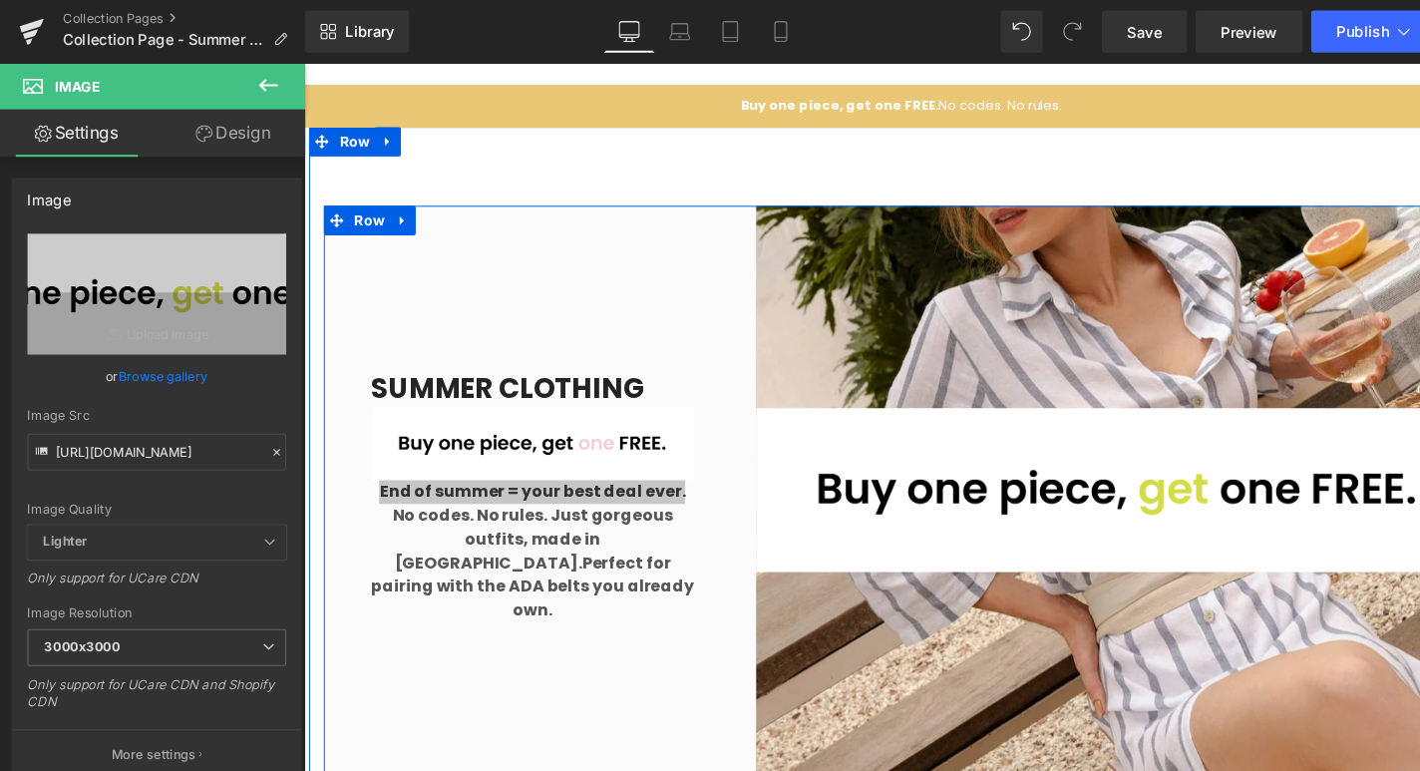
scroll to position [120, 0]
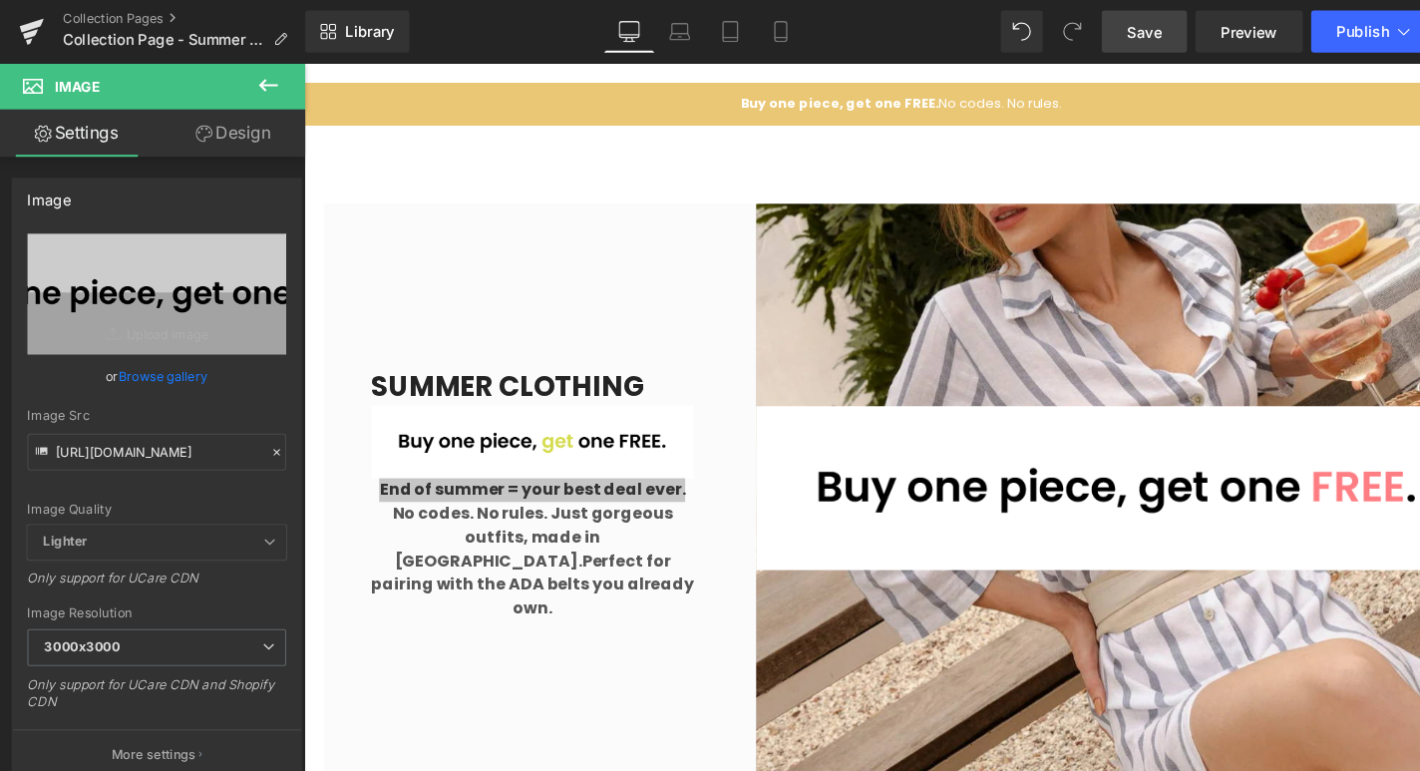
click at [1071, 34] on span "Save" at bounding box center [1084, 30] width 33 height 21
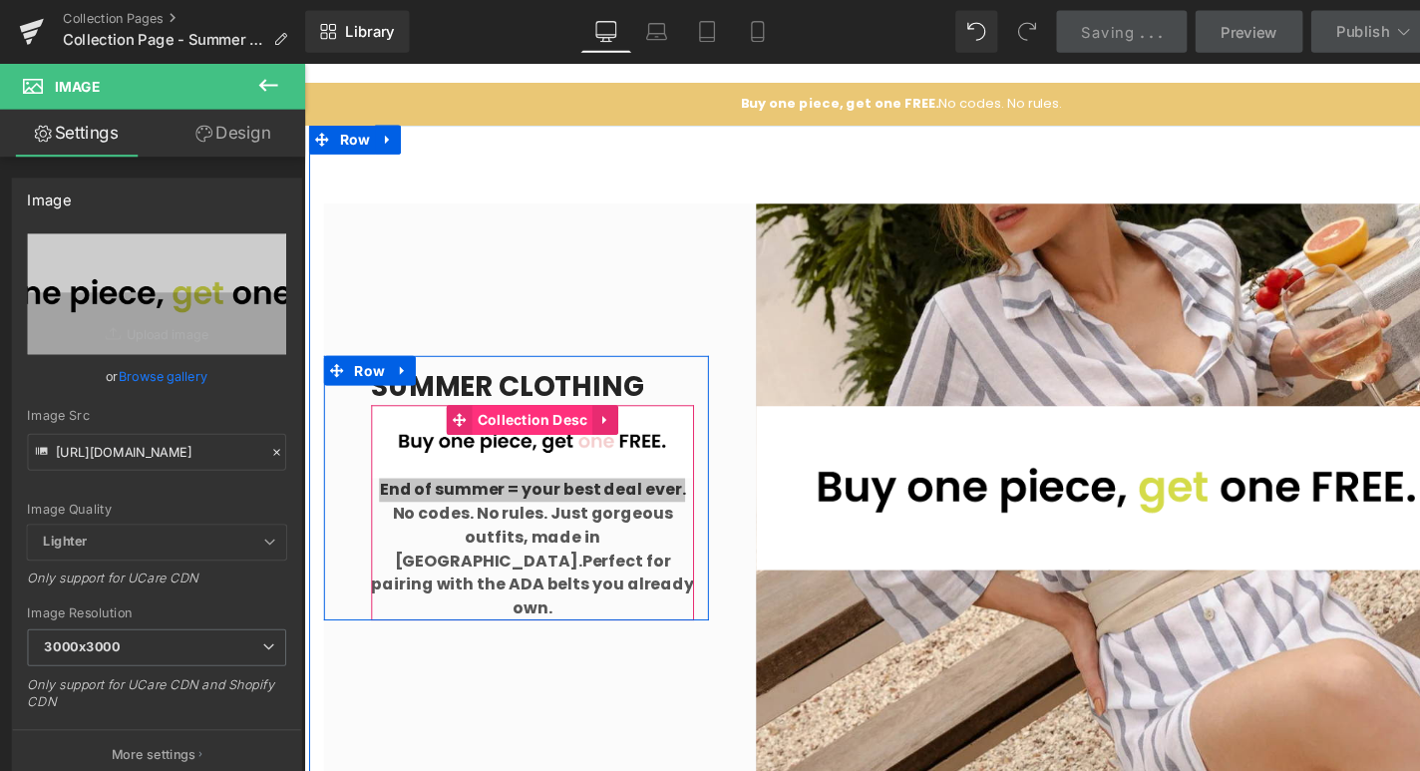
click at [569, 438] on span "Collection Desc" at bounding box center [535, 423] width 122 height 30
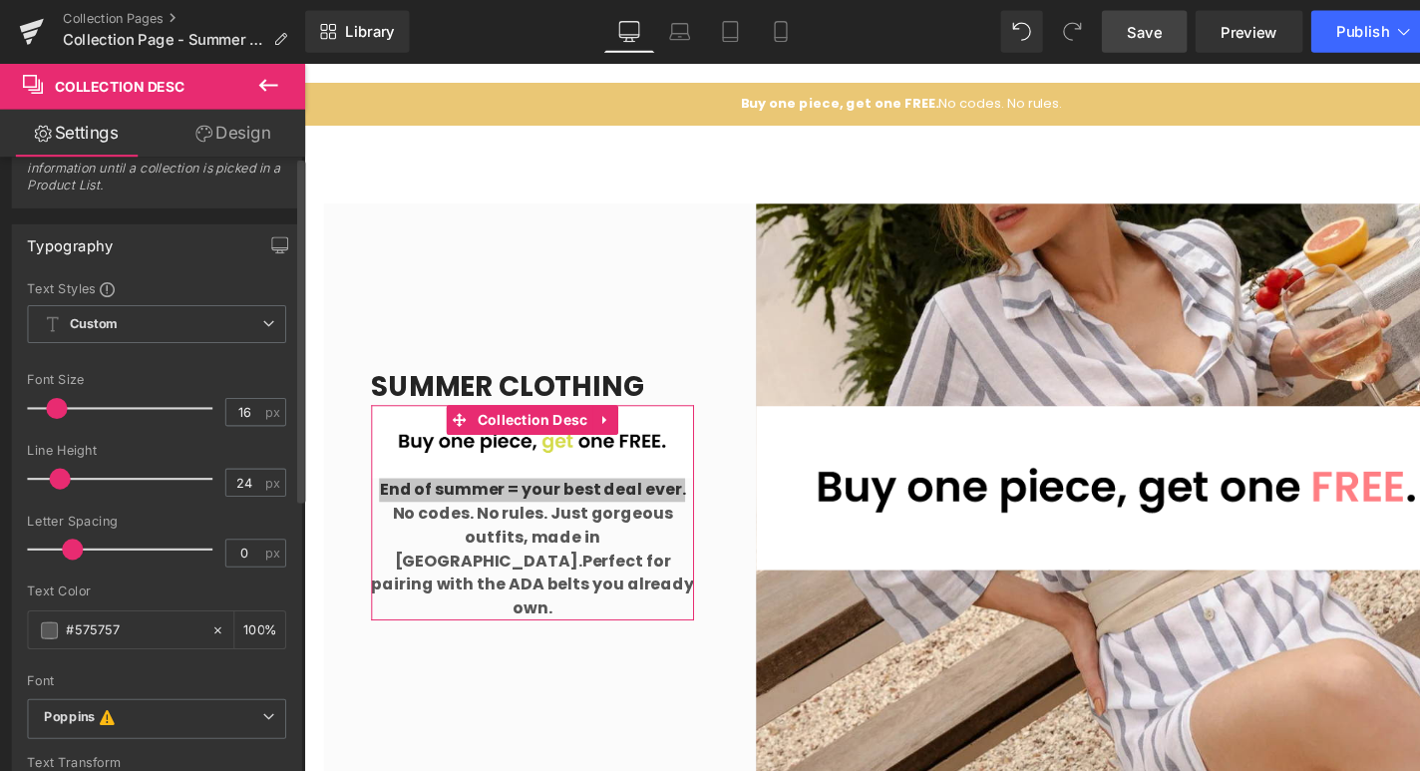
scroll to position [0, 0]
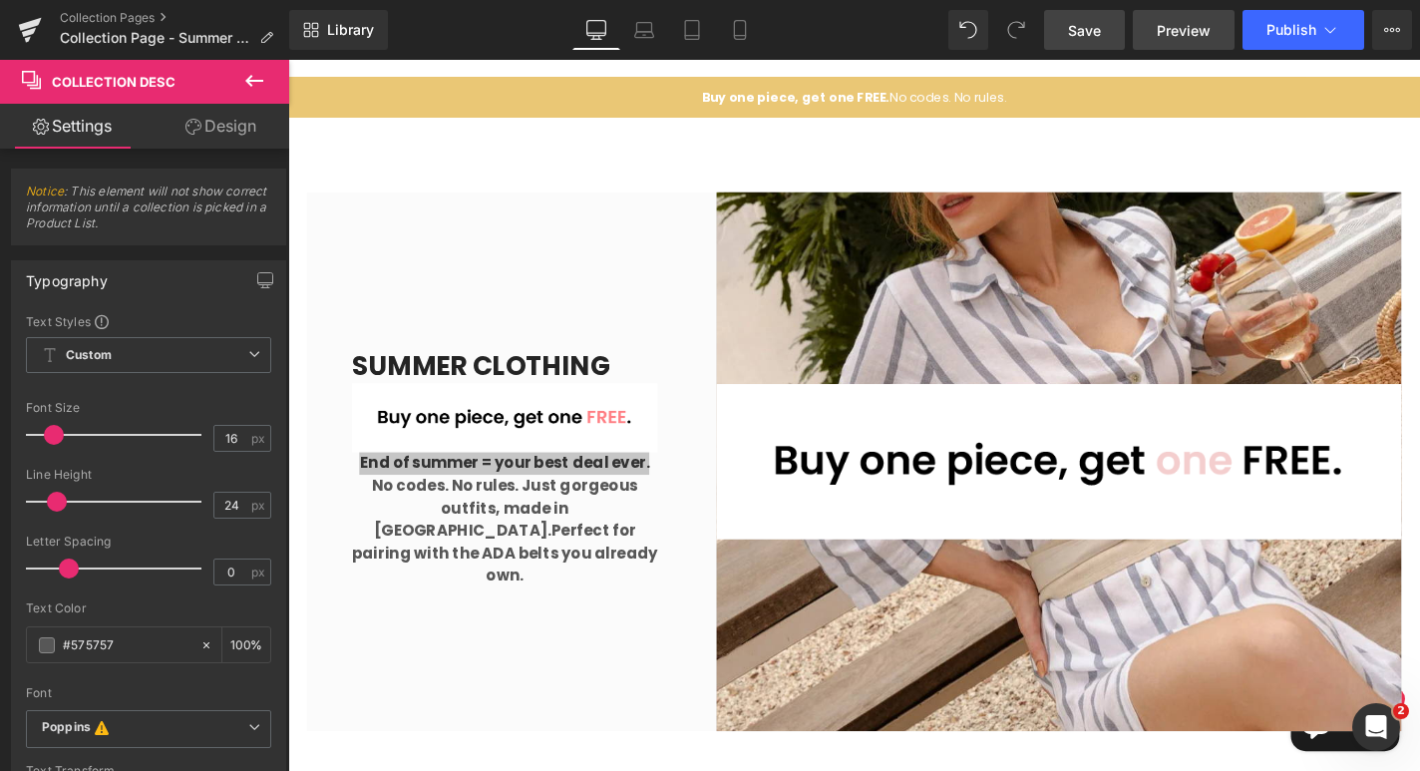
click at [1202, 31] on span "Preview" at bounding box center [1184, 30] width 54 height 21
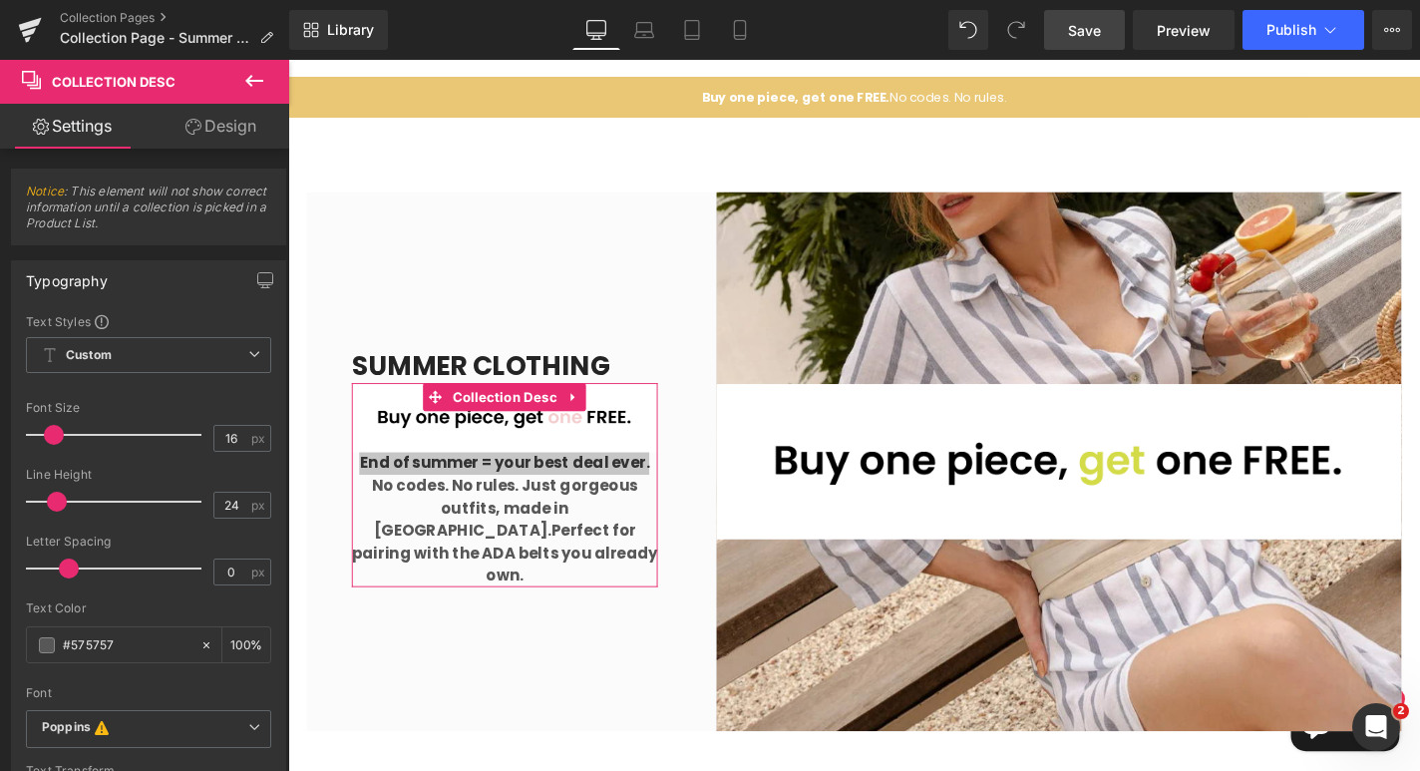
click at [223, 134] on link "Design" at bounding box center [221, 126] width 145 height 45
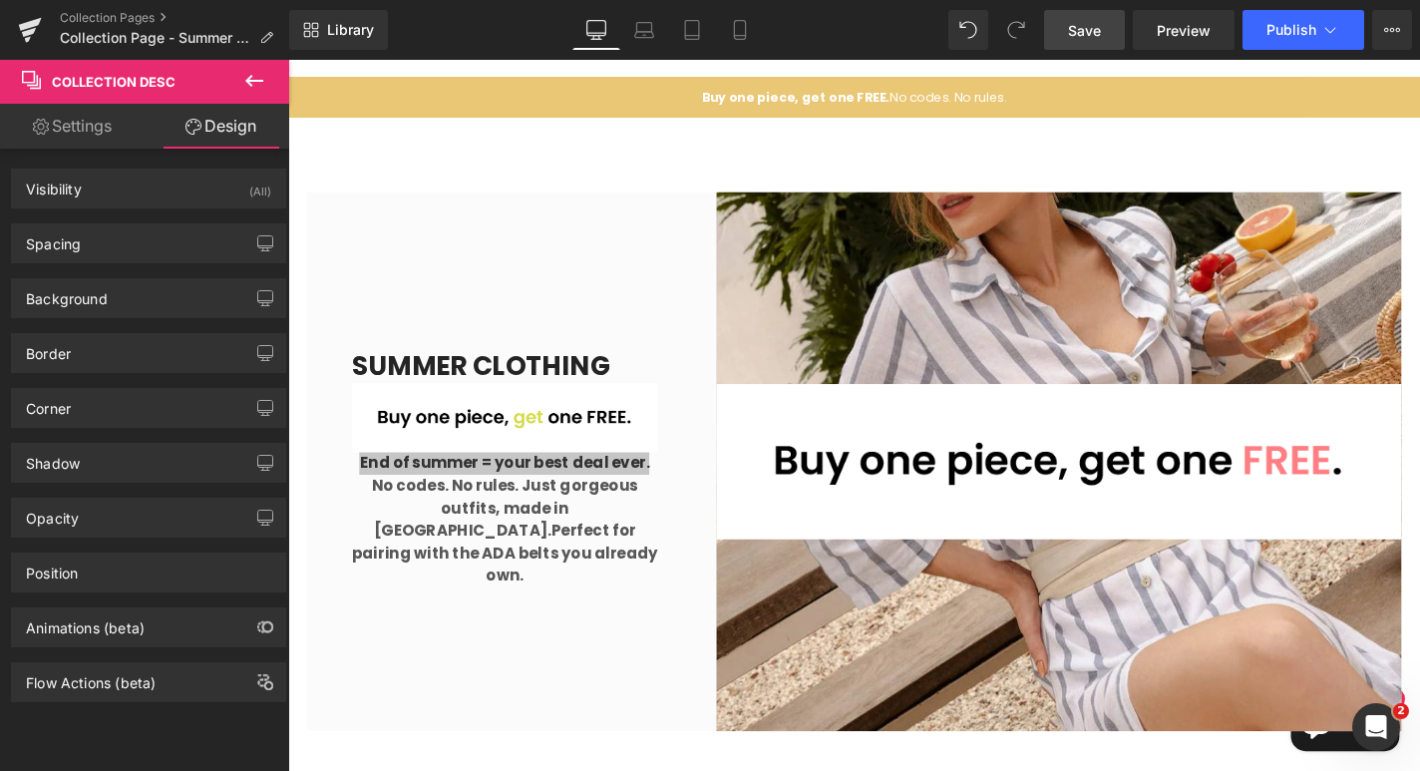
click at [264, 74] on icon at bounding box center [254, 81] width 24 height 24
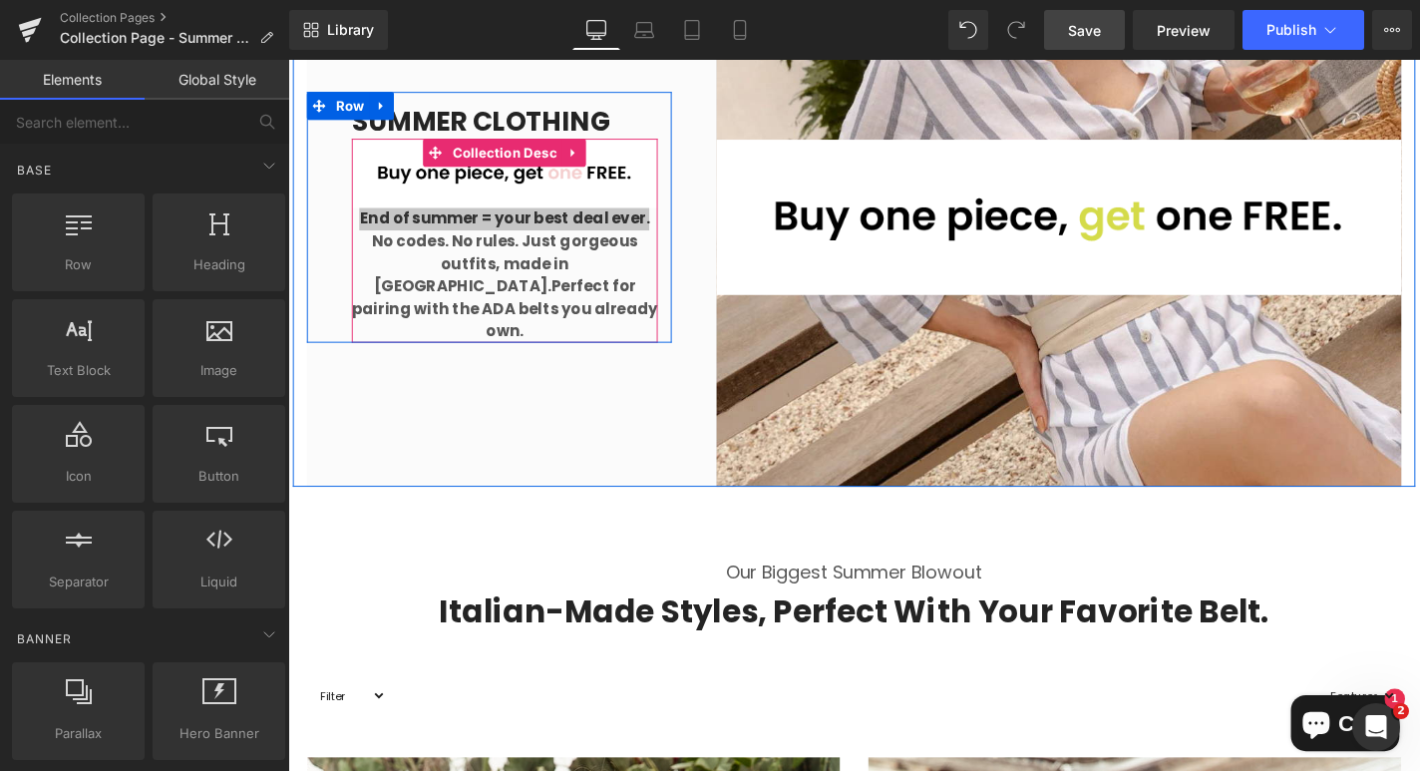
scroll to position [399, 0]
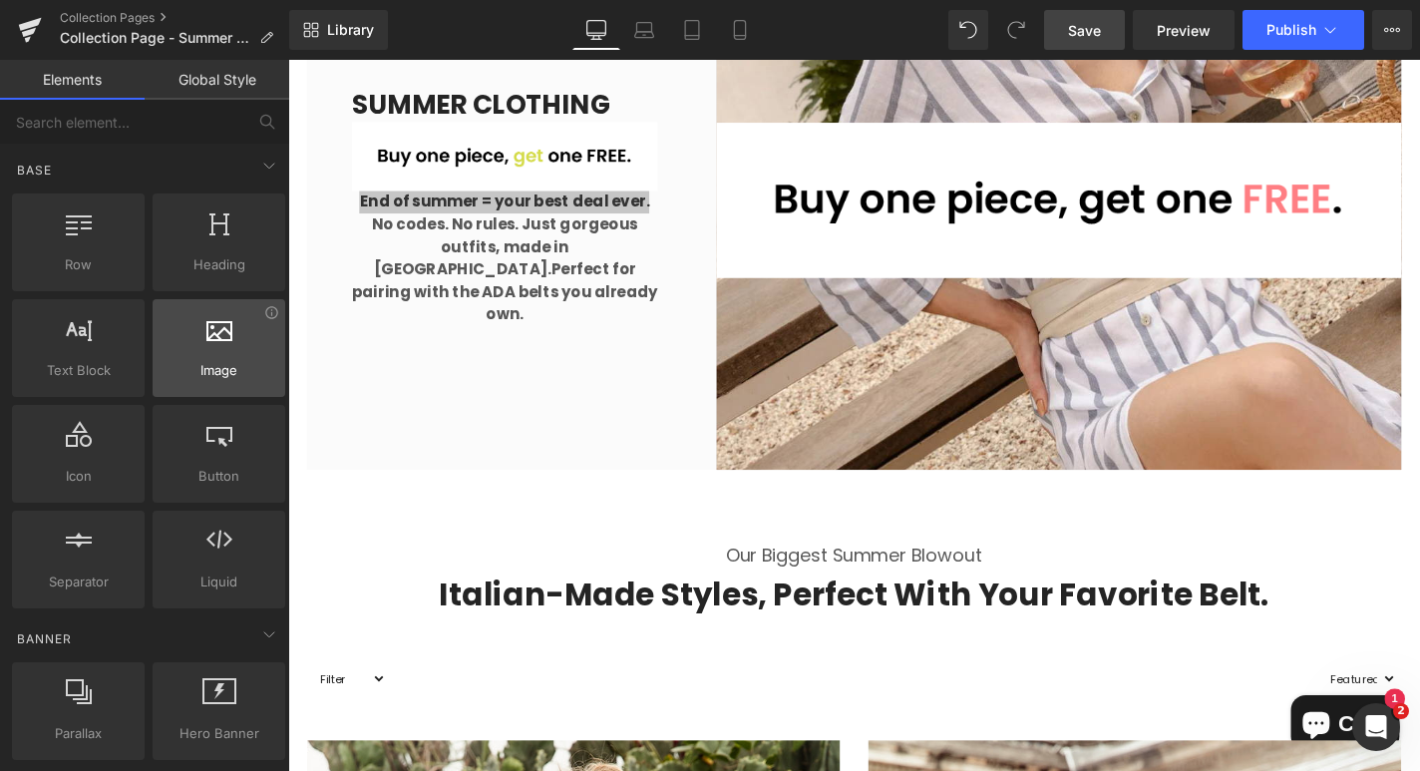
click at [216, 373] on span "Image" at bounding box center [219, 370] width 121 height 21
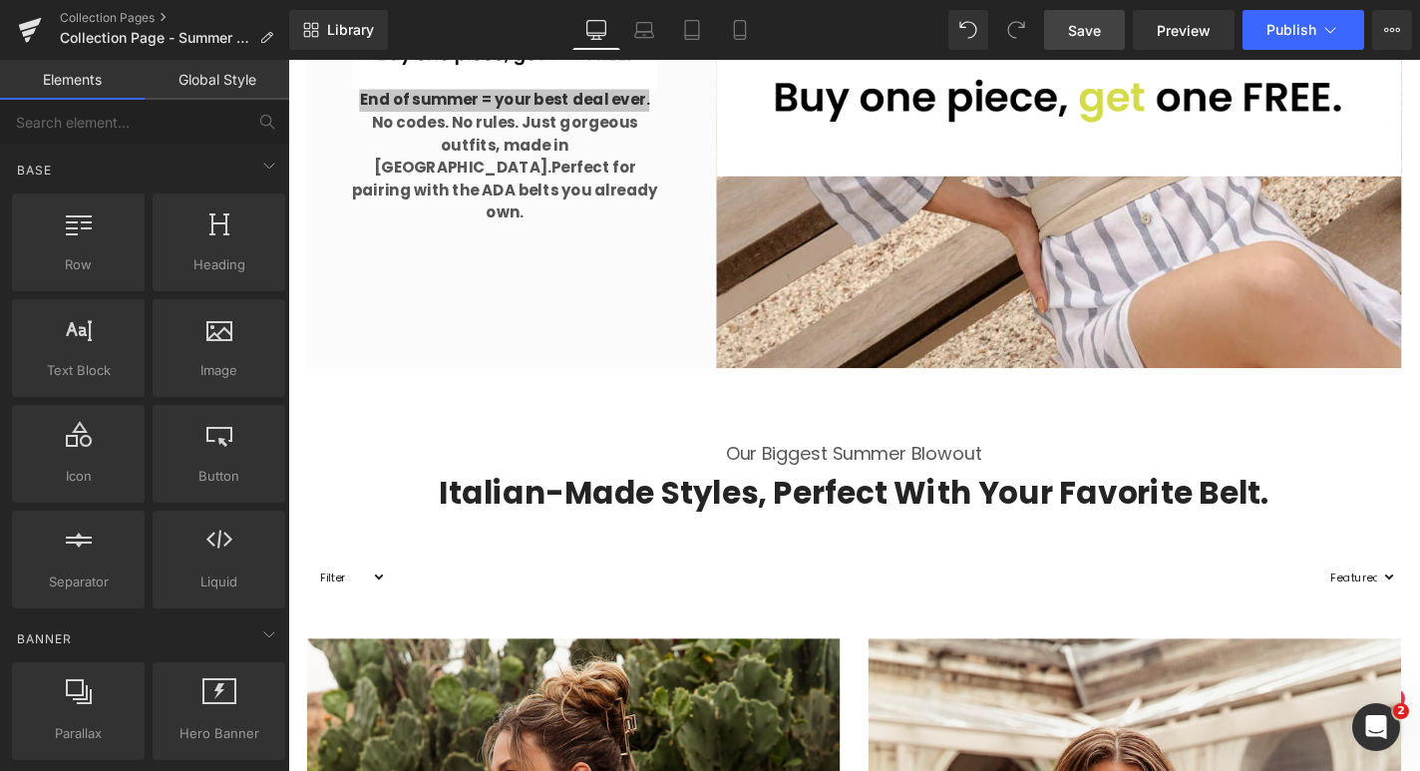
scroll to position [522, 0]
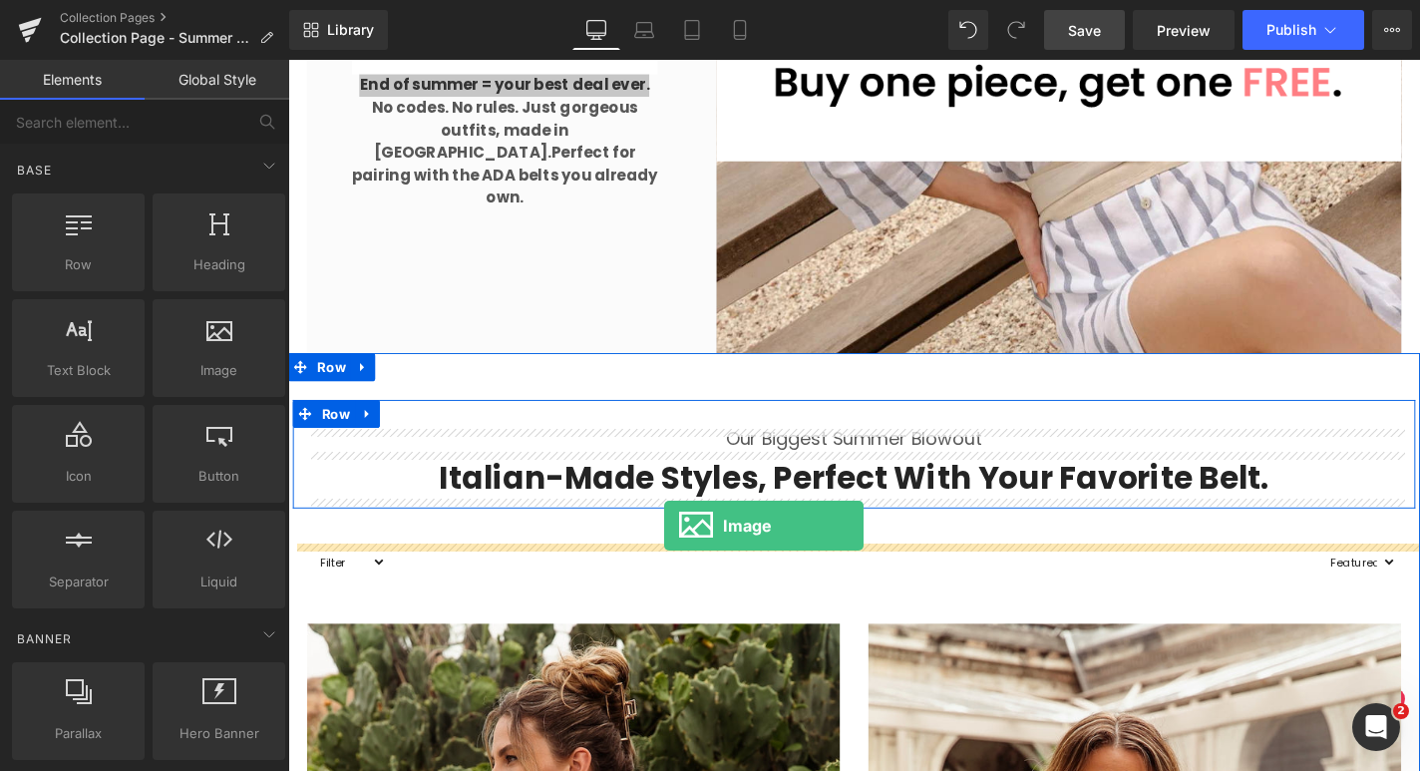
drag, startPoint x: 494, startPoint y: 404, endPoint x: 689, endPoint y: 556, distance: 247.9
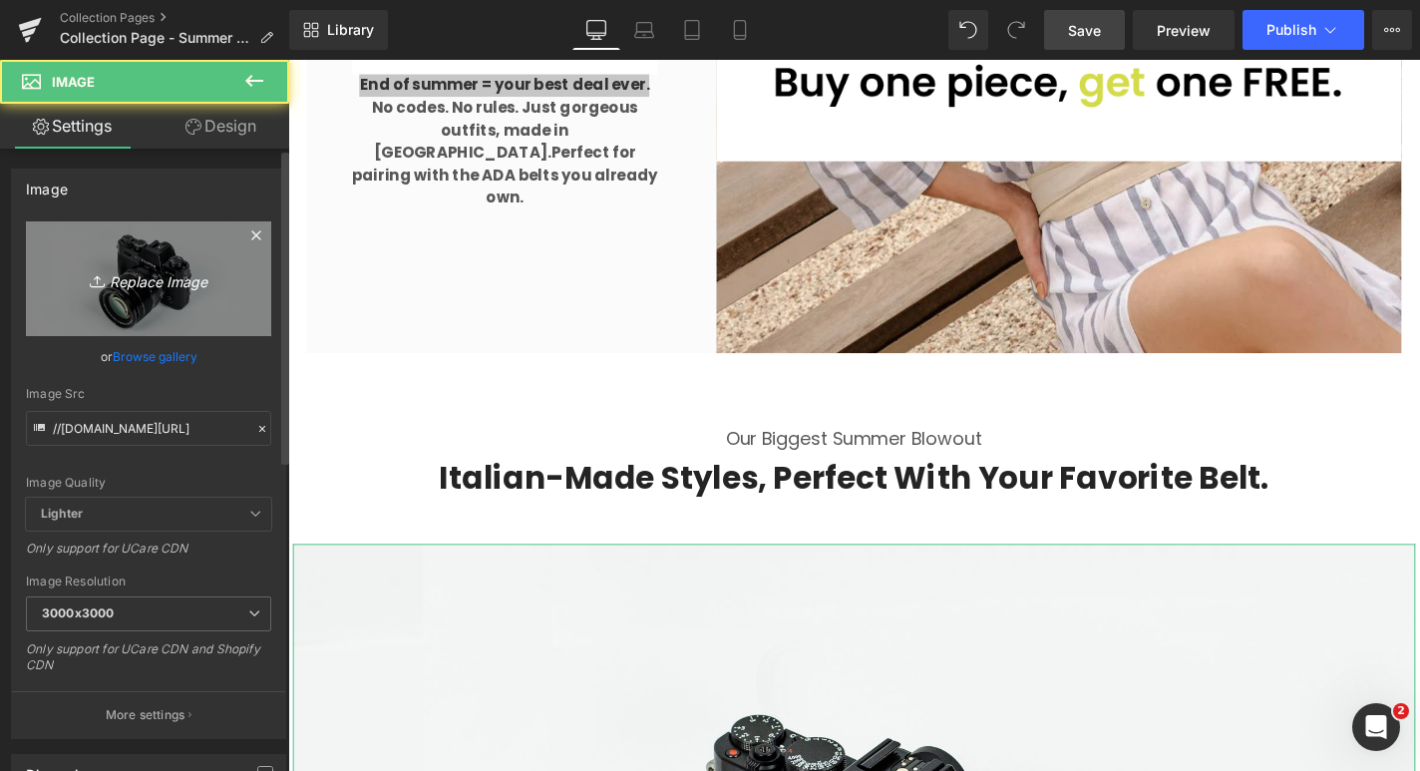
click at [156, 286] on icon "Replace Image" at bounding box center [149, 278] width 160 height 25
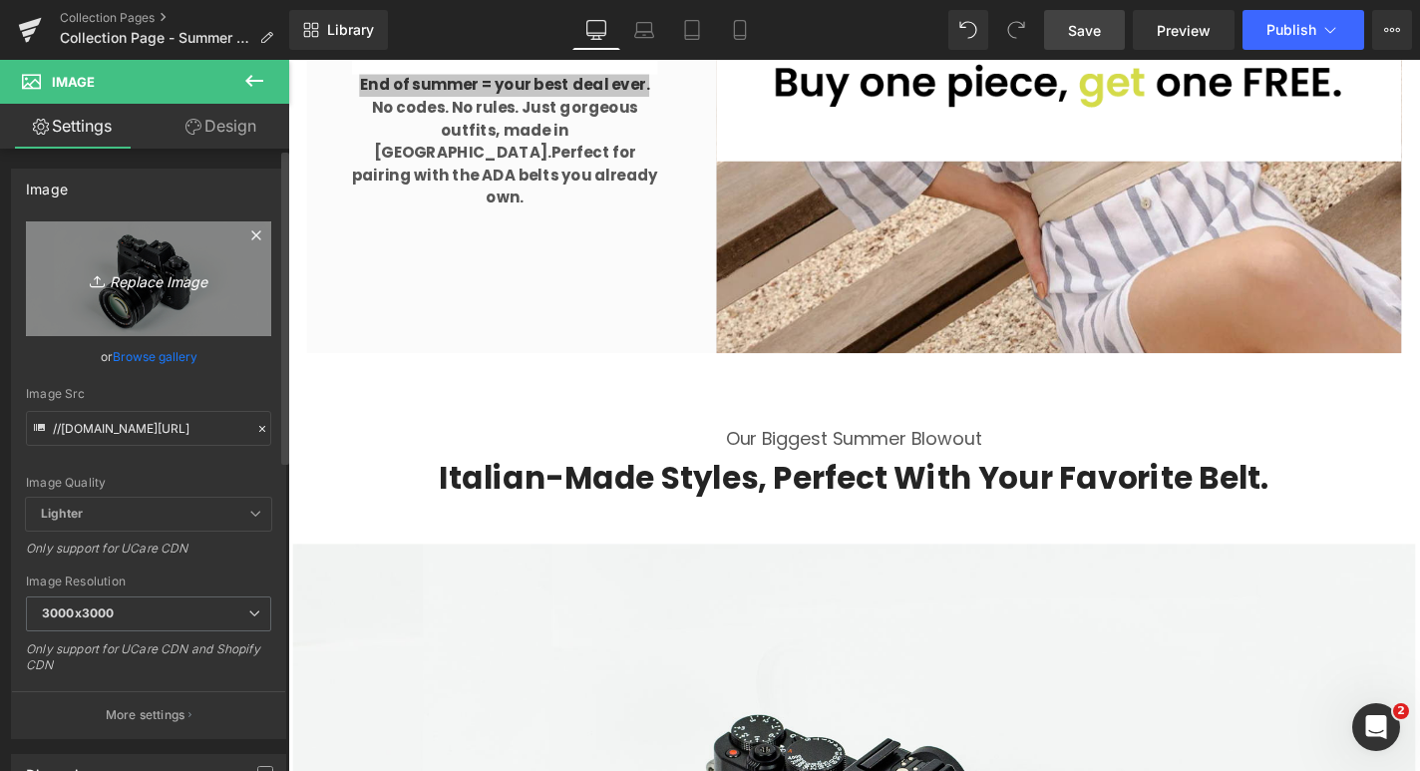
type input "C:\fakepath\end-of-summer.gif"
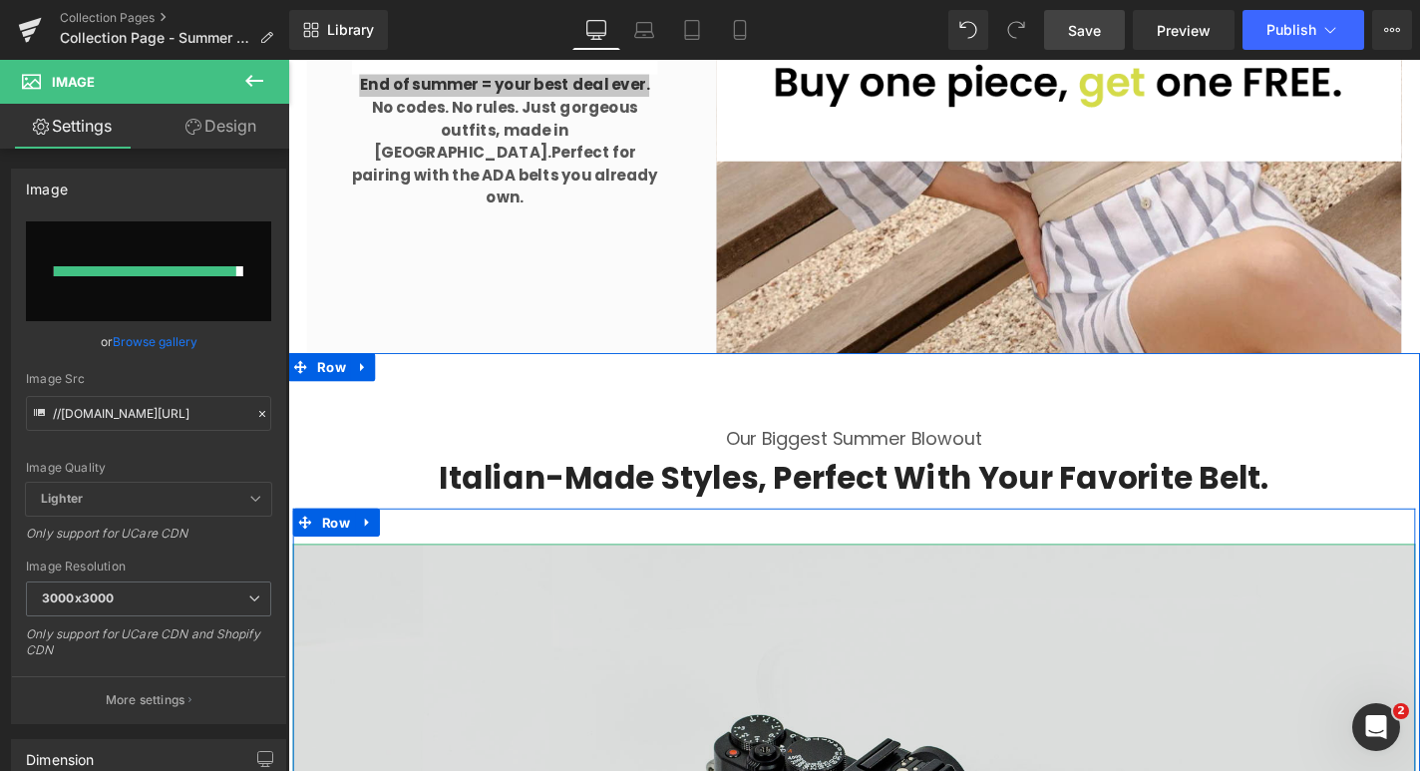
type input "https://ucarecdn.com/9054545e-b59d-444a-93e1-ccaa63b267bb/end-of-summer.gif"
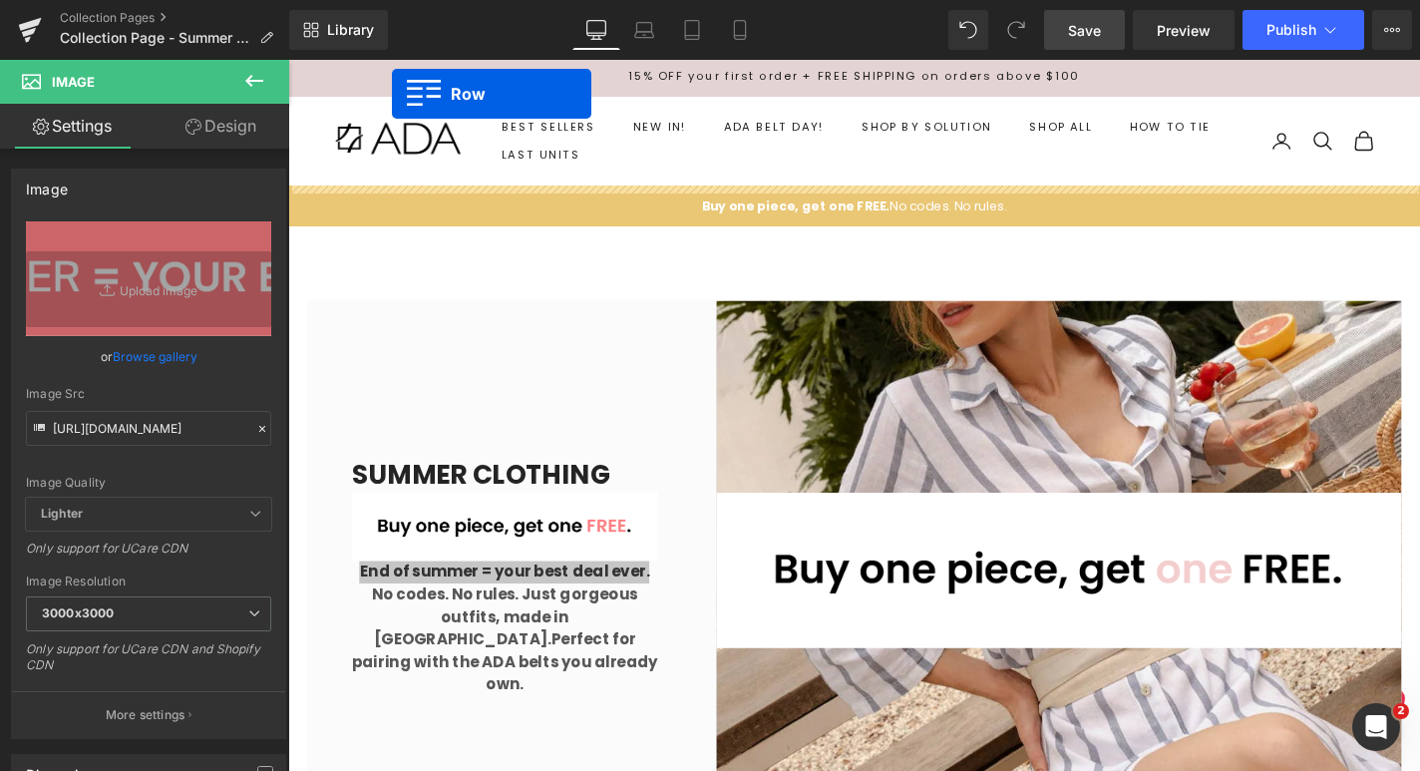
scroll to position [0, 0]
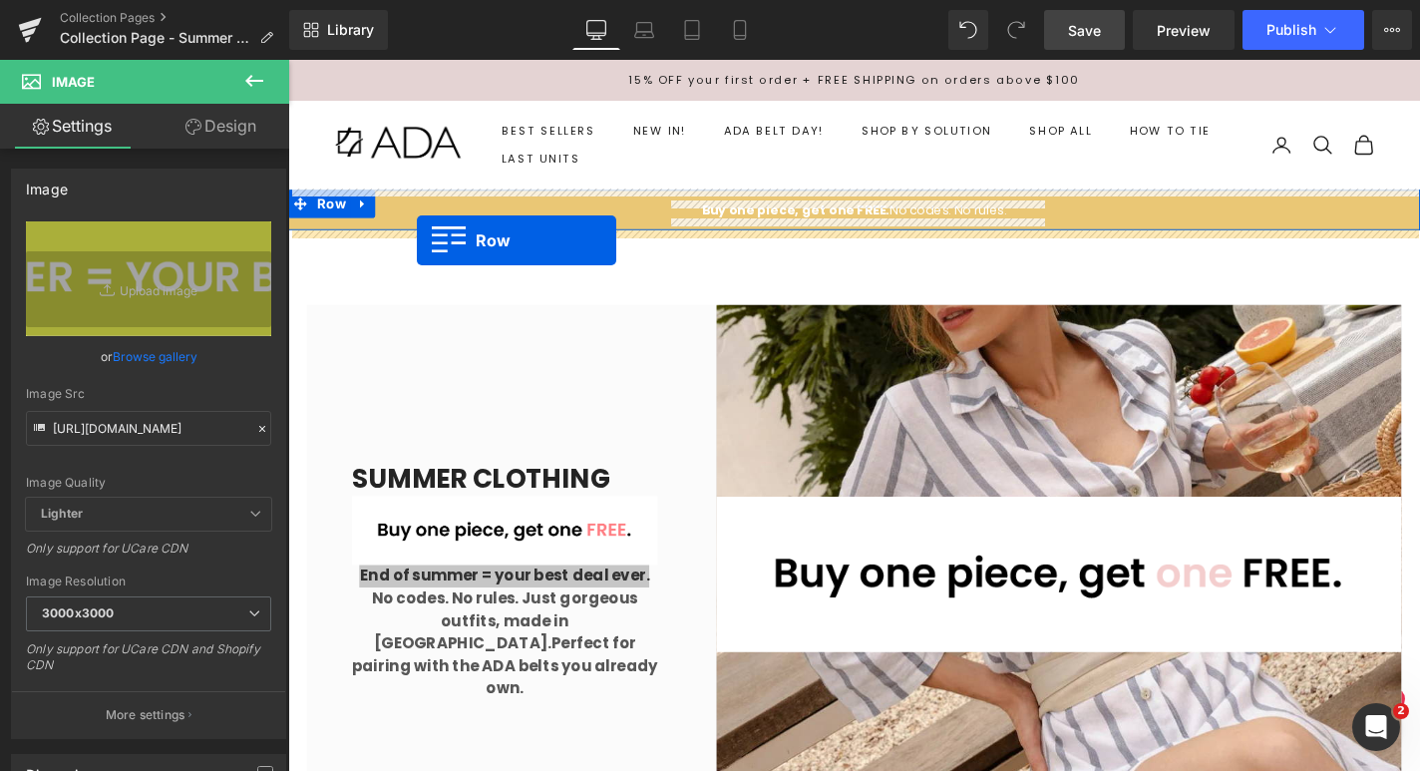
drag, startPoint x: 306, startPoint y: 554, endPoint x: 425, endPoint y: 252, distance: 324.6
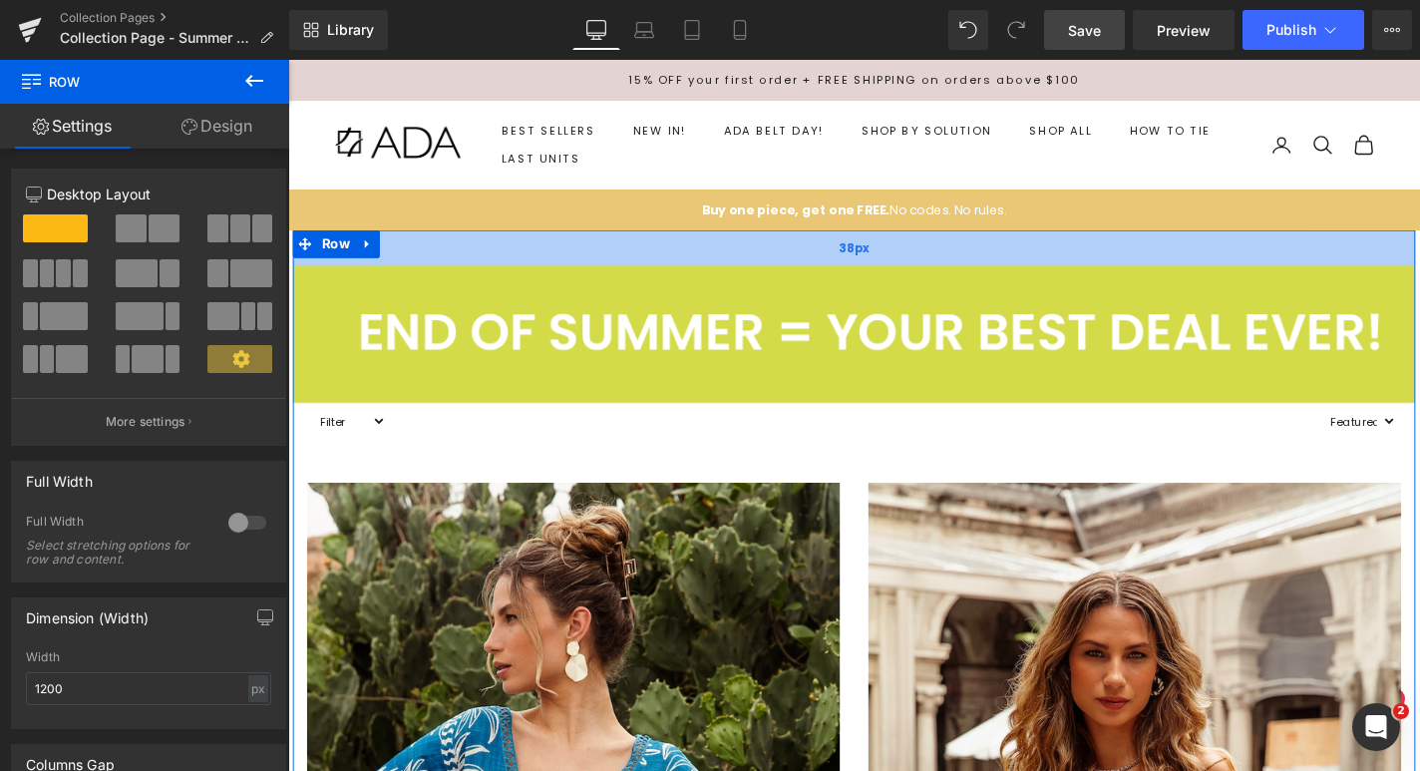
click at [448, 248] on div "38px" at bounding box center [891, 260] width 1197 height 38
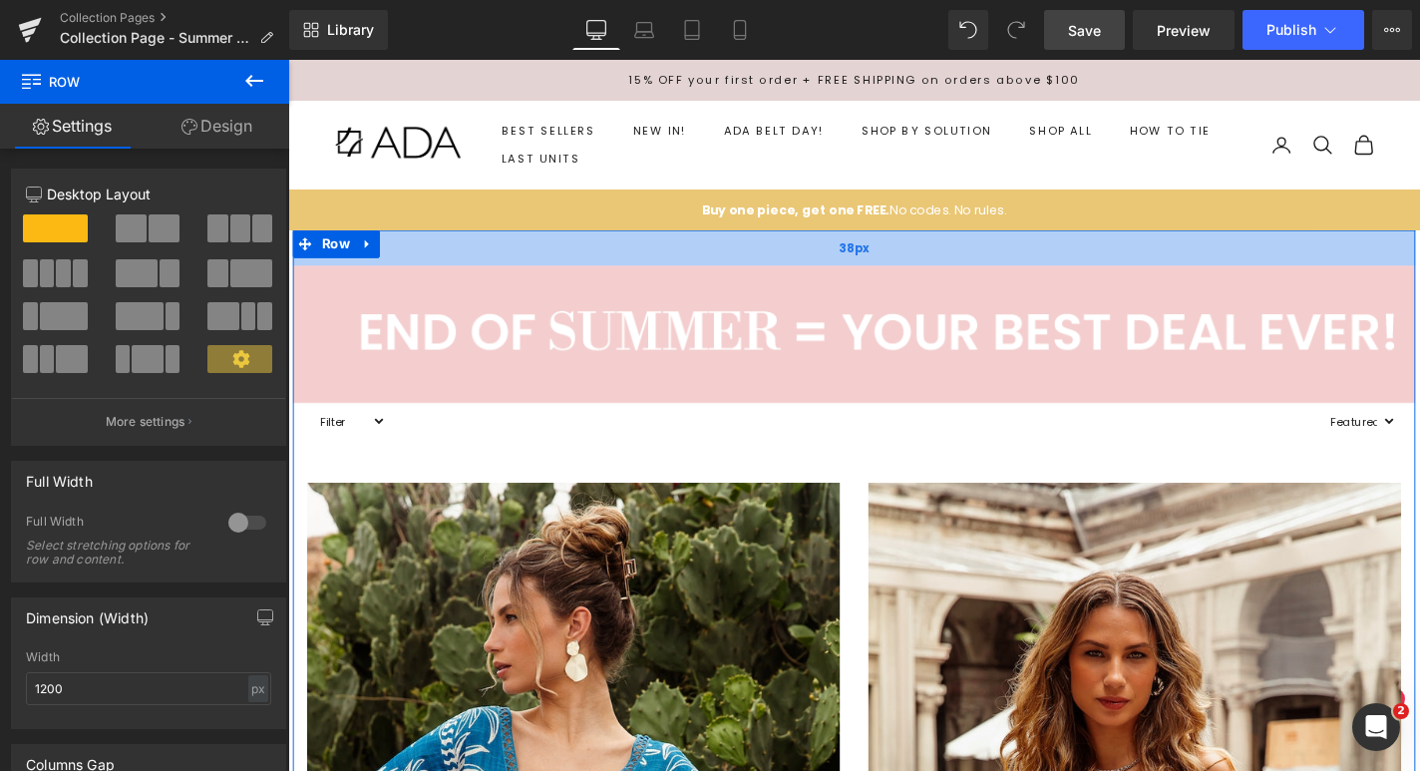
click at [524, 250] on div "38px" at bounding box center [891, 260] width 1197 height 38
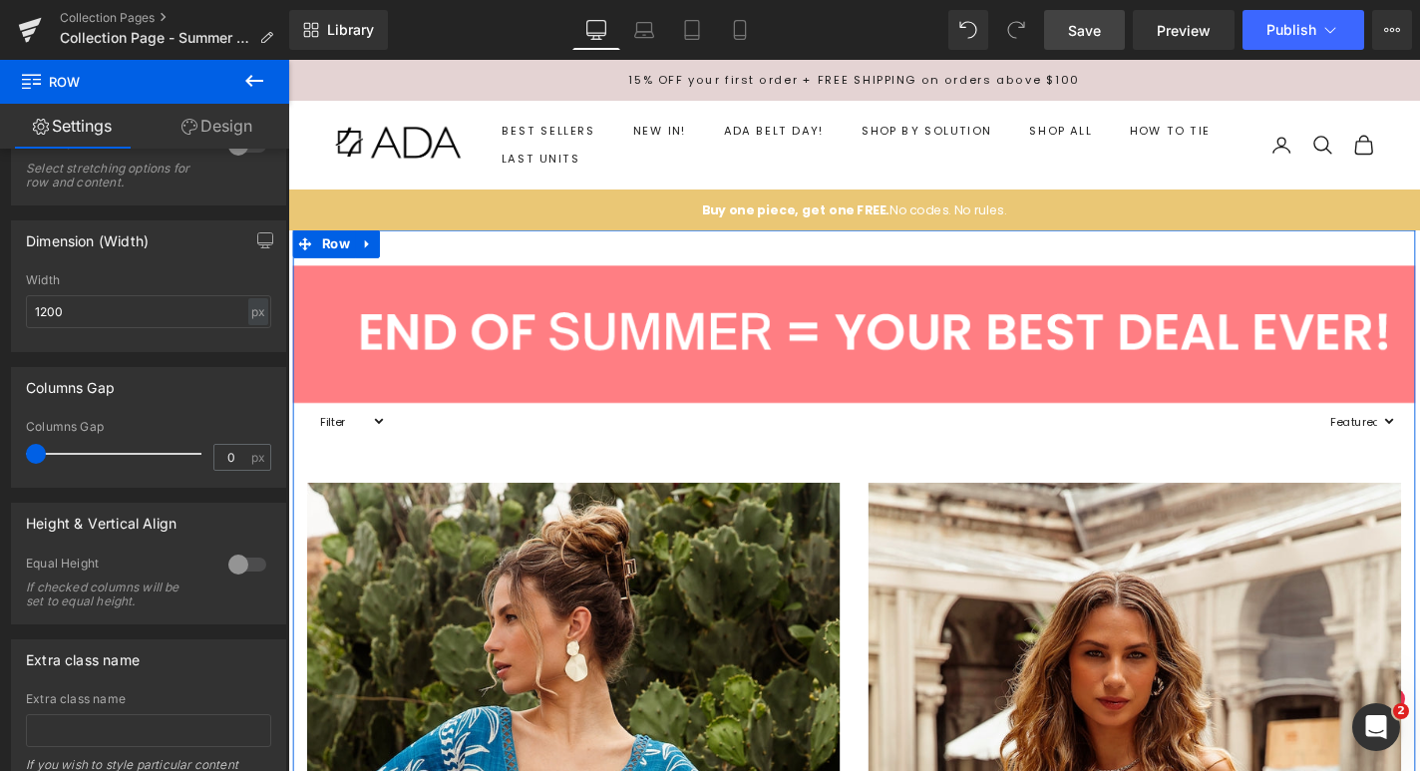
scroll to position [379, 0]
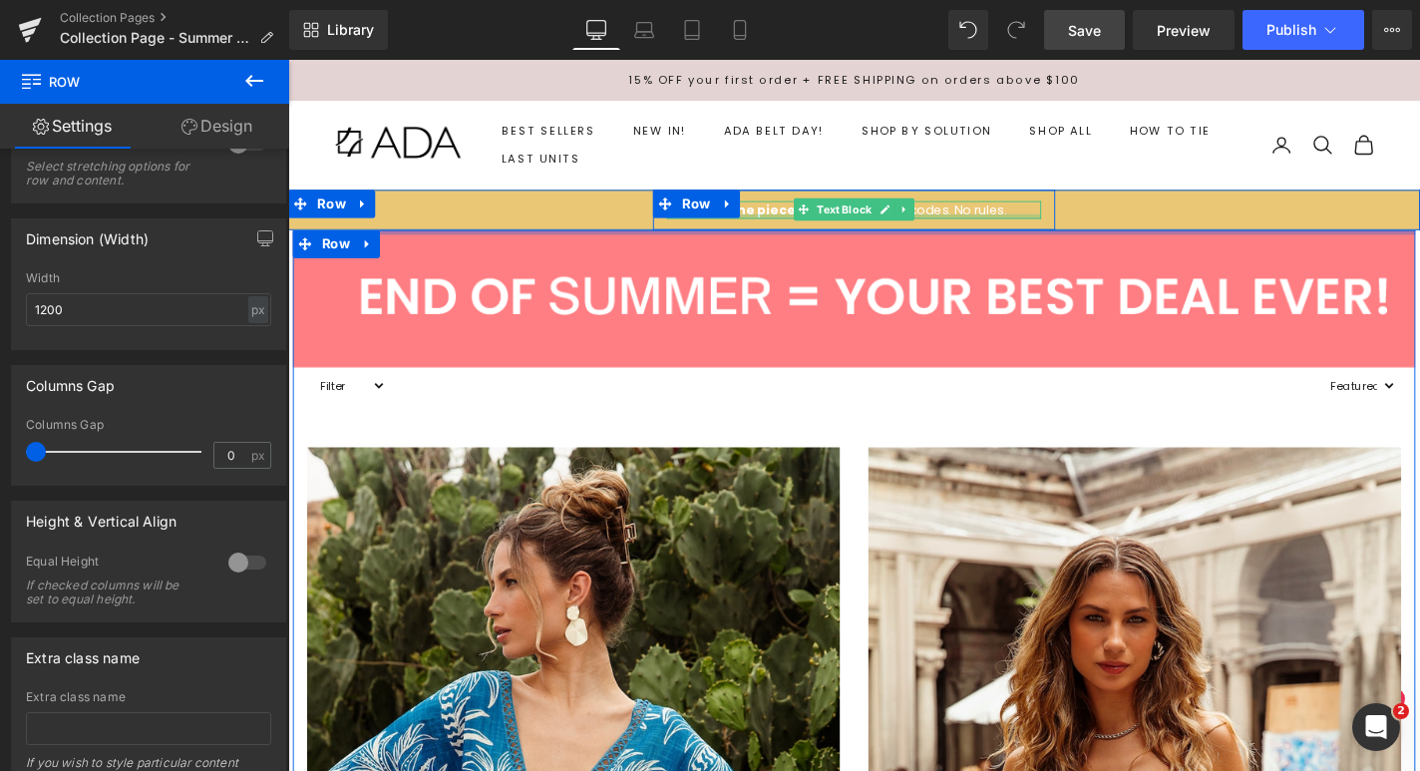
drag, startPoint x: 784, startPoint y: 269, endPoint x: 787, endPoint y: 224, distance: 45.0
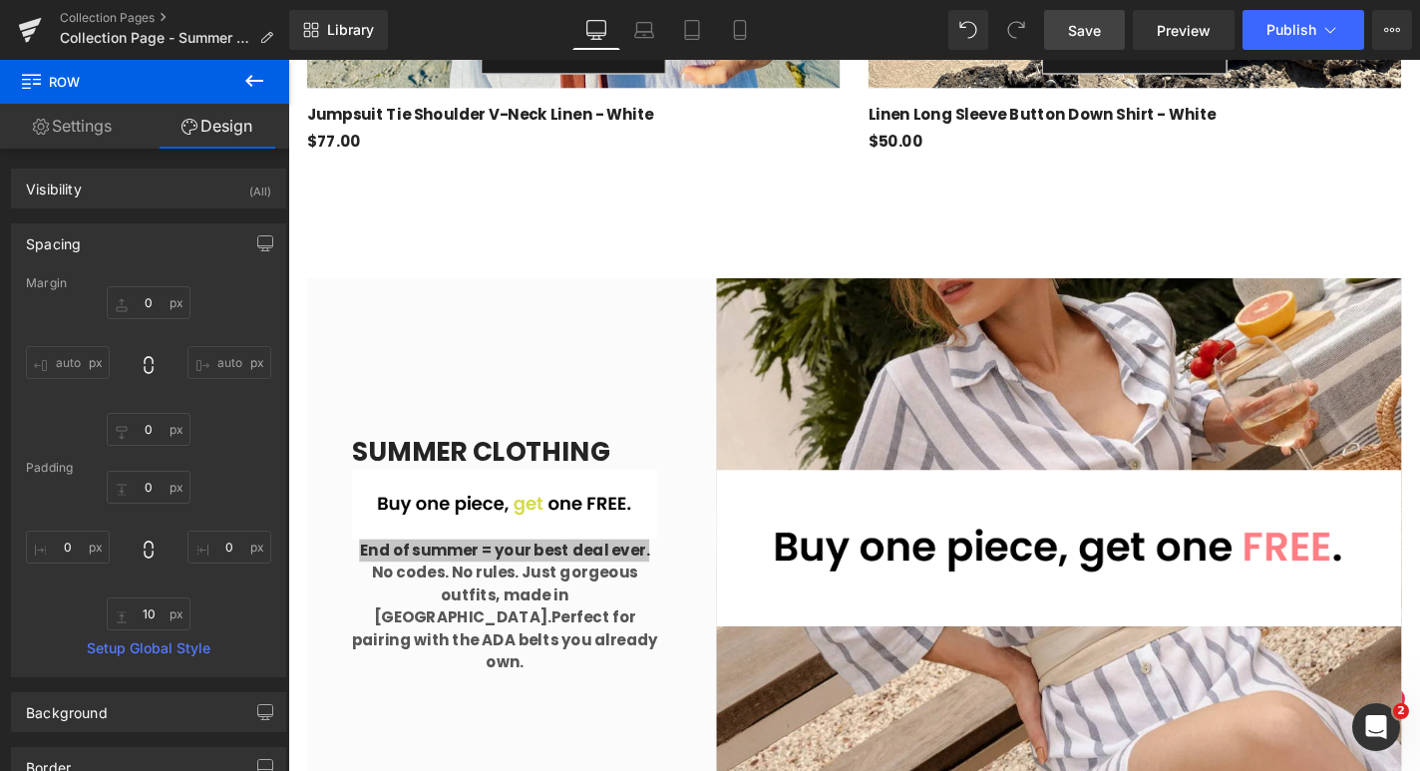
scroll to position [4784, 0]
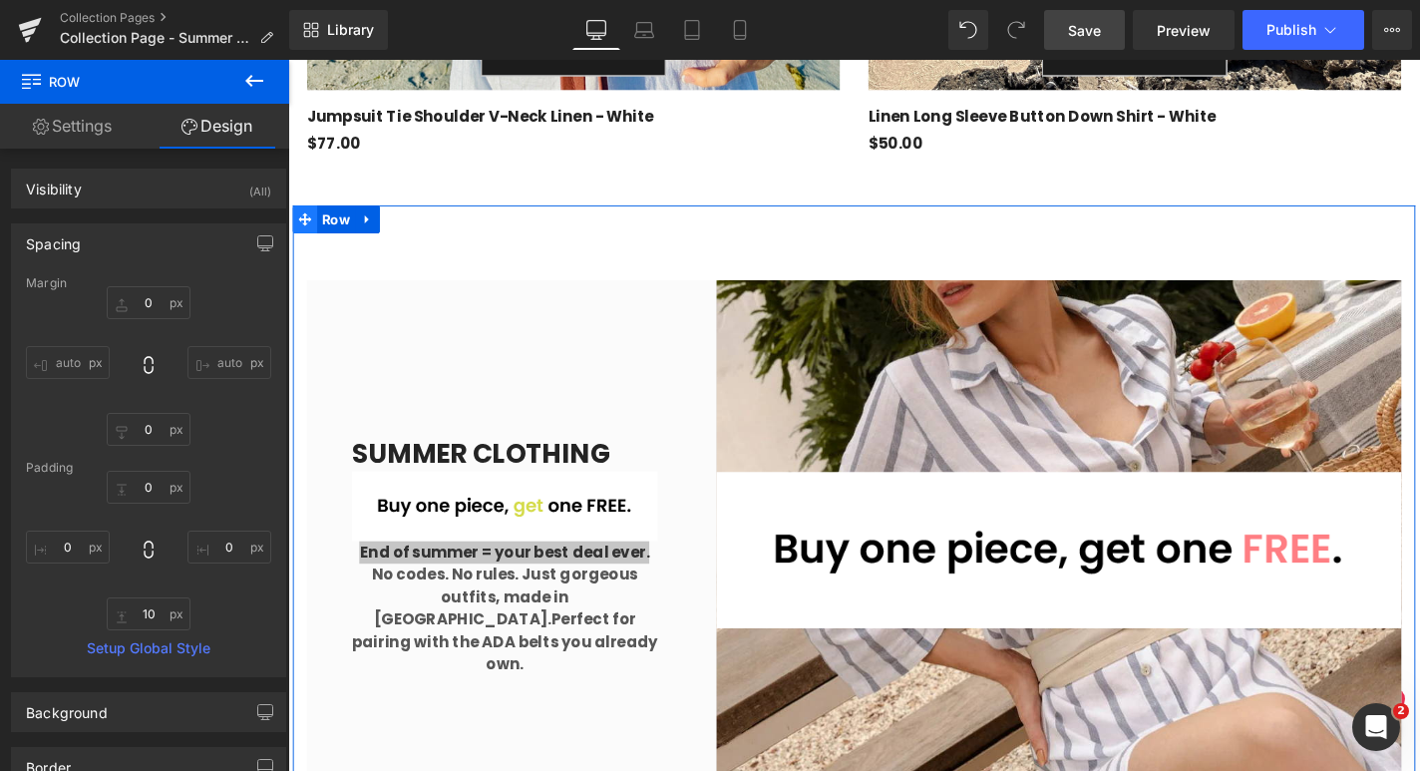
click at [307, 234] on icon at bounding box center [306, 230] width 14 height 14
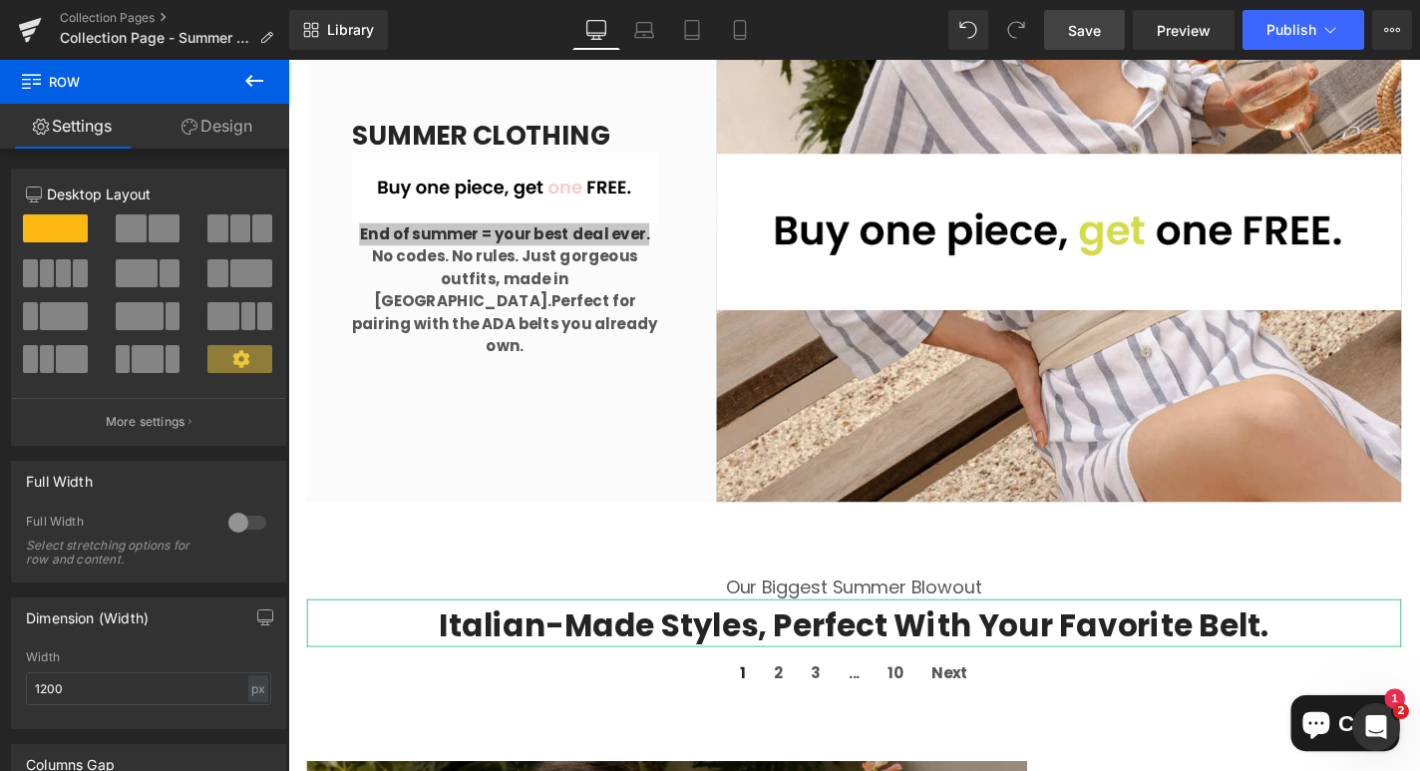
scroll to position [4905, 0]
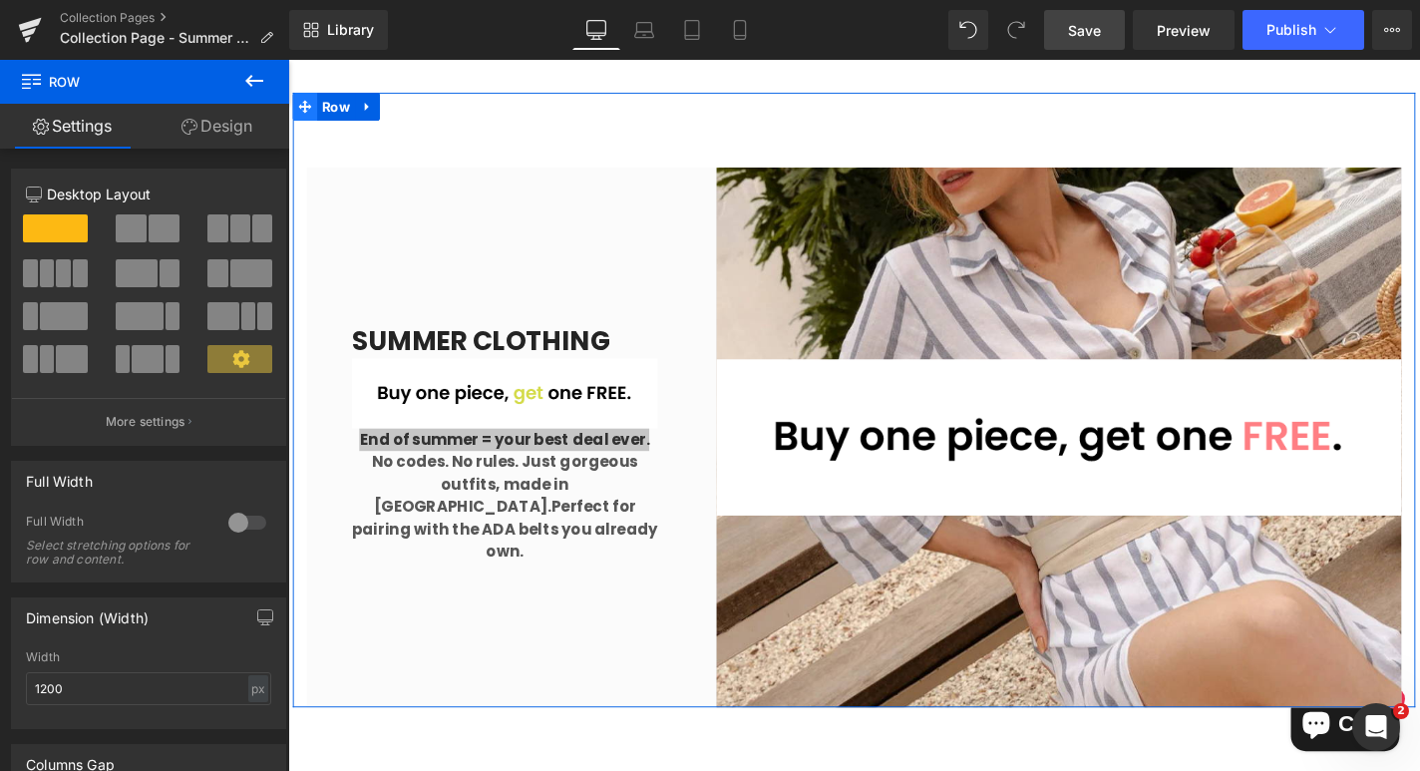
click at [305, 110] on icon at bounding box center [306, 110] width 14 height 14
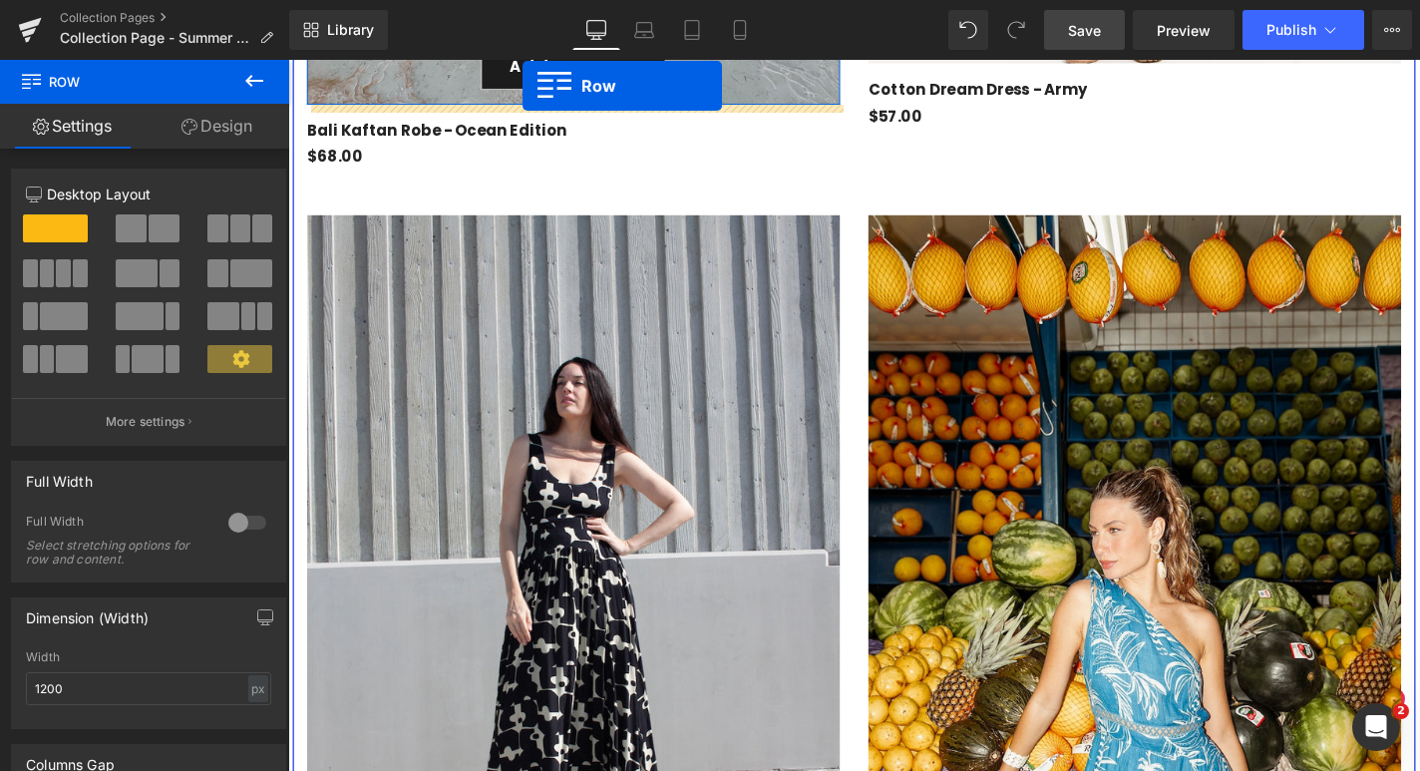
scroll to position [2013, 0]
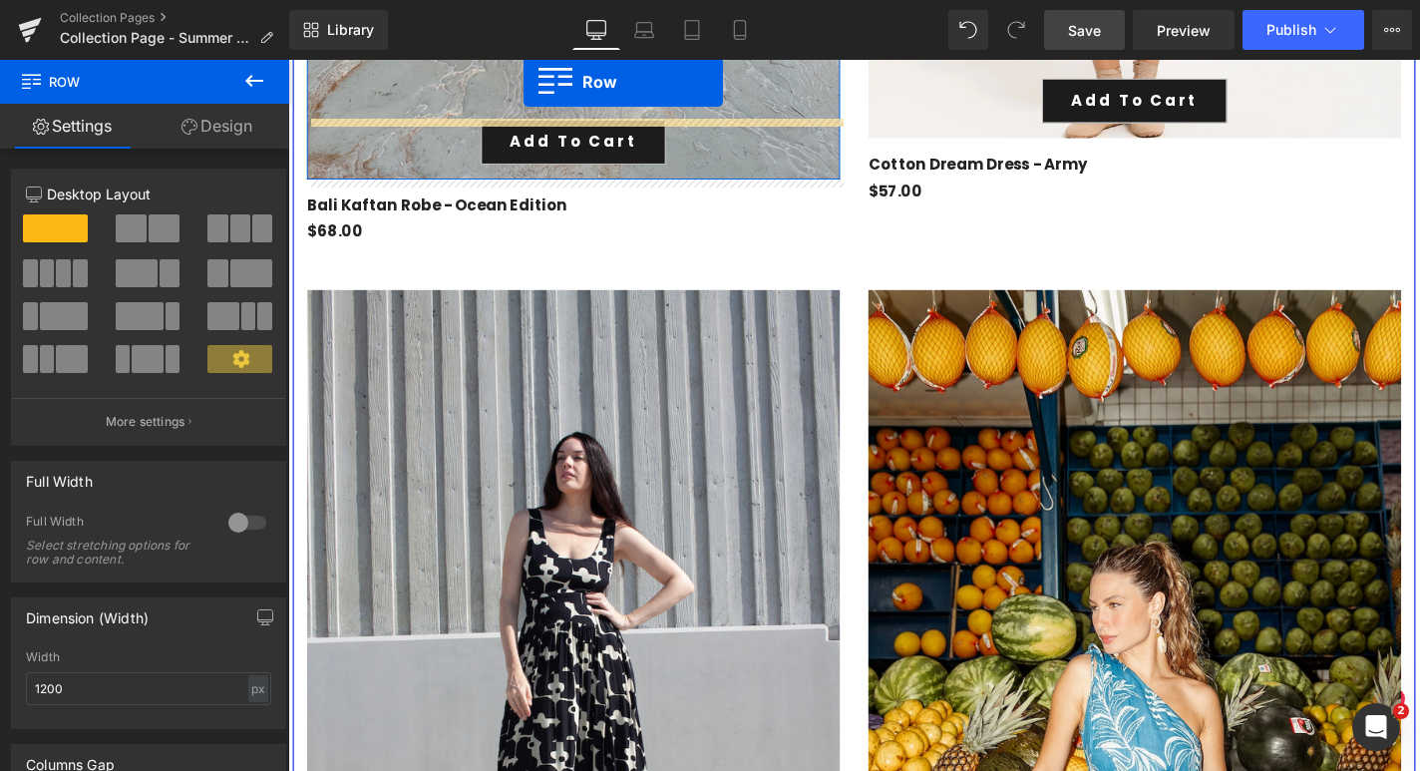
drag, startPoint x: 305, startPoint y: 110, endPoint x: 540, endPoint y: 55, distance: 241.6
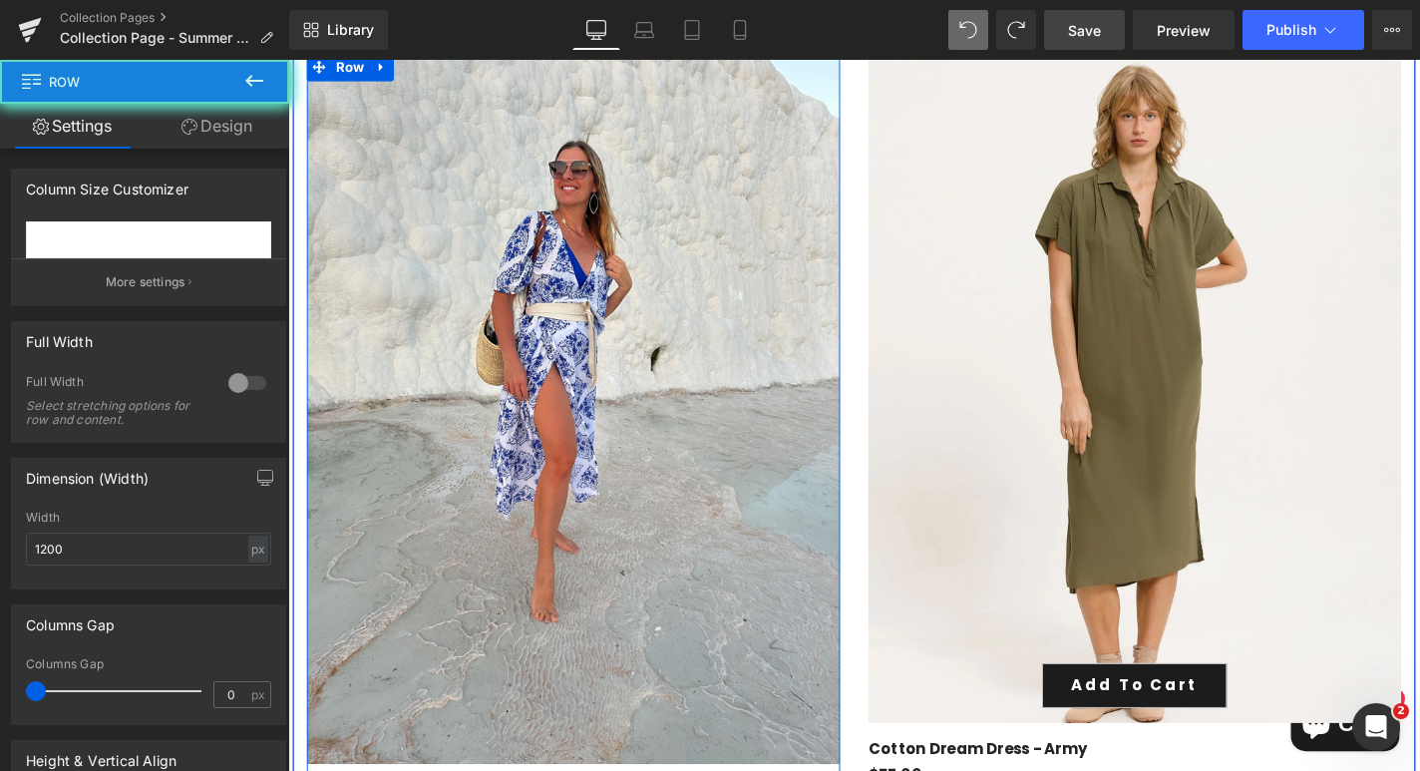
scroll to position [0, 0]
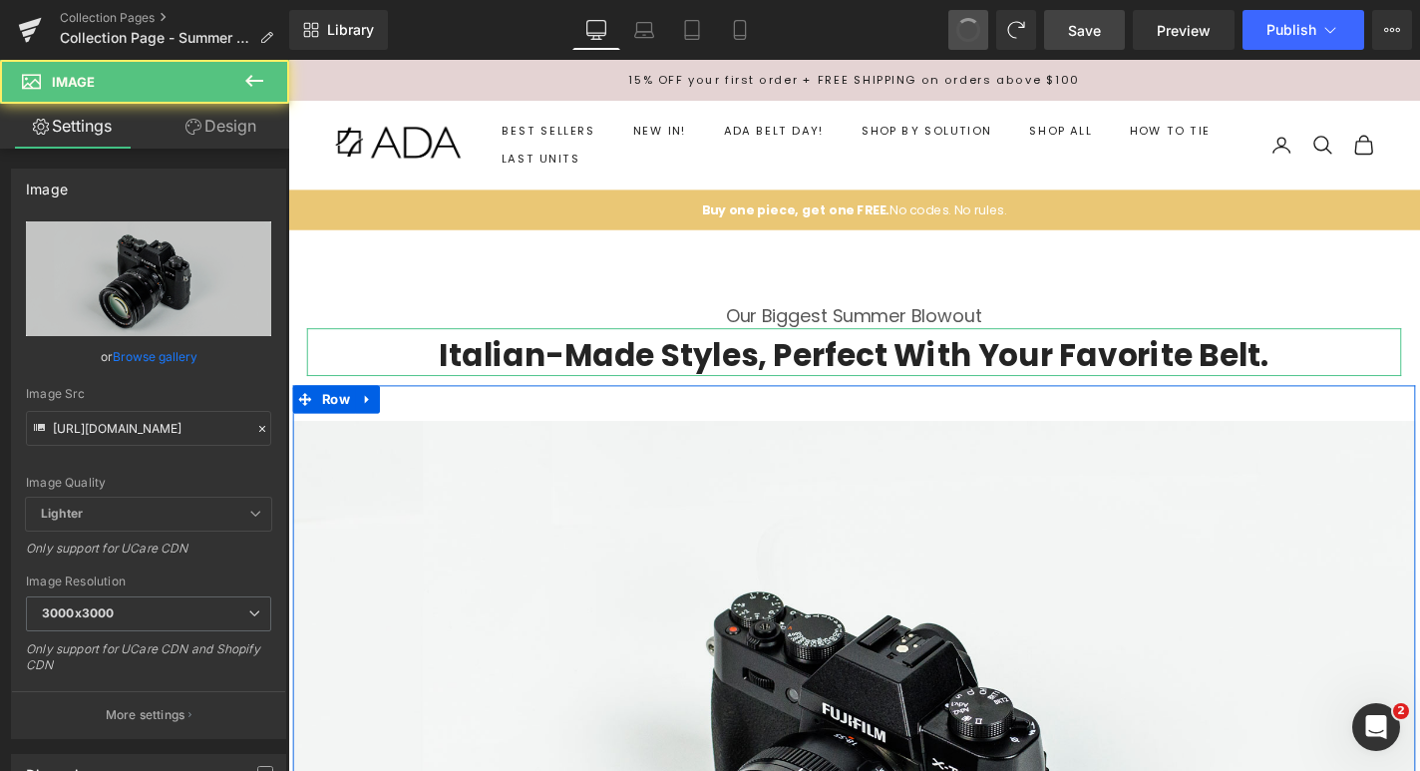
type input "//[DOMAIN_NAME][URL]"
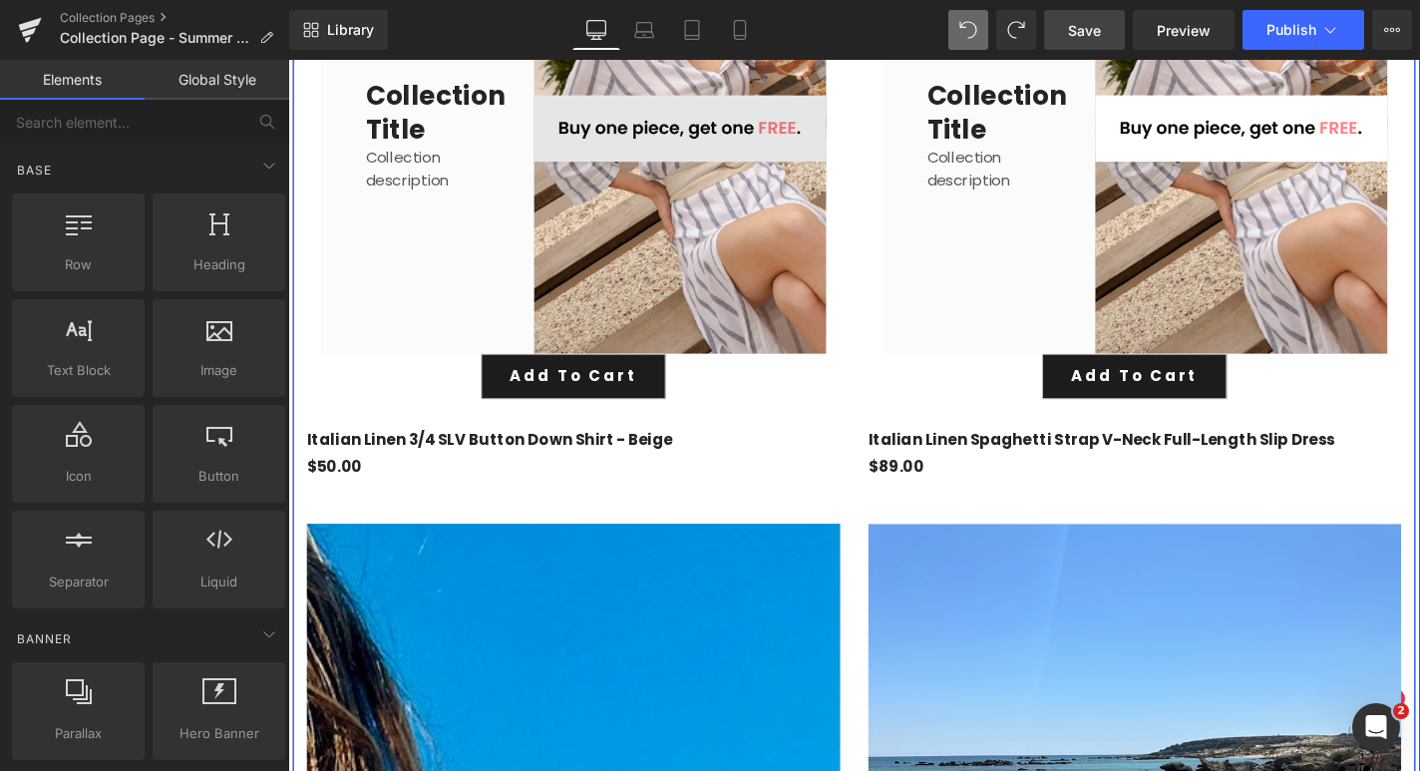
scroll to position [6097, 0]
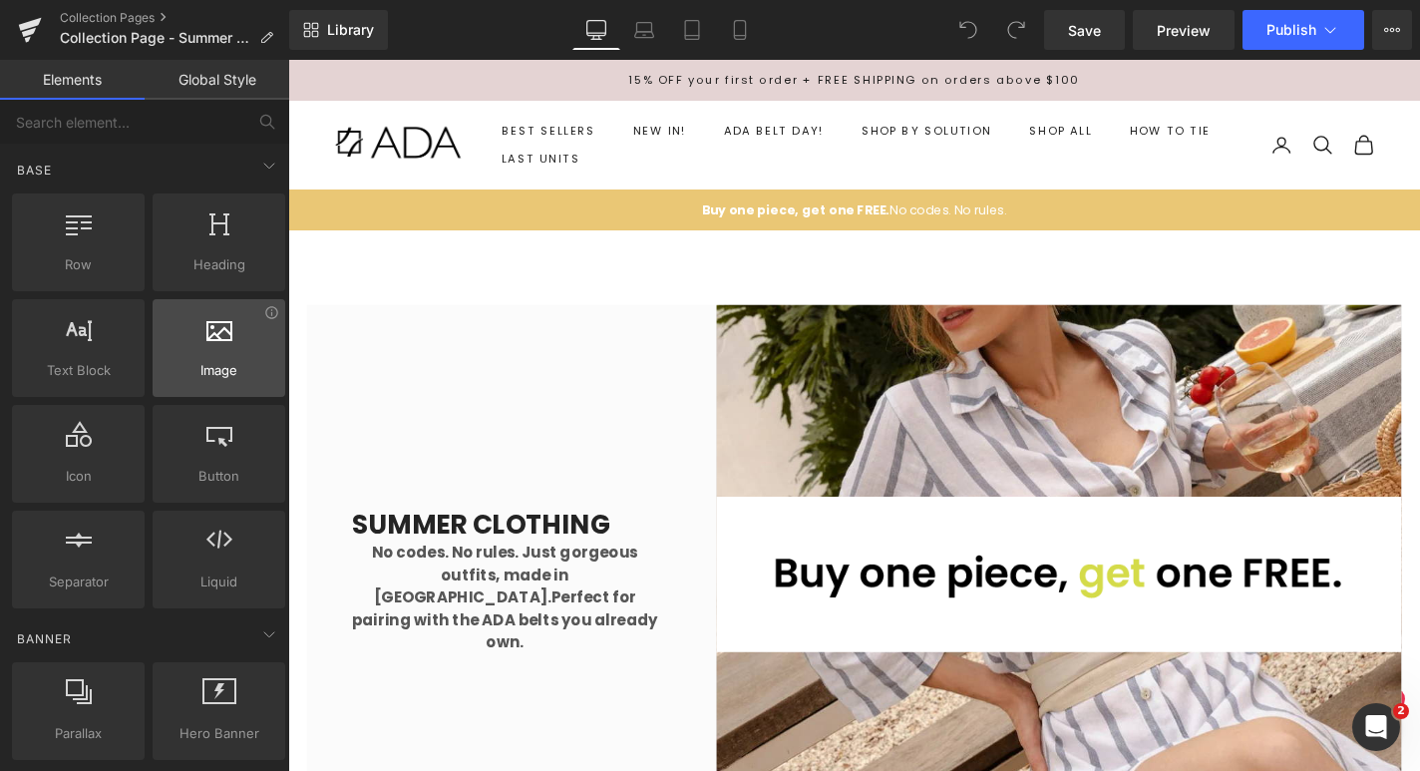
click at [192, 346] on div at bounding box center [219, 337] width 121 height 45
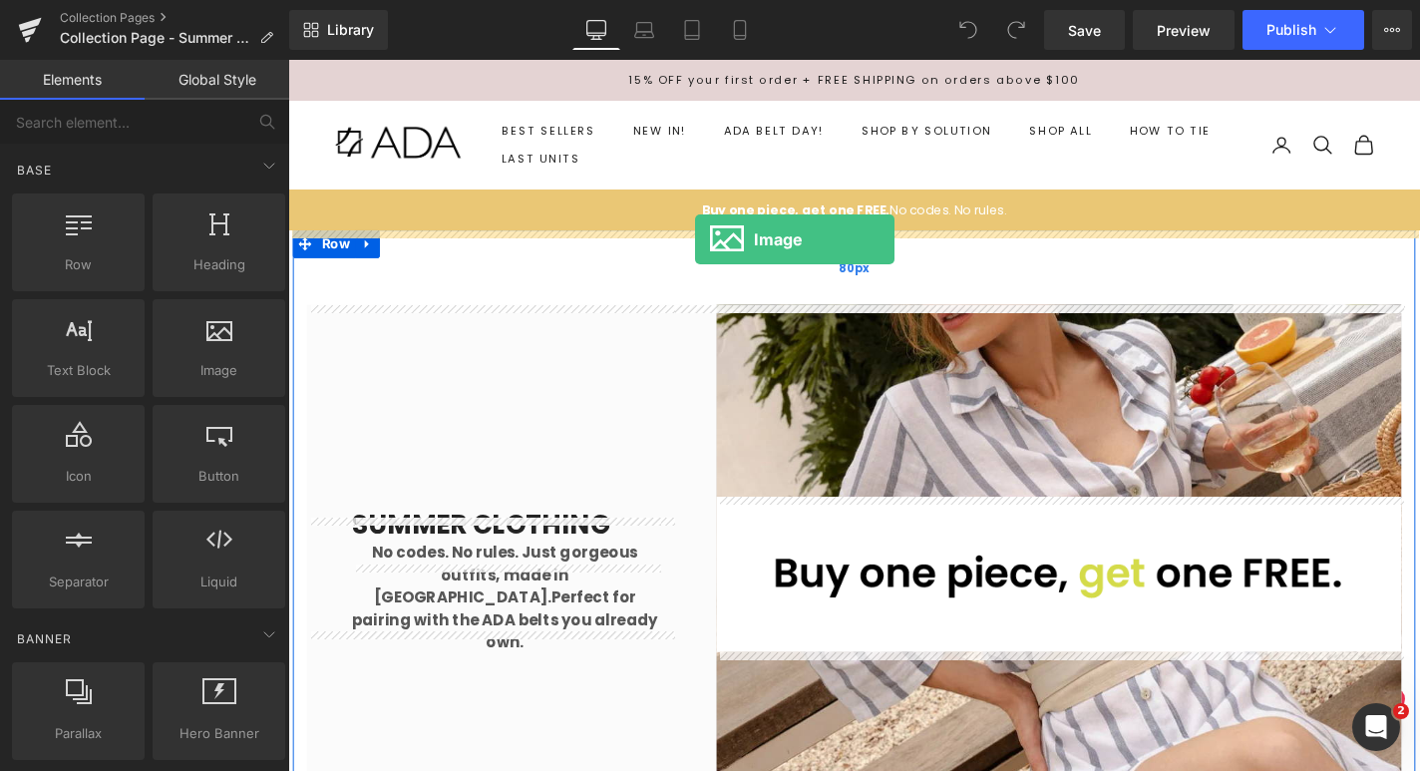
drag, startPoint x: 511, startPoint y: 409, endPoint x: 722, endPoint y: 251, distance: 263.6
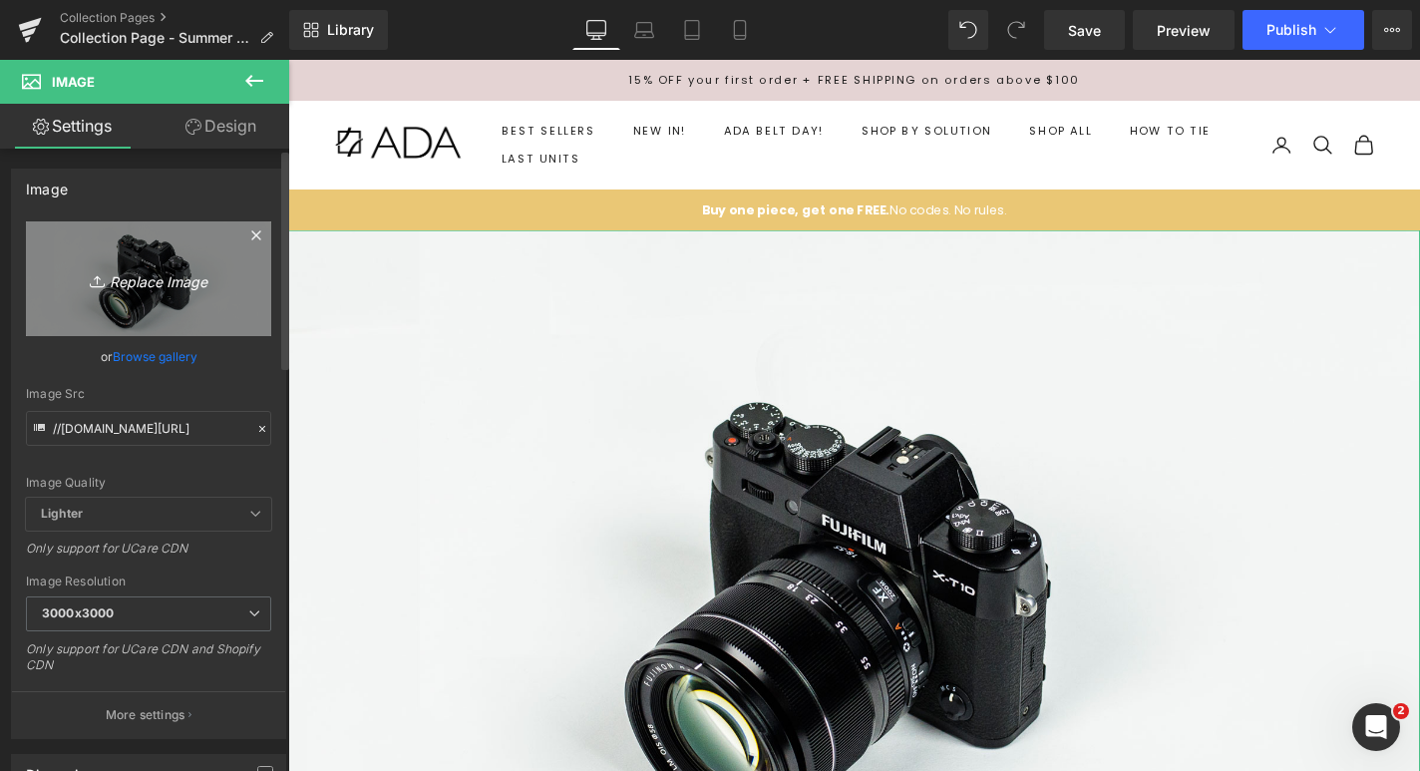
click at [167, 291] on link "Replace Image" at bounding box center [148, 278] width 245 height 115
type input "C:\fakepath\end-of-summer.gif"
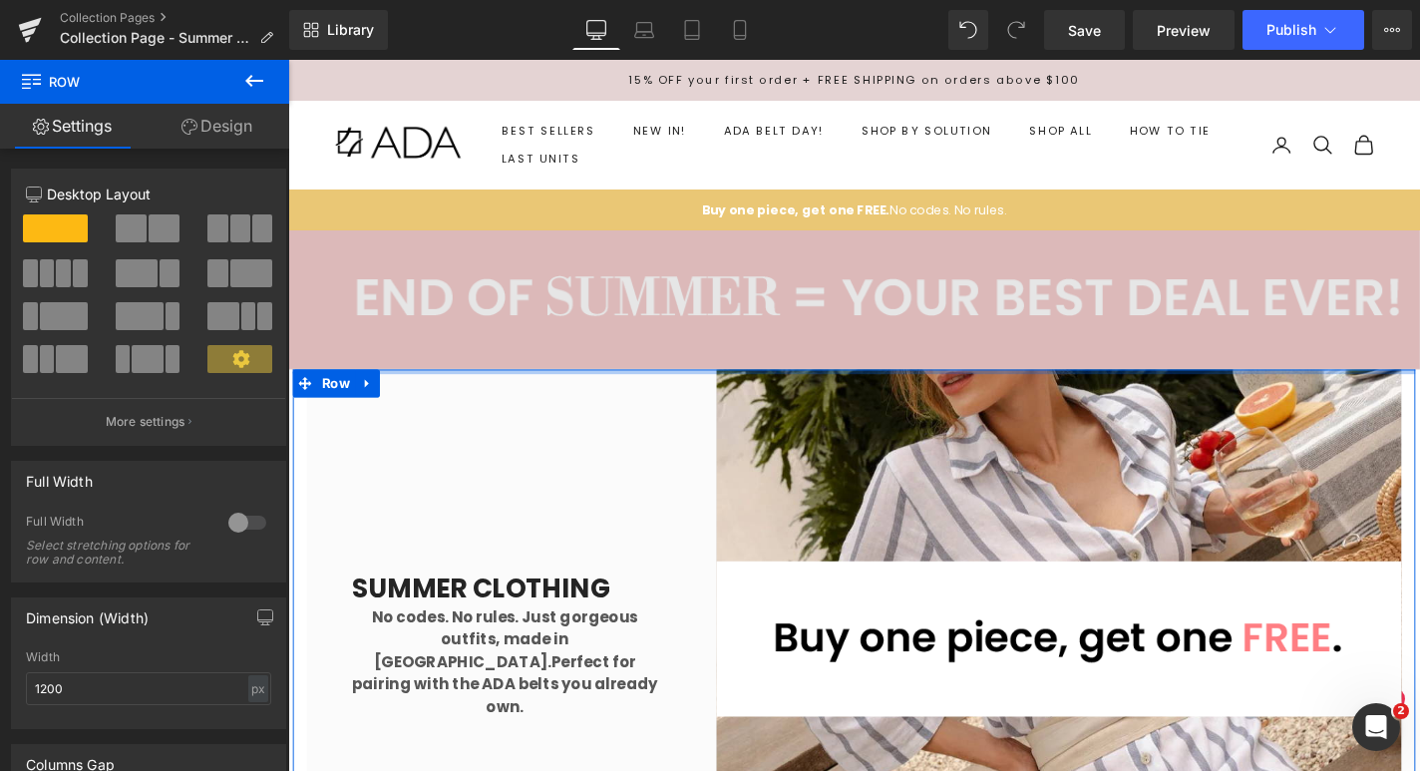
drag, startPoint x: 874, startPoint y: 421, endPoint x: 881, endPoint y: 335, distance: 86.0
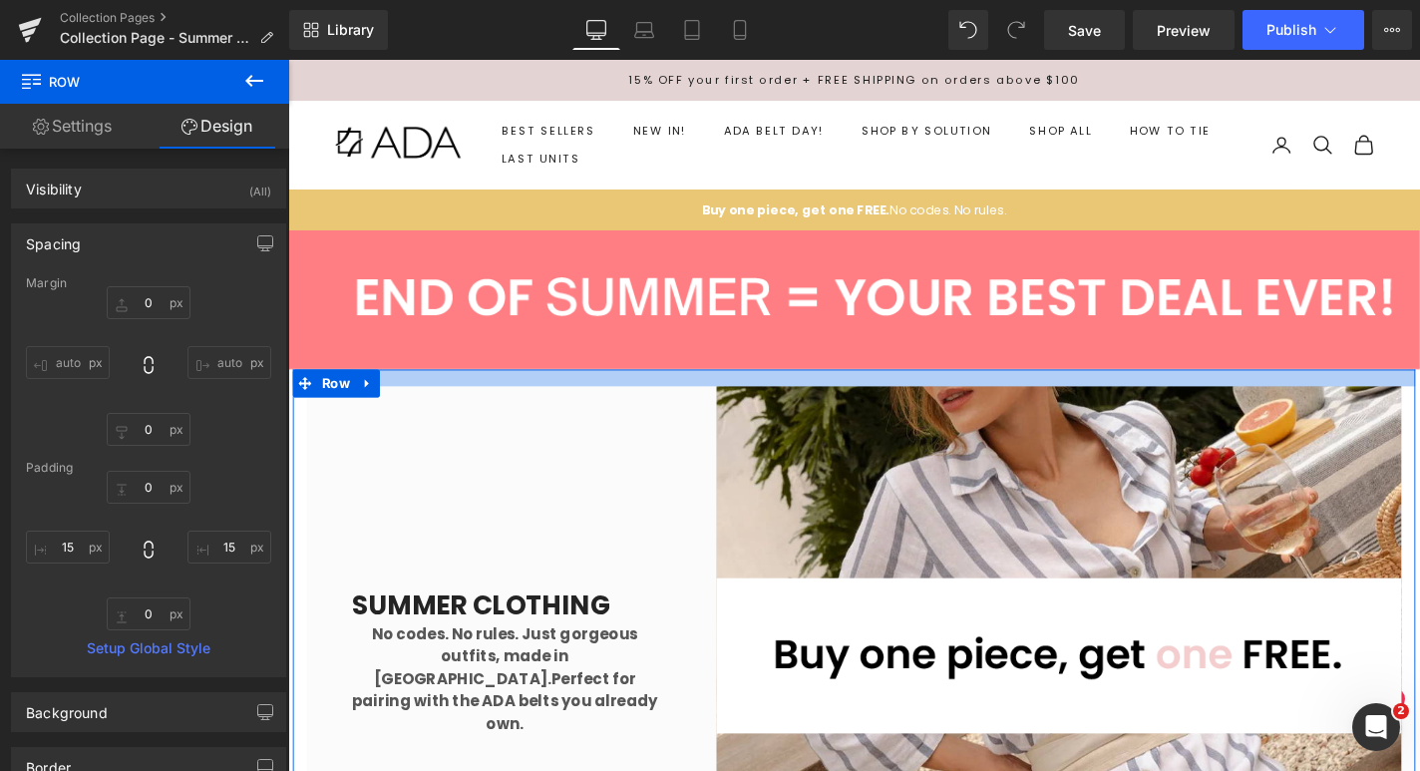
drag, startPoint x: 872, startPoint y: 392, endPoint x: 872, endPoint y: 410, distance: 17.9
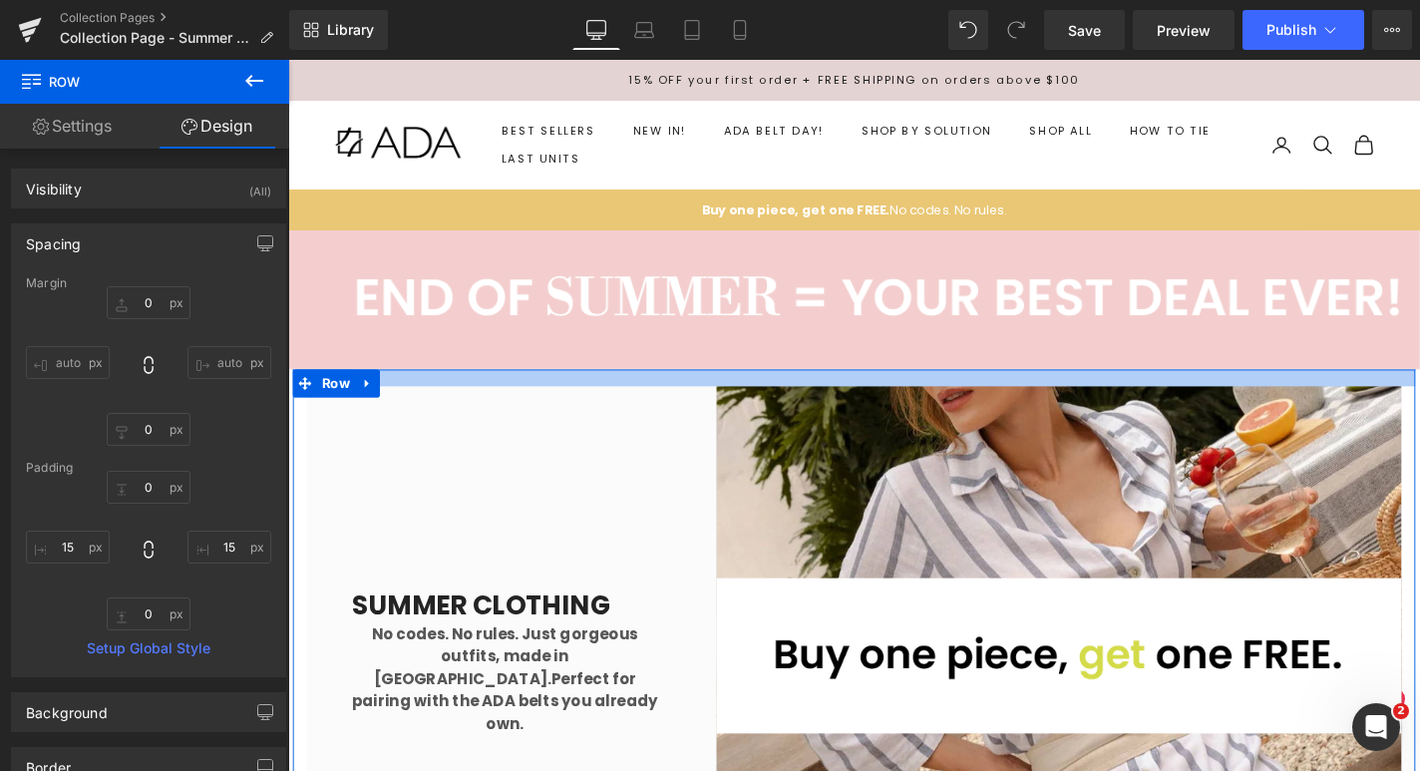
click at [872, 410] on div "SUMMER CLOTHING Collection Title No codes. No rules. Just gorgeous outfits, mad…" at bounding box center [891, 686] width 1197 height 592
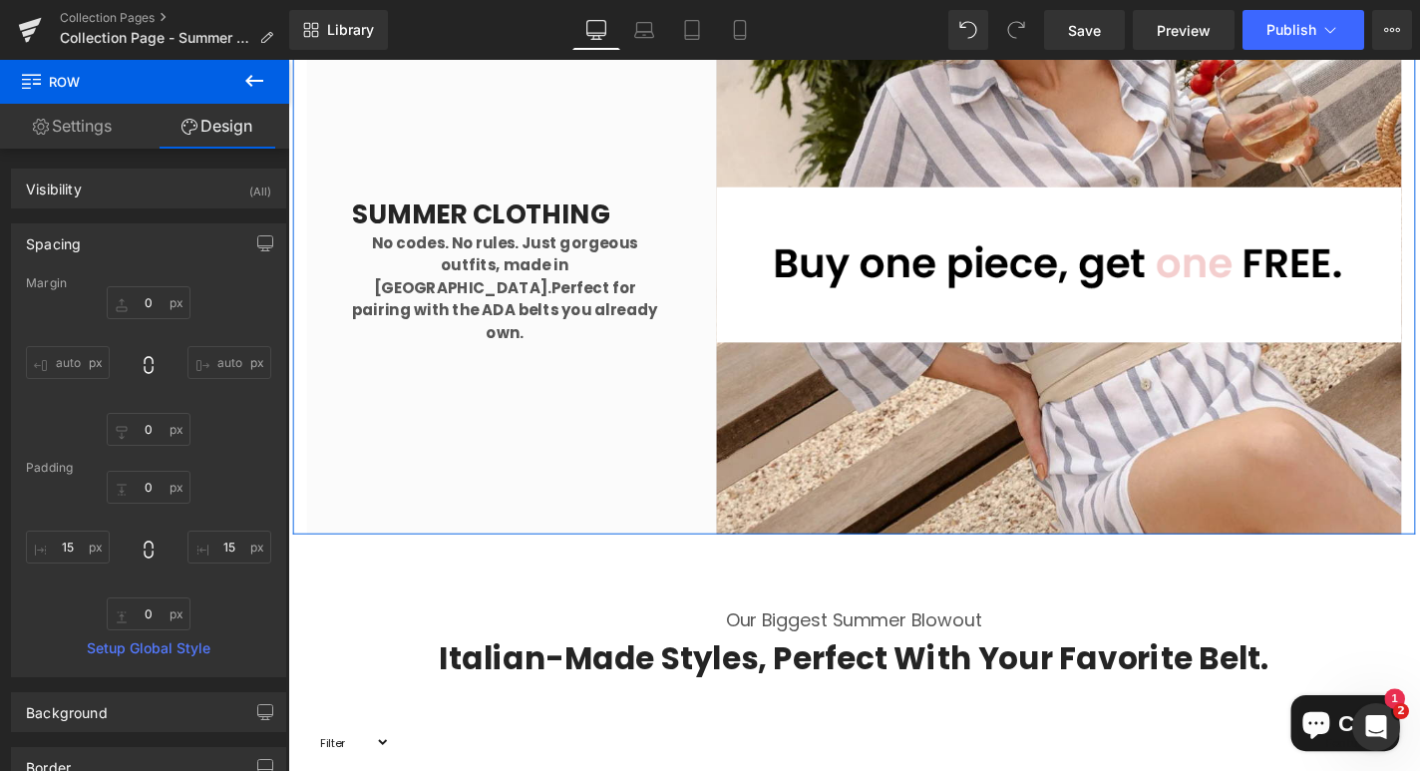
scroll to position [426, 0]
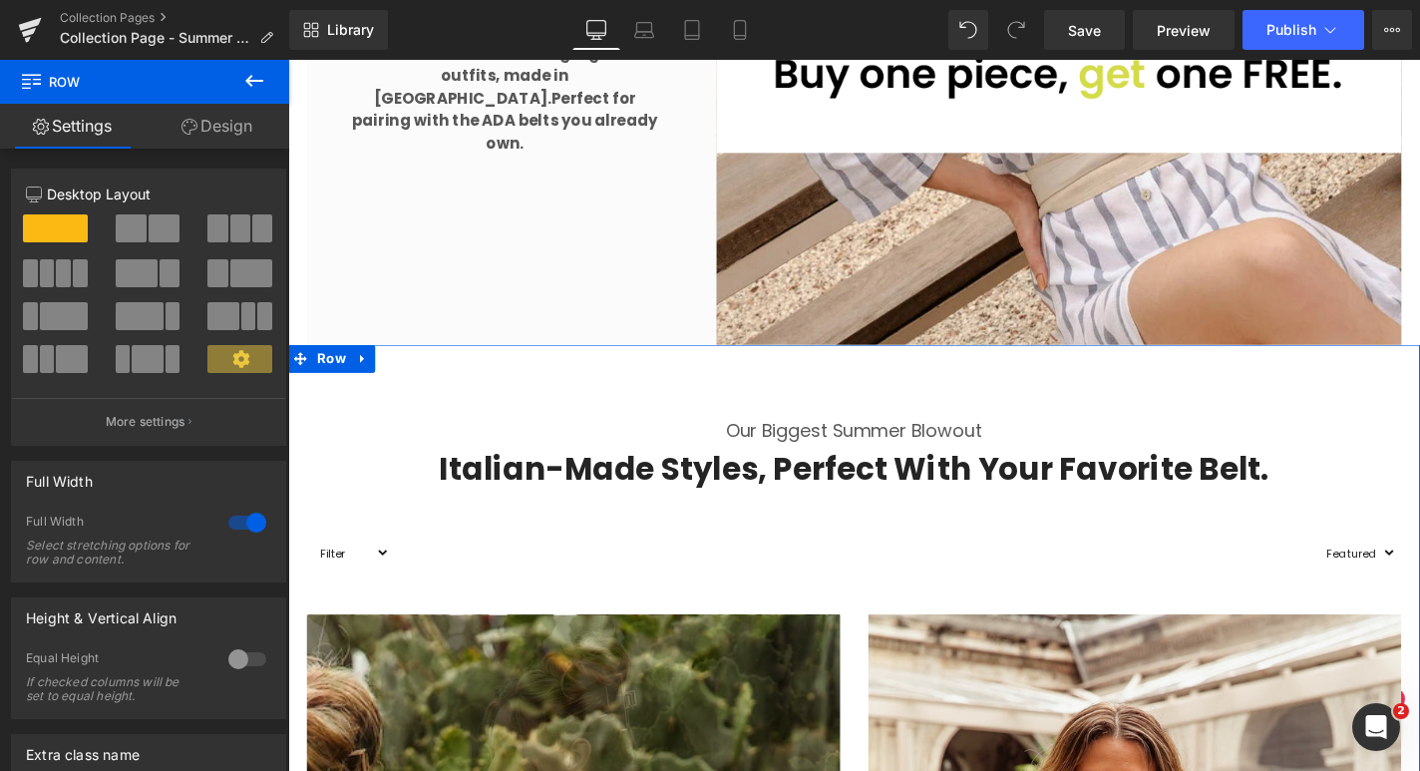
scroll to position [421, 0]
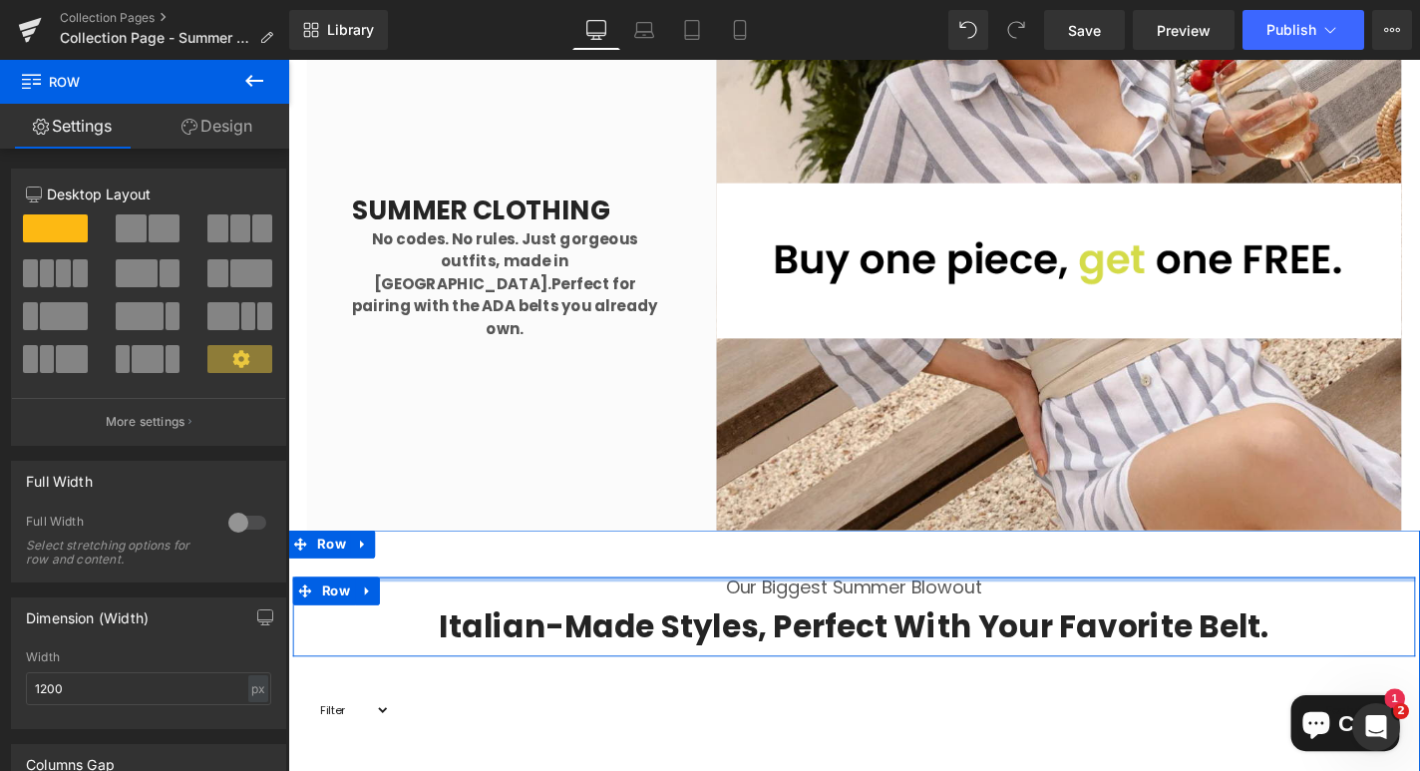
drag, startPoint x: 868, startPoint y: 619, endPoint x: 873, endPoint y: 584, distance: 35.3
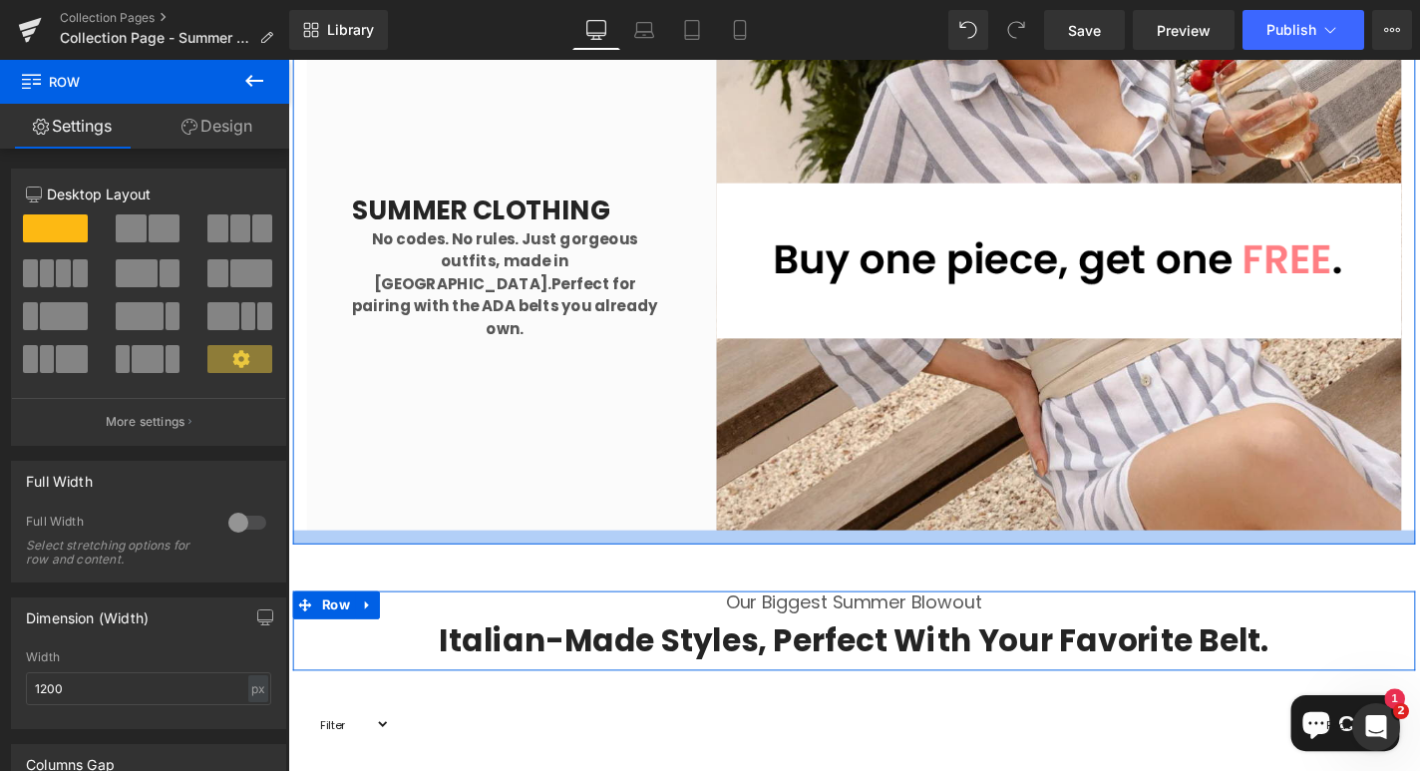
drag, startPoint x: 862, startPoint y: 559, endPoint x: 866, endPoint y: 573, distance: 14.5
click at [866, 573] on div at bounding box center [891, 568] width 1197 height 15
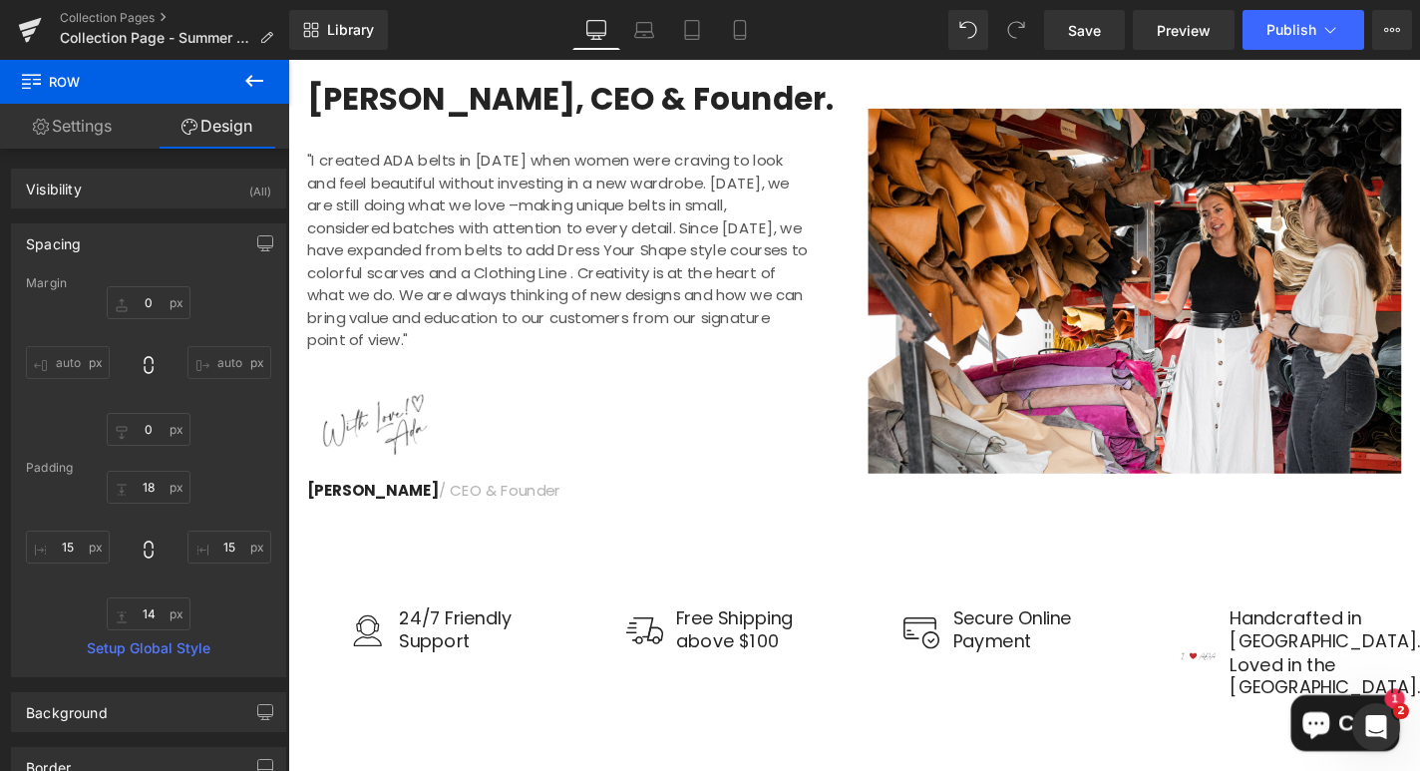
scroll to position [7916, 0]
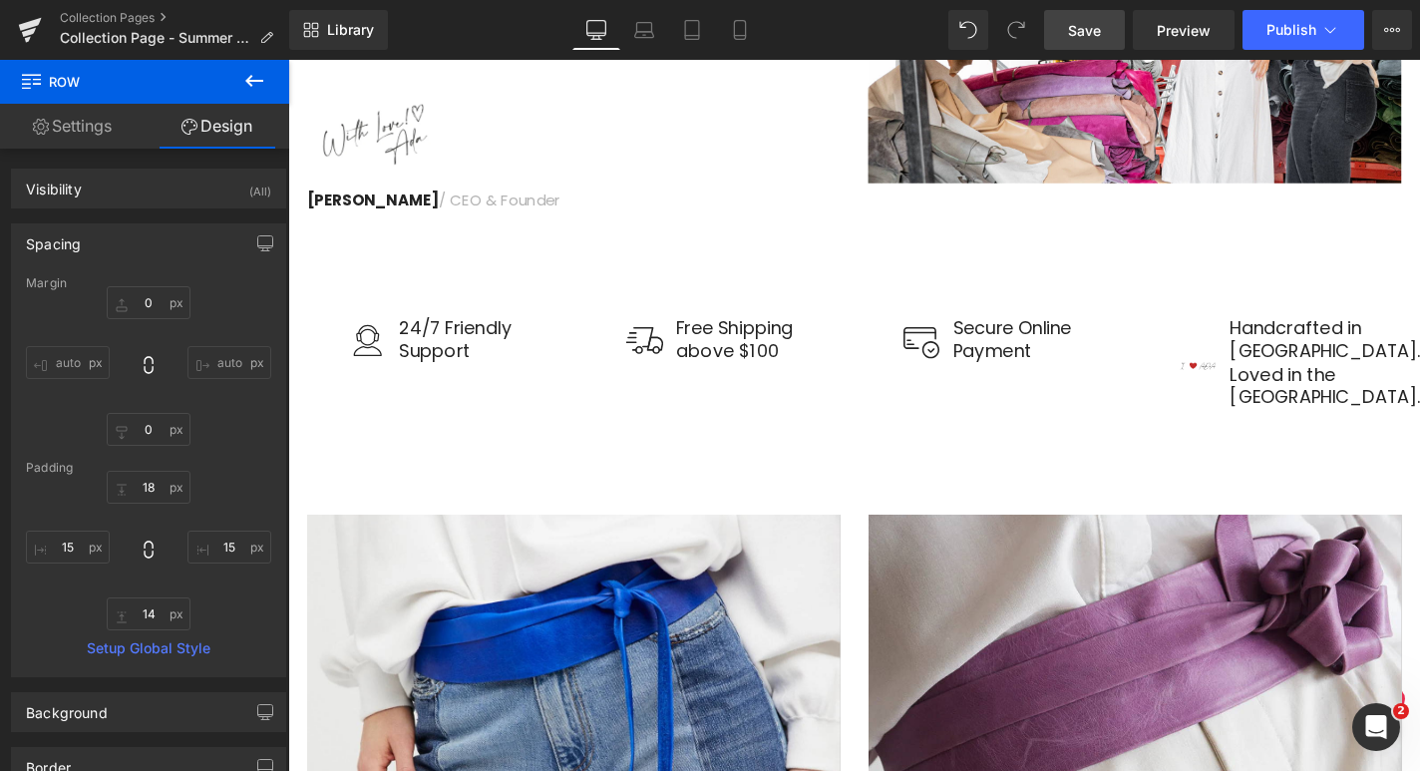
click at [1099, 32] on span "Save" at bounding box center [1084, 30] width 33 height 21
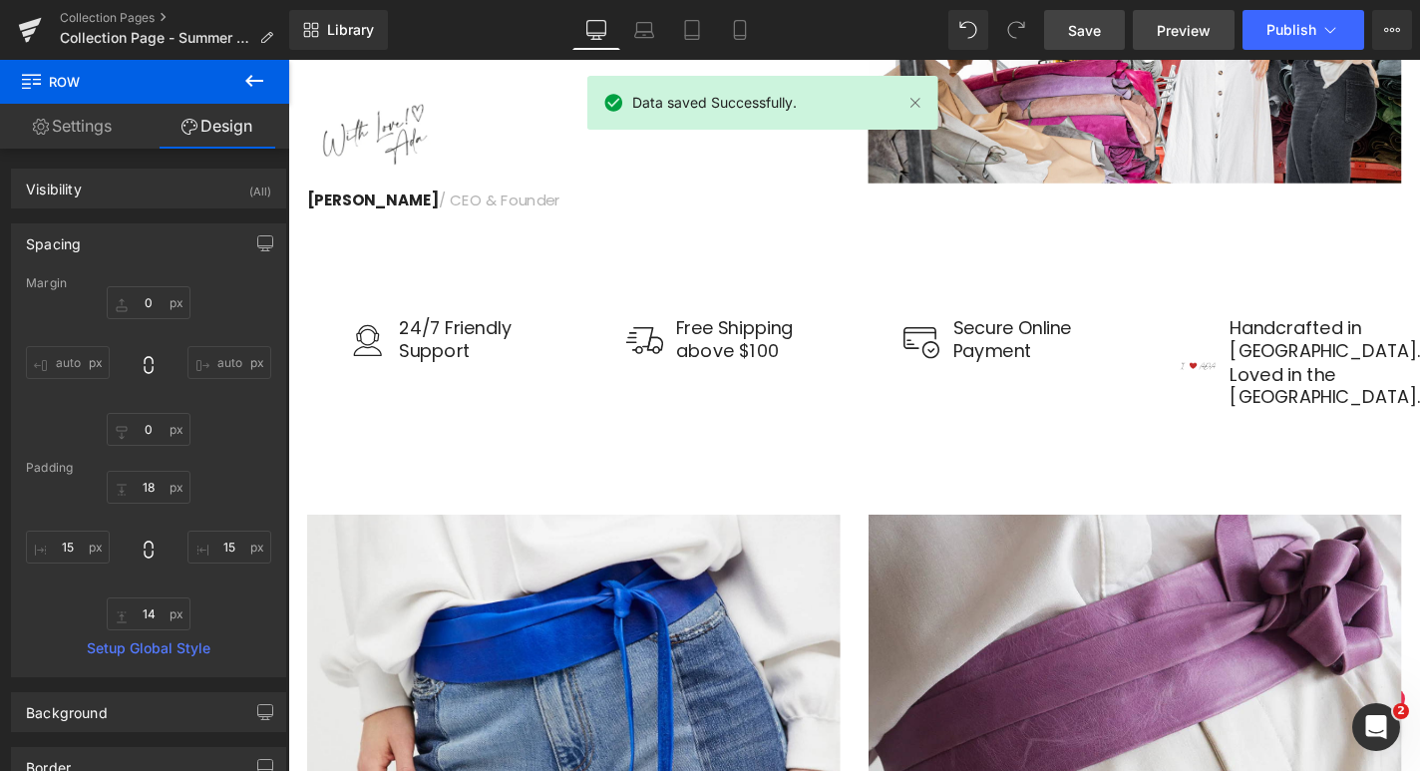
click at [1183, 29] on span "Preview" at bounding box center [1184, 30] width 54 height 21
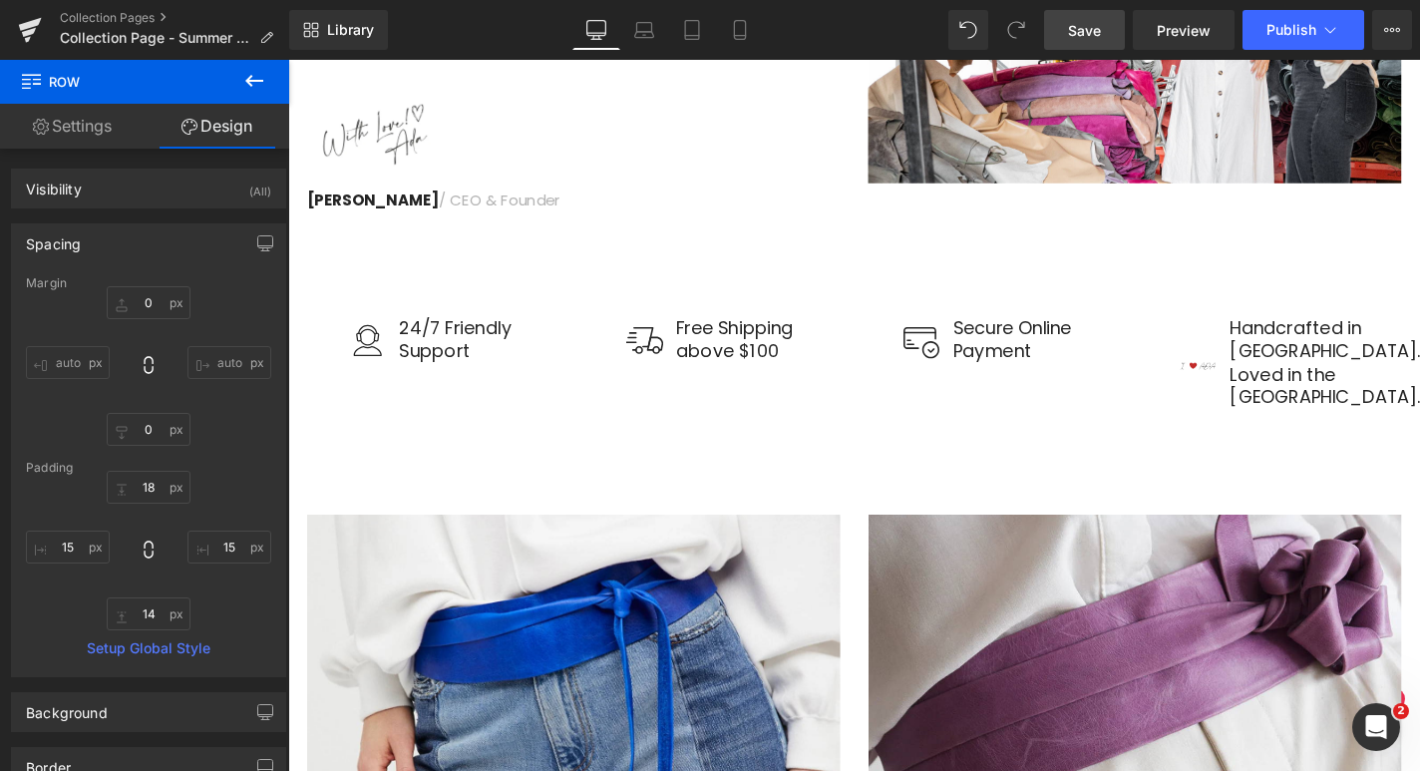
click at [1079, 23] on span "Save" at bounding box center [1084, 30] width 33 height 21
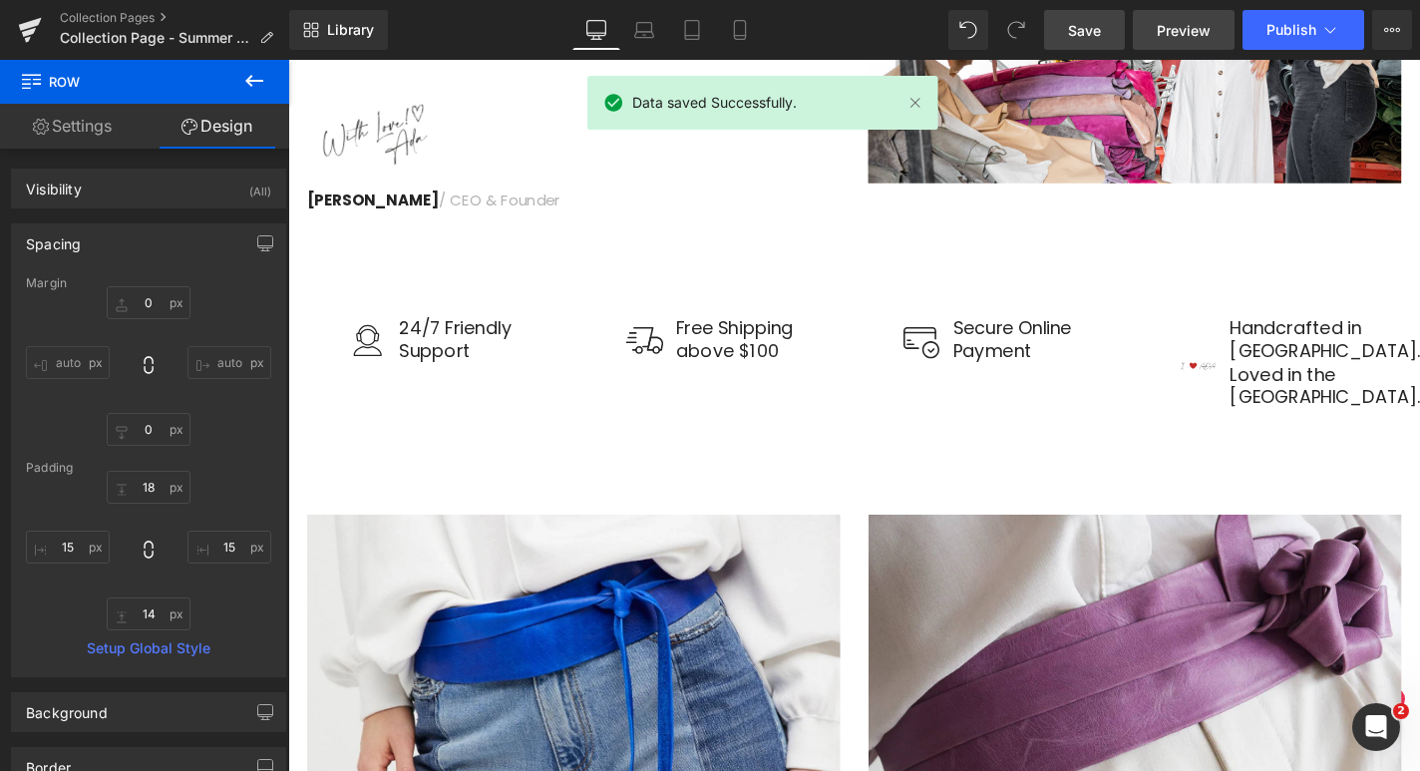
click at [1159, 29] on span "Preview" at bounding box center [1184, 30] width 54 height 21
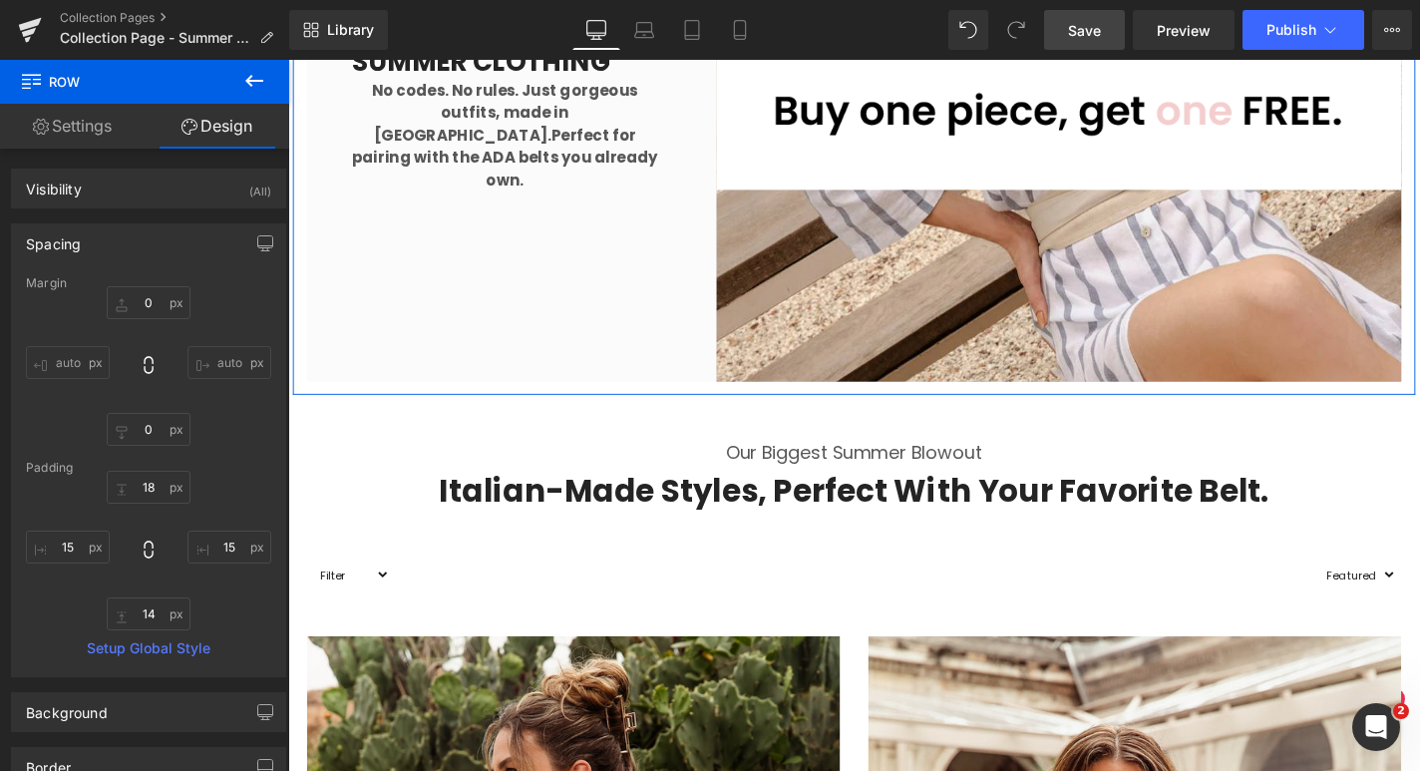
scroll to position [581, 0]
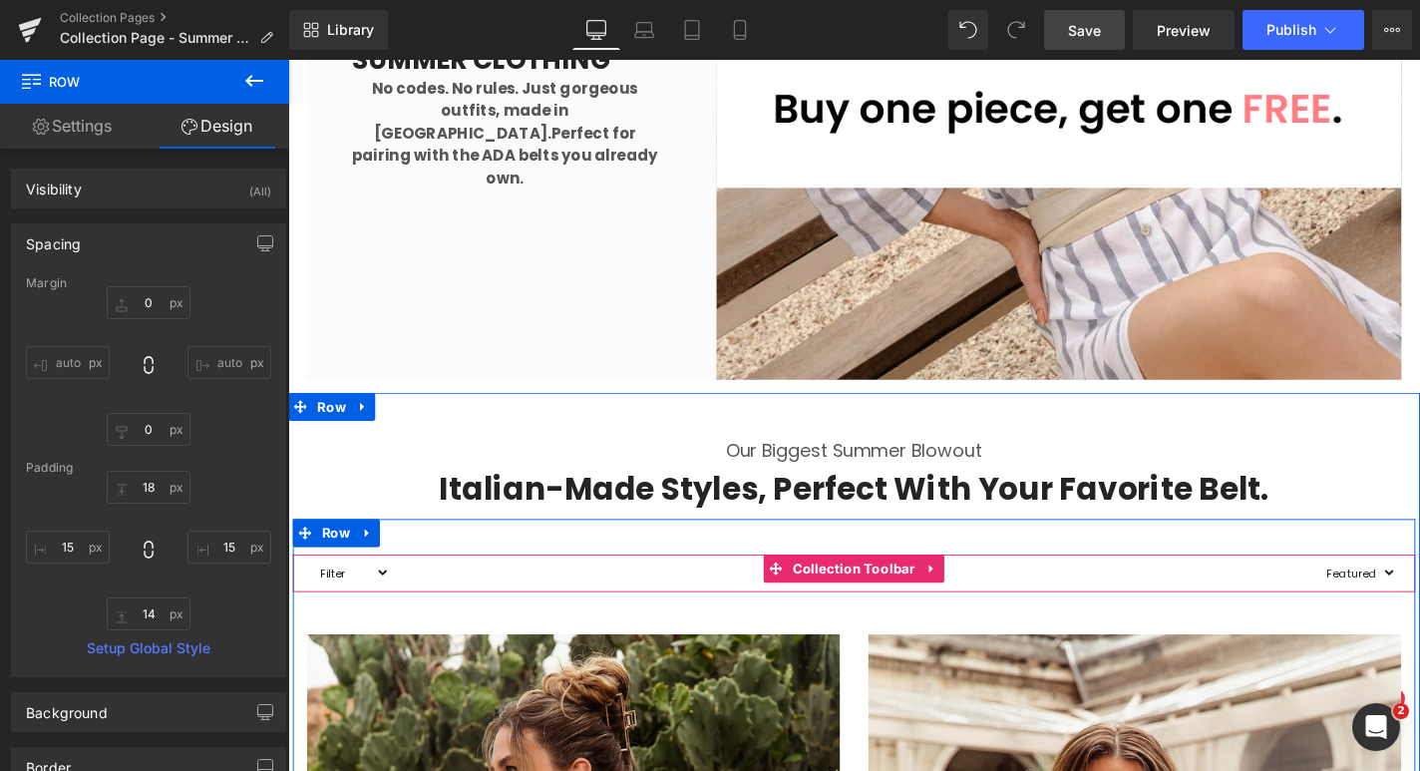
click at [395, 610] on select "Filter dress sale warehouse jumpsuit new arrival new arrivals Top" at bounding box center [355, 606] width 84 height 25
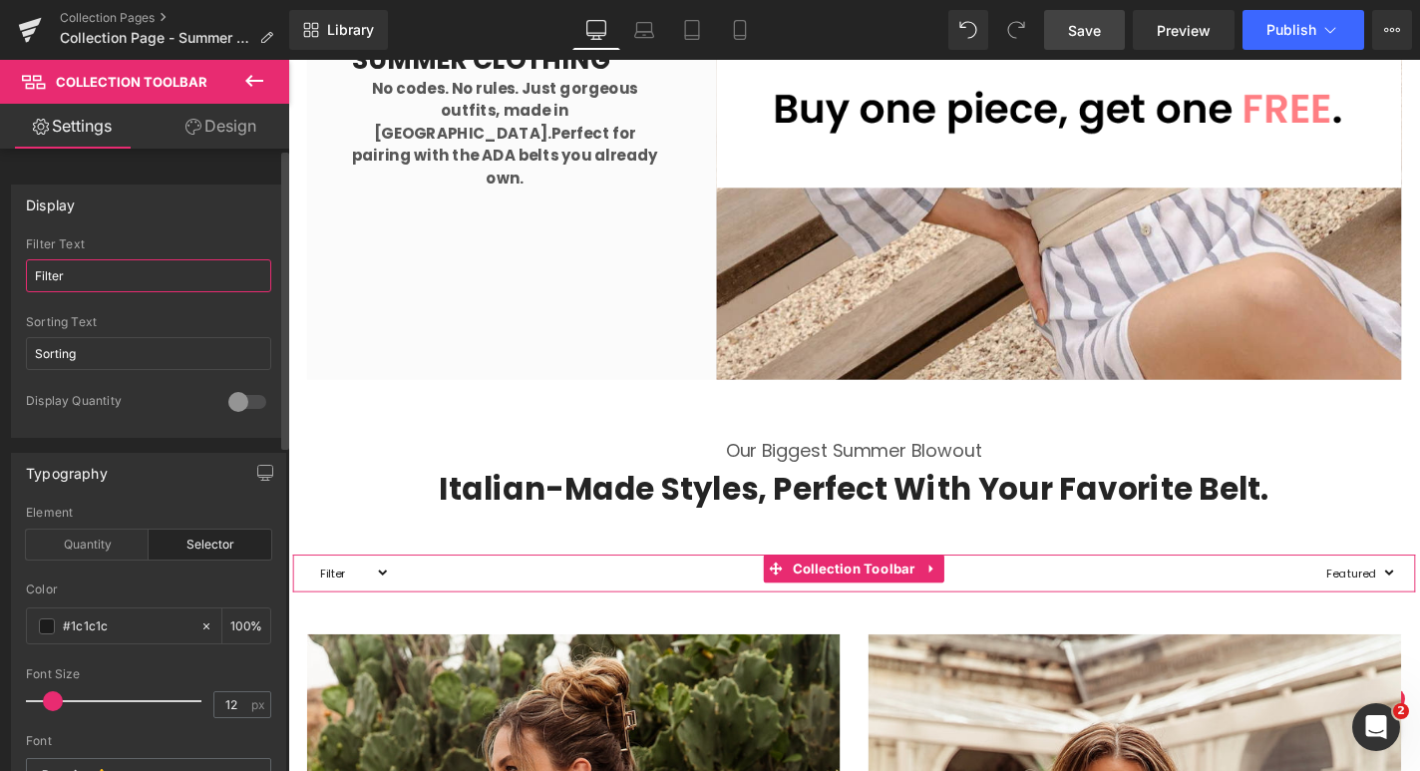
click at [114, 281] on input "Filter" at bounding box center [148, 275] width 245 height 33
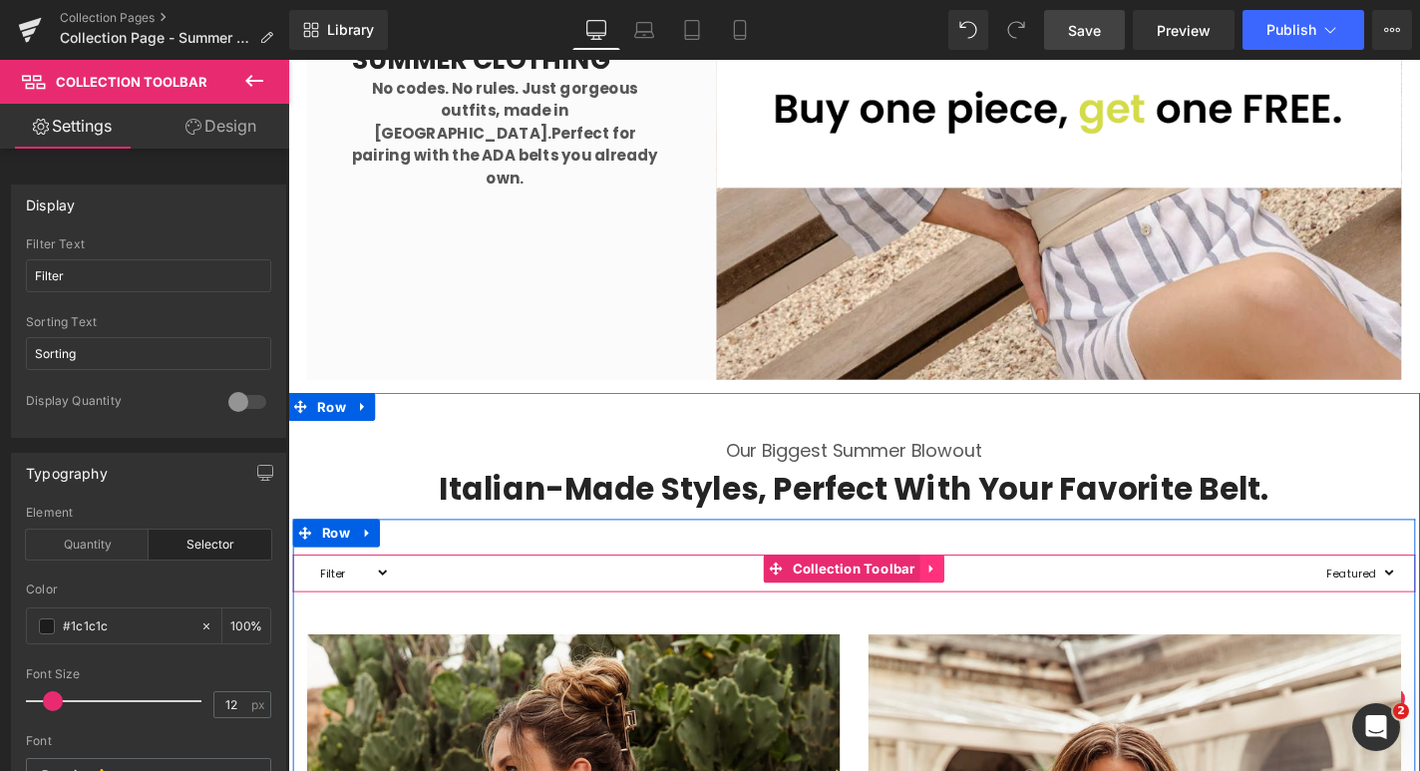
click at [975, 596] on icon at bounding box center [975, 602] width 14 height 15
click at [985, 603] on icon at bounding box center [988, 602] width 14 height 15
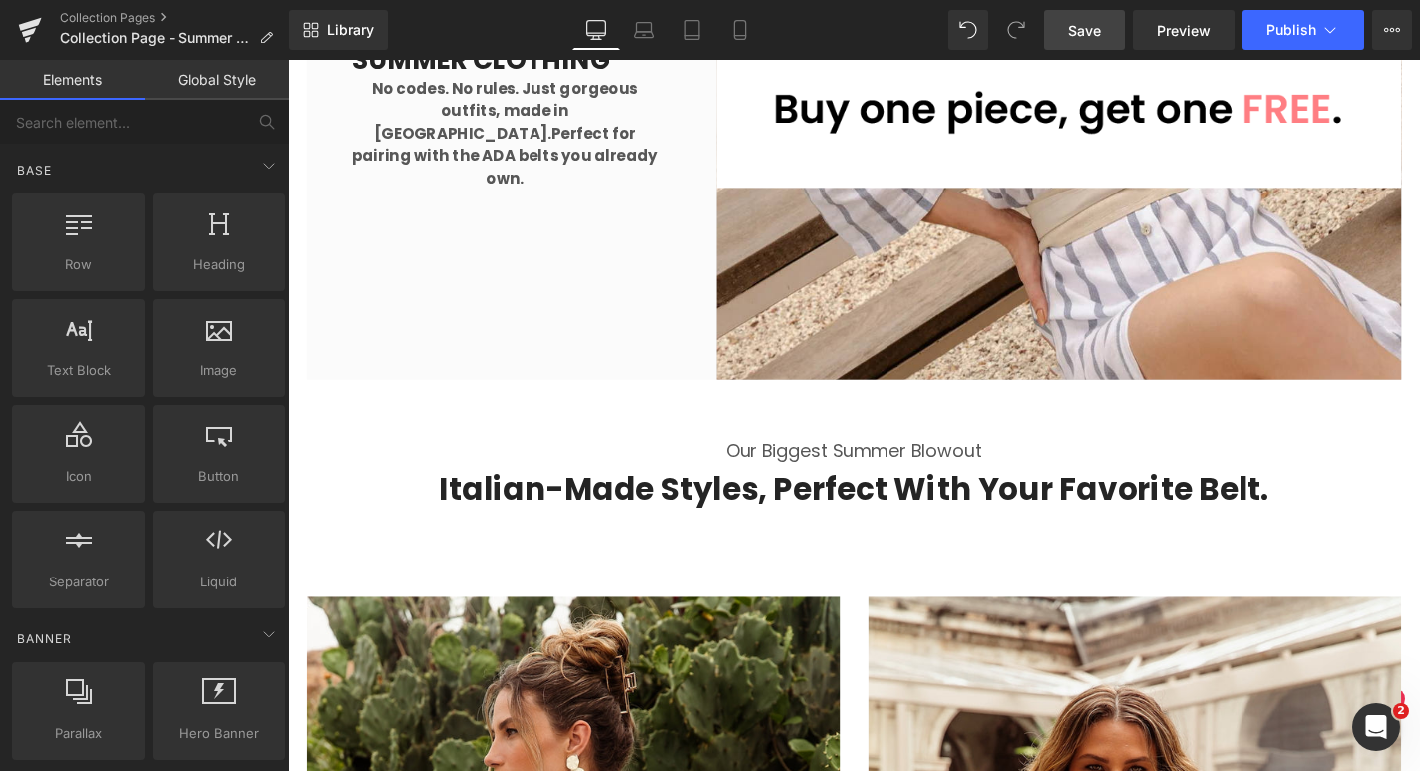
click at [1101, 36] on span "Save" at bounding box center [1084, 30] width 33 height 21
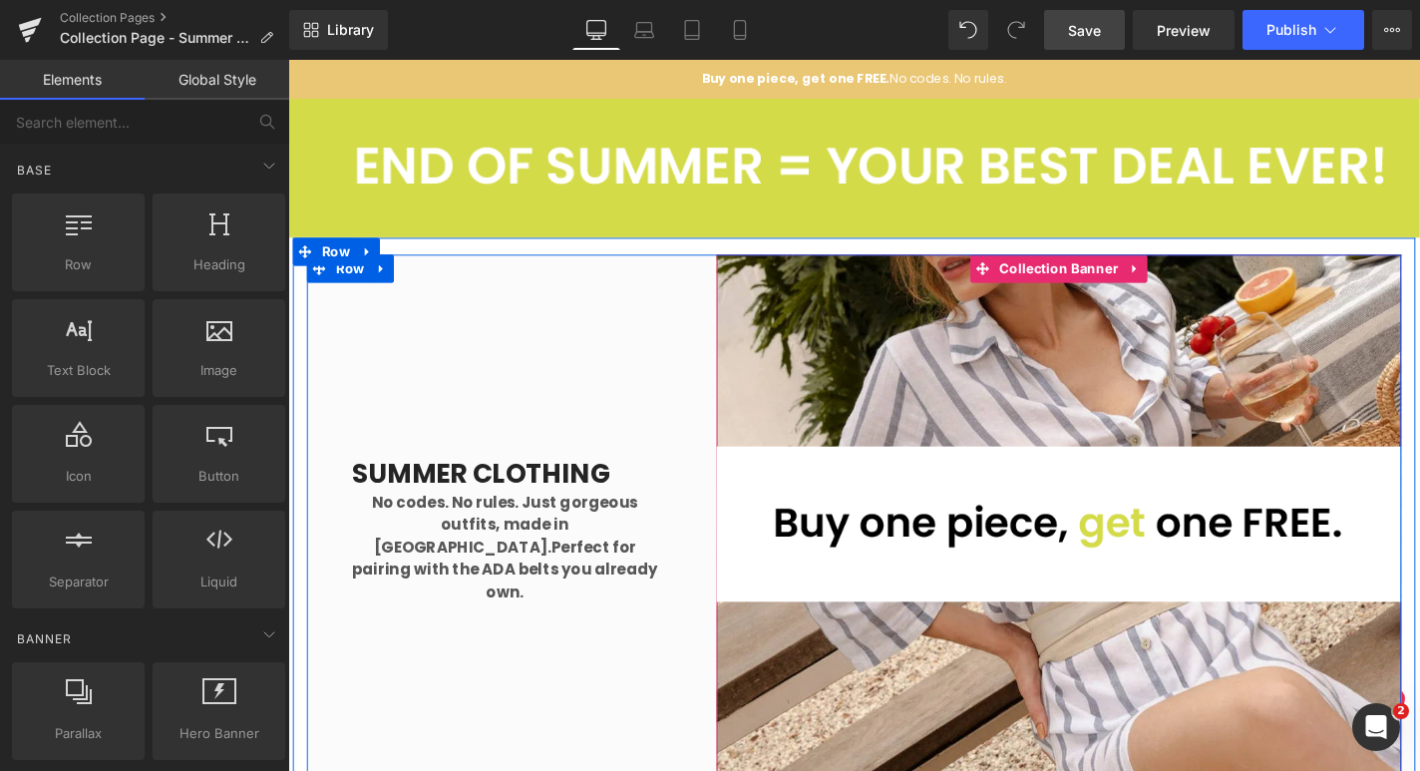
scroll to position [0, 0]
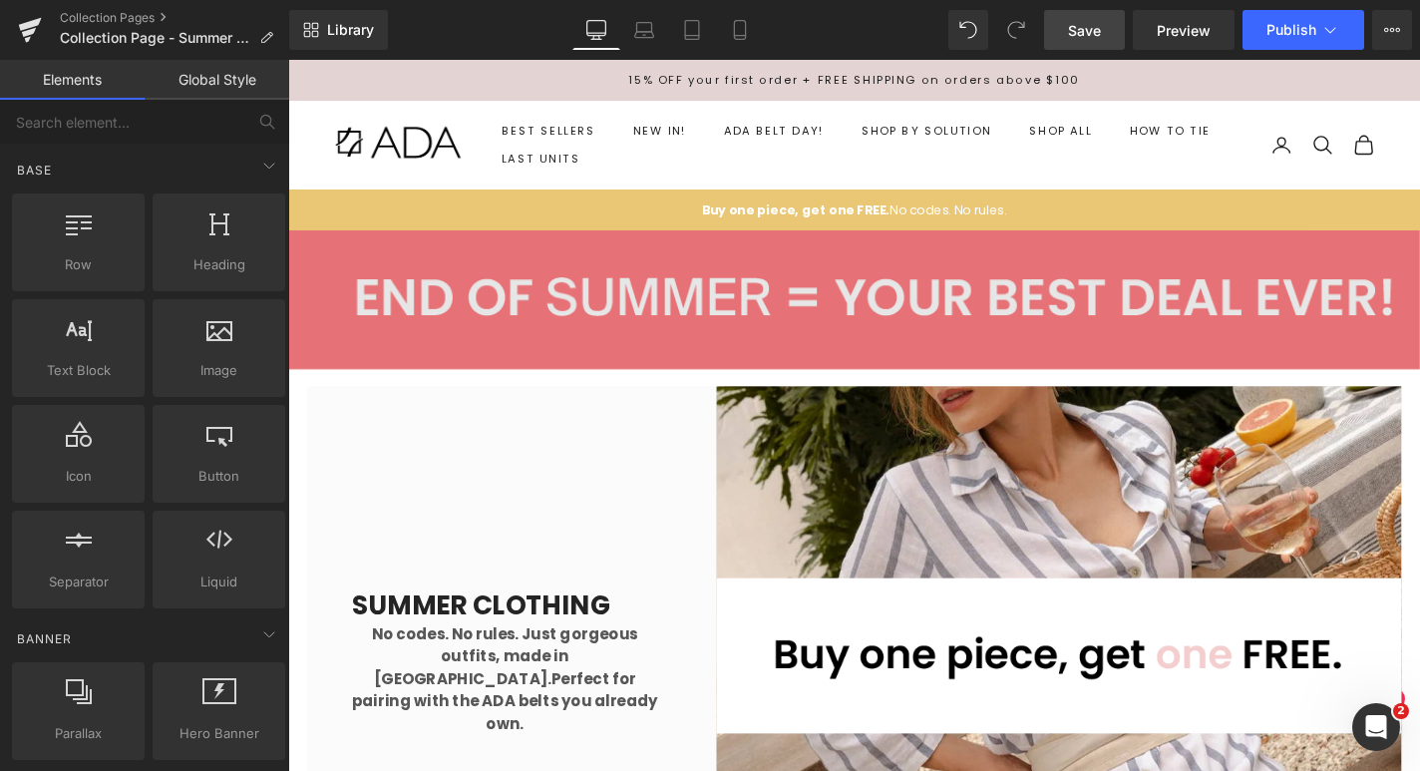
click at [877, 313] on div "Image" at bounding box center [891, 315] width 1206 height 148
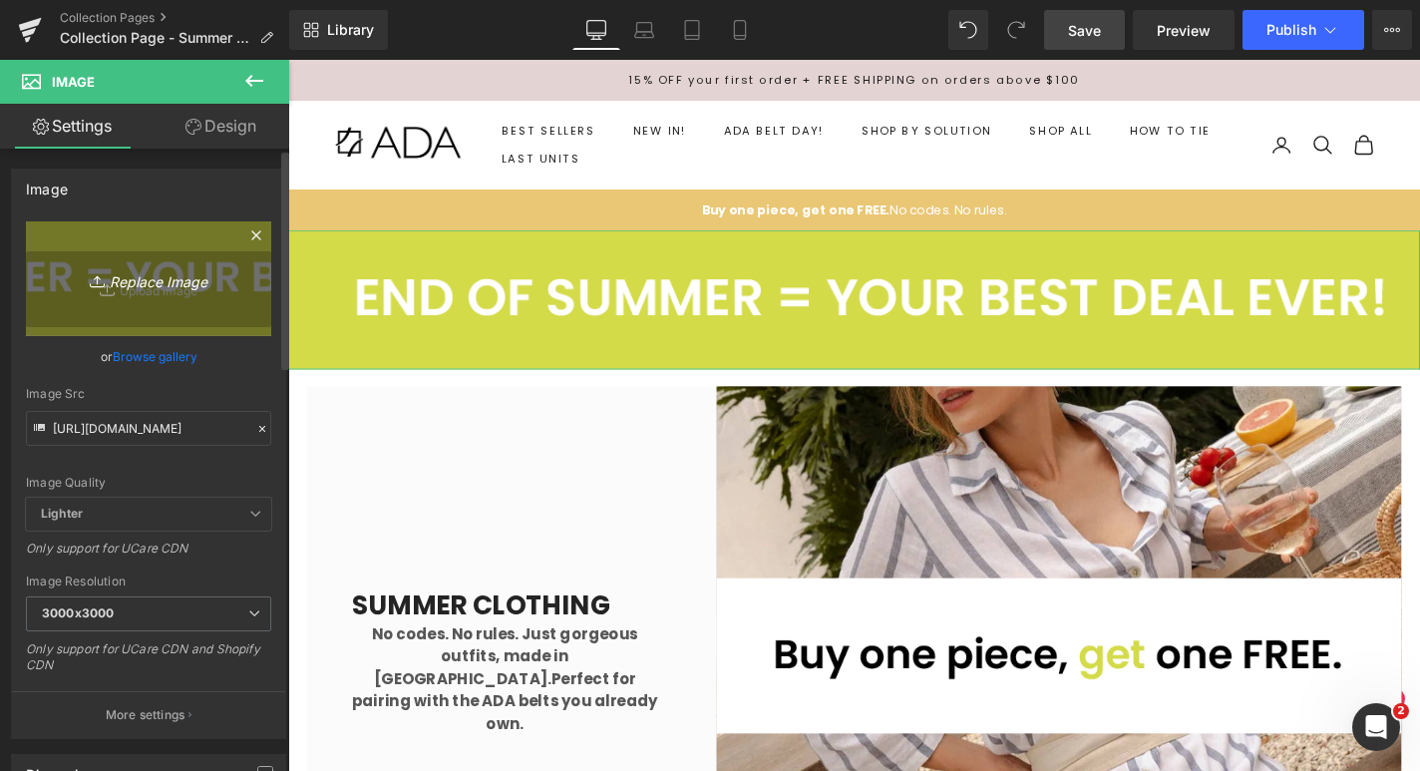
click at [167, 281] on icon "Replace Image" at bounding box center [149, 278] width 160 height 25
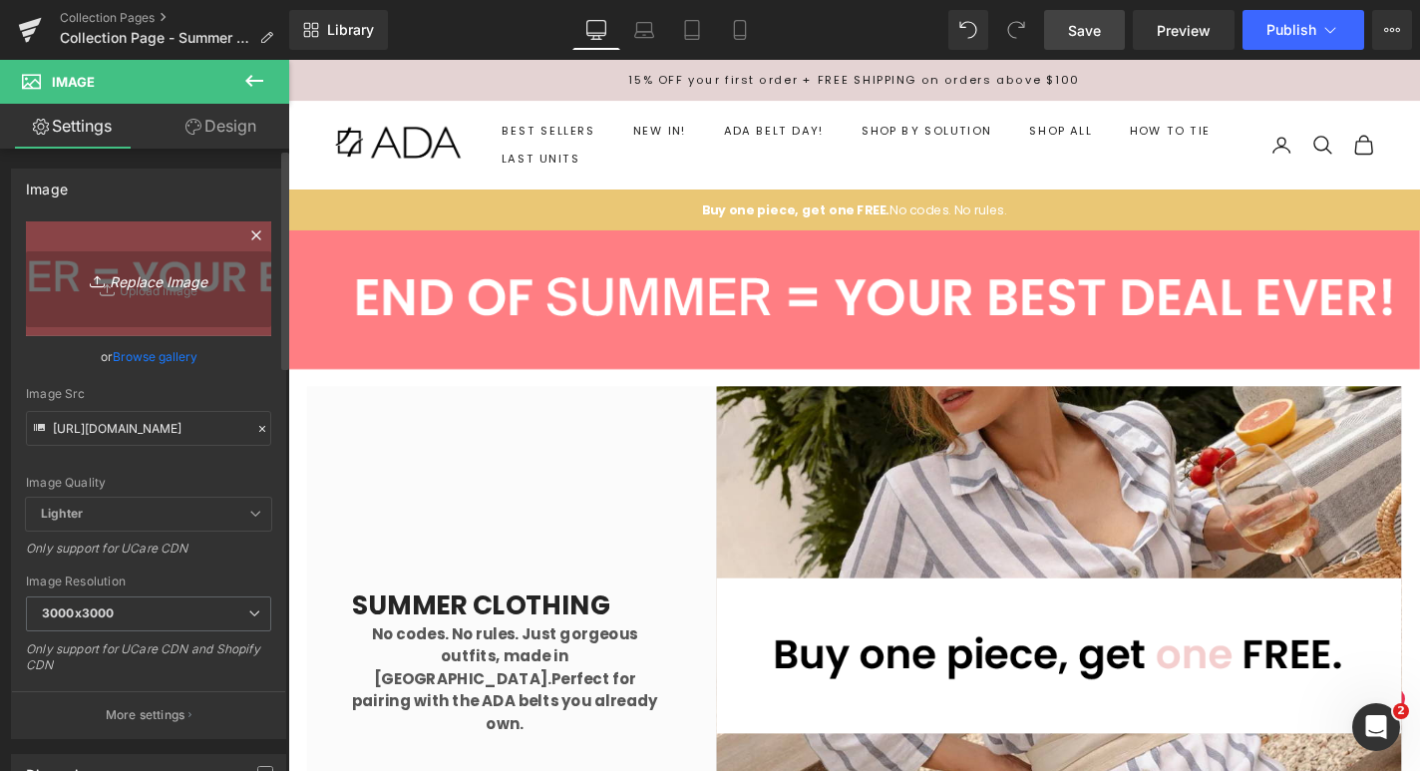
type input "C:\fakepath\Banner-3.gif"
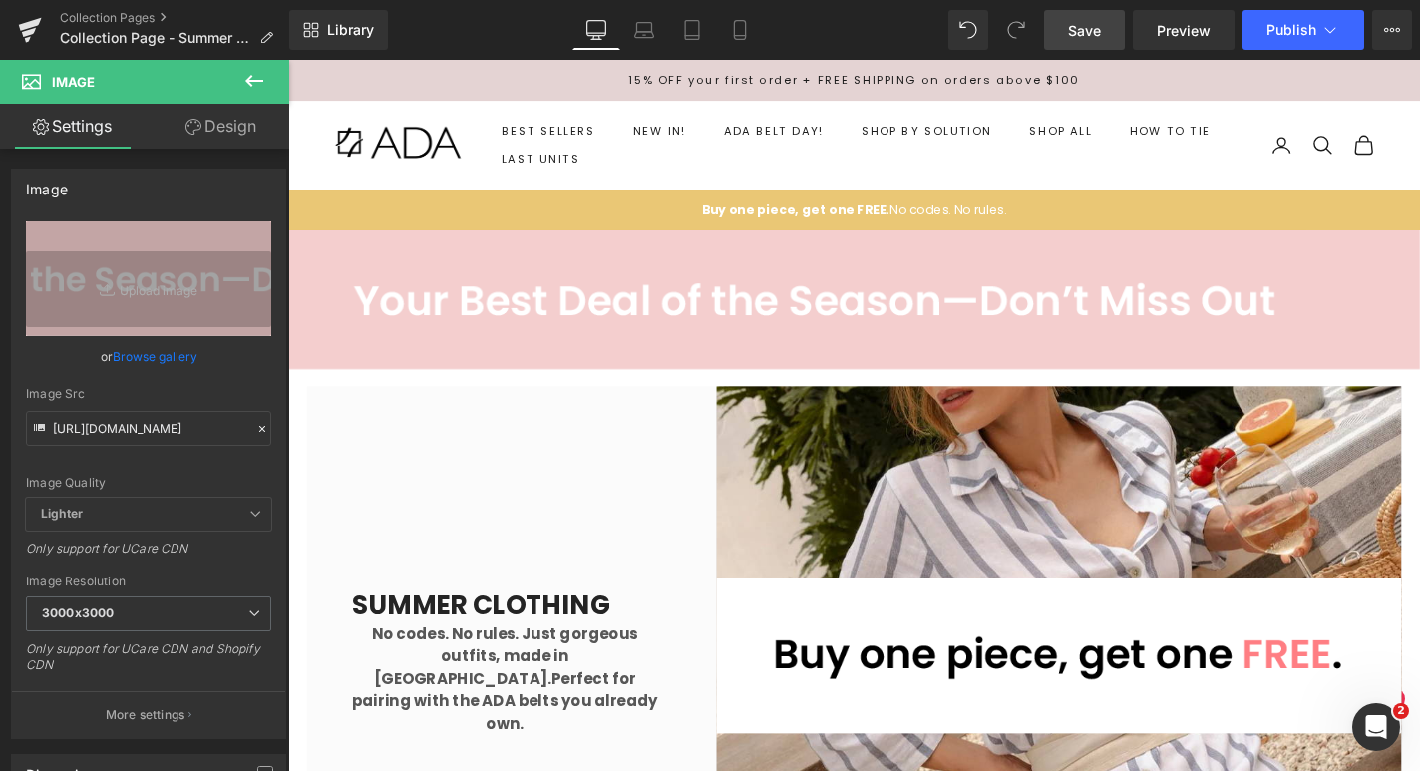
click at [1089, 34] on span "Save" at bounding box center [1084, 30] width 33 height 21
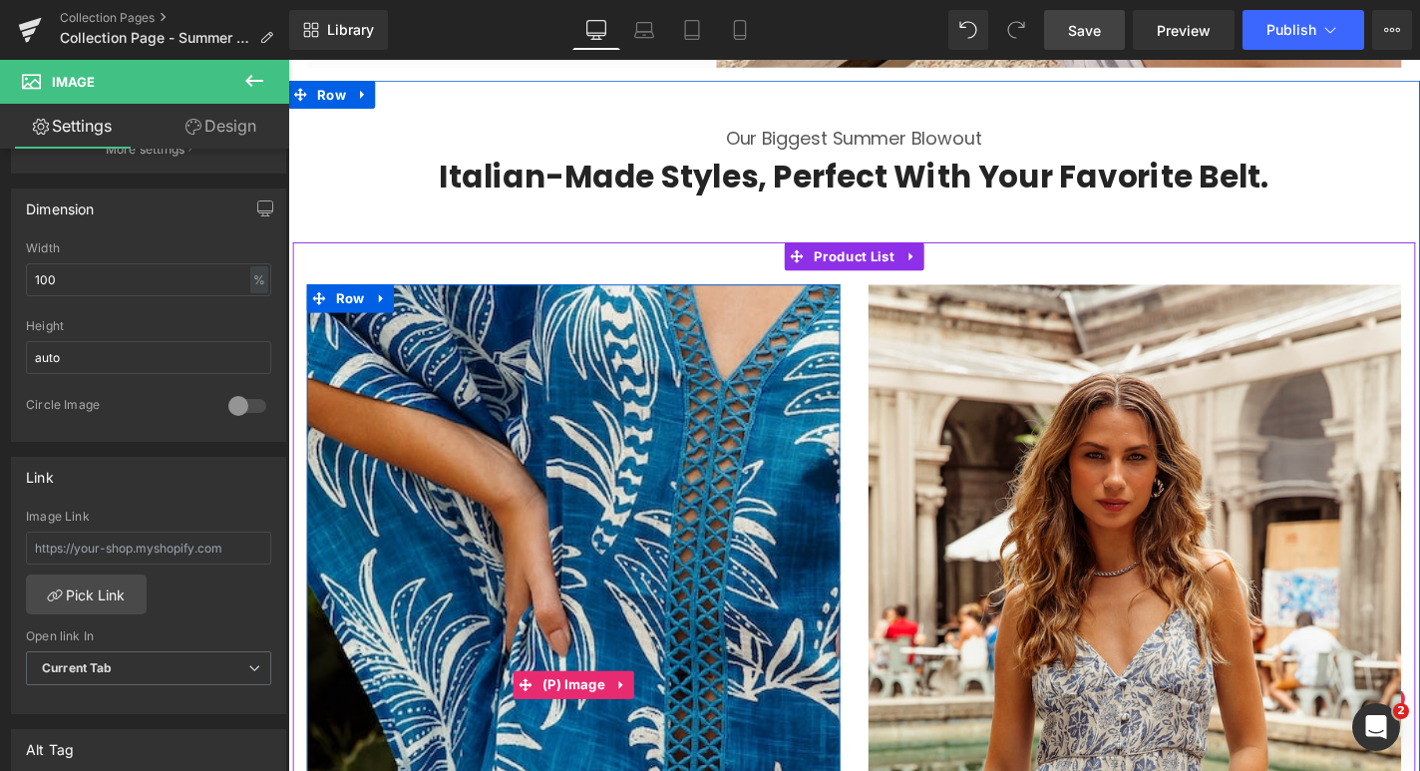
scroll to position [782, 0]
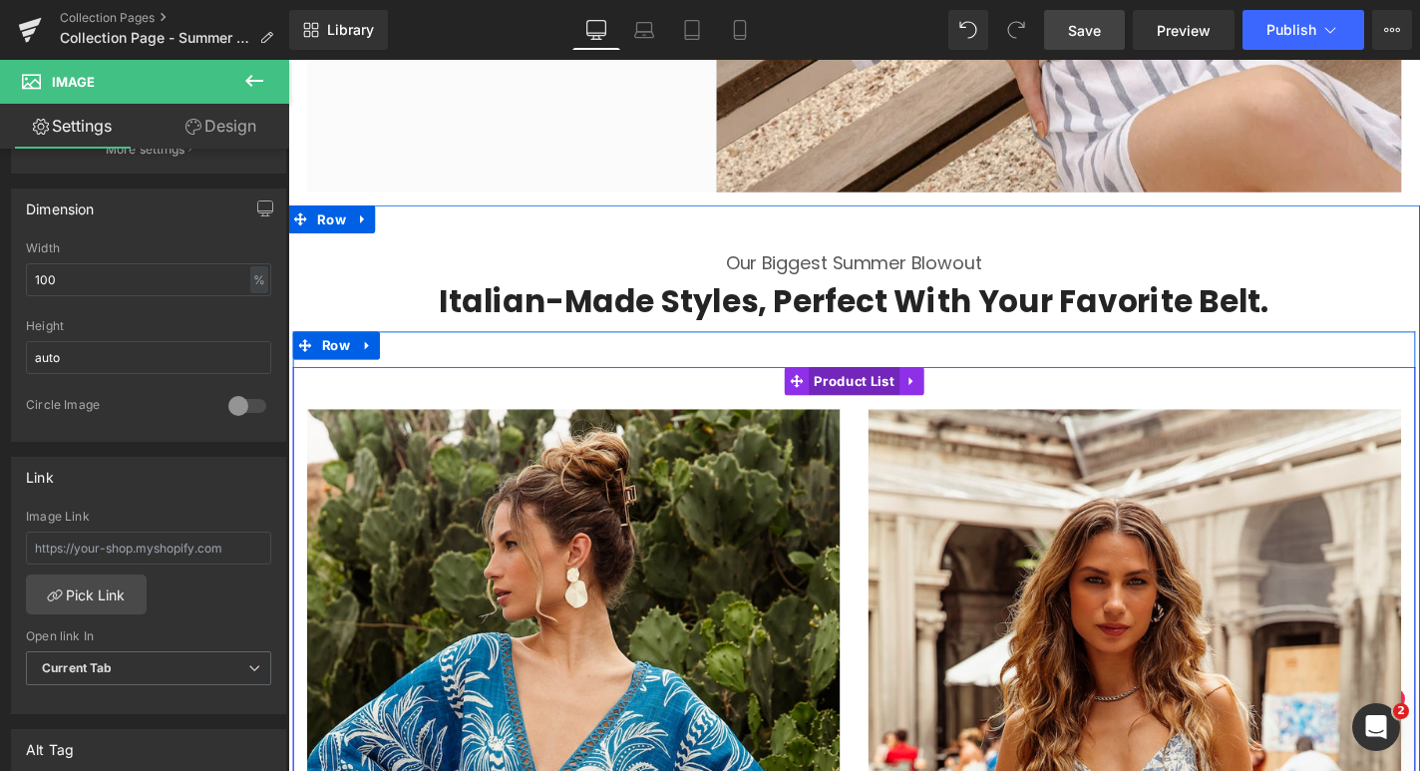
click at [876, 402] on span "Product List" at bounding box center [892, 402] width 97 height 30
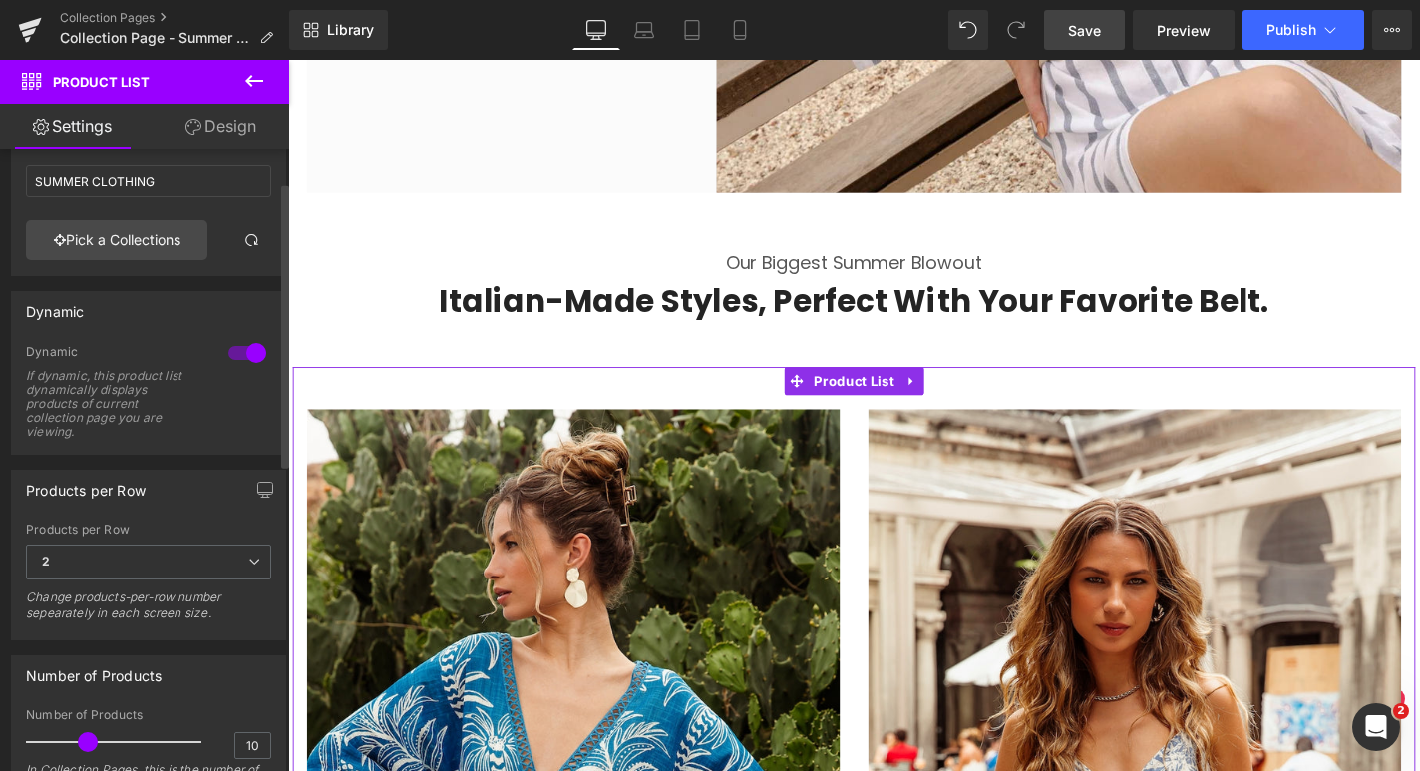
scroll to position [71, 0]
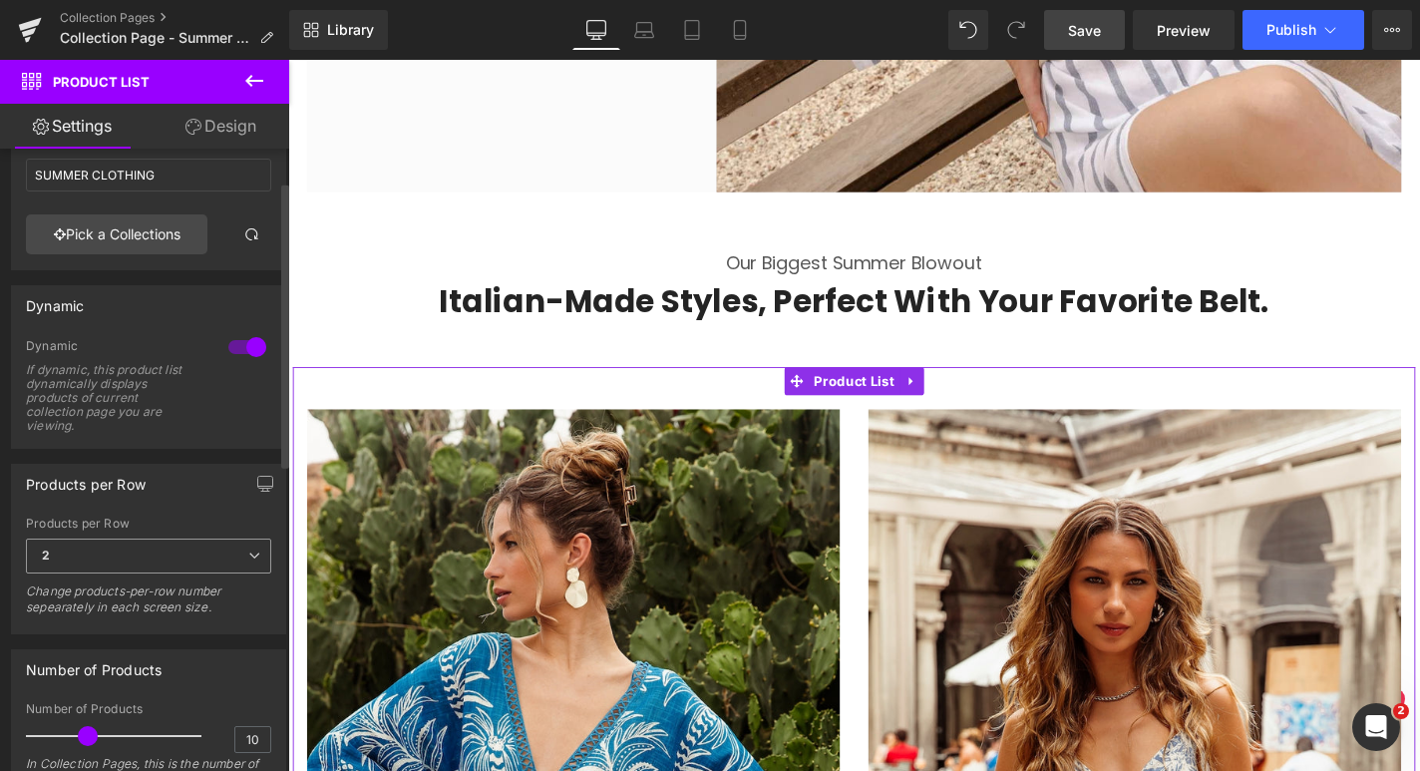
click at [237, 552] on span "2" at bounding box center [148, 555] width 245 height 35
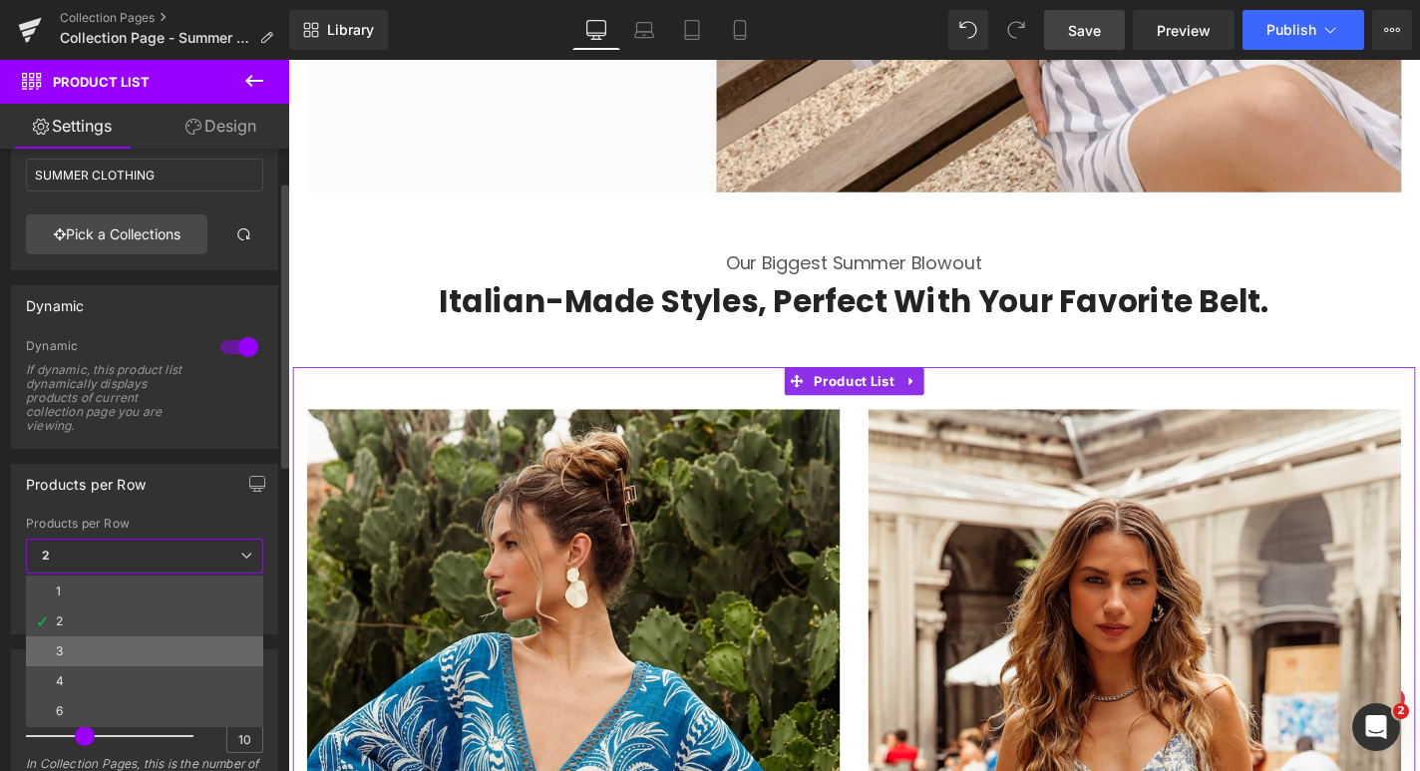
click at [116, 641] on li "3" at bounding box center [144, 651] width 237 height 30
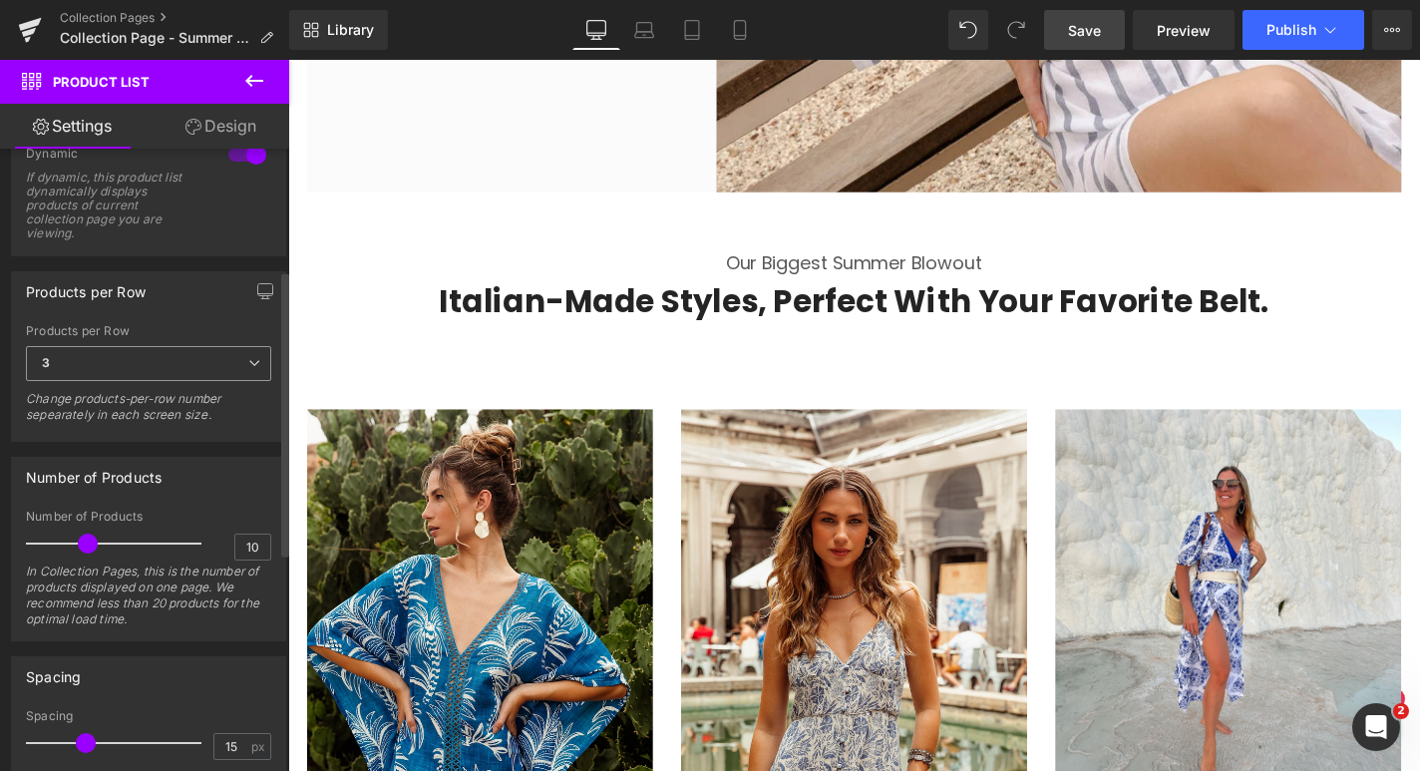
scroll to position [264, 0]
drag, startPoint x: 90, startPoint y: 541, endPoint x: 145, endPoint y: 544, distance: 54.9
click at [145, 544] on span at bounding box center [145, 542] width 20 height 20
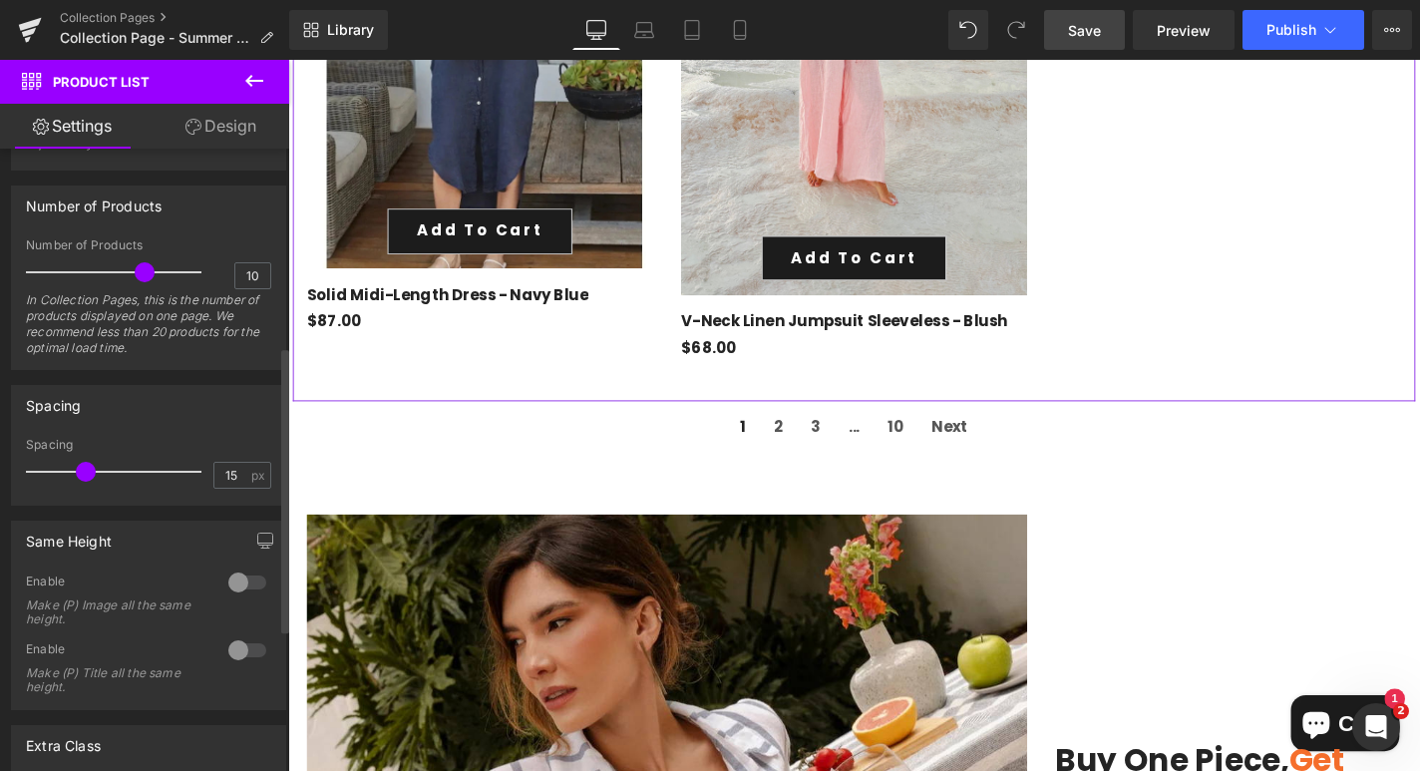
scroll to position [536, 0]
drag, startPoint x: 88, startPoint y: 468, endPoint x: 66, endPoint y: 470, distance: 22.0
click at [66, 470] on span at bounding box center [63, 470] width 20 height 20
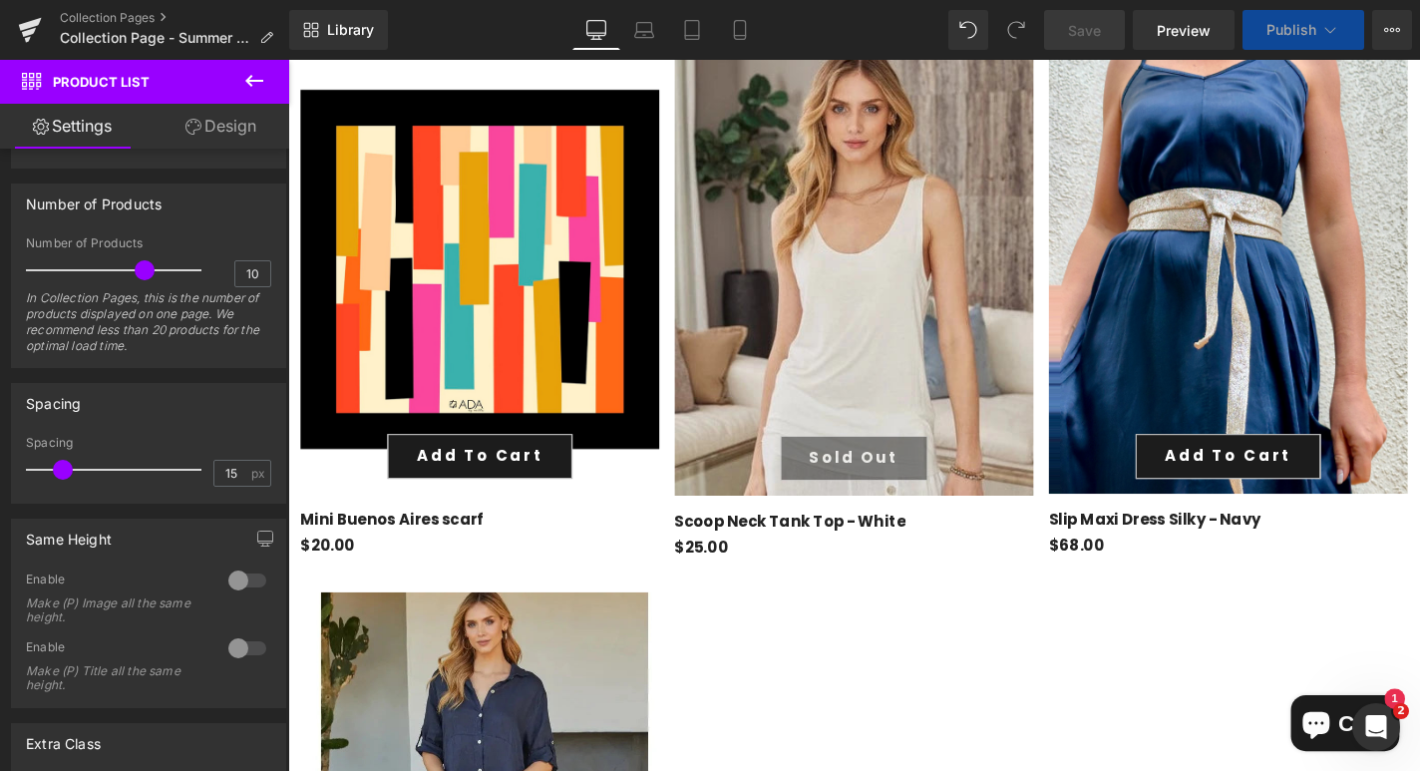
scroll to position [3907, 0]
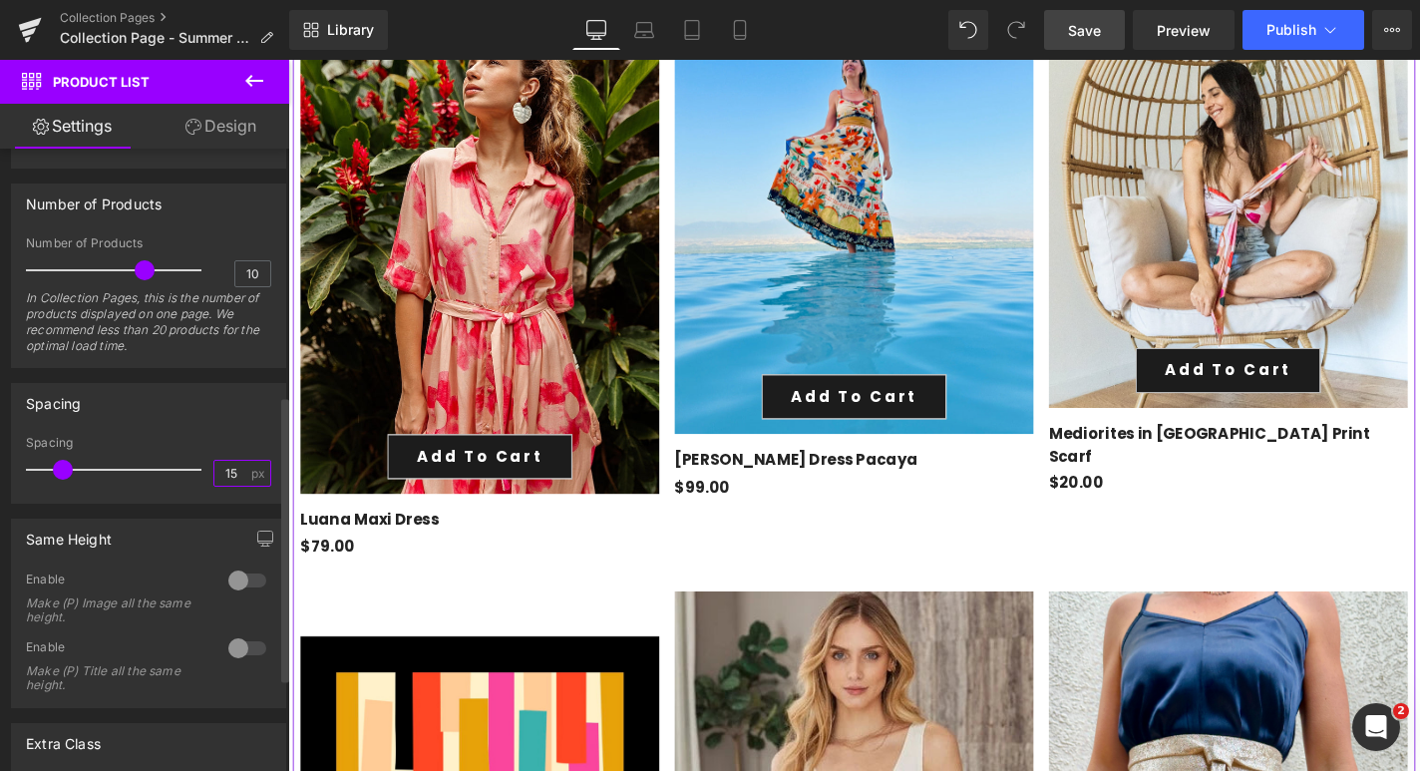
drag, startPoint x: 227, startPoint y: 470, endPoint x: 208, endPoint y: 470, distance: 18.9
click at [214, 470] on input "15" at bounding box center [231, 473] width 35 height 25
type input "10"
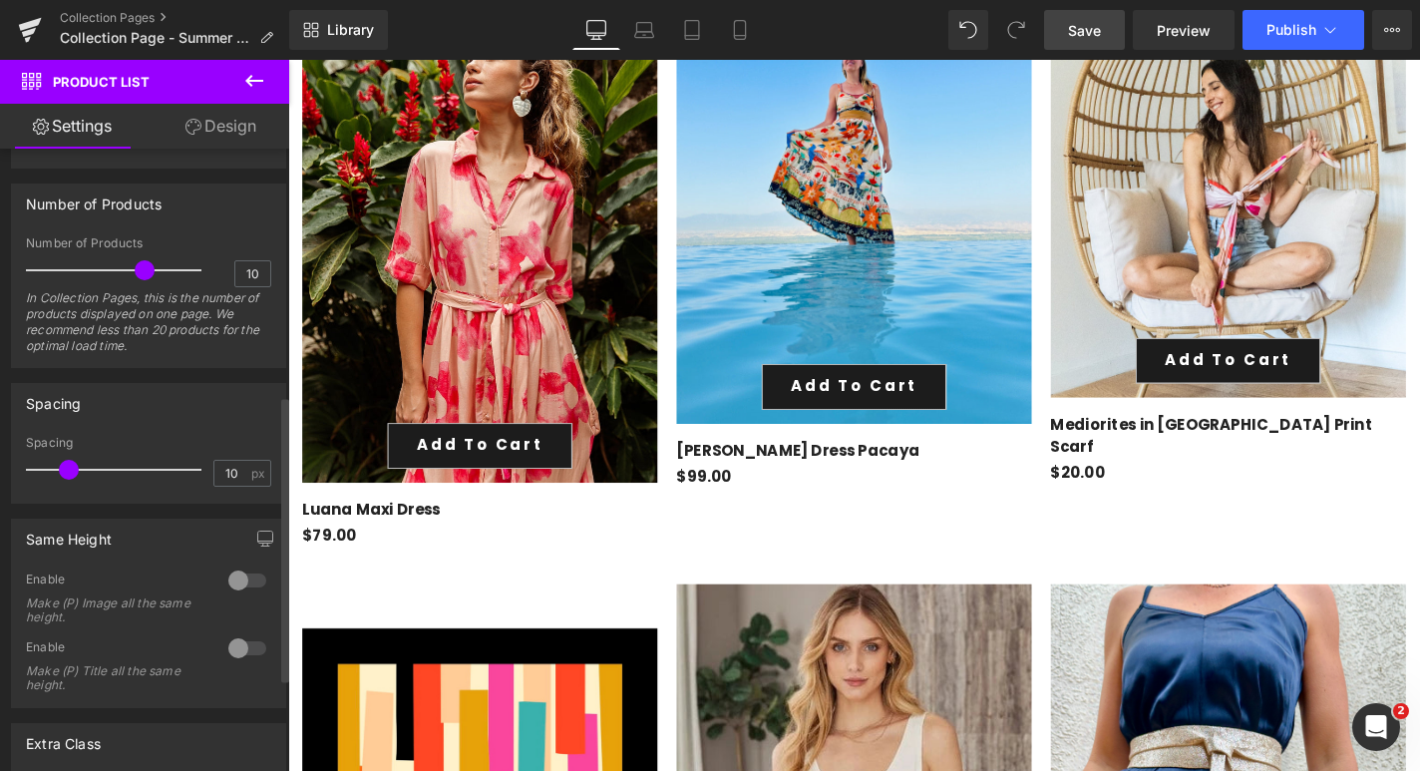
click at [231, 583] on div at bounding box center [247, 580] width 48 height 32
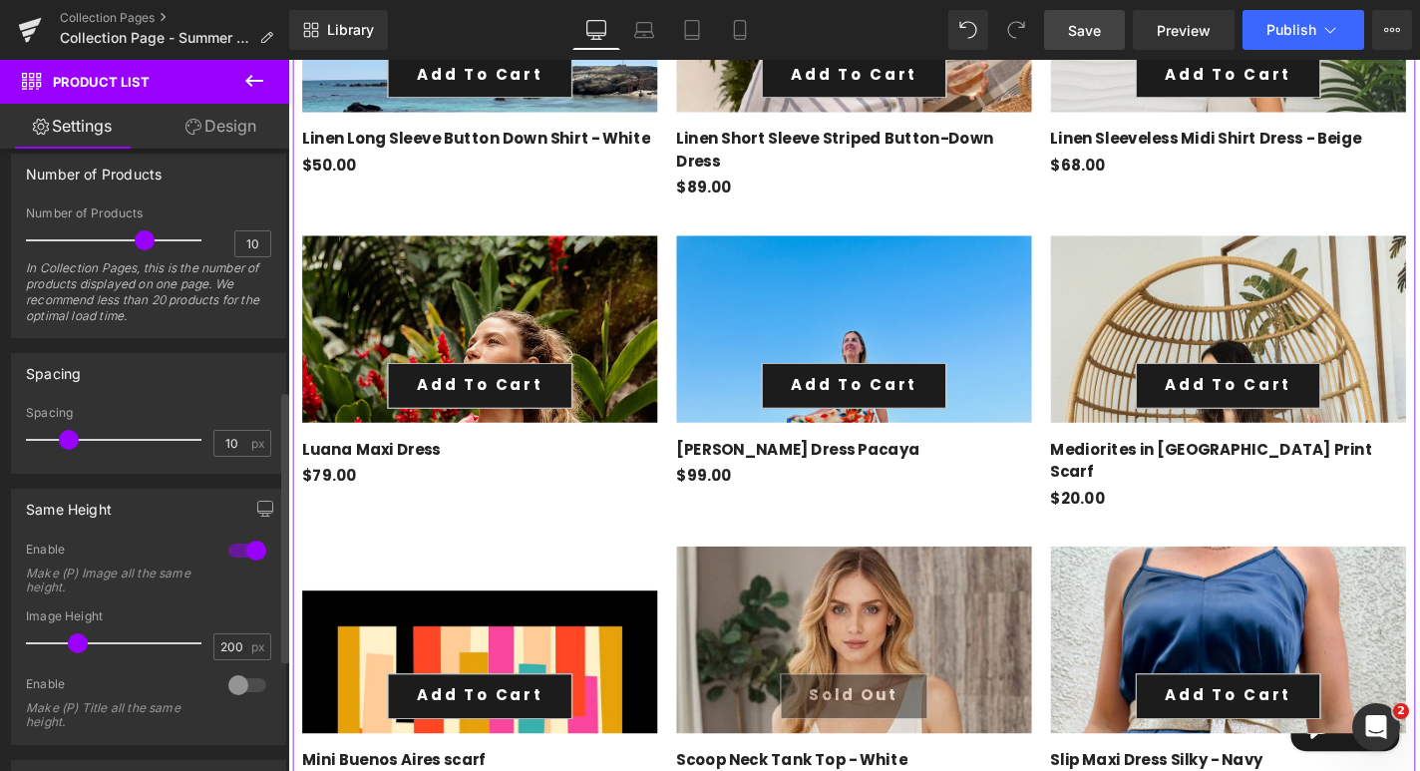
scroll to position [570, 0]
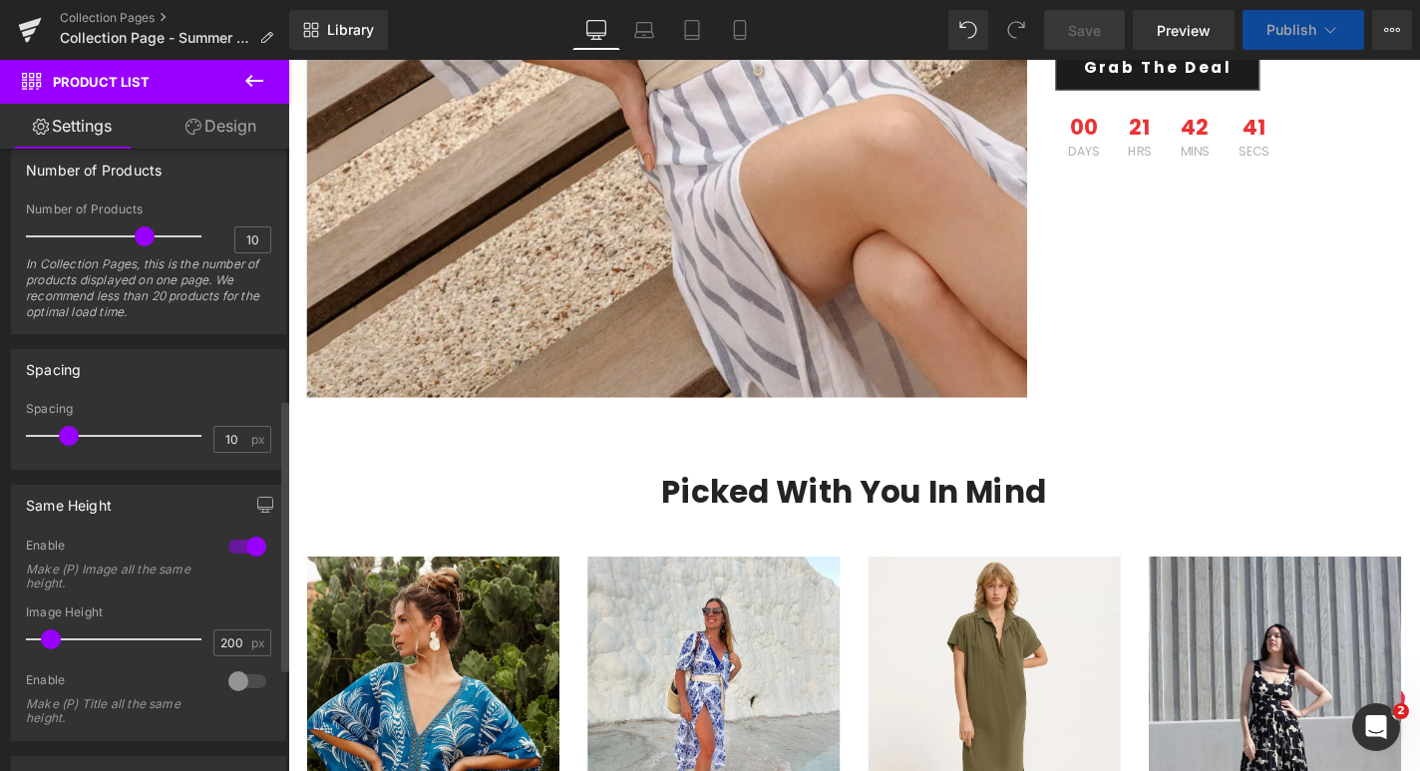
drag, startPoint x: 83, startPoint y: 645, endPoint x: 50, endPoint y: 645, distance: 32.9
click at [50, 645] on div at bounding box center [119, 639] width 166 height 40
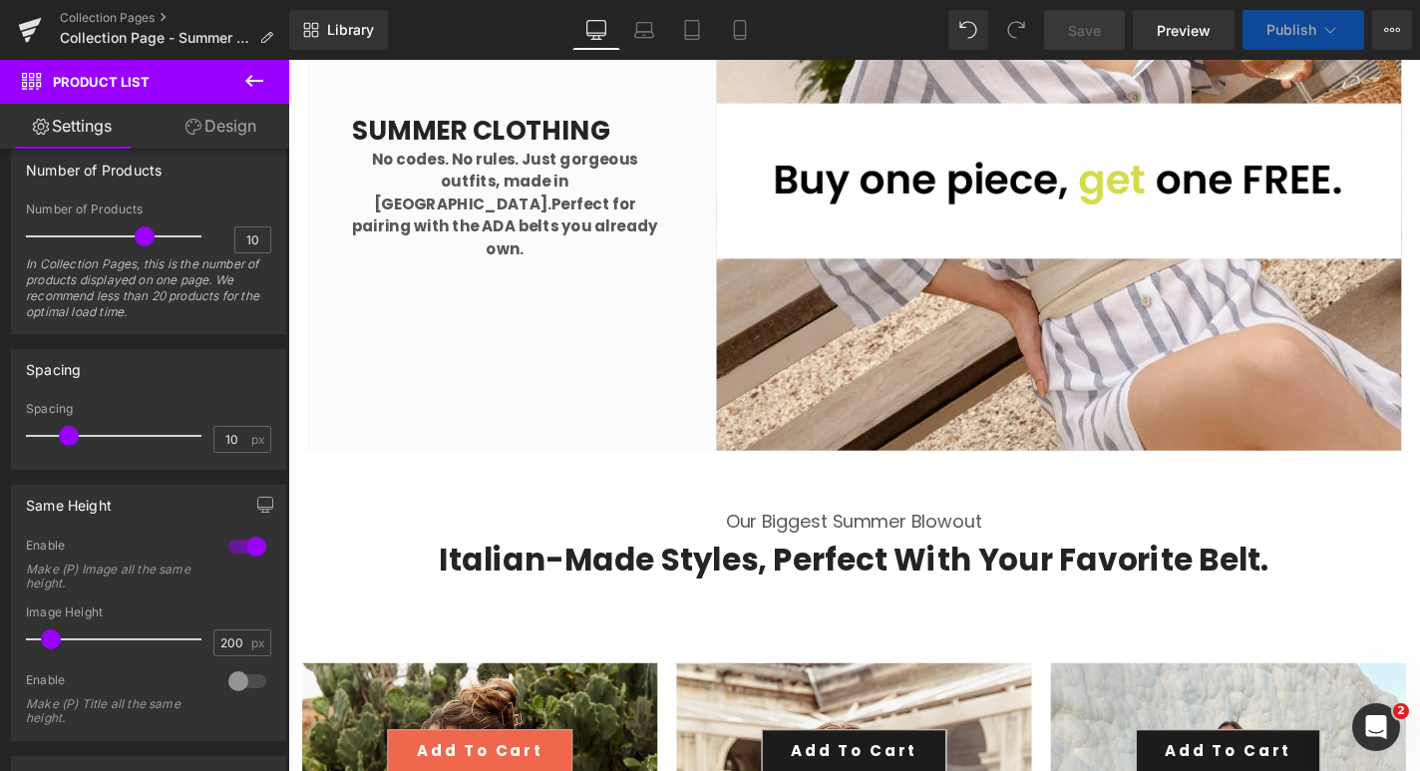
scroll to position [749, 0]
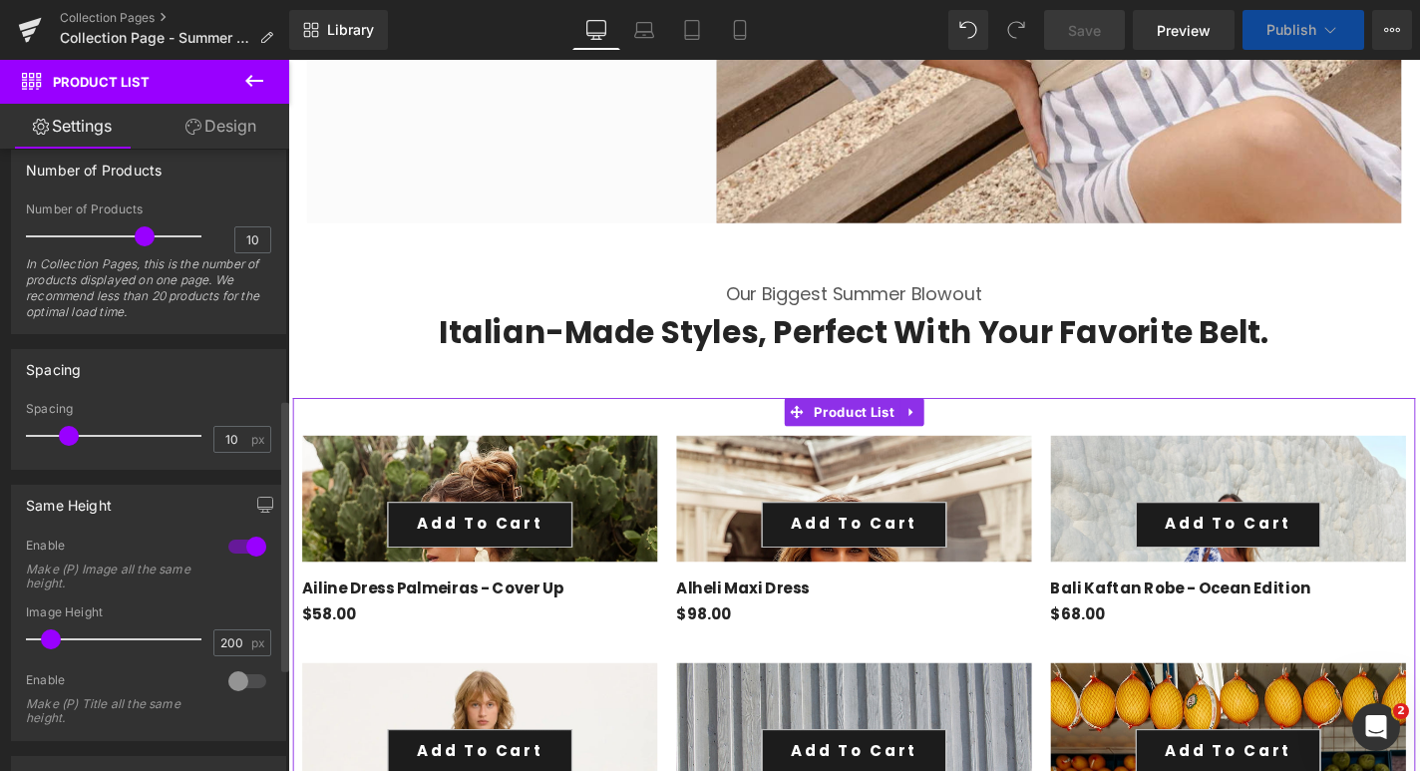
drag, startPoint x: 56, startPoint y: 641, endPoint x: 85, endPoint y: 641, distance: 28.9
click at [61, 641] on span at bounding box center [51, 639] width 20 height 20
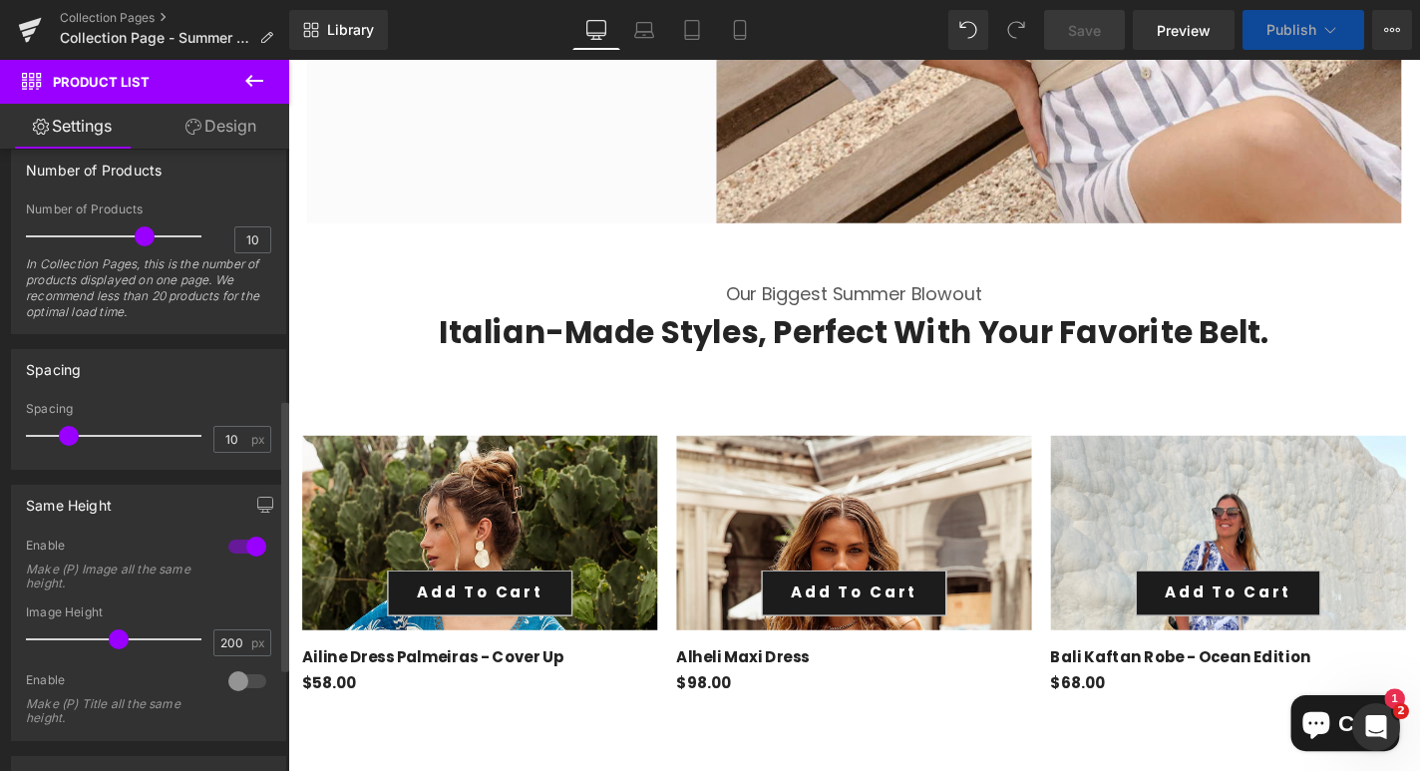
drag, startPoint x: 85, startPoint y: 641, endPoint x: 121, endPoint y: 641, distance: 35.9
click at [121, 641] on span at bounding box center [119, 639] width 20 height 20
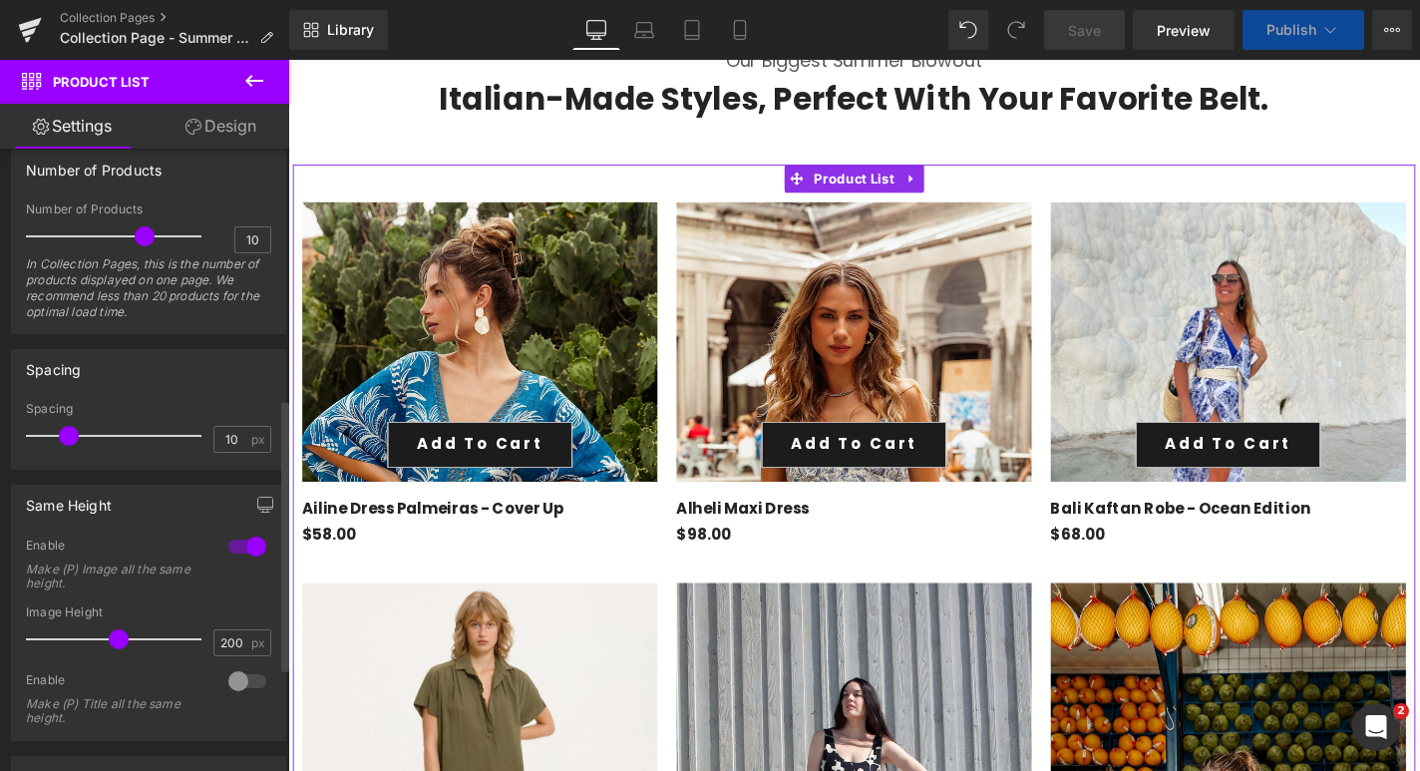
scroll to position [1193, 0]
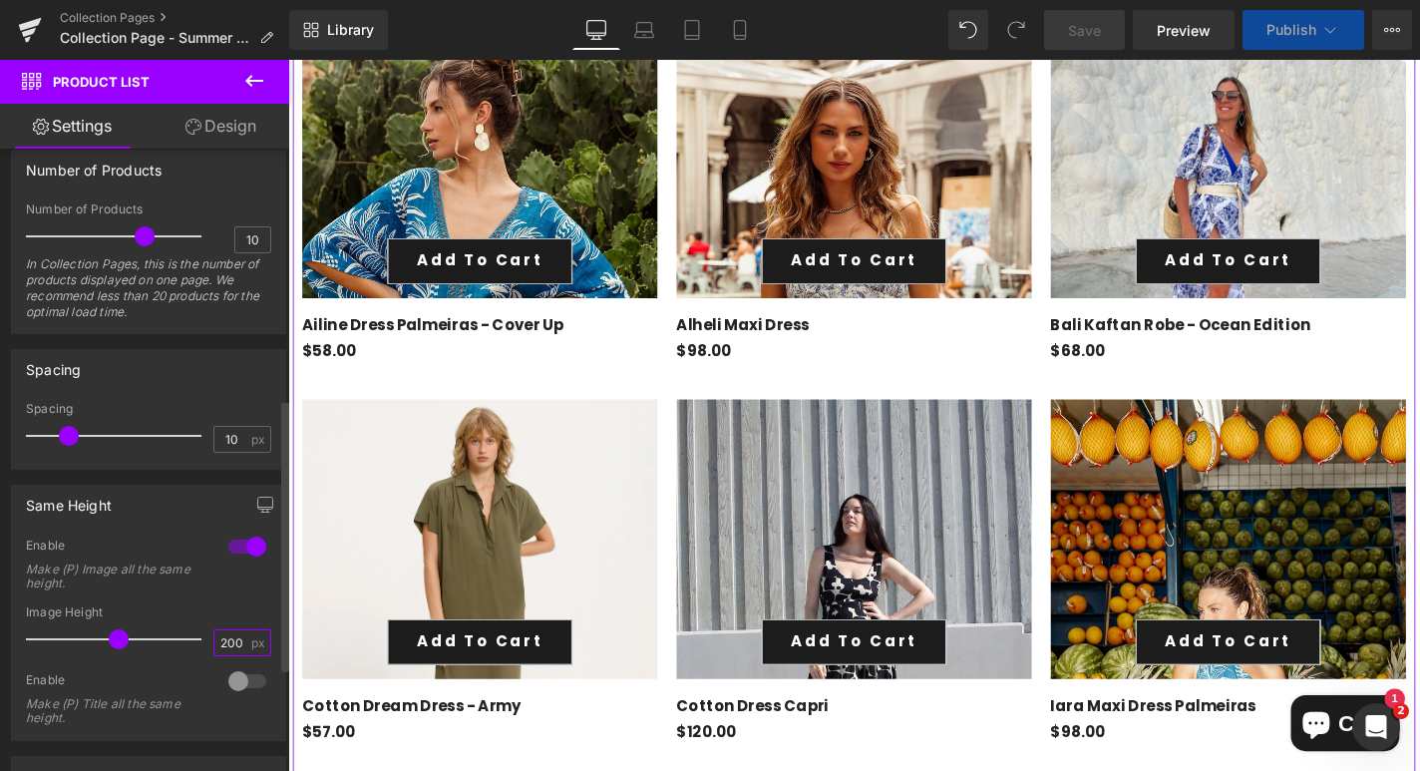
drag, startPoint x: 230, startPoint y: 642, endPoint x: 186, endPoint y: 639, distance: 44.0
click at [186, 639] on div "Image Height 200 px" at bounding box center [148, 638] width 245 height 67
type input "9"
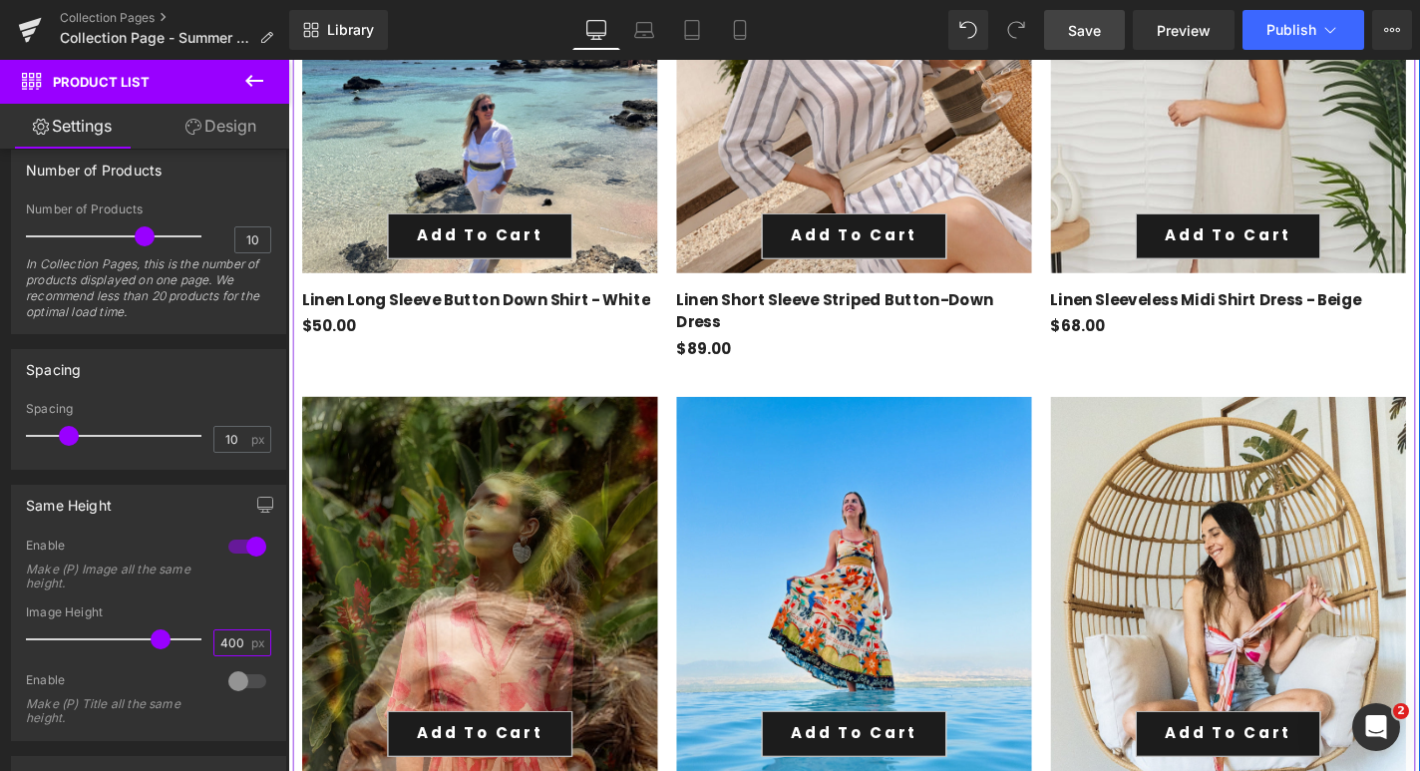
scroll to position [3081, 0]
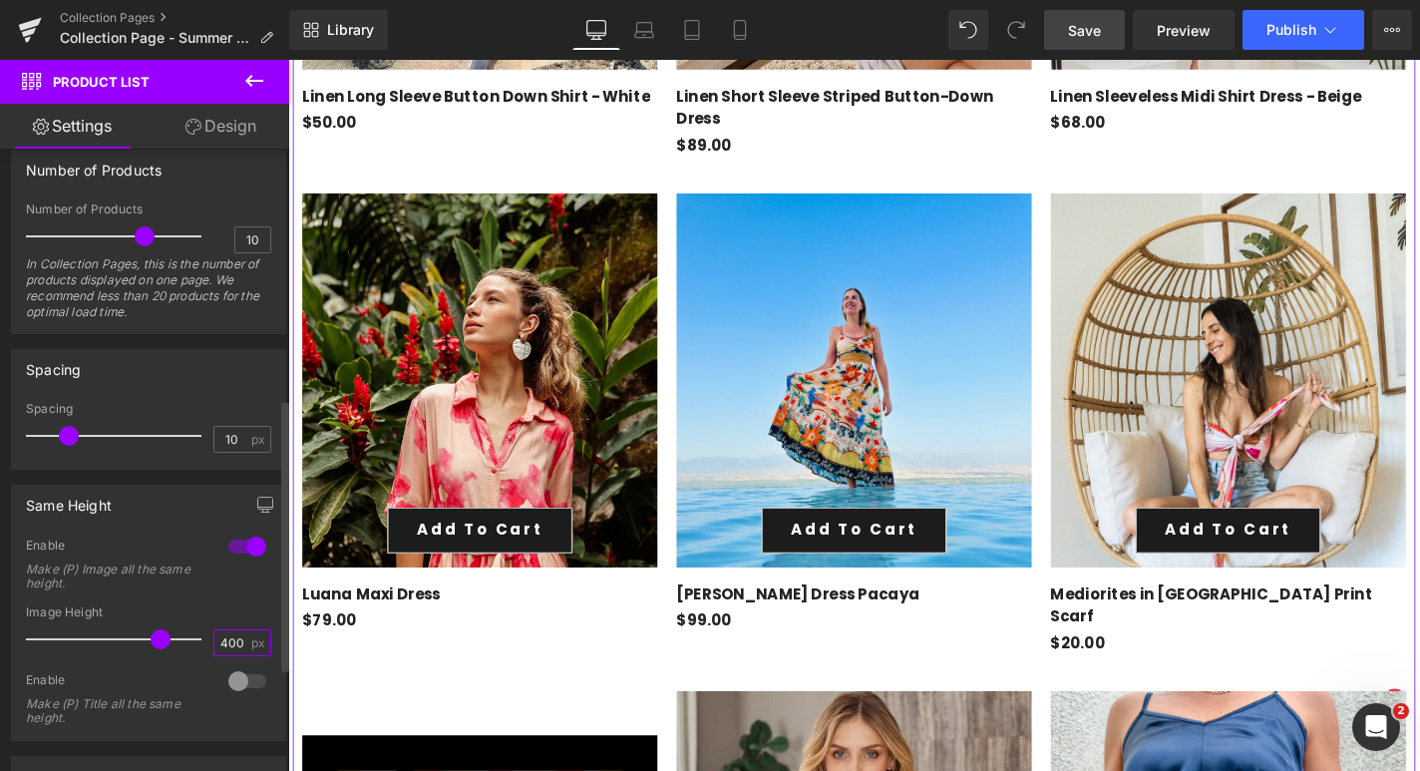
drag, startPoint x: 235, startPoint y: 643, endPoint x: 176, endPoint y: 629, distance: 60.5
click at [179, 631] on div "Image Height 400 px" at bounding box center [148, 638] width 245 height 67
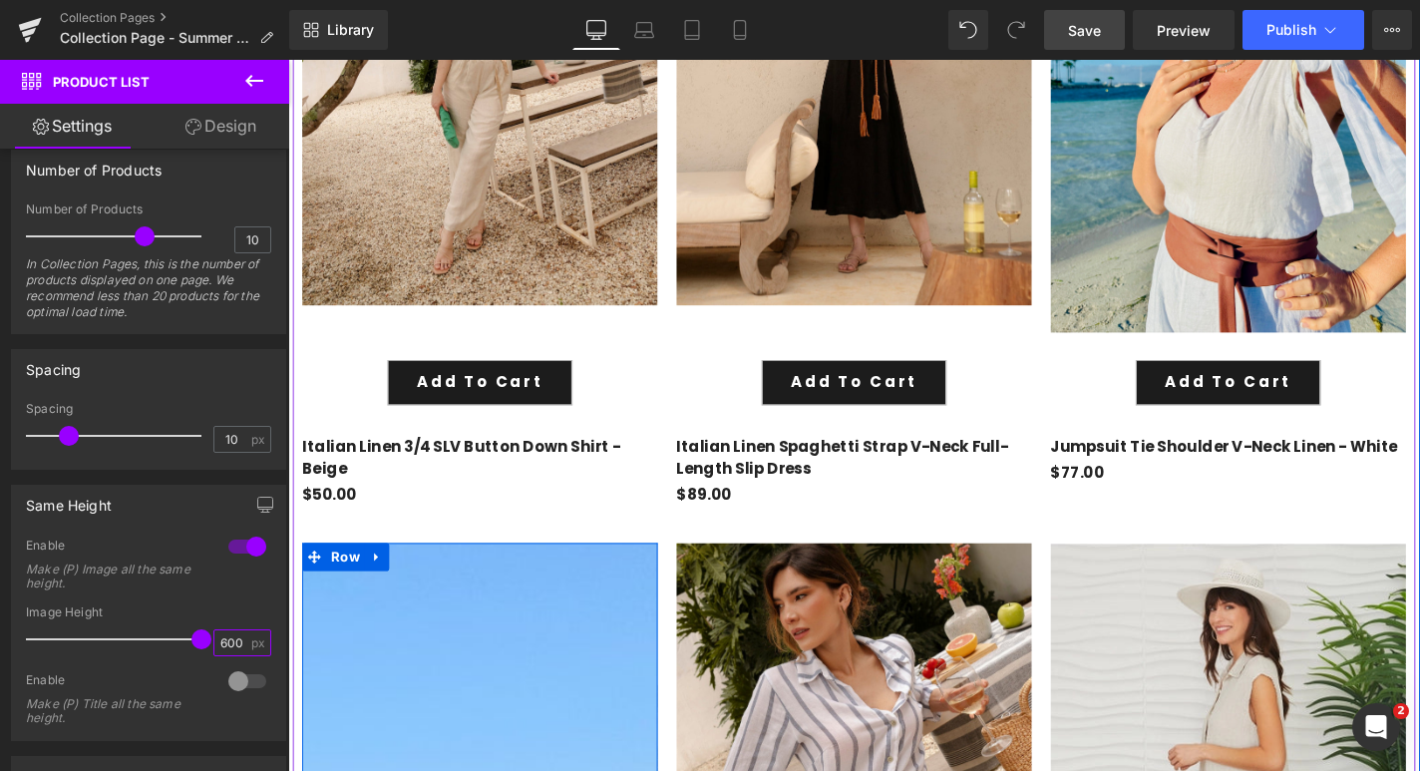
scroll to position [2782, 0]
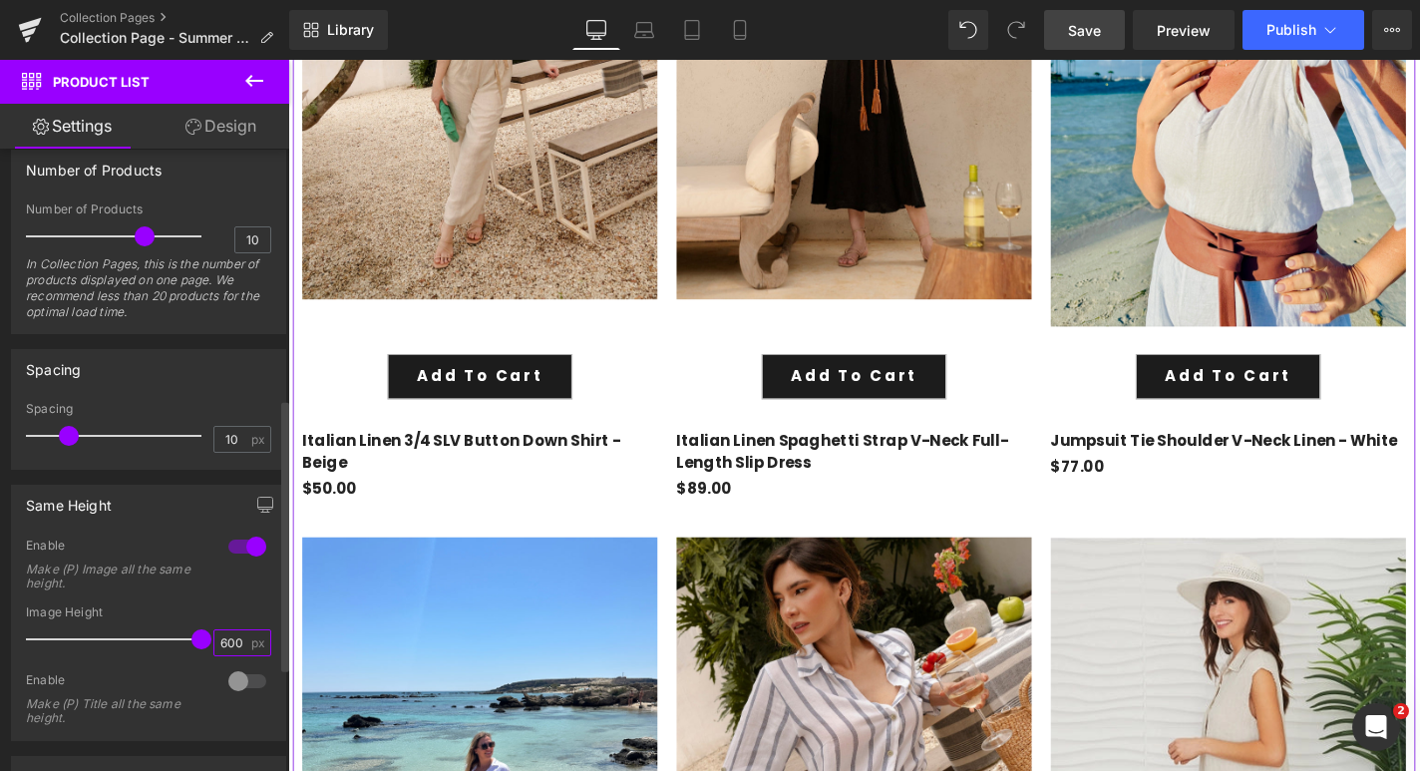
type input "600"
click at [194, 607] on div "Image Height" at bounding box center [148, 612] width 245 height 14
click at [230, 679] on div at bounding box center [247, 681] width 48 height 32
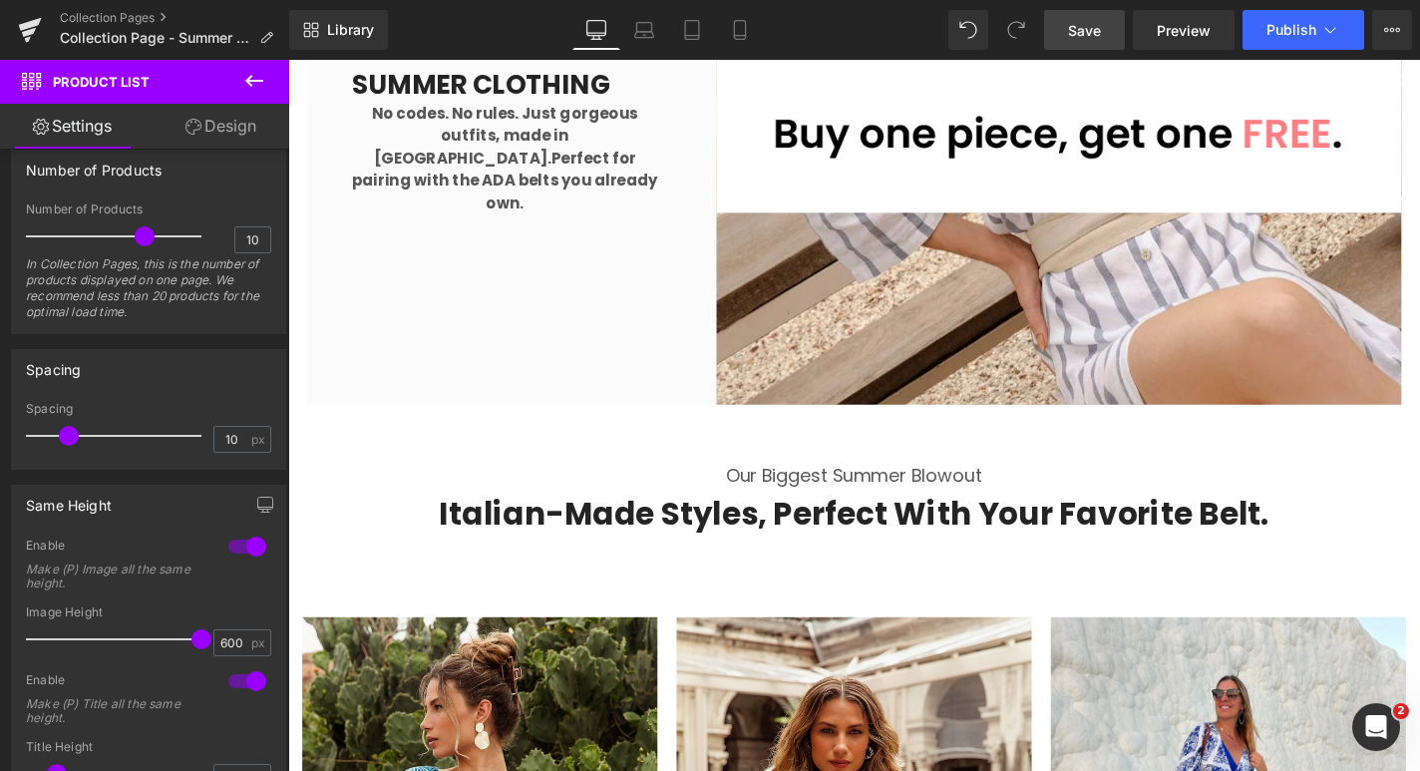
scroll to position [526, 0]
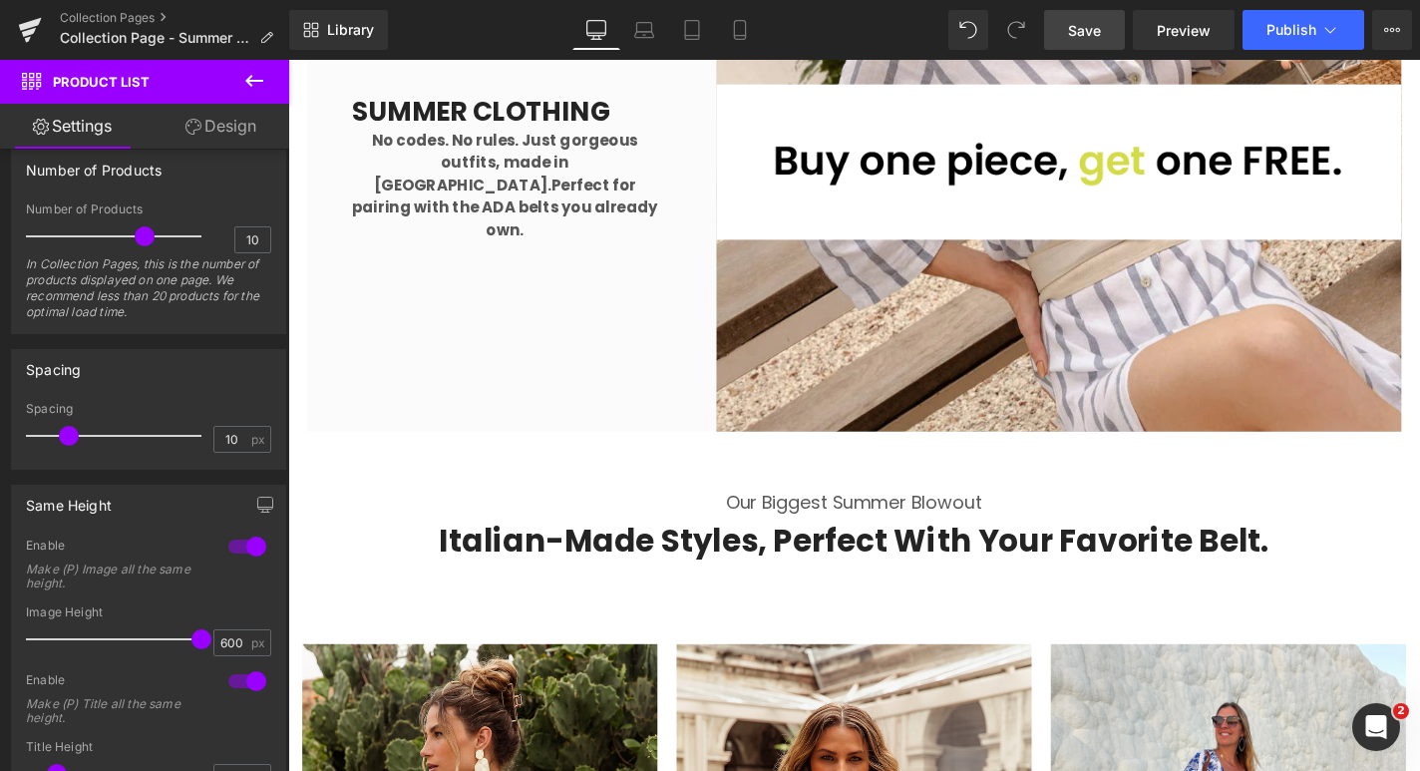
click at [1097, 30] on span "Save" at bounding box center [1084, 30] width 33 height 21
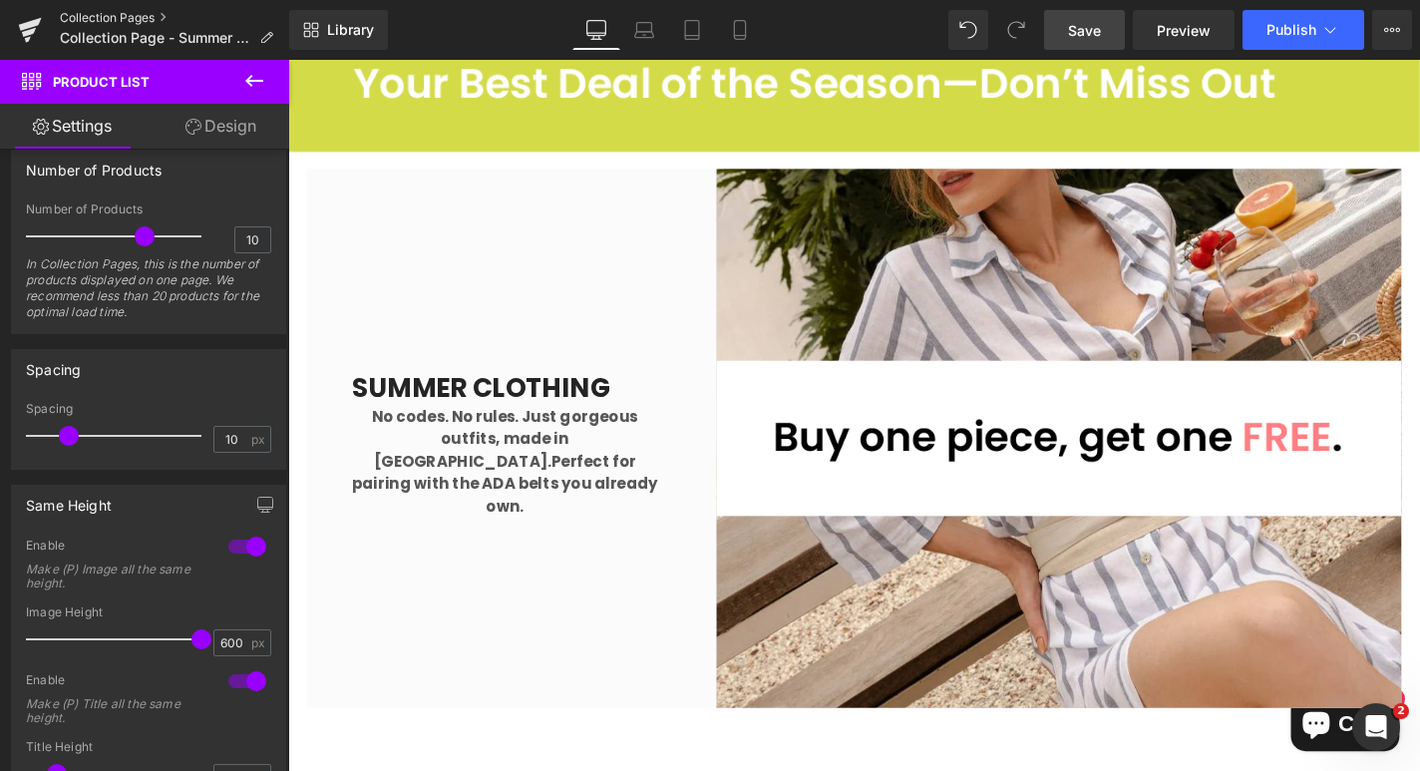
scroll to position [232, 0]
click at [1076, 27] on span "Save" at bounding box center [1084, 30] width 33 height 21
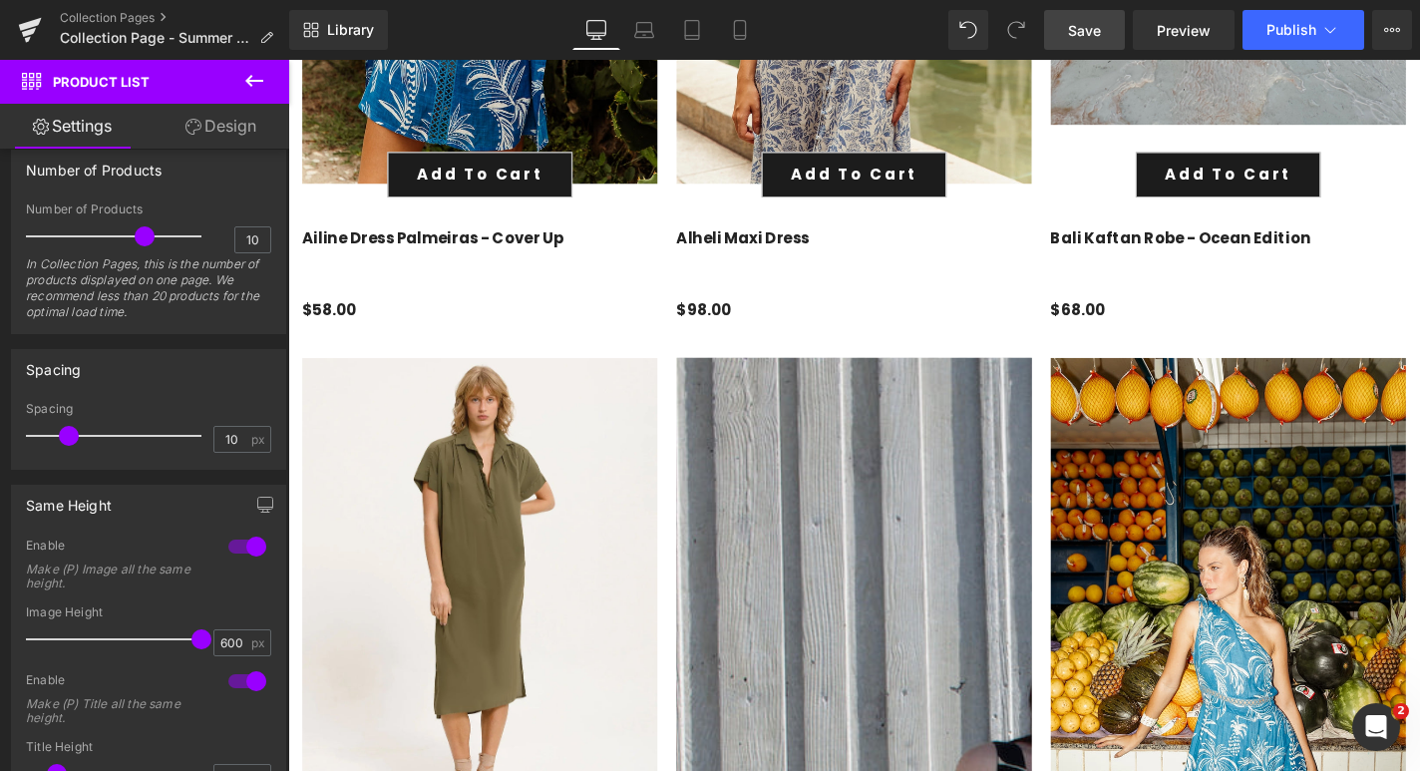
scroll to position [1586, 0]
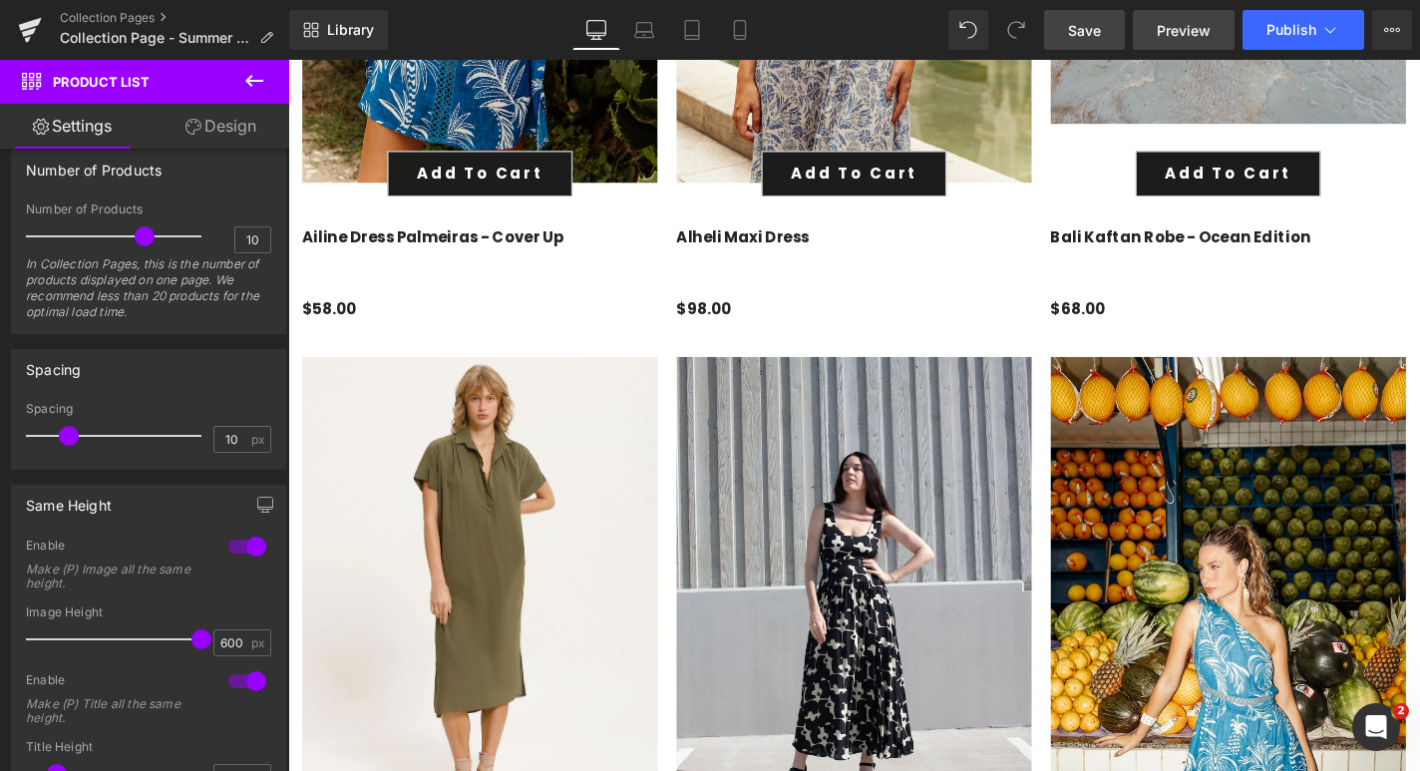
click at [1174, 26] on span "Preview" at bounding box center [1184, 30] width 54 height 21
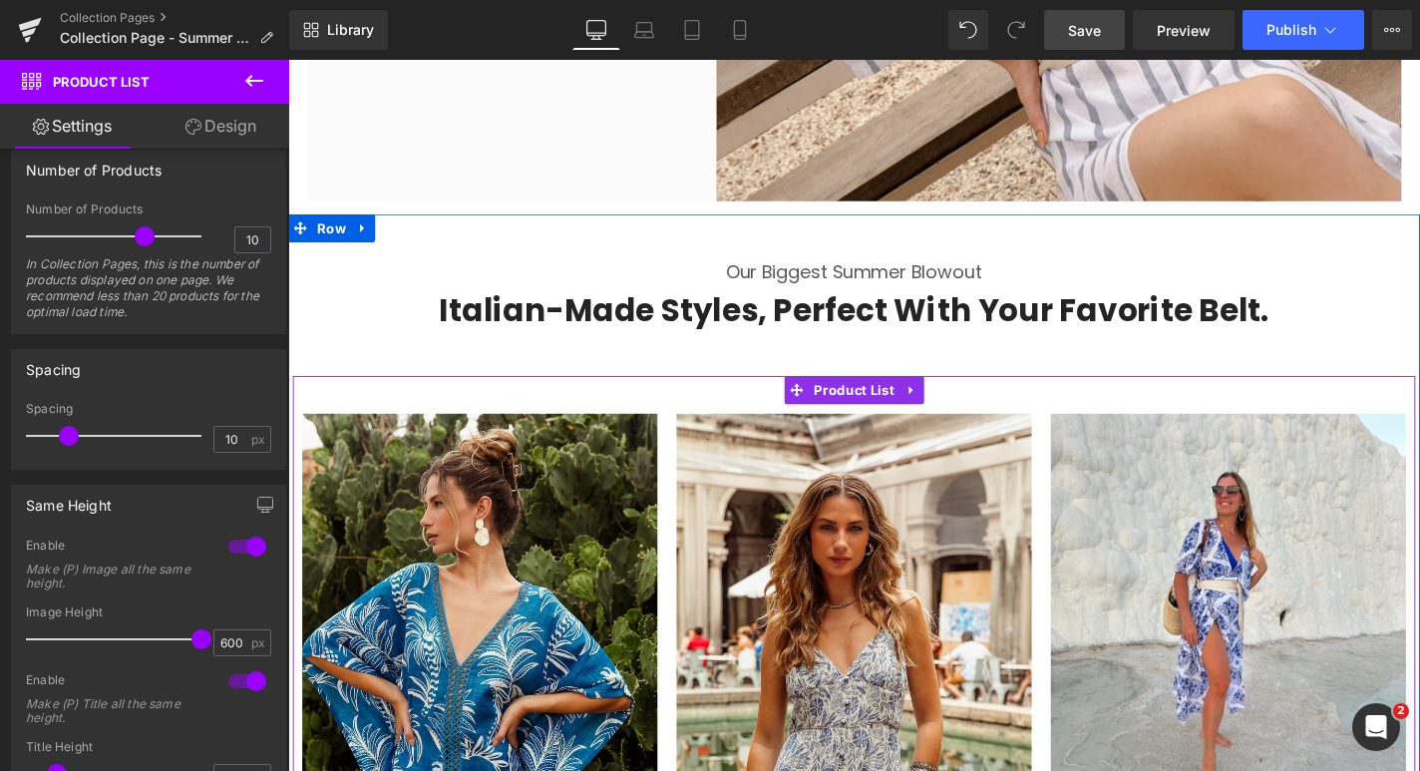
scroll to position [0, 0]
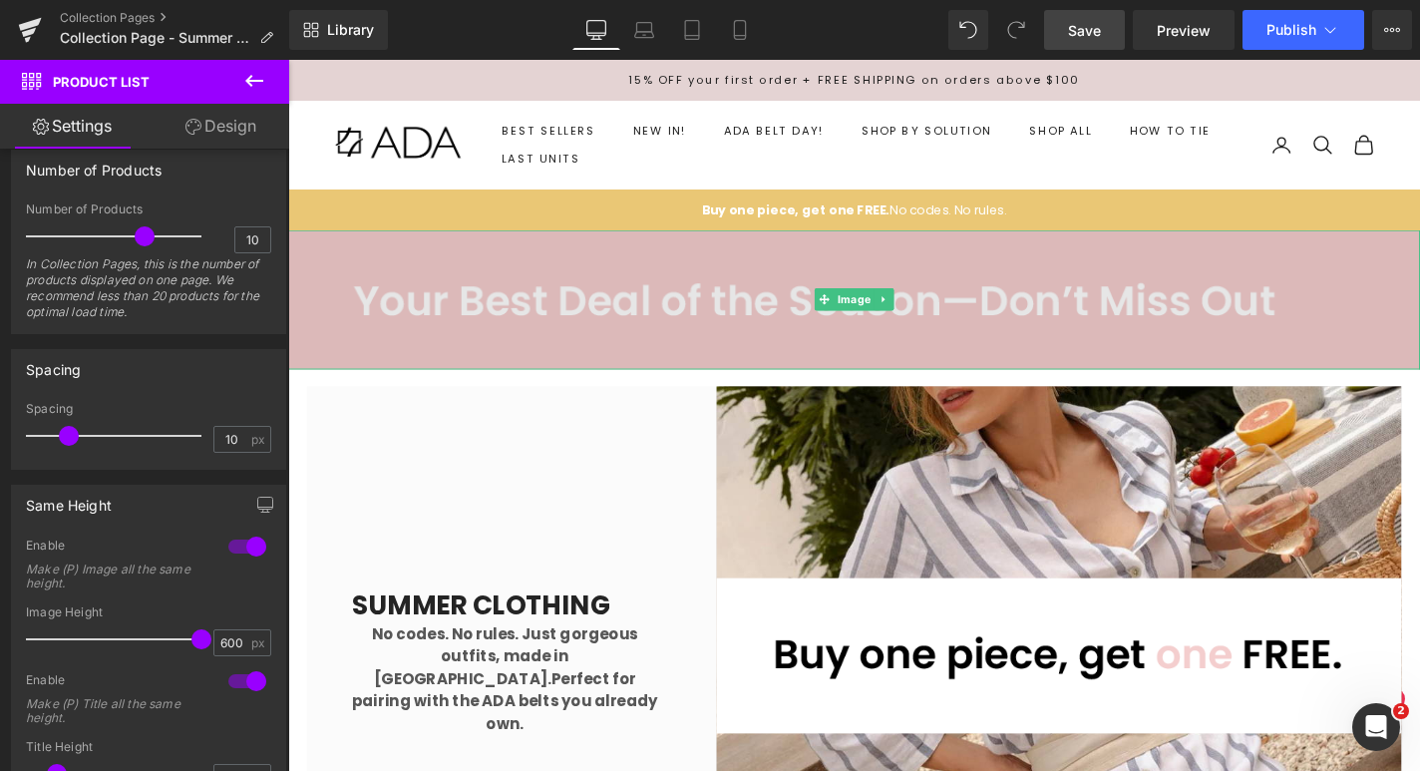
click at [607, 299] on img at bounding box center [891, 315] width 1206 height 148
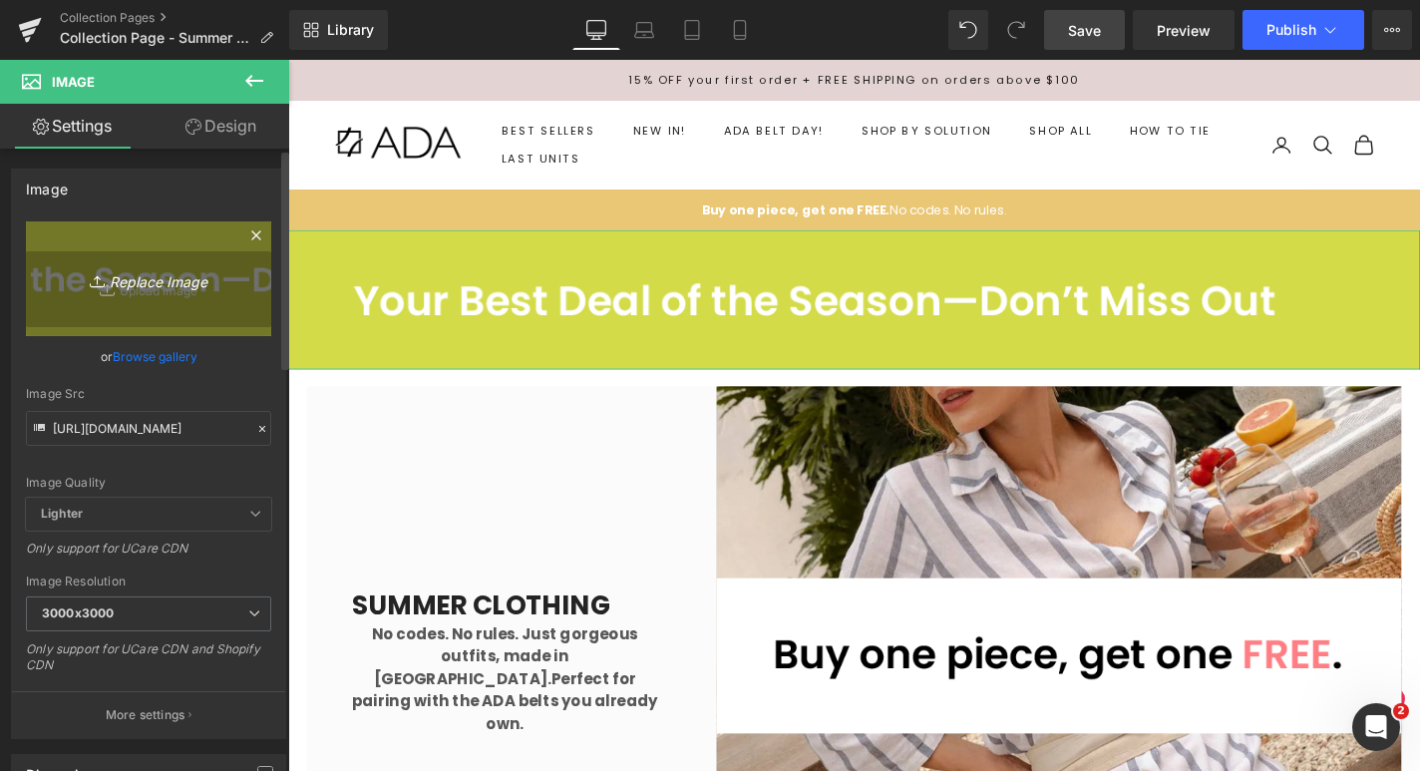
click at [123, 284] on icon "Replace Image" at bounding box center [149, 278] width 160 height 25
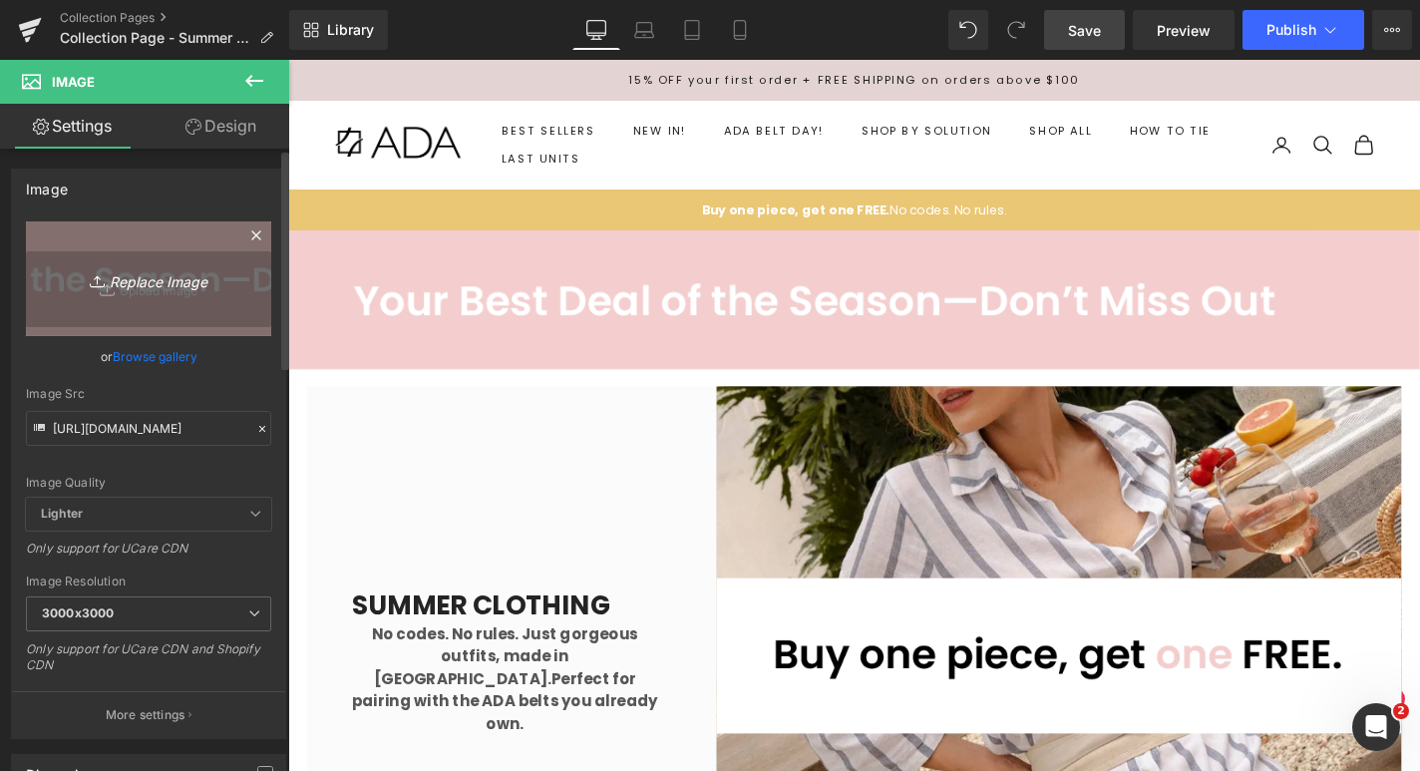
type input "C:\fakepath\Banner-4.gif"
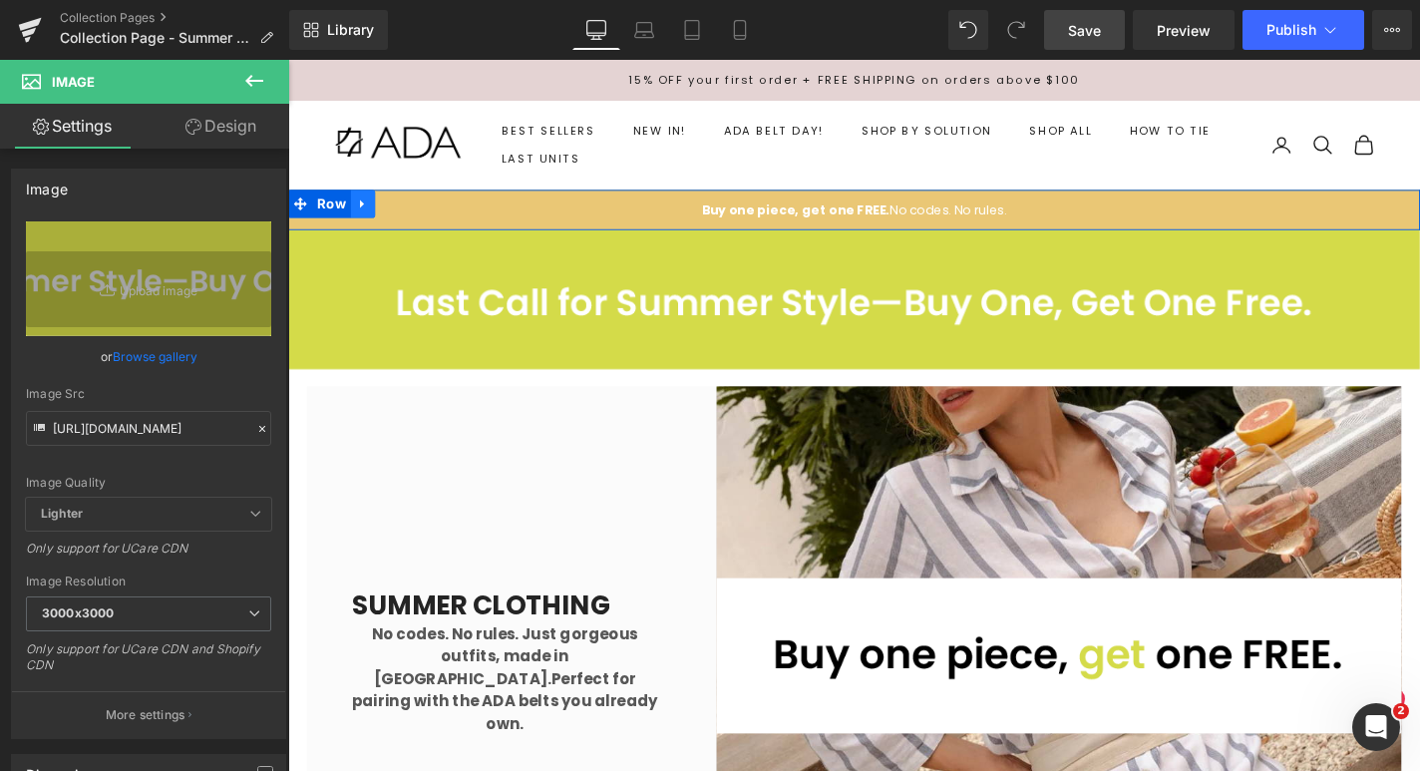
click at [369, 210] on icon at bounding box center [368, 212] width 14 height 15
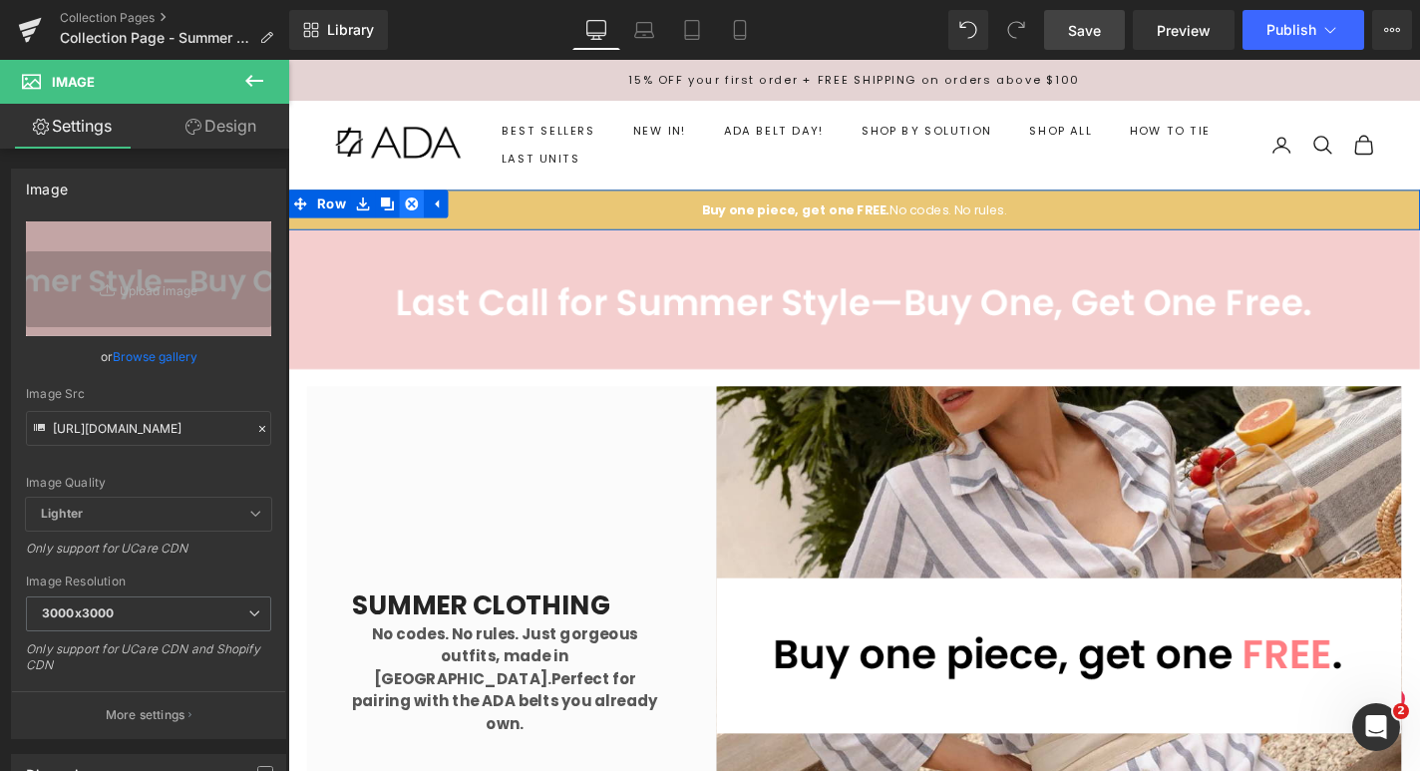
click at [418, 210] on icon at bounding box center [420, 213] width 14 height 14
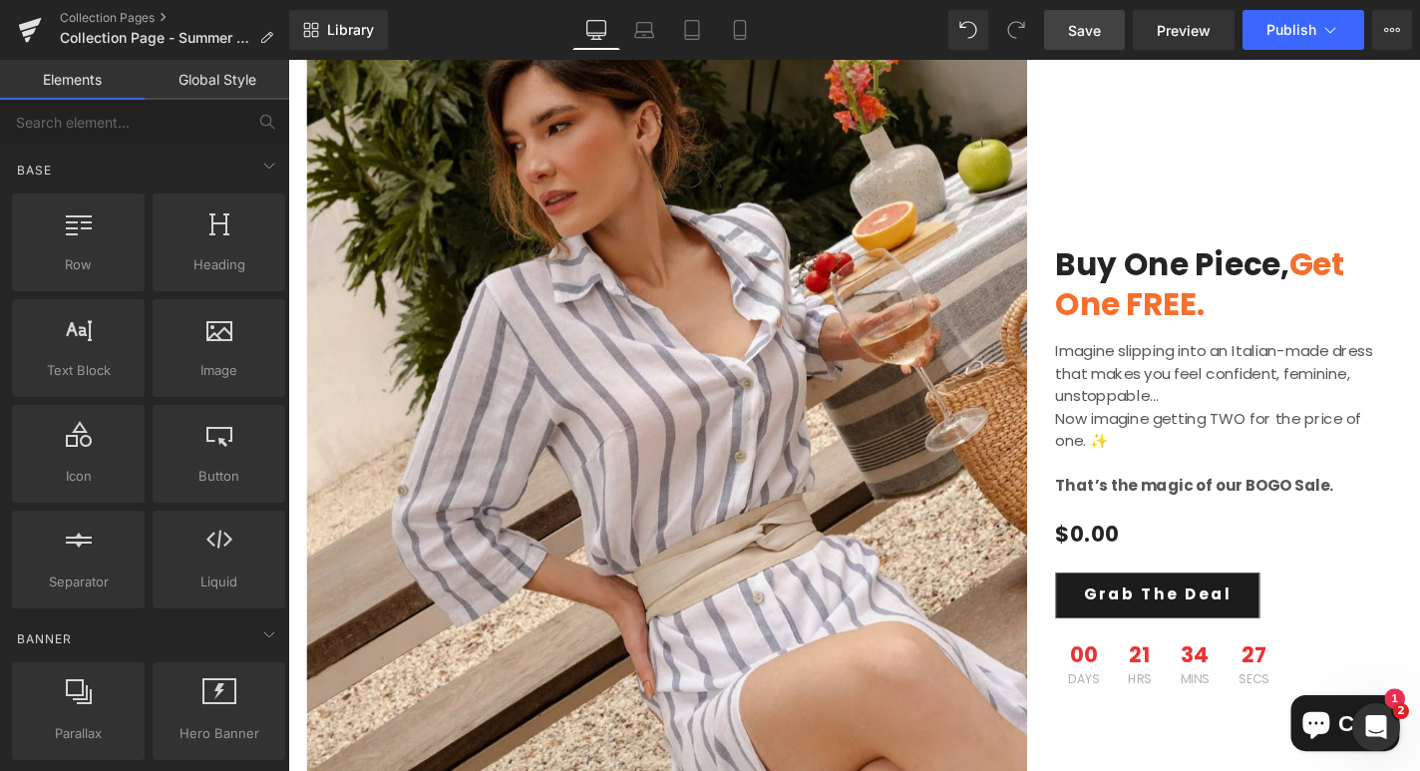
scroll to position [6574, 0]
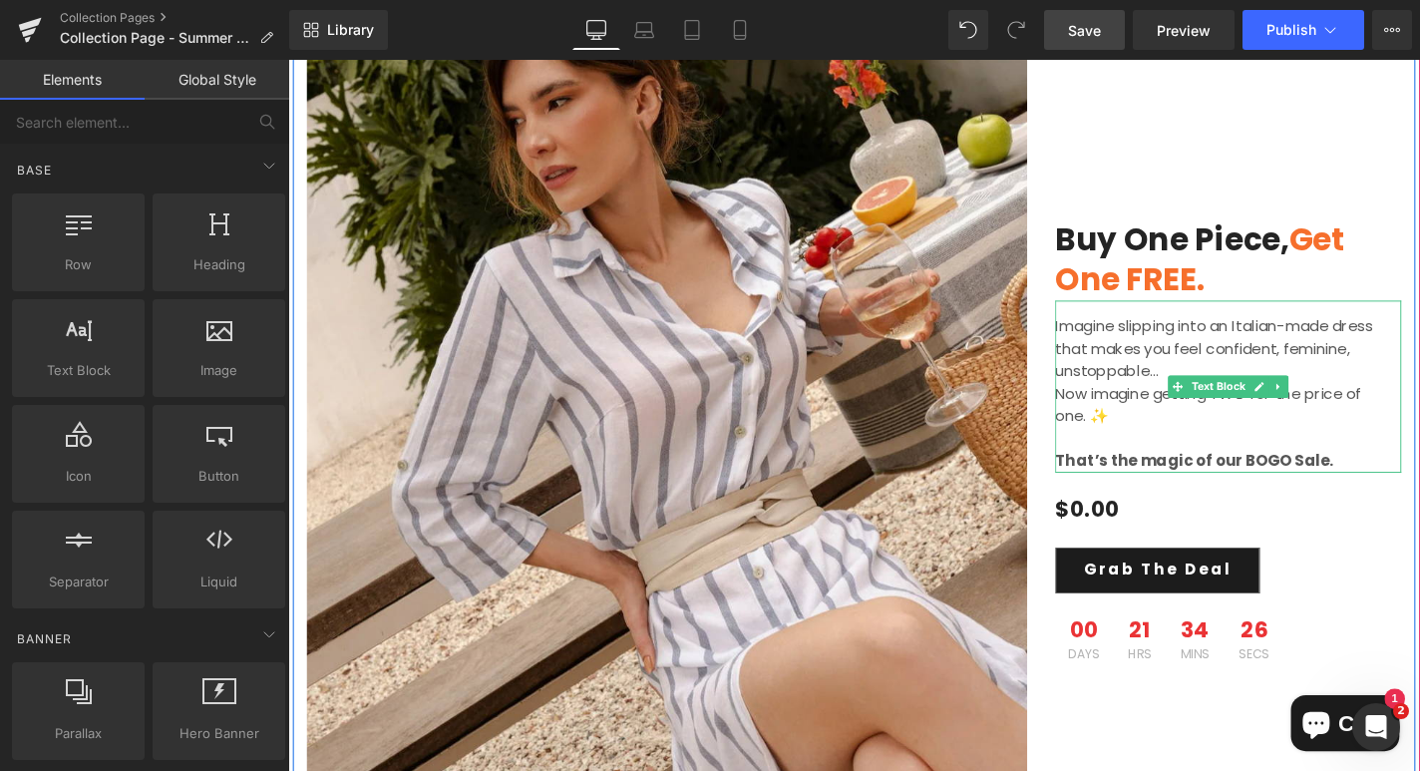
click at [1142, 364] on p "Imagine slipping into an Italian-made dress that makes you feel confident, femi…" at bounding box center [1285, 368] width 359 height 72
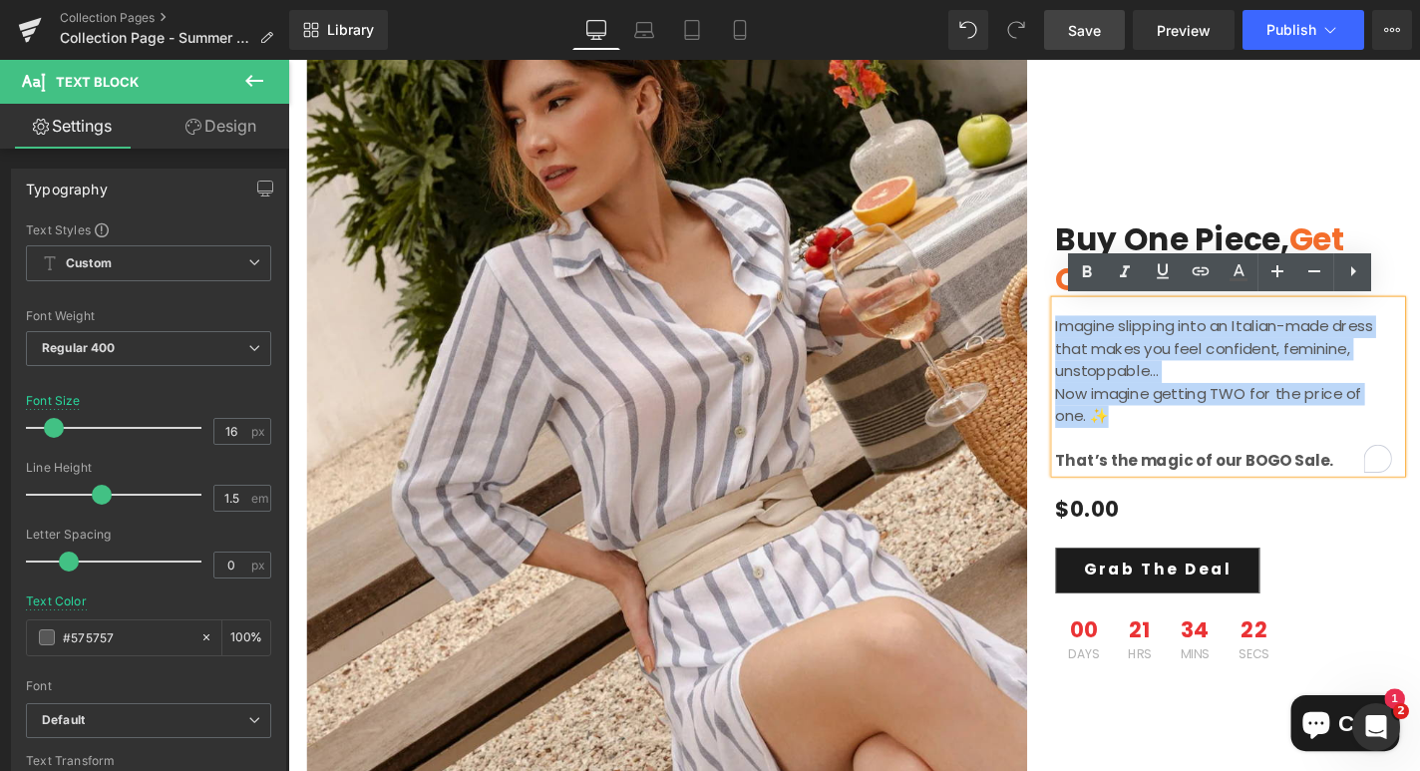
drag, startPoint x: 1171, startPoint y: 438, endPoint x: 1106, endPoint y: 340, distance: 117.3
click at [1106, 340] on div "Imagine slipping into an Italian-made dress that makes you feel confident, femi…" at bounding box center [1290, 407] width 369 height 183
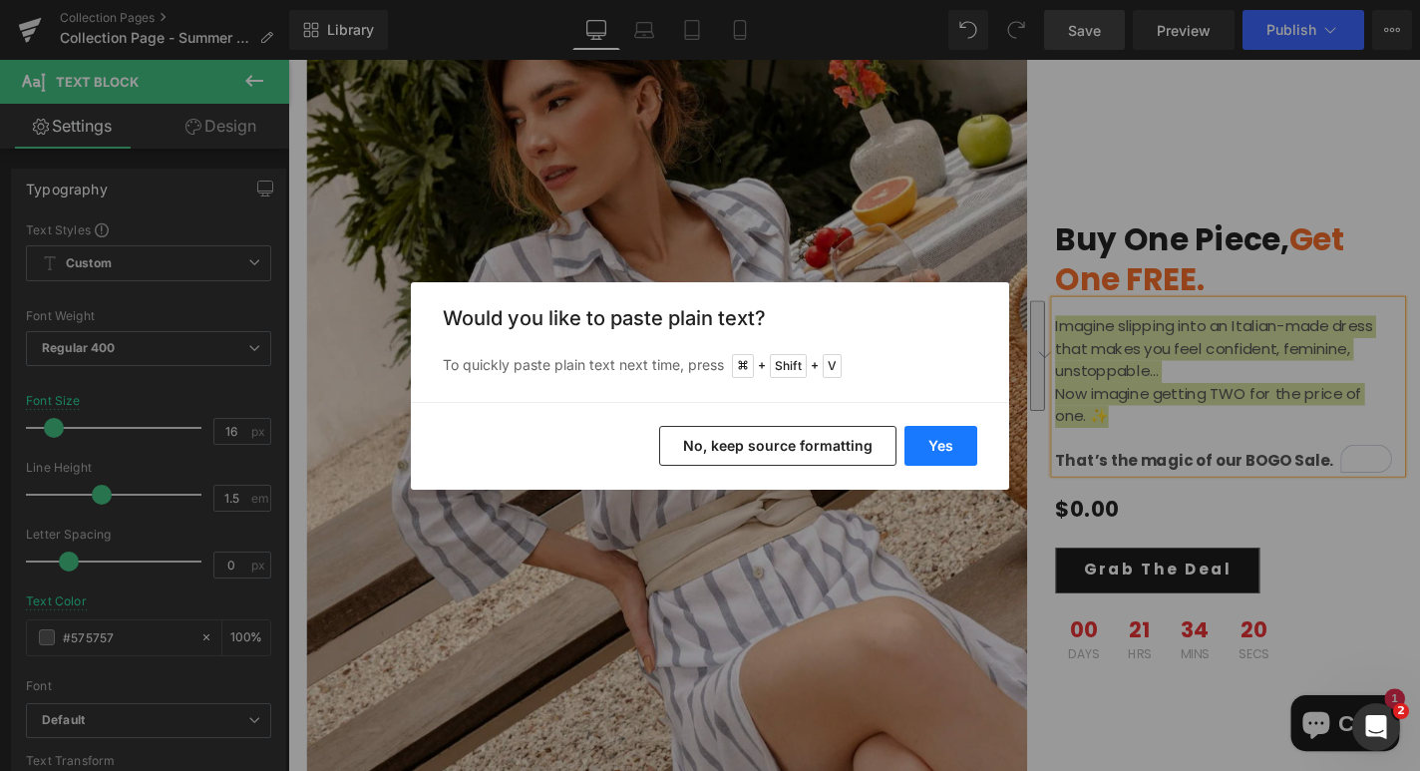
click at [917, 454] on button "Yes" at bounding box center [940, 446] width 73 height 40
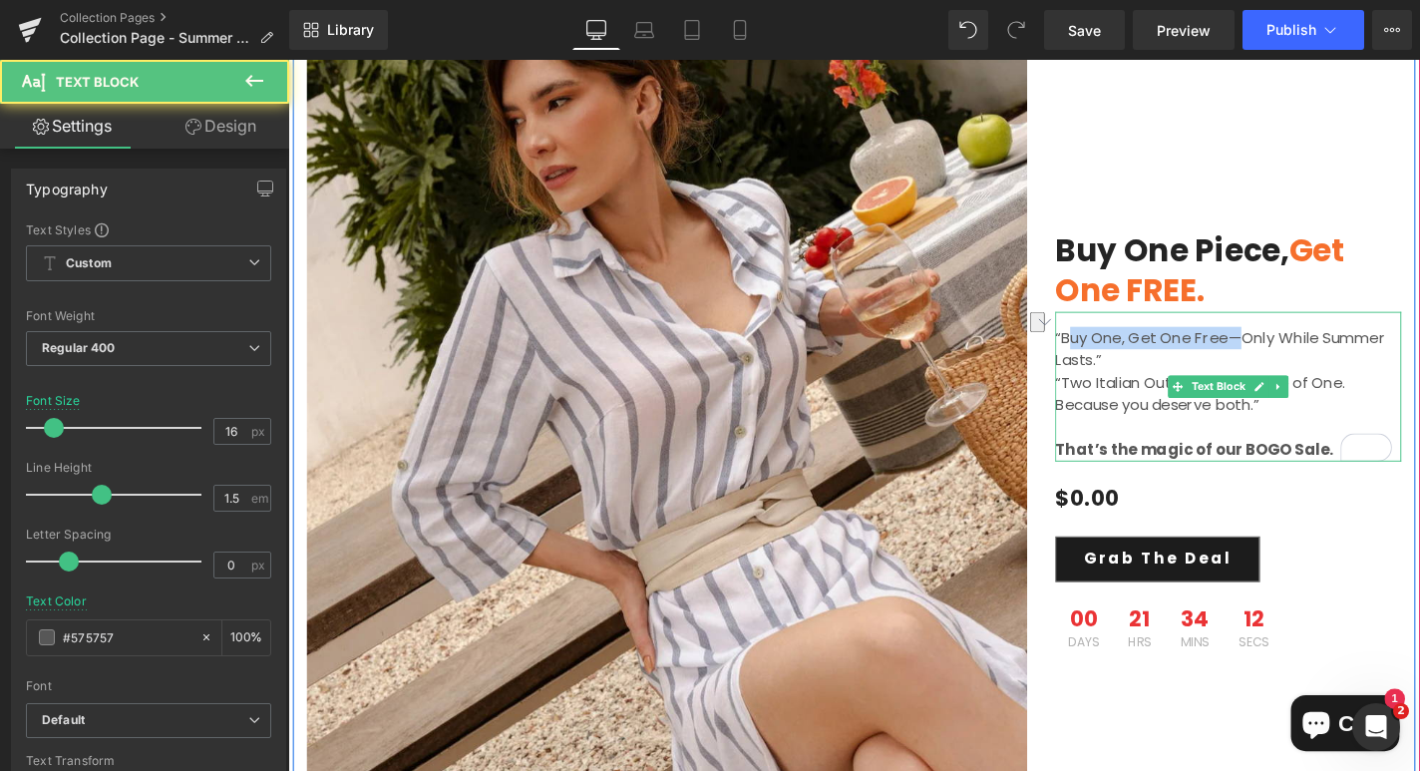
drag, startPoint x: 1307, startPoint y: 356, endPoint x: 1120, endPoint y: 346, distance: 187.7
click at [1120, 346] on p "“Buy One, Get One Free—Only While Summer Lasts.”" at bounding box center [1285, 368] width 359 height 48
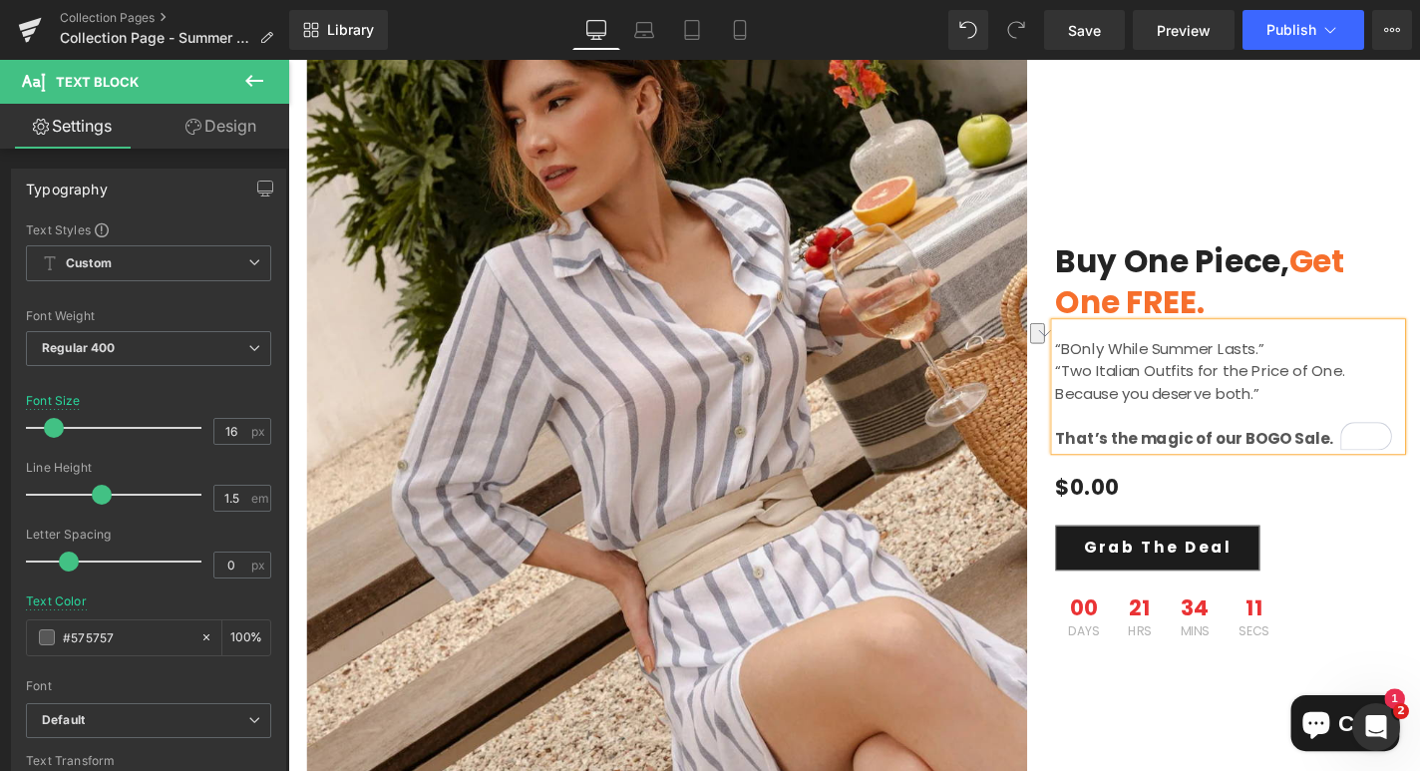
scroll to position [6586, 0]
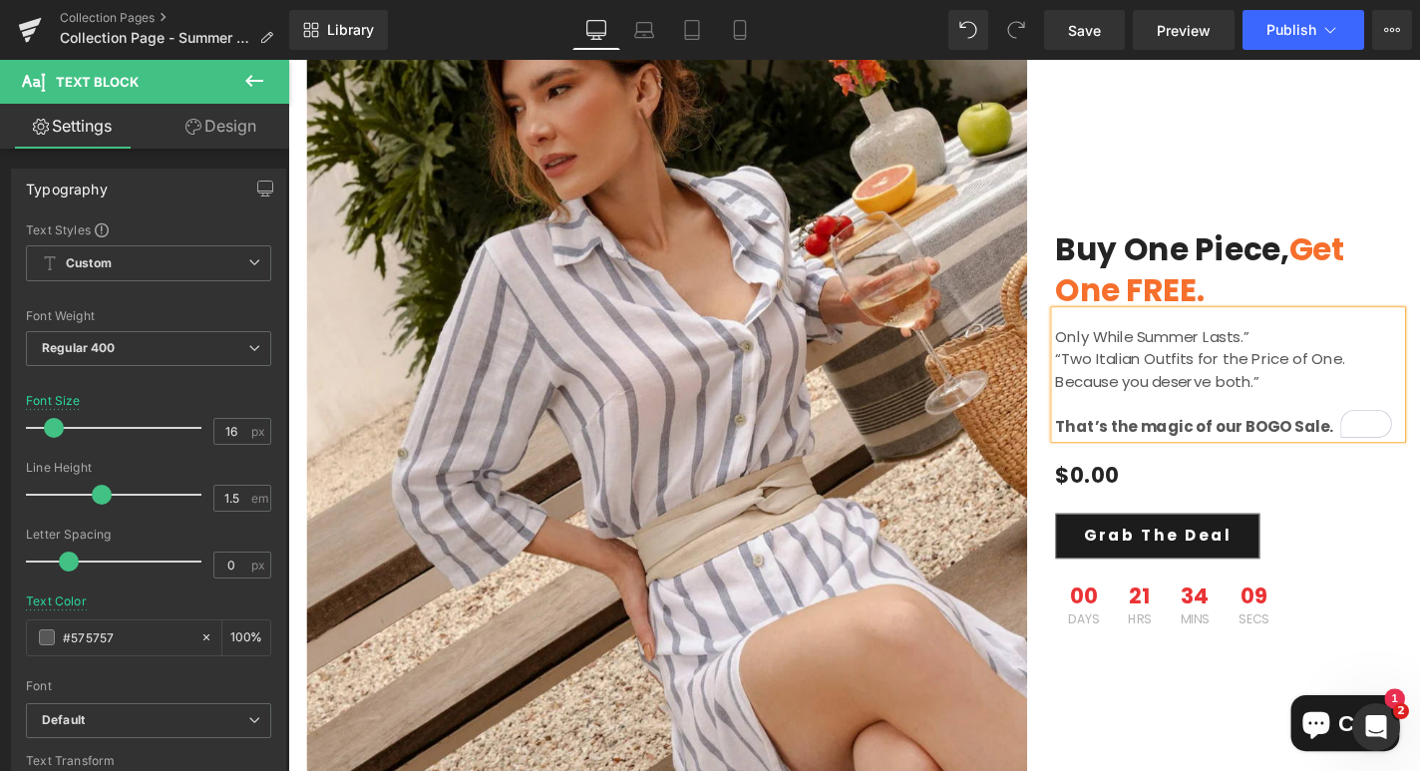
click at [1326, 354] on p "Only While Summer Lasts.”" at bounding box center [1285, 356] width 359 height 24
click at [1116, 380] on p "“Two Italian Outfits for the Price of One. Because you deserve both.”" at bounding box center [1285, 392] width 359 height 48
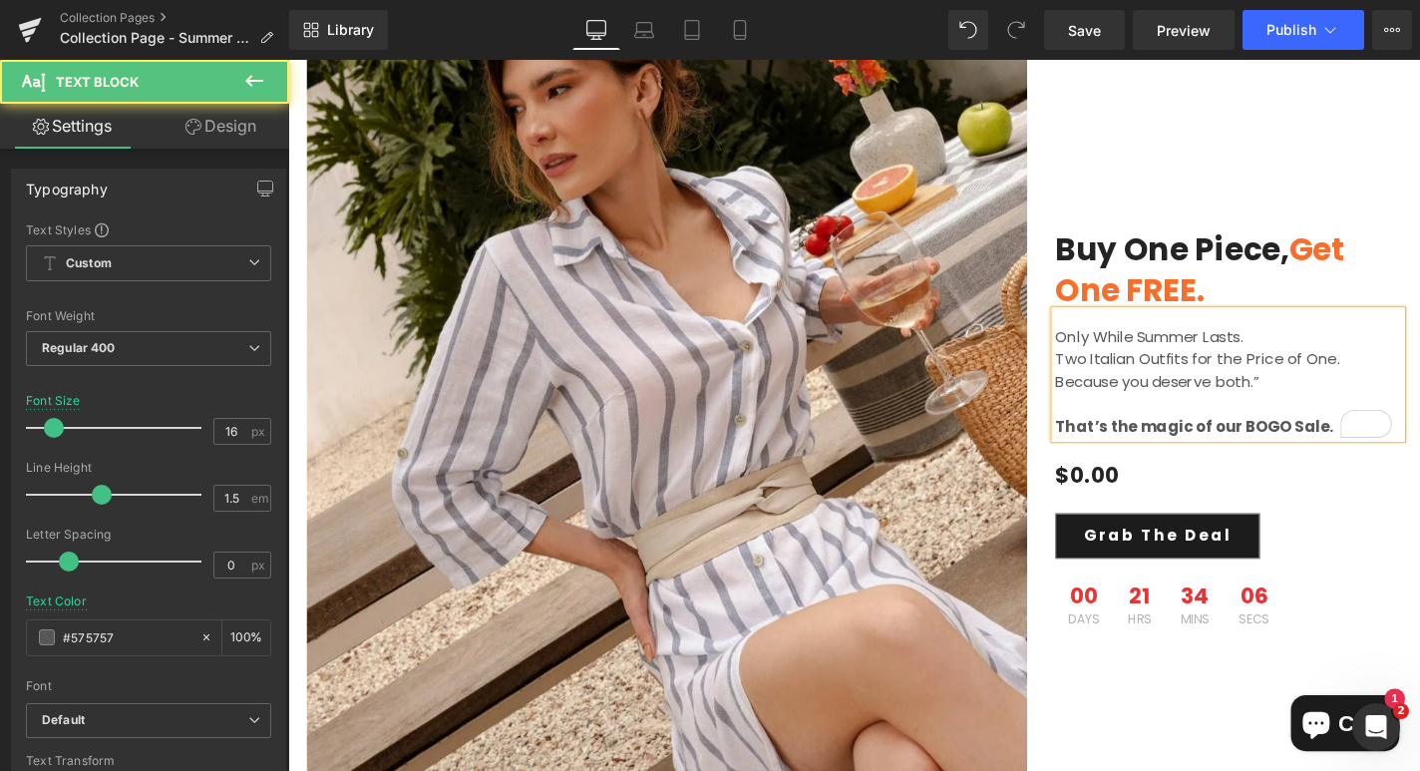
scroll to position [6574, 0]
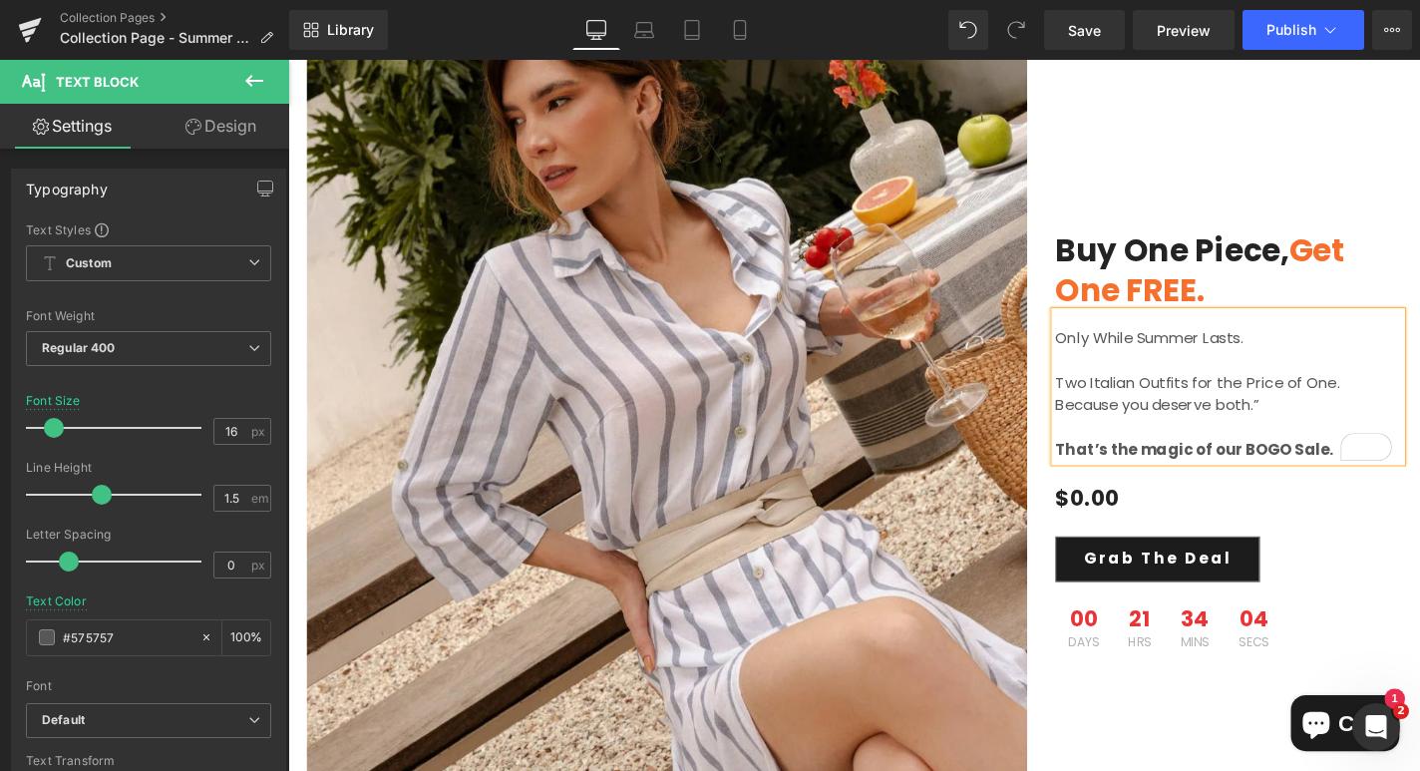
click at [1356, 423] on p "Two Italian Outfits for the Price of One. Because you deserve both.”" at bounding box center [1285, 404] width 359 height 72
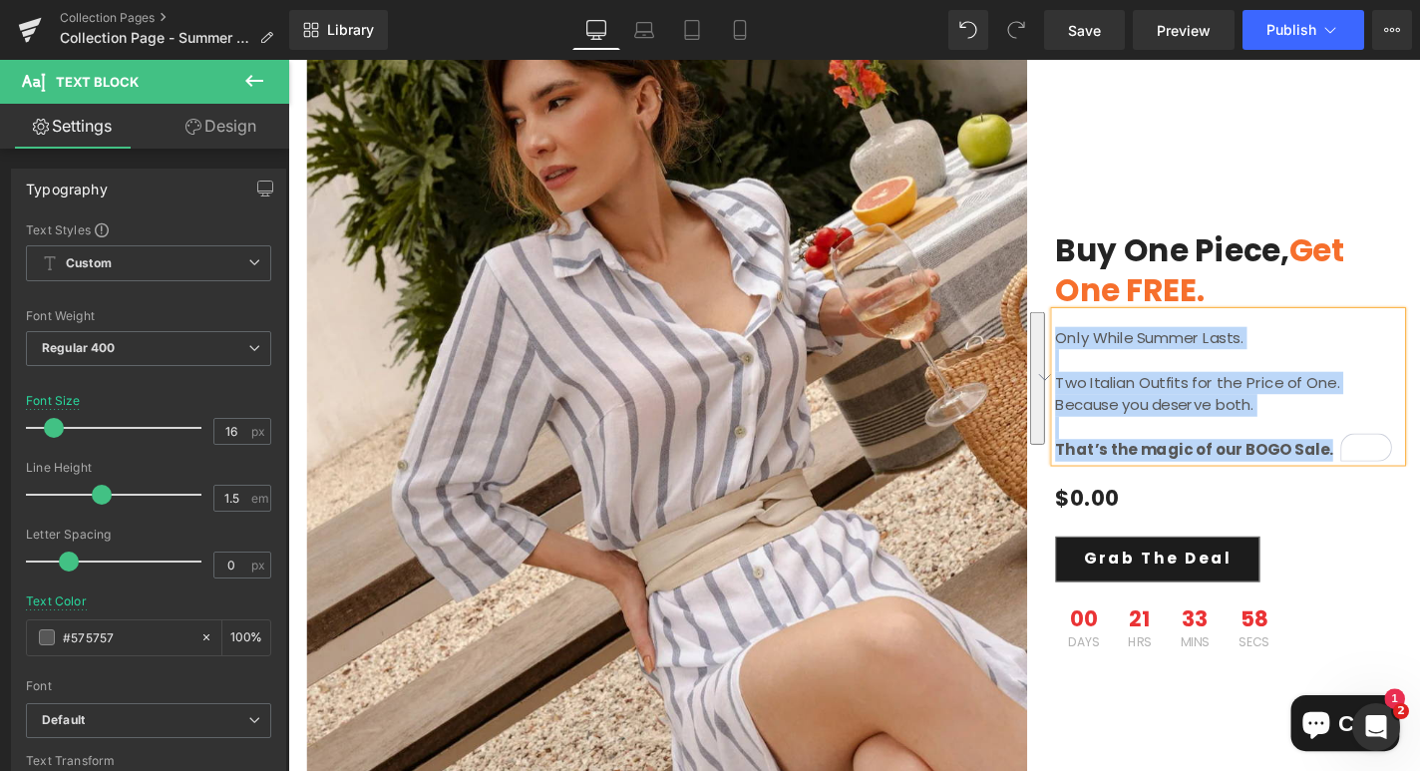
drag, startPoint x: 1389, startPoint y: 474, endPoint x: 1108, endPoint y: 356, distance: 304.8
click at [1108, 356] on div "Only While Summer Lasts. Two Italian Outfits for the Price of One. Because you …" at bounding box center [1290, 408] width 369 height 160
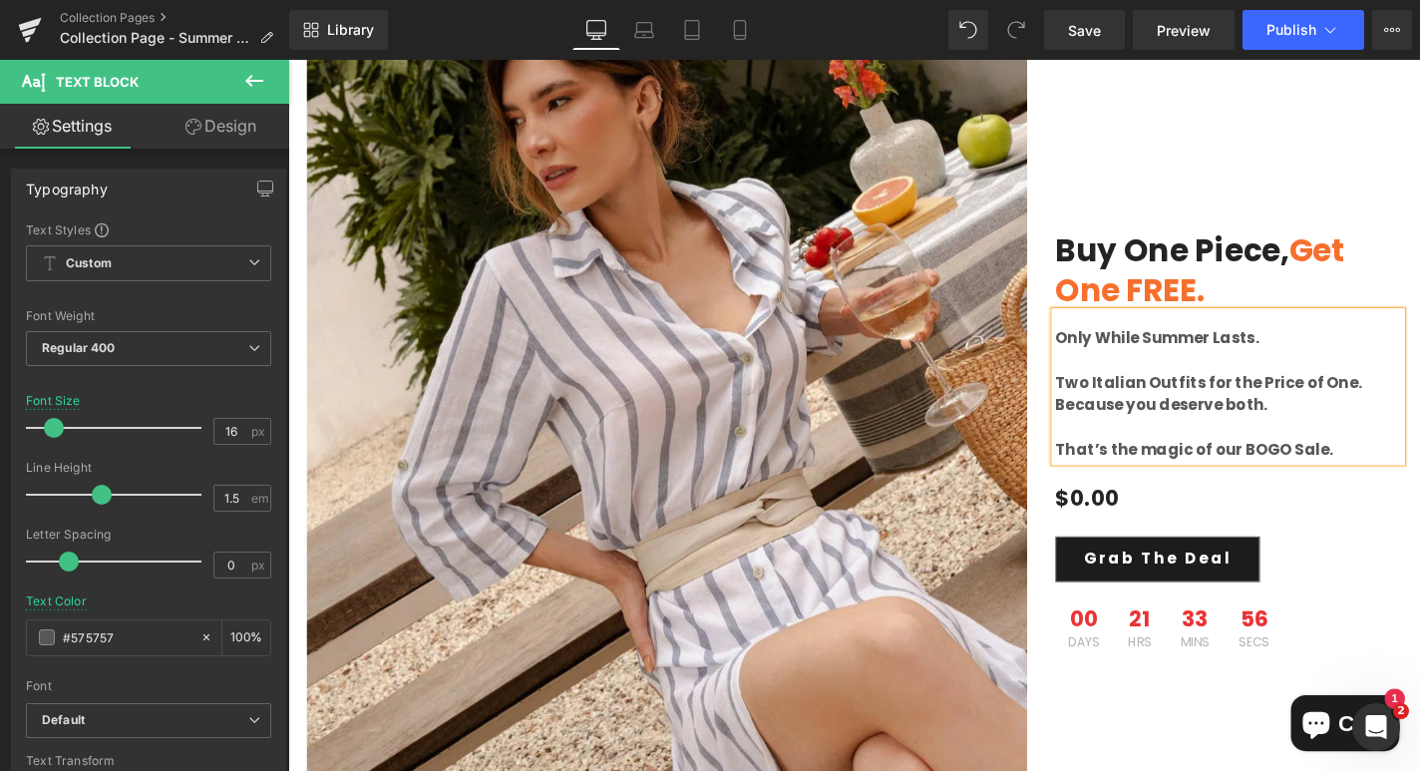
click at [1390, 475] on p "That’s the magic of our BOGO Sale." at bounding box center [1285, 476] width 359 height 24
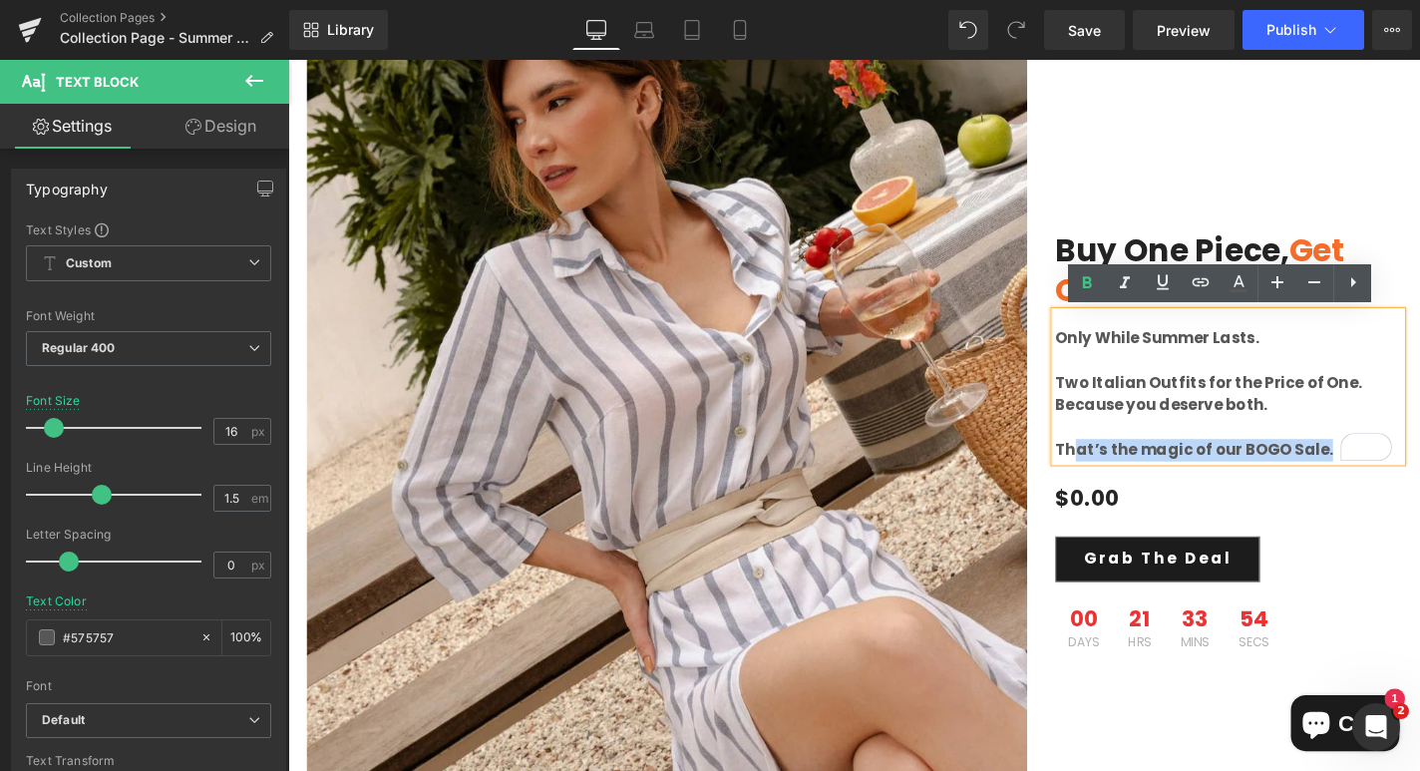
drag, startPoint x: 1392, startPoint y: 475, endPoint x: 1123, endPoint y: 473, distance: 269.2
click at [1123, 473] on p "That’s the magic of our BOGO Sale." at bounding box center [1285, 476] width 359 height 24
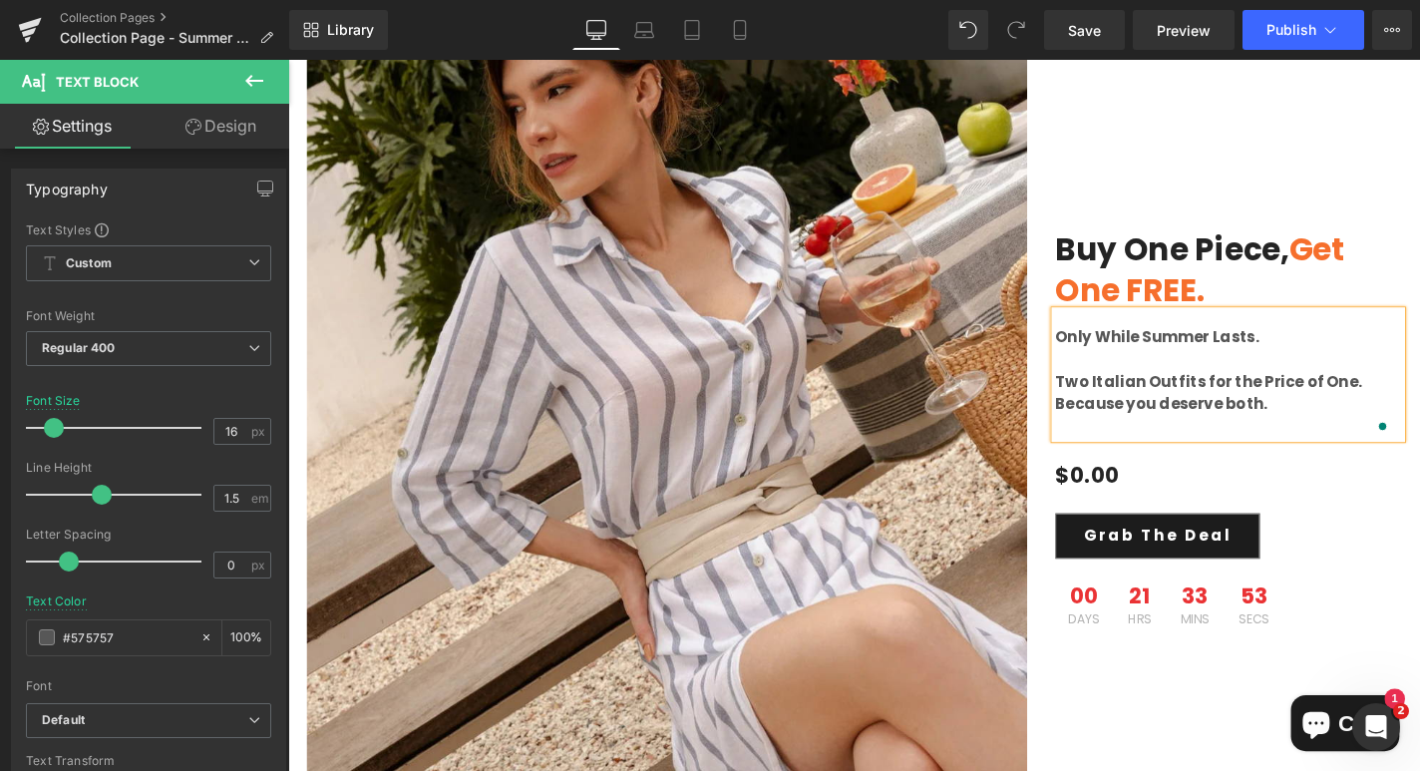
scroll to position [6598, 0]
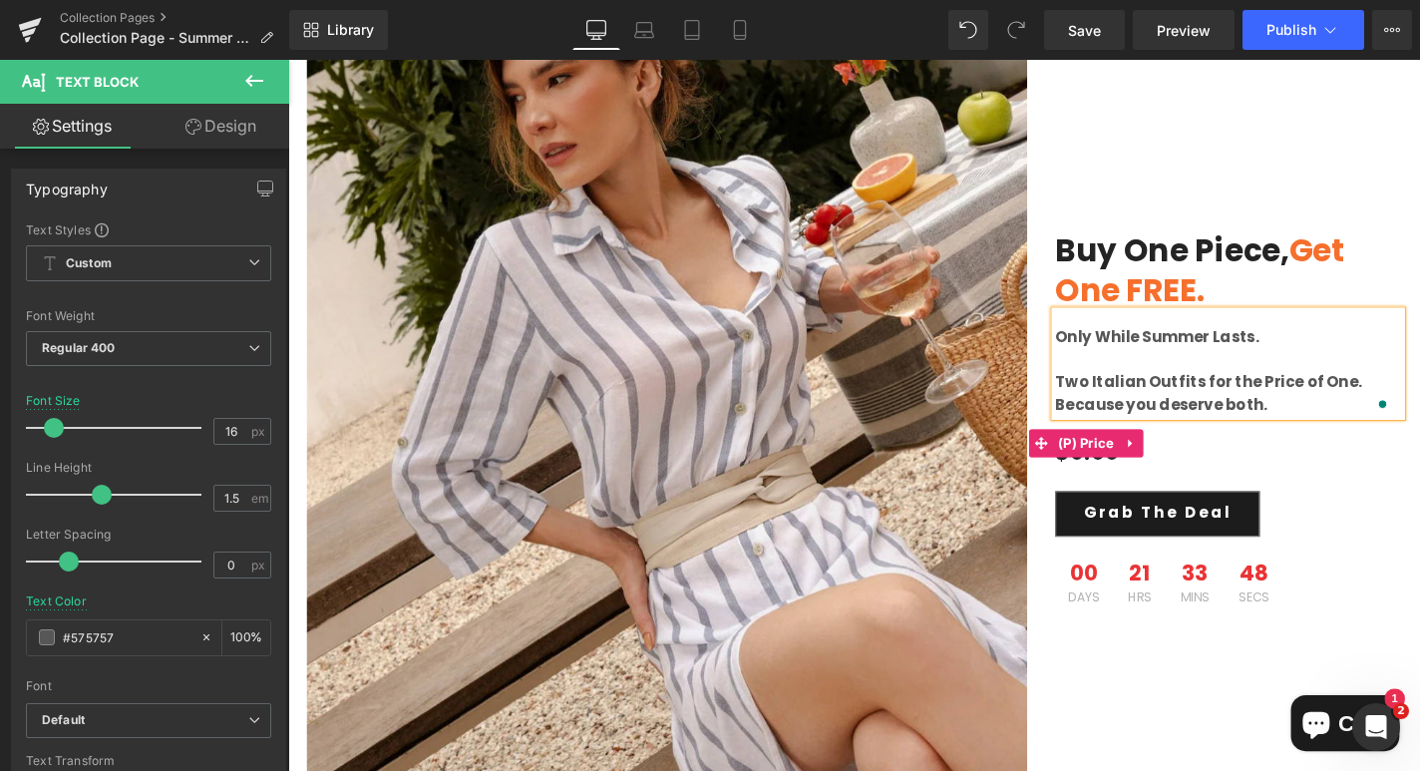
click at [1383, 490] on div "$0.00 $0" at bounding box center [1290, 469] width 369 height 59
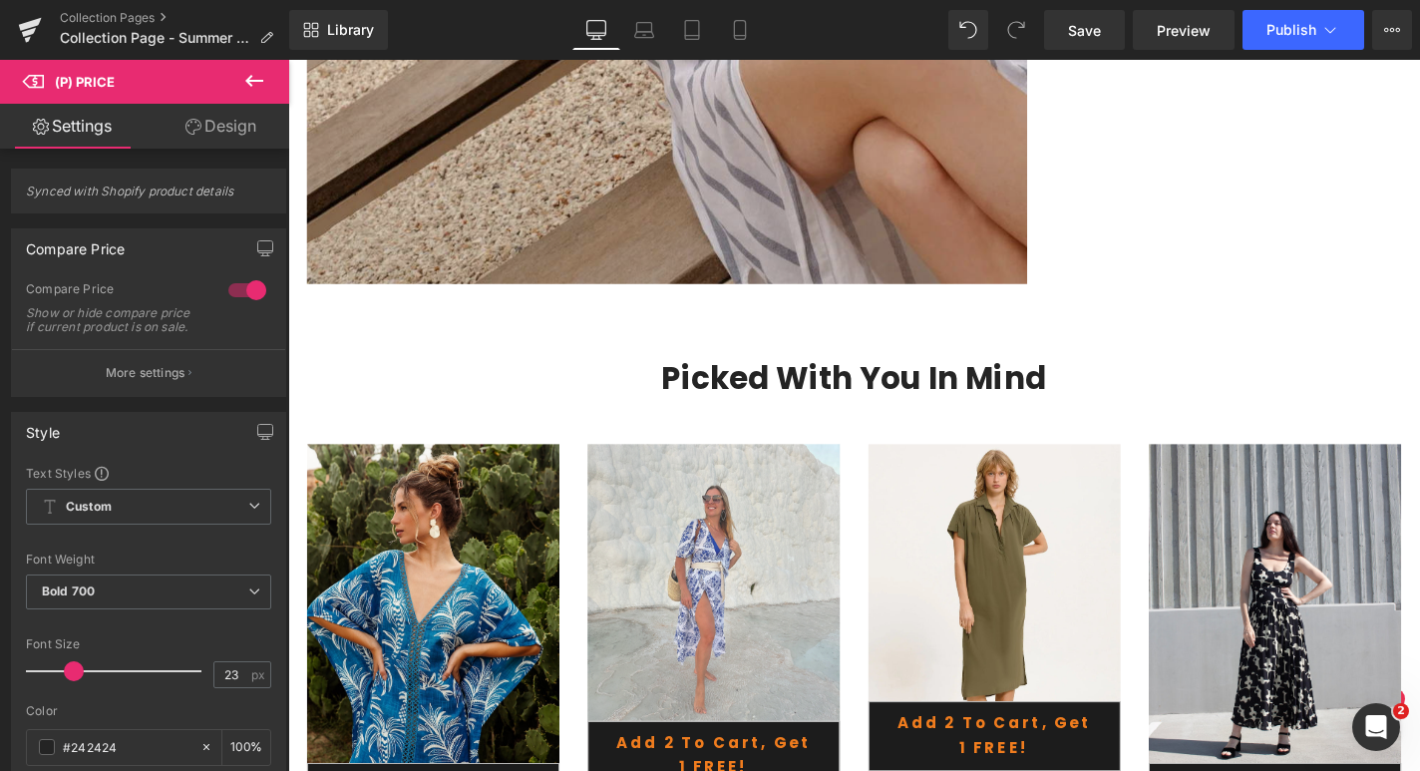
scroll to position [7217, 0]
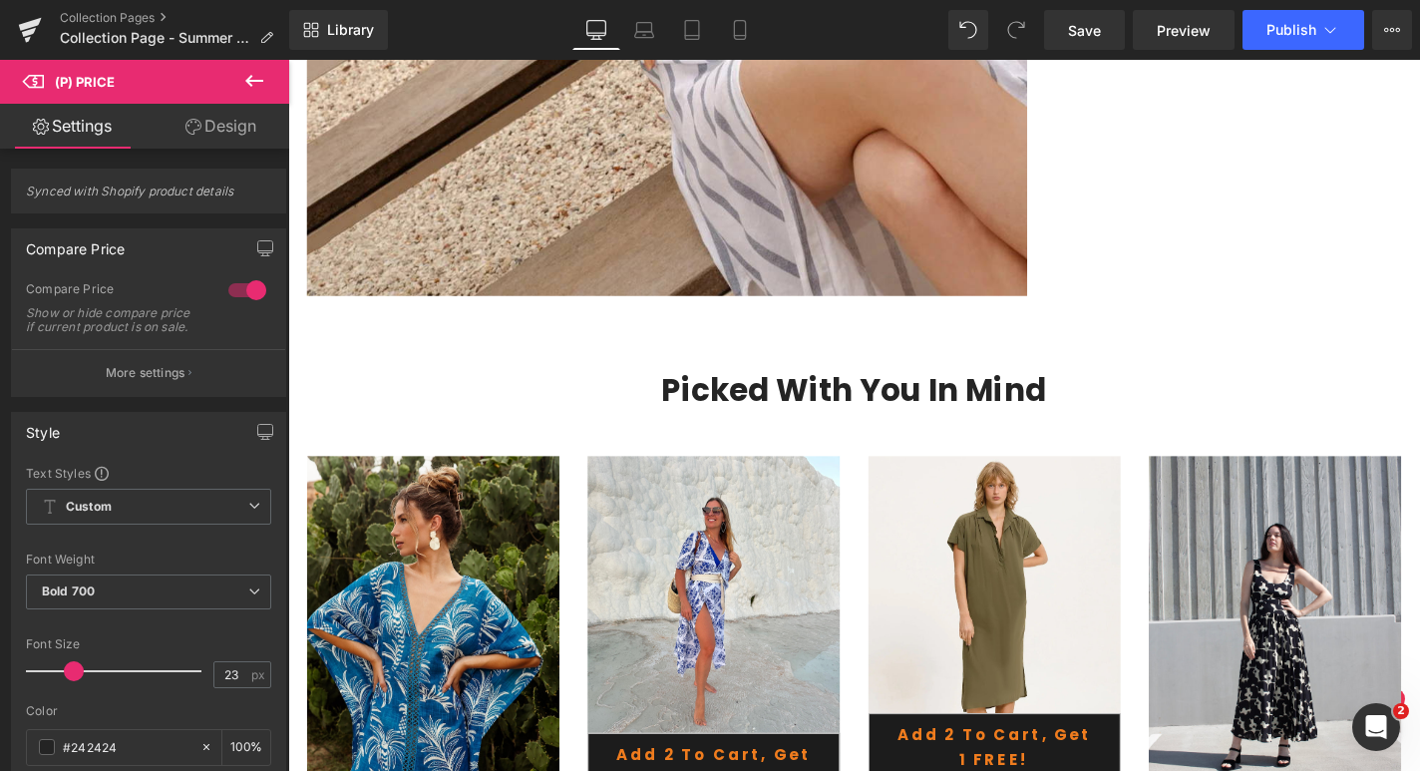
click at [253, 85] on icon at bounding box center [254, 81] width 24 height 24
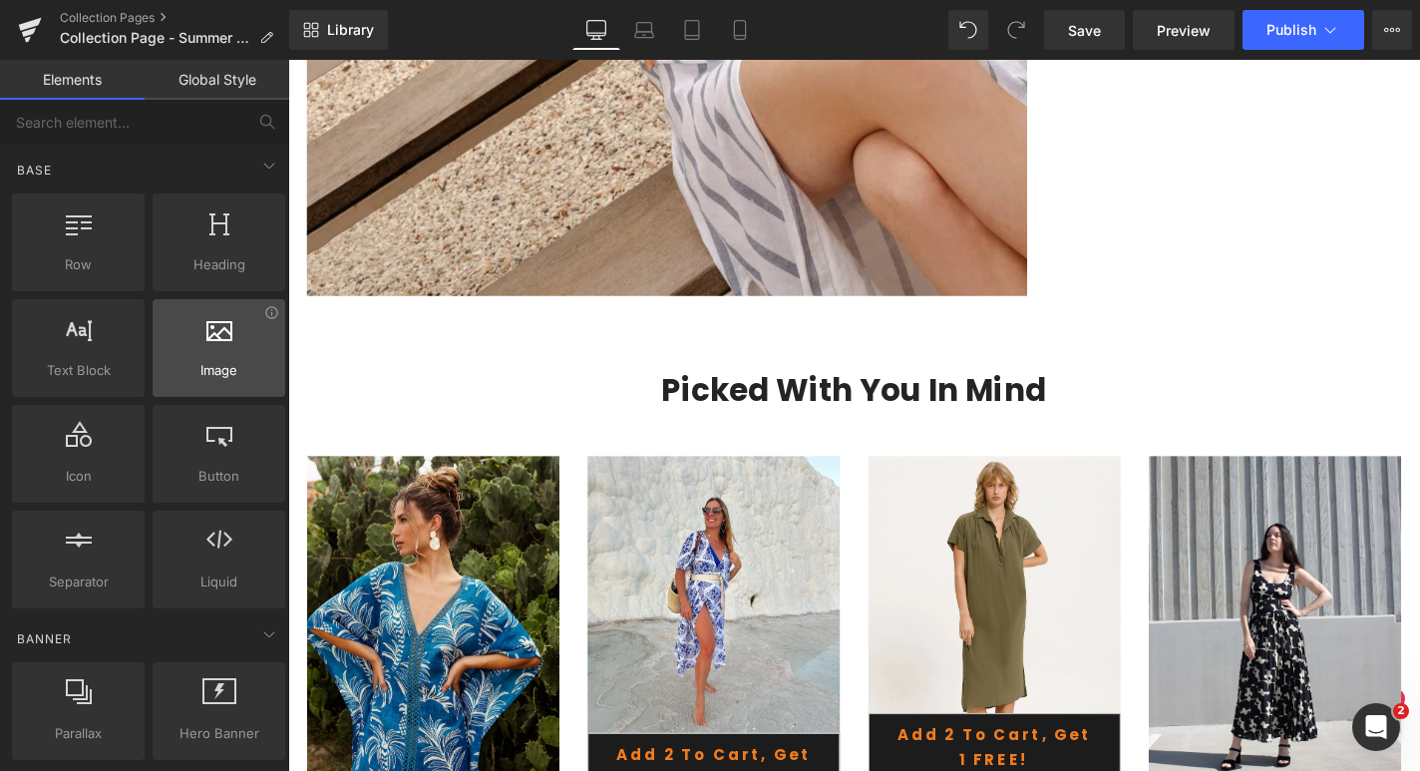
click at [212, 341] on div at bounding box center [219, 337] width 121 height 45
click at [216, 354] on div at bounding box center [219, 337] width 121 height 45
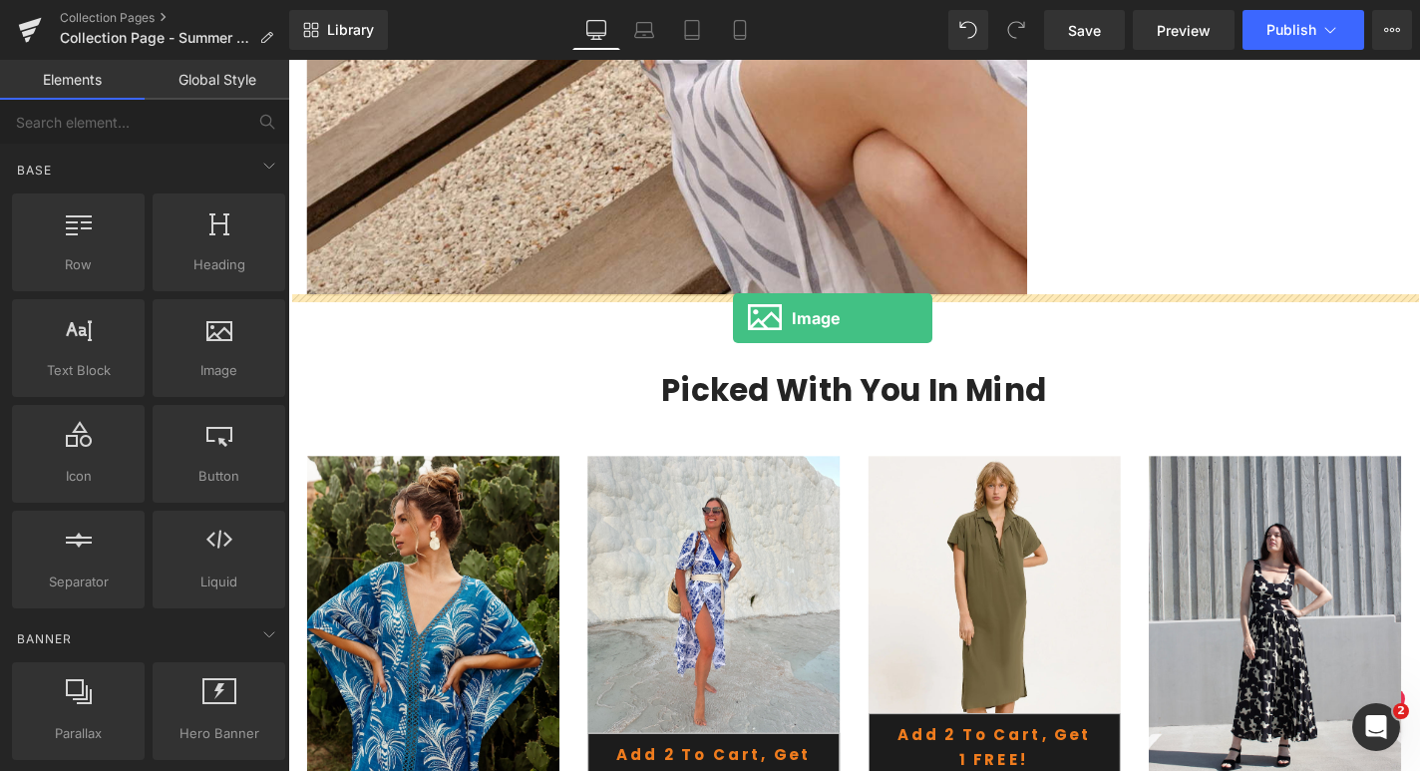
drag, startPoint x: 350, startPoint y: 306, endPoint x: 762, endPoint y: 335, distance: 412.8
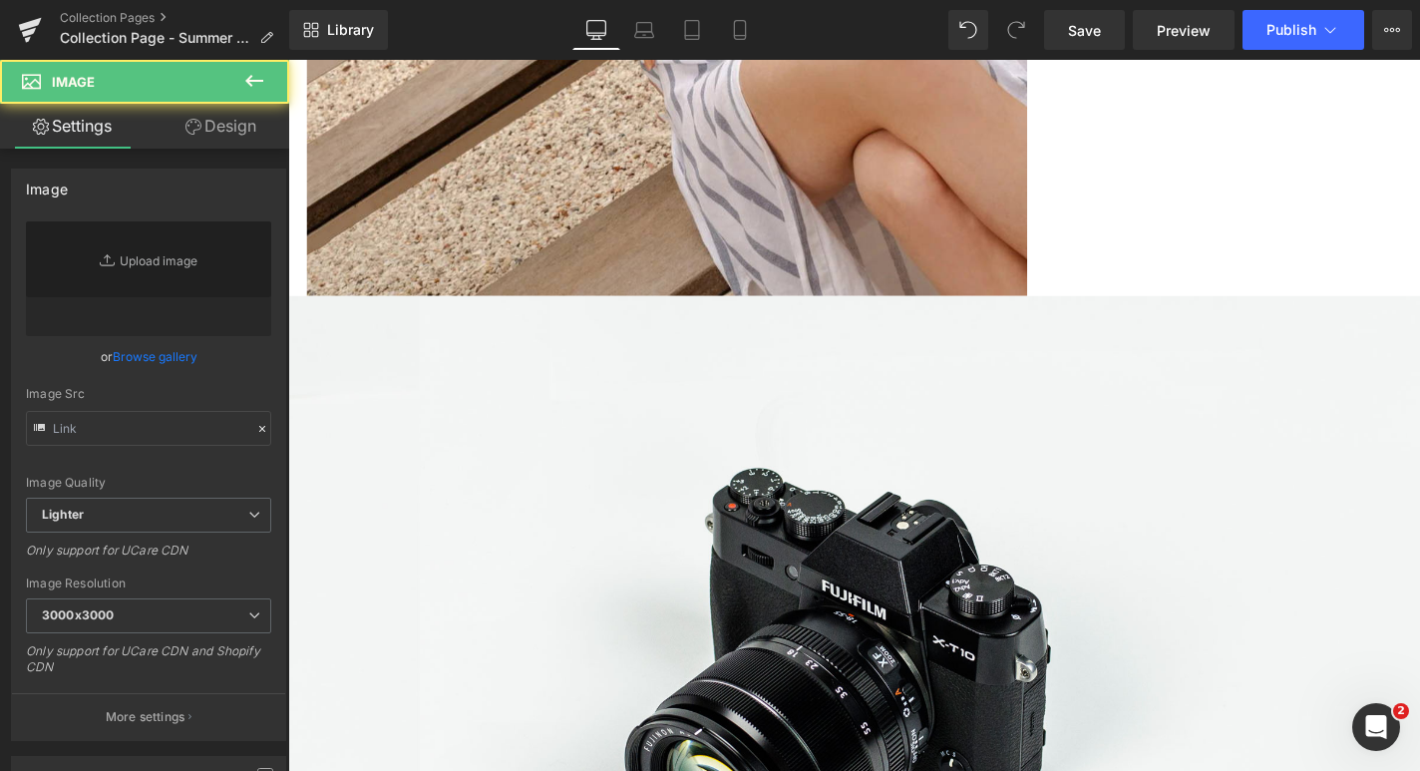
type input "//[DOMAIN_NAME][URL]"
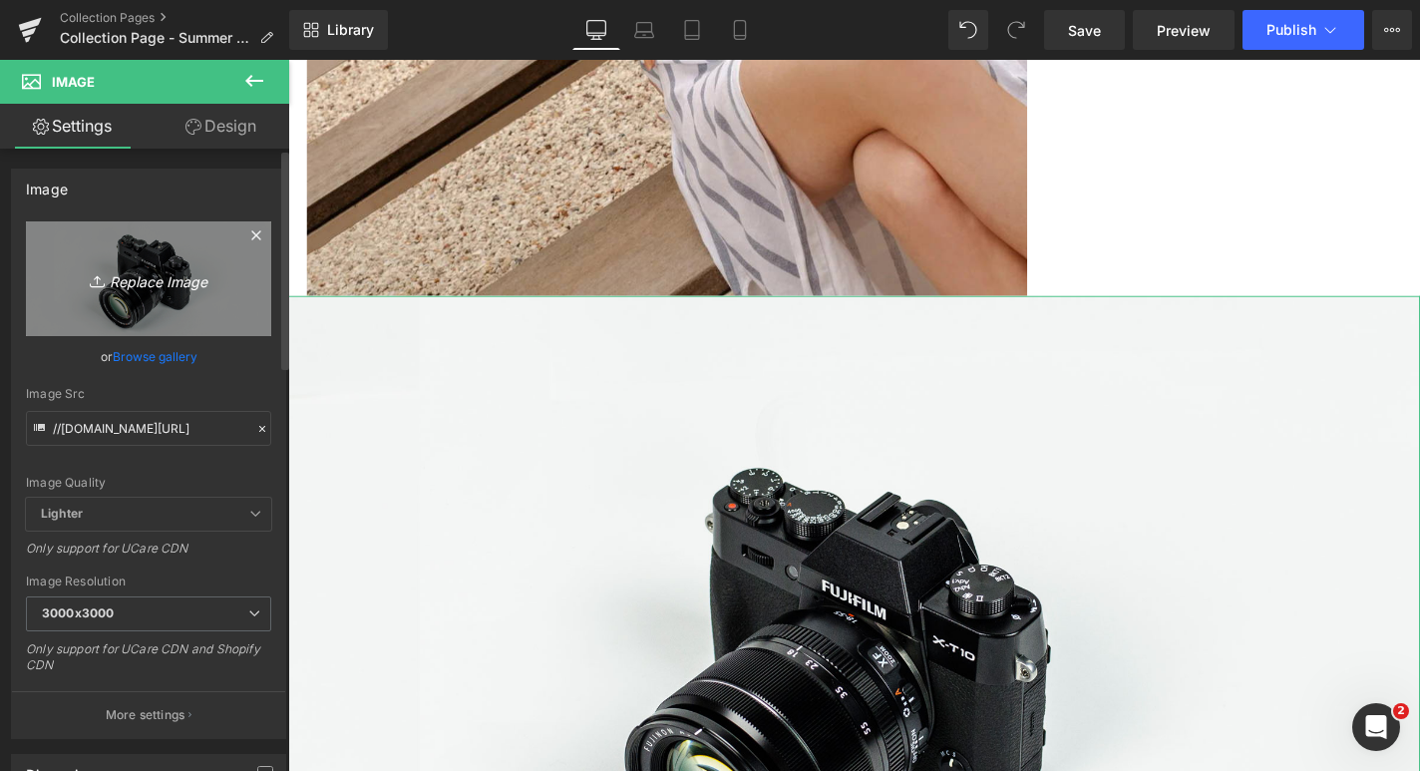
click at [119, 278] on icon "Replace Image" at bounding box center [149, 278] width 160 height 25
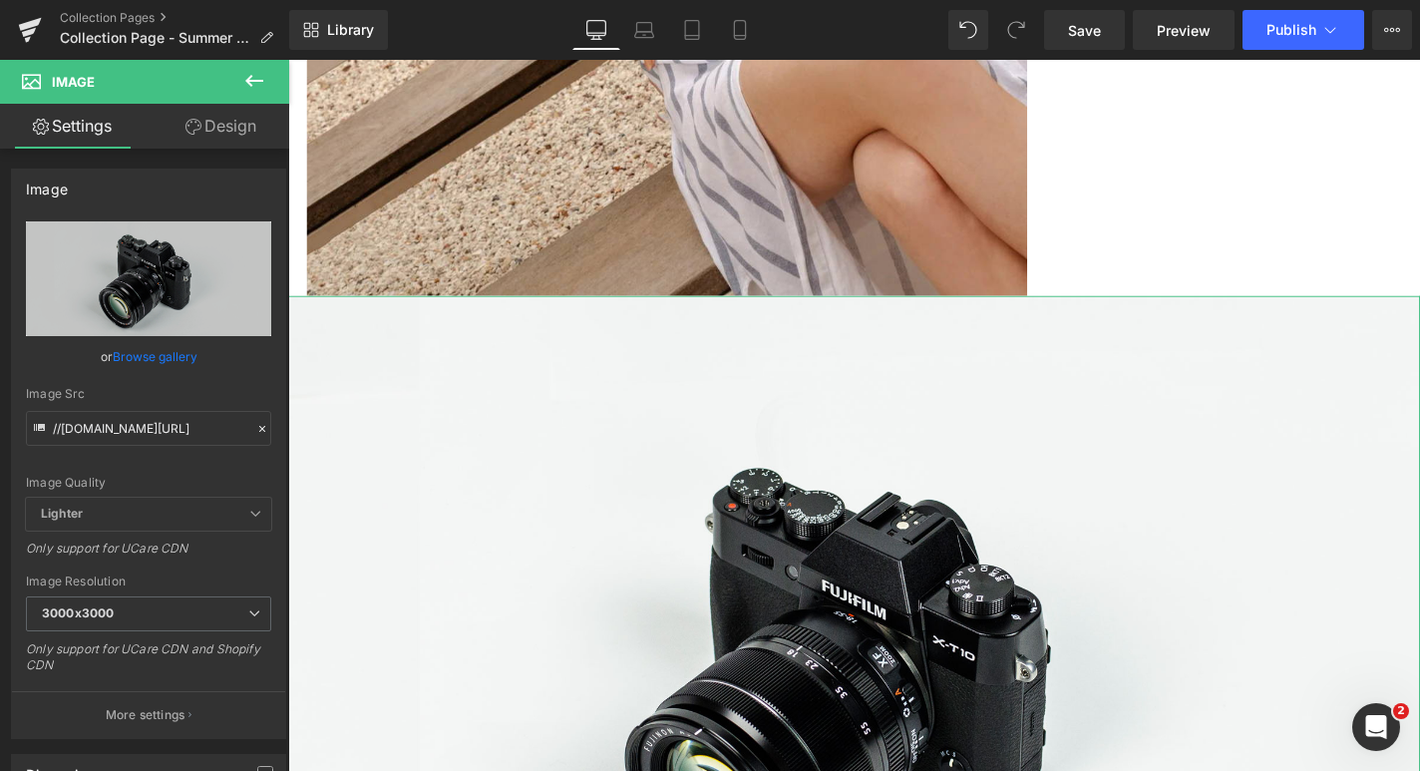
click at [203, 138] on link "Design" at bounding box center [221, 126] width 145 height 45
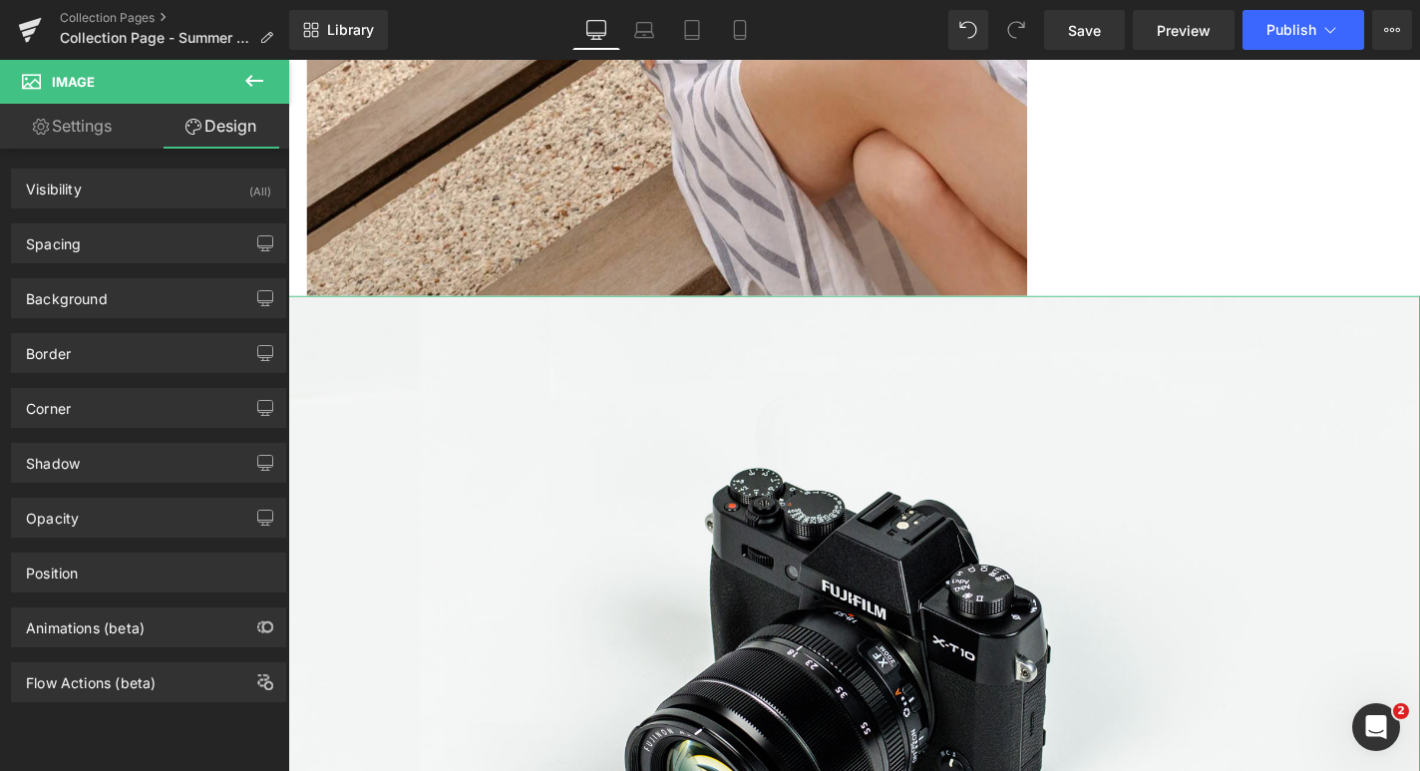
click at [88, 128] on link "Settings" at bounding box center [72, 126] width 145 height 45
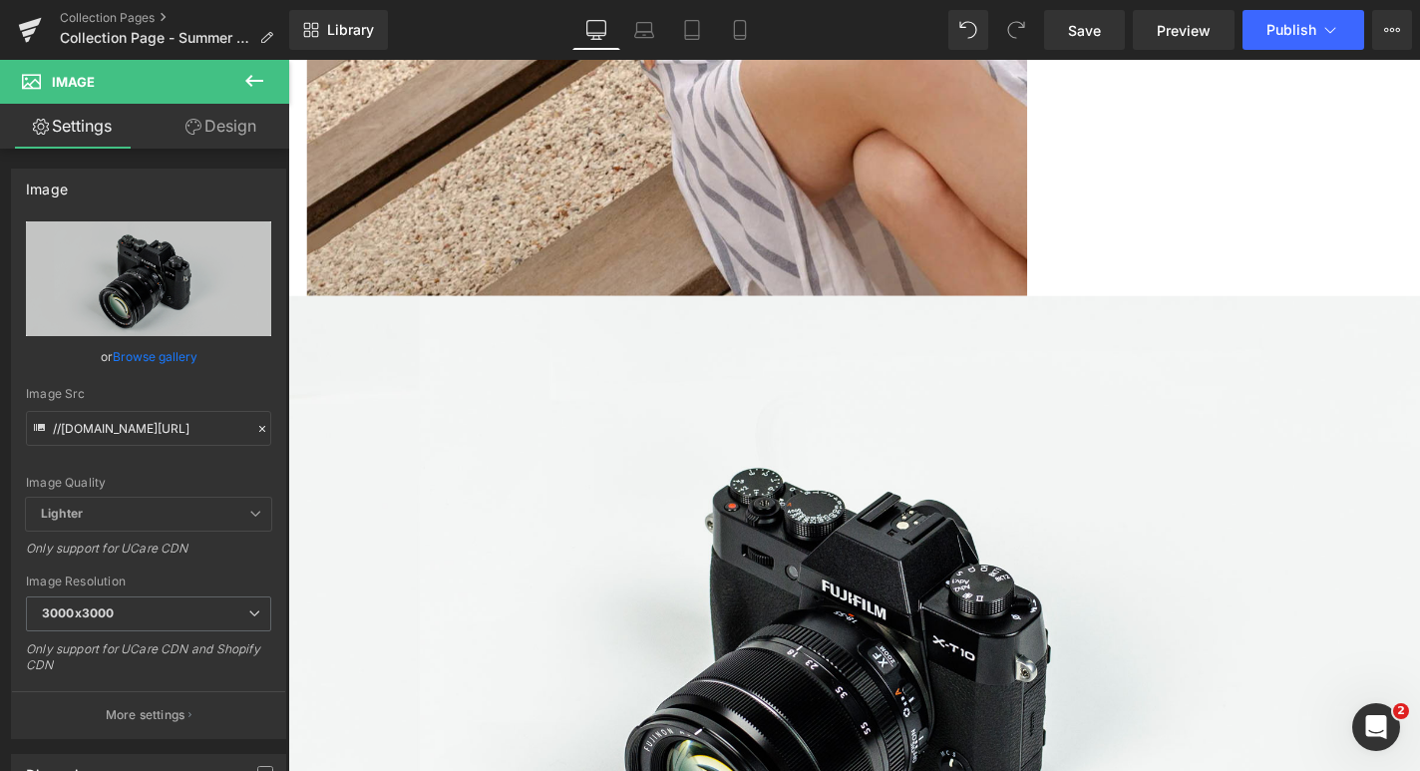
click at [257, 79] on icon at bounding box center [254, 81] width 24 height 24
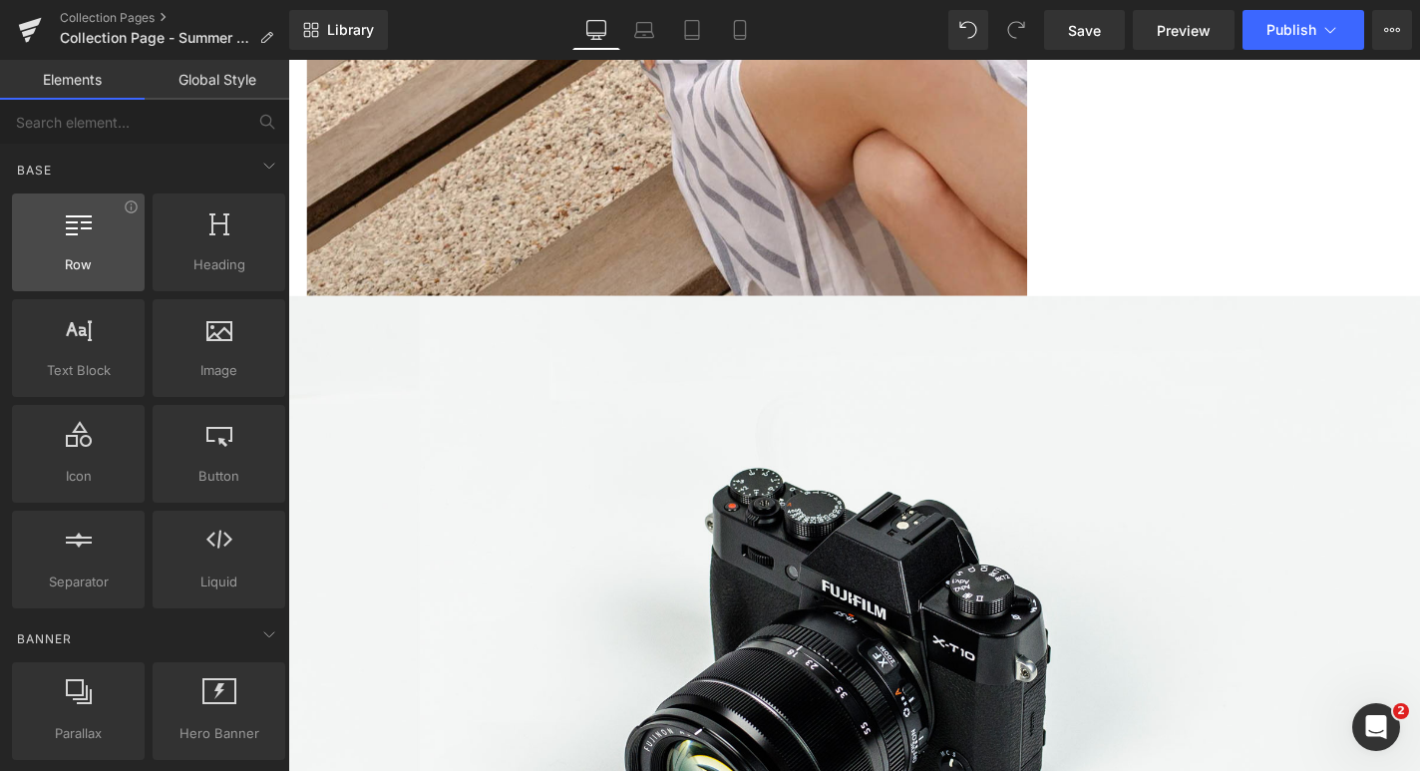
click at [112, 250] on div at bounding box center [78, 231] width 121 height 45
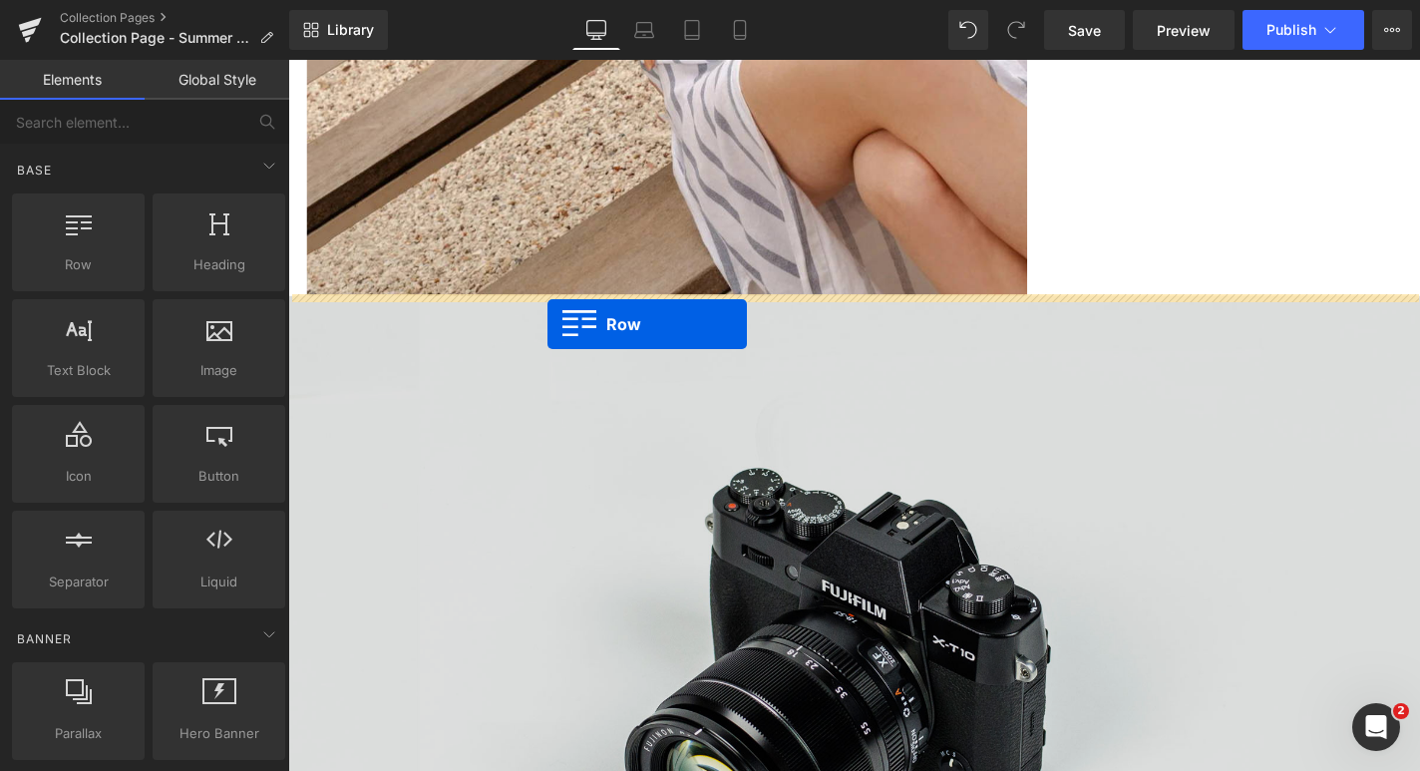
drag, startPoint x: 383, startPoint y: 325, endPoint x: 564, endPoint y: 341, distance: 182.2
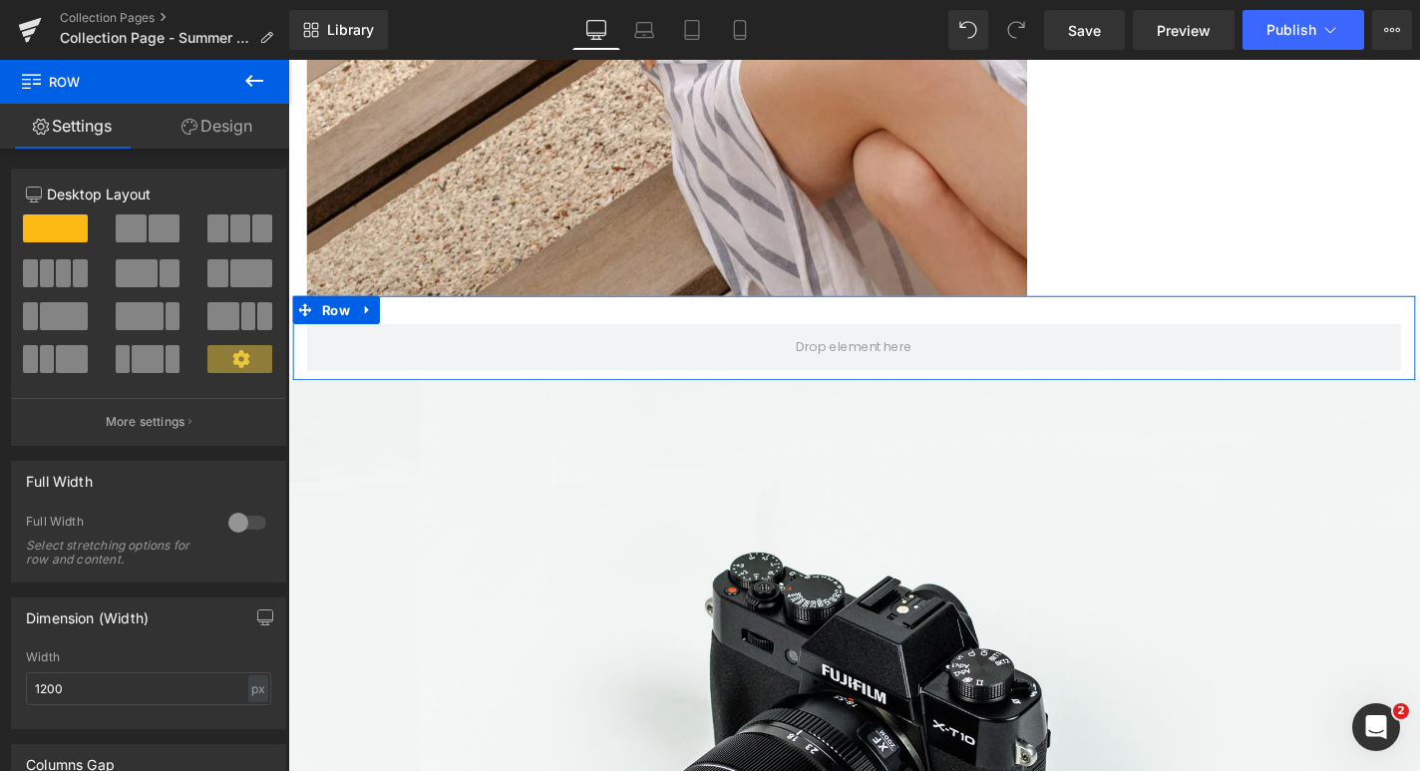
click at [158, 225] on span at bounding box center [164, 228] width 31 height 28
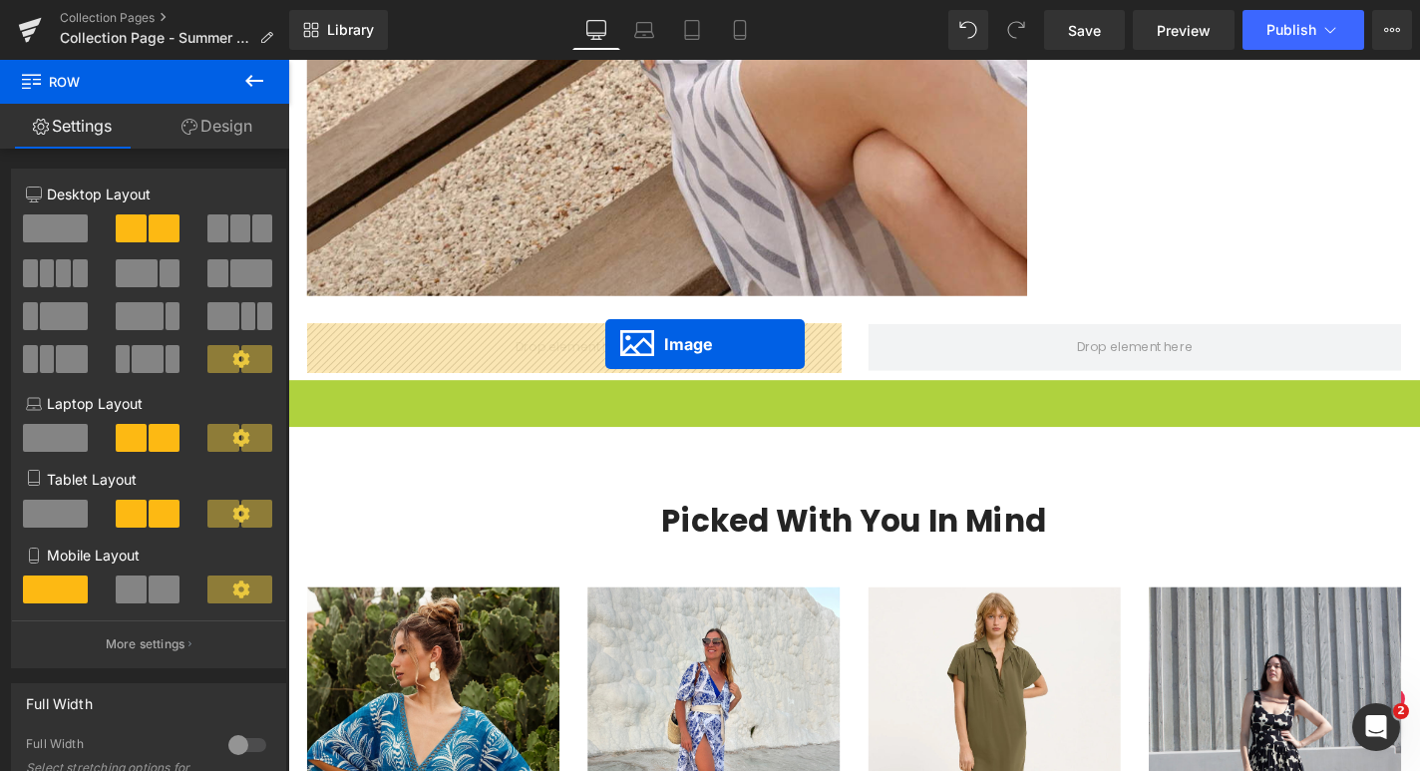
drag, startPoint x: 860, startPoint y: 803, endPoint x: 626, endPoint y: 363, distance: 498.2
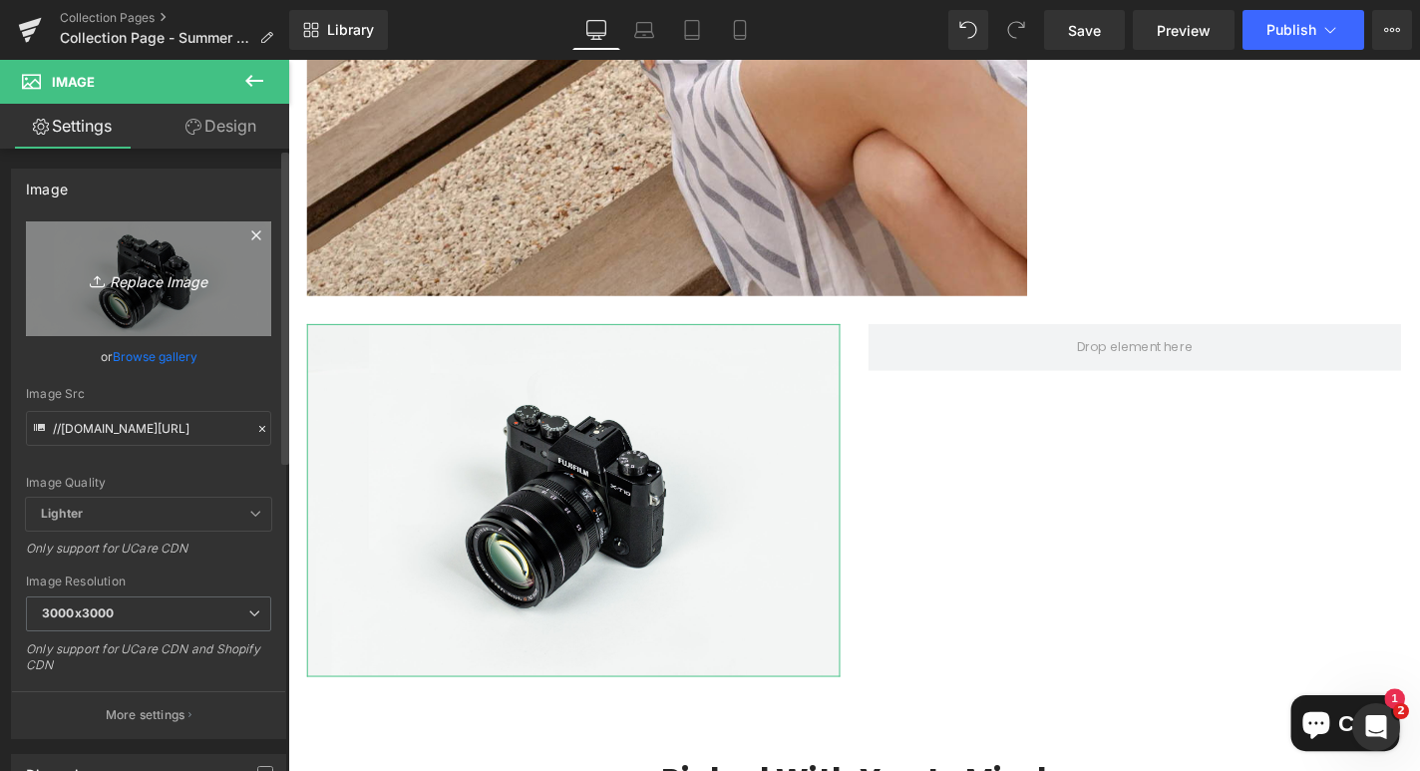
click at [144, 282] on icon "Replace Image" at bounding box center [149, 278] width 160 height 25
type input "C:\fakepath\summer sale html-03.png"
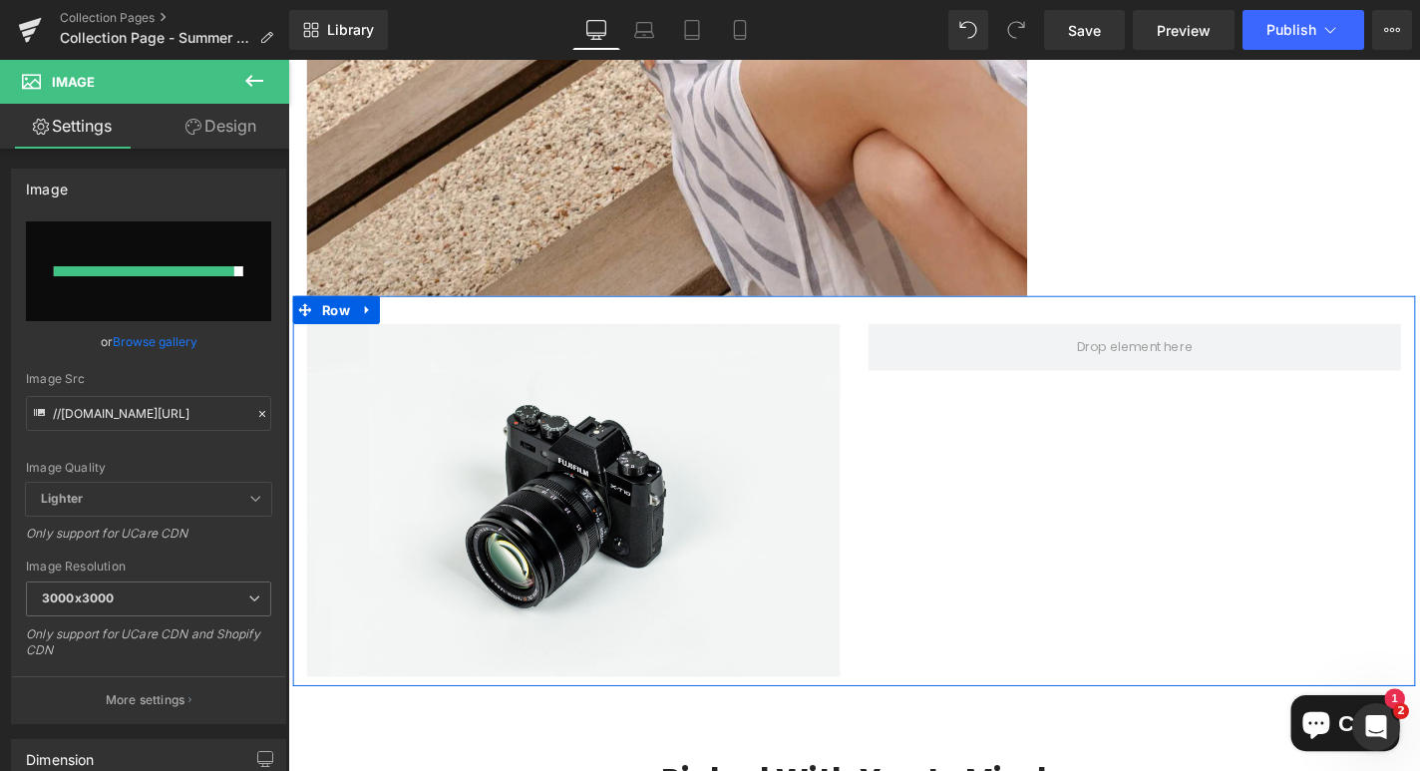
type input "https://ucarecdn.com/529c7df1-8ee6-4214-a3b6-3828fc2b9de7/-/format/auto/-/previ…"
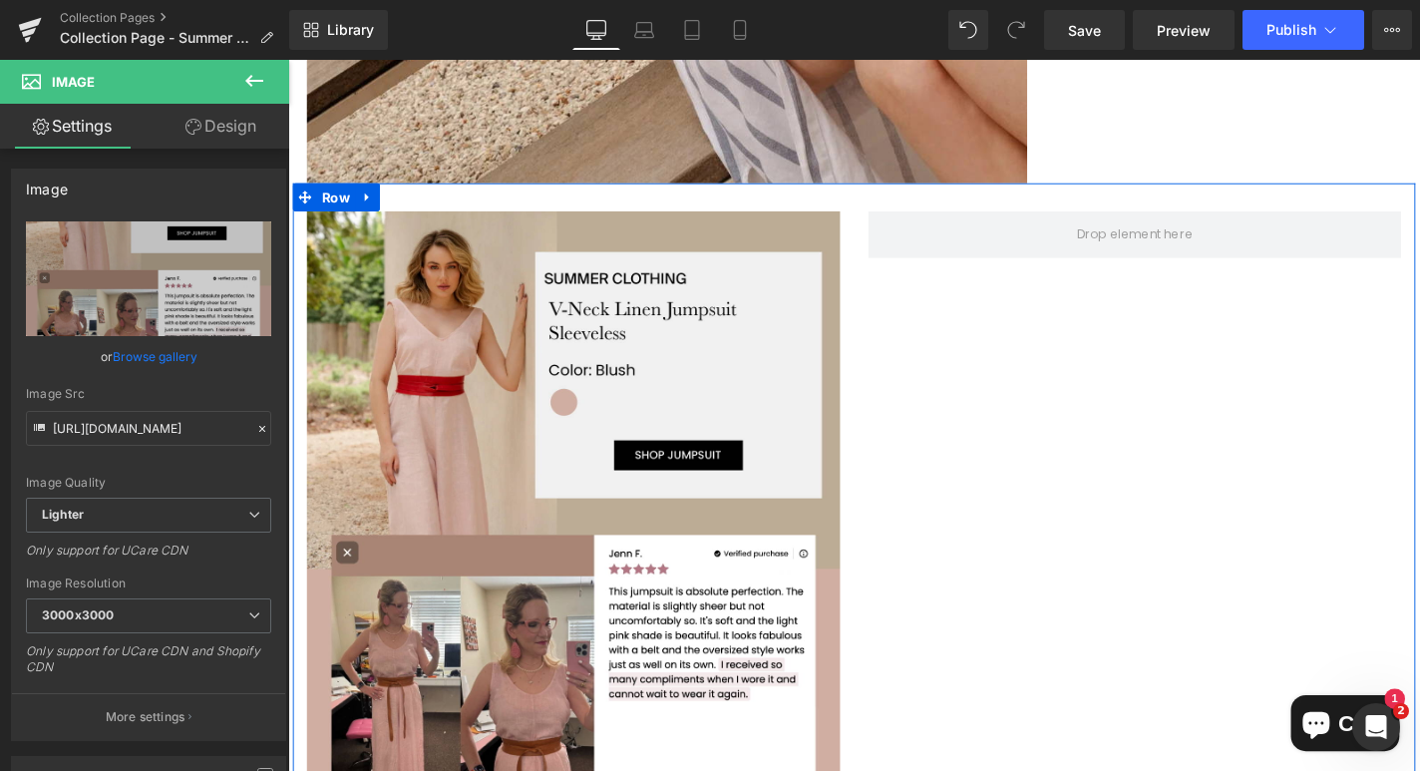
scroll to position [7325, 0]
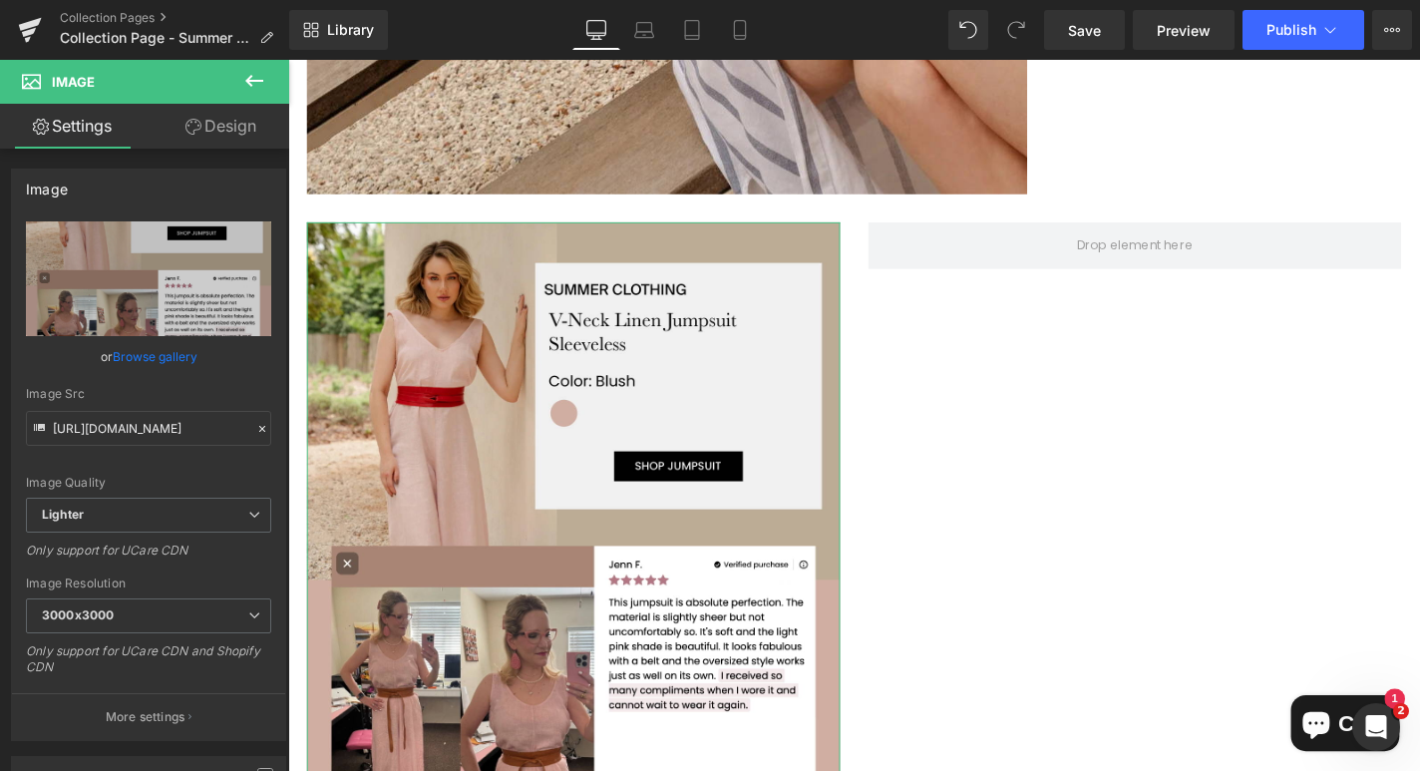
click at [239, 131] on link "Design" at bounding box center [221, 126] width 145 height 45
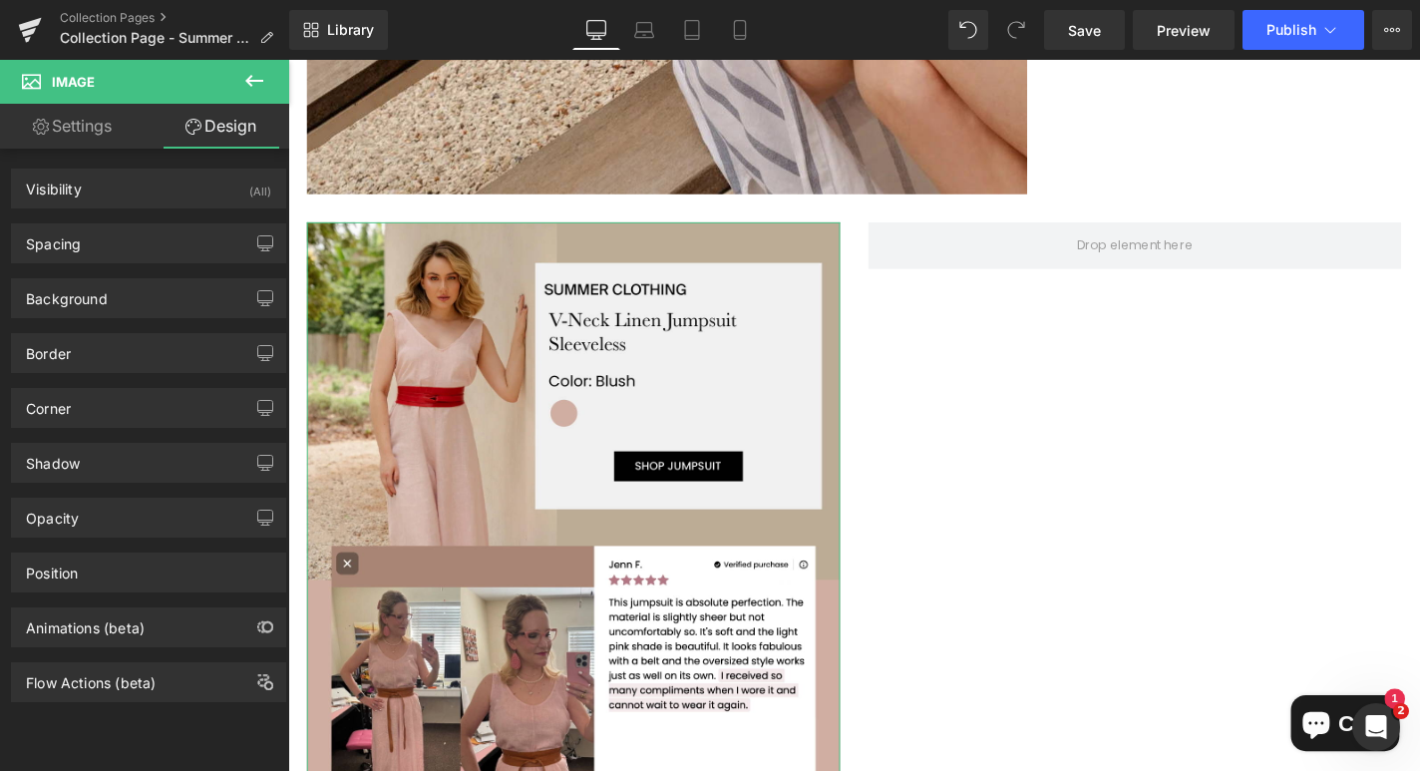
click at [102, 118] on link "Settings" at bounding box center [72, 126] width 145 height 45
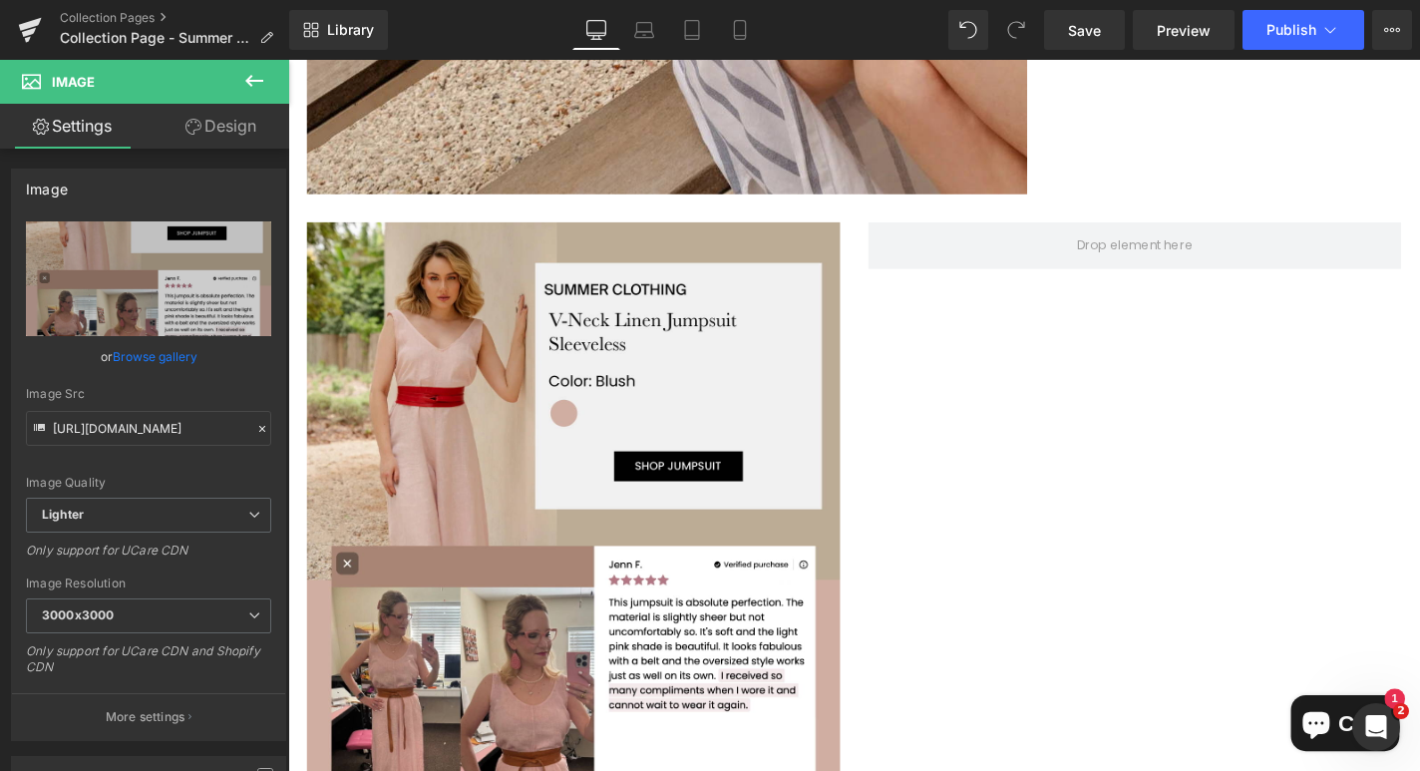
click at [264, 76] on icon at bounding box center [254, 81] width 24 height 24
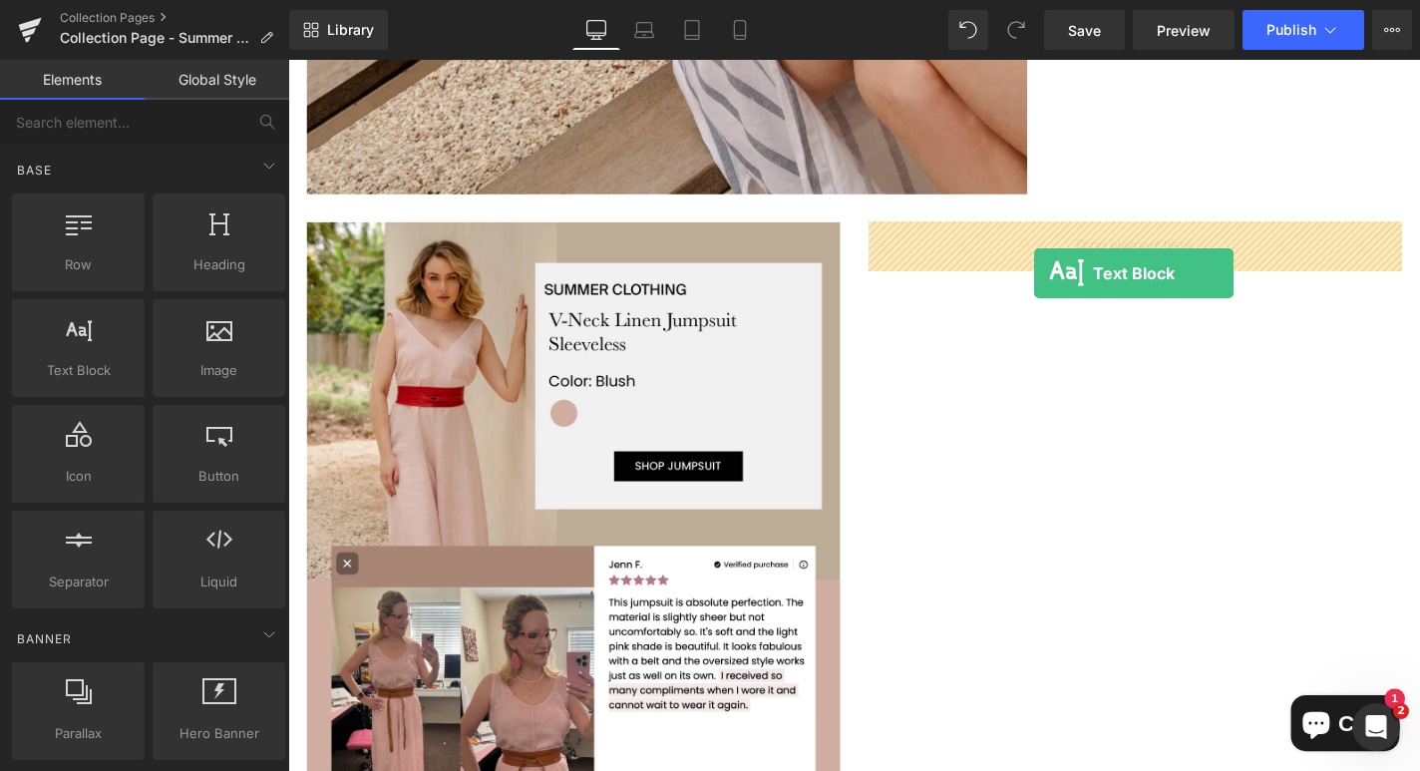
drag, startPoint x: 378, startPoint y: 405, endPoint x: 1083, endPoint y: 287, distance: 714.7
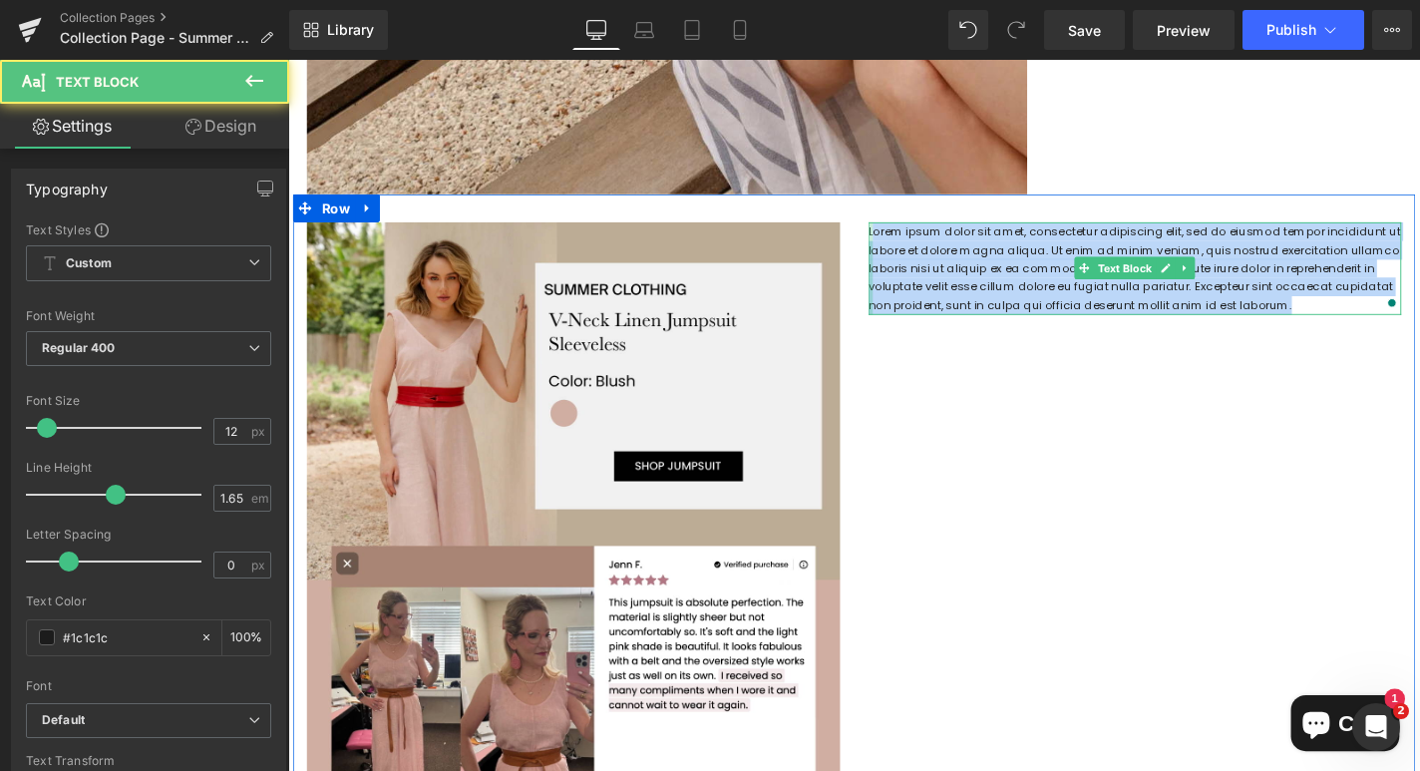
drag, startPoint x: 1357, startPoint y: 322, endPoint x: 906, endPoint y: 236, distance: 458.8
click at [906, 236] on div "Lorem ipsum dolor sit amet, consectetur adipiscing elit, sed do eiusmod tempor …" at bounding box center [1190, 282] width 568 height 99
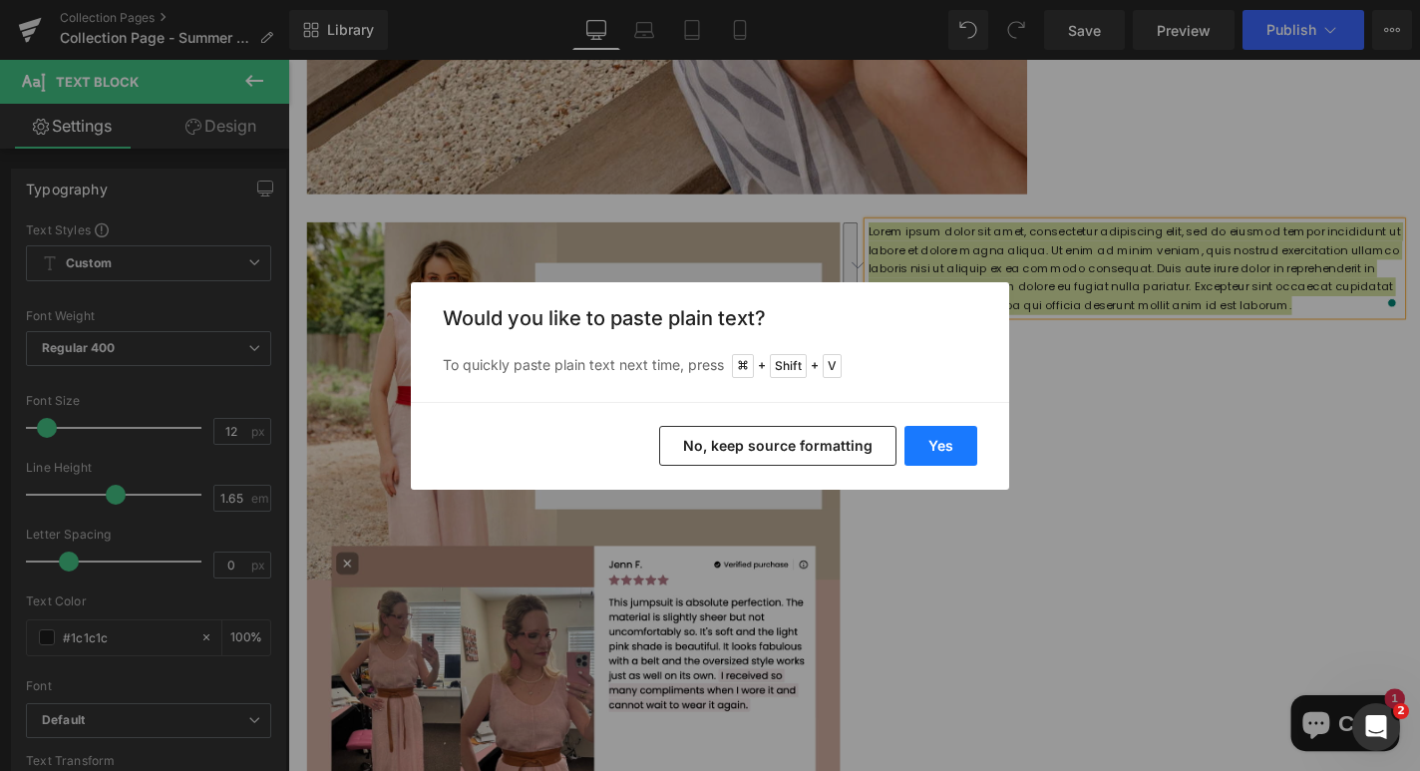
click at [927, 444] on button "Yes" at bounding box center [940, 446] width 73 height 40
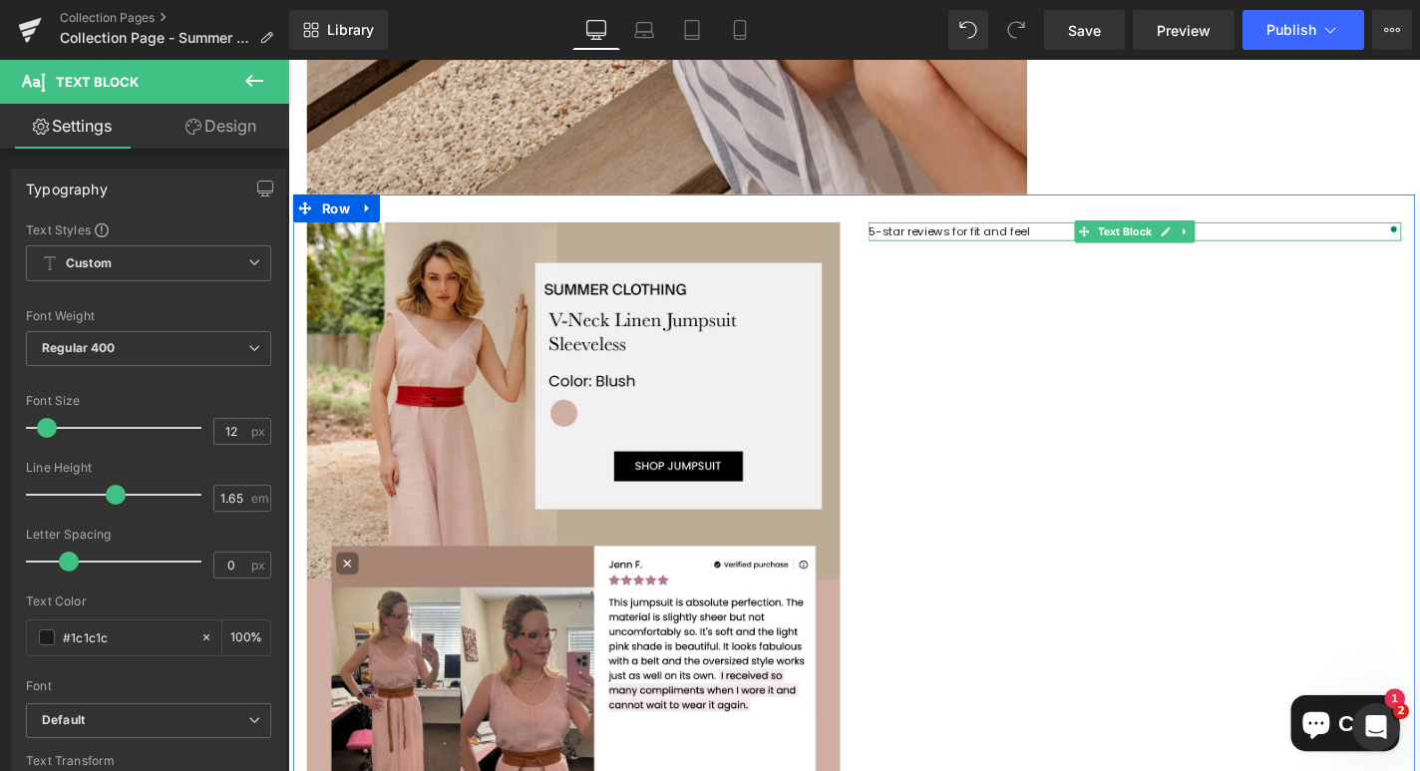
click at [1043, 243] on p "5-star reviews for fit and feel" at bounding box center [1190, 243] width 568 height 20
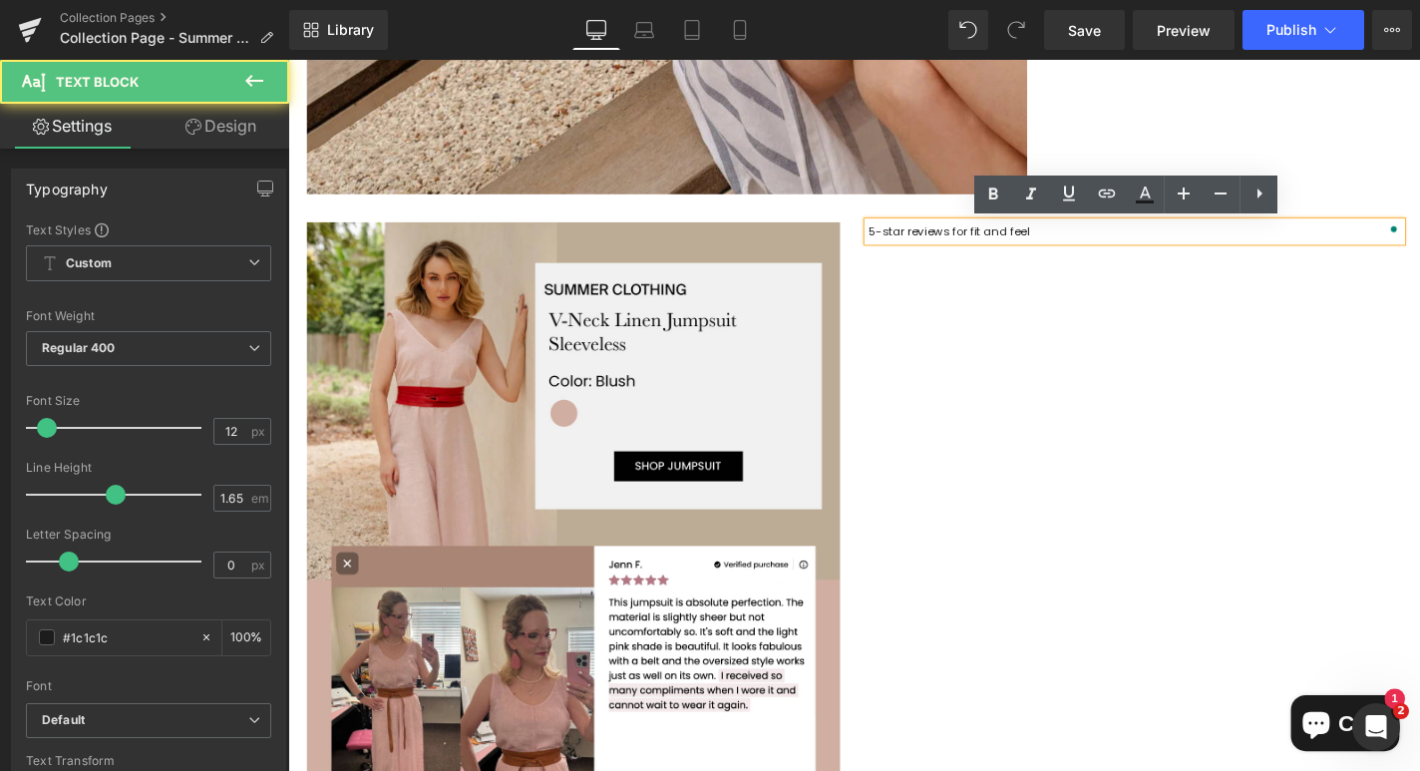
click at [1083, 242] on p "5-star reviews for fit and feel" at bounding box center [1190, 243] width 568 height 20
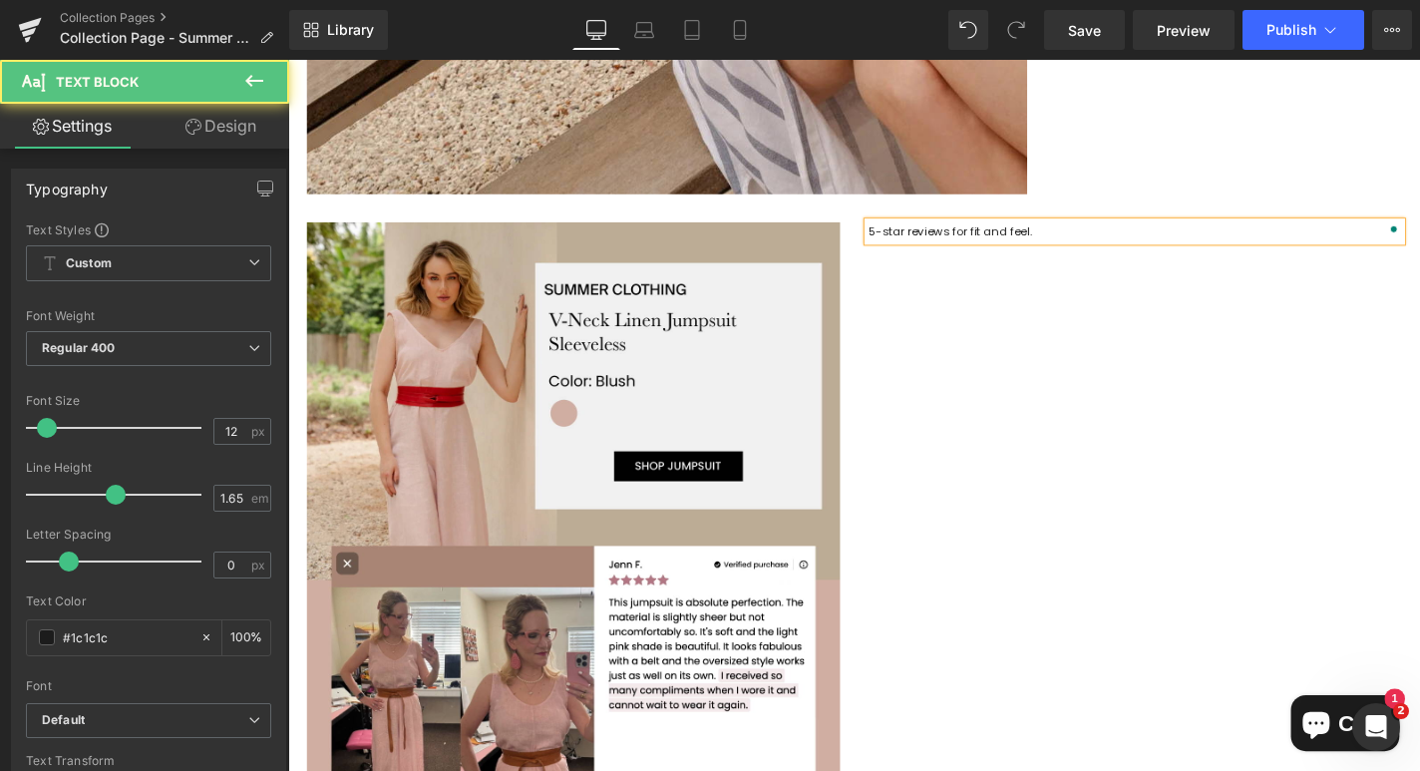
drag, startPoint x: 1091, startPoint y: 243, endPoint x: 901, endPoint y: 238, distance: 189.5
click at [906, 238] on div "5-star reviews for fit and feel." at bounding box center [1190, 243] width 568 height 20
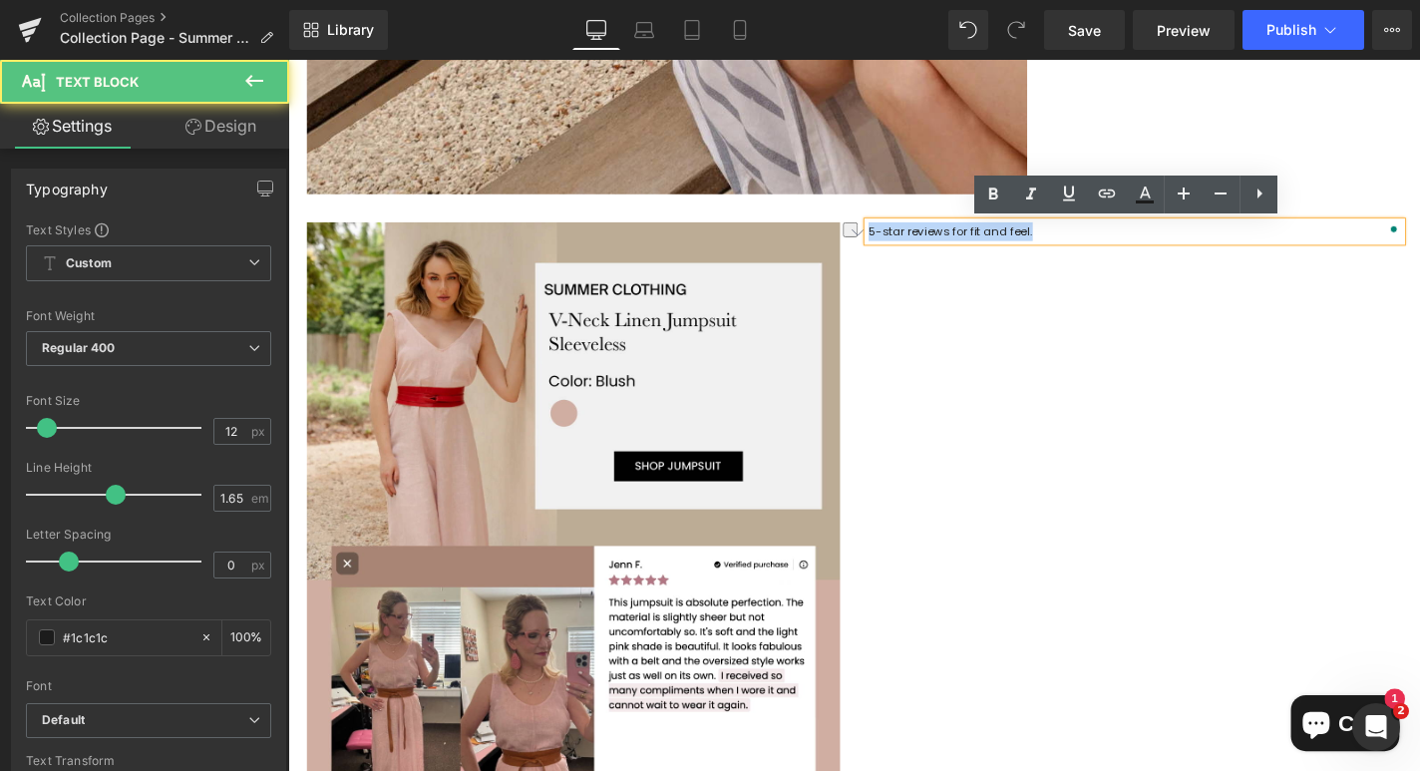
drag, startPoint x: 1086, startPoint y: 243, endPoint x: 907, endPoint y: 243, distance: 178.5
click at [907, 243] on p "5-star reviews for fit and feel." at bounding box center [1190, 243] width 568 height 20
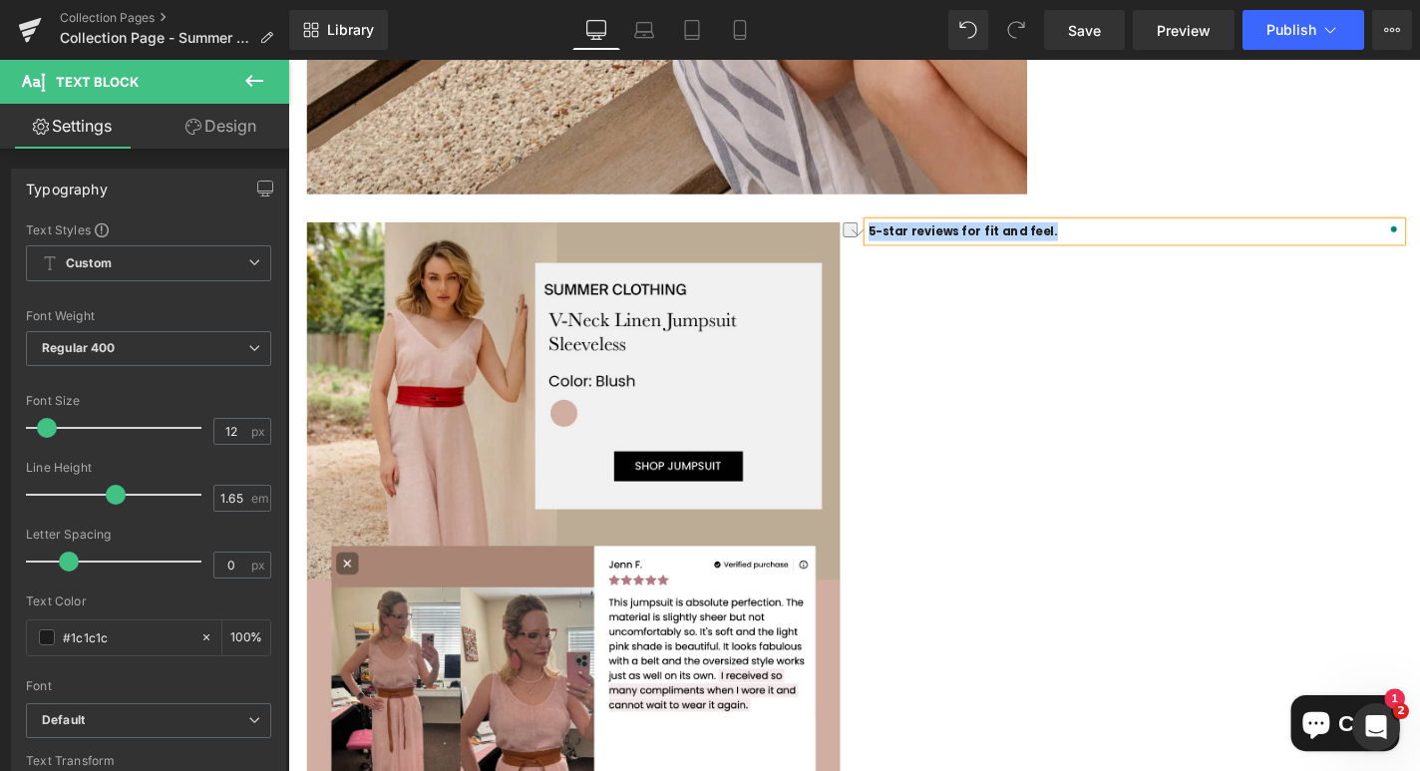
drag, startPoint x: 1106, startPoint y: 247, endPoint x: 907, endPoint y: 247, distance: 198.4
click at [907, 247] on p "5-star reviews for fit and feel." at bounding box center [1190, 243] width 568 height 20
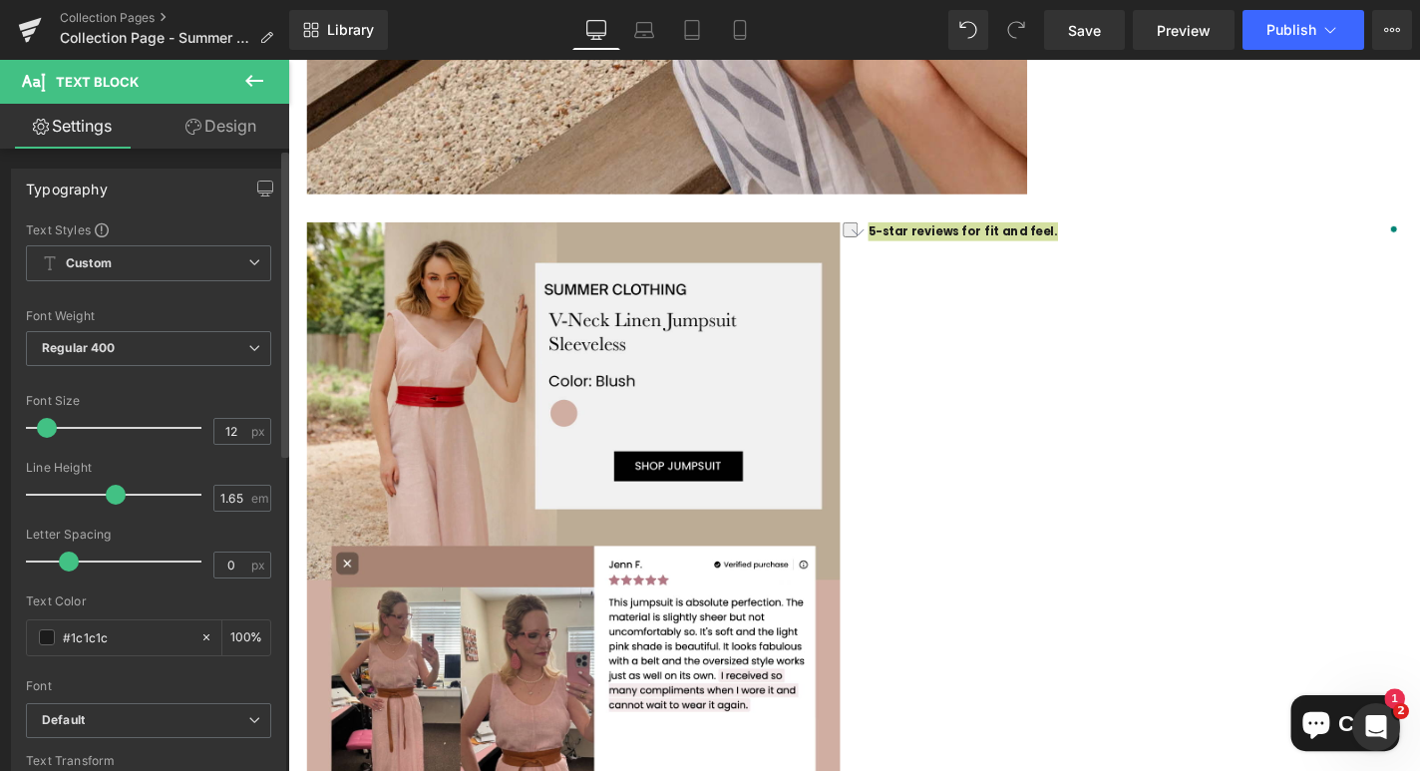
click at [132, 425] on div at bounding box center [119, 428] width 166 height 40
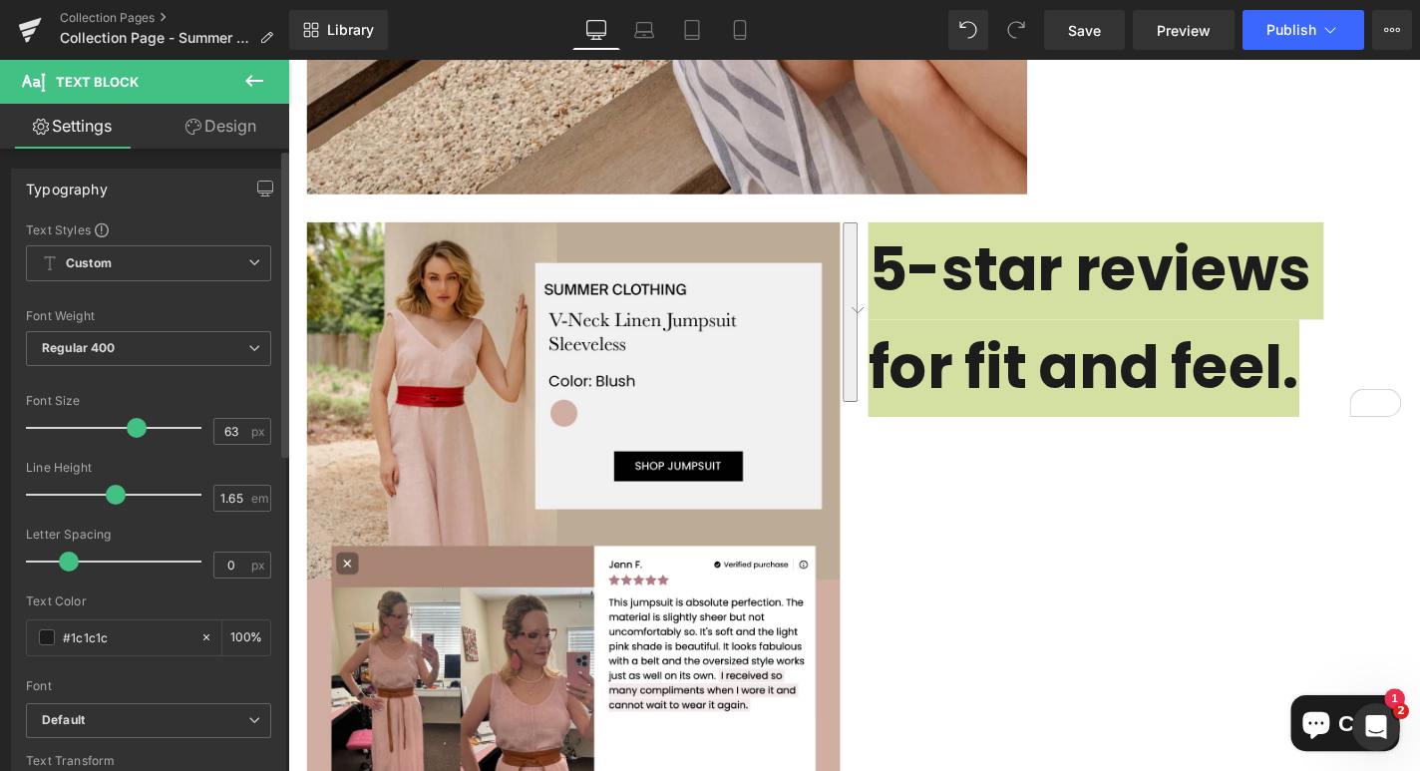
type input "43"
click at [98, 425] on div at bounding box center [119, 428] width 166 height 40
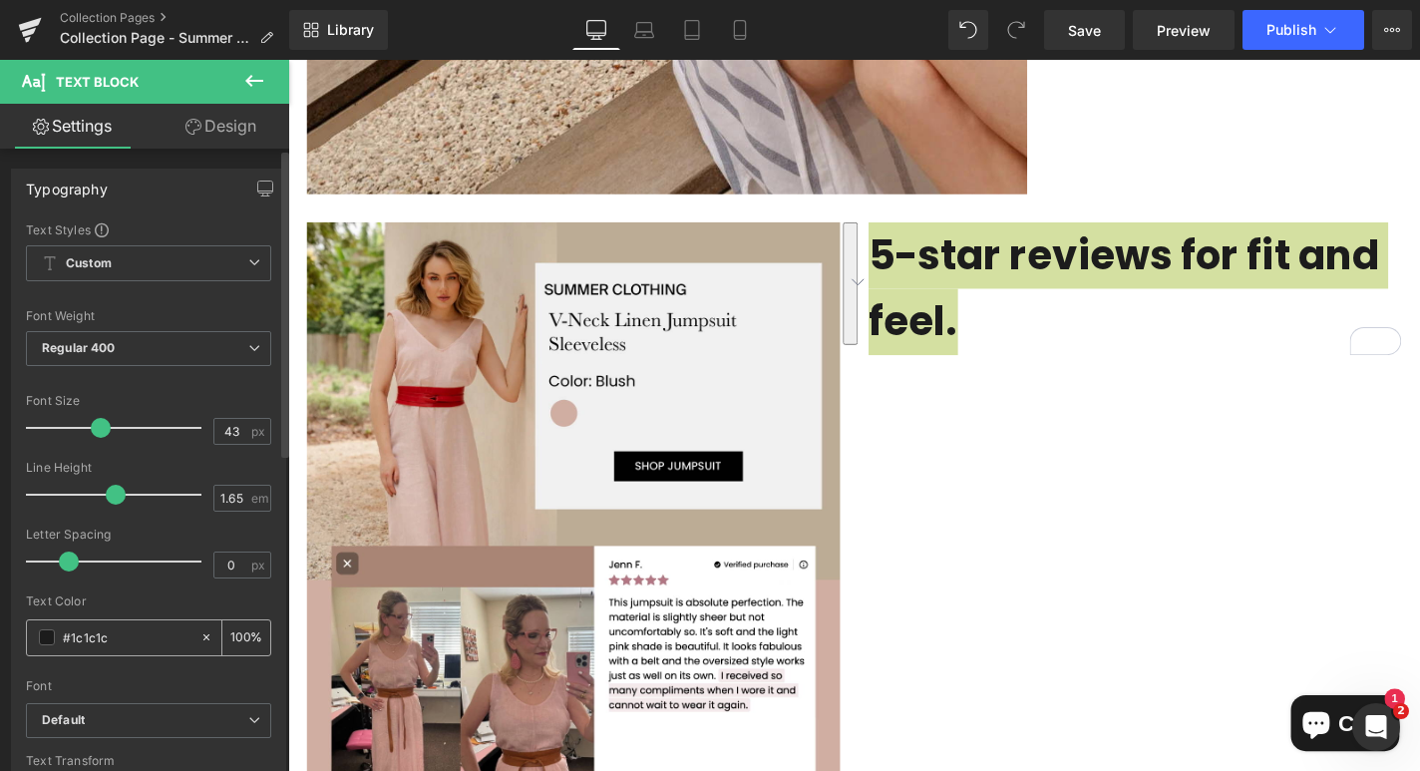
click at [48, 634] on span at bounding box center [47, 637] width 16 height 16
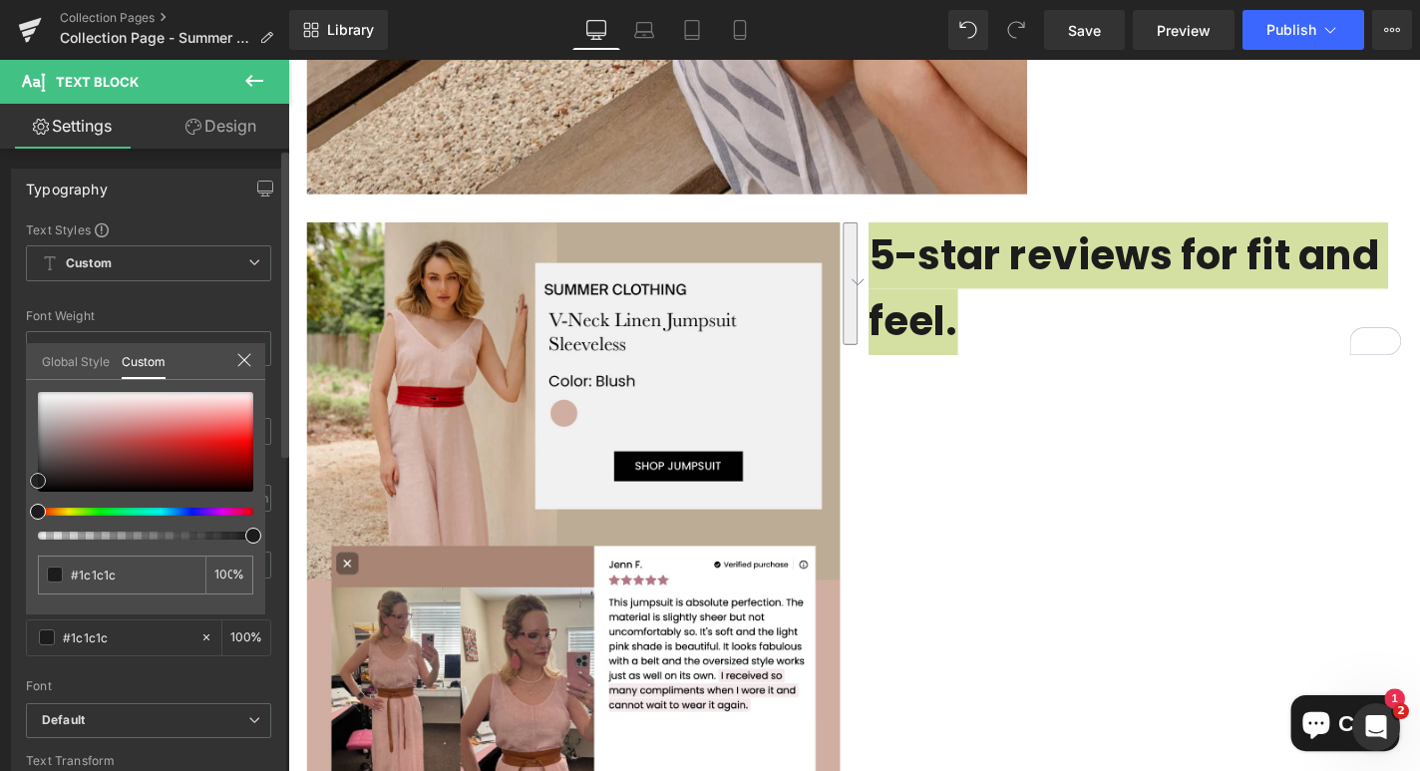
type input "#7a1414"
type input "#781616"
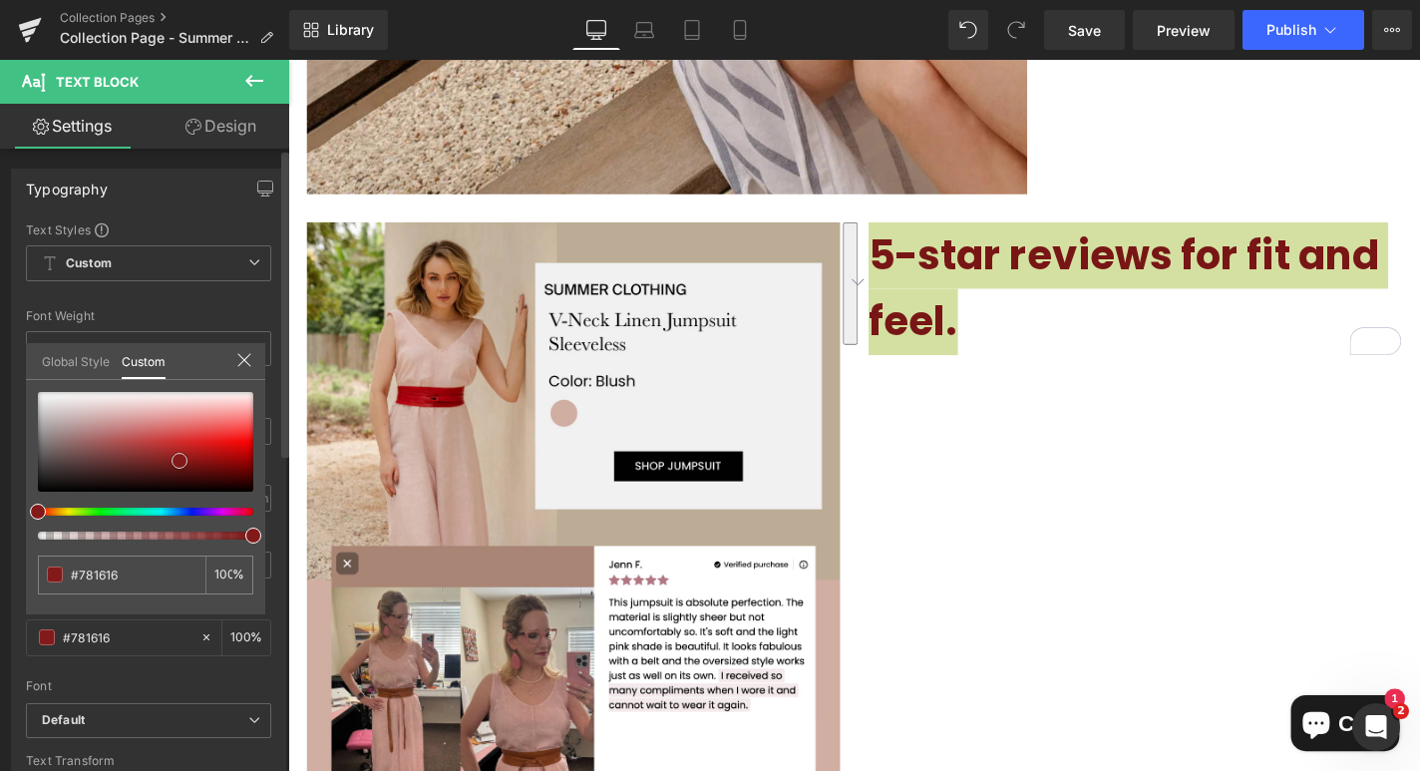
type input "#831a1a"
type input "#861c1c"
type input "#8a1d1d"
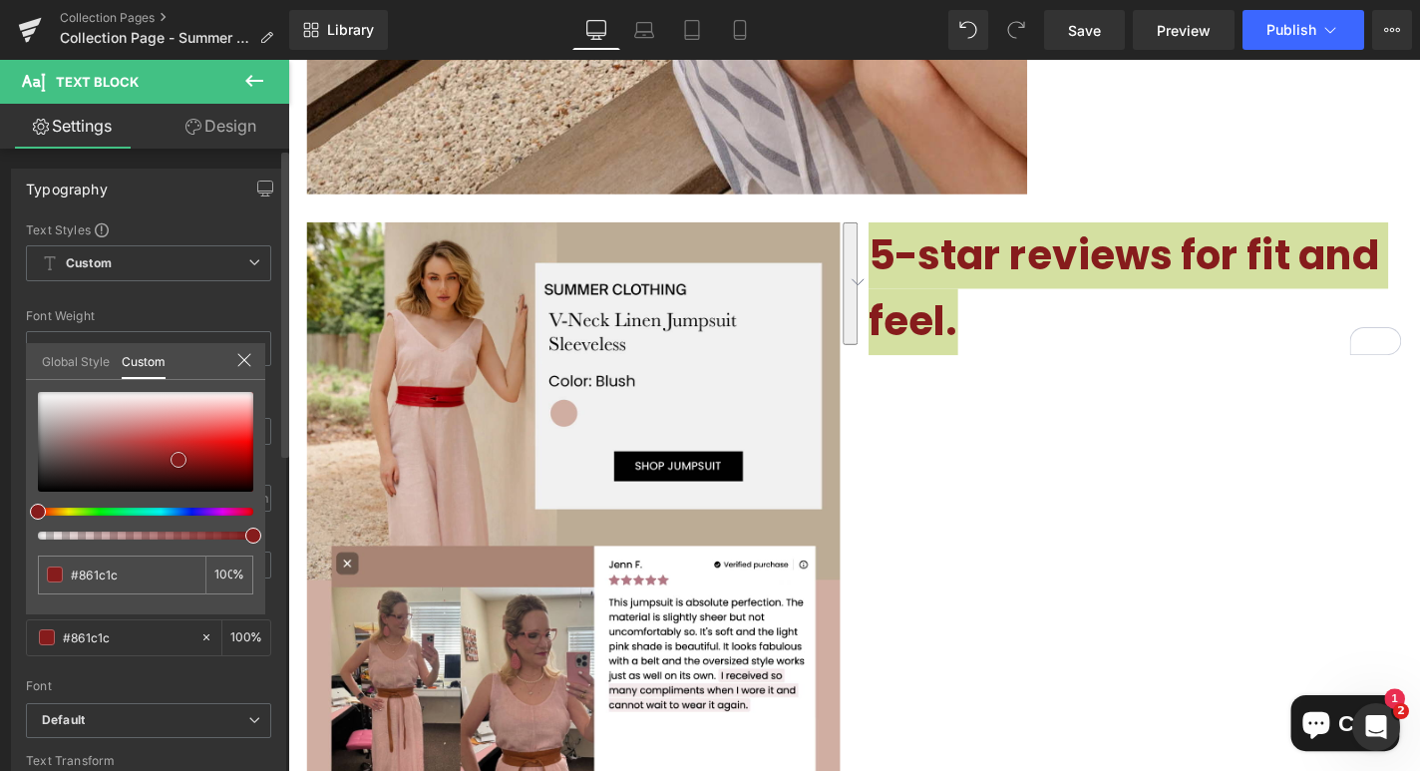
type input "#8a1d1d"
type input "#972020"
type input "#ba2626"
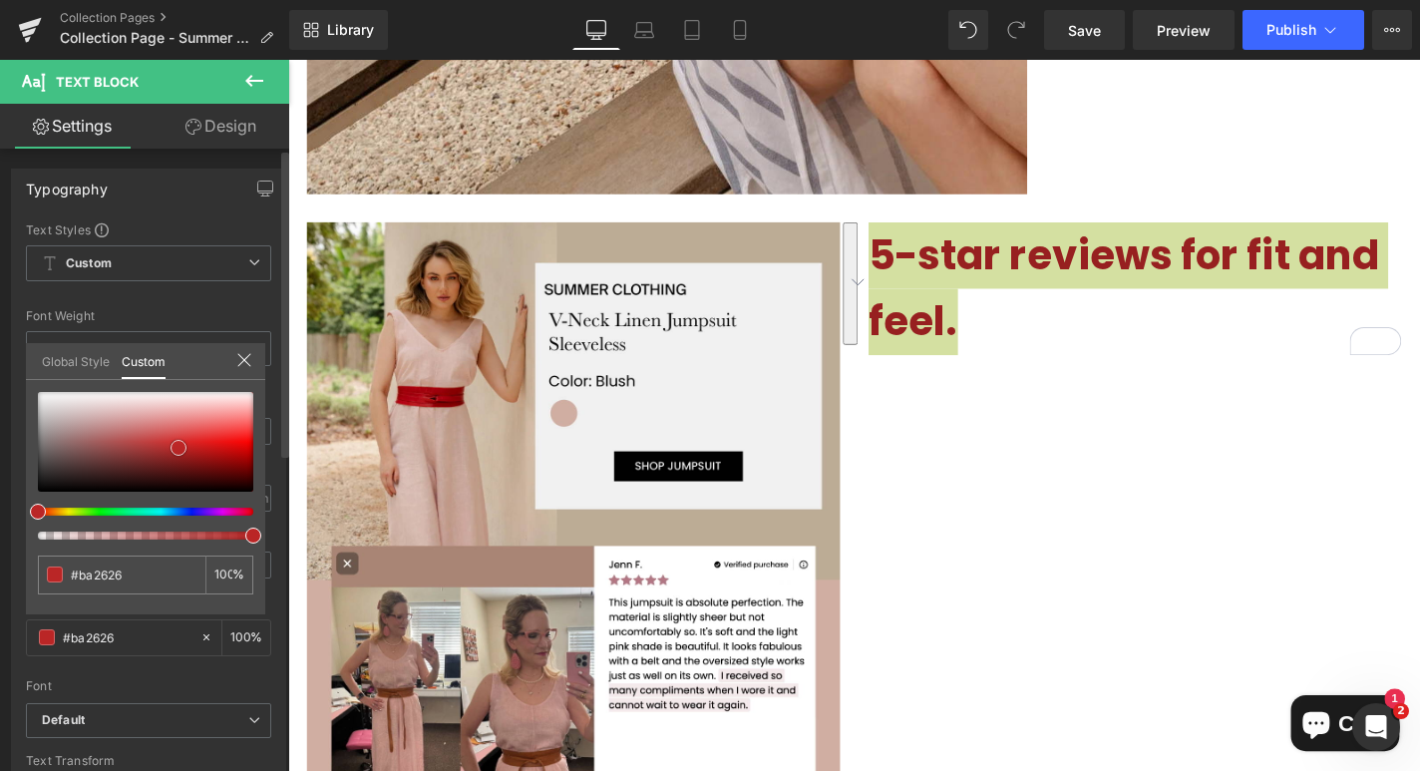
type input "#d32b2b"
type input "#d63838"
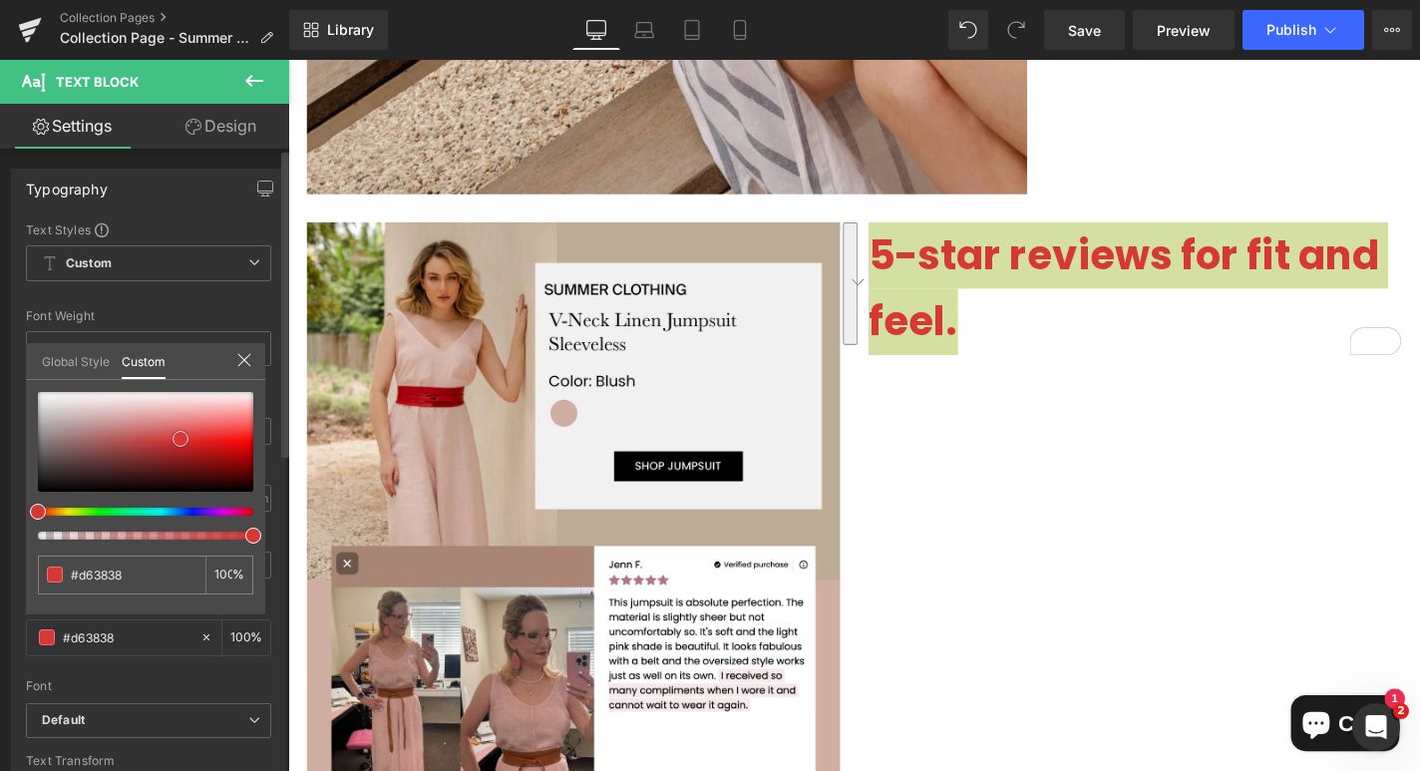
drag, startPoint x: 187, startPoint y: 464, endPoint x: 180, endPoint y: 439, distance: 25.9
click at [180, 439] on div at bounding box center [145, 442] width 215 height 100
type input "#d63874"
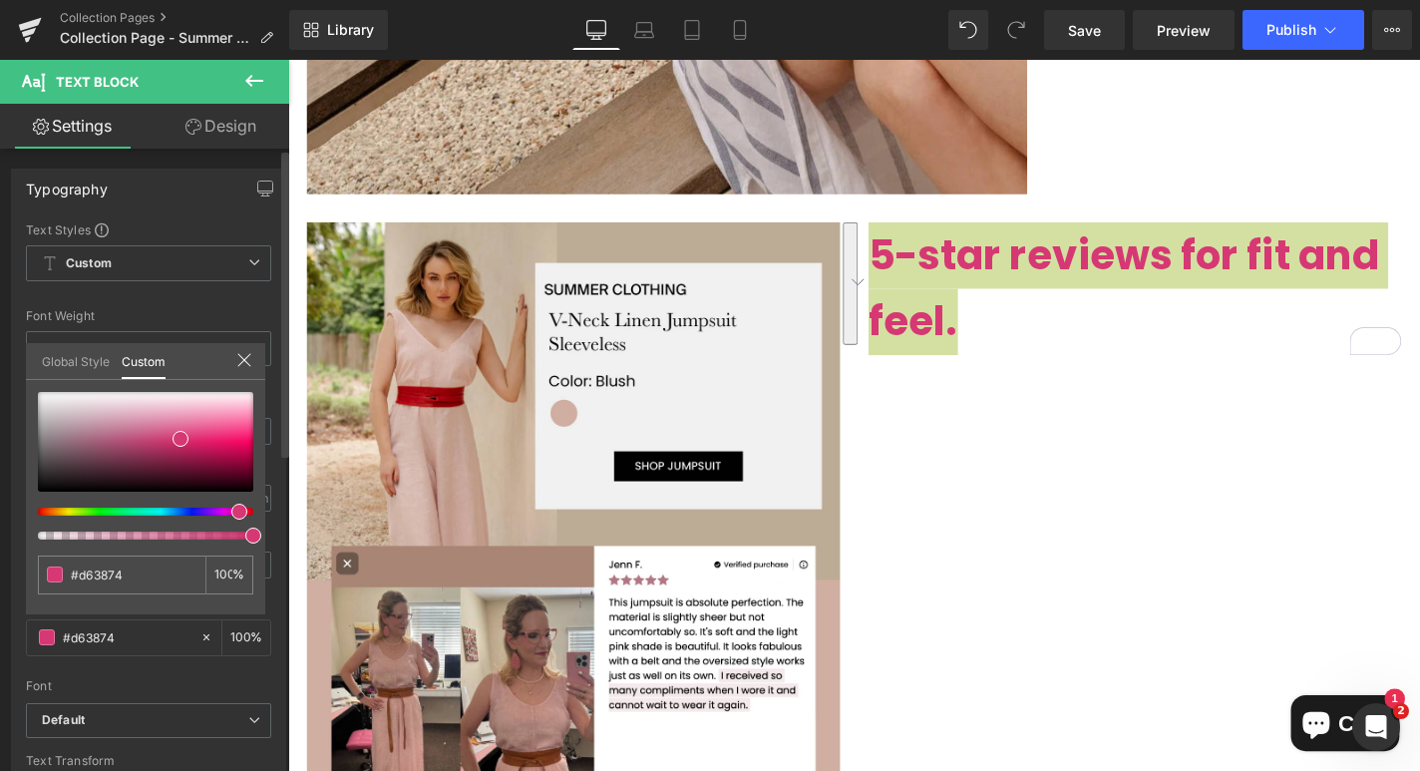
click at [231, 509] on div at bounding box center [137, 512] width 215 height 8
type input "#e34e87"
type input "#e4528a"
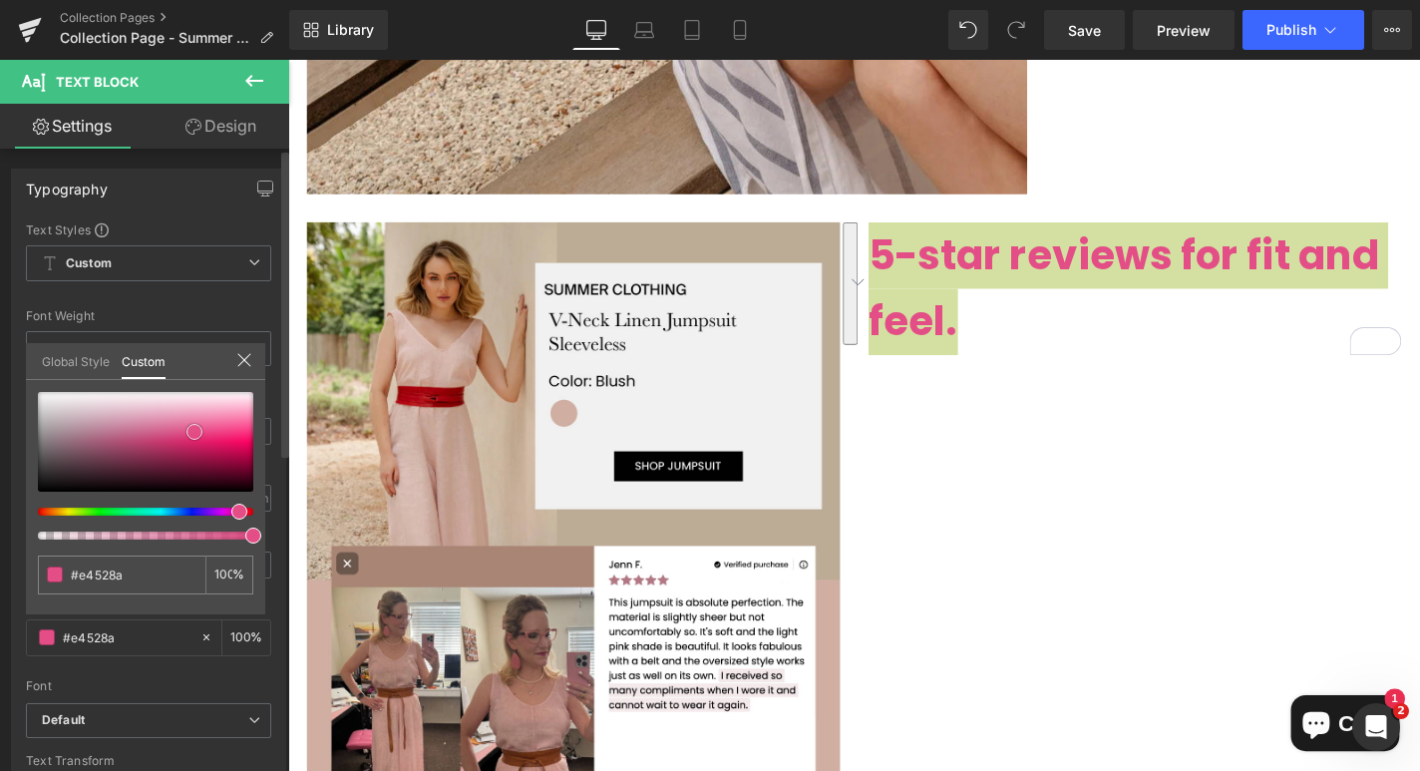
type input "#ef9dbd"
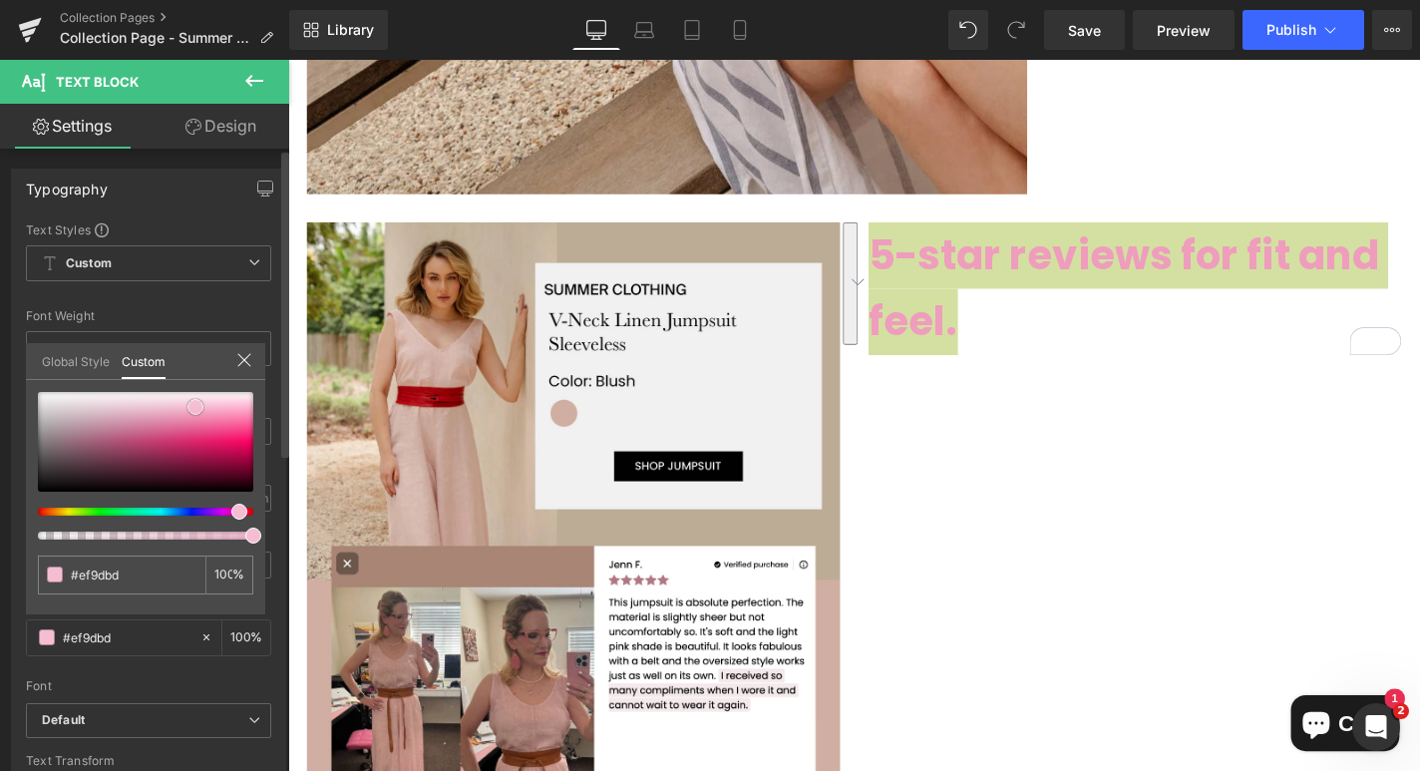
type input "#f4bdd2"
type input "#f5c1d5"
type input "#f6c5d8"
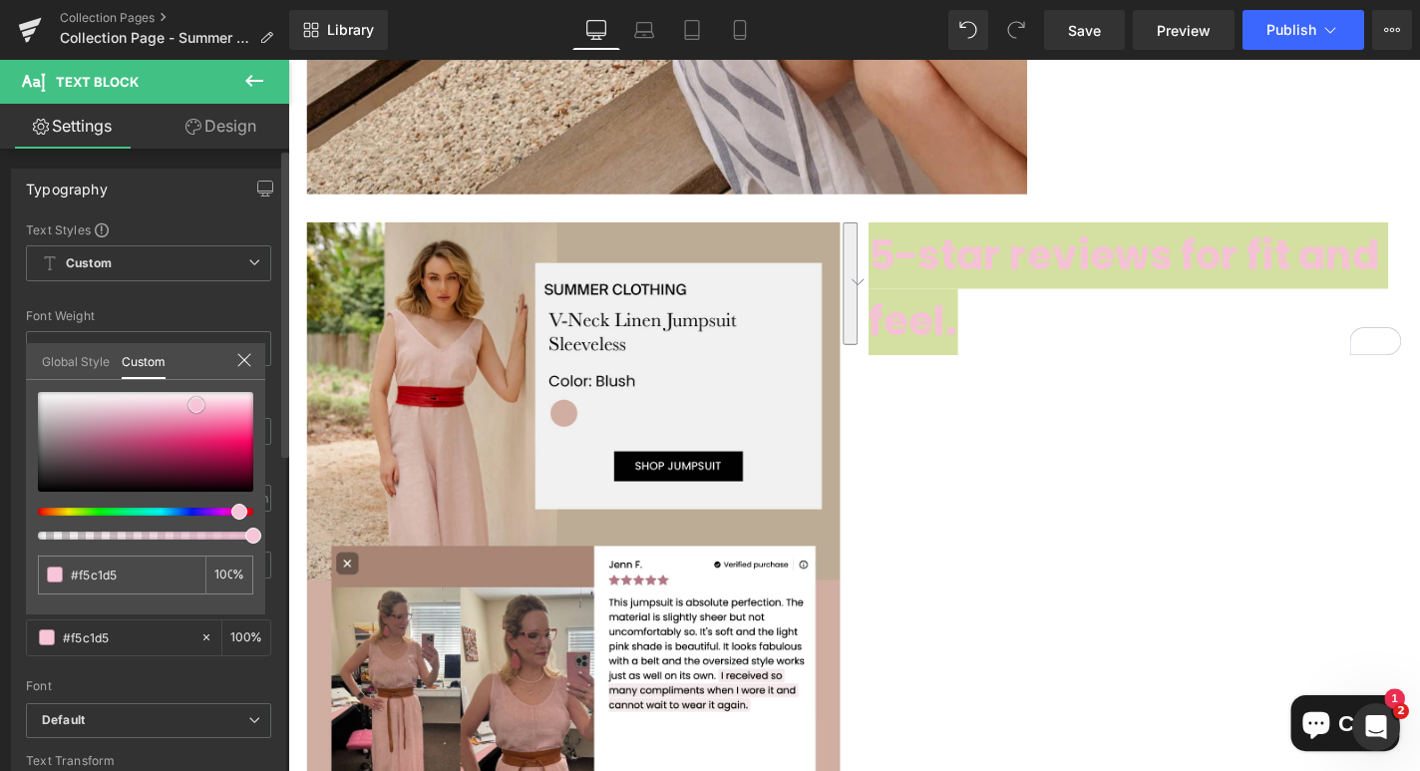
type input "#f6c5d8"
type input "#f6cadb"
type input "#f7c9db"
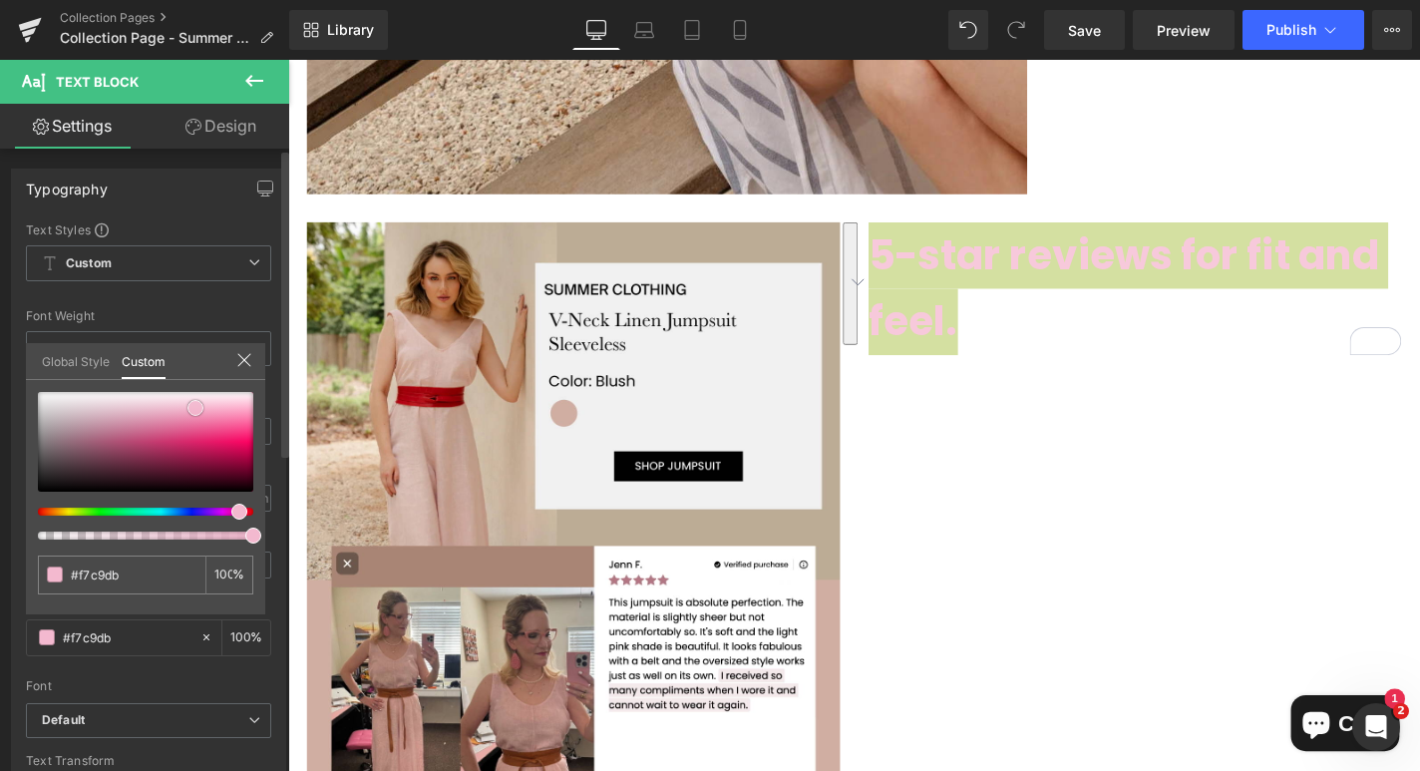
type input "#f4bdd2"
type input "#ee9fbd"
type input "#eb8db1"
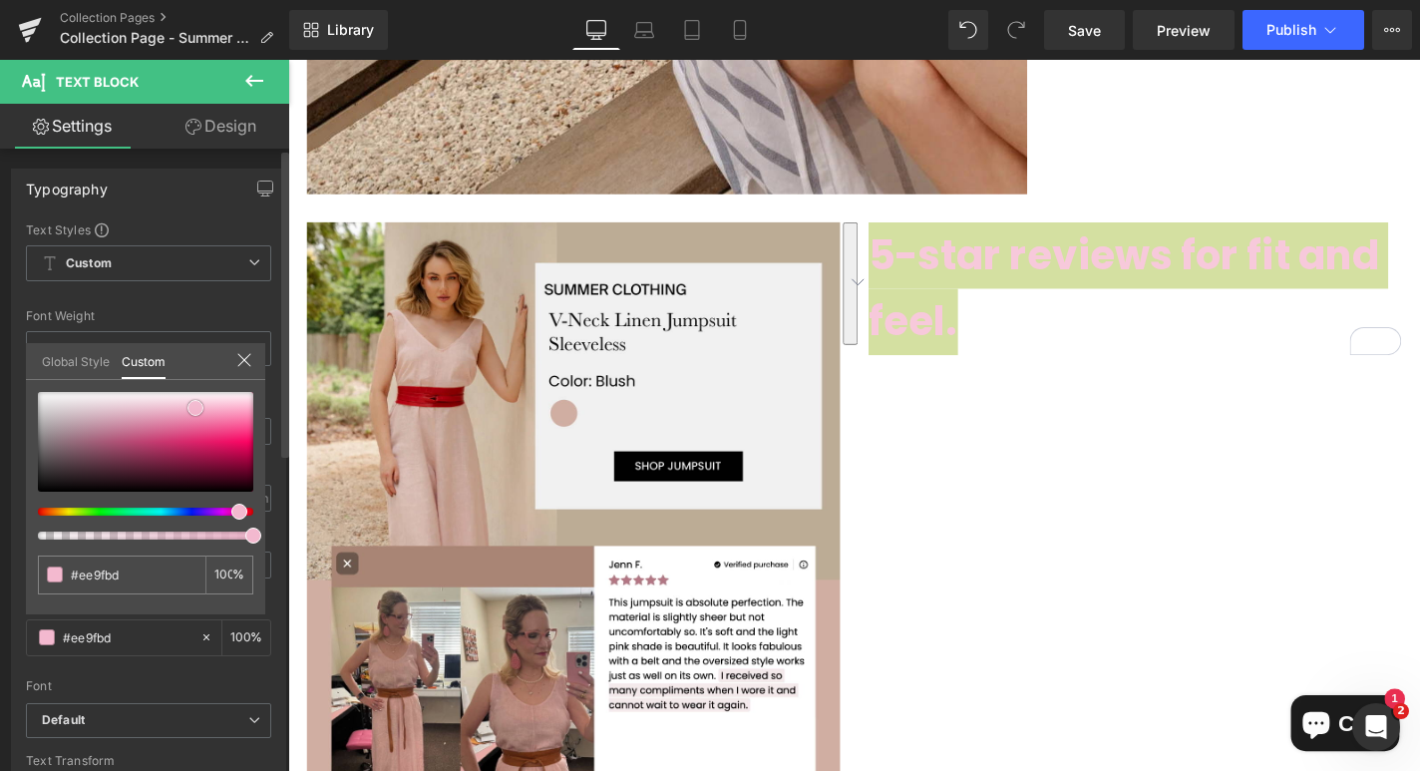
type input "#eb8db1"
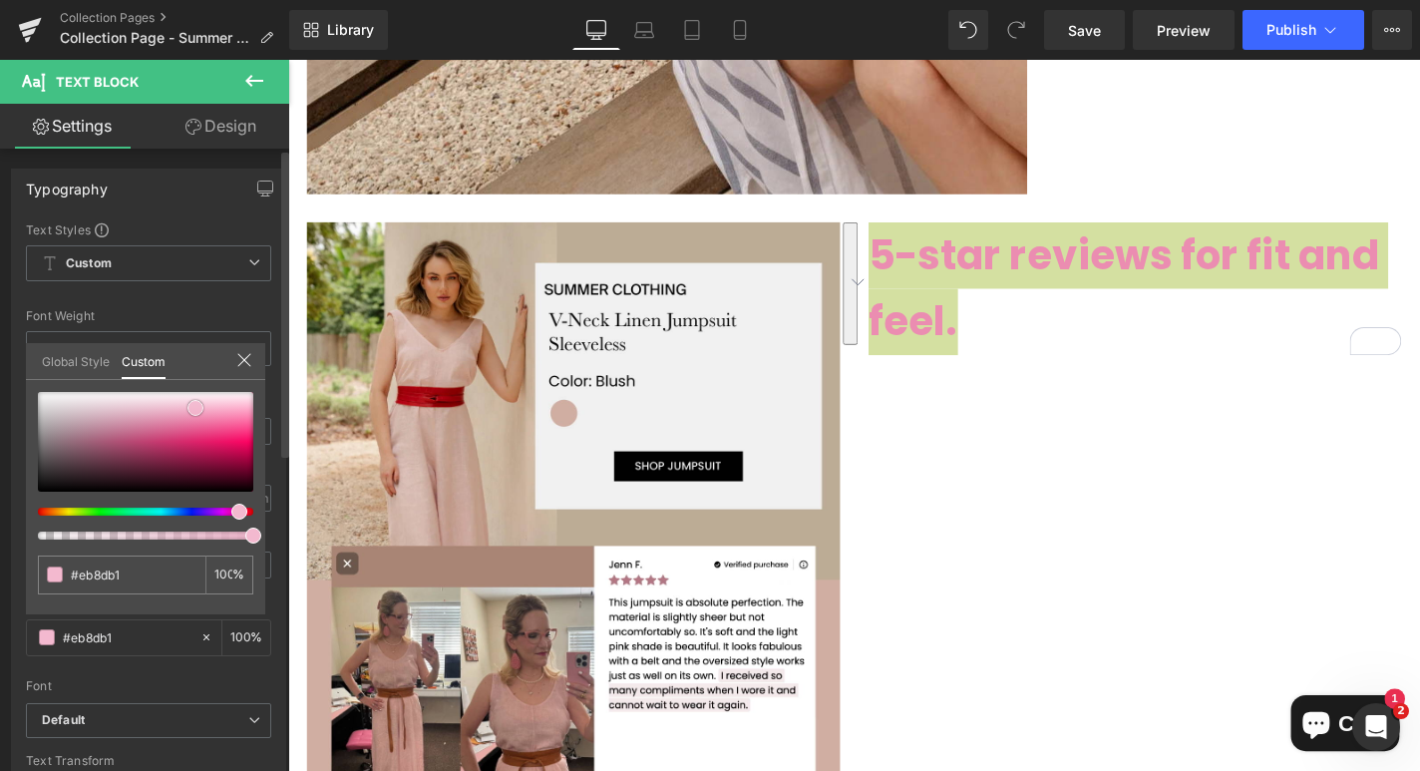
type input "#eb89ae"
drag, startPoint x: 194, startPoint y: 432, endPoint x: 193, endPoint y: 419, distance: 13.0
click at [193, 419] on div at bounding box center [145, 442] width 215 height 100
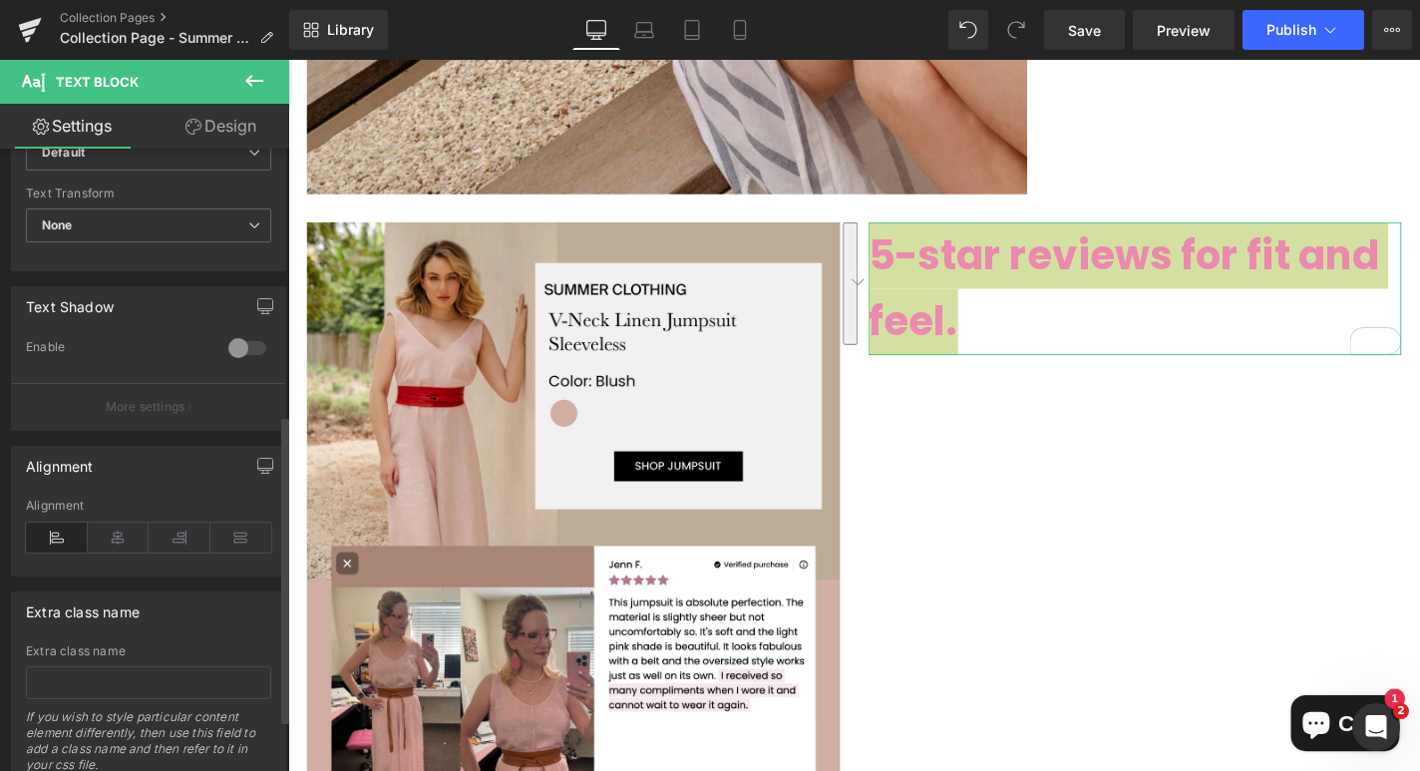
scroll to position [591, 0]
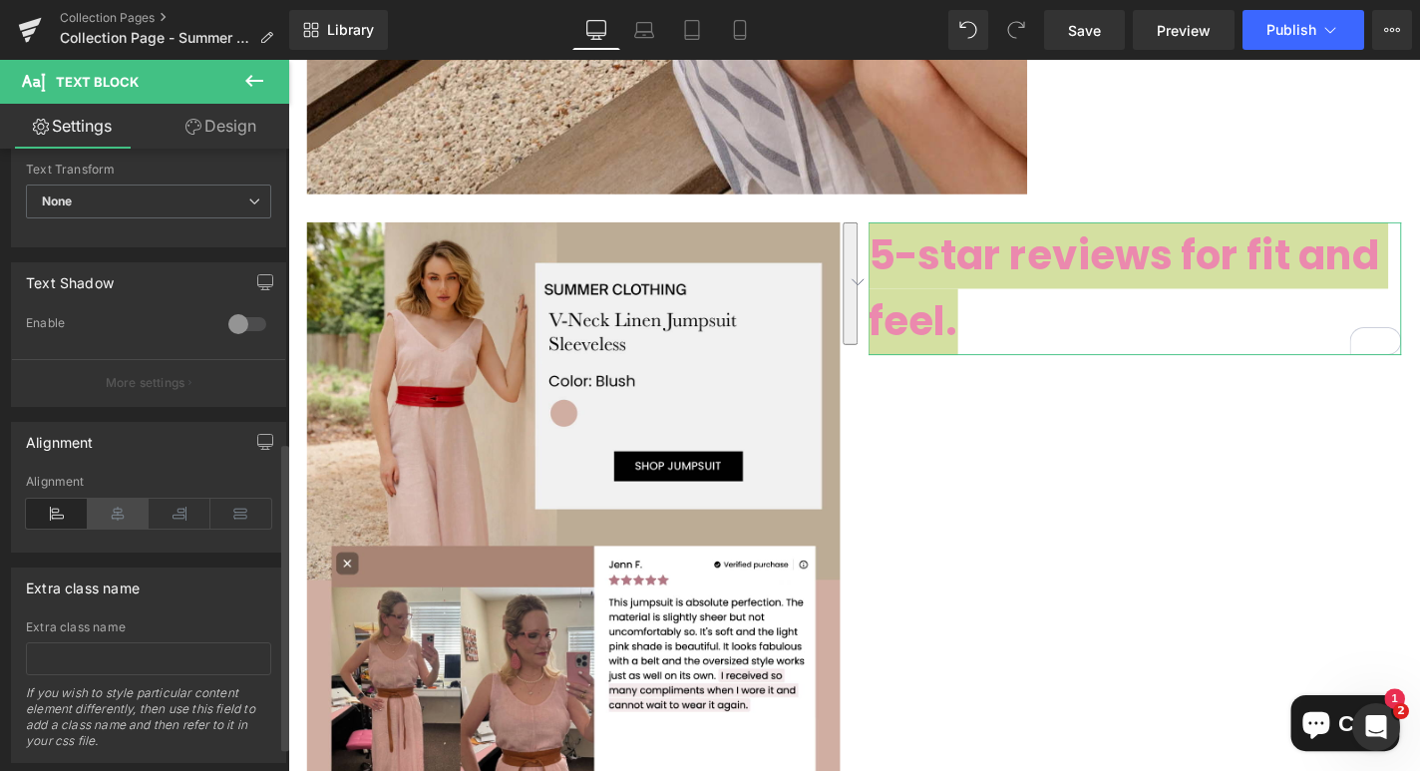
click at [123, 513] on icon at bounding box center [119, 514] width 62 height 30
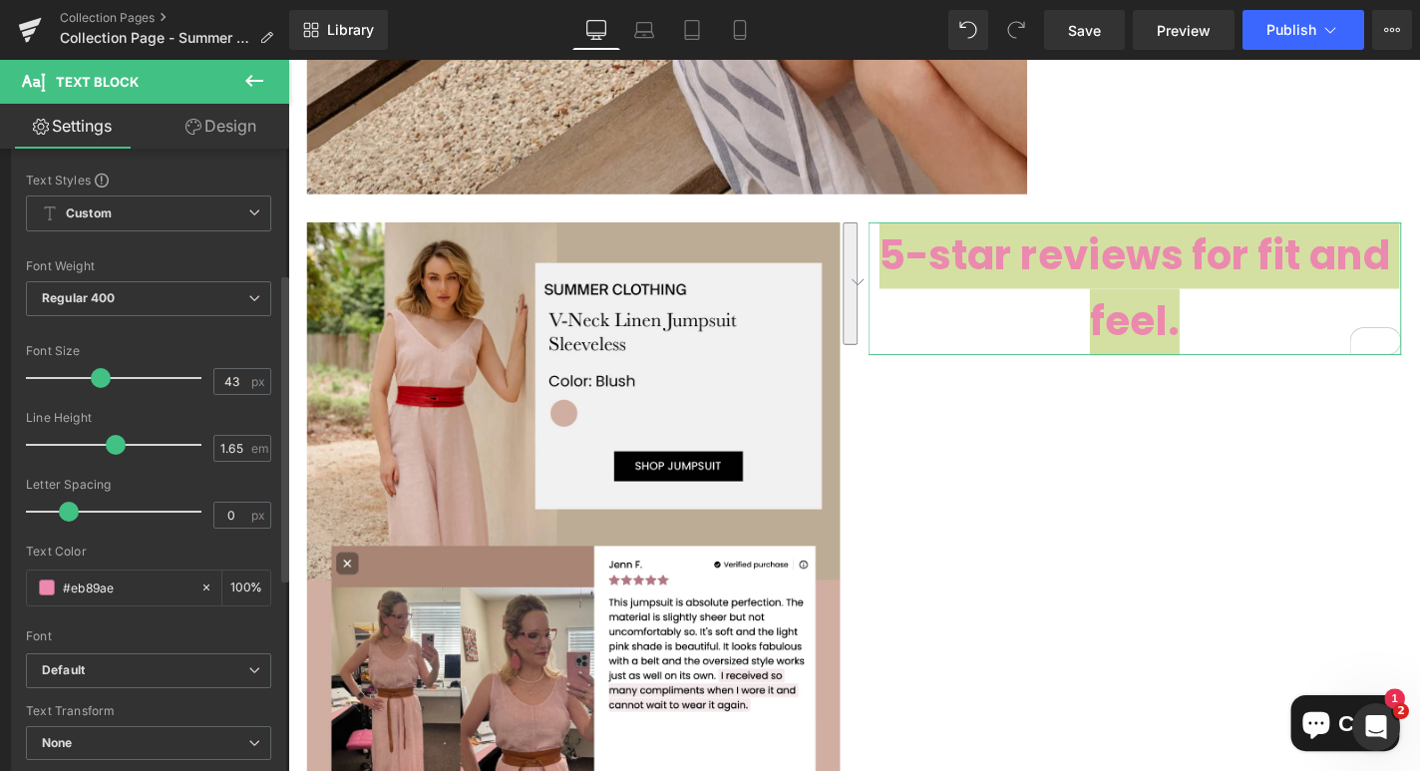
scroll to position [0, 0]
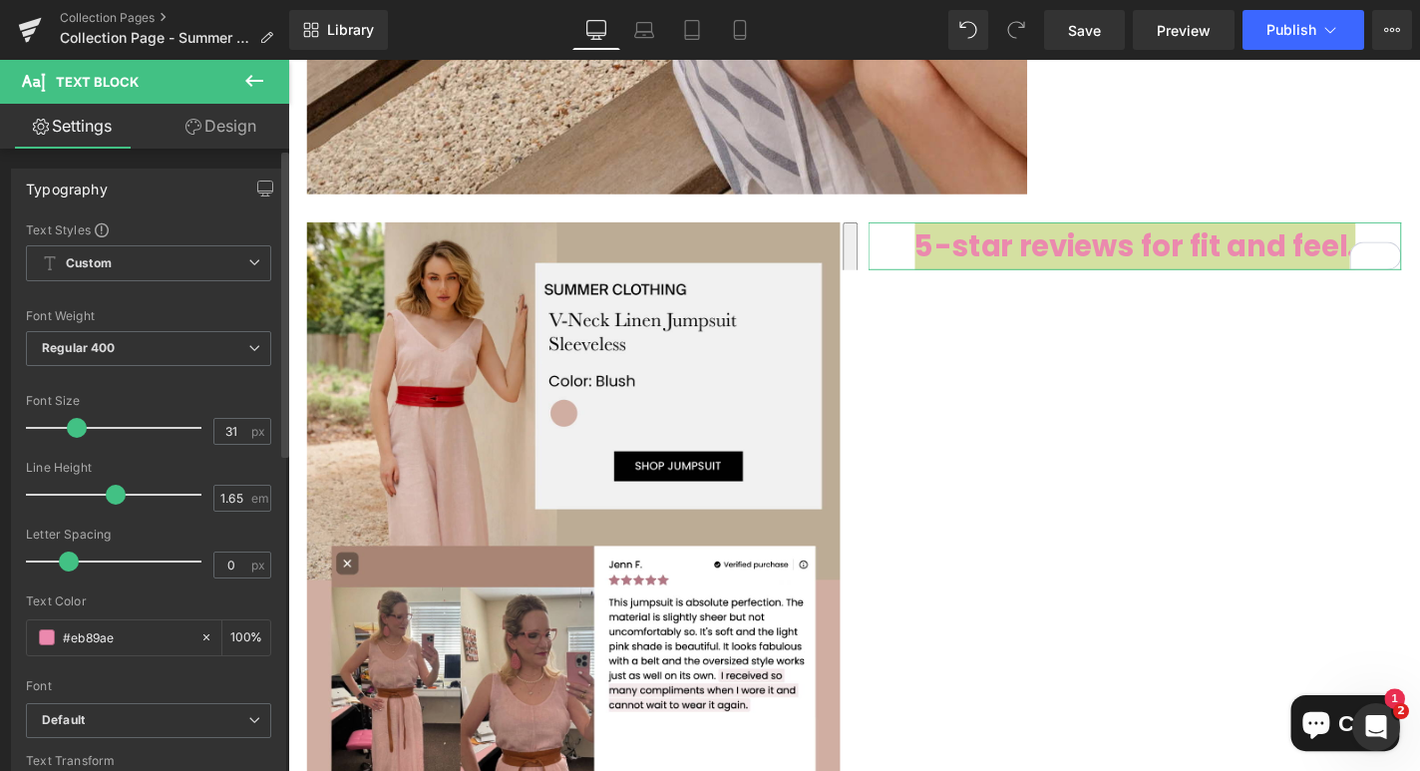
type input "29"
drag, startPoint x: 102, startPoint y: 430, endPoint x: 78, endPoint y: 430, distance: 23.9
click at [78, 430] on span at bounding box center [77, 428] width 20 height 20
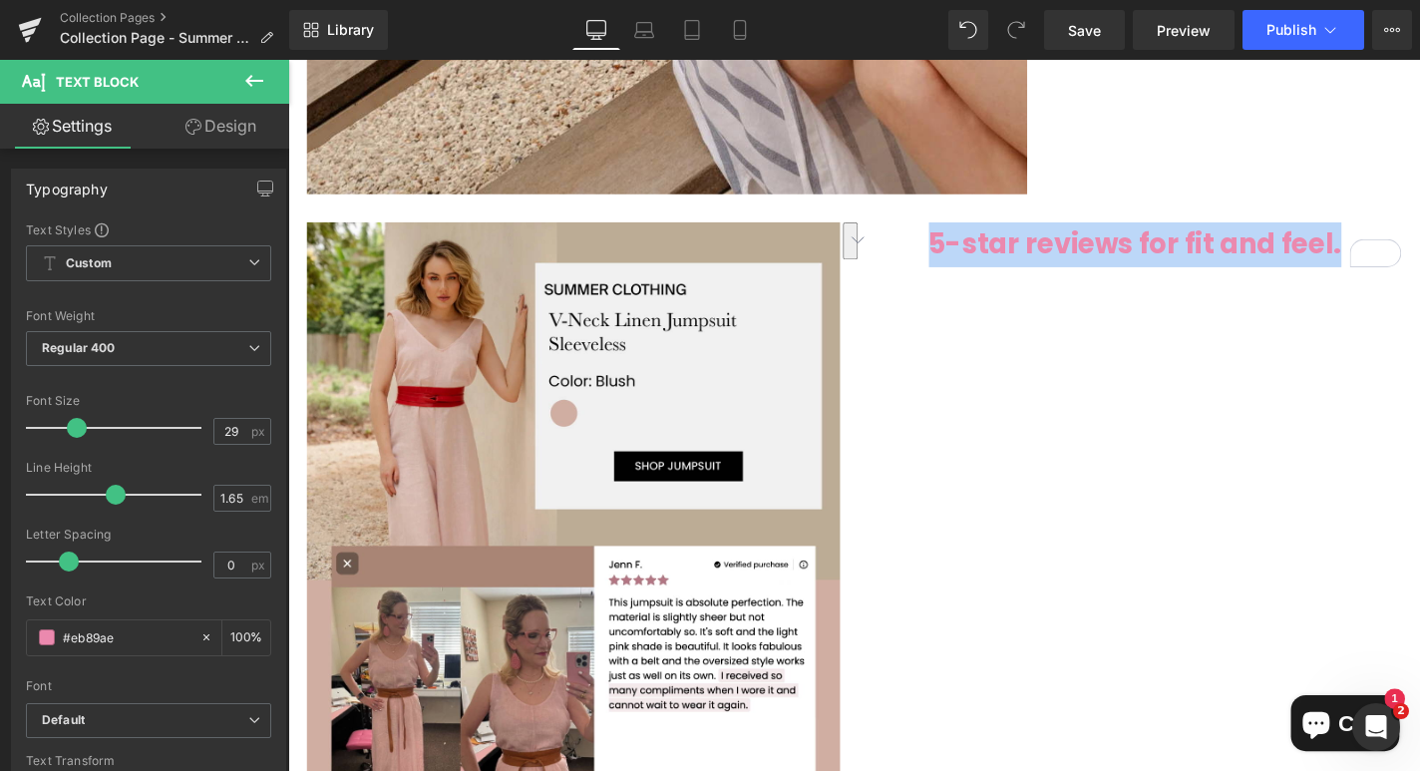
click at [1201, 252] on div at bounding box center [891, 439] width 1206 height 758
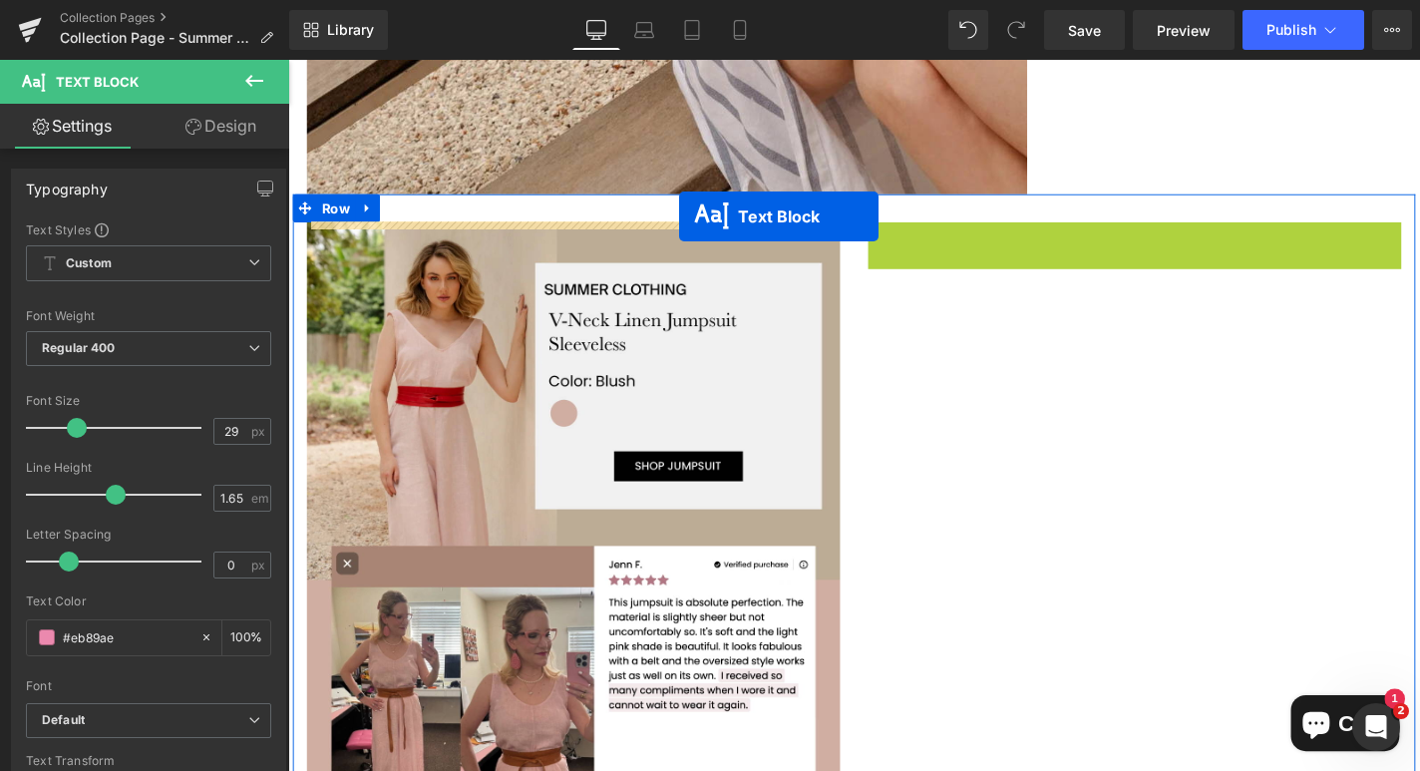
drag, startPoint x: 1139, startPoint y: 263, endPoint x: 705, endPoint y: 226, distance: 435.3
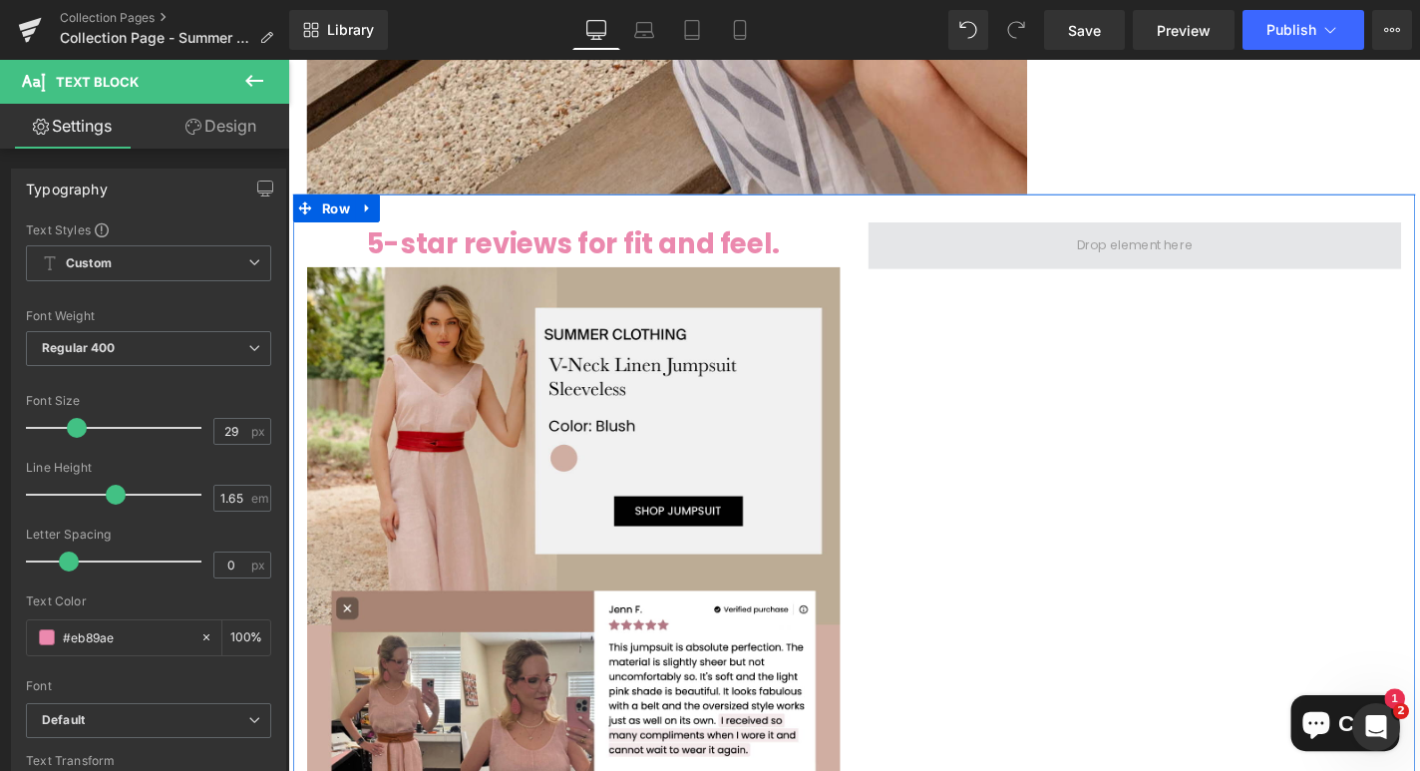
click at [1094, 258] on span at bounding box center [1190, 258] width 568 height 50
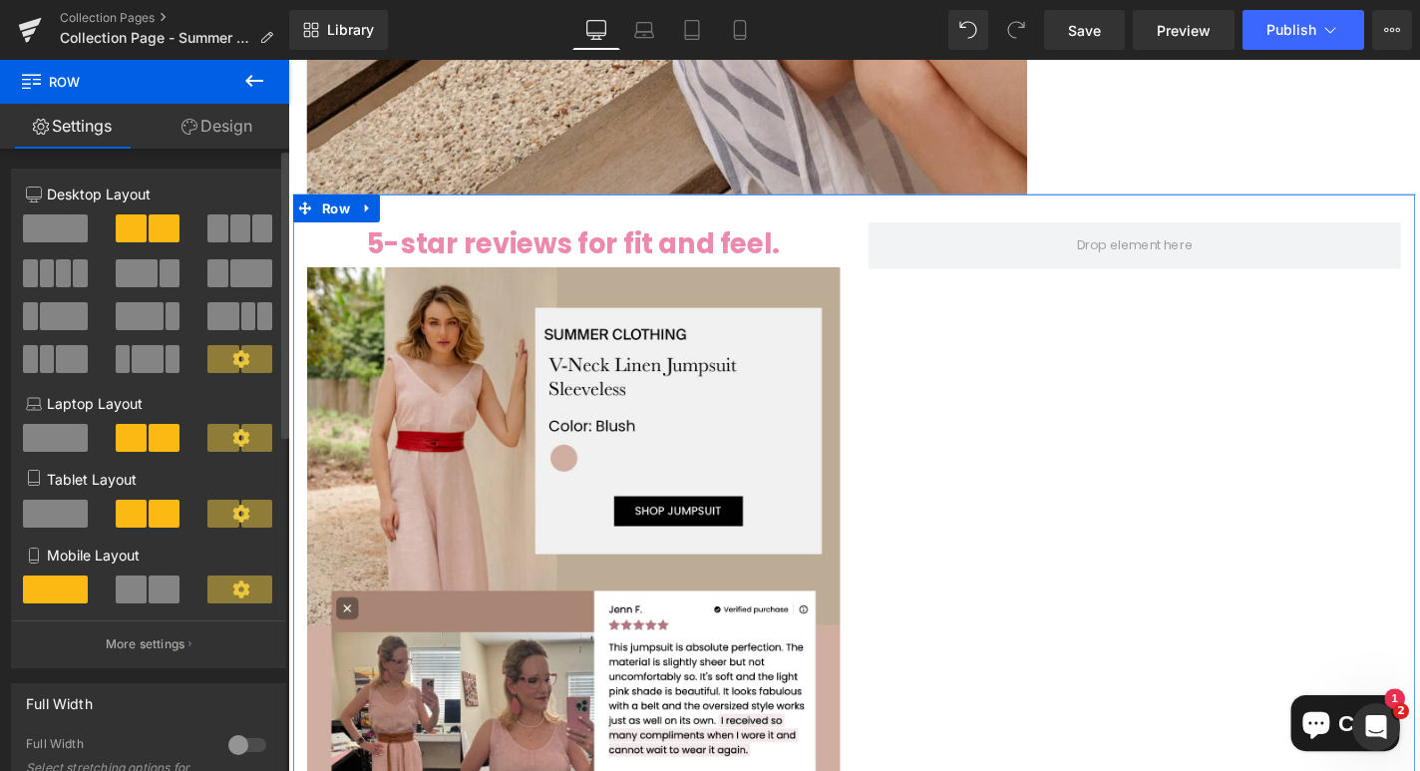
click at [60, 229] on span at bounding box center [55, 228] width 65 height 28
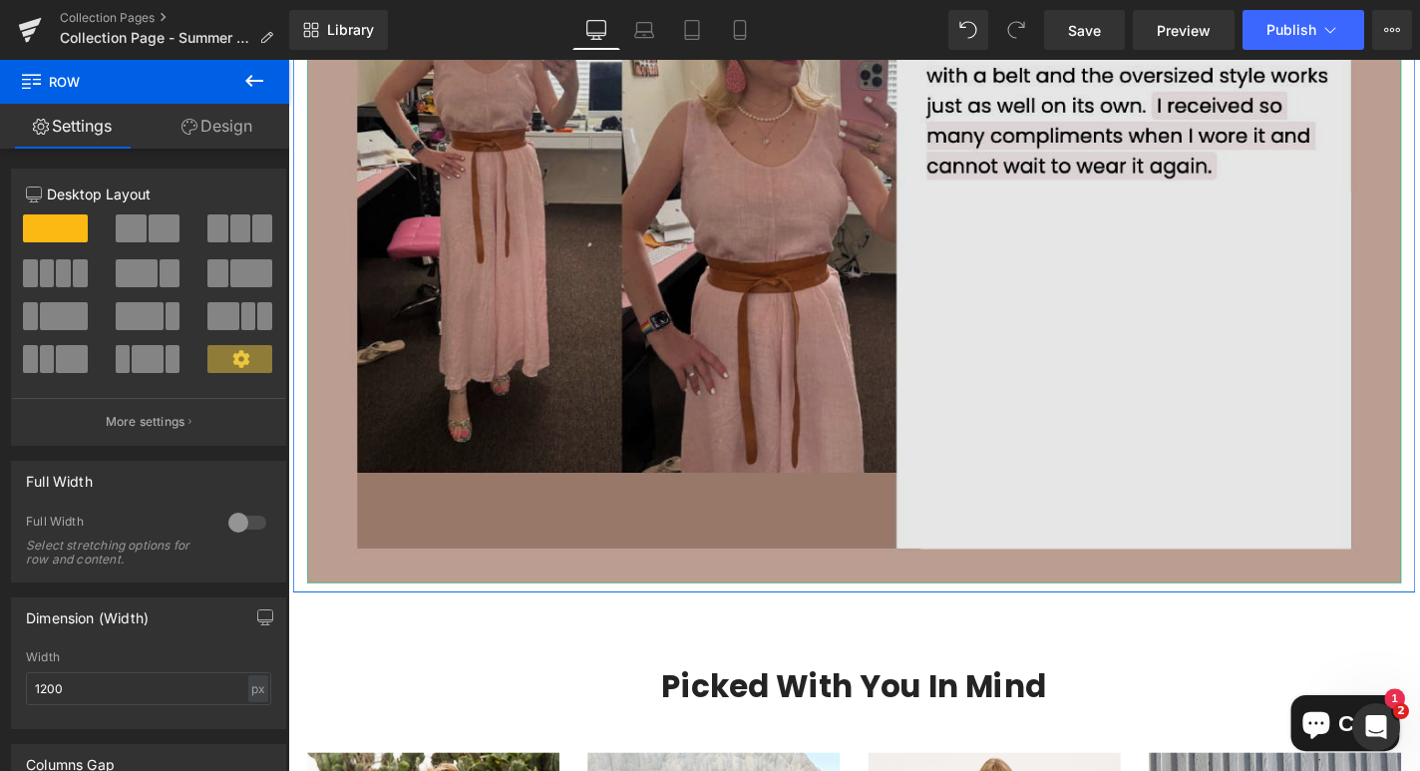
scroll to position [8495, 0]
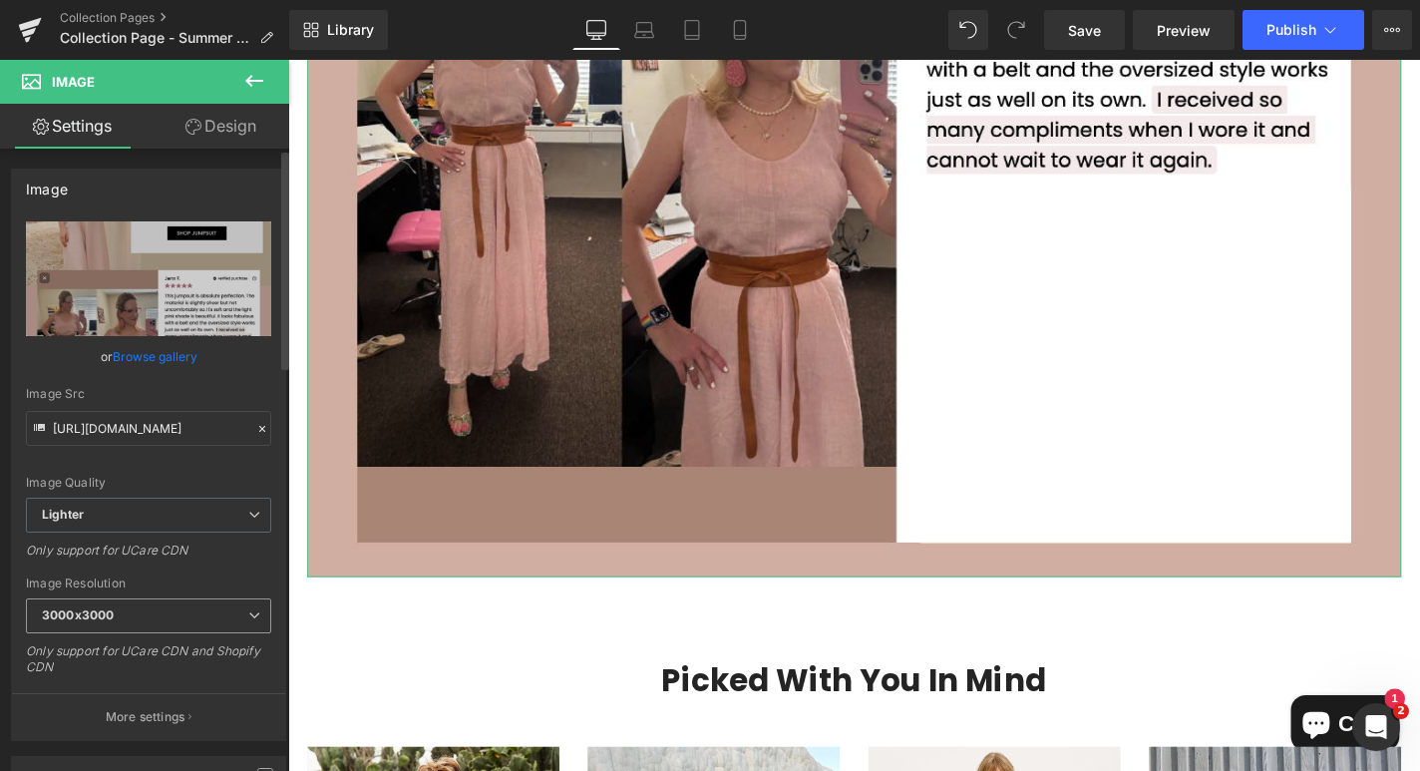
click at [248, 611] on icon at bounding box center [254, 615] width 12 height 12
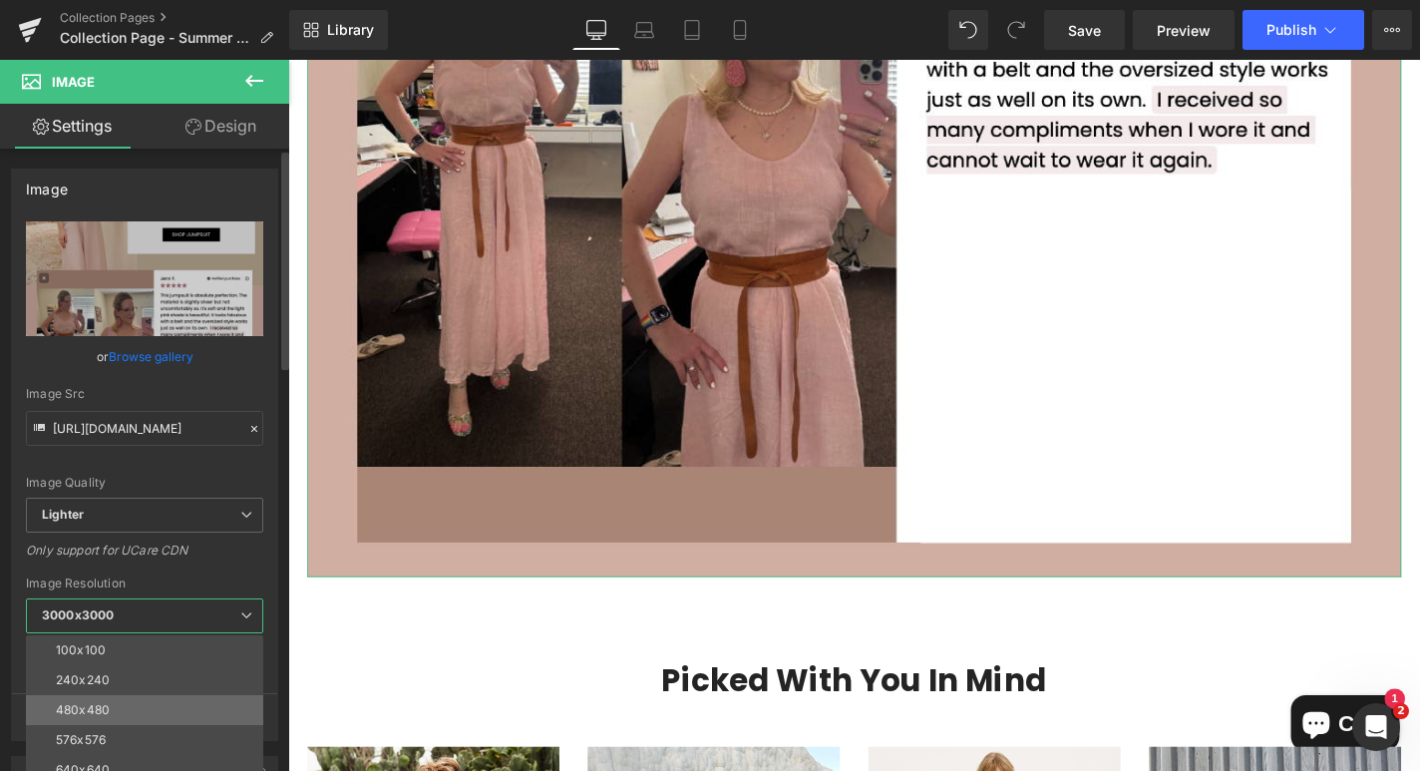
click at [157, 702] on li "480x480" at bounding box center [149, 710] width 246 height 30
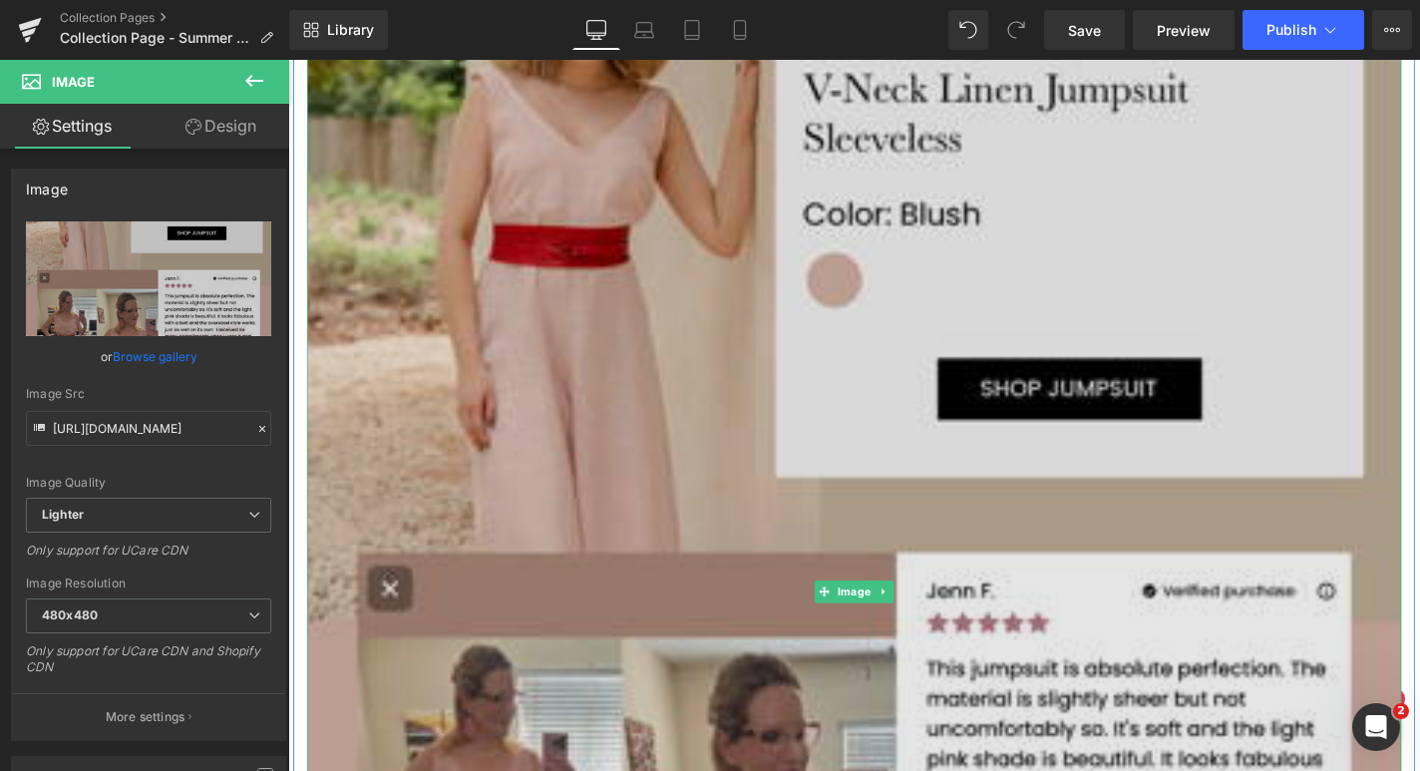
scroll to position [7720, 0]
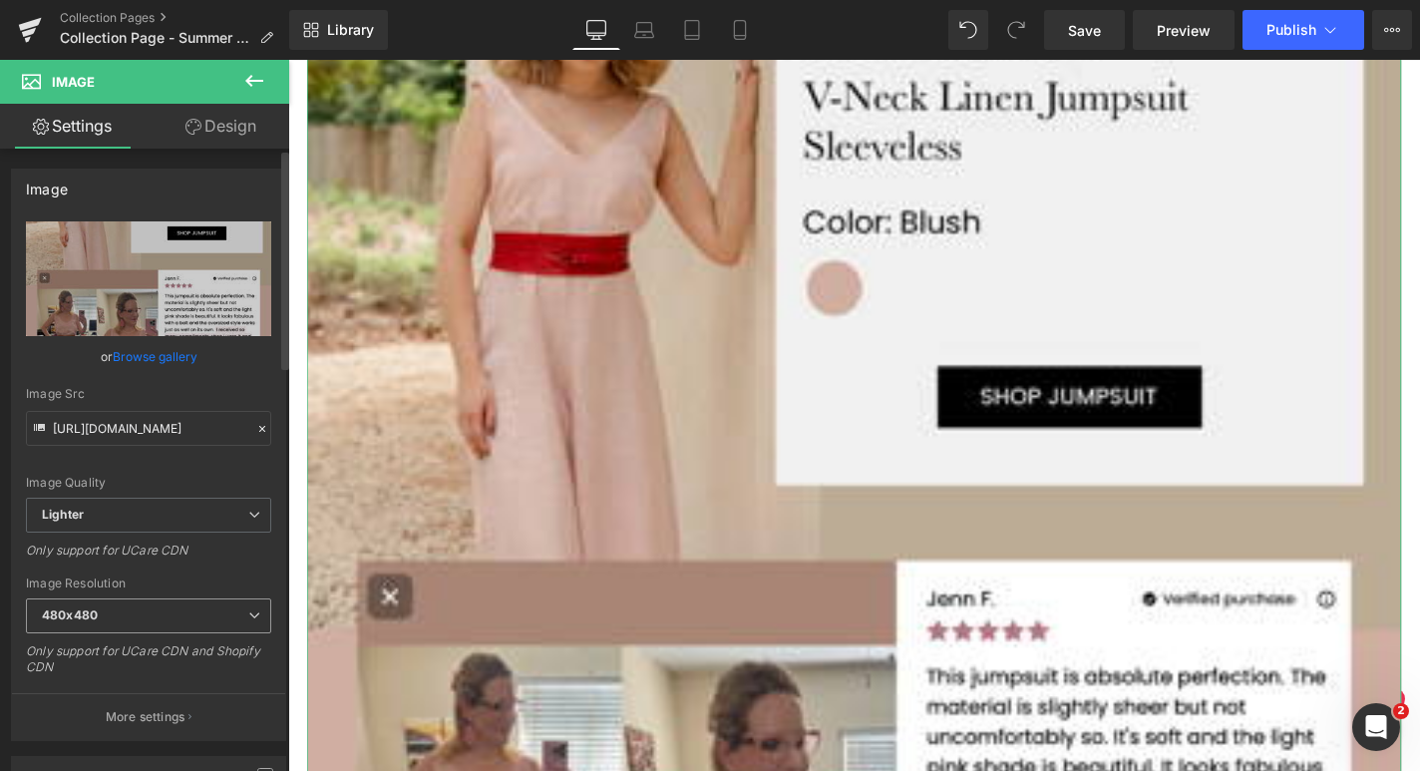
click at [168, 613] on span "480x480" at bounding box center [148, 615] width 245 height 35
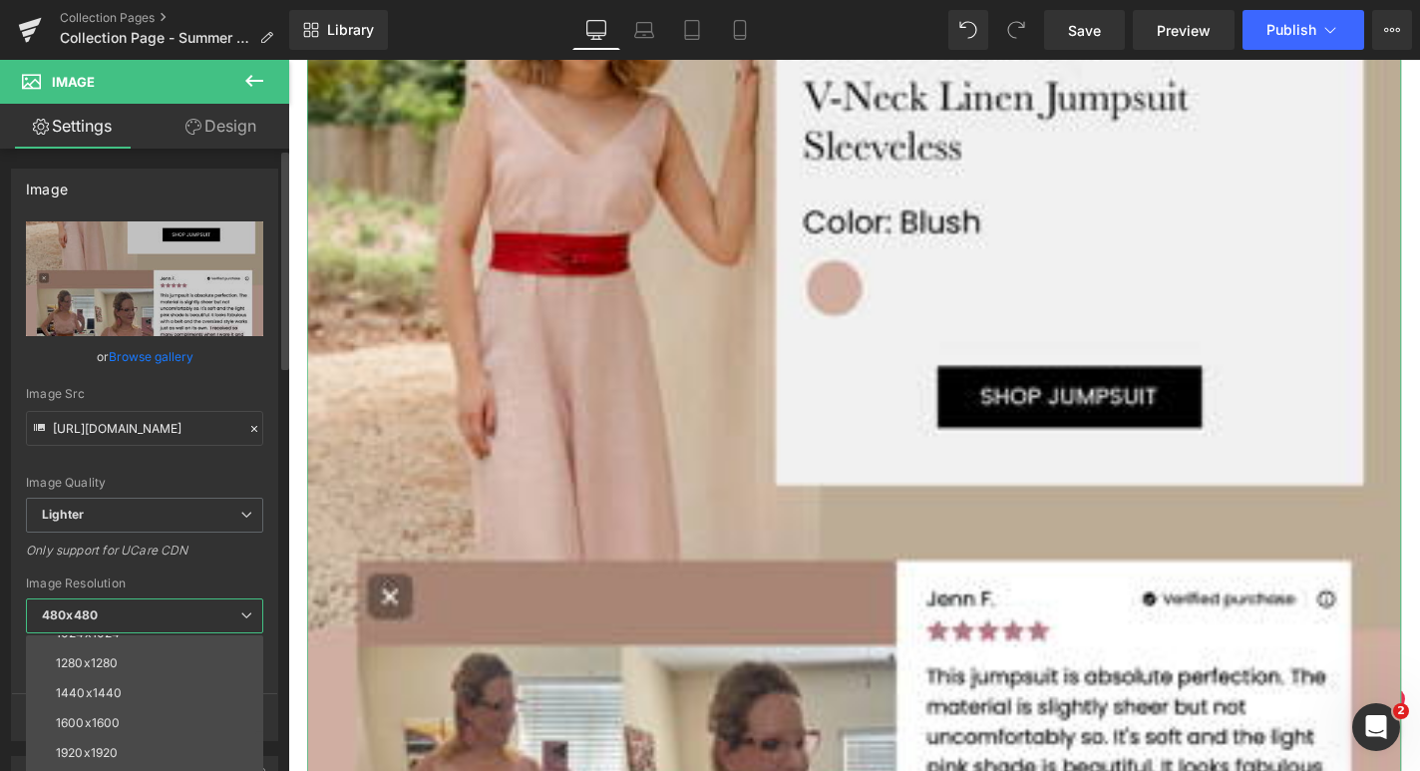
scroll to position [285, 0]
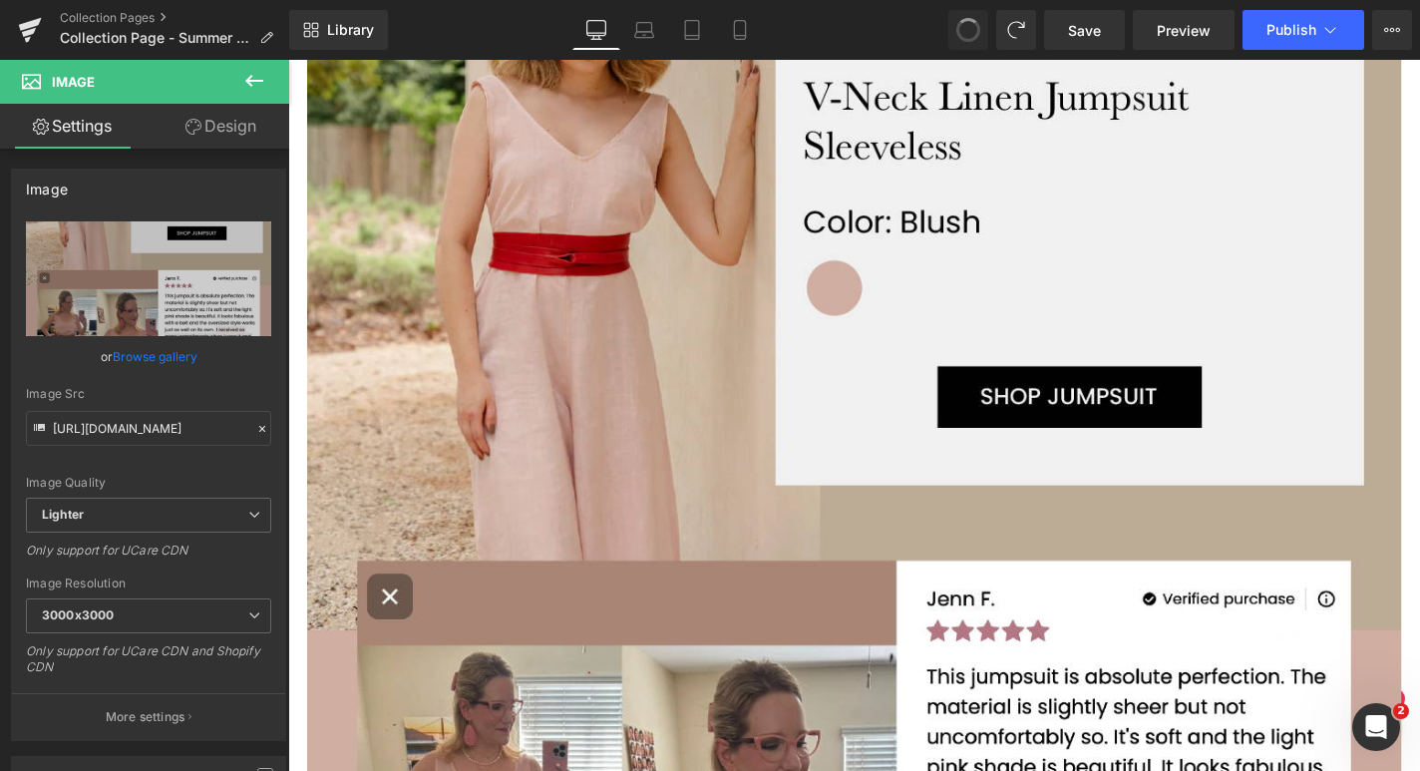
type input "https://ucarecdn.com/529c7df1-8ee6-4214-a3b6-3828fc2b9de7/-/format/auto/-/previ…"
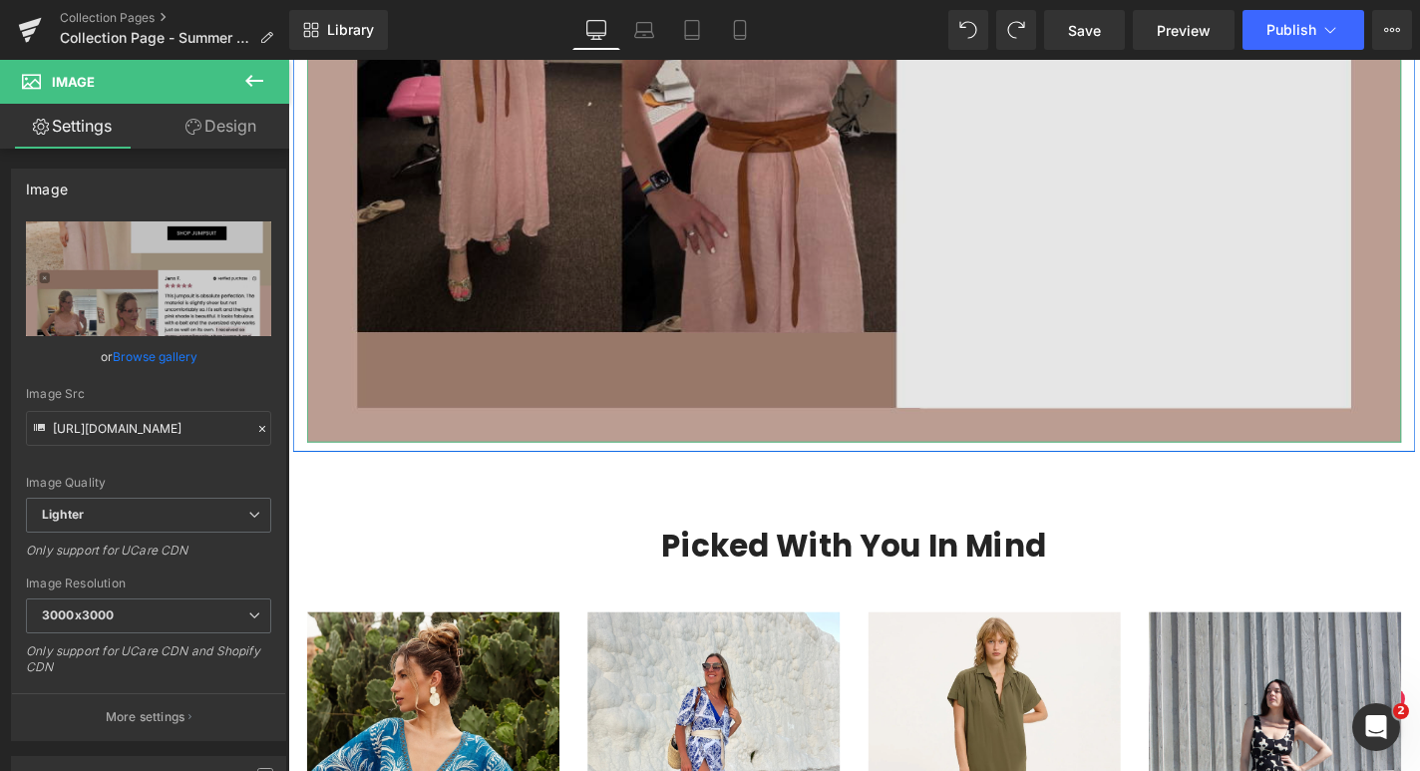
scroll to position [8641, 0]
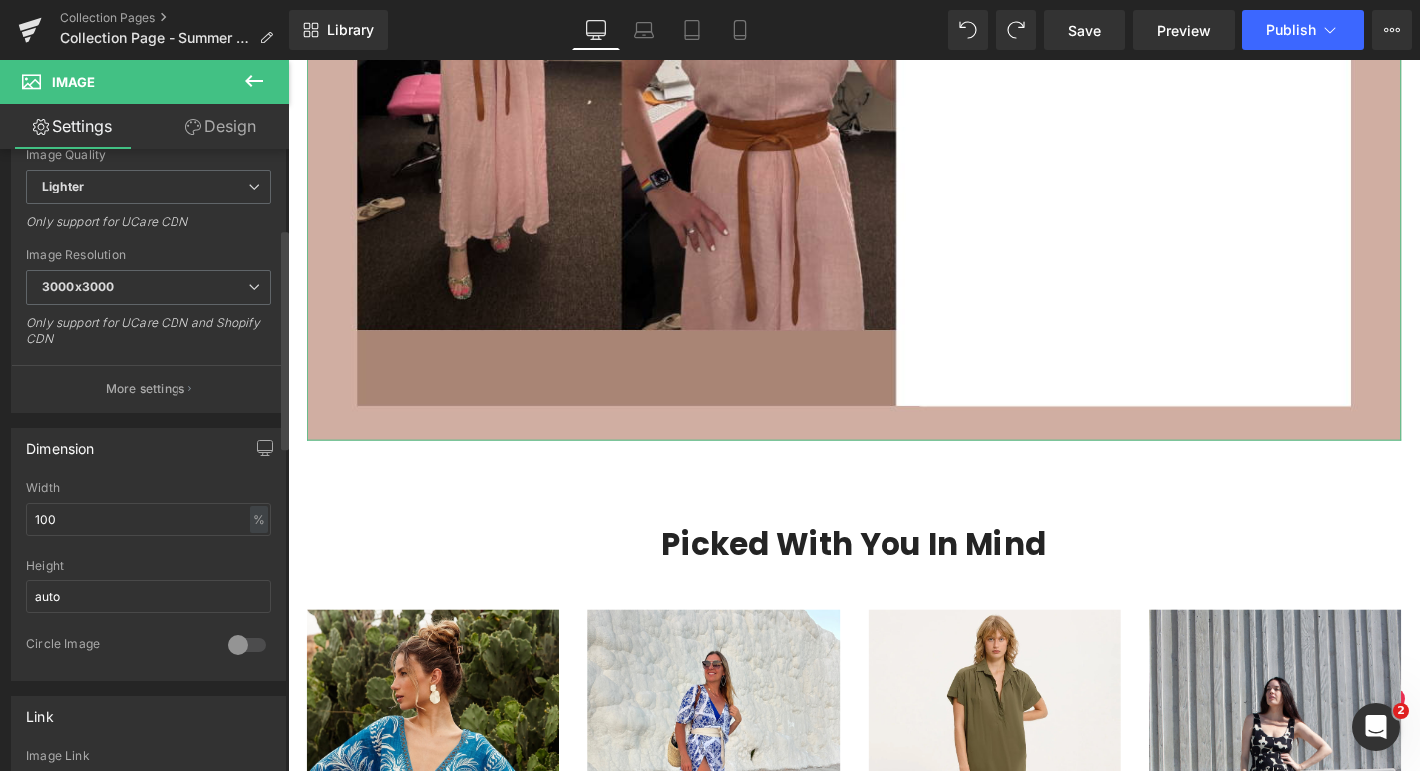
scroll to position [333, 0]
drag, startPoint x: 211, startPoint y: 504, endPoint x: 64, endPoint y: 510, distance: 147.7
click at [64, 510] on input "100" at bounding box center [148, 514] width 245 height 33
type input "50"
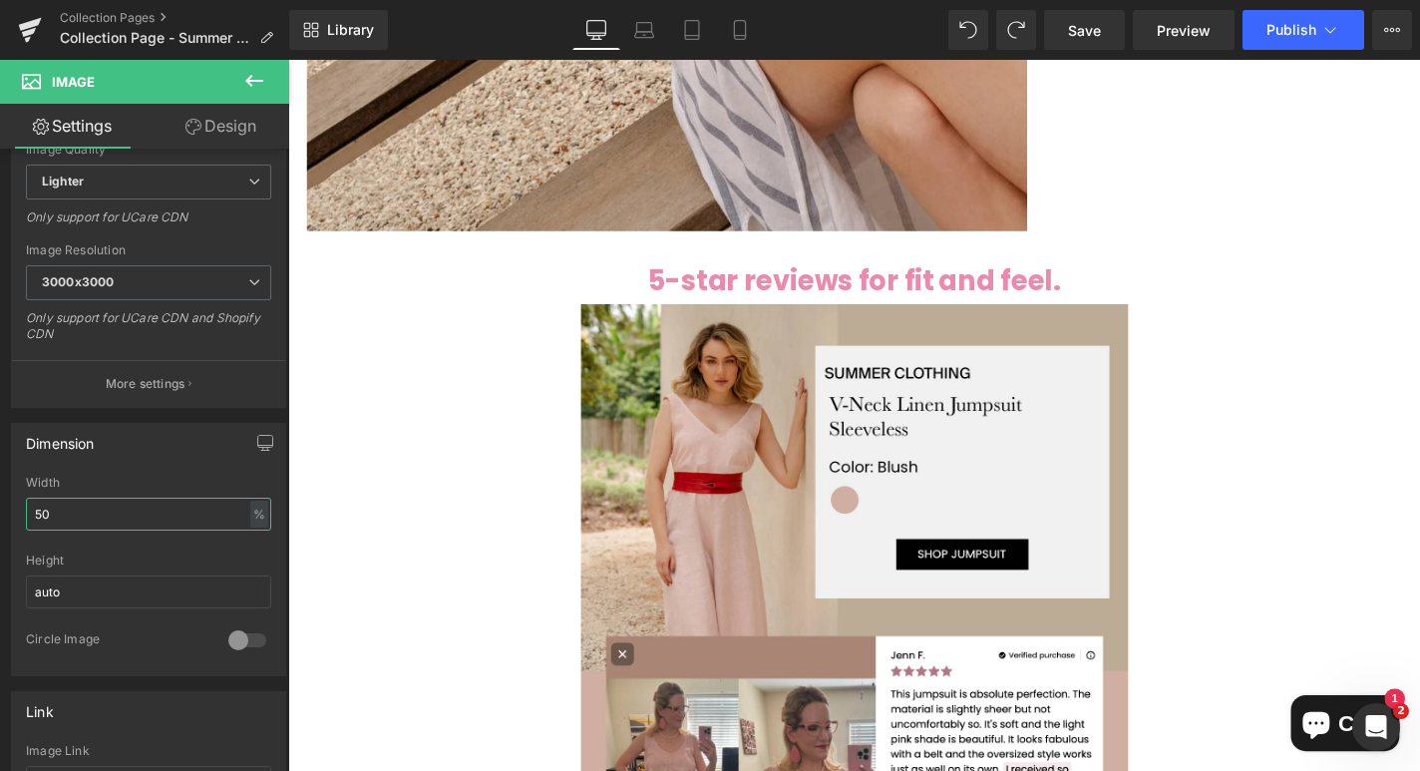
scroll to position [7288, 0]
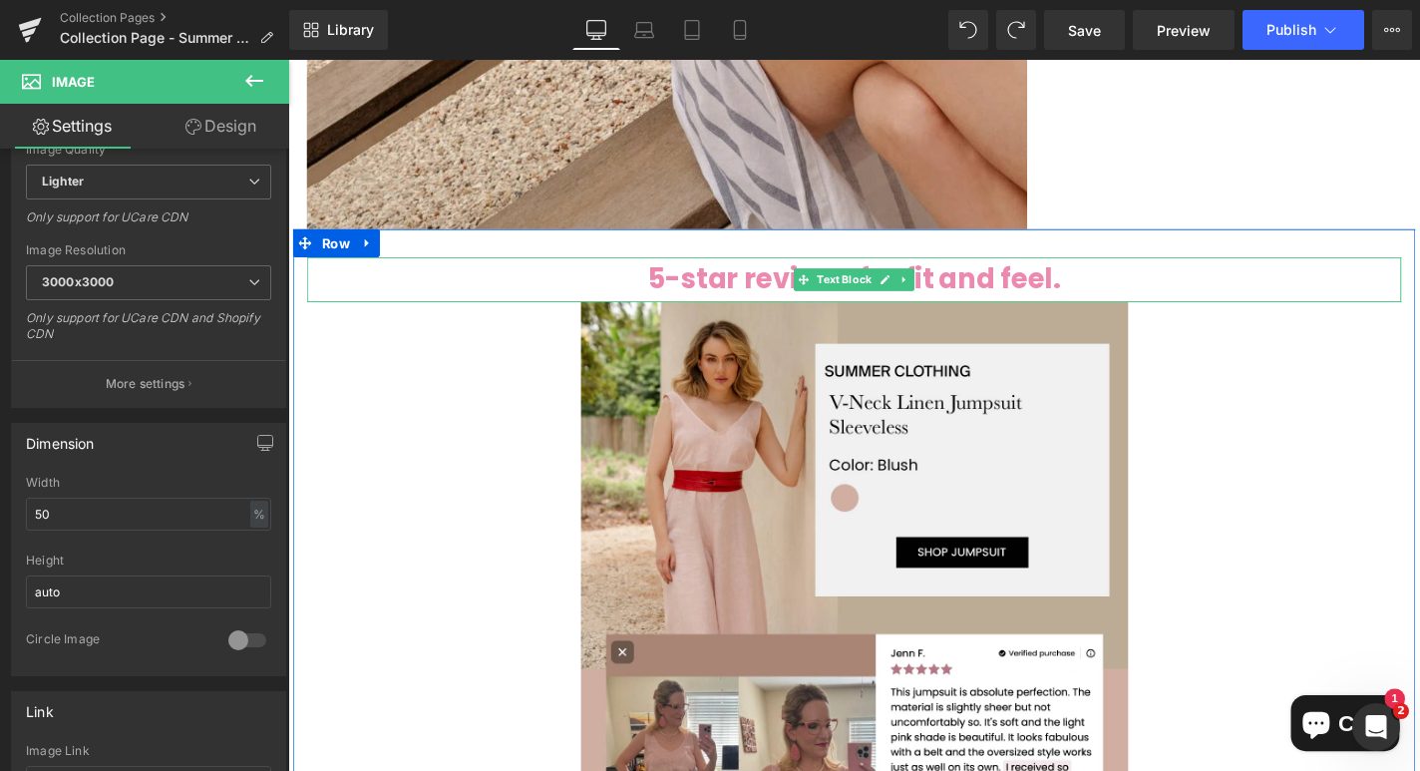
click at [772, 295] on strong "5-star reviews for fit and feel." at bounding box center [892, 293] width 440 height 40
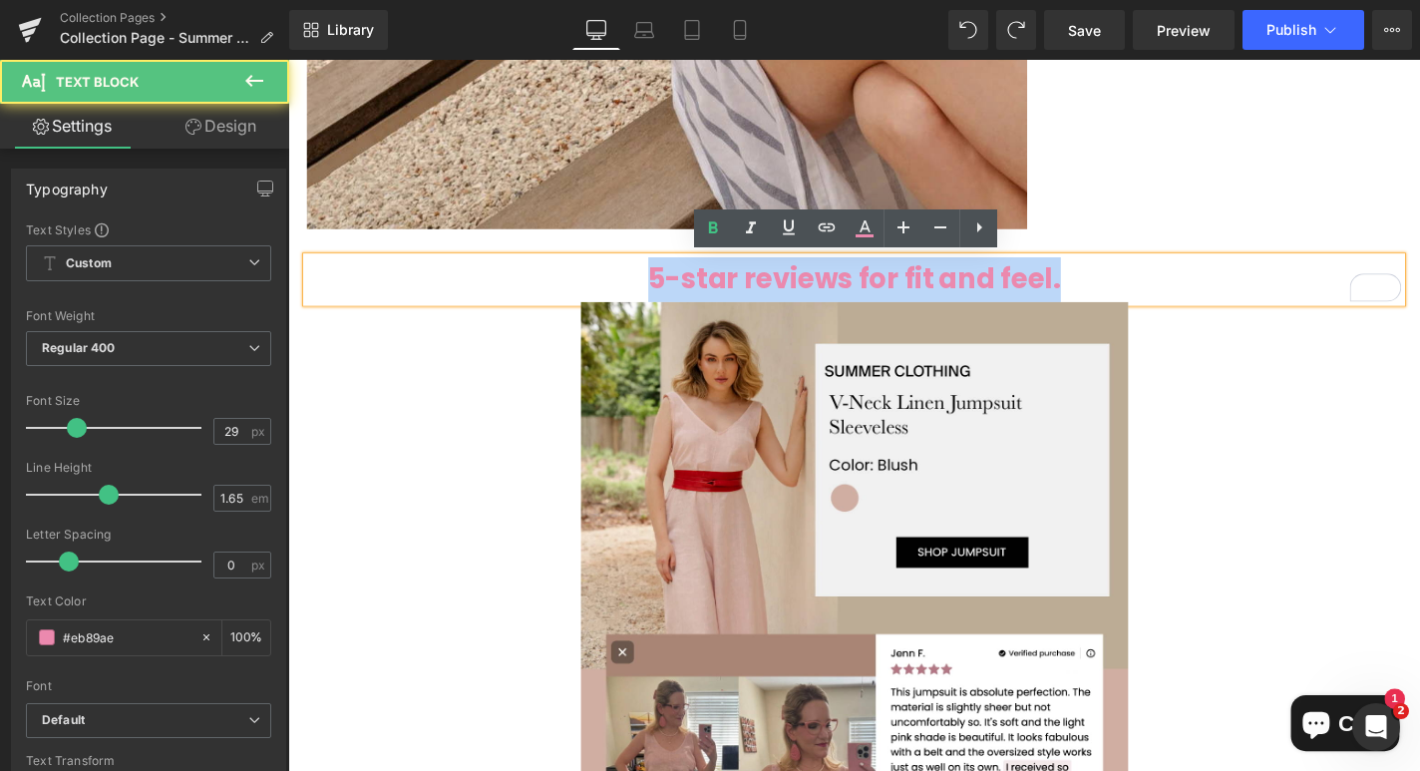
drag, startPoint x: 1118, startPoint y: 291, endPoint x: 677, endPoint y: 292, distance: 440.7
click at [677, 292] on p "5-star reviews for fit and feel." at bounding box center [891, 294] width 1167 height 48
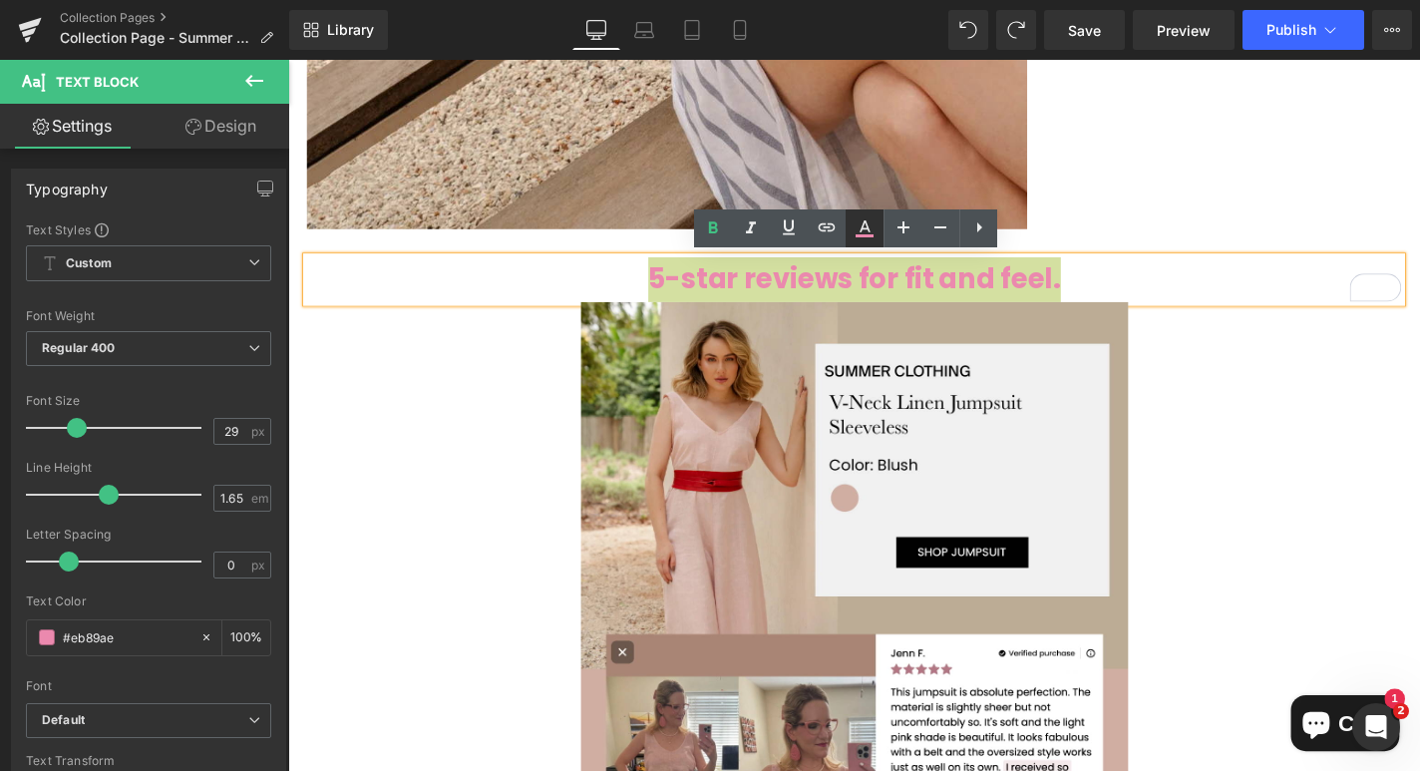
click at [865, 233] on icon at bounding box center [865, 228] width 24 height 24
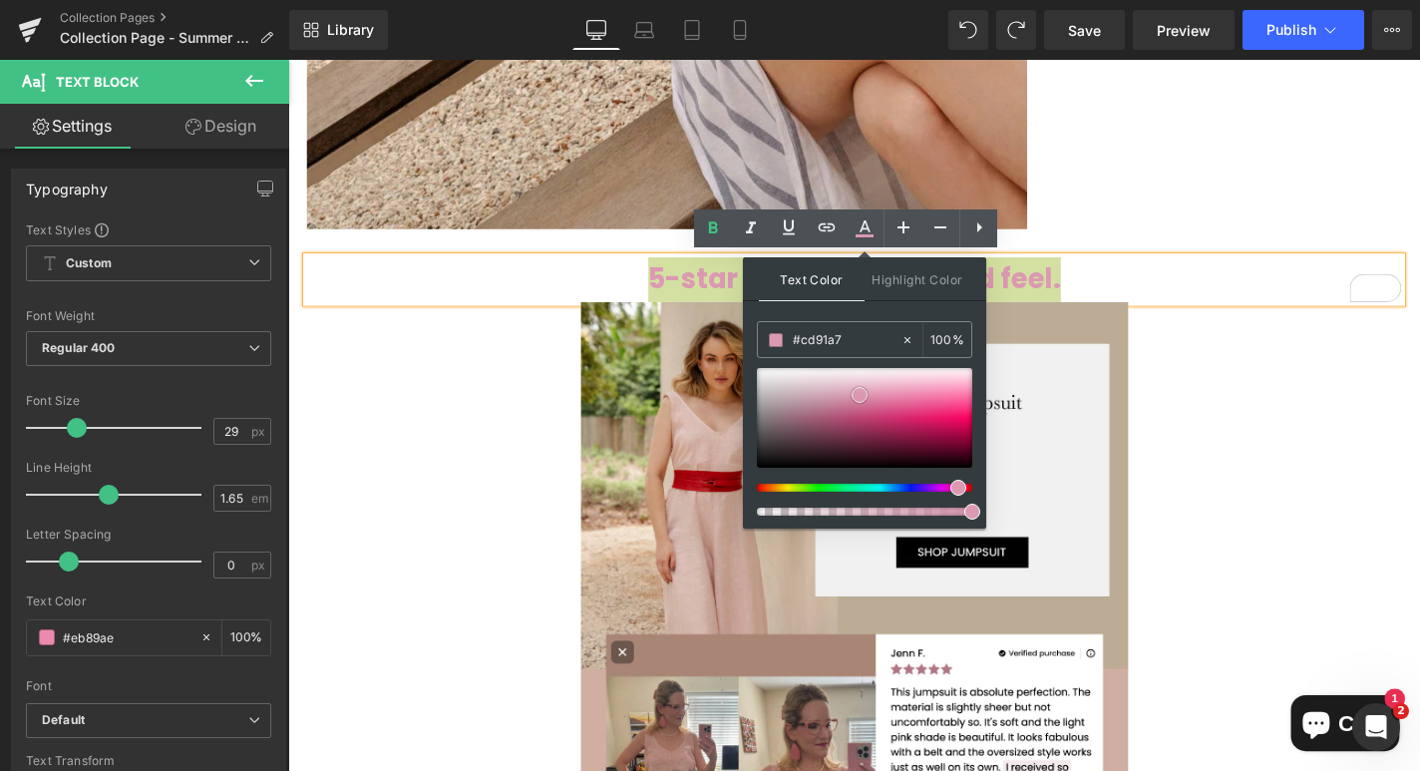
type input "#2d282a"
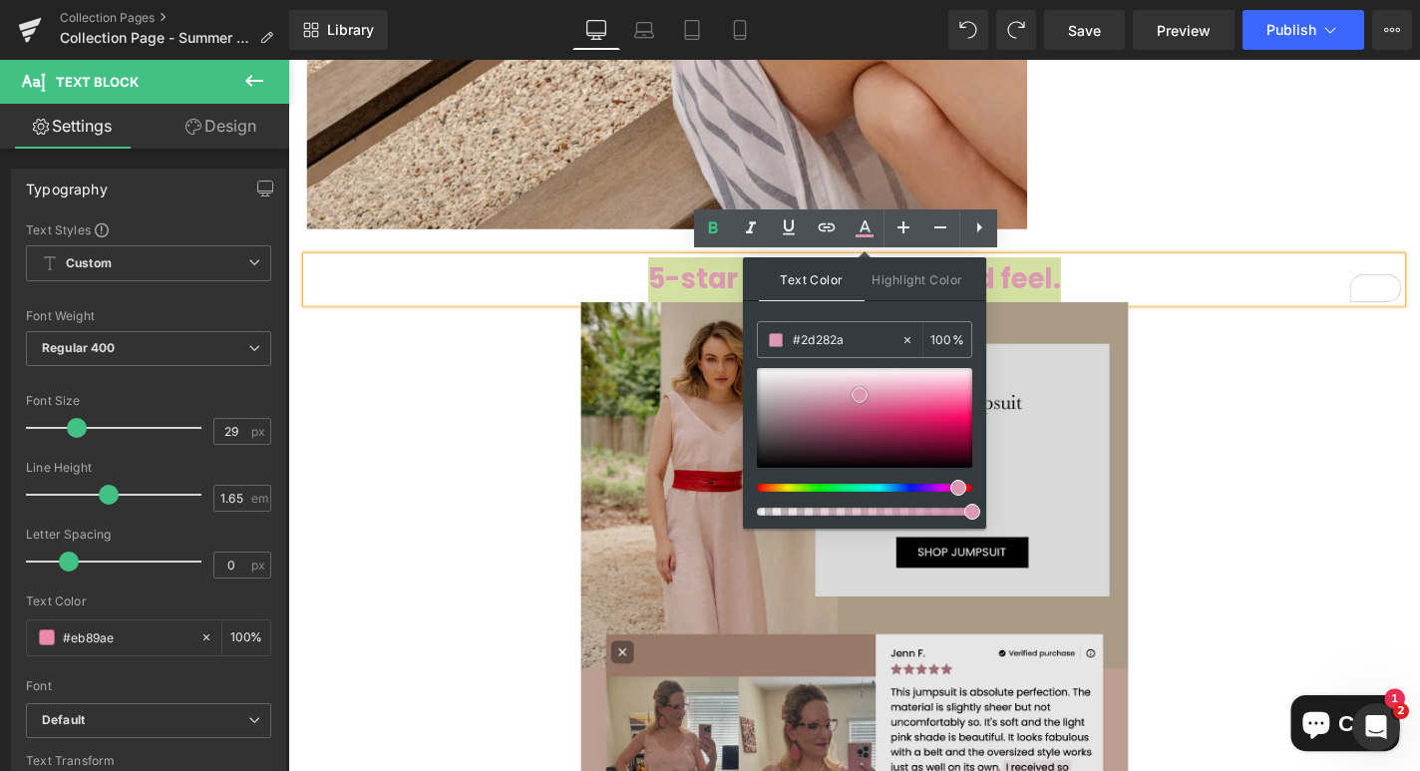
type input "#000000"
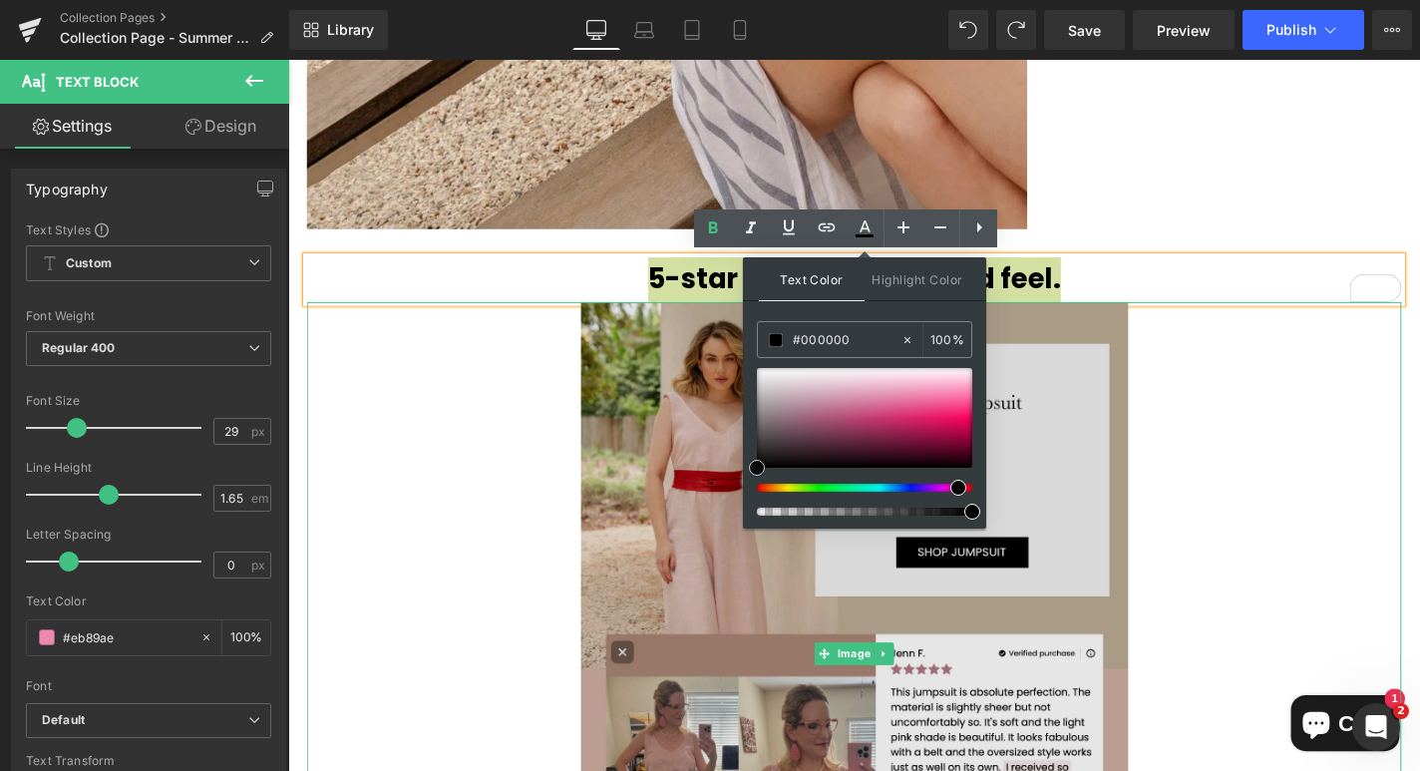
drag, startPoint x: 1148, startPoint y: 455, endPoint x: 767, endPoint y: 517, distance: 386.0
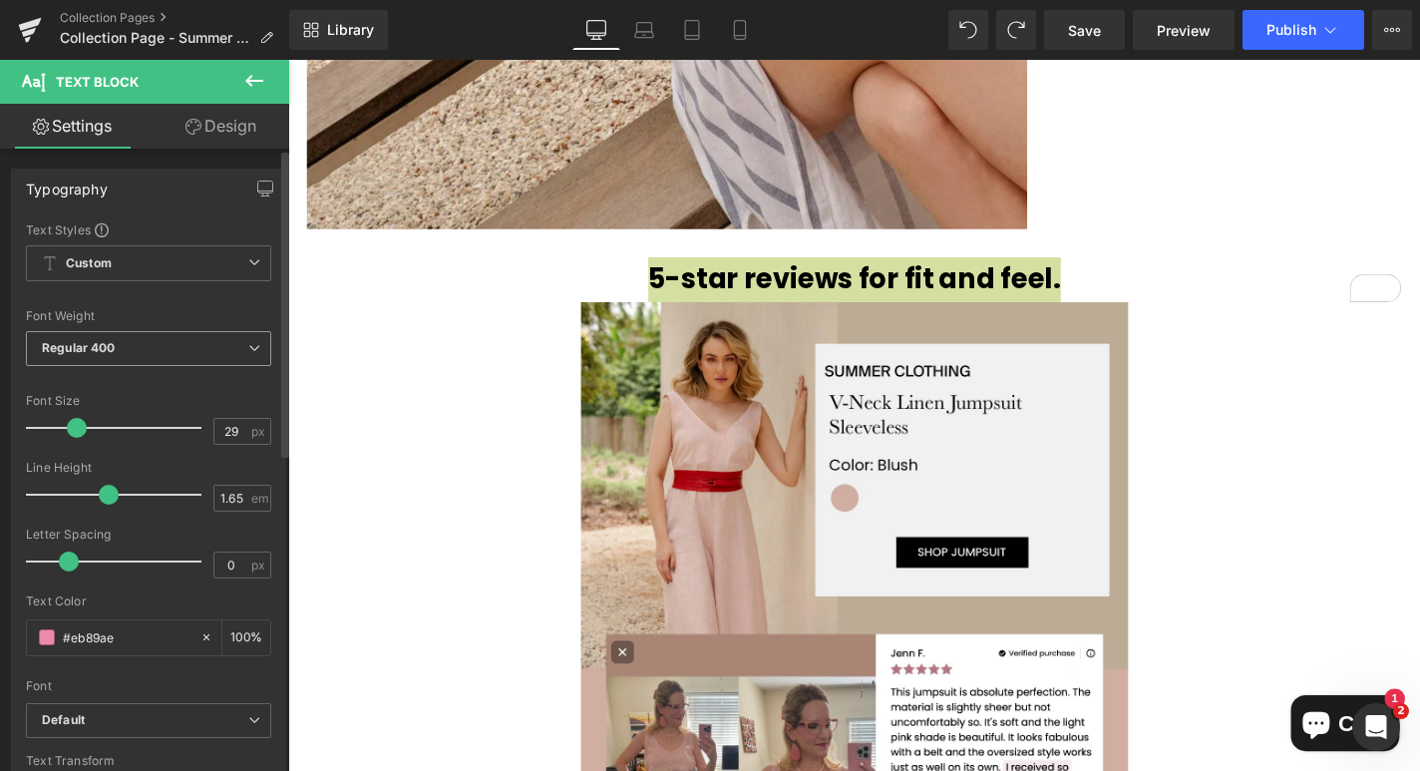
click at [248, 350] on icon at bounding box center [254, 348] width 12 height 12
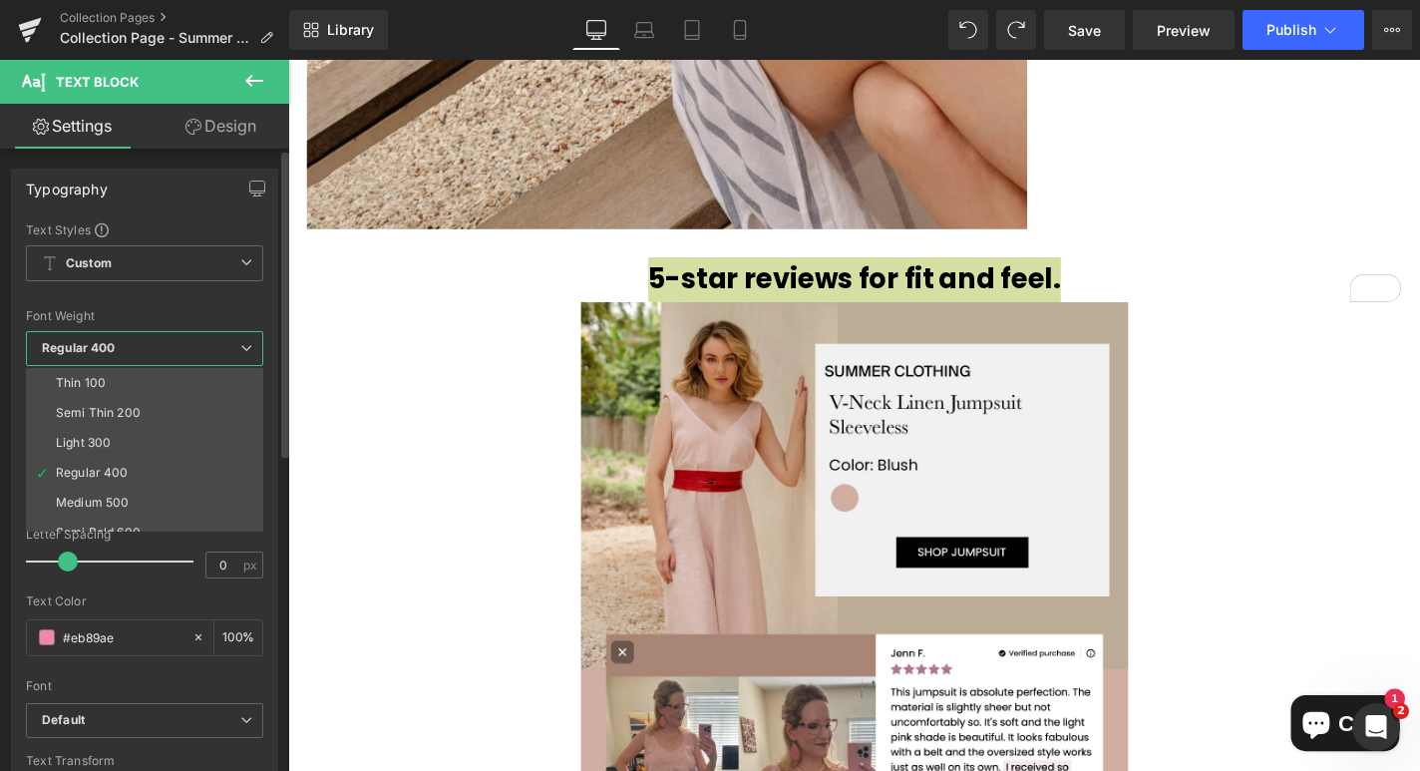
click at [240, 350] on icon at bounding box center [246, 348] width 12 height 12
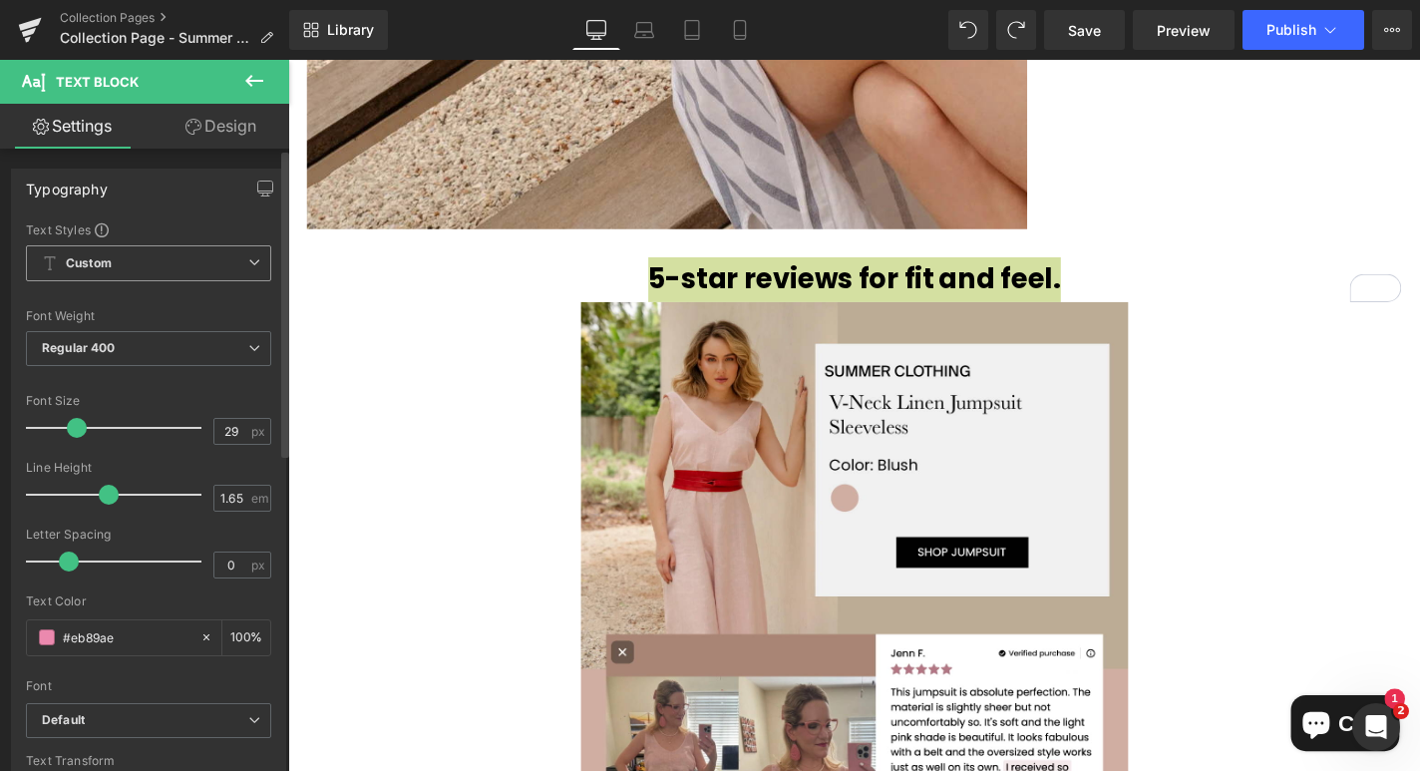
click at [212, 268] on span "Custom Setup Global Style" at bounding box center [148, 263] width 245 height 36
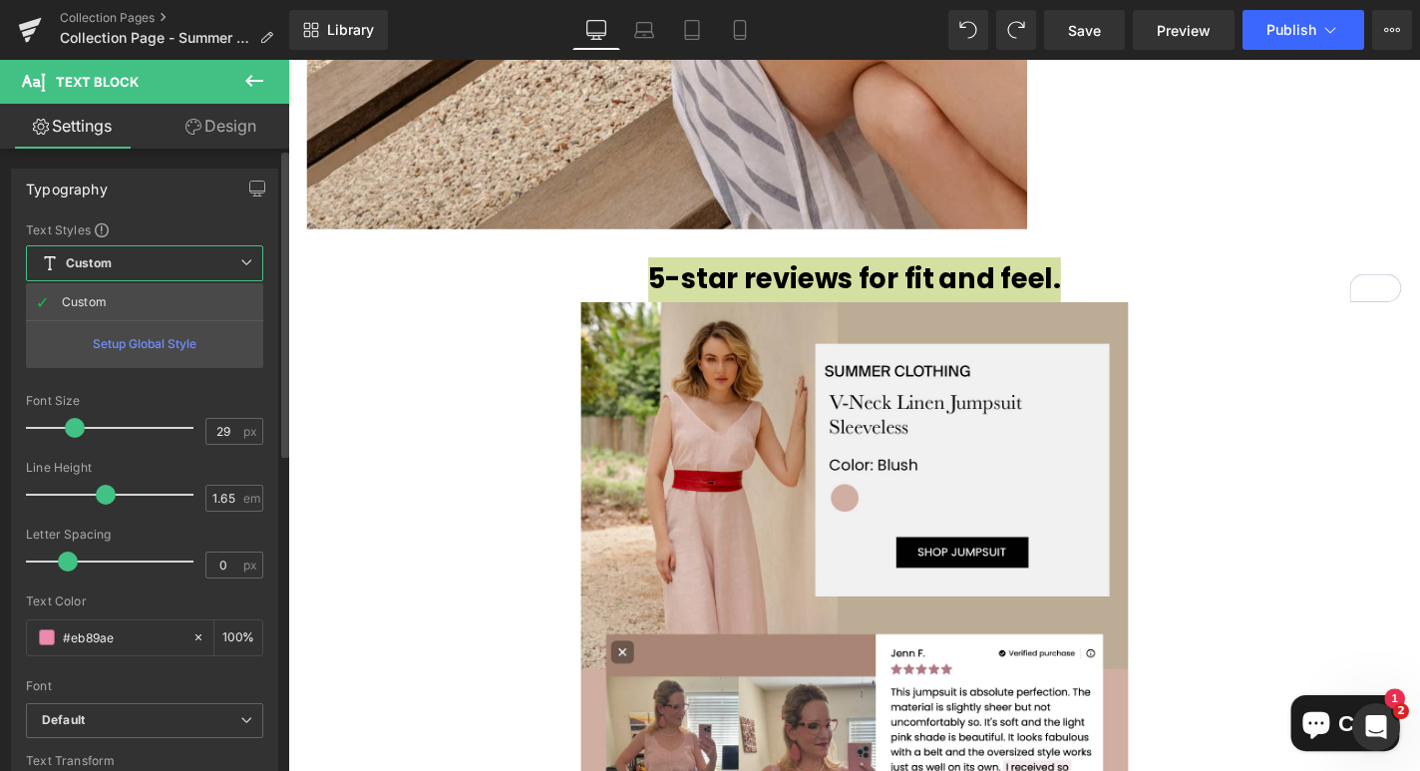
click at [212, 268] on span "Custom Setup Global Style" at bounding box center [144, 263] width 237 height 36
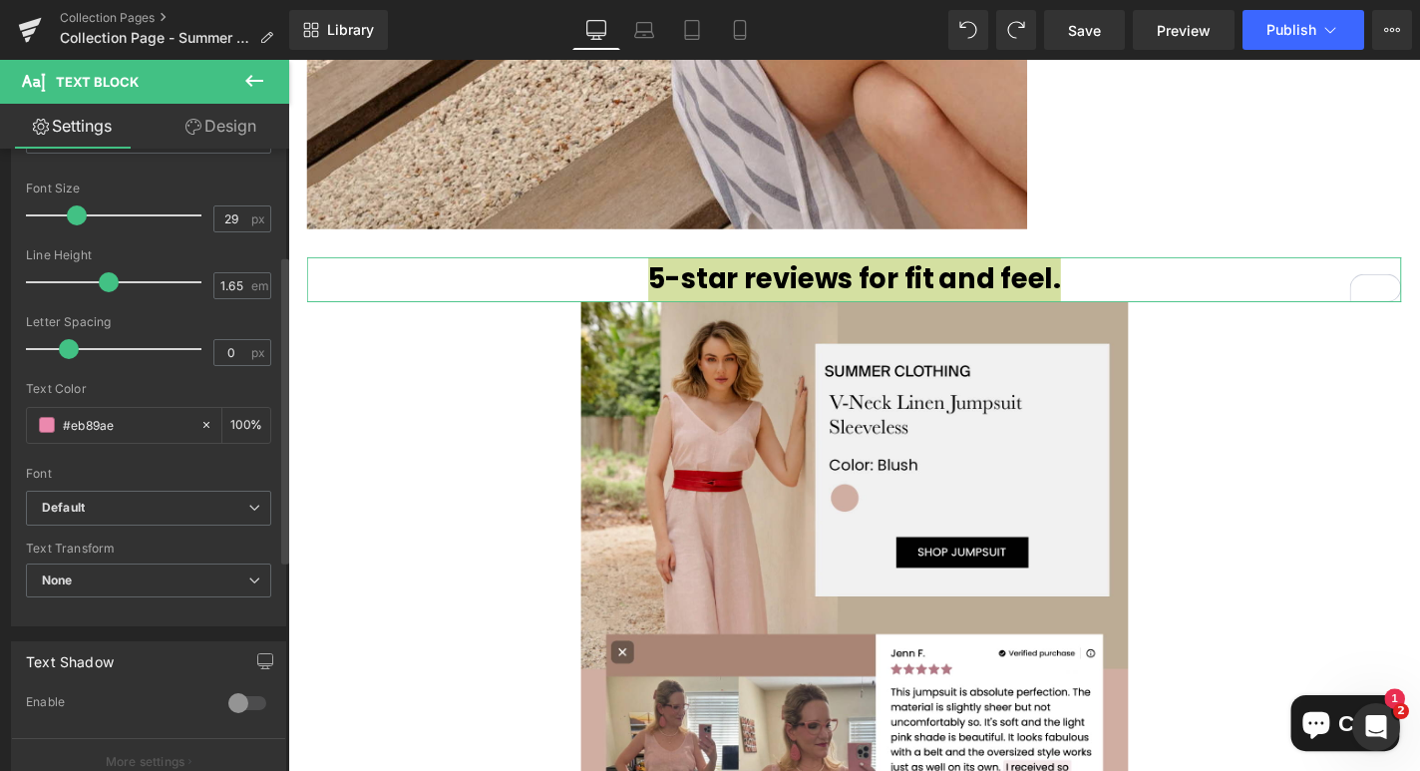
scroll to position [214, 0]
click at [102, 348] on div at bounding box center [119, 347] width 166 height 40
click at [85, 349] on div at bounding box center [119, 347] width 166 height 40
type input "0.6"
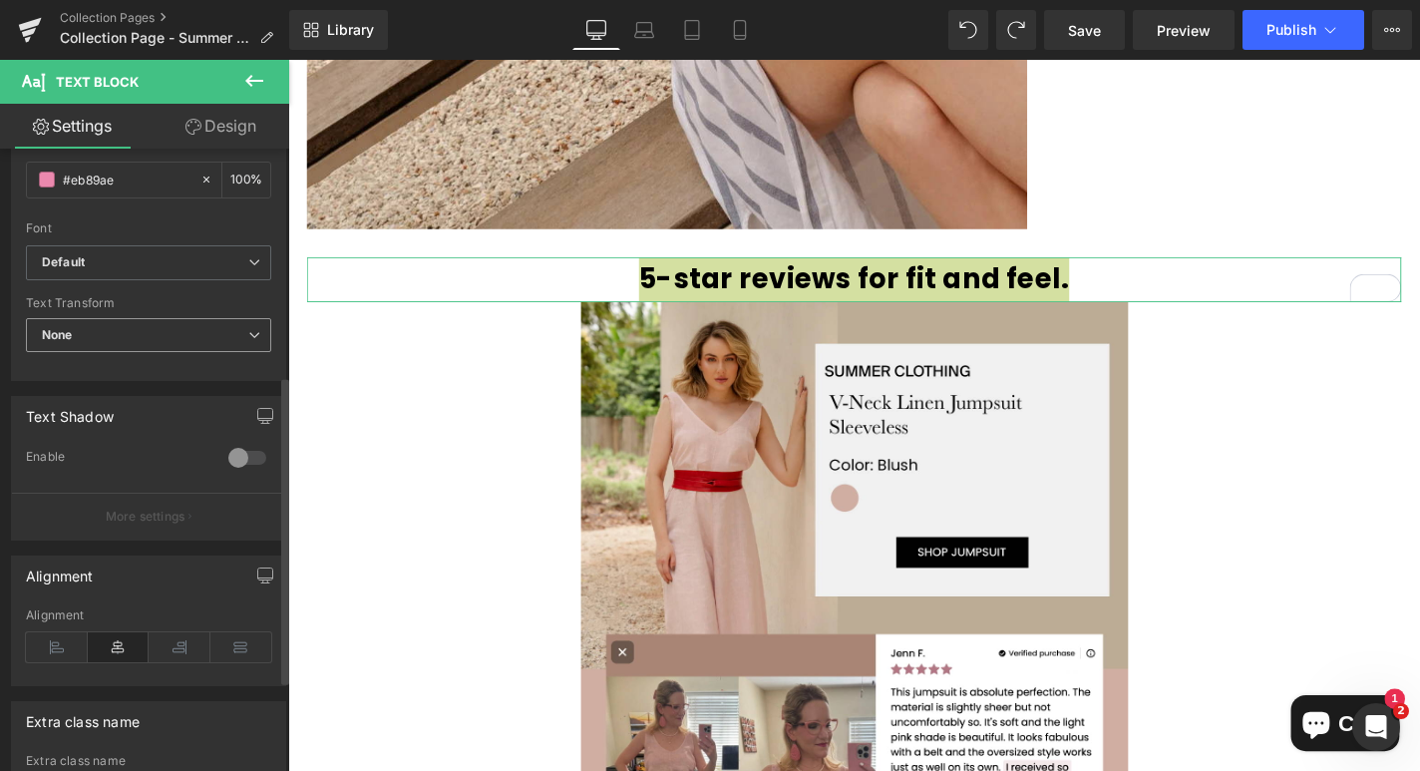
click at [94, 345] on span "None" at bounding box center [148, 335] width 245 height 35
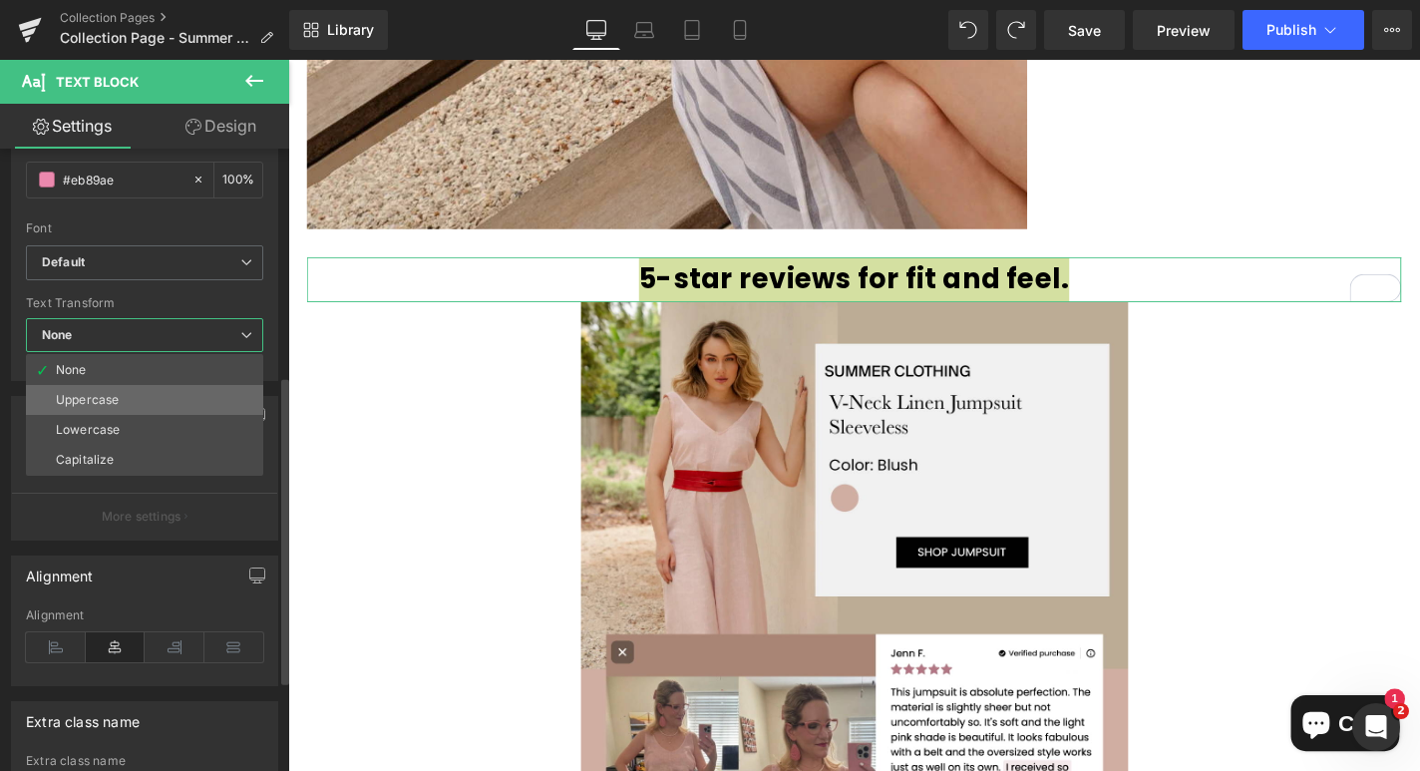
click at [85, 398] on div "Uppercase" at bounding box center [87, 400] width 63 height 14
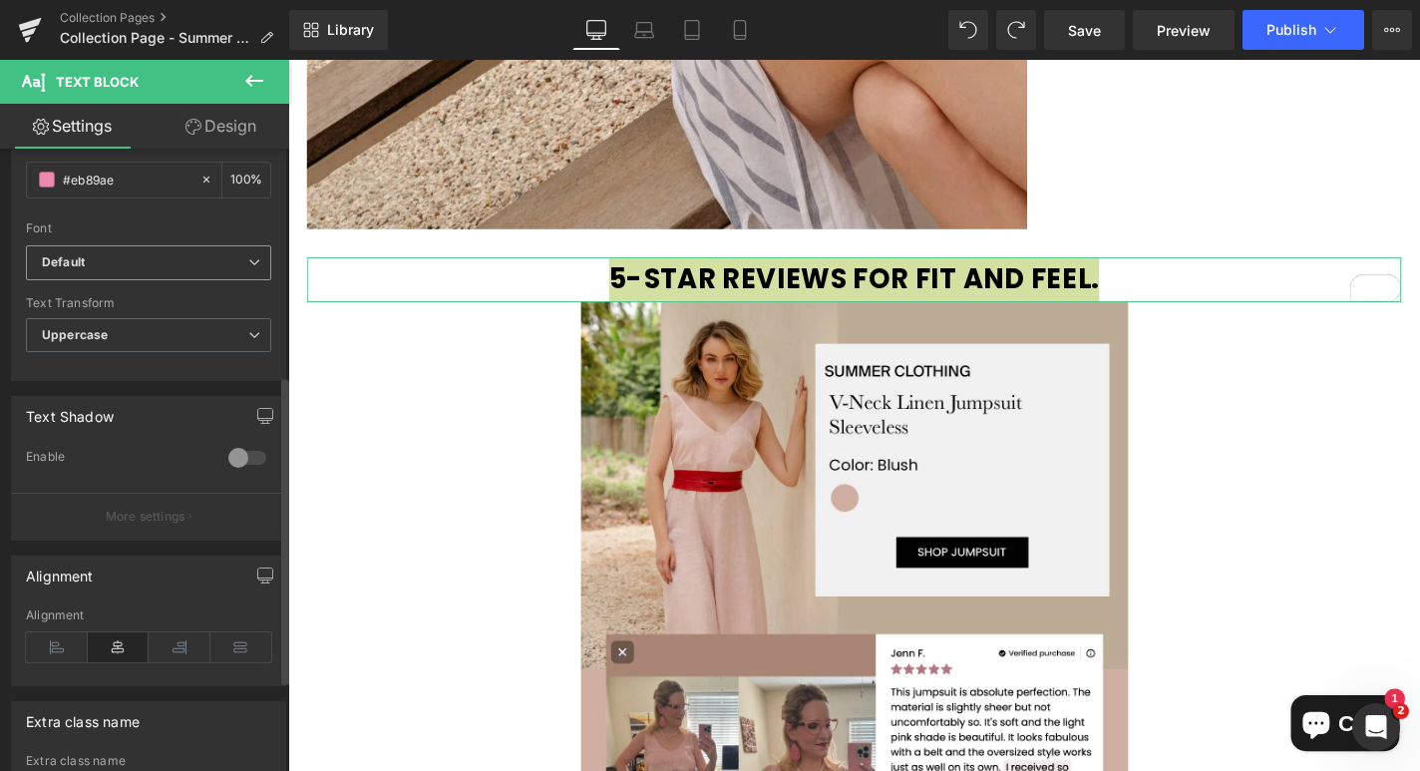
click at [134, 261] on b "Default" at bounding box center [145, 262] width 206 height 17
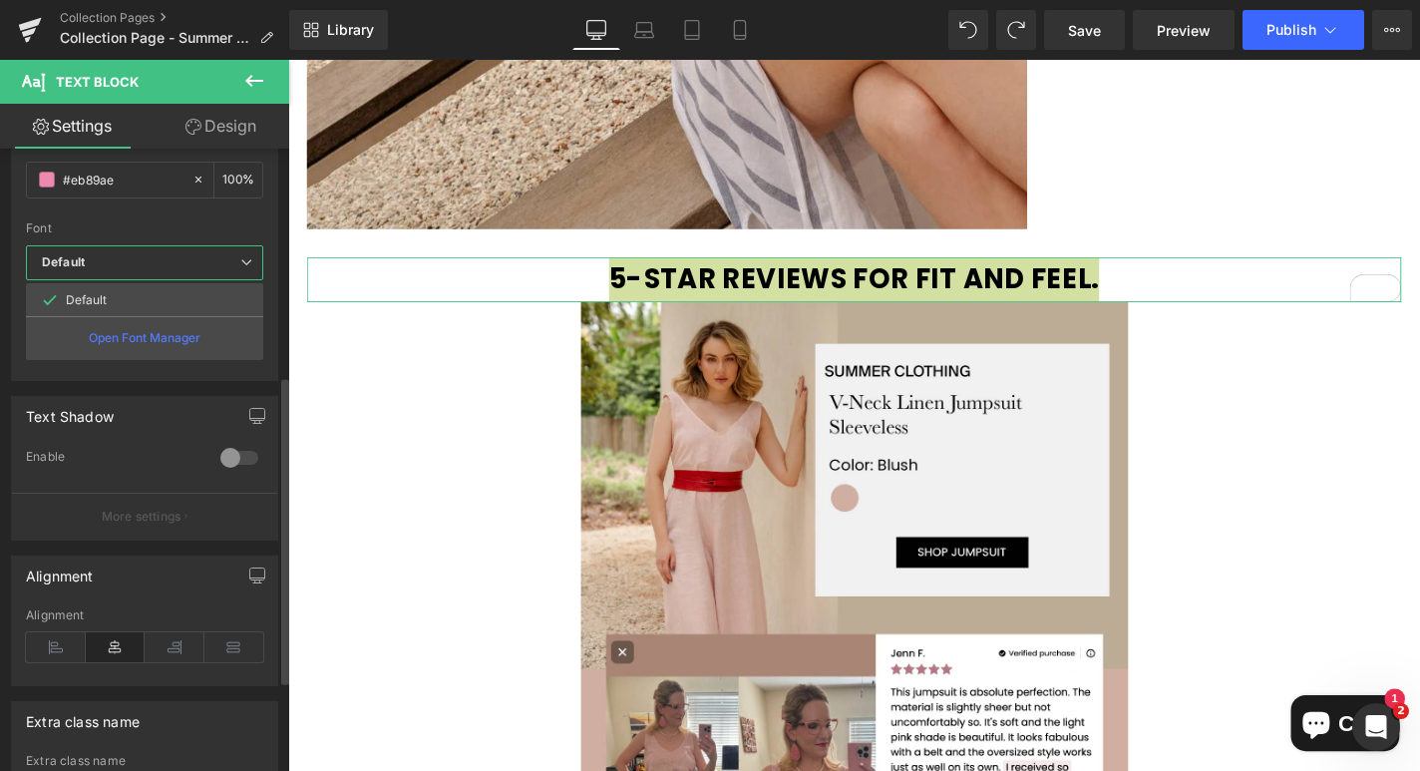
click at [134, 261] on b "Default" at bounding box center [141, 262] width 198 height 17
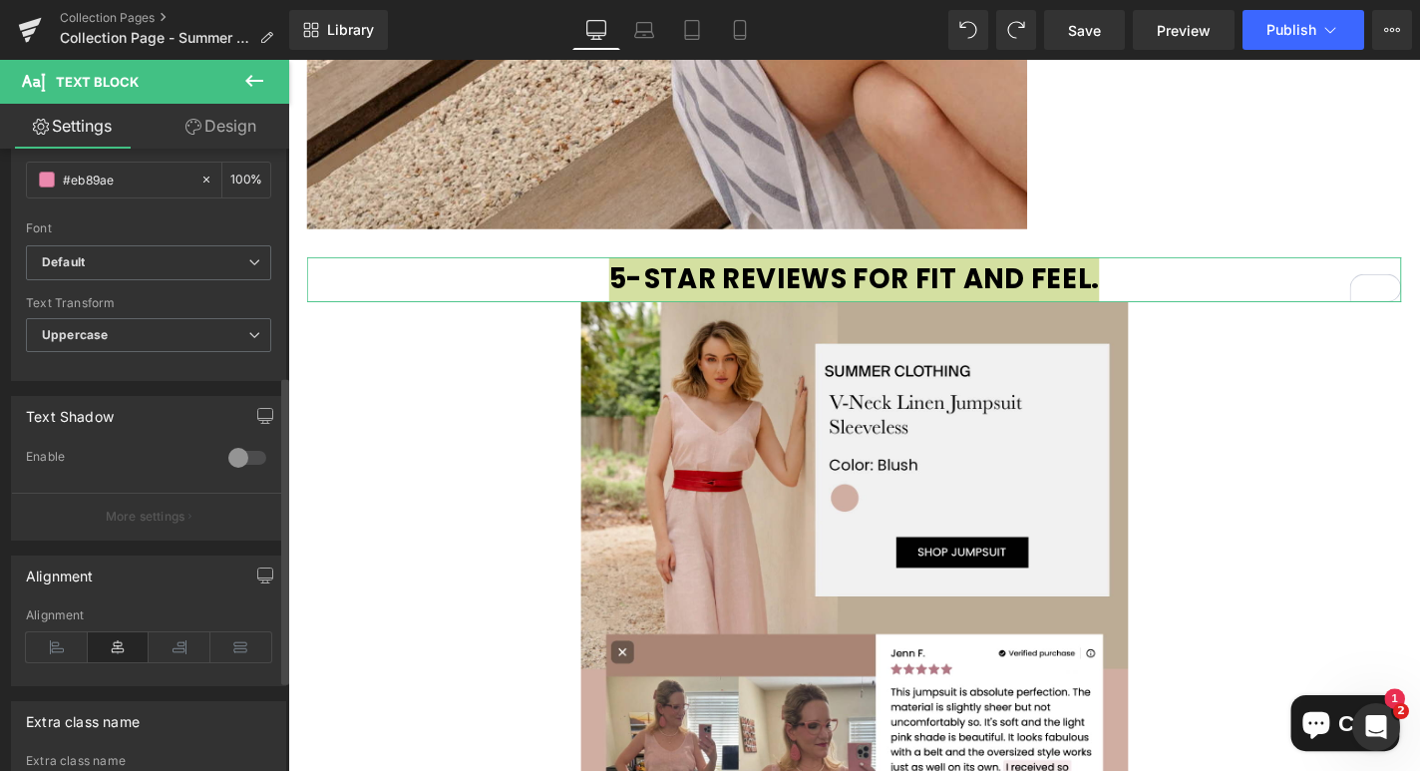
click at [227, 460] on div at bounding box center [247, 458] width 48 height 32
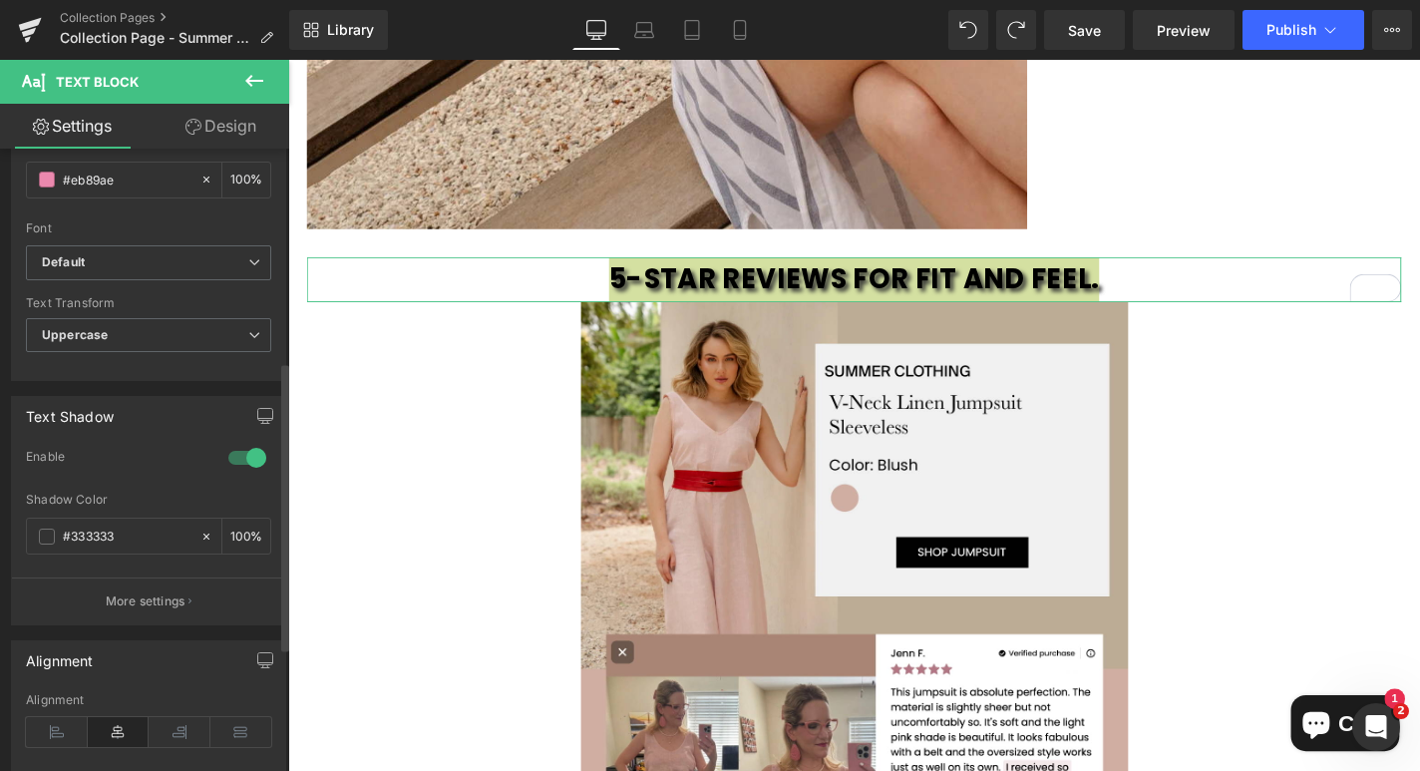
click at [227, 460] on div at bounding box center [247, 458] width 48 height 32
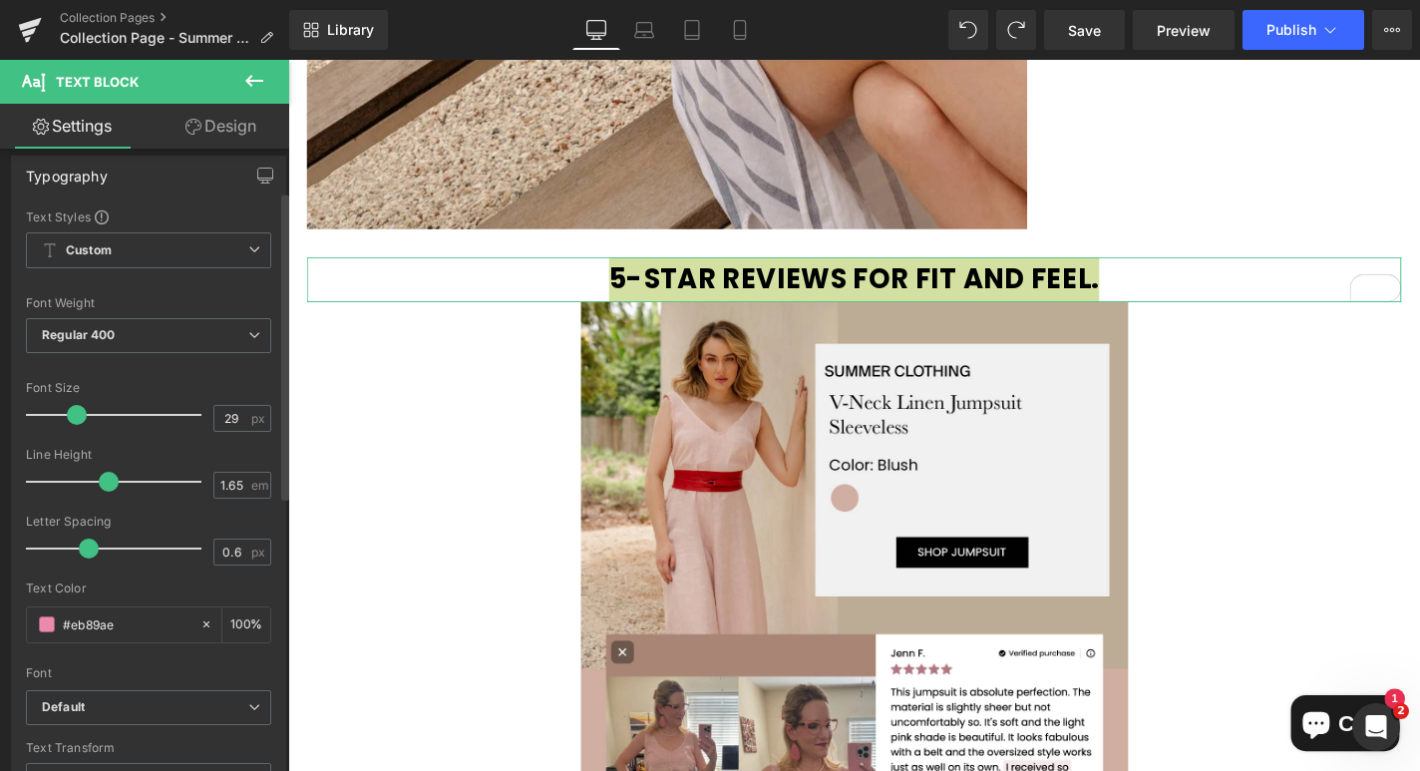
scroll to position [0, 0]
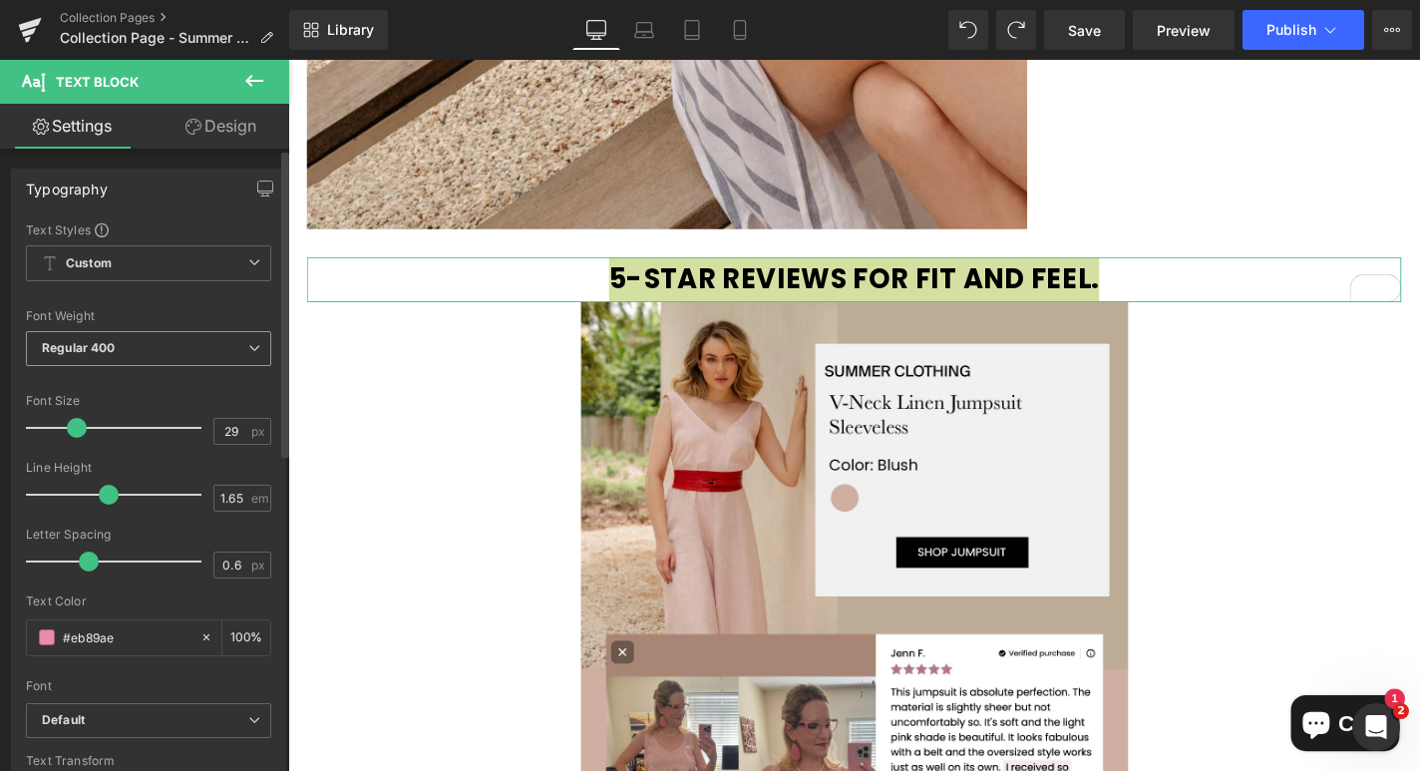
click at [171, 354] on span "Regular 400" at bounding box center [148, 348] width 245 height 35
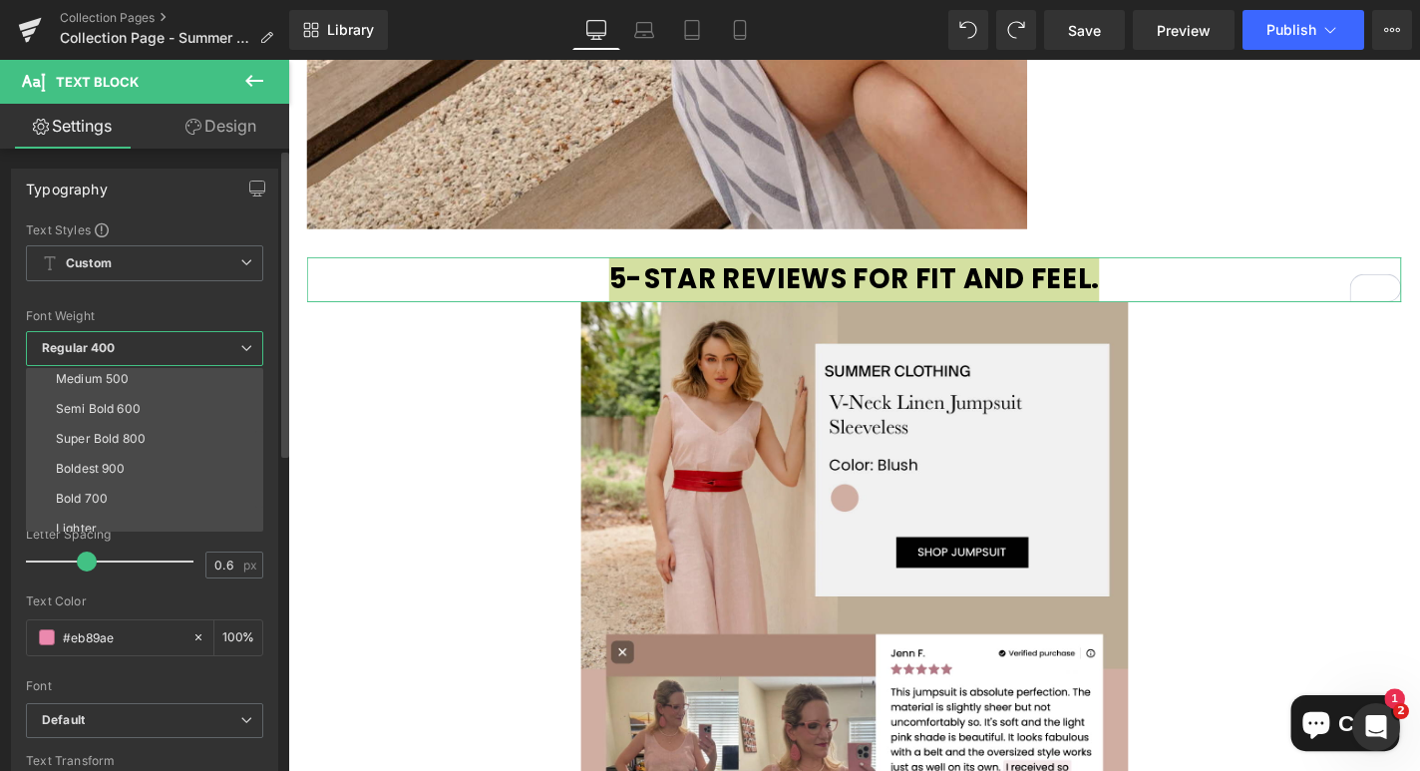
scroll to position [125, 0]
click at [136, 410] on div "Semi Bold 600" at bounding box center [98, 408] width 85 height 14
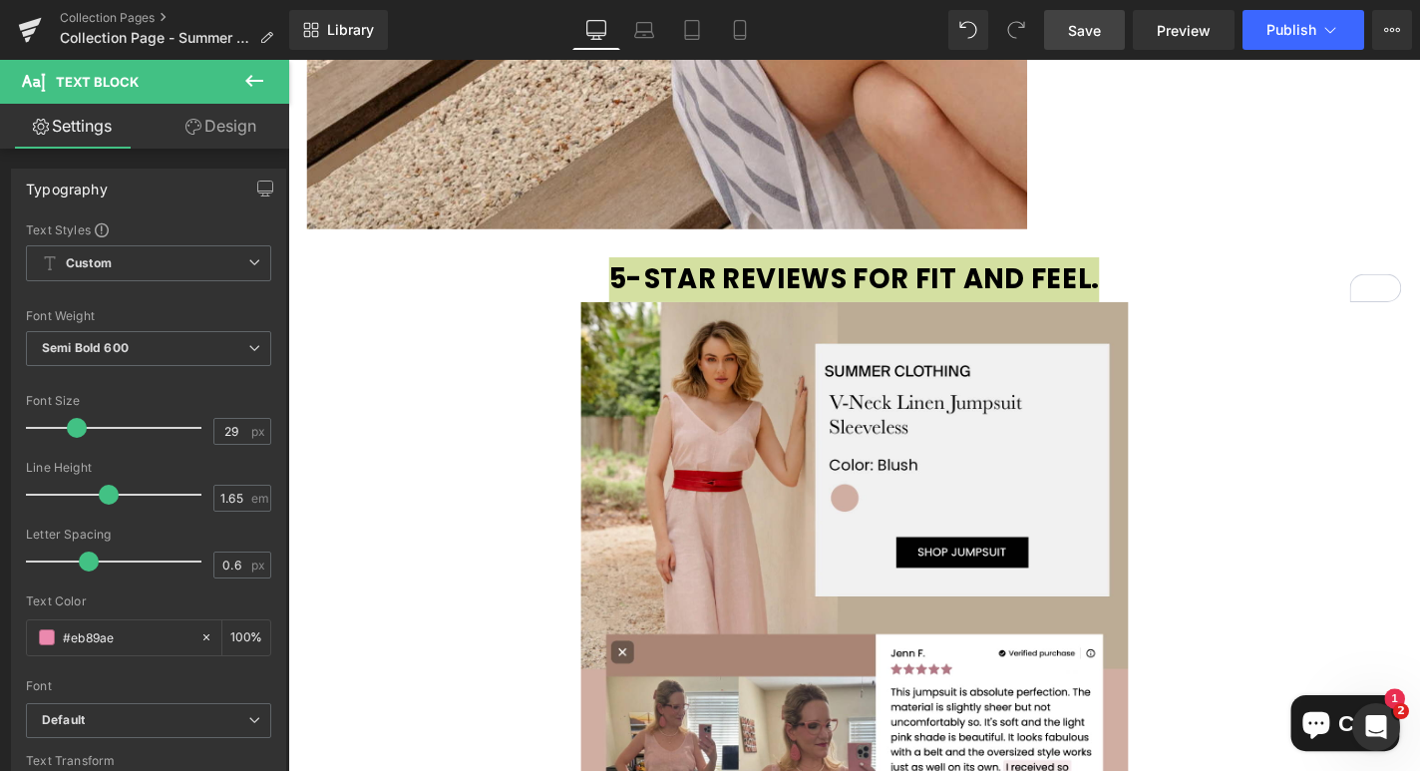
click at [1081, 33] on span "Save" at bounding box center [1084, 30] width 33 height 21
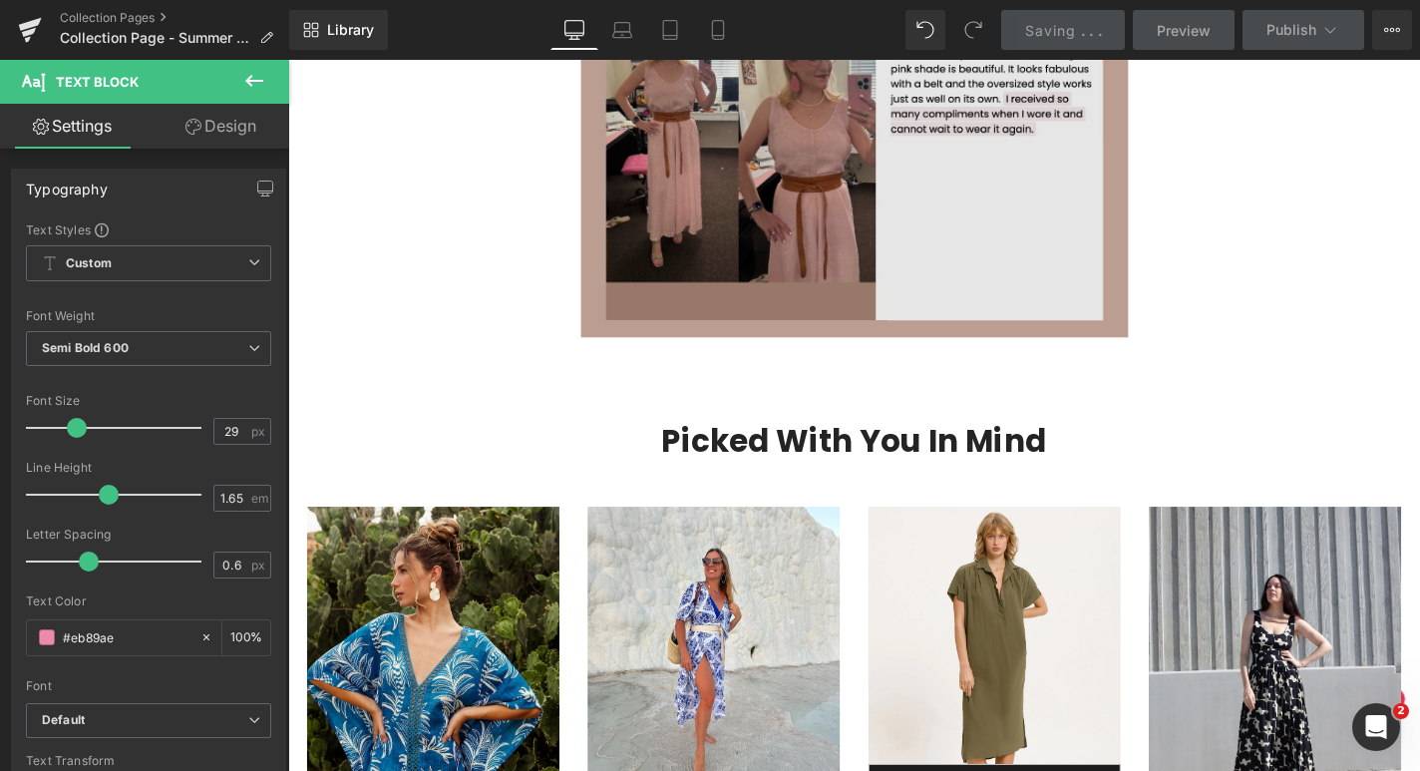
scroll to position [8001, 0]
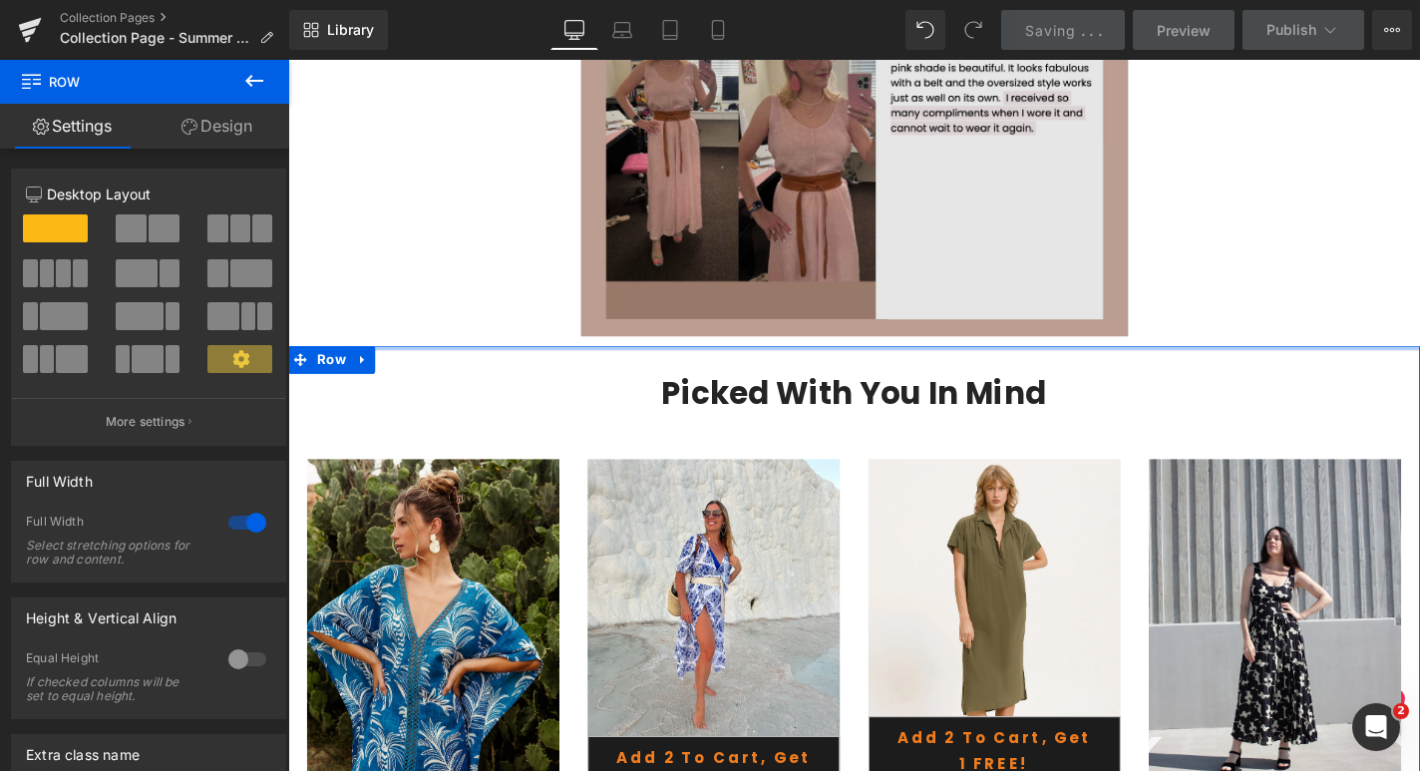
drag, startPoint x: 956, startPoint y: 375, endPoint x: 961, endPoint y: 321, distance: 54.1
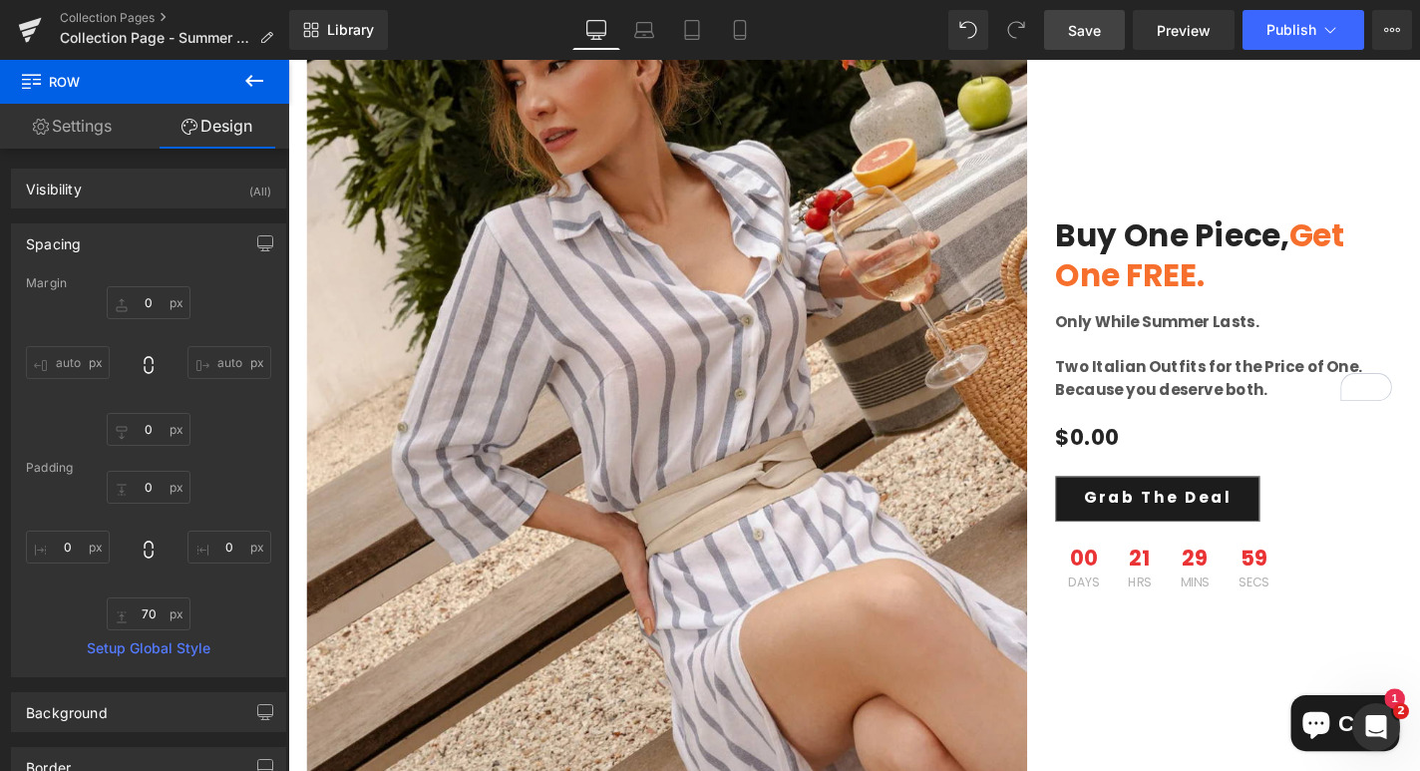
scroll to position [6611, 0]
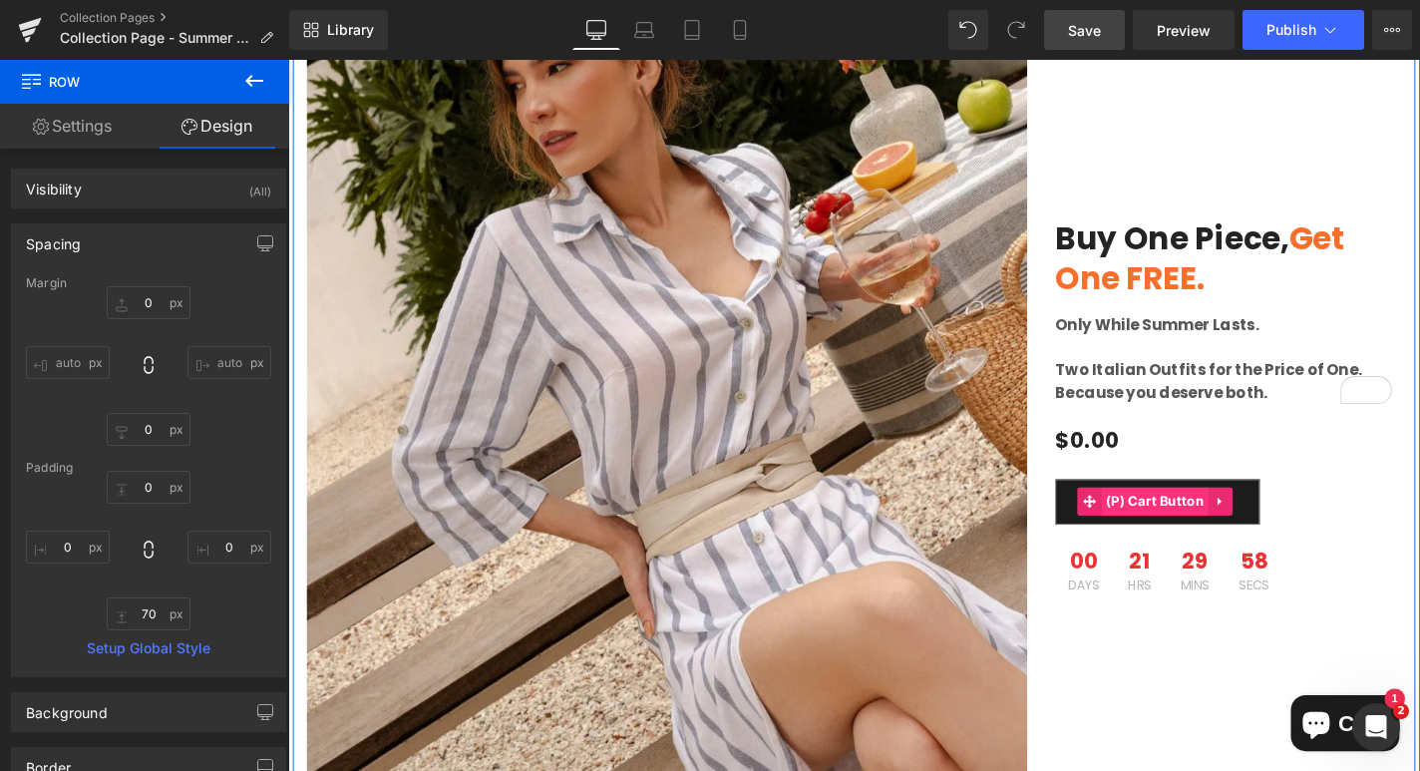
click at [1156, 521] on span "(P) Cart Button" at bounding box center [1213, 530] width 115 height 30
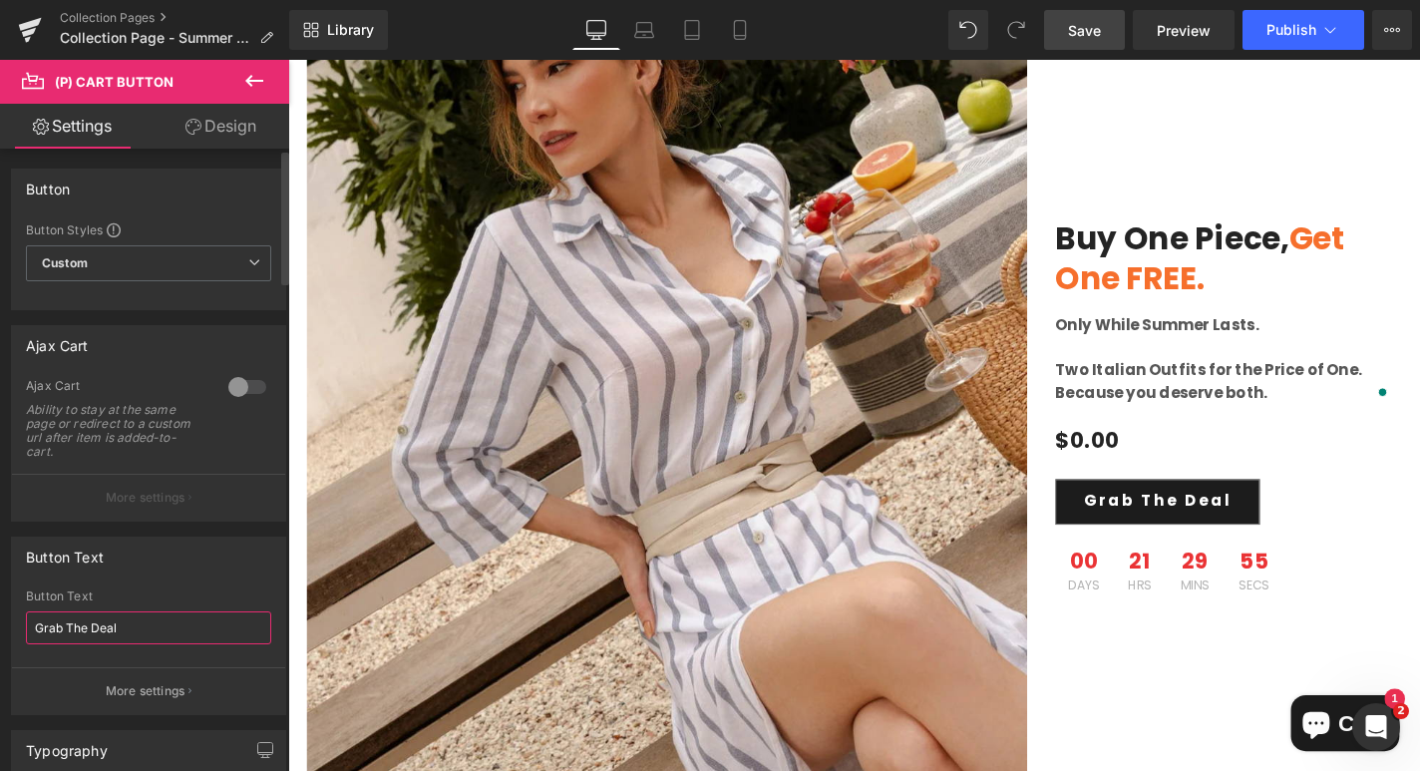
drag, startPoint x: 132, startPoint y: 624, endPoint x: 28, endPoint y: 617, distance: 103.9
click at [28, 617] on input "Grab The Deal" at bounding box center [148, 627] width 245 height 33
paste input "Claim Your Free Outfit"
click at [28, 617] on input "Claim Your Free Outfit" at bounding box center [148, 627] width 245 height 33
type input "Claim Your Free Outfit"
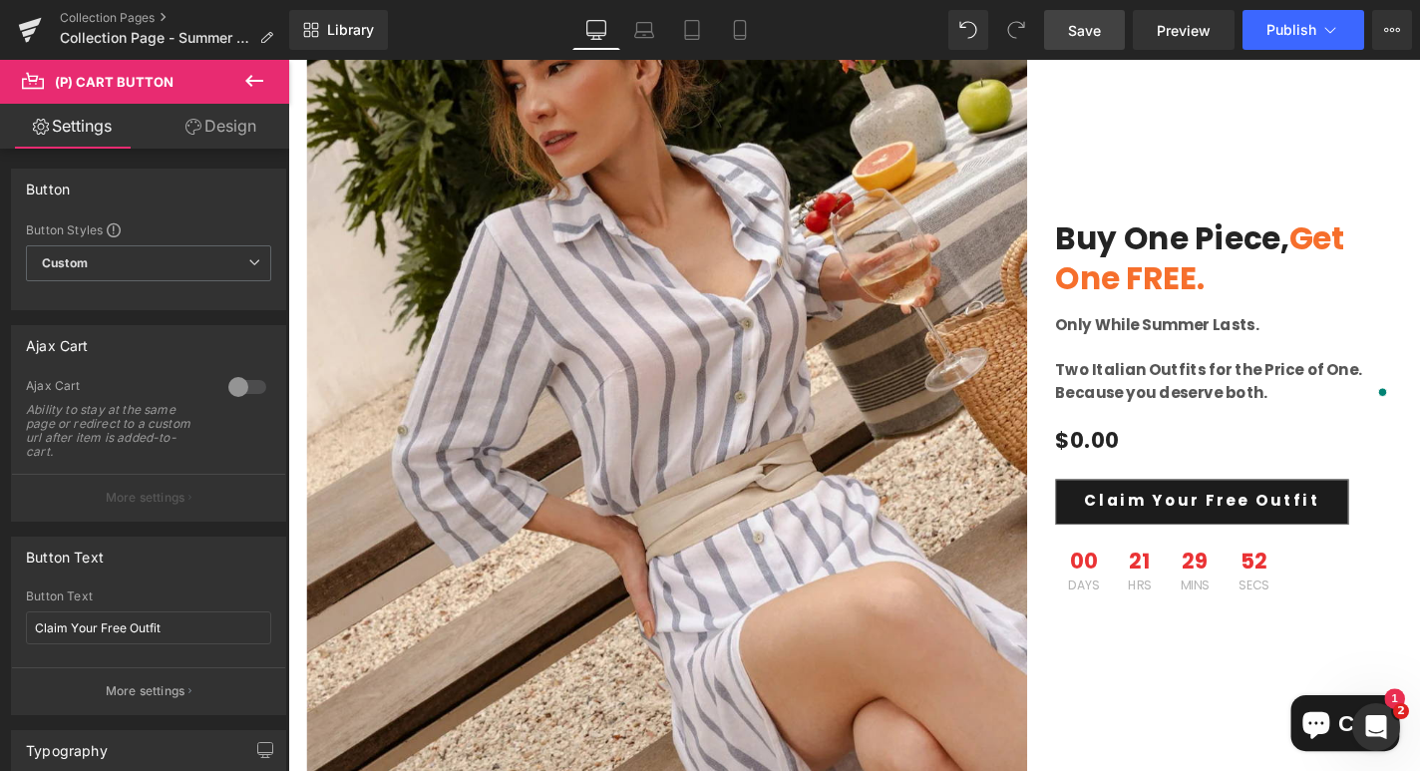
click at [1081, 25] on span "Save" at bounding box center [1084, 30] width 33 height 21
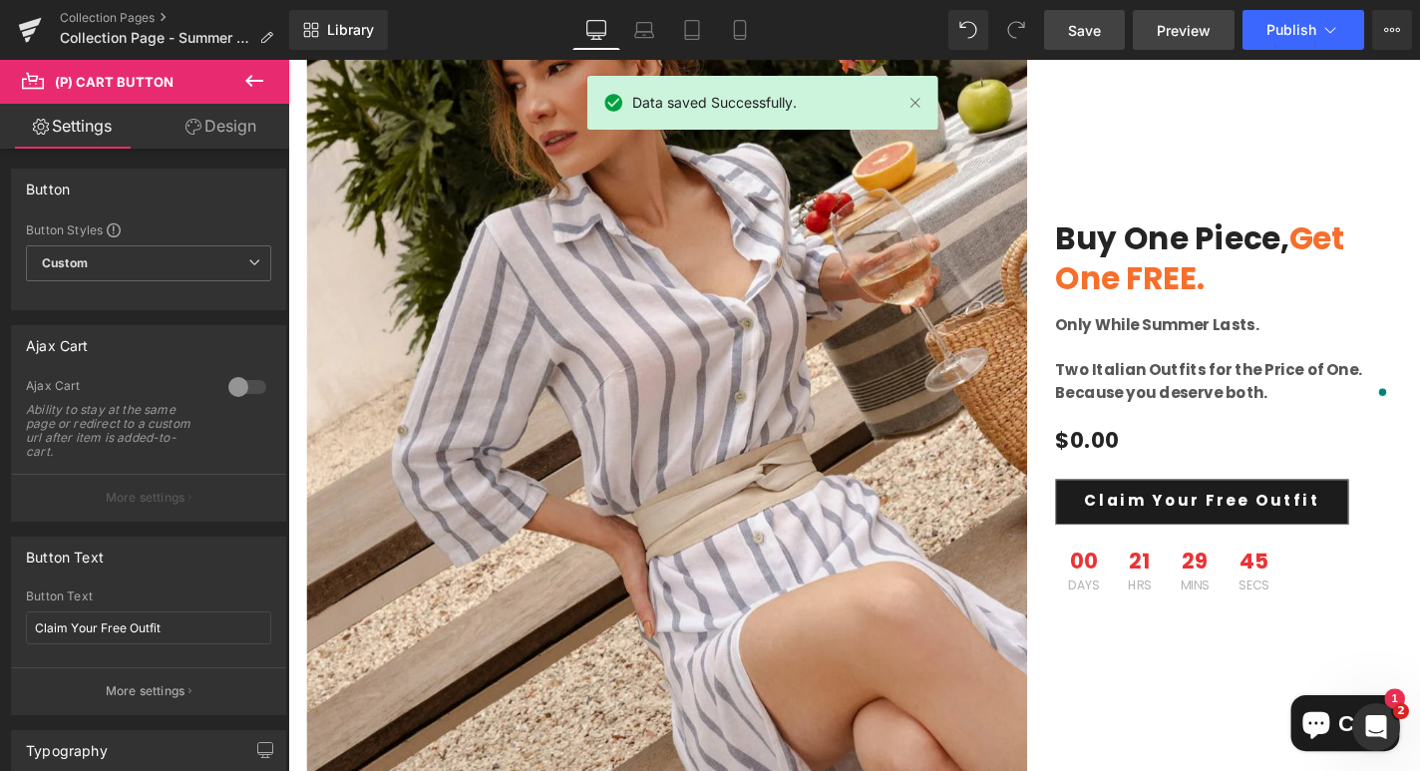
click at [1197, 20] on span "Preview" at bounding box center [1184, 30] width 54 height 21
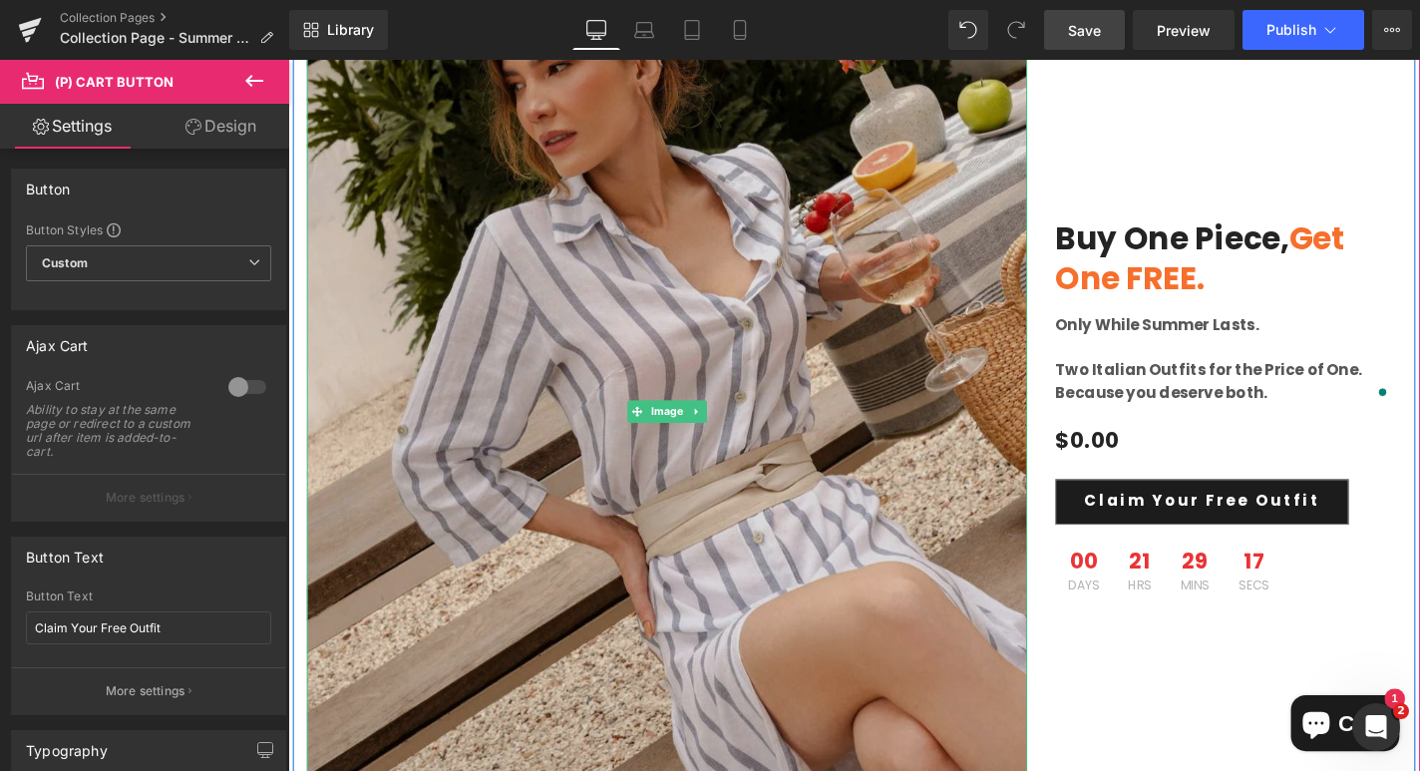
click at [720, 381] on img at bounding box center [692, 434] width 768 height 965
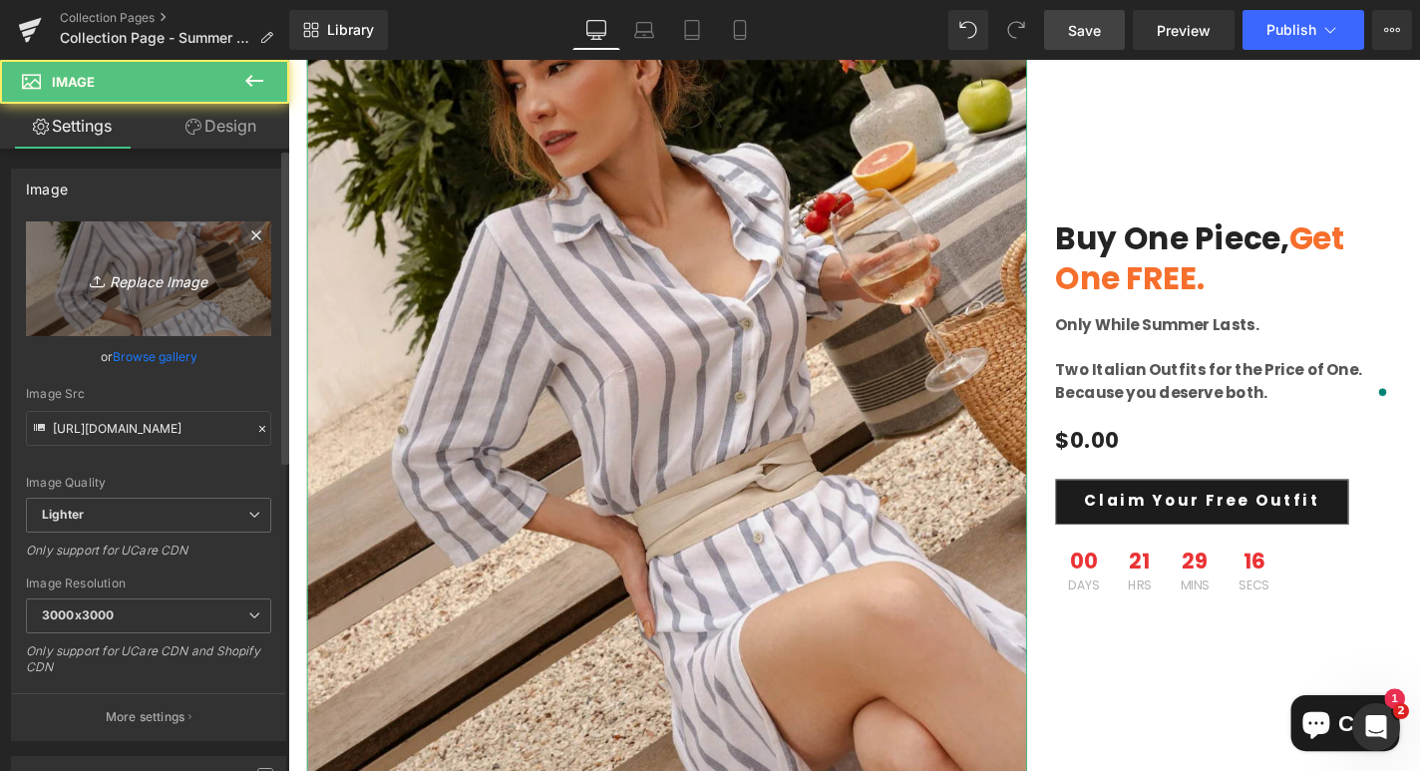
click at [173, 279] on icon "Replace Image" at bounding box center [149, 278] width 160 height 25
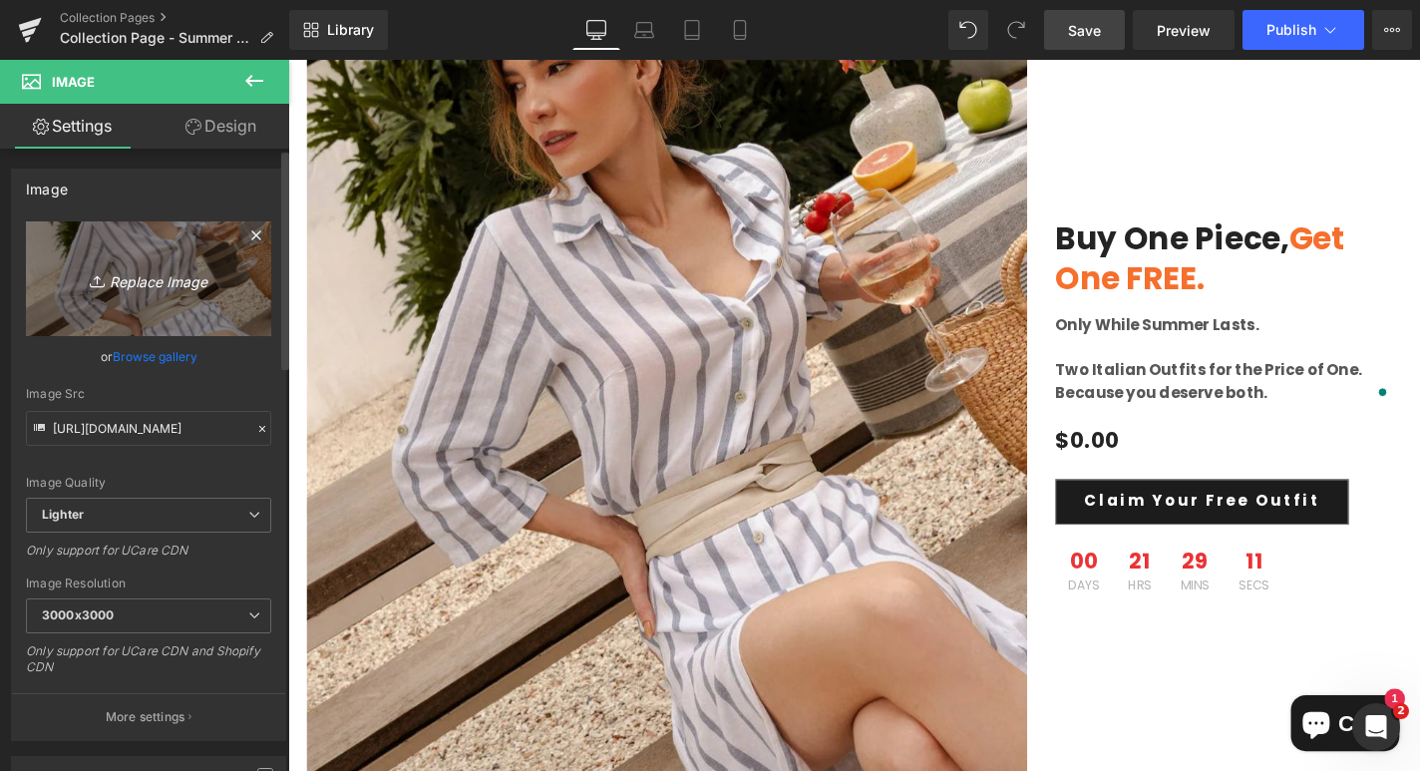
type input "C:\fakepath\summer sale html-03.png"
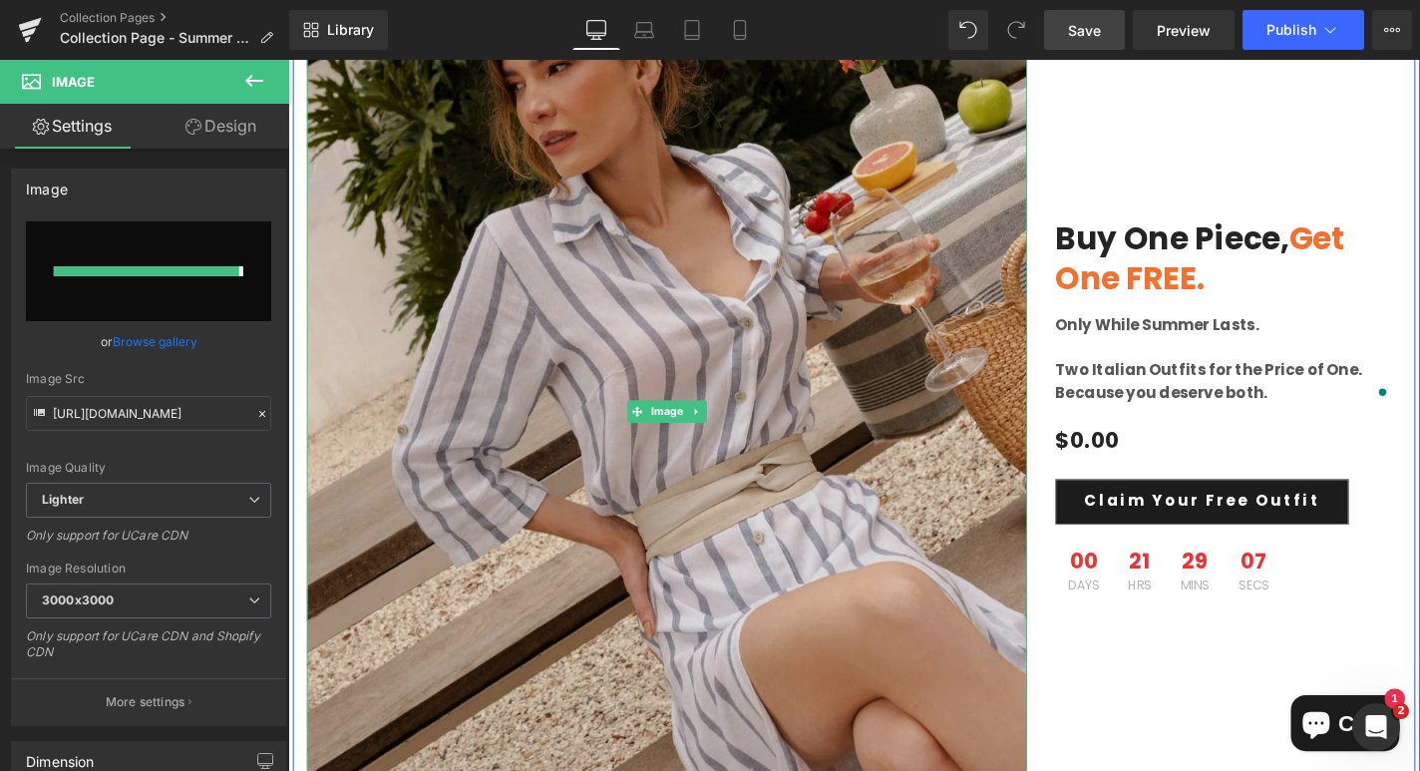
type input "[URL][DOMAIN_NAME]"
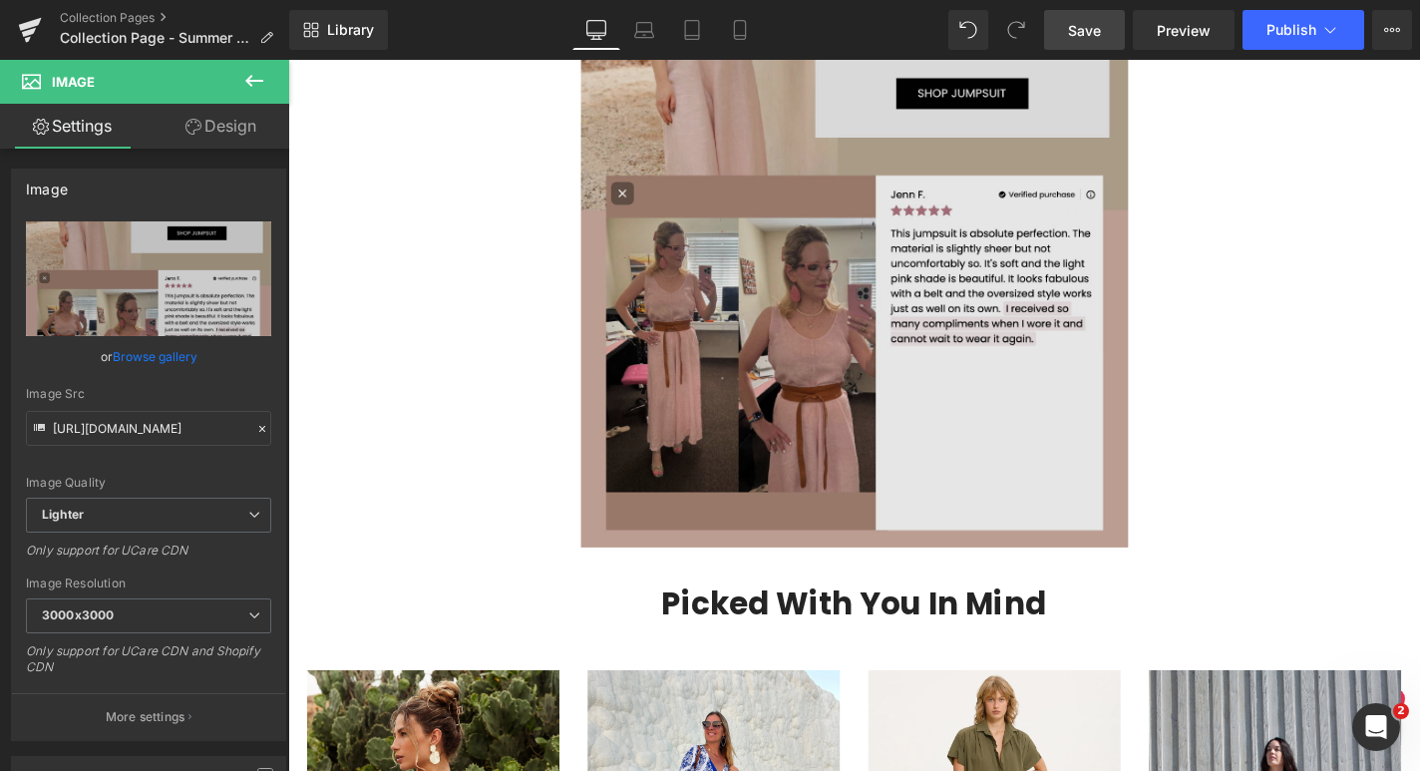
scroll to position [7801, 0]
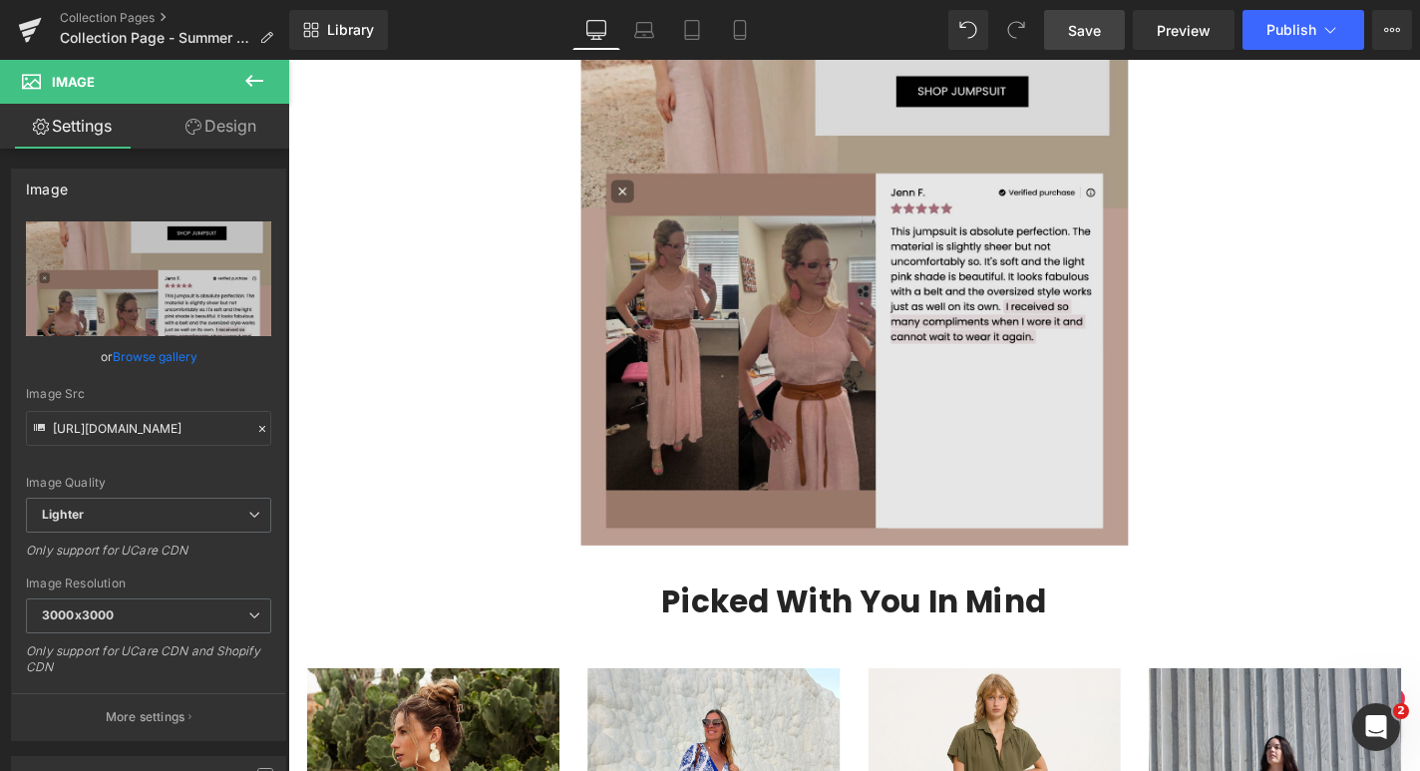
click at [993, 405] on img at bounding box center [891, 202] width 583 height 751
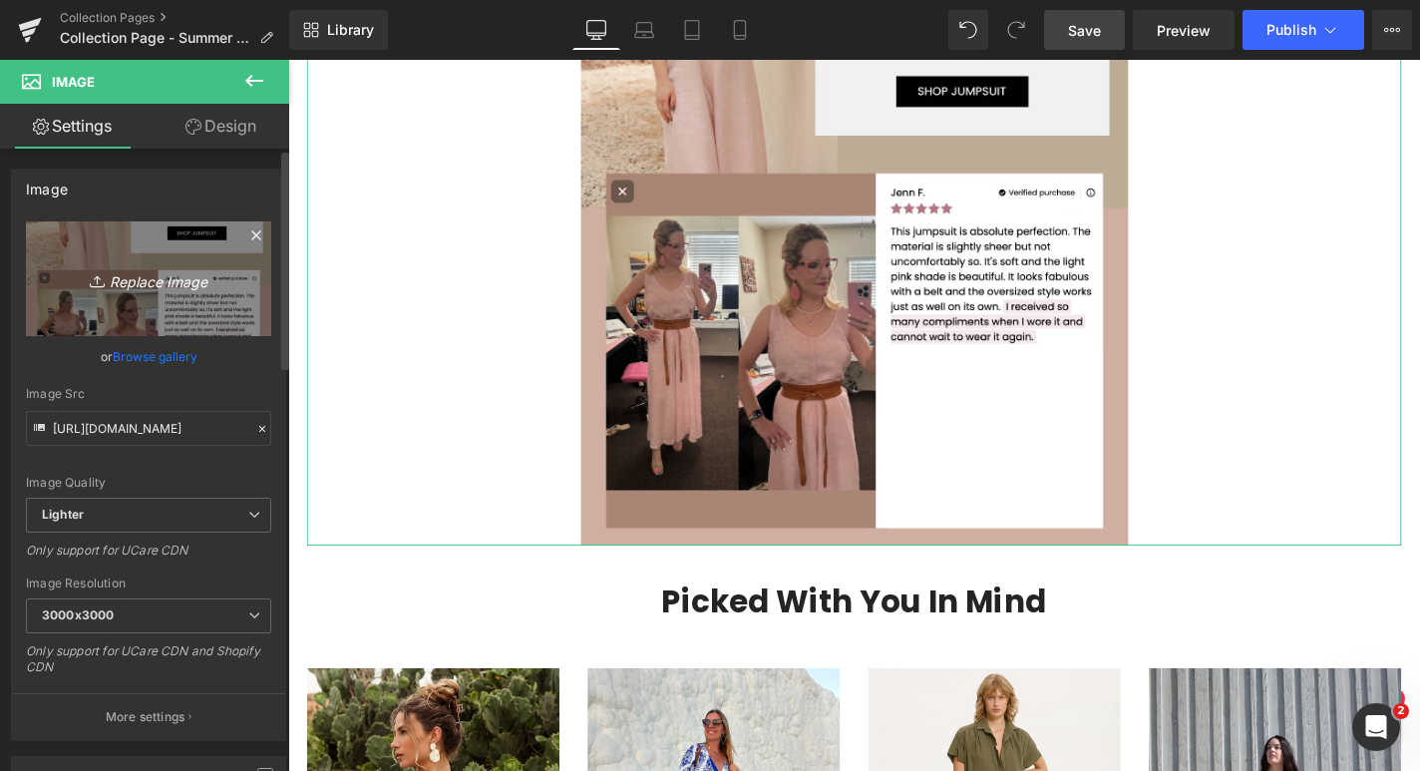
click at [172, 282] on icon "Replace Image" at bounding box center [149, 278] width 160 height 25
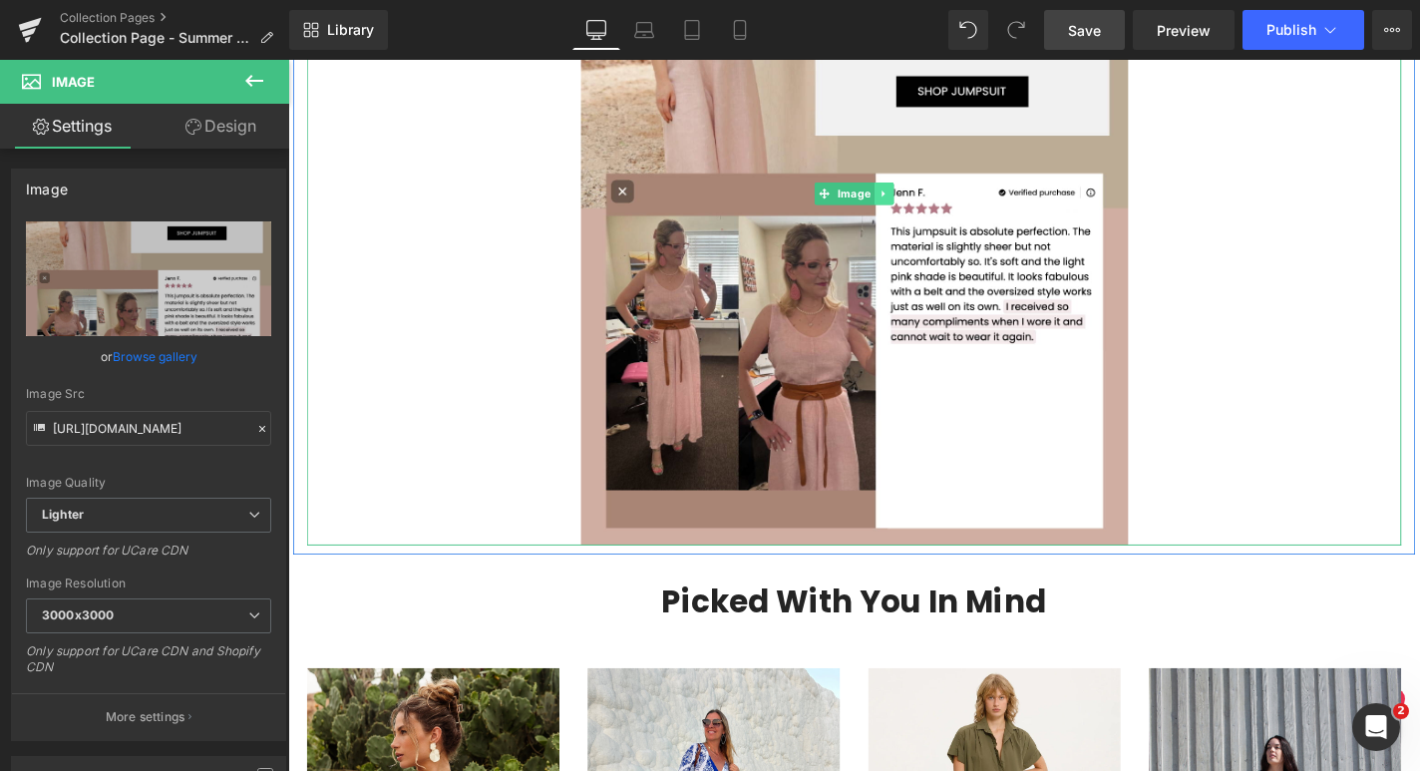
click at [921, 198] on icon at bounding box center [921, 201] width 3 height 7
click at [930, 200] on icon at bounding box center [933, 201] width 11 height 11
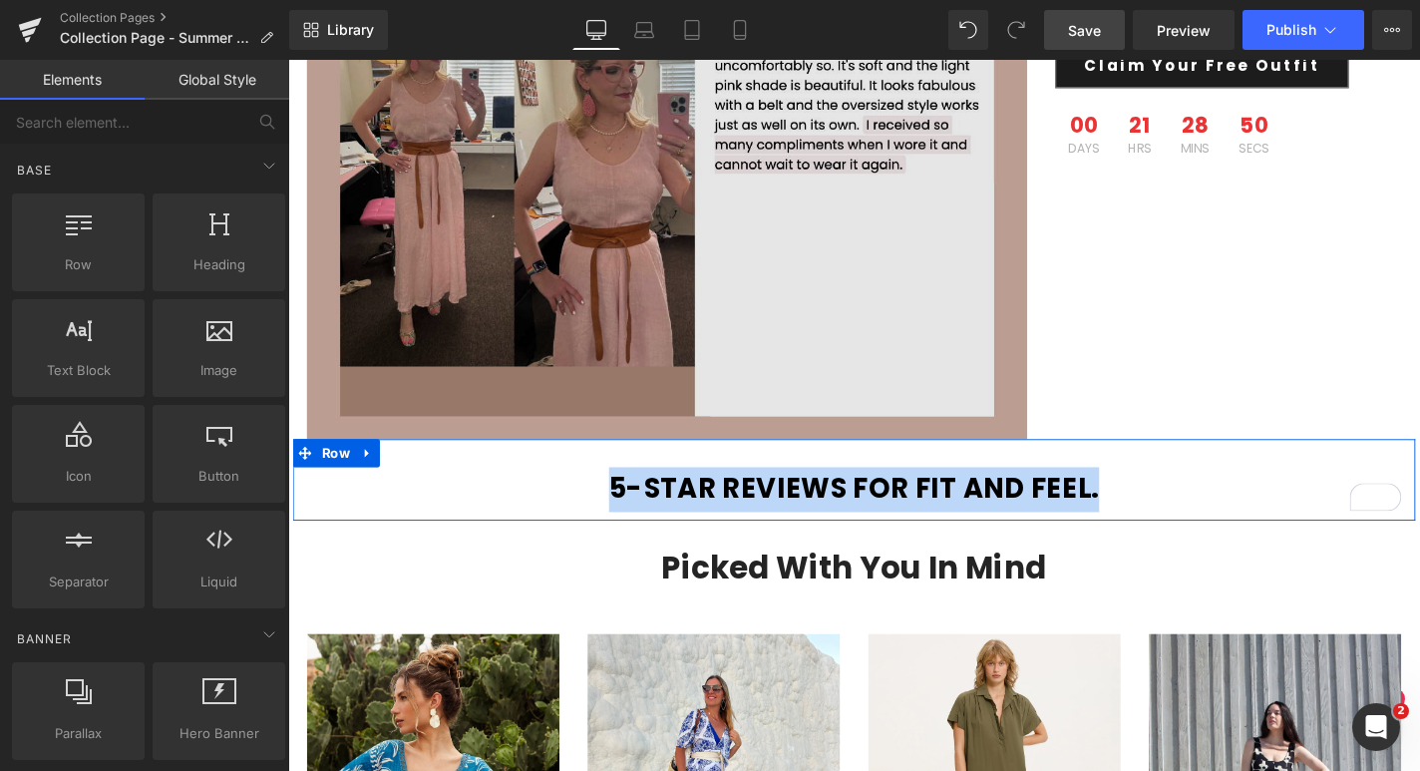
scroll to position [7088, 0]
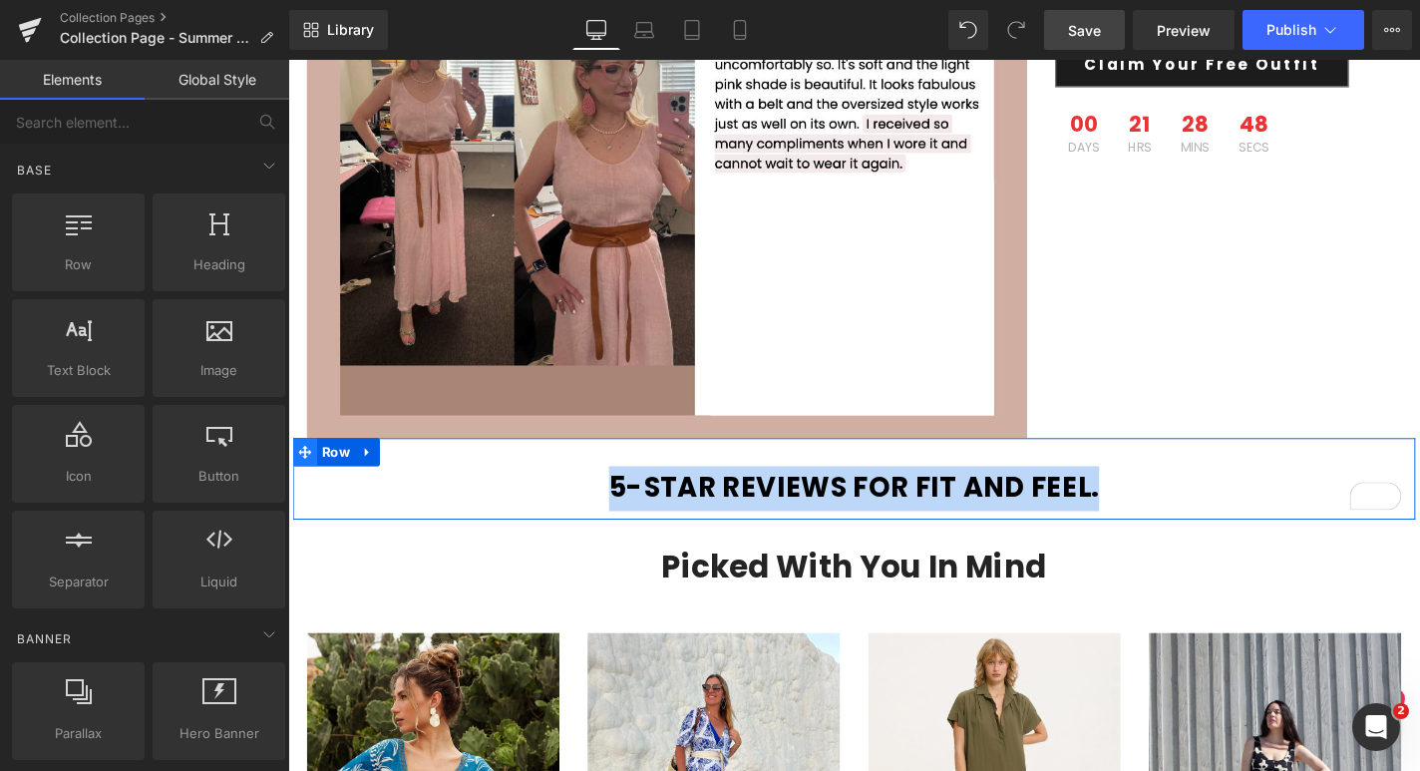
click at [305, 473] on icon at bounding box center [306, 478] width 14 height 14
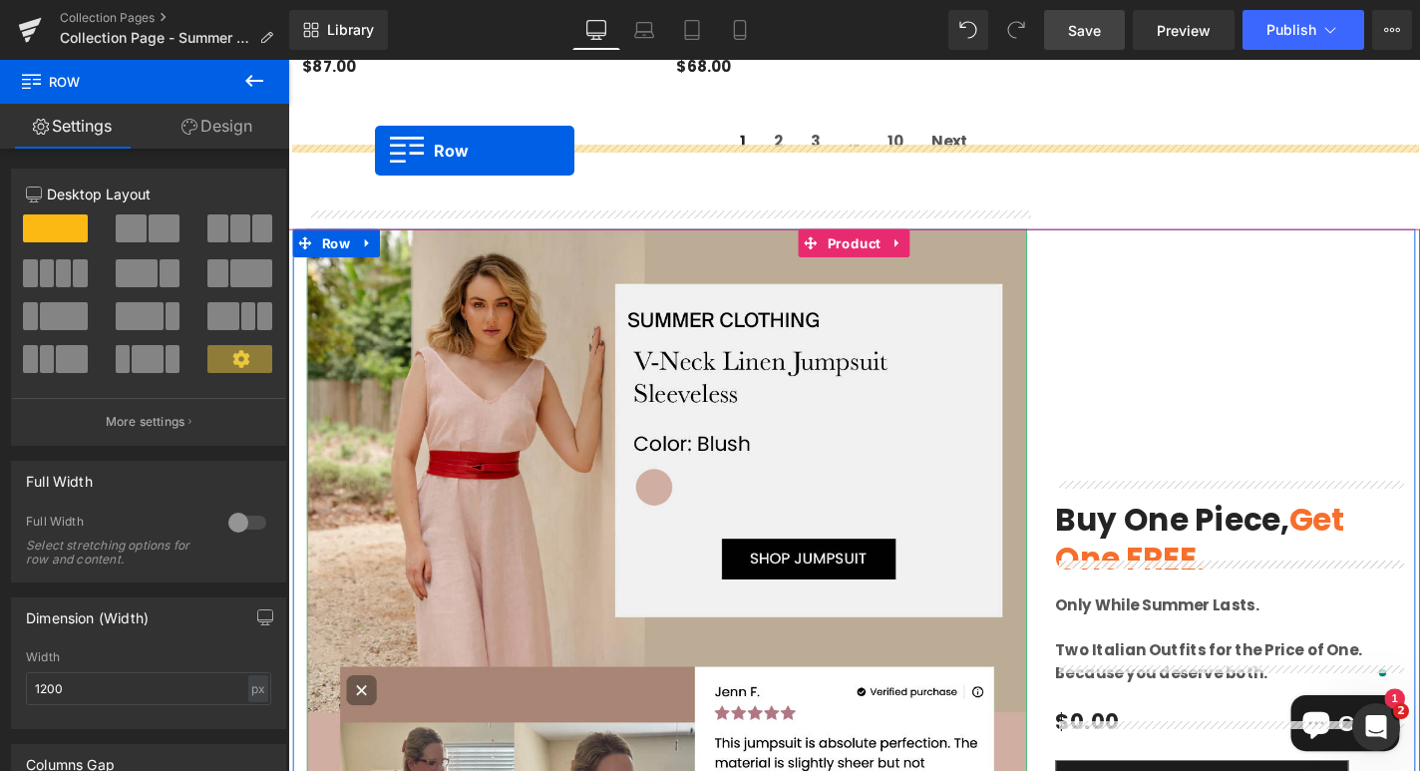
scroll to position [6243, 0]
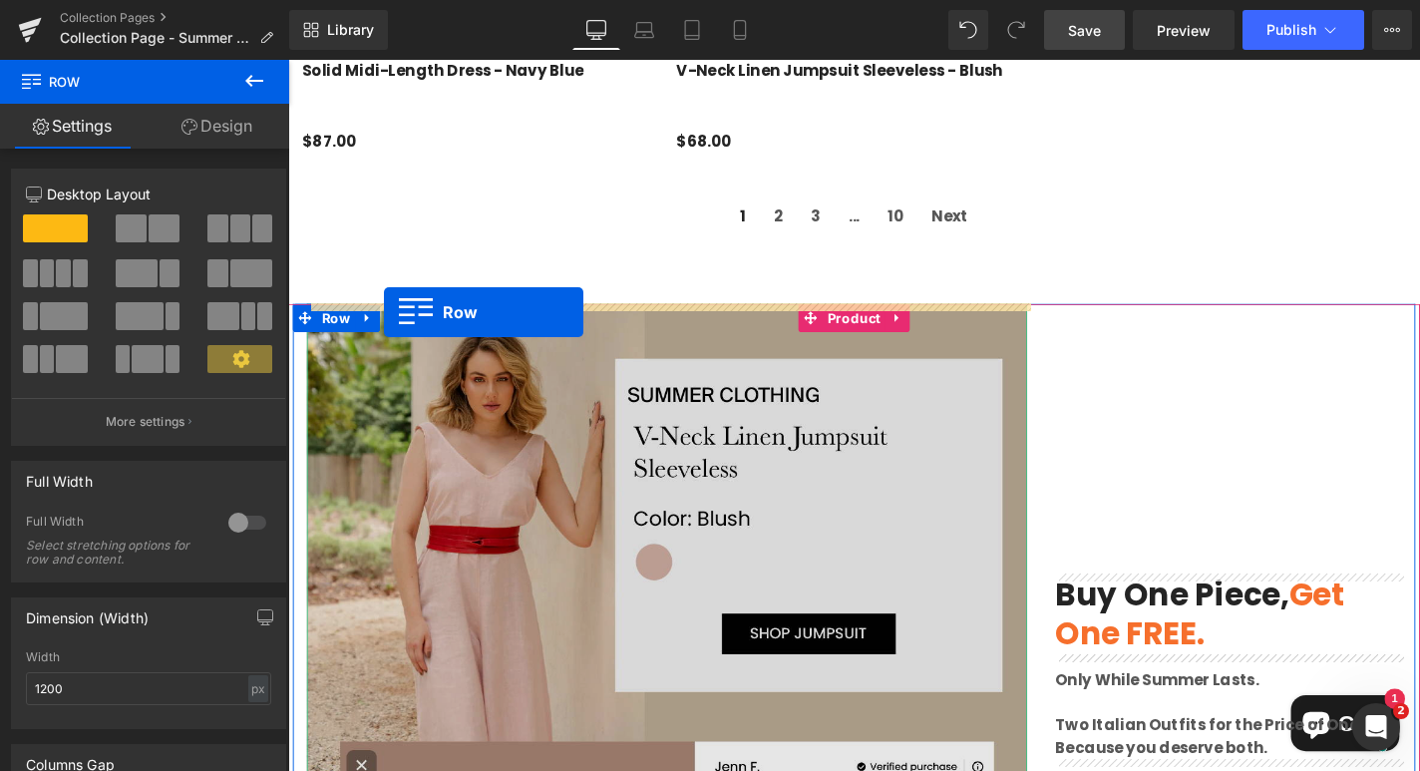
drag, startPoint x: 299, startPoint y: 670, endPoint x: 390, endPoint y: 328, distance: 353.8
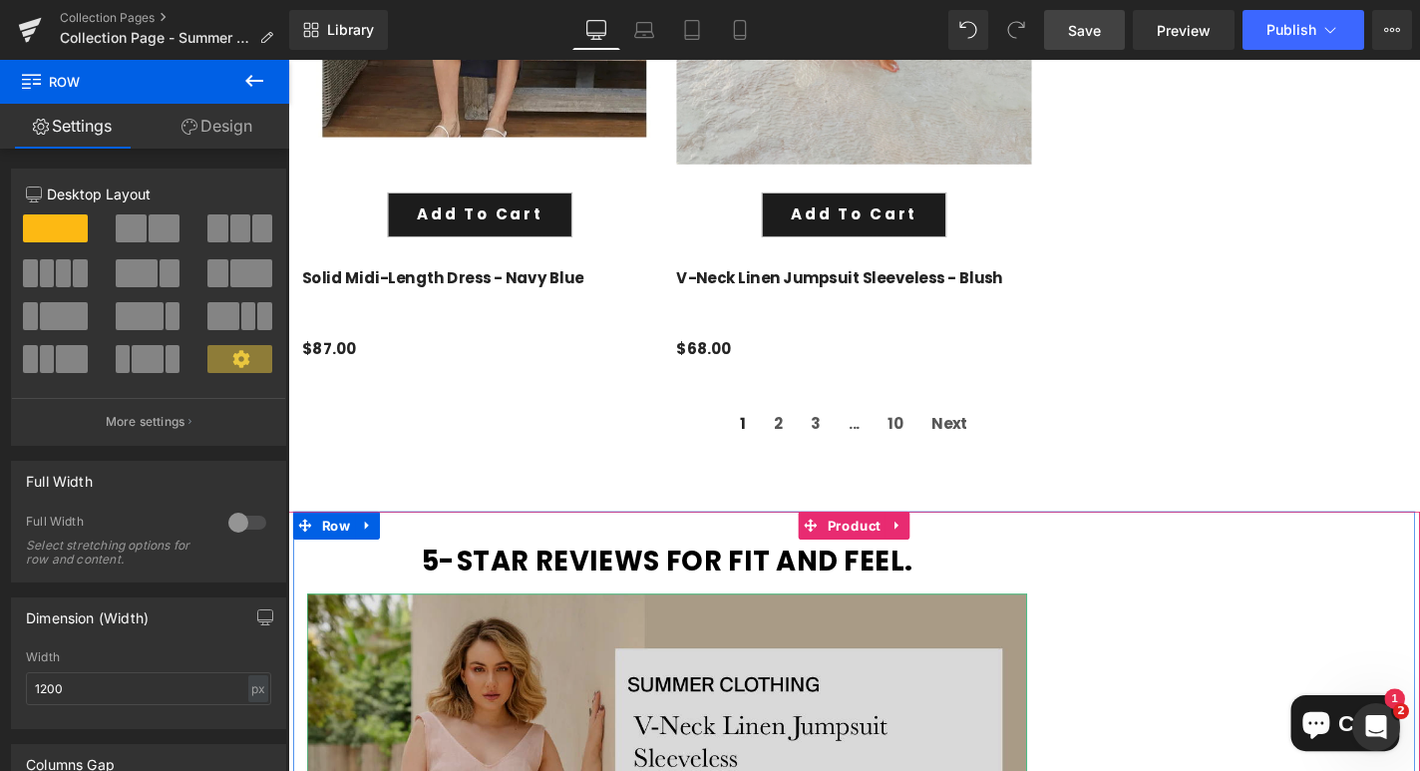
scroll to position [6018, 0]
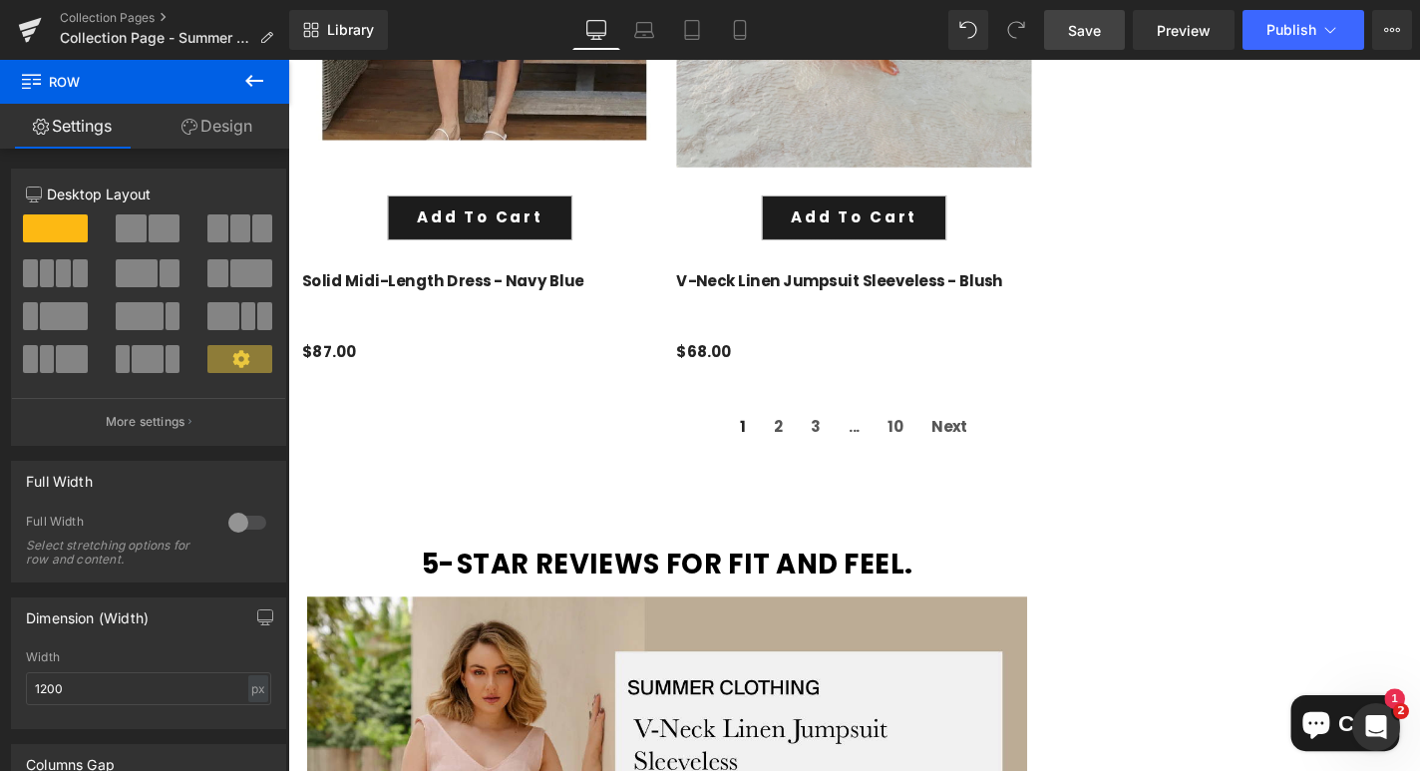
click at [1074, 33] on span "Save" at bounding box center [1084, 30] width 33 height 21
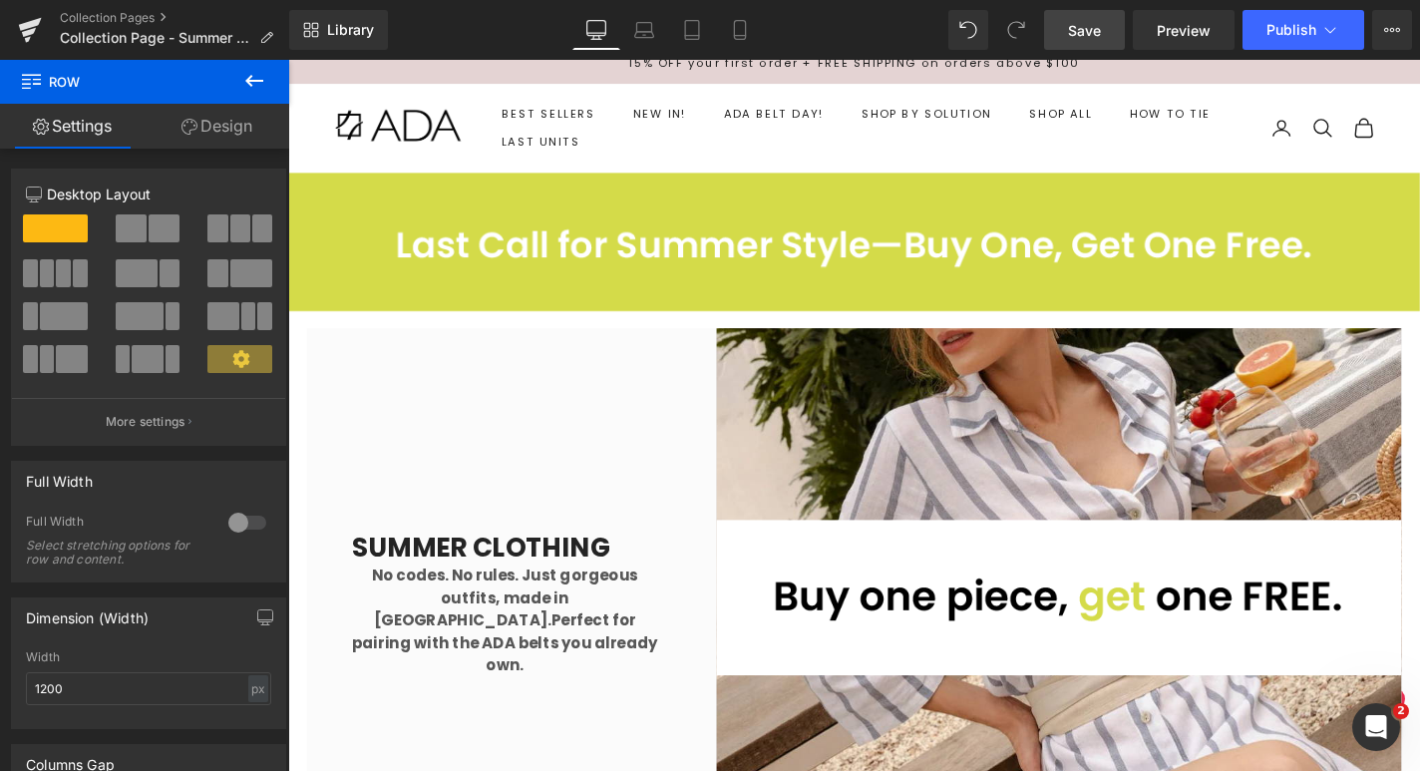
scroll to position [0, 0]
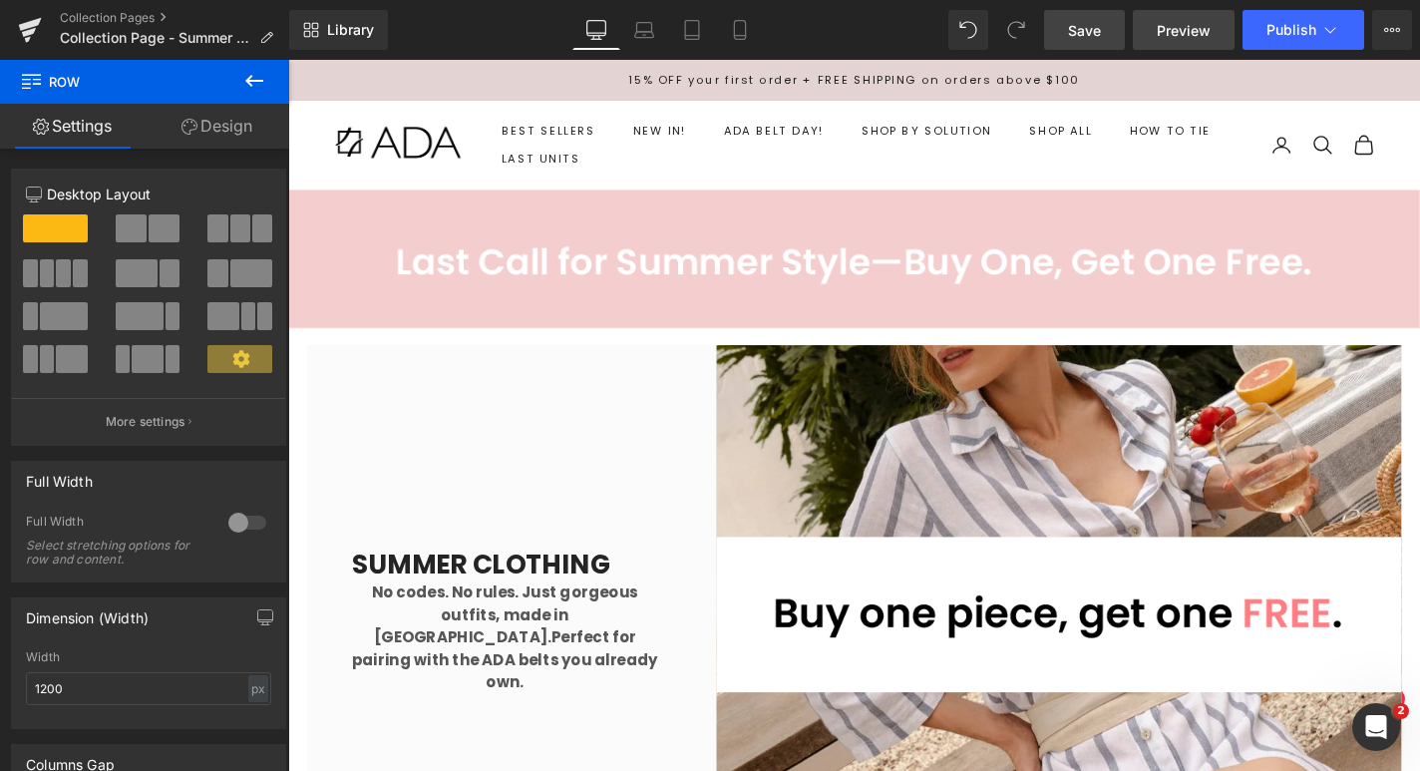
click at [1164, 36] on span "Preview" at bounding box center [1184, 30] width 54 height 21
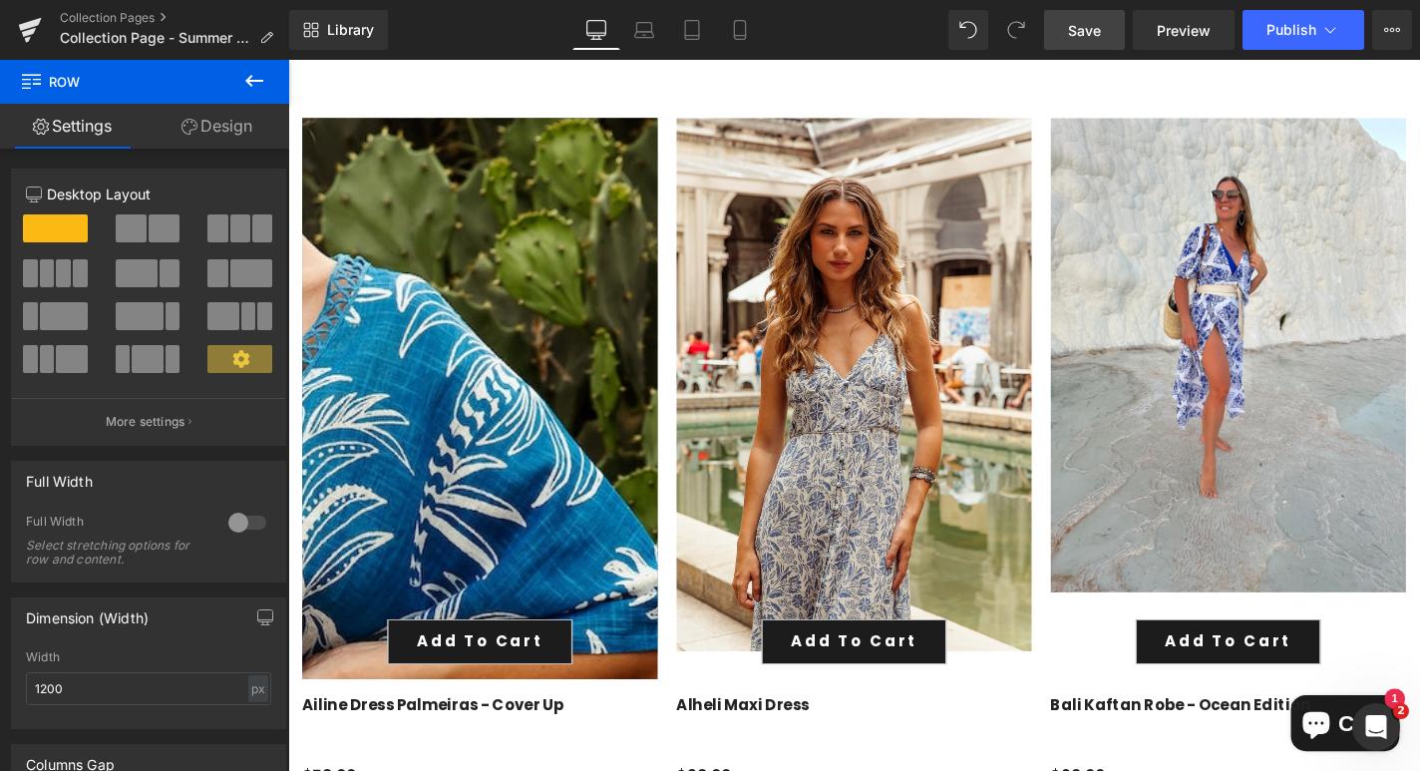
scroll to position [1060, 0]
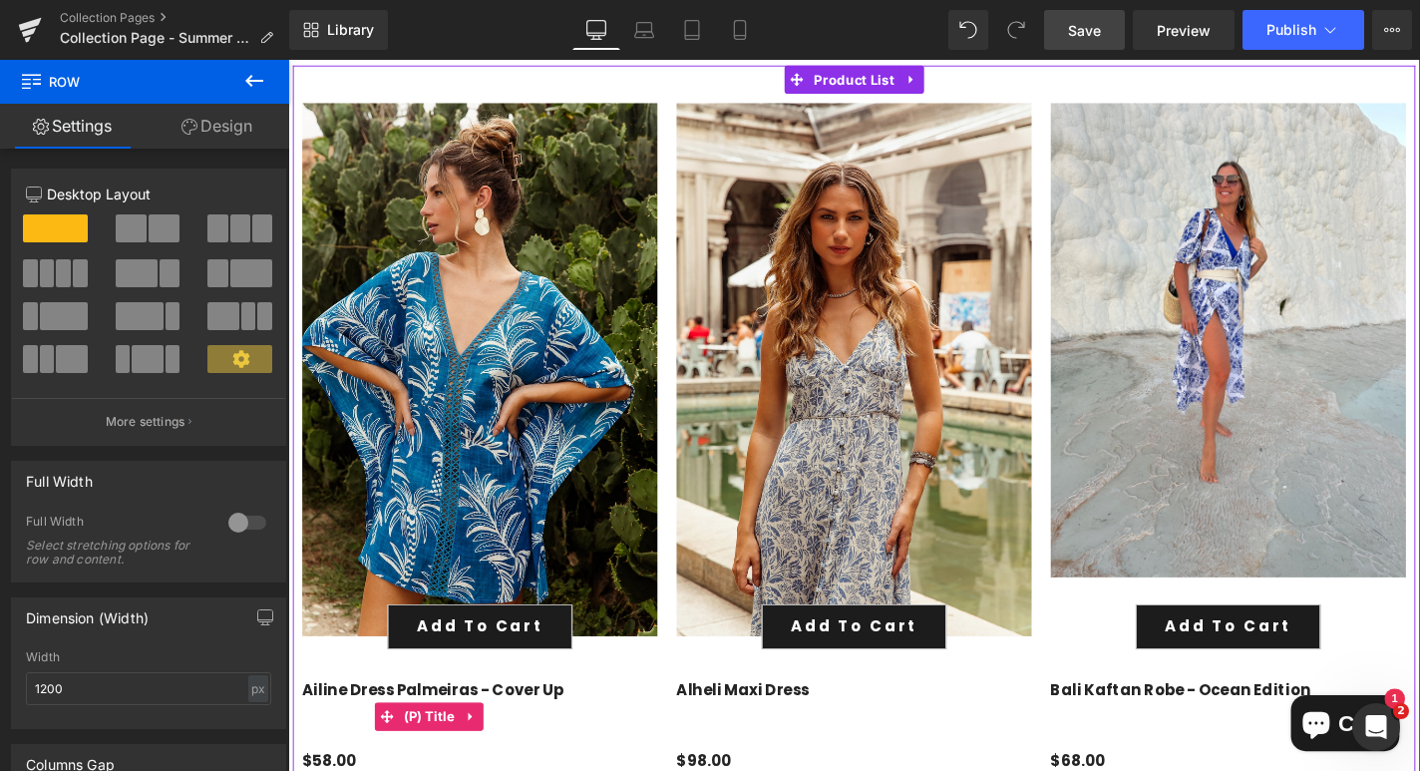
click at [525, 733] on link "Ailine Dress Palmeiras - Cover Up" at bounding box center [442, 756] width 279 height 72
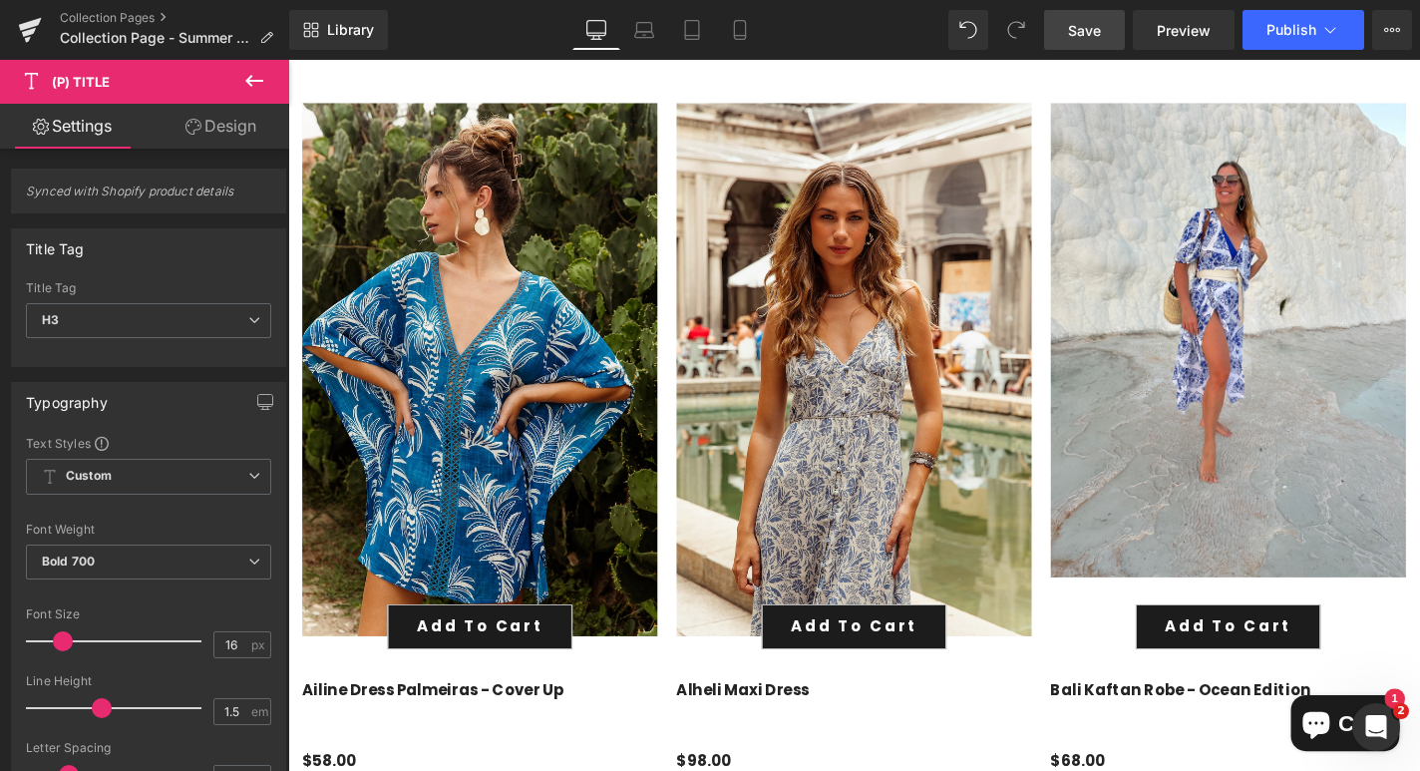
click at [223, 126] on link "Design" at bounding box center [221, 126] width 145 height 45
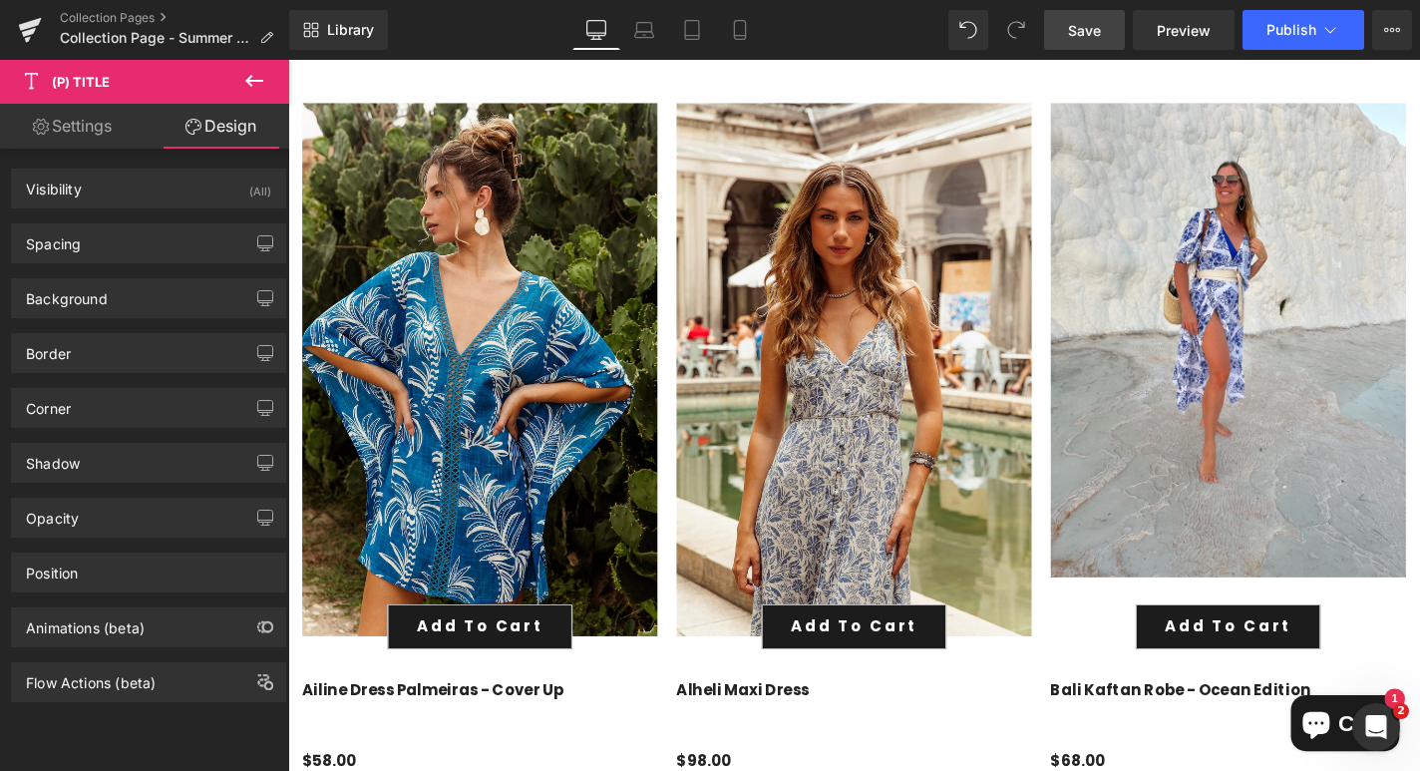
click at [99, 128] on link "Settings" at bounding box center [72, 126] width 145 height 45
type input "100"
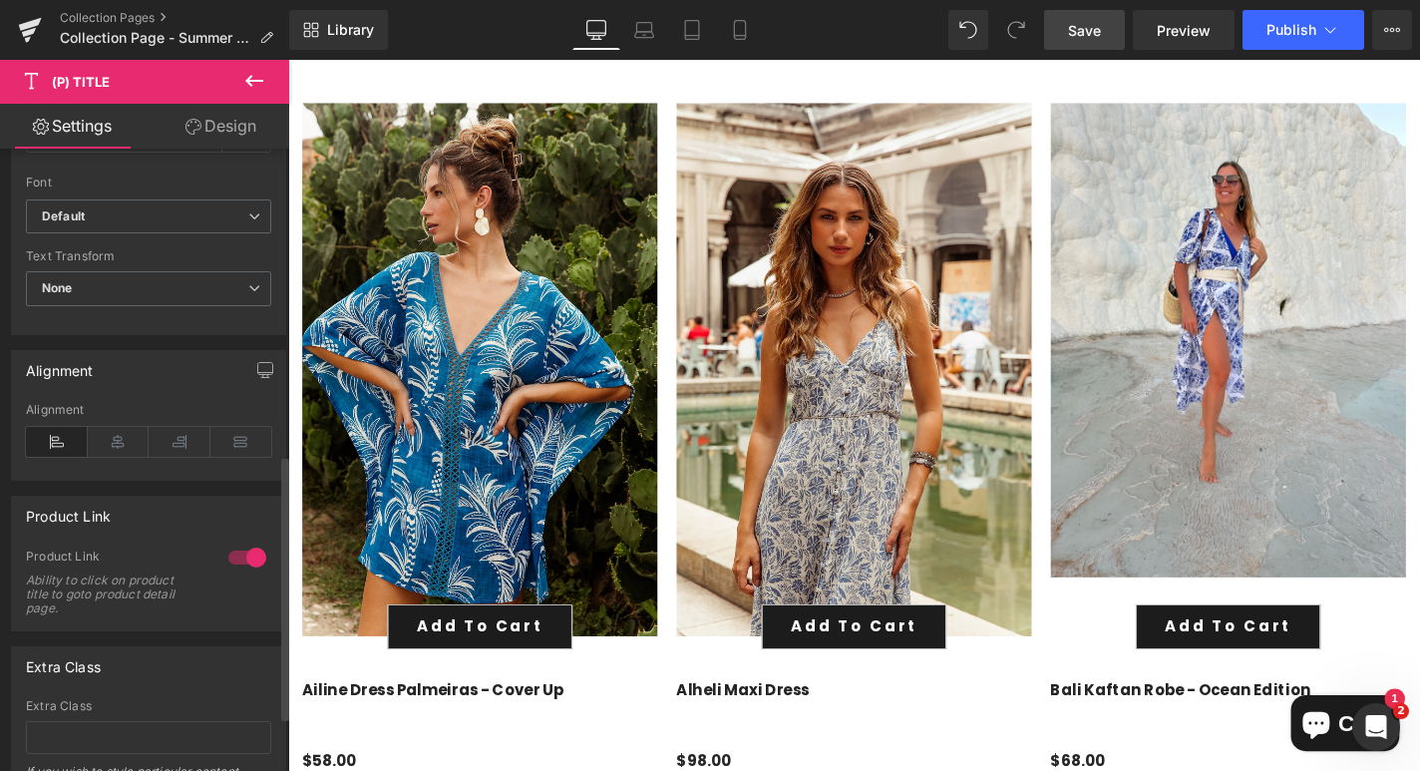
scroll to position [844, 0]
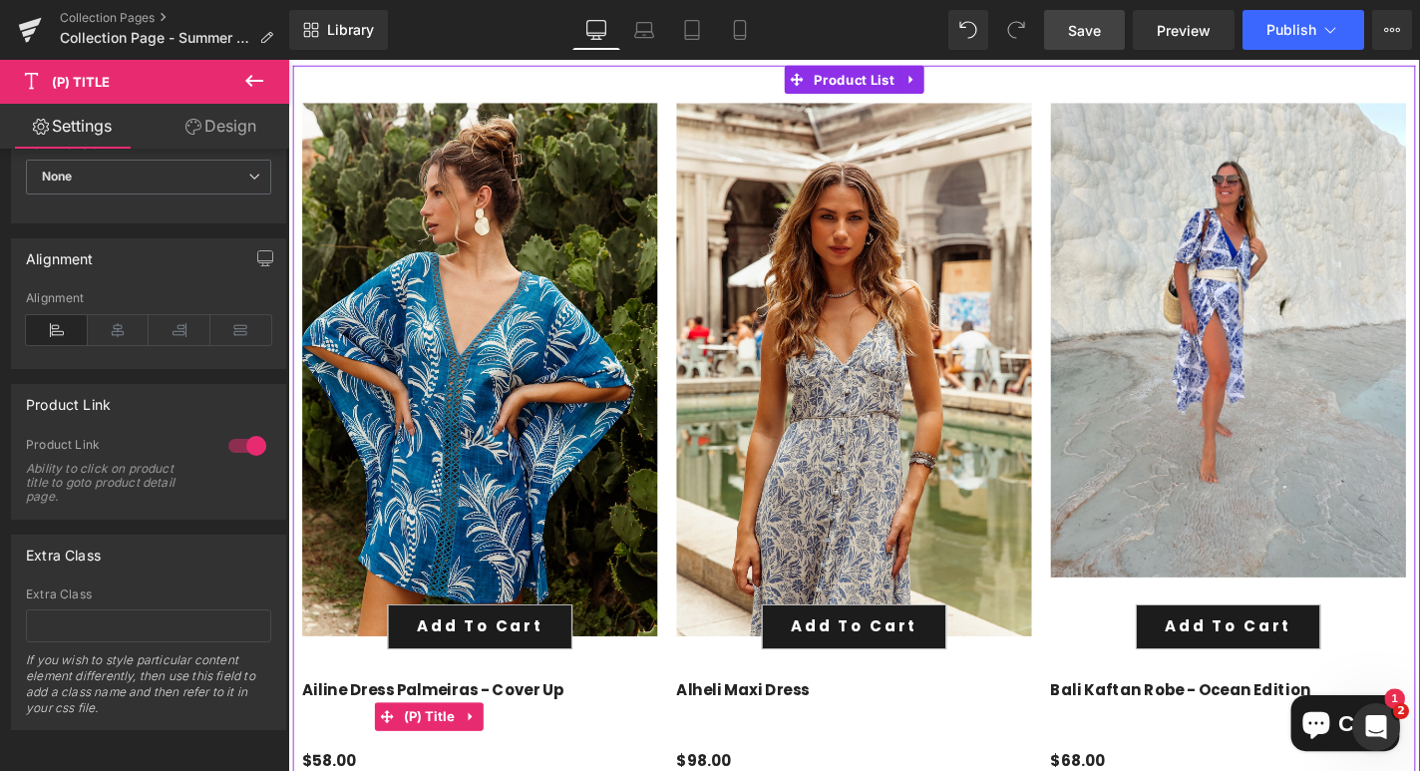
click at [462, 721] on link "Ailine Dress Palmeiras - Cover Up" at bounding box center [442, 756] width 279 height 72
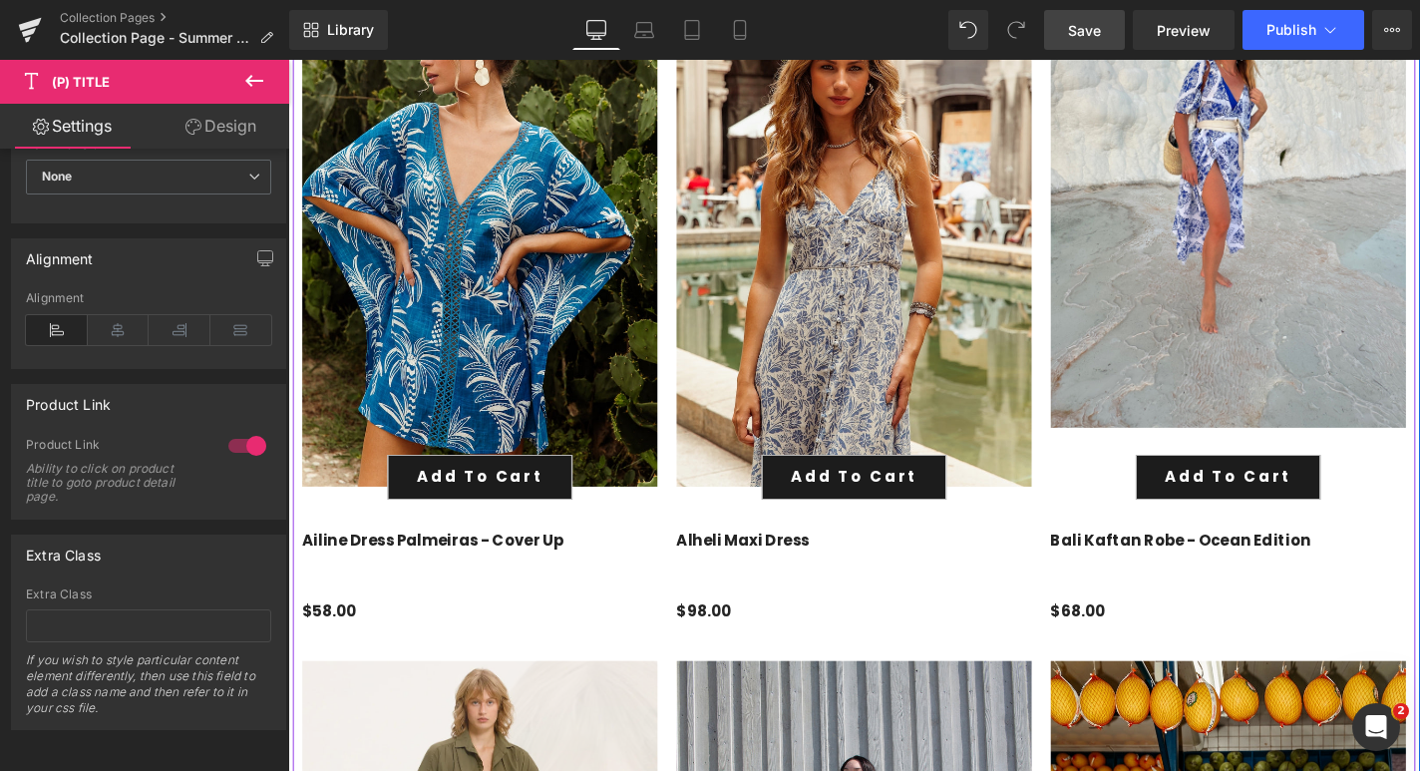
scroll to position [1224, 0]
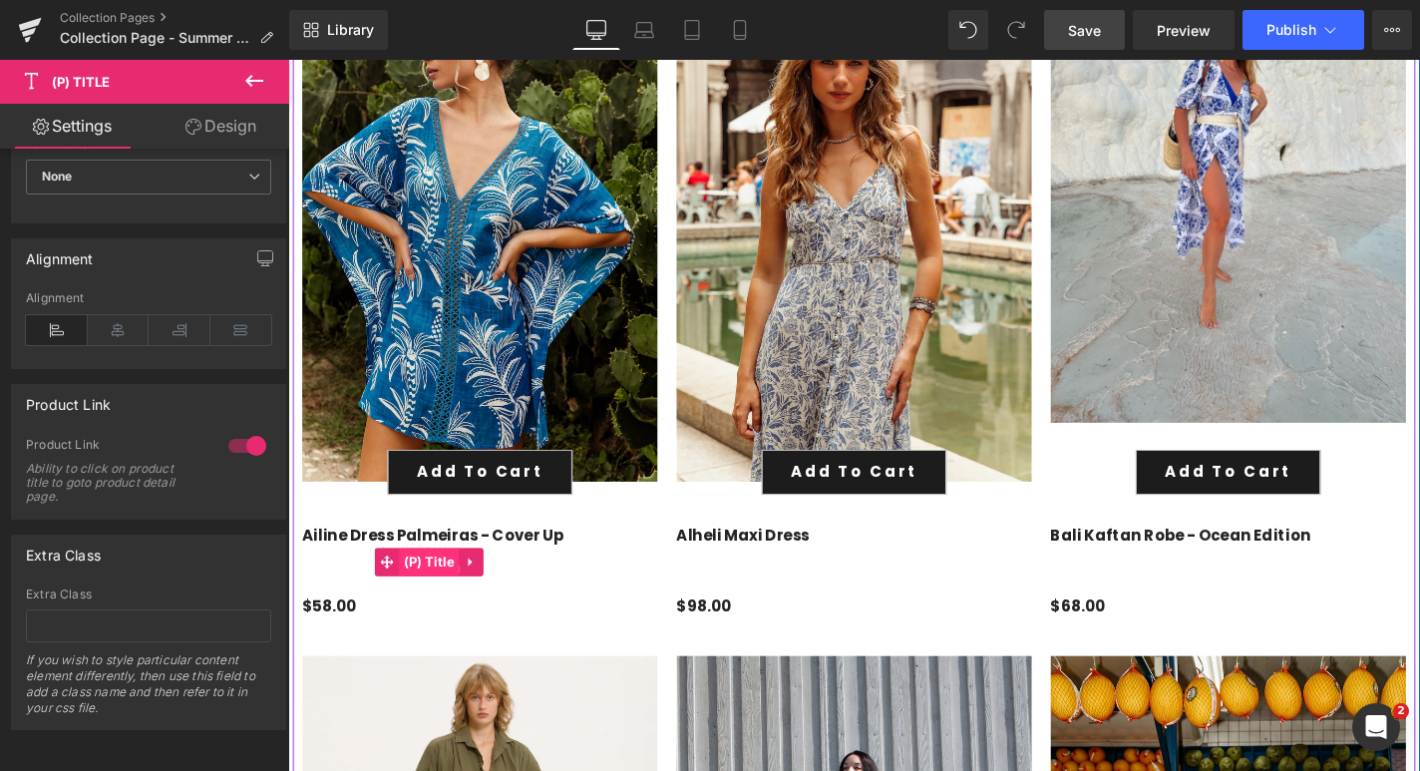
click at [454, 595] on span "(P) Title" at bounding box center [438, 595] width 65 height 30
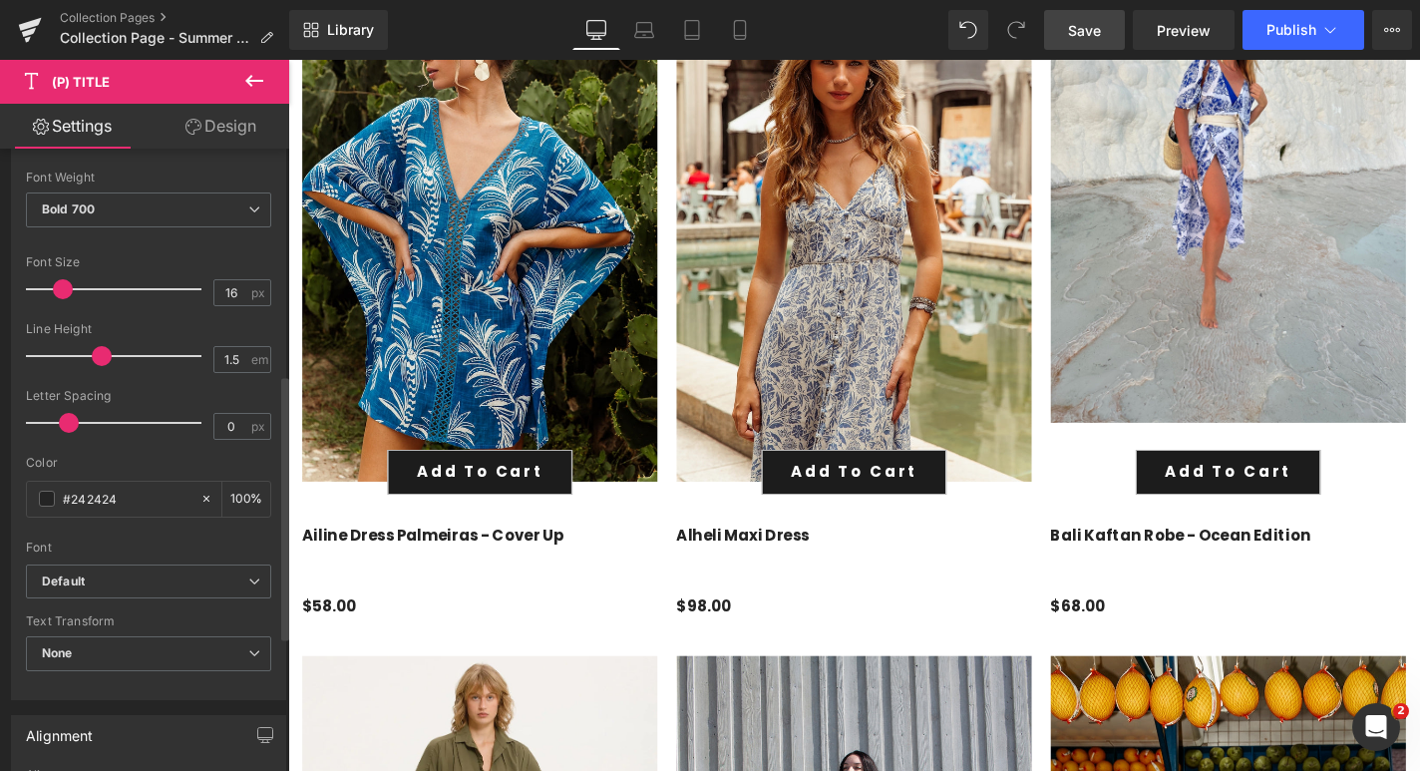
scroll to position [313, 0]
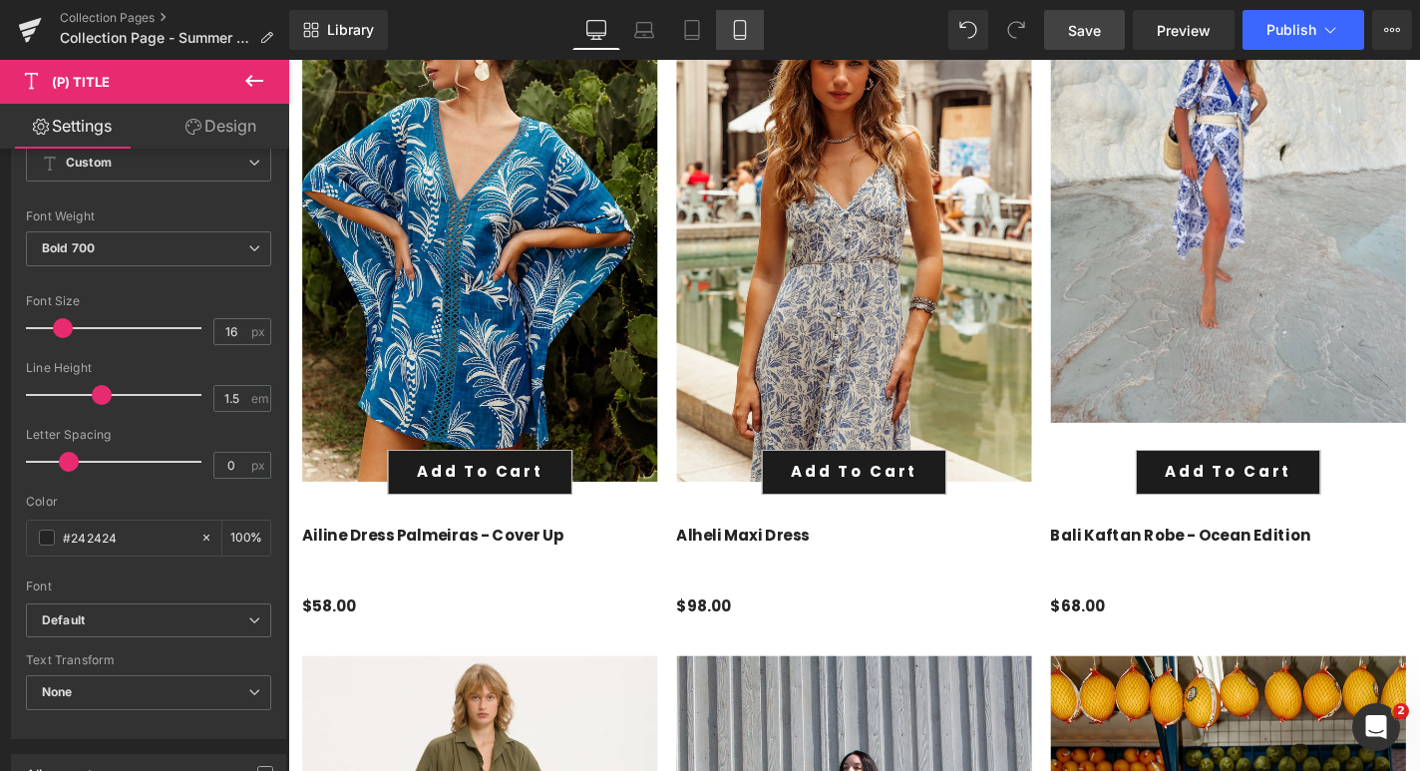
click at [743, 43] on link "Mobile" at bounding box center [740, 30] width 48 height 40
type input "14"
type input "100"
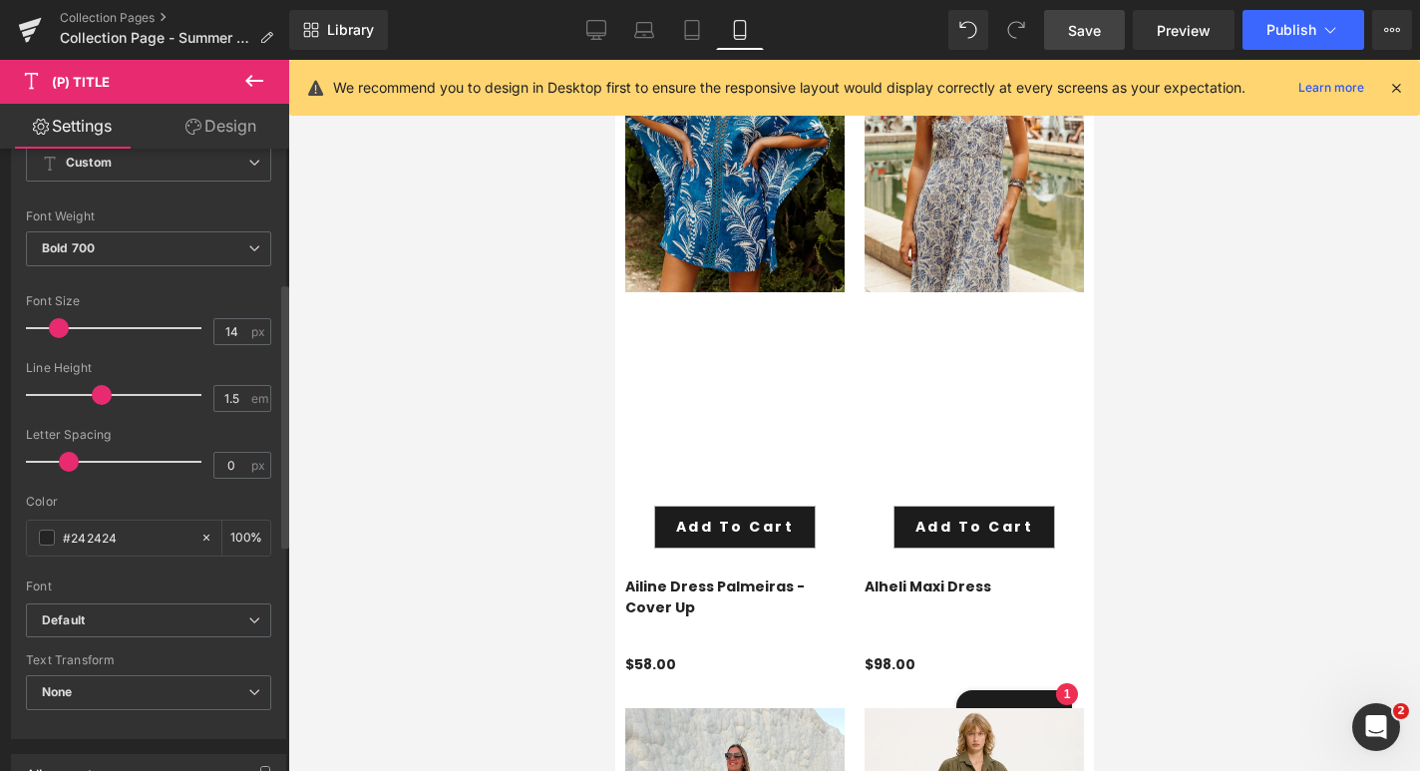
scroll to position [0, 0]
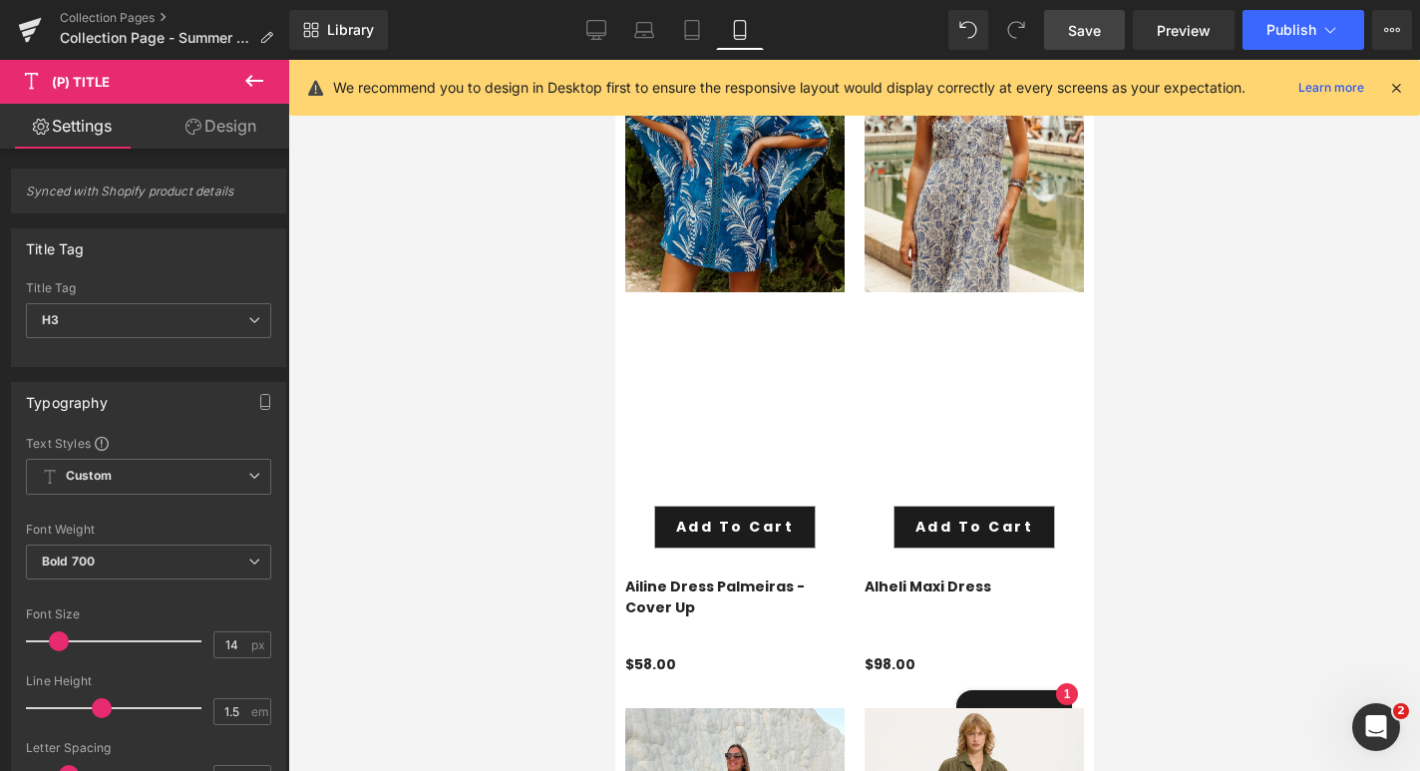
click at [254, 79] on icon at bounding box center [254, 81] width 24 height 24
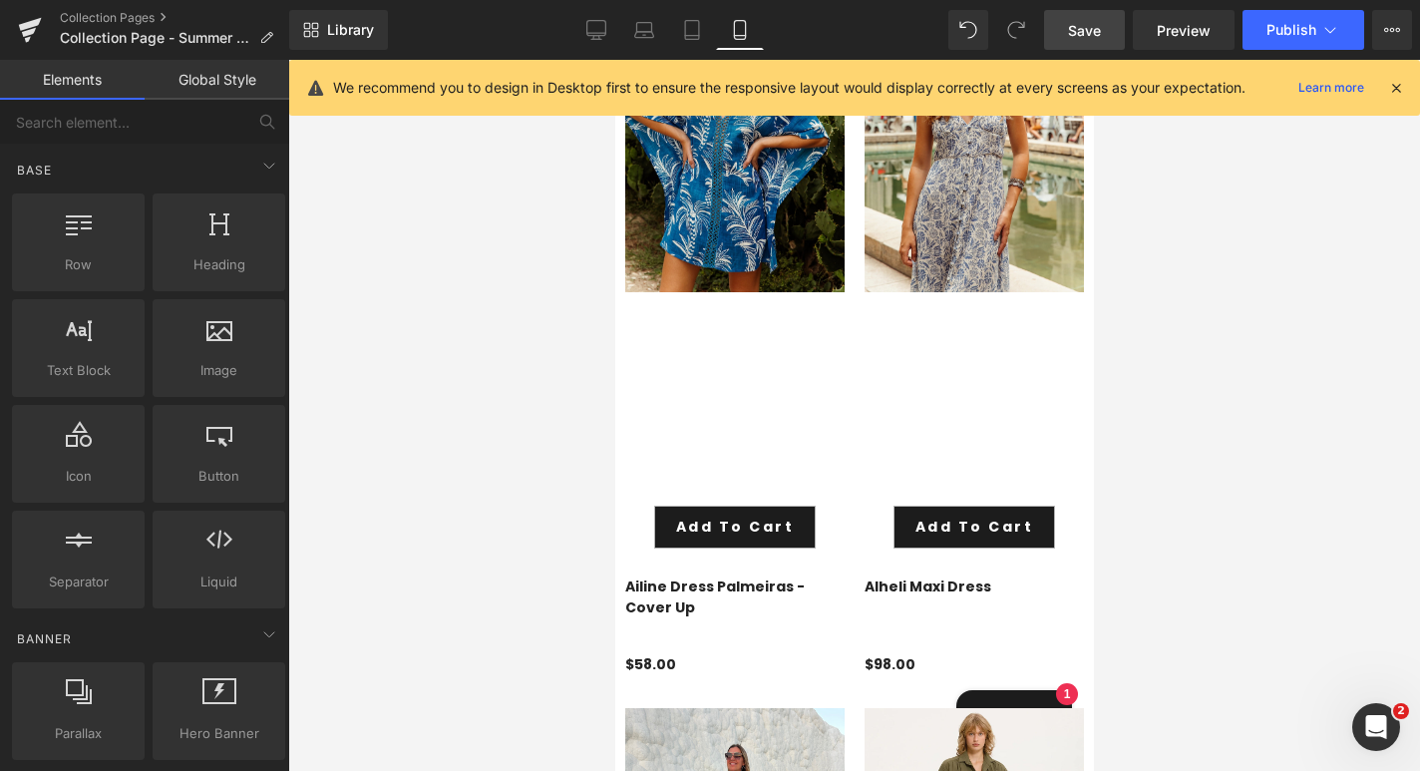
click at [213, 73] on link "Global Style" at bounding box center [217, 80] width 145 height 40
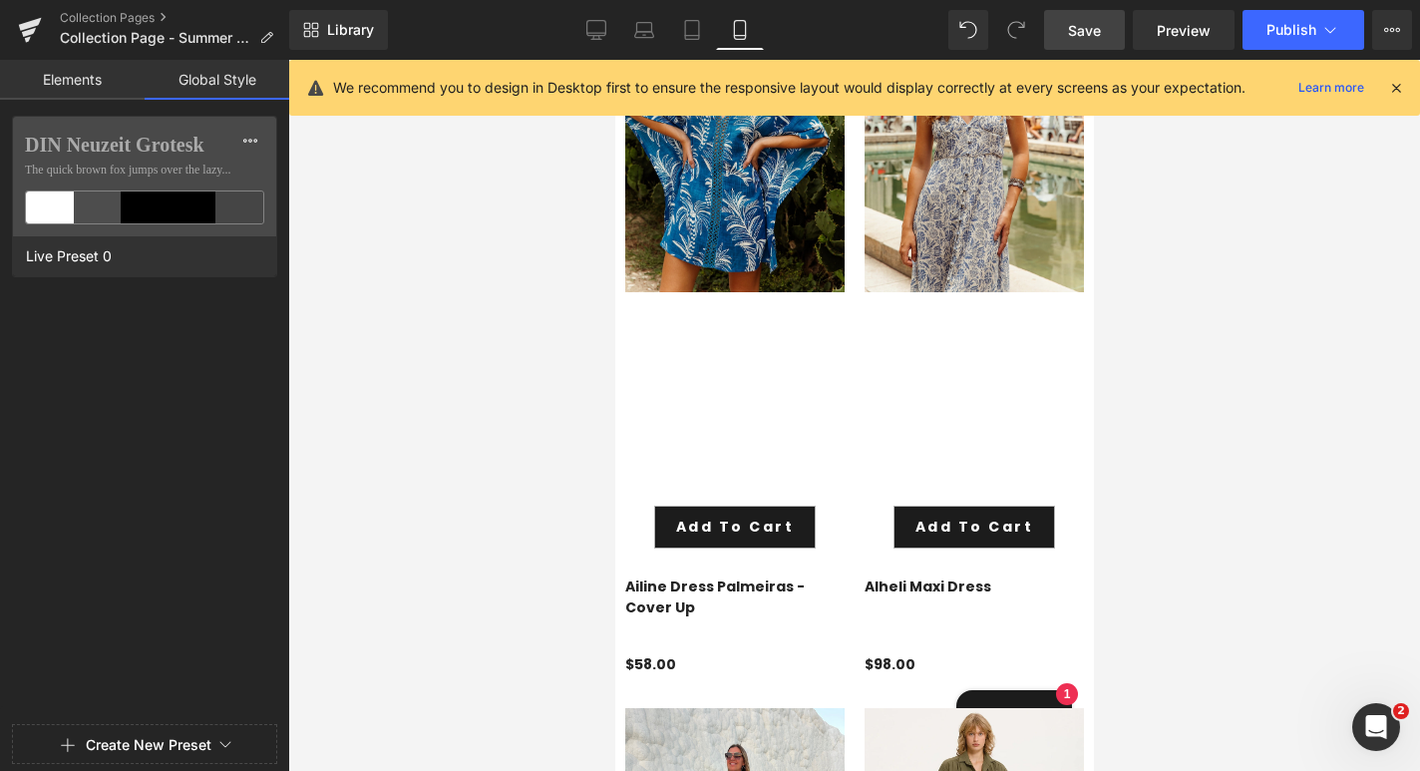
click at [75, 86] on link "Elements" at bounding box center [72, 80] width 145 height 40
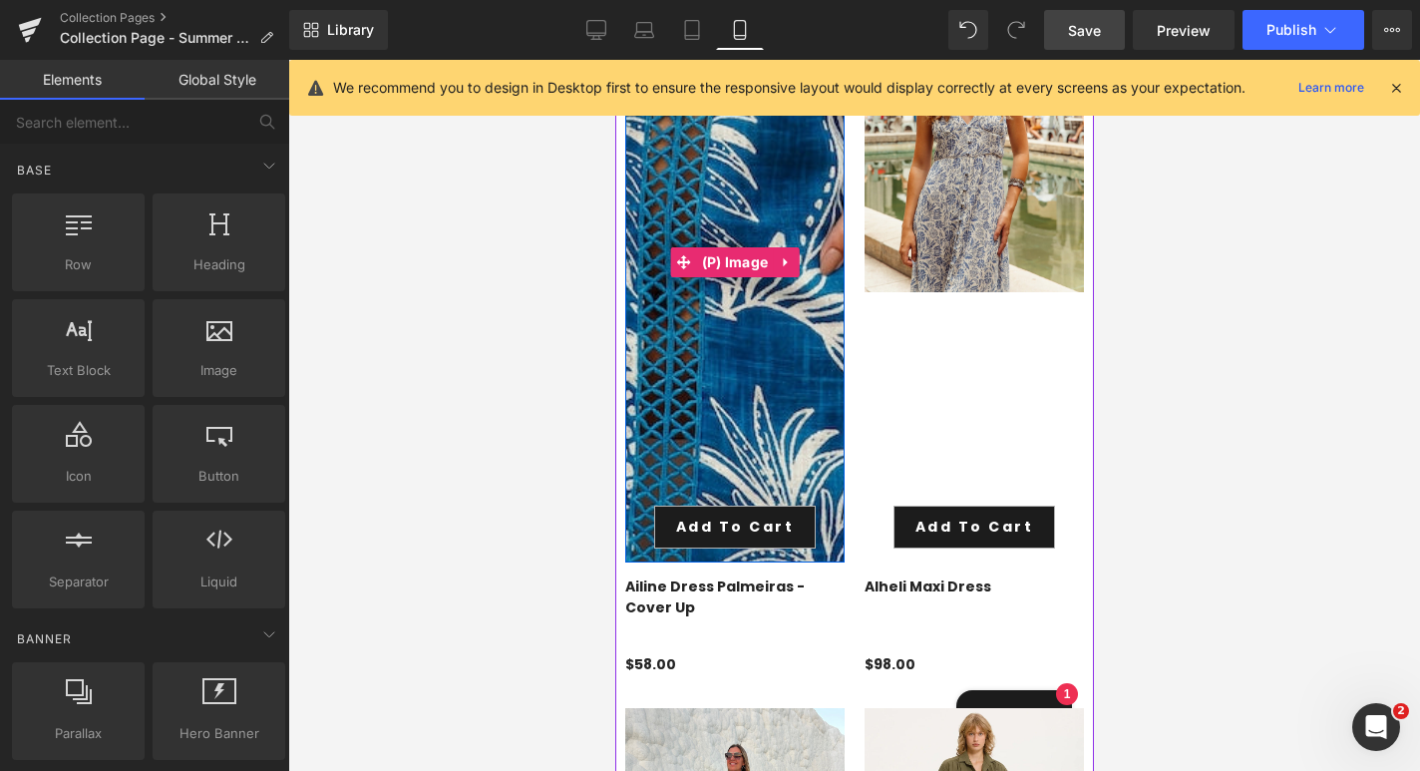
click at [726, 345] on img at bounding box center [773, 31] width 1292 height 1938
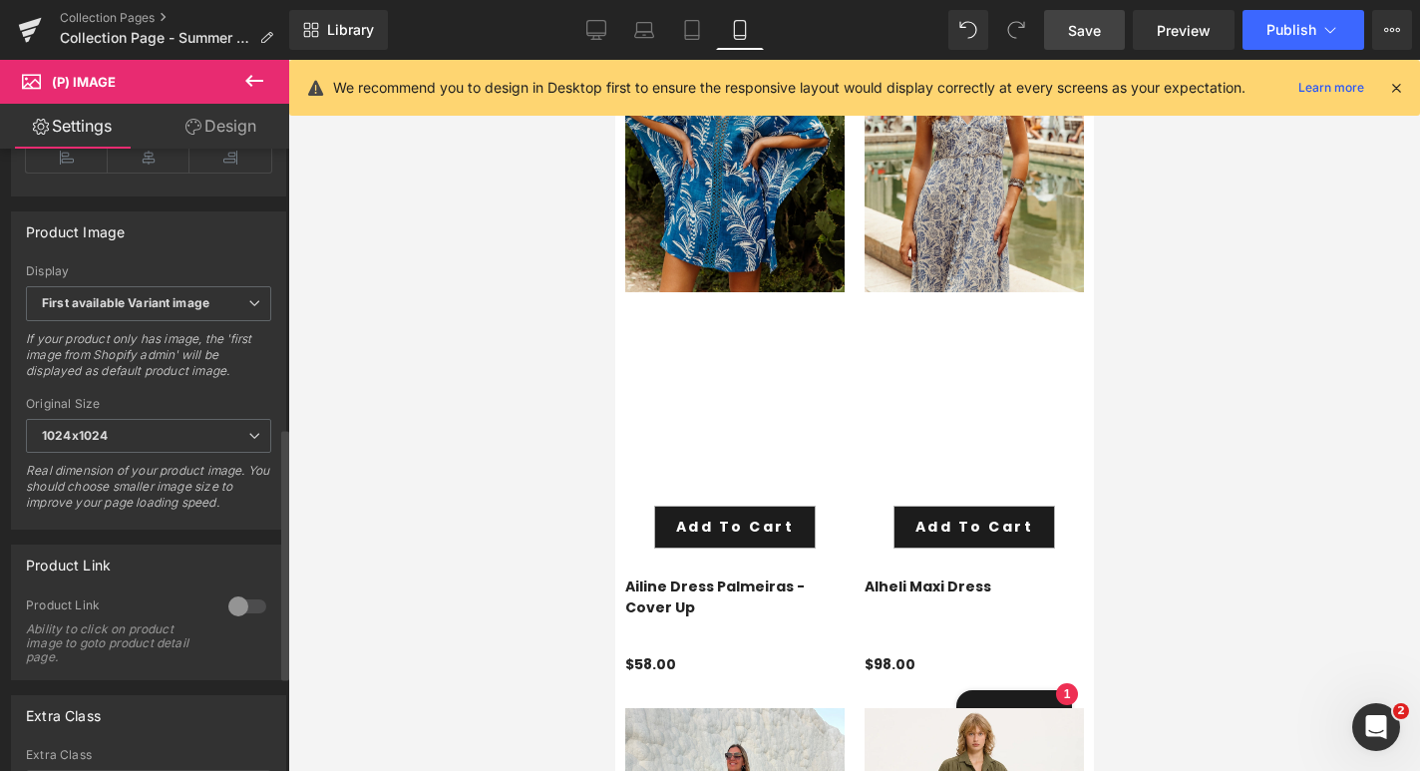
scroll to position [920, 0]
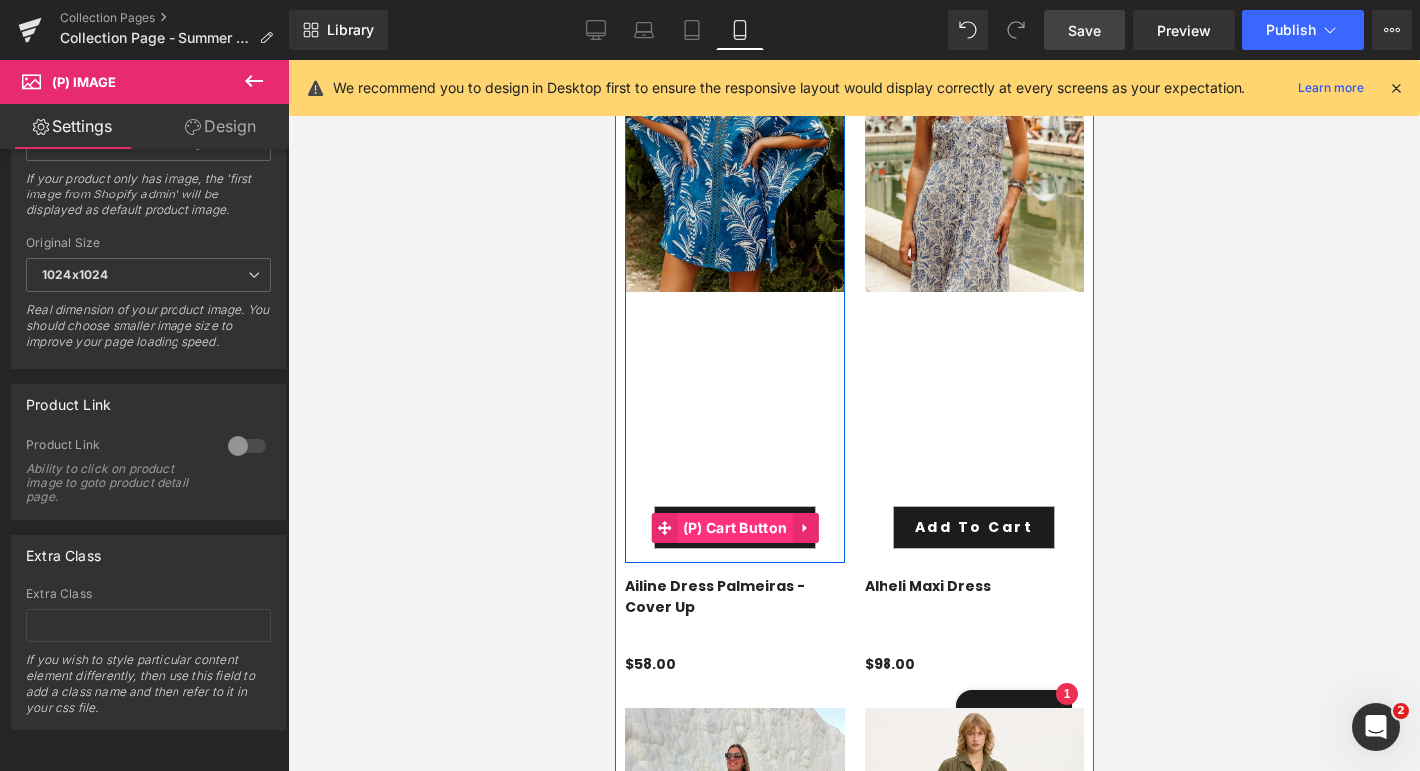
click at [714, 513] on span "(P) Cart Button" at bounding box center [734, 528] width 115 height 30
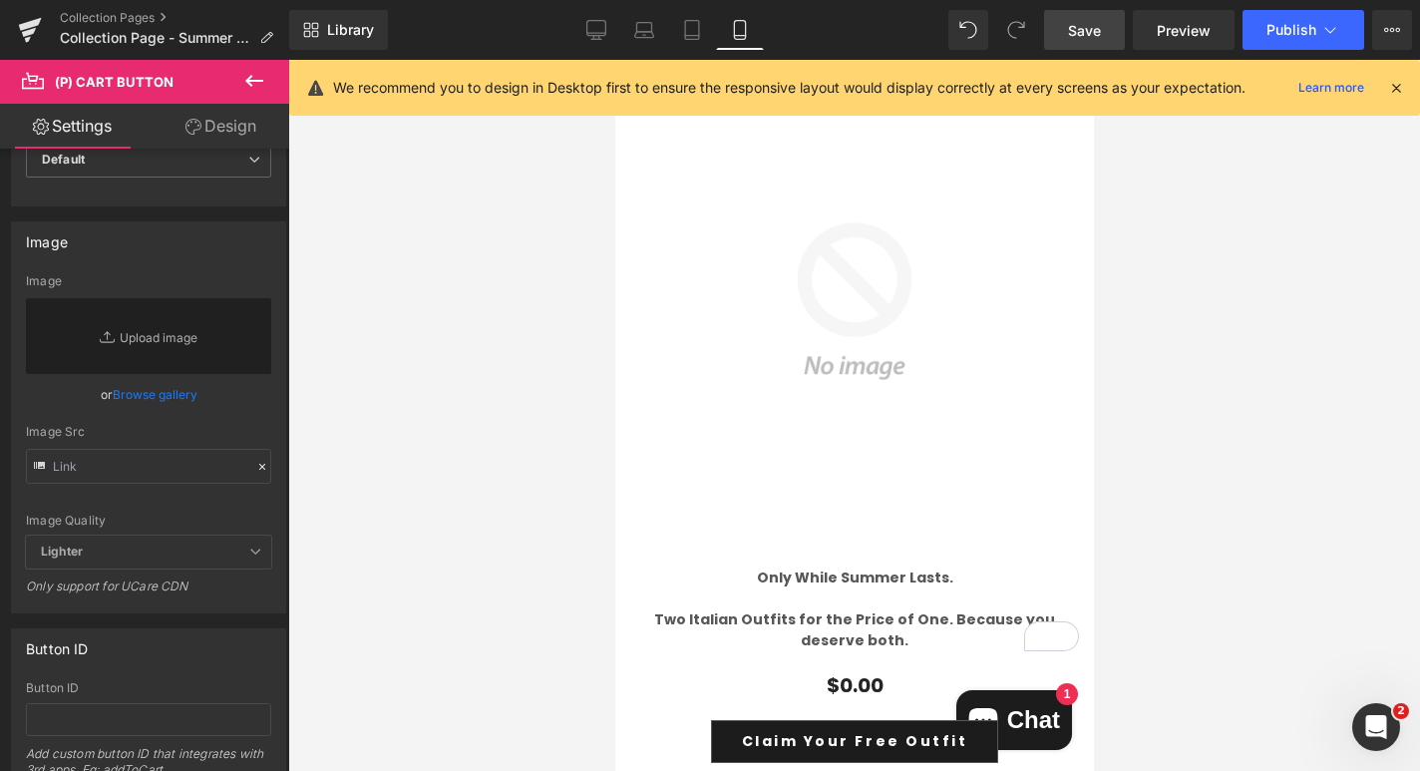
scroll to position [9301, 0]
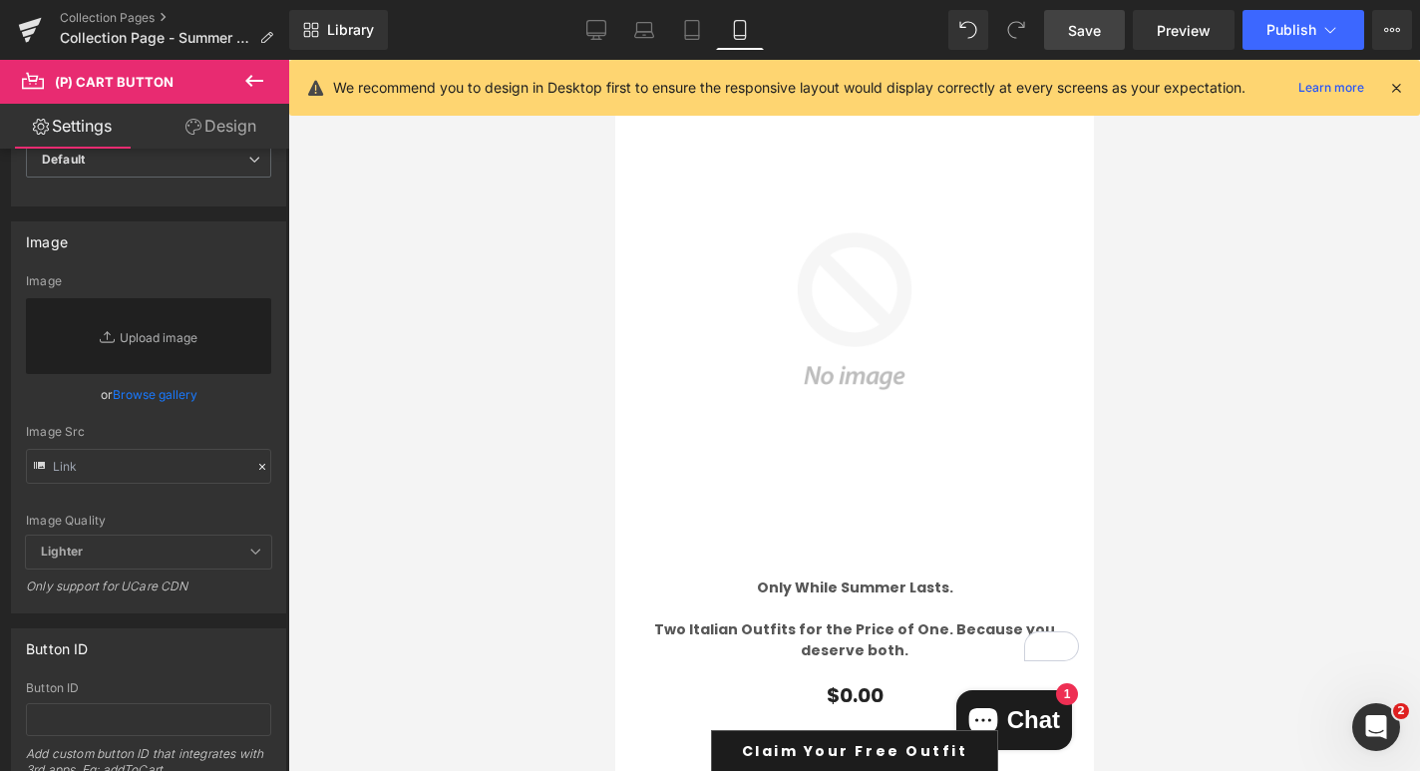
click at [858, 335] on img at bounding box center [853, 311] width 449 height 449
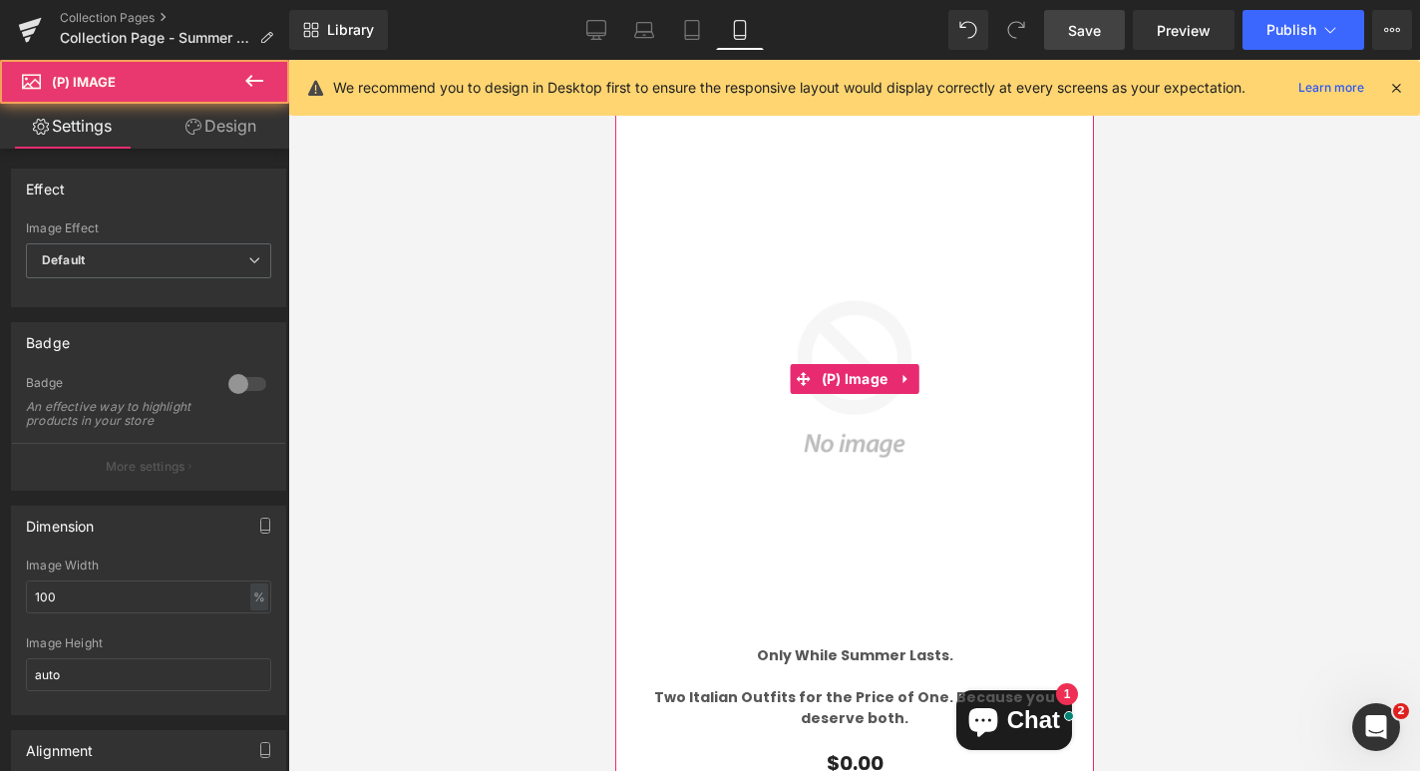
scroll to position [9224, 0]
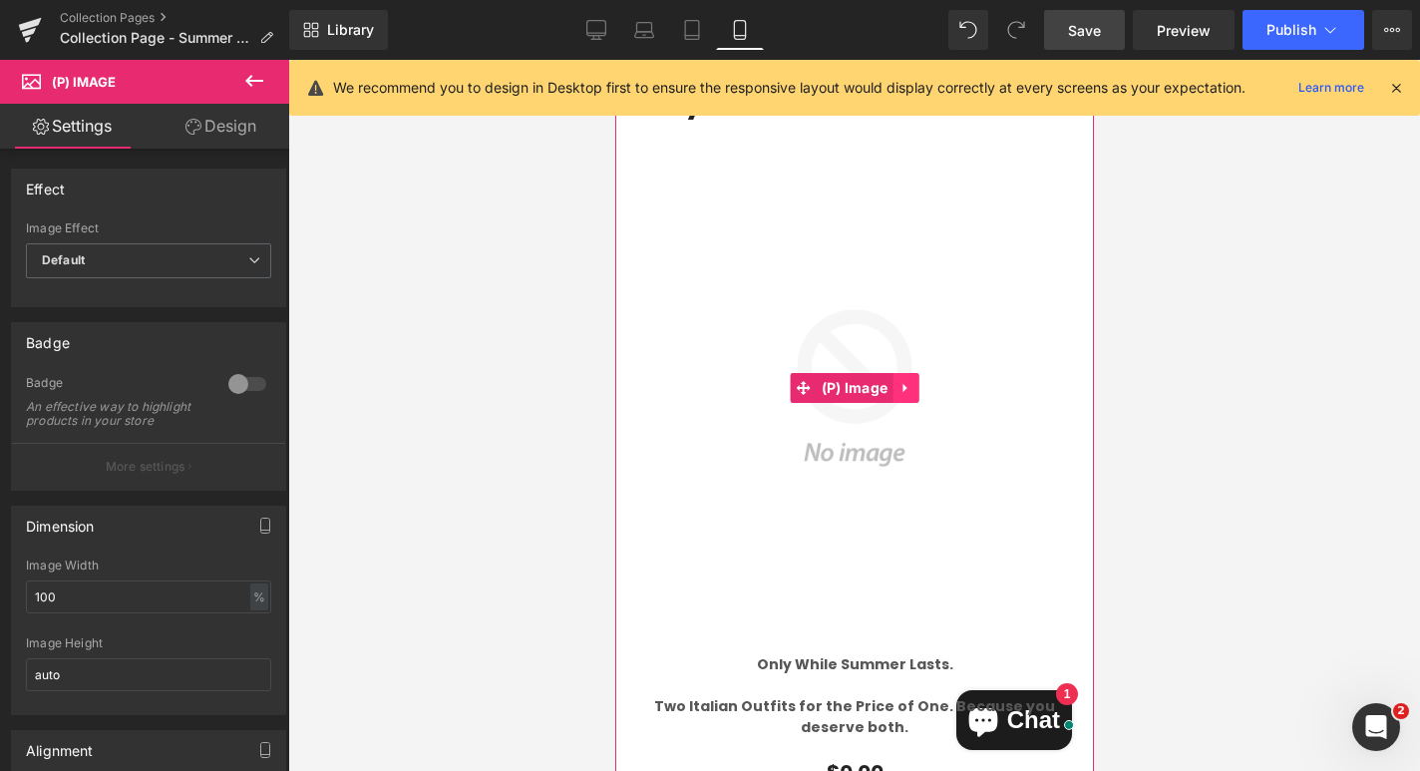
click at [901, 383] on icon at bounding box center [903, 387] width 4 height 9
click at [853, 456] on img at bounding box center [853, 388] width 449 height 449
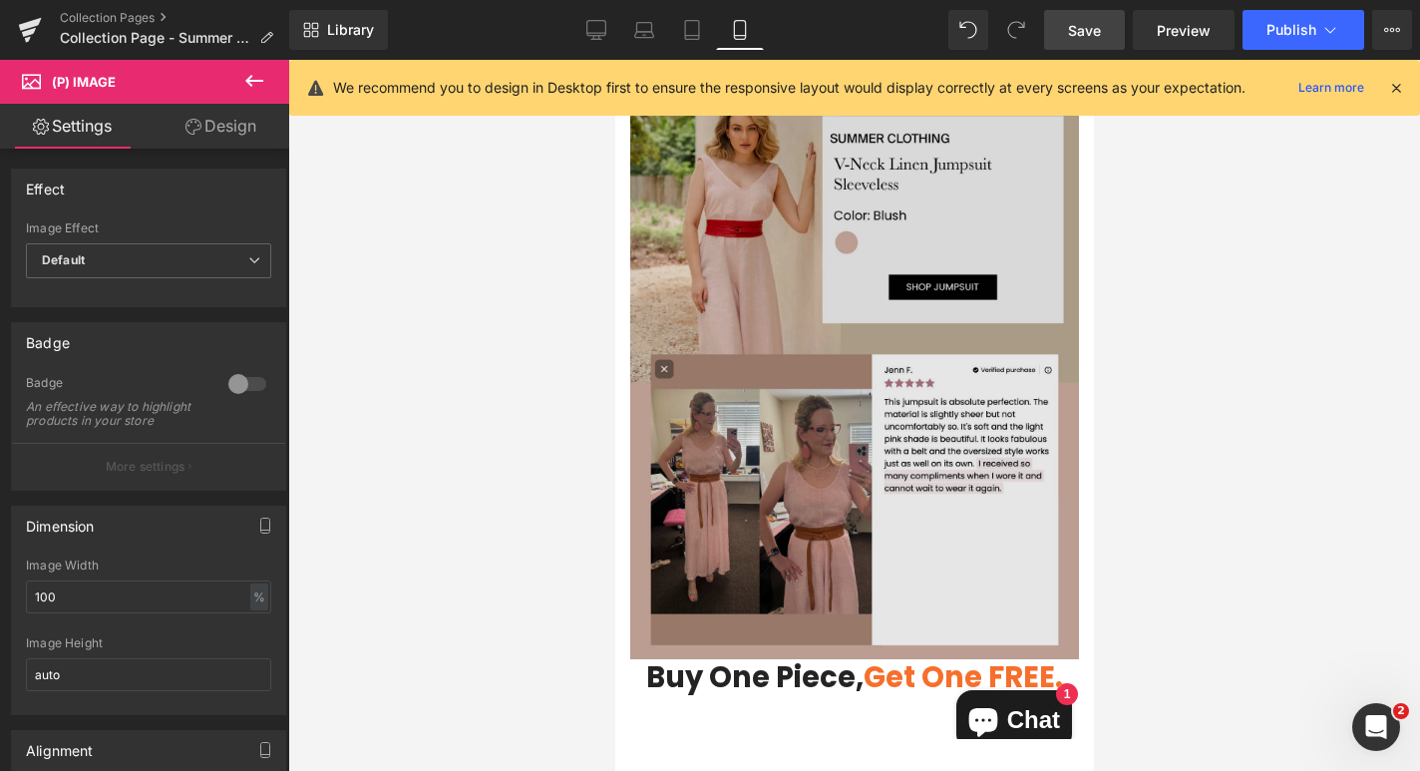
scroll to position [8652, 0]
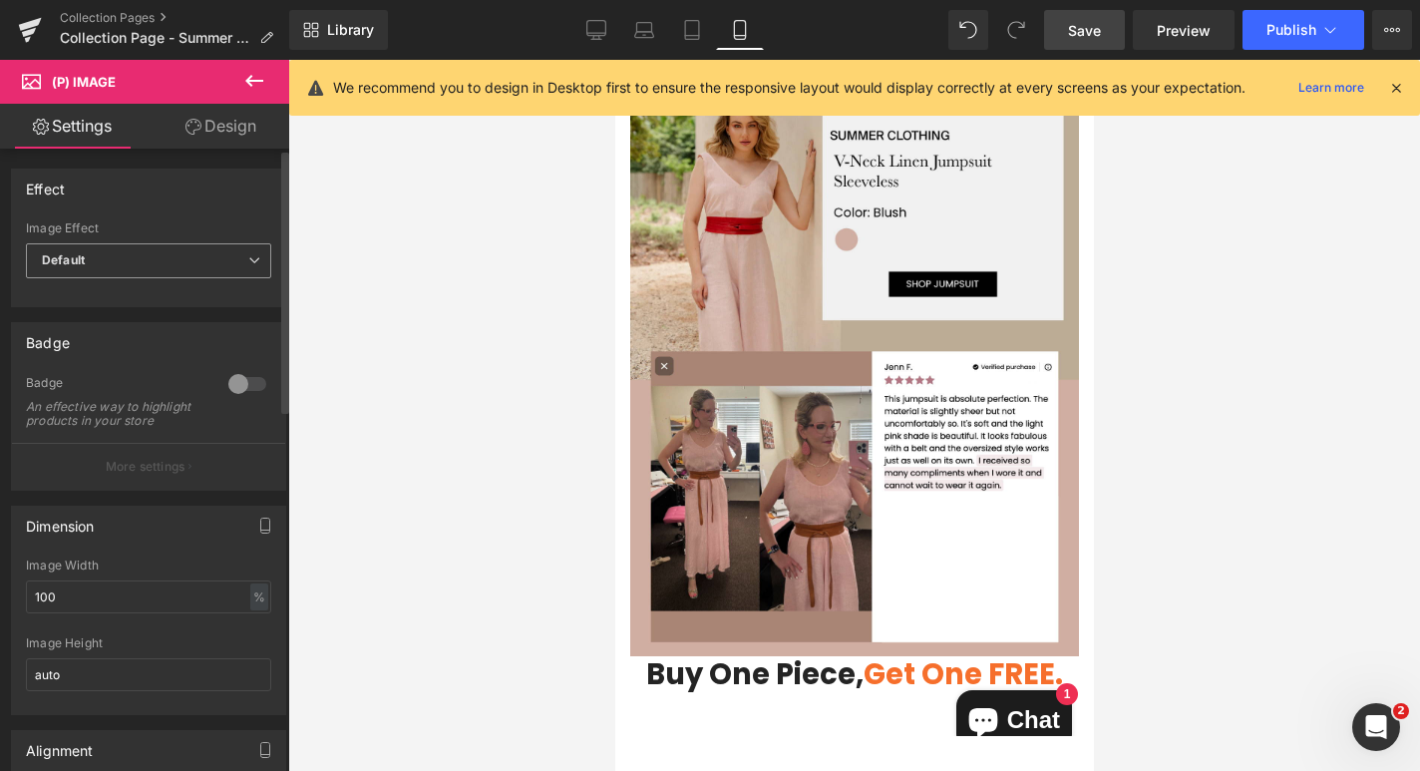
click at [232, 284] on div "Default Default Zoom Hover" at bounding box center [148, 265] width 245 height 45
click at [248, 257] on icon at bounding box center [254, 260] width 12 height 12
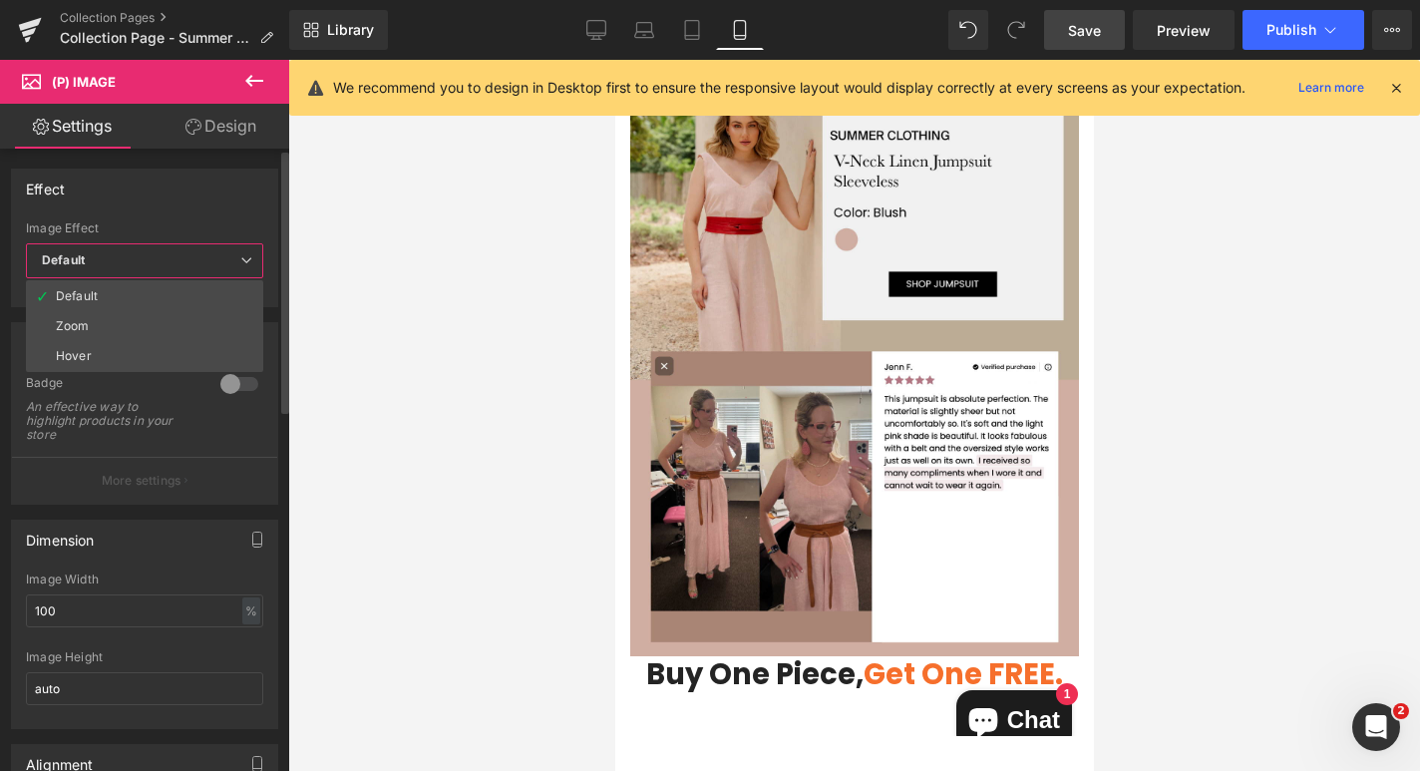
click at [241, 257] on icon at bounding box center [246, 260] width 12 height 12
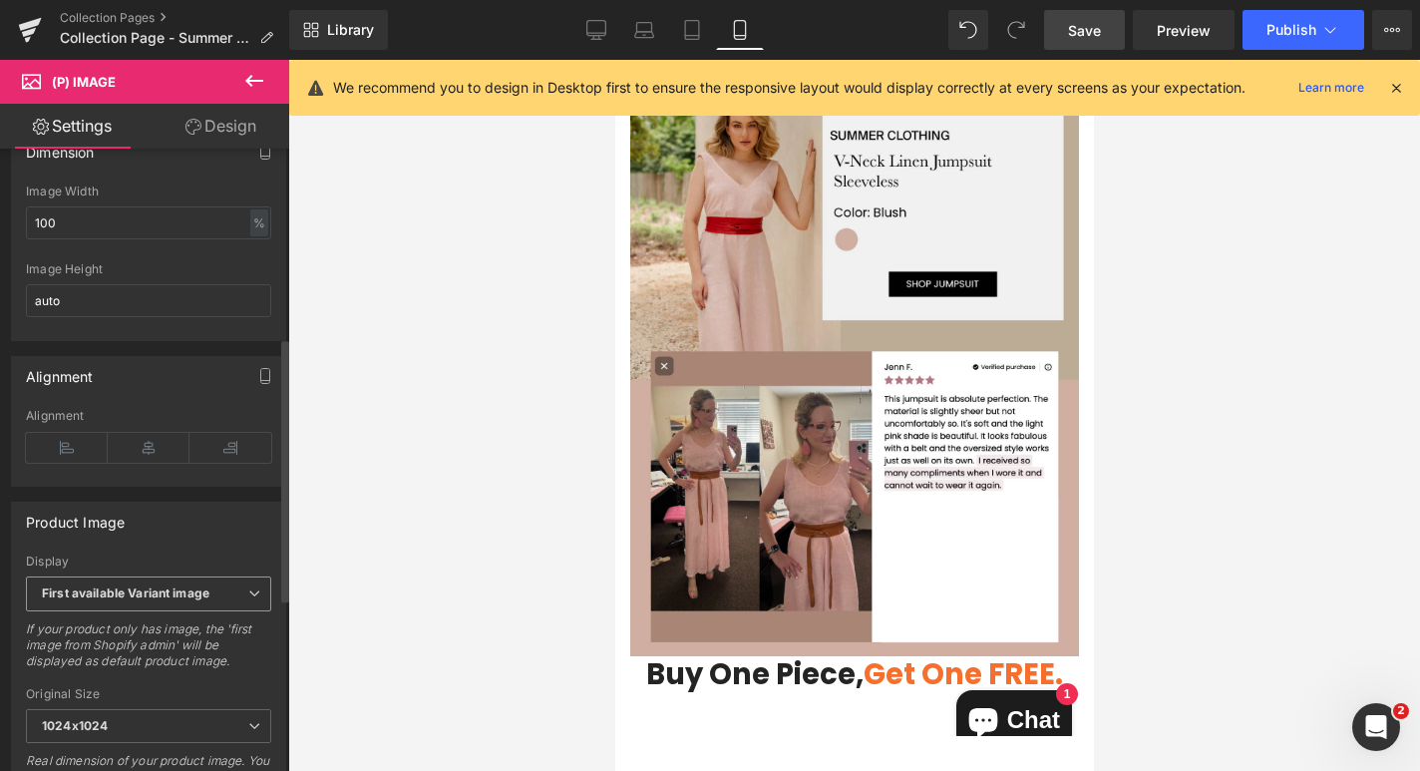
scroll to position [547, 0]
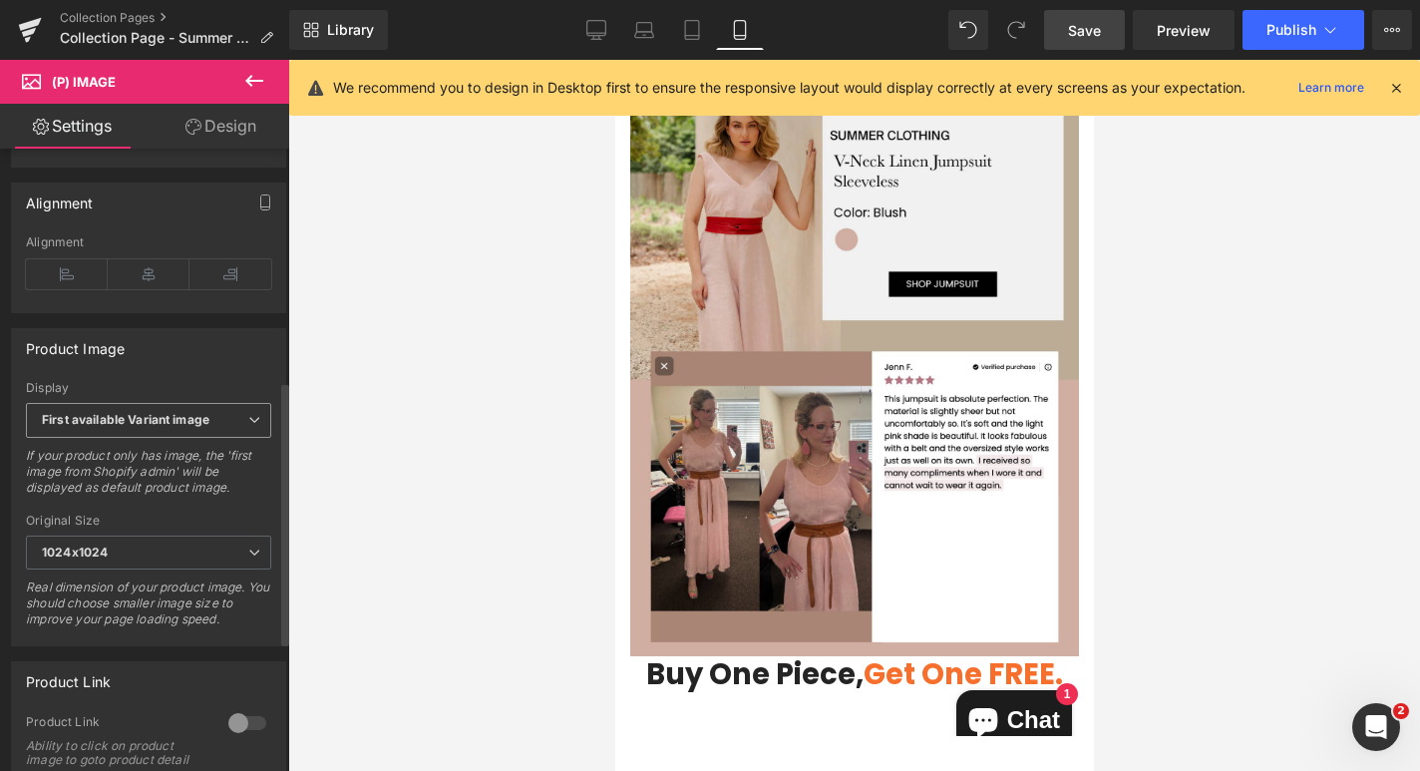
click at [224, 429] on span "First available Variant image" at bounding box center [148, 420] width 245 height 35
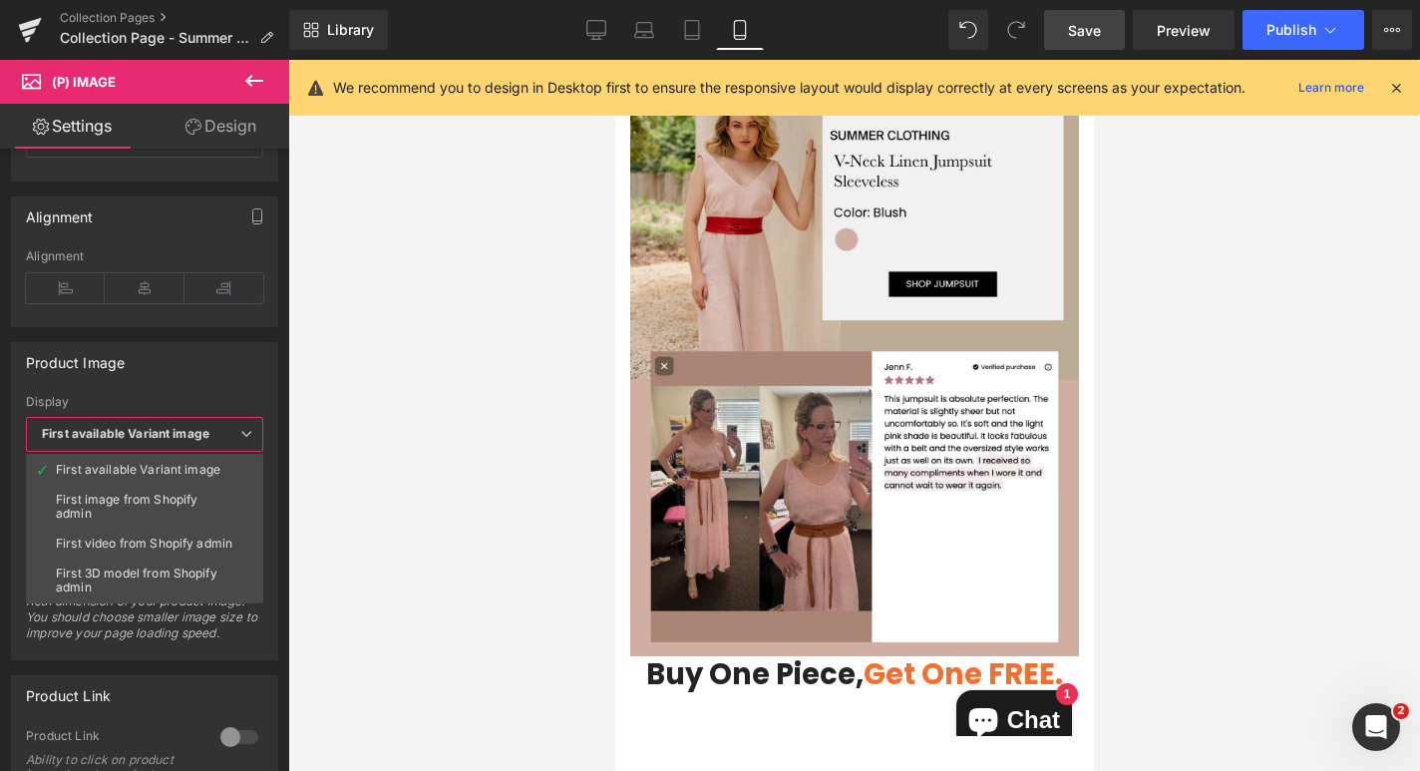
click at [327, 441] on div at bounding box center [854, 415] width 1132 height 711
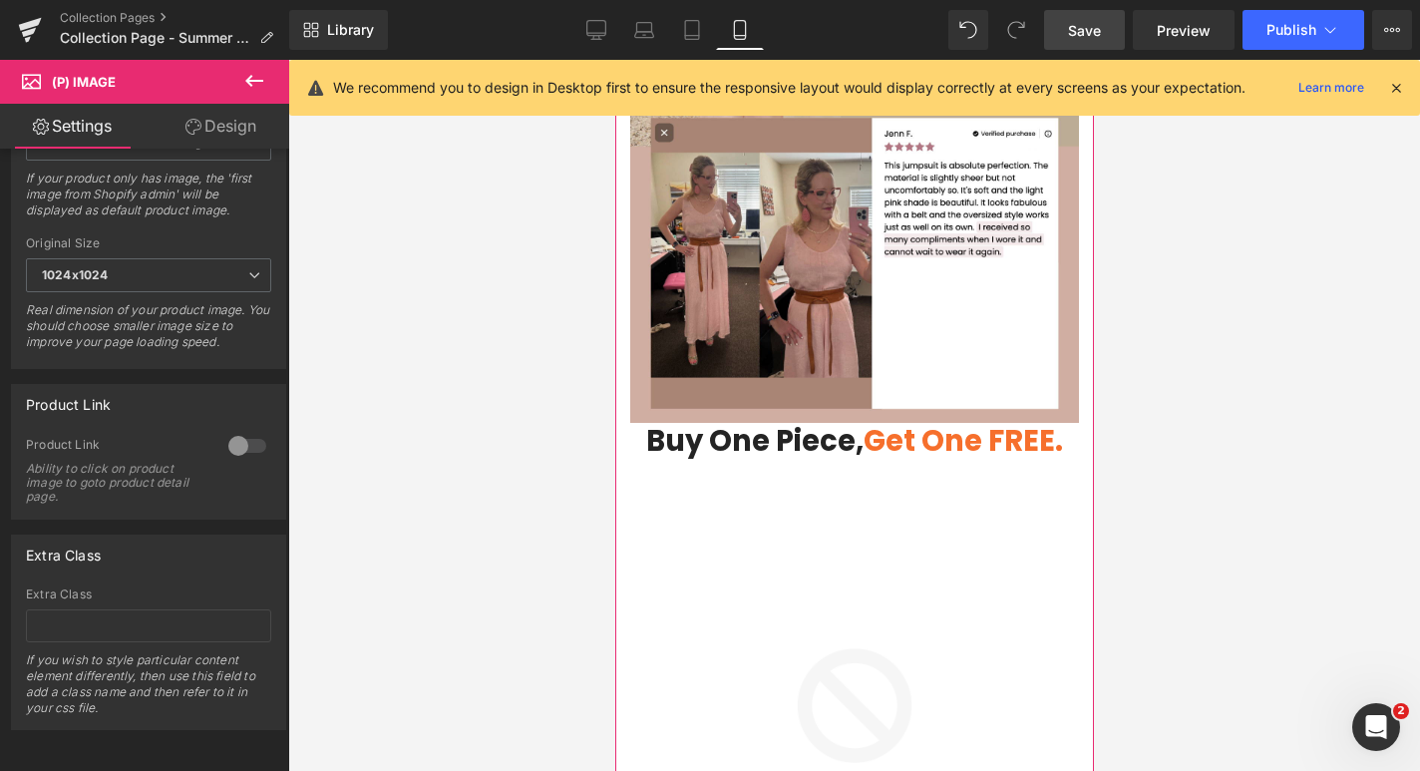
scroll to position [8989, 0]
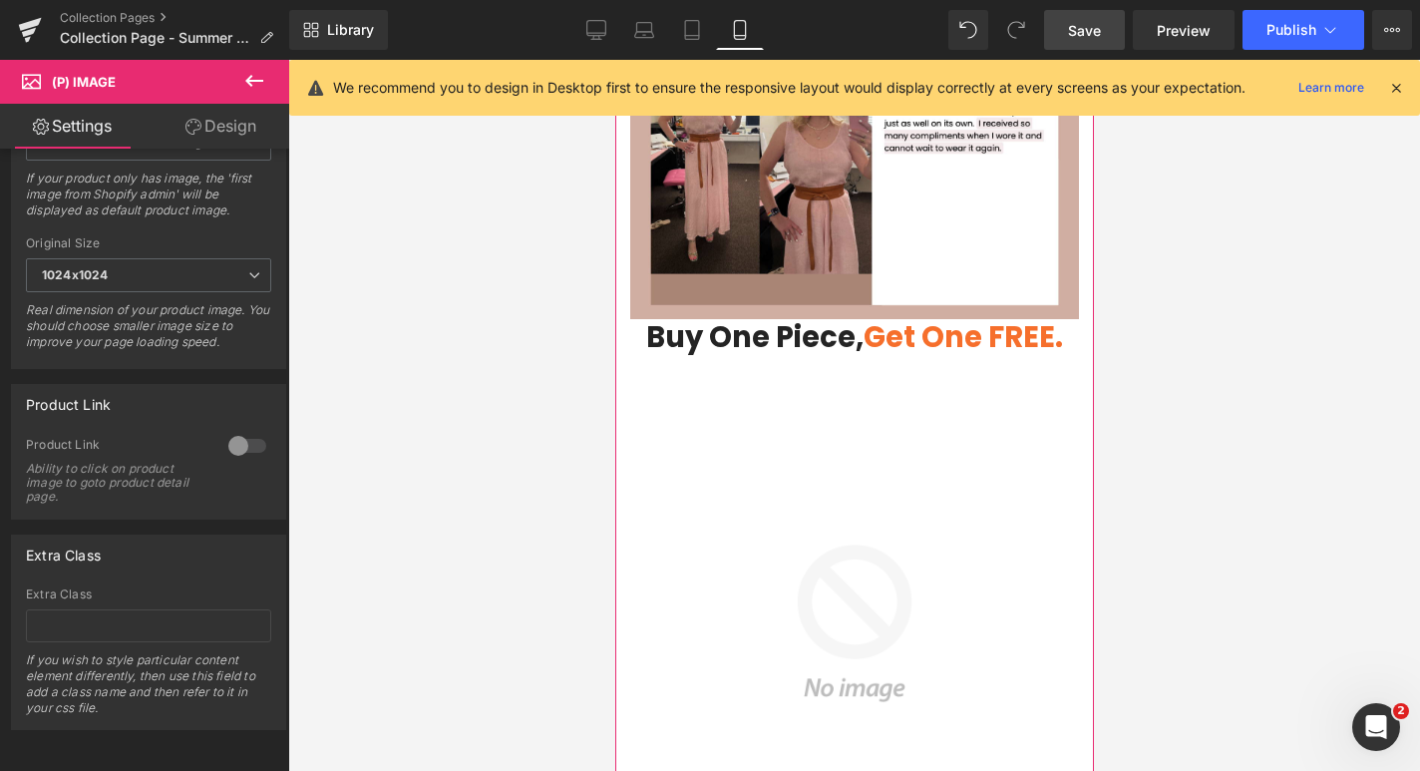
click at [869, 653] on img at bounding box center [853, 623] width 449 height 449
click at [922, 616] on icon at bounding box center [917, 623] width 14 height 14
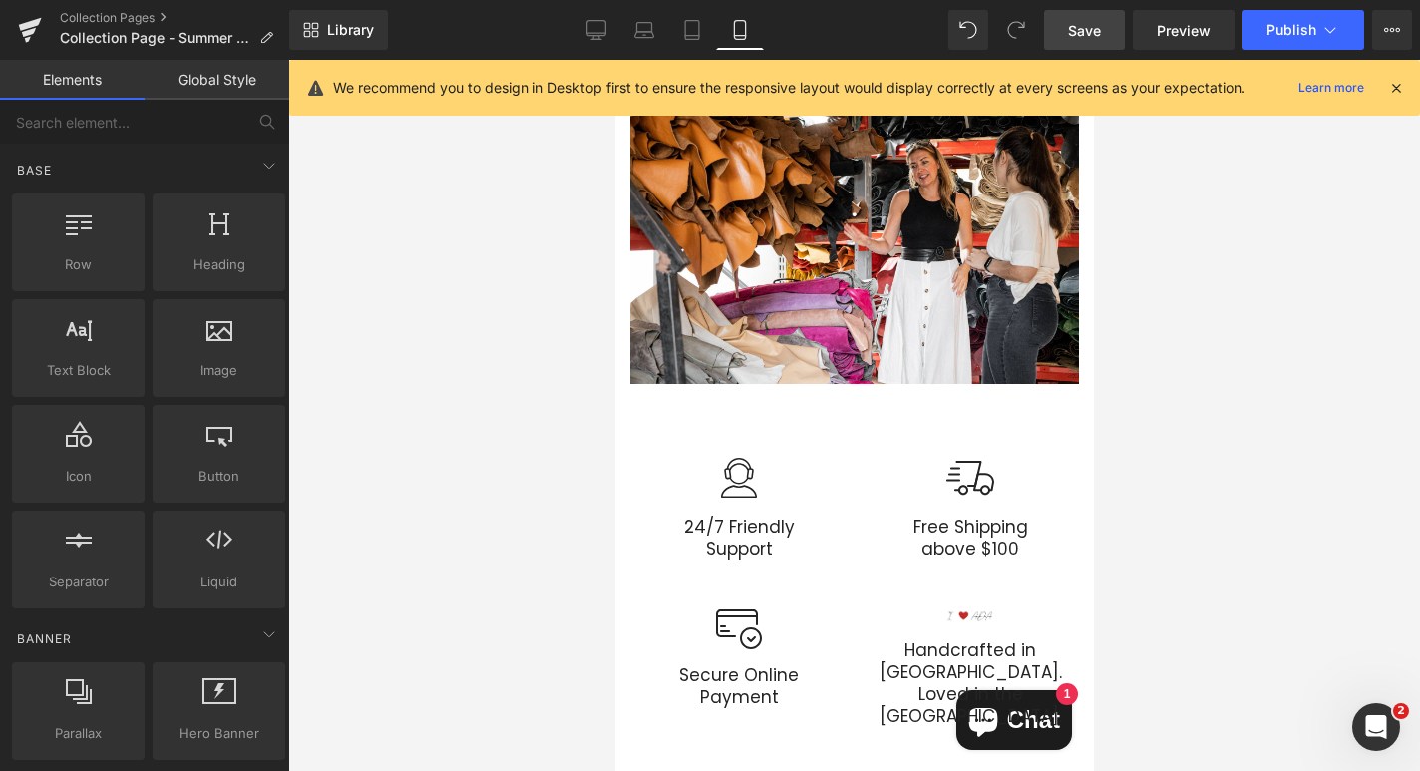
scroll to position [11513, 0]
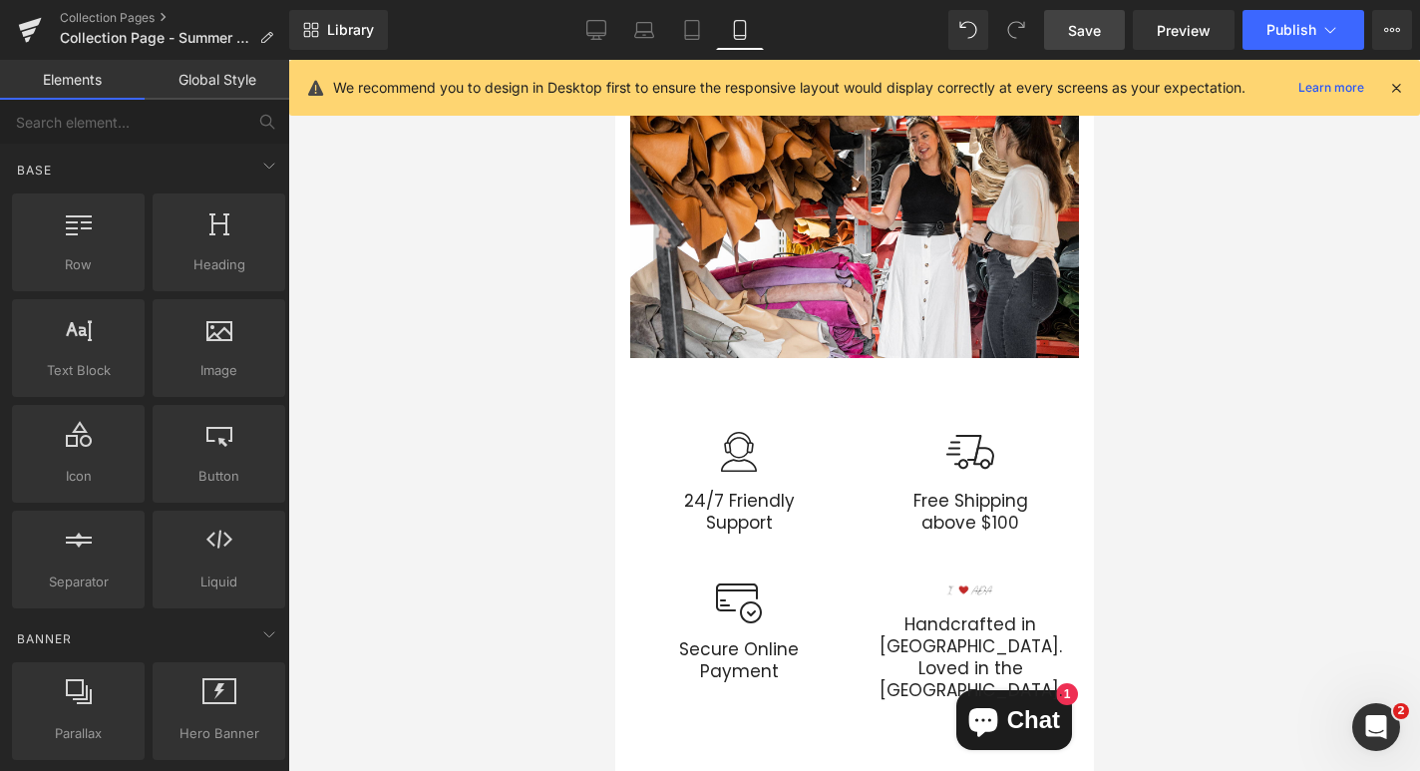
click at [1103, 29] on link "Save" at bounding box center [1084, 30] width 81 height 40
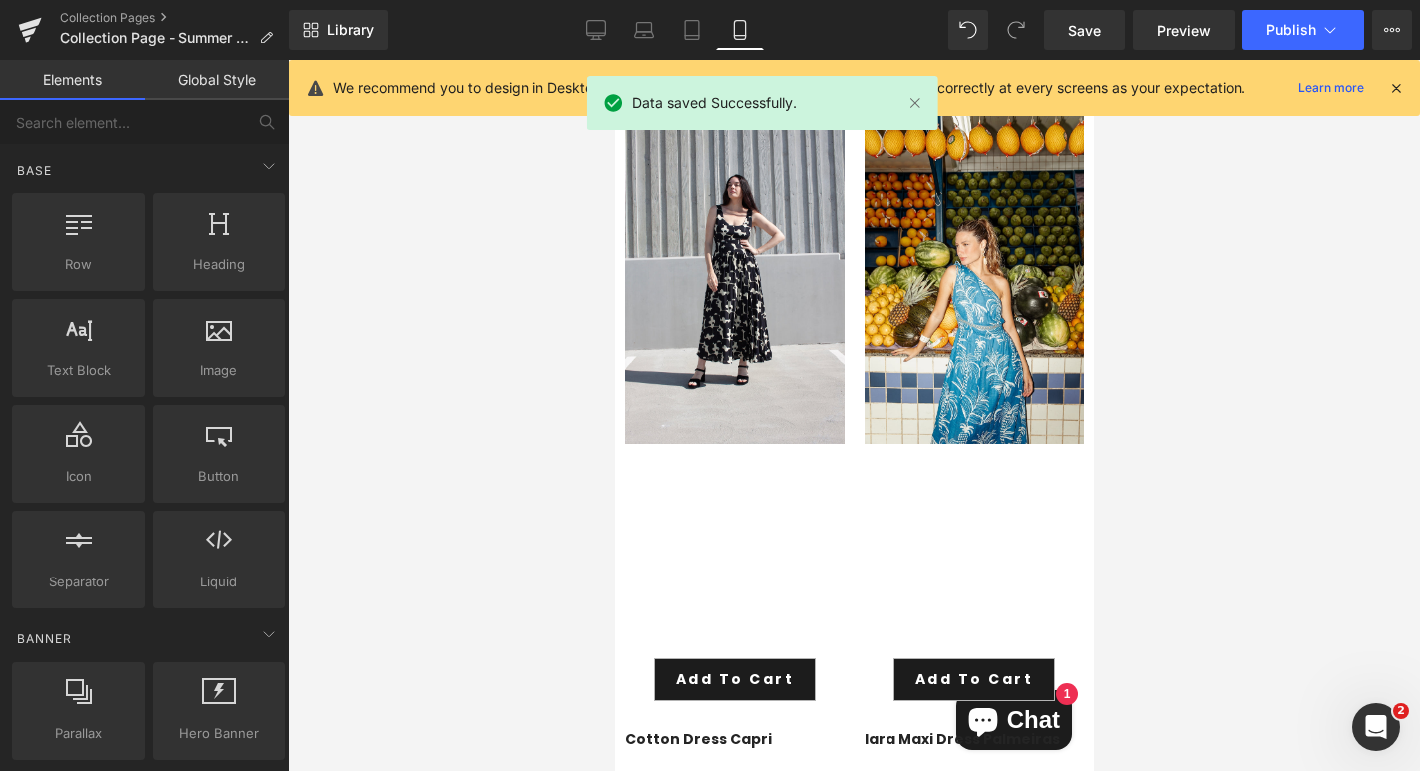
scroll to position [2450, 0]
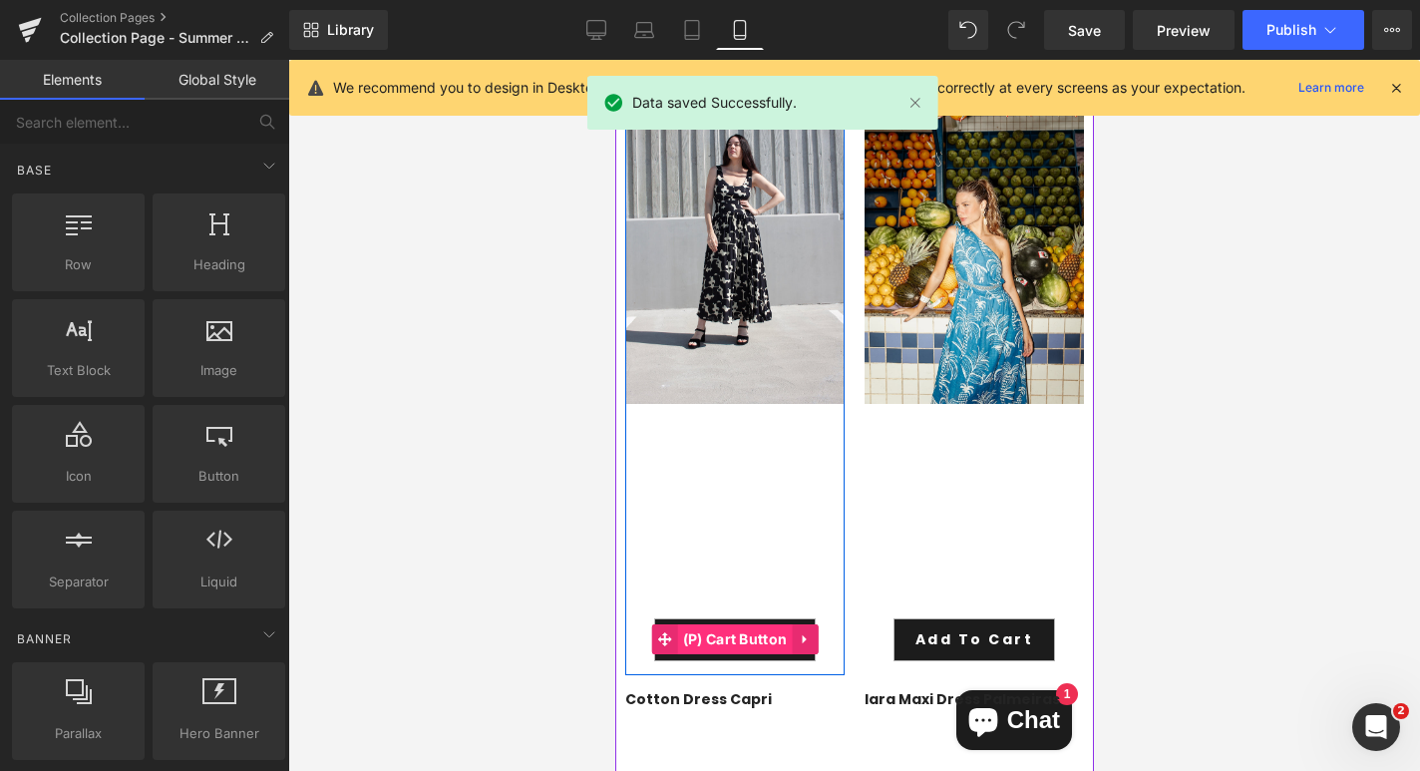
click at [750, 624] on span "(P) Cart Button" at bounding box center [734, 639] width 115 height 30
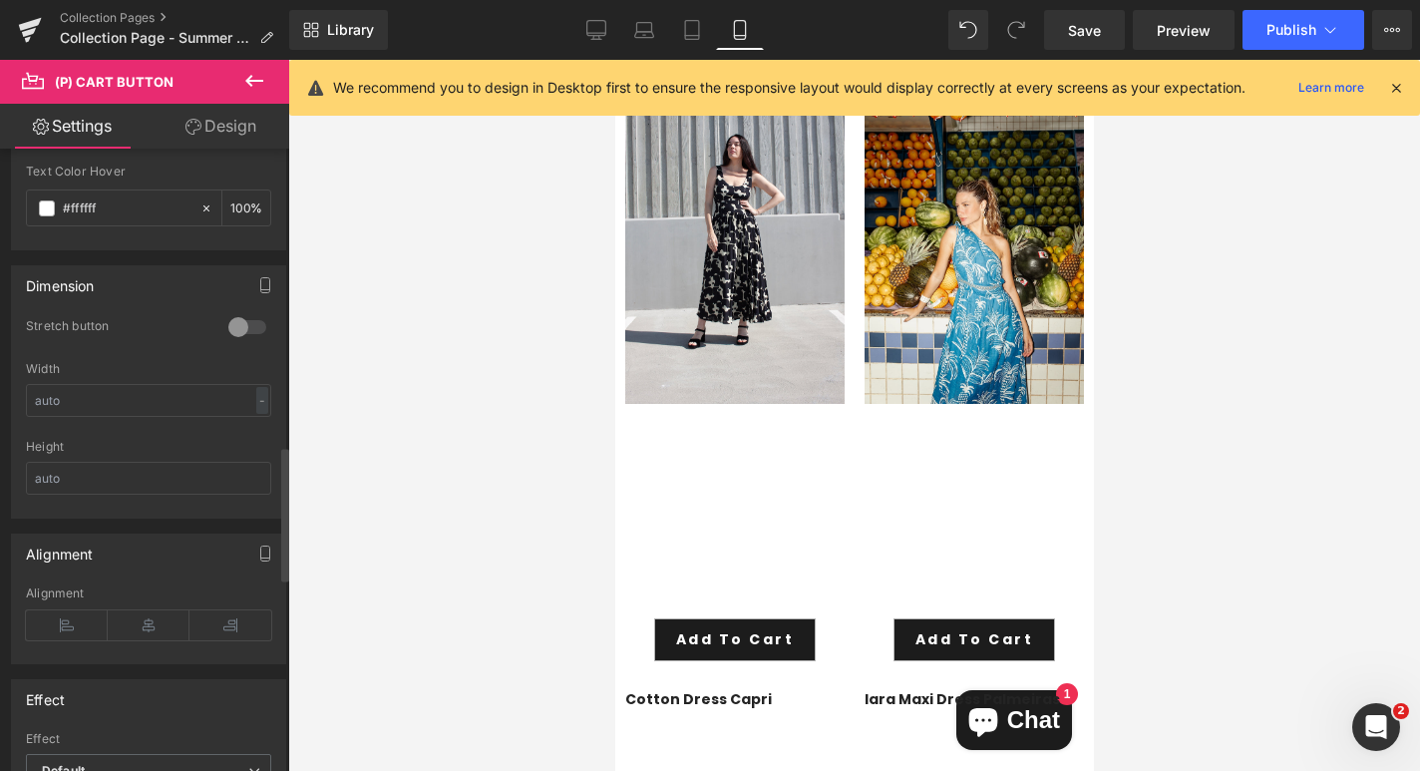
scroll to position [1373, 0]
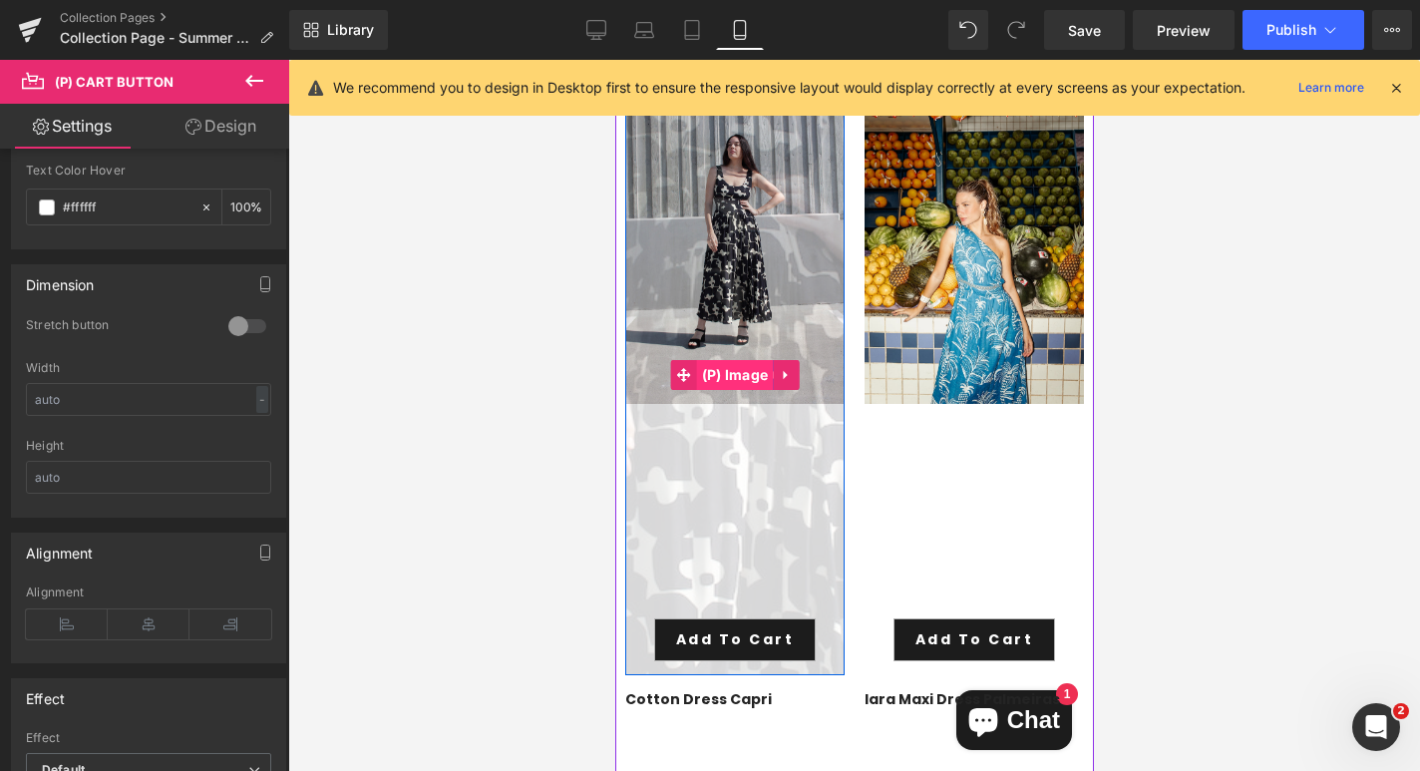
click at [732, 360] on span "(P) Image" at bounding box center [734, 375] width 77 height 30
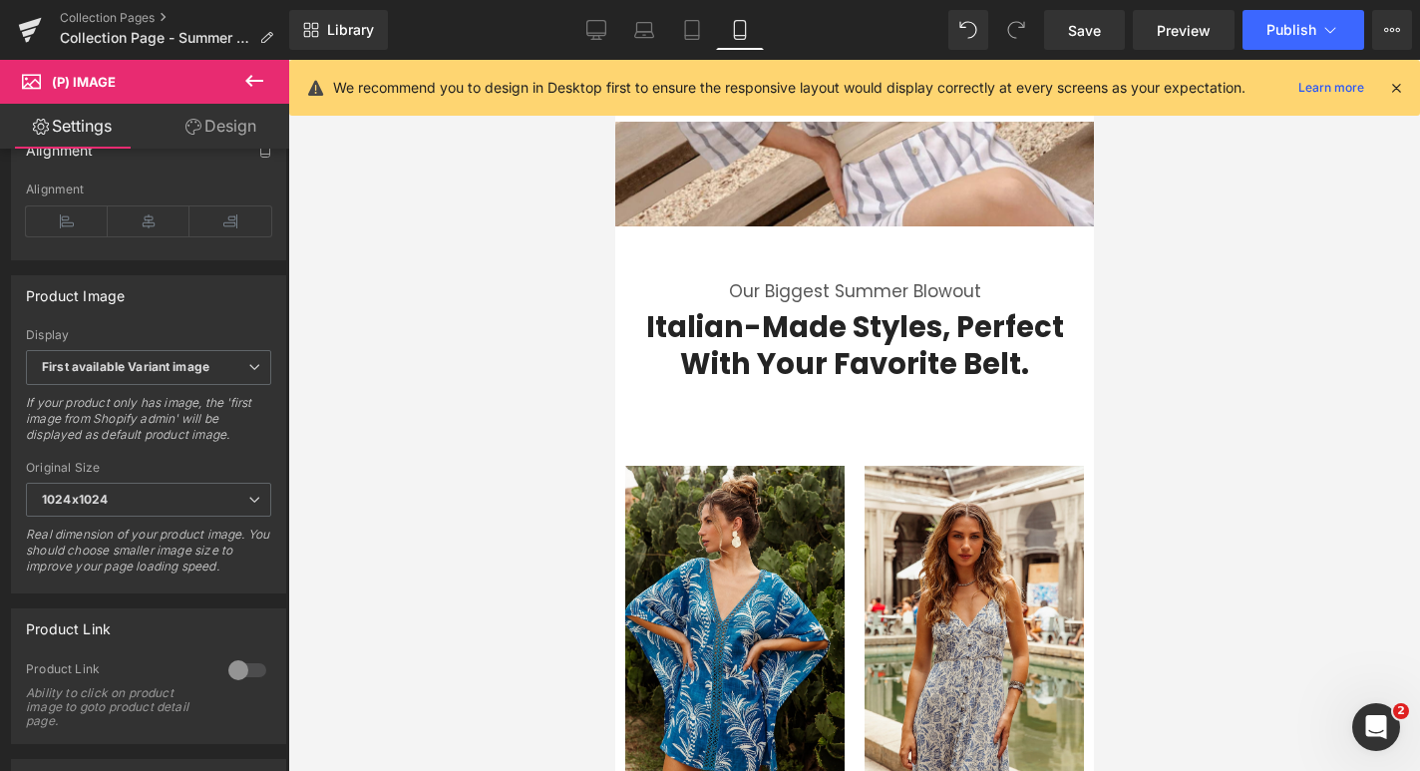
scroll to position [583, 0]
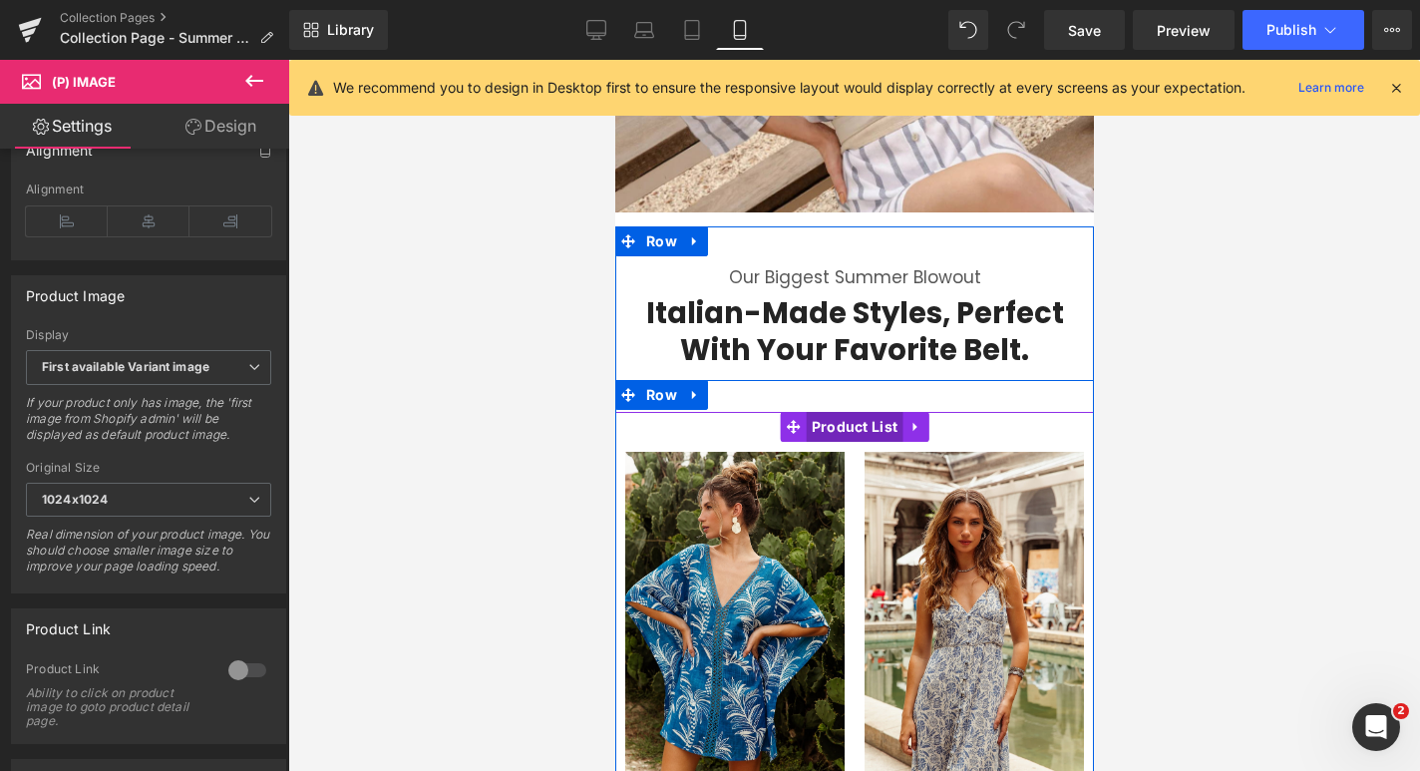
click at [855, 412] on span "Product List" at bounding box center [854, 427] width 97 height 30
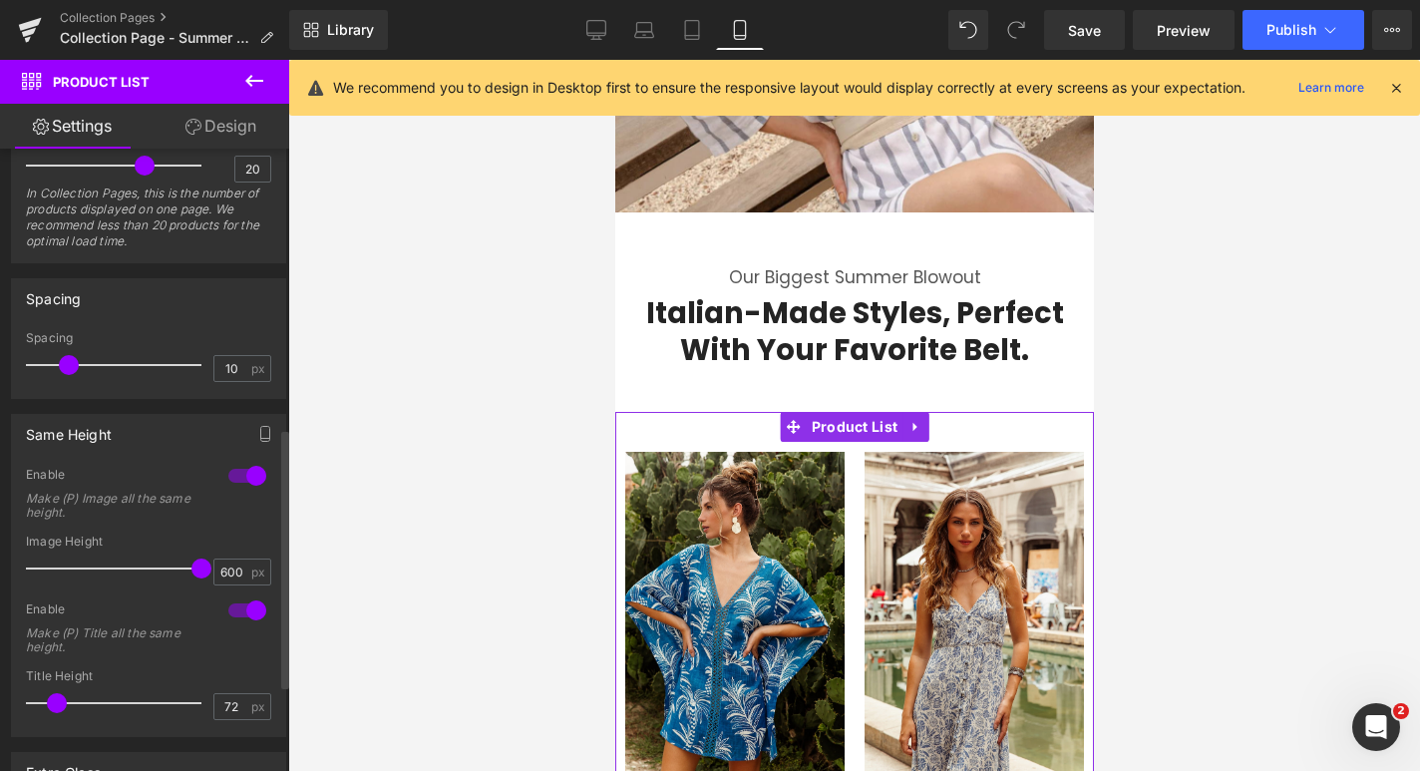
scroll to position [679, 0]
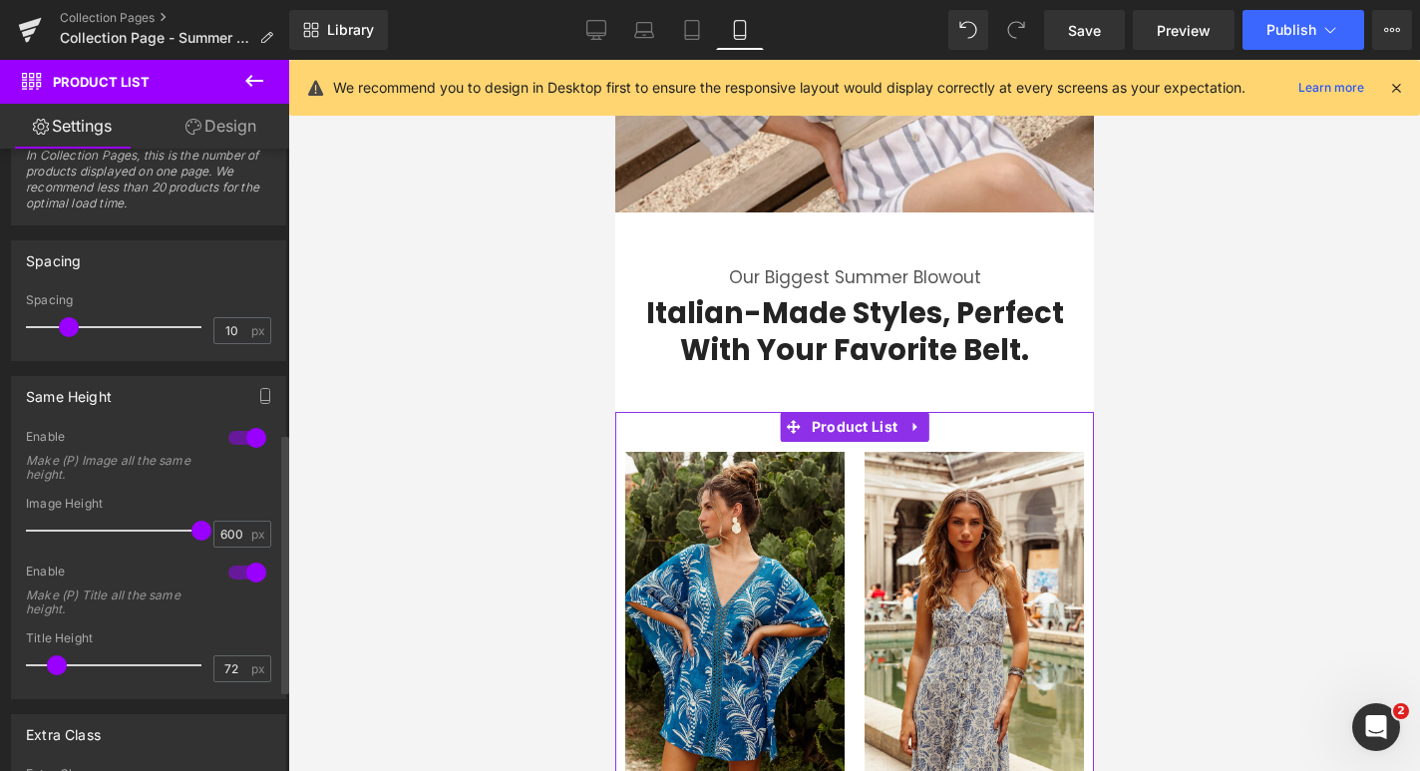
click at [237, 569] on div at bounding box center [247, 572] width 48 height 32
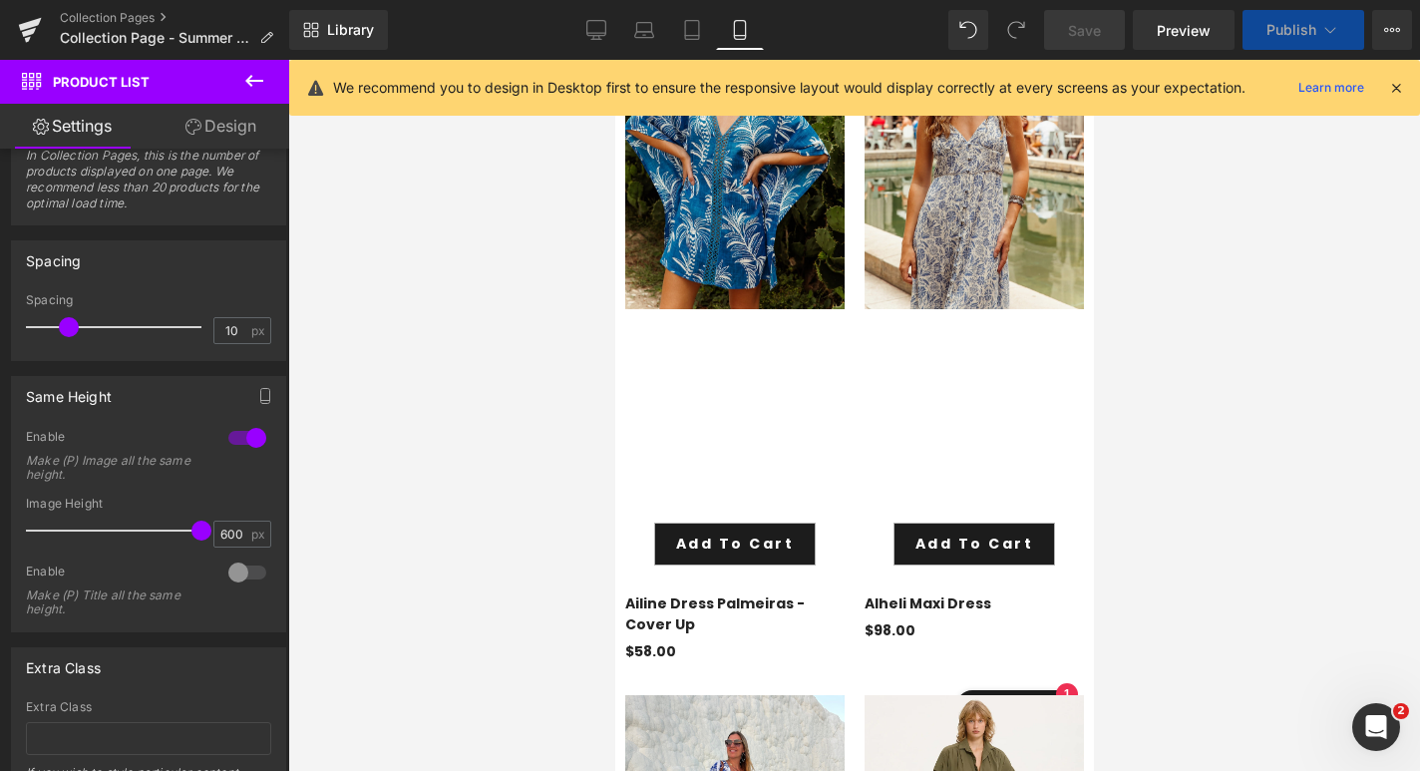
scroll to position [1076, 0]
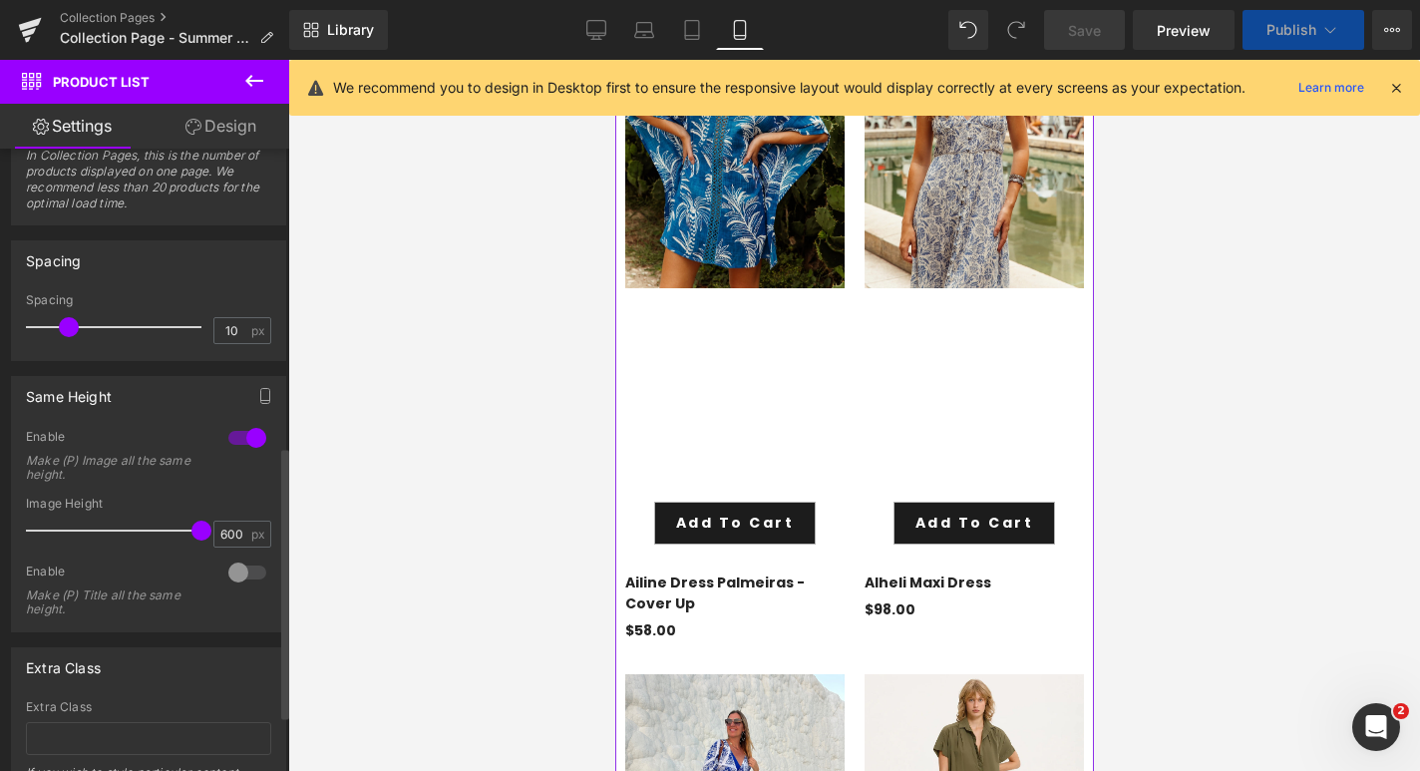
click at [251, 439] on div at bounding box center [247, 438] width 48 height 32
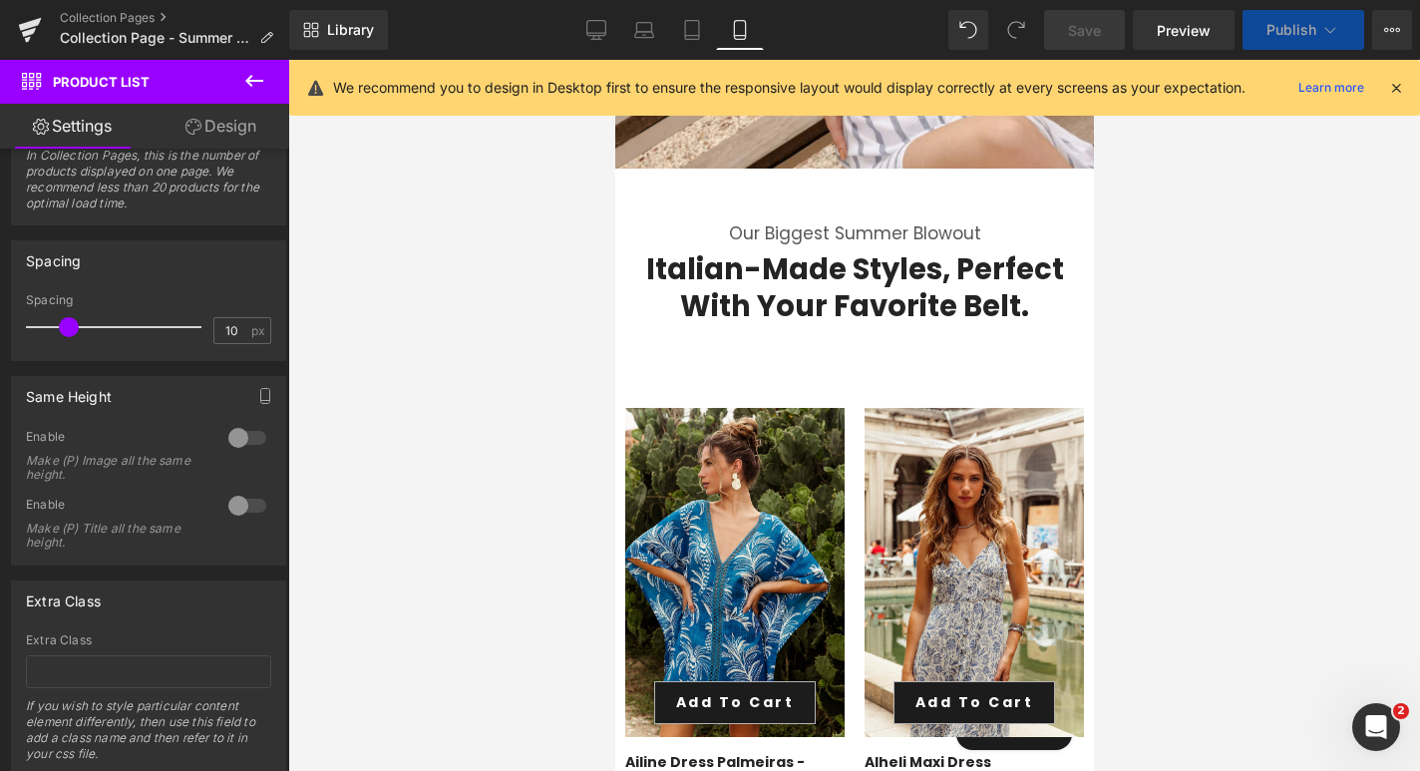
scroll to position [27, 0]
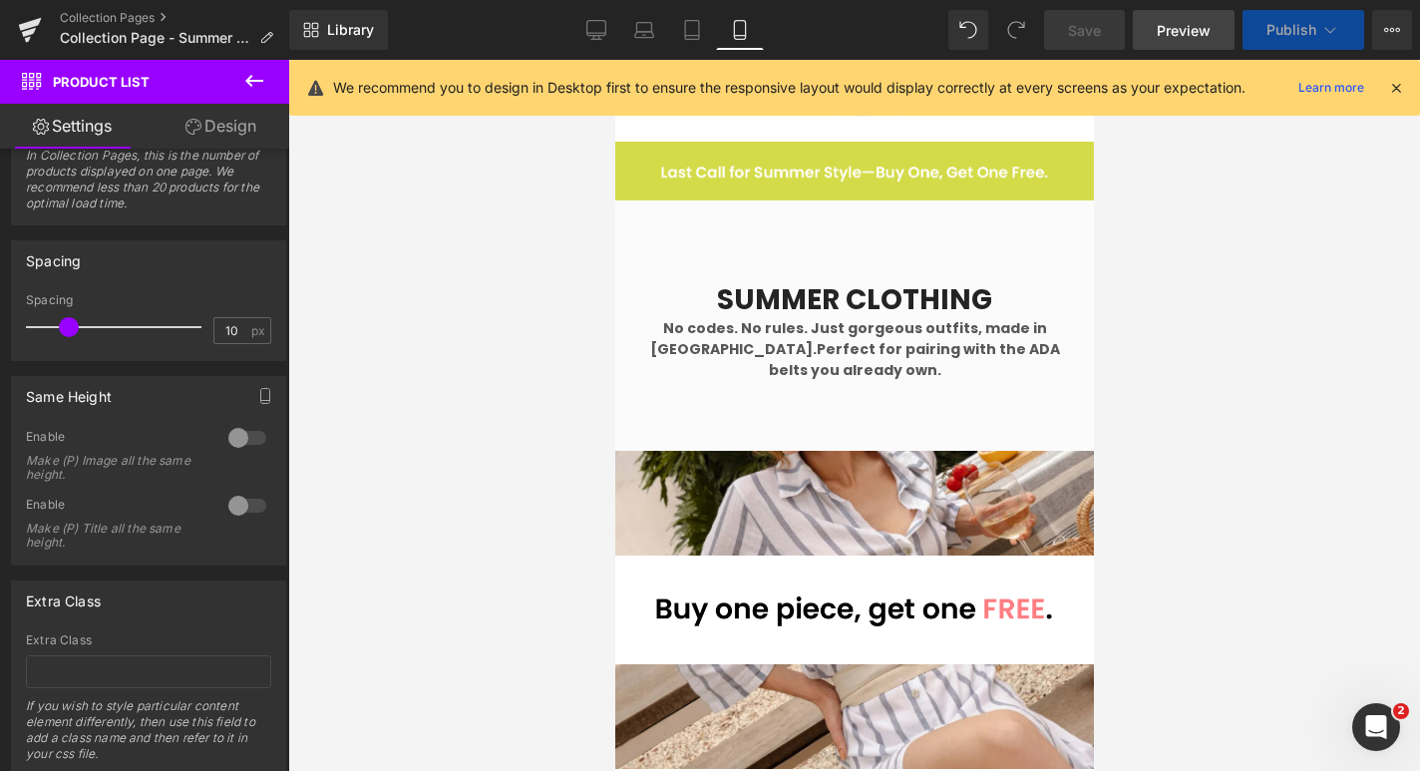
click at [1197, 38] on span "Preview" at bounding box center [1184, 30] width 54 height 21
click at [1159, 29] on span "Preview" at bounding box center [1184, 30] width 54 height 21
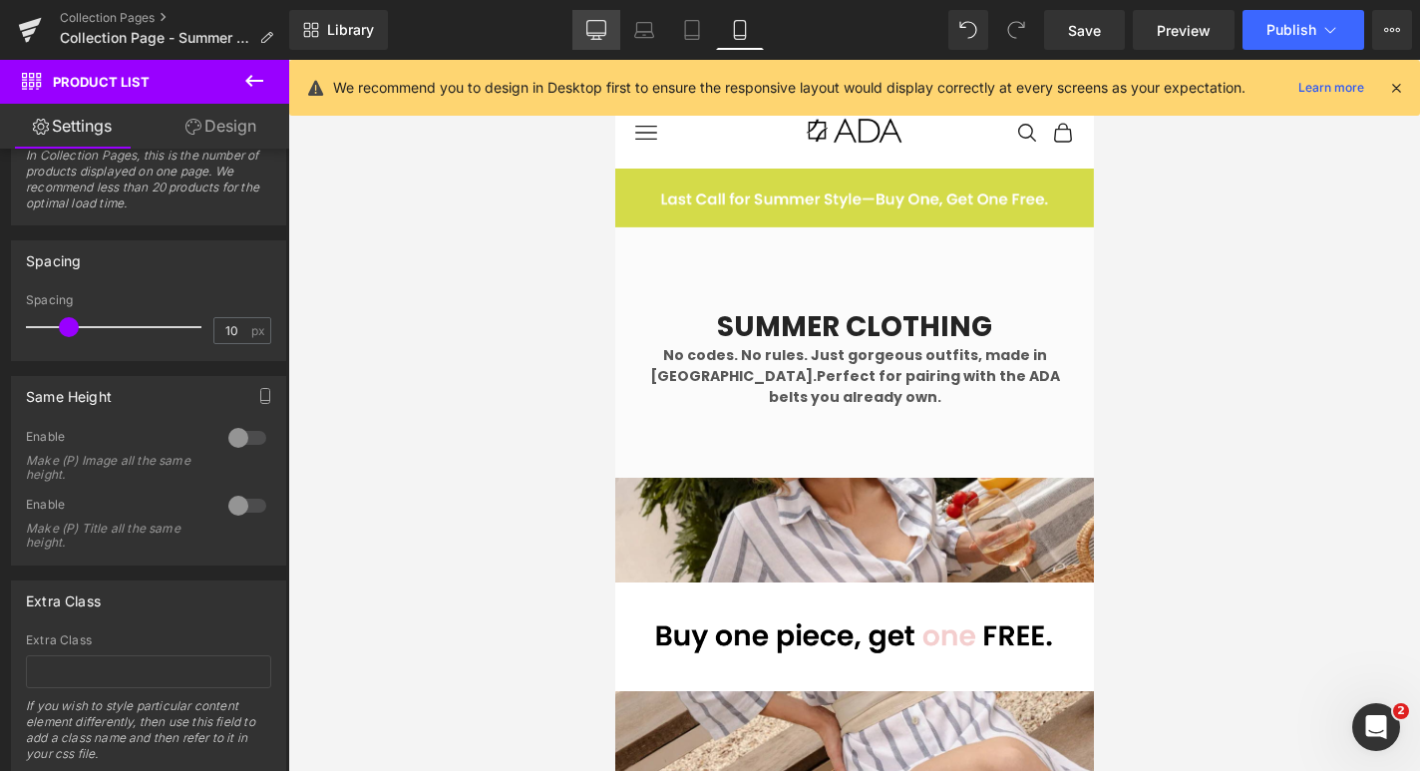
click at [602, 27] on icon at bounding box center [596, 30] width 20 height 20
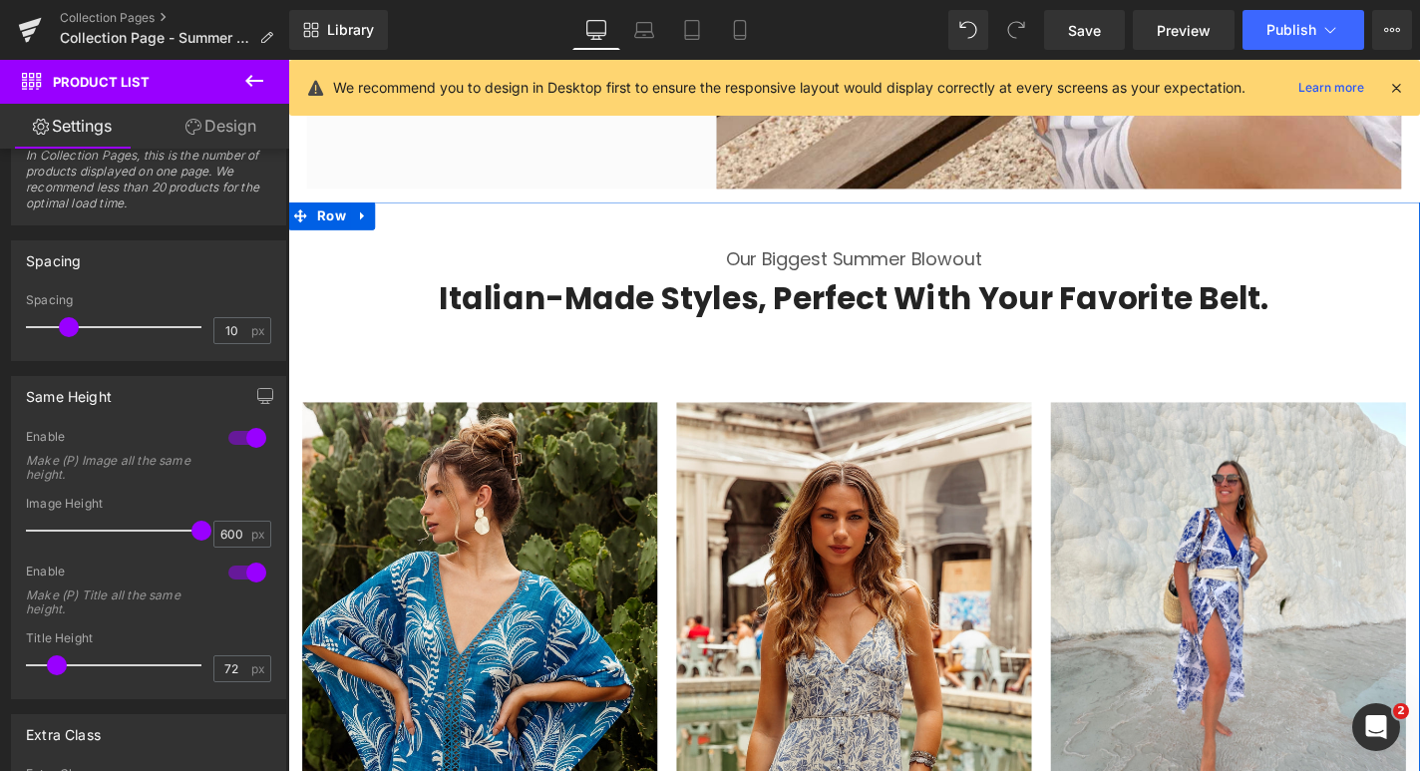
scroll to position [316, 0]
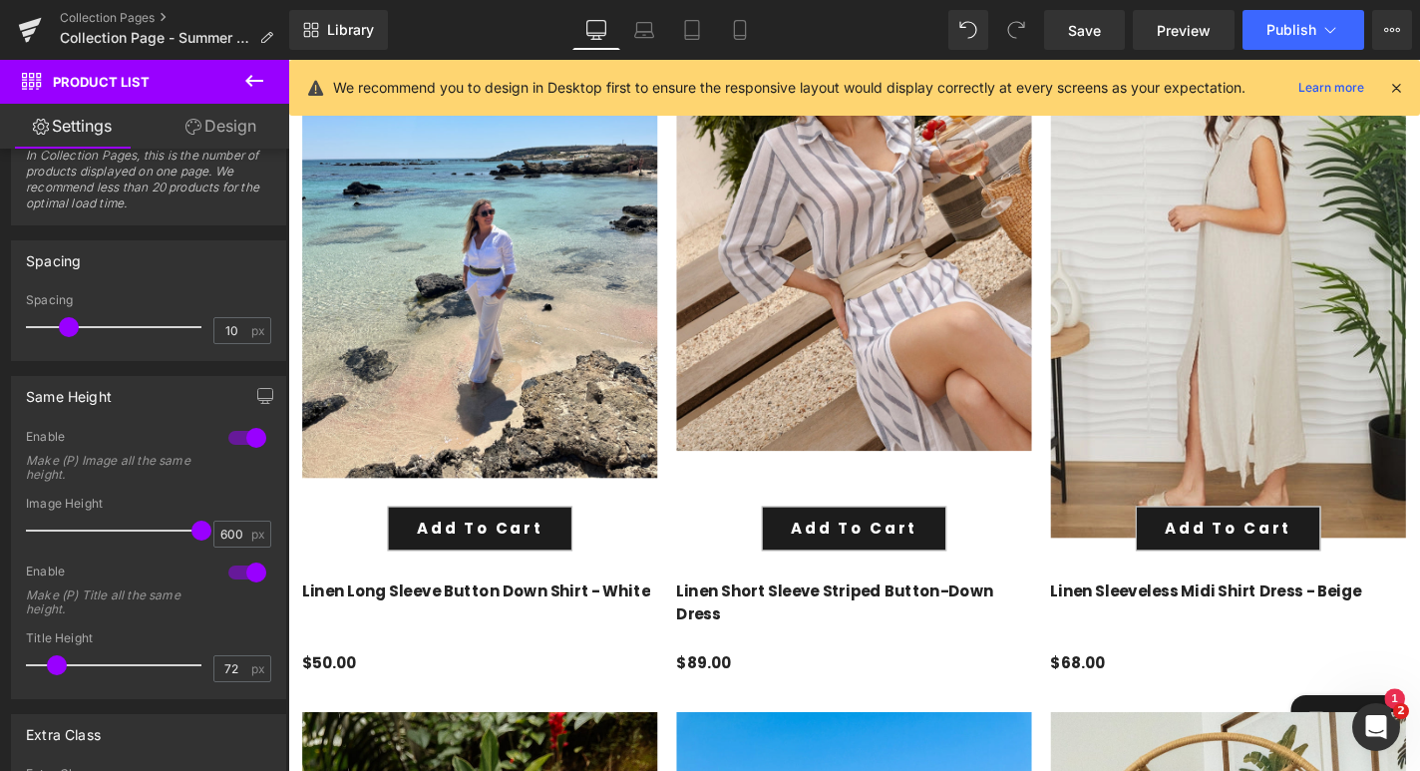
scroll to position [3457, 0]
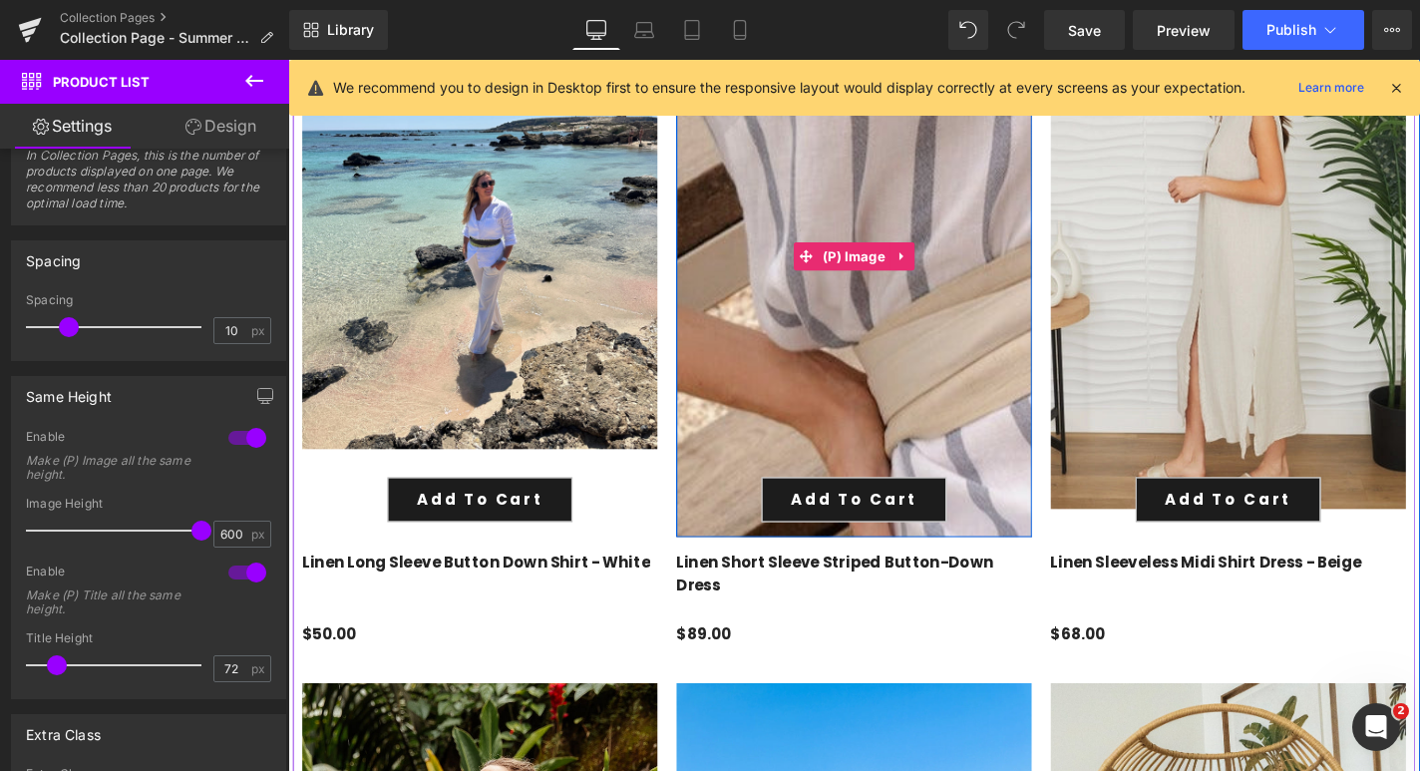
click at [867, 324] on img at bounding box center [973, 128] width 1679 height 2110
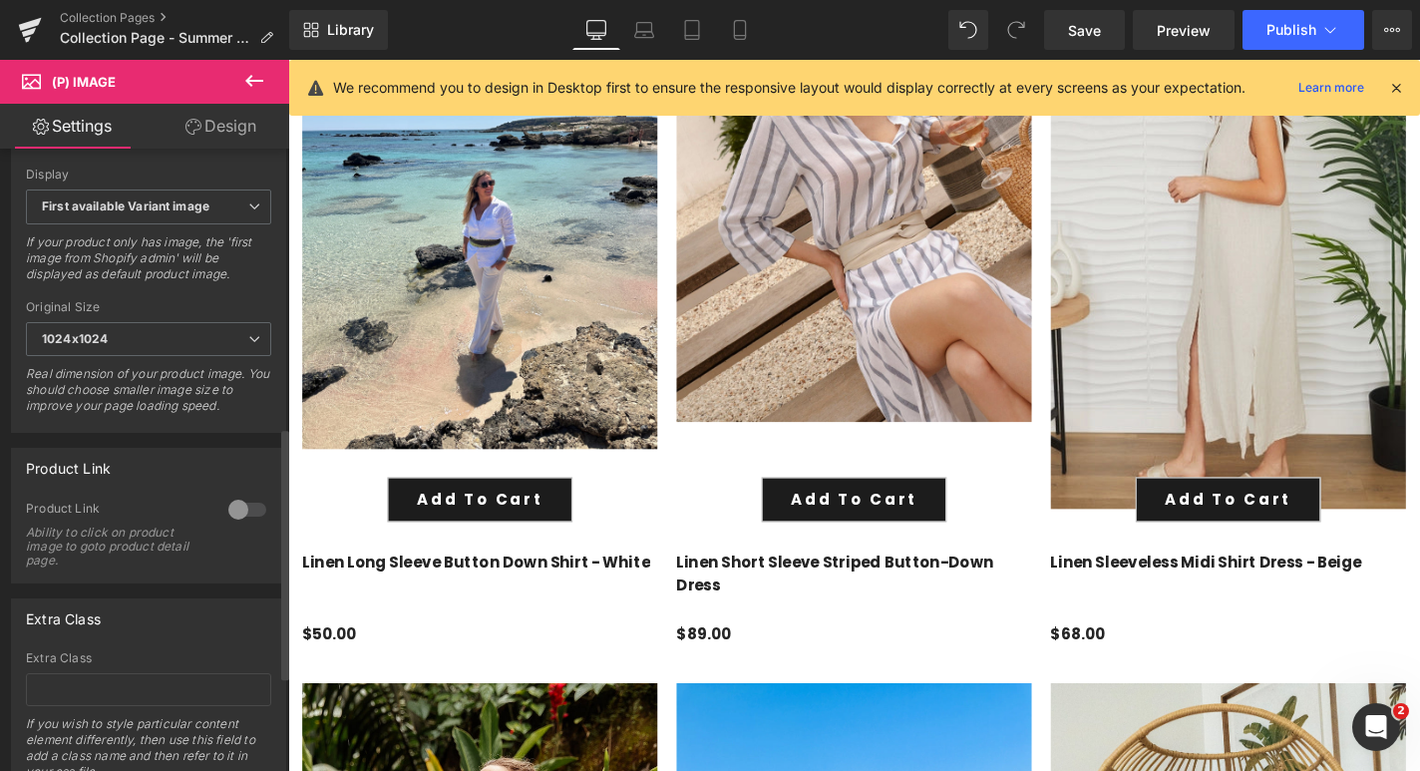
scroll to position [920, 0]
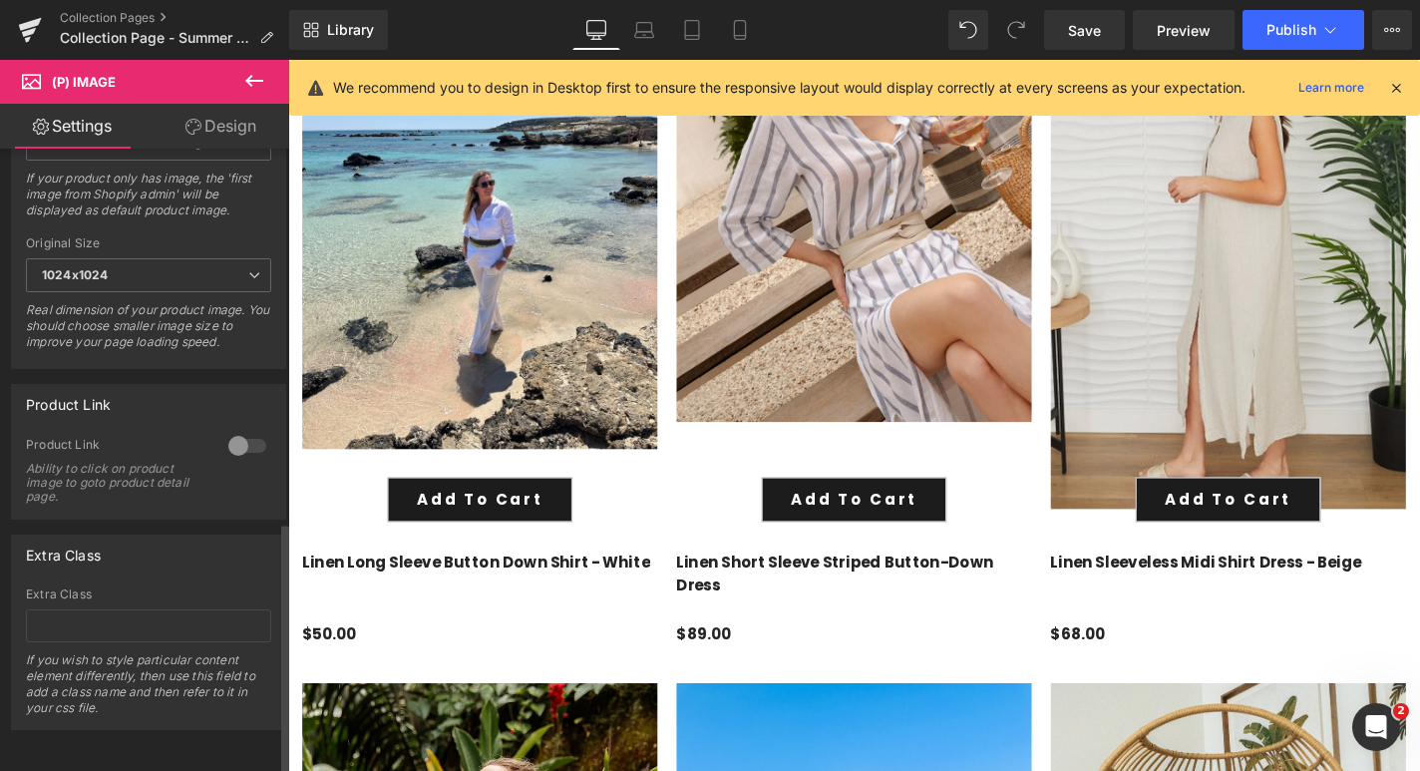
click at [242, 430] on div at bounding box center [247, 446] width 48 height 32
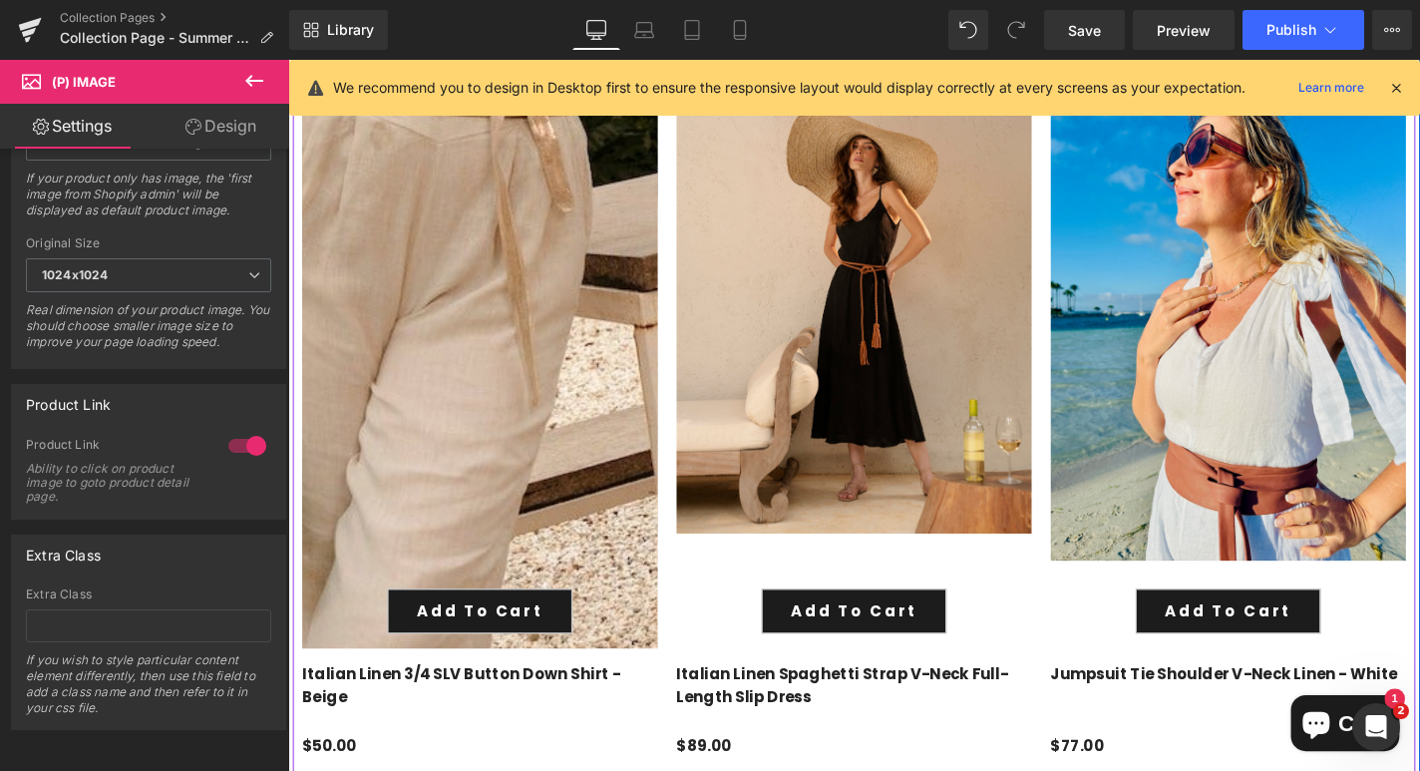
scroll to position [2579, 0]
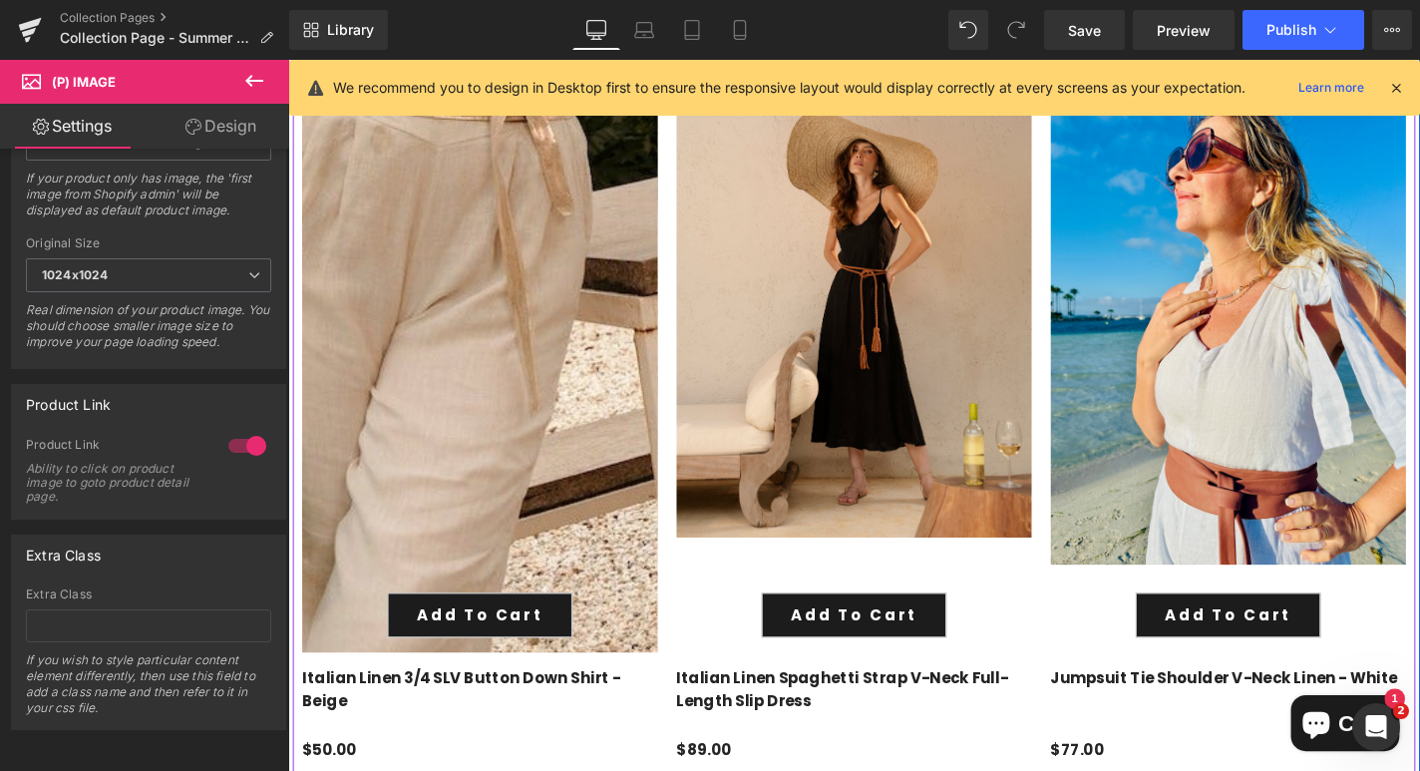
click at [509, 302] on img at bounding box center [421, 266] width 2096 height 2634
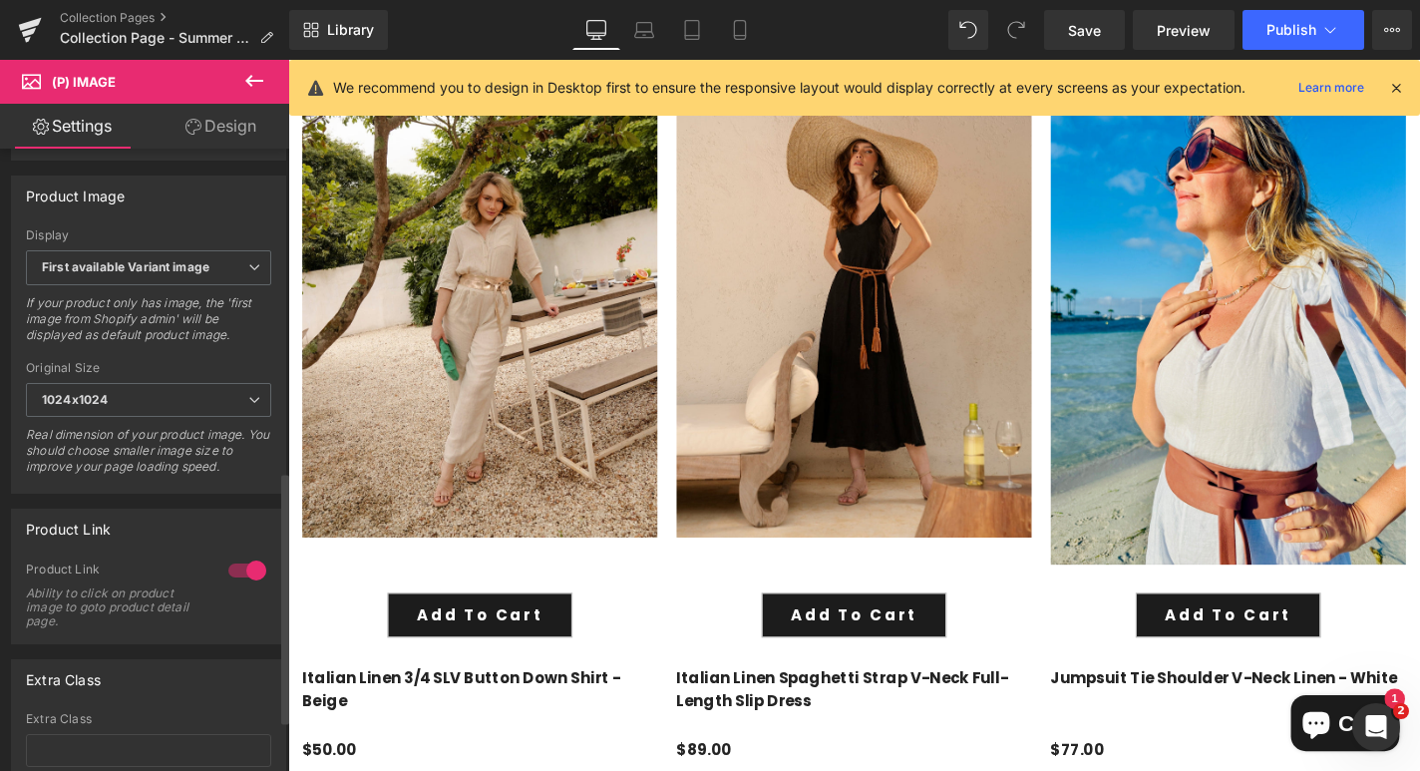
scroll to position [796, 0]
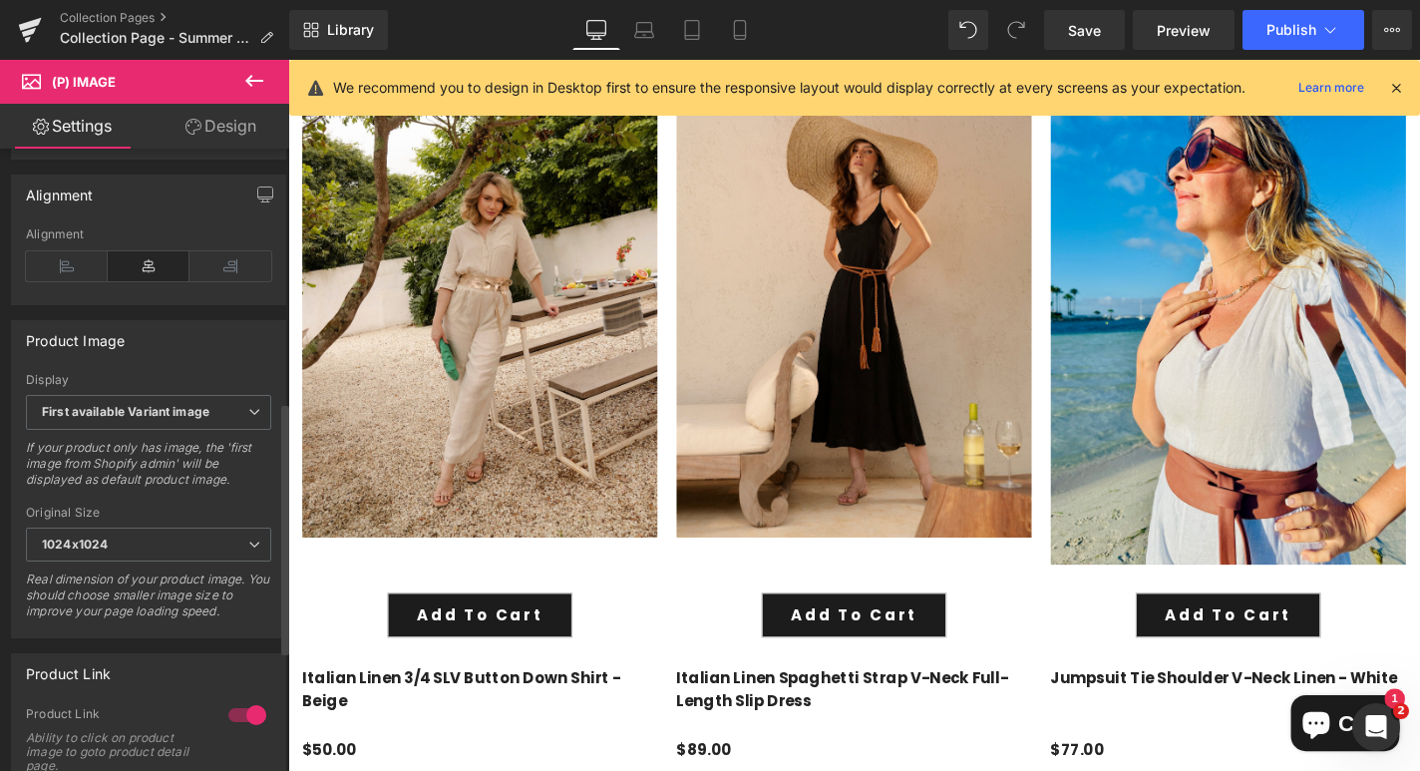
scroll to position [624, 0]
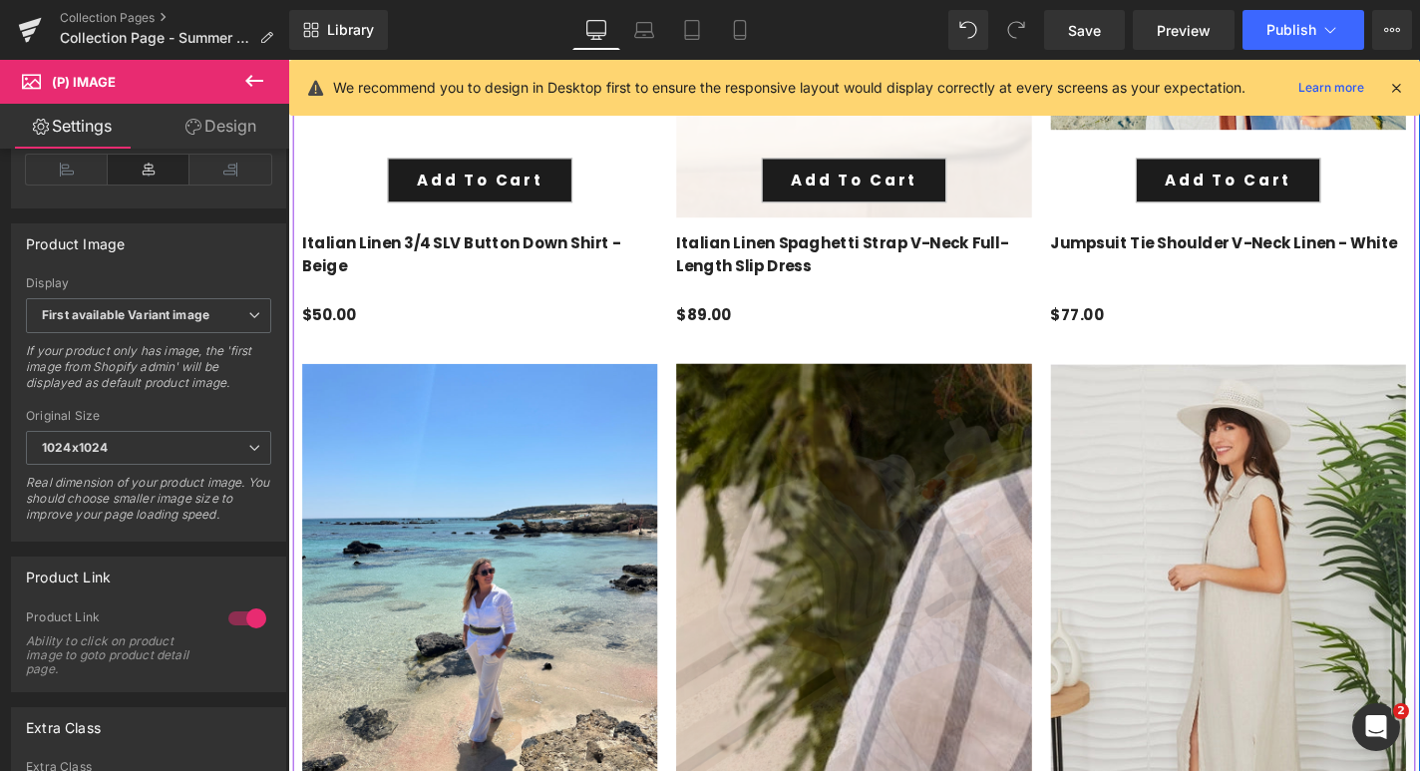
scroll to position [3059, 0]
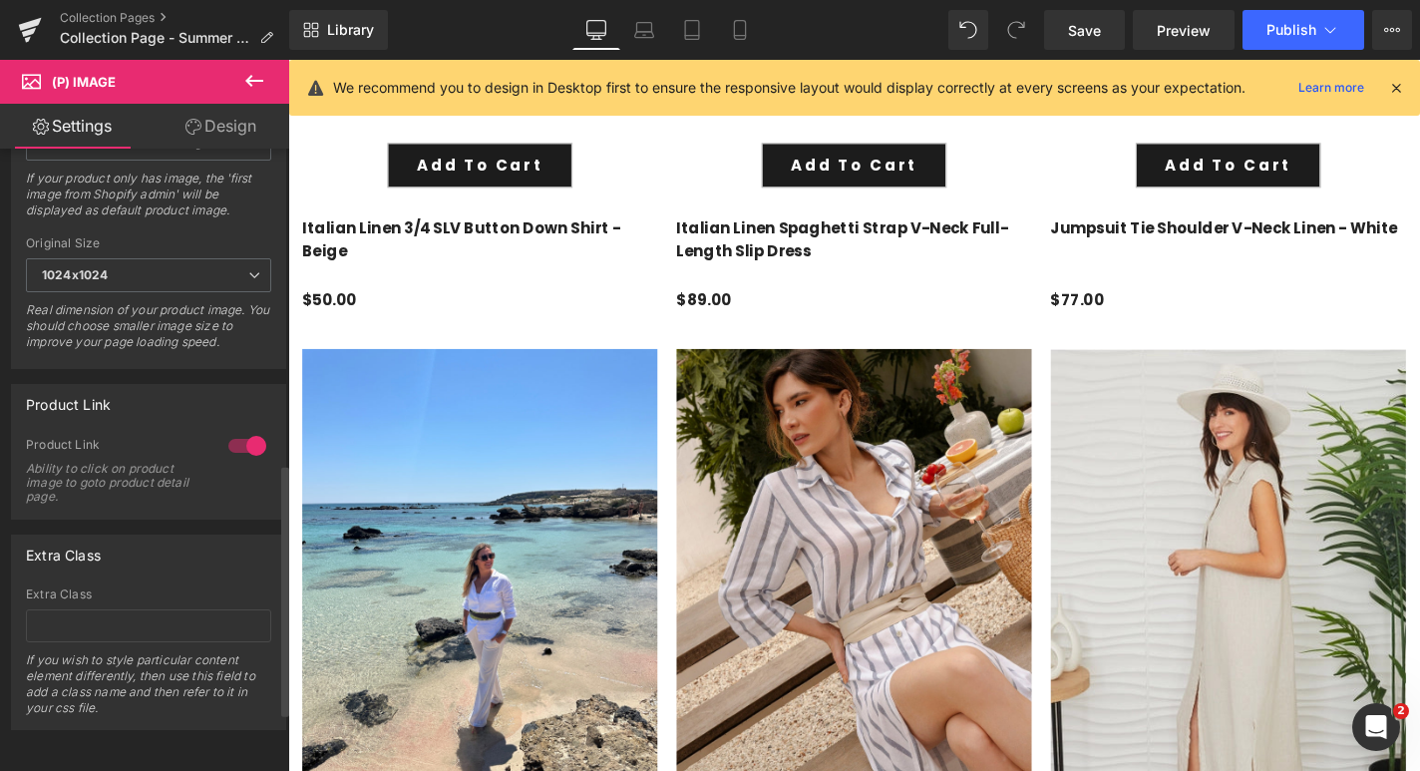
scroll to position [920, 0]
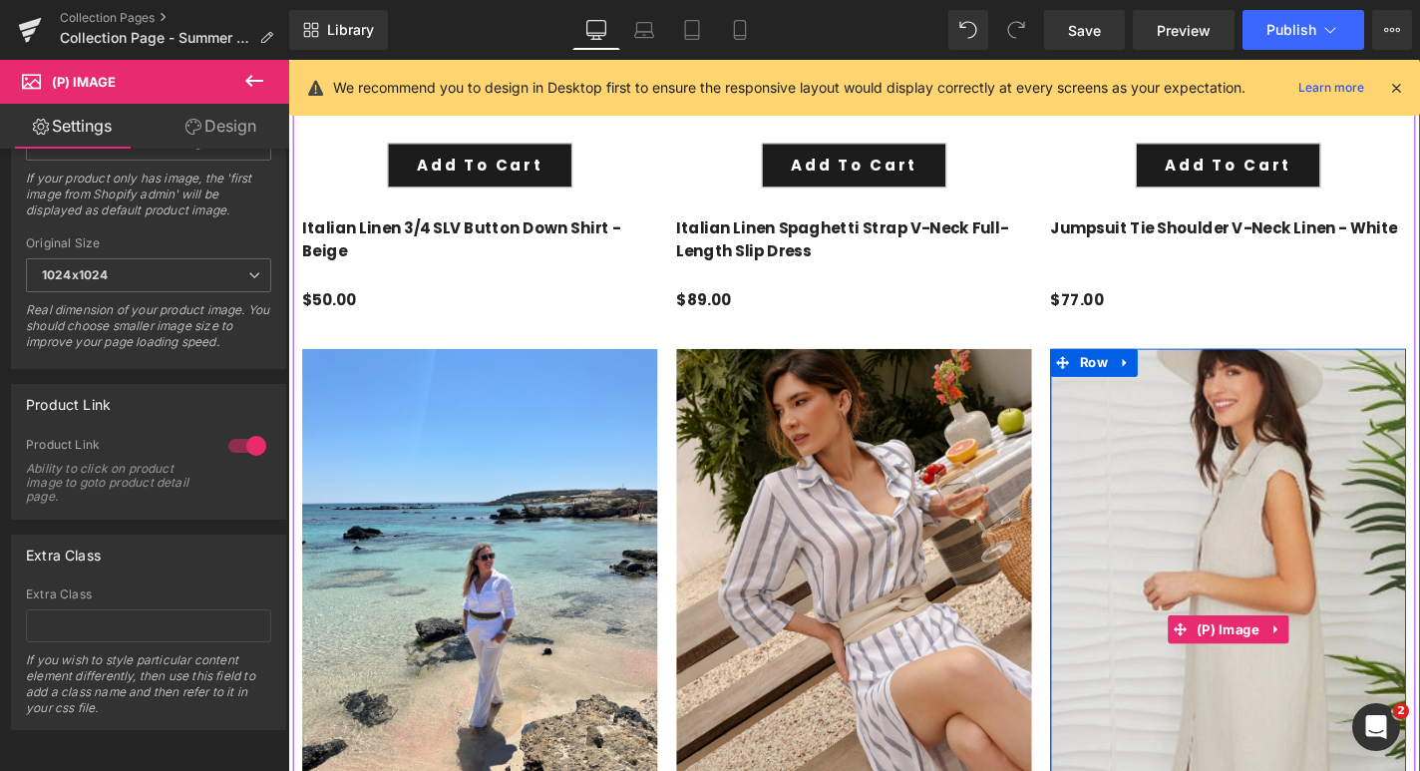
click at [1283, 558] on img at bounding box center [1293, 708] width 552 height 831
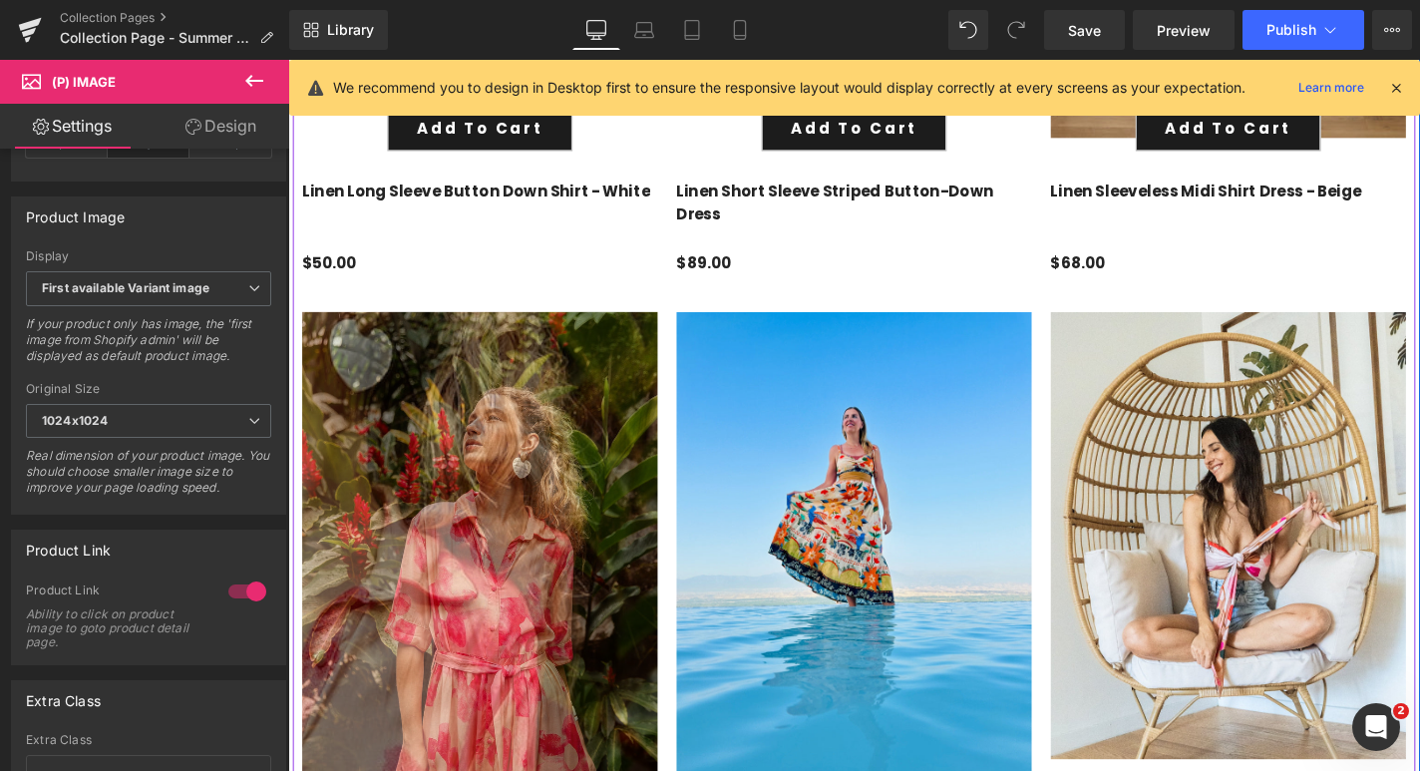
scroll to position [3857, 0]
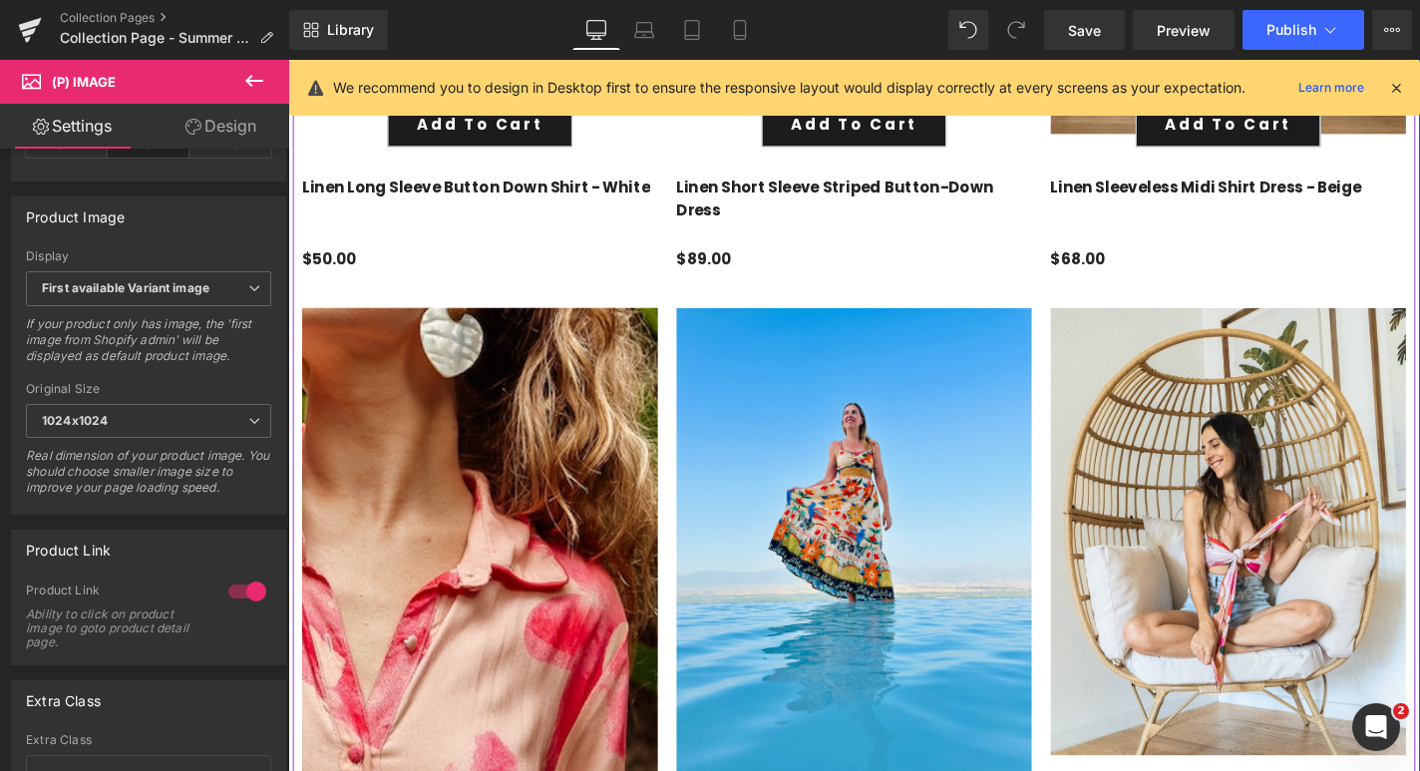
click at [568, 560] on img at bounding box center [310, 761] width 1292 height 1938
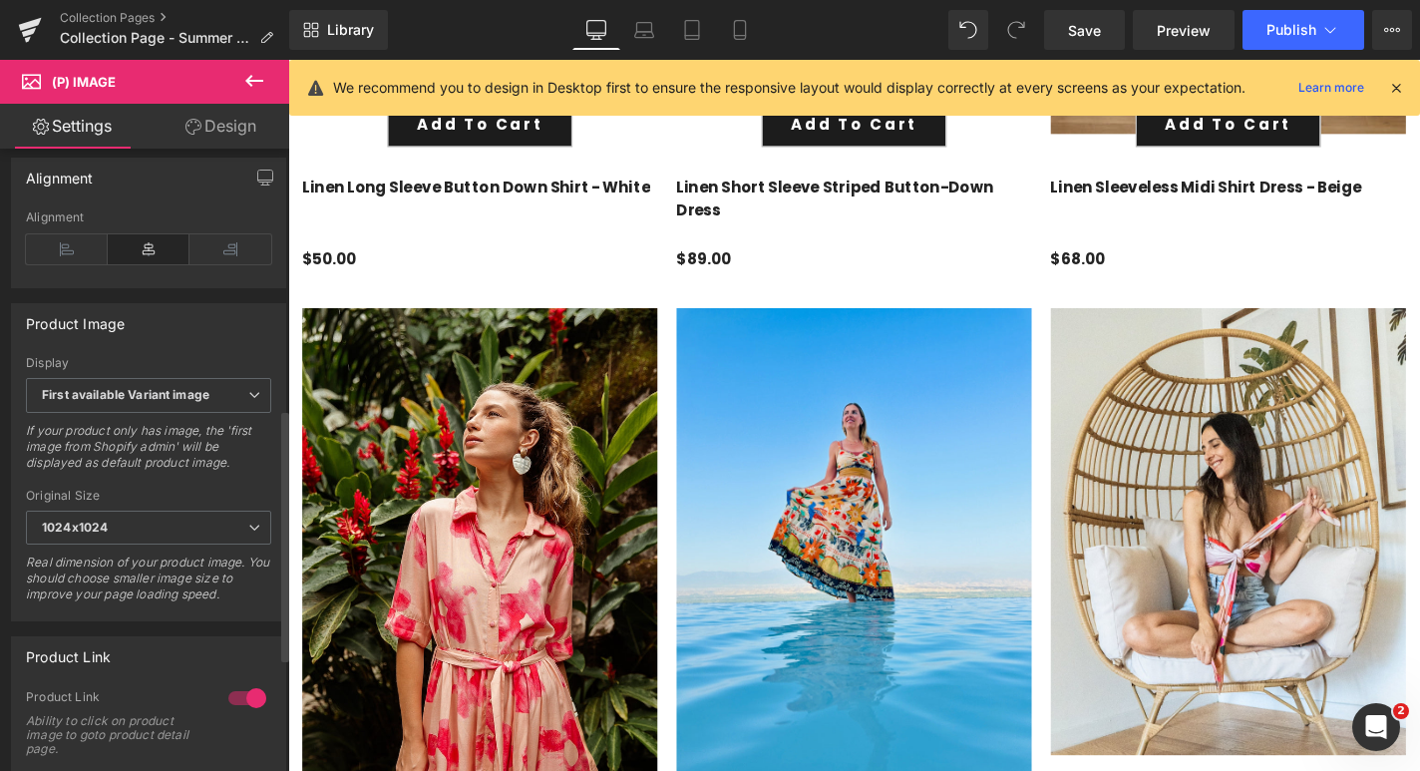
scroll to position [654, 0]
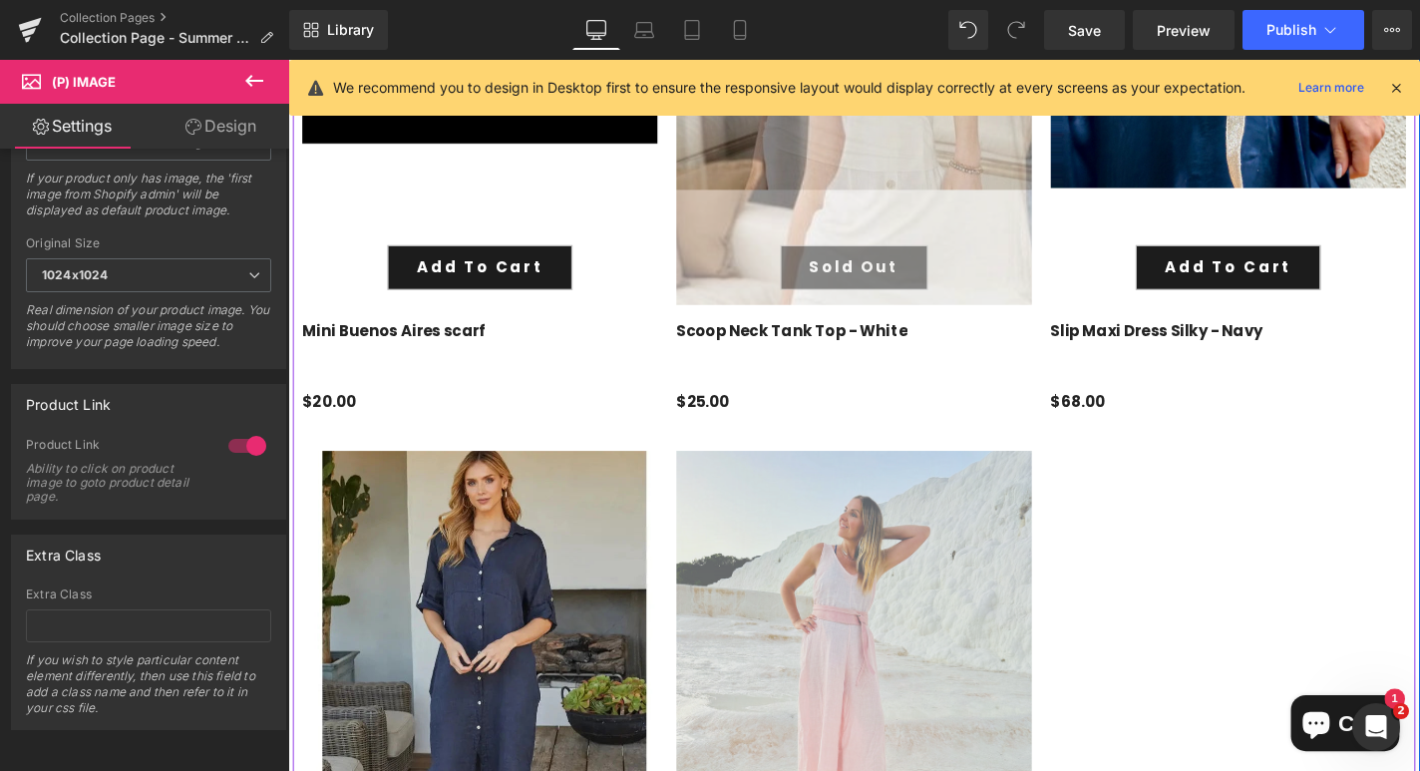
scroll to position [5236, 0]
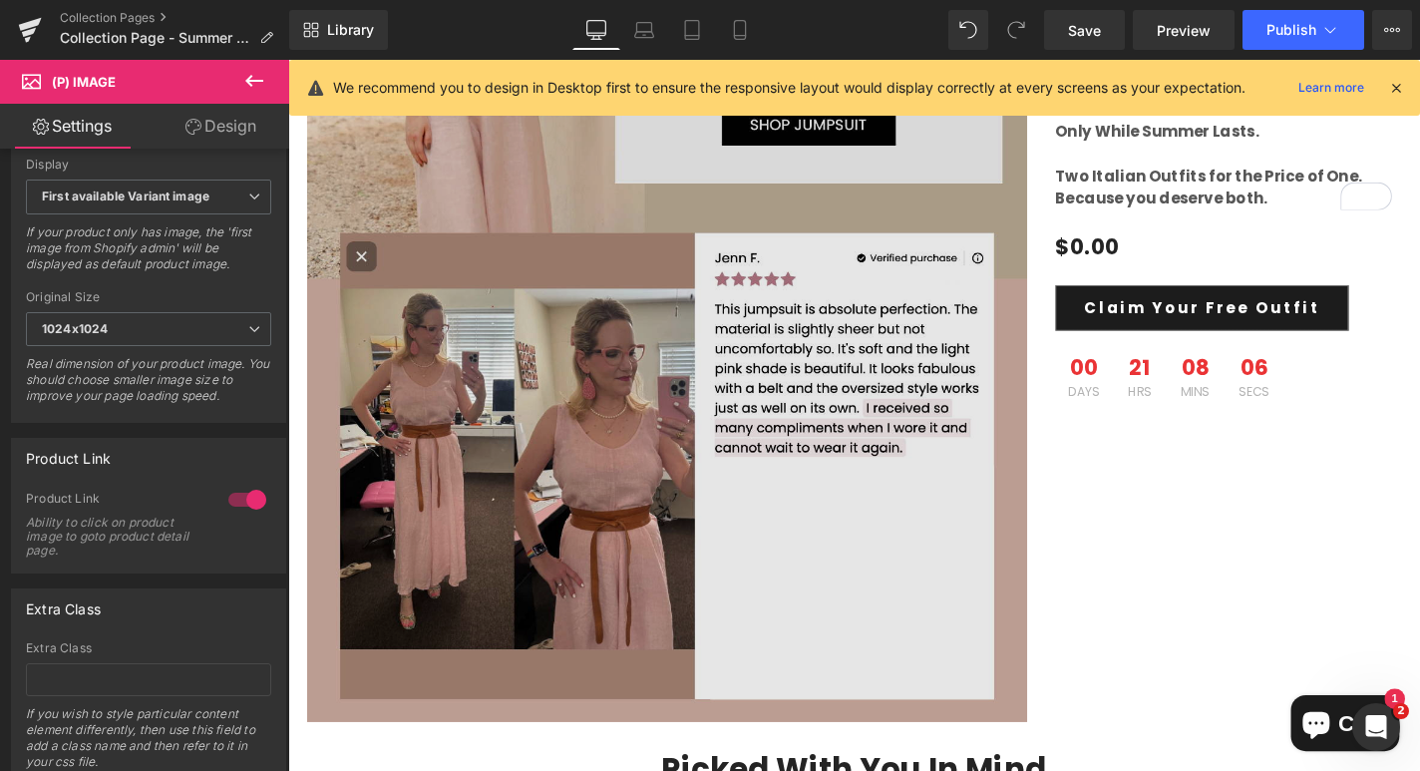
scroll to position [6902, 0]
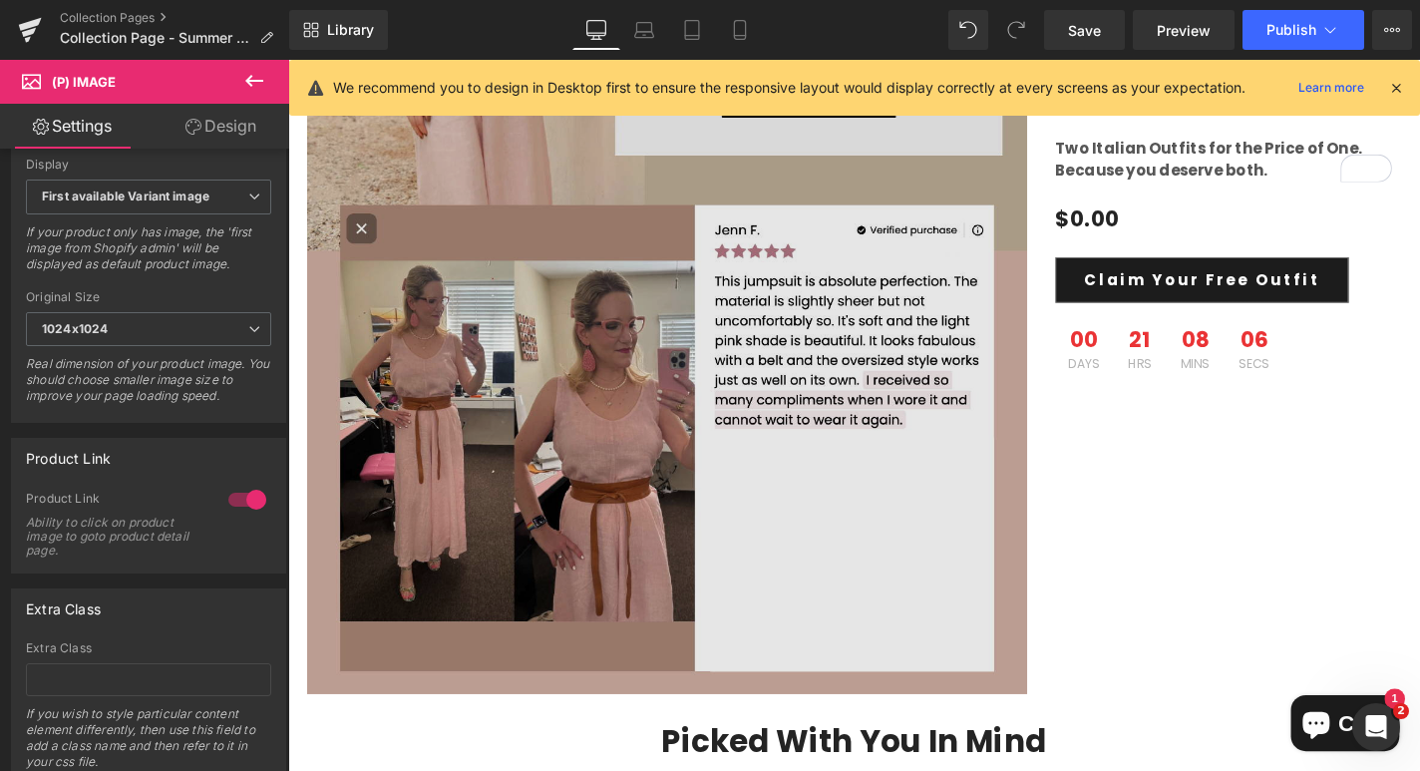
click at [641, 459] on img at bounding box center [692, 243] width 768 height 988
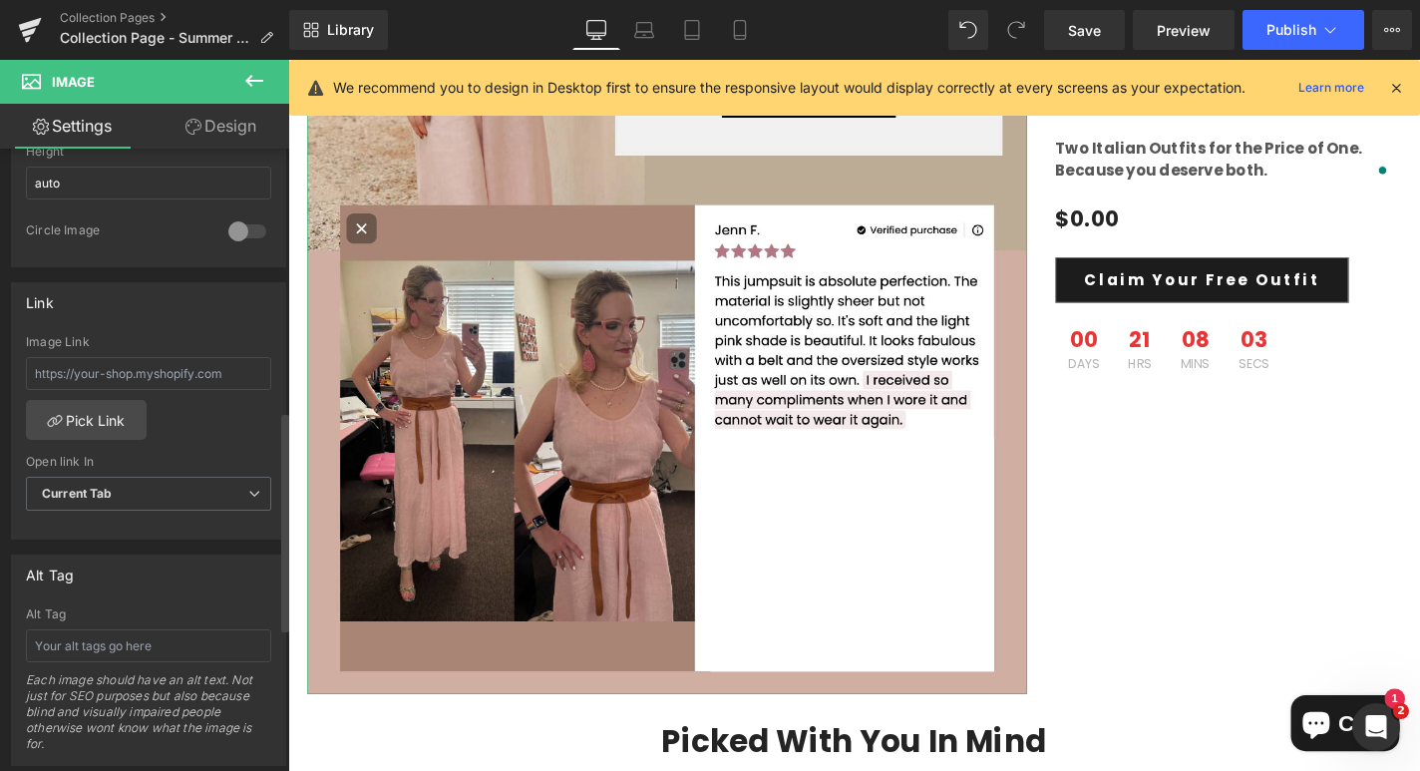
scroll to position [751, 0]
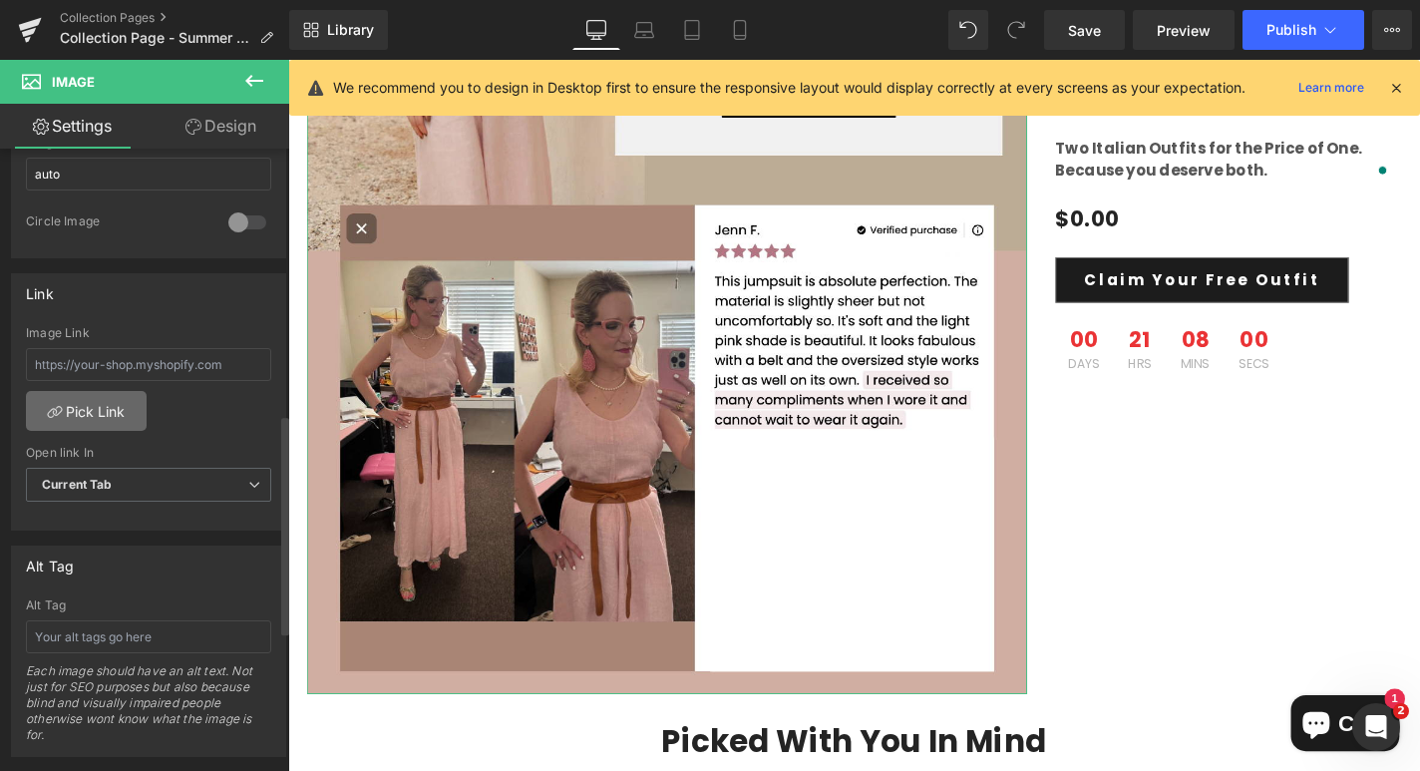
click at [110, 403] on link "Pick Link" at bounding box center [86, 411] width 121 height 40
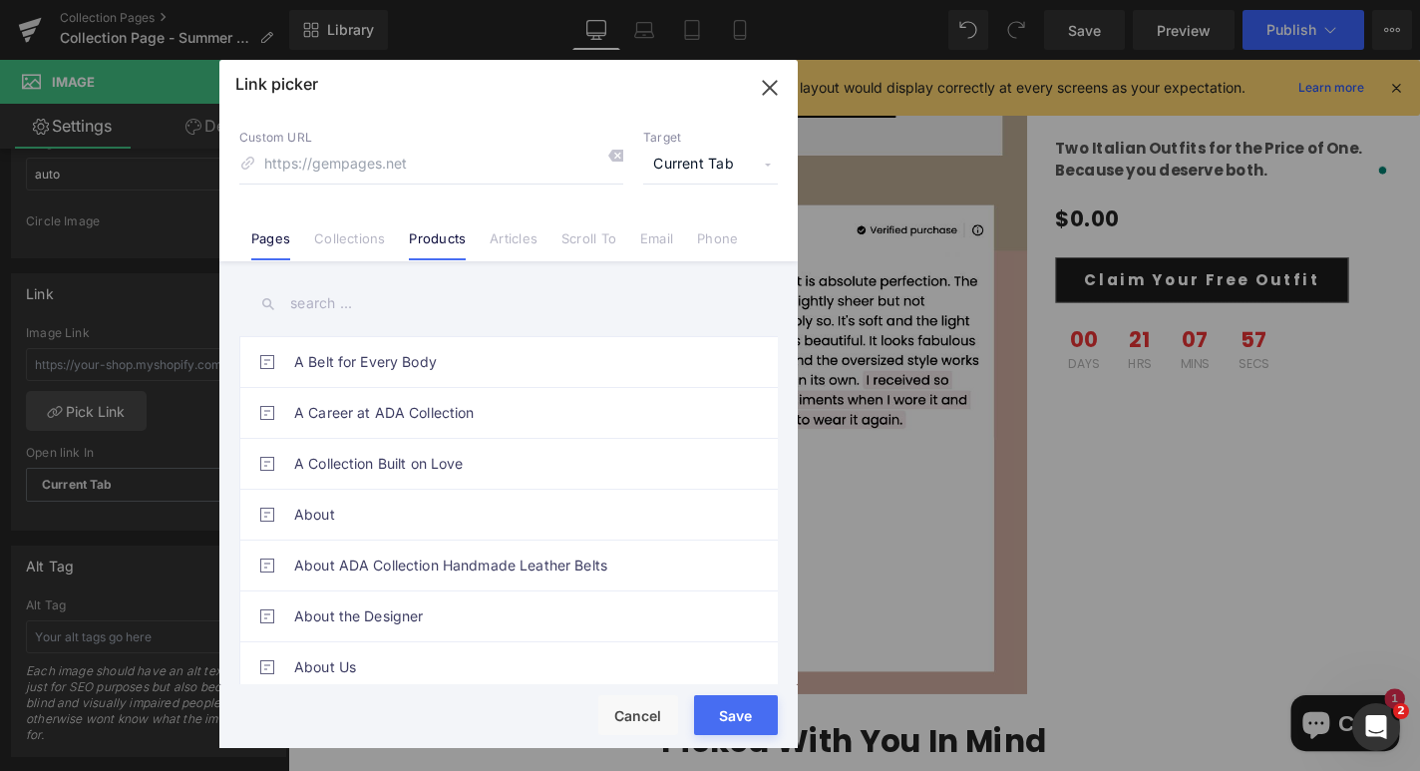
click at [435, 232] on link "Products" at bounding box center [437, 245] width 57 height 30
click at [351, 308] on input "text" at bounding box center [508, 303] width 538 height 45
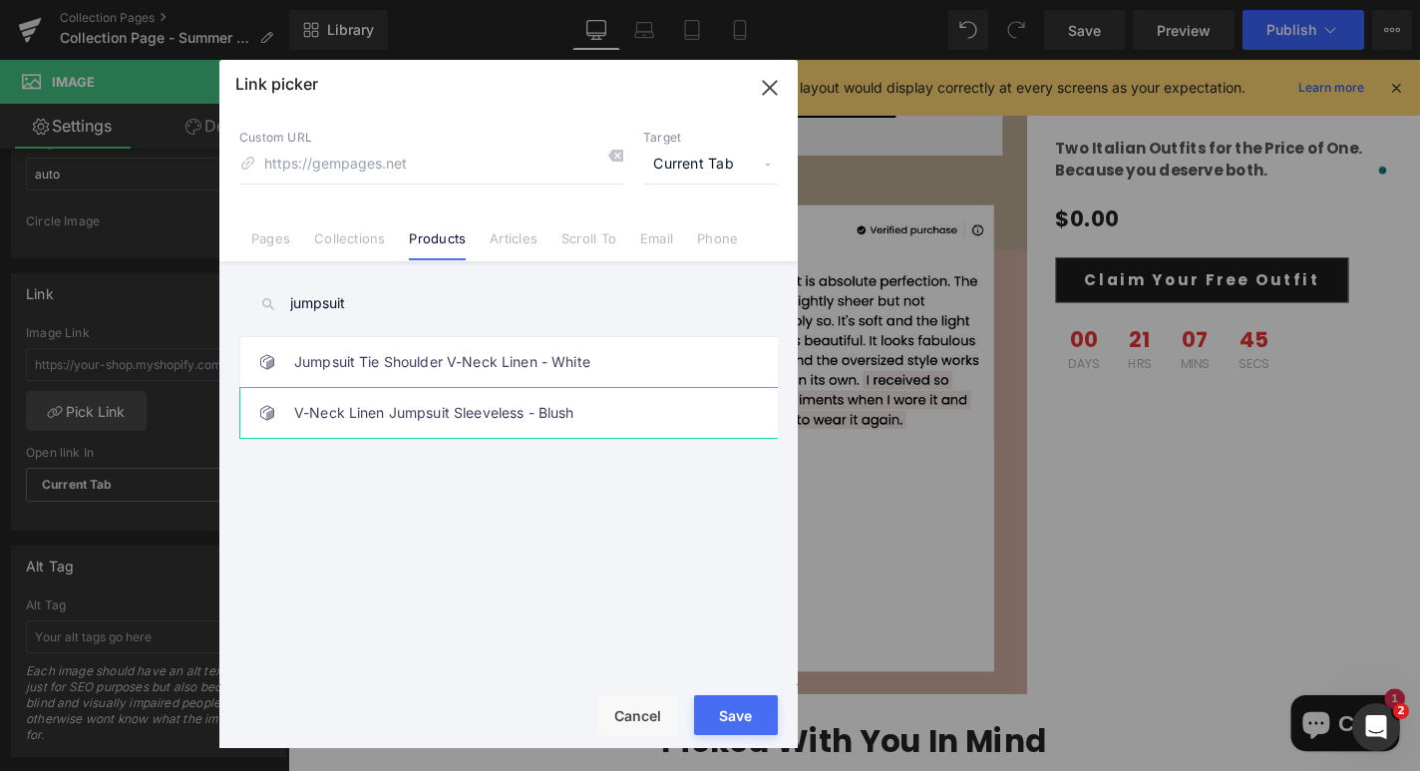
type input "jumpsuit"
click at [420, 405] on link "V-Neck Linen Jumpsuit Sleeveless - Blush" at bounding box center [513, 413] width 439 height 50
type input "/products/mila-v-neck-jumpsuit-sleeveless-blush"
click at [721, 721] on button "Save" at bounding box center [736, 715] width 84 height 40
type input "/products/mila-v-neck-jumpsuit-sleeveless-blush"
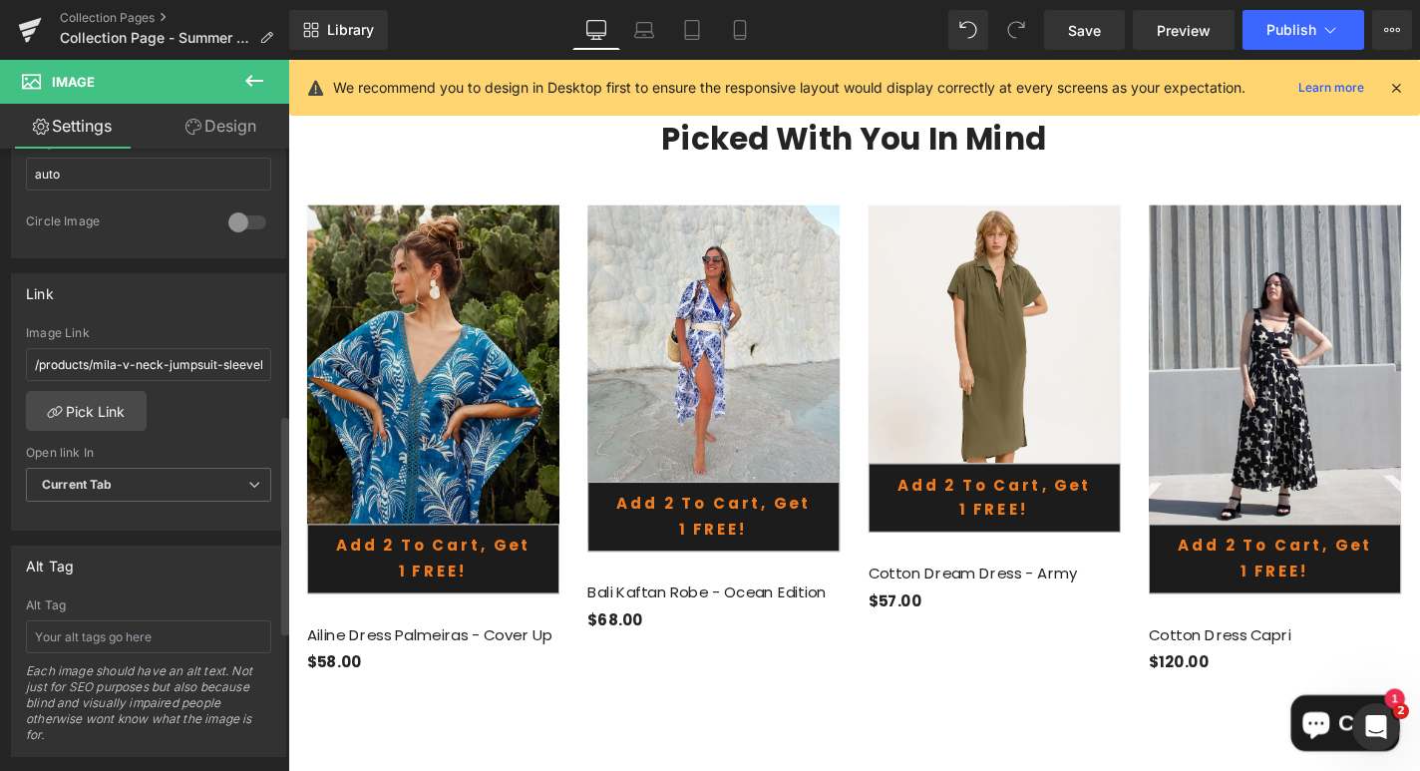
scroll to position [1148, 0]
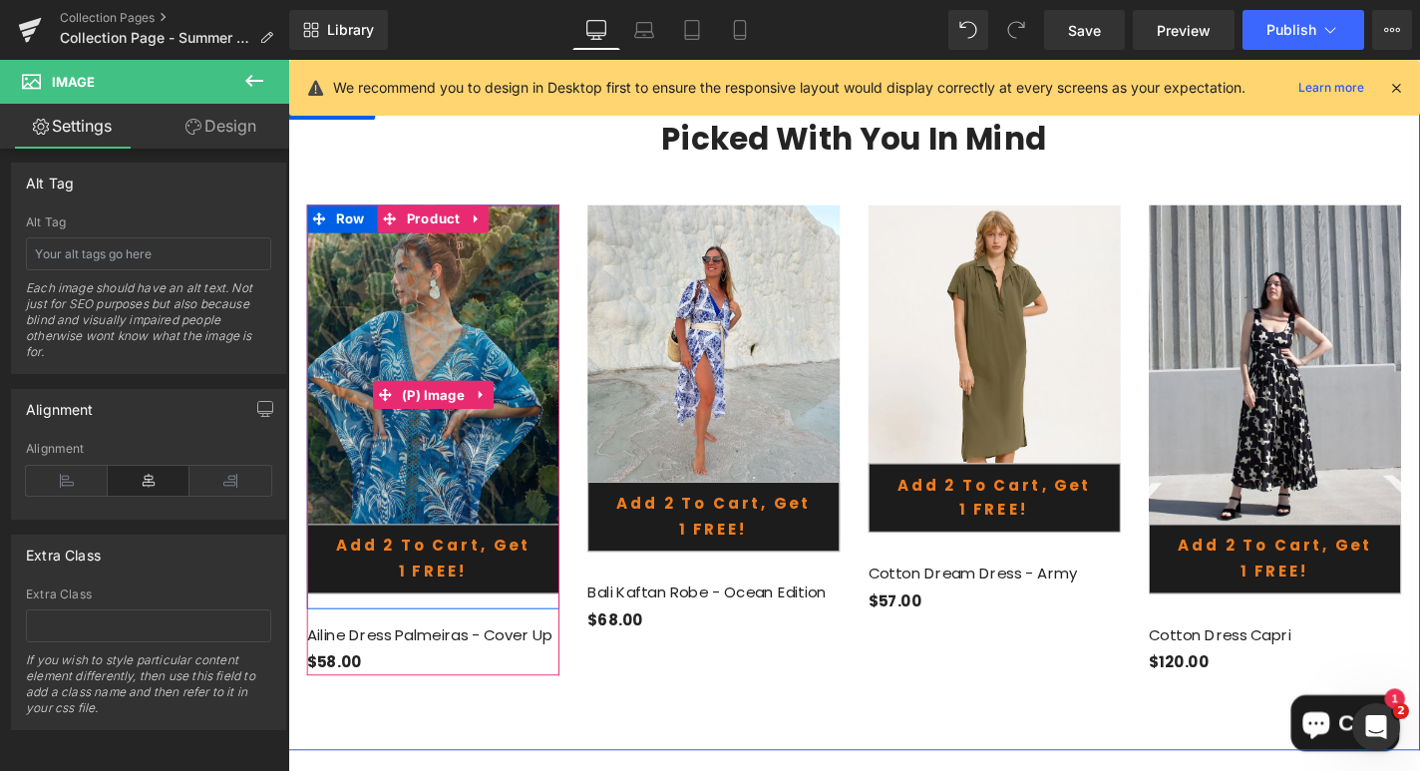
click at [419, 427] on span "(P) Image" at bounding box center [443, 417] width 77 height 30
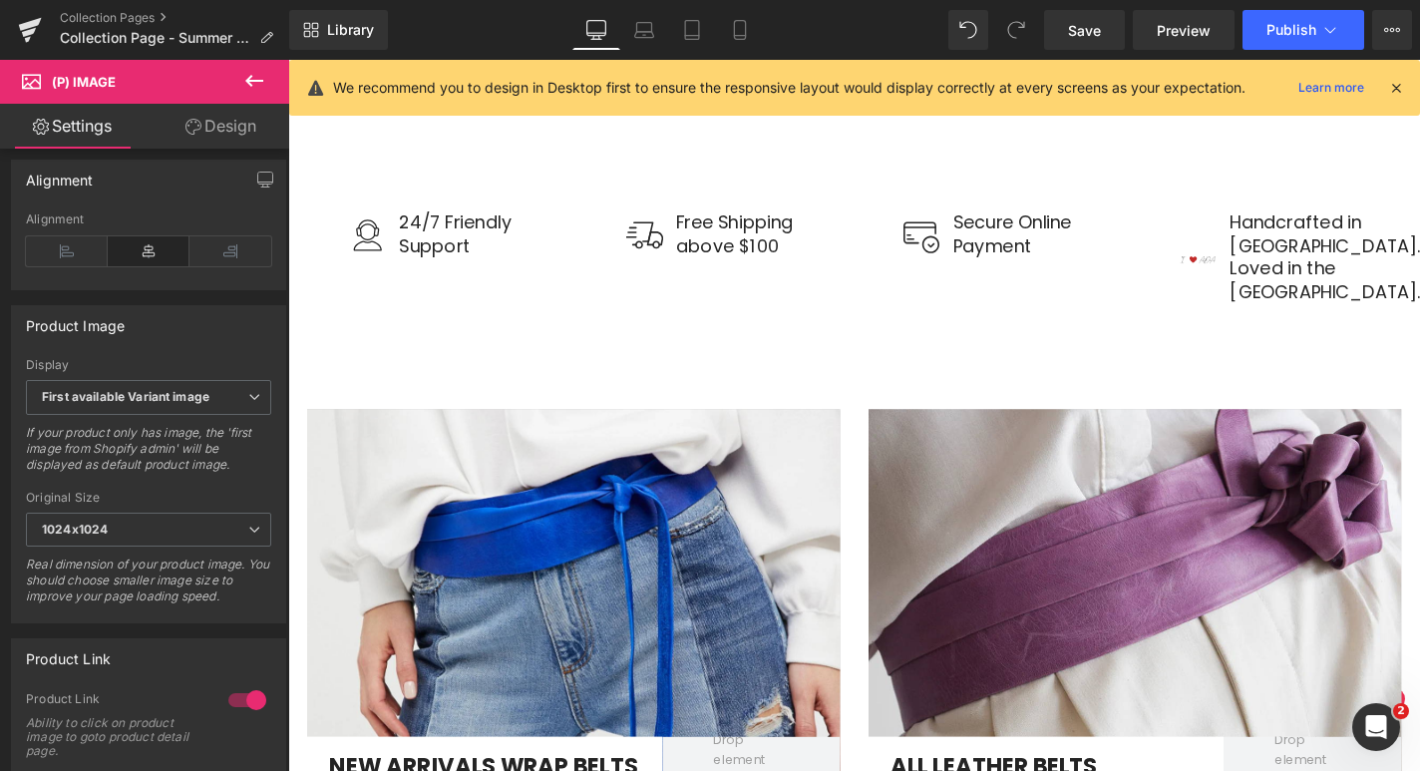
scroll to position [8806, 0]
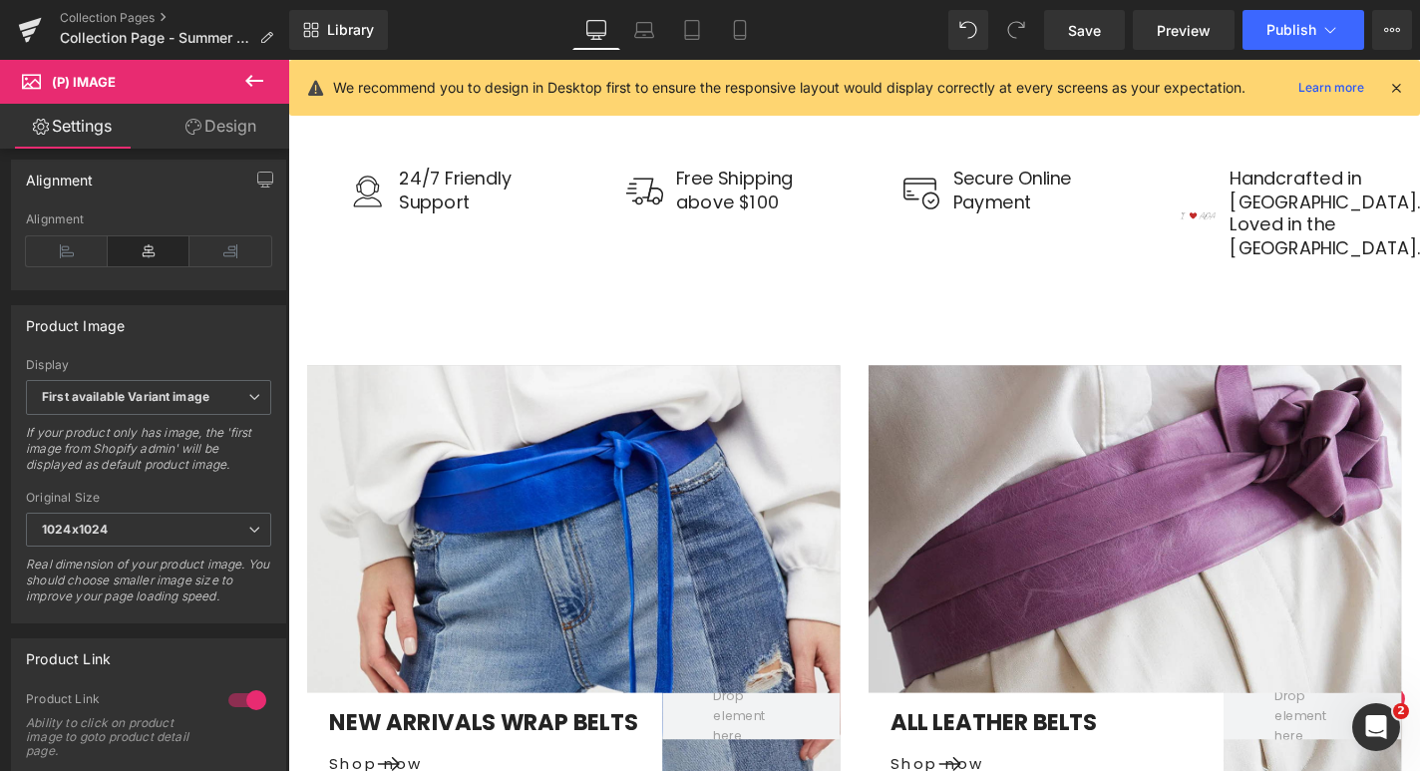
click at [428, 616] on div at bounding box center [592, 613] width 568 height 455
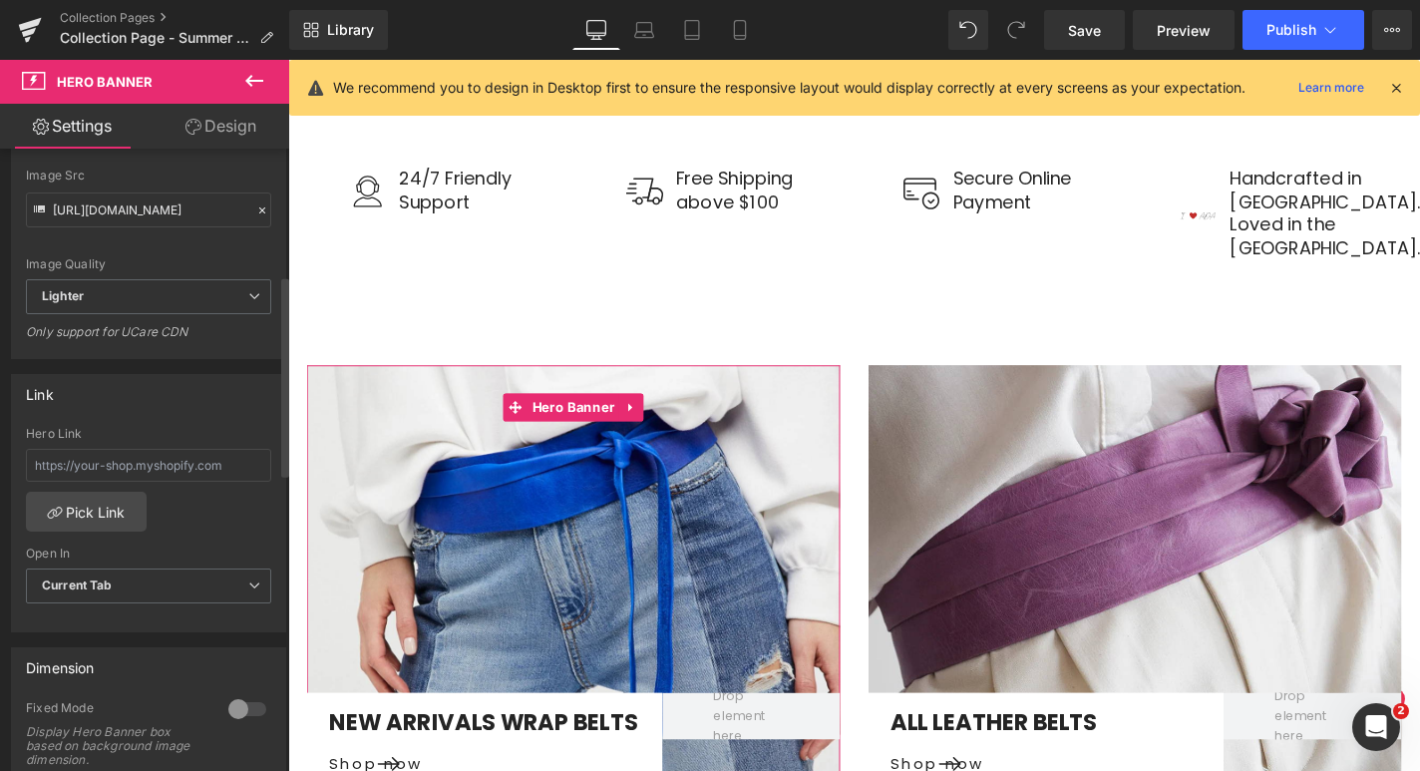
scroll to position [400, 0]
click at [111, 513] on link "Pick Link" at bounding box center [86, 510] width 121 height 40
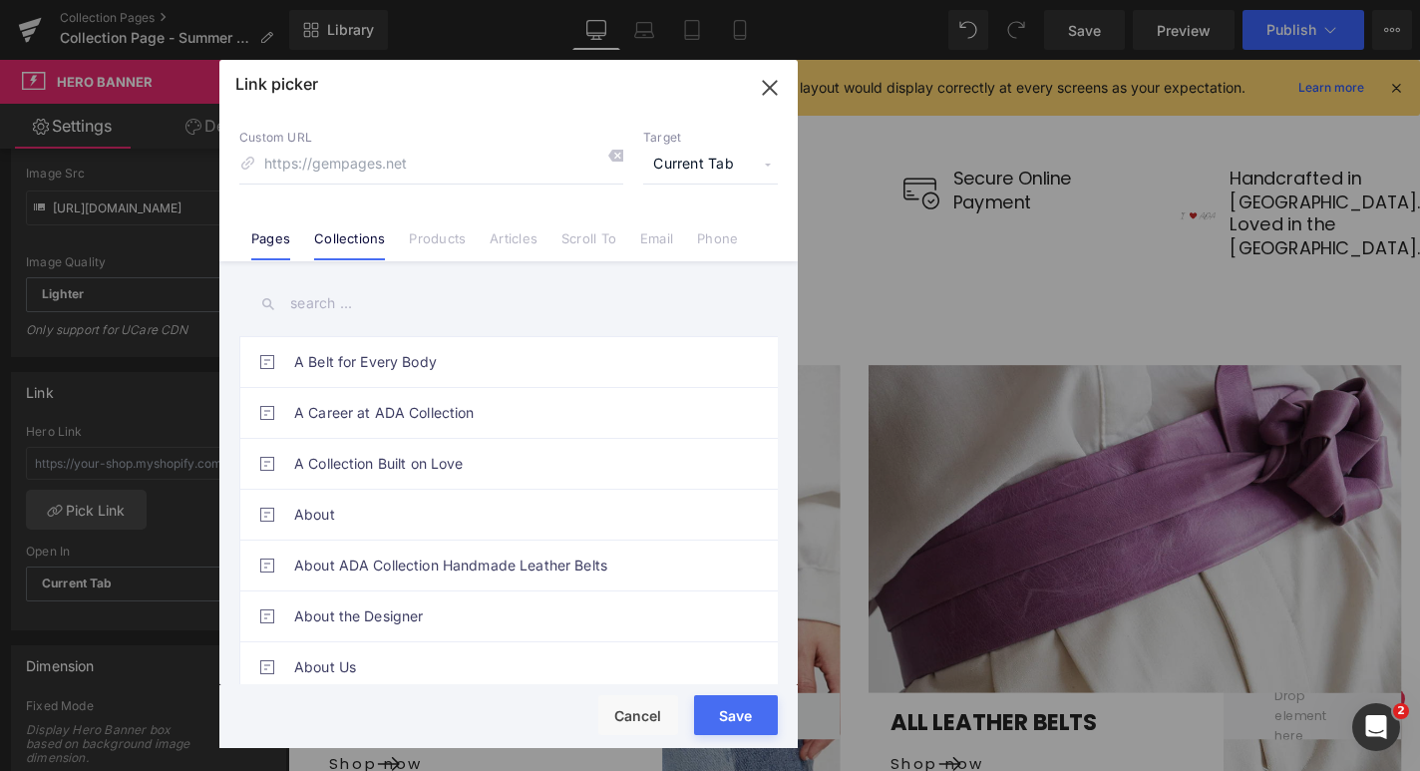
click at [384, 236] on link "Collections" at bounding box center [349, 245] width 71 height 30
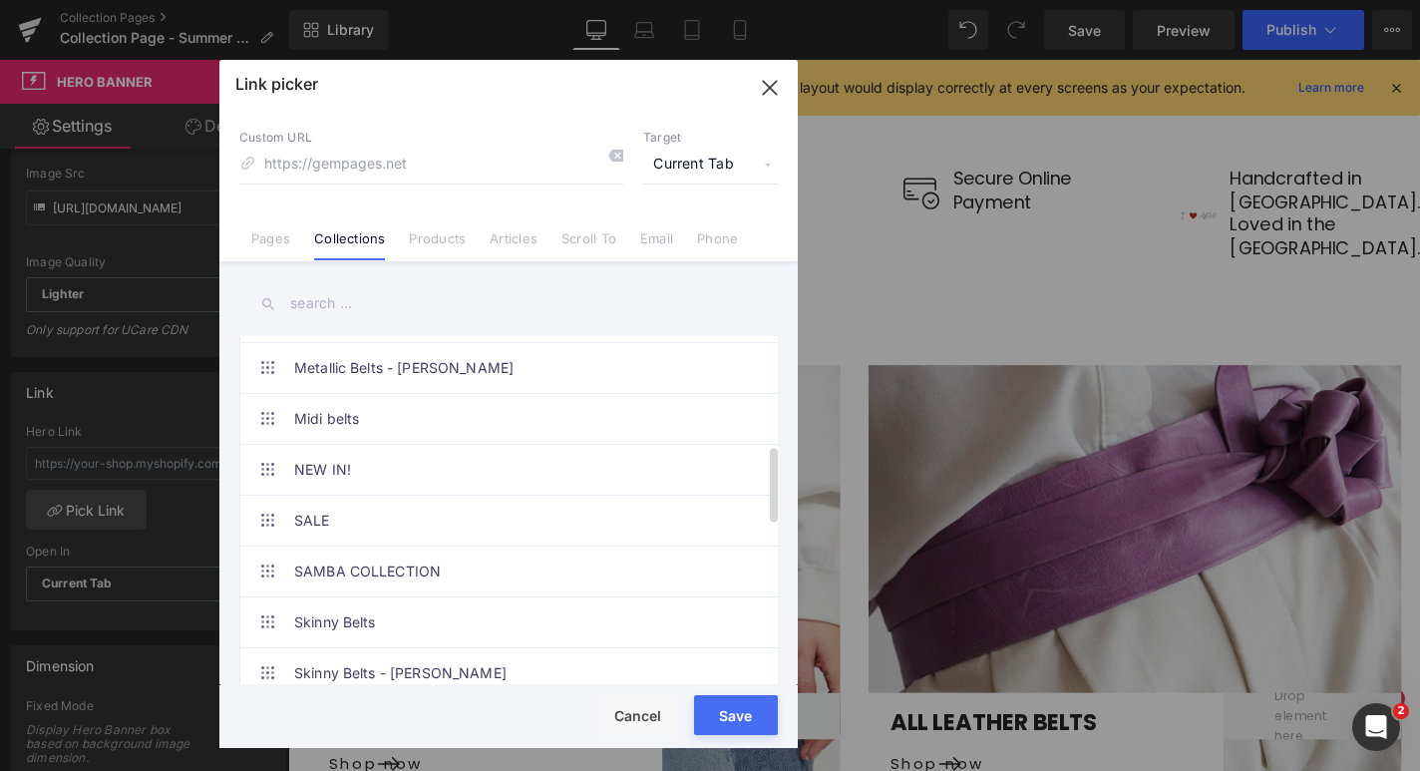
scroll to position [504, 0]
click at [349, 479] on link "NEW IN!" at bounding box center [513, 469] width 439 height 50
type input "/collections/new"
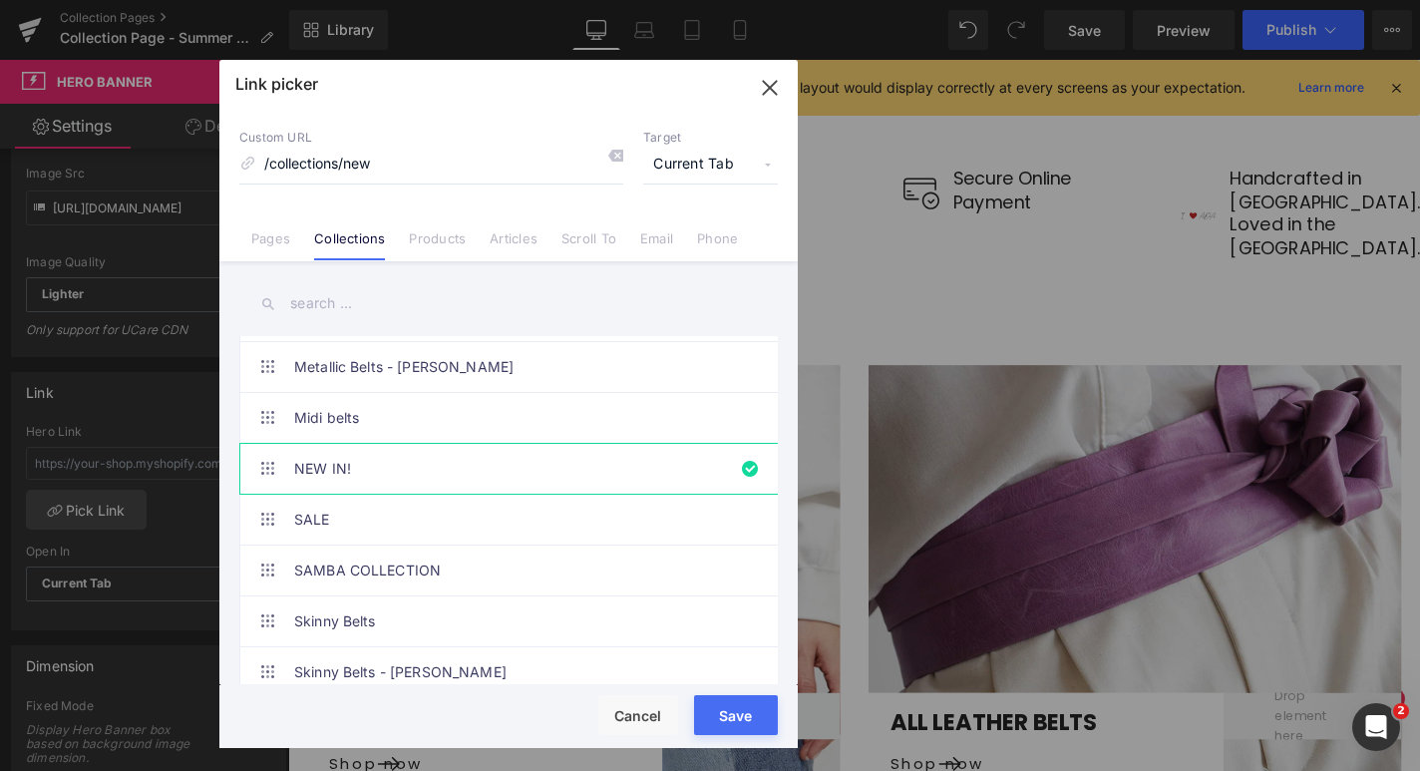
click at [732, 710] on button "Save" at bounding box center [736, 715] width 84 height 40
type input "/collections/new"
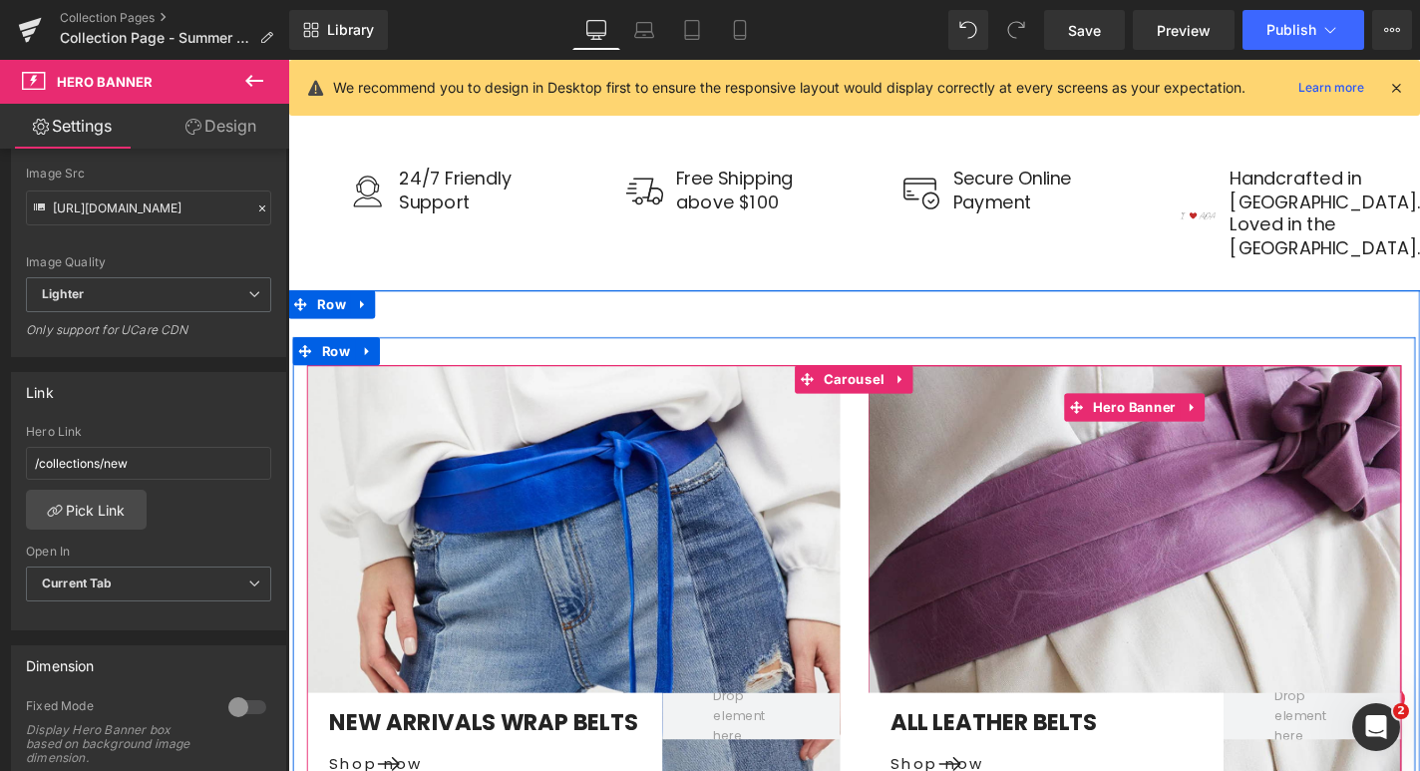
click at [1077, 478] on div at bounding box center [1190, 613] width 568 height 455
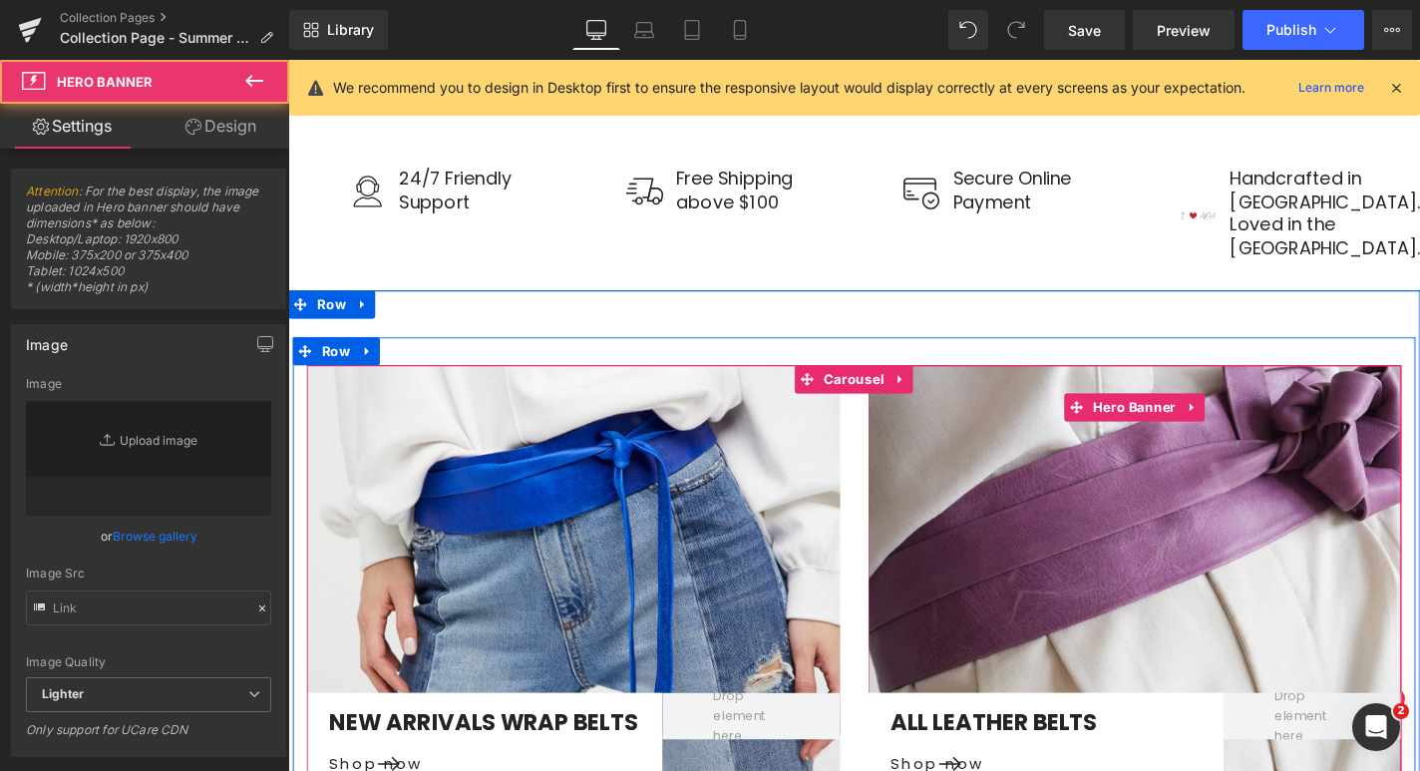
type input "[URL][DOMAIN_NAME]"
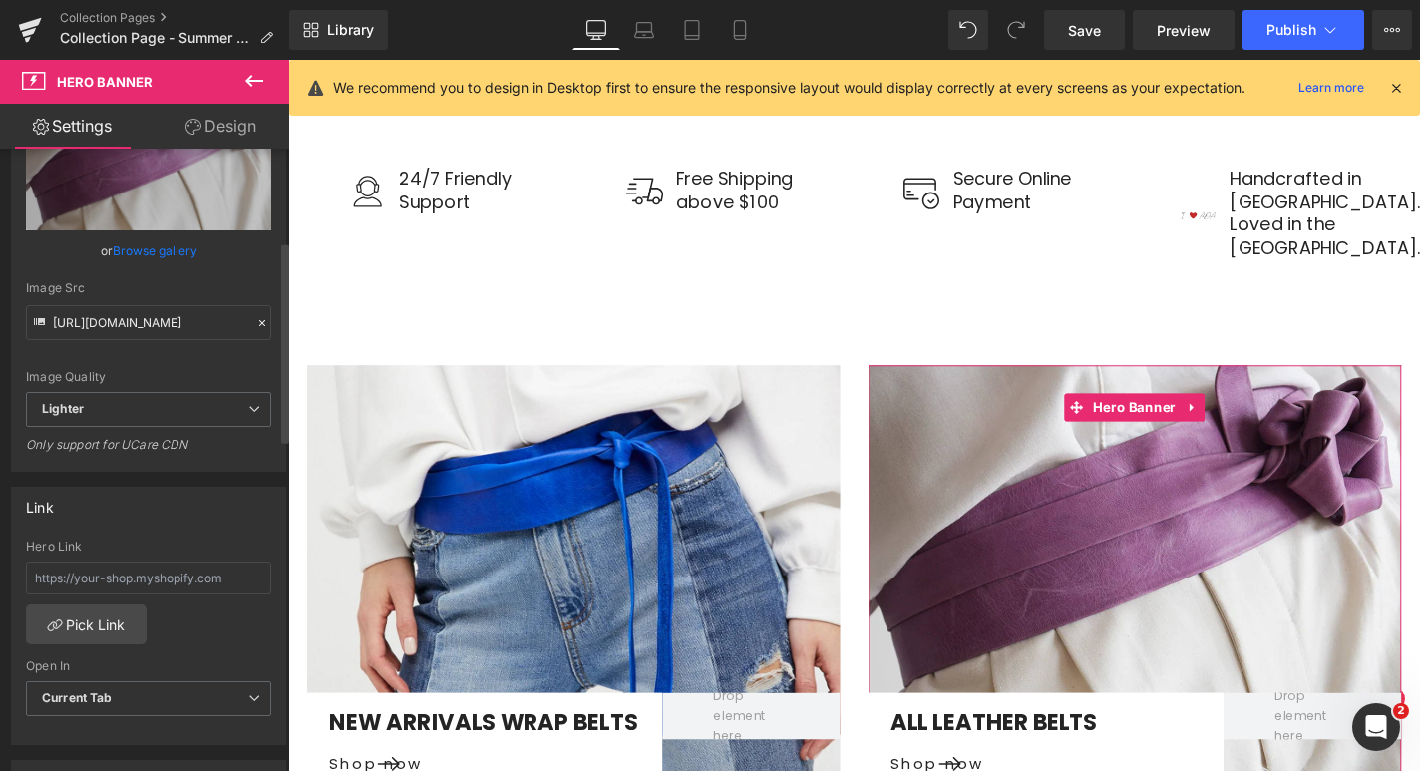
scroll to position [288, 0]
click at [100, 618] on link "Pick Link" at bounding box center [86, 621] width 121 height 40
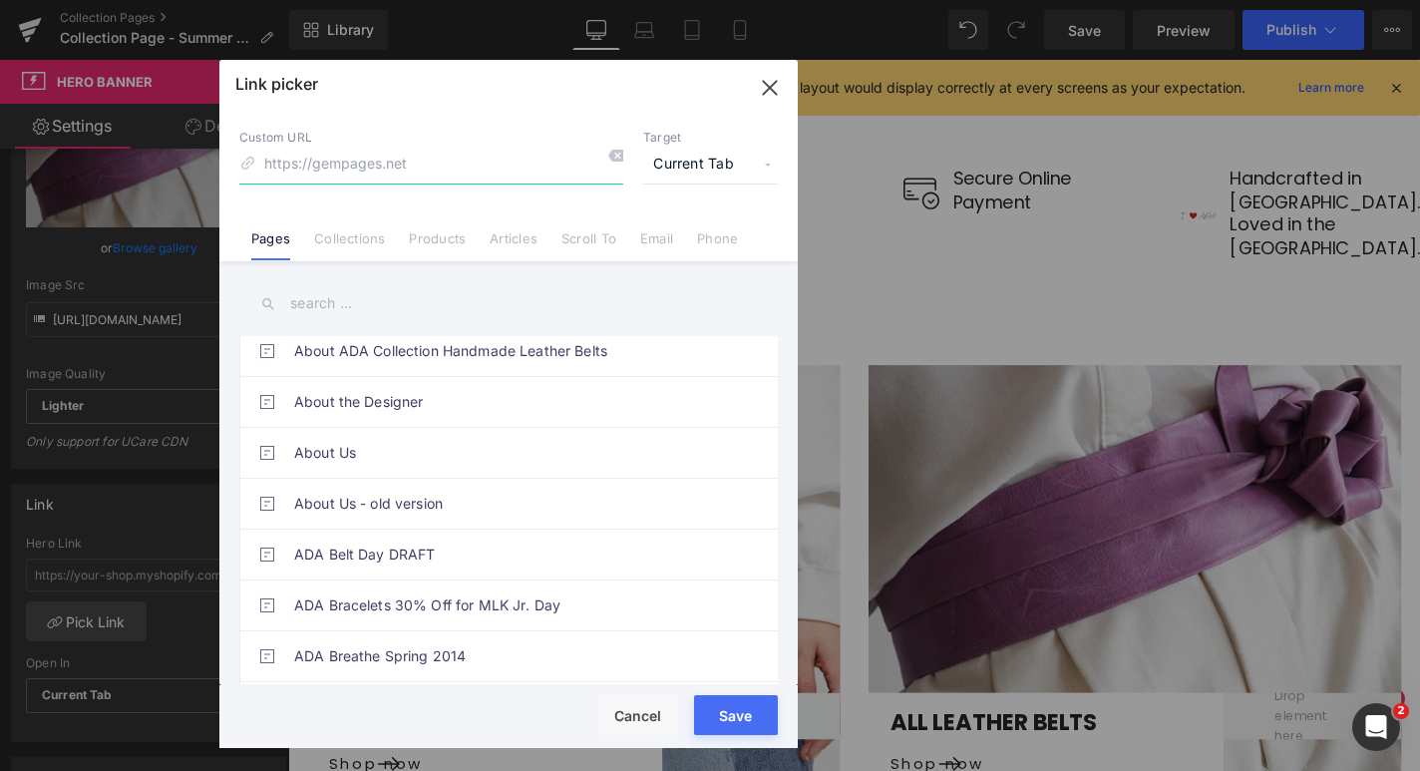
scroll to position [0, 0]
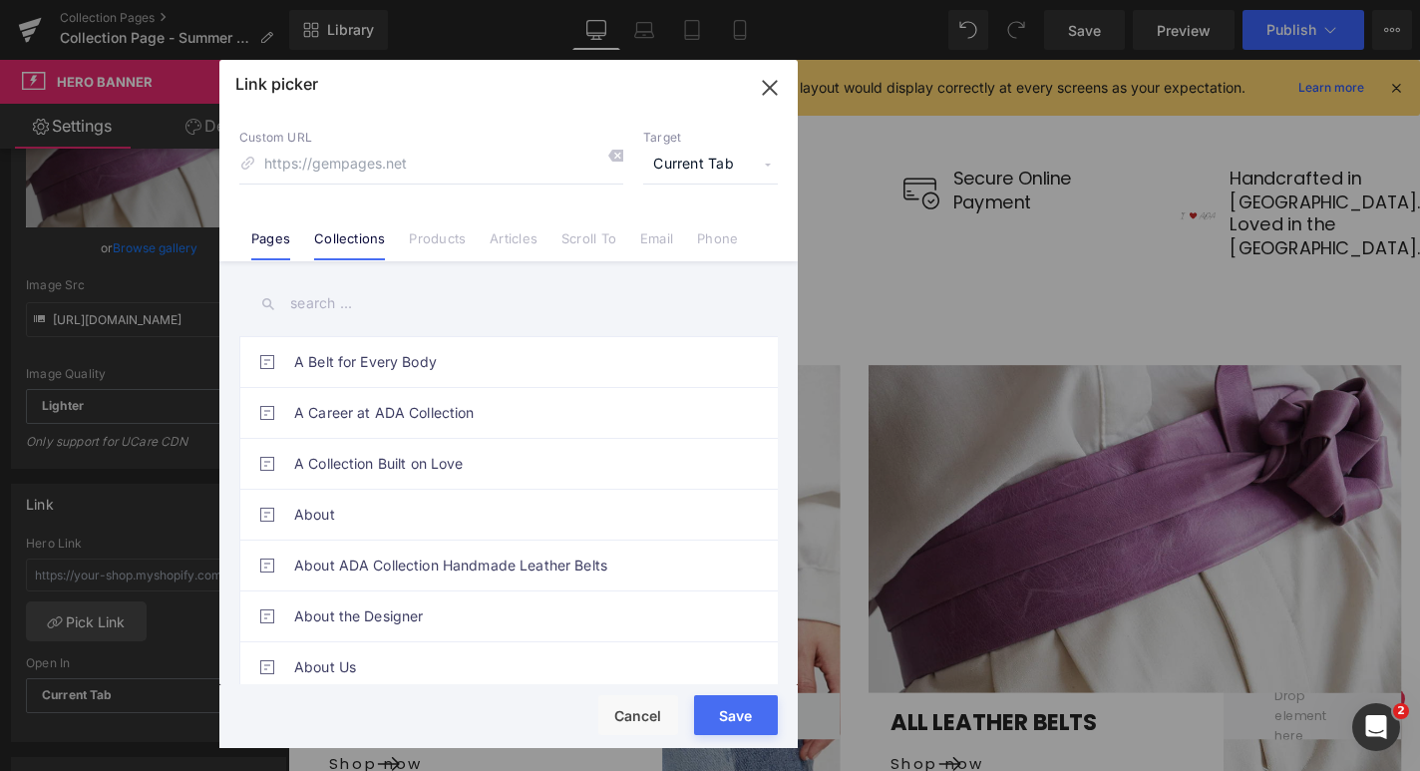
click at [360, 241] on link "Collections" at bounding box center [349, 245] width 71 height 30
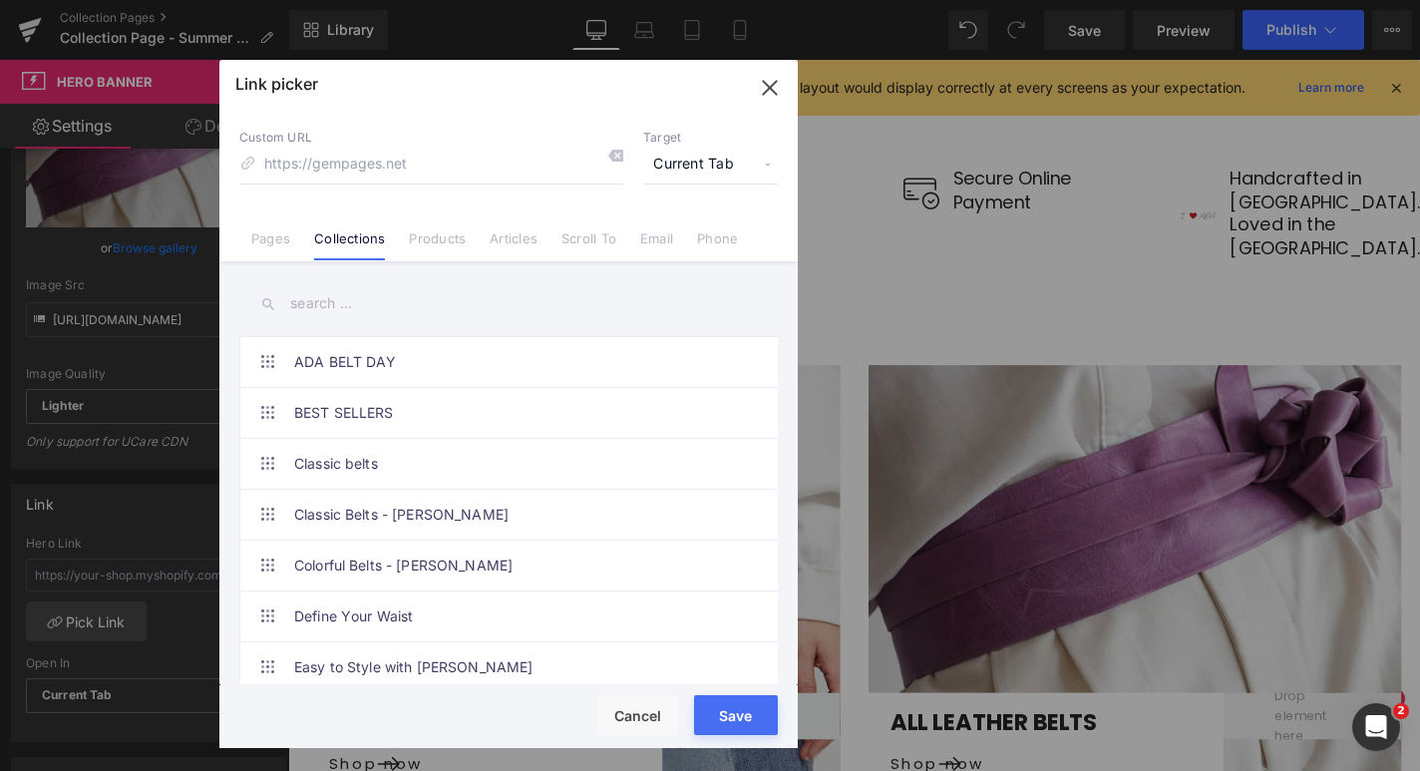
click at [378, 295] on input "text" at bounding box center [508, 303] width 538 height 45
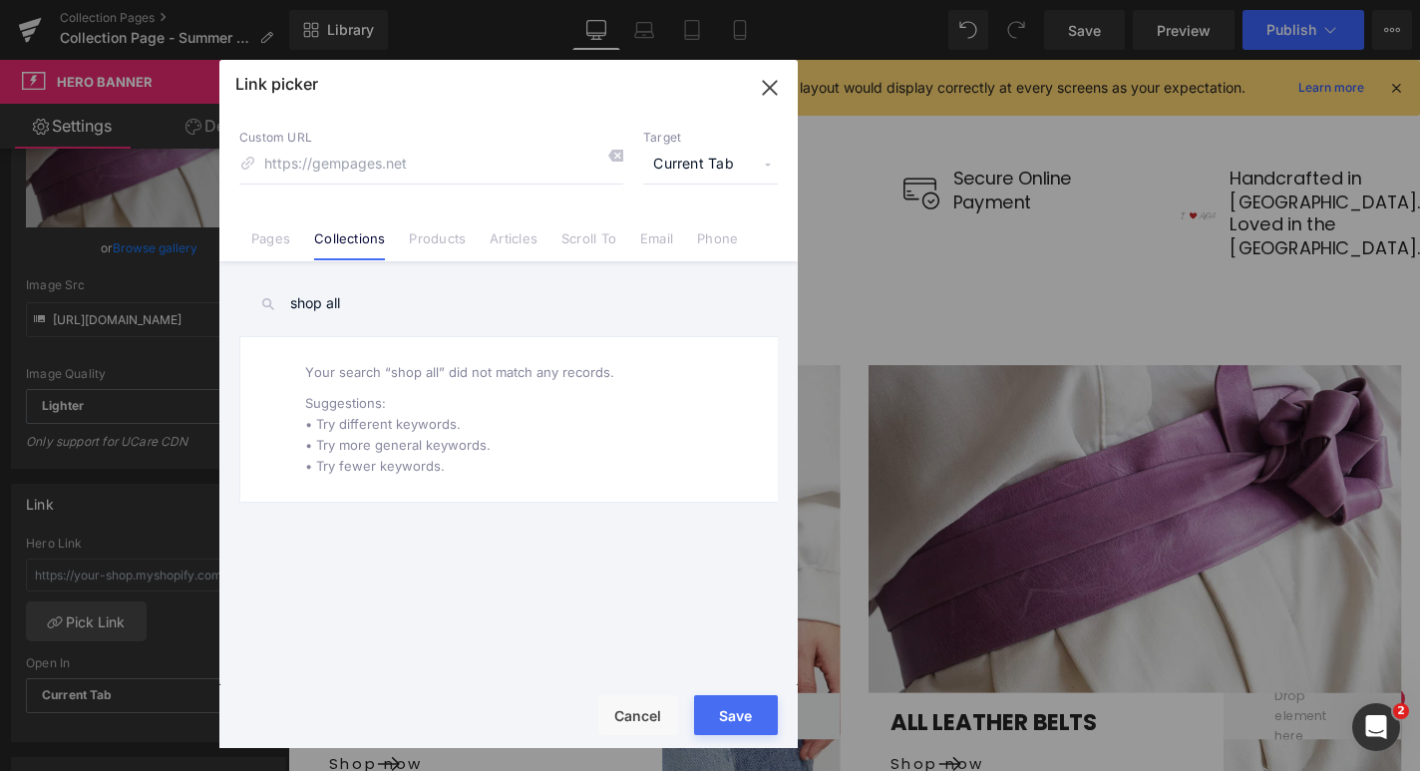
drag, startPoint x: 346, startPoint y: 303, endPoint x: 199, endPoint y: 298, distance: 146.7
click at [201, 298] on div "Link picker Back to Library Insert Custom URL Target Current Tab Current Tab Ne…" at bounding box center [710, 385] width 1420 height 771
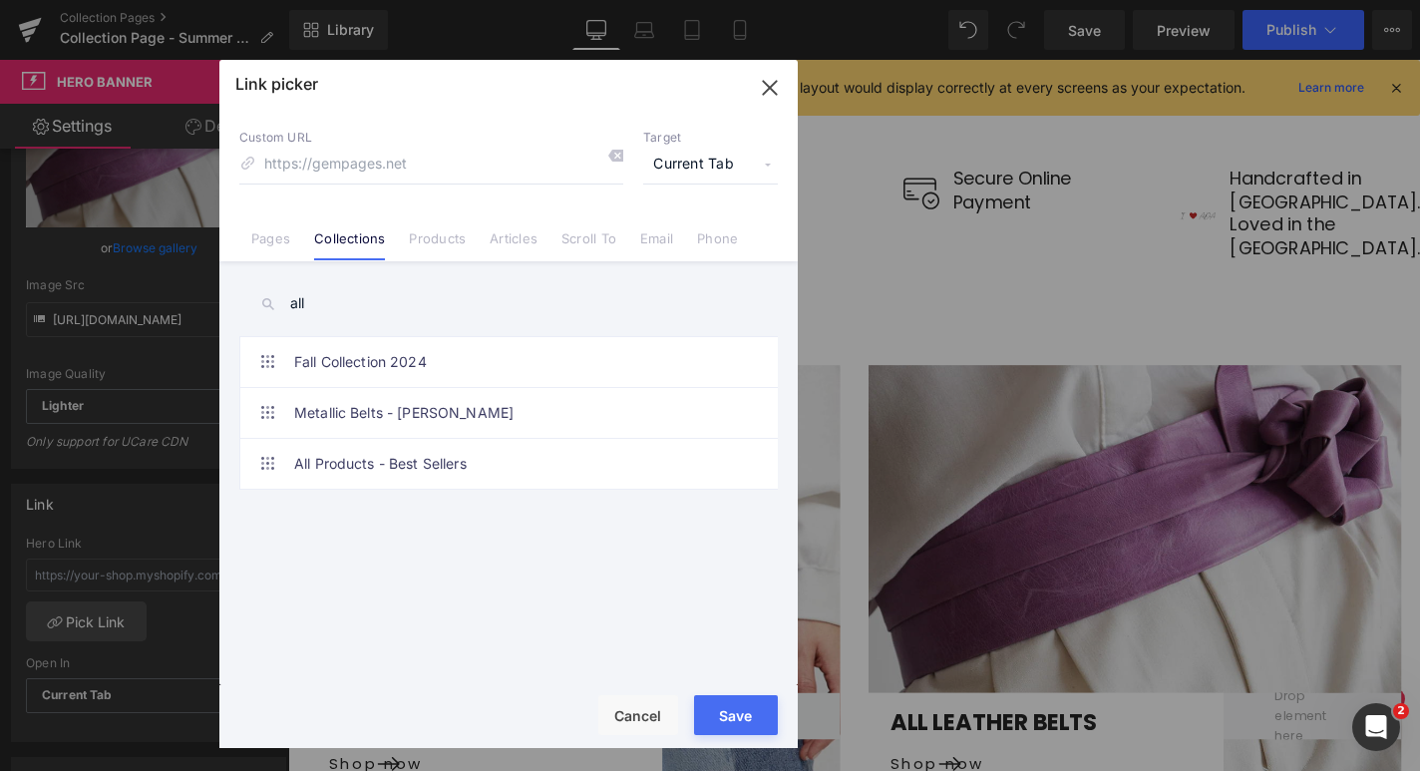
drag, startPoint x: 339, startPoint y: 307, endPoint x: 267, endPoint y: 302, distance: 72.0
click at [268, 302] on div "all" at bounding box center [508, 303] width 538 height 45
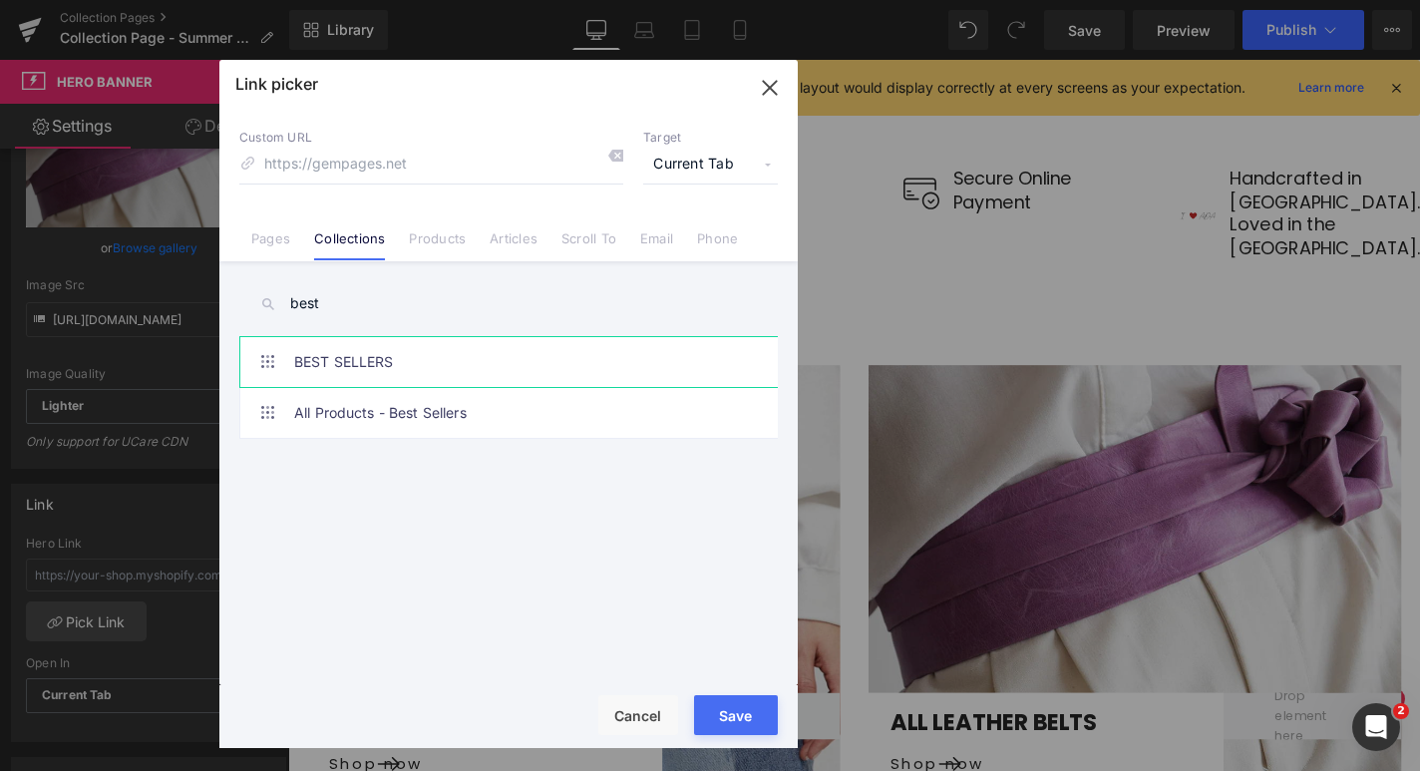
type input "best"
click at [338, 363] on link "BEST SELLERS" at bounding box center [513, 362] width 439 height 50
type input "/collections/best-sellers"
click at [759, 723] on button "Save" at bounding box center [736, 715] width 84 height 40
type input "/collections/best-sellers"
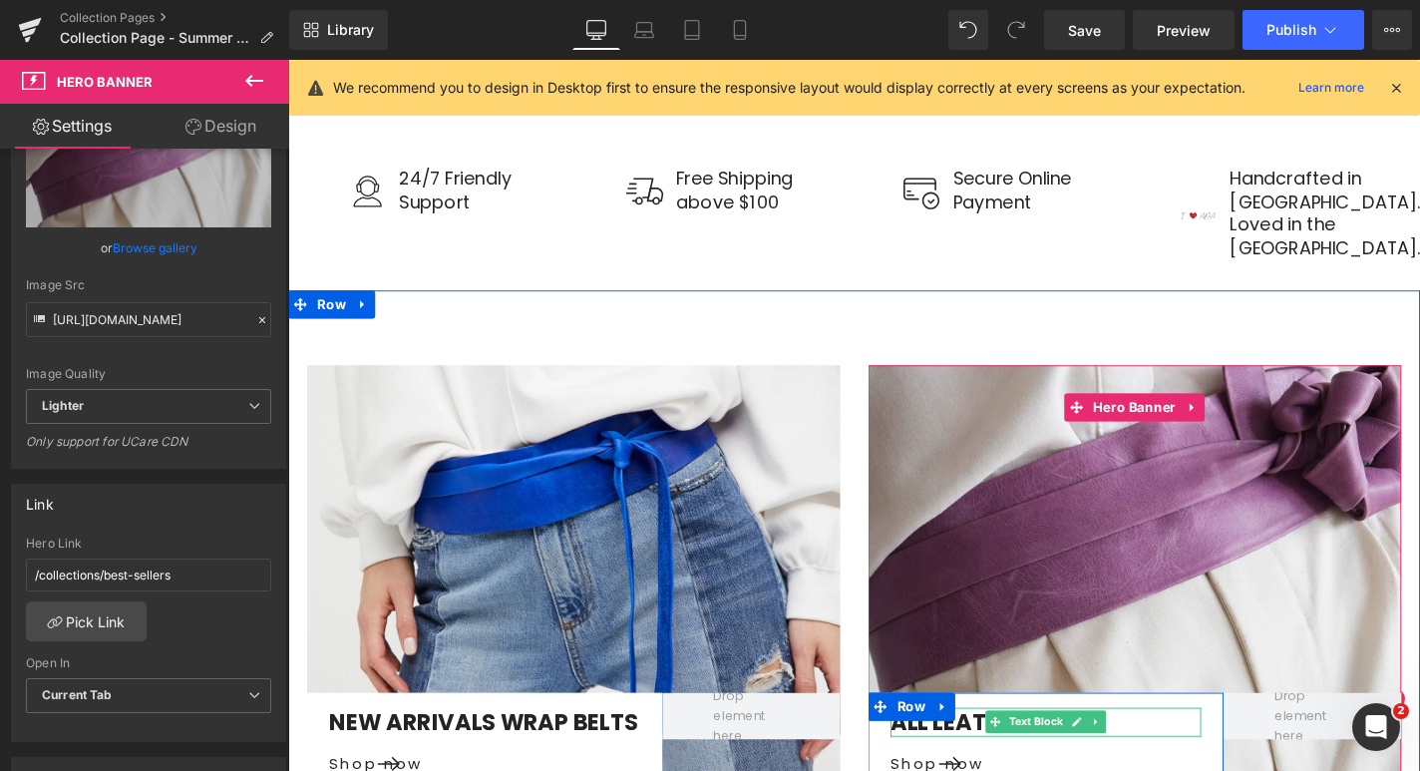
click at [1023, 751] on p "ALL LEATHER BELTS" at bounding box center [1095, 766] width 331 height 31
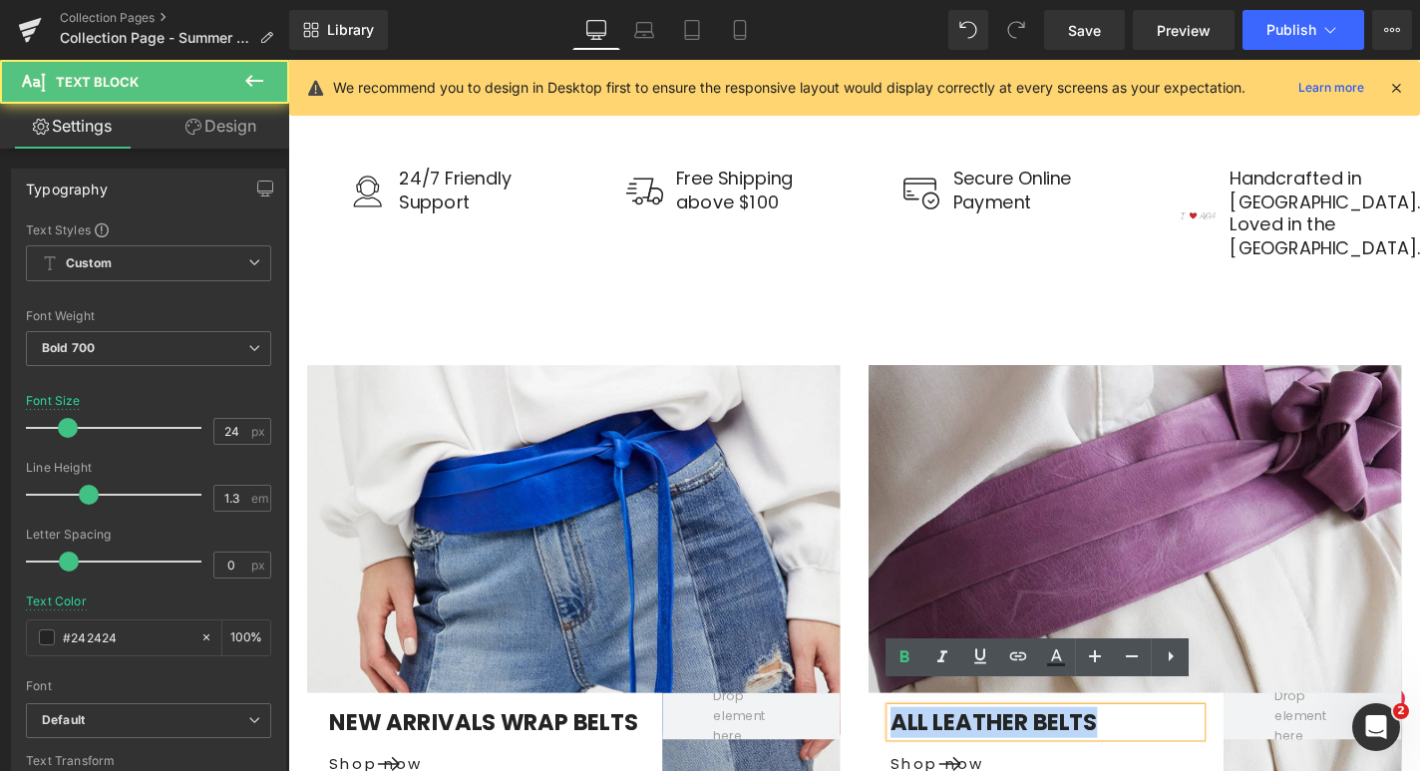
drag, startPoint x: 1144, startPoint y: 743, endPoint x: 934, endPoint y: 738, distance: 209.4
click at [934, 751] on p "ALL LEATHER BELTS" at bounding box center [1095, 766] width 331 height 31
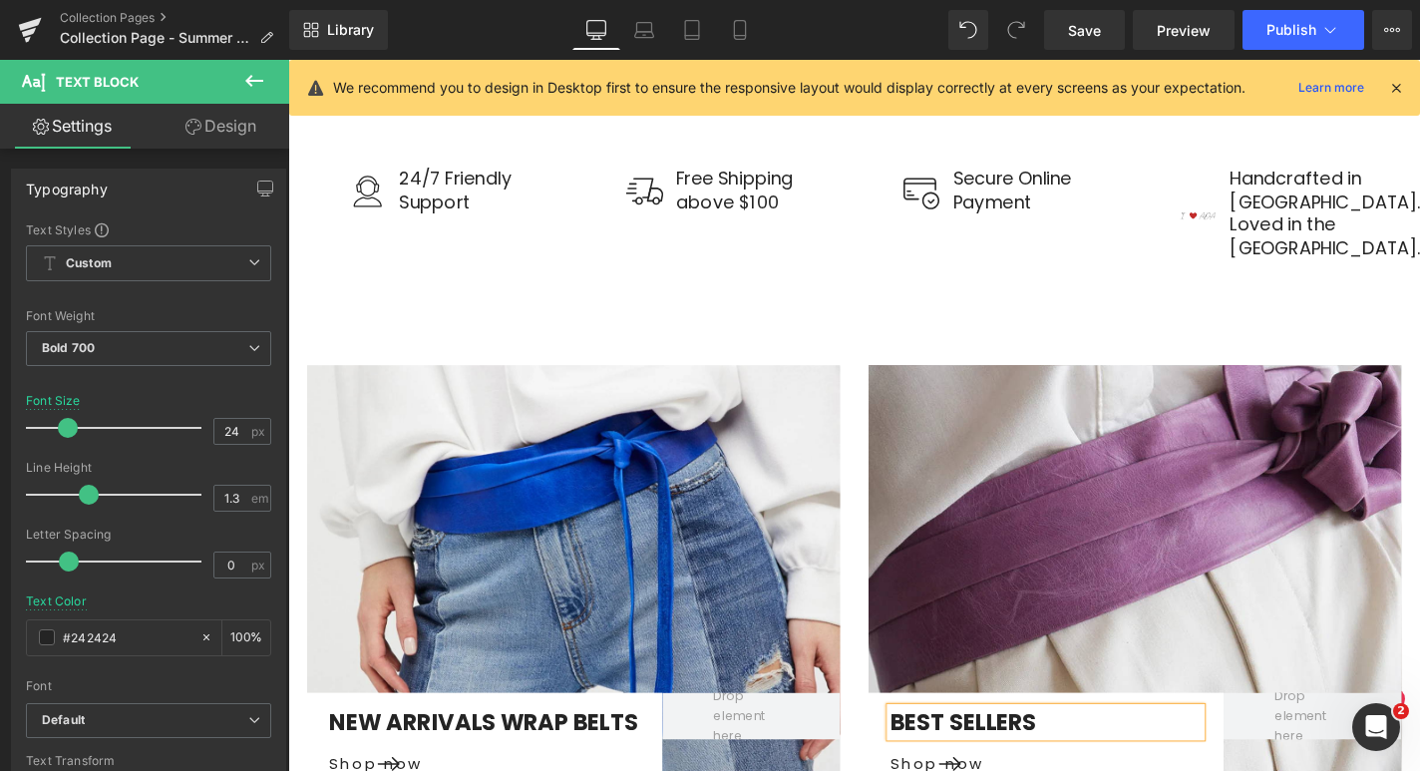
click at [1169, 591] on div at bounding box center [1190, 613] width 568 height 455
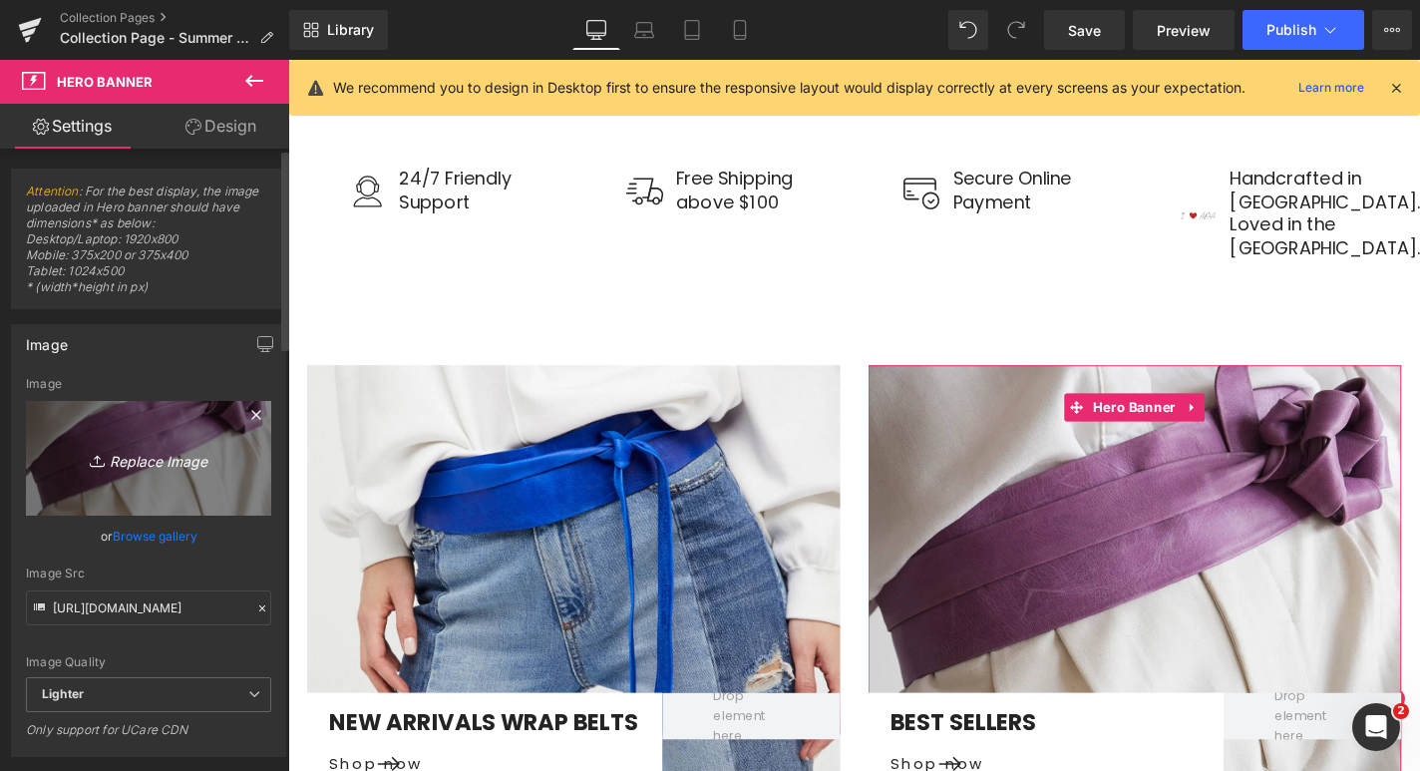
click at [120, 460] on icon "Replace Image" at bounding box center [149, 458] width 160 height 25
click at [164, 452] on icon "Replace Image" at bounding box center [149, 458] width 160 height 25
type input "C:\fakepath\WrapLeatherBeltTanADACollection1.webp"
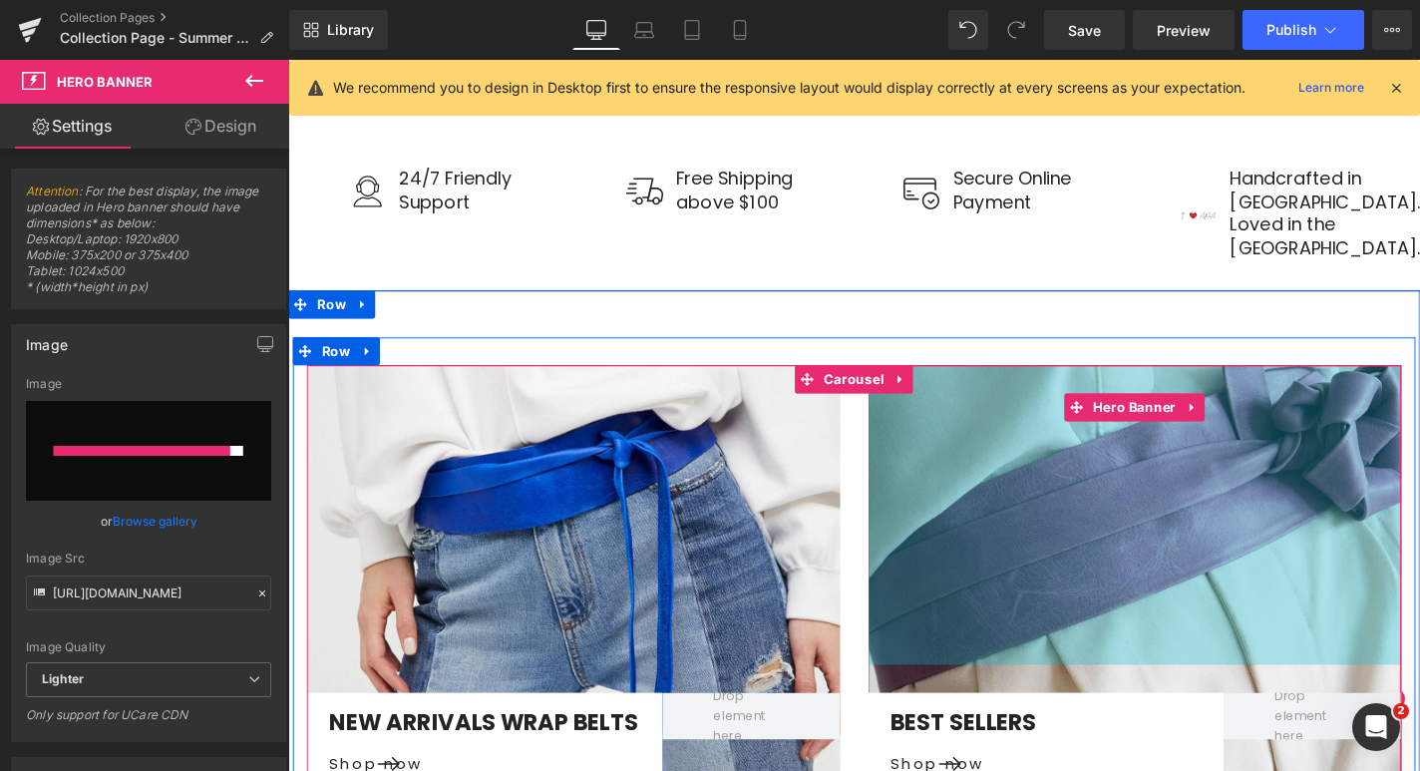
type input "[URL][DOMAIN_NAME]"
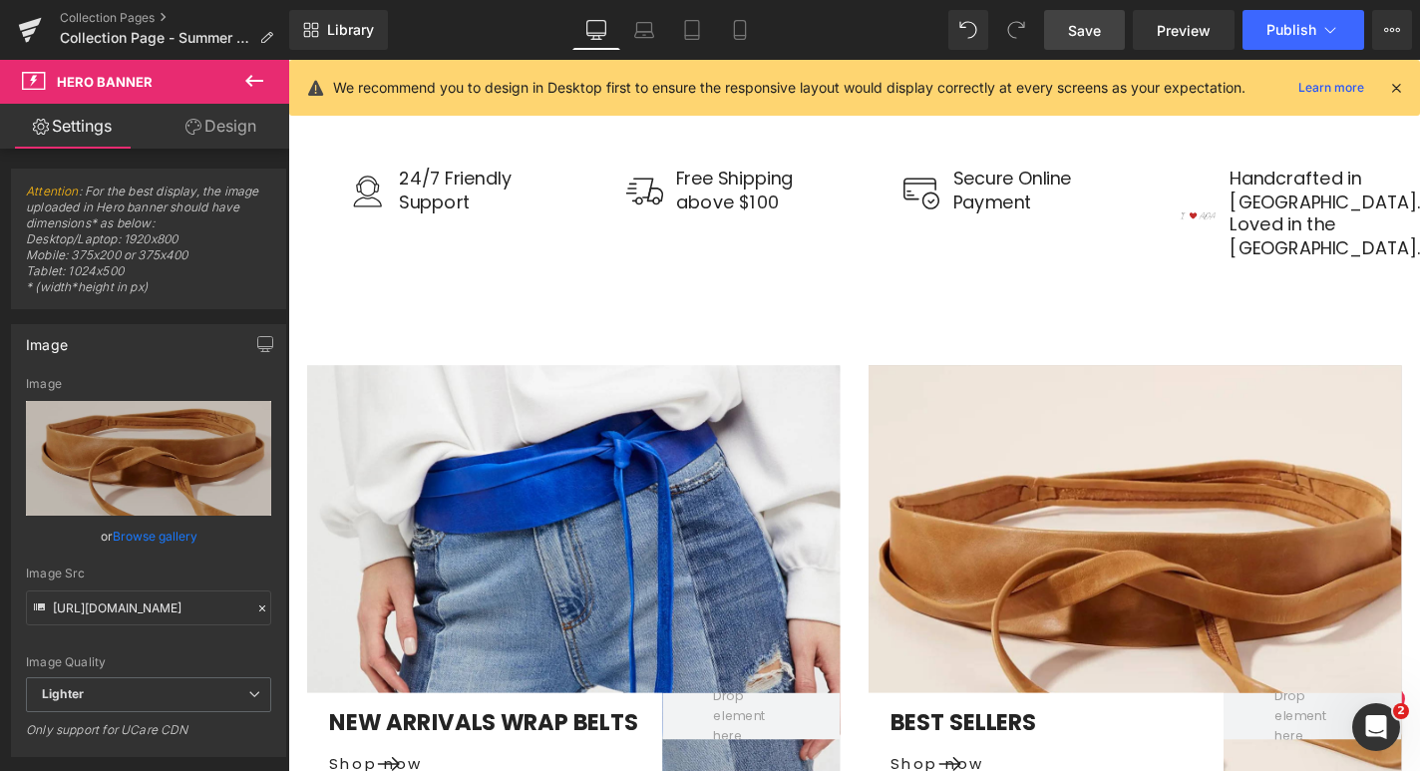
click at [1090, 41] on link "Save" at bounding box center [1084, 30] width 81 height 40
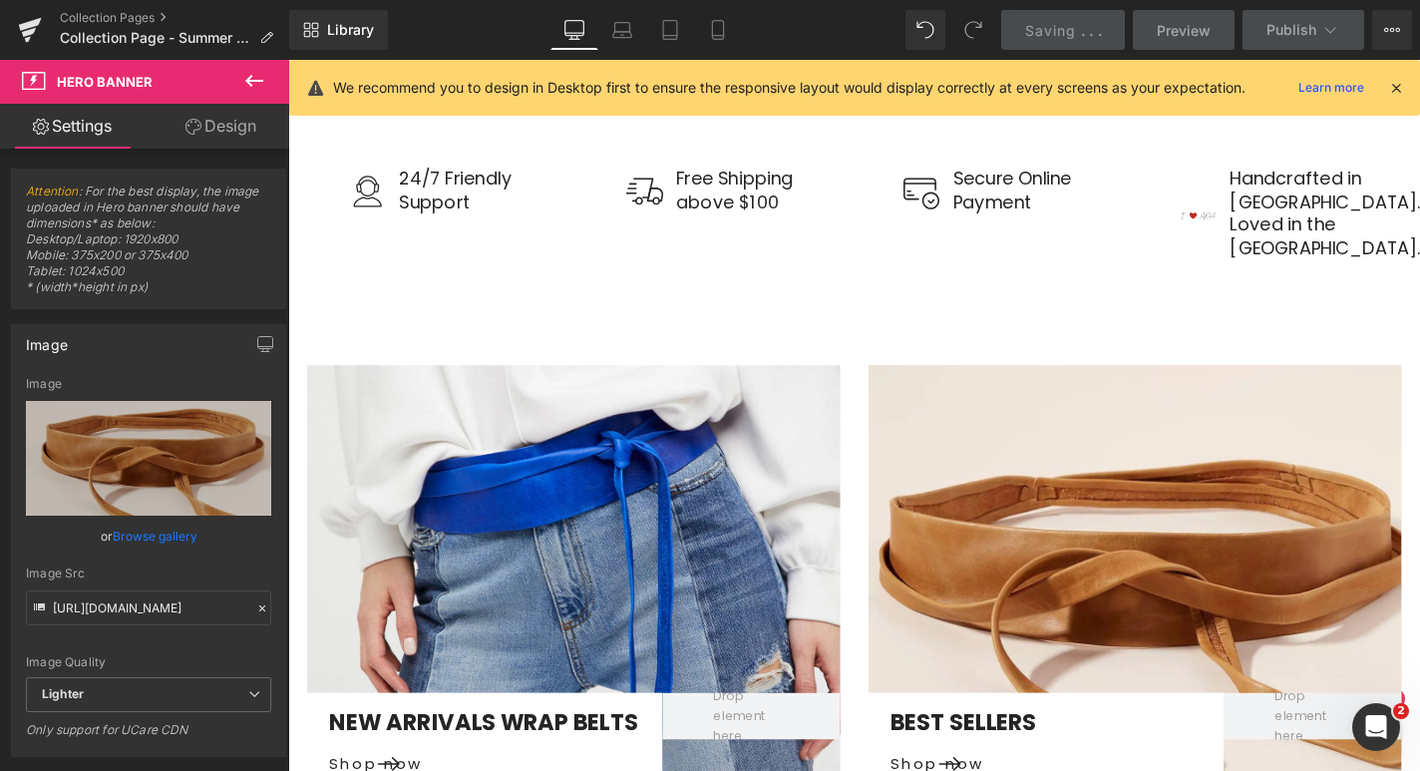
scroll to position [9259, 0]
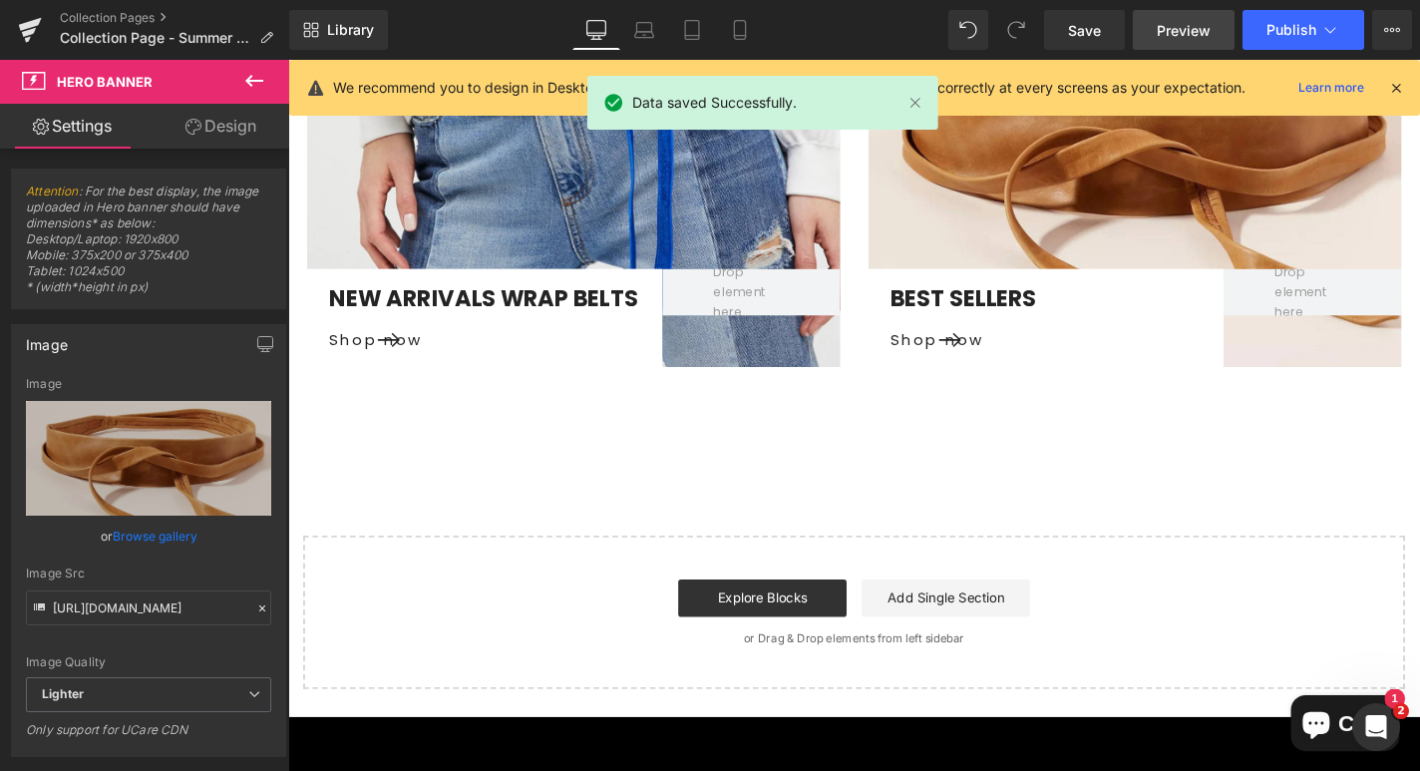
click at [1173, 31] on span "Preview" at bounding box center [1184, 30] width 54 height 21
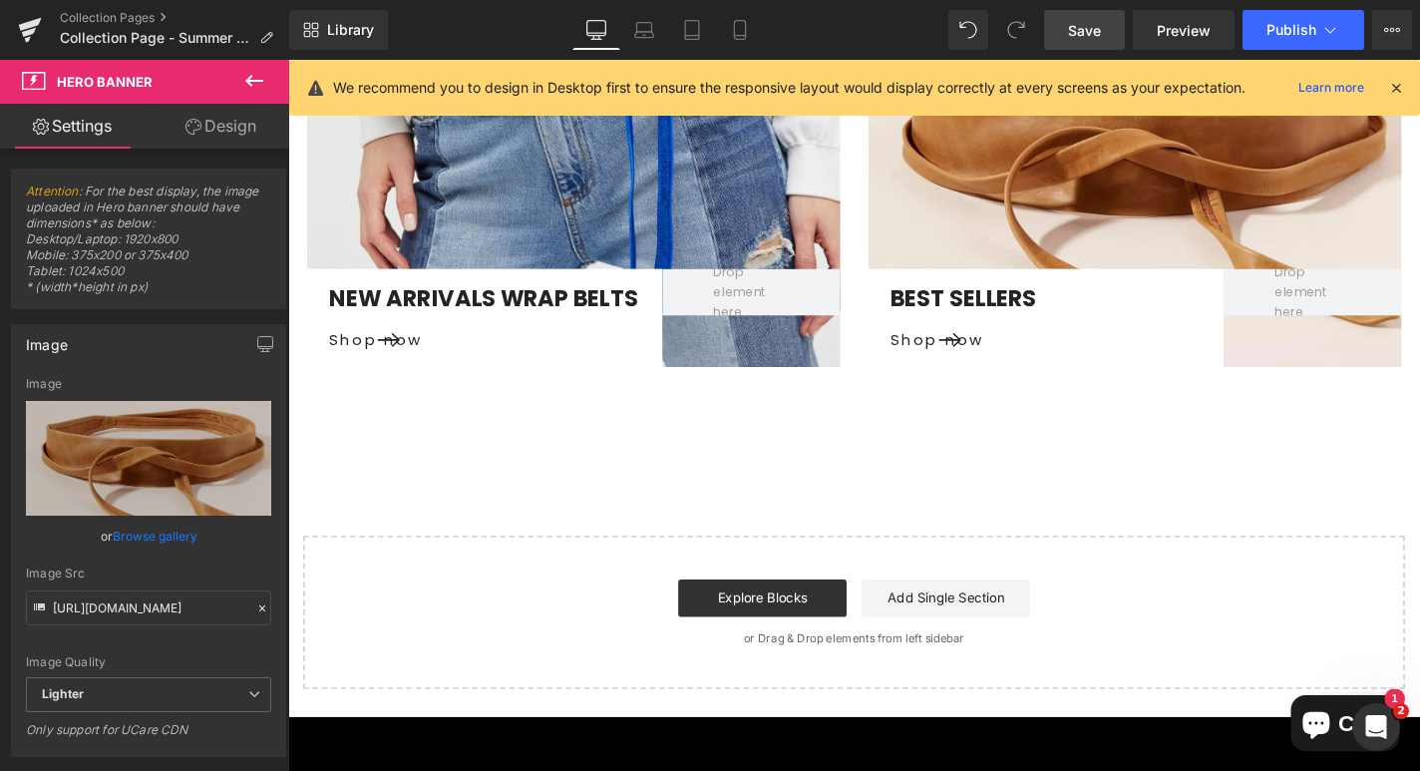
click at [1094, 41] on link "Save" at bounding box center [1084, 30] width 81 height 40
